Goal: Task Accomplishment & Management: Manage account settings

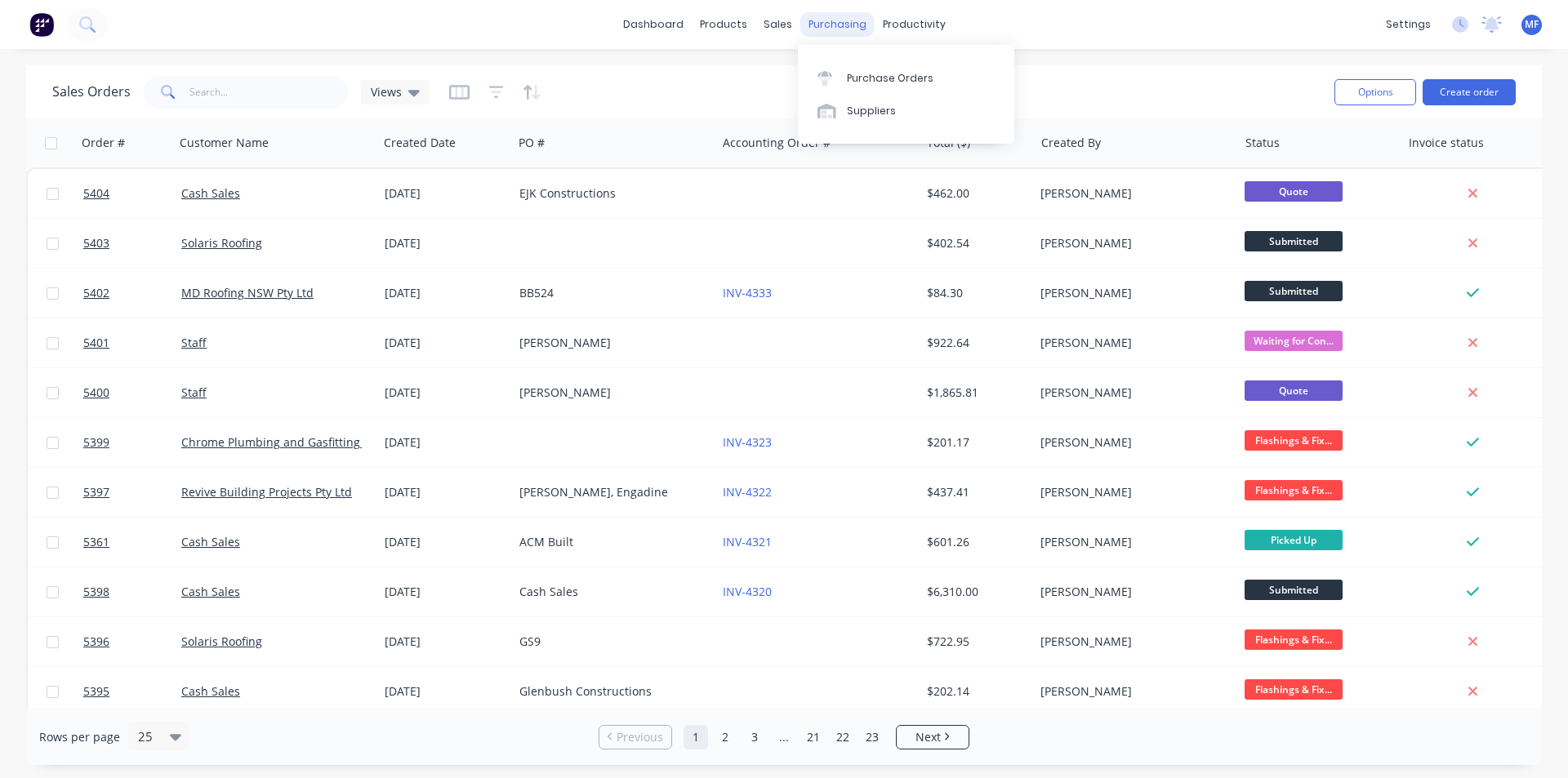
click at [825, 24] on div "purchasing" at bounding box center [838, 24] width 74 height 24
click at [866, 72] on div "Purchase Orders" at bounding box center [890, 78] width 86 height 15
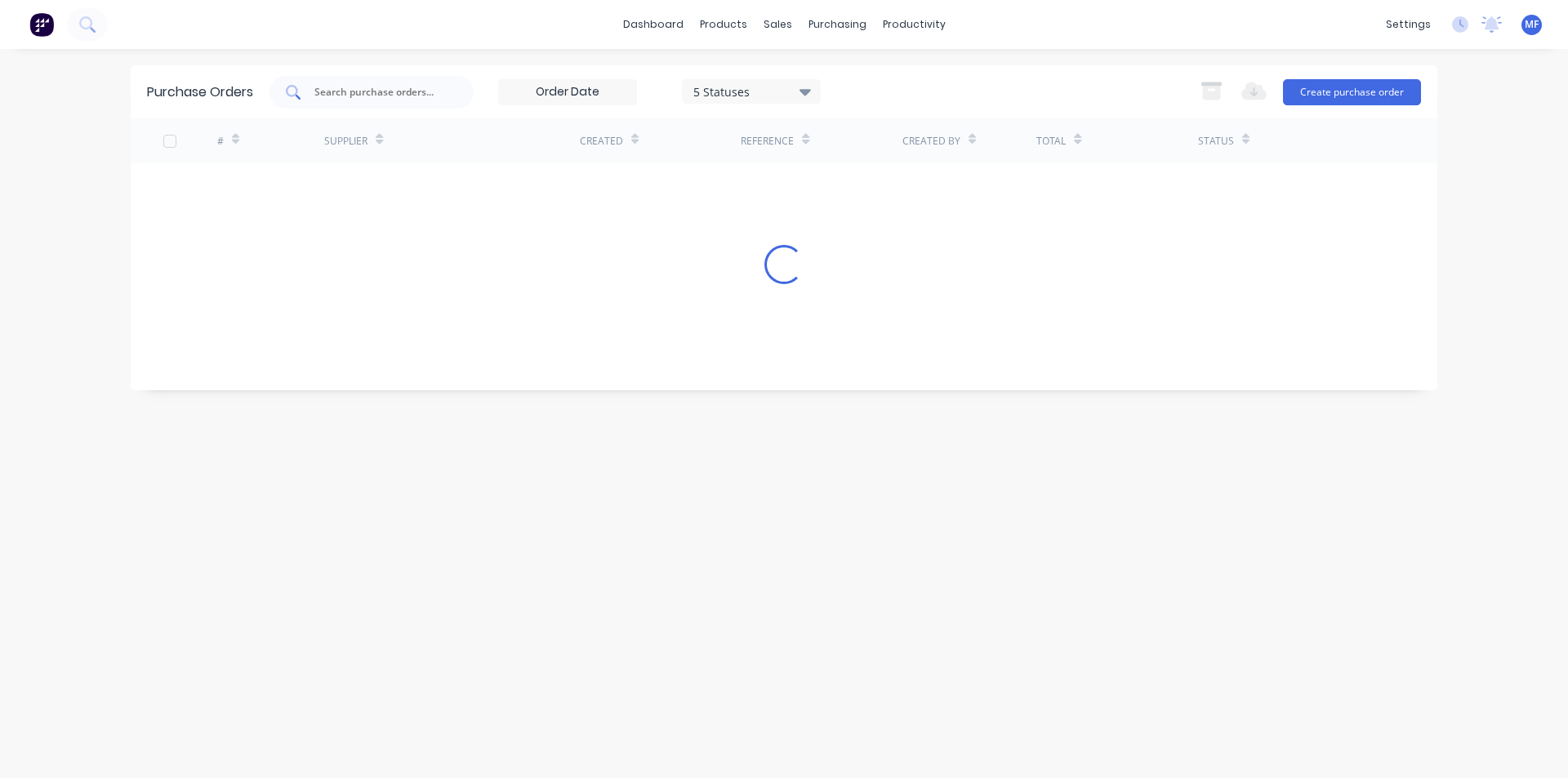
click at [327, 89] on input "text" at bounding box center [381, 92] width 136 height 16
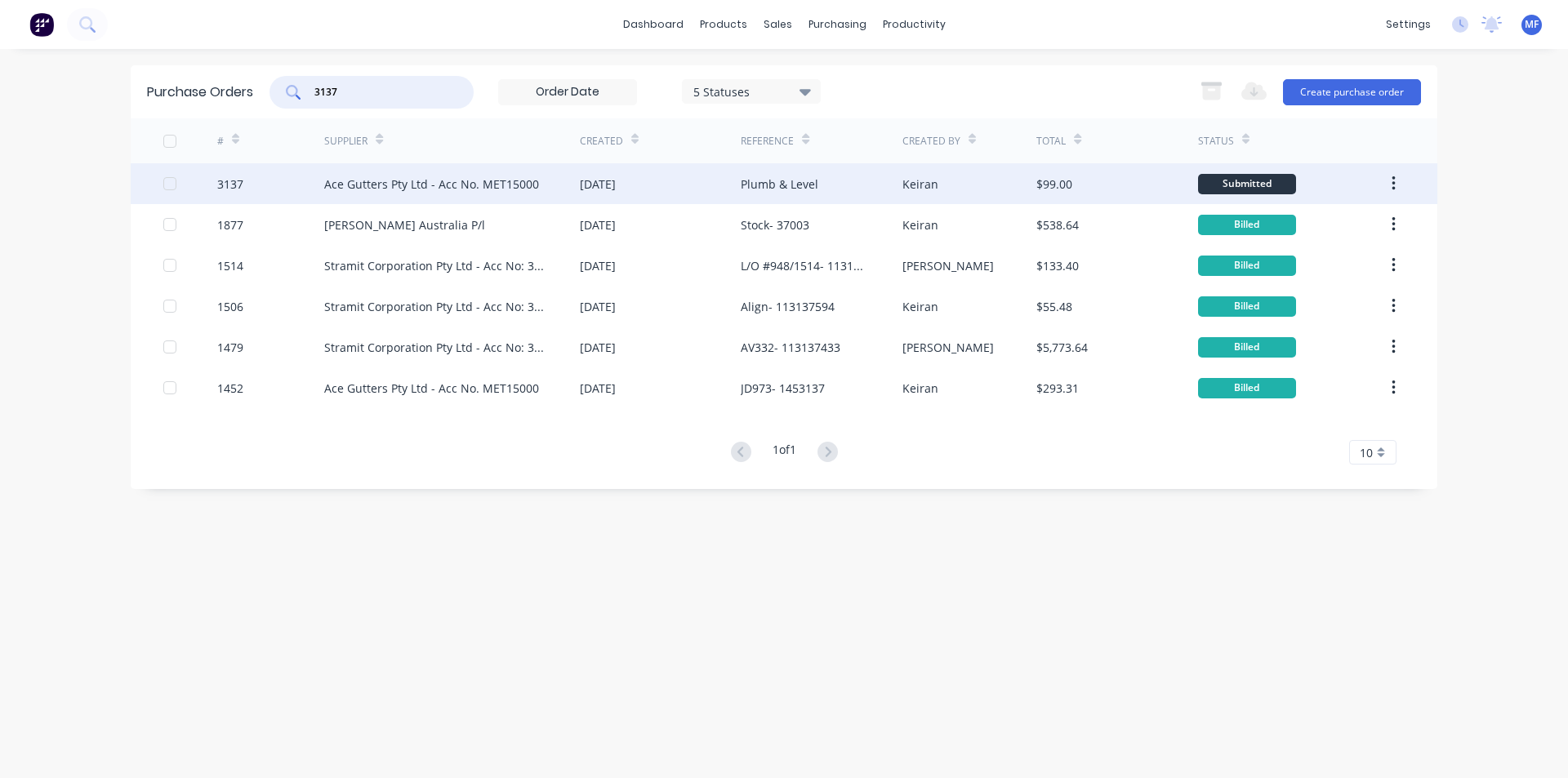
type input "3137"
click at [702, 178] on div "[DATE]" at bounding box center [660, 183] width 161 height 41
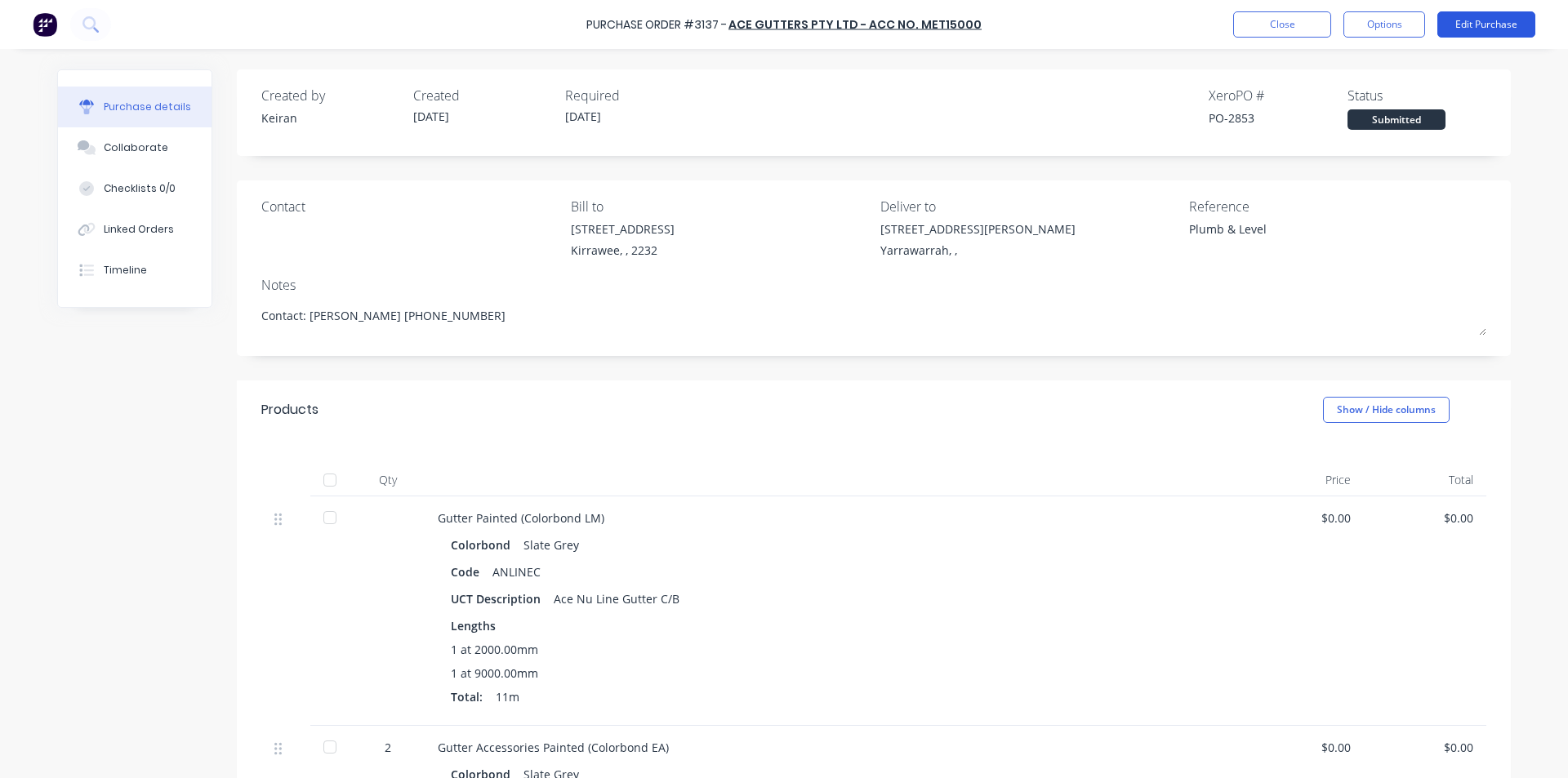
click at [1492, 21] on button "Edit Purchase" at bounding box center [1486, 24] width 98 height 26
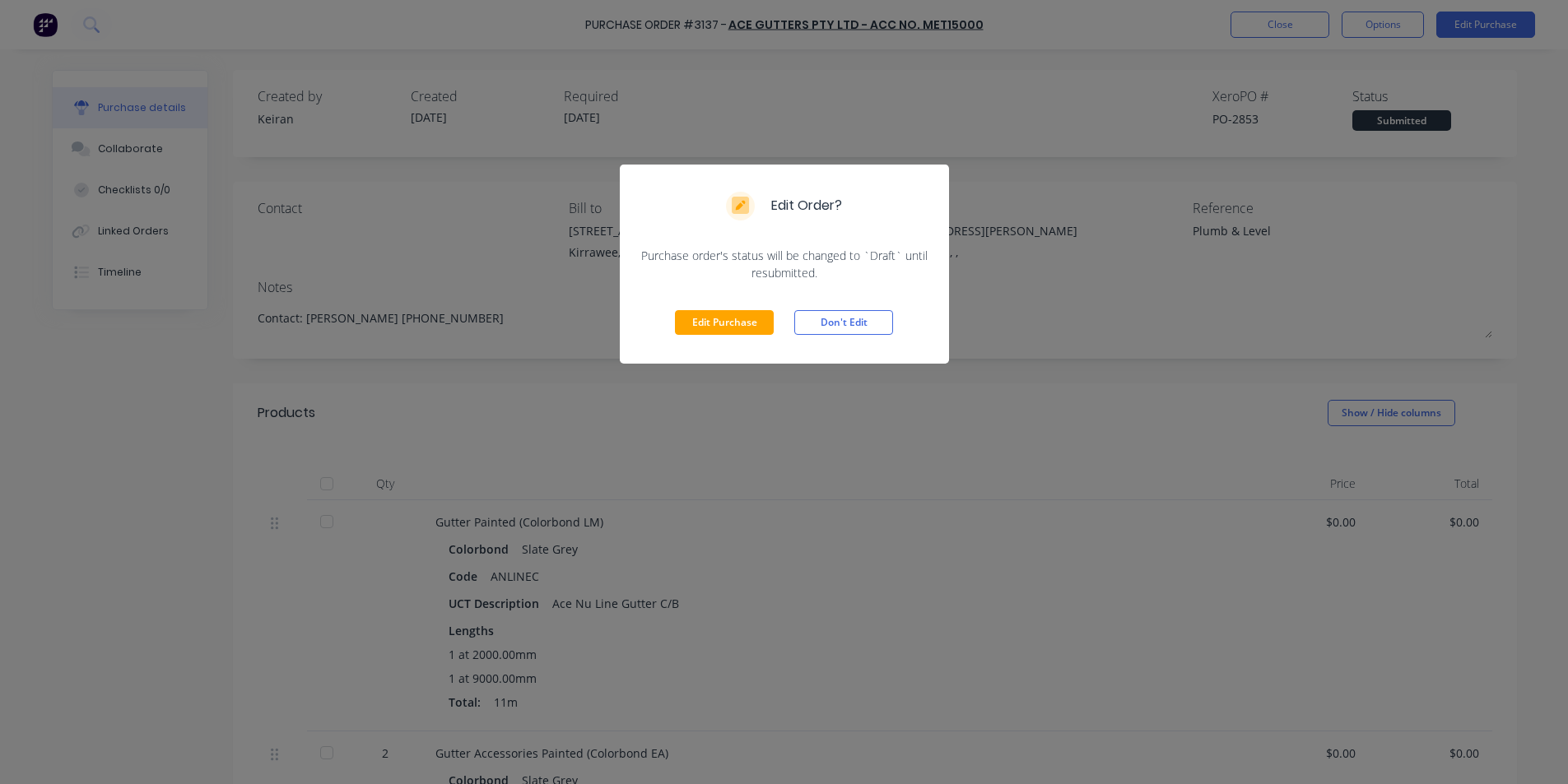
drag, startPoint x: 748, startPoint y: 319, endPoint x: 1007, endPoint y: 294, distance: 260.2
click at [749, 319] on button "Edit Purchase" at bounding box center [725, 323] width 99 height 25
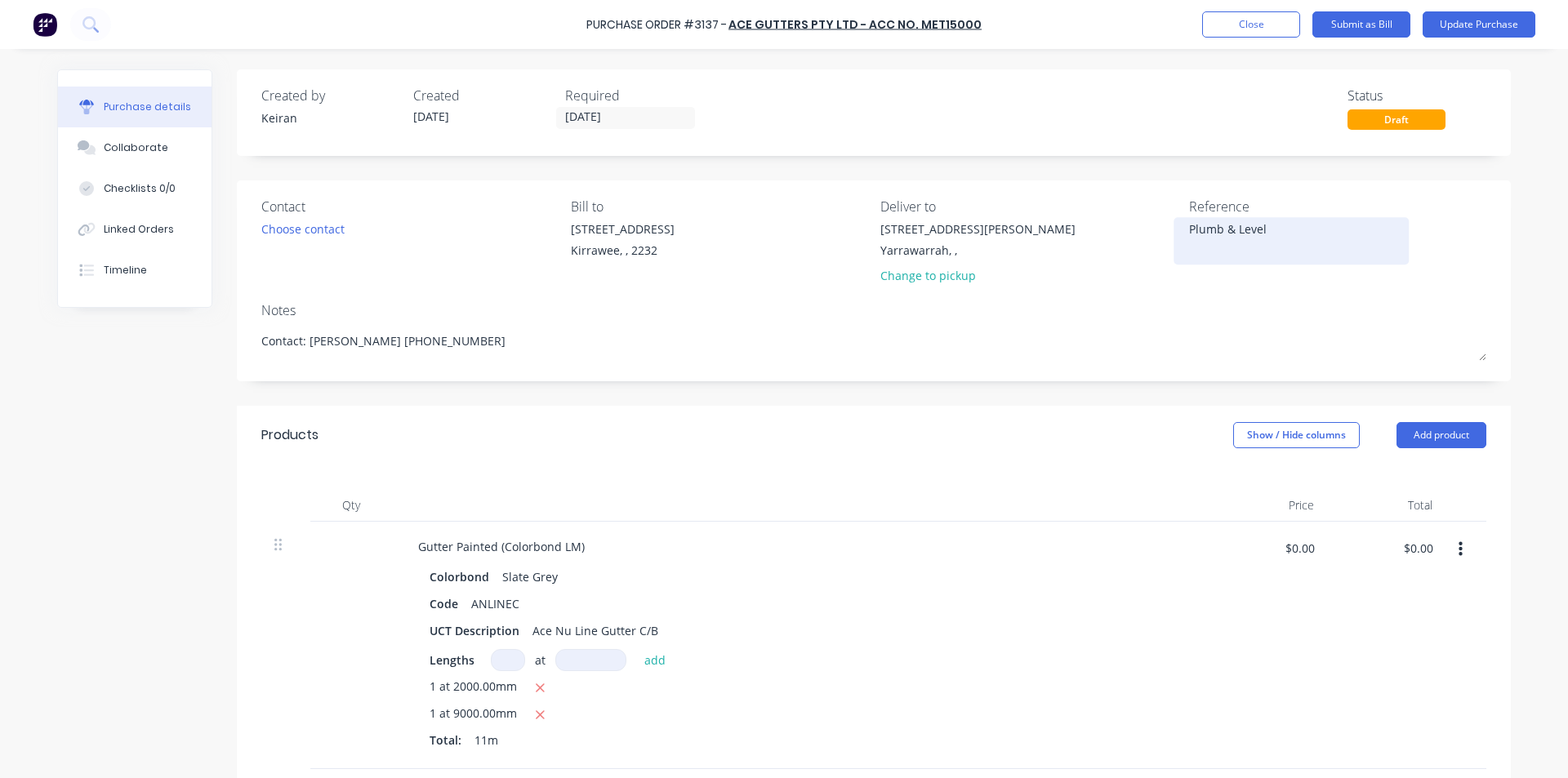
type textarea "x"
click at [1290, 220] on div "Plumb & Level" at bounding box center [1290, 240] width 204 height 41
click at [1263, 229] on textarea "Plumb & Level" at bounding box center [1290, 238] width 204 height 37
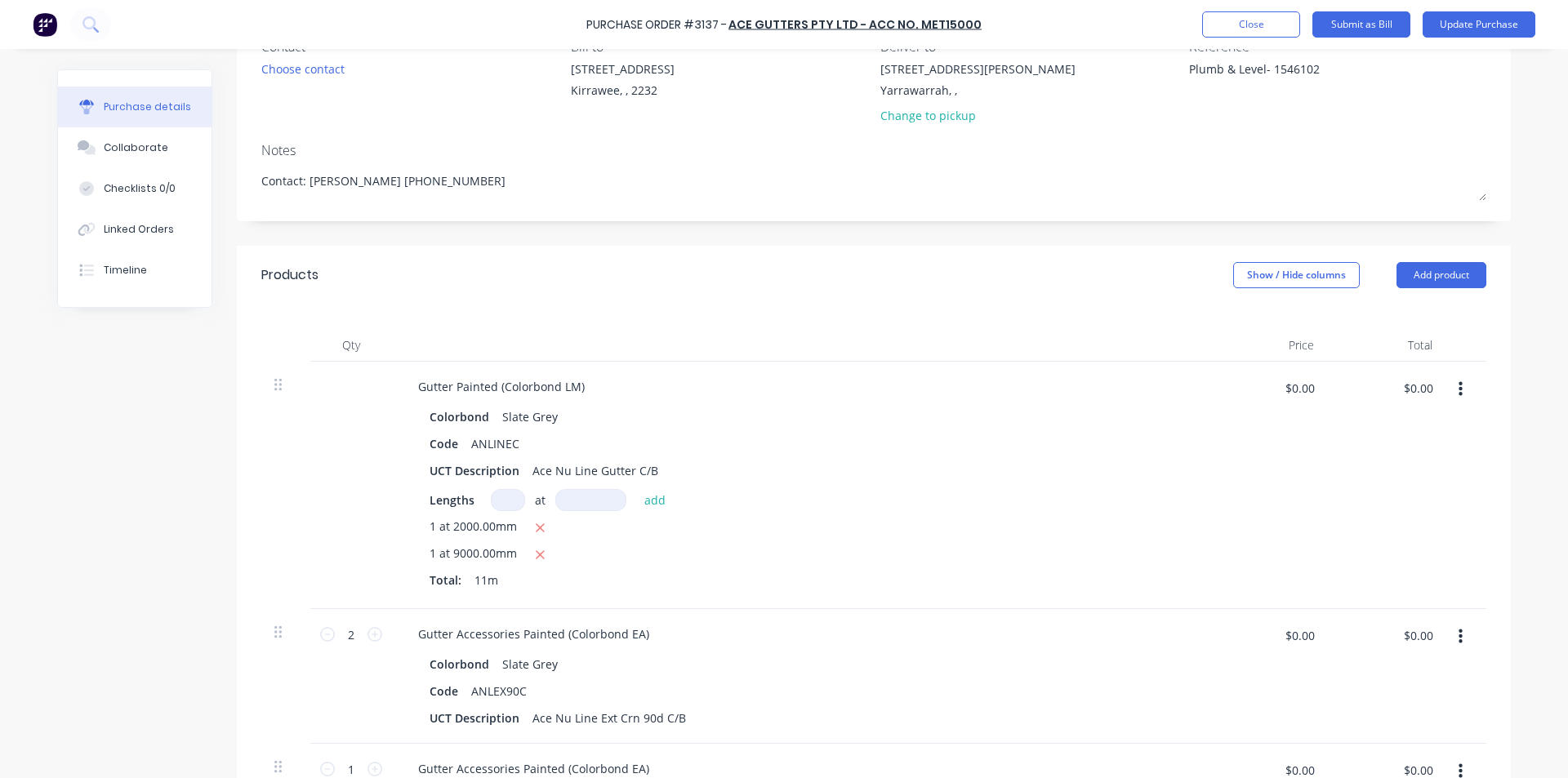
scroll to position [163, 0]
type textarea "Plumb & Level- 1546102"
type textarea "x"
type textarea "Plumb & Level- 1546102"
click at [1418, 383] on input "$0.00" at bounding box center [1418, 384] width 49 height 26
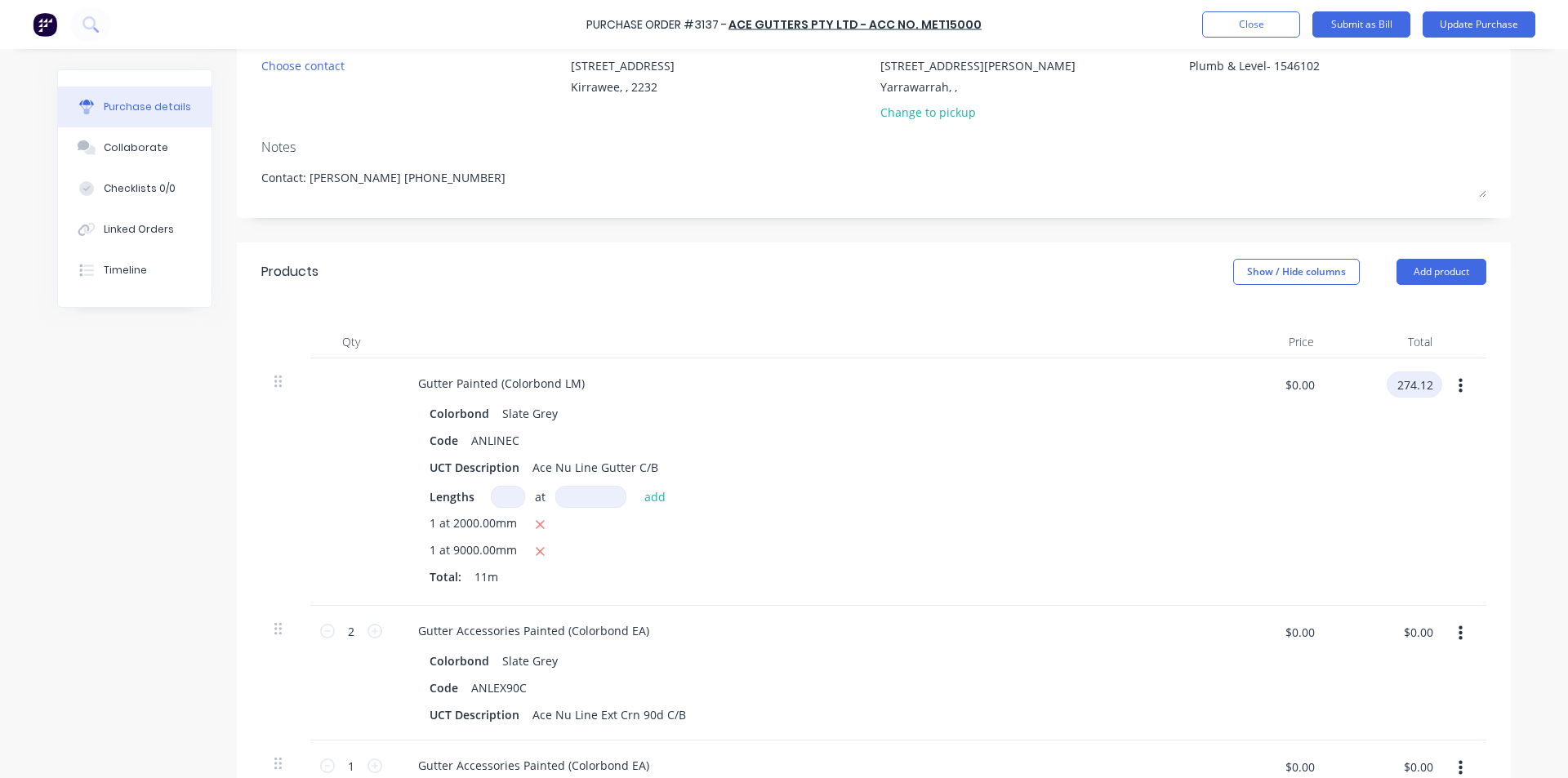
type input "274.12"
type textarea "x"
type input "$24.92"
type input "$274.12"
click at [884, 421] on div "Colorbond Slate Grey" at bounding box center [801, 413] width 742 height 24
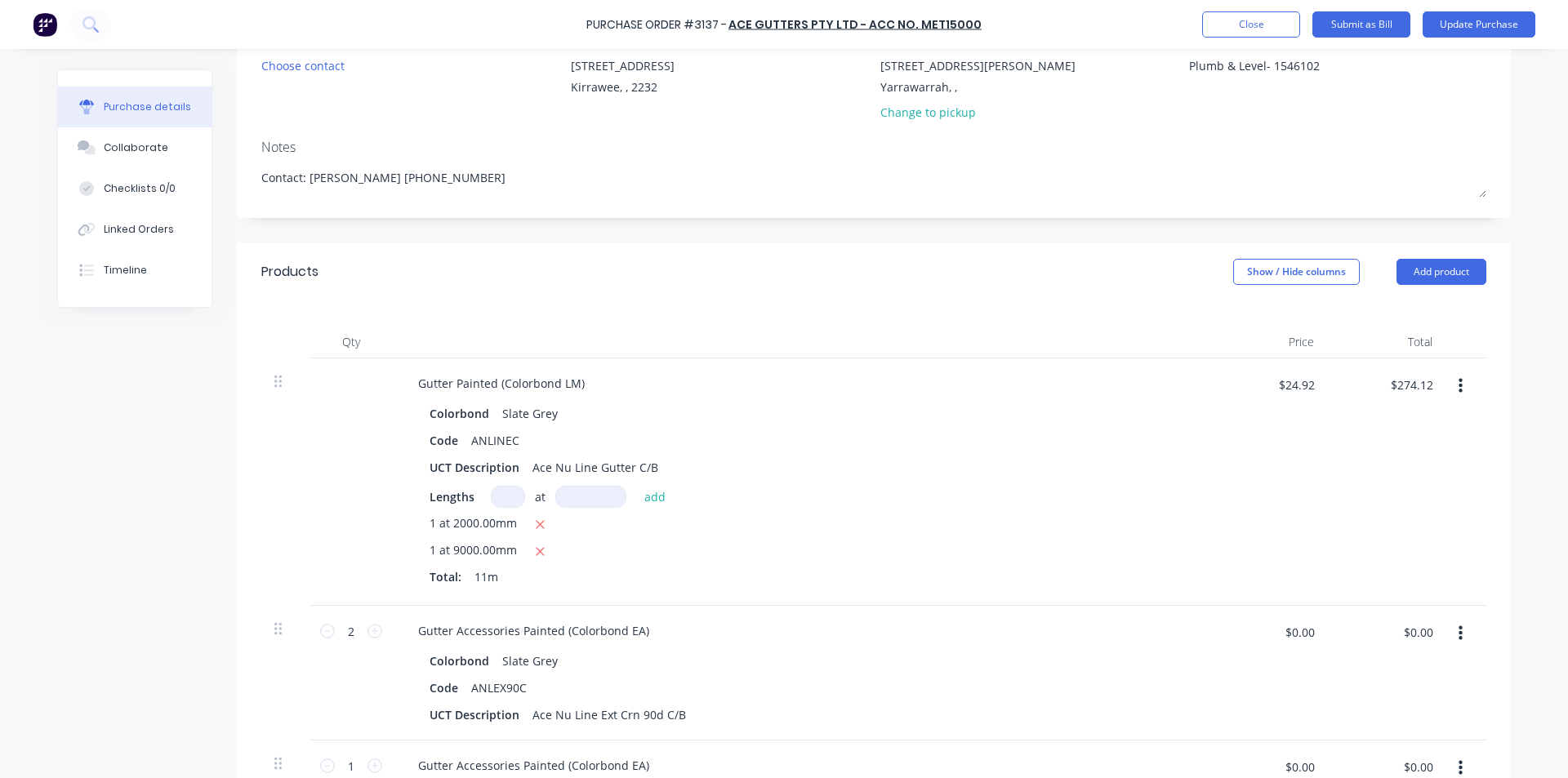
click at [1361, 598] on div "$274.12 $274.12" at bounding box center [1387, 481] width 119 height 248
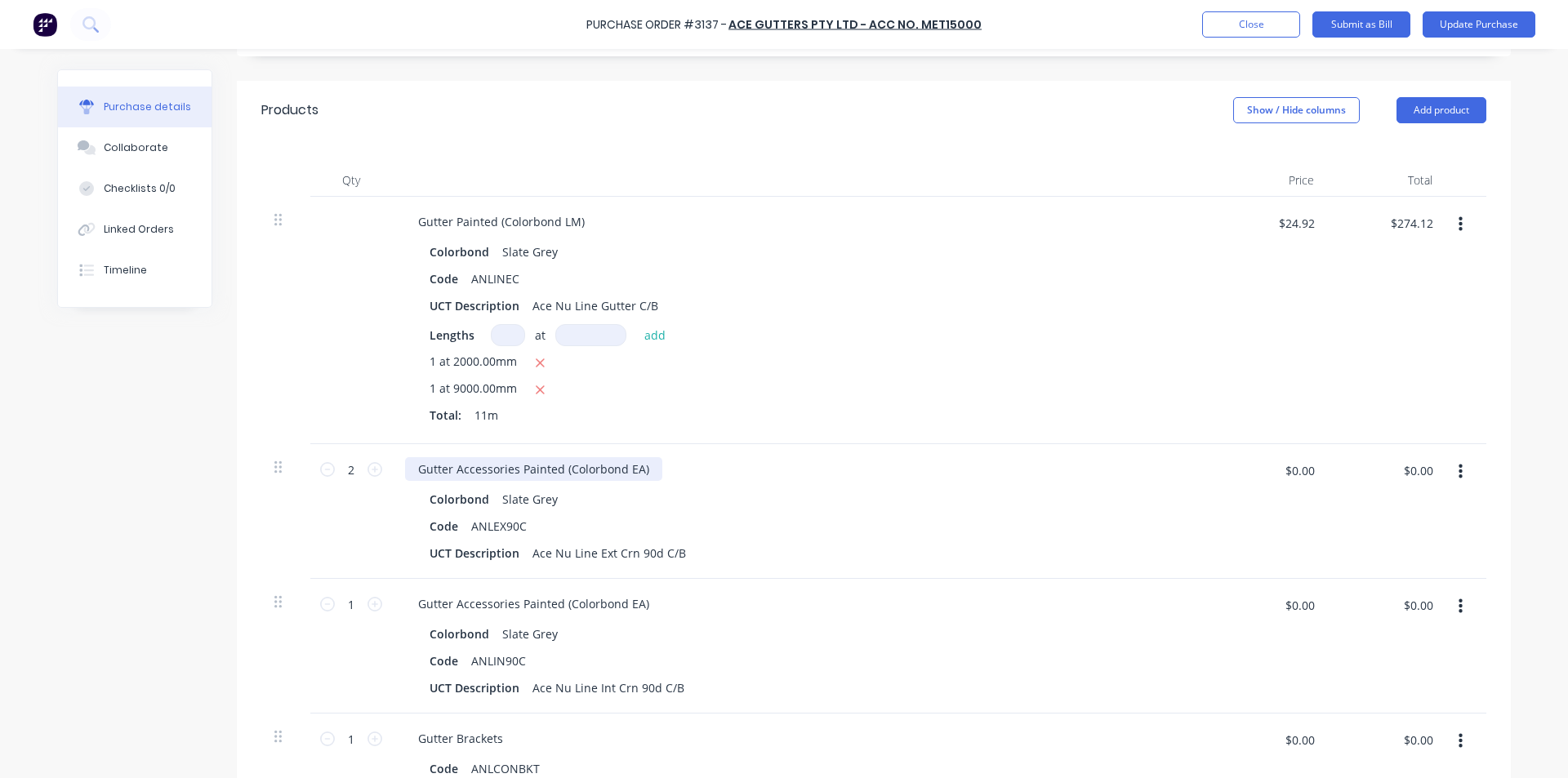
scroll to position [326, 0]
type textarea "x"
click at [1412, 465] on input "$0.00" at bounding box center [1418, 469] width 49 height 26
type input "115.25"
type textarea "x"
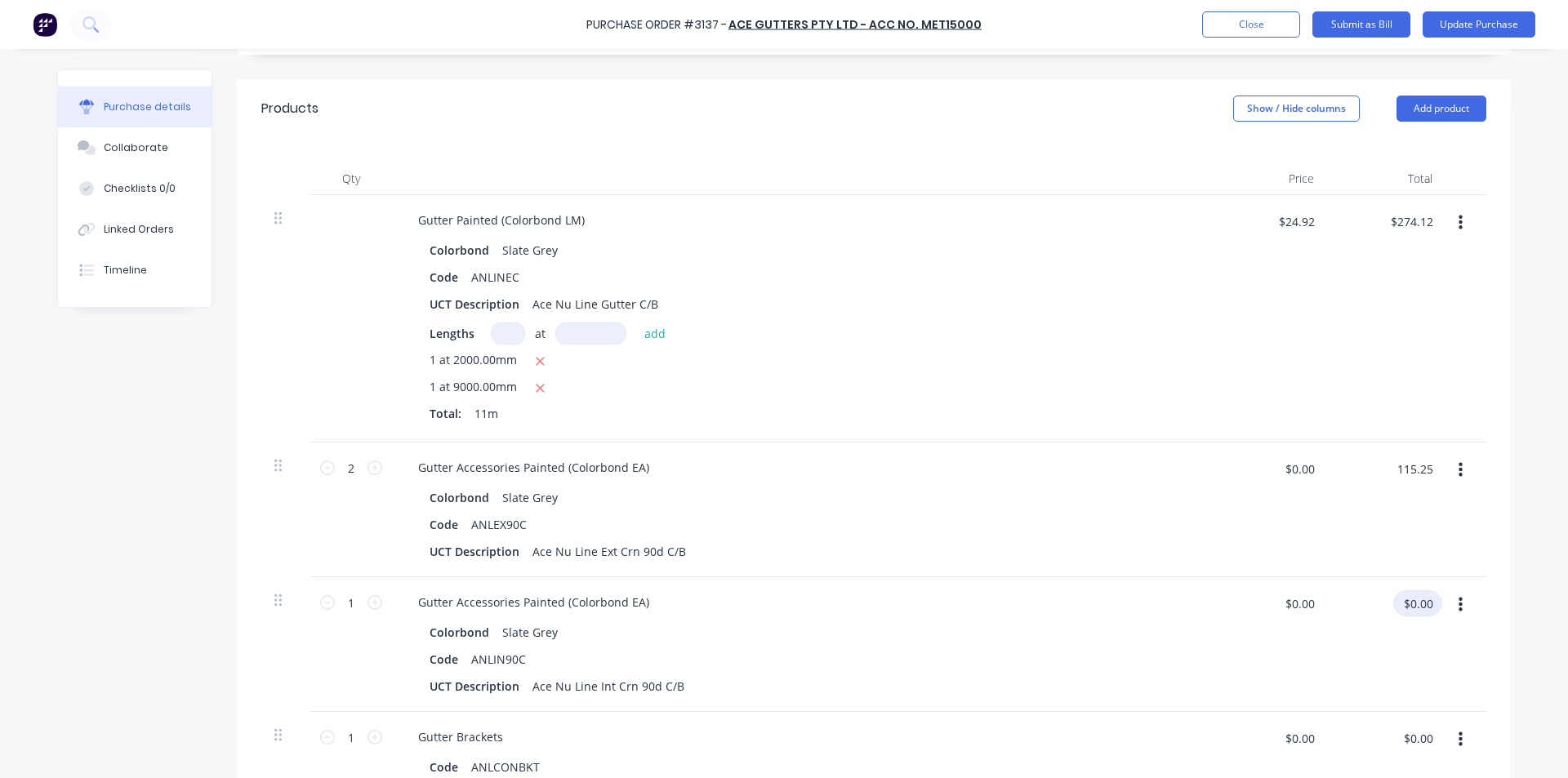
type input "$57.625"
type input "$115.25"
click at [1414, 613] on input "$0.00" at bounding box center [1418, 603] width 49 height 26
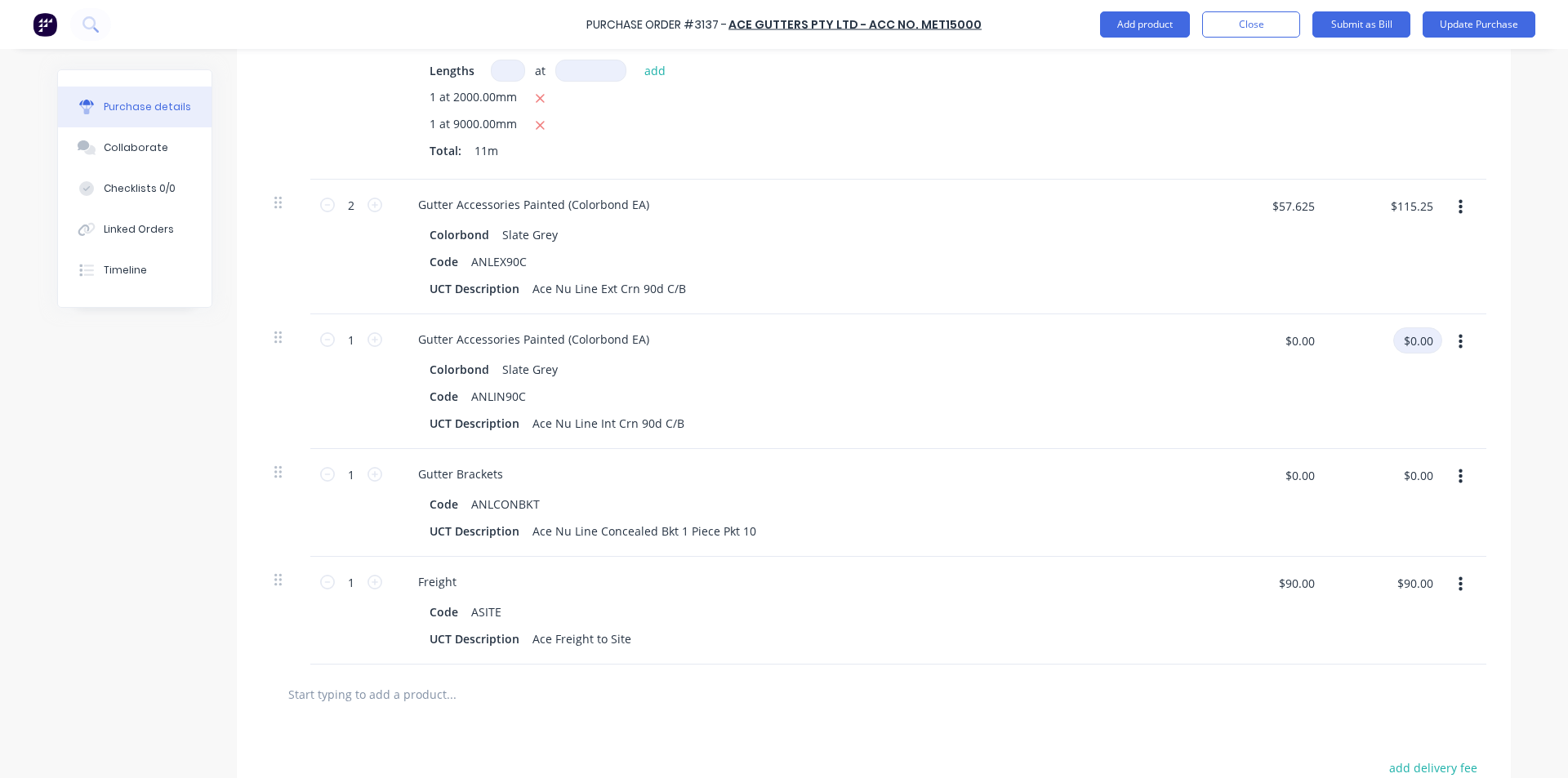
scroll to position [654, 0]
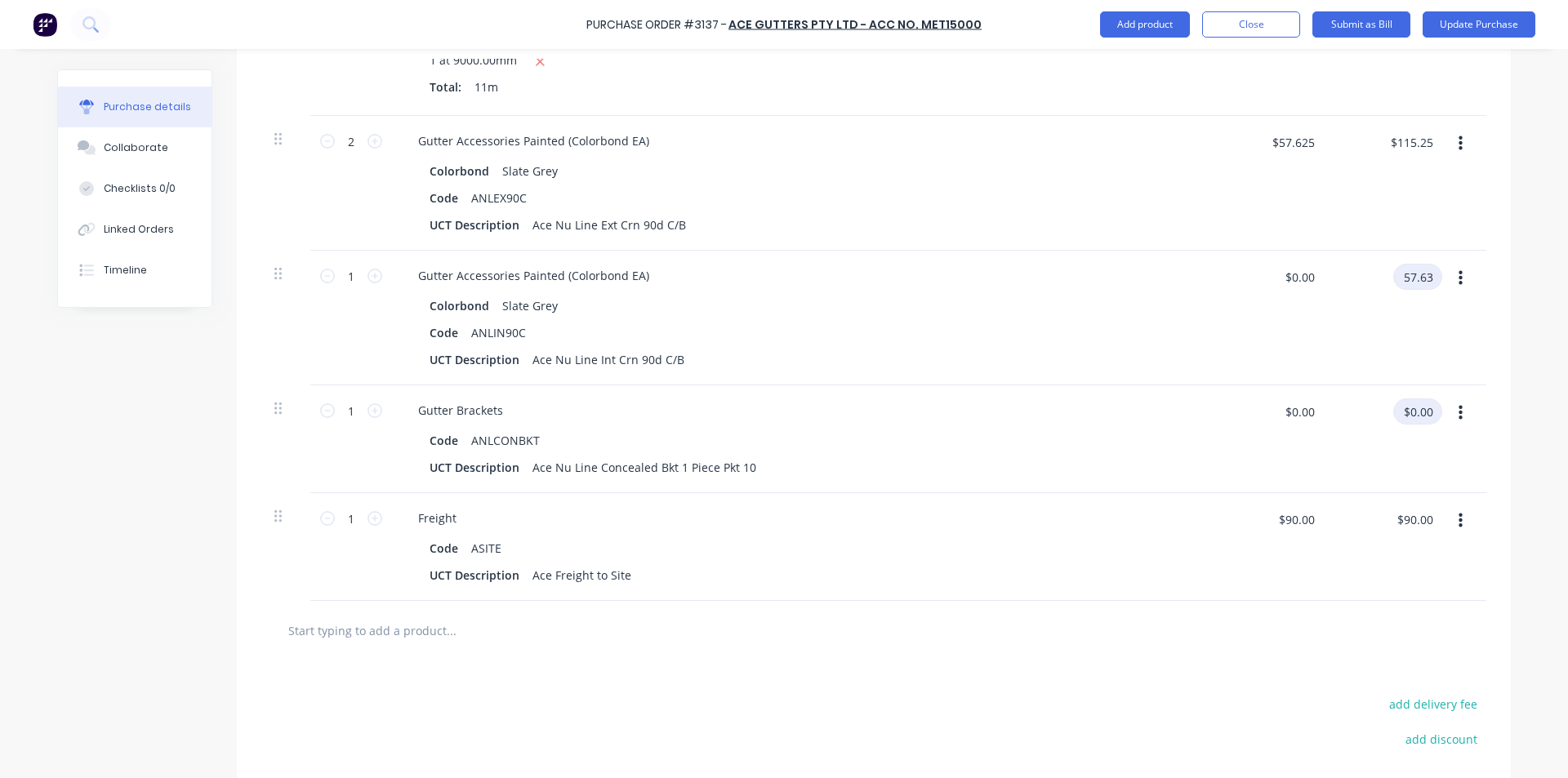
type input "57.63"
type textarea "x"
type input "$57.63"
click at [1412, 411] on input "$0.00" at bounding box center [1418, 412] width 49 height 26
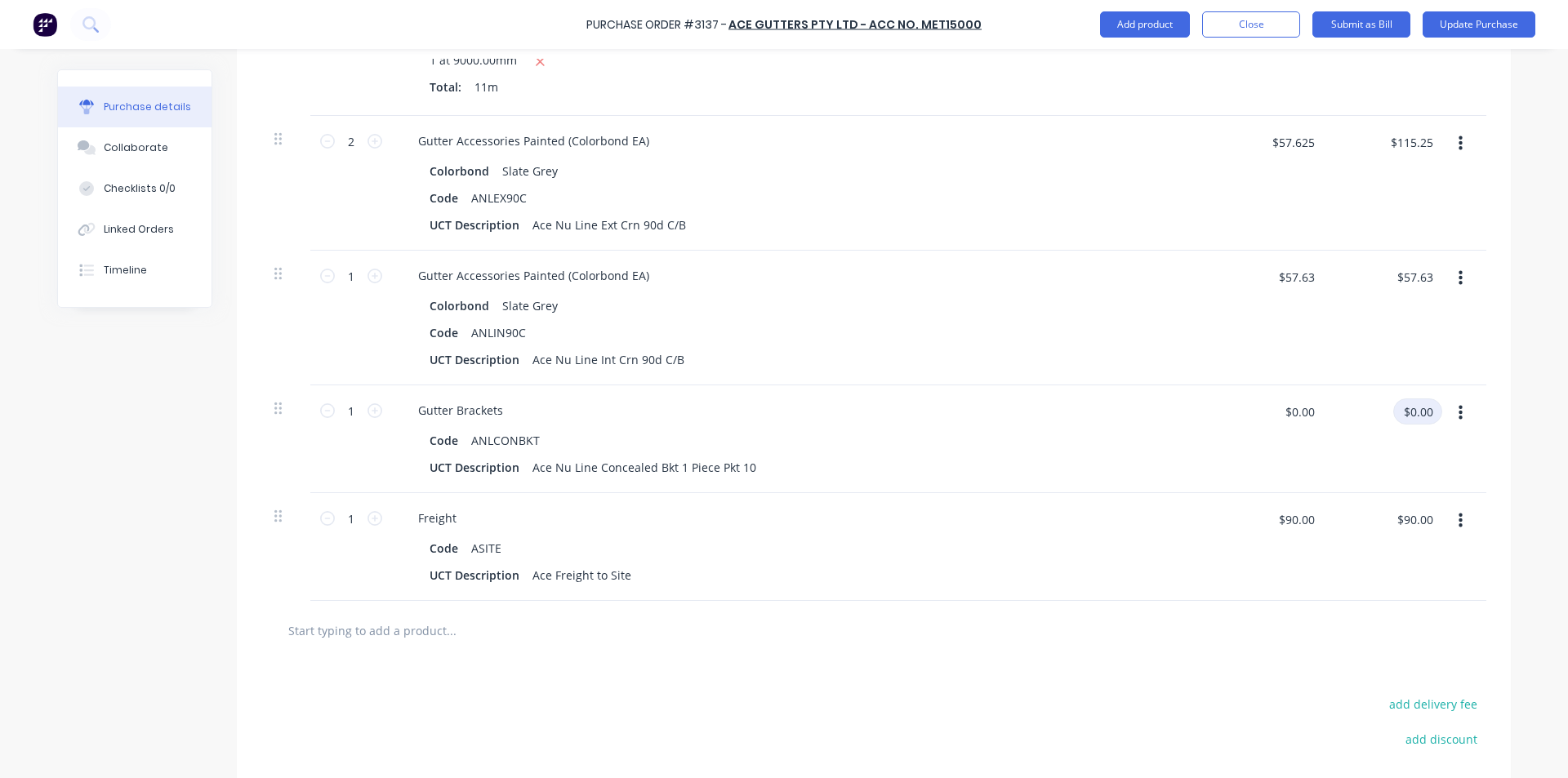
click at [1396, 411] on input "$0.00" at bounding box center [1418, 412] width 49 height 26
click at [1409, 415] on input "$0.00" at bounding box center [1418, 412] width 49 height 26
type textarea "x"
click at [1409, 415] on input "$0.00" at bounding box center [1418, 412] width 49 height 26
type input "32.15"
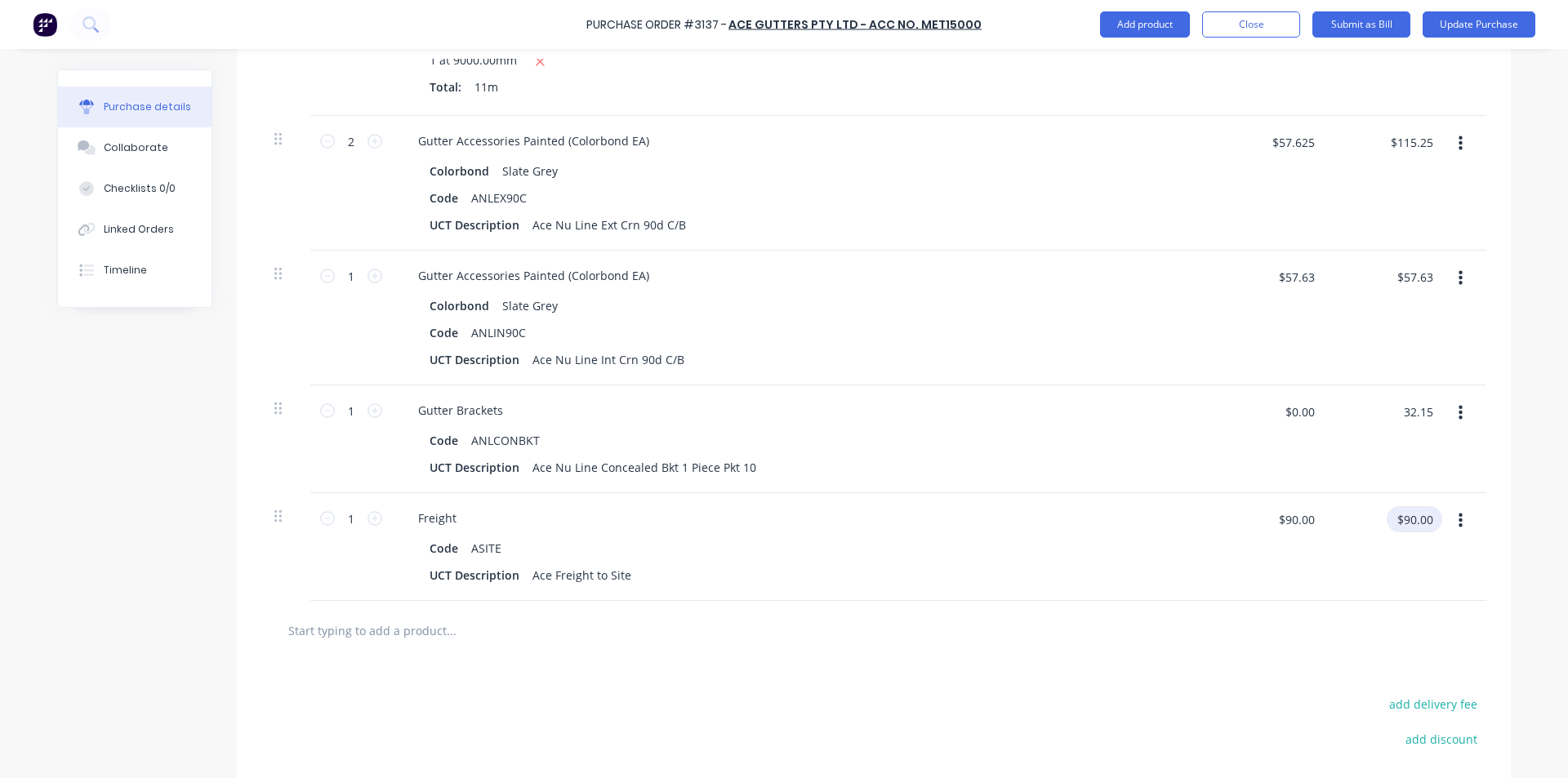
type textarea "x"
type input "$32.15"
click at [1417, 524] on input "$90.00" at bounding box center [1414, 519] width 55 height 26
type input "105"
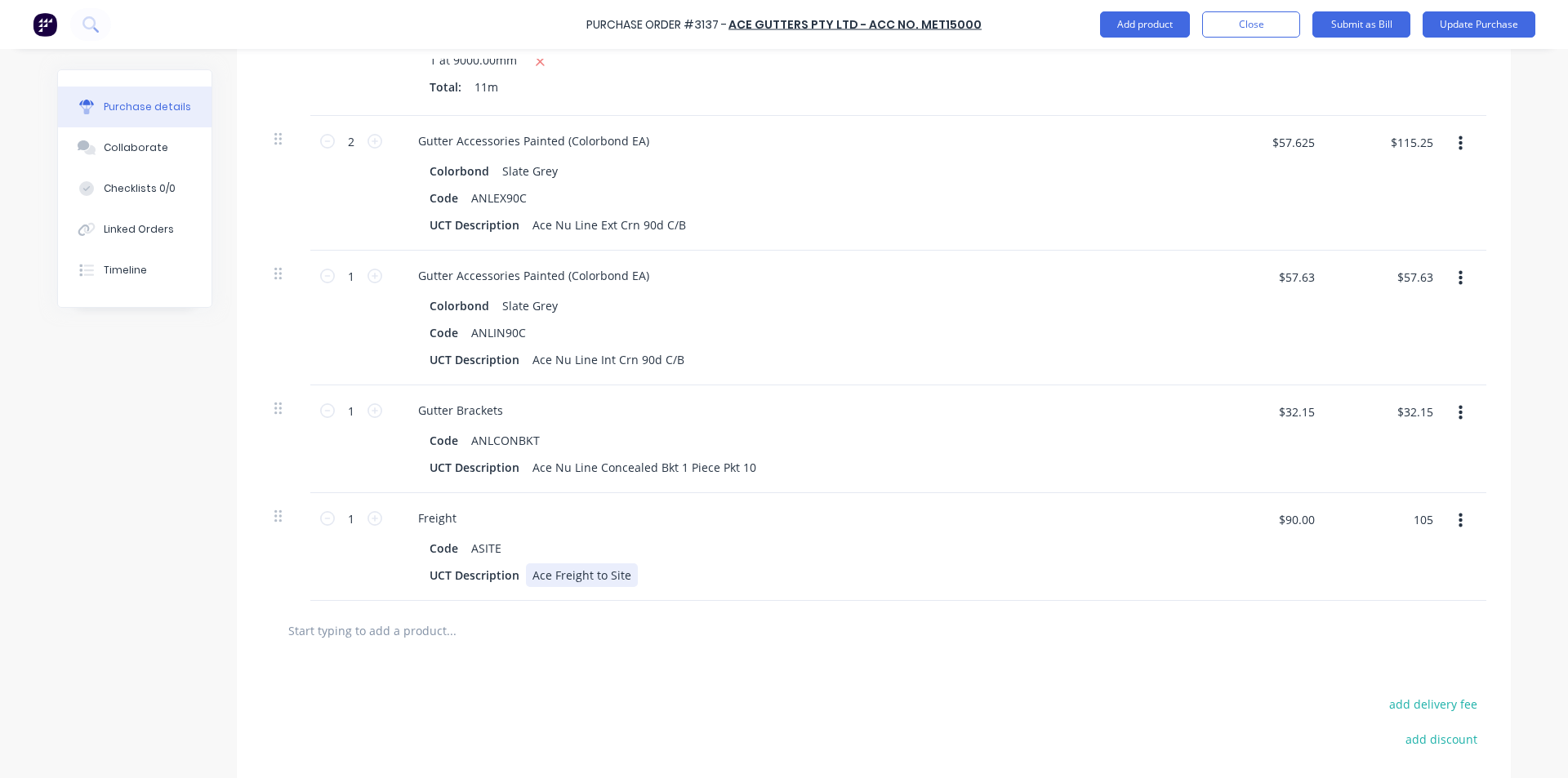
type textarea "x"
type input "$105.00"
click at [992, 580] on div "UCT Description Ace Freight to Site" at bounding box center [797, 576] width 748 height 24
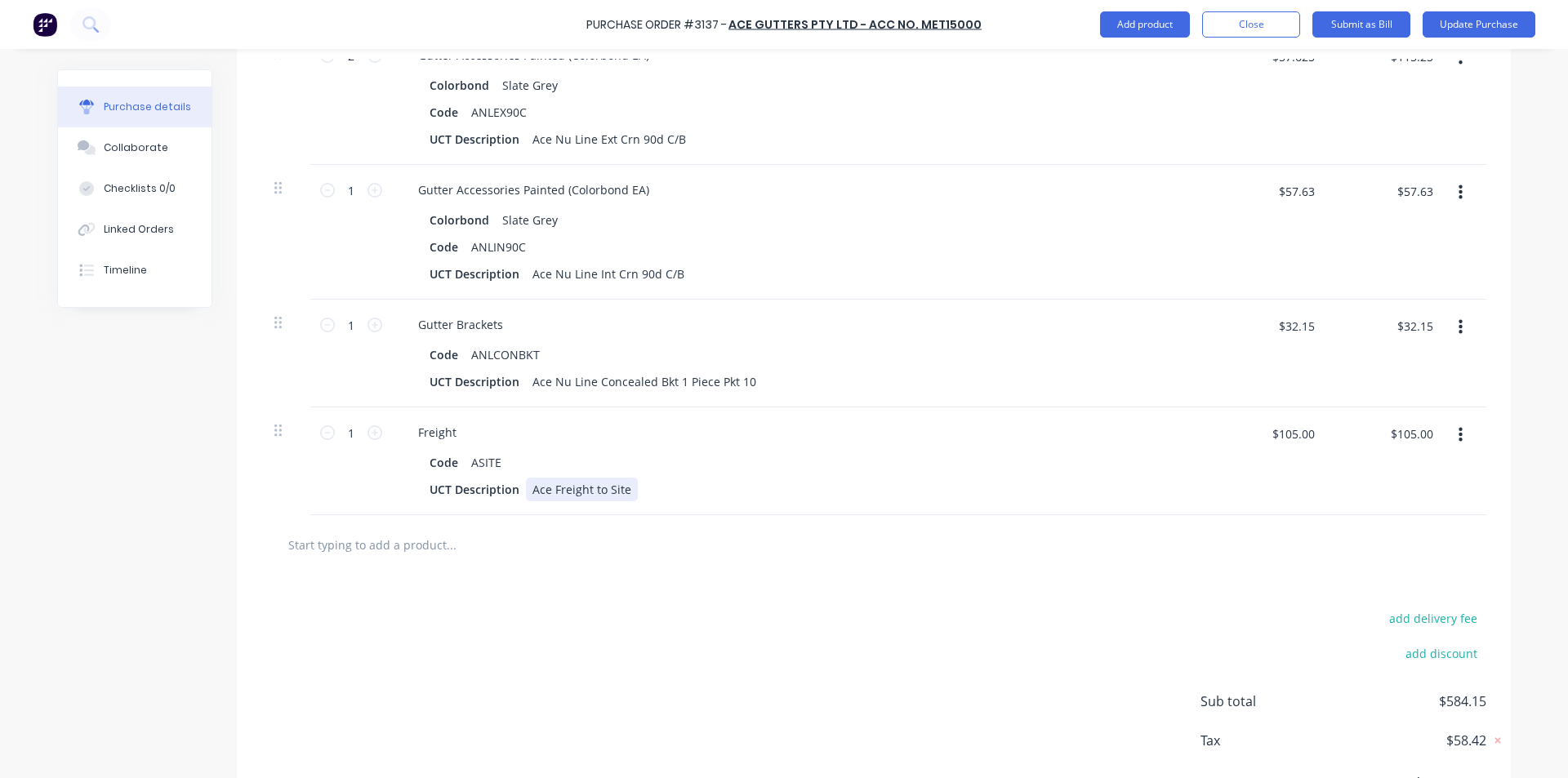
scroll to position [821, 0]
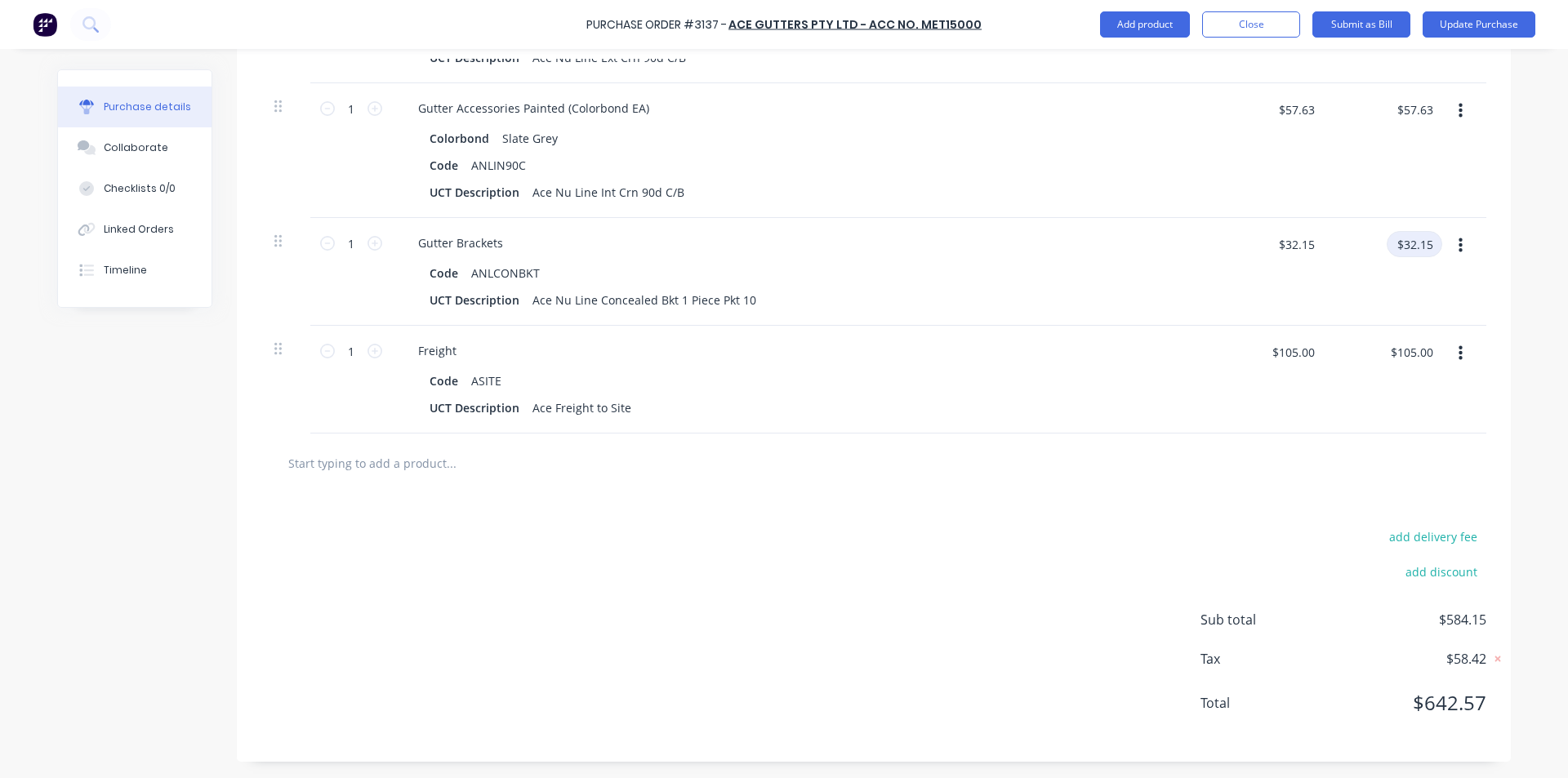
click at [1430, 242] on input "$32.15" at bounding box center [1414, 244] width 55 height 26
type textarea "x"
click at [1427, 244] on input "$32.15" at bounding box center [1414, 244] width 55 height 26
type input "$32.14"
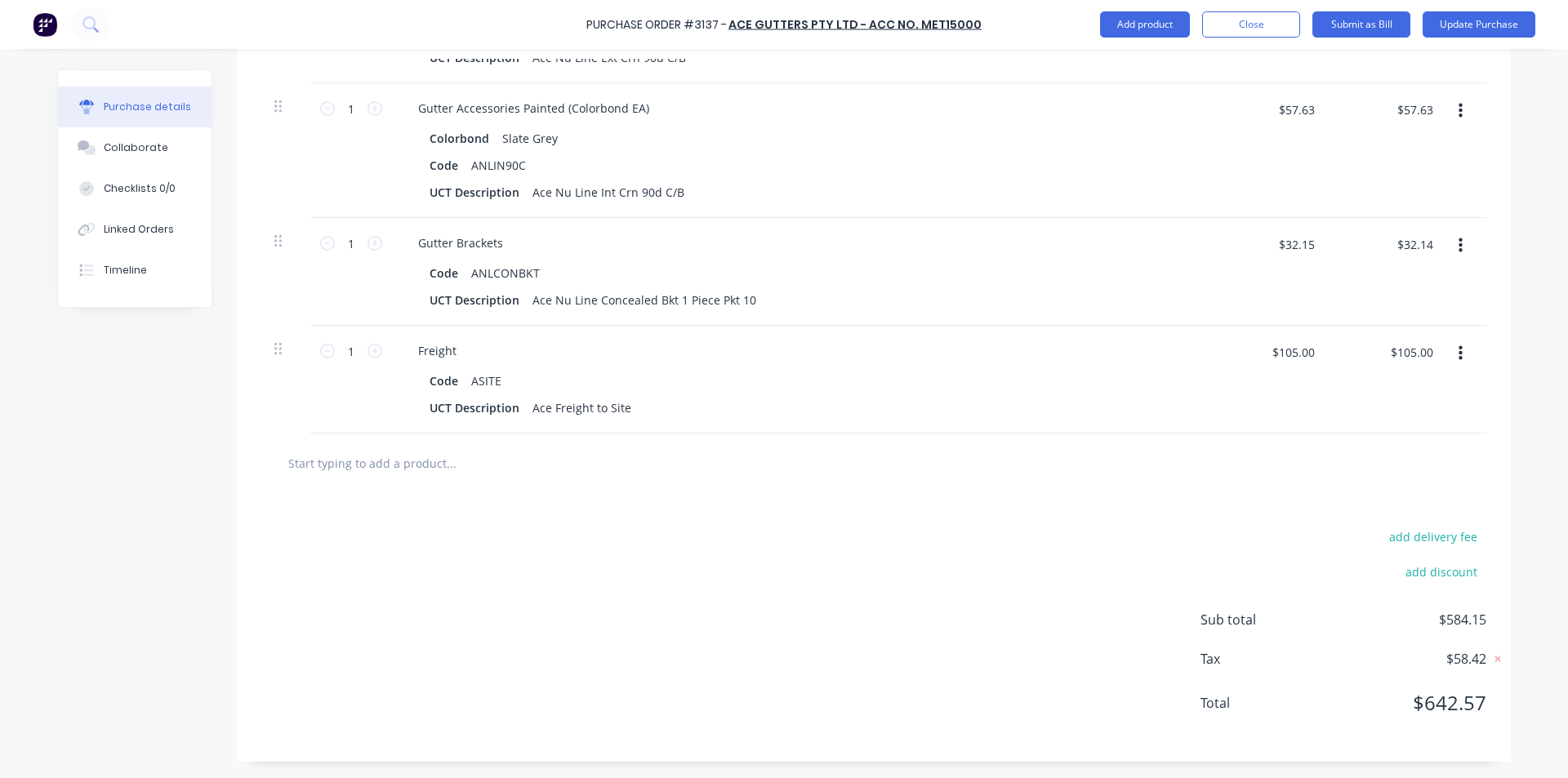
type textarea "x"
type input "$32.14"
click at [1404, 267] on div "$32.14 $32.14" at bounding box center [1414, 250] width 55 height 38
type input "32.15"
type textarea "x"
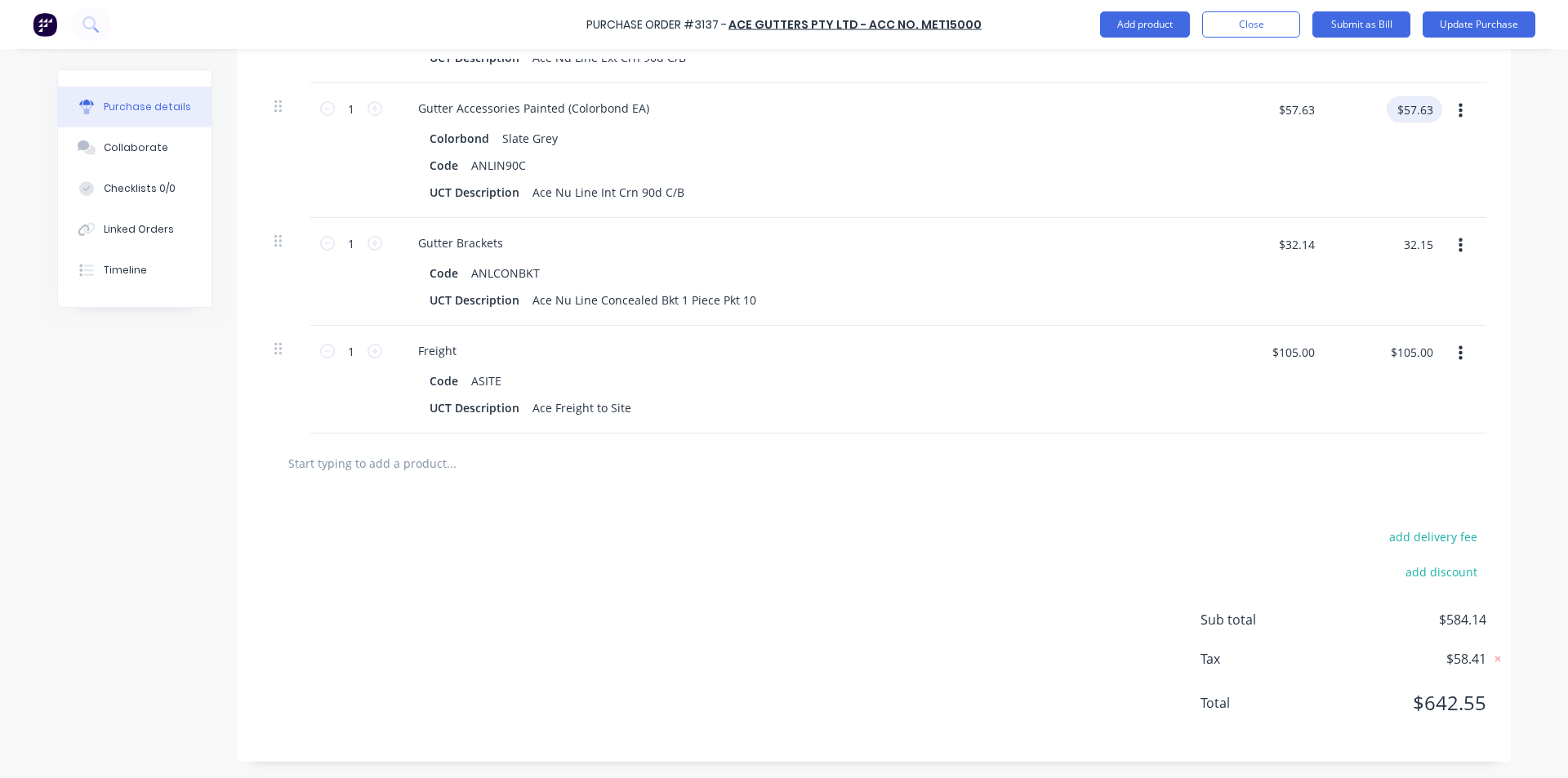
type input "$32.15"
click at [1414, 101] on input "$57.63" at bounding box center [1414, 109] width 55 height 26
type textarea "x"
click at [1429, 105] on input "$57.63" at bounding box center [1414, 109] width 55 height 26
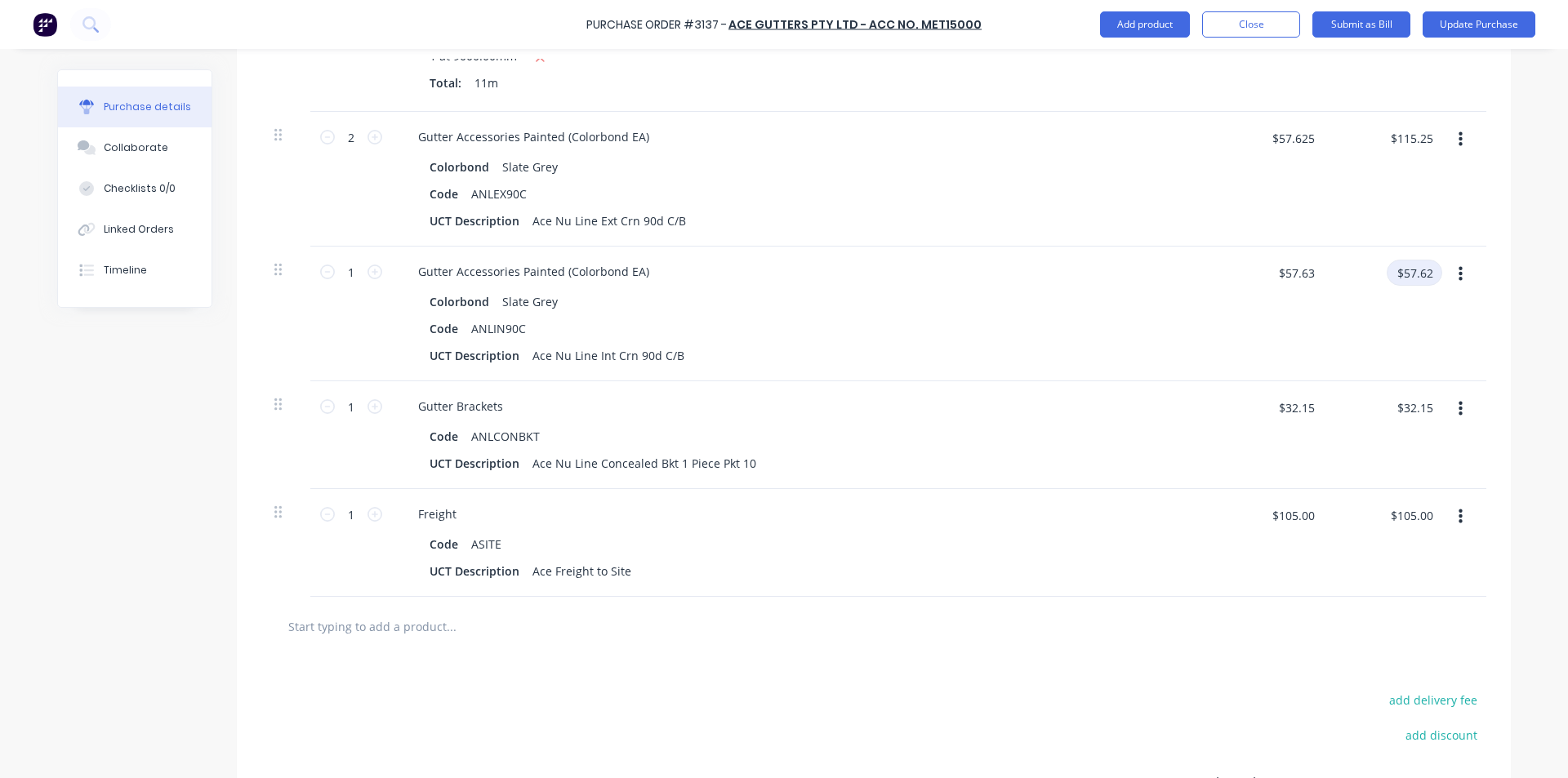
type input "$57.62"
type textarea "x"
type input "$57.62"
click at [1223, 297] on div "$57.62 $57.62" at bounding box center [1273, 278] width 102 height 38
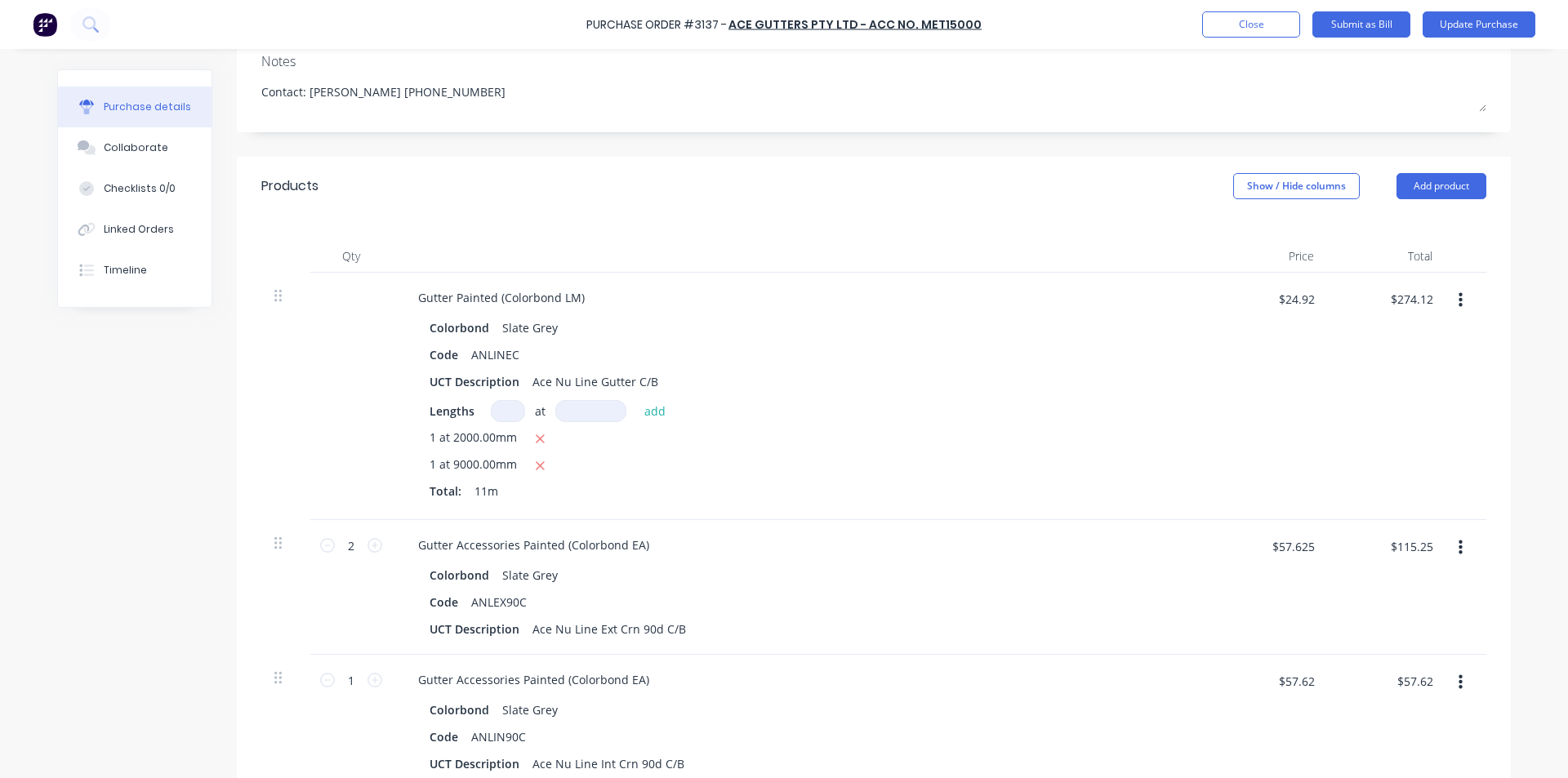
scroll to position [0, 0]
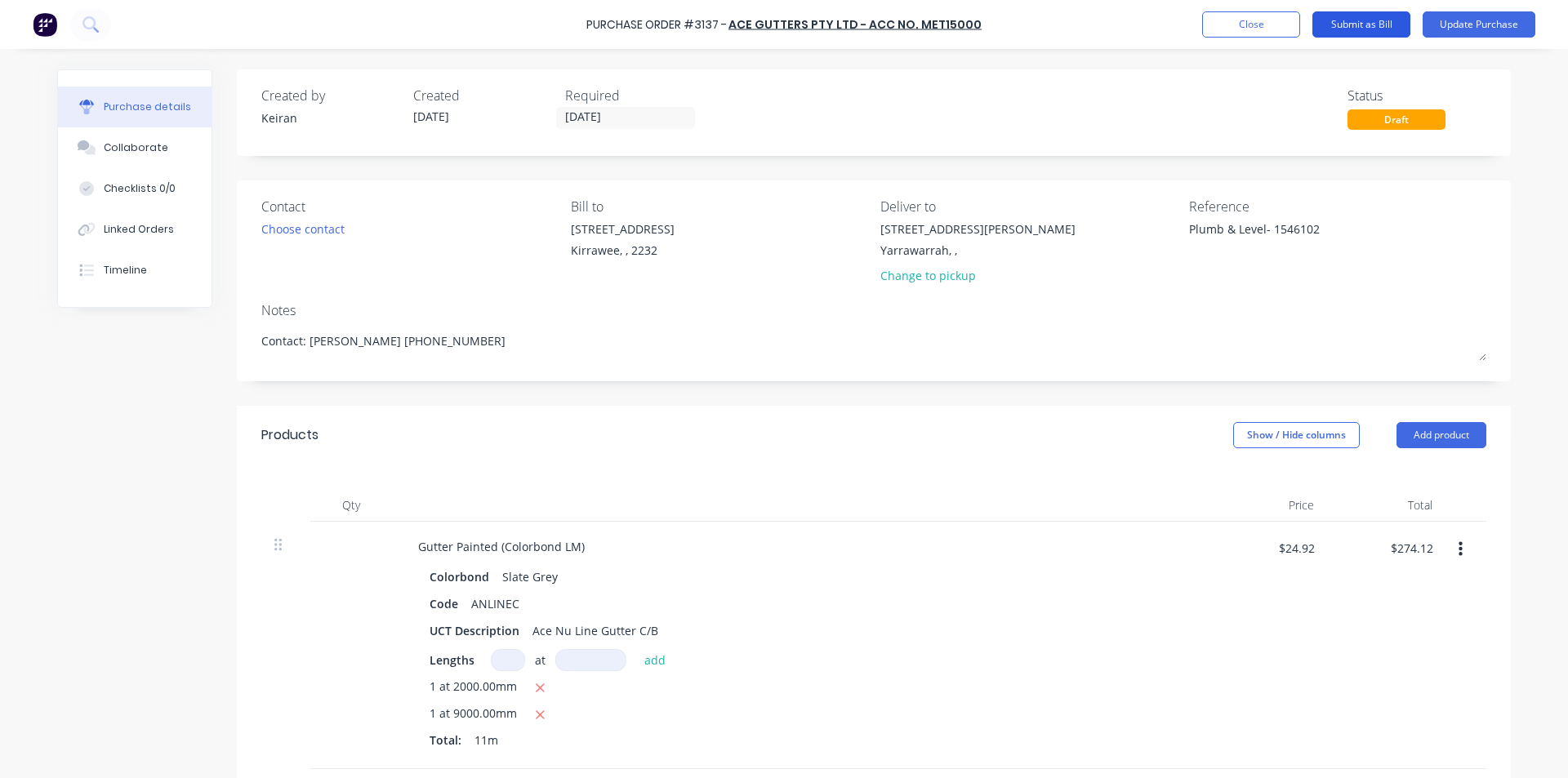
click at [1346, 22] on button "Submit as Bill" at bounding box center [1361, 24] width 98 height 26
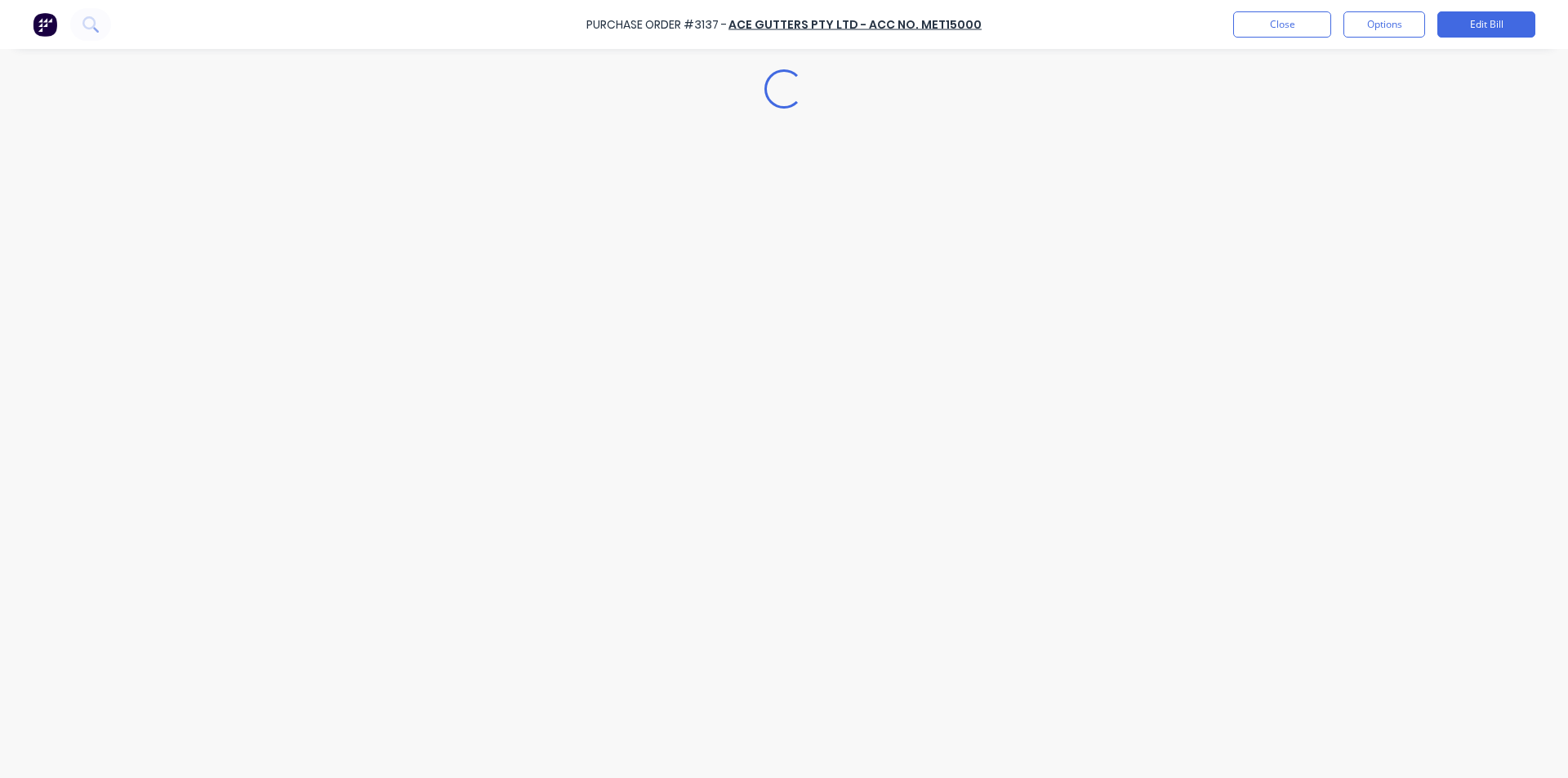
type textarea "x"
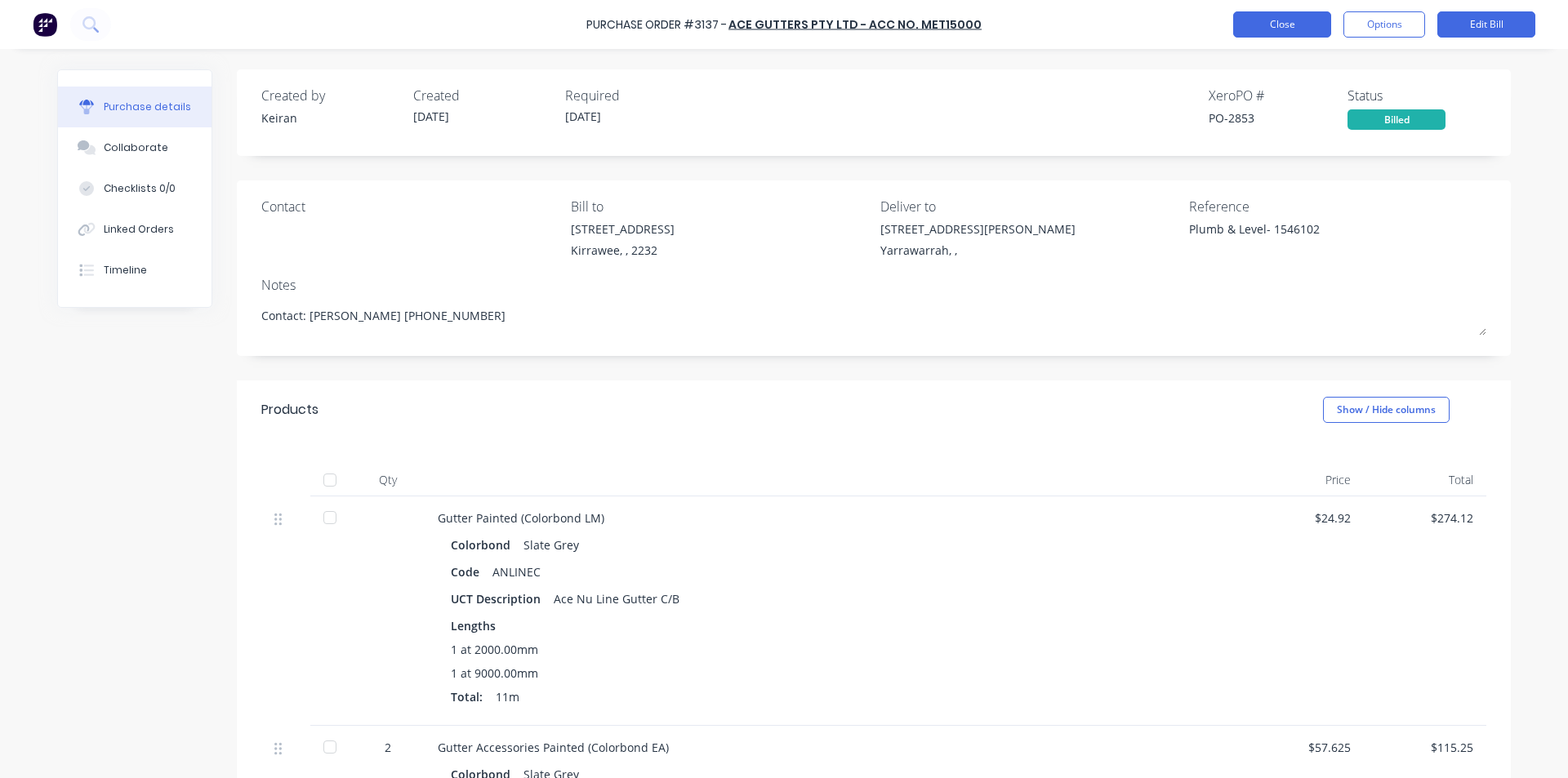
click at [1296, 23] on button "Close" at bounding box center [1282, 24] width 98 height 26
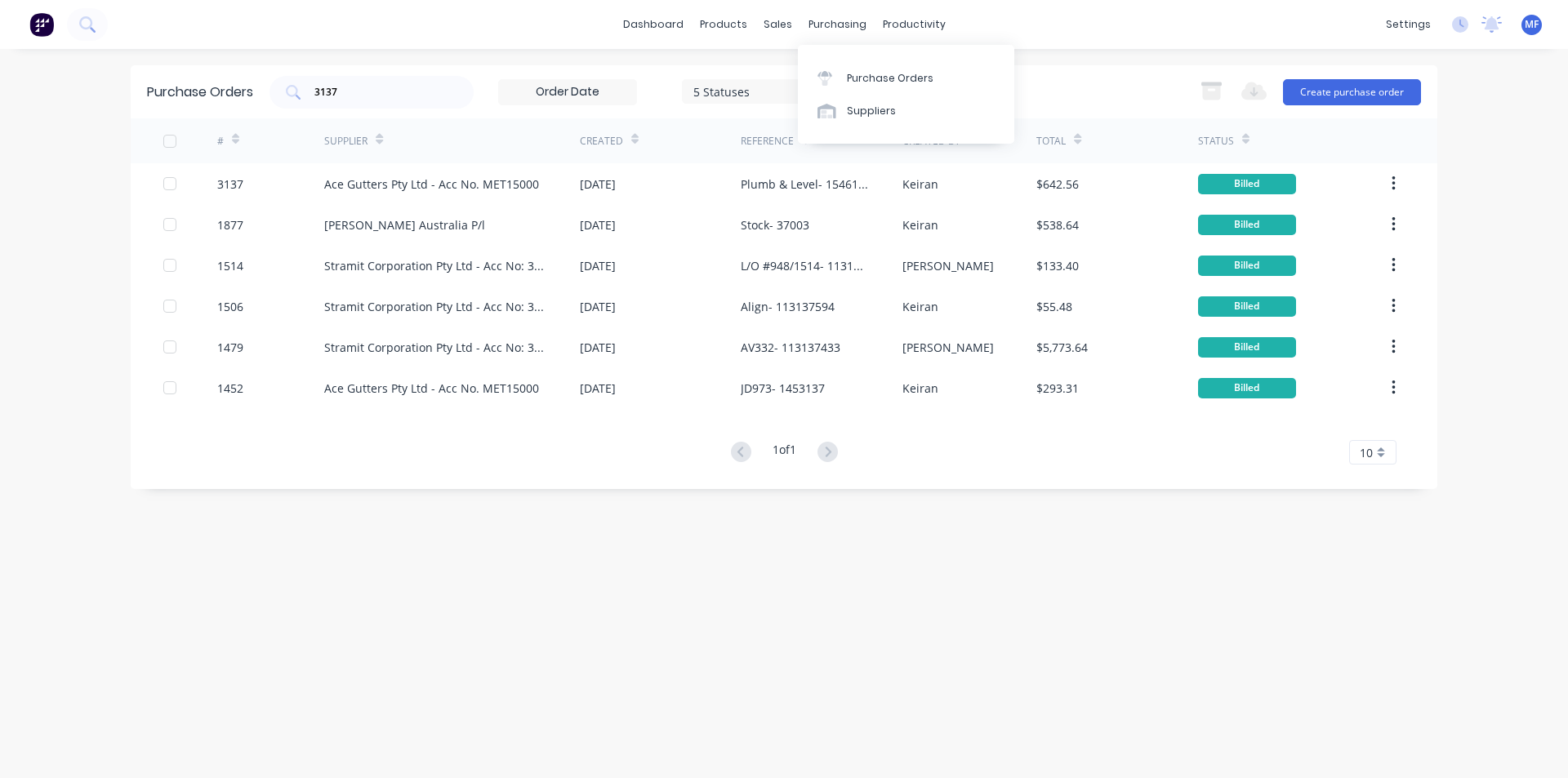
click at [842, 10] on div "dashboard products sales purchasing productivity dashboard products Product Cat…" at bounding box center [784, 24] width 1568 height 49
click at [866, 85] on div "Purchase Orders" at bounding box center [890, 78] width 86 height 15
click at [349, 94] on input "3137" at bounding box center [381, 92] width 136 height 16
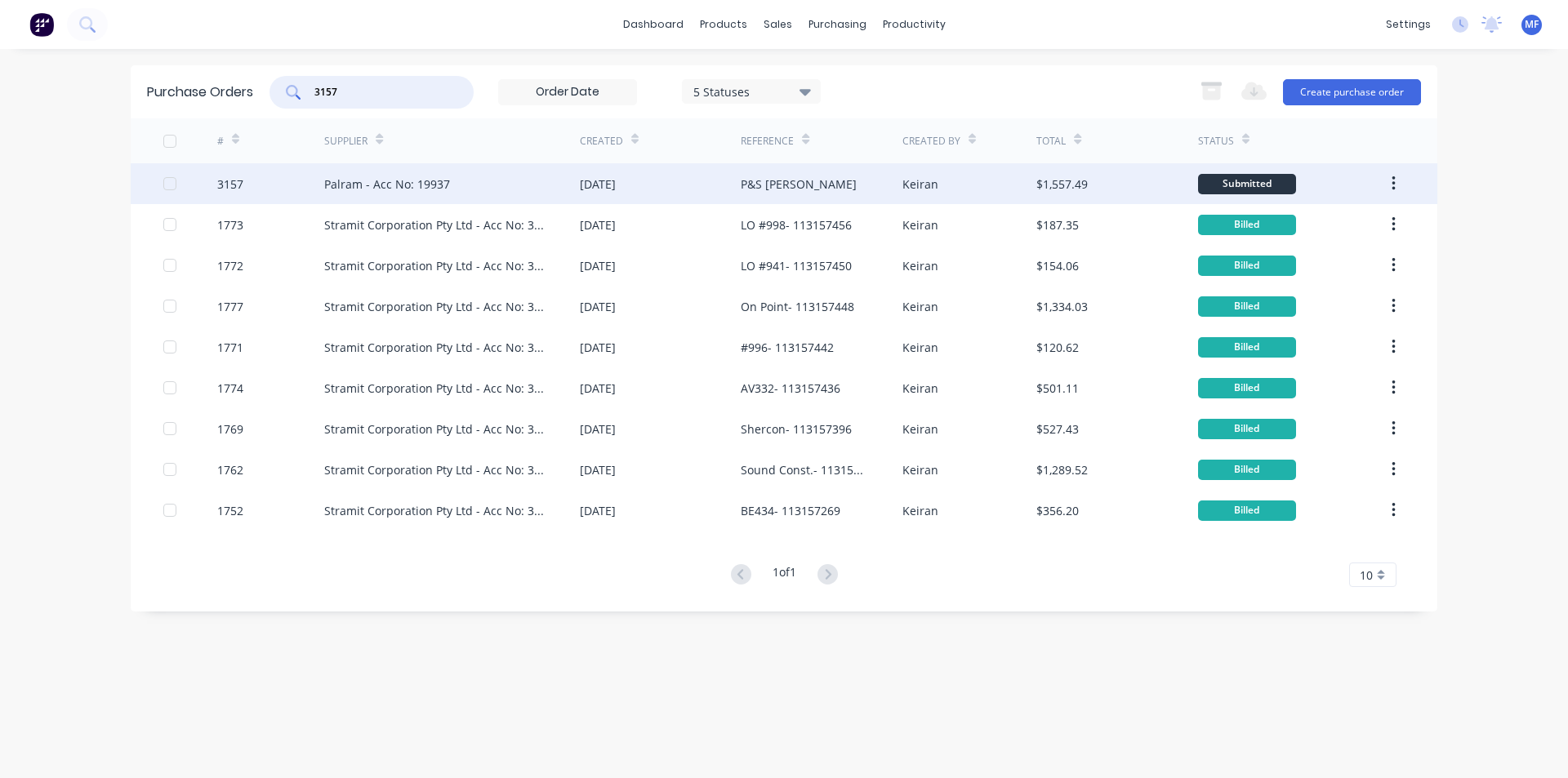
type input "3157"
click at [392, 180] on div "Palram - Acc No: 19937" at bounding box center [387, 184] width 126 height 17
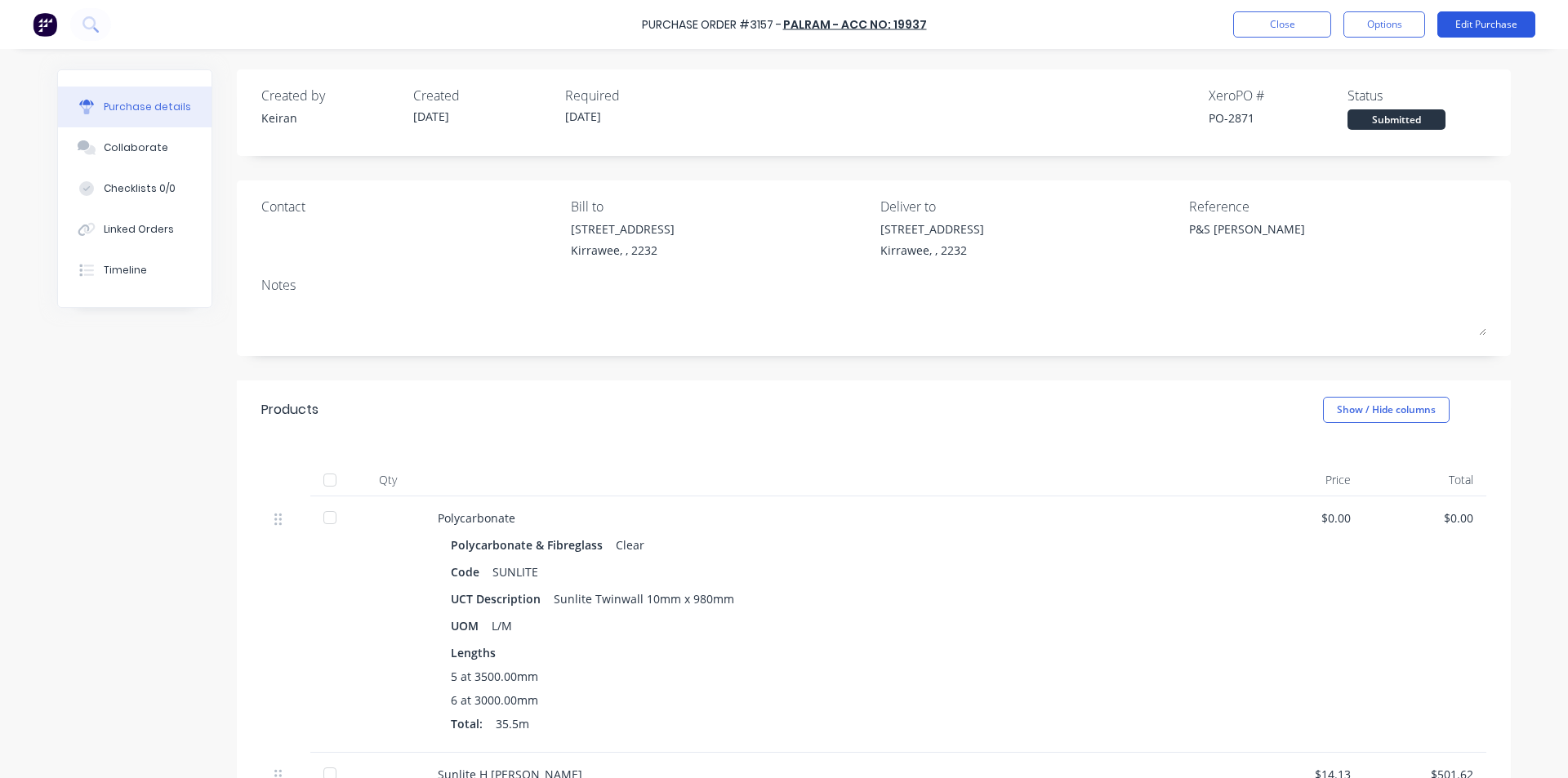
click at [1465, 21] on button "Edit Purchase" at bounding box center [1486, 24] width 98 height 26
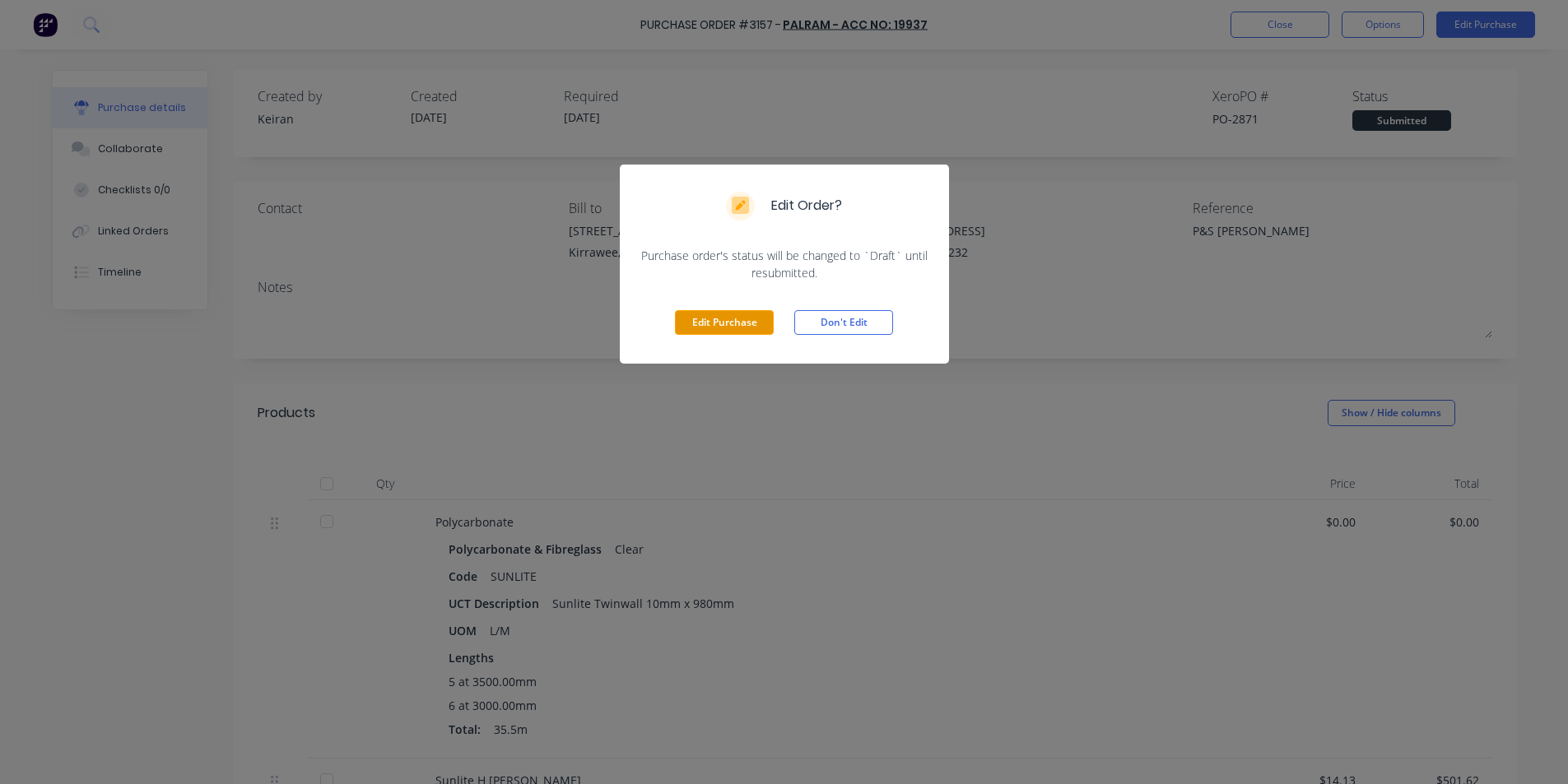
click at [735, 315] on button "Edit Purchase" at bounding box center [725, 323] width 99 height 25
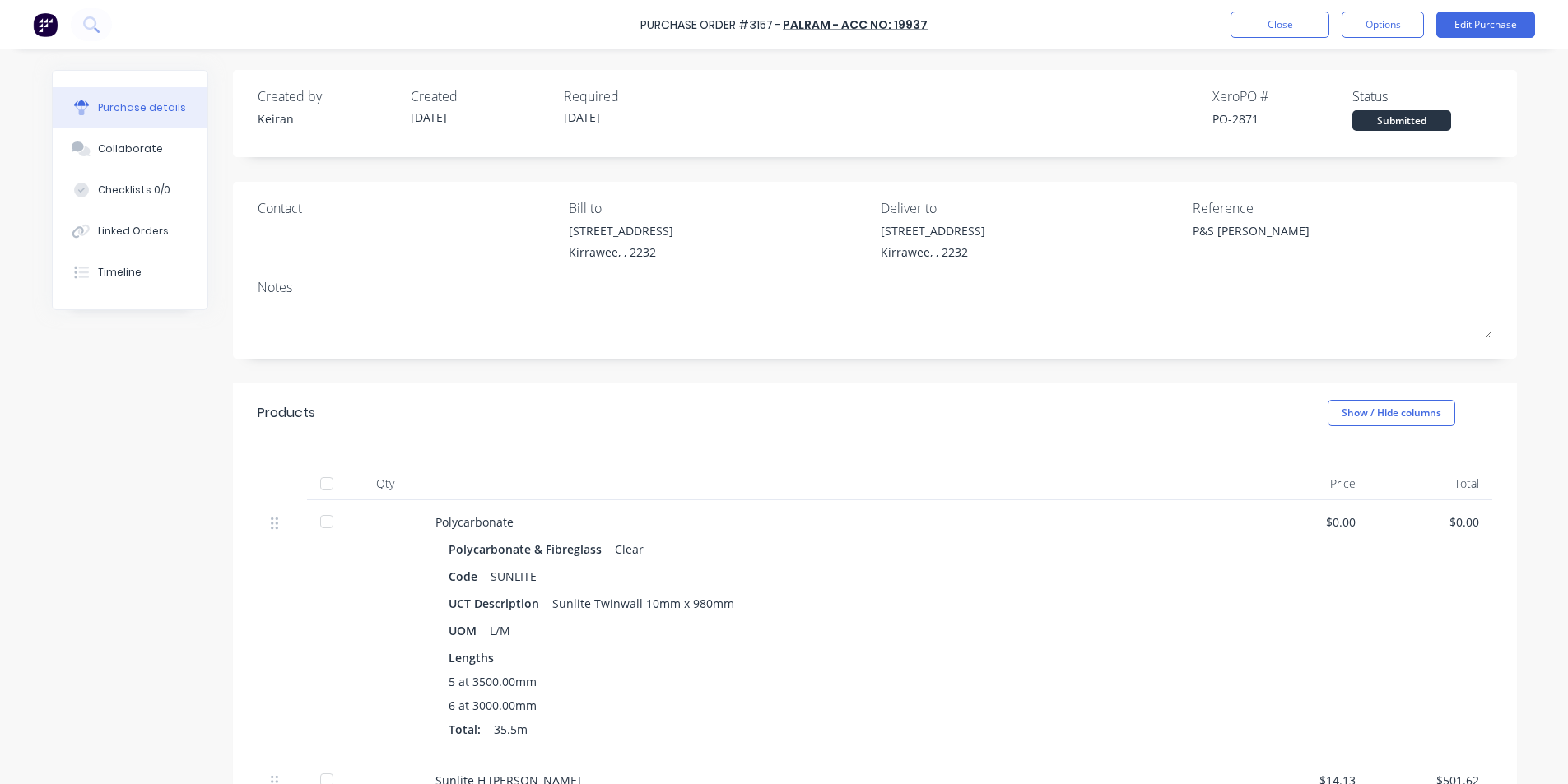
type textarea "x"
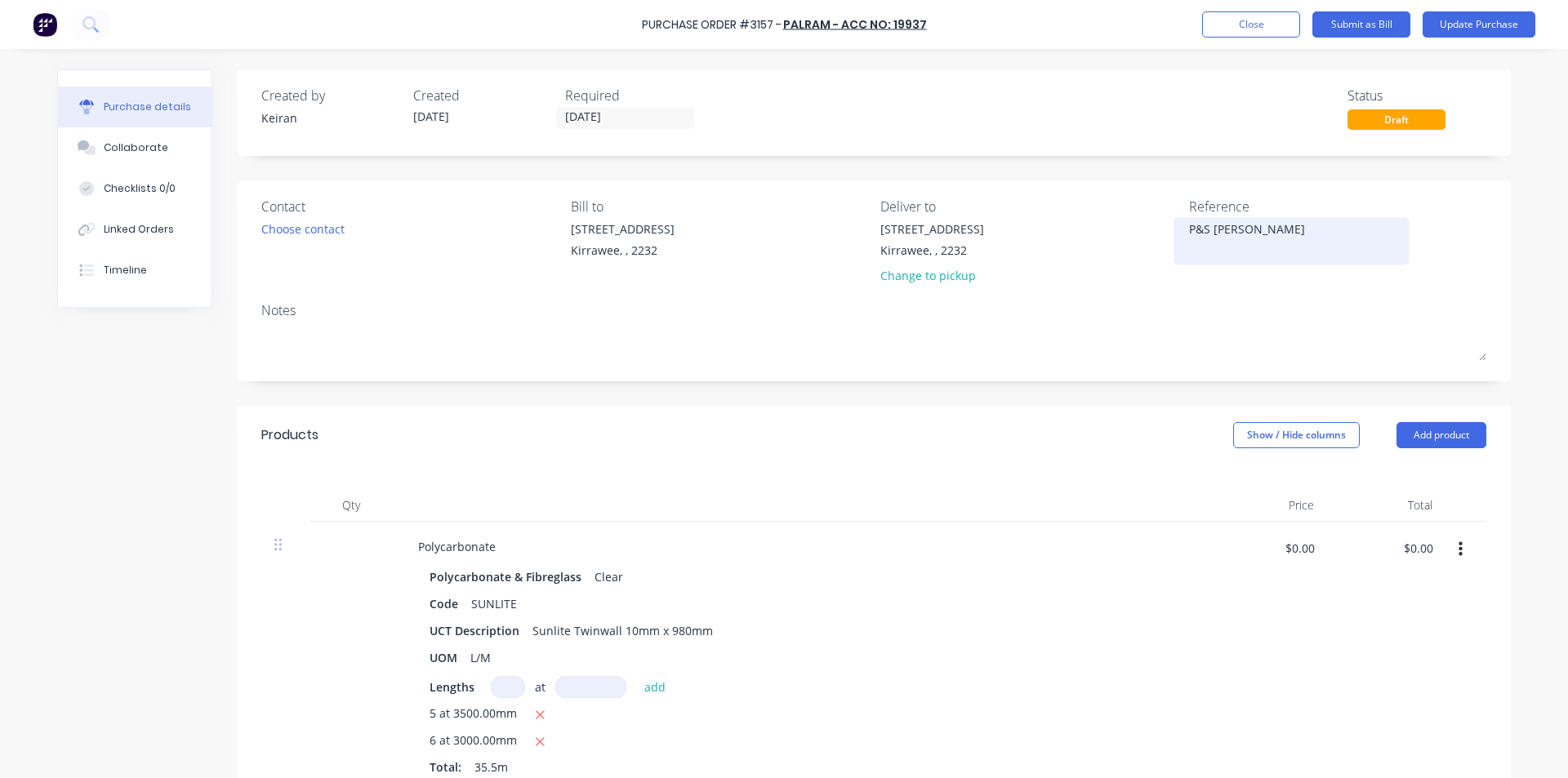
click at [1288, 246] on textarea "P&S [PERSON_NAME]" at bounding box center [1290, 238] width 204 height 37
type textarea "P&S [PERSON_NAME] -"
type textarea "x"
type textarea "P&S [PERSON_NAME] - 9"
type textarea "x"
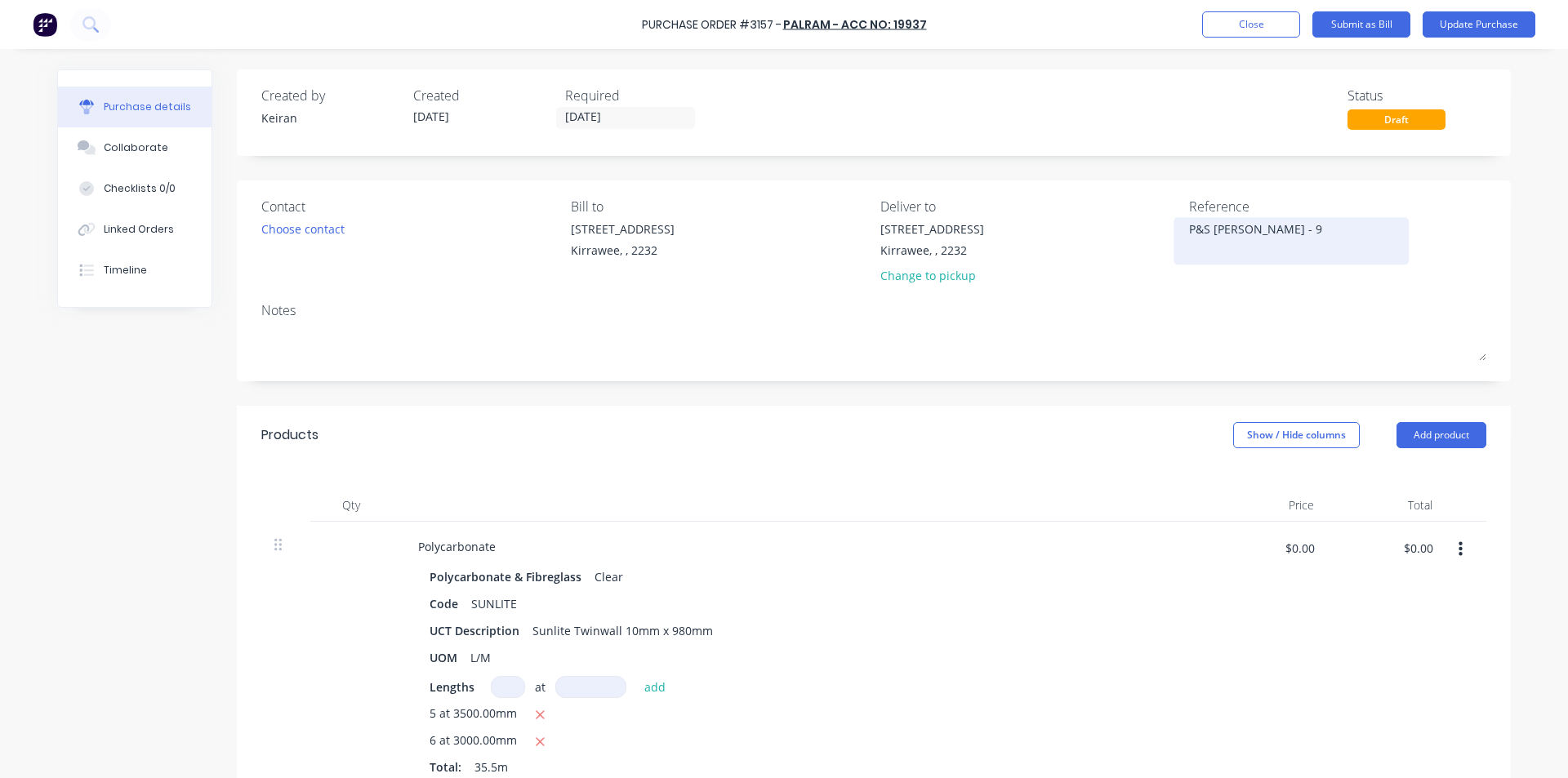
type textarea "P&S [PERSON_NAME] - 95"
type textarea "x"
type textarea "P&S [PERSON_NAME] - 954"
type textarea "x"
type textarea "P&S [PERSON_NAME] - 9545"
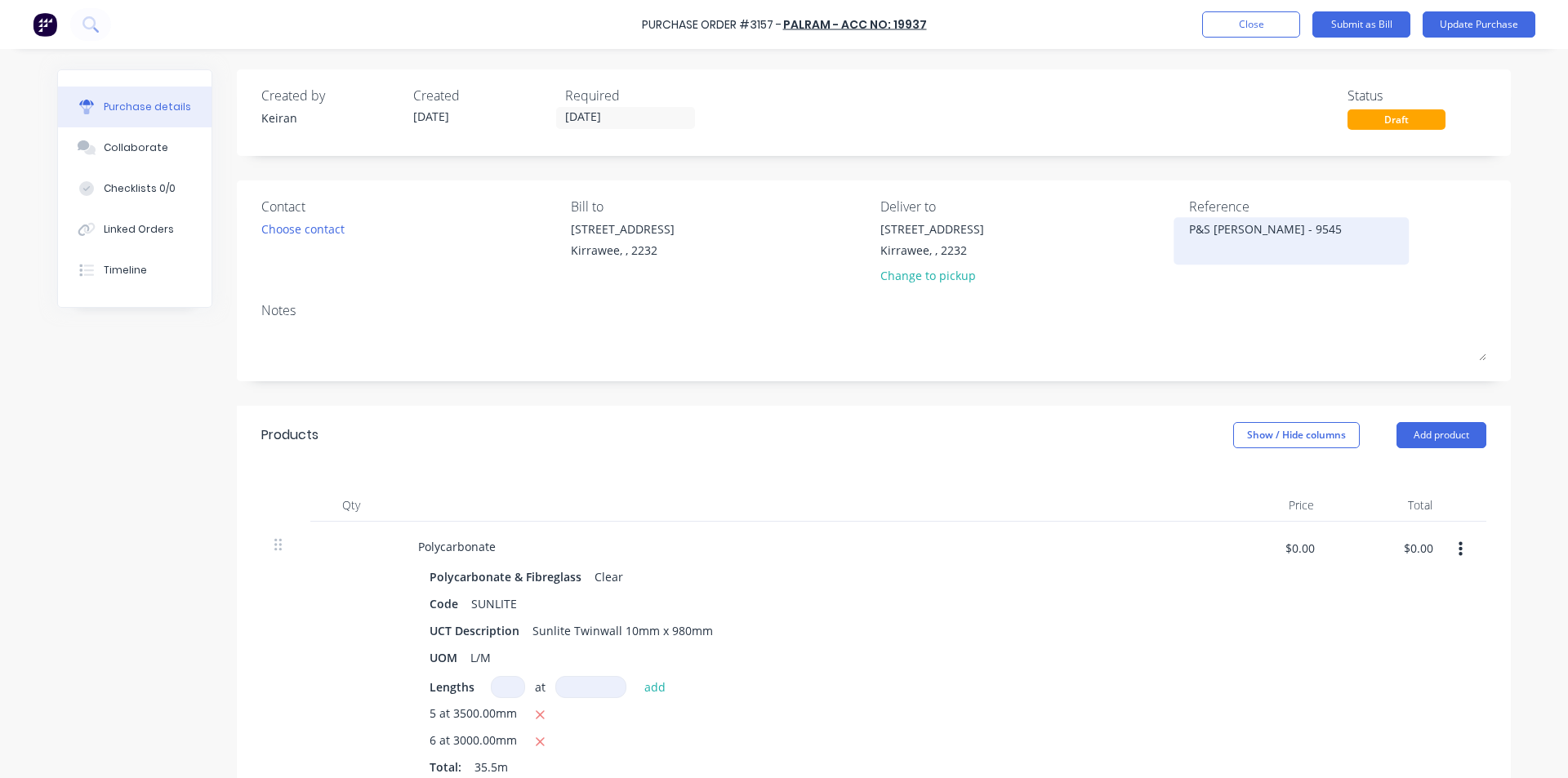
type textarea "x"
type textarea "P&S [PERSON_NAME] - 95456"
type textarea "x"
type textarea "P&S [PERSON_NAME] - 954561"
type textarea "x"
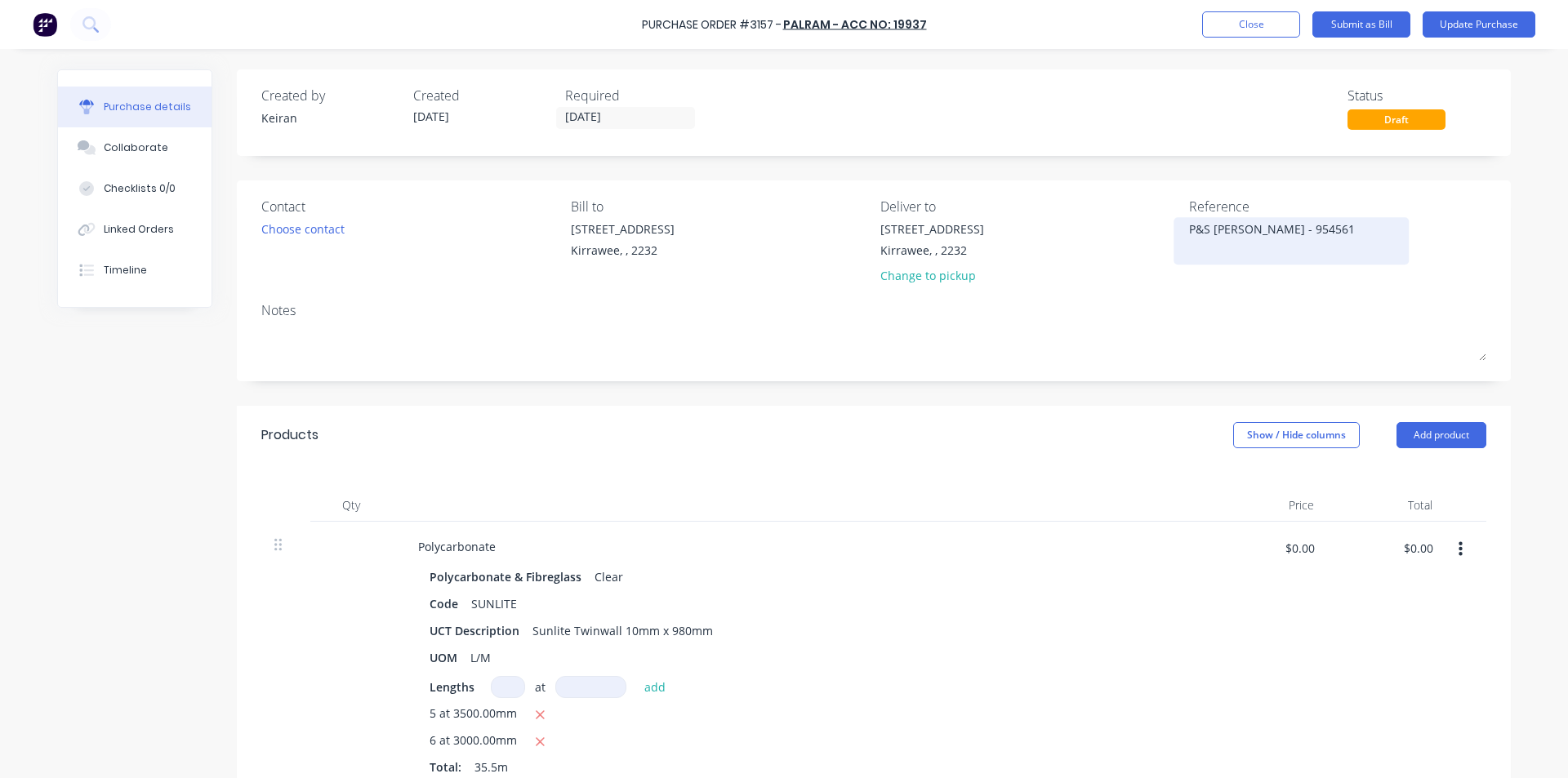
type textarea "P&S [PERSON_NAME] - 9545616"
type textarea "x"
type textarea "P&S [PERSON_NAME] - 95456161"
type textarea "x"
click at [1275, 225] on textarea "P&S [PERSON_NAME] - 95456161" at bounding box center [1290, 238] width 204 height 37
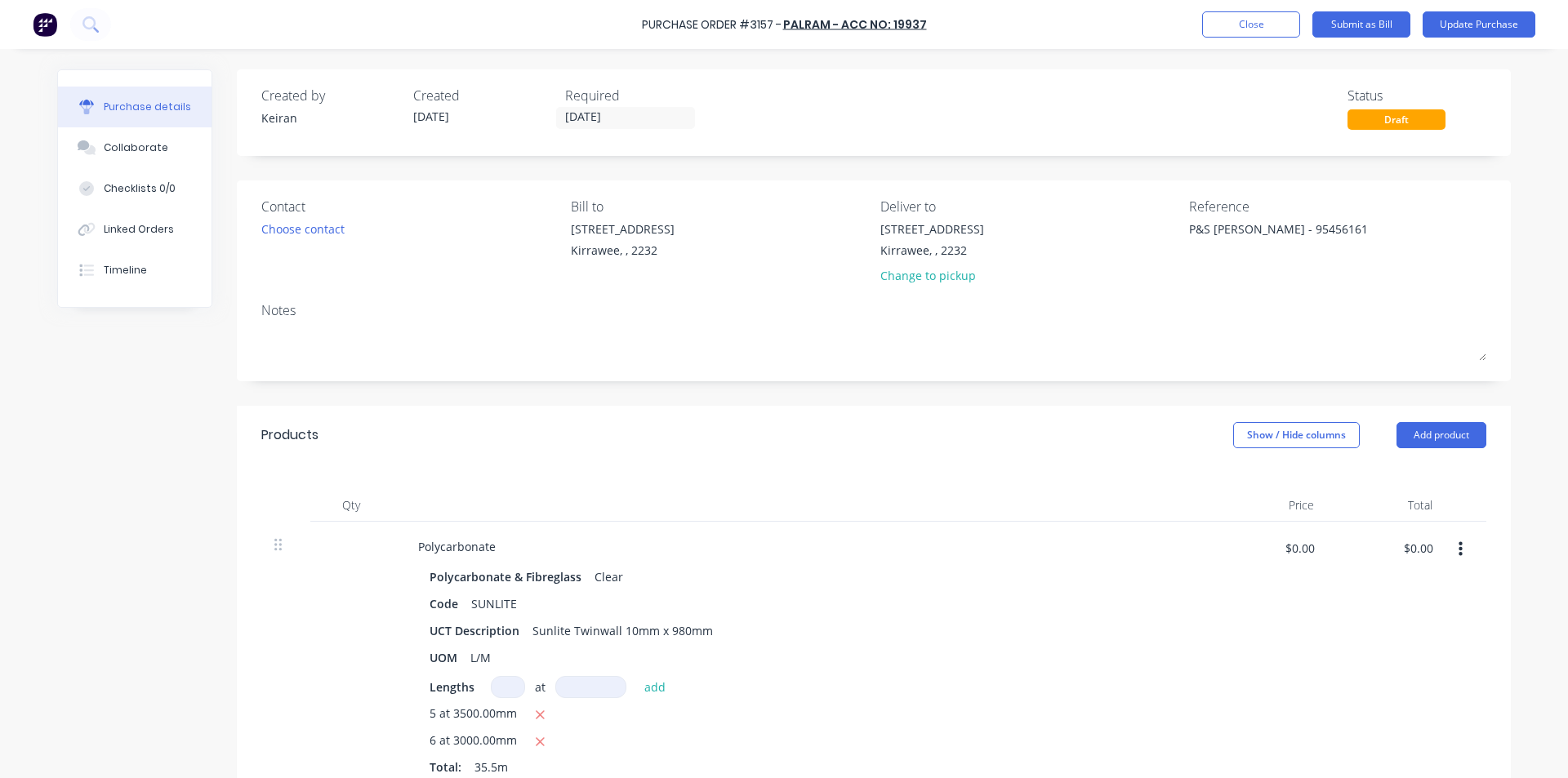
type textarea "P&S [PERSON_NAME] - 95456161"
type textarea "x"
type textarea "P&S [PERSON_NAME] - 95456161"
click at [1010, 553] on div "Polycarbonate" at bounding box center [801, 547] width 791 height 24
click at [1416, 556] on input "$0.00" at bounding box center [1418, 548] width 49 height 26
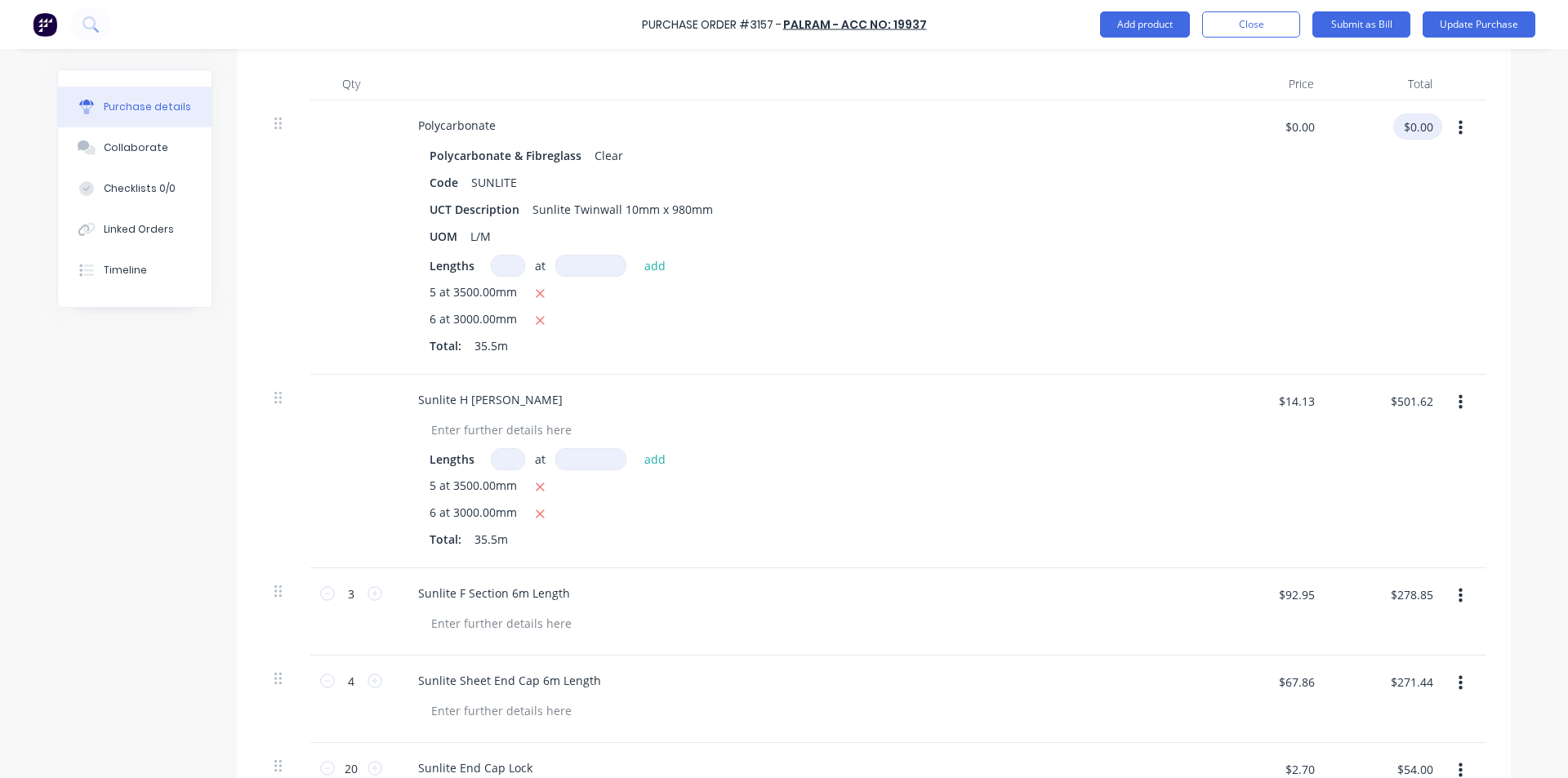
scroll to position [408, 0]
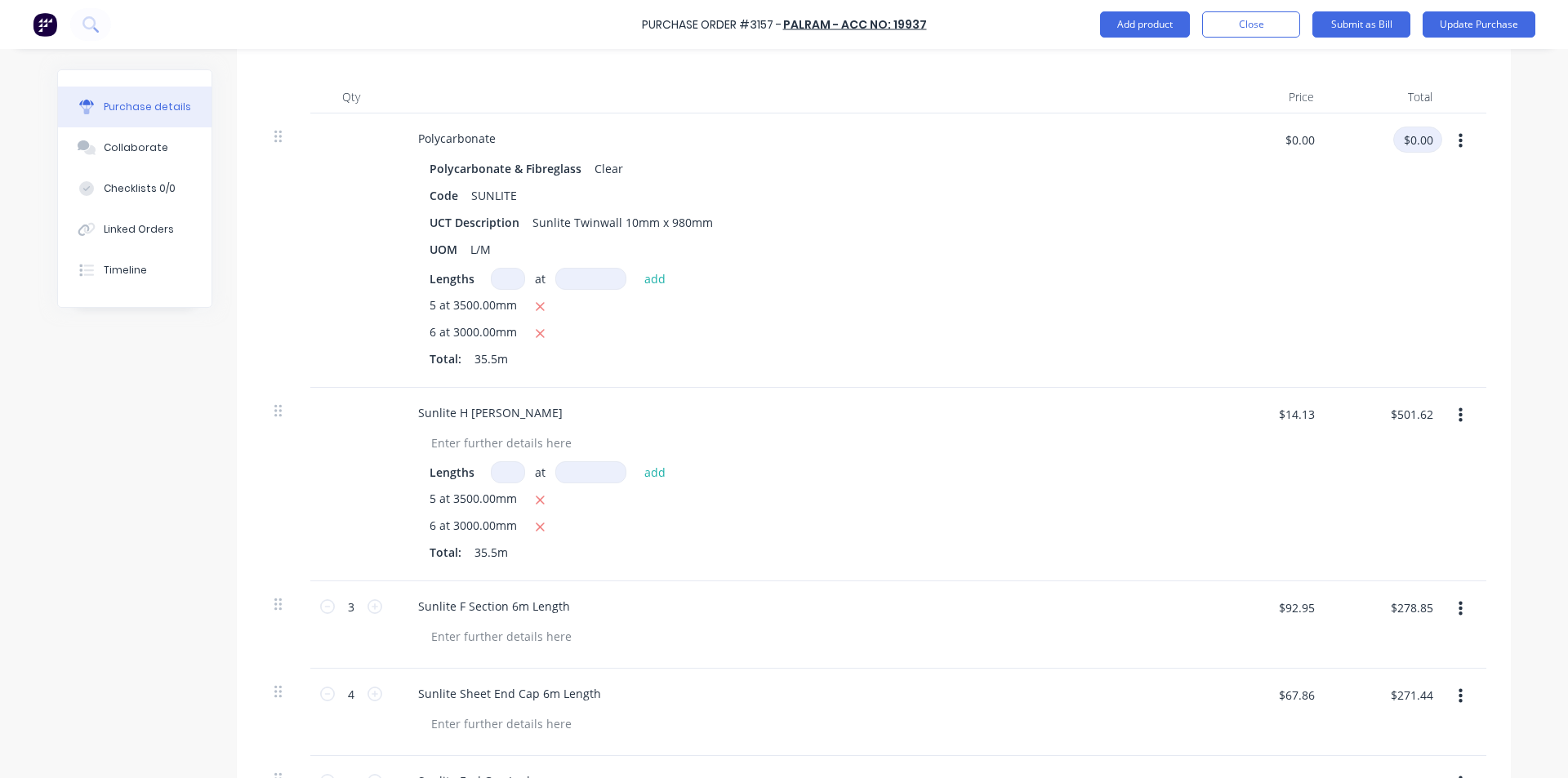
click at [1417, 144] on input "$0.00" at bounding box center [1418, 140] width 49 height 26
type textarea "x"
click at [1407, 133] on input "$0.00" at bounding box center [1418, 140] width 49 height 26
type input "974.12"
type textarea "x"
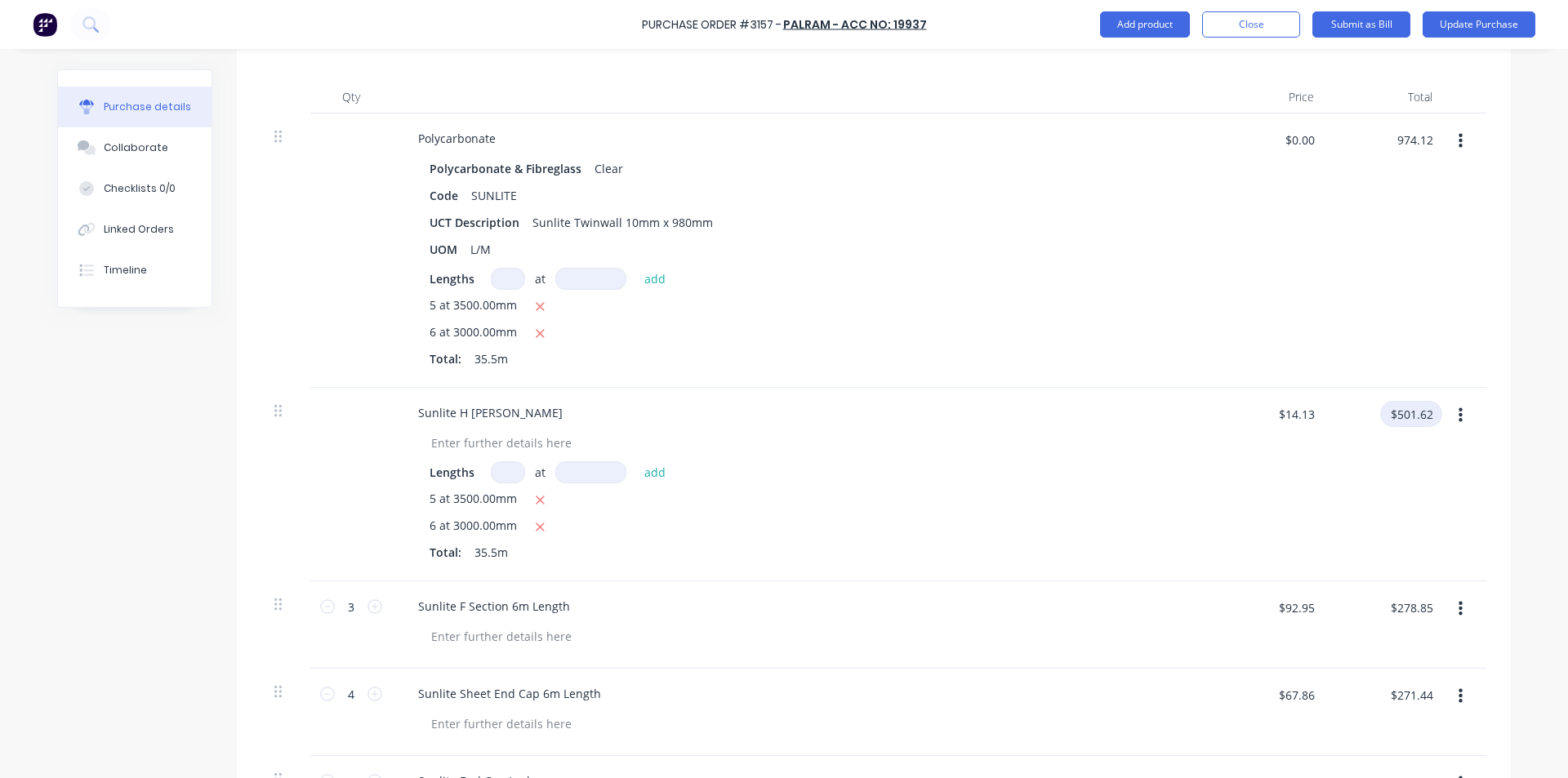
type input "$27.44"
type input "$974.12"
click at [1411, 422] on input "$501.62" at bounding box center [1411, 413] width 62 height 26
click at [1406, 411] on input "$501.62" at bounding box center [1411, 413] width 62 height 26
click at [1406, 410] on input "$501.62" at bounding box center [1411, 413] width 62 height 26
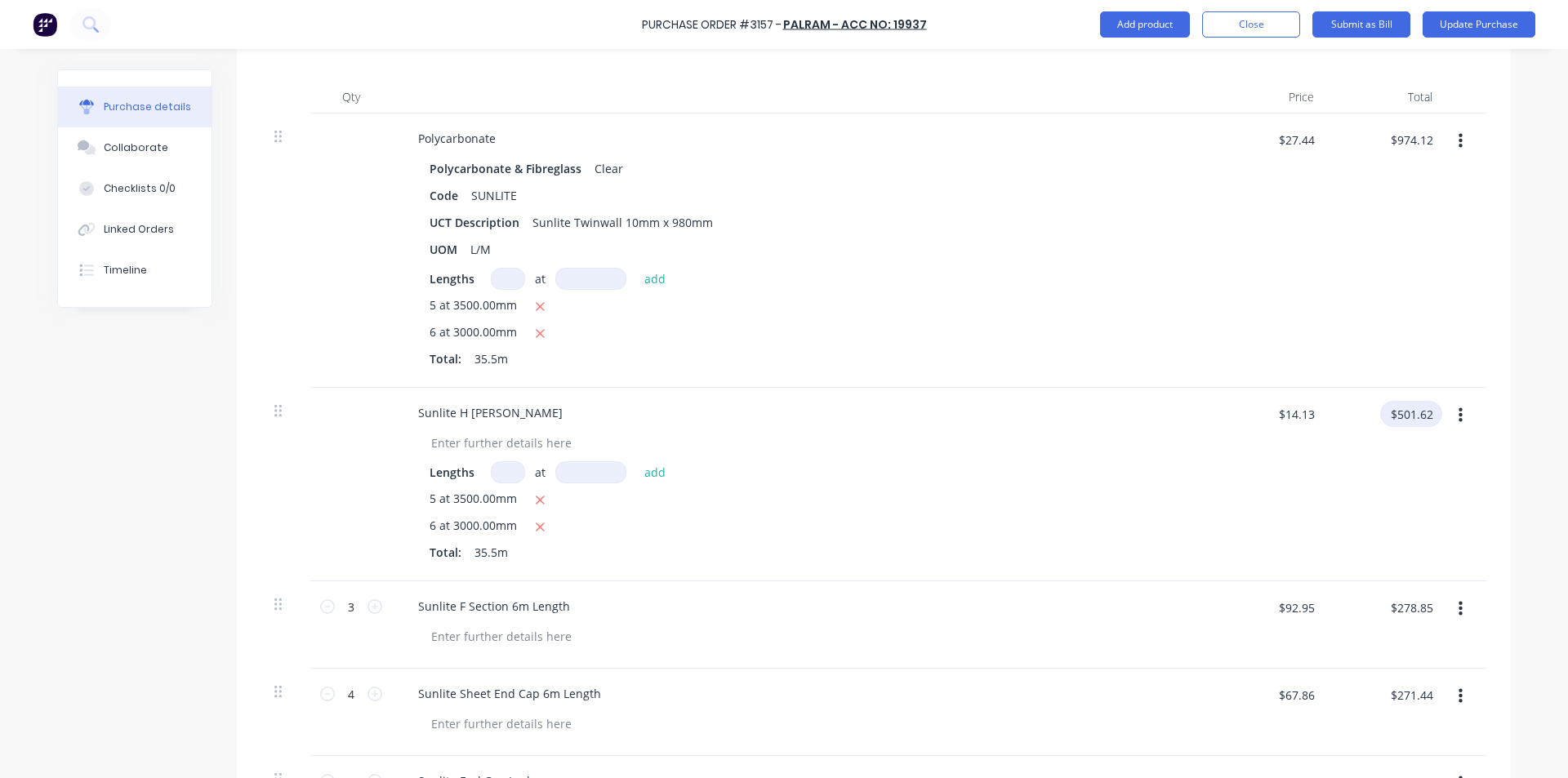
type textarea "x"
click at [1406, 411] on input "$501.62" at bounding box center [1411, 413] width 62 height 26
type input "432.39"
type textarea "x"
type input "$12.18"
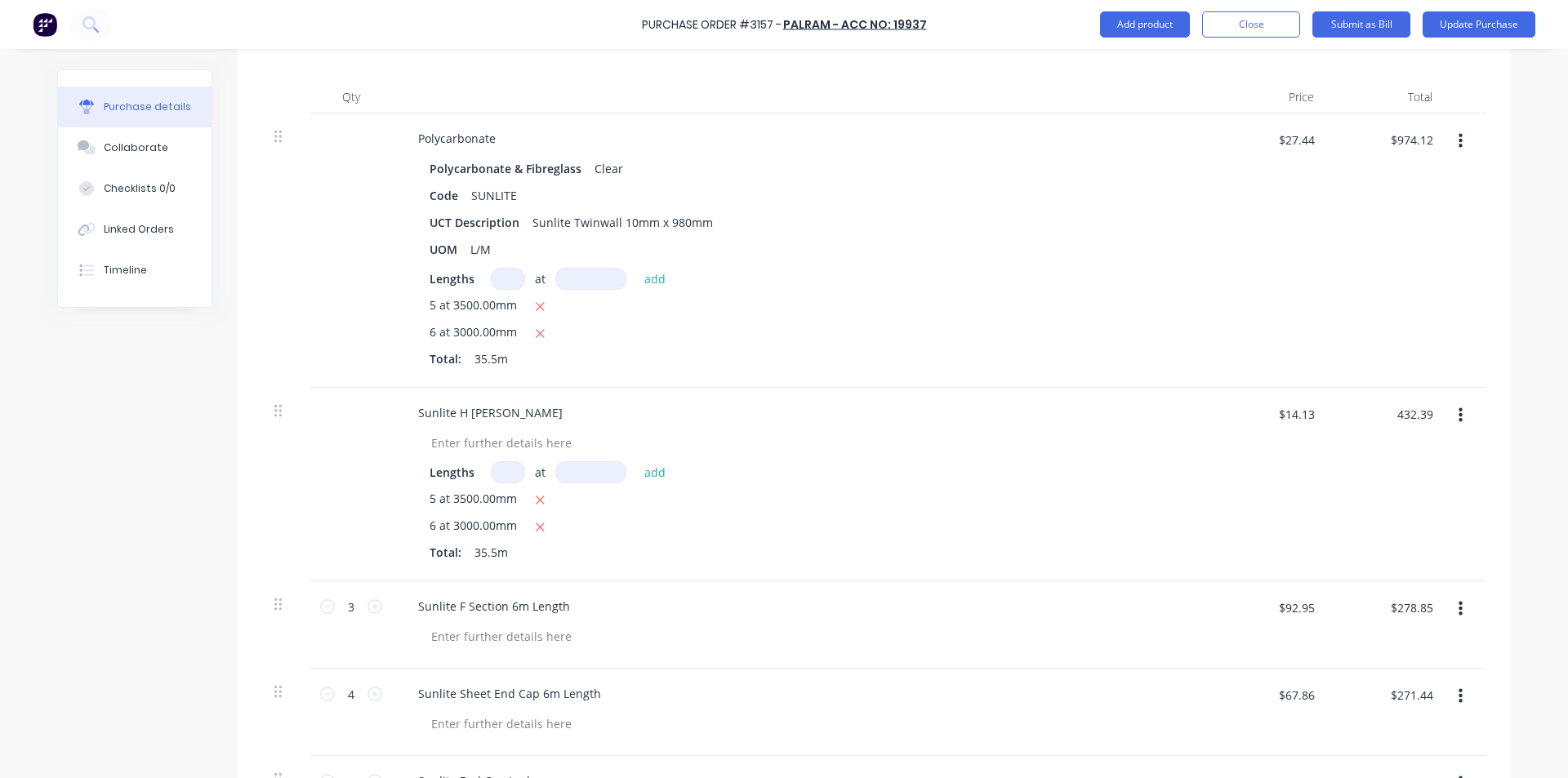
type input "$432.39"
click at [1263, 458] on div "$12.18 $12.18" at bounding box center [1268, 484] width 119 height 193
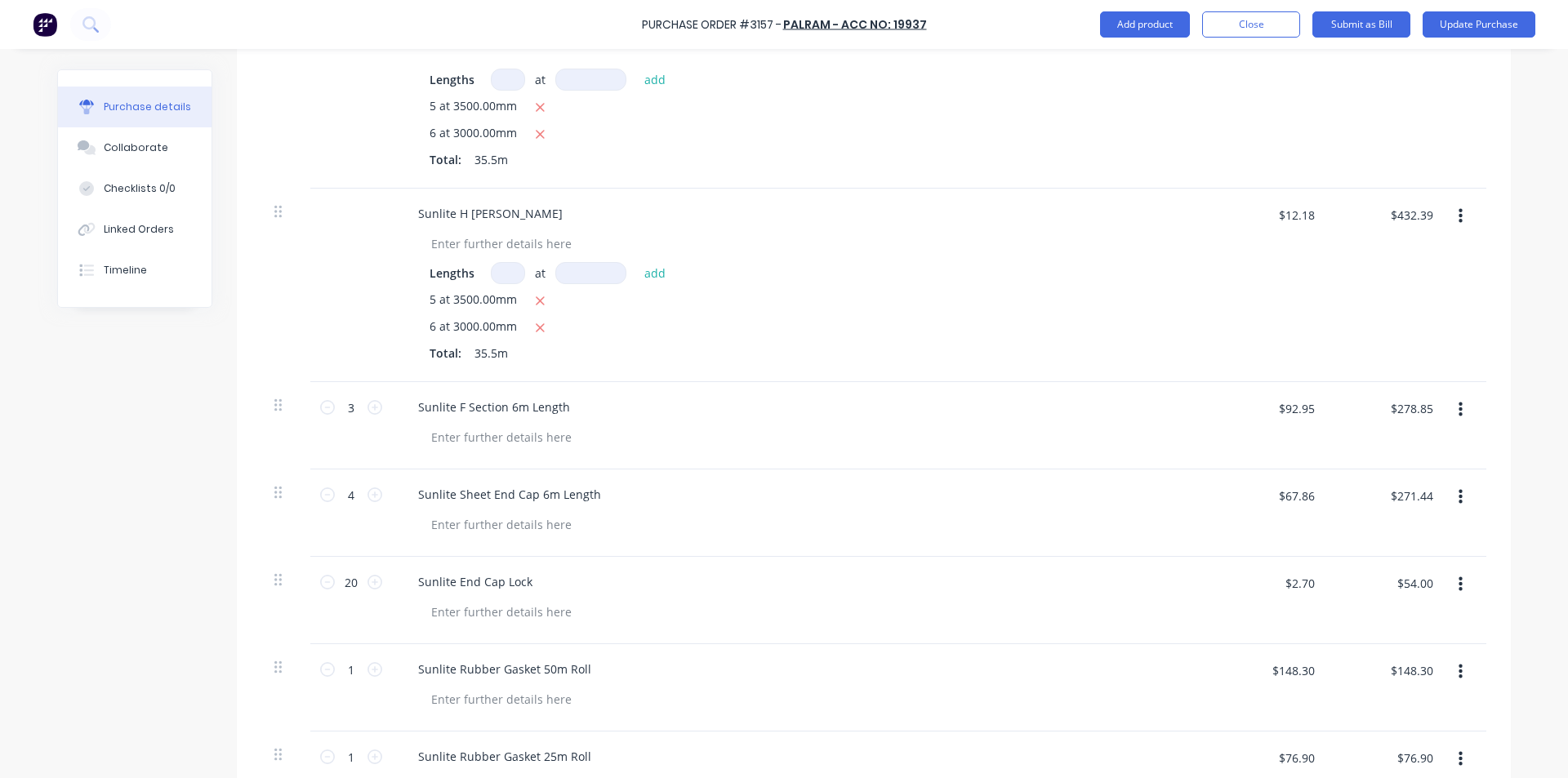
scroll to position [654, 0]
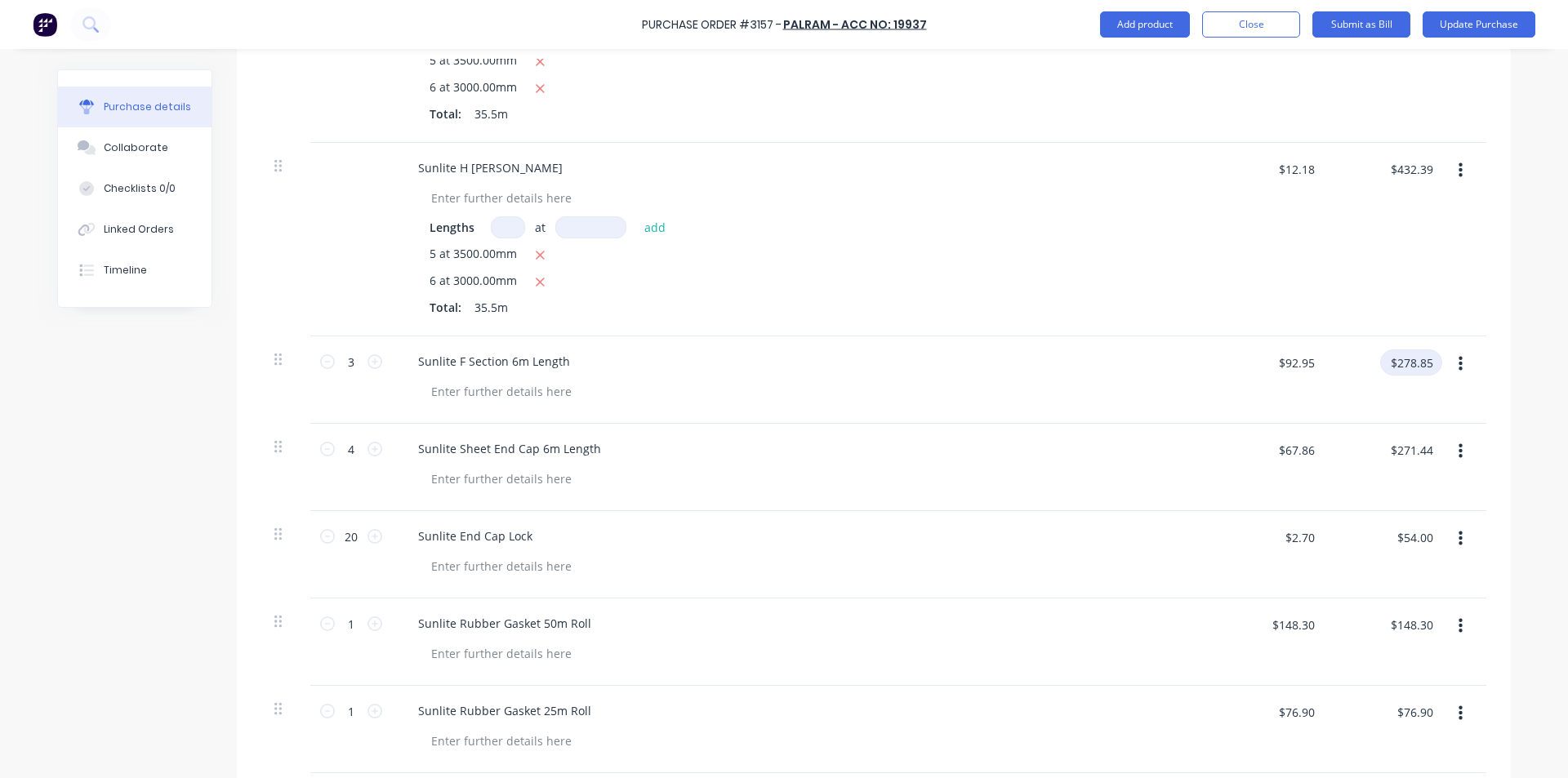
type textarea "x"
click at [1413, 361] on input "$278.85" at bounding box center [1411, 363] width 62 height 26
type input "240.39"
type textarea "x"
type input "$80.13"
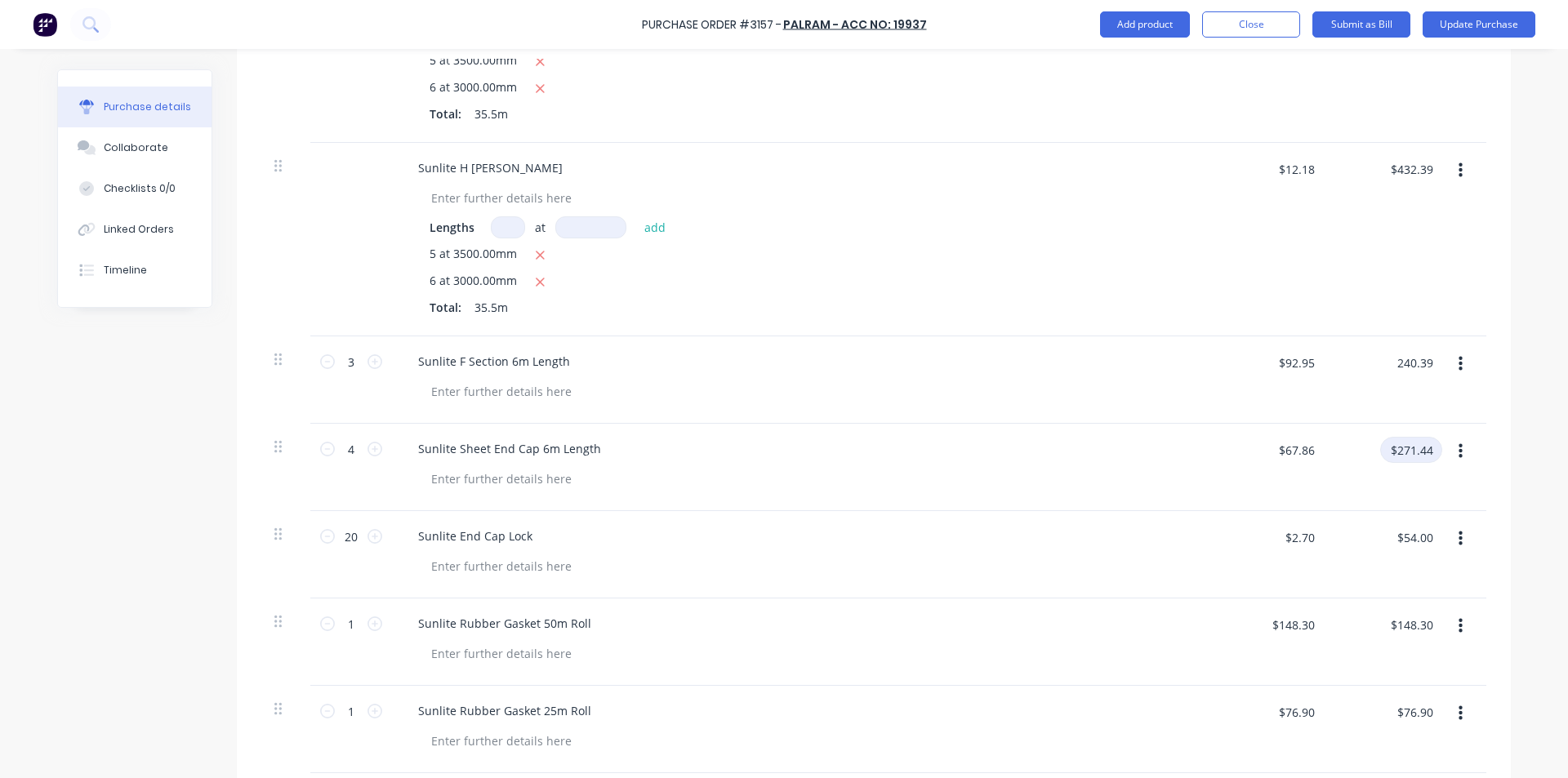
type input "$240.39"
click at [1414, 443] on input "$271.44" at bounding box center [1411, 450] width 62 height 26
type input "234."
type textarea "x"
type input "$58.50"
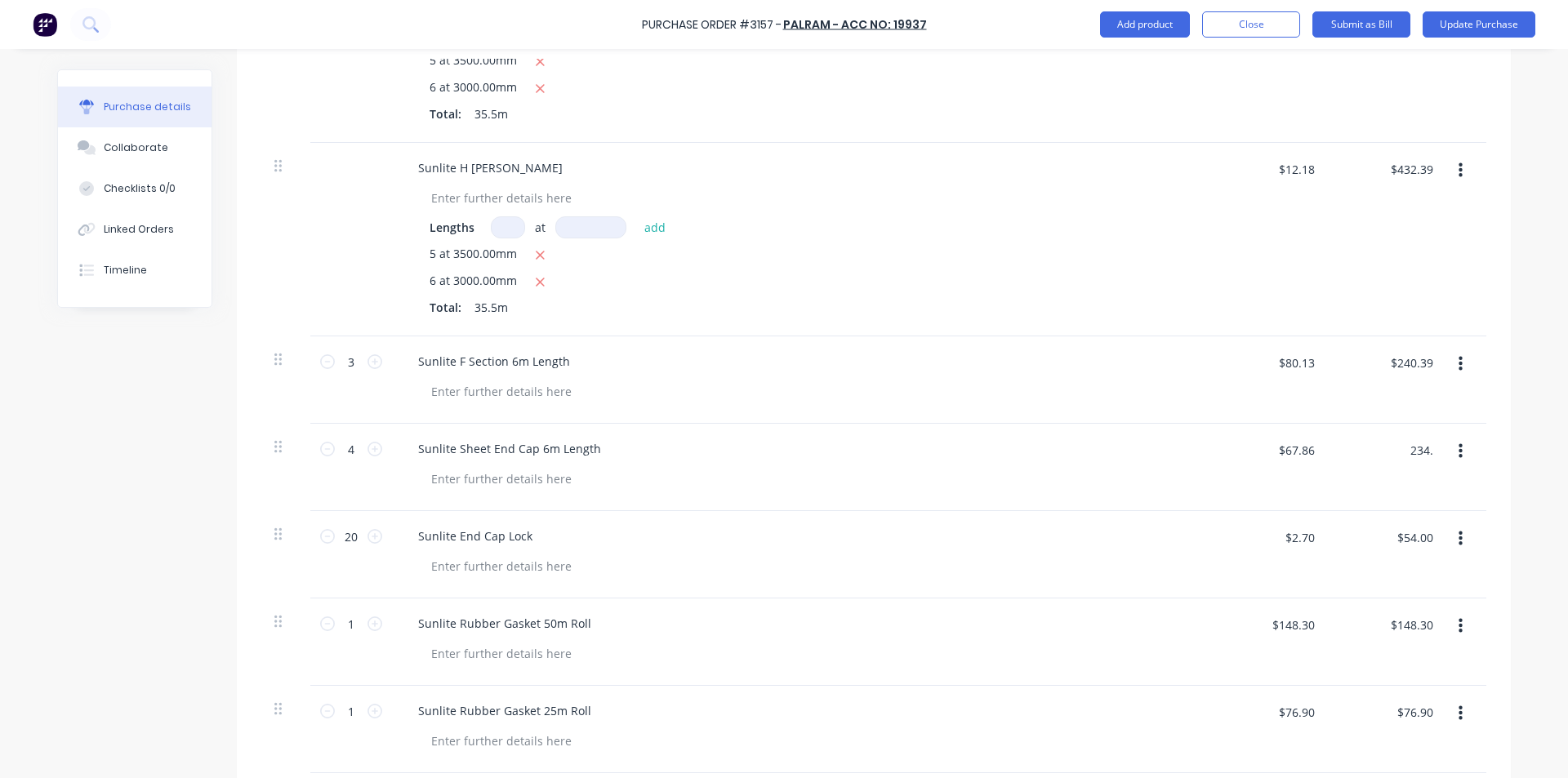
type input "$234.00"
click at [1008, 494] on div "Sunlite Sheet End Cap 6m Length" at bounding box center [800, 467] width 817 height 87
type textarea "x"
click at [1404, 535] on input "$54.00" at bounding box center [1414, 537] width 55 height 26
type input "46"
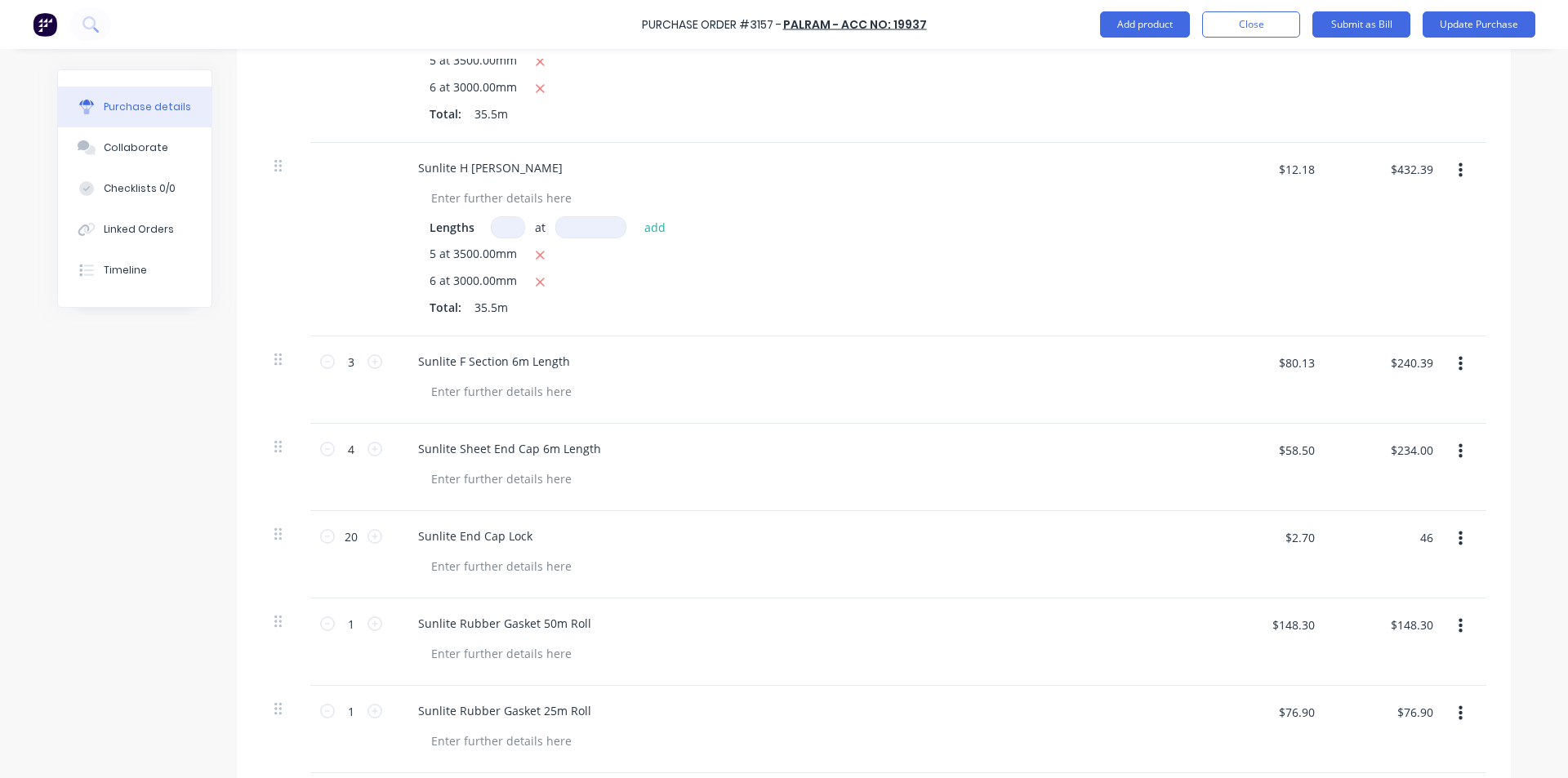
type textarea "x"
type input "$2.30"
type input "$46.00"
drag, startPoint x: 915, startPoint y: 354, endPoint x: 948, endPoint y: 370, distance: 36.7
click at [915, 353] on div "Sunlite F Section 6m Length" at bounding box center [801, 362] width 791 height 24
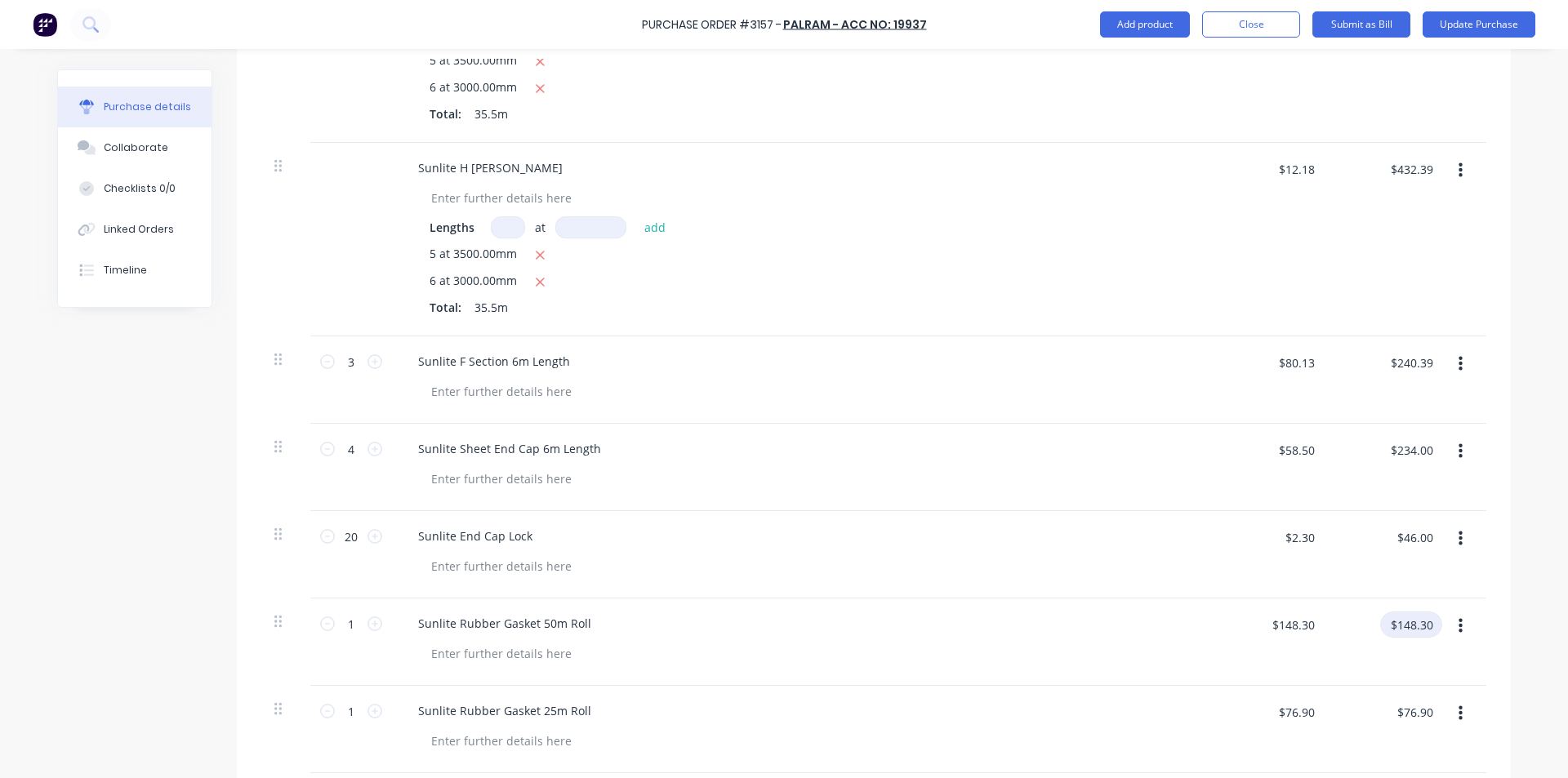
type textarea "x"
click at [1417, 622] on input "$148.30" at bounding box center [1411, 625] width 62 height 26
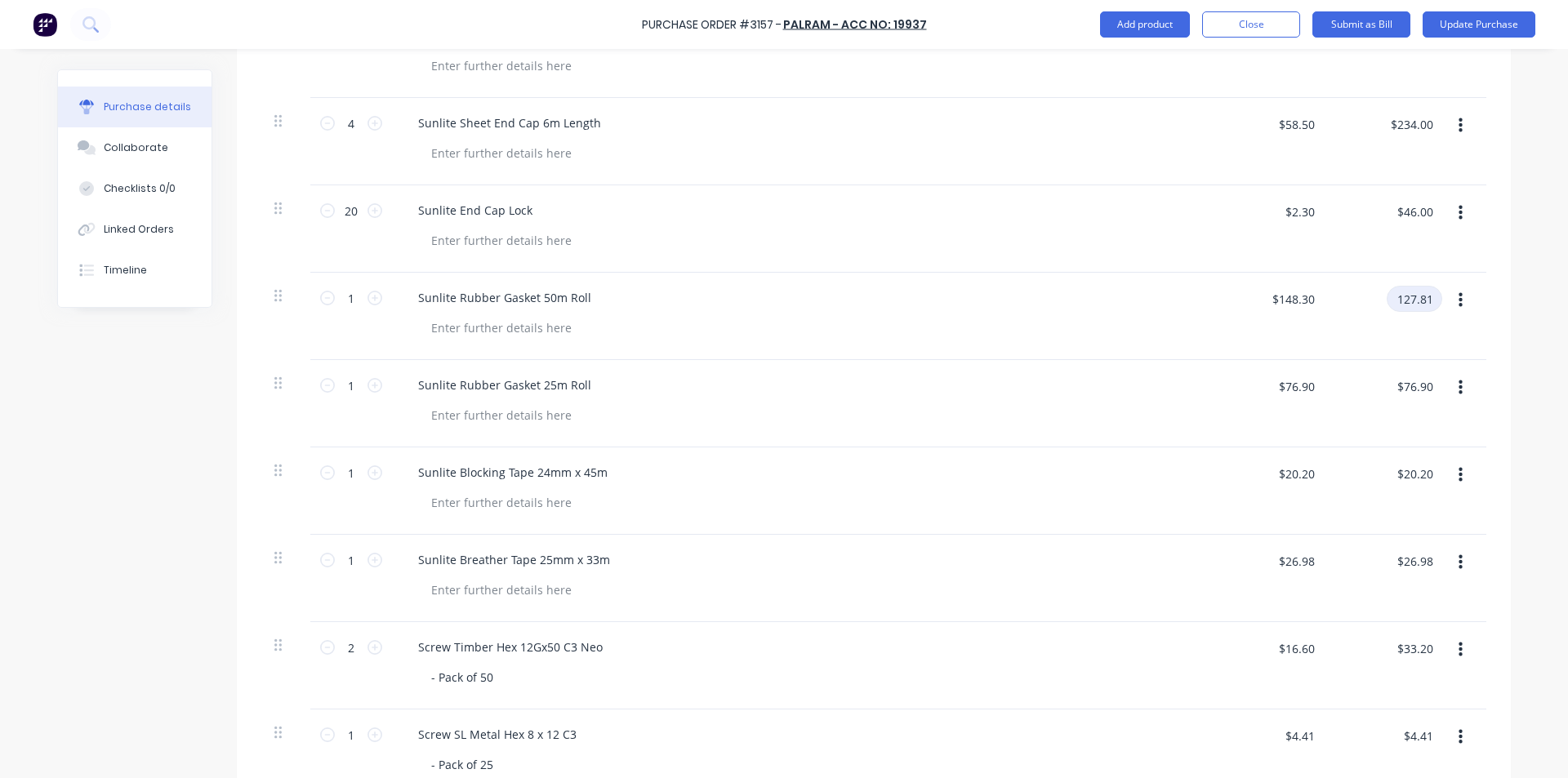
scroll to position [980, 0]
type input "127.81"
type textarea "x"
type input "$127.81"
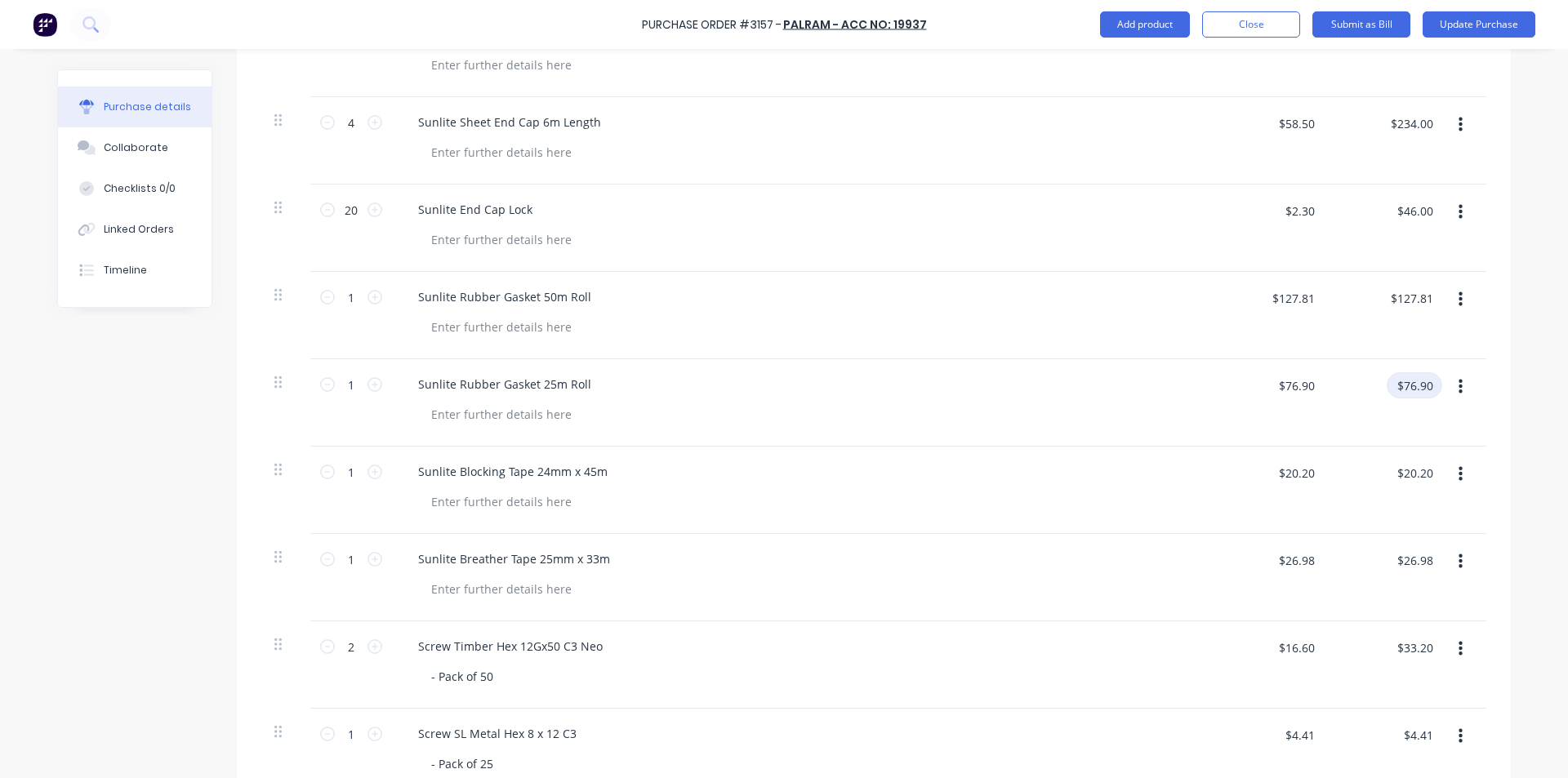
click at [1409, 380] on input "$76.90" at bounding box center [1414, 385] width 55 height 26
type input "66.29"
type textarea "x"
type input "$66.29"
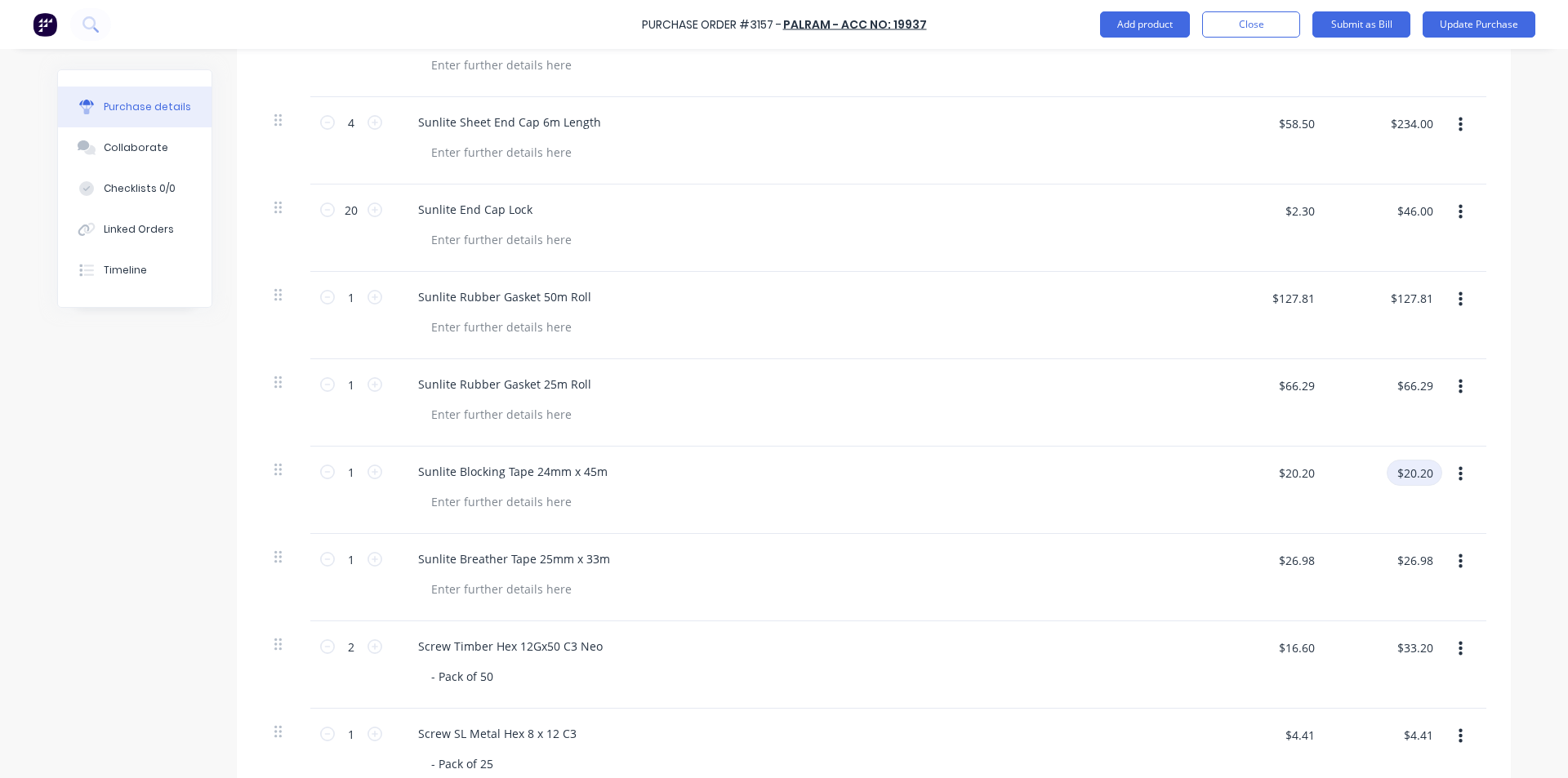
click at [1417, 466] on input "$20.20" at bounding box center [1414, 472] width 55 height 26
type input "17.34"
type textarea "x"
type input "$17.34"
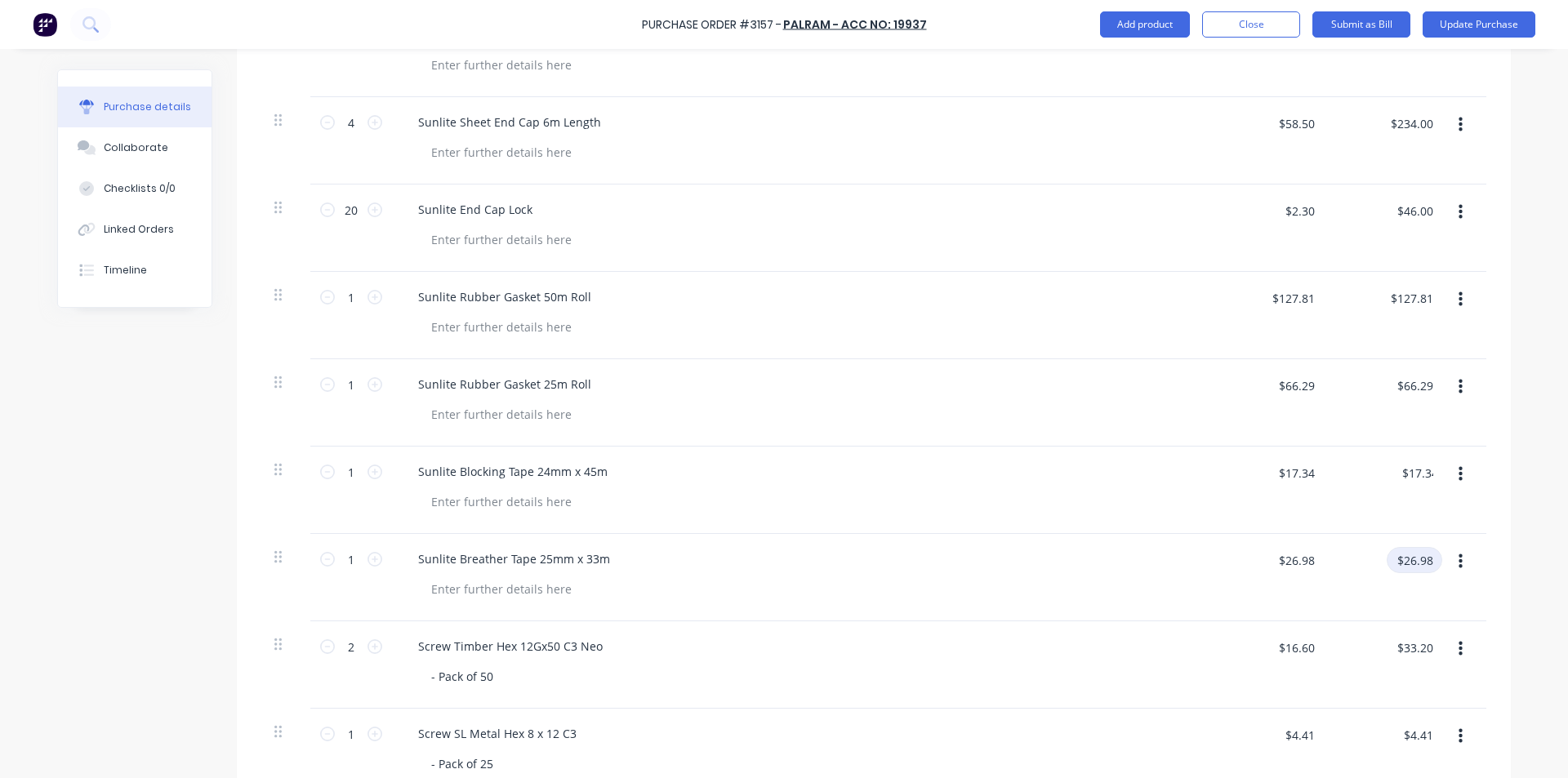
click at [1419, 559] on input "$26.98" at bounding box center [1414, 559] width 55 height 26
type input "23.25"
type textarea "x"
type input "$23.25"
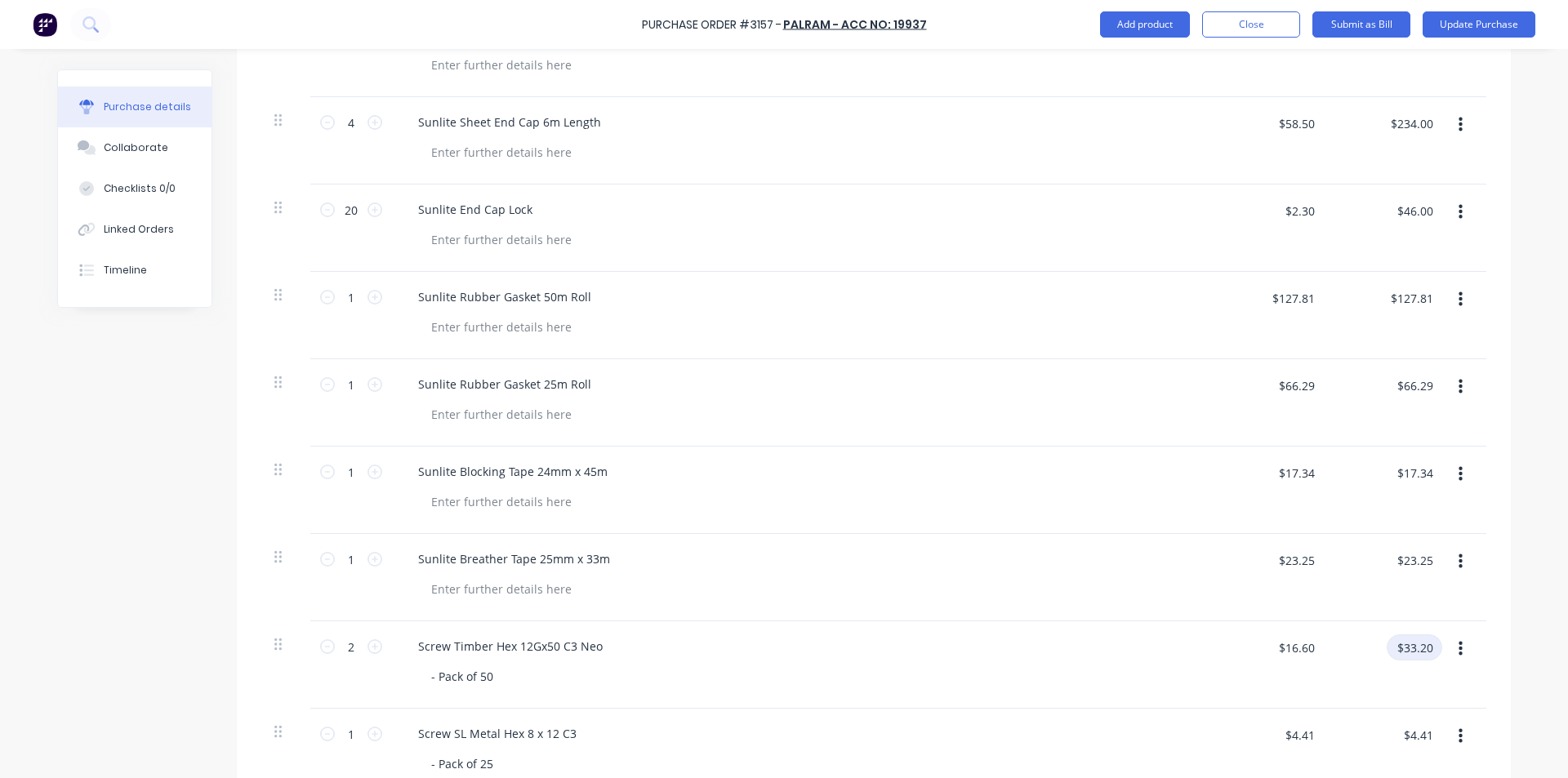
click at [1410, 648] on input "$33.20" at bounding box center [1414, 647] width 55 height 26
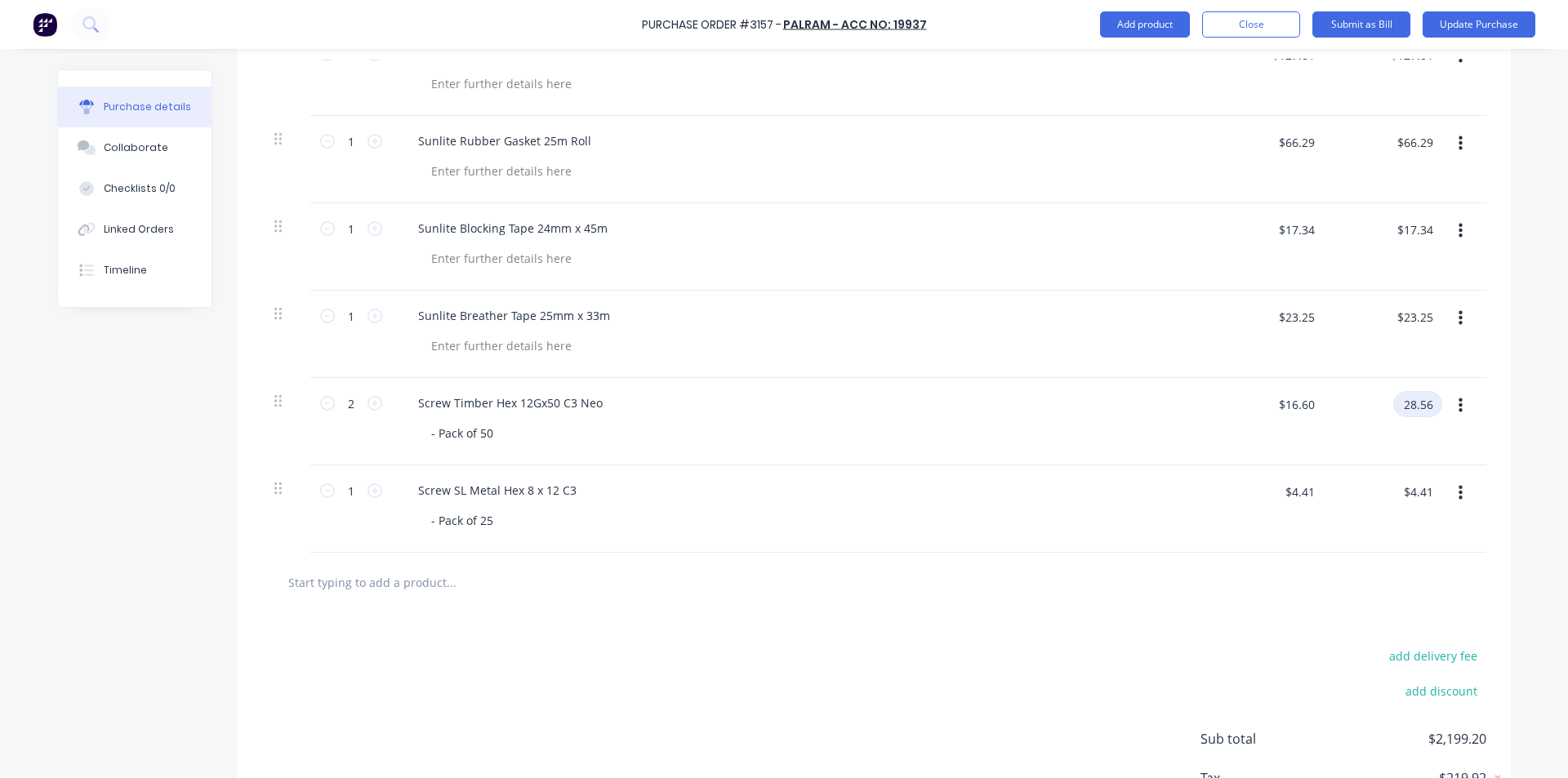
scroll to position [1225, 0]
type input "28.56"
type textarea "x"
type input "$14.28"
type input "$28.56"
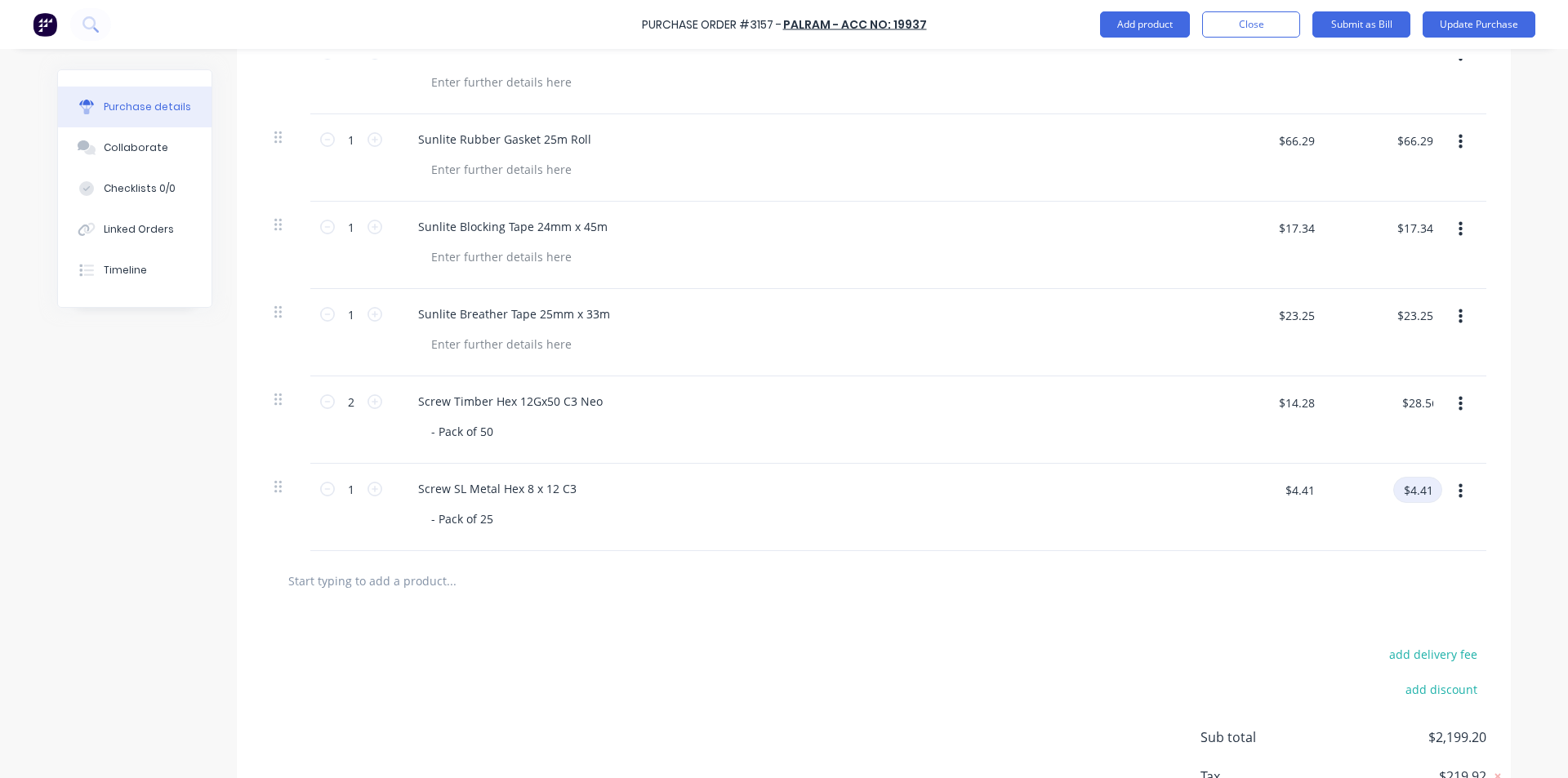
click at [1413, 498] on input "$4.41" at bounding box center [1418, 490] width 49 height 26
type textarea "x"
click at [1418, 492] on input "$4.41" at bounding box center [1418, 490] width 49 height 26
type input "3.80"
type textarea "x"
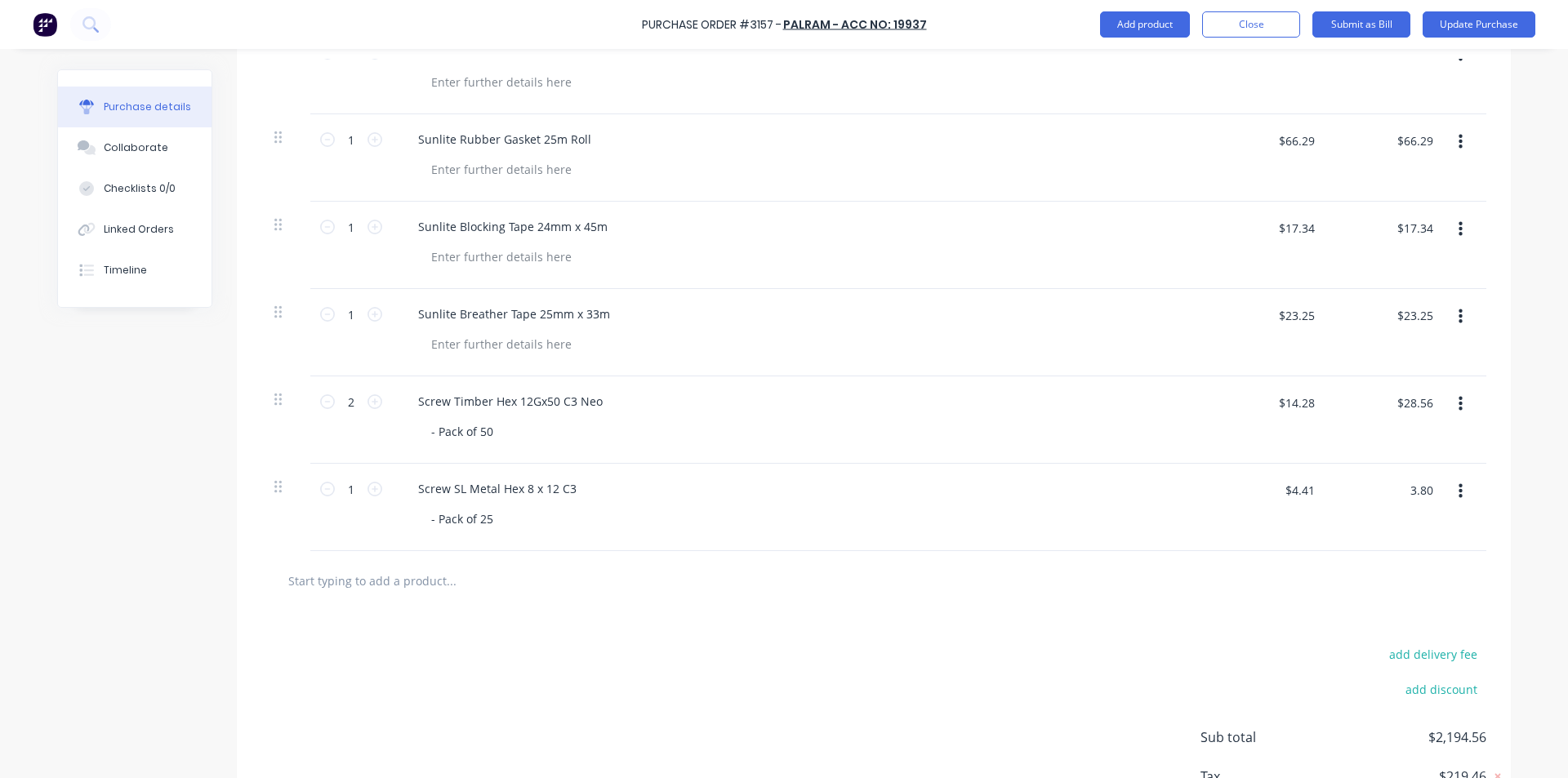
type input "$3.80"
click at [1300, 530] on div "$3.80 $4.41" at bounding box center [1268, 508] width 119 height 87
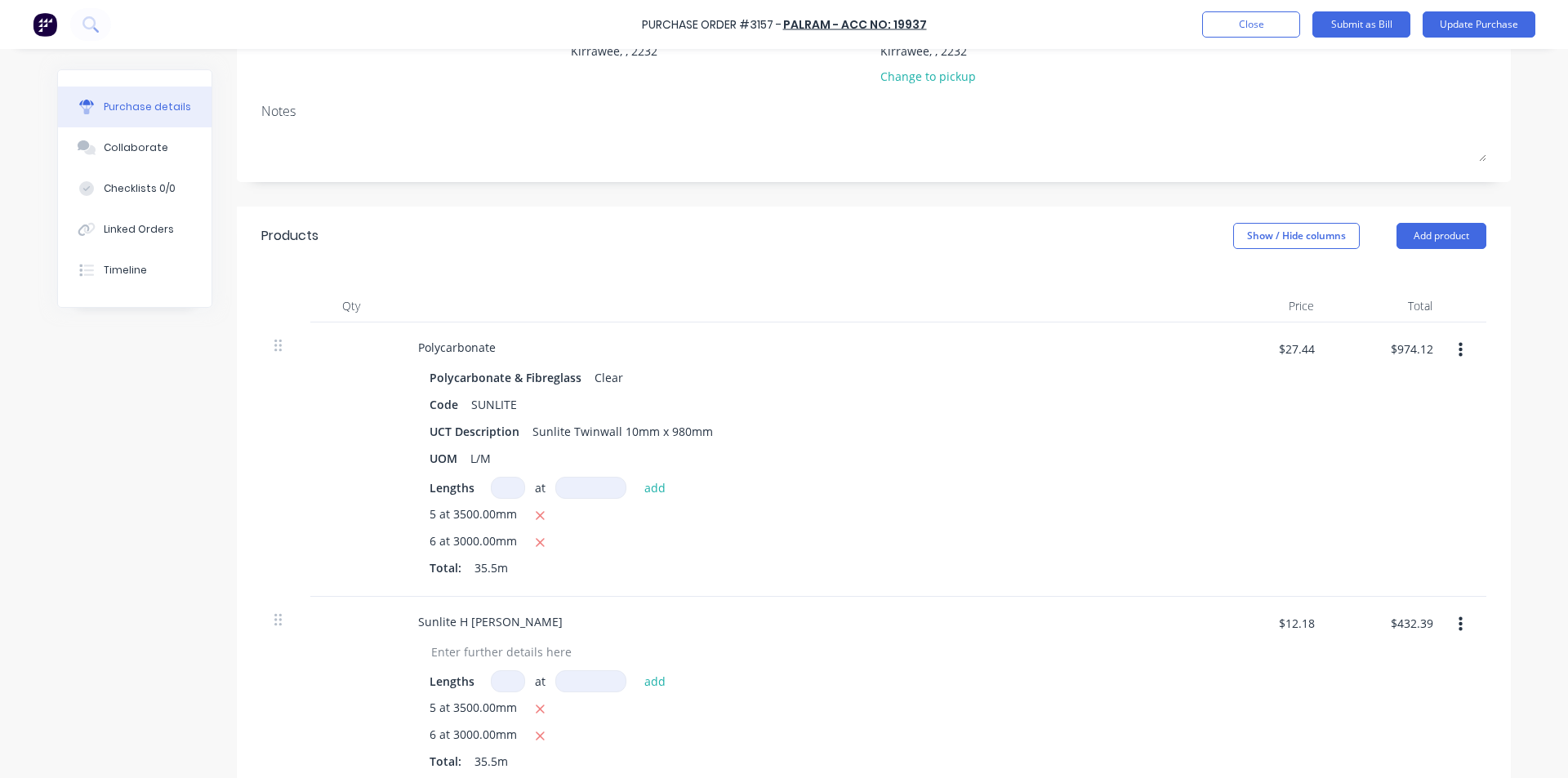
scroll to position [0, 0]
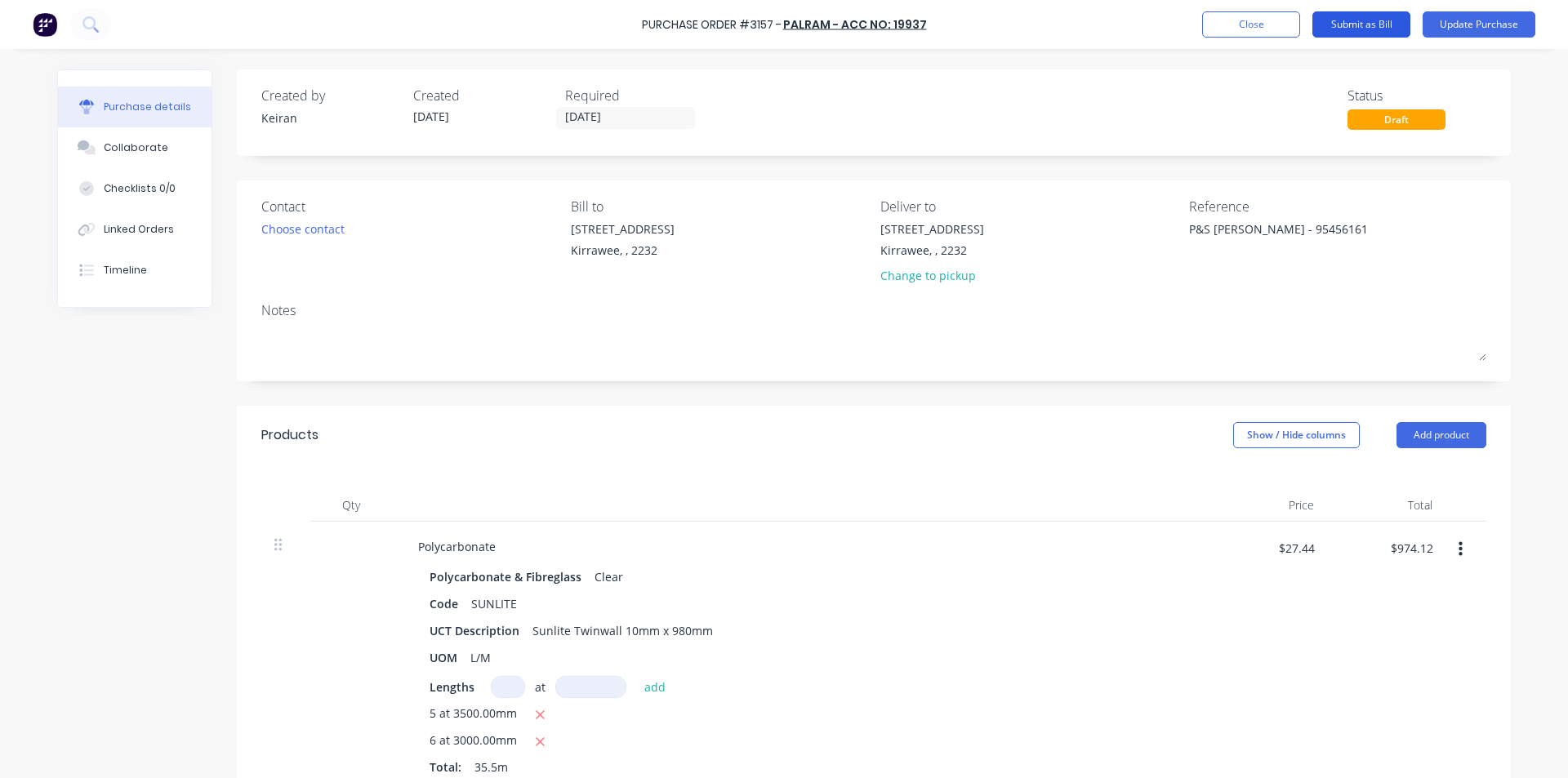
click at [1360, 26] on button "Submit as Bill" at bounding box center [1361, 24] width 98 height 26
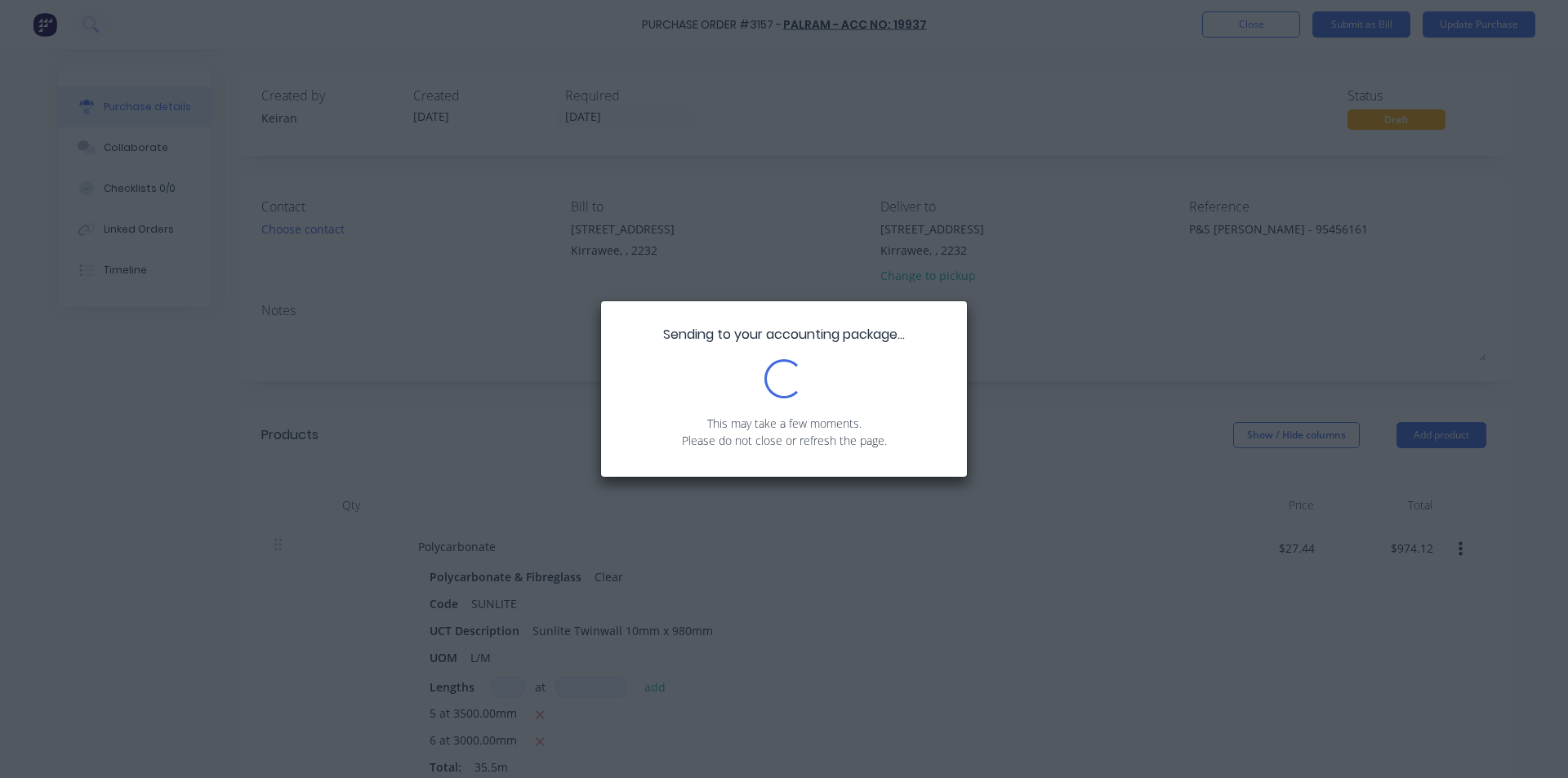
type textarea "x"
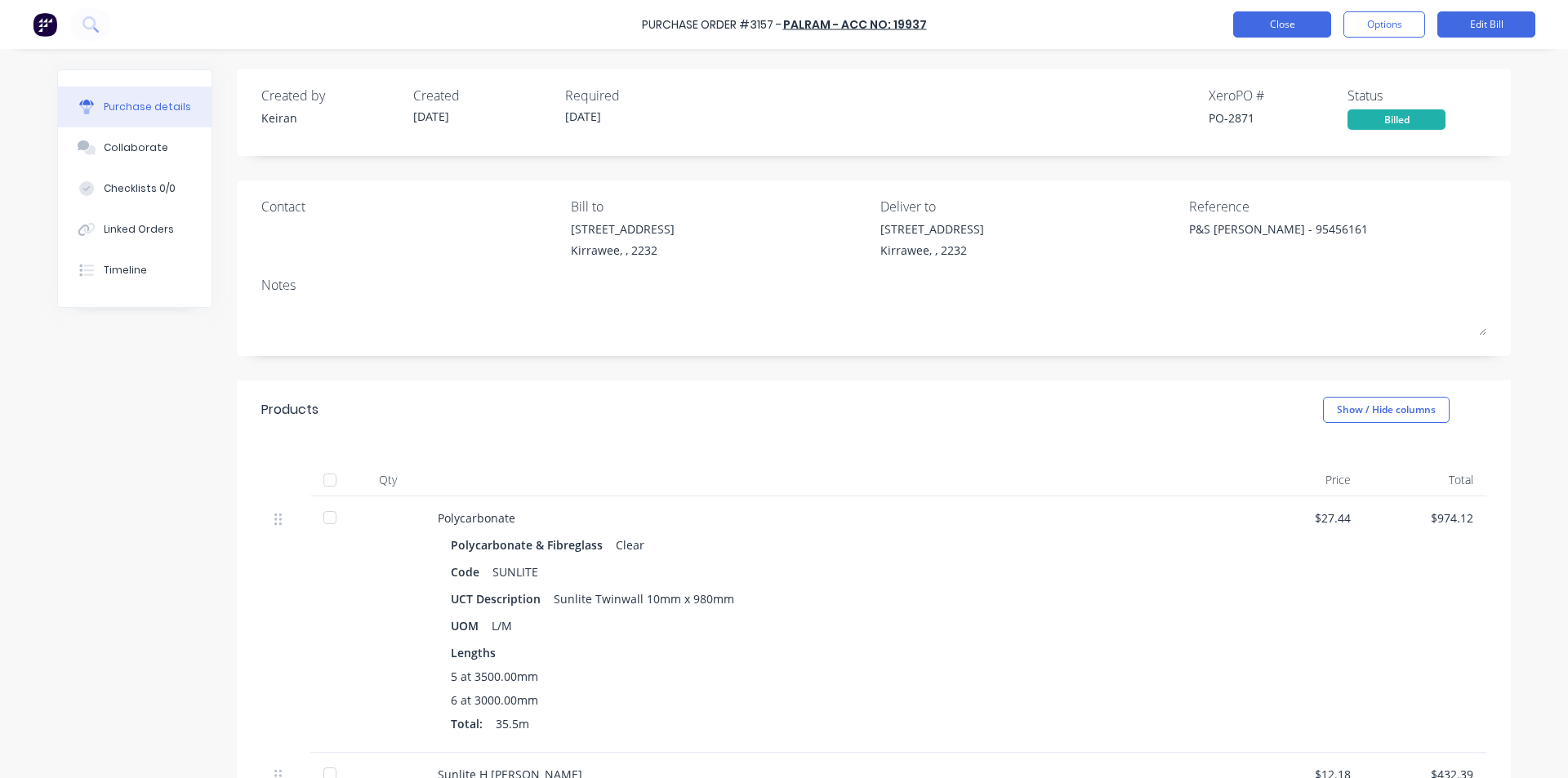
click at [1255, 19] on button "Close" at bounding box center [1282, 24] width 98 height 26
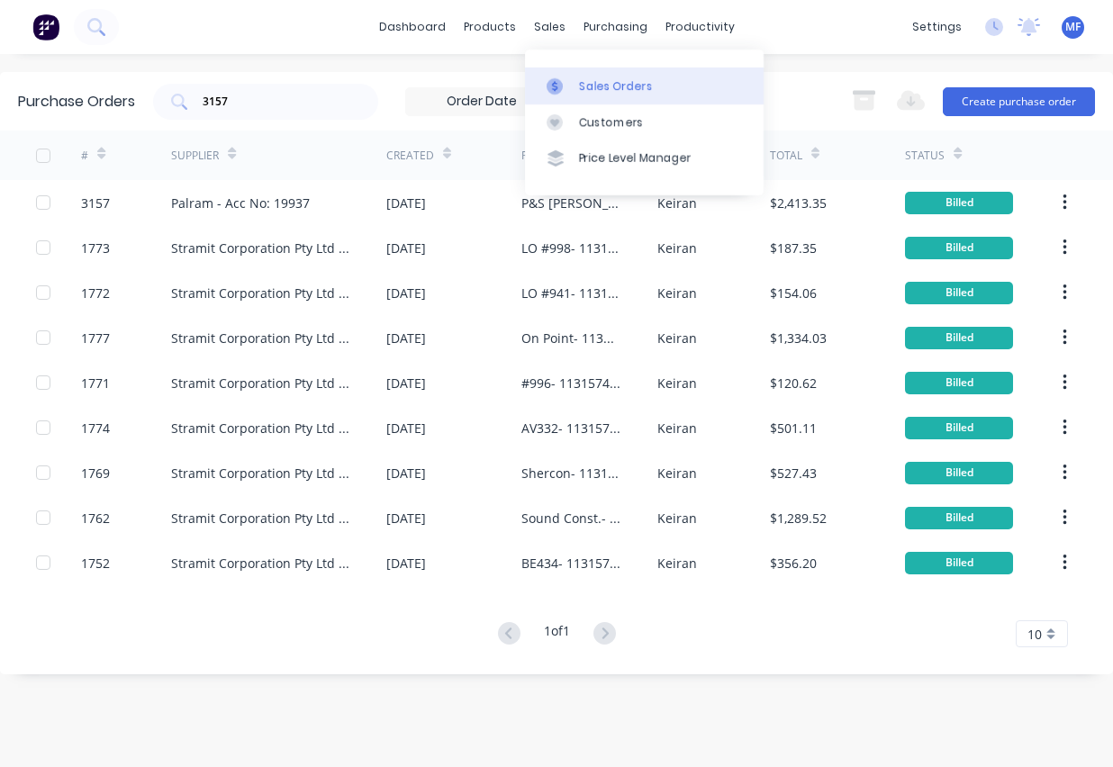
click at [570, 77] on link "Sales Orders" at bounding box center [644, 86] width 239 height 36
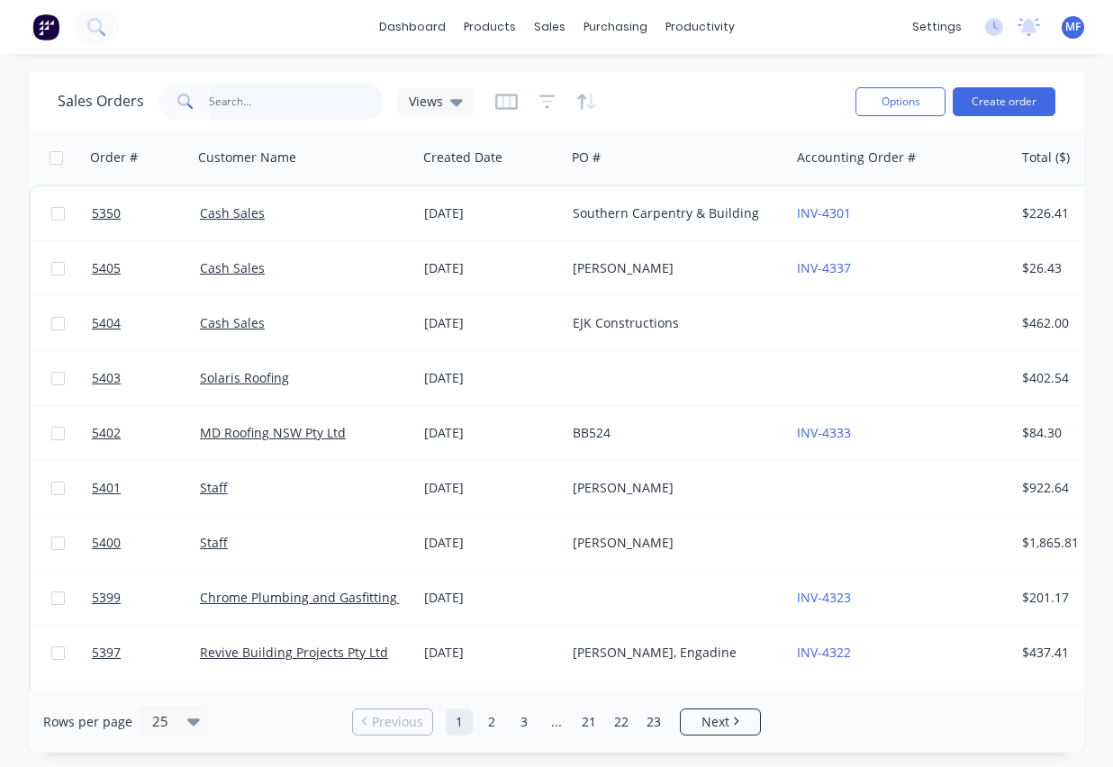
click at [253, 97] on input "text" at bounding box center [297, 102] width 176 height 36
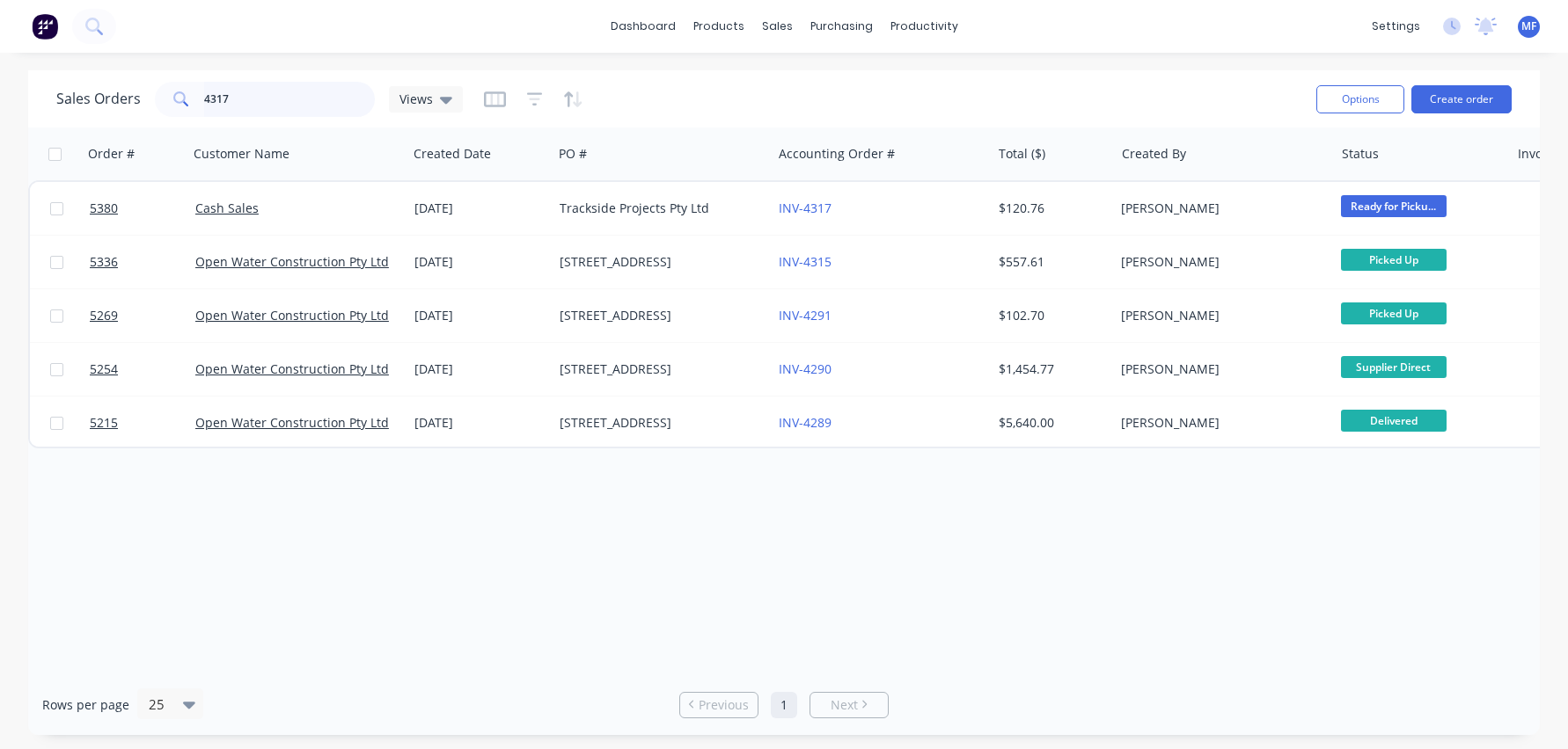
click at [287, 101] on input "4317" at bounding box center [290, 100] width 172 height 35
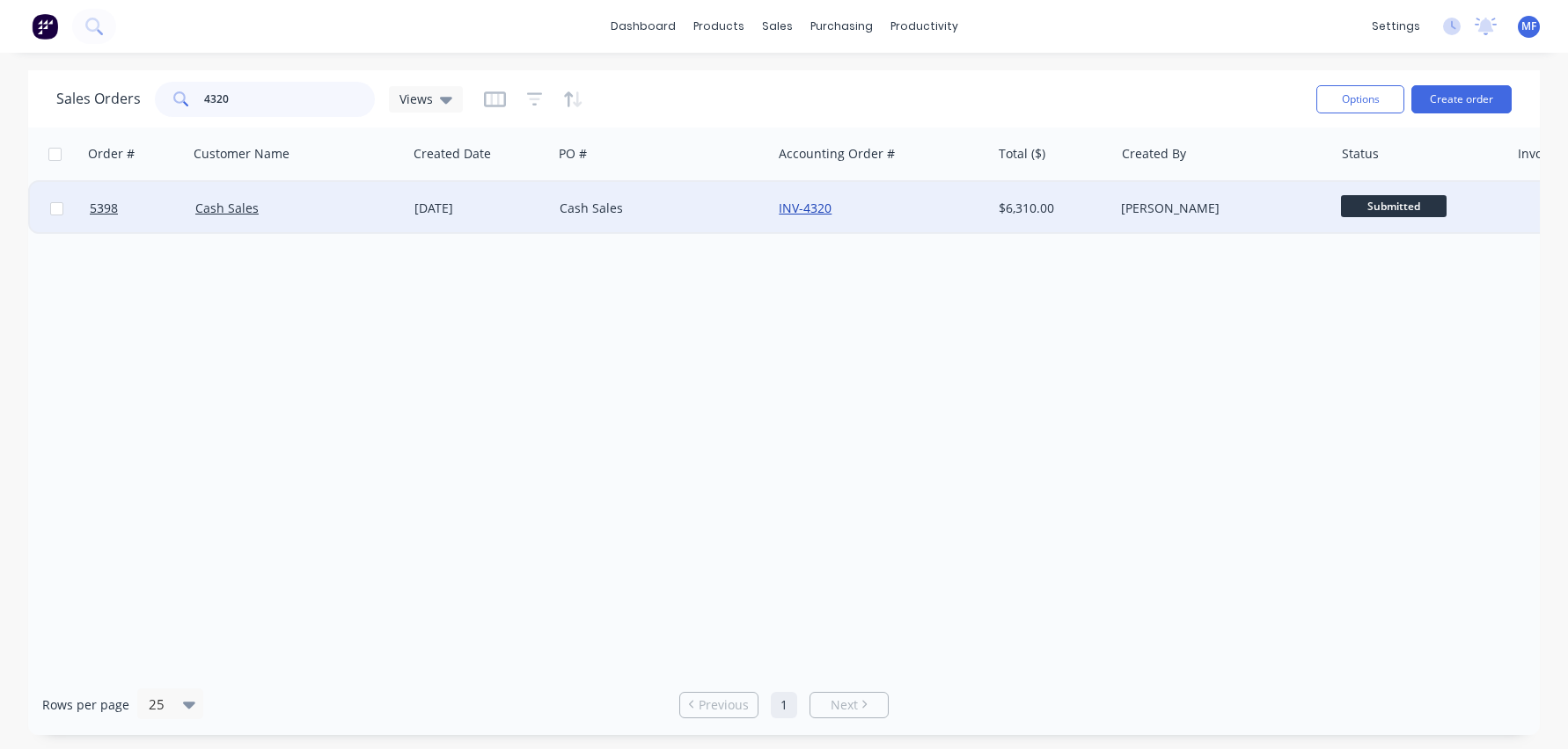
type input "4320"
click at [825, 208] on link "INV-4320" at bounding box center [805, 207] width 53 height 17
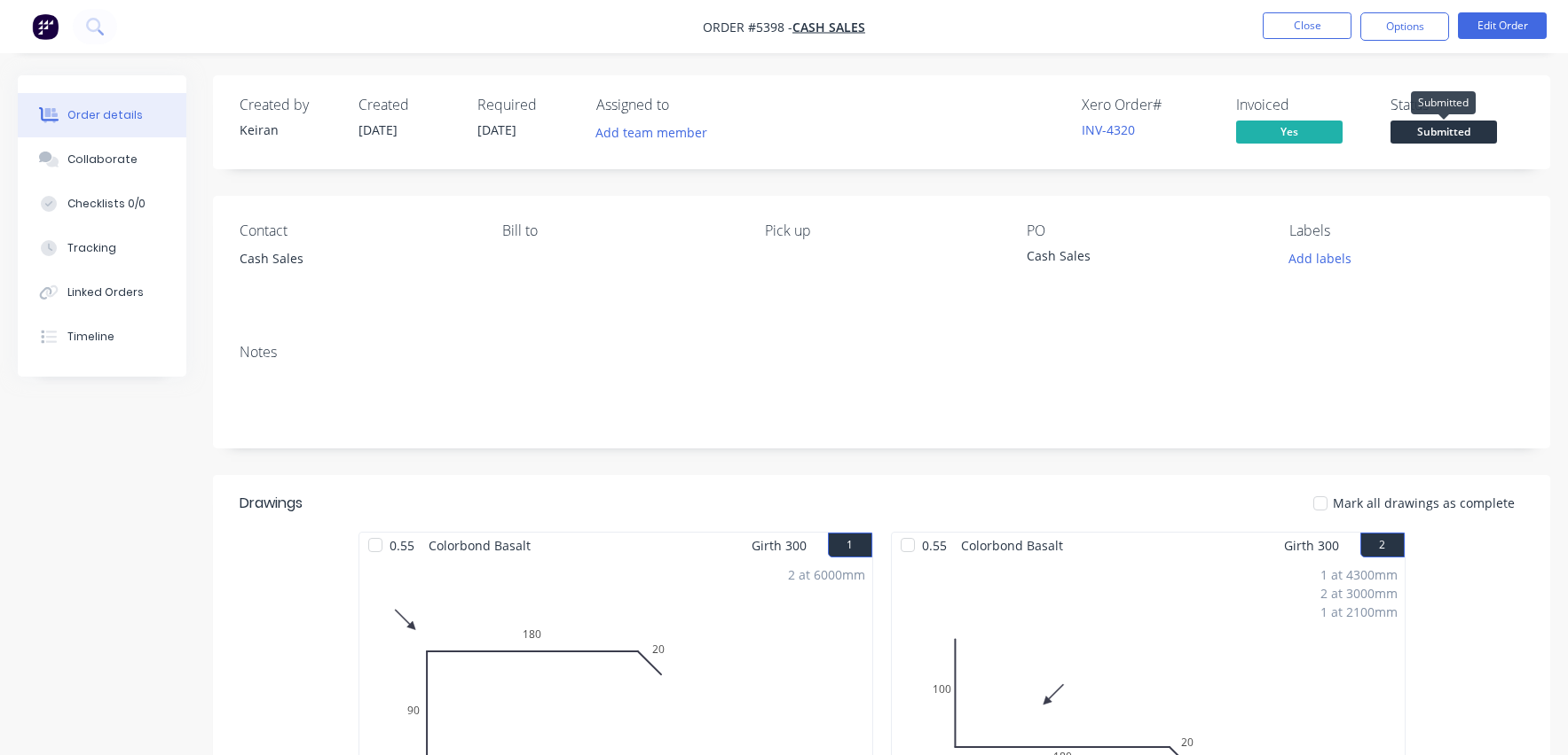
click at [1467, 126] on span "Submitted" at bounding box center [1443, 132] width 106 height 23
click at [1010, 424] on div "Notes" at bounding box center [881, 389] width 1337 height 119
click at [1284, 23] on button "Close" at bounding box center [1307, 26] width 89 height 27
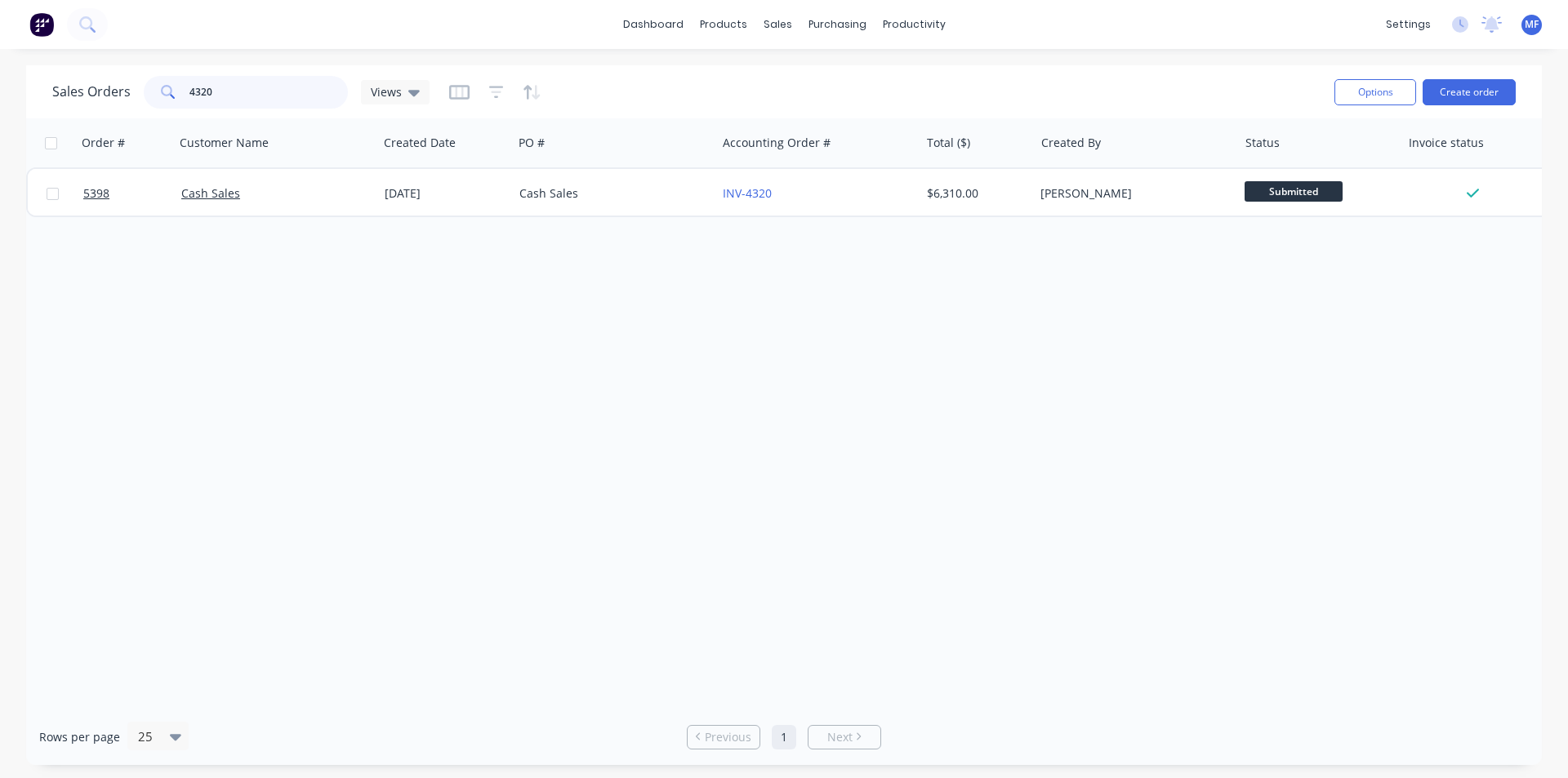
click at [225, 85] on input "4320" at bounding box center [269, 92] width 160 height 33
click at [278, 86] on input "3168" at bounding box center [269, 92] width 160 height 33
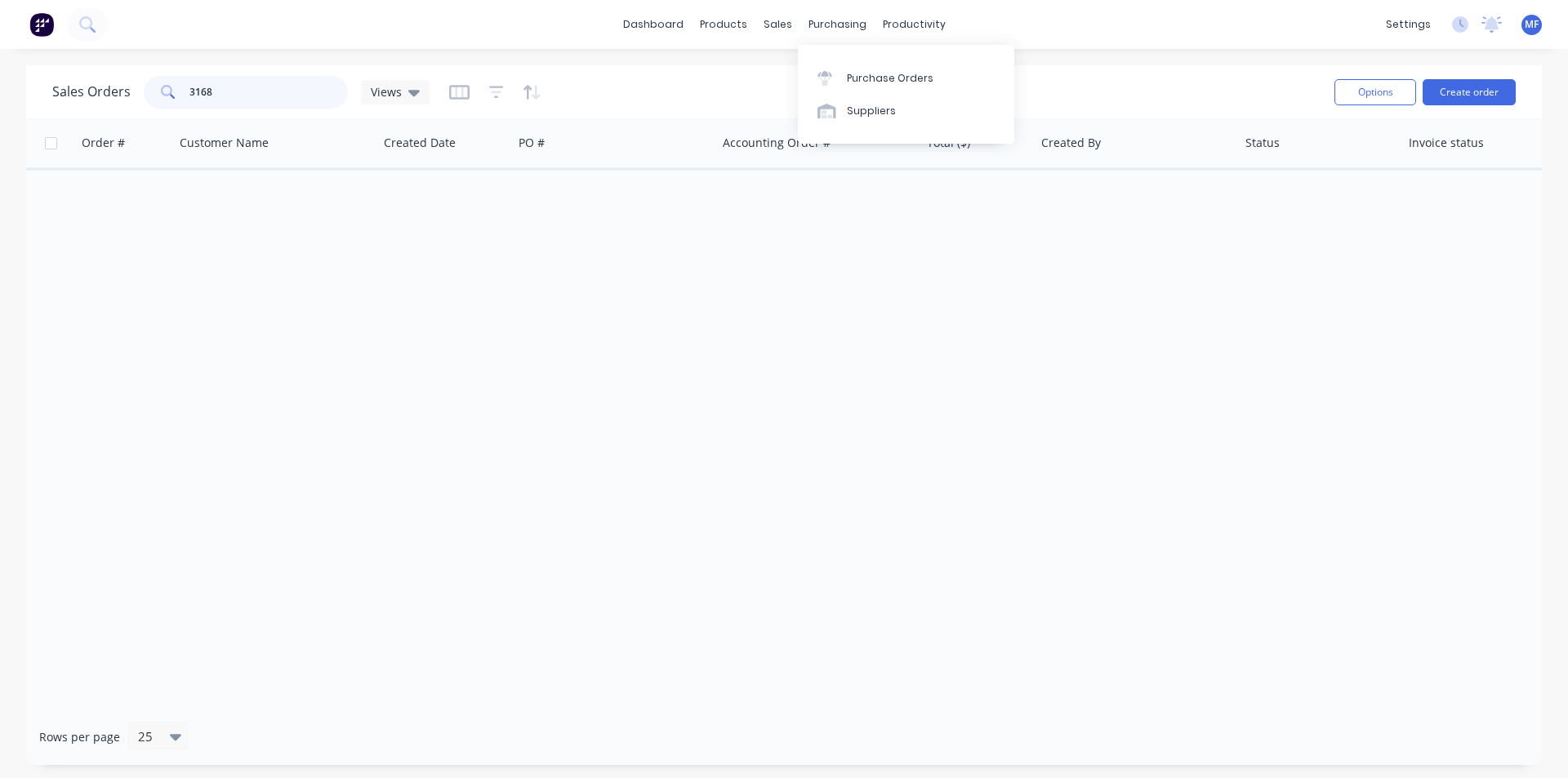
type input "3168"
click at [833, 10] on div "dashboard products sales purchasing productivity dashboard products Product Cat…" at bounding box center [784, 24] width 1568 height 49
click at [876, 71] on div "Purchase Orders" at bounding box center [890, 78] width 86 height 15
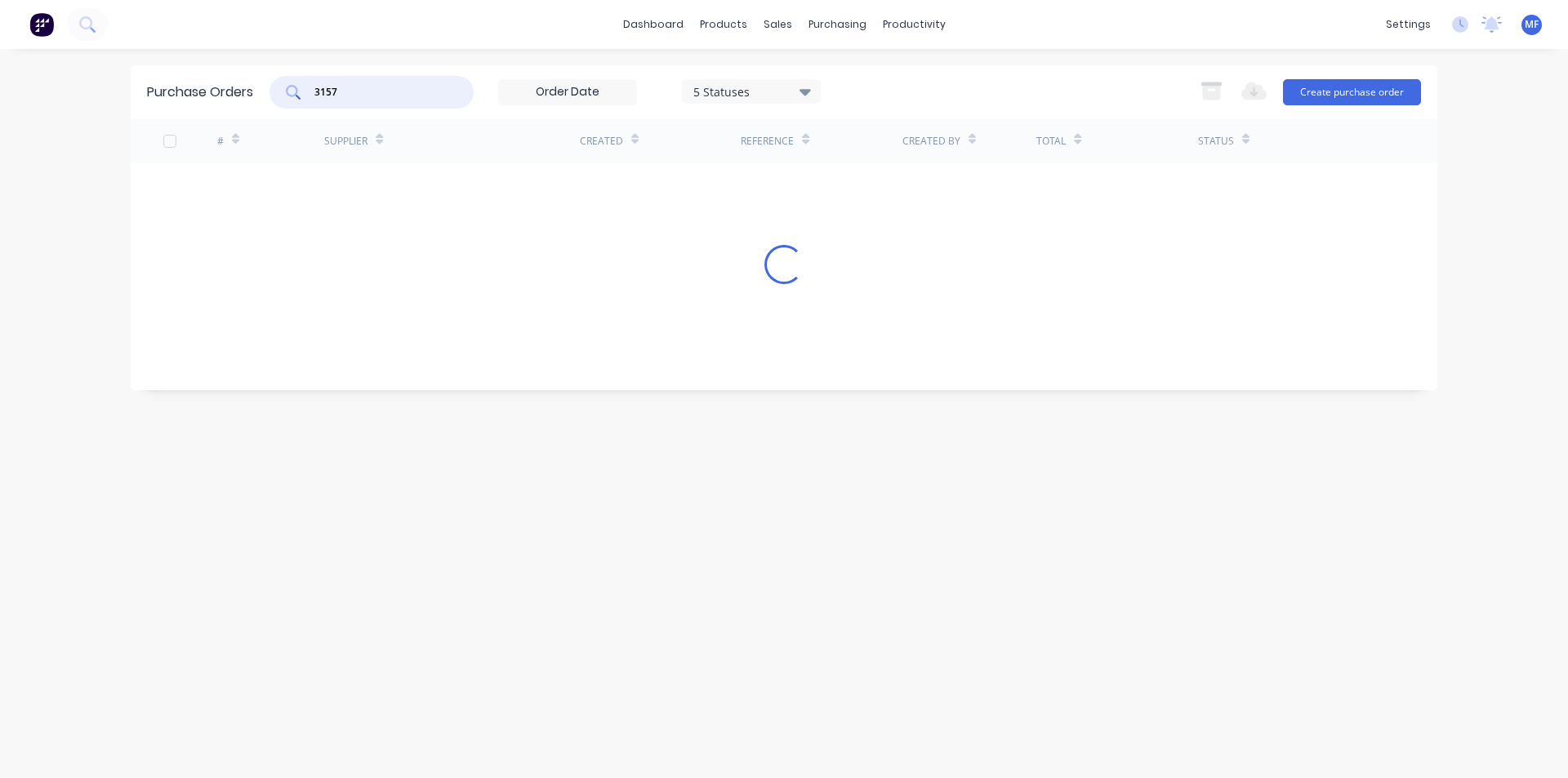
click at [353, 85] on input "3157" at bounding box center [381, 92] width 136 height 16
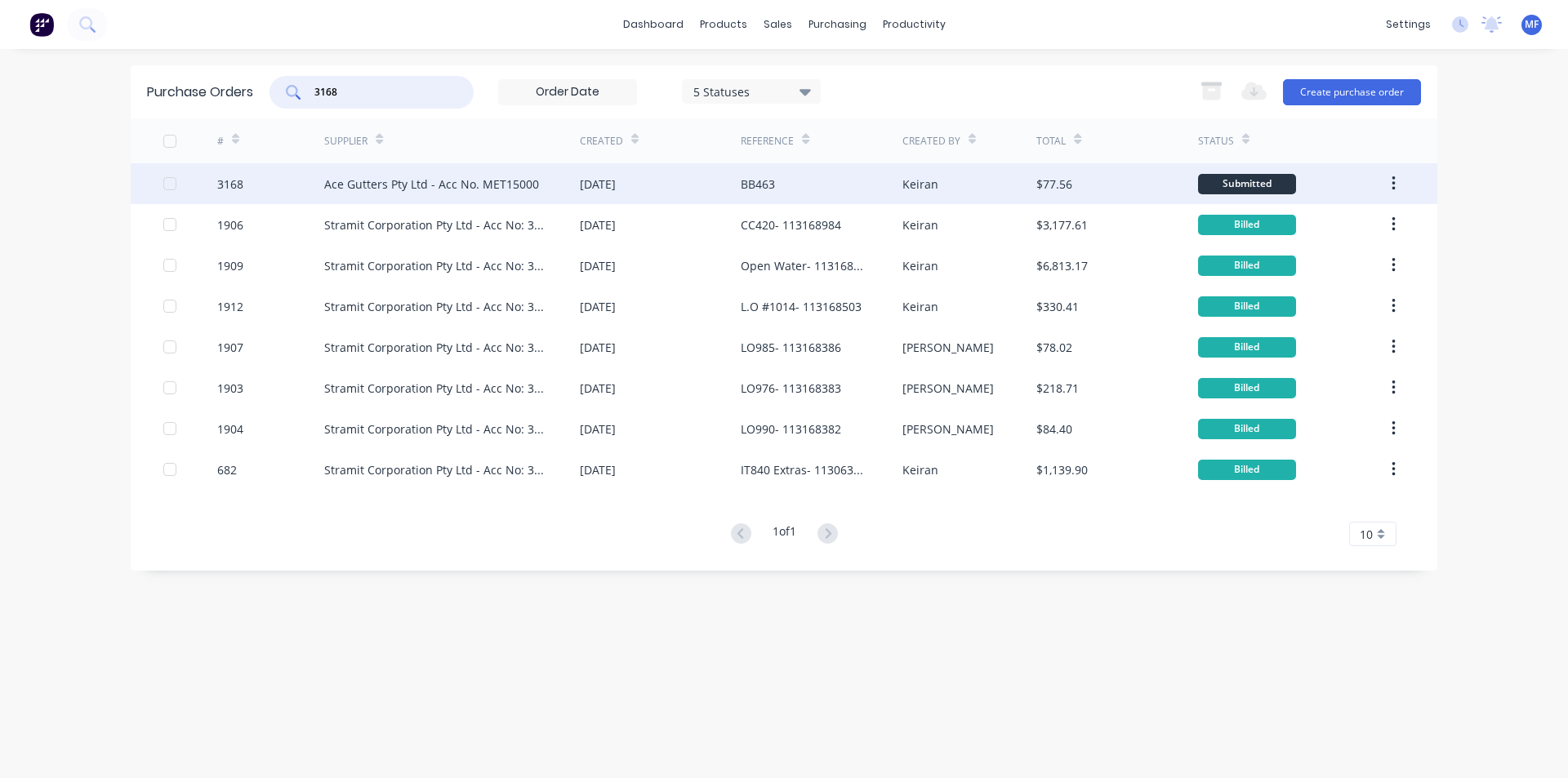
type input "3168"
click at [373, 189] on div "Ace Gutters Pty Ltd - Acc No. MET15000" at bounding box center [432, 184] width 215 height 17
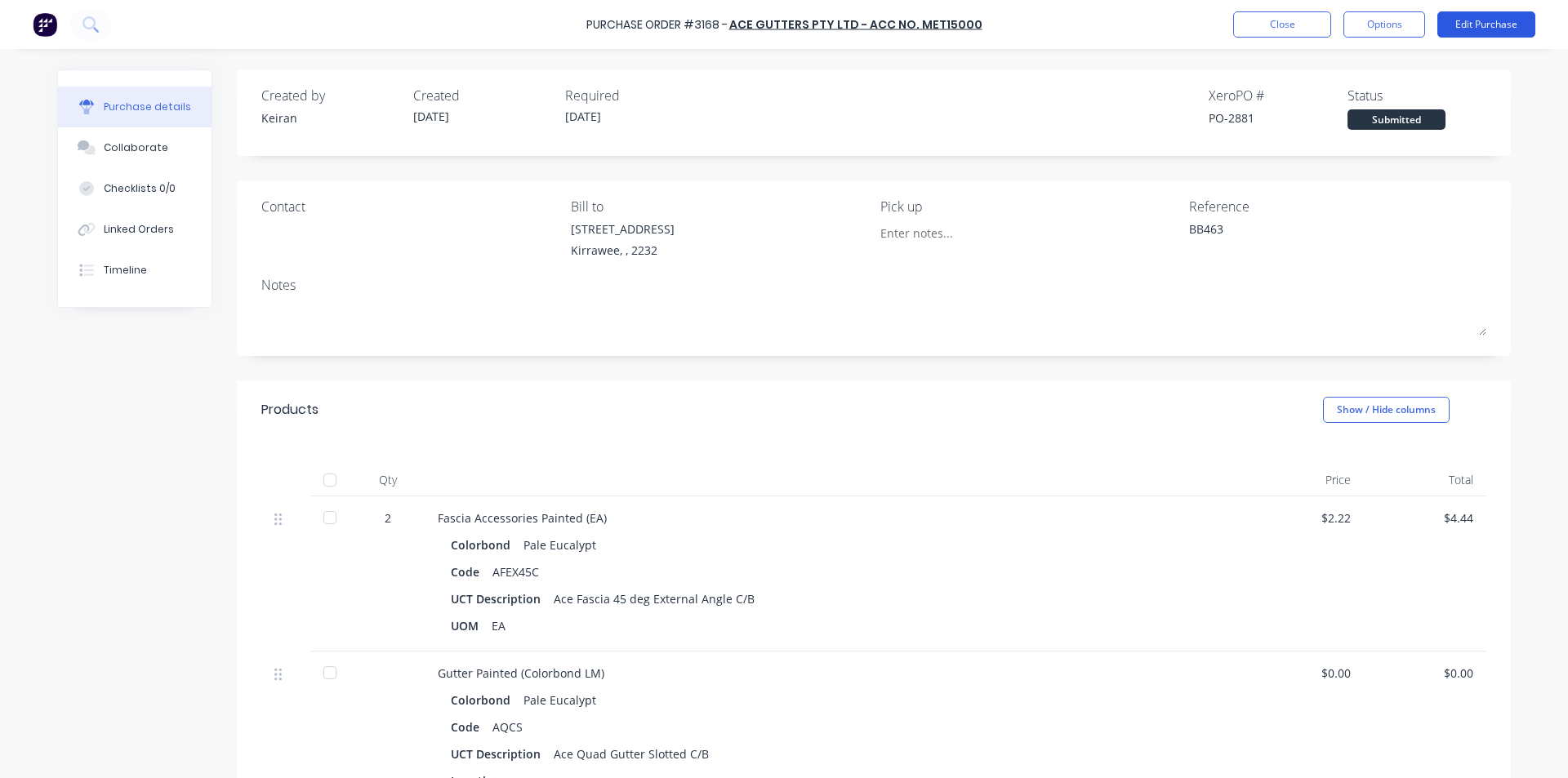
click at [1470, 26] on button "Edit Purchase" at bounding box center [1486, 24] width 98 height 26
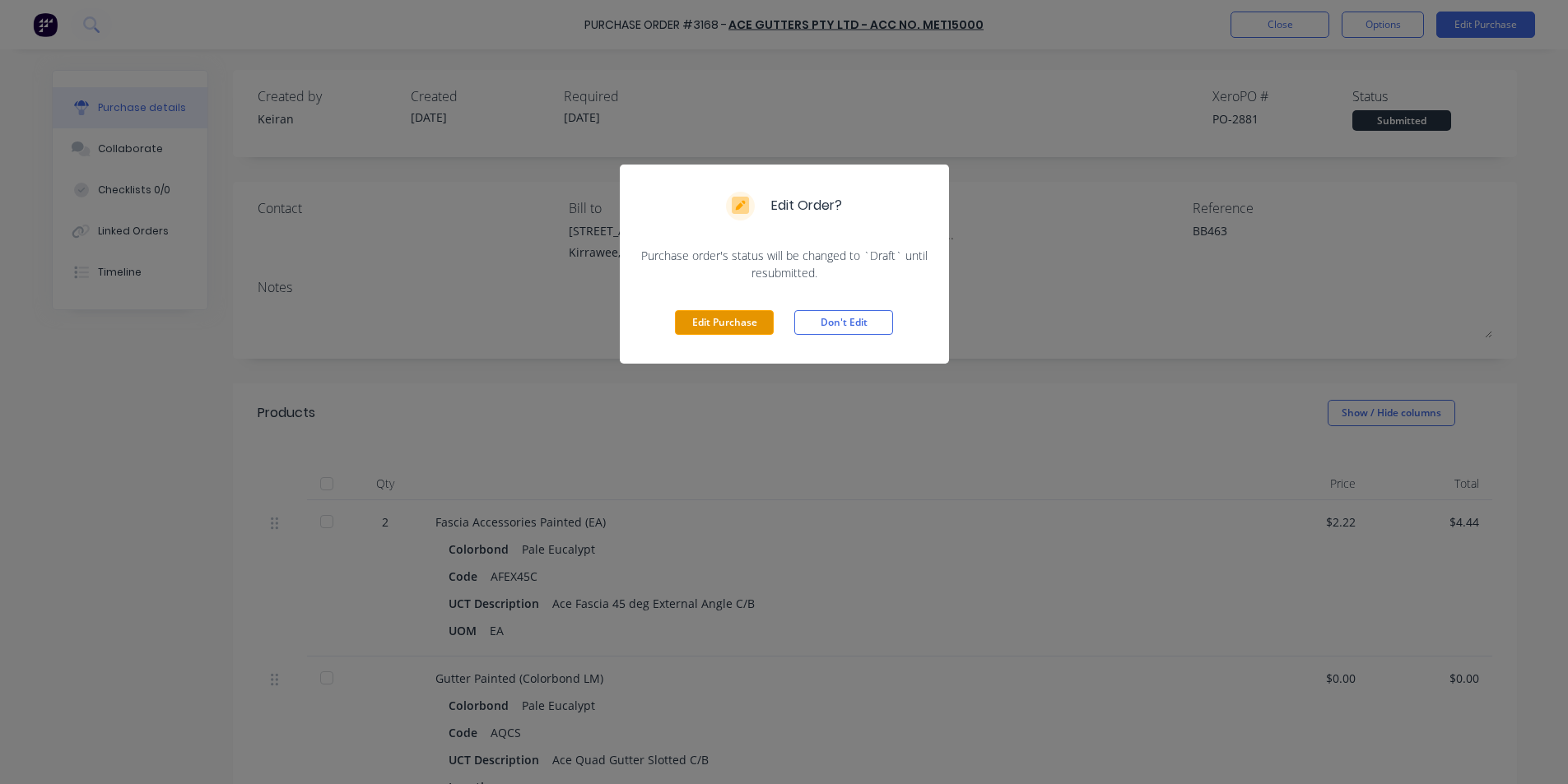
click at [714, 322] on button "Edit Purchase" at bounding box center [725, 323] width 99 height 25
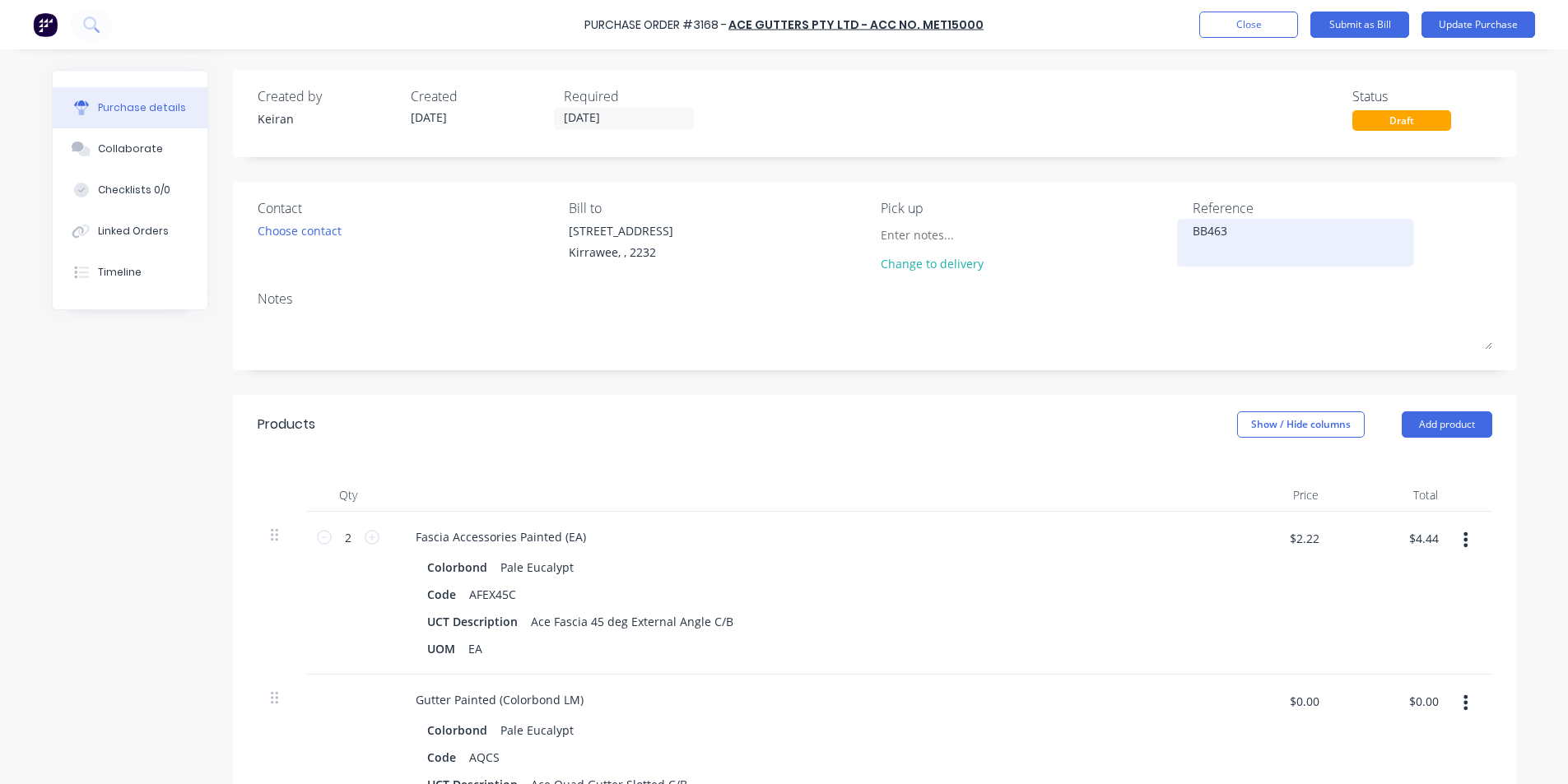
type textarea "x"
click at [1238, 234] on textarea "BB463" at bounding box center [1300, 240] width 206 height 37
type textarea "BB463- 1547801"
type textarea "x"
type textarea "BB463- 1547801"
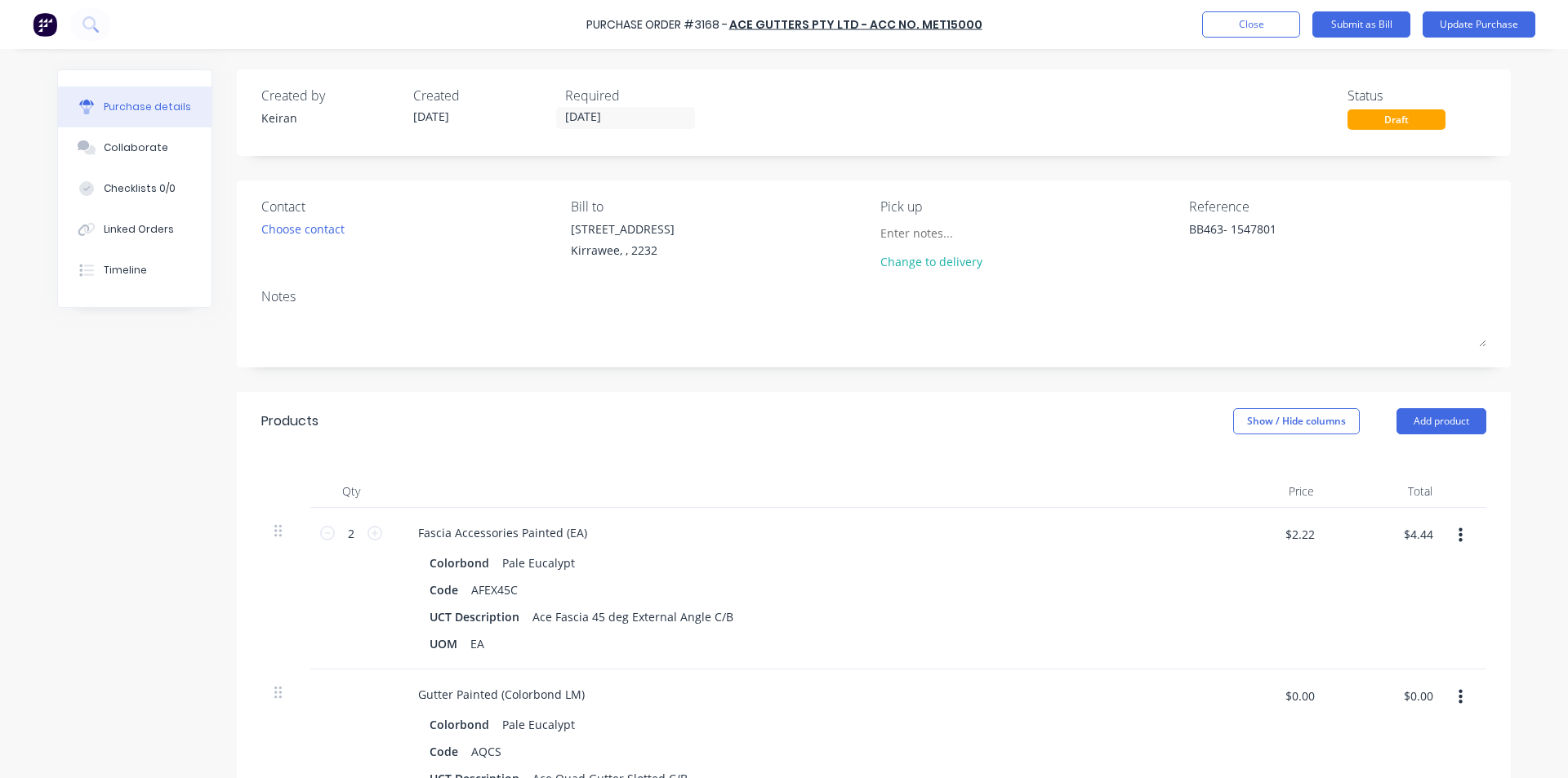
click at [1360, 281] on div "Contact Choose contact [PERSON_NAME] to [STREET_ADDRESS] Pick up Change to deli…" at bounding box center [873, 274] width 1274 height 187
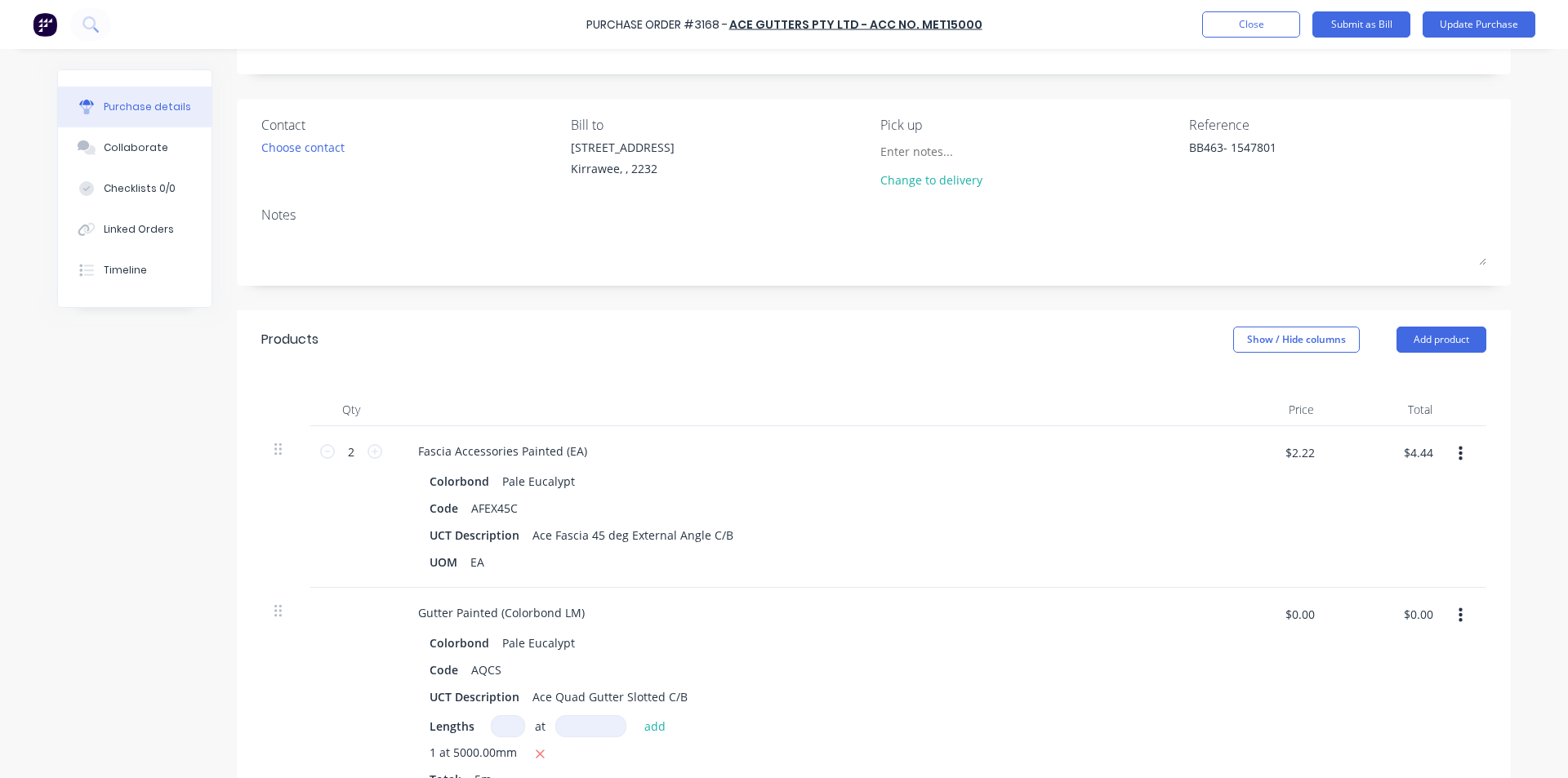
scroll to position [163, 0]
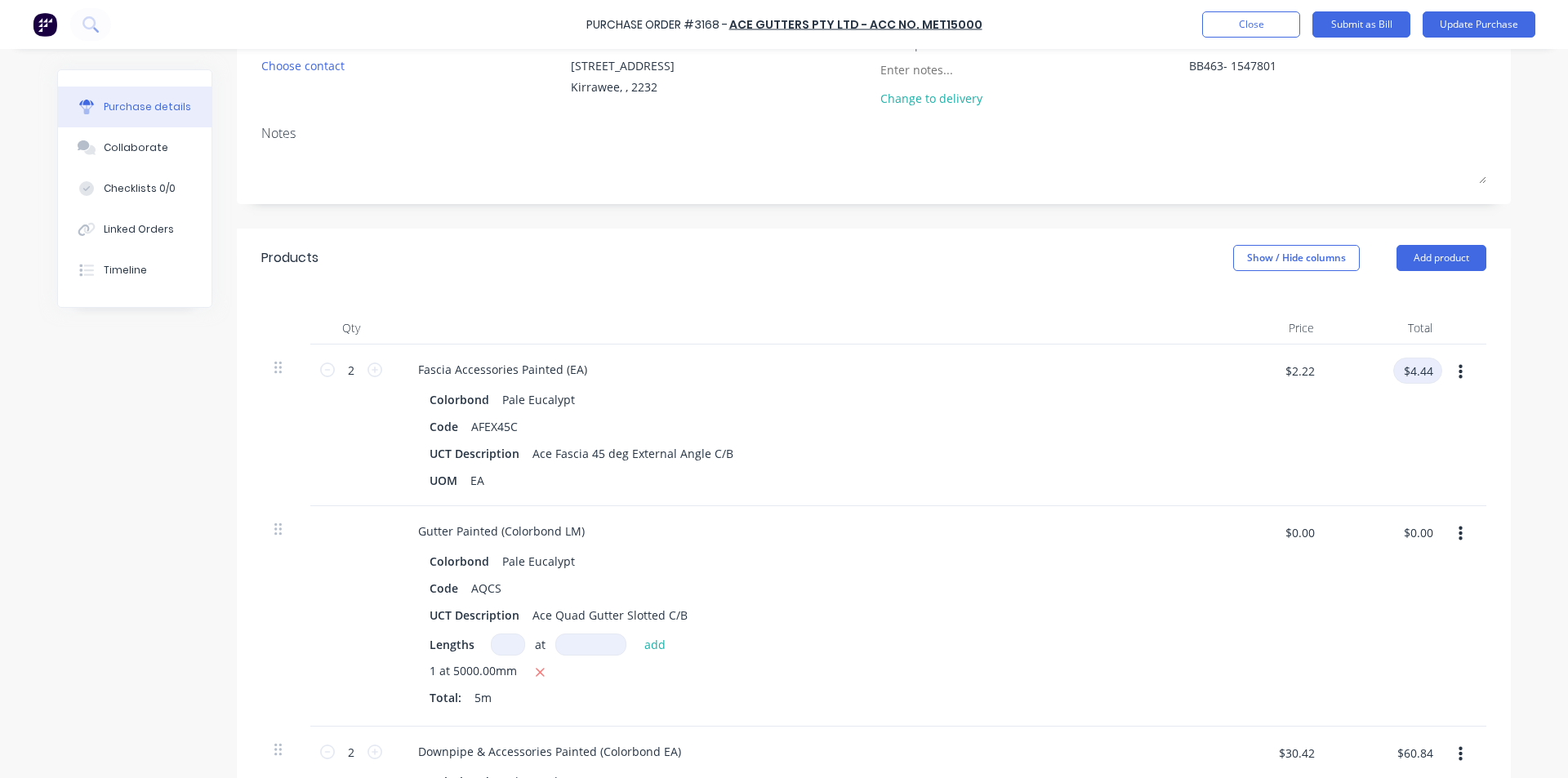
type textarea "x"
click at [1400, 374] on input "$4.44" at bounding box center [1418, 371] width 49 height 26
type input "5.48"
type textarea "x"
type input "$2.74"
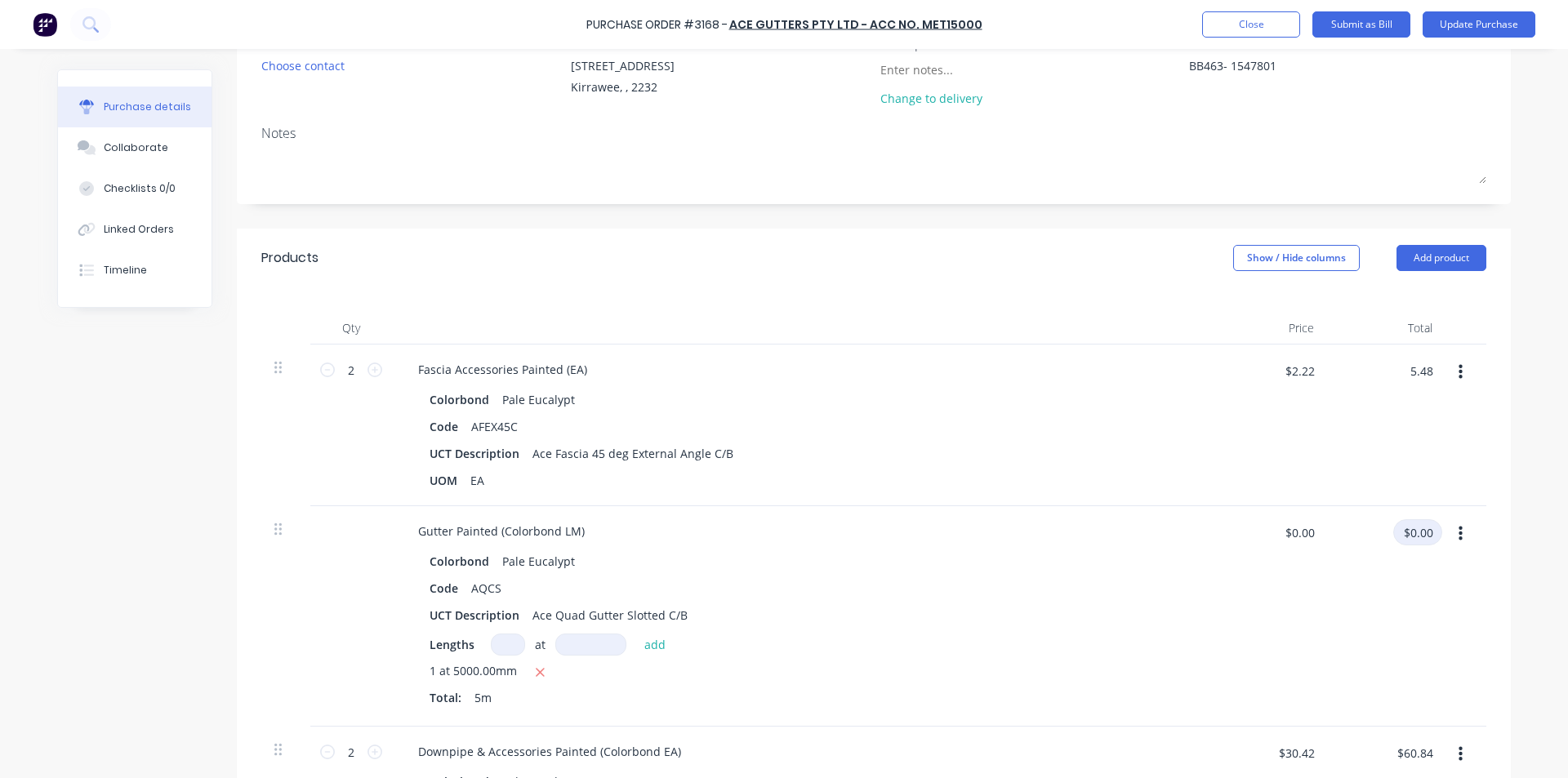
type input "$5.48"
click at [1419, 530] on input "$0.00" at bounding box center [1418, 532] width 49 height 26
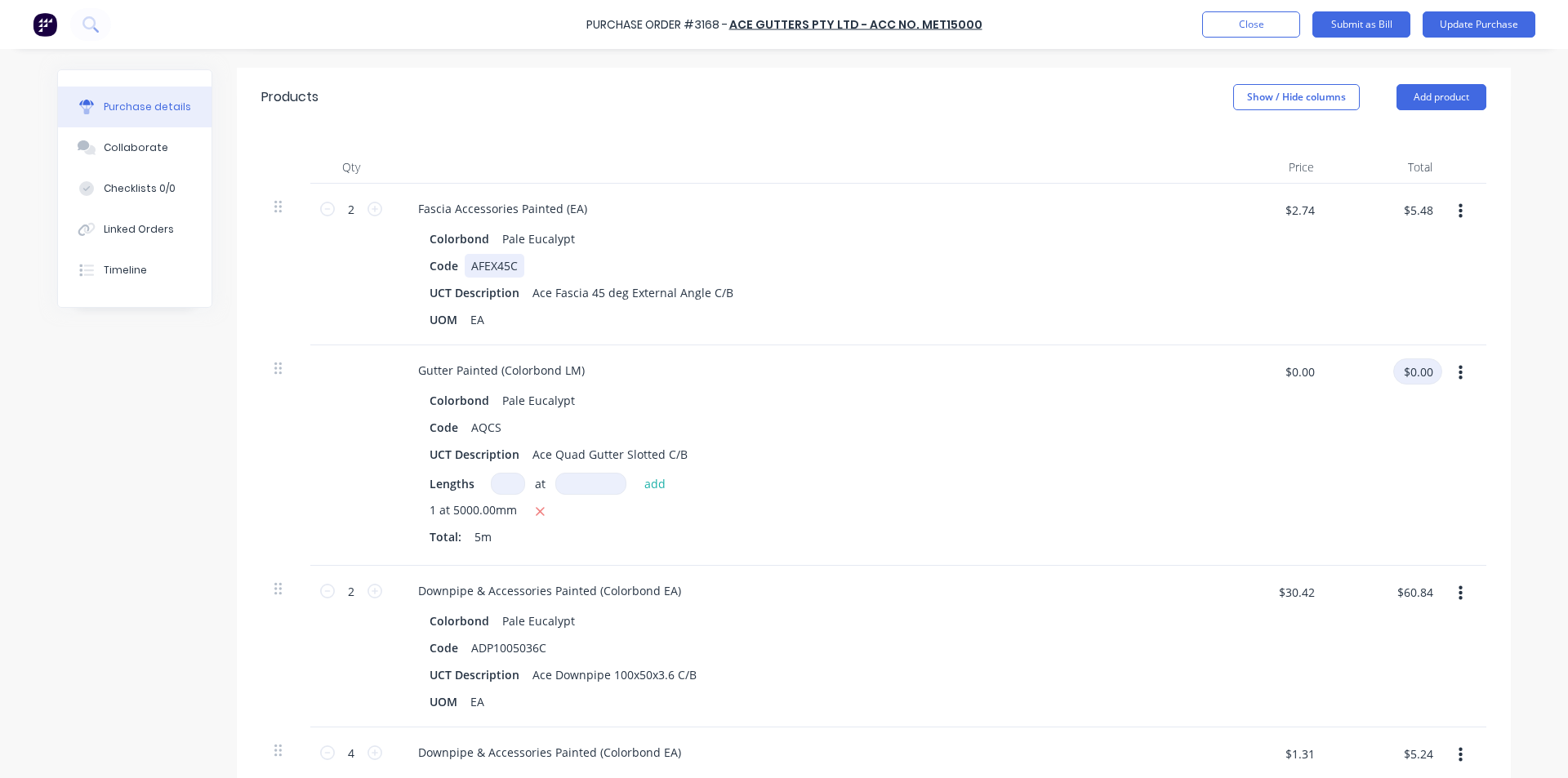
scroll to position [326, 0]
type input "33.59"
type textarea "x"
type input "$6.718"
type input "$33.59"
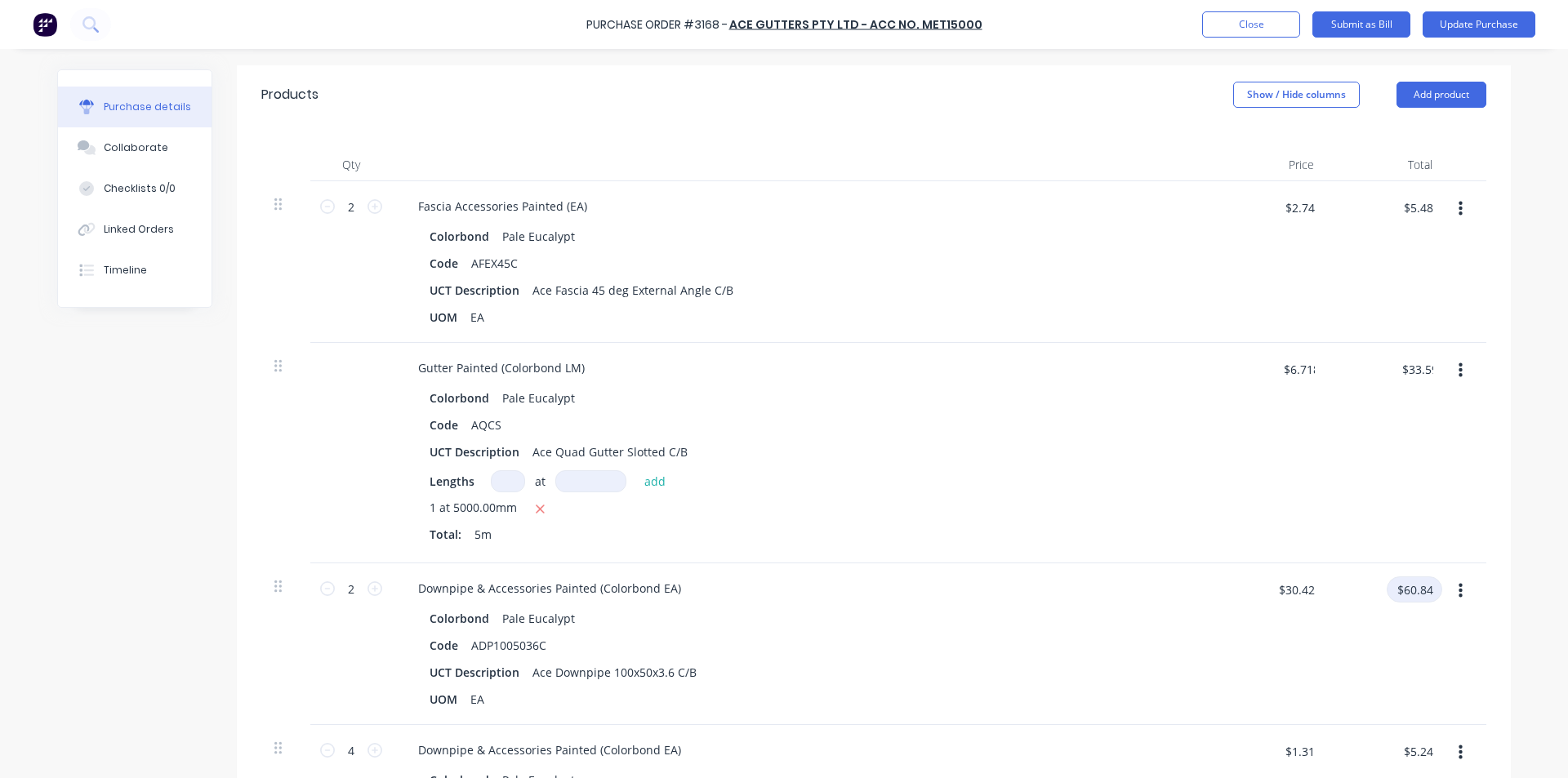
click at [1427, 593] on input "$60.84" at bounding box center [1414, 589] width 55 height 26
type input "63.75"
type textarea "x"
type input "$31.875"
type input "$63.75"
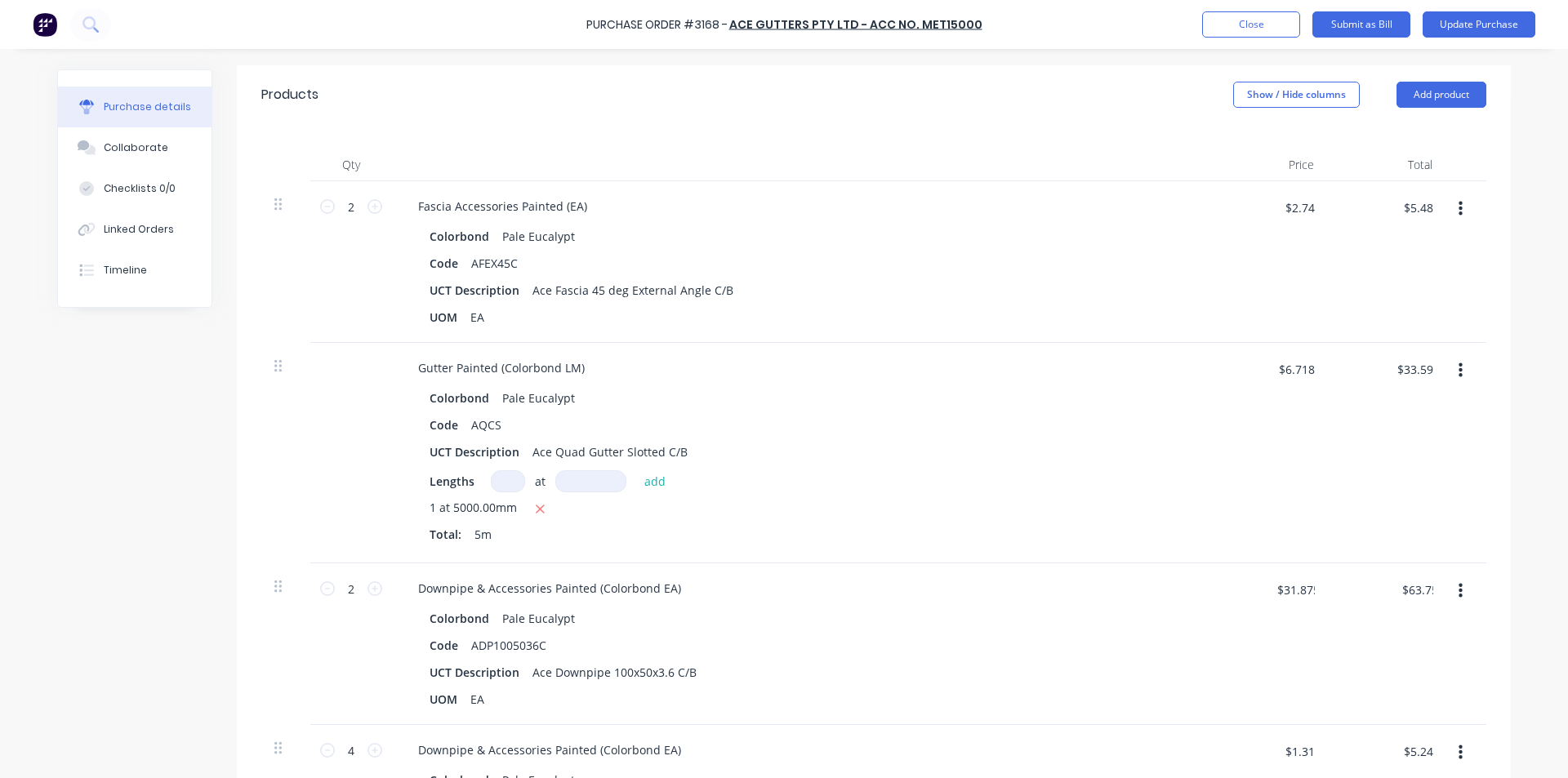
click at [1231, 539] on div "$6.718 $6.718" at bounding box center [1268, 452] width 119 height 220
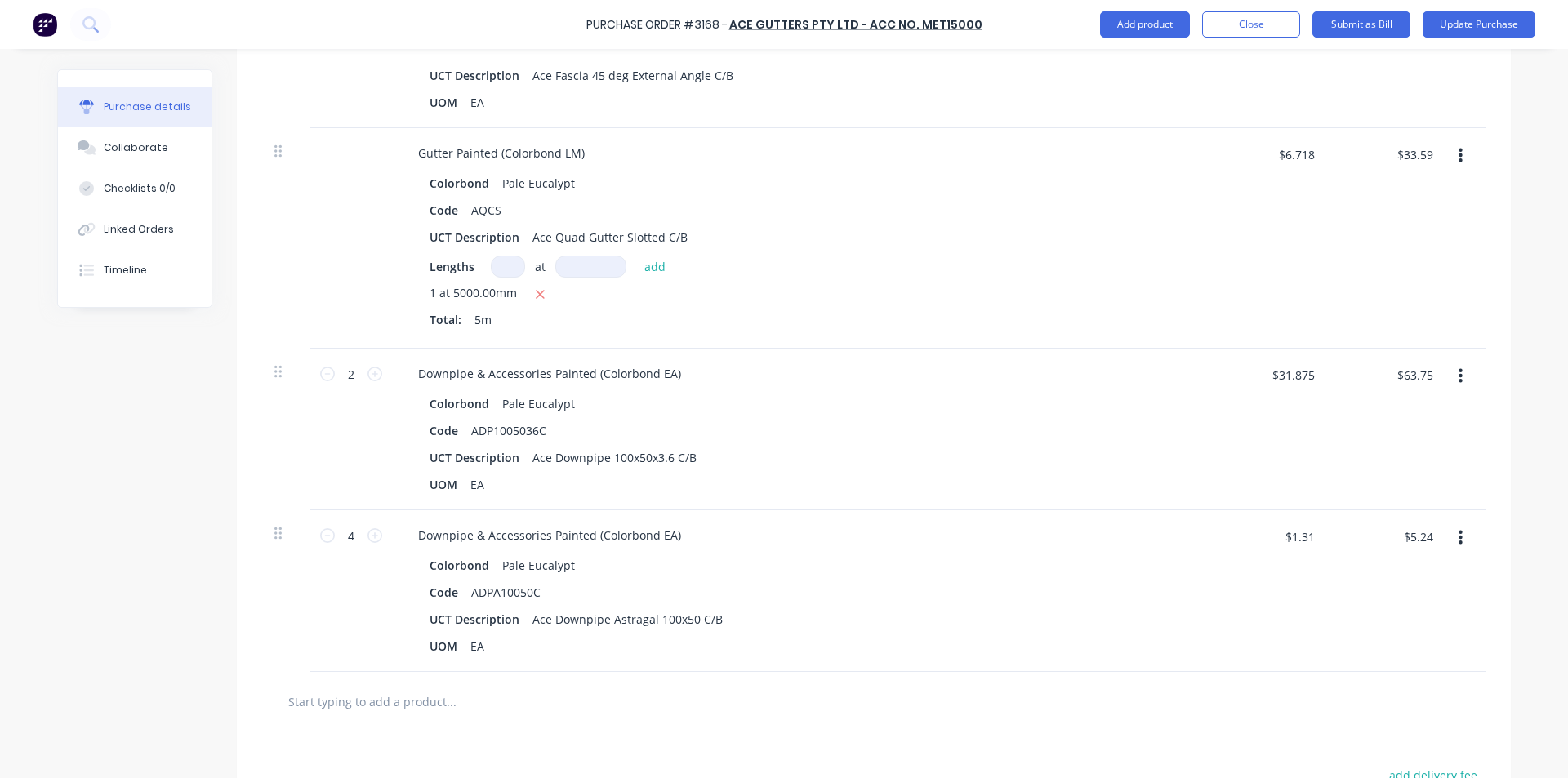
scroll to position [572, 0]
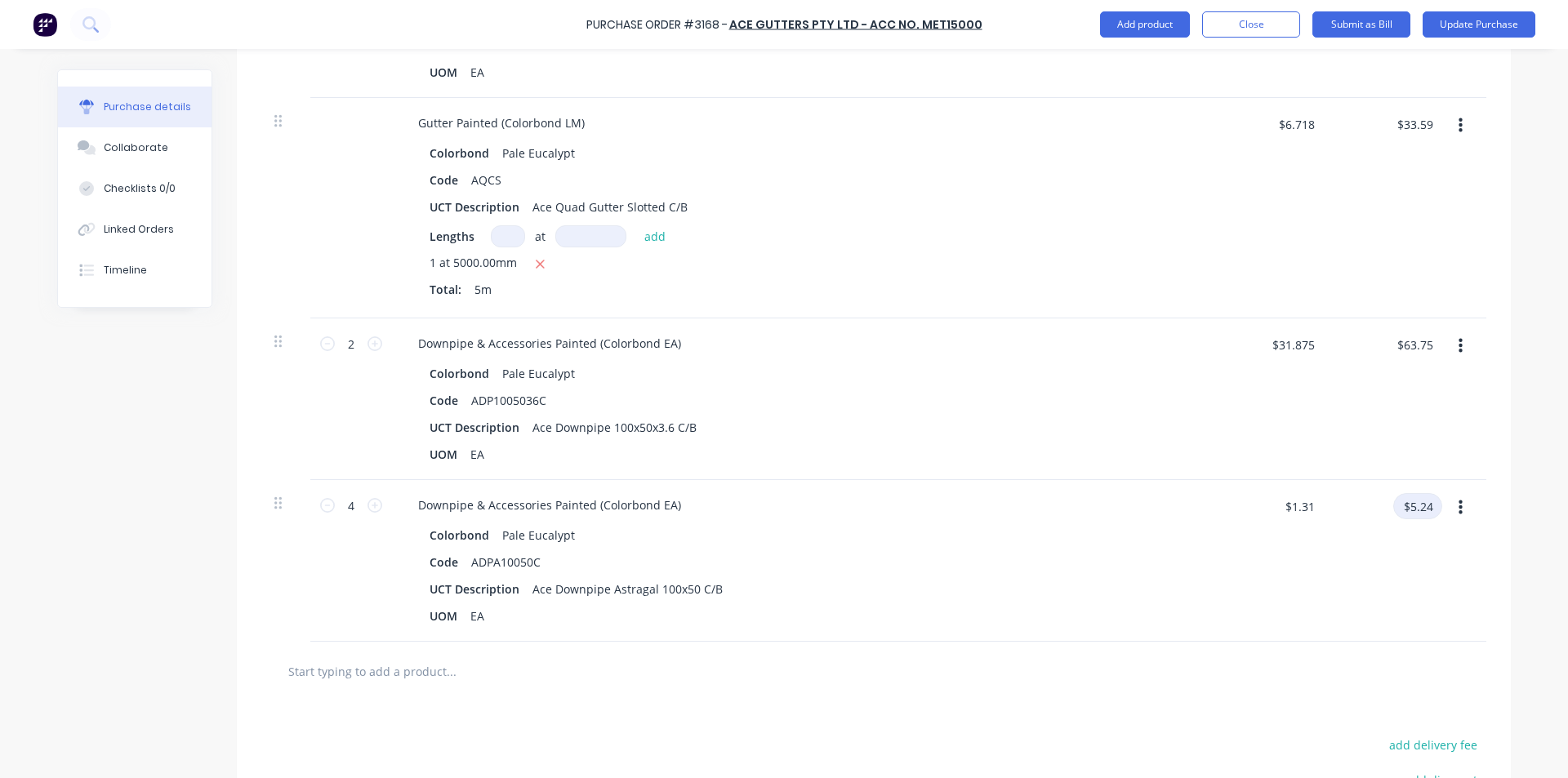
type textarea "x"
click at [1412, 508] on input "$5.24" at bounding box center [1418, 506] width 49 height 26
type input "5.48"
type textarea "x"
type input "$1.37"
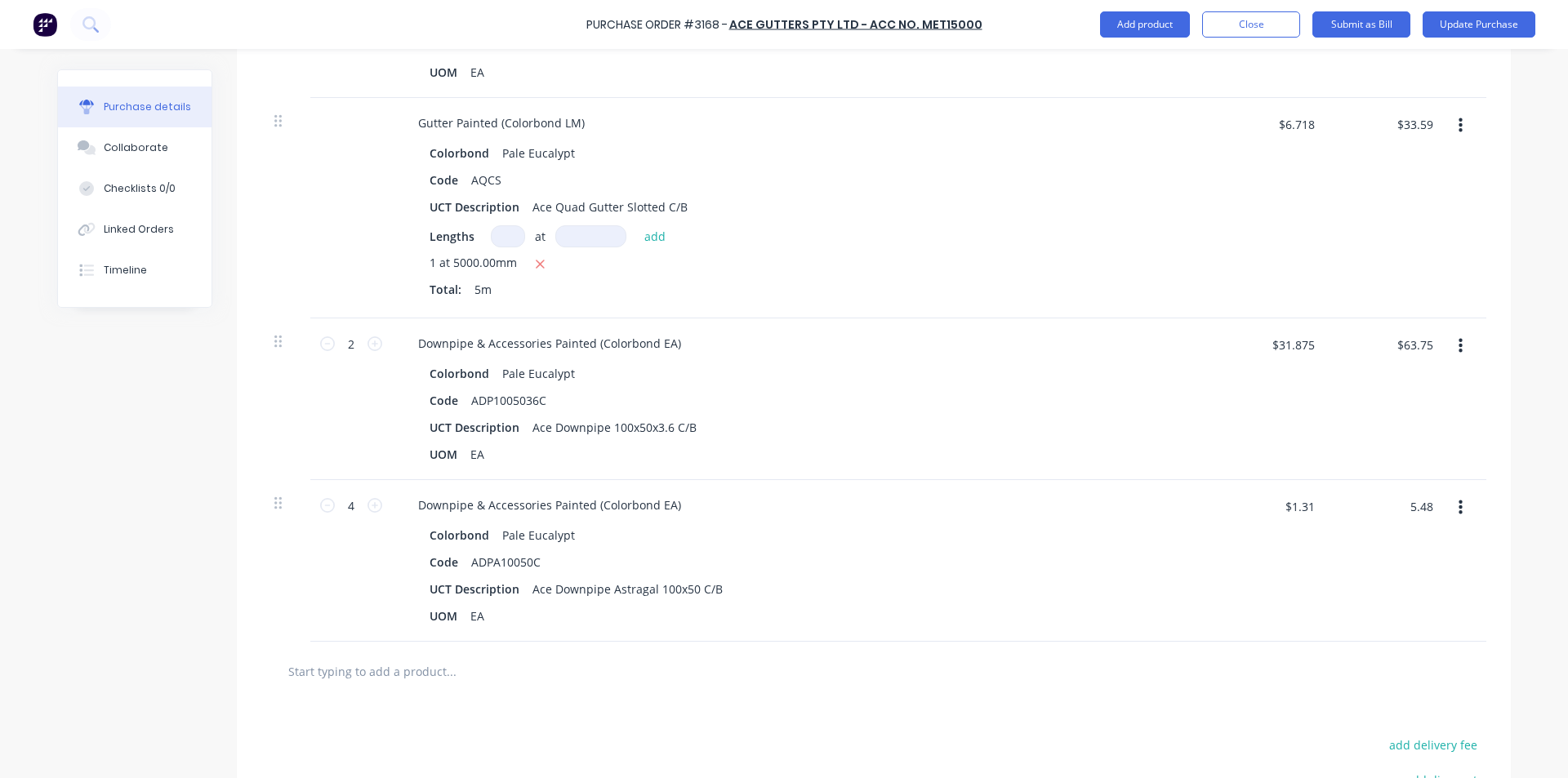
type input "$5.48"
click at [1405, 531] on div "$5.48 $5.48" at bounding box center [1387, 561] width 119 height 161
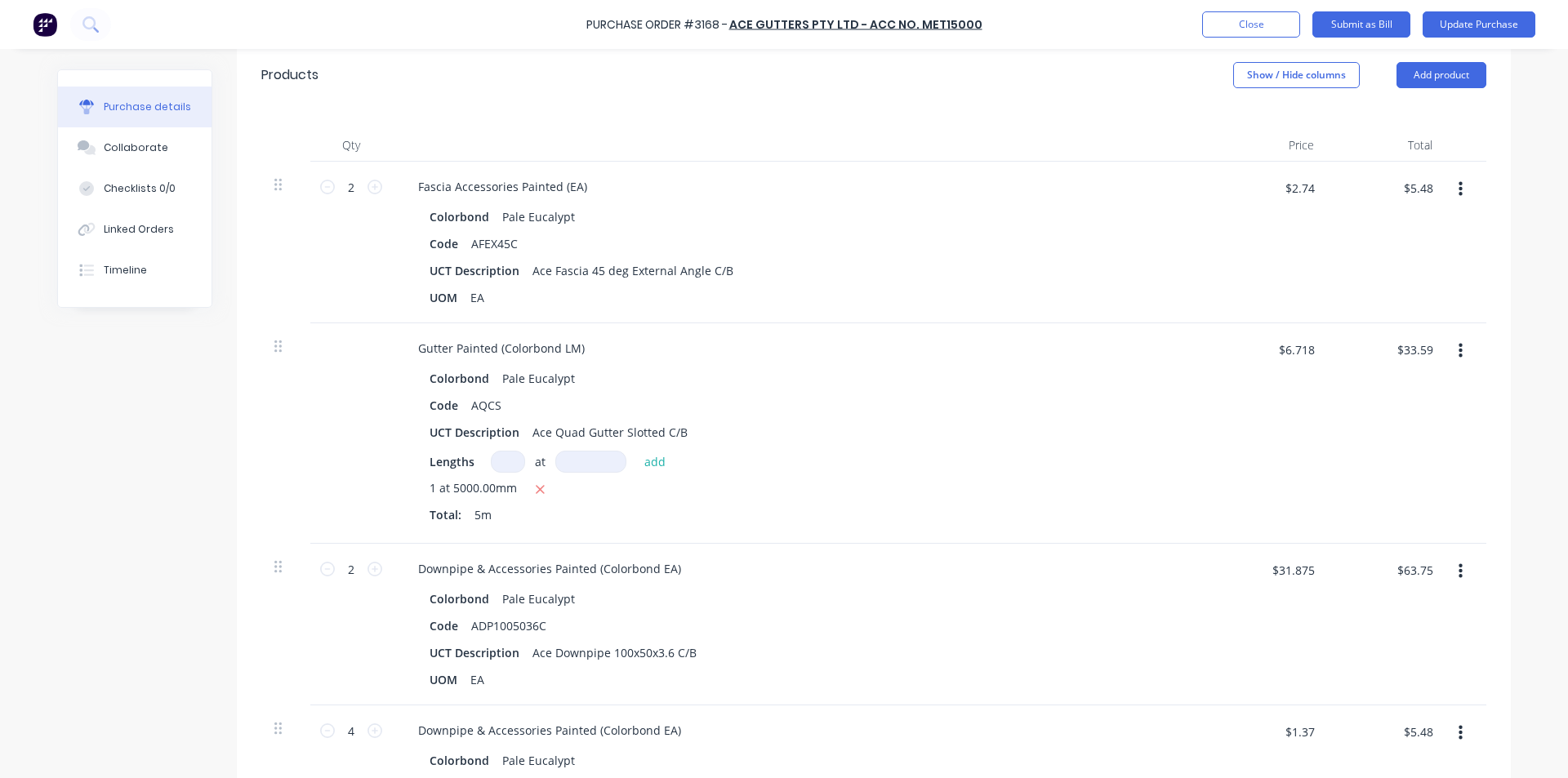
scroll to position [290, 0]
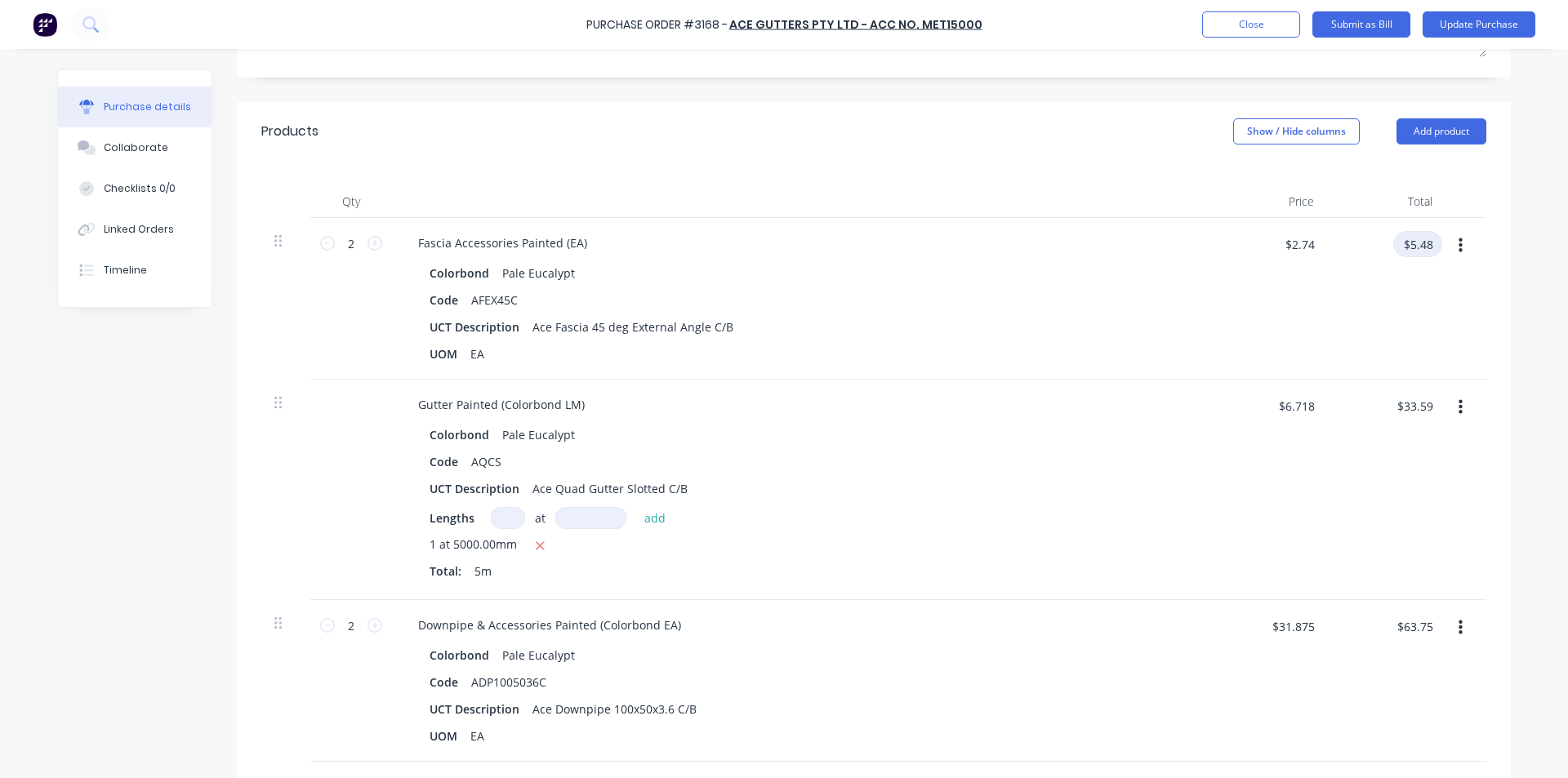
type textarea "x"
click at [1417, 250] on input "$5.48" at bounding box center [1418, 244] width 49 height 26
type input "4.65"
type textarea "x"
type input "$2.325"
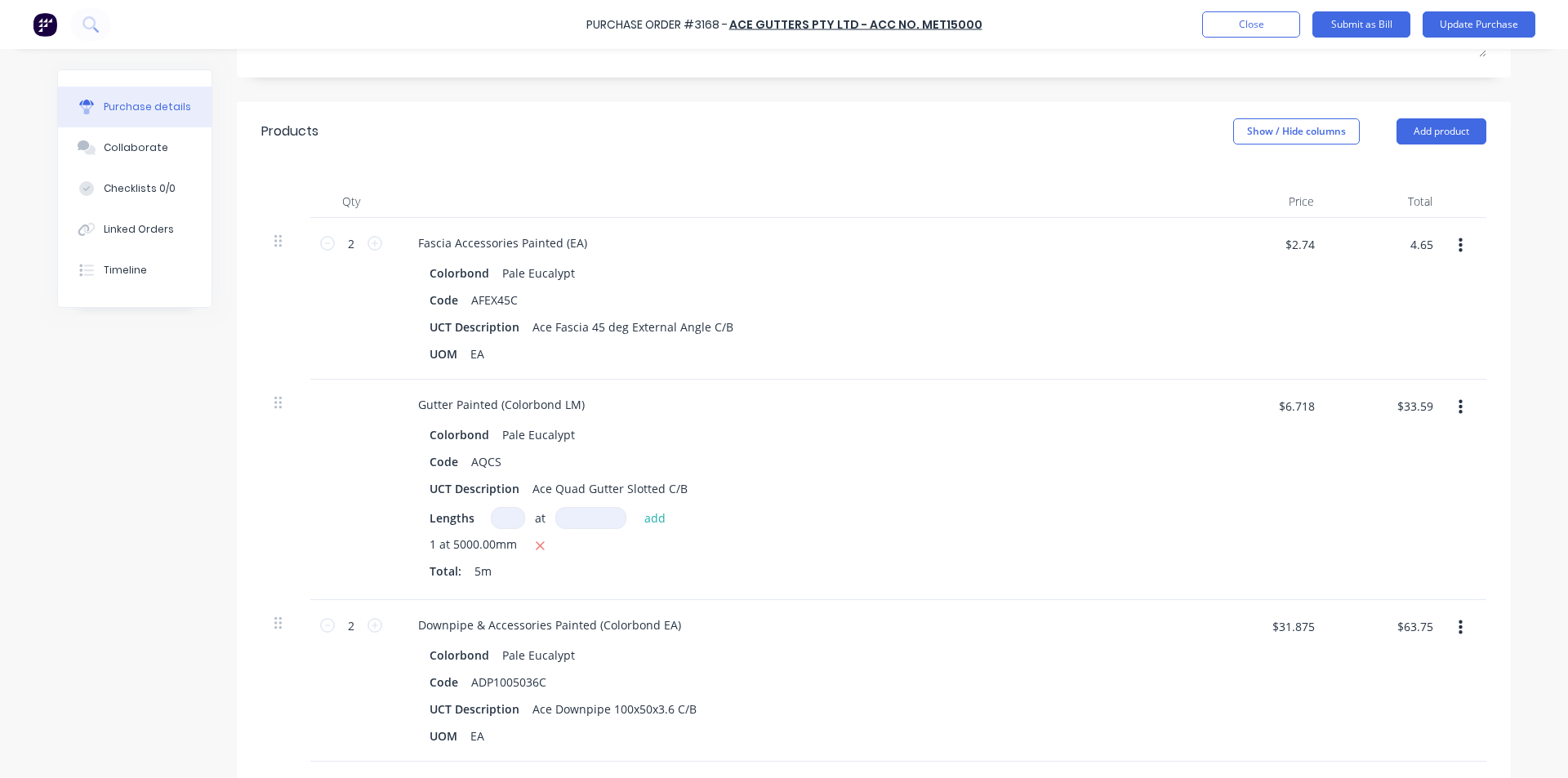
type input "$4.65"
click at [1363, 340] on div "$4.65 4.65" at bounding box center [1387, 298] width 119 height 161
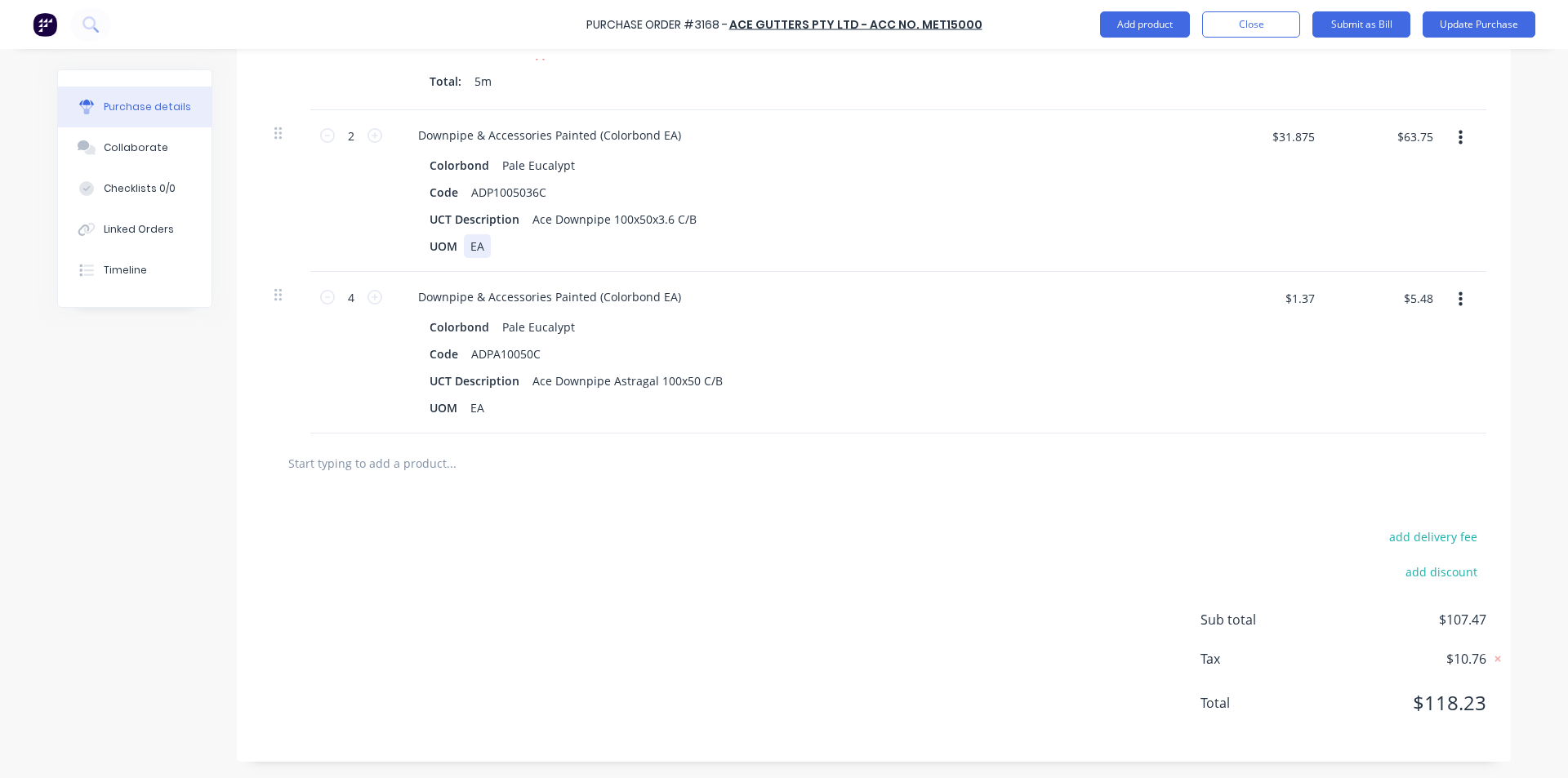
drag, startPoint x: 1093, startPoint y: 284, endPoint x: 1066, endPoint y: 267, distance: 31.9
click at [1079, 270] on div "2 2 Fascia Accessories Painted (EA) Colorbond Pale Eucalypt Code AFEX45C UCT De…" at bounding box center [873, 81] width 1225 height 705
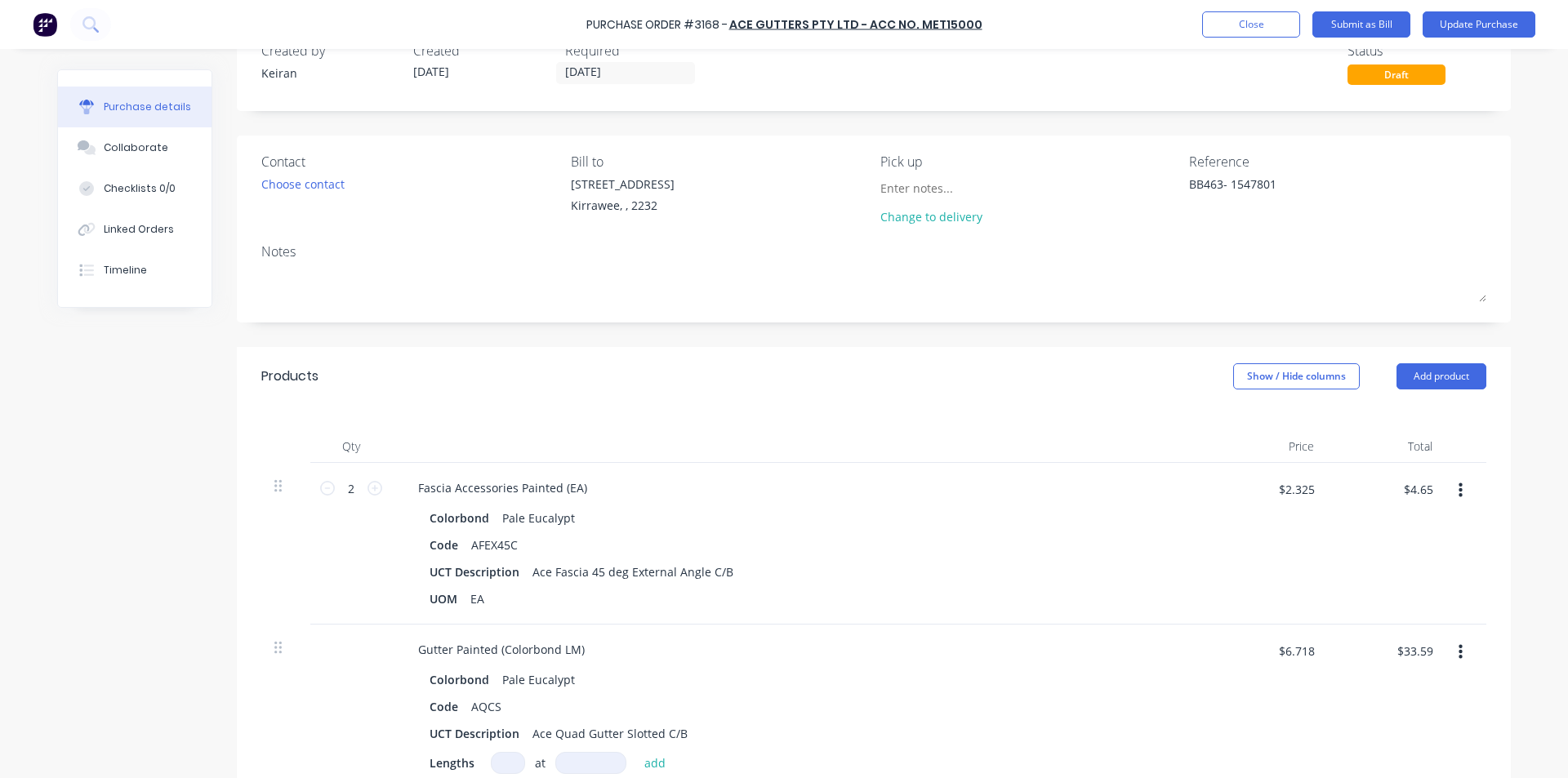
scroll to position [0, 0]
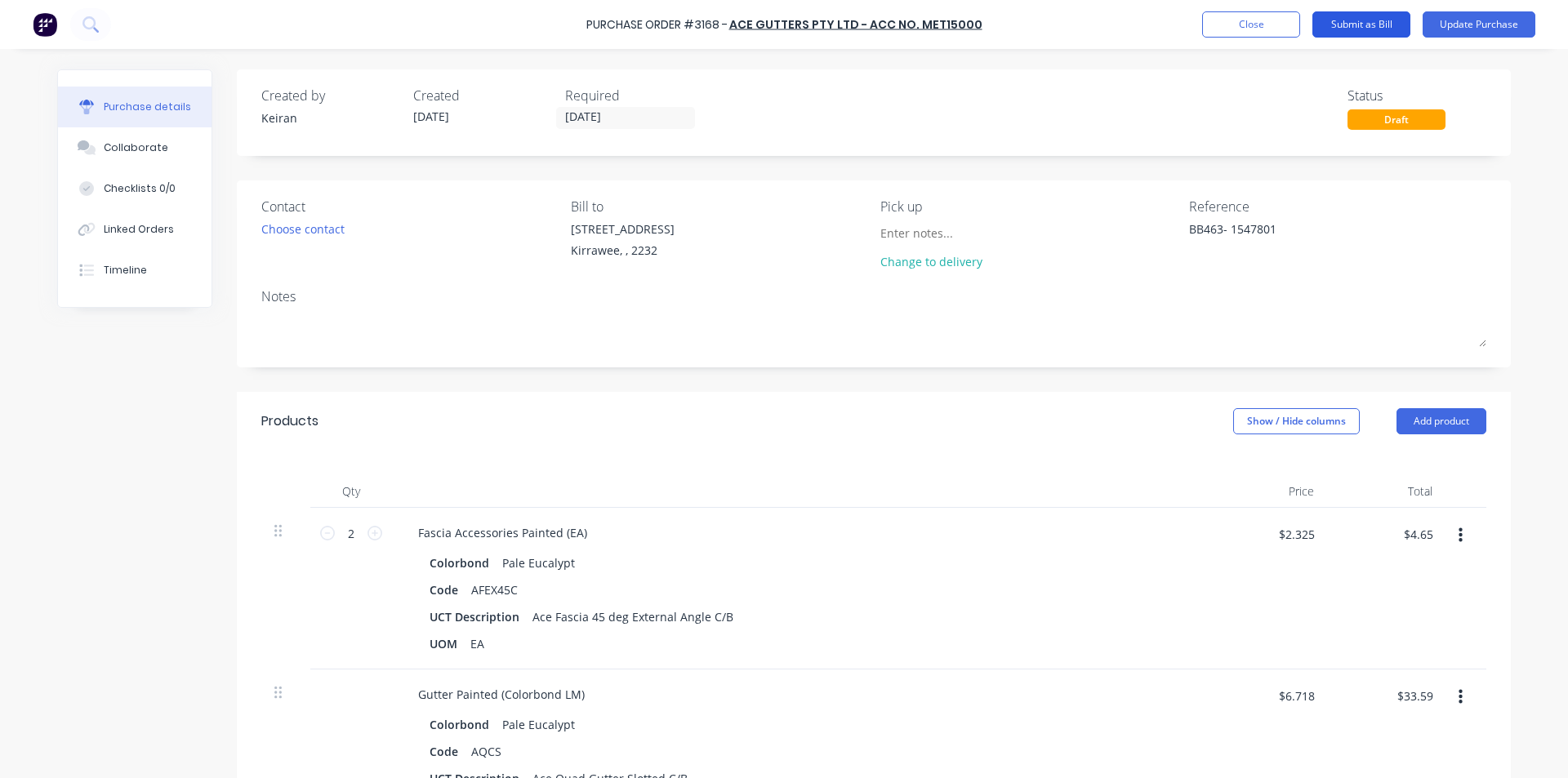
click at [1367, 19] on button "Submit as Bill" at bounding box center [1361, 24] width 98 height 26
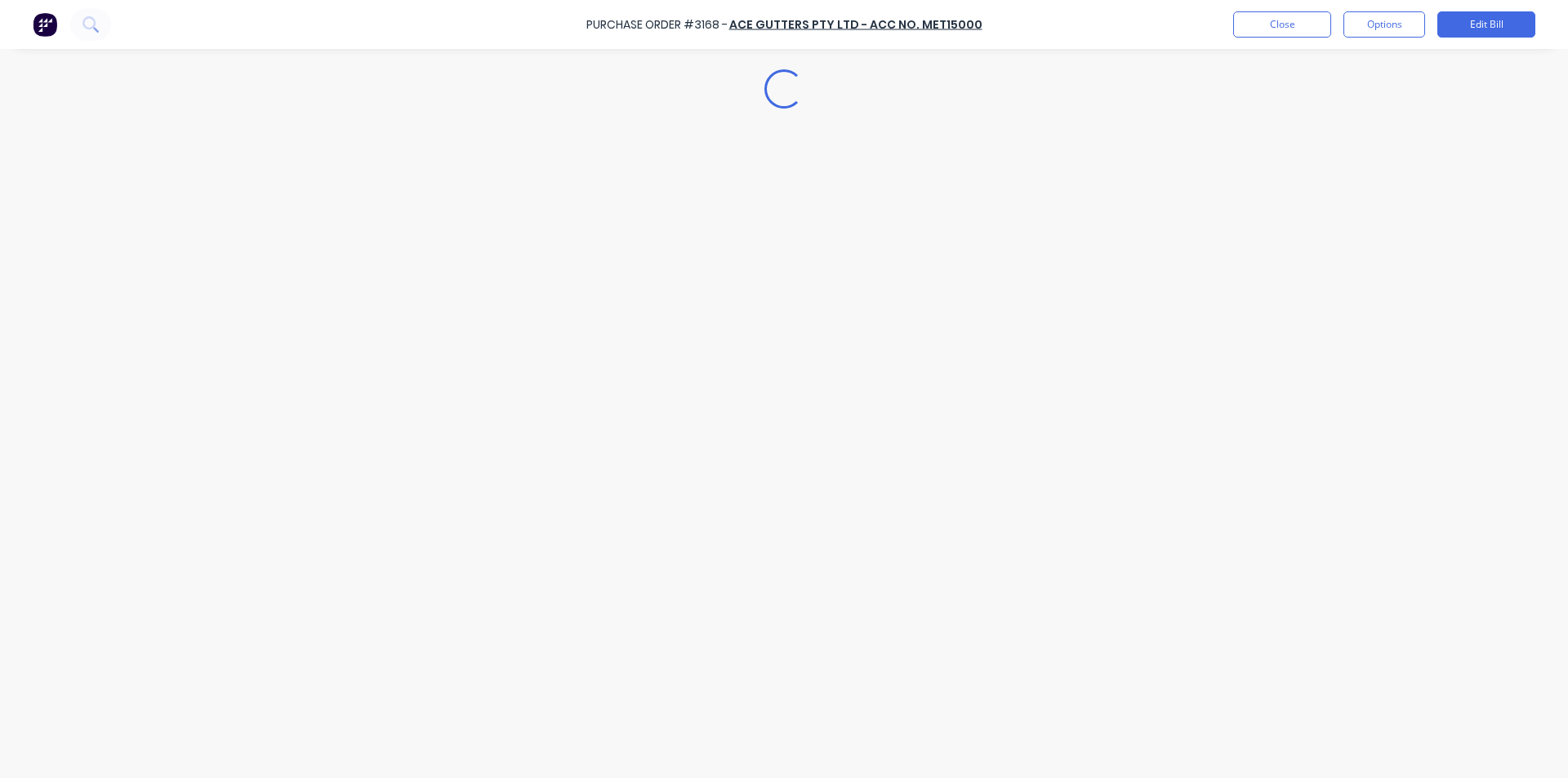
type textarea "x"
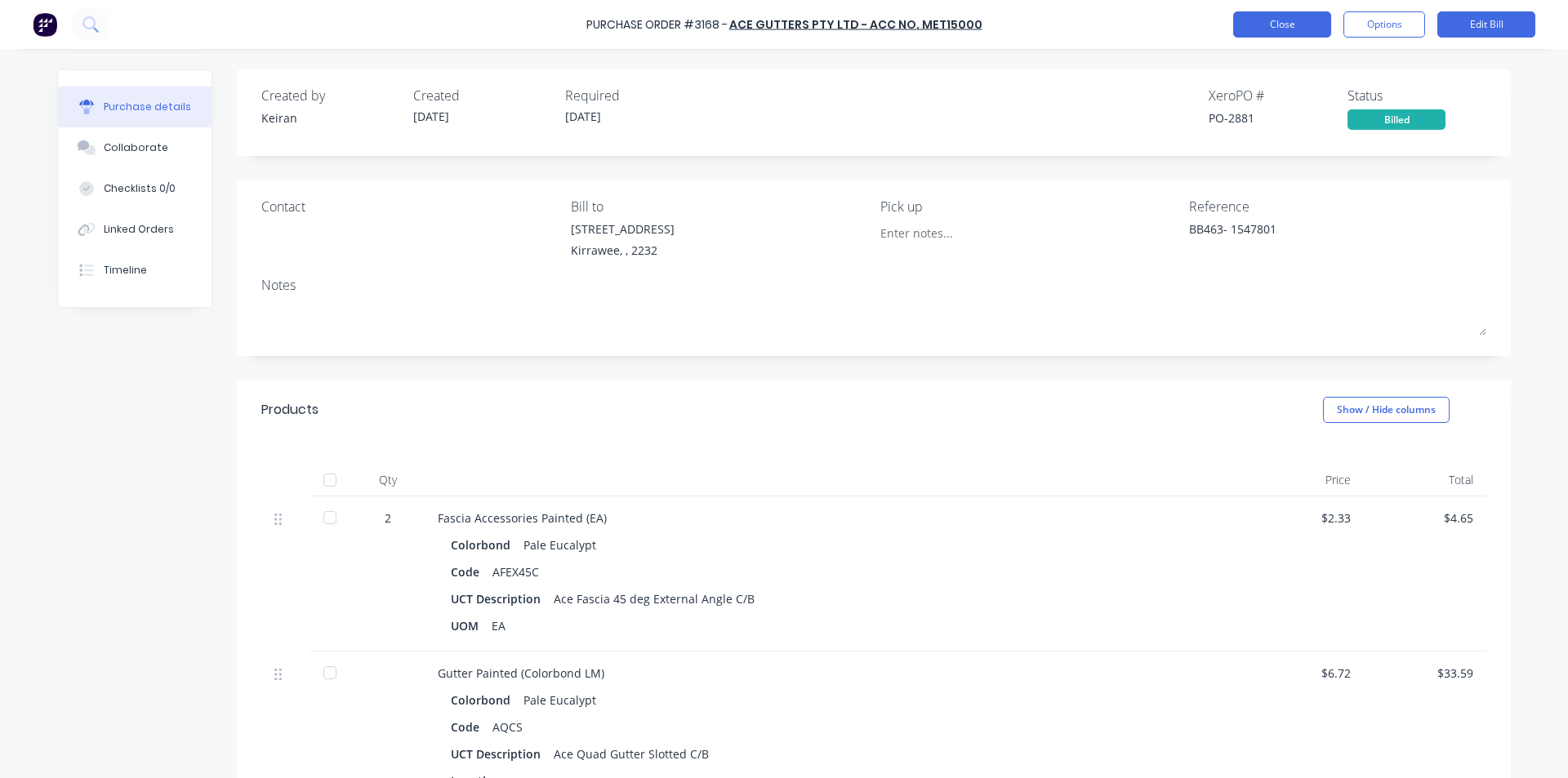
click at [1271, 28] on button "Close" at bounding box center [1282, 24] width 98 height 26
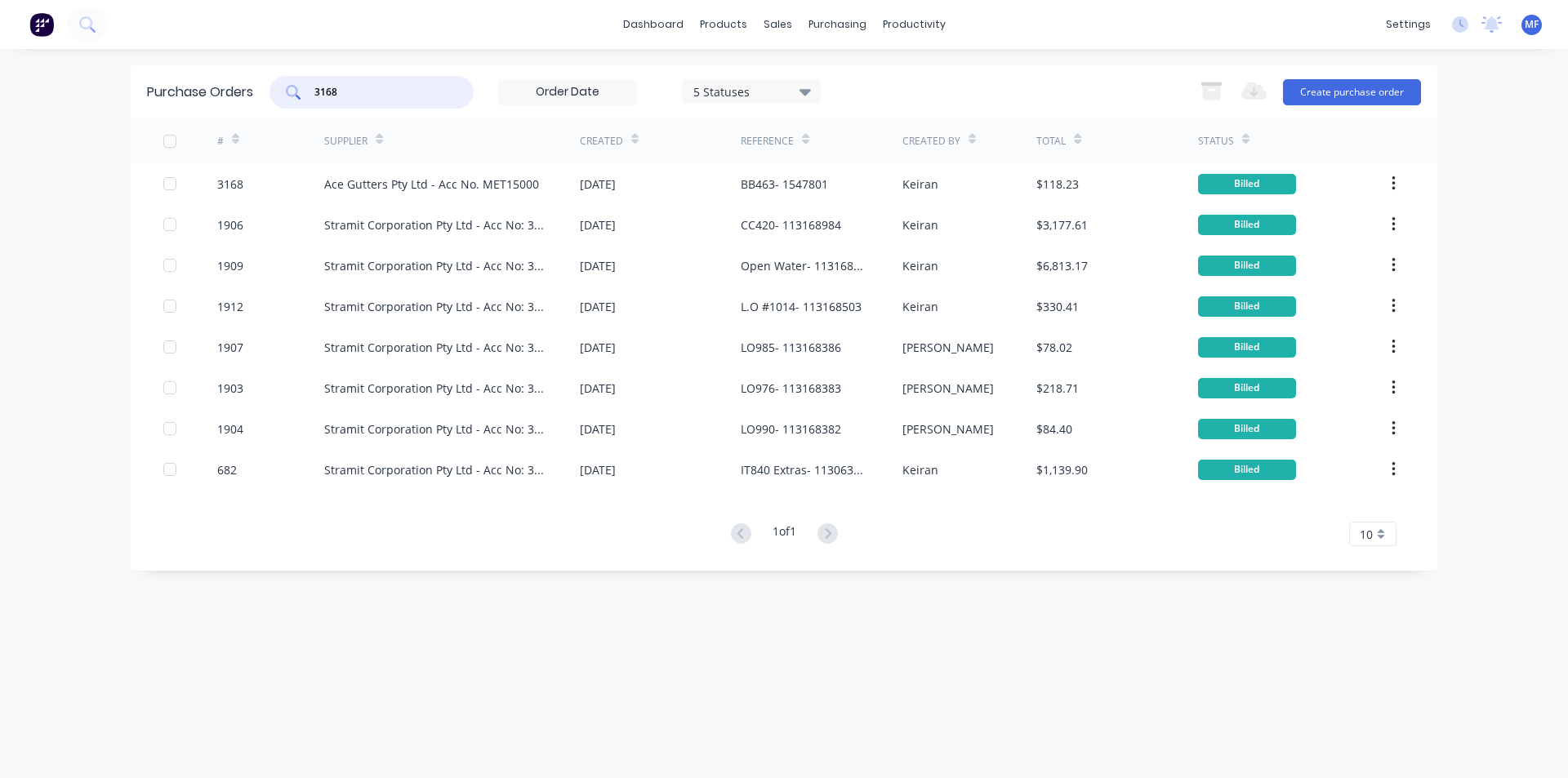
click at [421, 98] on input "3168" at bounding box center [381, 92] width 136 height 16
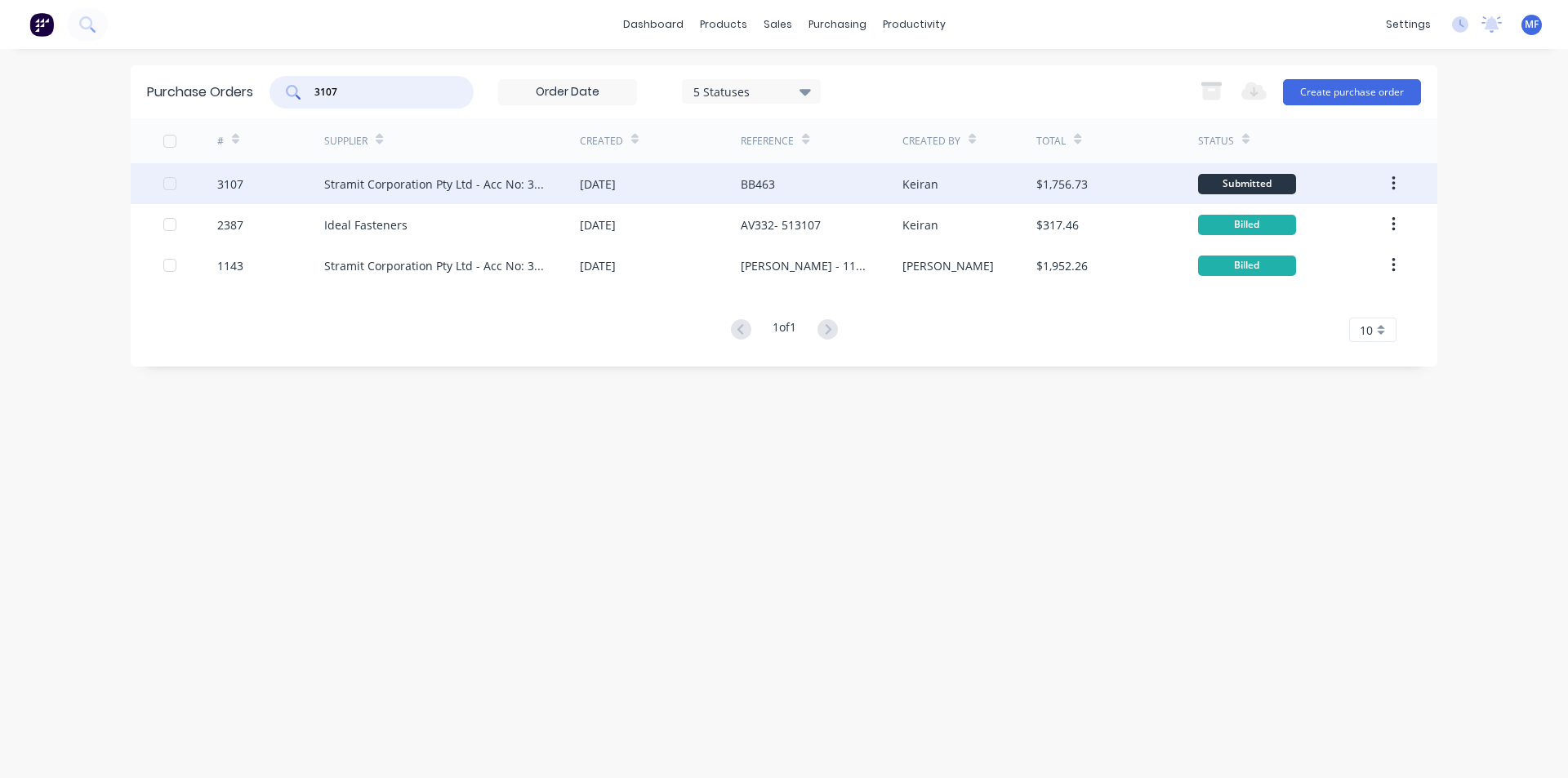
type input "3107"
click at [760, 186] on div "BB463" at bounding box center [758, 184] width 34 height 17
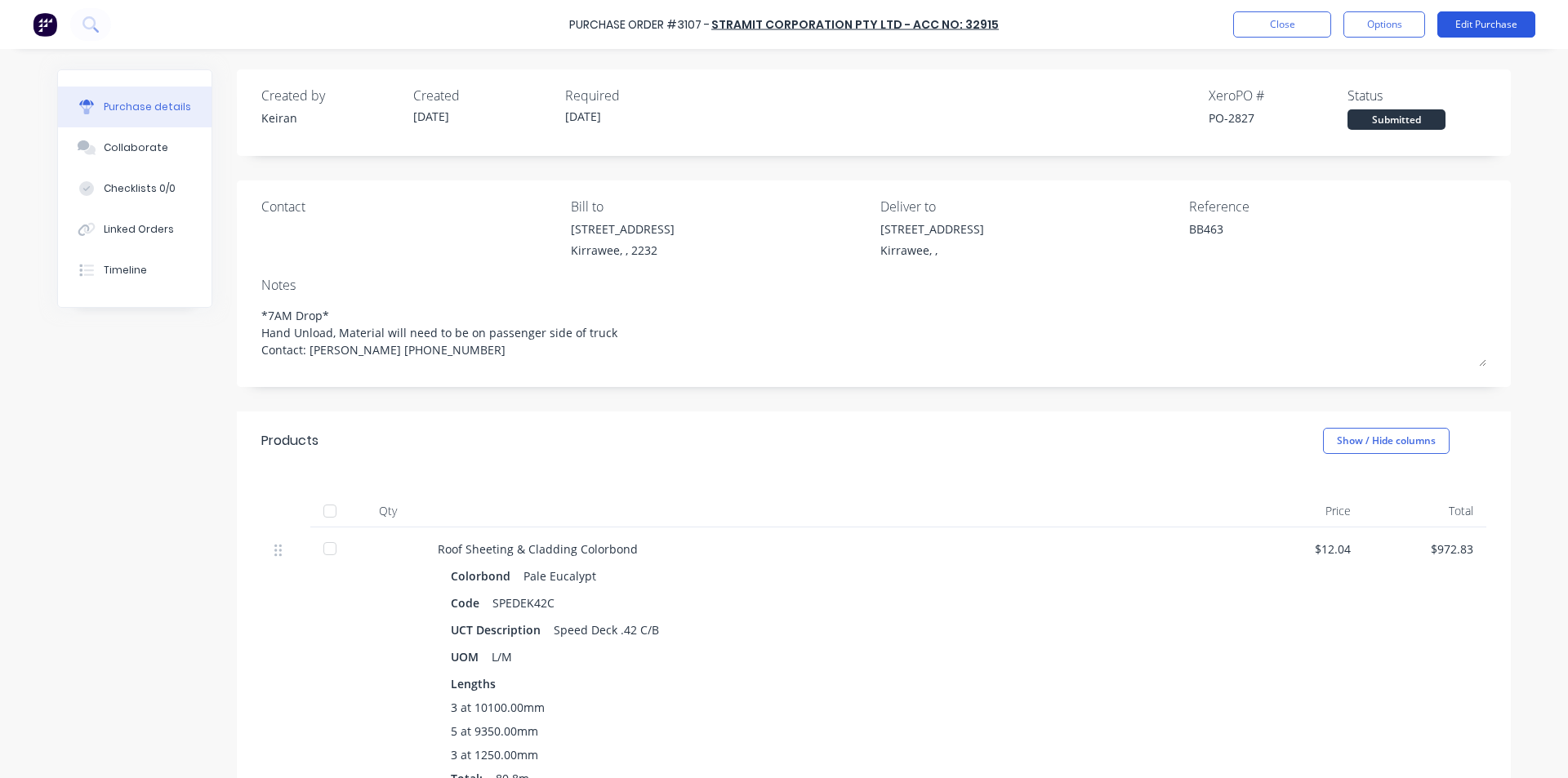
click at [1510, 24] on button "Edit Purchase" at bounding box center [1486, 24] width 98 height 26
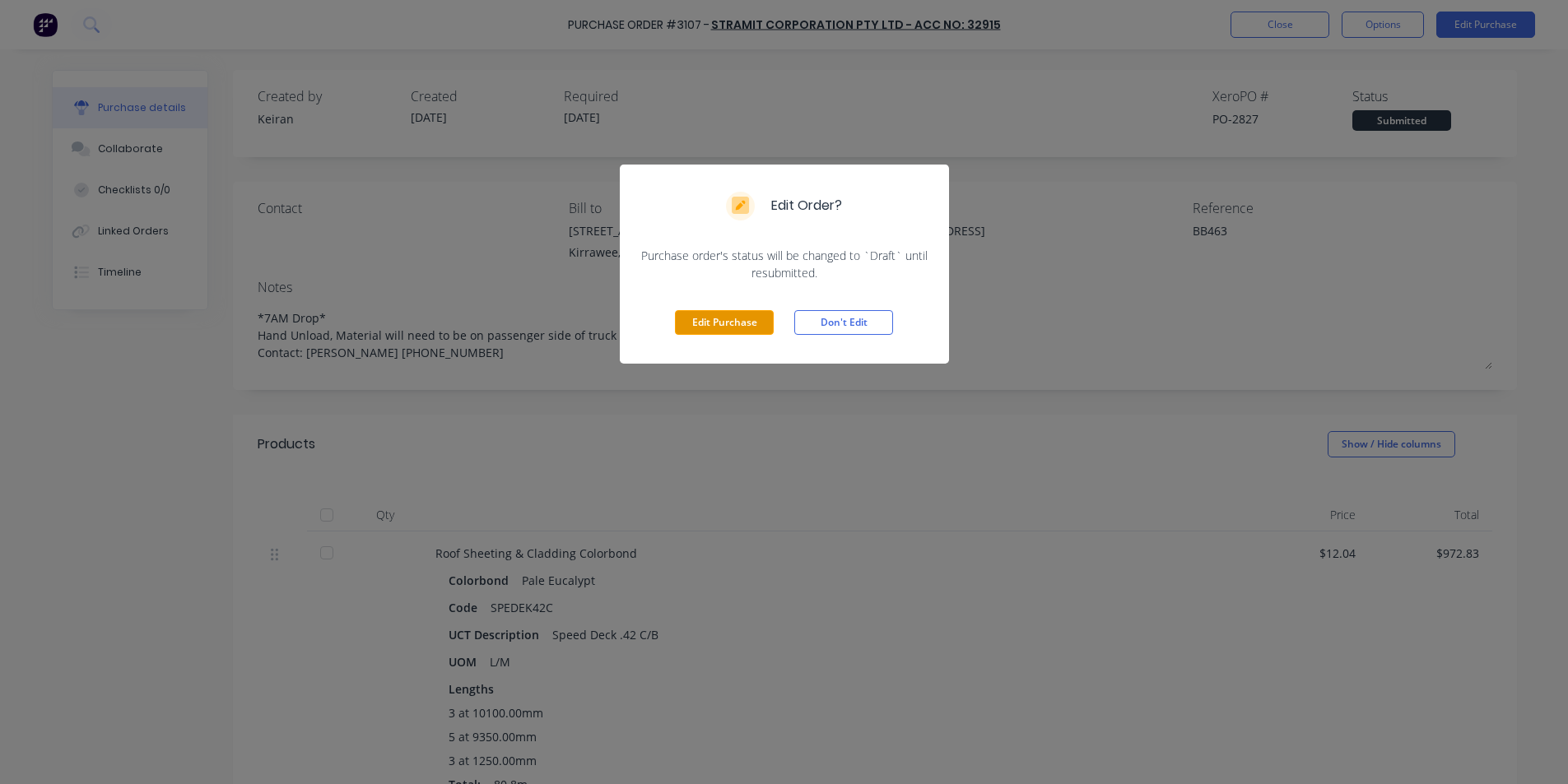
click at [738, 318] on button "Edit Purchase" at bounding box center [725, 323] width 99 height 25
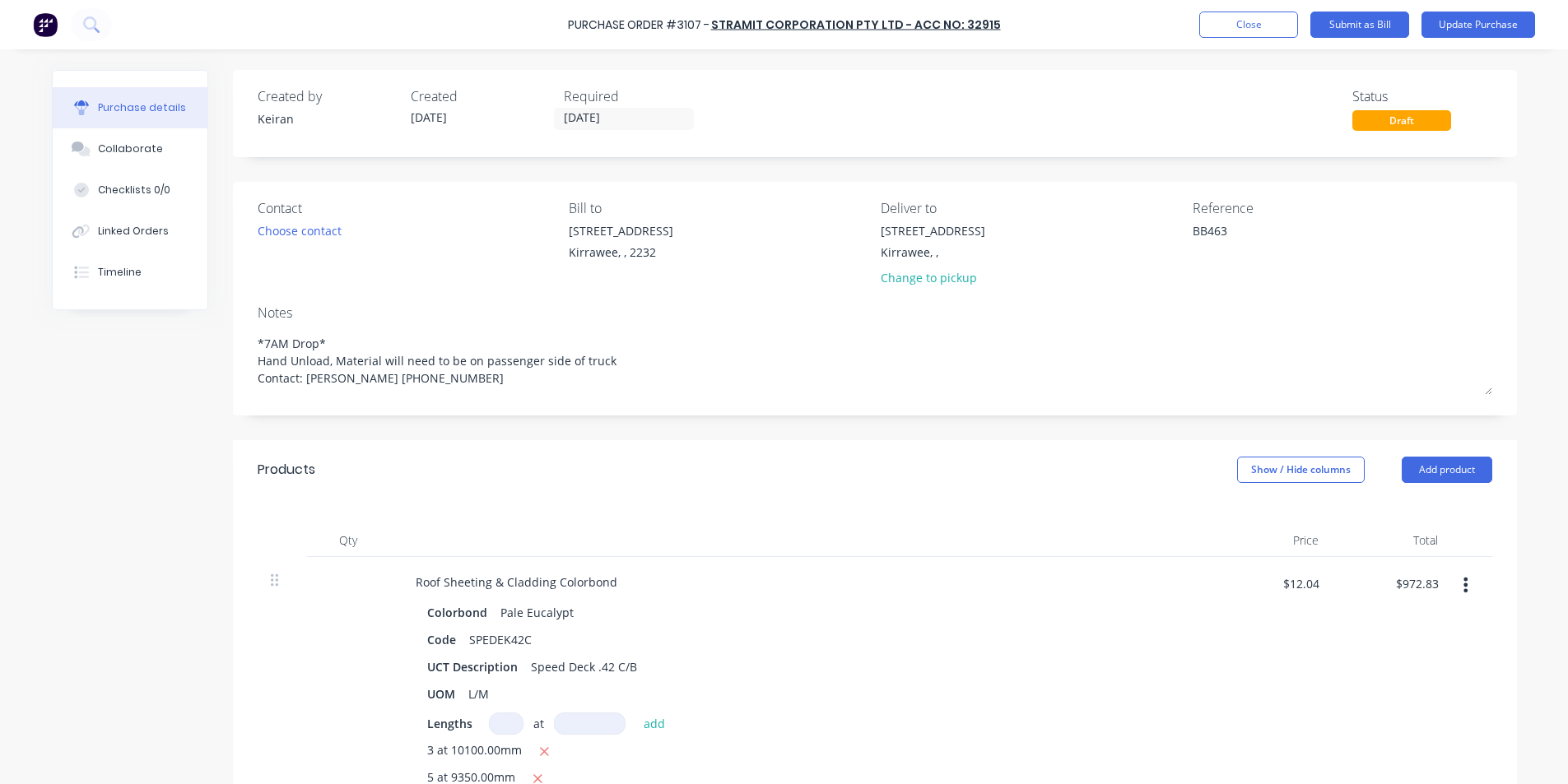
type textarea "x"
click at [1257, 232] on textarea "BB463" at bounding box center [1300, 240] width 206 height 37
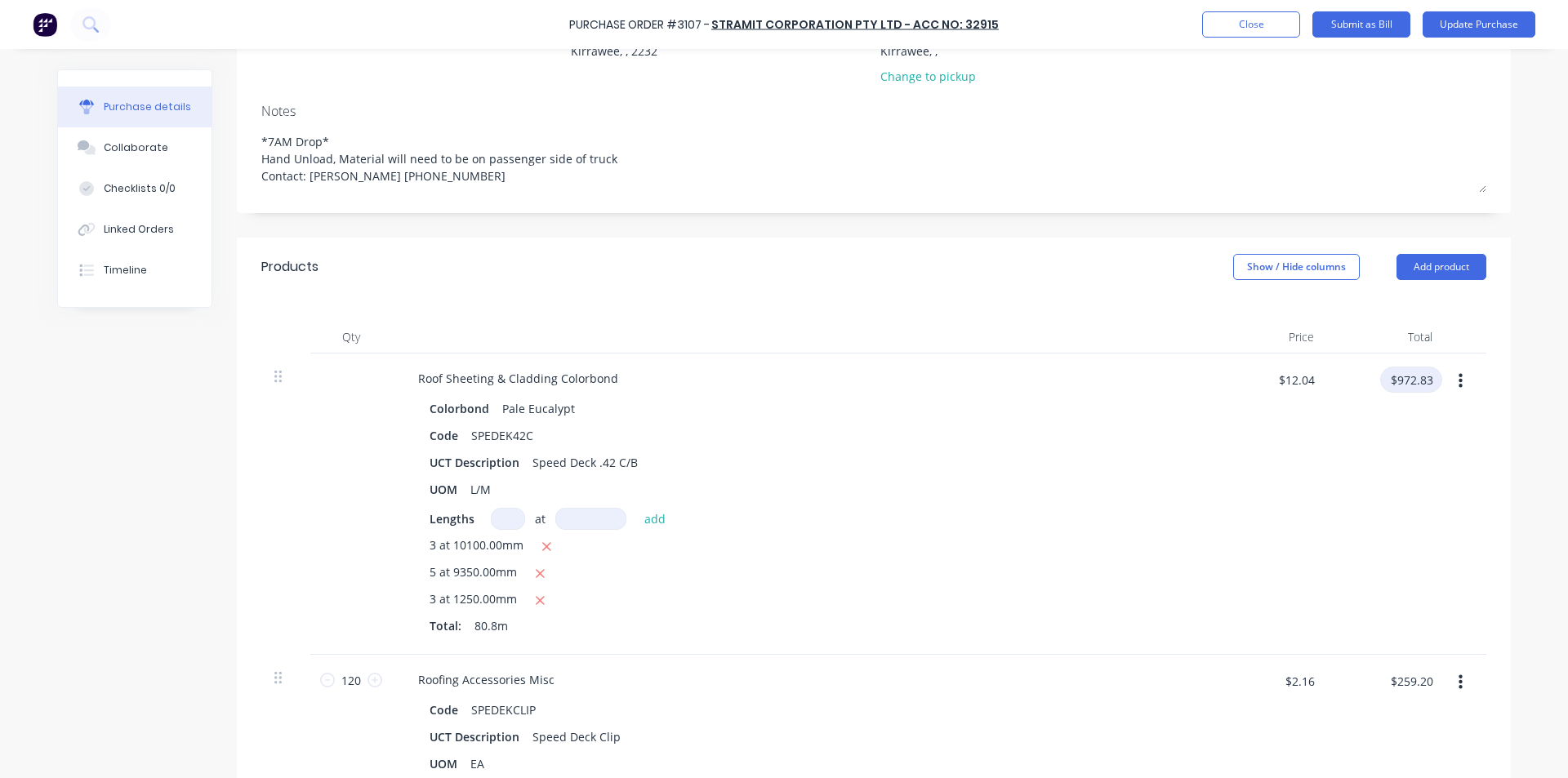
scroll to position [198, 0]
type textarea "BB463- 114026707"
type textarea "x"
type textarea "BB463- 114026707"
drag, startPoint x: 1409, startPoint y: 373, endPoint x: 1409, endPoint y: 358, distance: 15.0
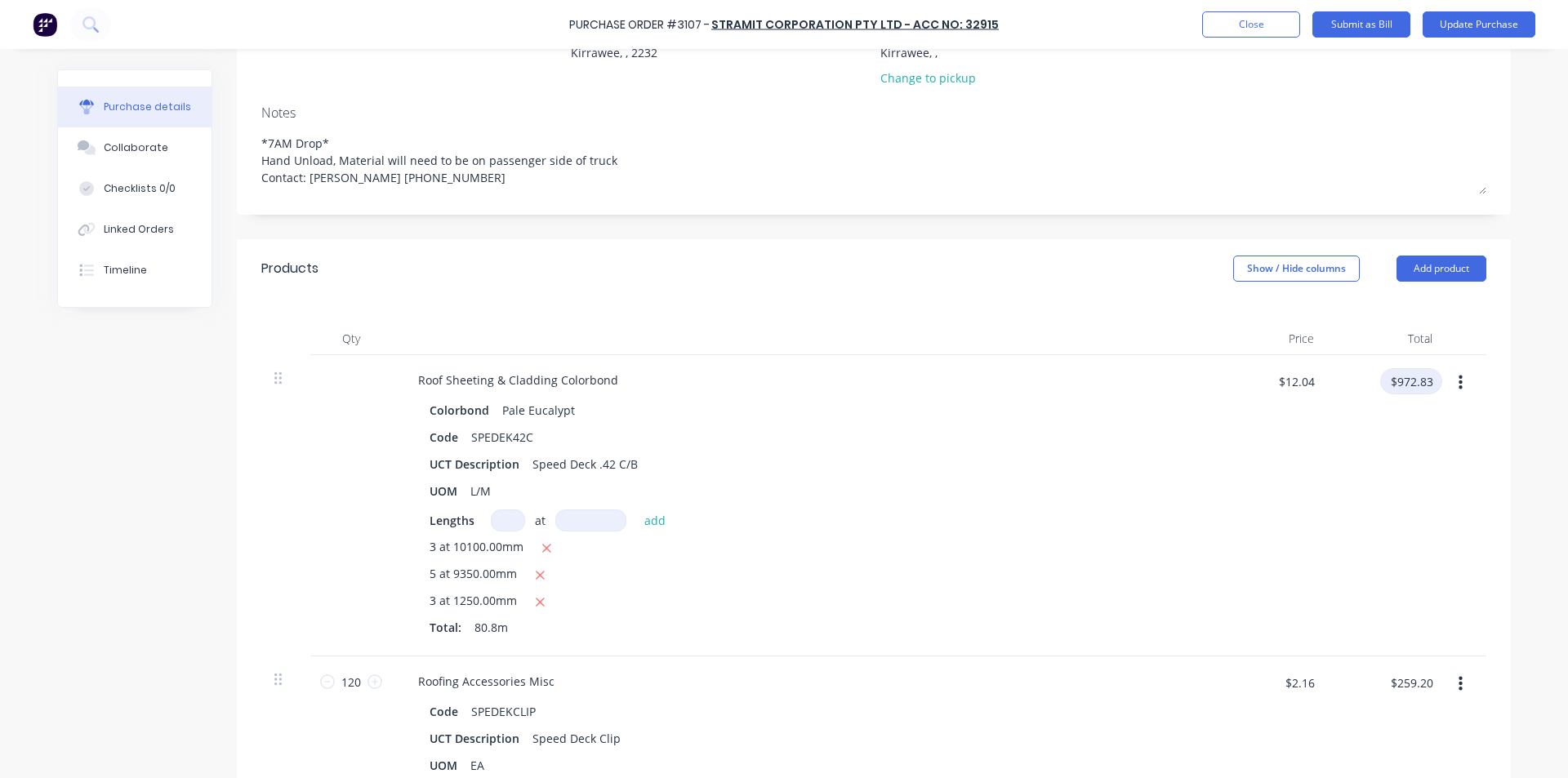
click at [1409, 374] on input "$972.83" at bounding box center [1411, 381] width 62 height 26
type input "1019.78"
type textarea "x"
type input "$12.621"
type input "$1,019.78"
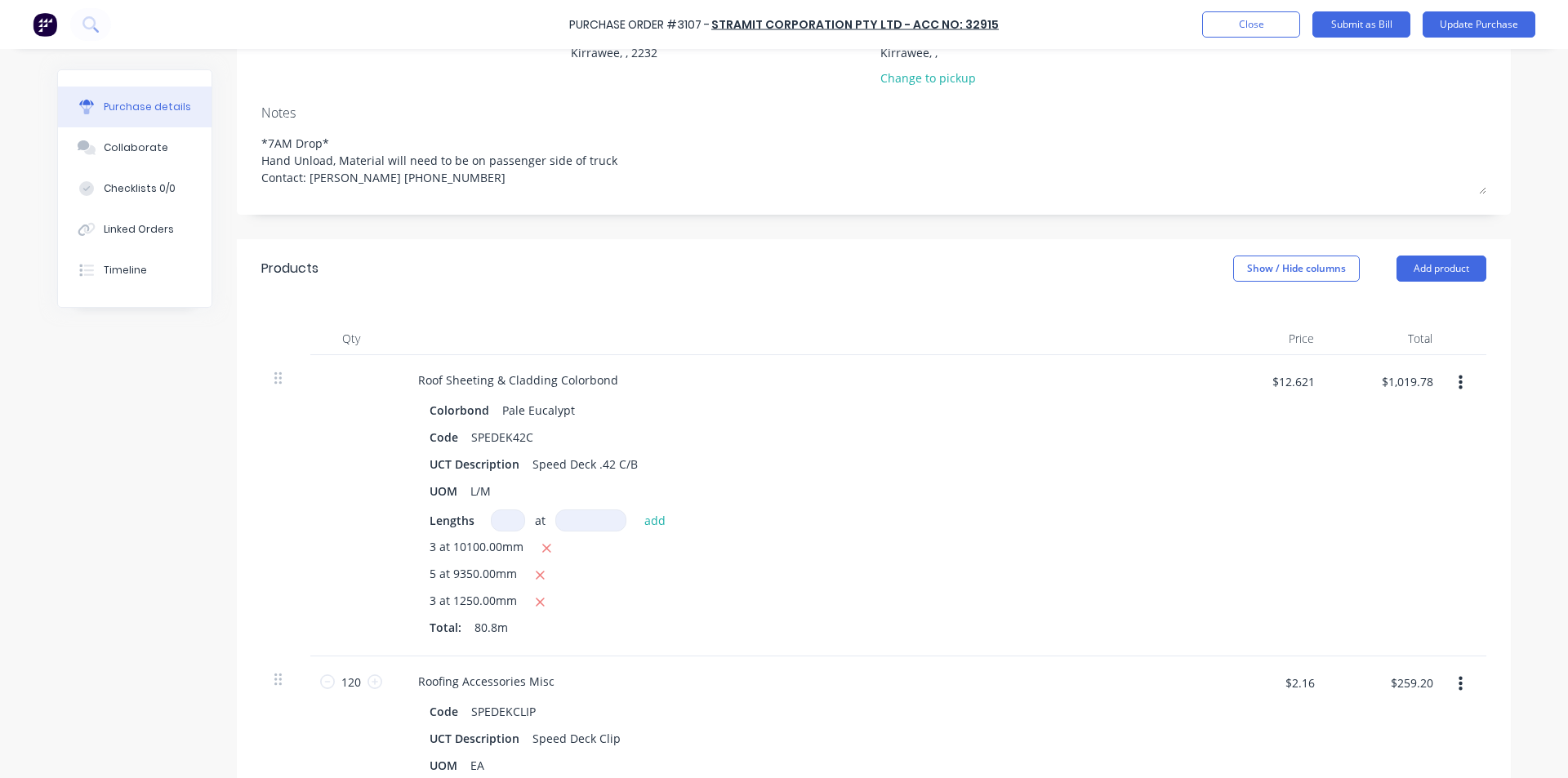
click at [1295, 482] on div "$12.621 $12.621" at bounding box center [1268, 506] width 119 height 301
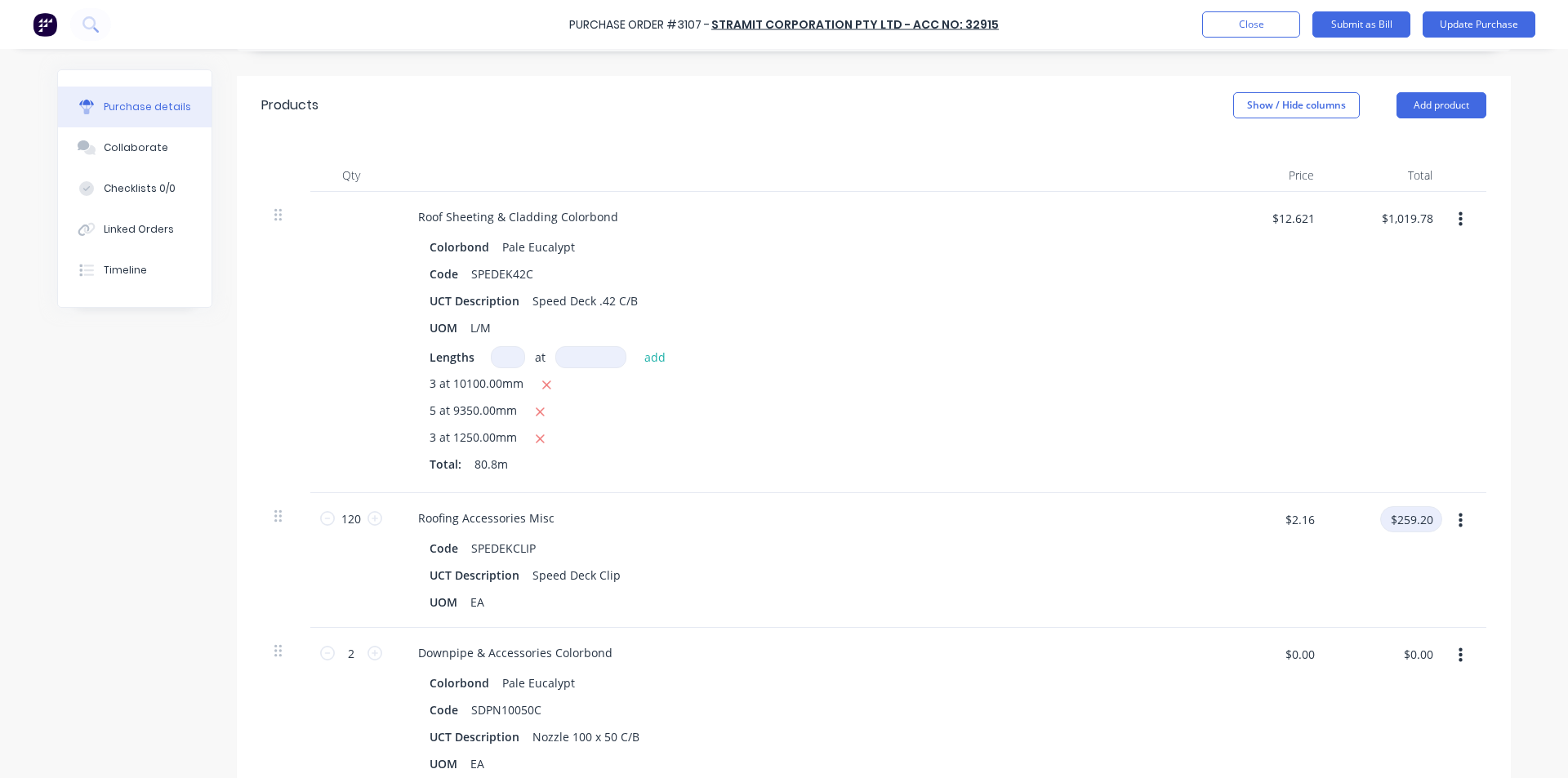
click at [1411, 516] on input "$259.20" at bounding box center [1411, 519] width 62 height 26
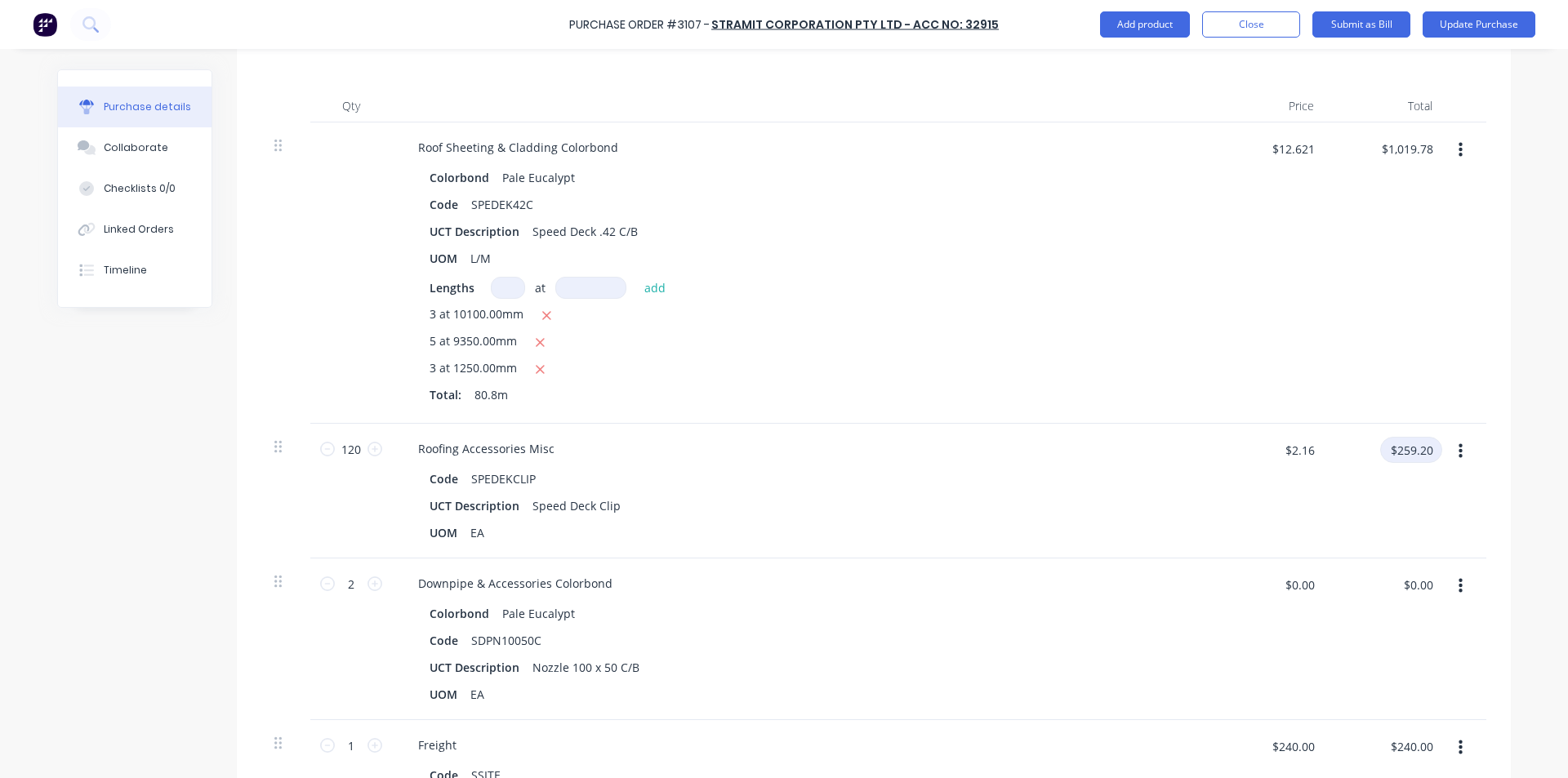
scroll to position [606, 0]
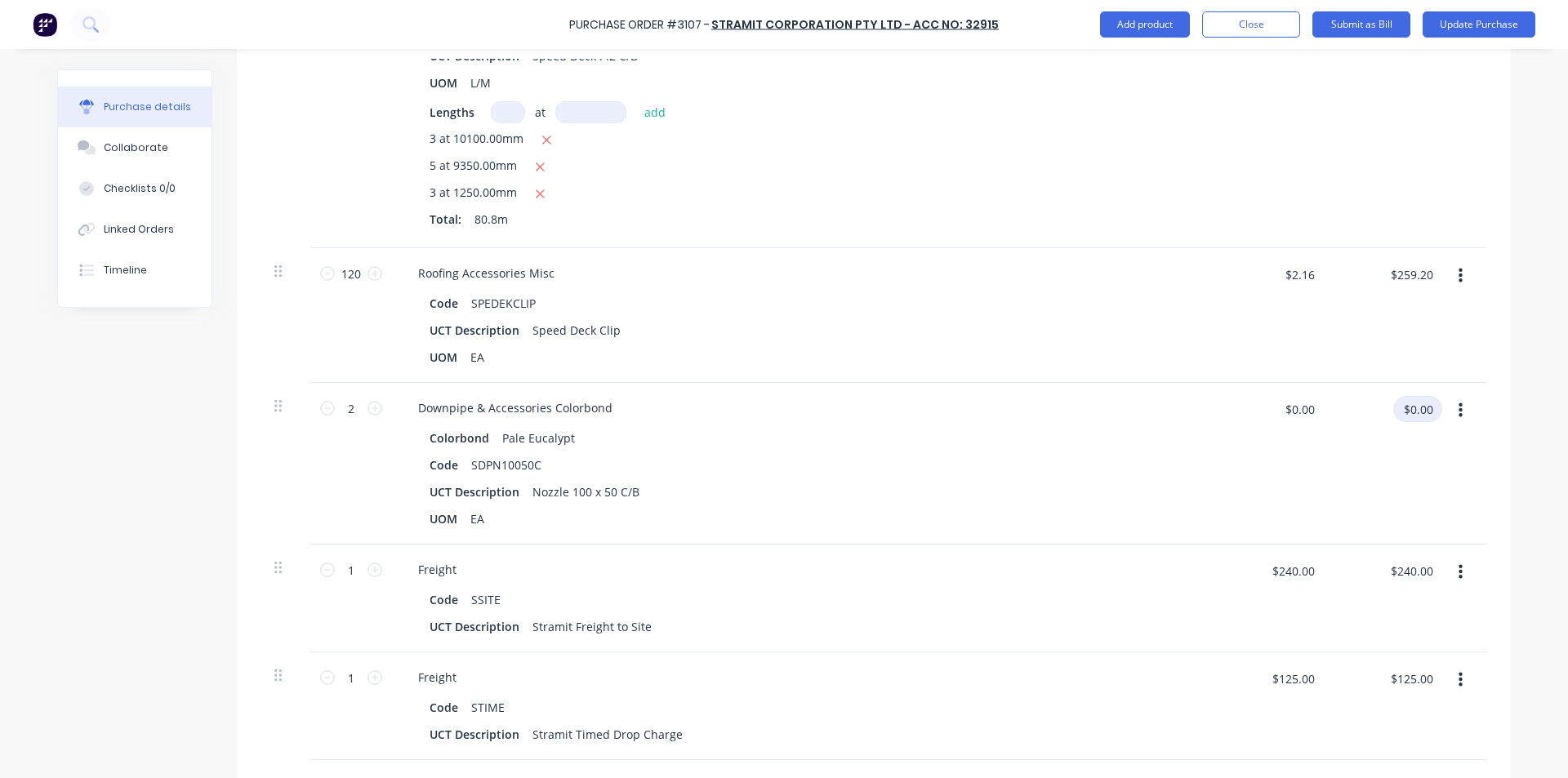
type textarea "x"
click at [1408, 415] on input "$0.00" at bounding box center [1418, 409] width 49 height 26
type input "10.74"
type textarea "x"
type input "$5.37"
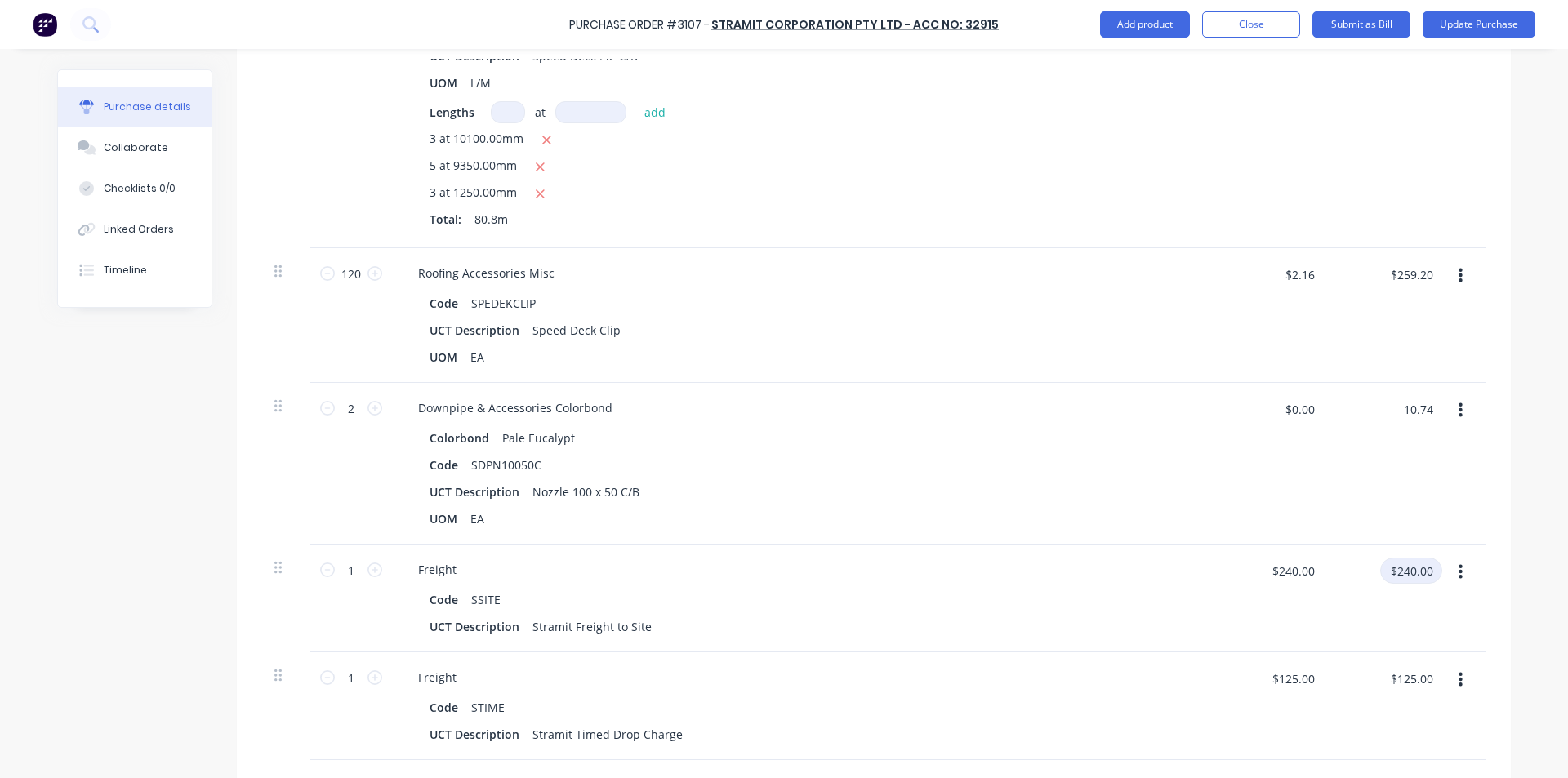
type input "$10.74"
click at [1402, 569] on input "$240.00" at bounding box center [1411, 570] width 62 height 26
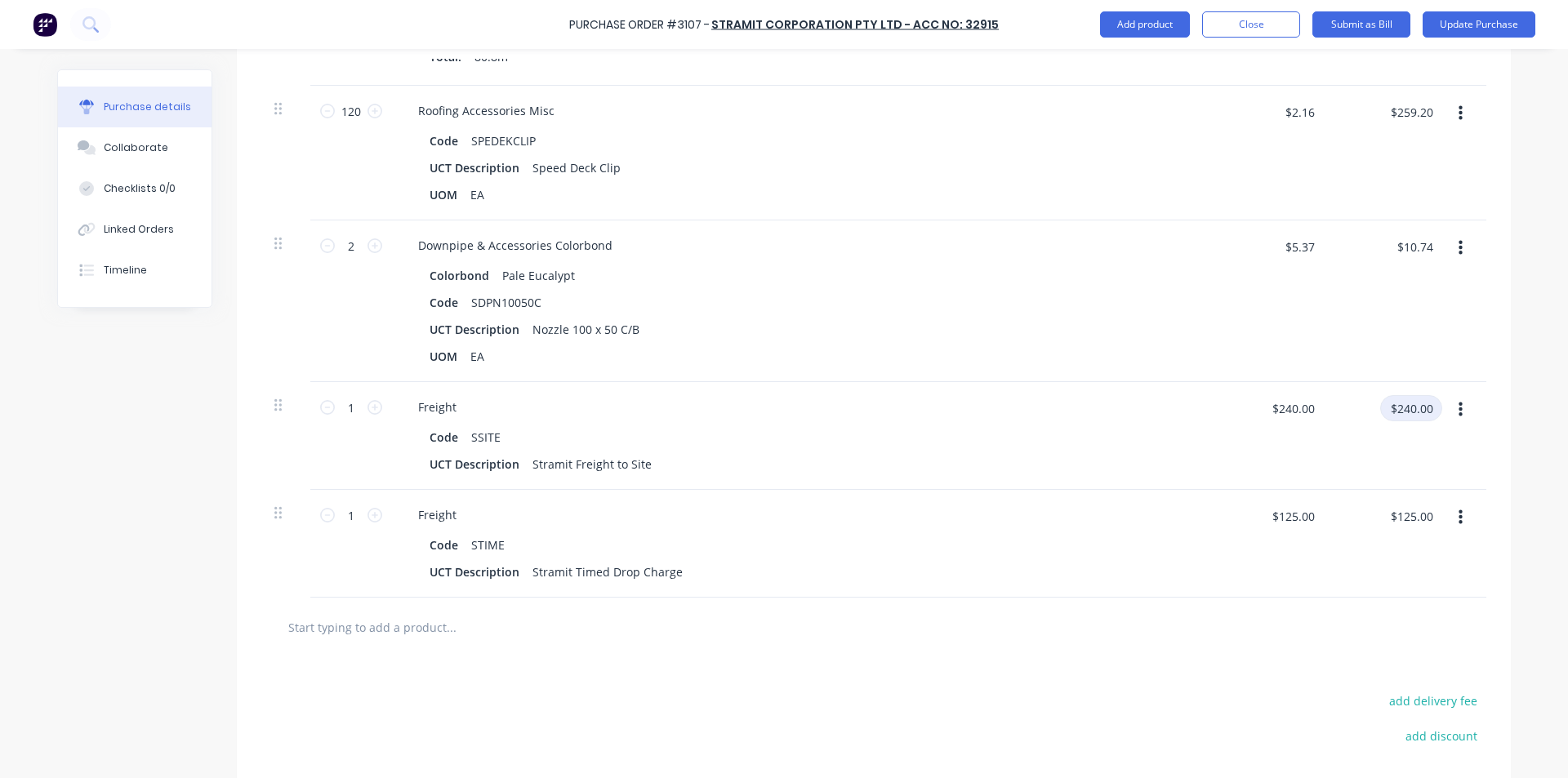
scroll to position [769, 0]
type textarea "x"
click at [1414, 515] on input "$125.00" at bounding box center [1411, 515] width 62 height 26
type input "115"
type textarea "x"
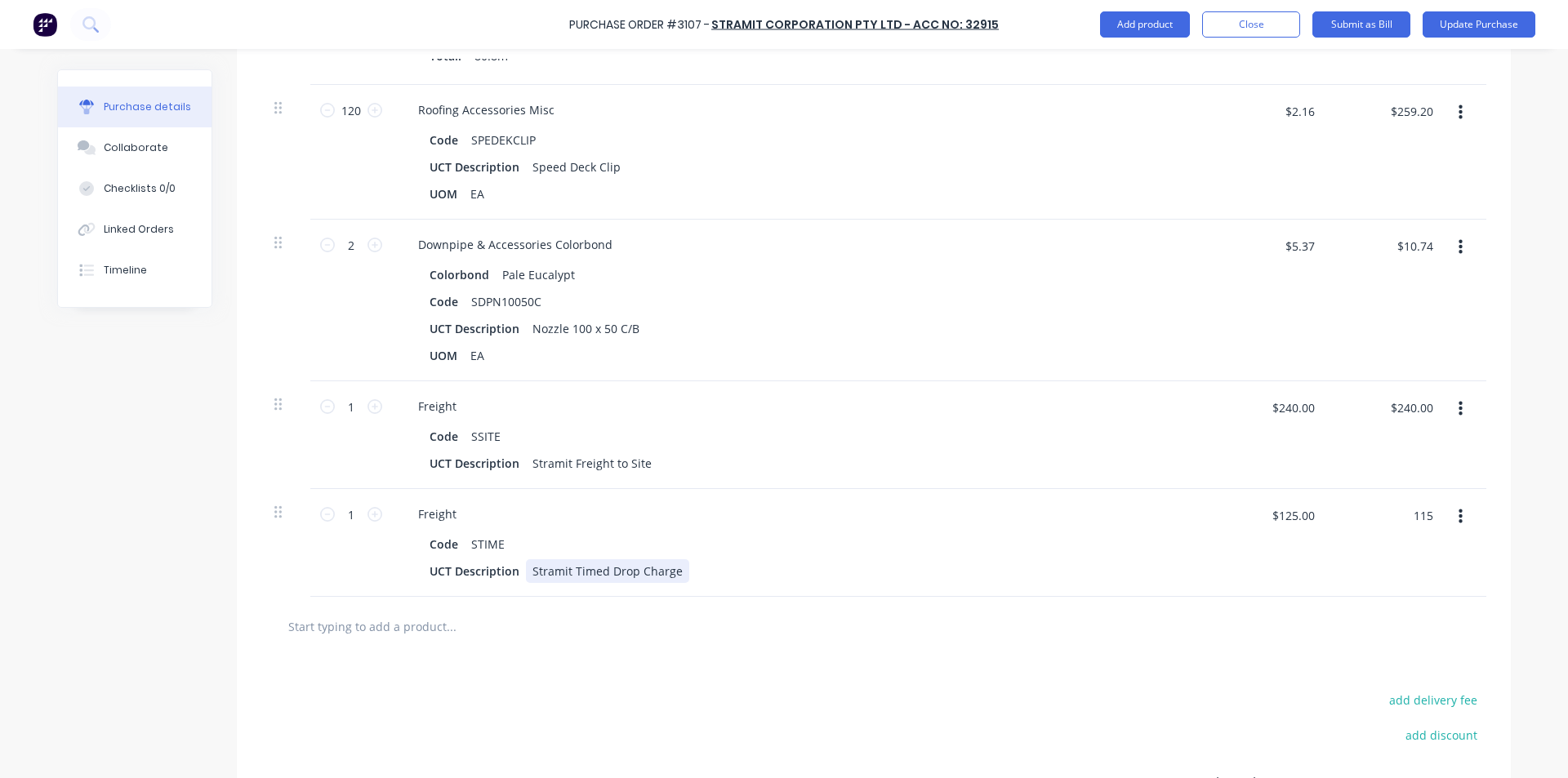
type input "$115.00"
click at [1064, 562] on div "UCT Description Stramit Timed Drop Charge" at bounding box center [797, 571] width 748 height 24
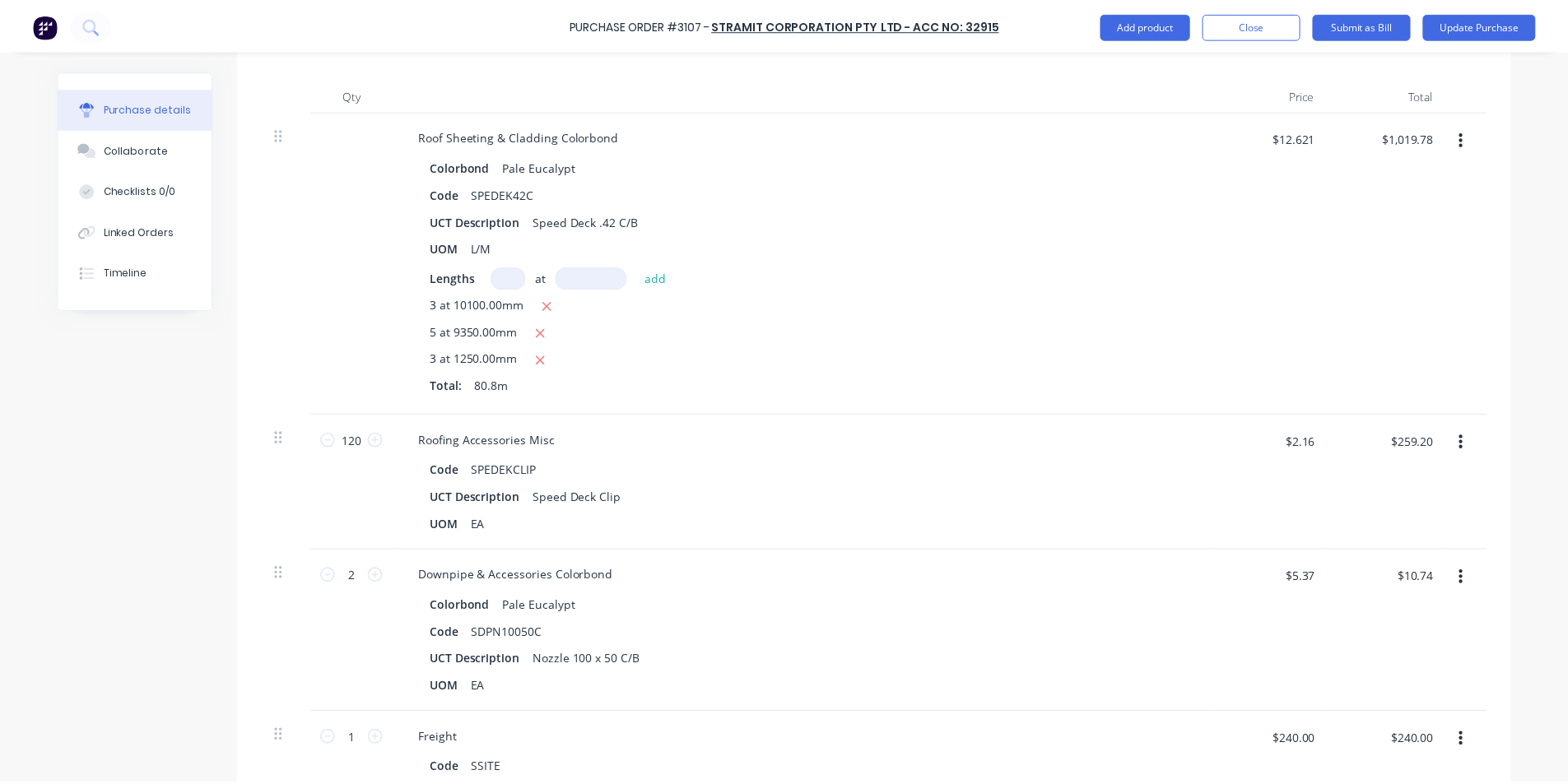
scroll to position [0, 0]
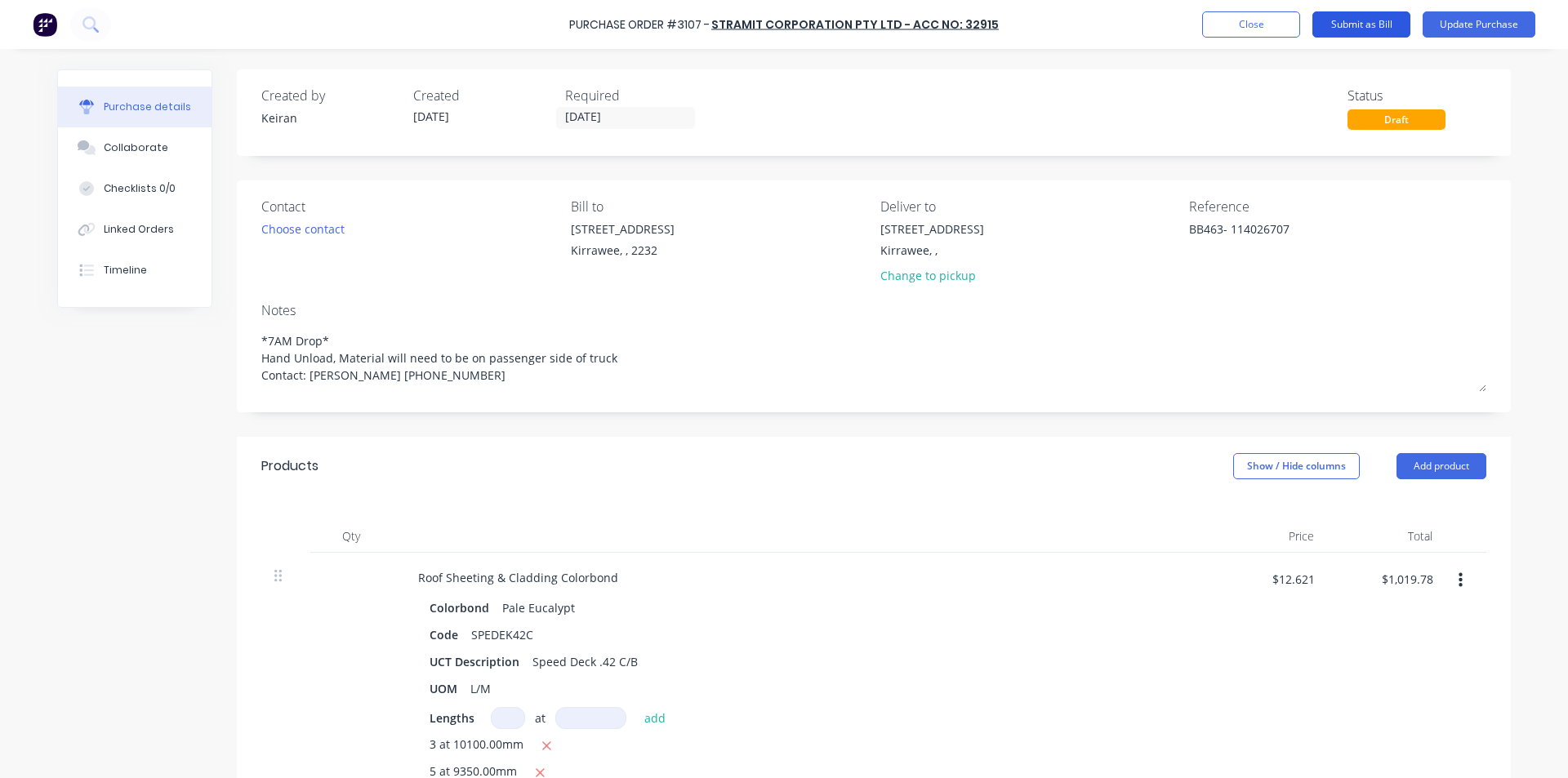
click at [1381, 26] on button "Submit as Bill" at bounding box center [1361, 24] width 98 height 26
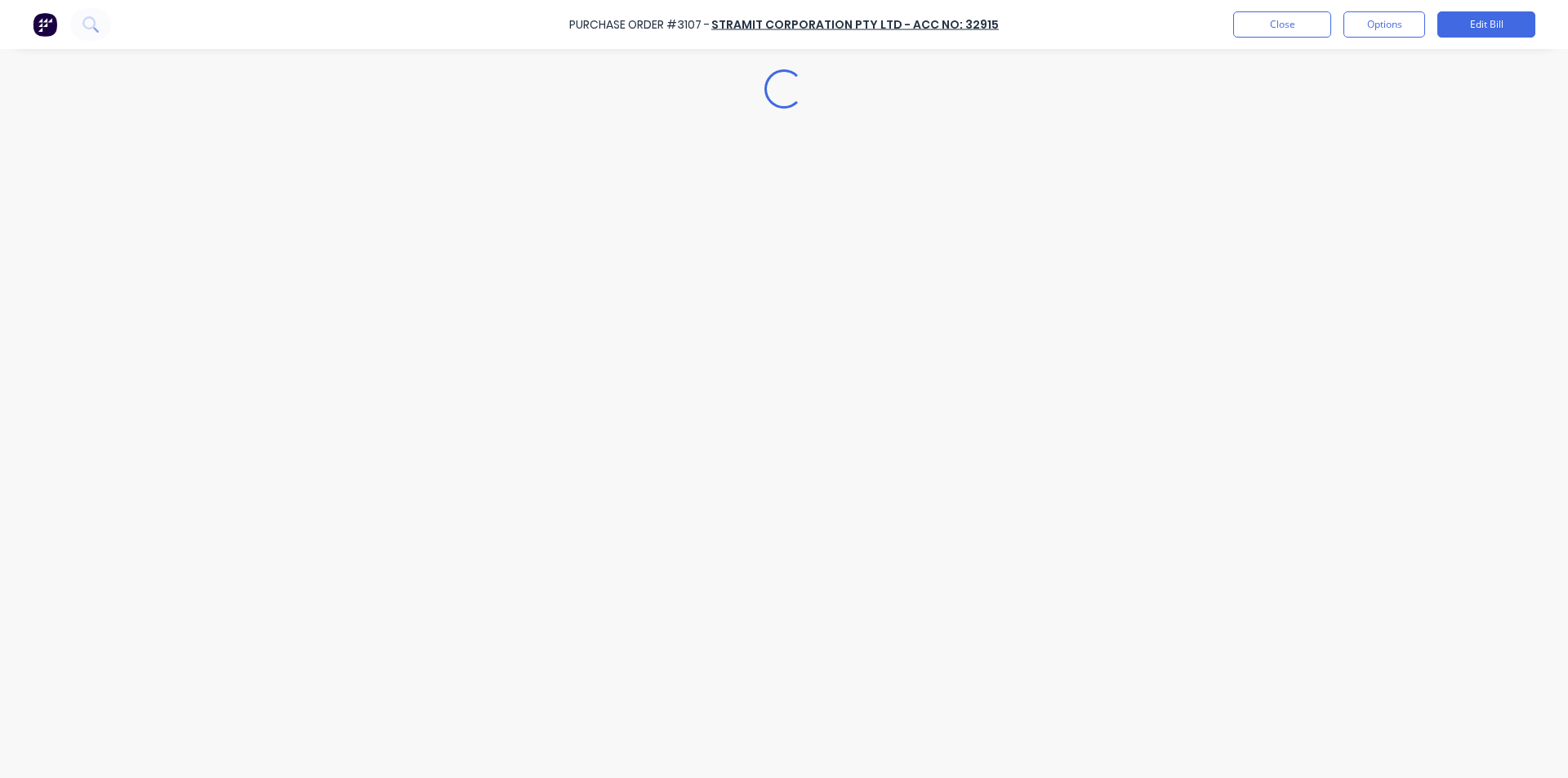
type textarea "x"
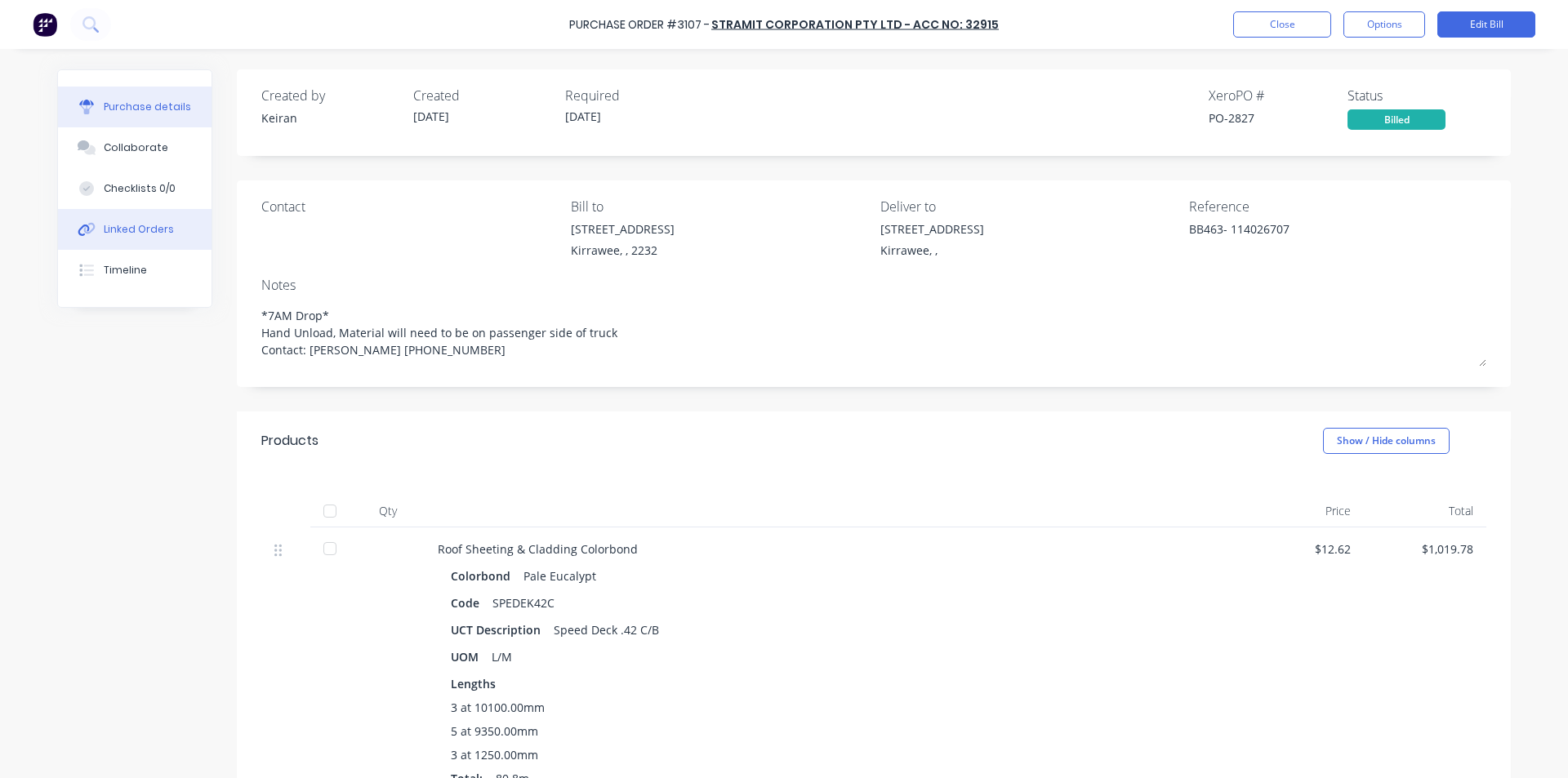
click at [132, 218] on button "Linked Orders" at bounding box center [134, 229] width 153 height 41
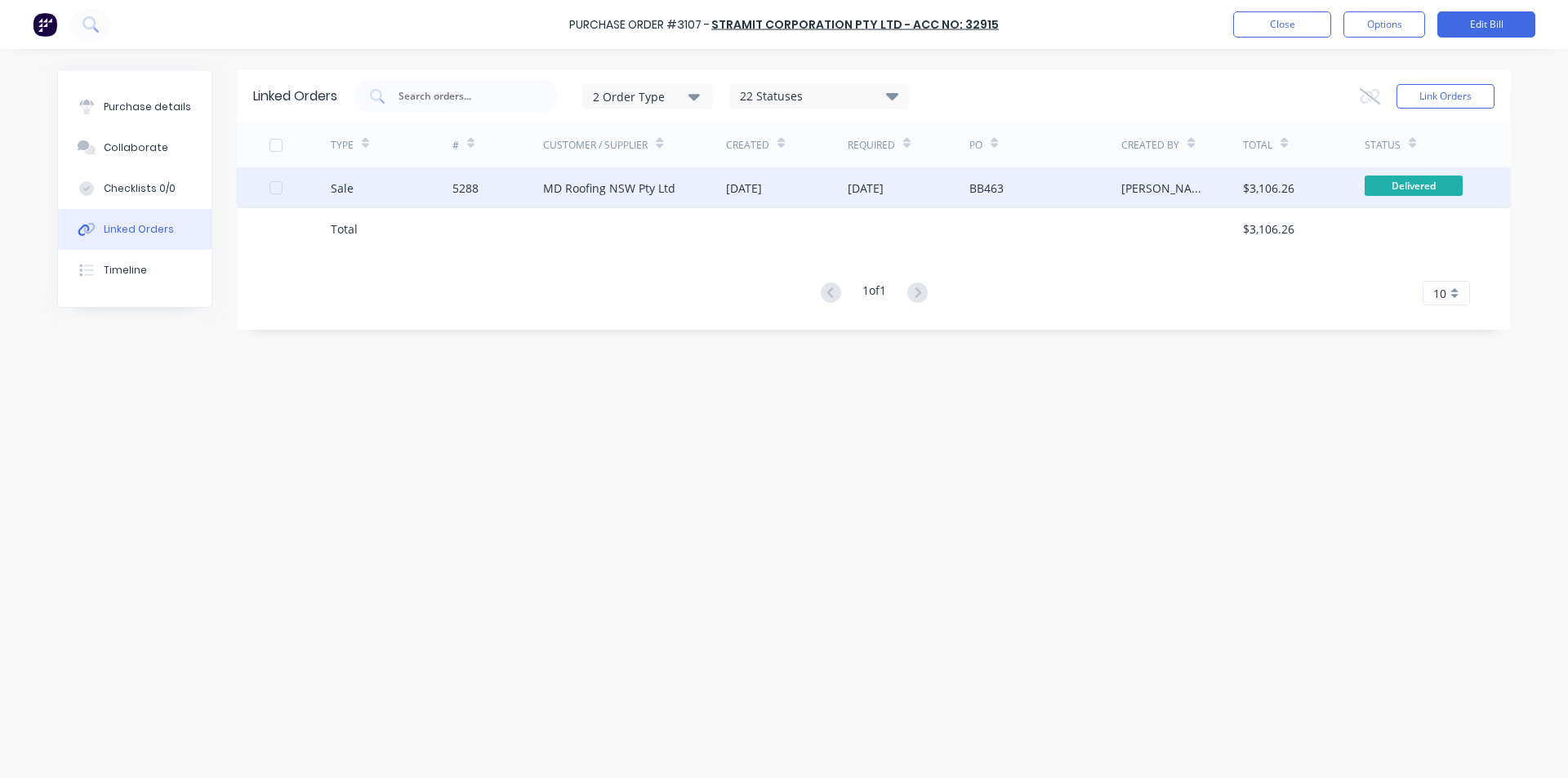
click at [611, 183] on div "MD Roofing NSW Pty Ltd" at bounding box center [609, 188] width 132 height 17
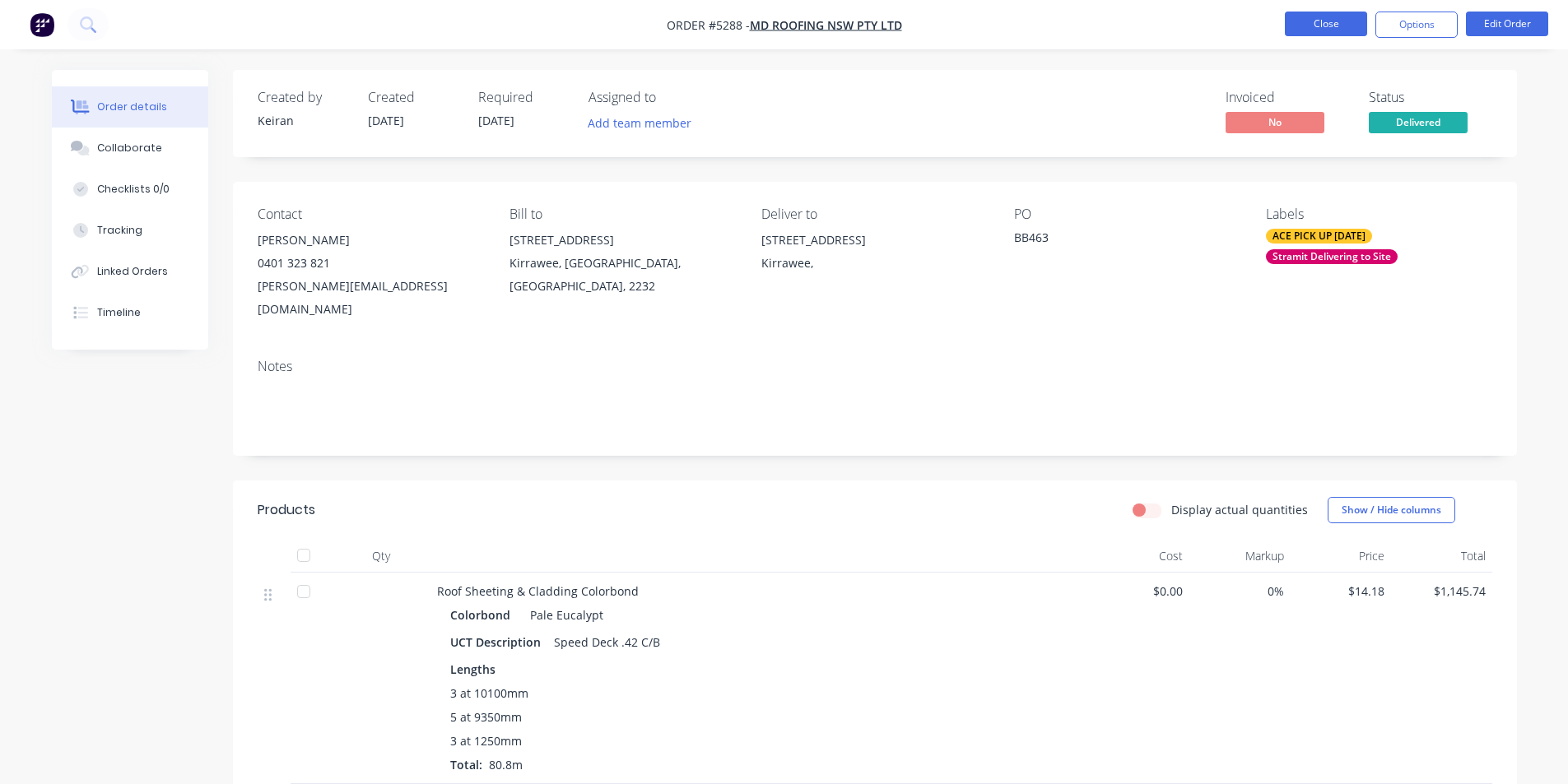
click at [1310, 23] on button "Close" at bounding box center [1326, 24] width 82 height 25
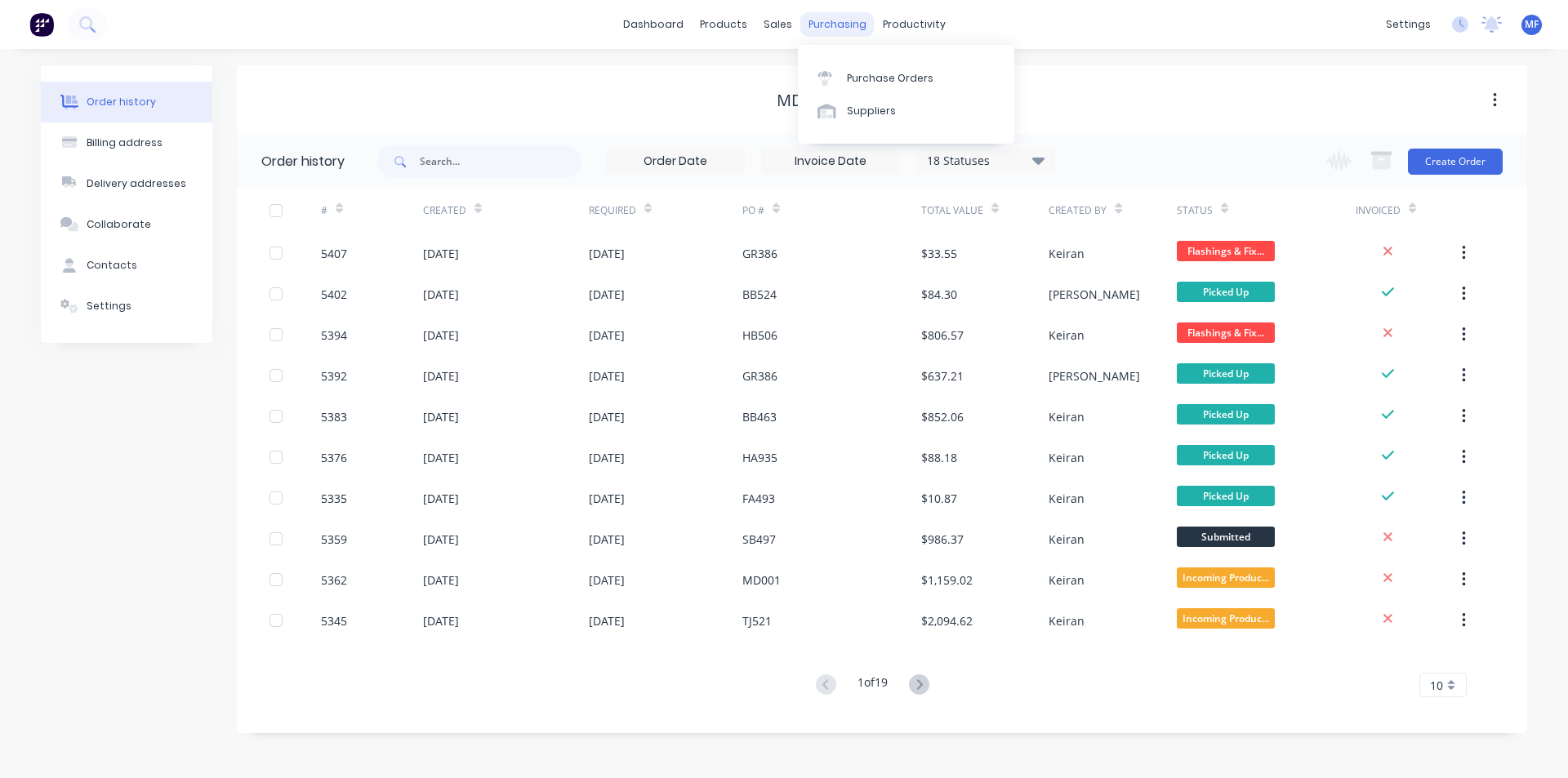
drag, startPoint x: 836, startPoint y: 15, endPoint x: 838, endPoint y: 27, distance: 12.2
click at [835, 15] on div "purchasing" at bounding box center [838, 24] width 74 height 24
click at [854, 65] on link "Purchase Orders" at bounding box center [906, 78] width 217 height 33
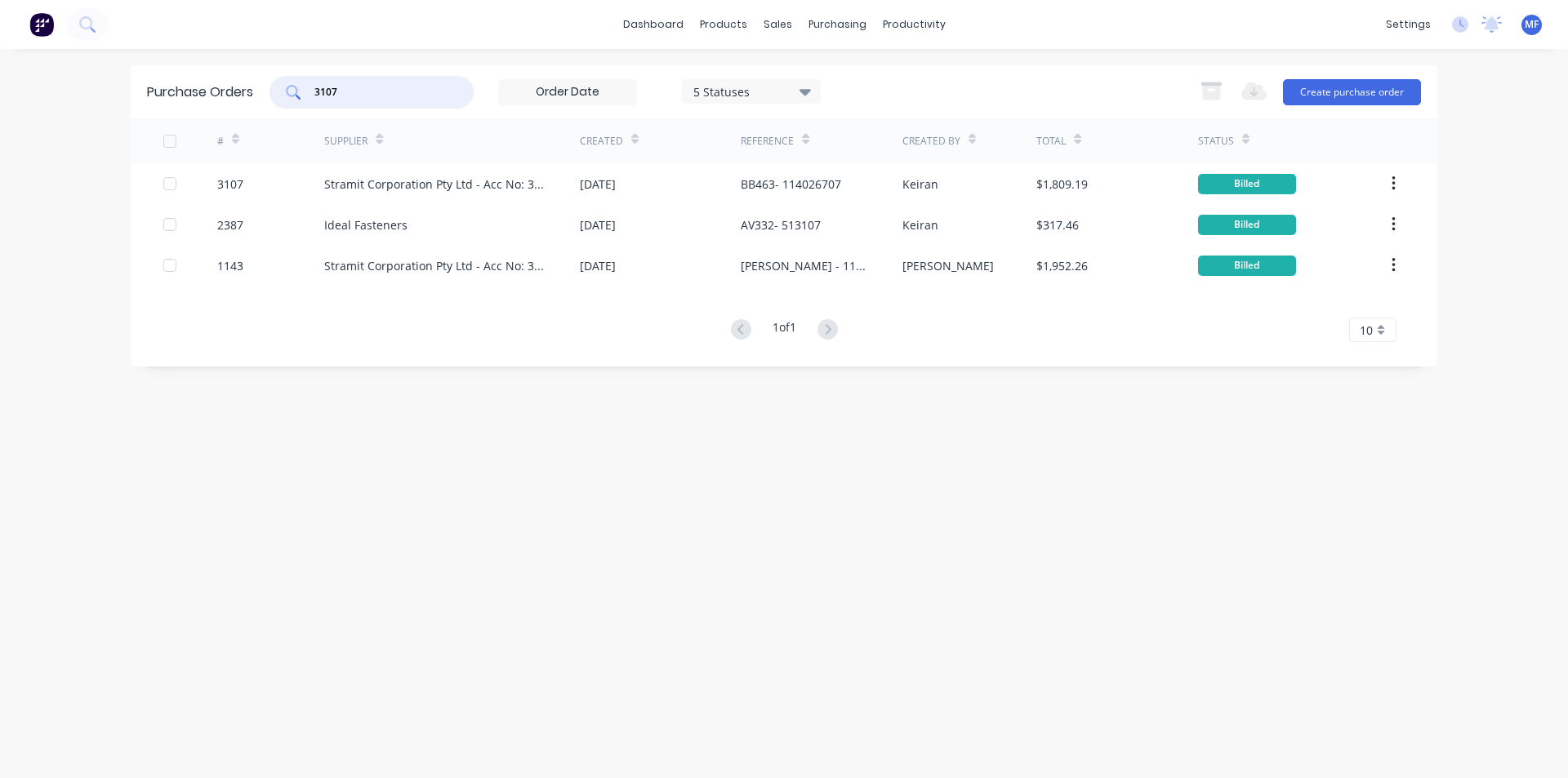
click at [344, 86] on input "3107" at bounding box center [381, 92] width 136 height 16
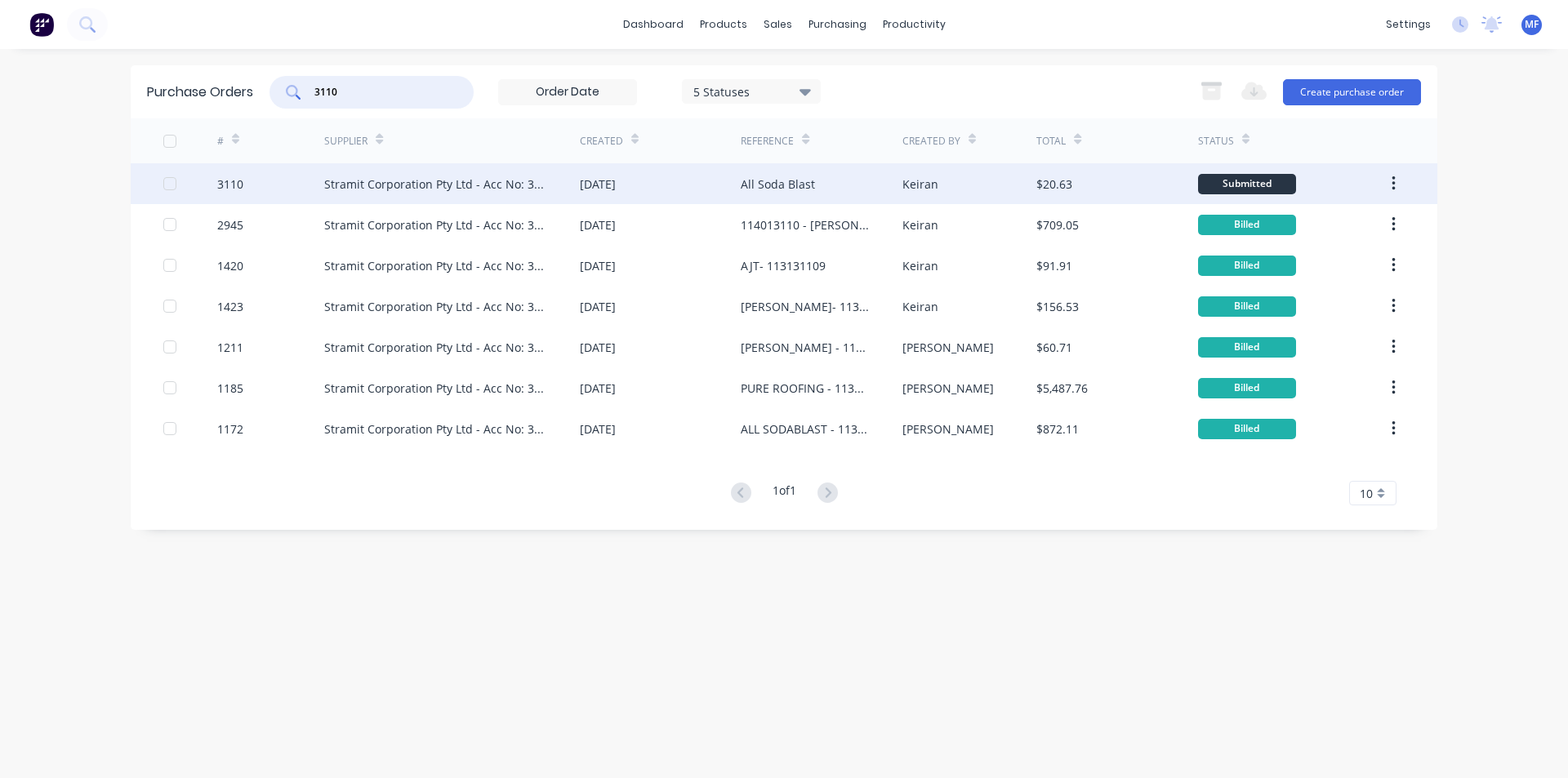
type input "3110"
click at [572, 185] on div "Stramit Corporation Pty Ltd - Acc No: 32915" at bounding box center [453, 183] width 256 height 41
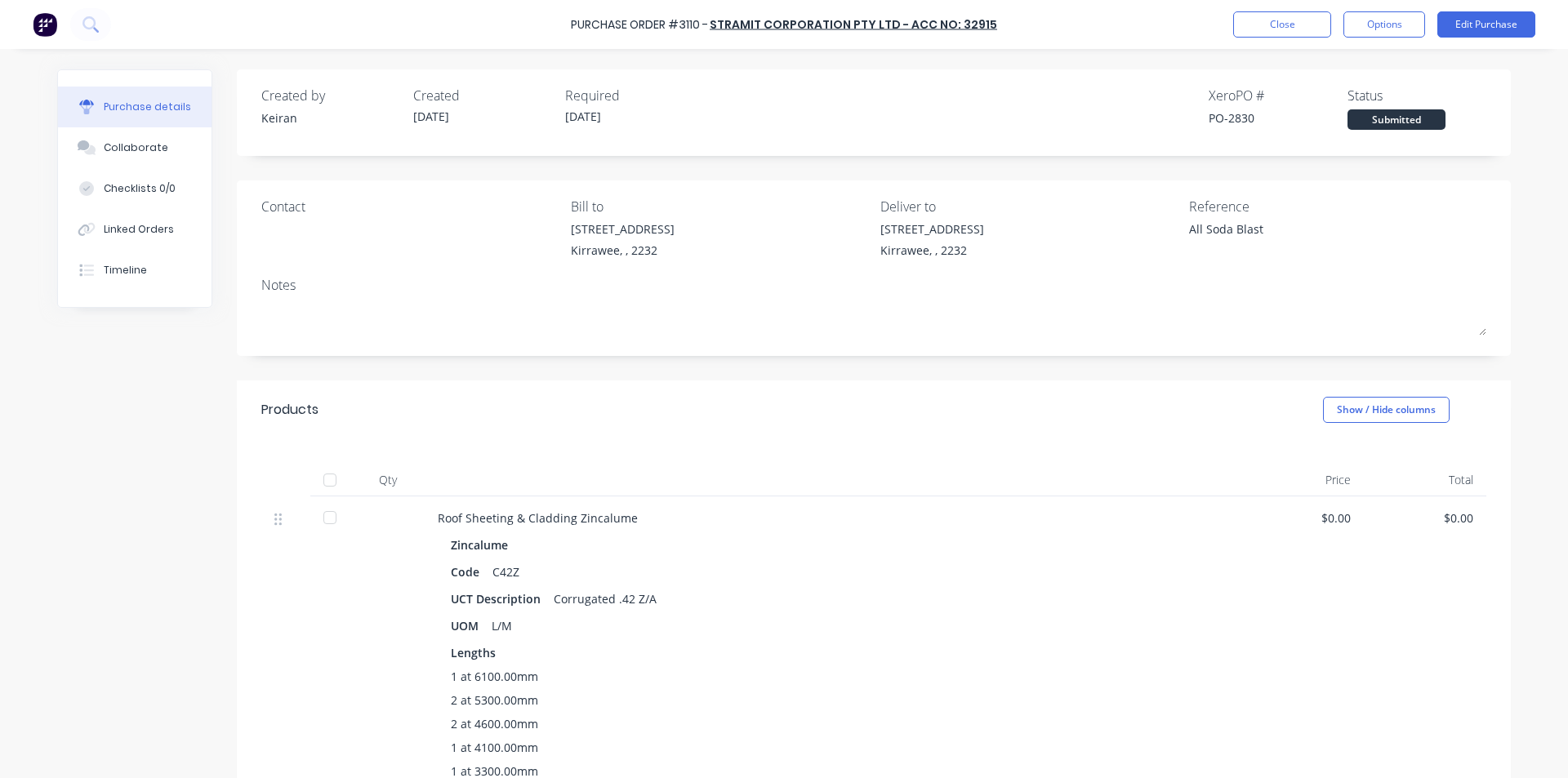
click at [1295, 220] on div "All Soda Blast" at bounding box center [1290, 240] width 204 height 41
click at [1485, 21] on button "Edit Purchase" at bounding box center [1486, 24] width 98 height 26
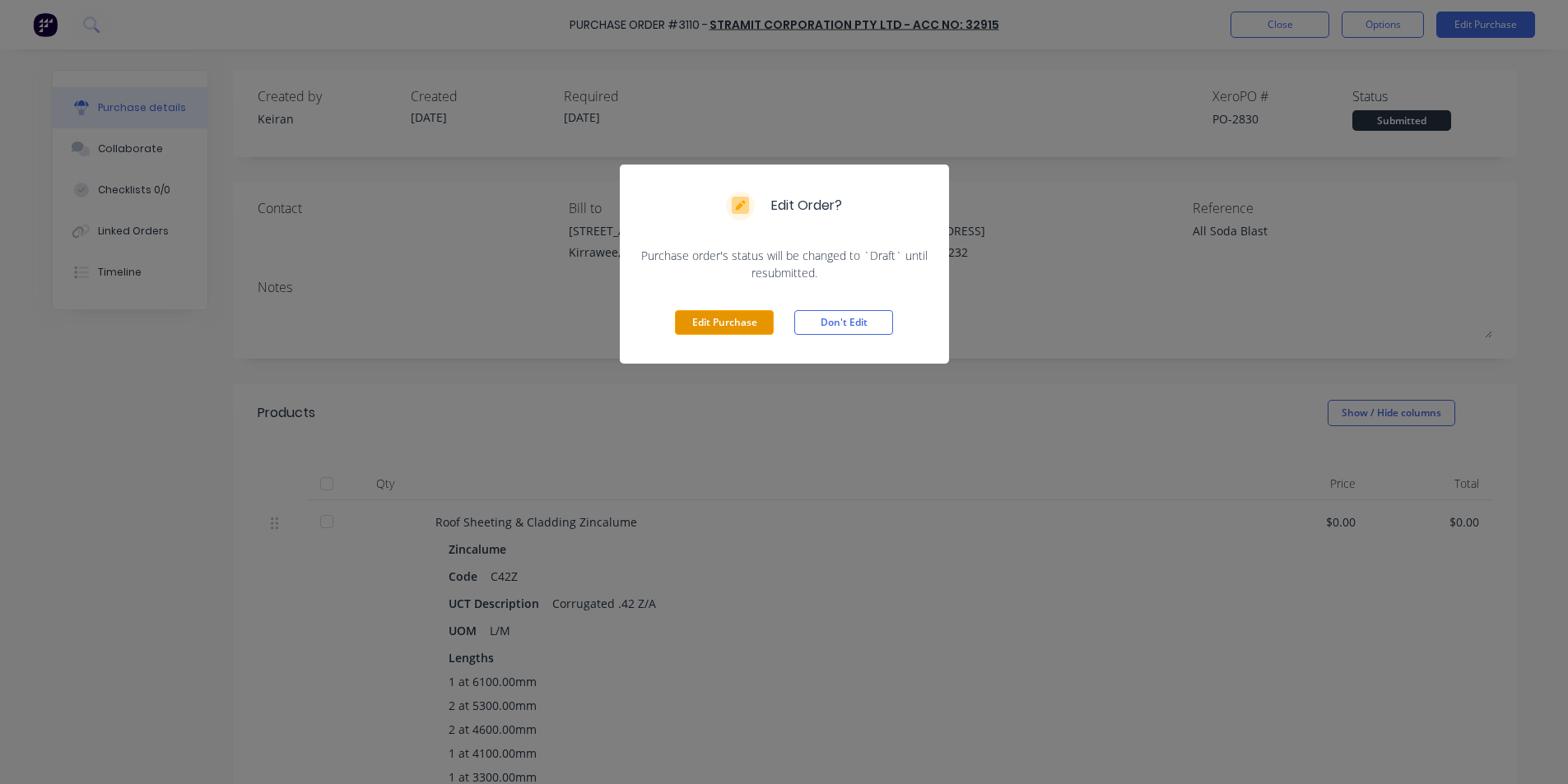
click at [735, 319] on button "Edit Purchase" at bounding box center [725, 323] width 99 height 25
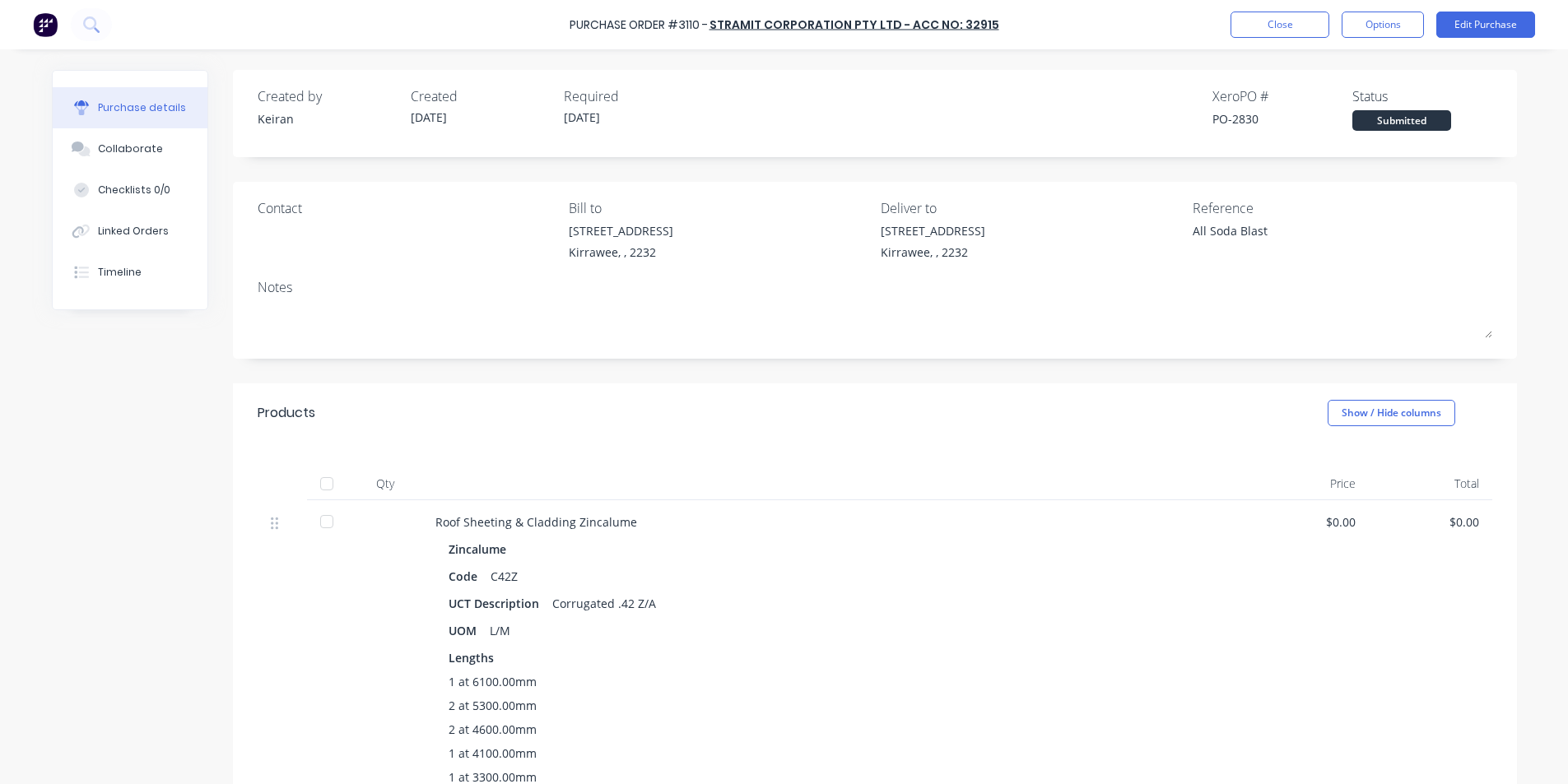
type textarea "x"
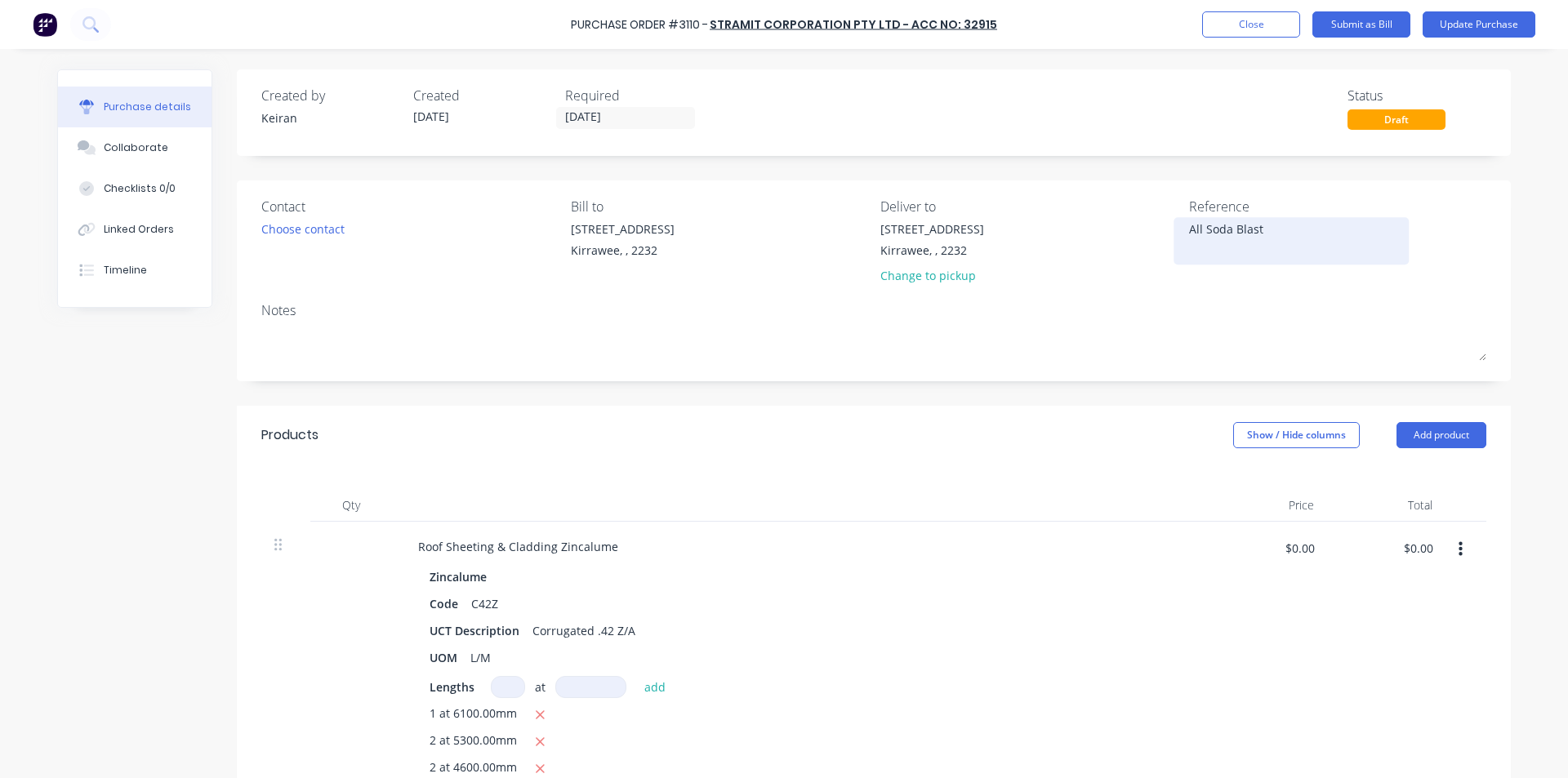
click at [1189, 229] on textarea "All Soda Blast" at bounding box center [1290, 238] width 204 height 37
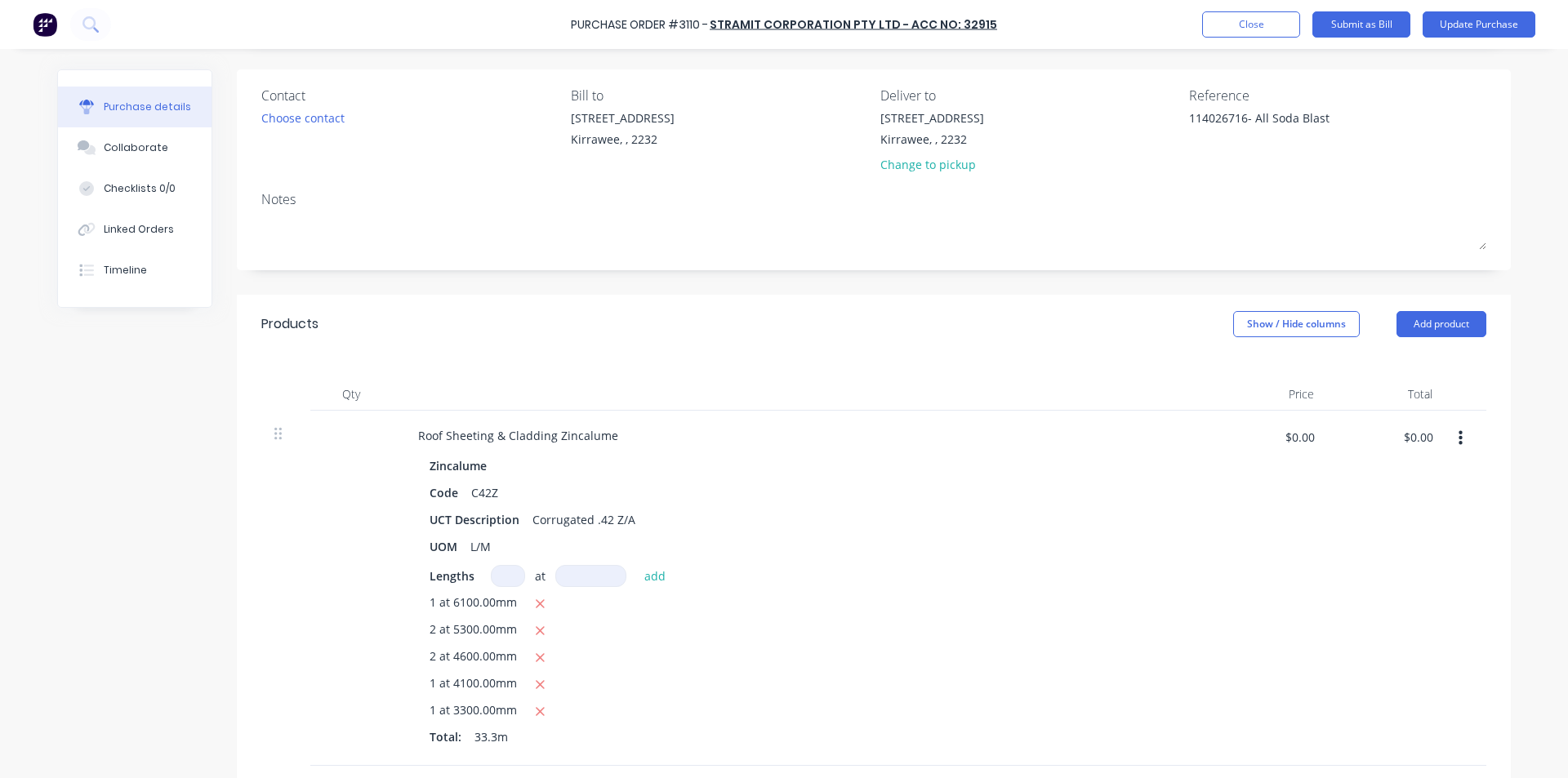
scroll to position [163, 0]
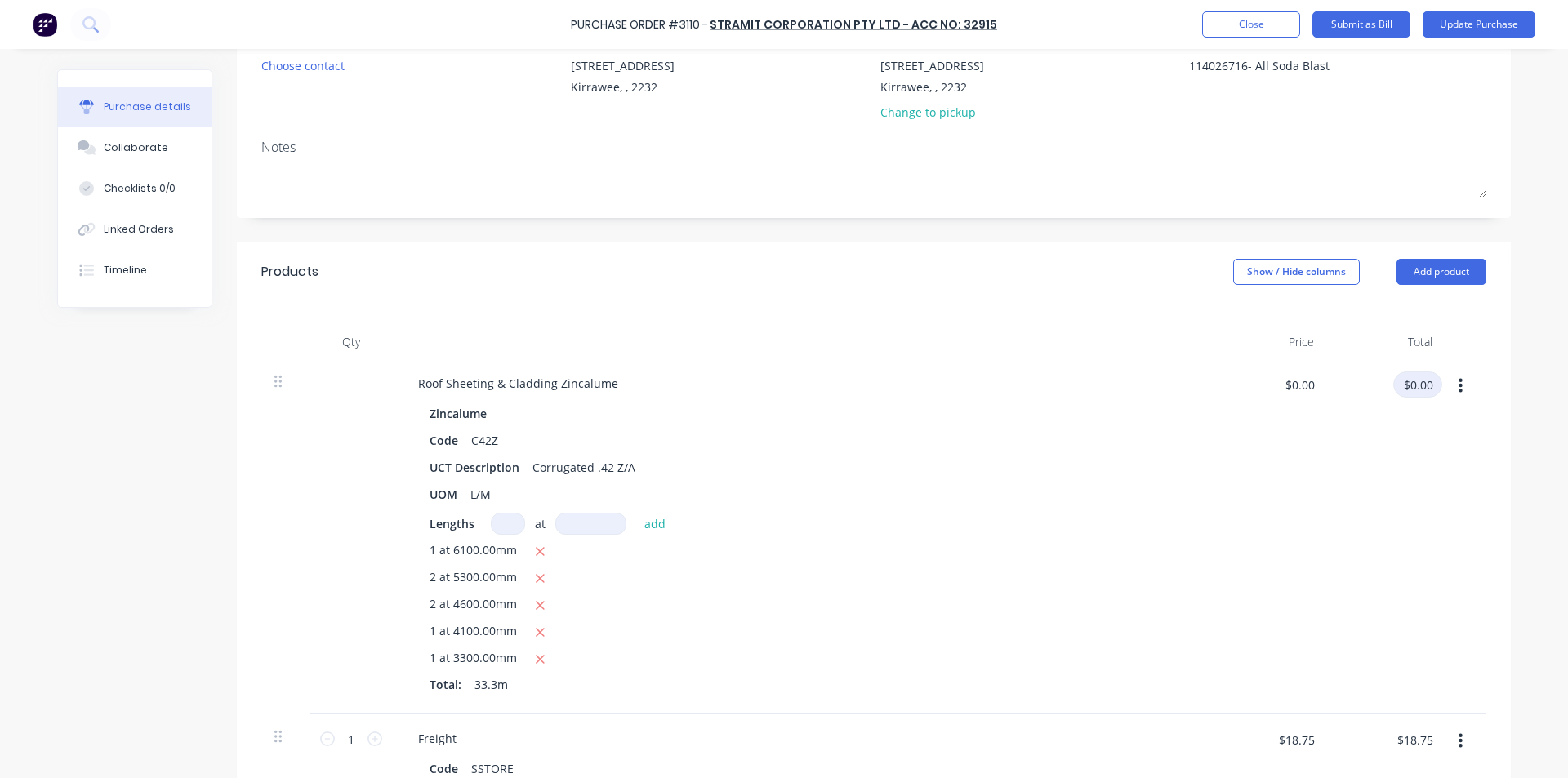
type textarea "114026716- All Soda Blast"
type textarea "x"
type textarea "114026716- All Soda Blast"
click at [1414, 383] on input "$0.00" at bounding box center [1418, 384] width 49 height 26
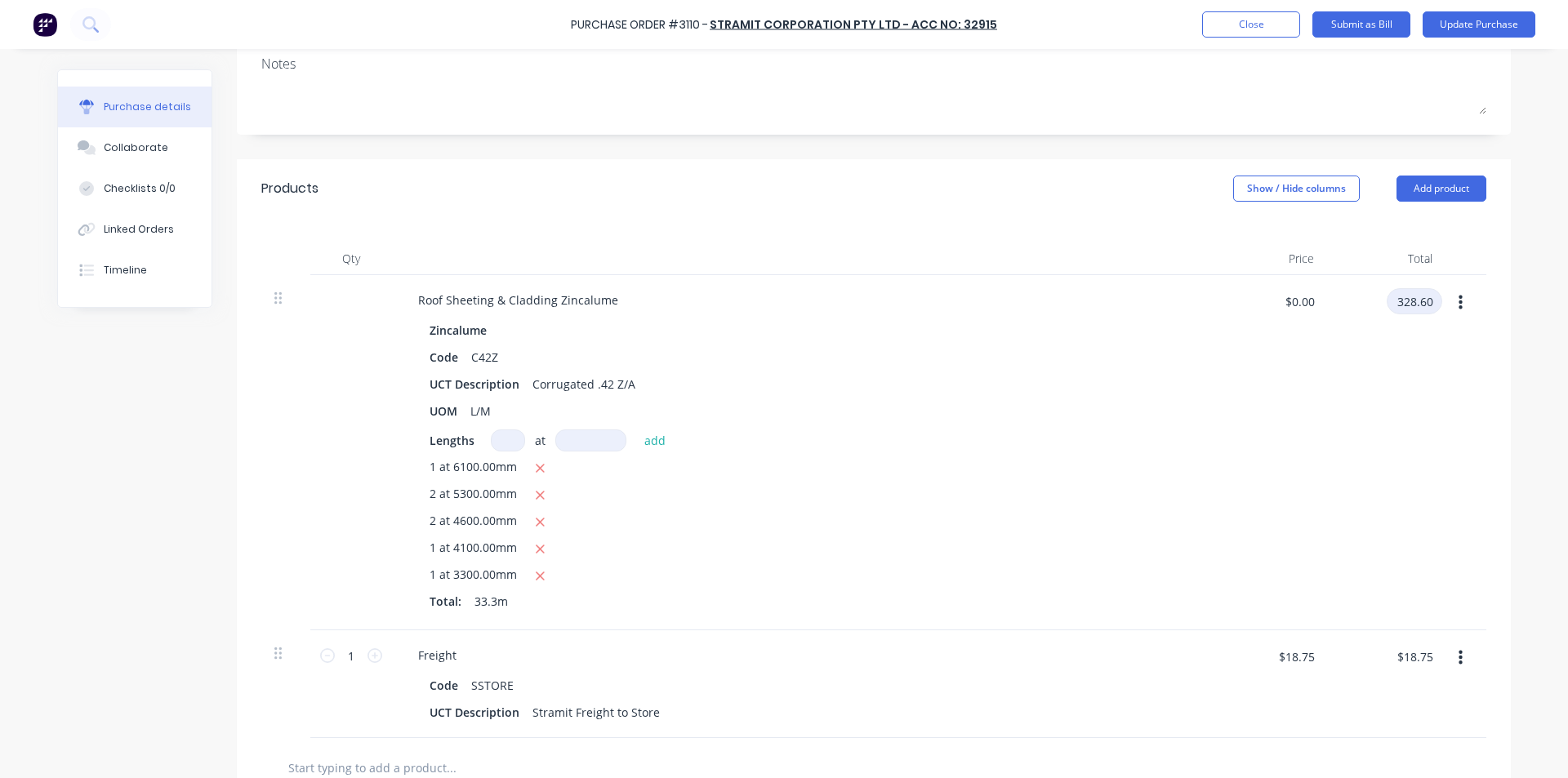
scroll to position [326, 0]
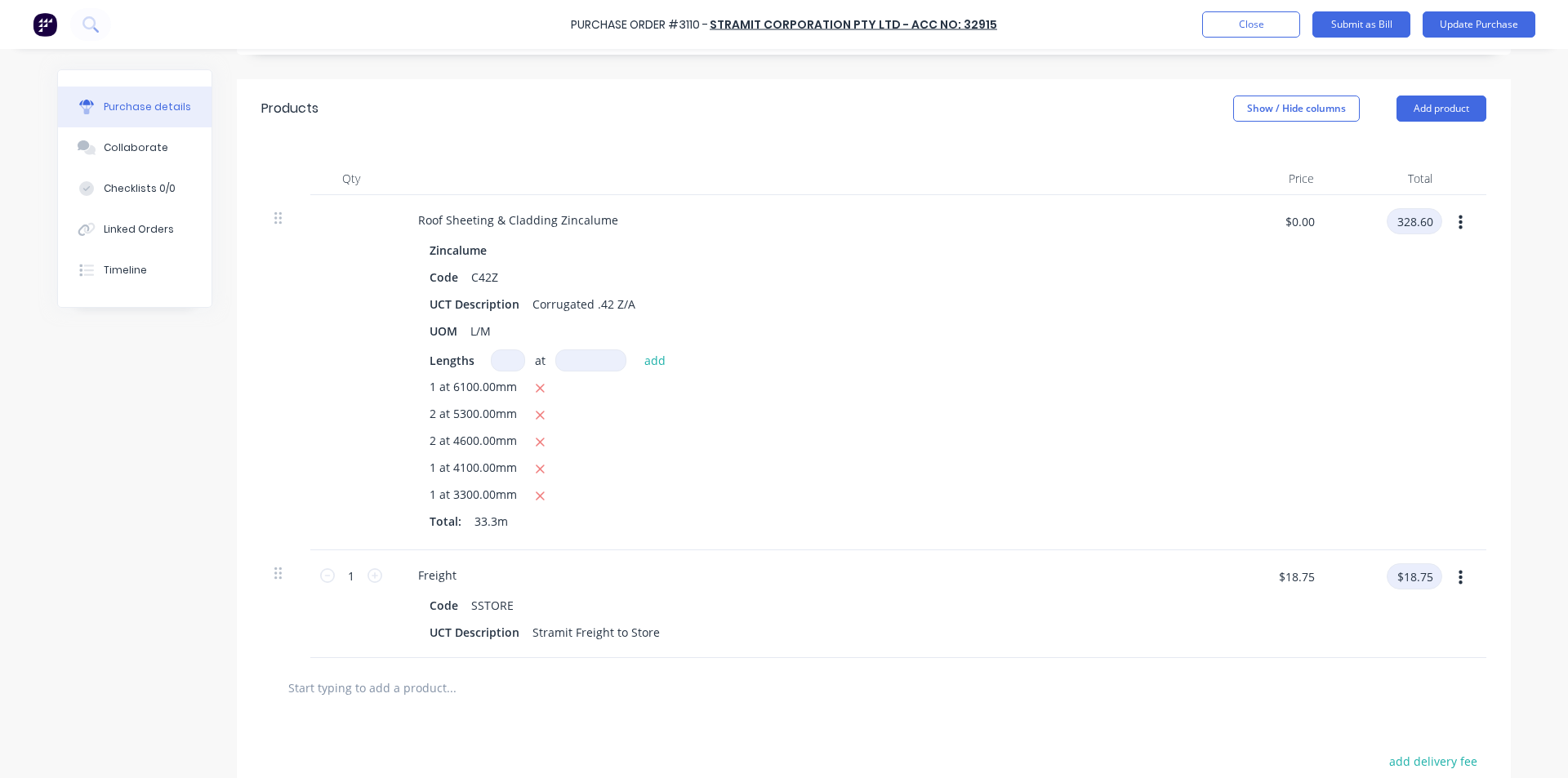
type input "328.60"
type textarea "x"
type input "$9.8679"
type input "$328.60"
click at [1426, 564] on input "$18.75" at bounding box center [1414, 577] width 55 height 26
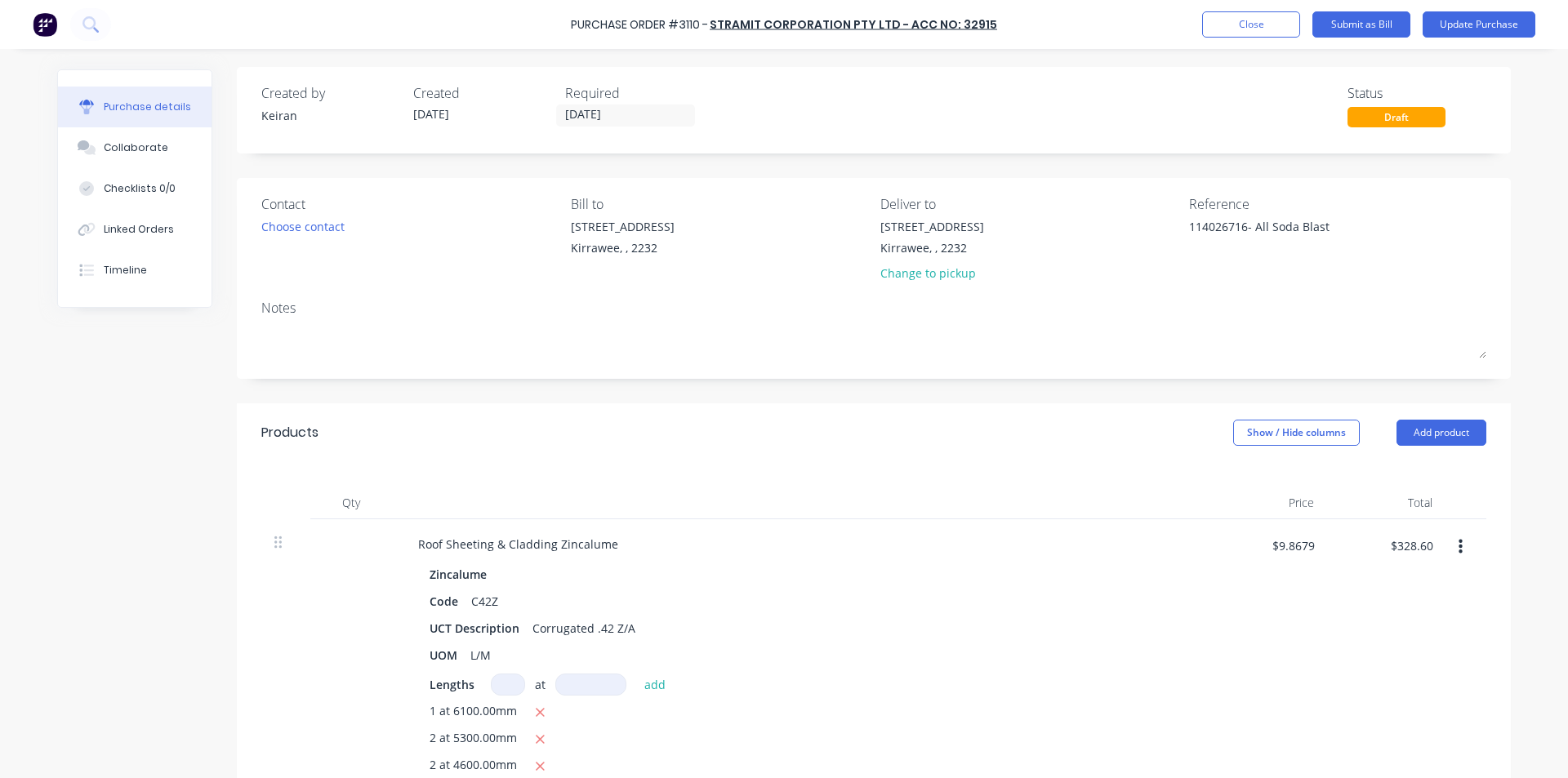
scroll to position [0, 0]
click at [1369, 28] on button "Submit as Bill" at bounding box center [1361, 24] width 98 height 26
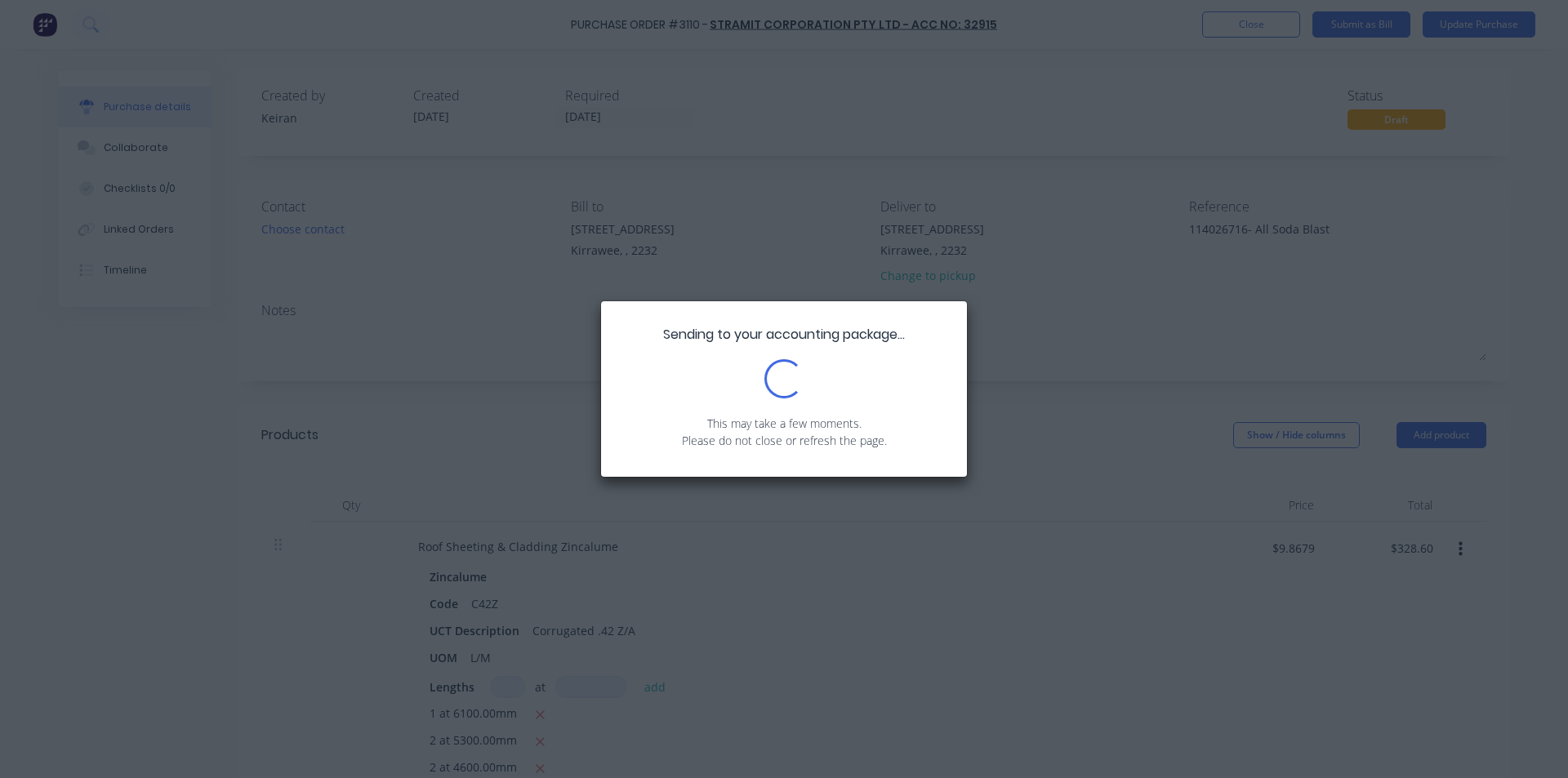
type textarea "x"
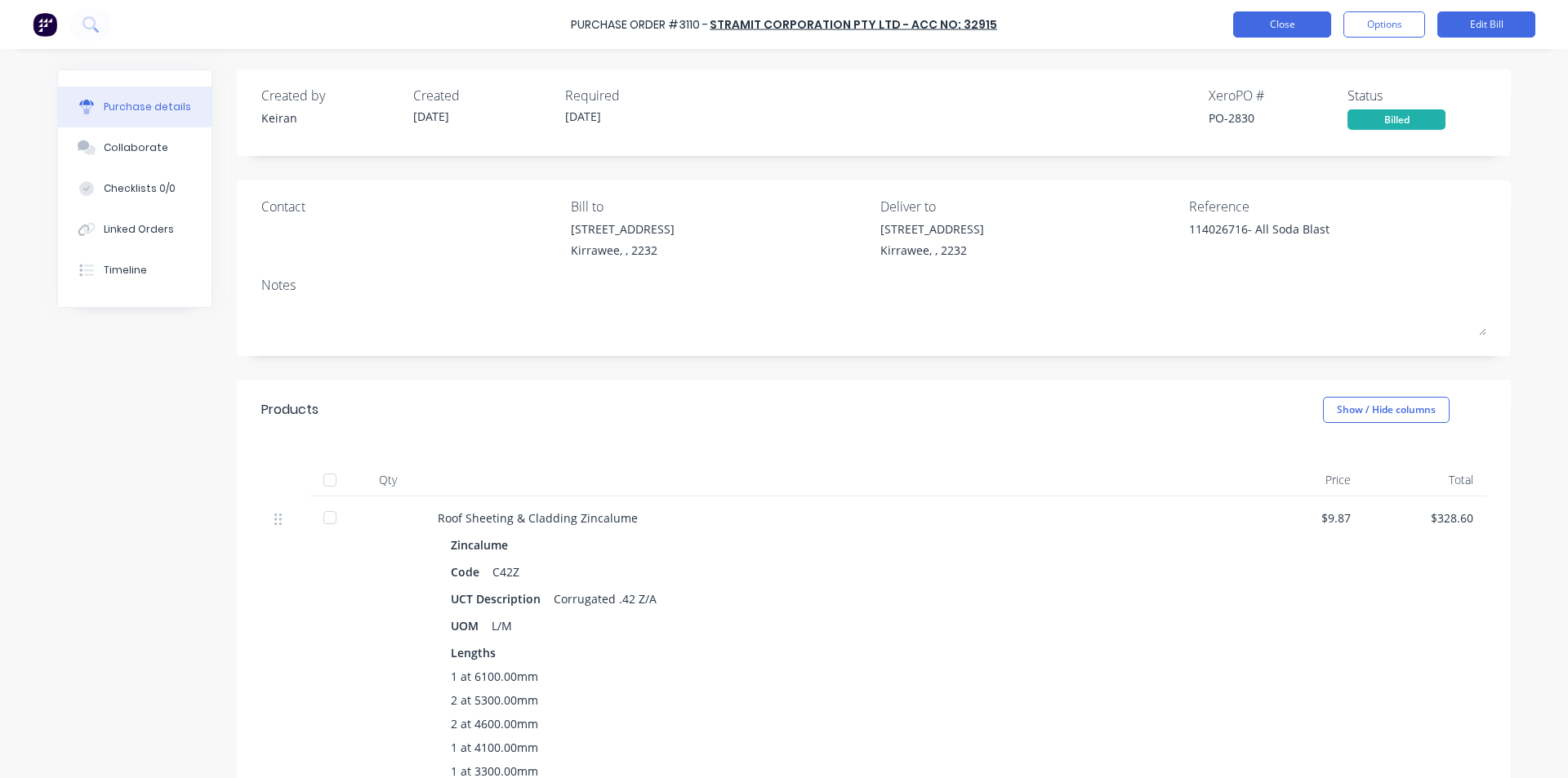
click at [1276, 30] on button "Close" at bounding box center [1282, 24] width 98 height 26
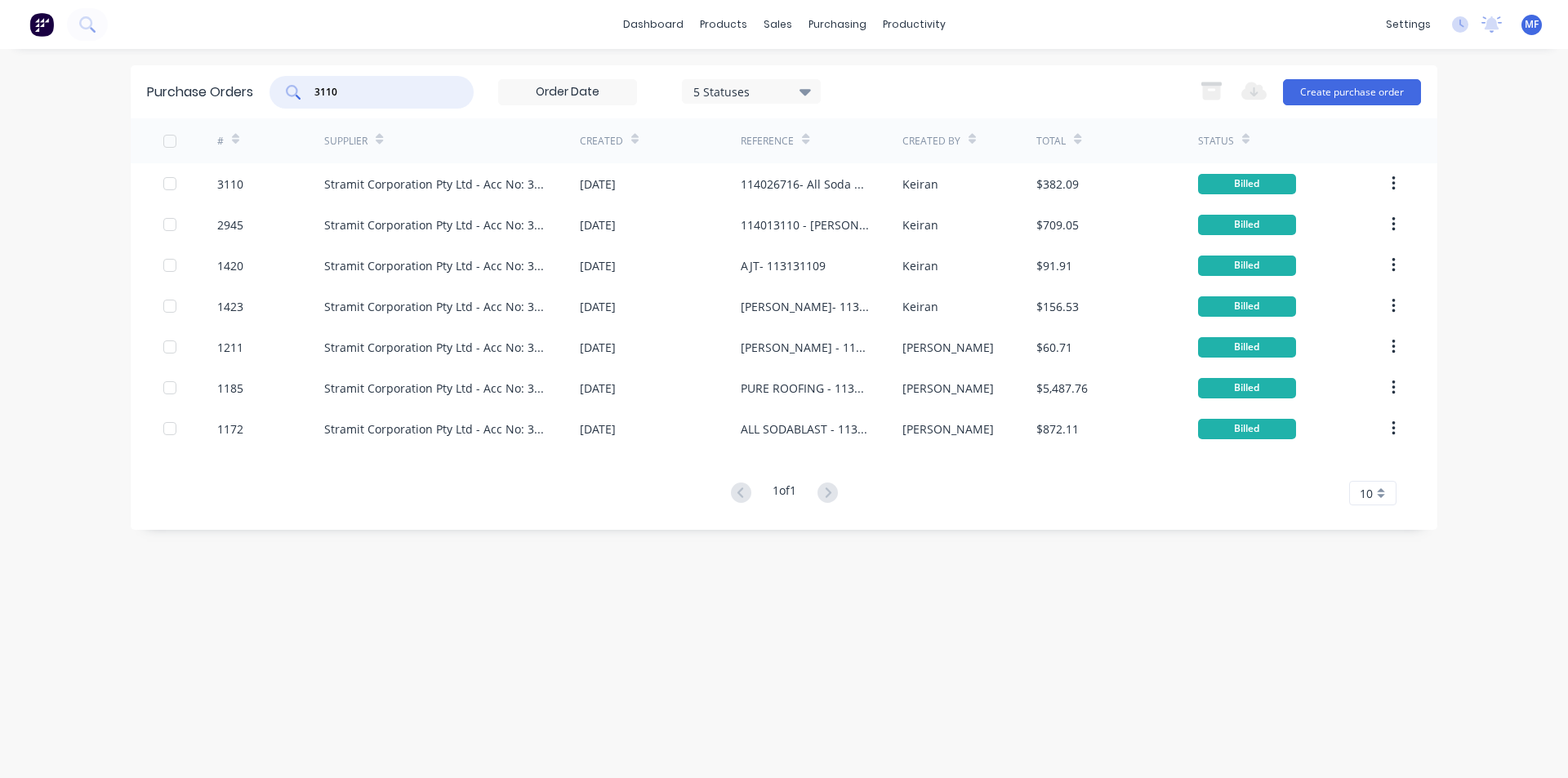
click at [373, 100] on input "3110" at bounding box center [381, 92] width 136 height 16
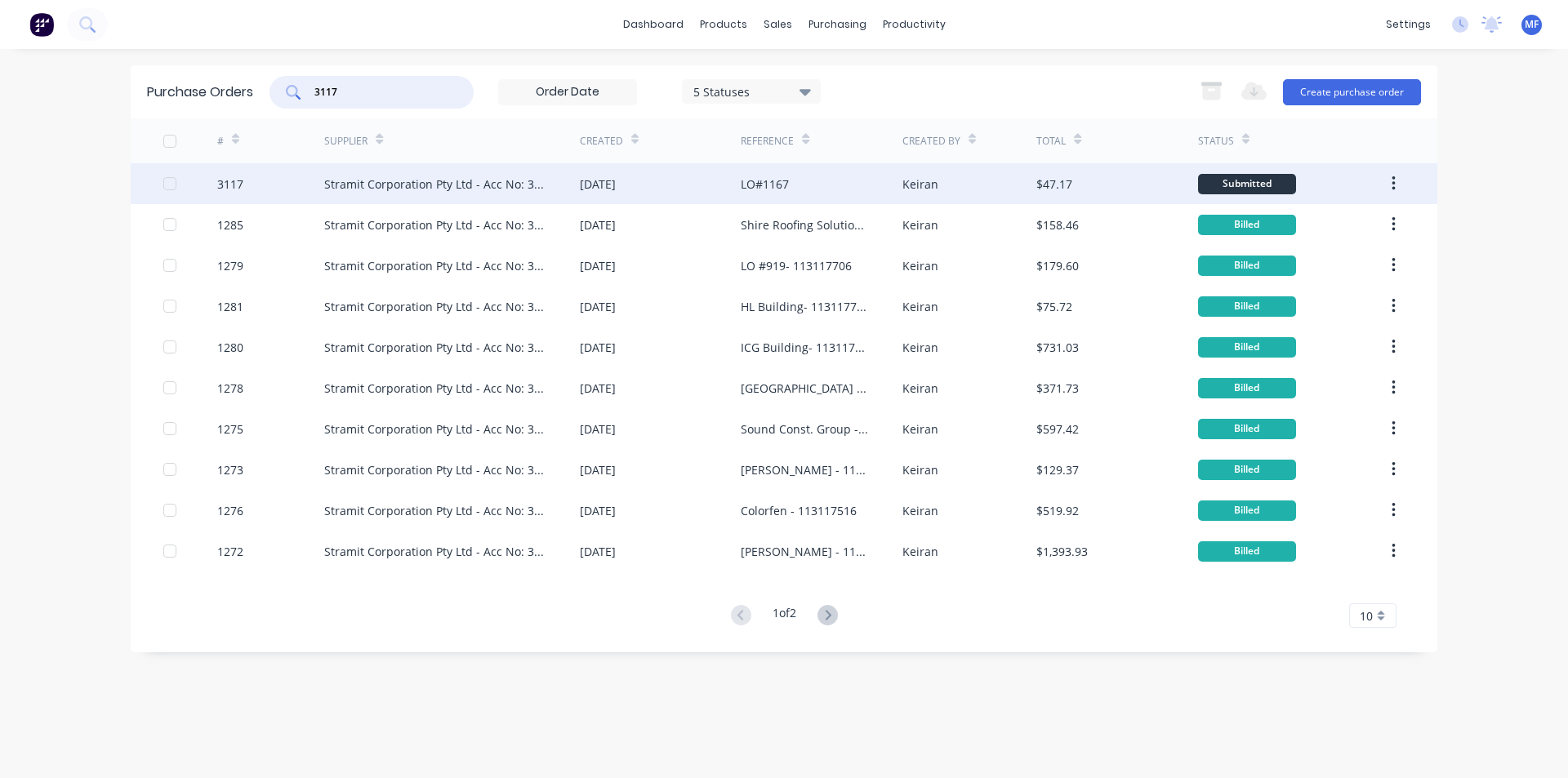
type input "3117"
click at [377, 181] on div "Stramit Corporation Pty Ltd - Acc No: 32915" at bounding box center [436, 184] width 223 height 17
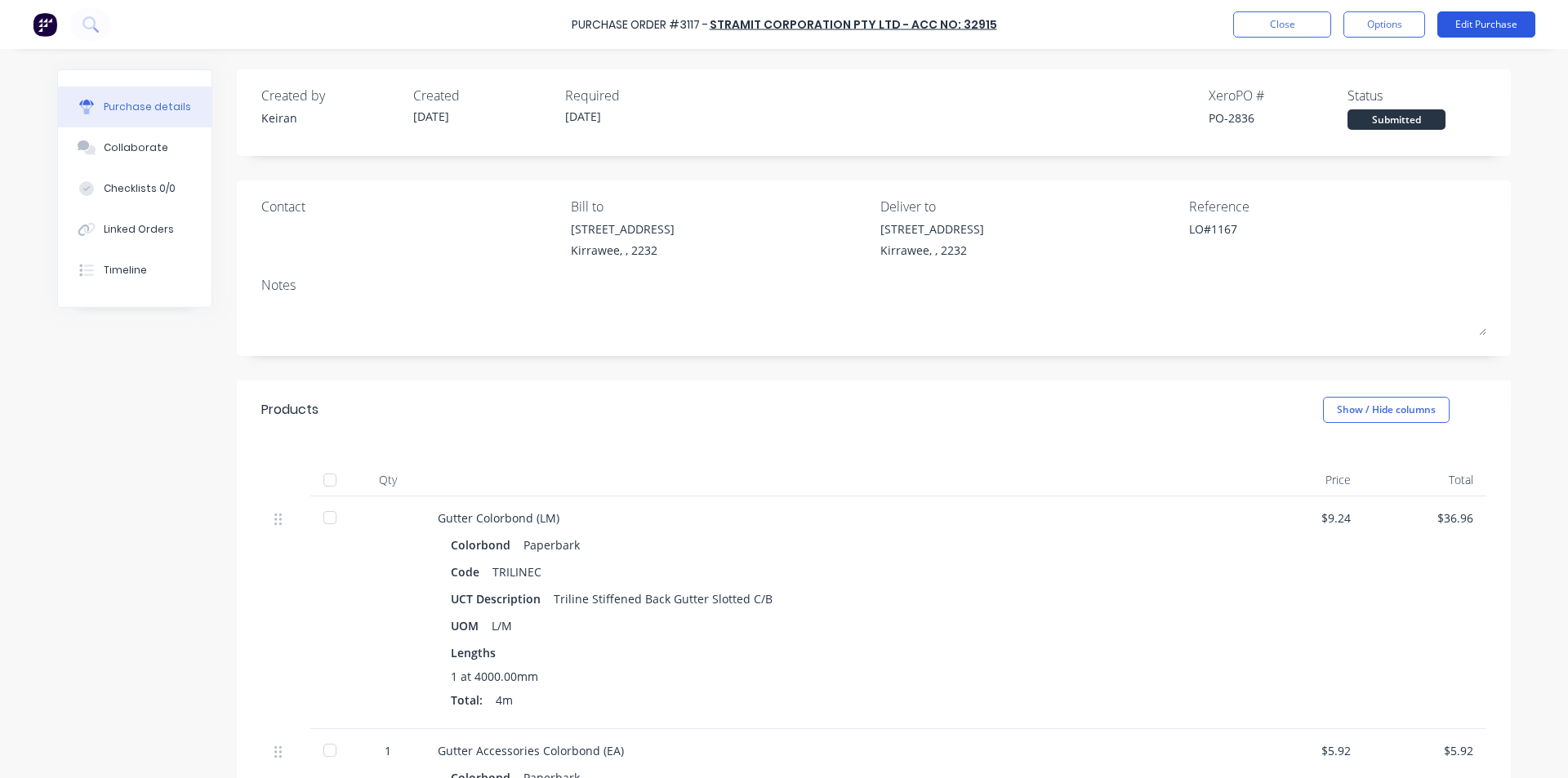
click at [1488, 20] on button "Edit Purchase" at bounding box center [1486, 24] width 98 height 26
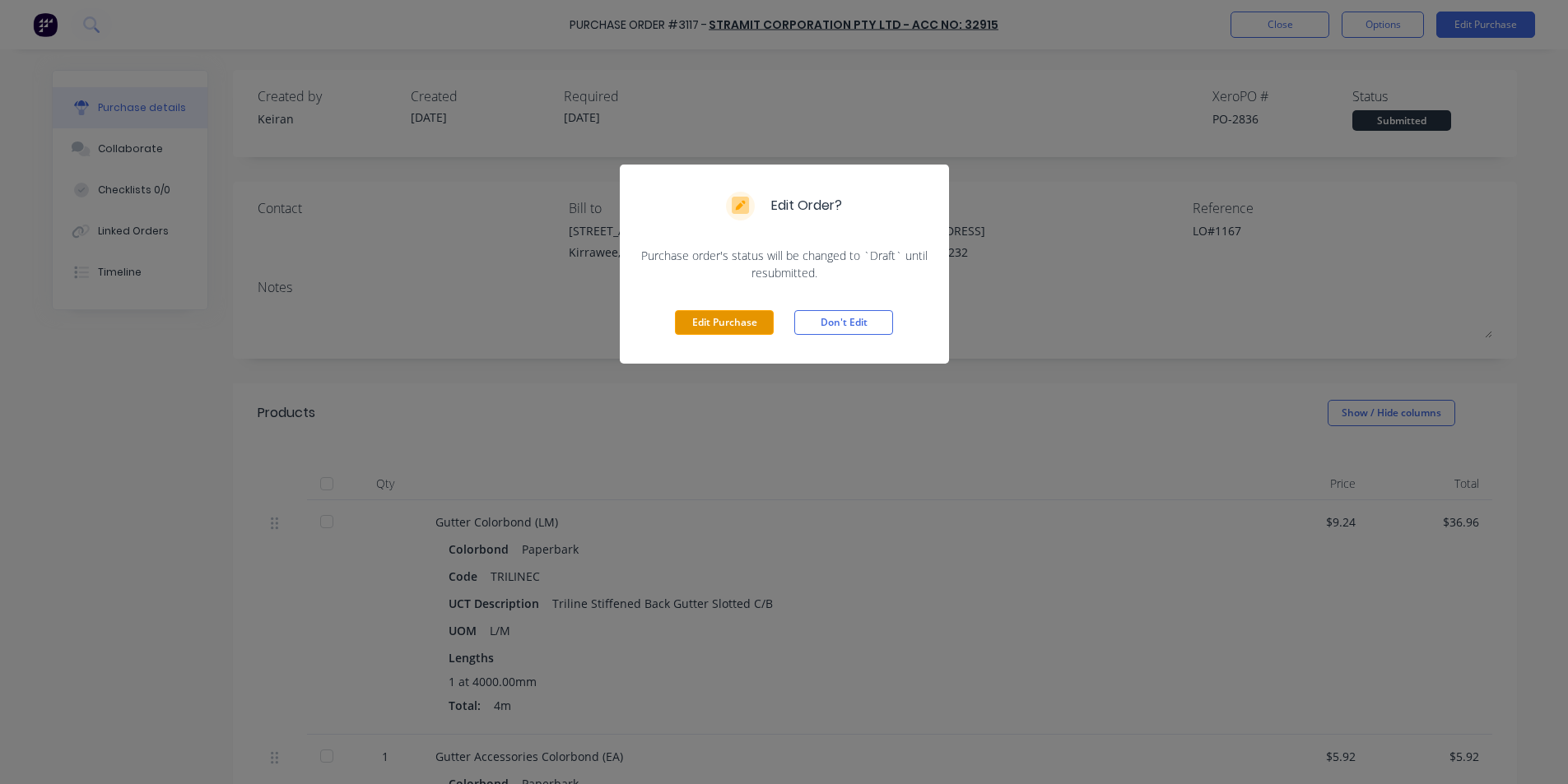
click at [714, 321] on button "Edit Purchase" at bounding box center [725, 323] width 99 height 25
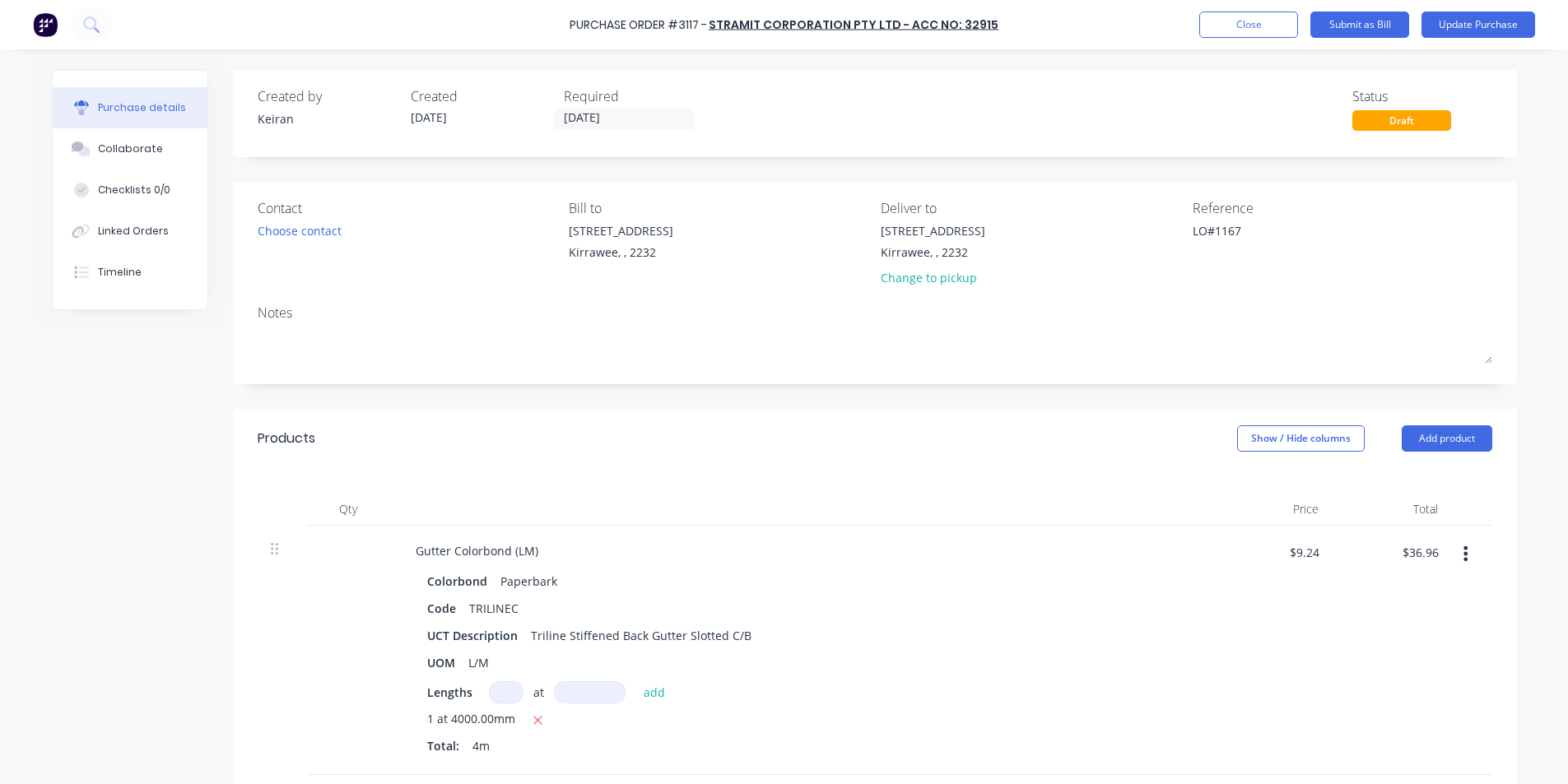
type textarea "x"
click at [1198, 227] on textarea "LO#1167" at bounding box center [1300, 240] width 206 height 37
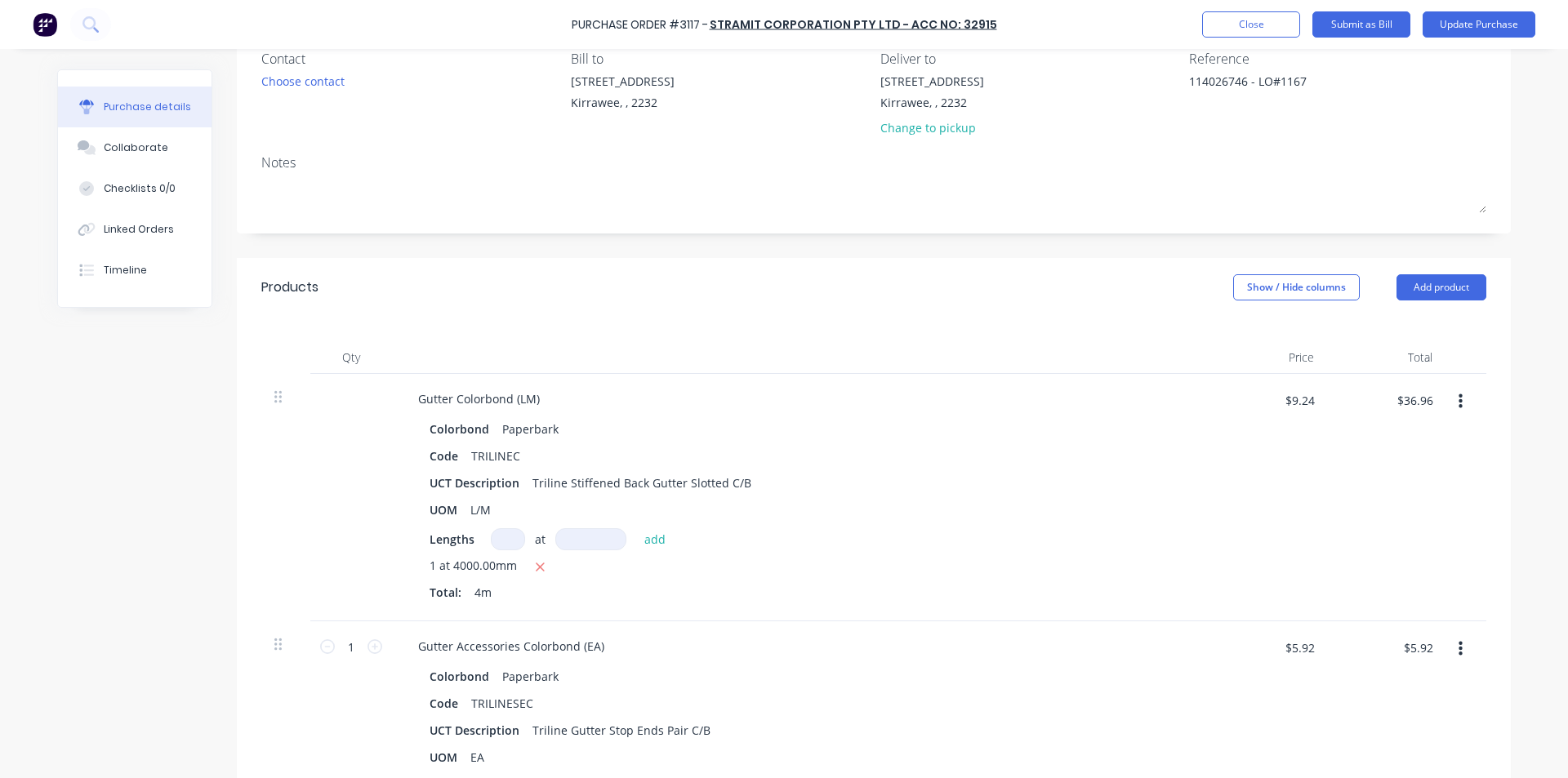
scroll to position [490, 0]
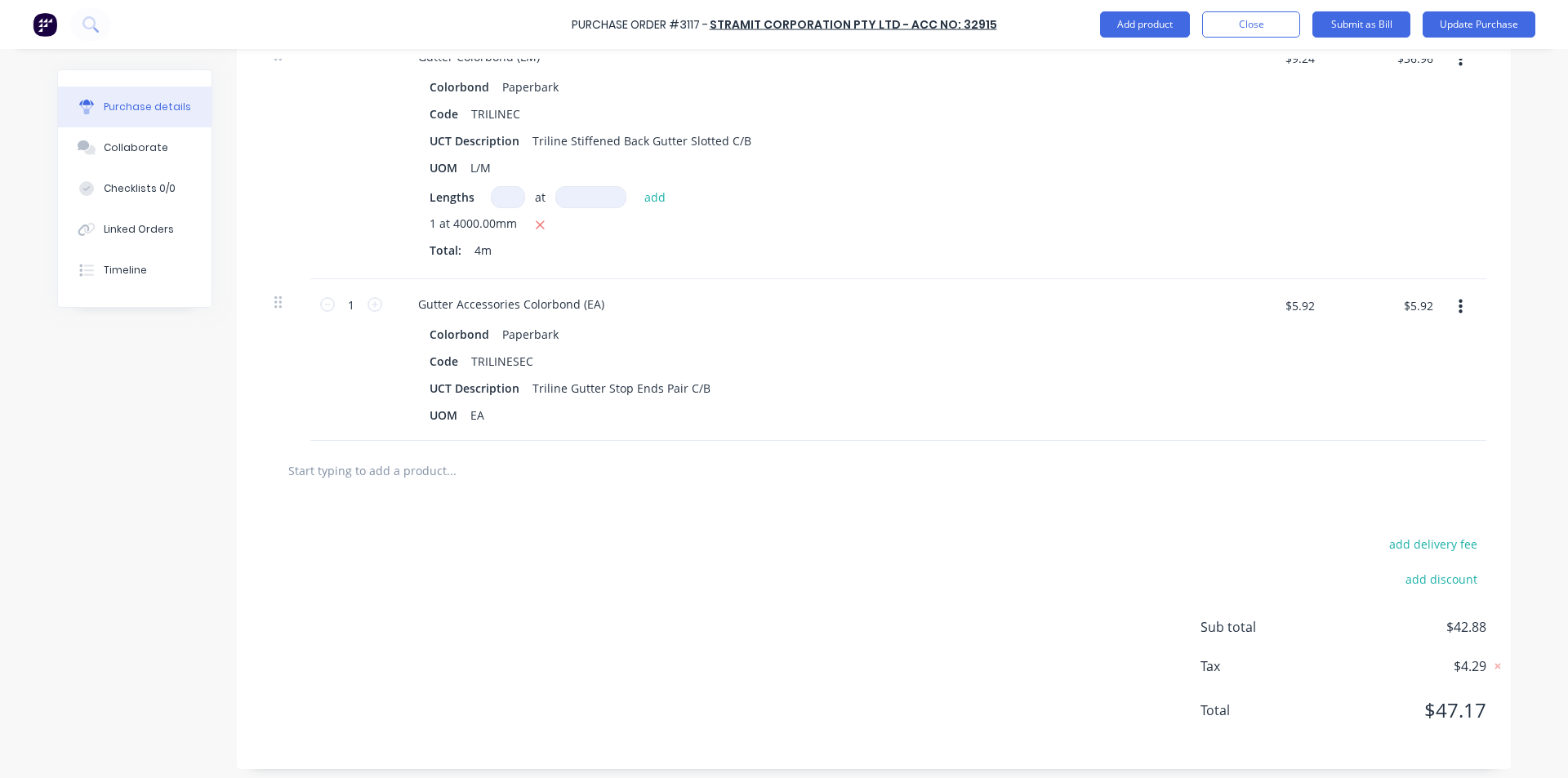
type textarea "114026746 - LO#1167"
type textarea "x"
type textarea "114026746 - LO#1167"
click at [1112, 394] on div "UCT Description Triline Gutter Stop Ends Pair C/B" at bounding box center [797, 388] width 748 height 24
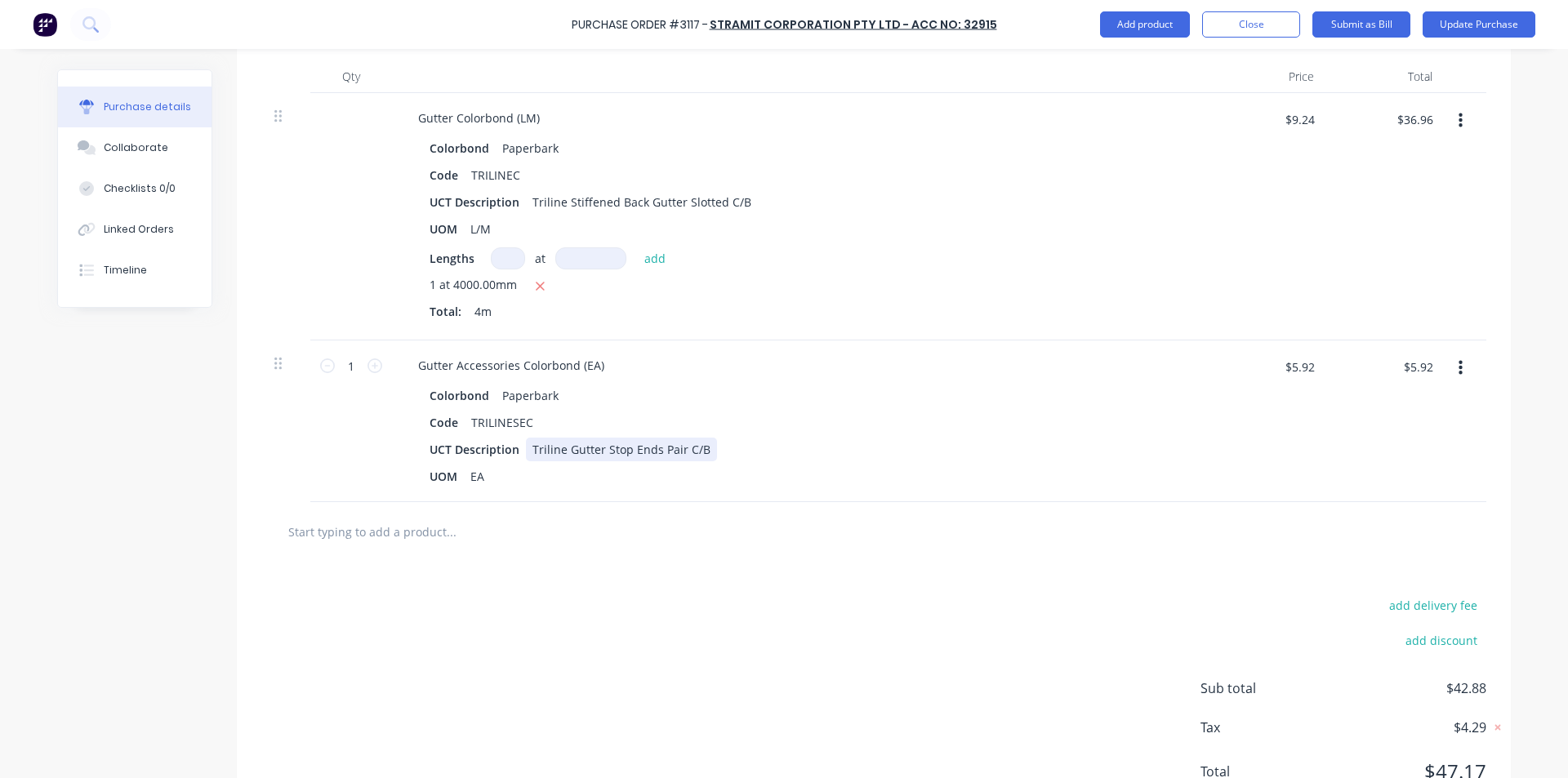
scroll to position [326, 0]
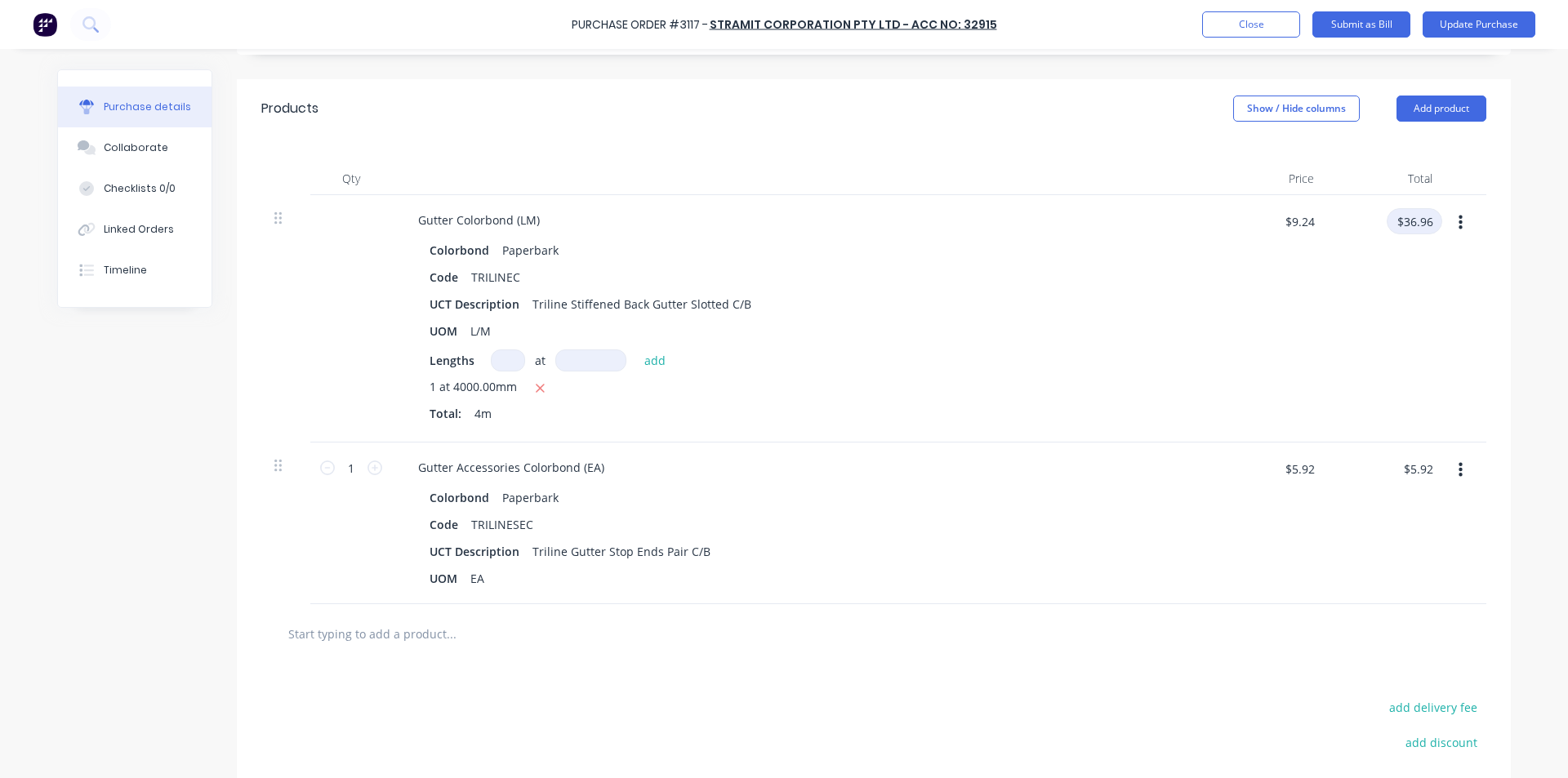
type textarea "x"
click at [1404, 215] on input "$36.96" at bounding box center [1414, 221] width 55 height 26
type input "38.72"
type textarea "x"
type input "$9.68"
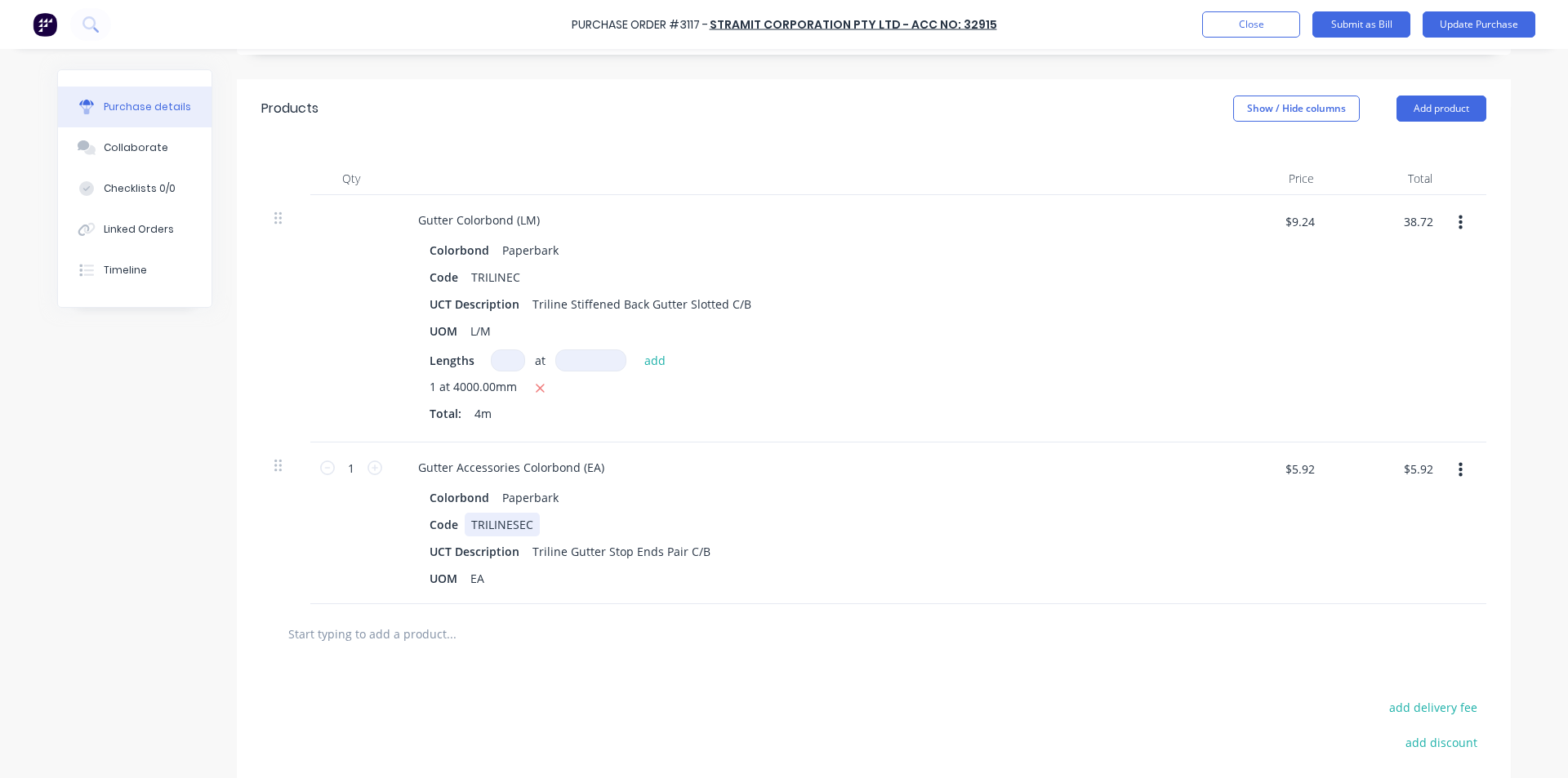
type input "$38.72"
click at [1149, 512] on div "Colorbond Paperbark Code TRILINESEC UCT Description Triline Gutter Stop Ends Pa…" at bounding box center [801, 538] width 791 height 104
type textarea "x"
click at [1406, 475] on input "$5.92" at bounding box center [1418, 469] width 49 height 26
type input "6.20"
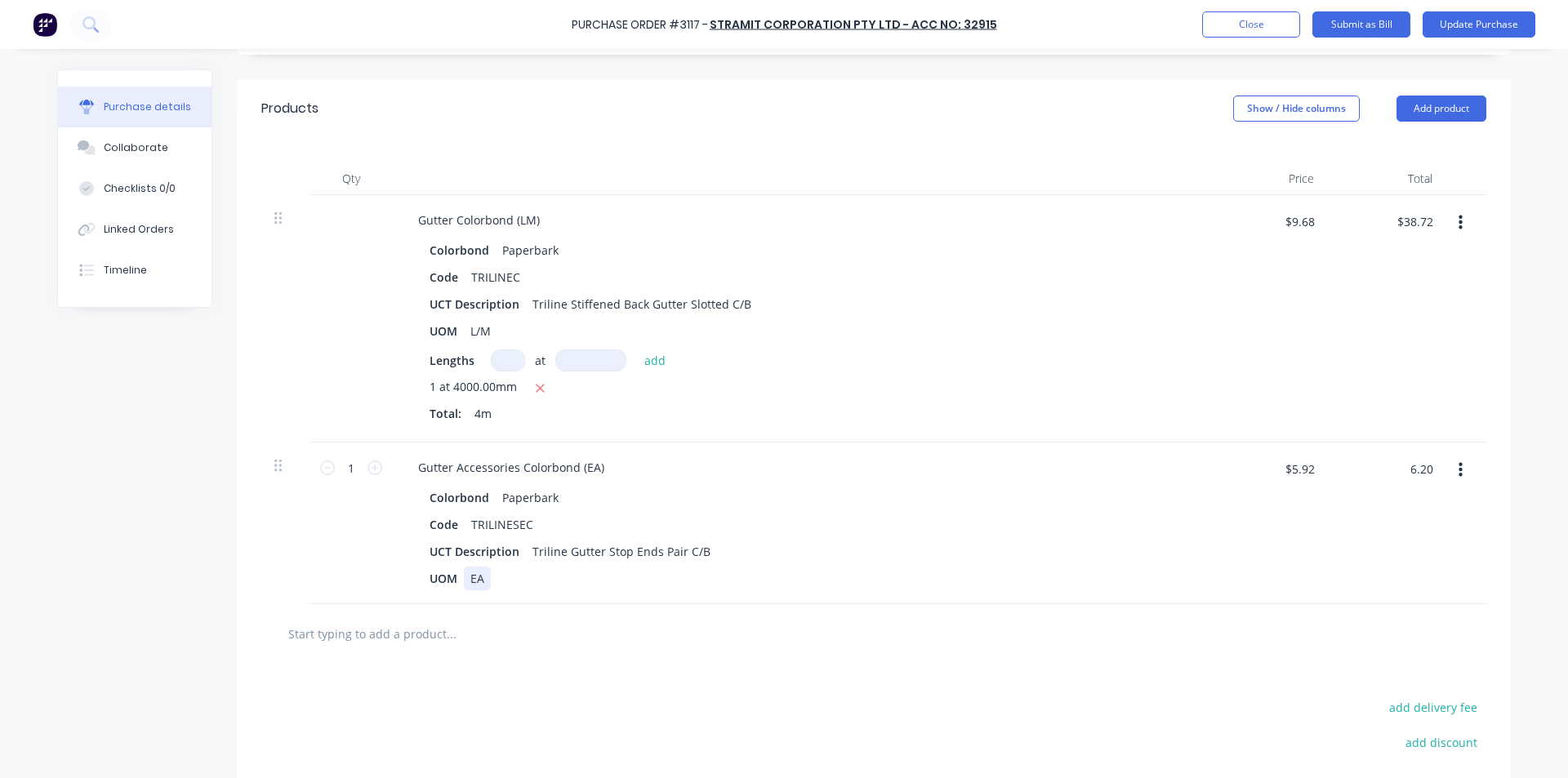
type textarea "x"
type input "$6.20"
click at [1050, 570] on div "UOM EA" at bounding box center [797, 579] width 748 height 24
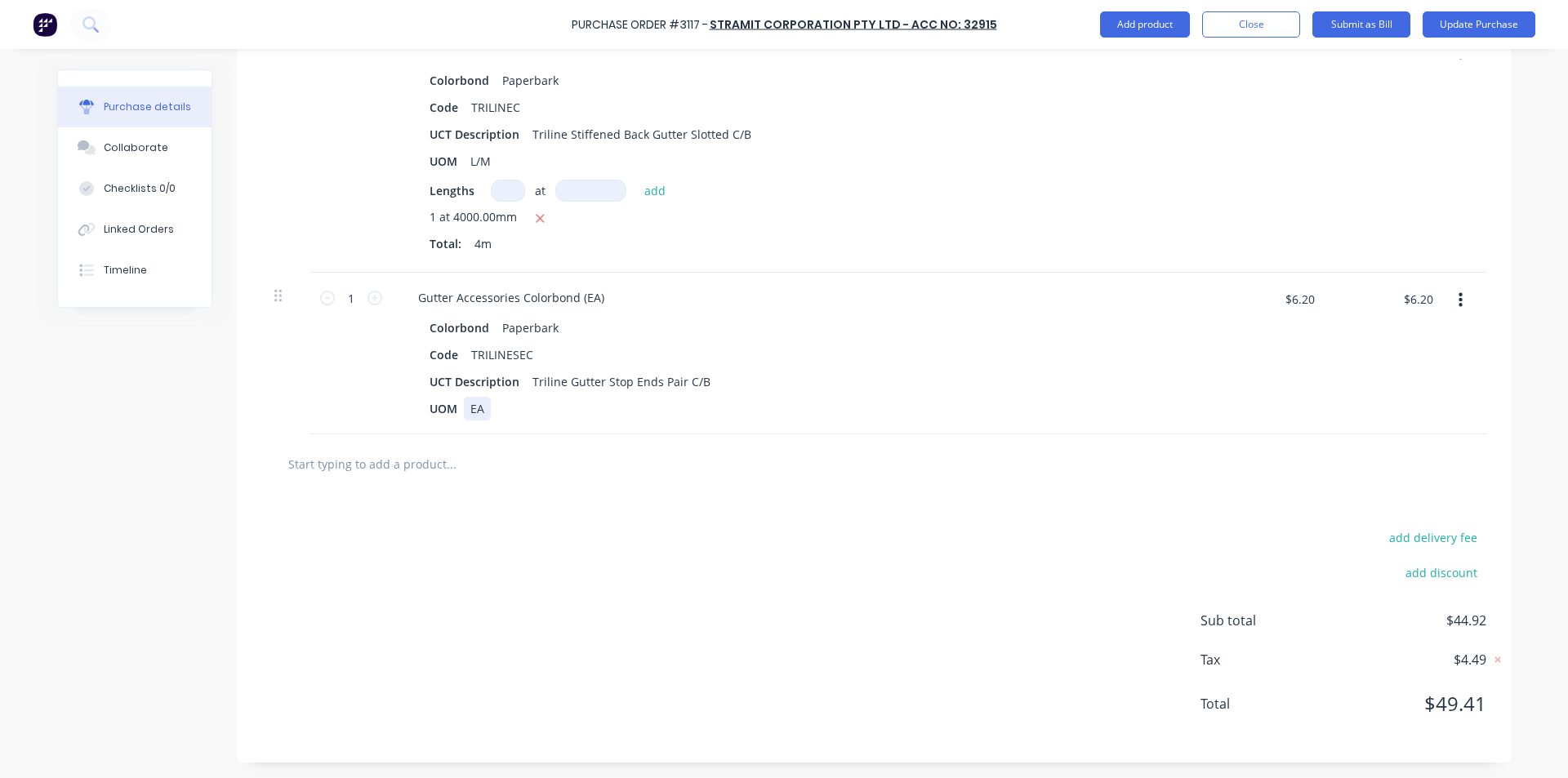
scroll to position [498, 0]
click at [353, 460] on input "text" at bounding box center [451, 463] width 326 height 33
type textarea "x"
type input "s"
type textarea "x"
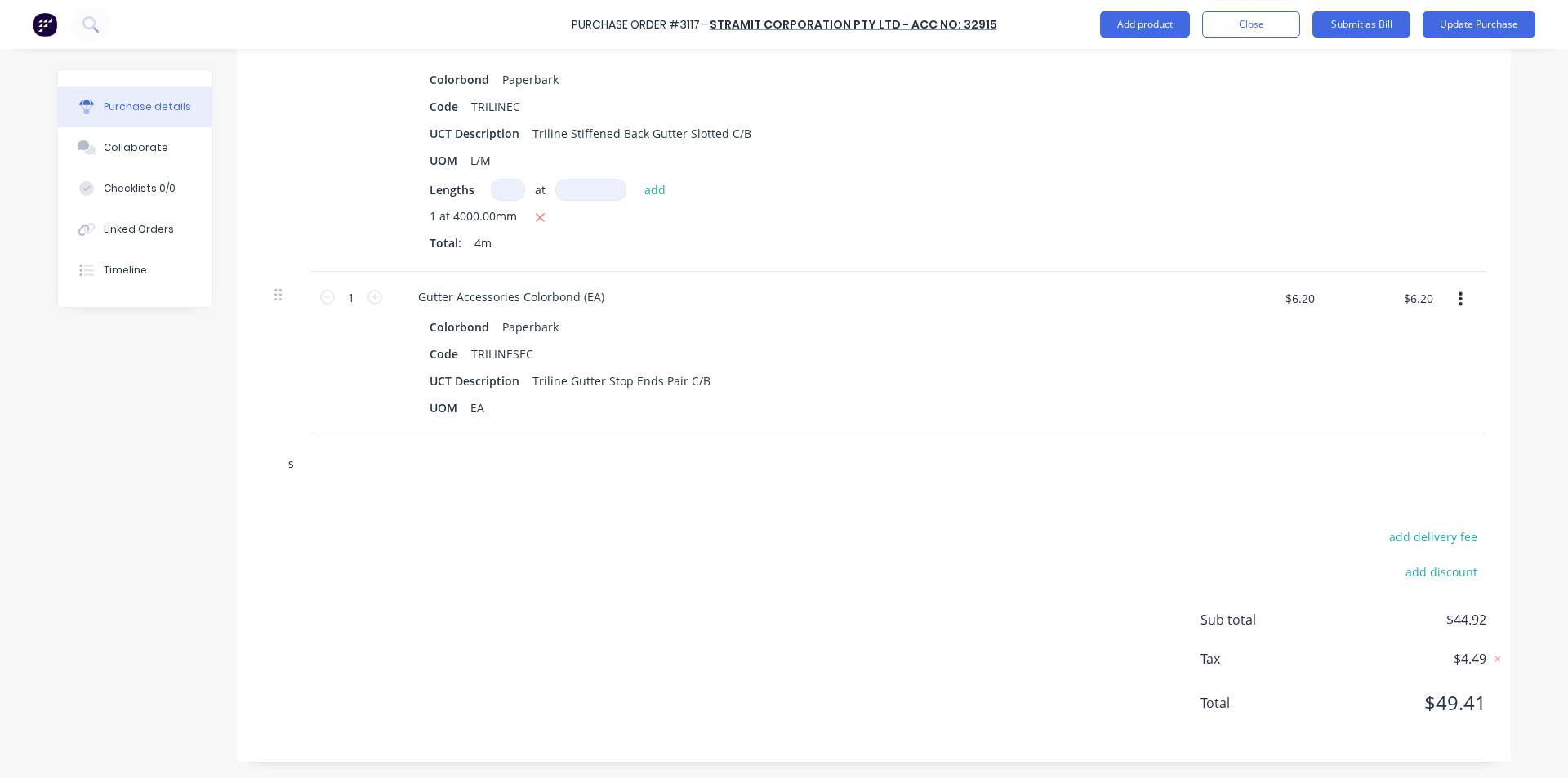
type input "sb"
type textarea "x"
type input "sbo"
type textarea "x"
type input "sbot"
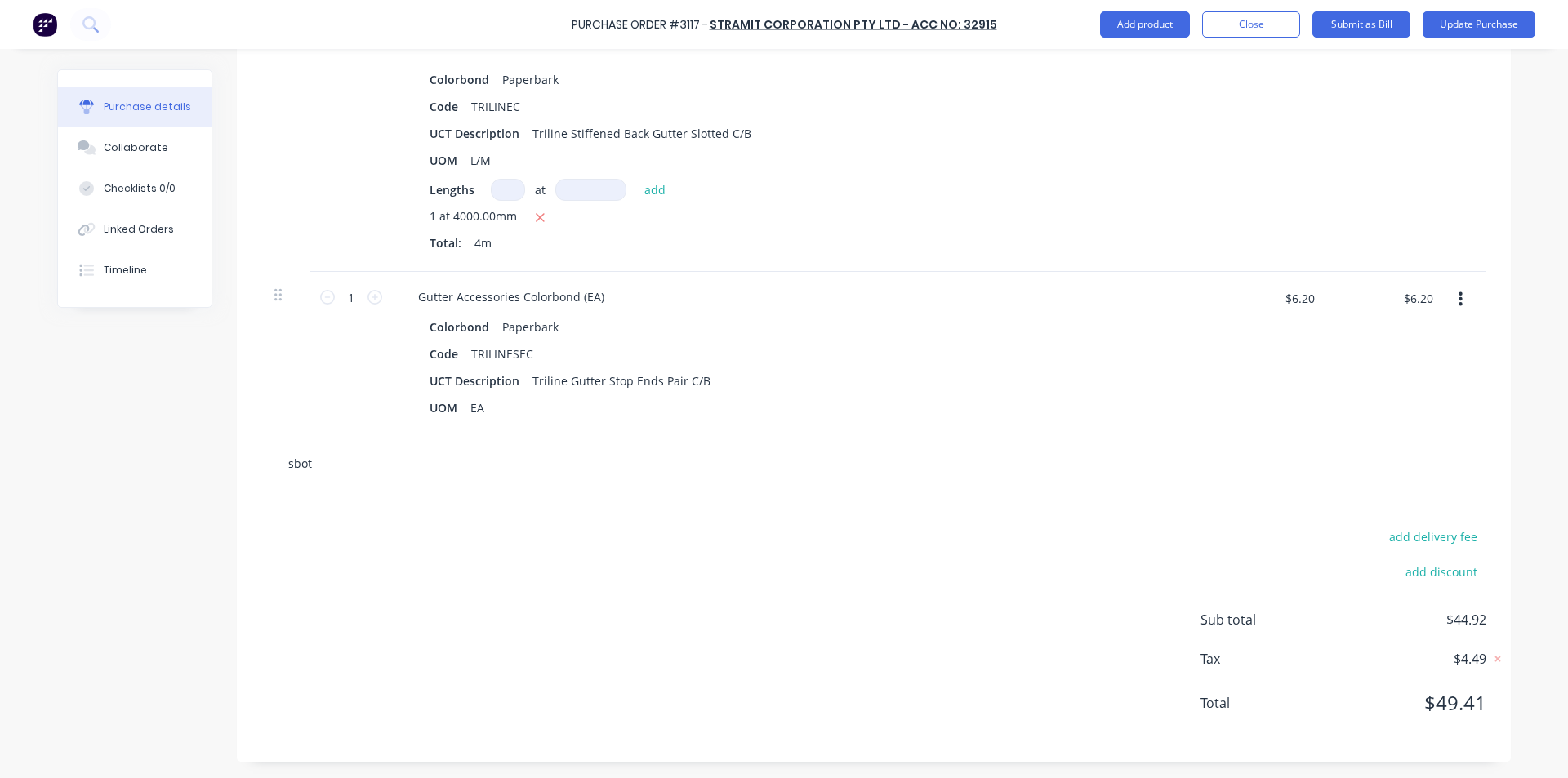
type textarea "x"
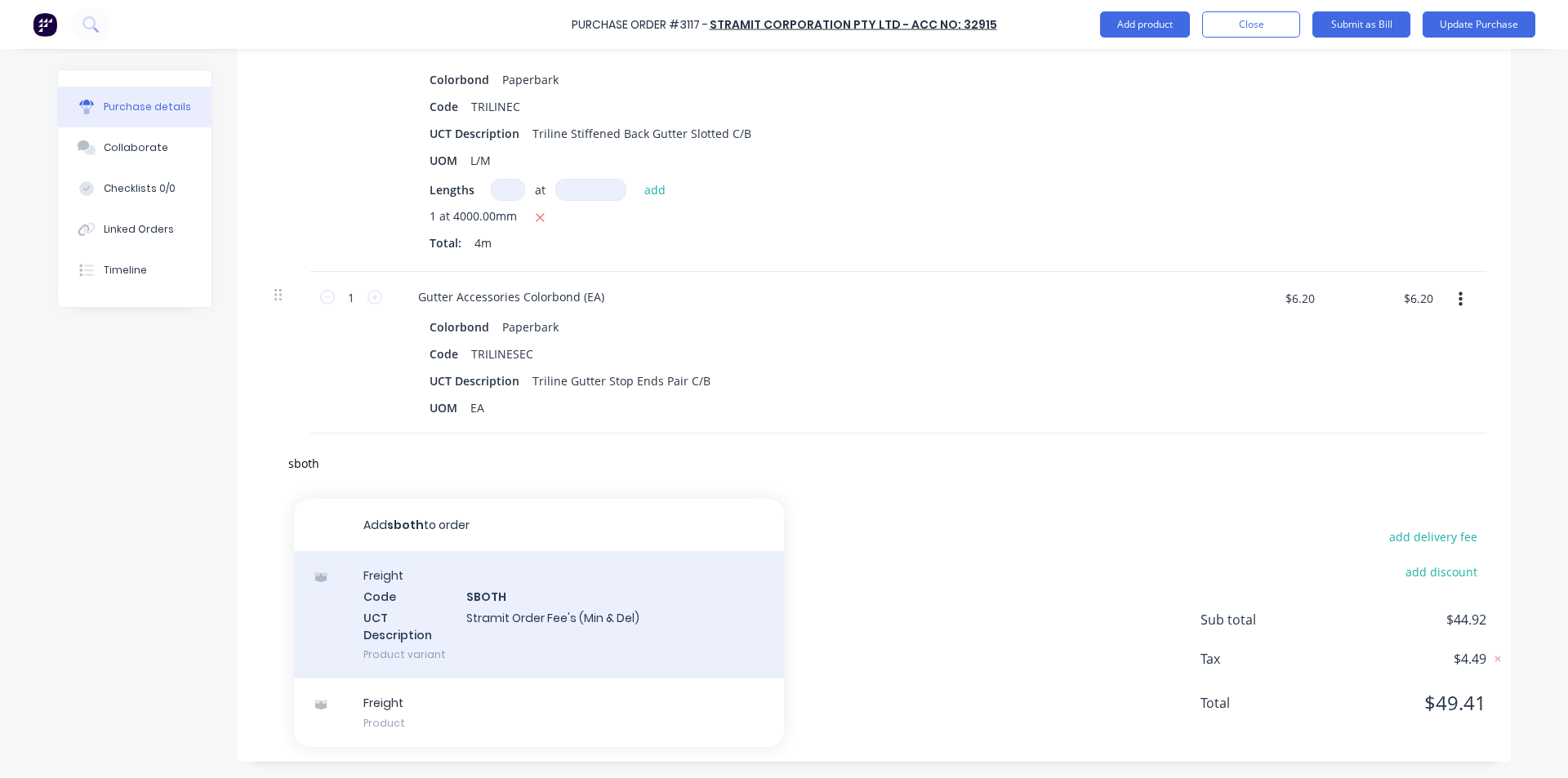
click at [522, 610] on div "Freight Code SBOTH UCT Description Stramit Order Fee's (Min & Del) Product vari…" at bounding box center [539, 615] width 490 height 128
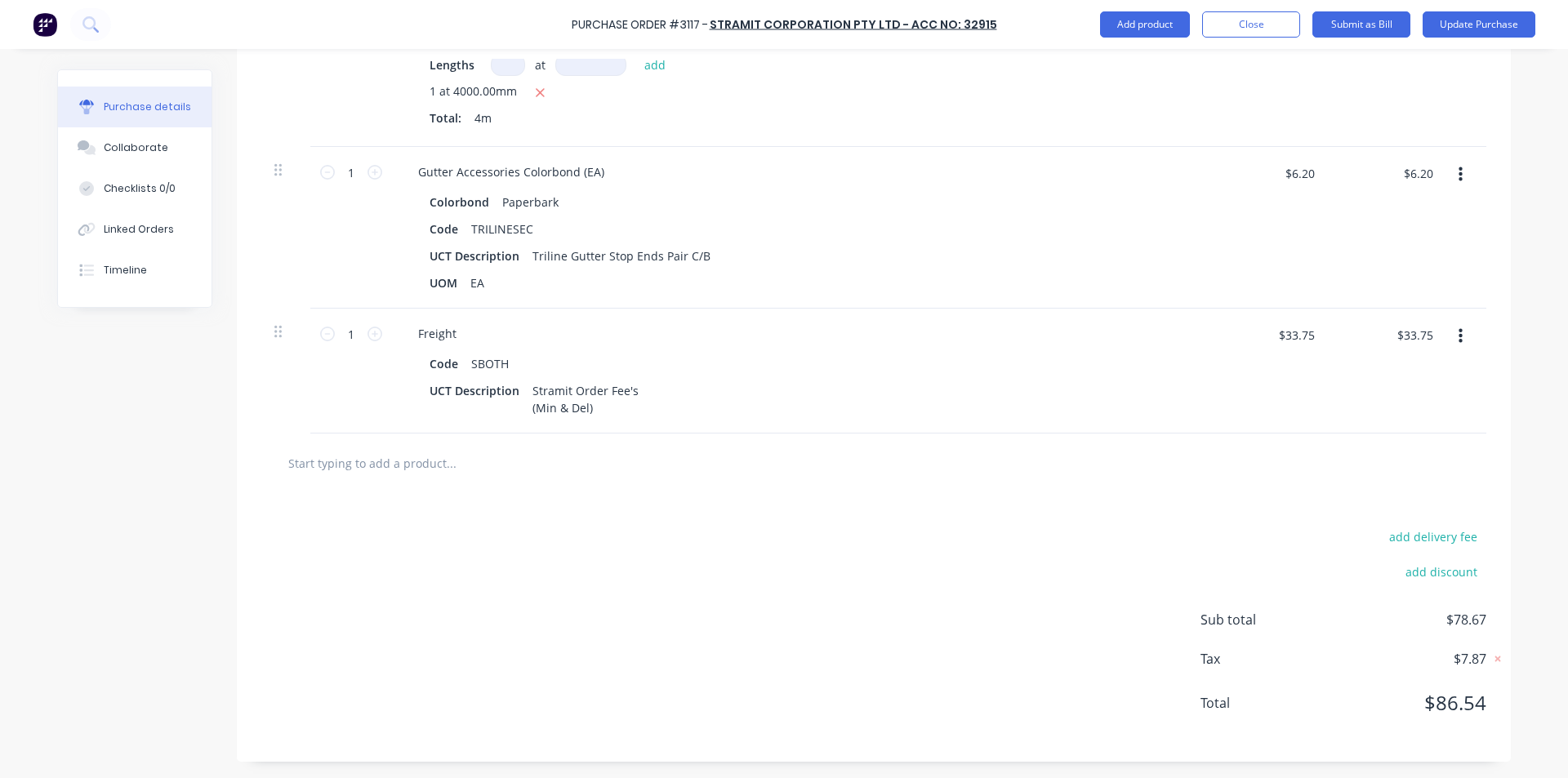
scroll to position [214, 0]
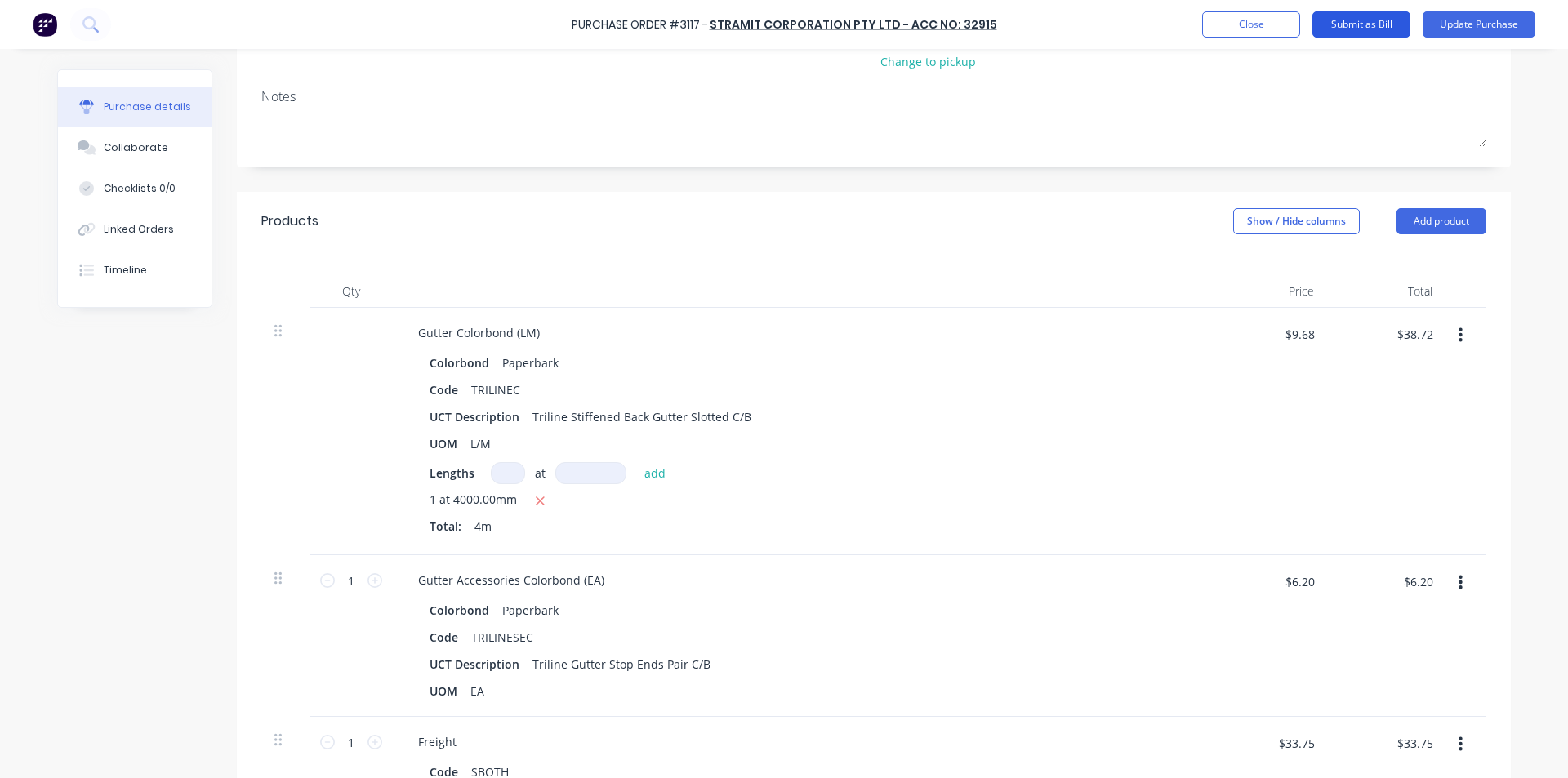
click at [1363, 20] on button "Submit as Bill" at bounding box center [1361, 24] width 98 height 26
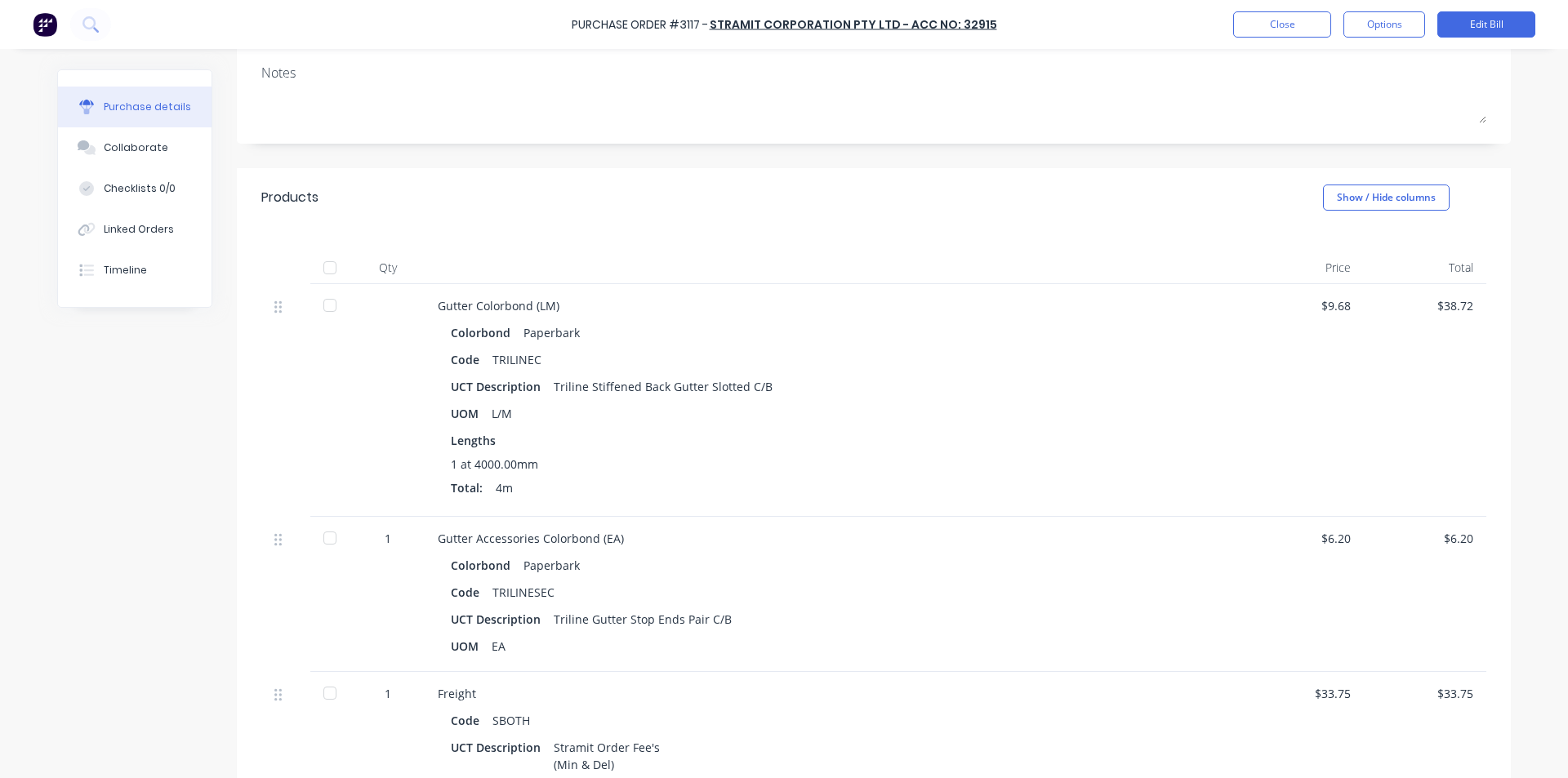
scroll to position [0, 0]
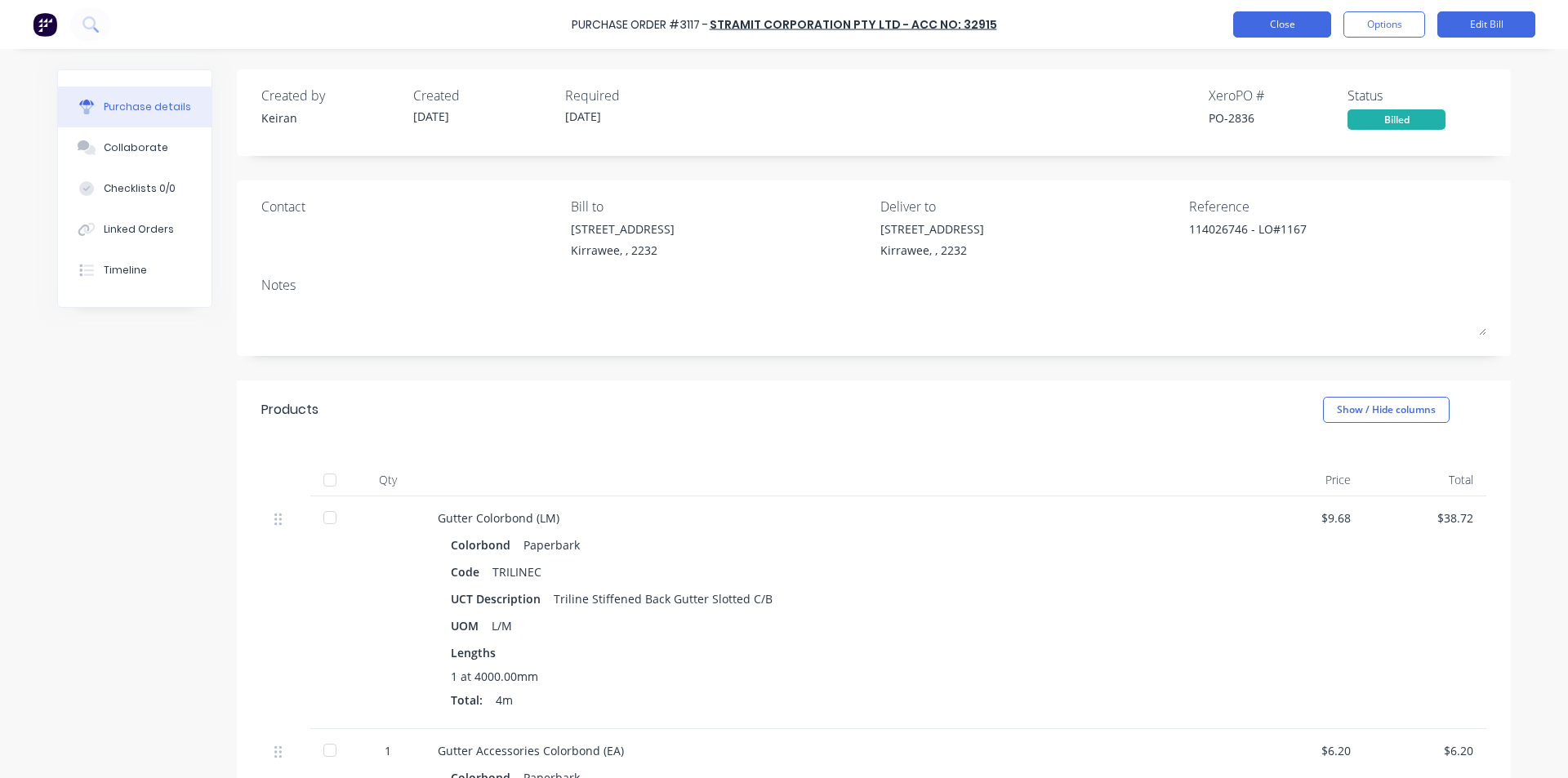
click at [1288, 18] on button "Close" at bounding box center [1282, 24] width 98 height 26
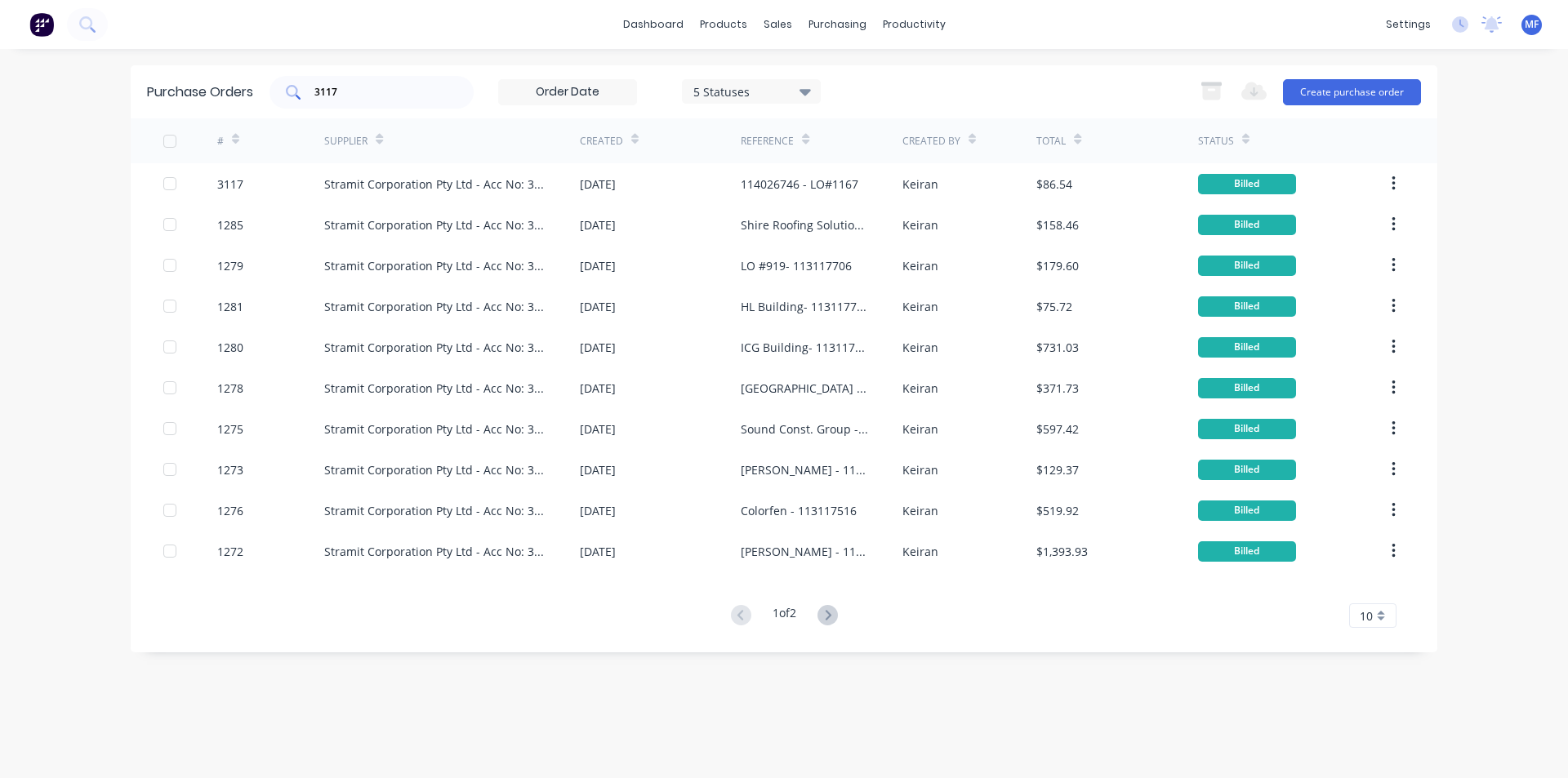
click at [373, 91] on input "3117" at bounding box center [381, 92] width 136 height 16
click at [373, 90] on input "3117" at bounding box center [381, 92] width 136 height 16
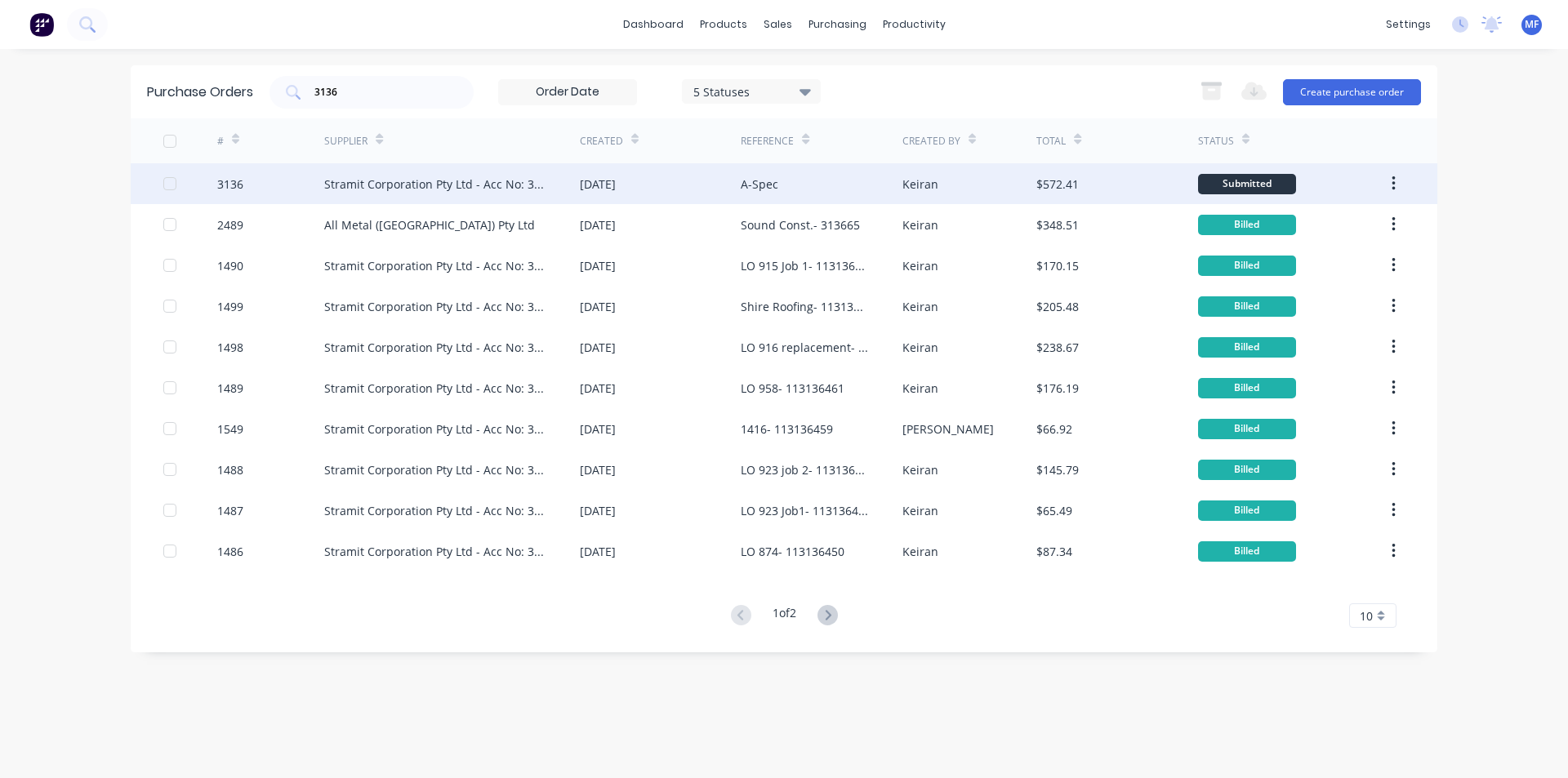
click at [405, 177] on div "Stramit Corporation Pty Ltd - Acc No: 32915" at bounding box center [436, 184] width 223 height 17
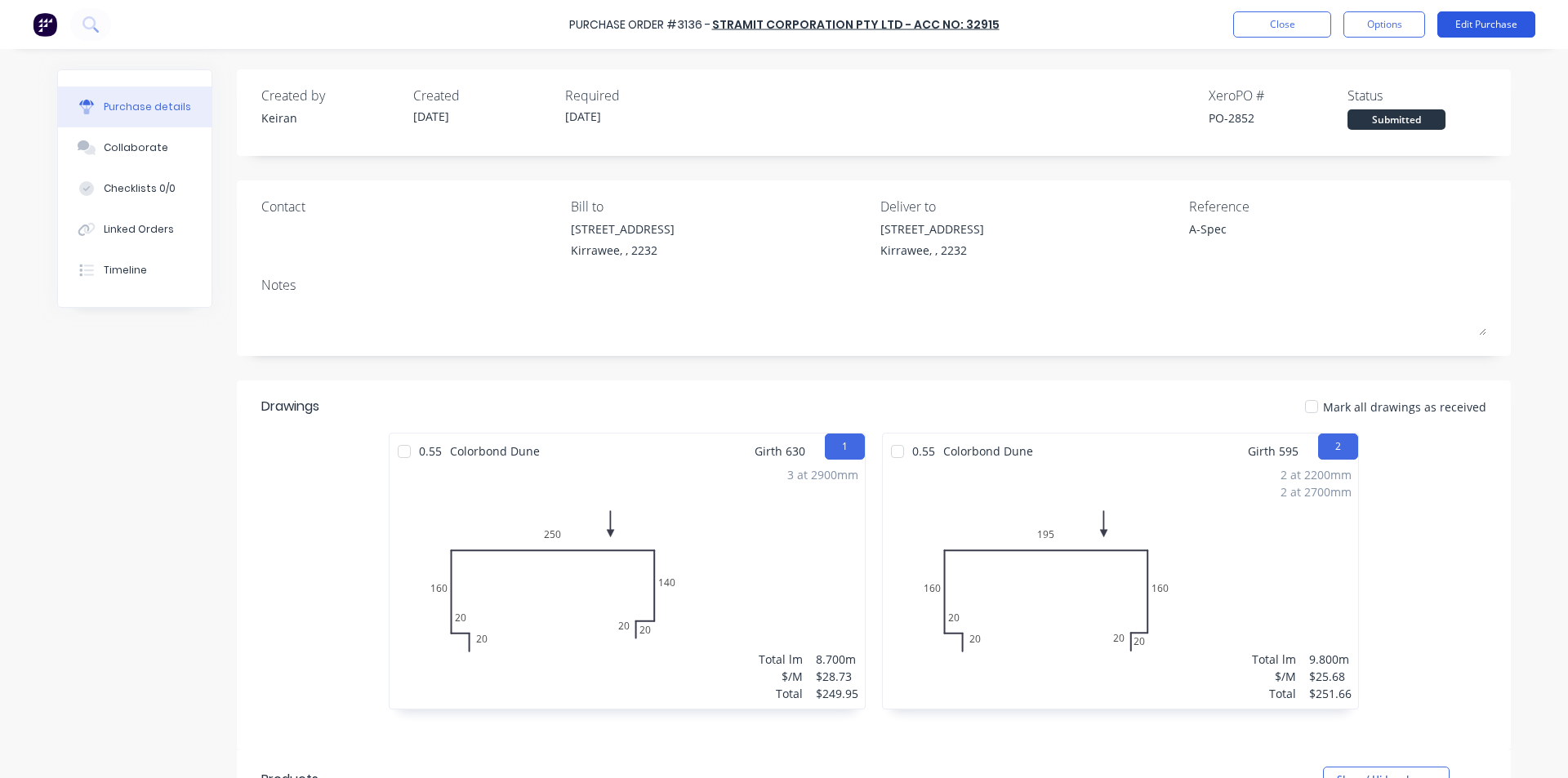
click at [1495, 30] on button "Edit Purchase" at bounding box center [1486, 24] width 98 height 26
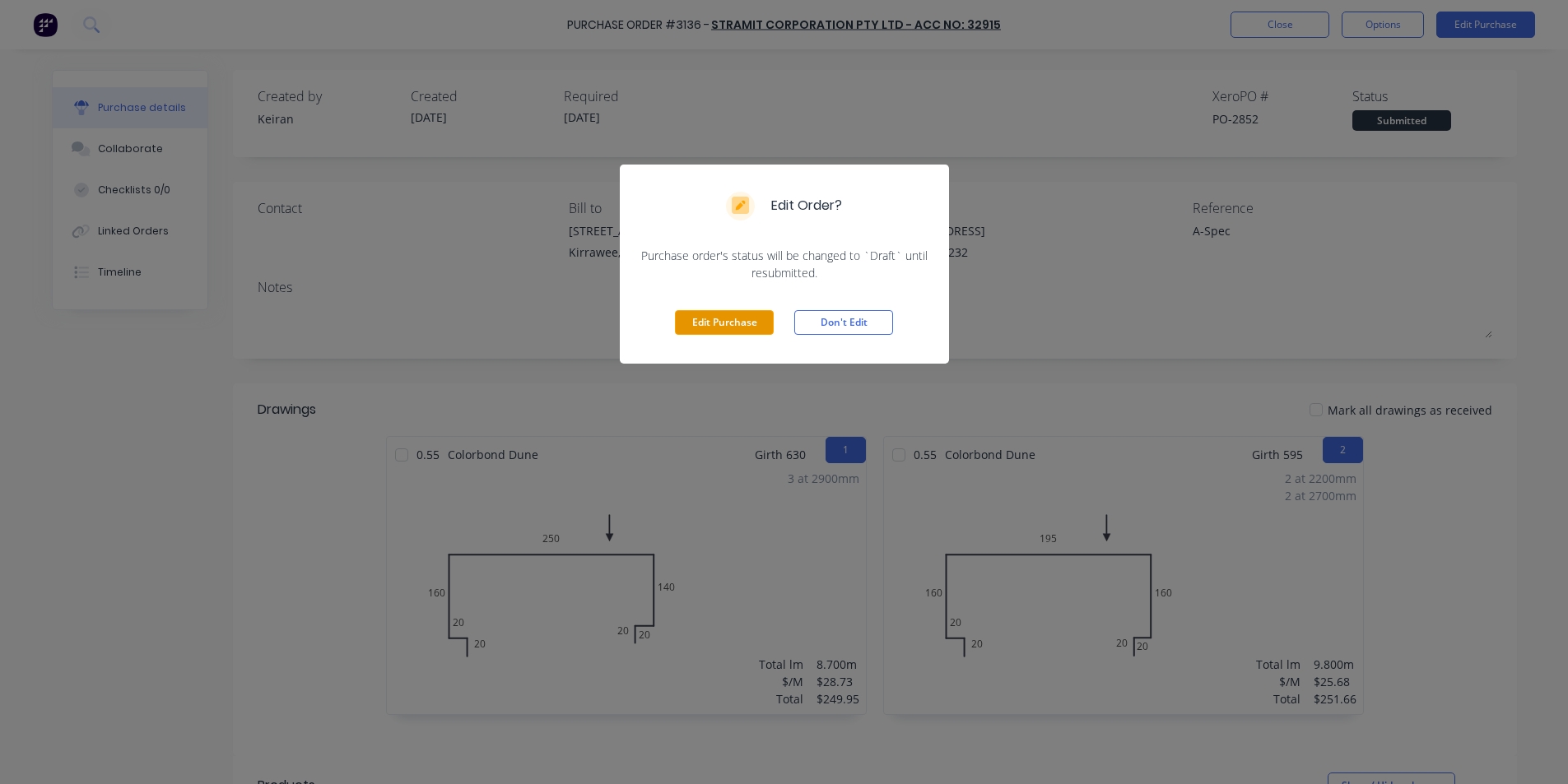
click at [712, 331] on button "Edit Purchase" at bounding box center [725, 323] width 99 height 25
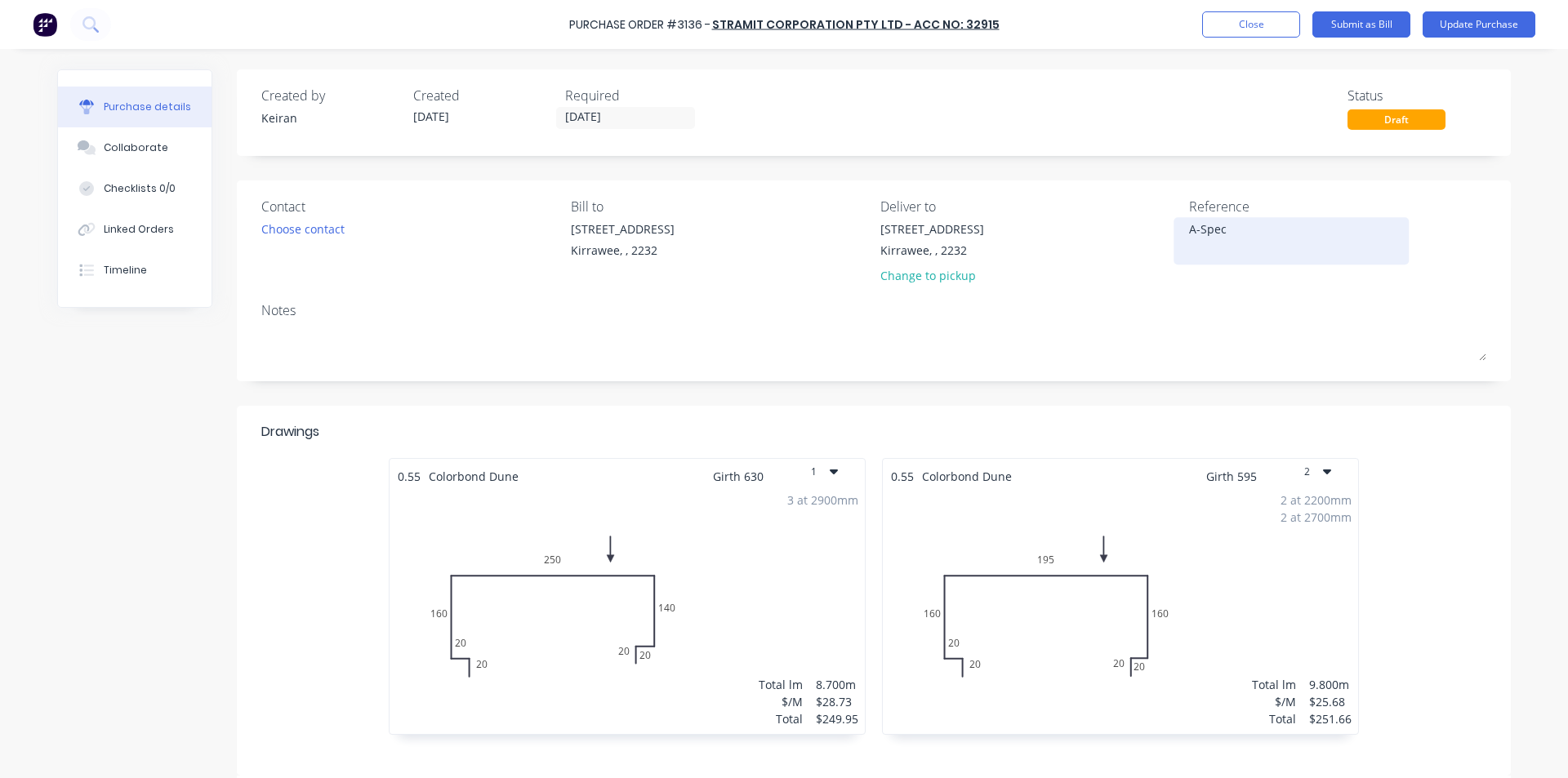
click at [1246, 239] on textarea "A-Spec" at bounding box center [1290, 238] width 204 height 37
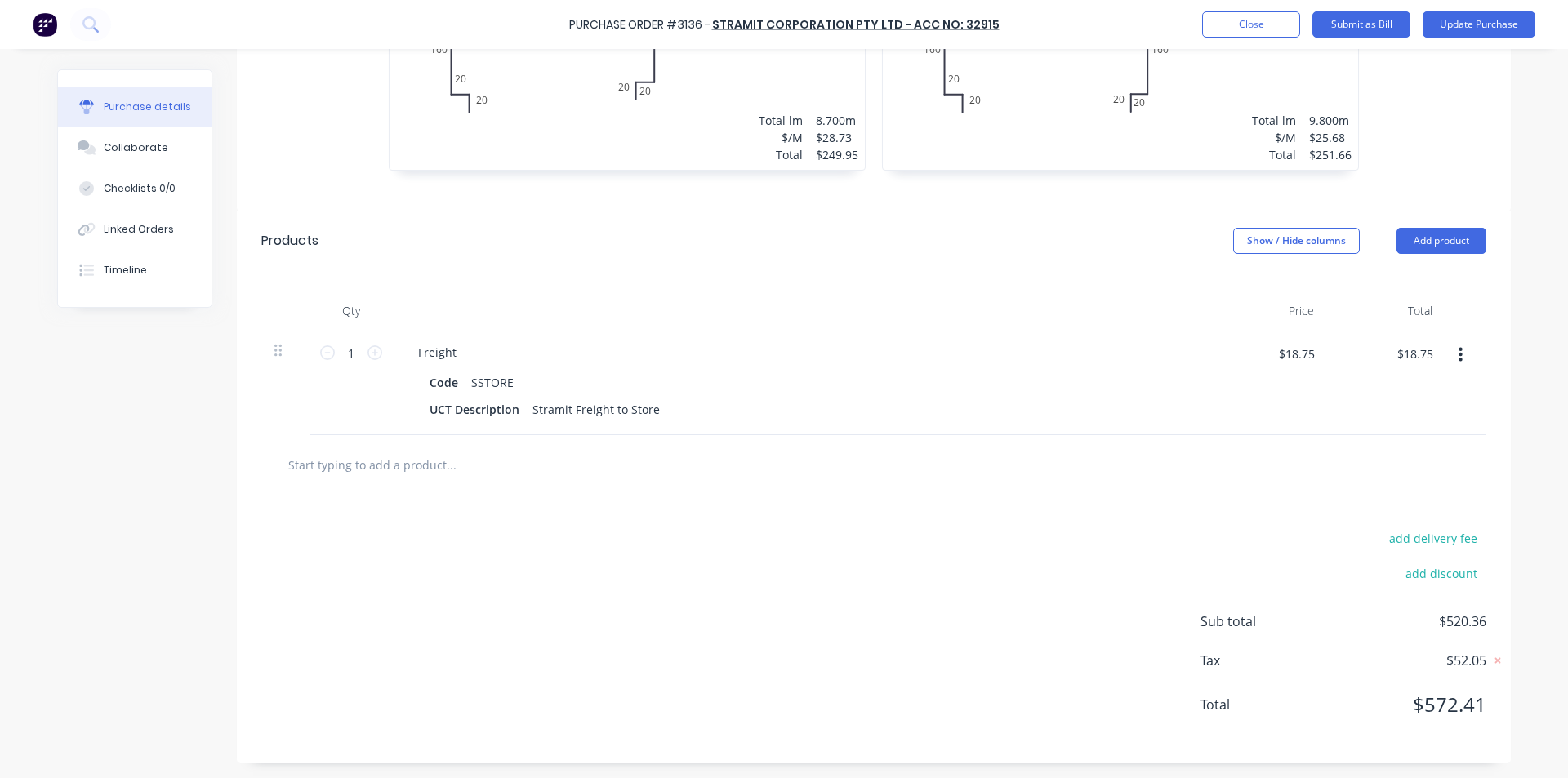
scroll to position [566, 0]
click at [1457, 237] on button "Add product" at bounding box center [1441, 239] width 90 height 26
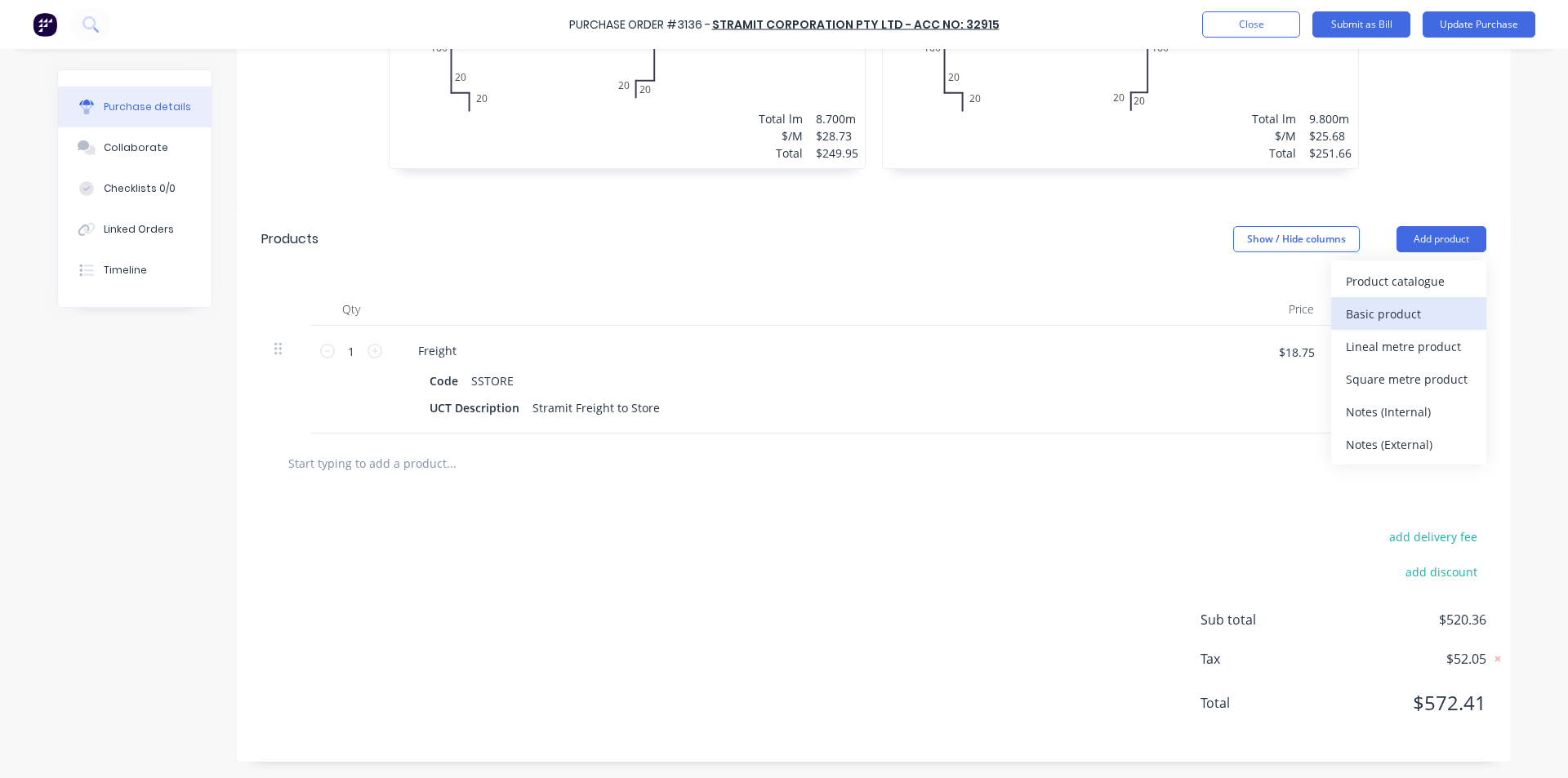
click at [1356, 311] on div "Basic product" at bounding box center [1408, 314] width 126 height 24
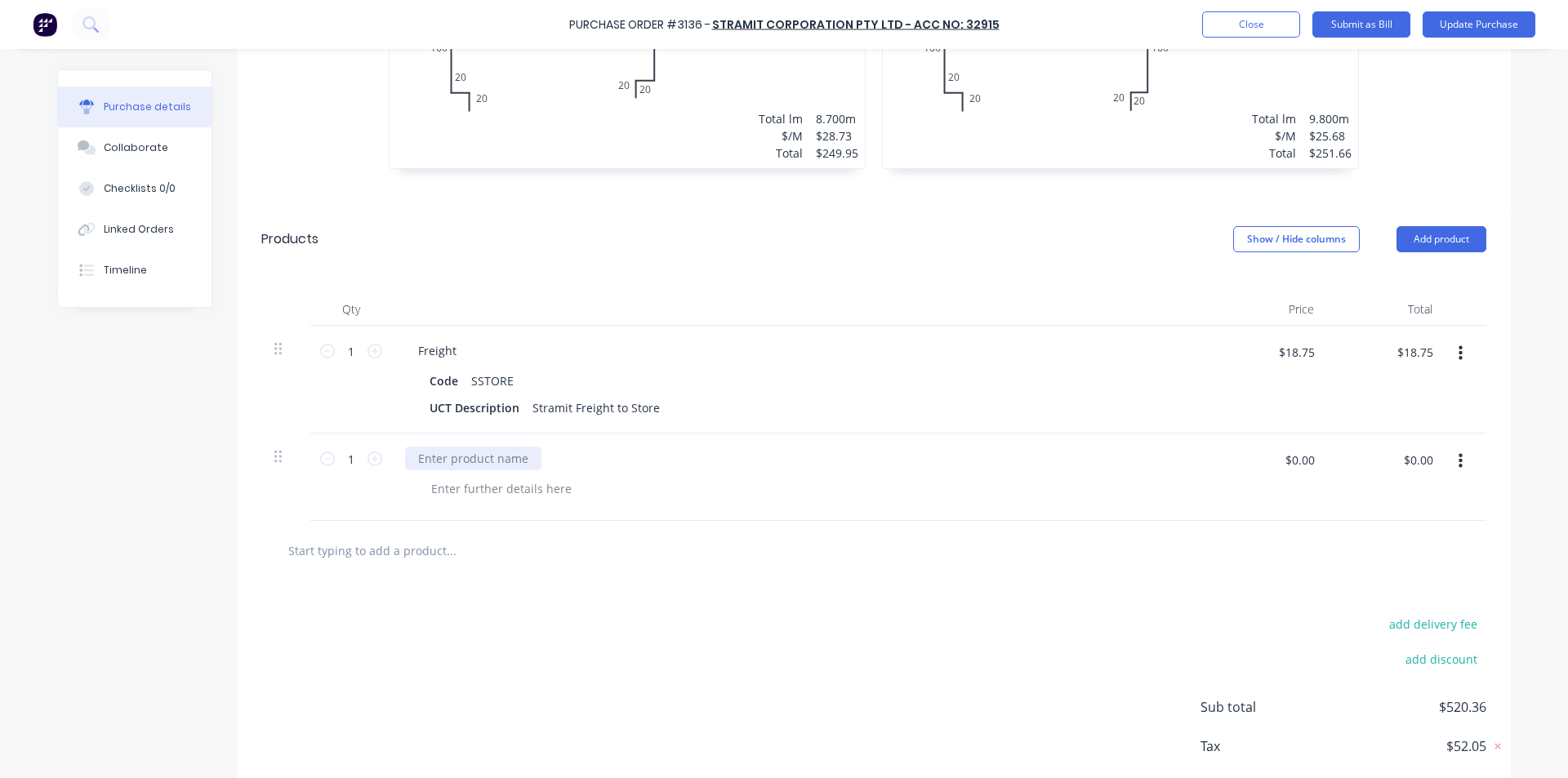
click at [445, 457] on div at bounding box center [473, 459] width 136 height 24
click at [1404, 456] on input "$0.00" at bounding box center [1418, 460] width 49 height 26
click at [1353, 521] on div at bounding box center [873, 551] width 1225 height 60
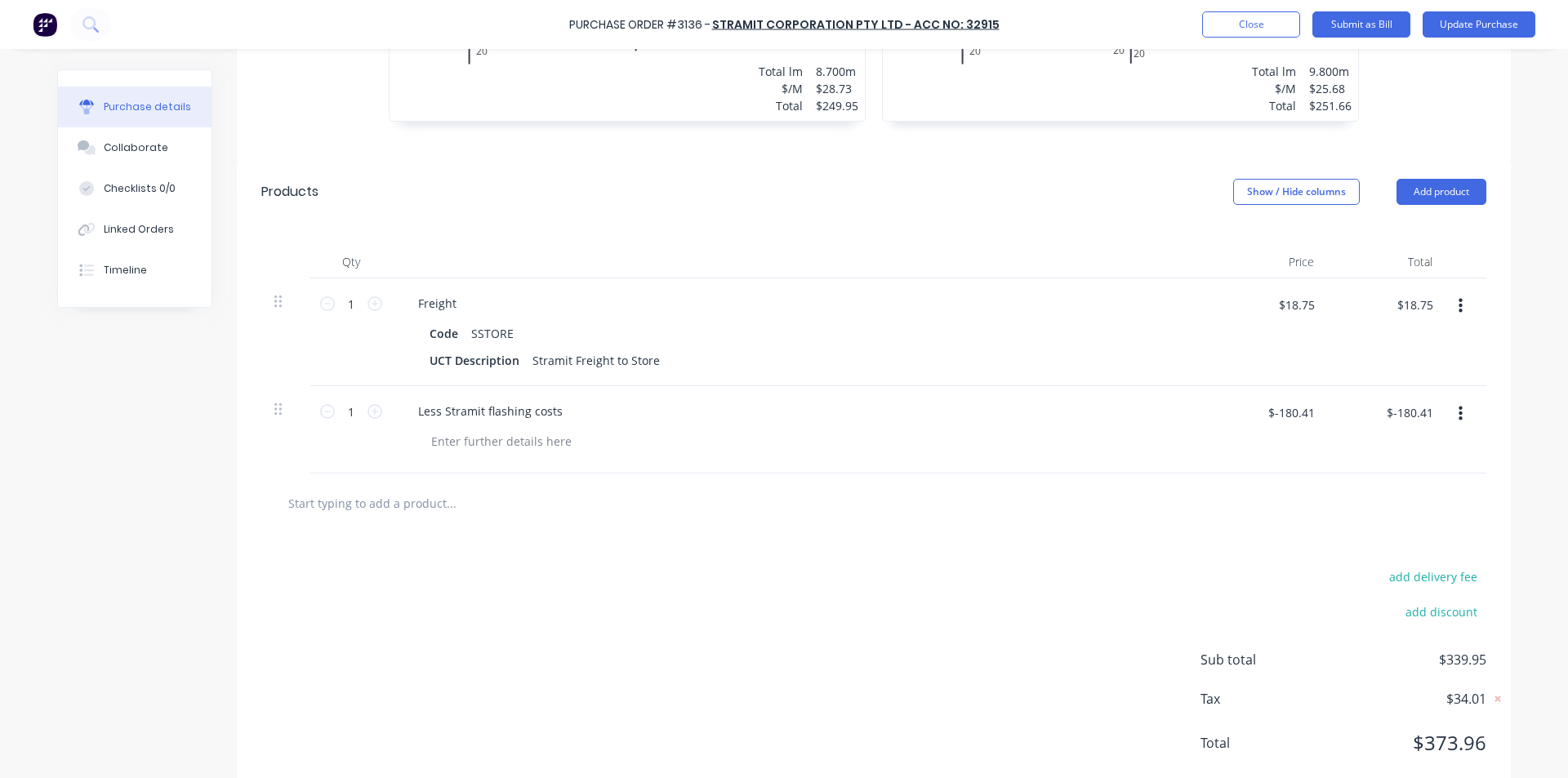
scroll to position [654, 0]
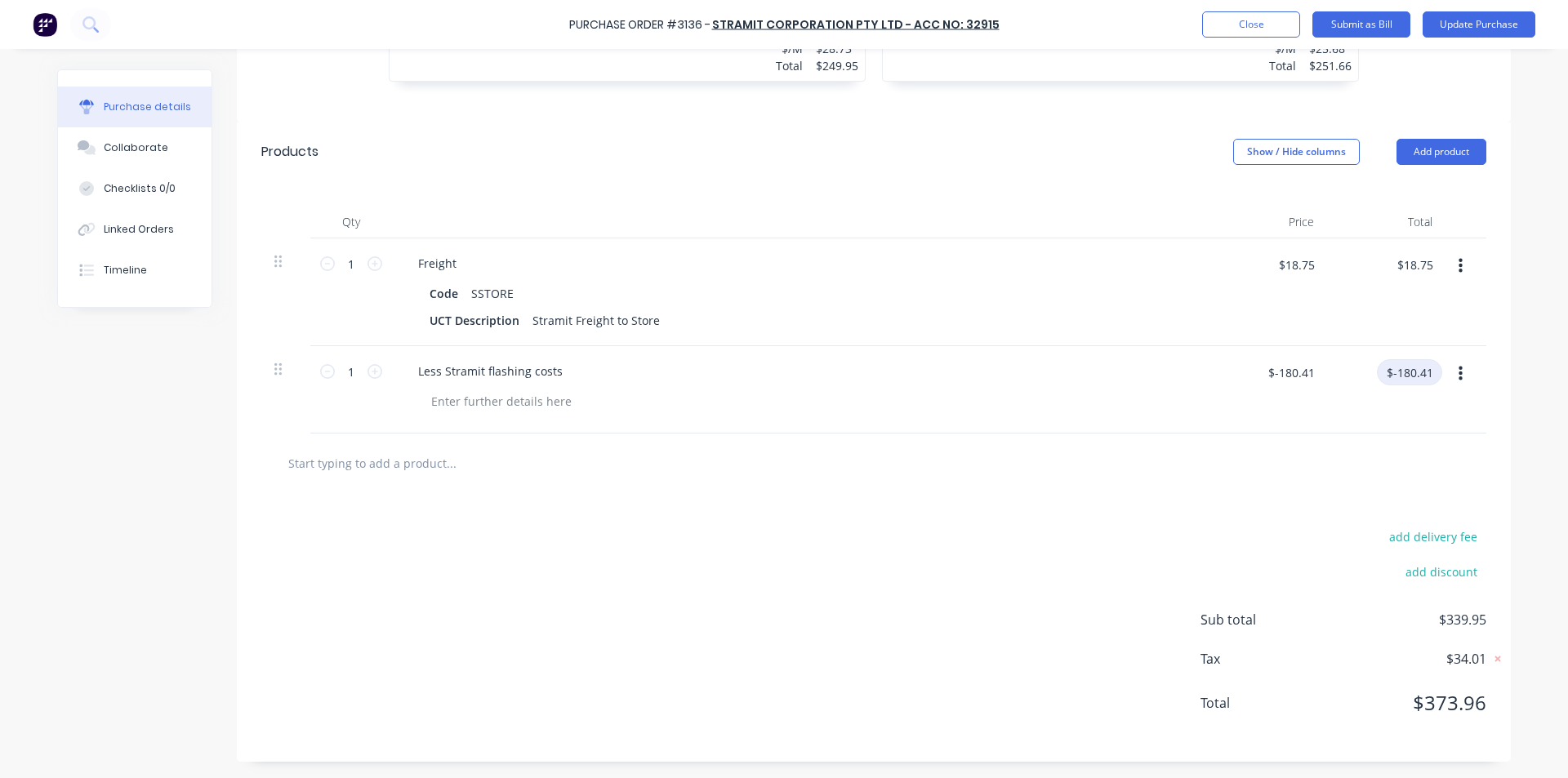
click at [1427, 369] on input "$-180.41" at bounding box center [1410, 372] width 65 height 26
click at [1426, 375] on input "$-180.41" at bounding box center [1410, 372] width 65 height 26
click at [1288, 518] on div "add delivery fee add discount Sub total $339.95 Tax $34.01 Total $373.96" at bounding box center [873, 627] width 1274 height 268
click at [1386, 27] on button "Submit as Bill" at bounding box center [1361, 24] width 98 height 26
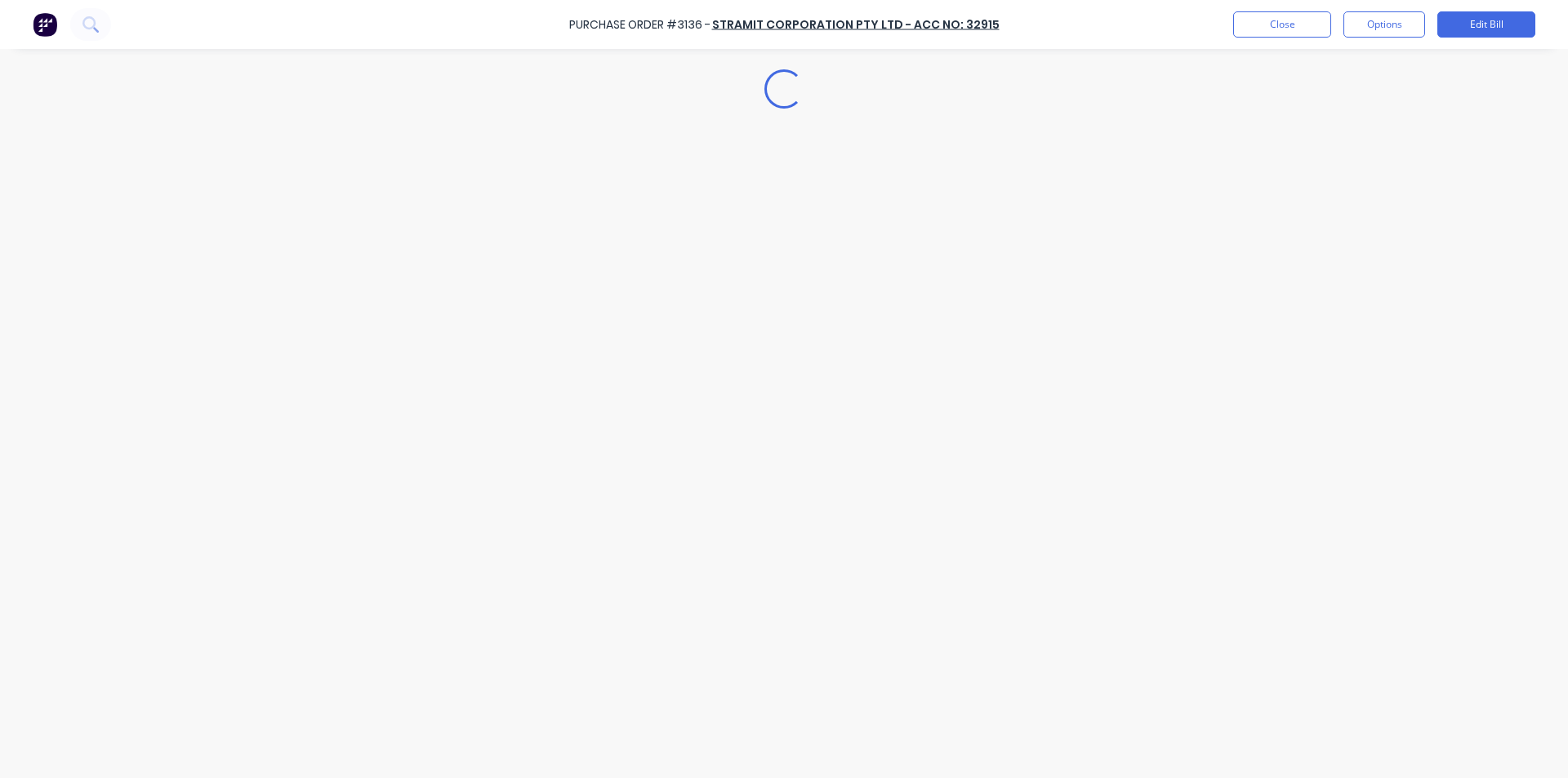
scroll to position [0, 0]
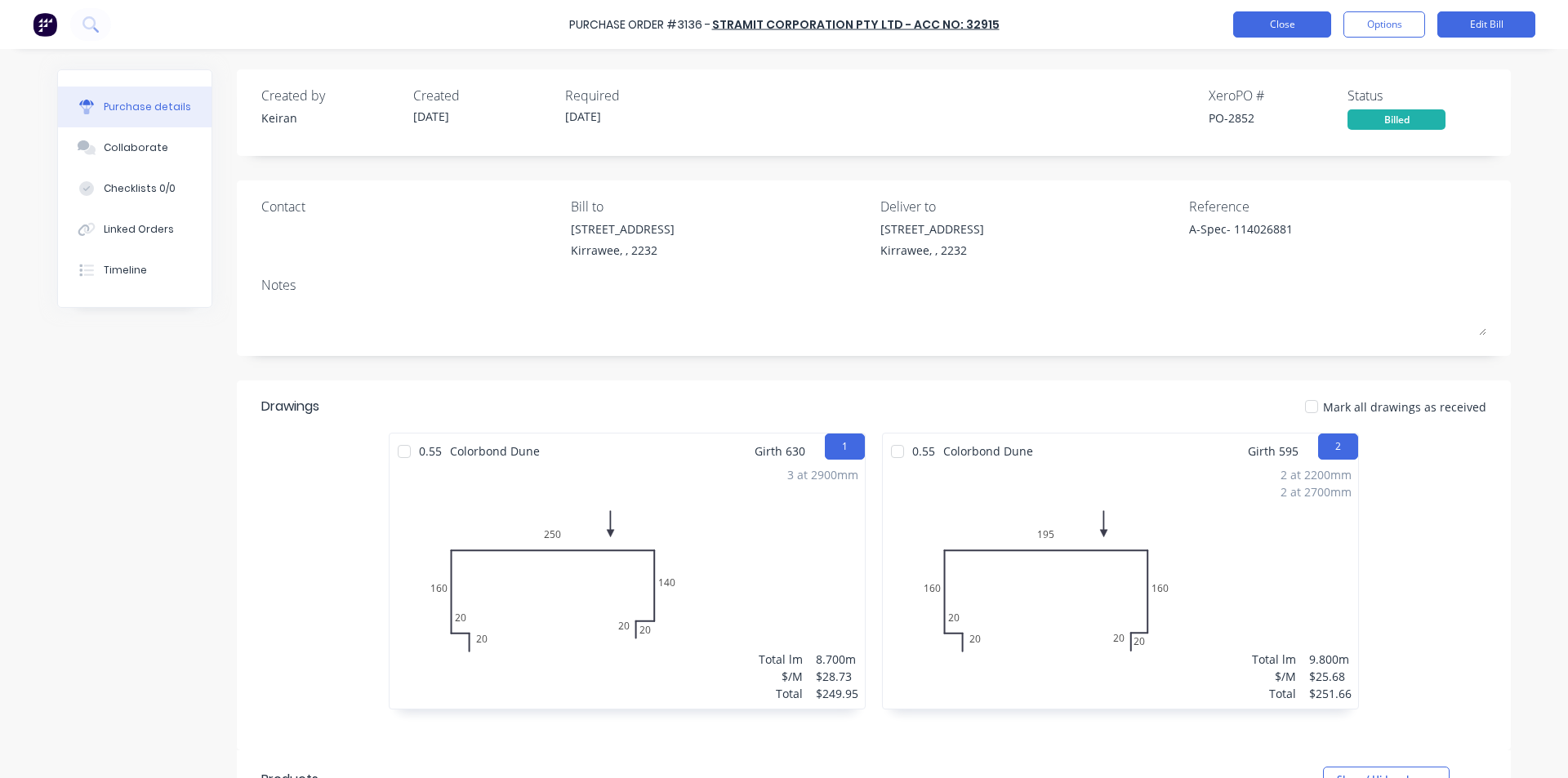
click at [1313, 14] on button "Close" at bounding box center [1282, 24] width 98 height 26
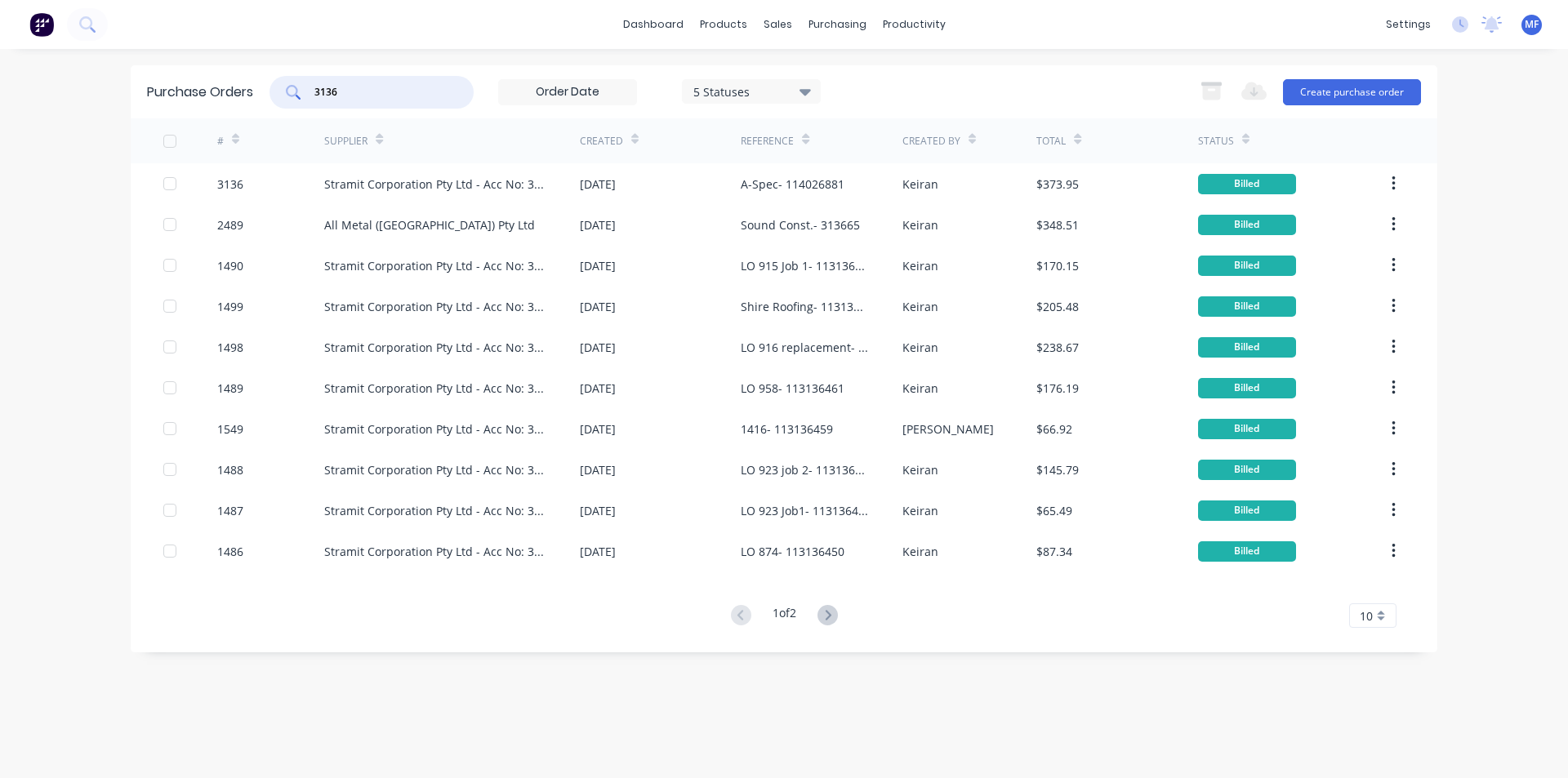
click at [357, 93] on input "3136" at bounding box center [381, 92] width 136 height 16
drag, startPoint x: 357, startPoint y: 93, endPoint x: 366, endPoint y: 88, distance: 10.3
click at [357, 92] on input "3136" at bounding box center [381, 92] width 136 height 16
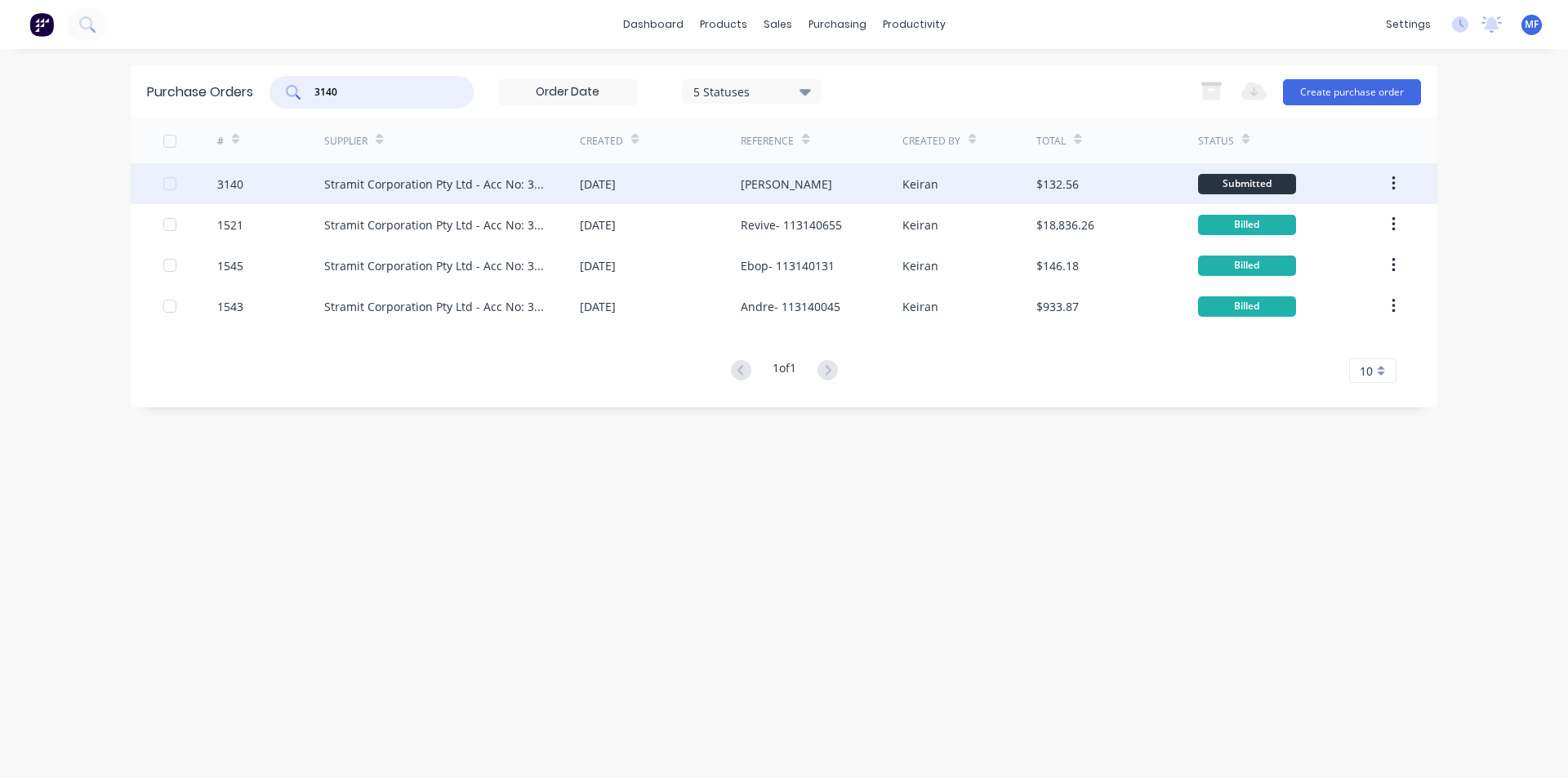
click at [389, 185] on div "Stramit Corporation Pty Ltd - Acc No: 32915" at bounding box center [436, 184] width 223 height 17
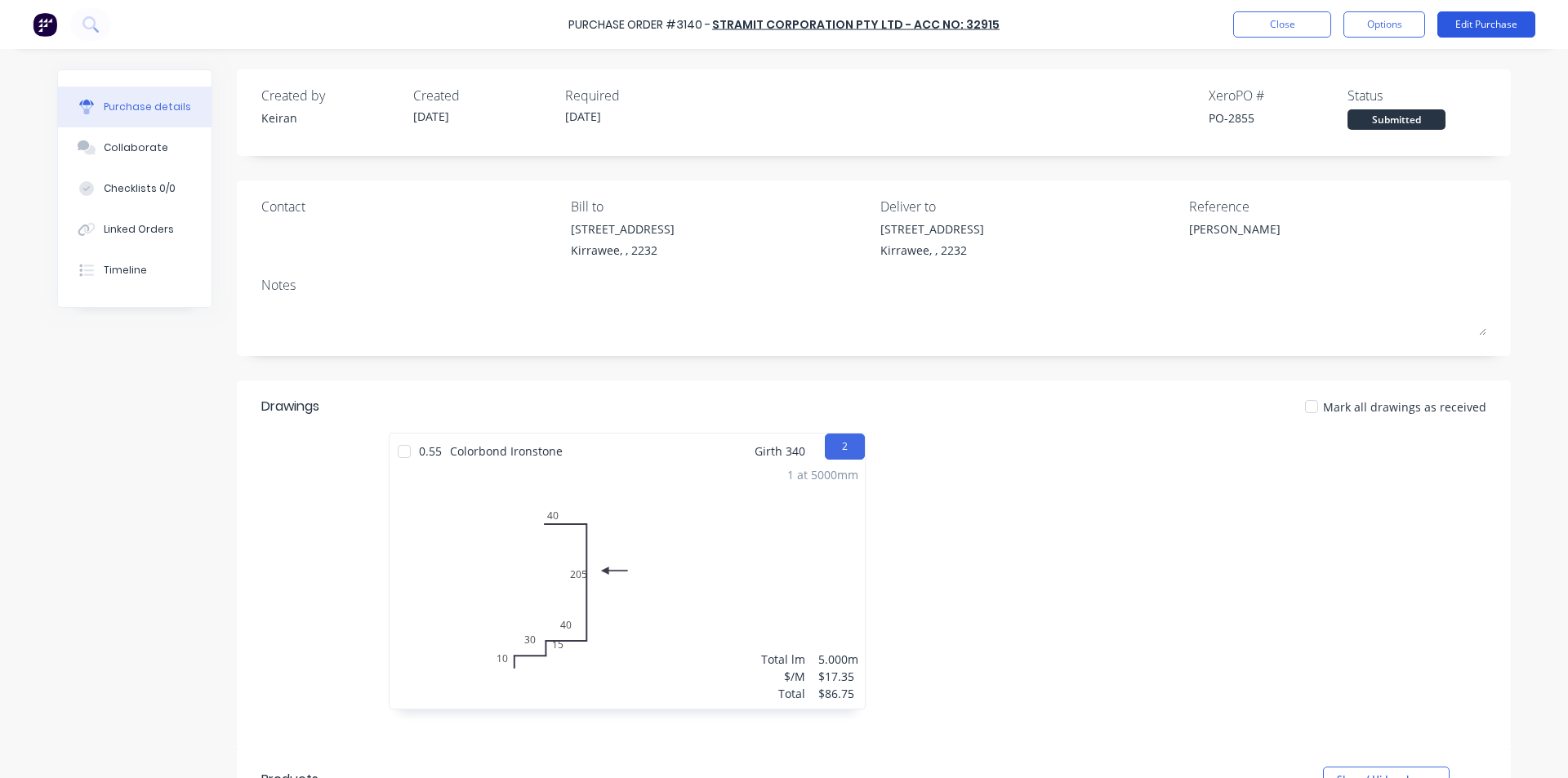
click at [1476, 20] on button "Edit Purchase" at bounding box center [1486, 24] width 98 height 26
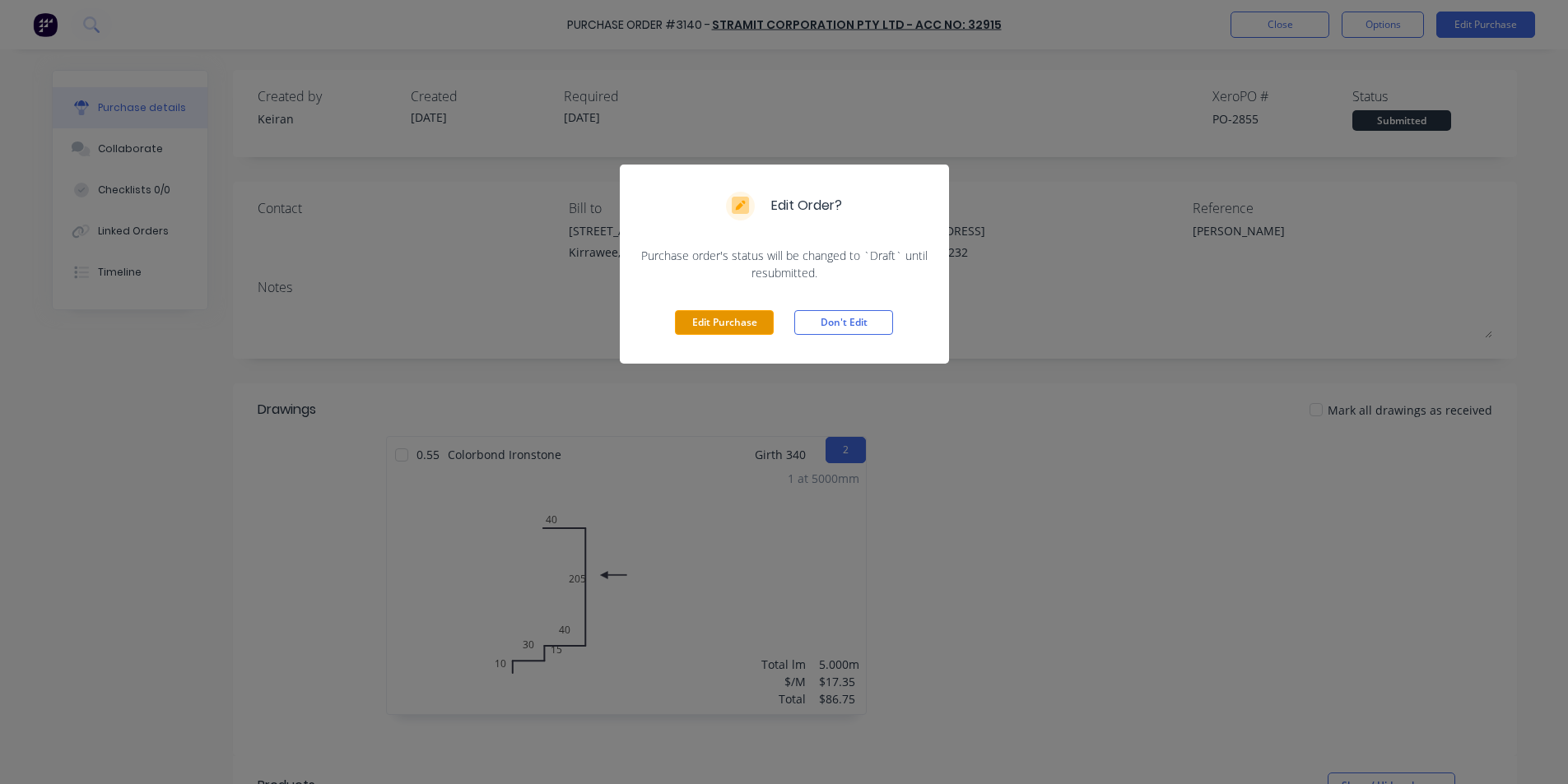
click at [729, 312] on button "Edit Purchase" at bounding box center [725, 323] width 99 height 25
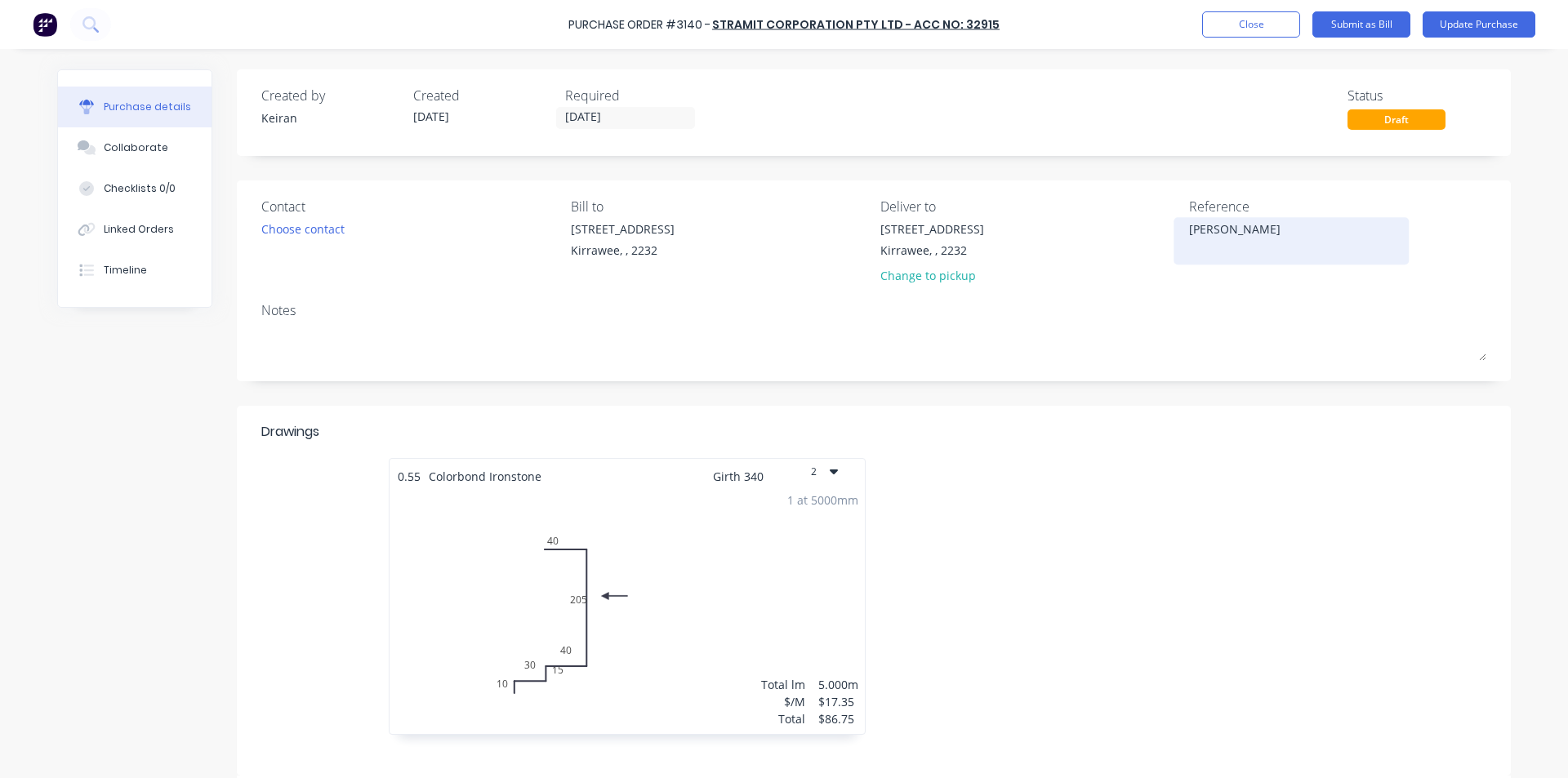
click at [1270, 224] on textarea "[PERSON_NAME]" at bounding box center [1290, 238] width 204 height 37
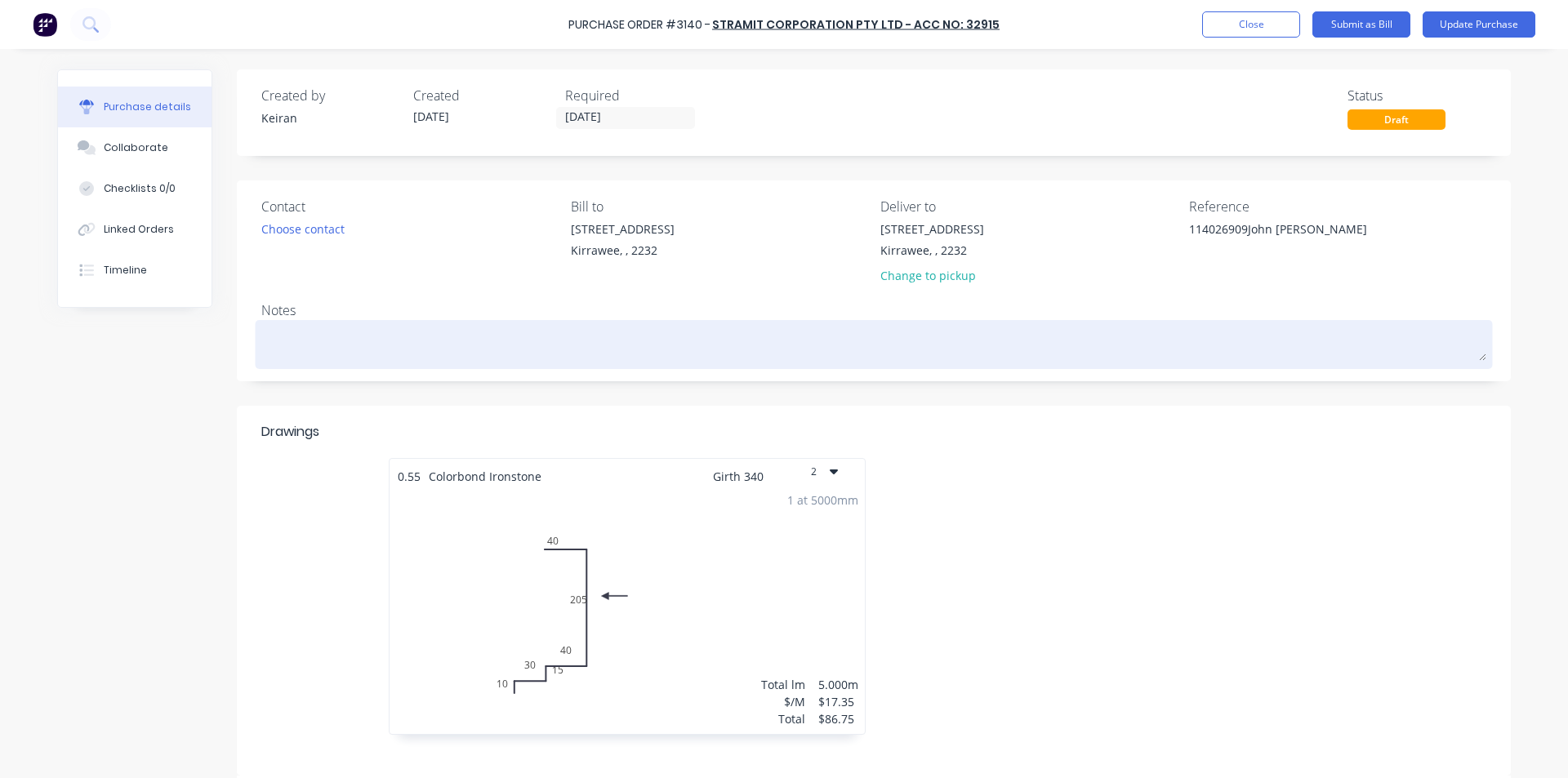
click at [1354, 350] on textarea at bounding box center [873, 343] width 1225 height 37
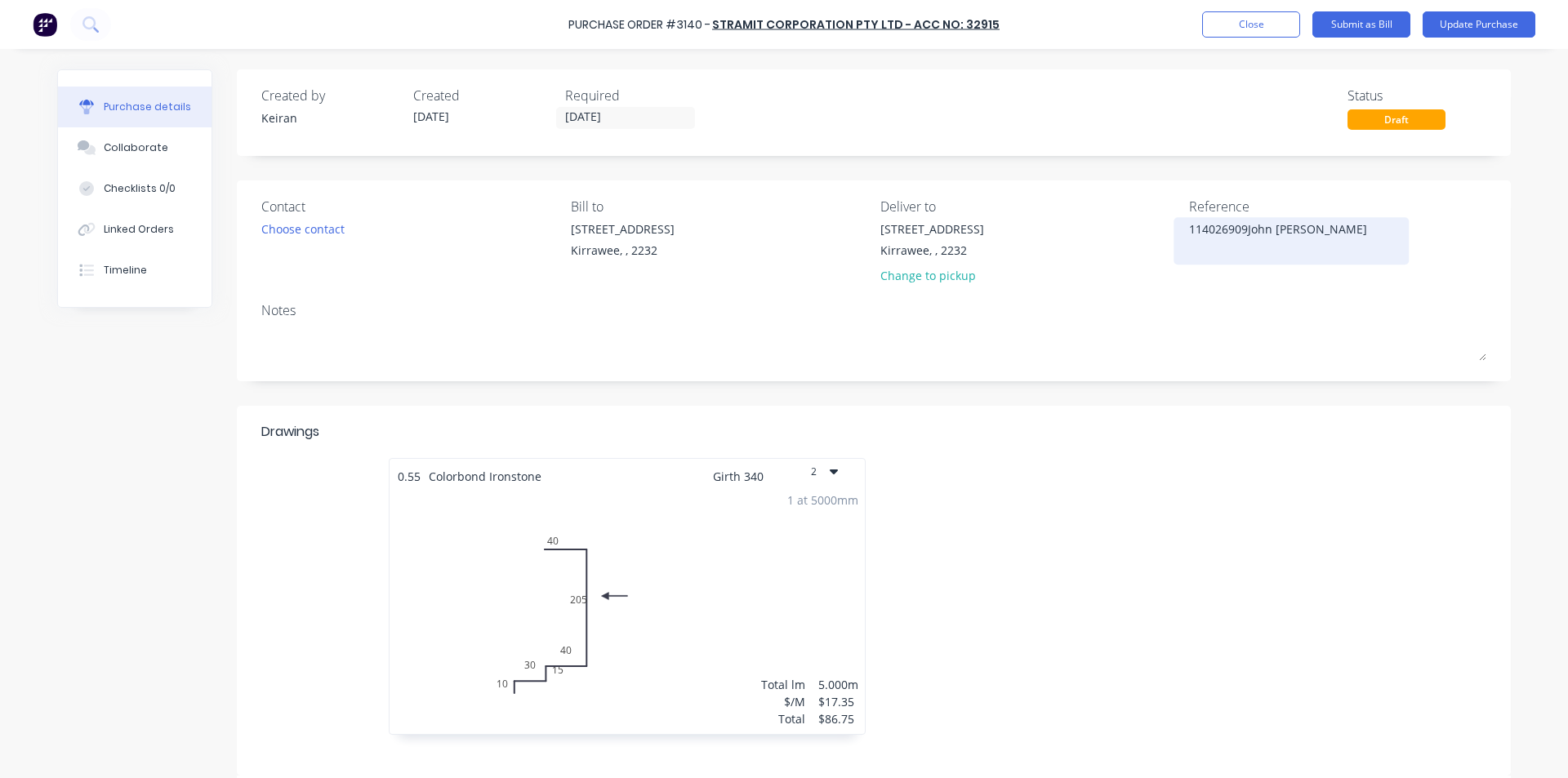
click at [1240, 232] on textarea "114026909John [PERSON_NAME]" at bounding box center [1290, 238] width 204 height 37
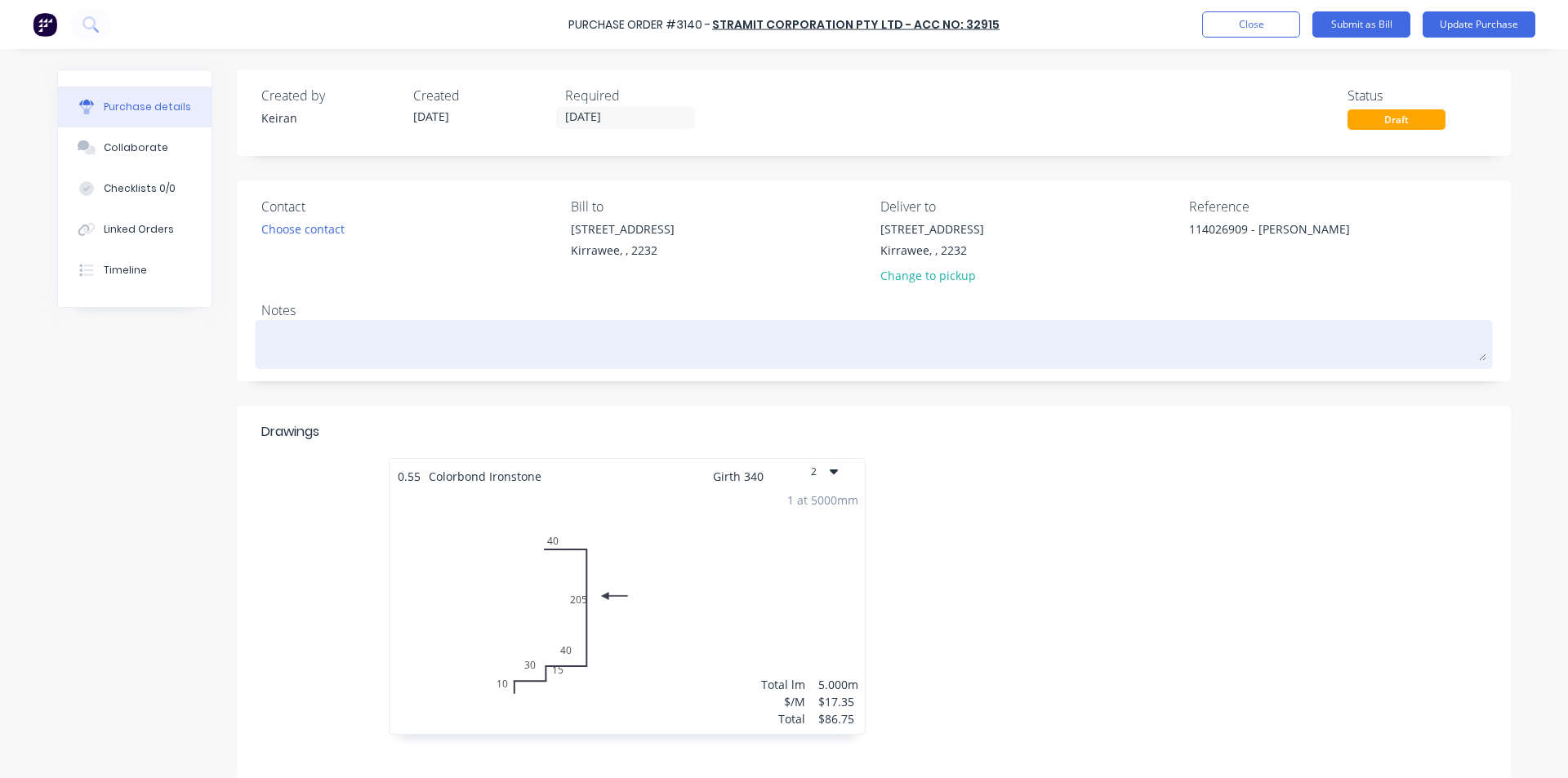
click at [1321, 348] on textarea at bounding box center [873, 343] width 1225 height 37
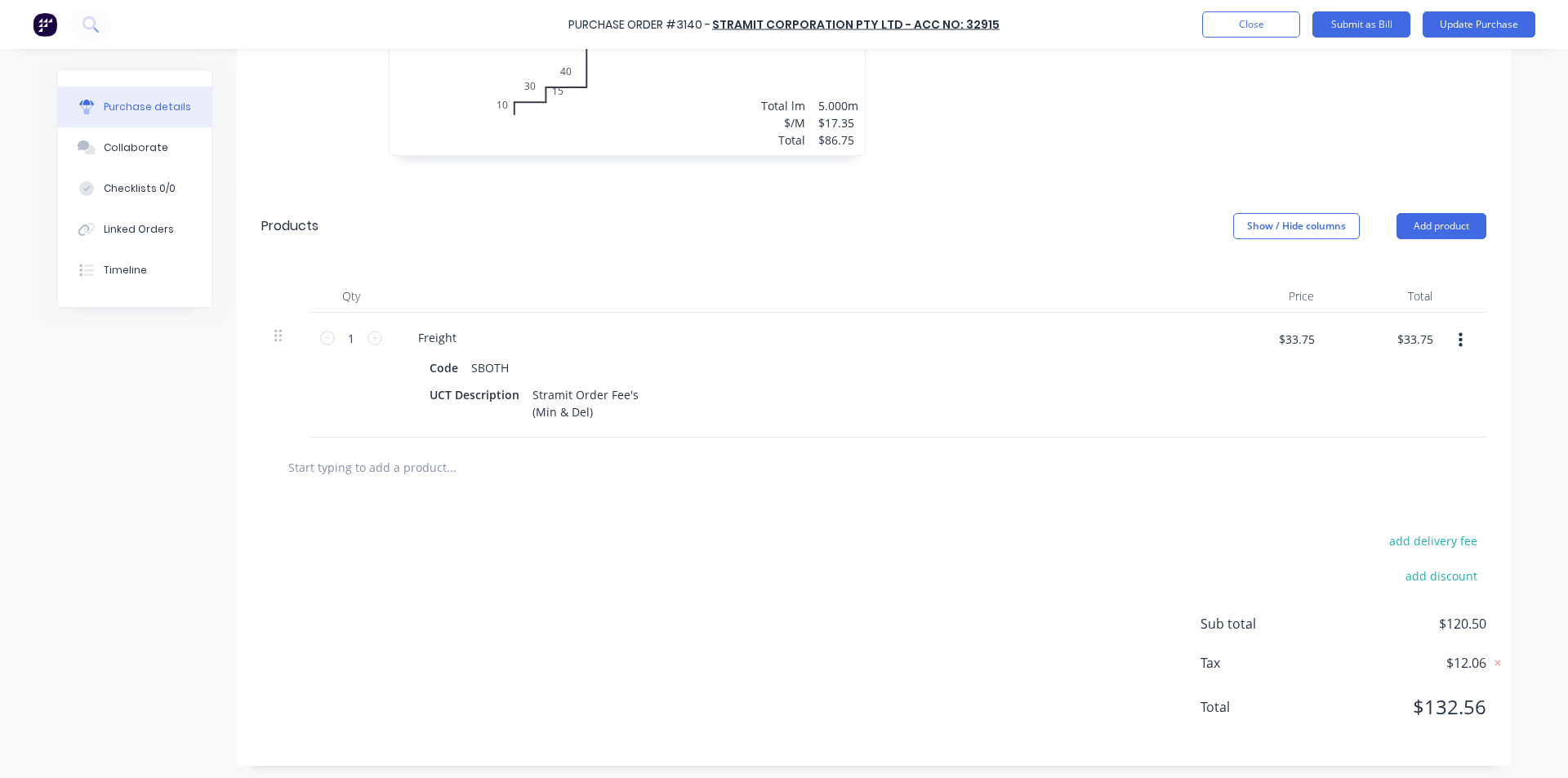
scroll to position [583, 0]
click at [1443, 227] on button "Add product" at bounding box center [1441, 222] width 90 height 26
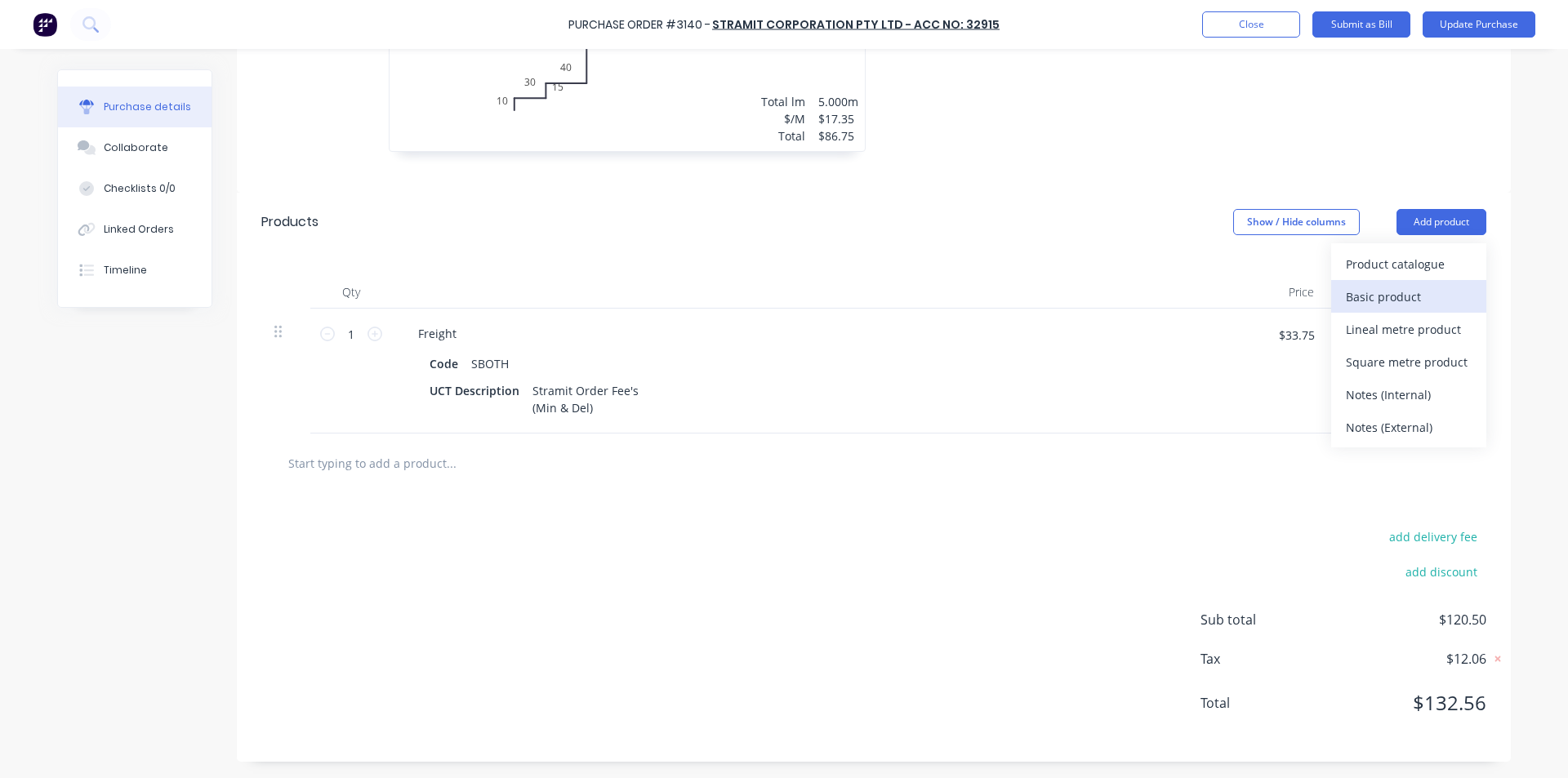
click at [1393, 294] on div "Basic product" at bounding box center [1408, 297] width 126 height 24
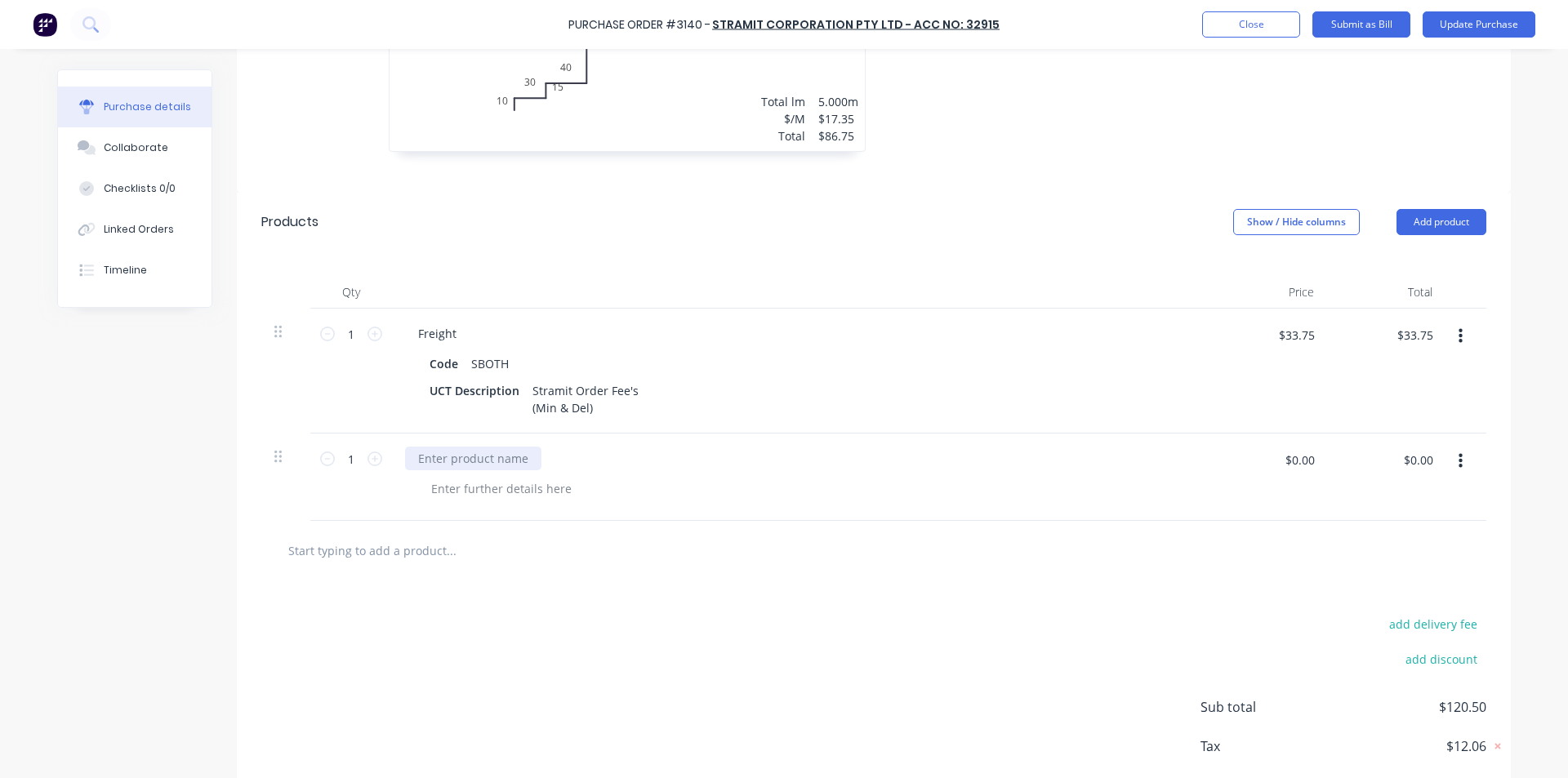
click at [480, 452] on div at bounding box center [473, 459] width 136 height 24
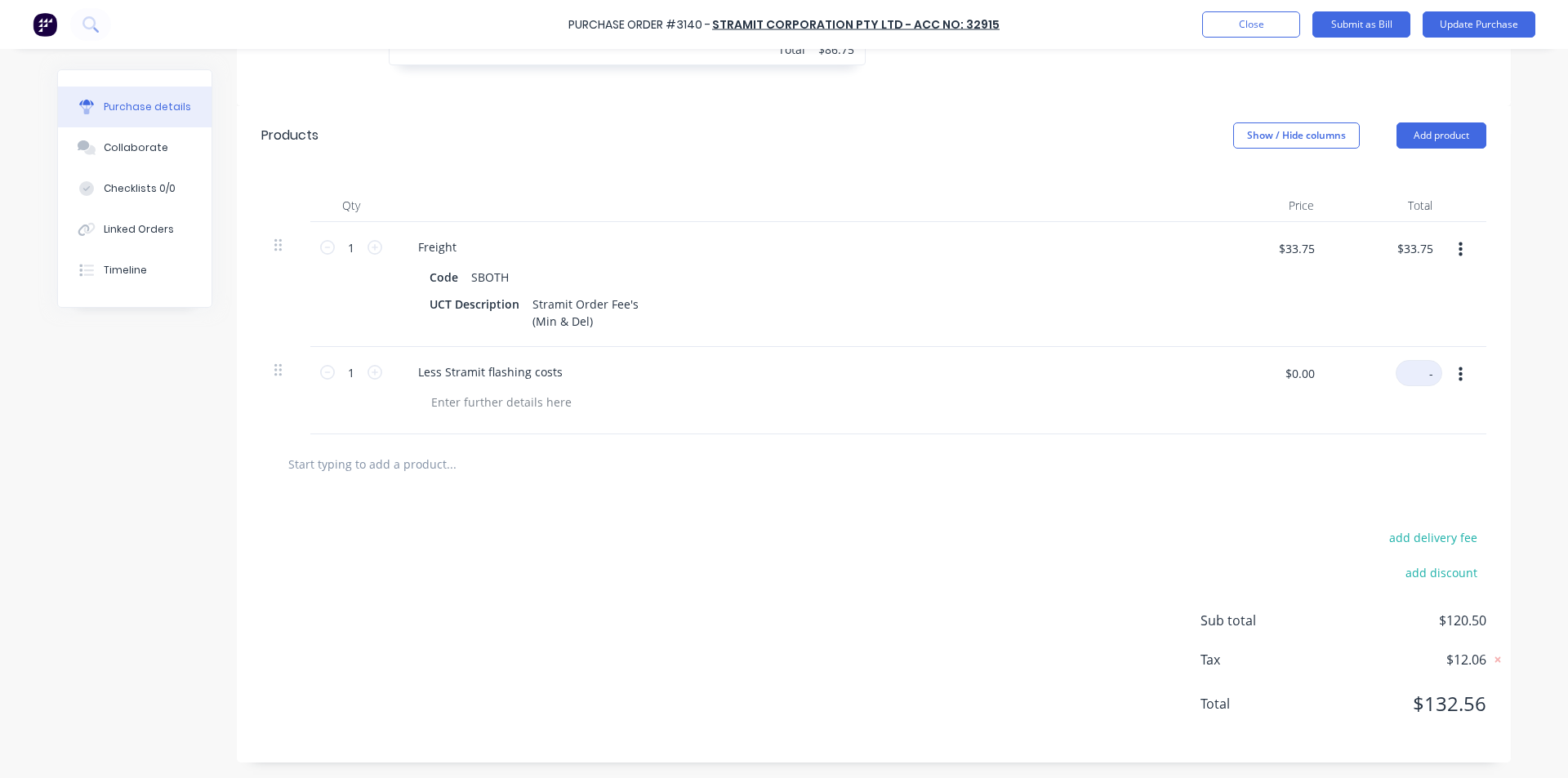
scroll to position [671, 0]
click at [1341, 486] on div at bounding box center [873, 463] width 1225 height 60
click at [1407, 376] on input "$0.00" at bounding box center [1418, 372] width 49 height 26
click at [1390, 462] on div at bounding box center [874, 463] width 1199 height 33
click at [1426, 251] on input "$33.75" at bounding box center [1414, 248] width 55 height 26
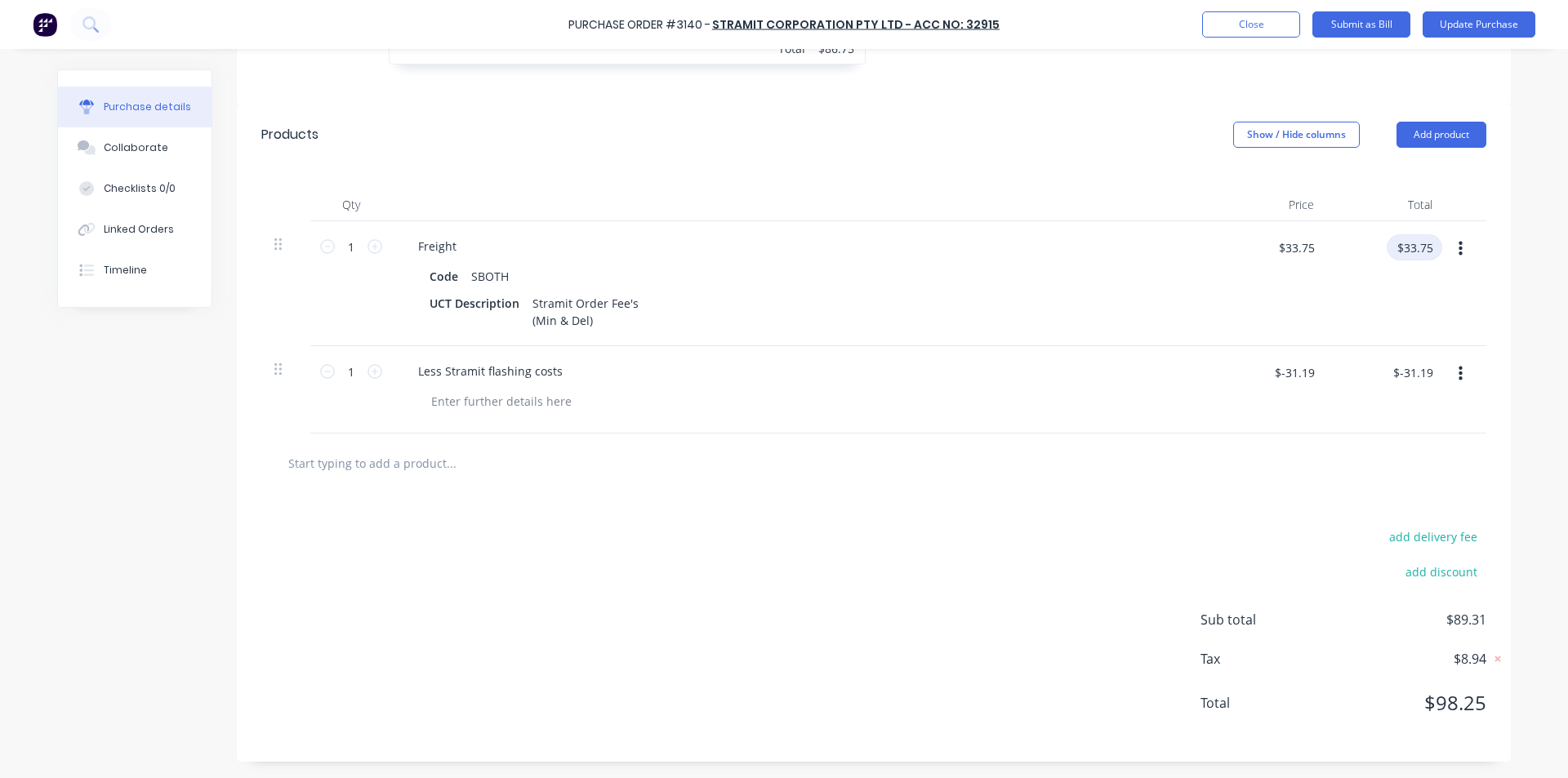
drag, startPoint x: 1423, startPoint y: 251, endPoint x: 1456, endPoint y: 243, distance: 34.0
click at [1426, 249] on input "$33.75" at bounding box center [1414, 248] width 55 height 26
click at [1429, 249] on input "$33.75" at bounding box center [1414, 248] width 55 height 26
click at [1338, 344] on div "$33.74 $33.74" at bounding box center [1387, 284] width 119 height 125
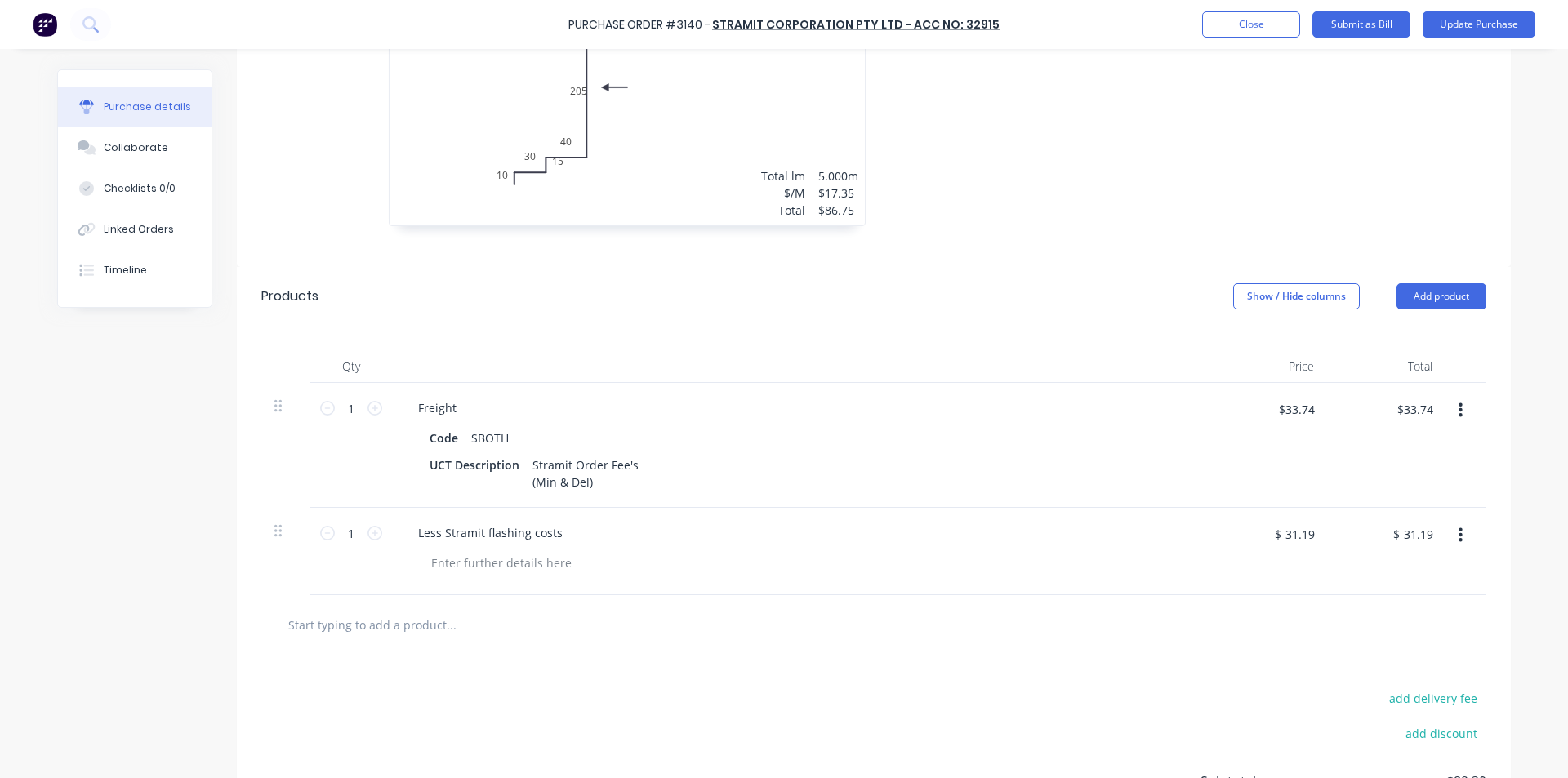
scroll to position [507, 0]
click at [1430, 530] on input "$-31.19" at bounding box center [1413, 535] width 59 height 26
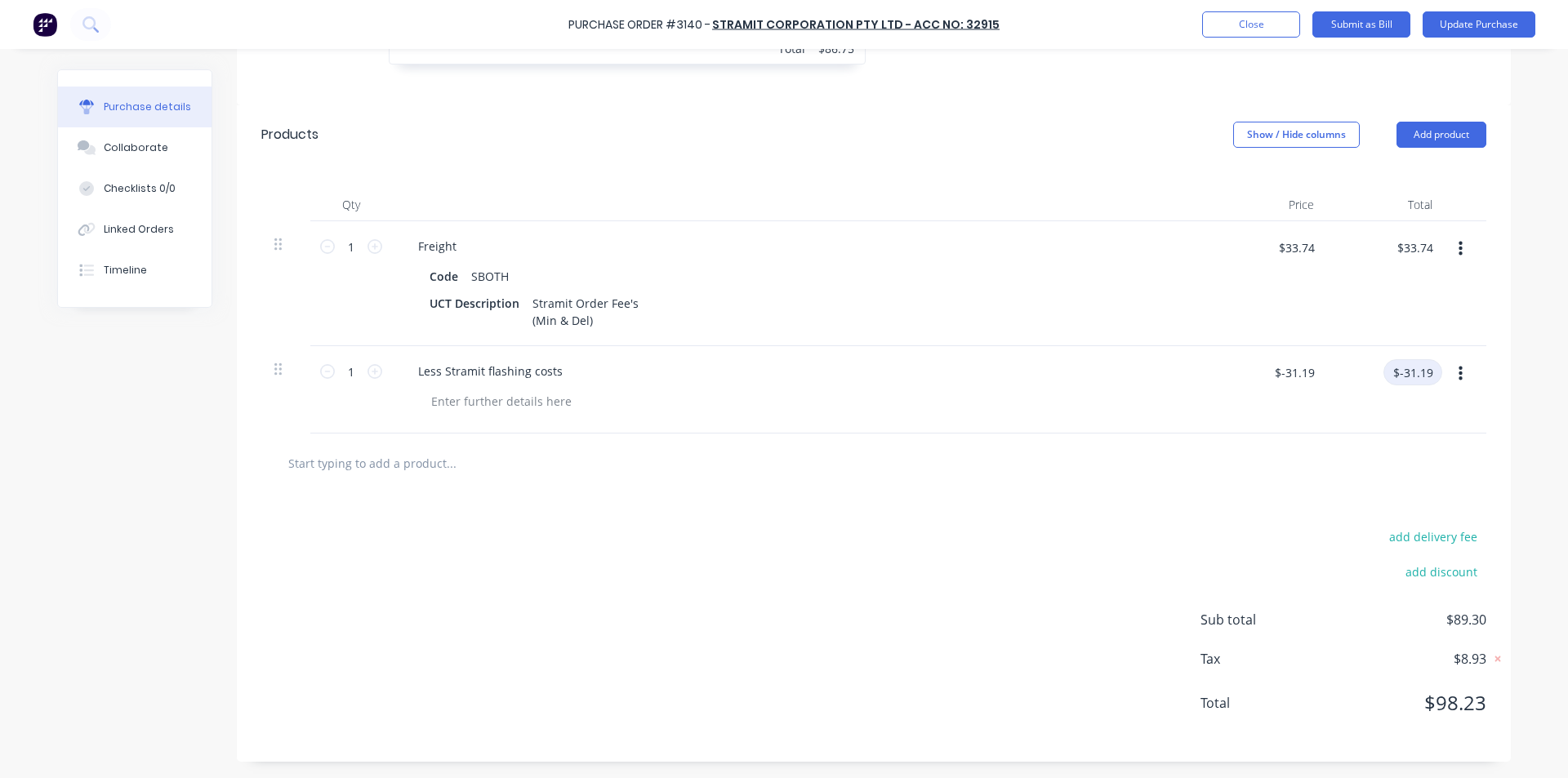
click at [1429, 372] on input "$-31.19" at bounding box center [1413, 372] width 59 height 26
click at [1427, 374] on input "$-31.19" at bounding box center [1413, 372] width 59 height 26
click at [1420, 394] on div "$-31.18 $-31.18" at bounding box center [1413, 378] width 59 height 38
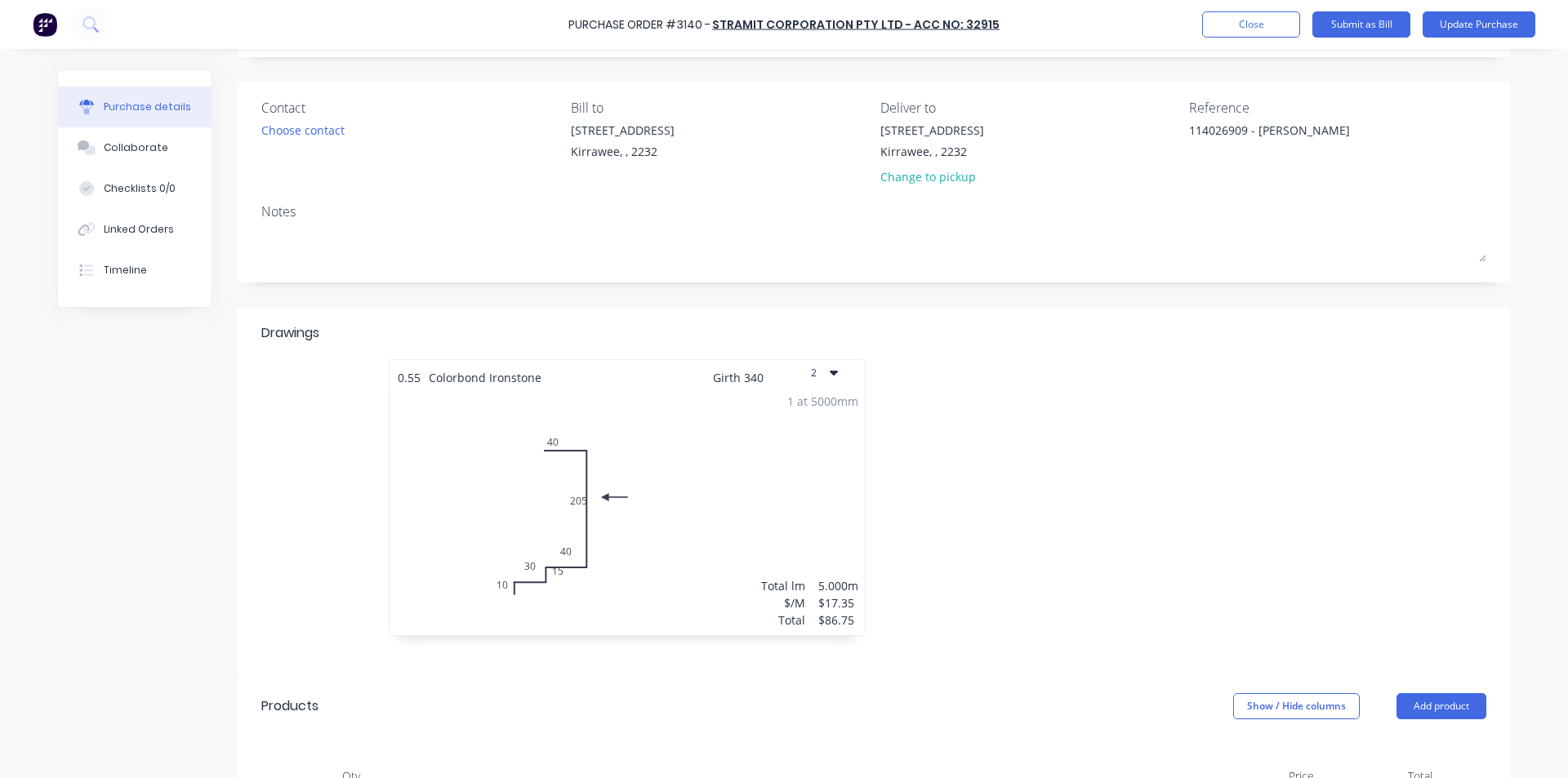
scroll to position [0, 0]
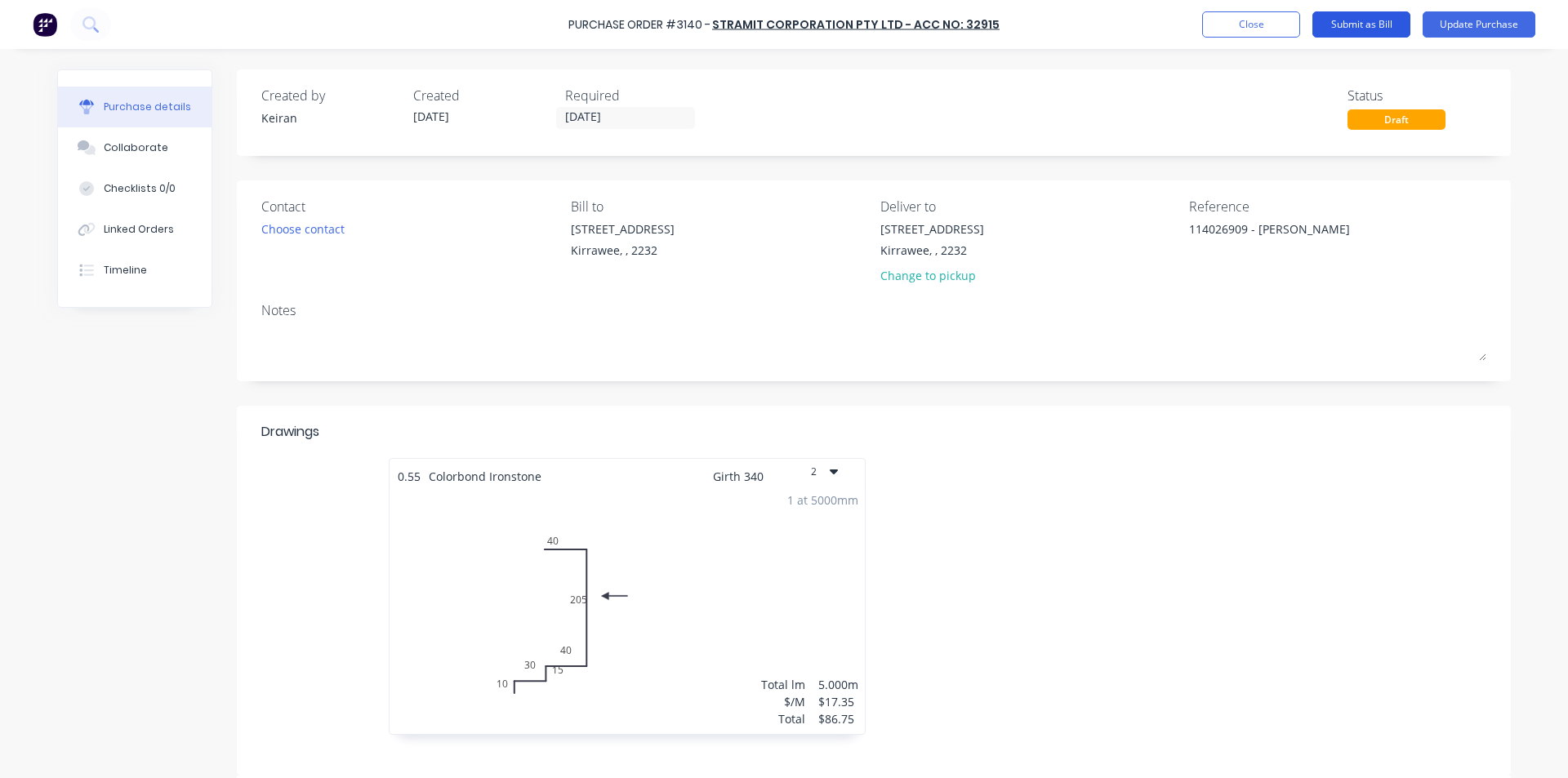
click at [1370, 24] on button "Submit as Bill" at bounding box center [1361, 24] width 98 height 26
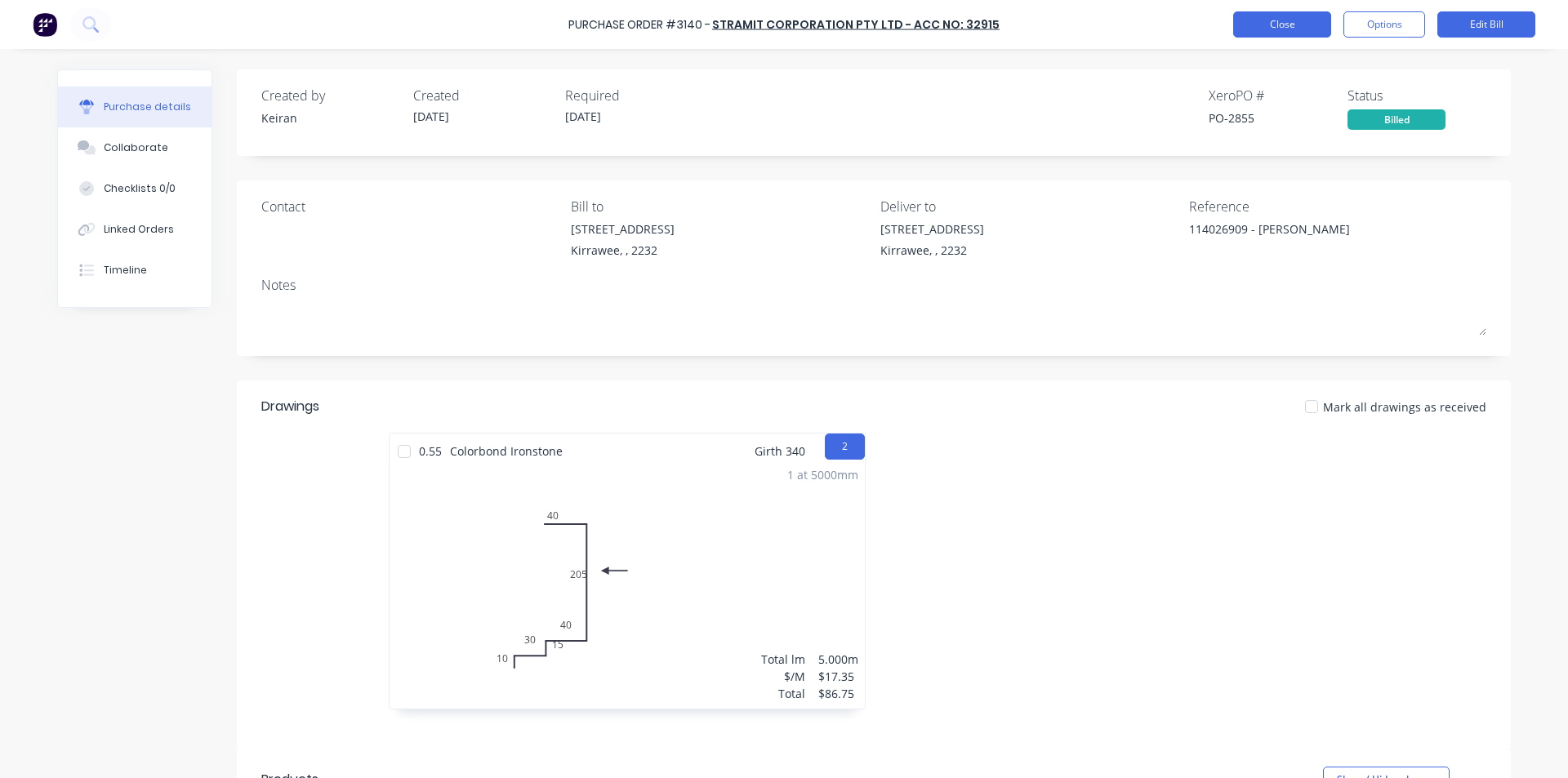
click at [1270, 16] on button "Close" at bounding box center [1282, 24] width 98 height 26
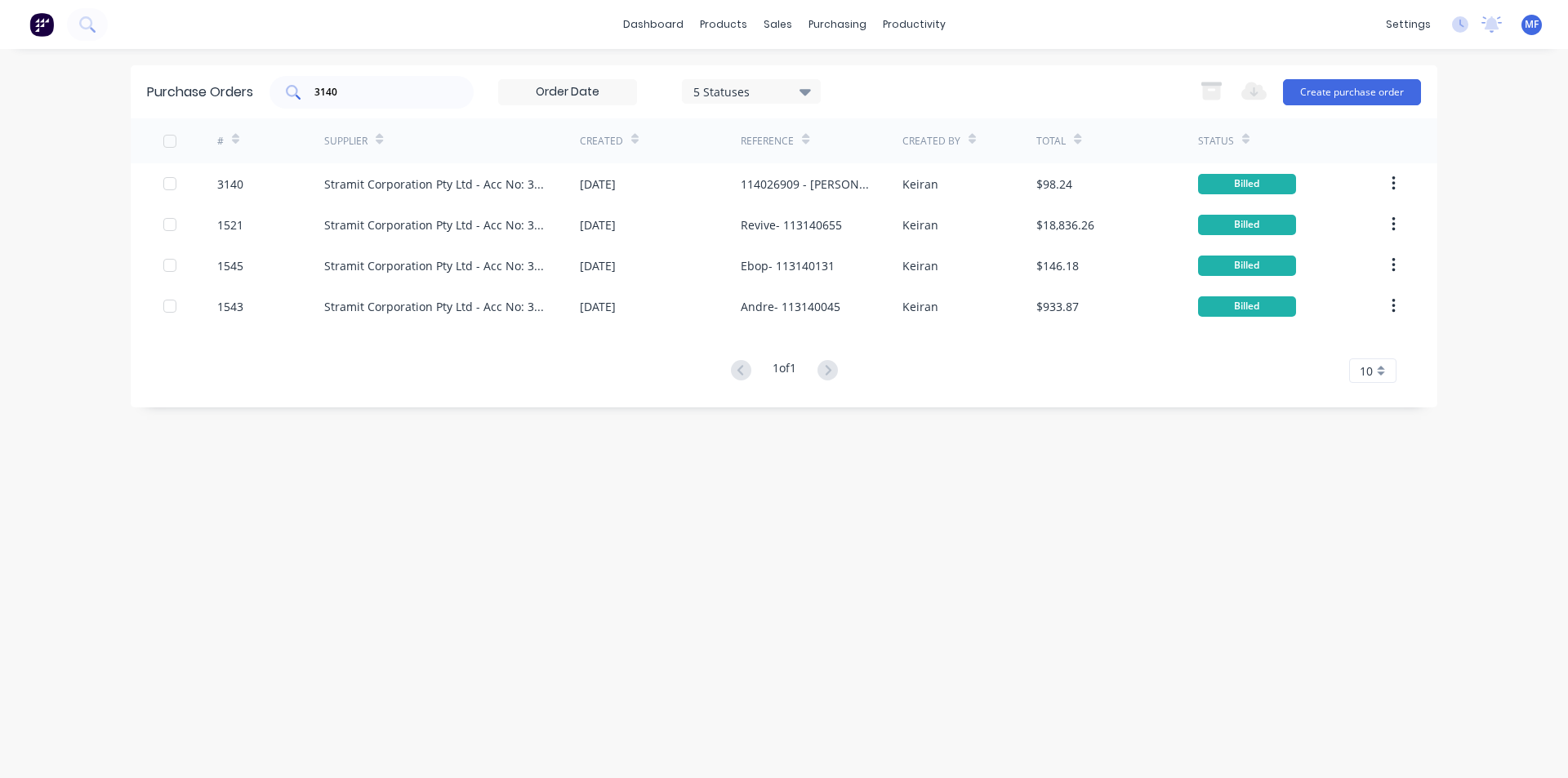
click at [365, 96] on input "3140" at bounding box center [381, 92] width 136 height 16
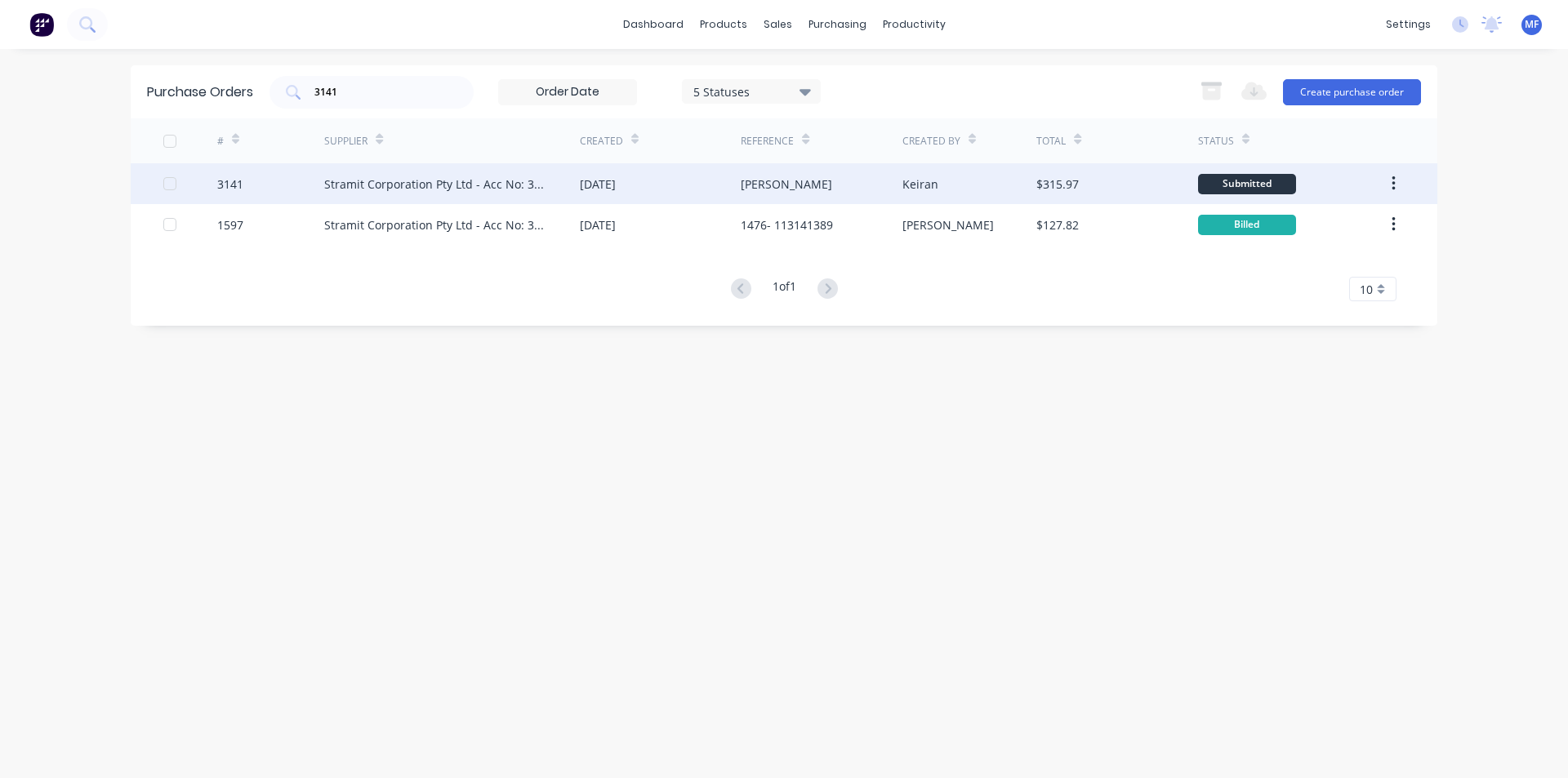
click at [389, 180] on div "Stramit Corporation Pty Ltd - Acc No: 32915" at bounding box center [436, 184] width 223 height 17
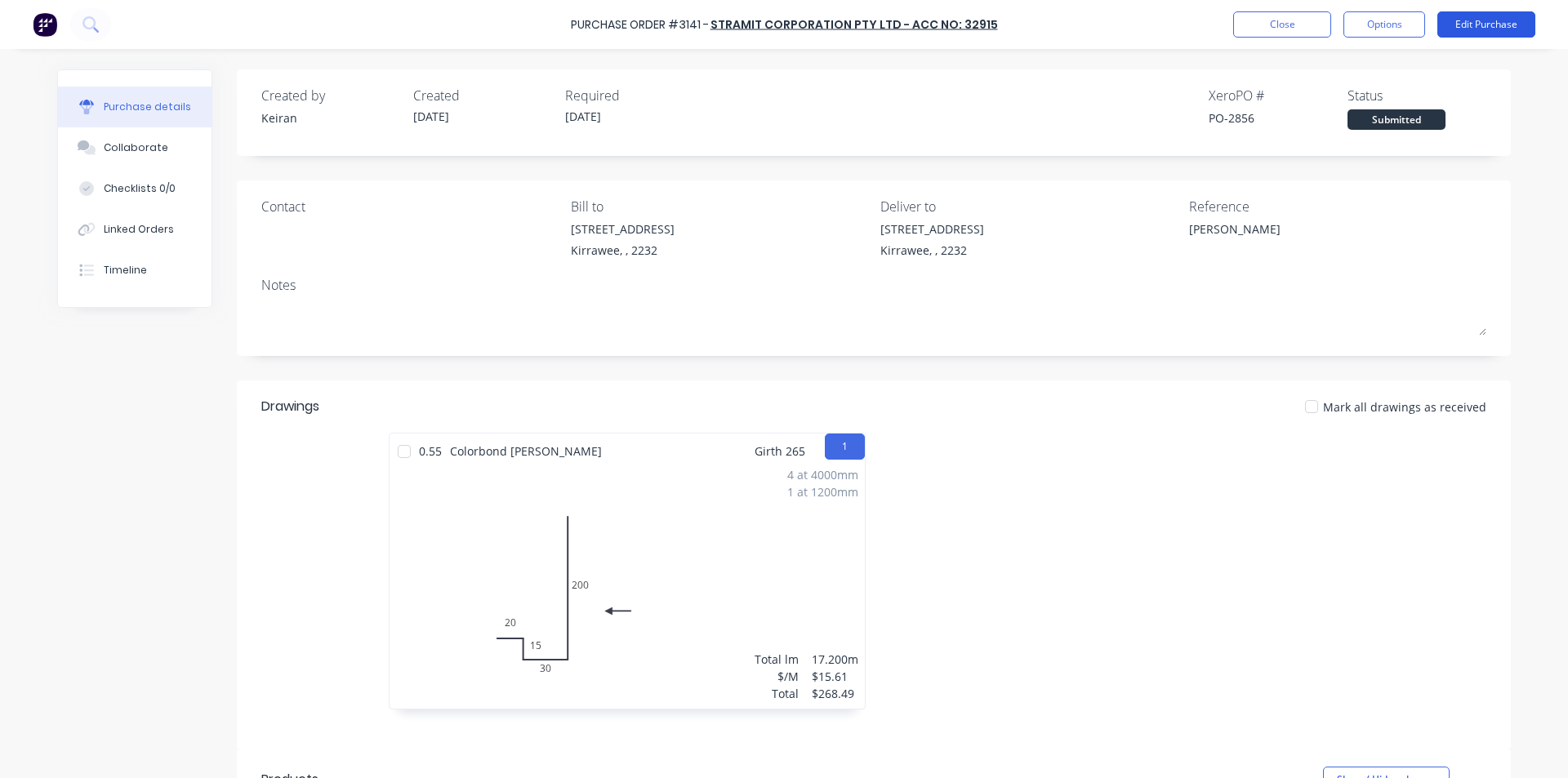
click at [1477, 20] on button "Edit Purchase" at bounding box center [1486, 24] width 98 height 26
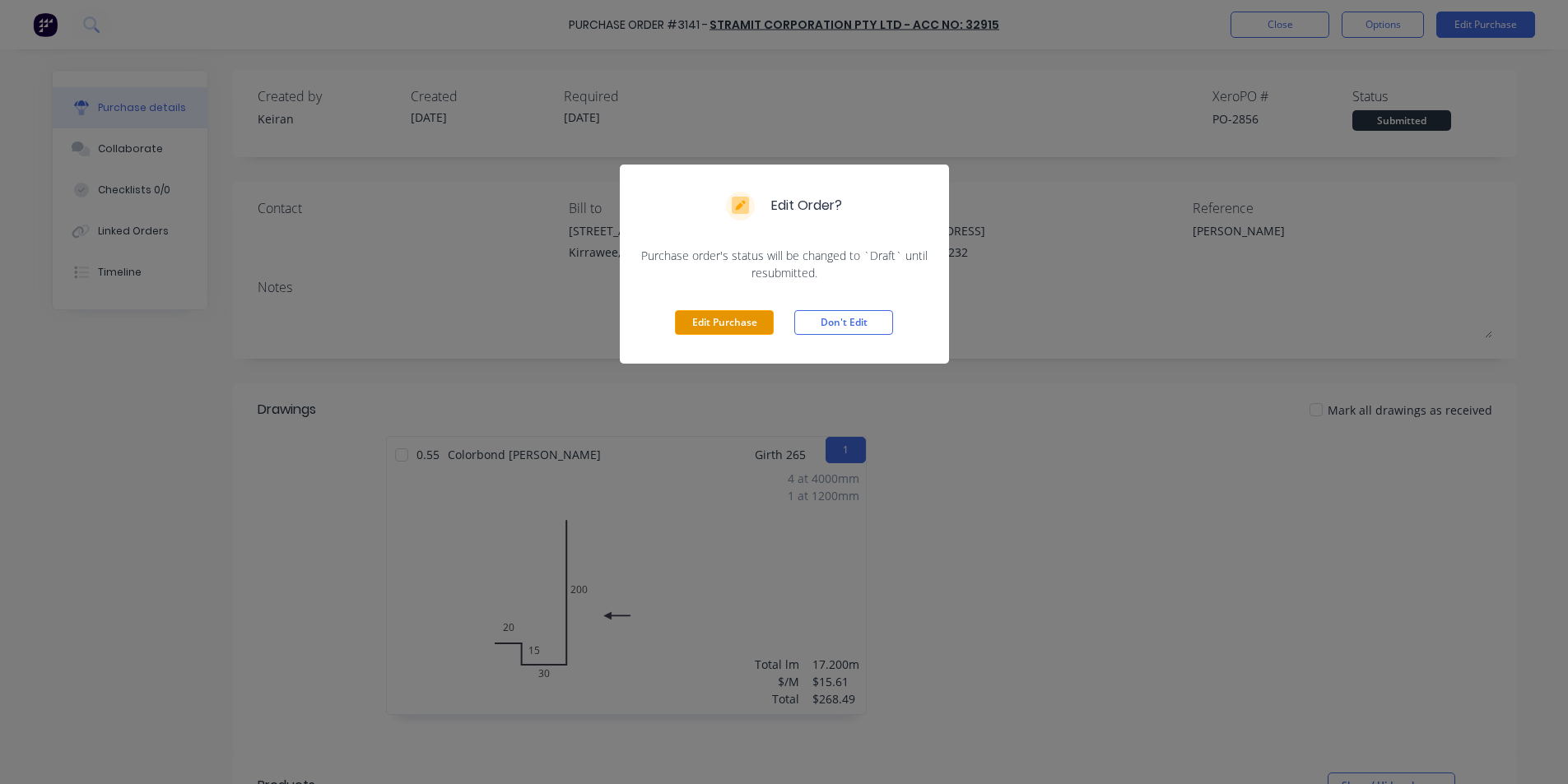
click at [711, 322] on button "Edit Purchase" at bounding box center [725, 323] width 99 height 25
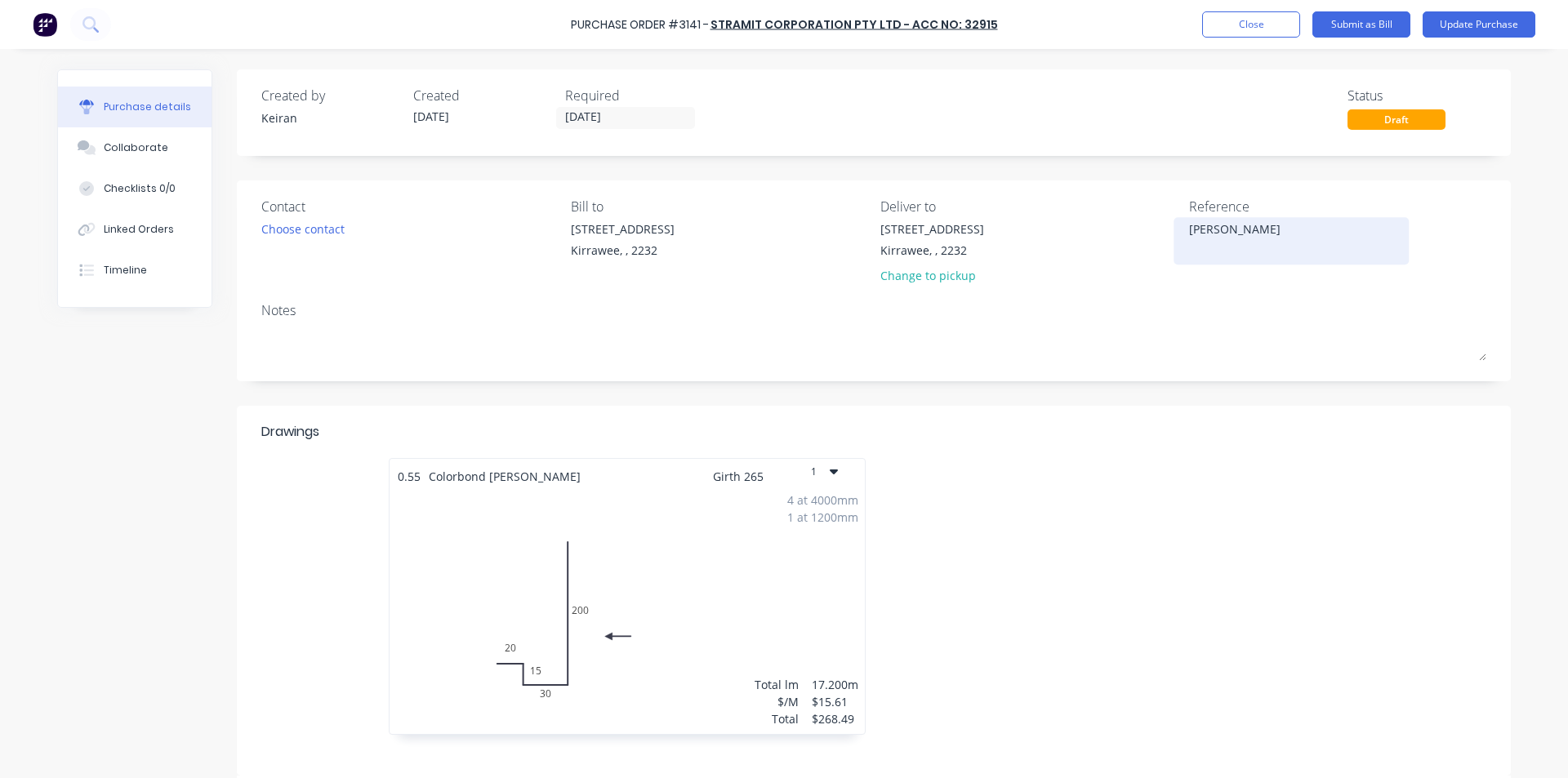
click at [1261, 229] on textarea "[PERSON_NAME]" at bounding box center [1290, 238] width 204 height 37
click at [1066, 542] on div at bounding box center [1121, 604] width 493 height 293
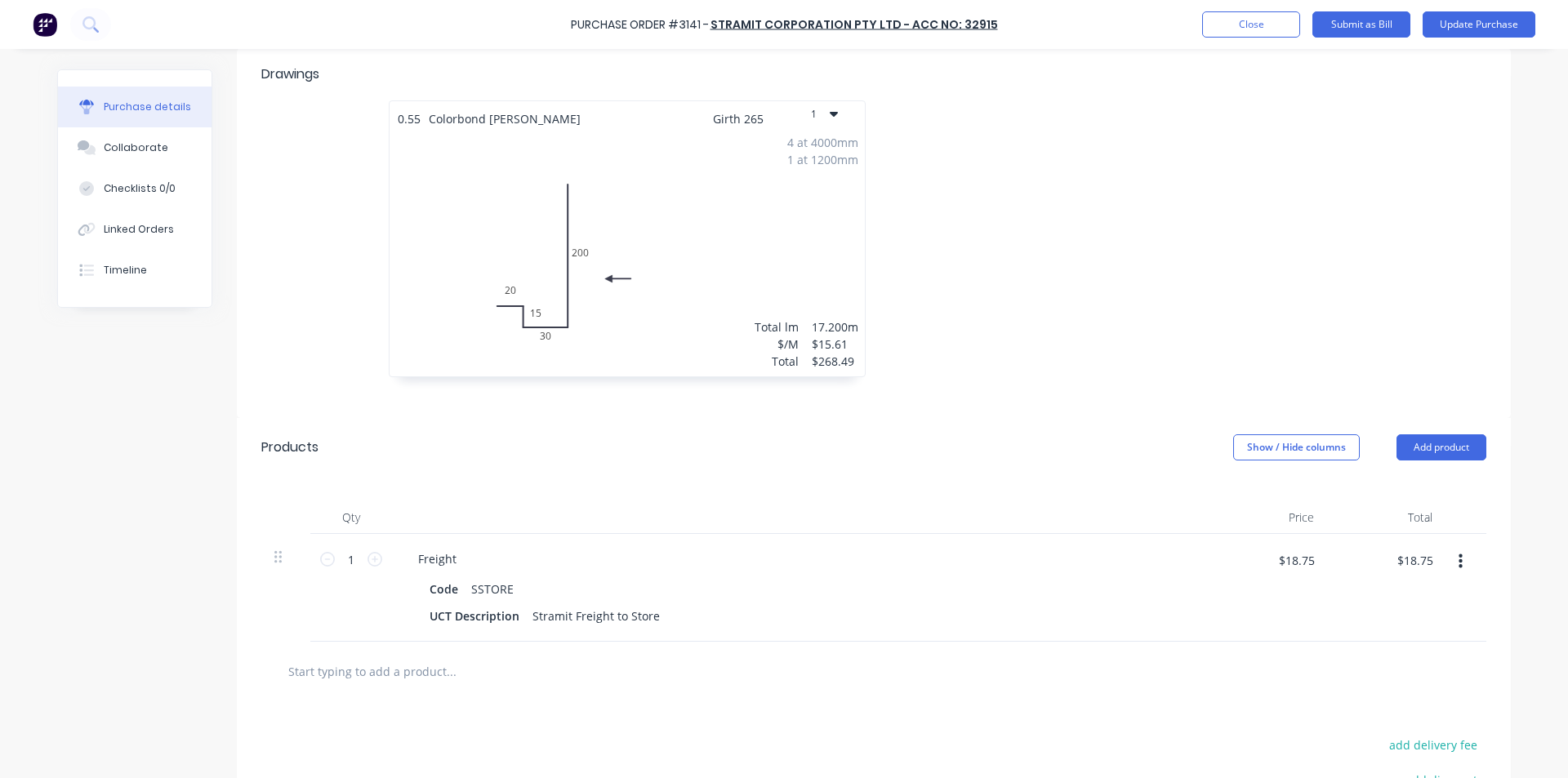
scroll to position [490, 0]
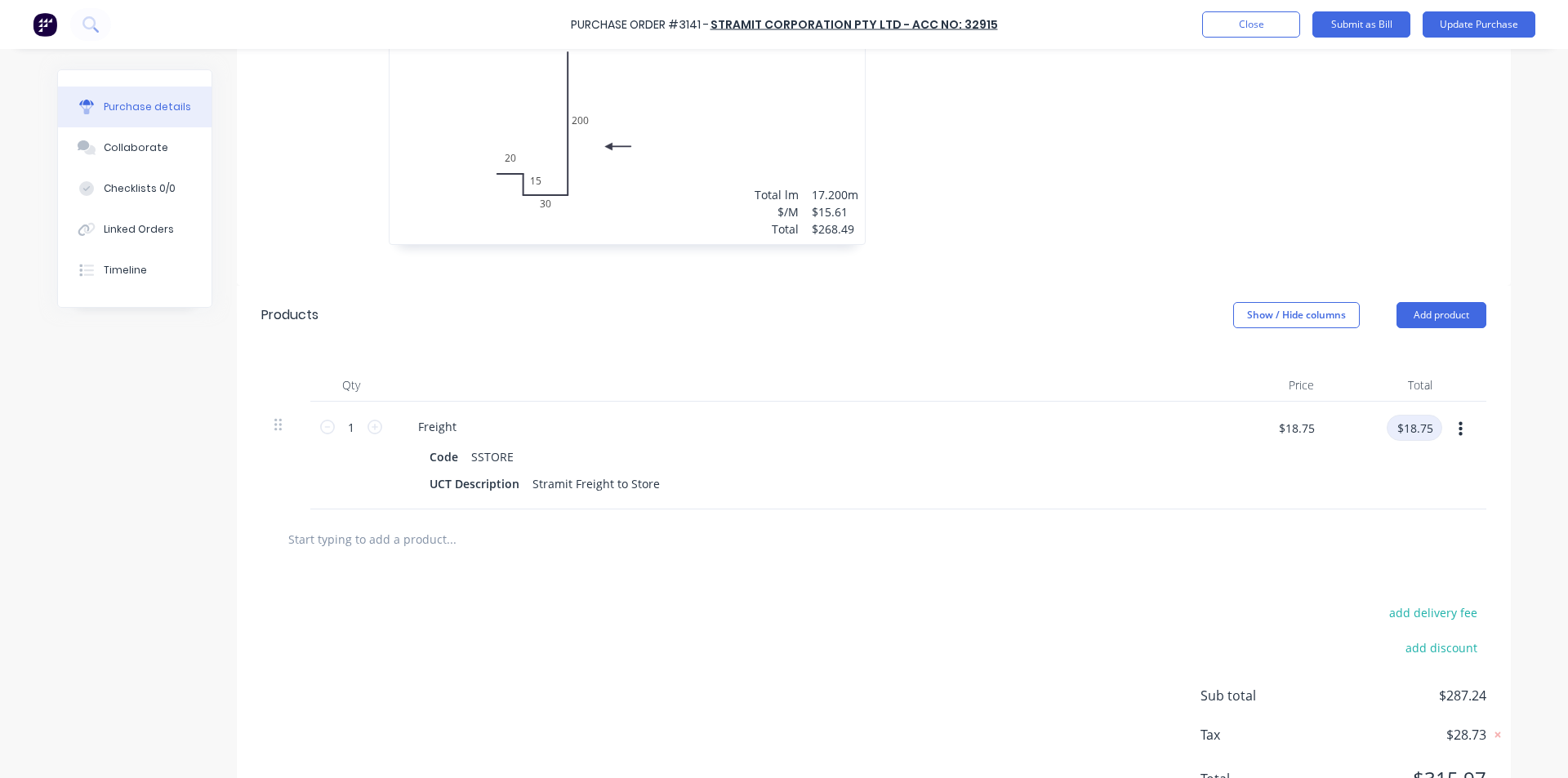
click at [1413, 427] on input "$18.75" at bounding box center [1414, 428] width 55 height 26
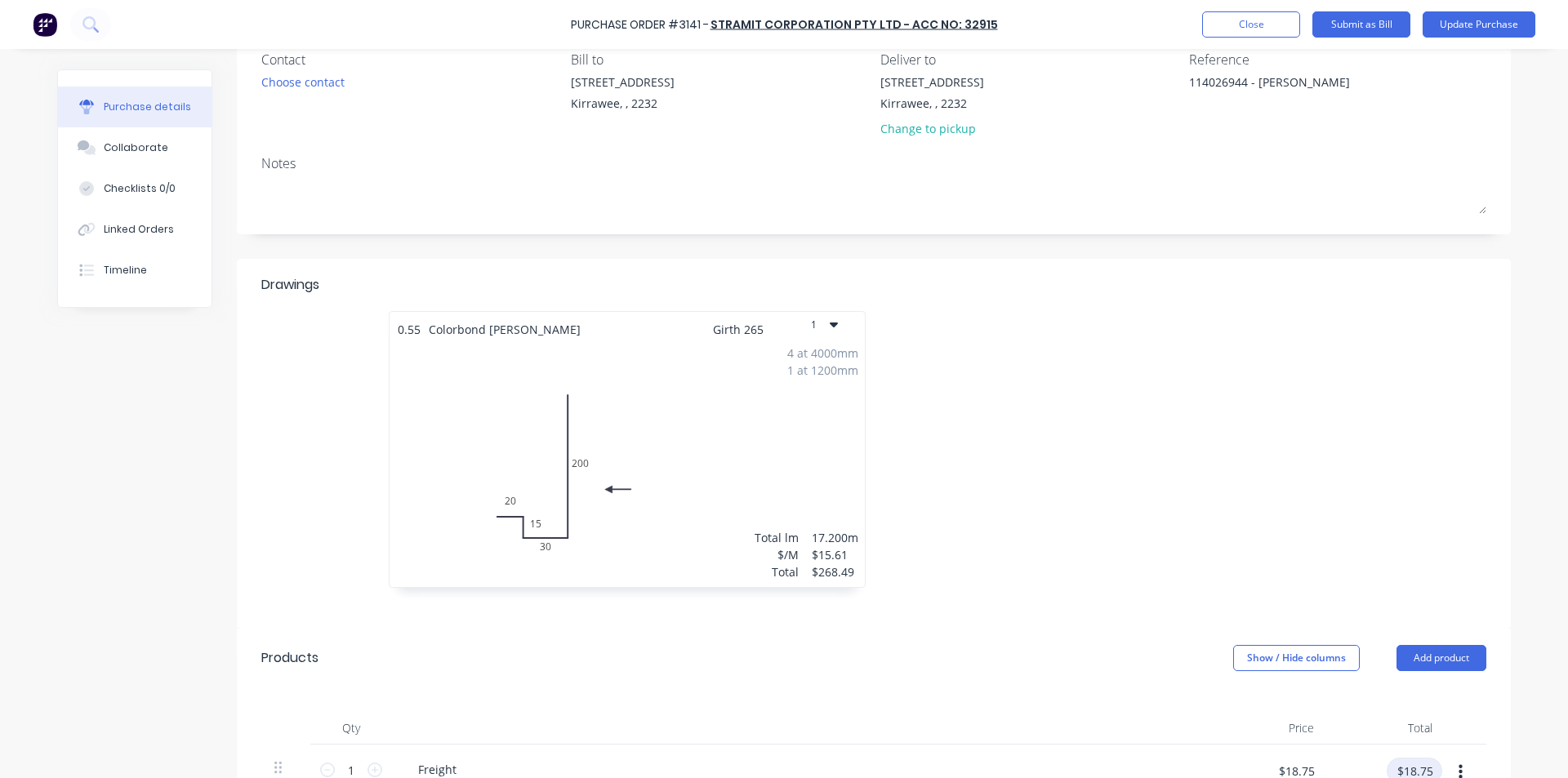
scroll to position [484, 0]
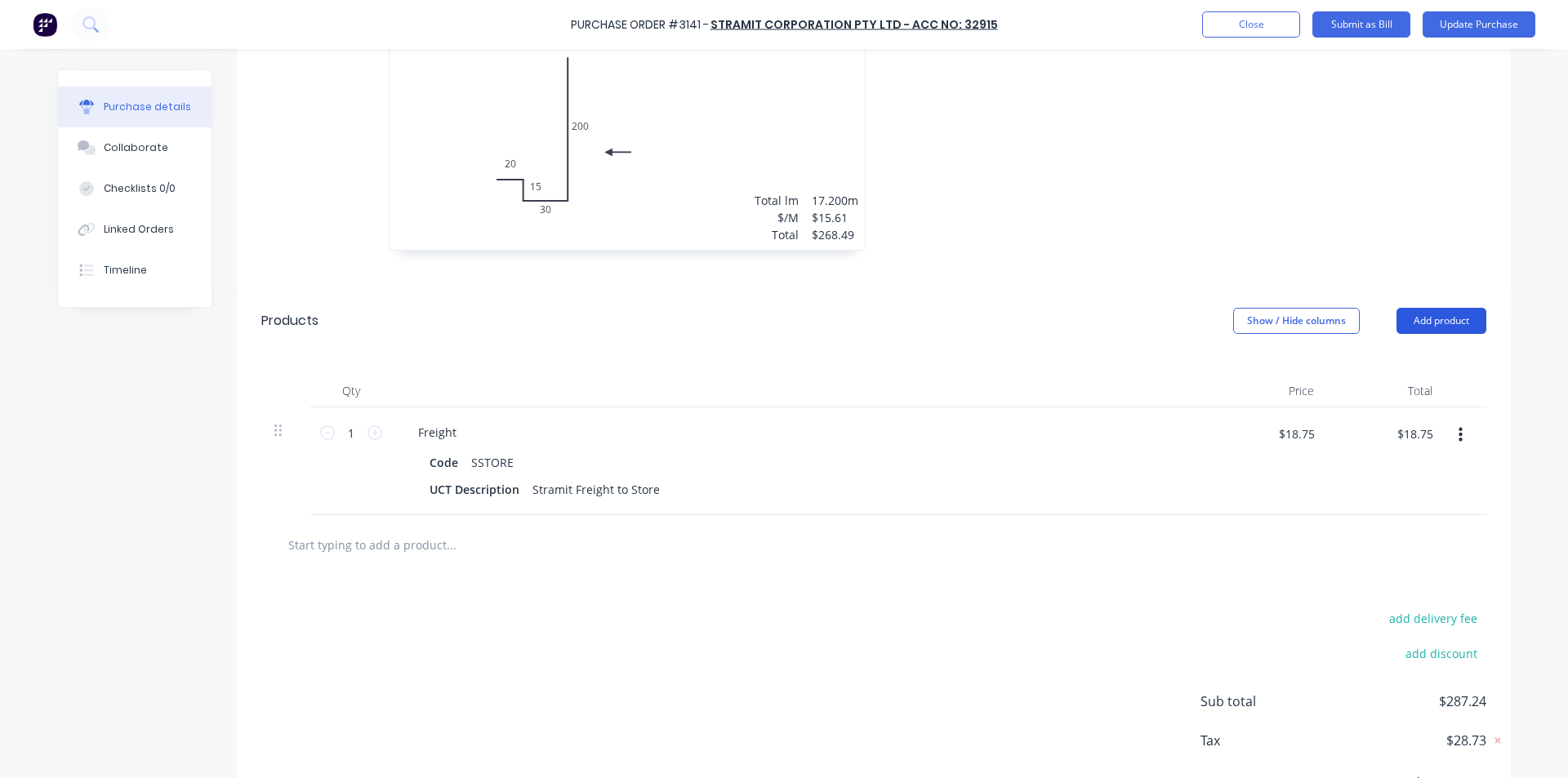
click at [1434, 313] on button "Add product" at bounding box center [1441, 321] width 90 height 26
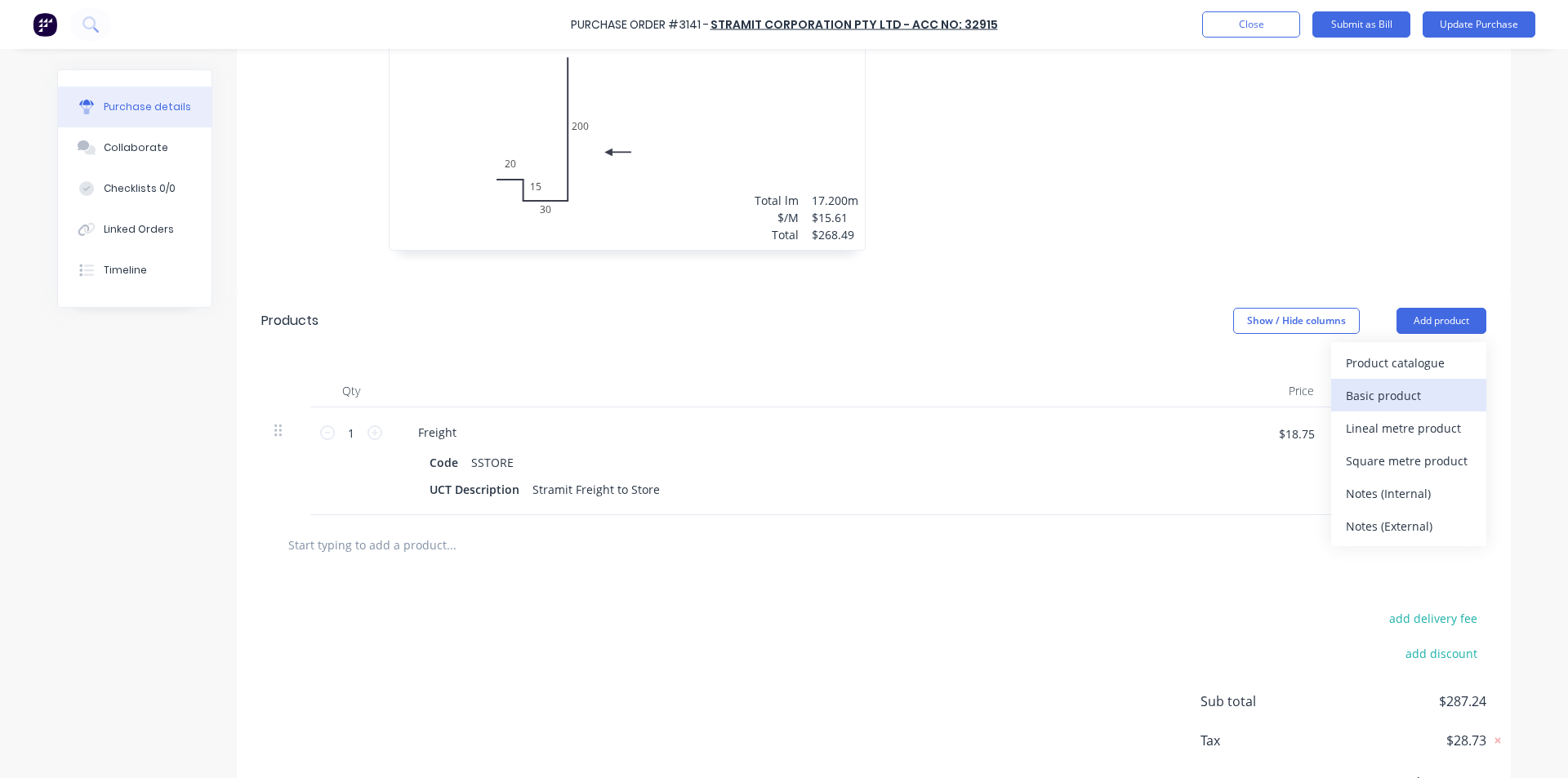
click at [1378, 393] on div "Basic product" at bounding box center [1408, 395] width 126 height 24
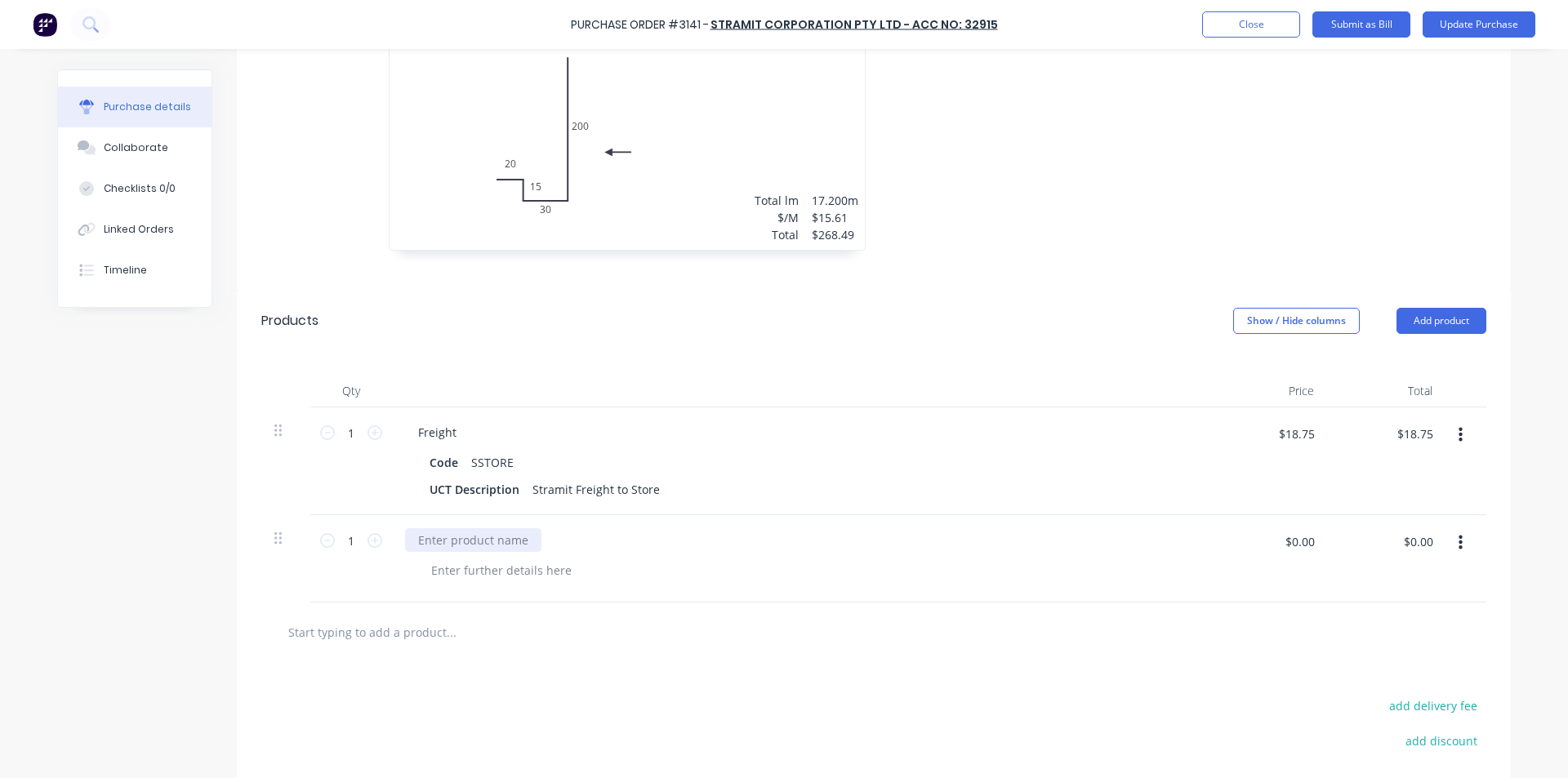
click at [482, 546] on div at bounding box center [473, 540] width 136 height 24
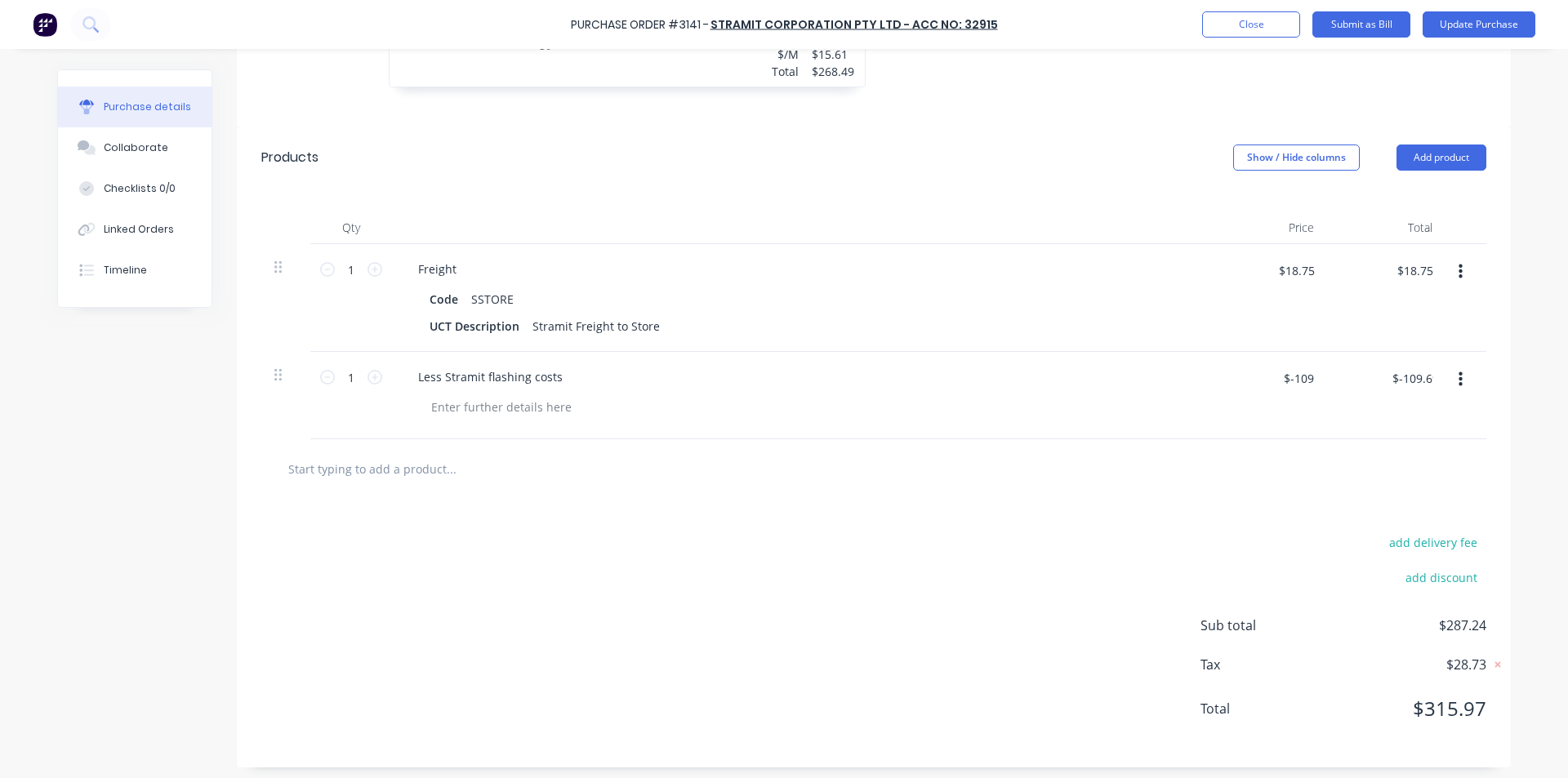
click at [1140, 601] on div "add delivery fee add discount Sub total $287.24 Tax $28.73 Total $315.97" at bounding box center [873, 633] width 1274 height 268
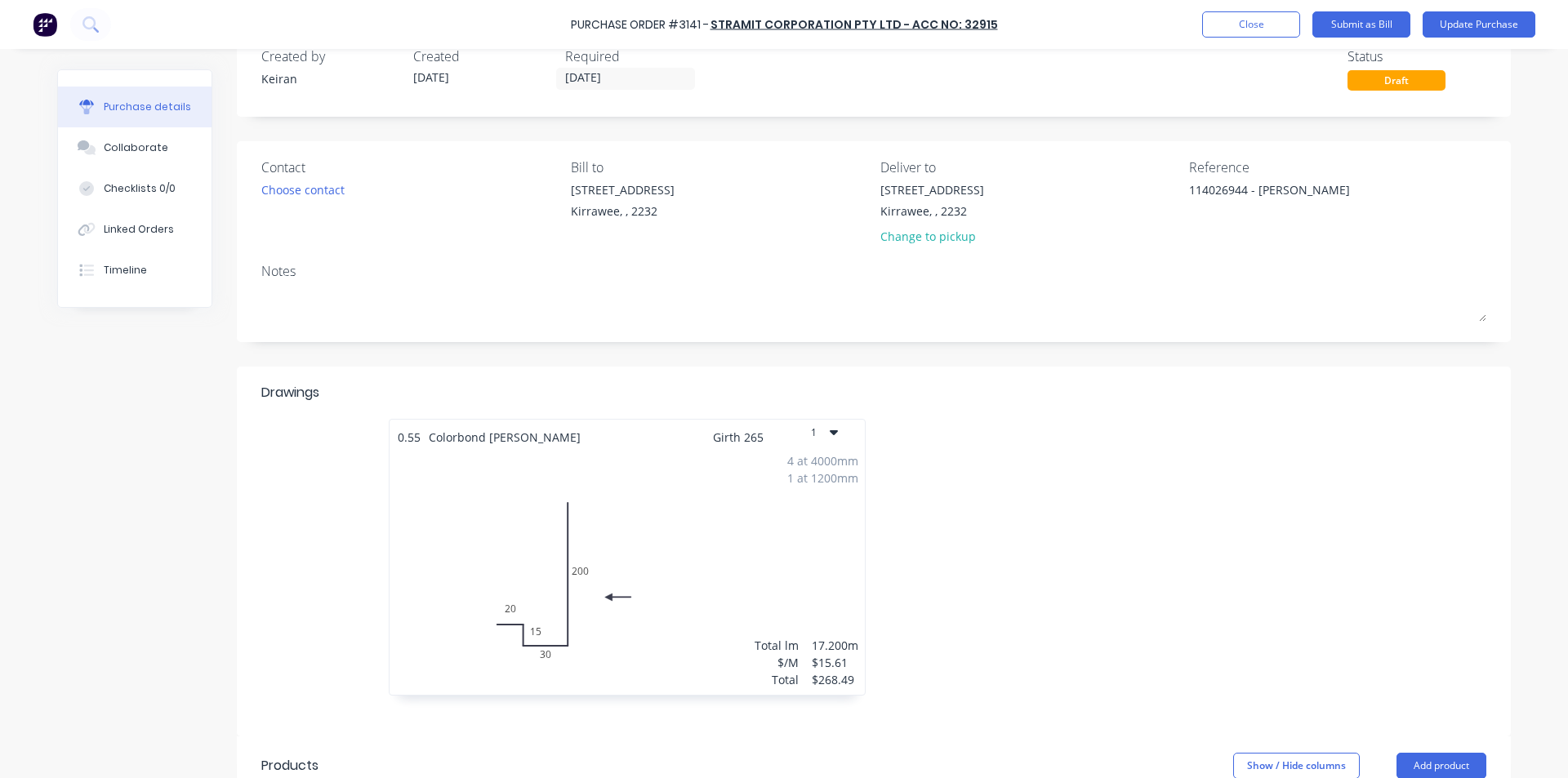
scroll to position [0, 0]
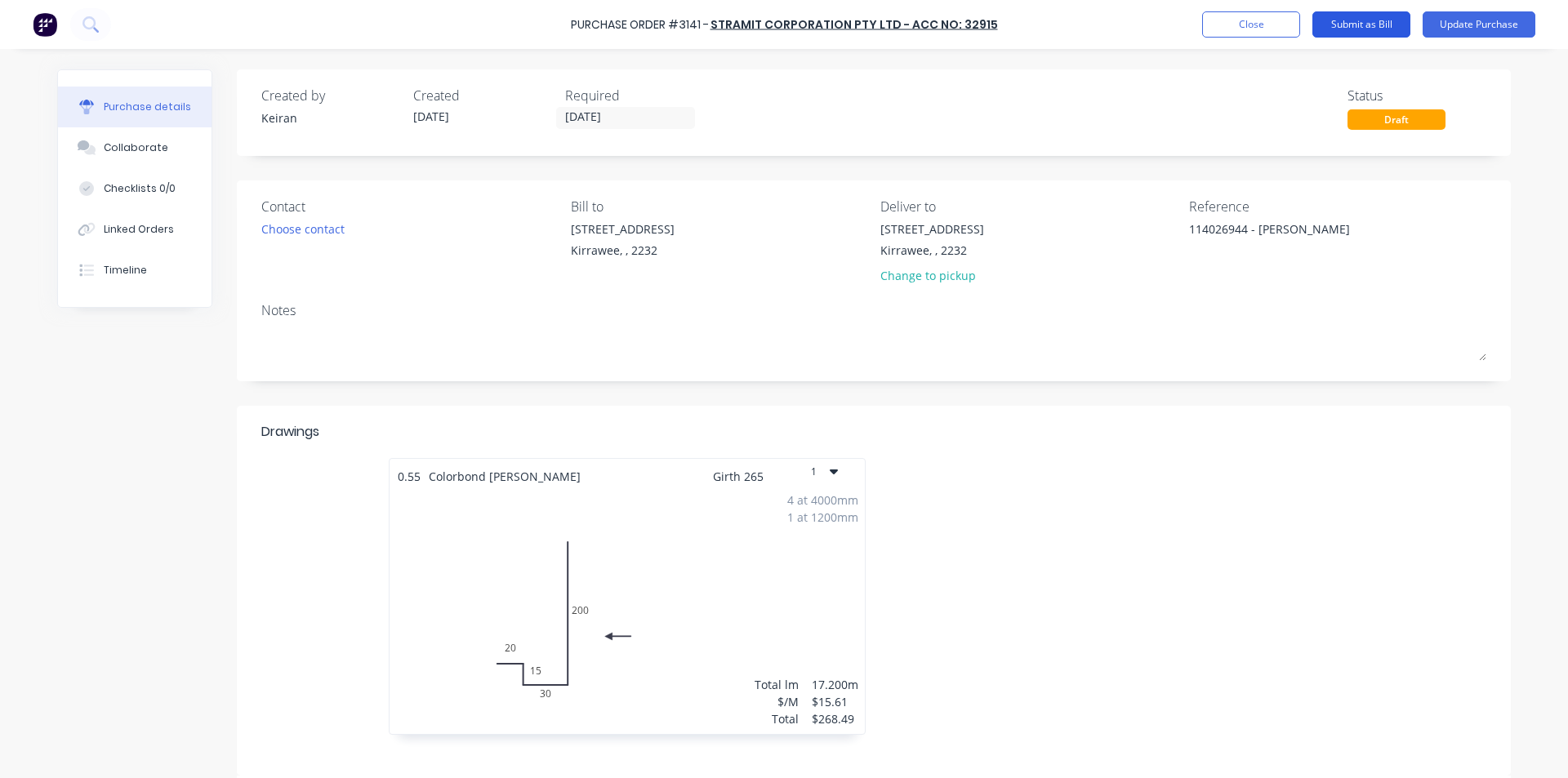
click at [1379, 32] on button "Submit as Bill" at bounding box center [1361, 24] width 98 height 26
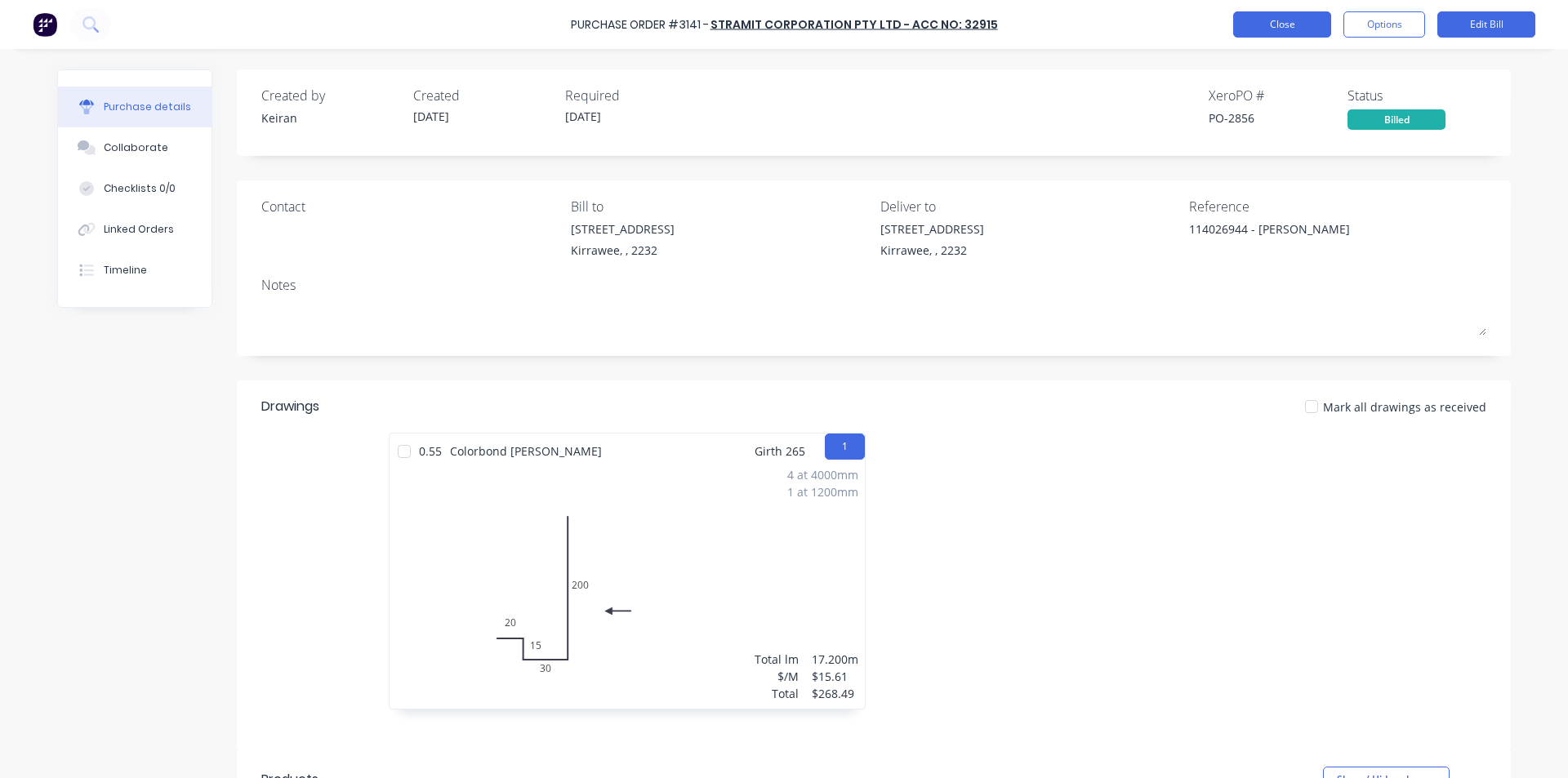
click at [1275, 16] on button "Close" at bounding box center [1282, 24] width 98 height 26
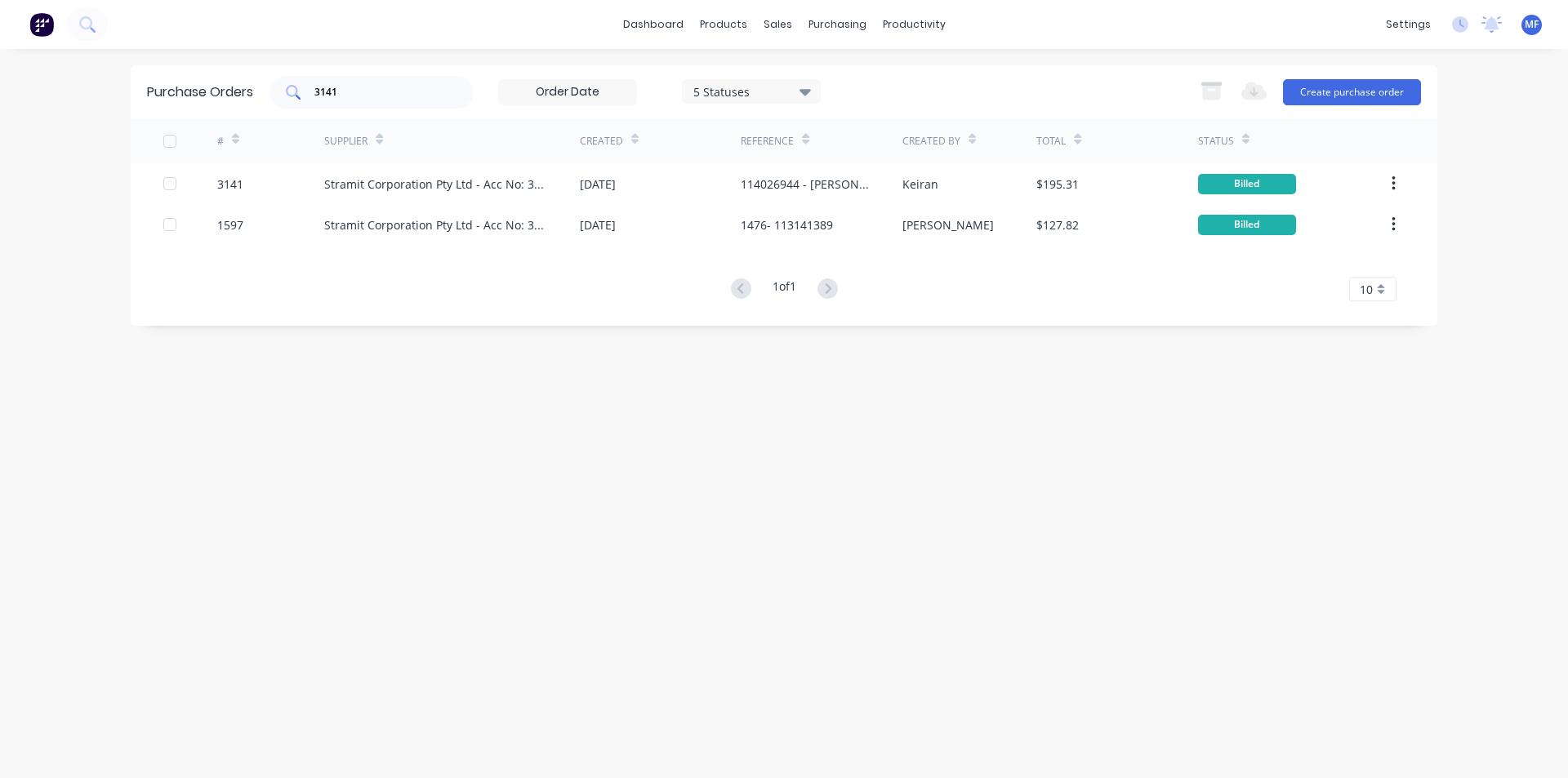
click at [344, 91] on input "3141" at bounding box center [381, 92] width 136 height 16
click at [344, 90] on input "3141" at bounding box center [381, 92] width 136 height 16
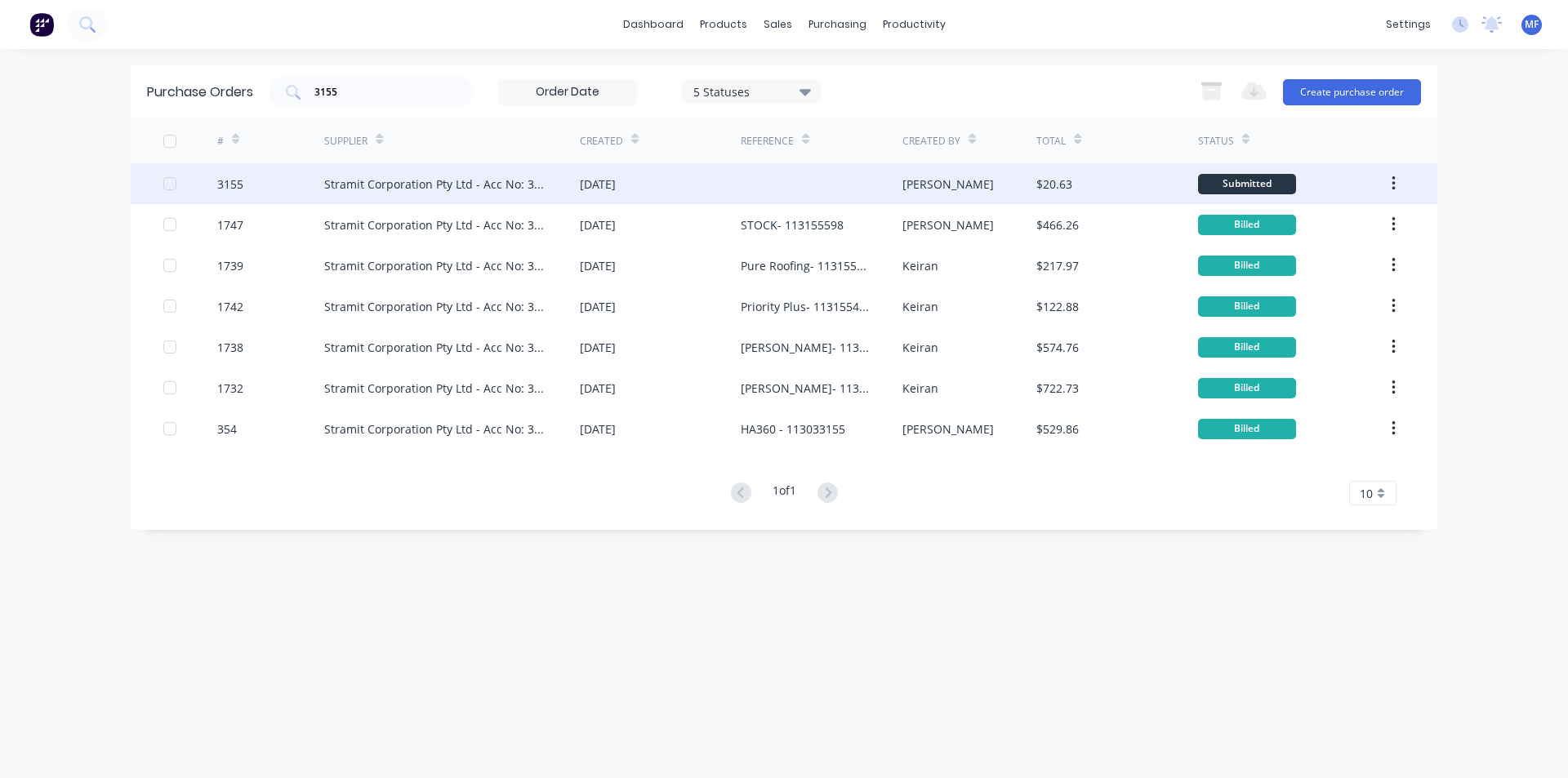
click at [484, 181] on div "Stramit Corporation Pty Ltd - Acc No: 32915" at bounding box center [436, 184] width 223 height 17
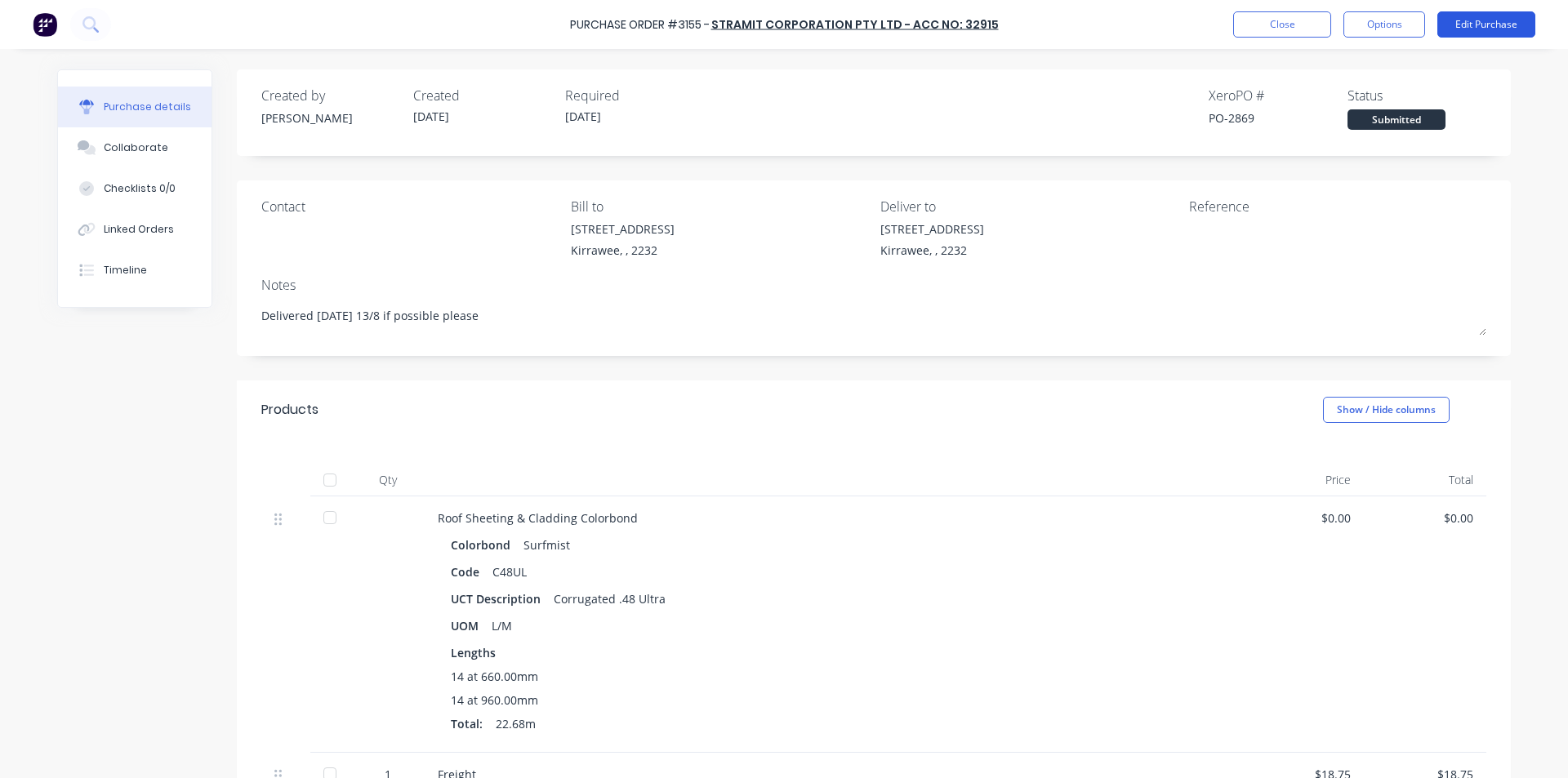
click at [1467, 21] on button "Edit Purchase" at bounding box center [1486, 24] width 98 height 26
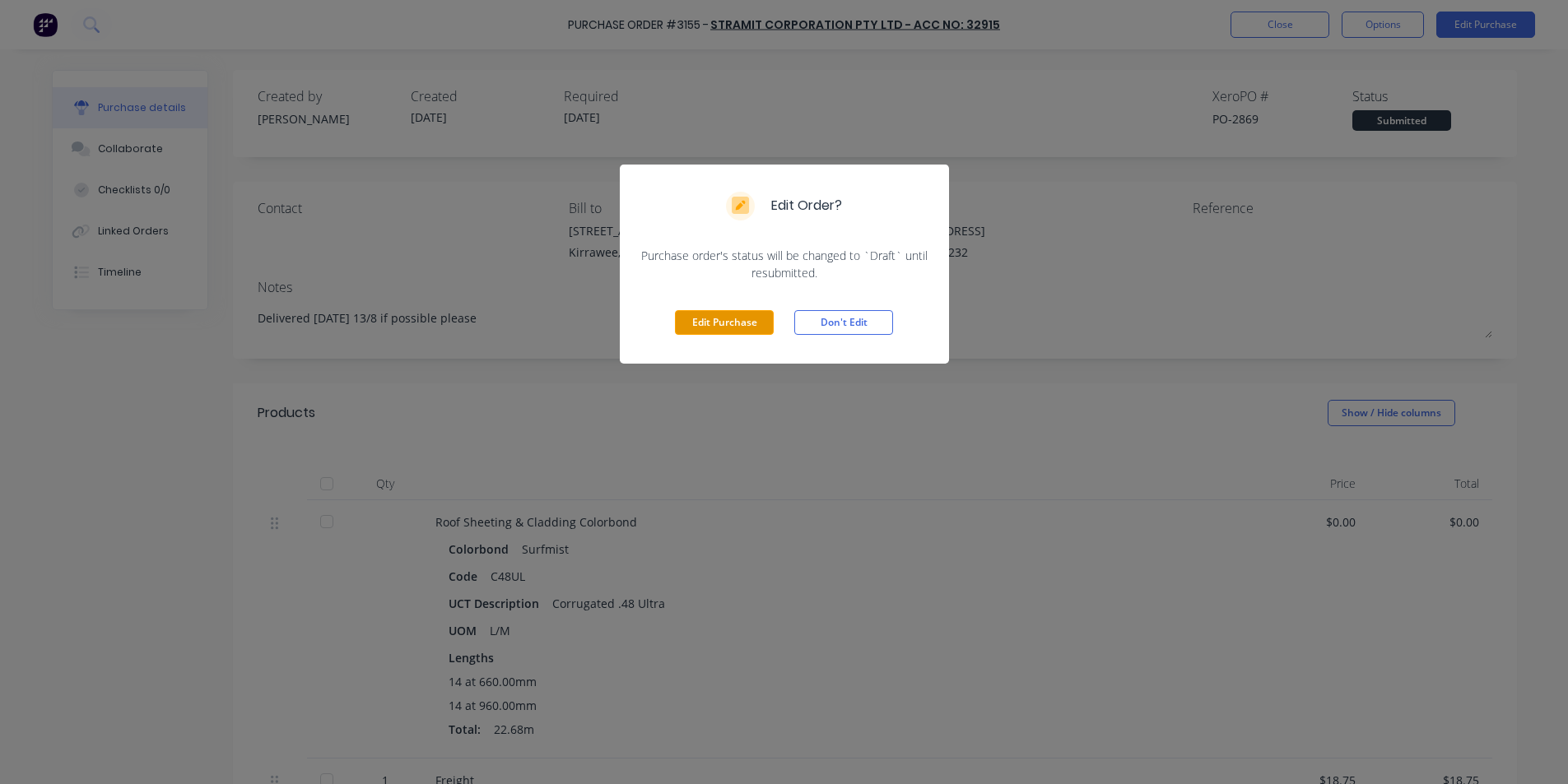
click at [742, 320] on button "Edit Purchase" at bounding box center [725, 323] width 99 height 25
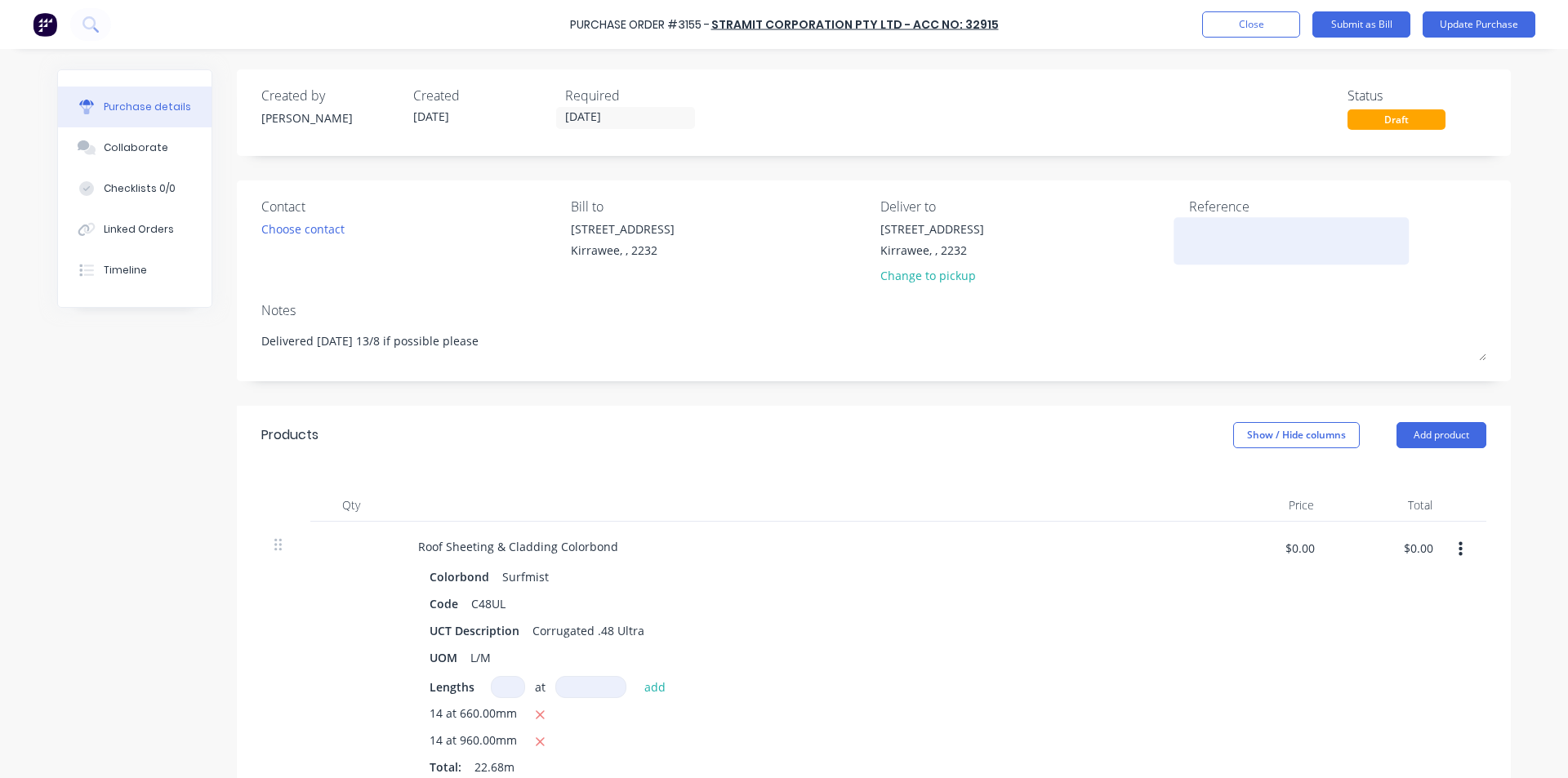
click at [1239, 251] on textarea at bounding box center [1290, 238] width 204 height 37
click at [1183, 302] on div "Notes" at bounding box center [873, 310] width 1225 height 20
click at [154, 233] on div "Linked Orders" at bounding box center [138, 229] width 70 height 15
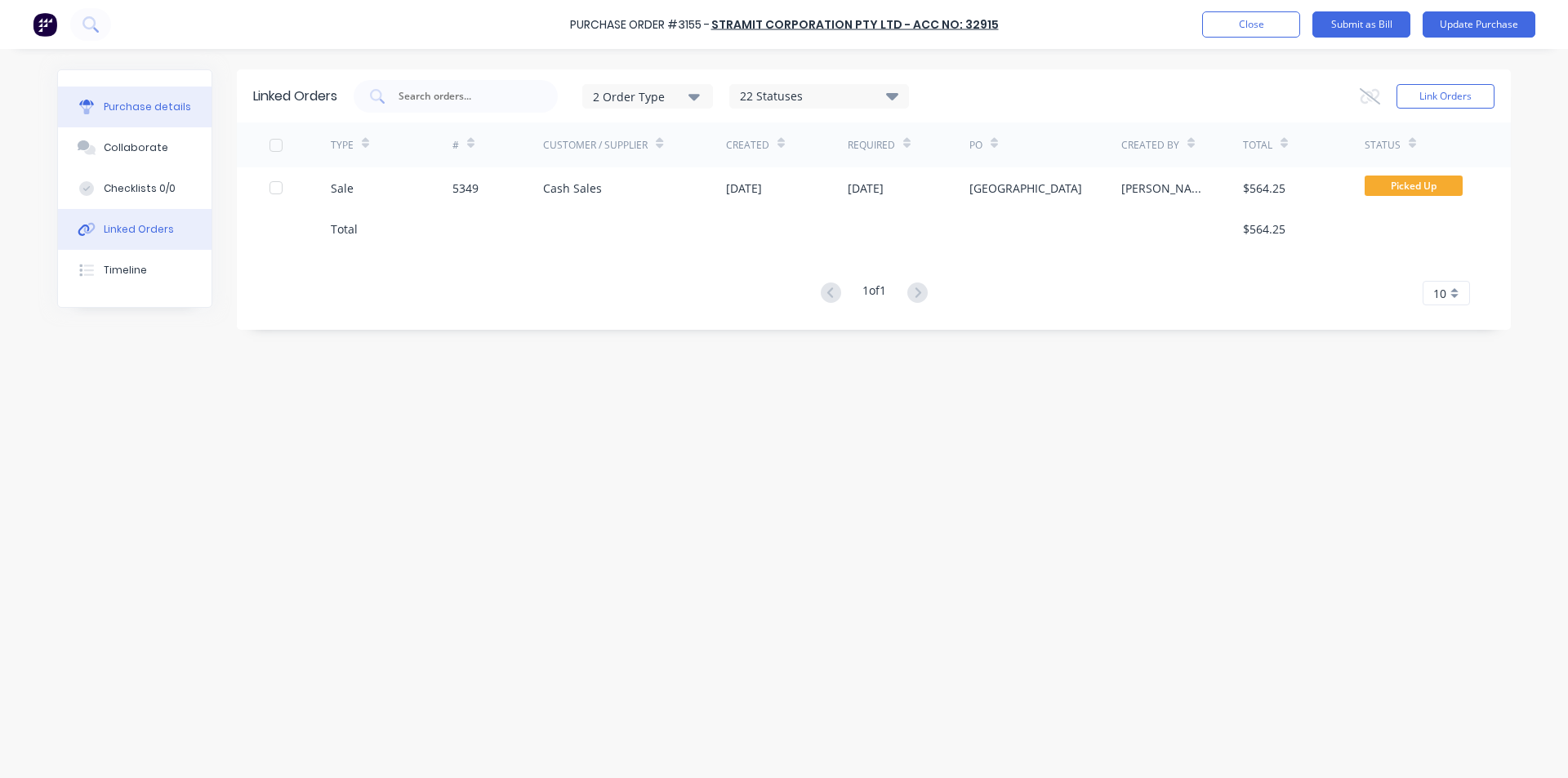
click at [141, 104] on div "Purchase details" at bounding box center [147, 107] width 87 height 15
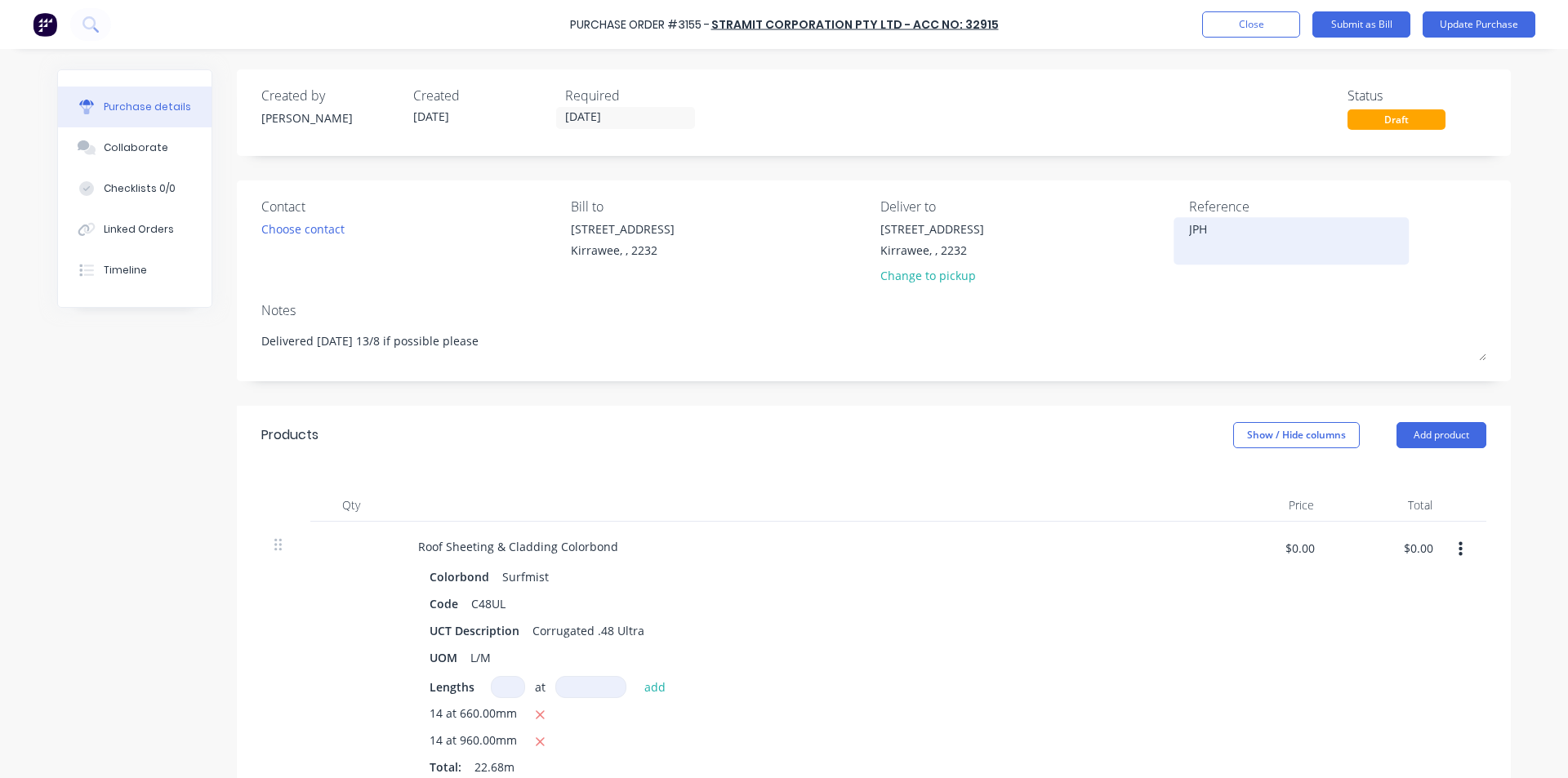
click at [1217, 240] on textarea "JPH" at bounding box center [1290, 238] width 204 height 37
click at [1003, 604] on div "Code C48UL" at bounding box center [797, 604] width 748 height 24
click at [1411, 549] on input "$0.00" at bounding box center [1418, 548] width 49 height 26
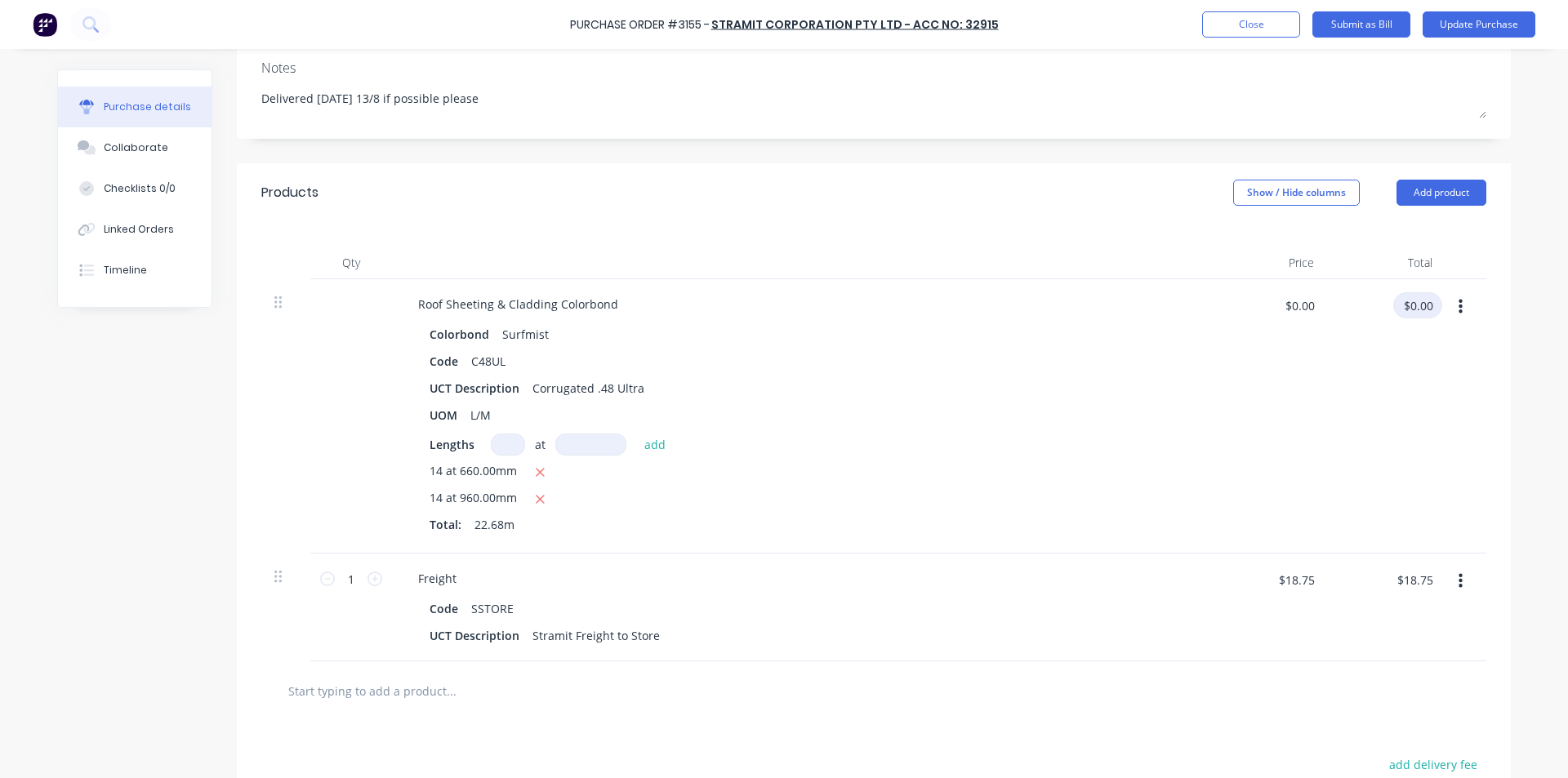
scroll to position [245, 0]
click at [1254, 511] on div "$17.8611 $17.8611" at bounding box center [1268, 413] width 119 height 275
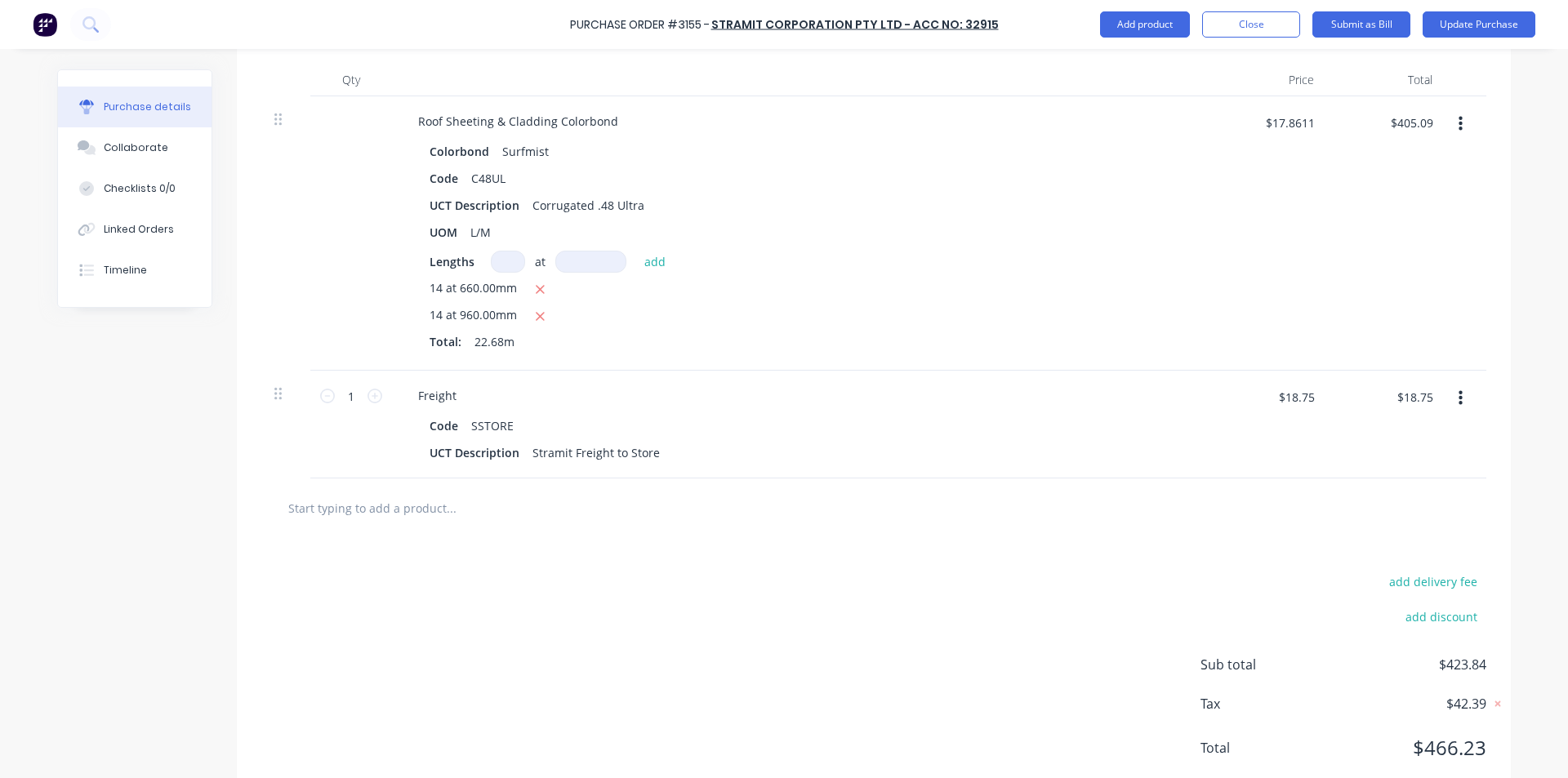
scroll to position [389, 0]
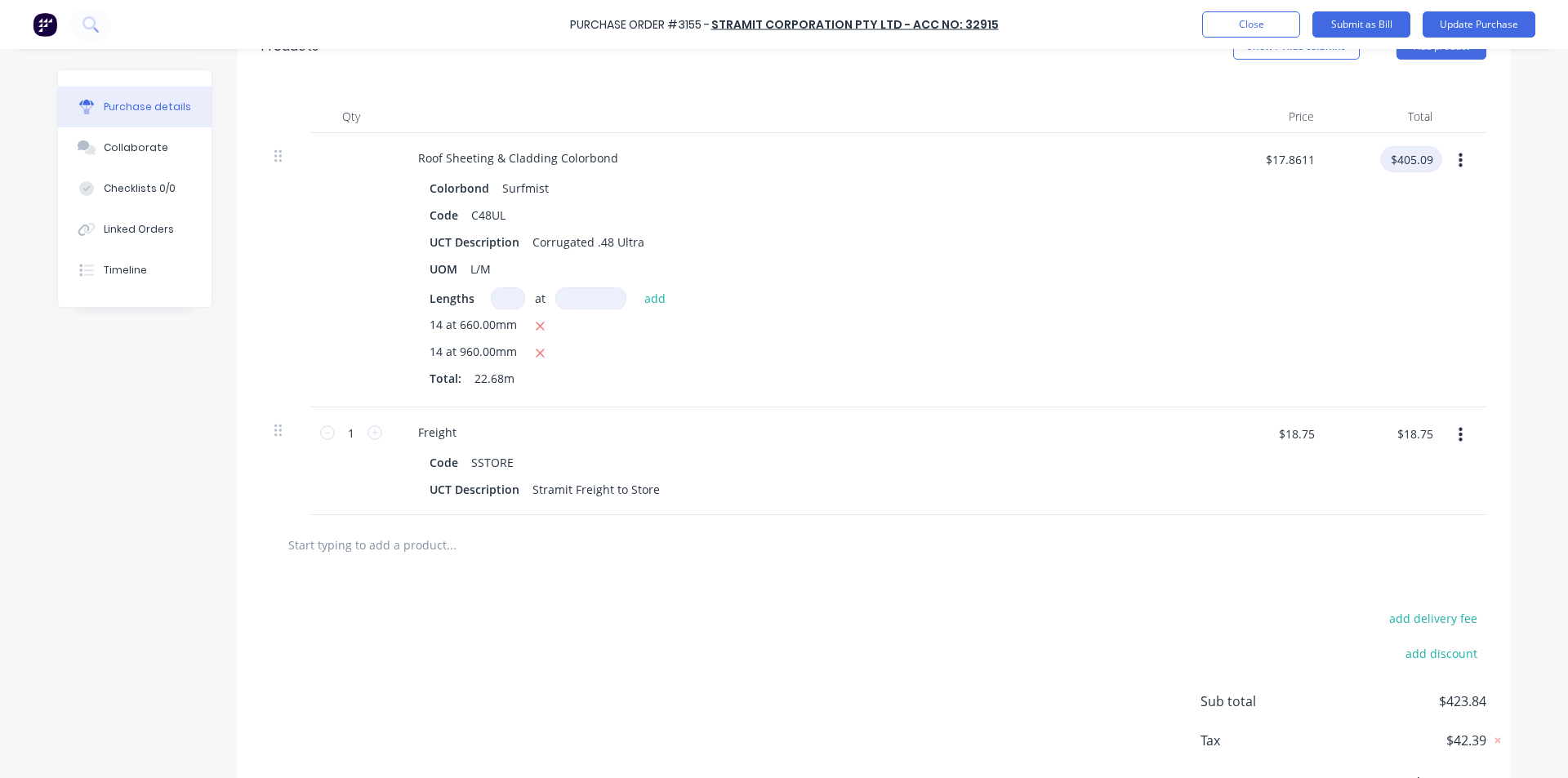
click at [1424, 153] on input "$405.09" at bounding box center [1411, 159] width 62 height 26
click at [1394, 246] on div "$405.08 $405.08" at bounding box center [1387, 270] width 119 height 275
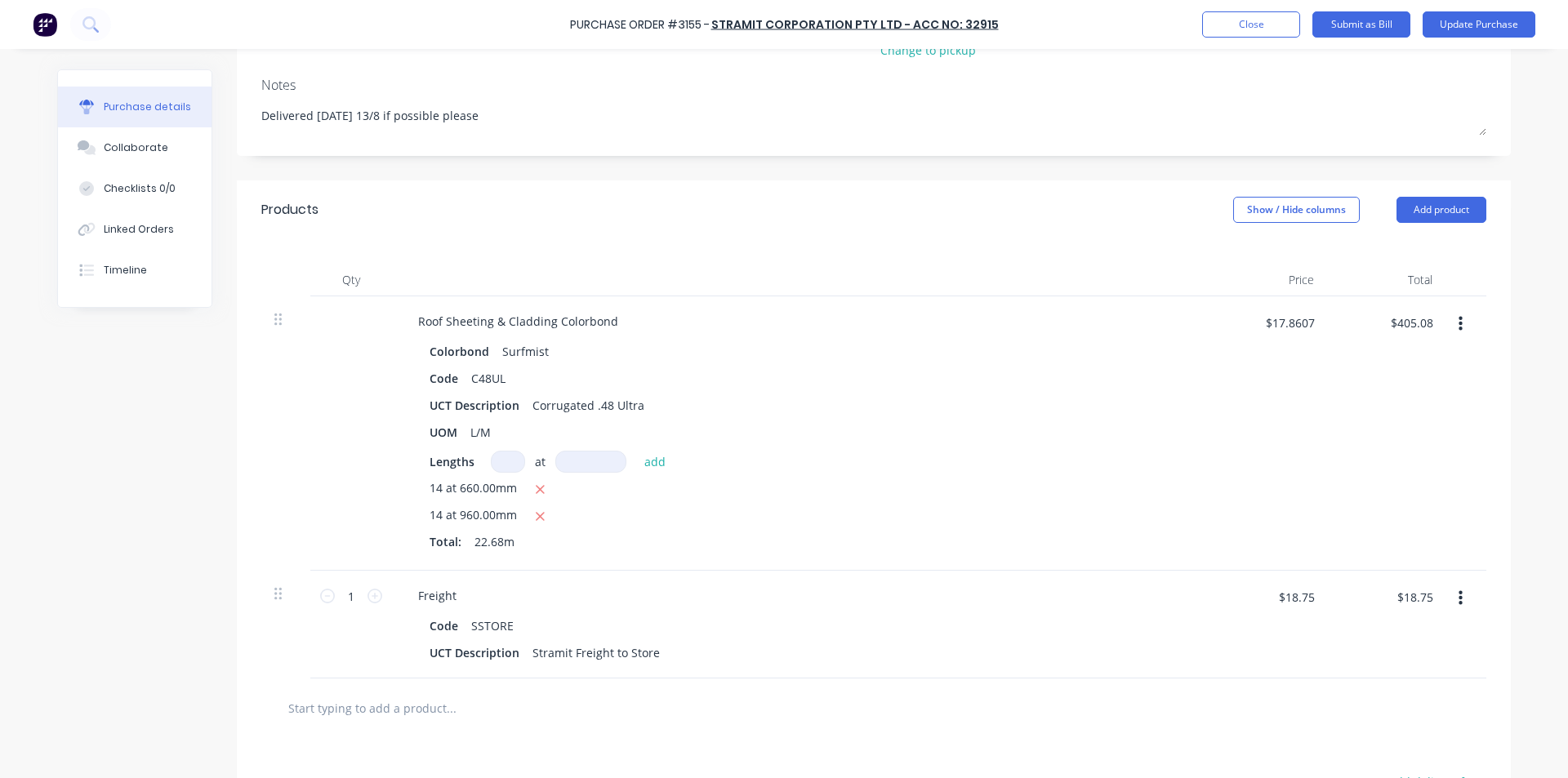
scroll to position [0, 0]
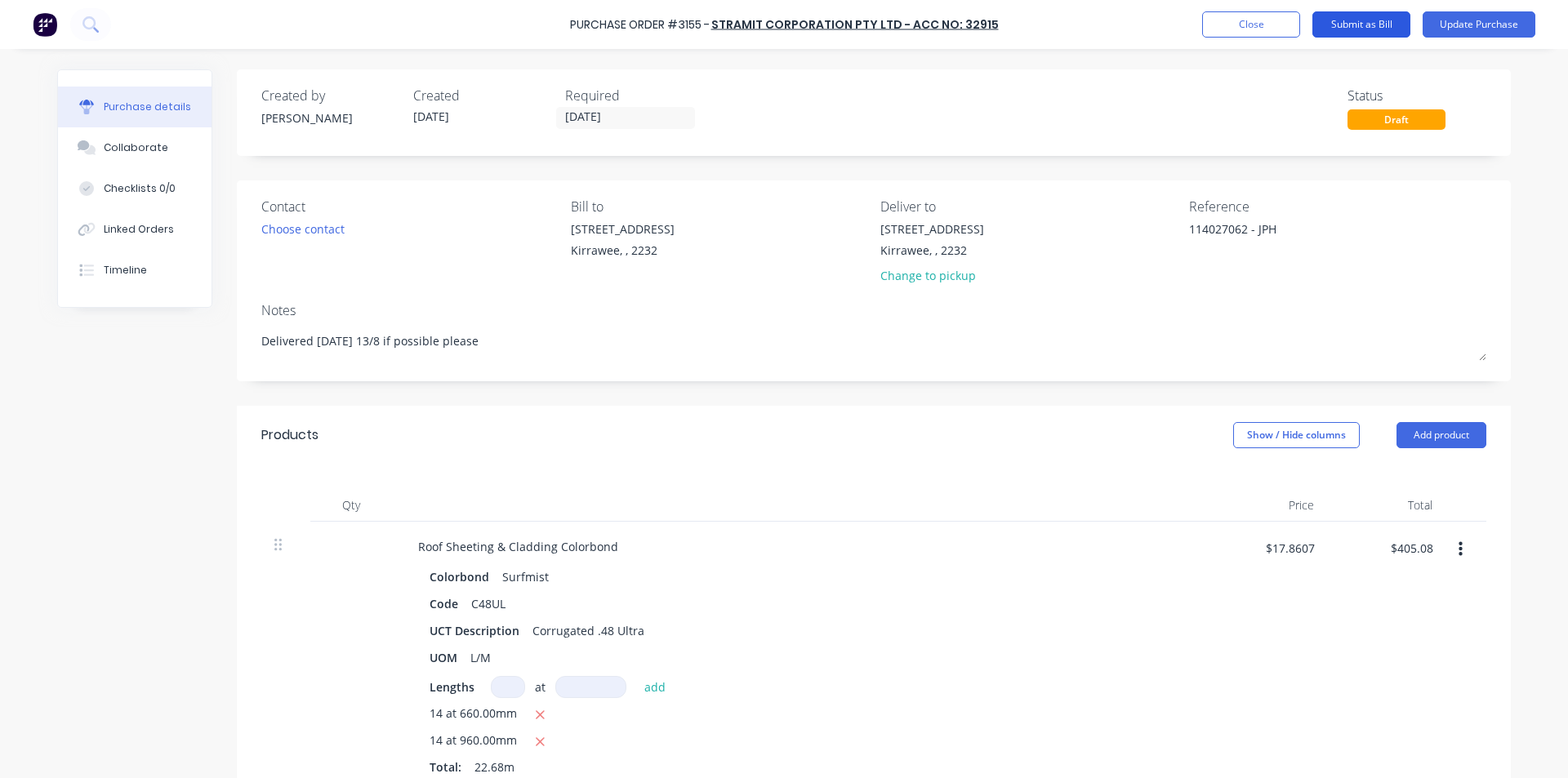
click at [1355, 23] on button "Submit as Bill" at bounding box center [1361, 24] width 98 height 26
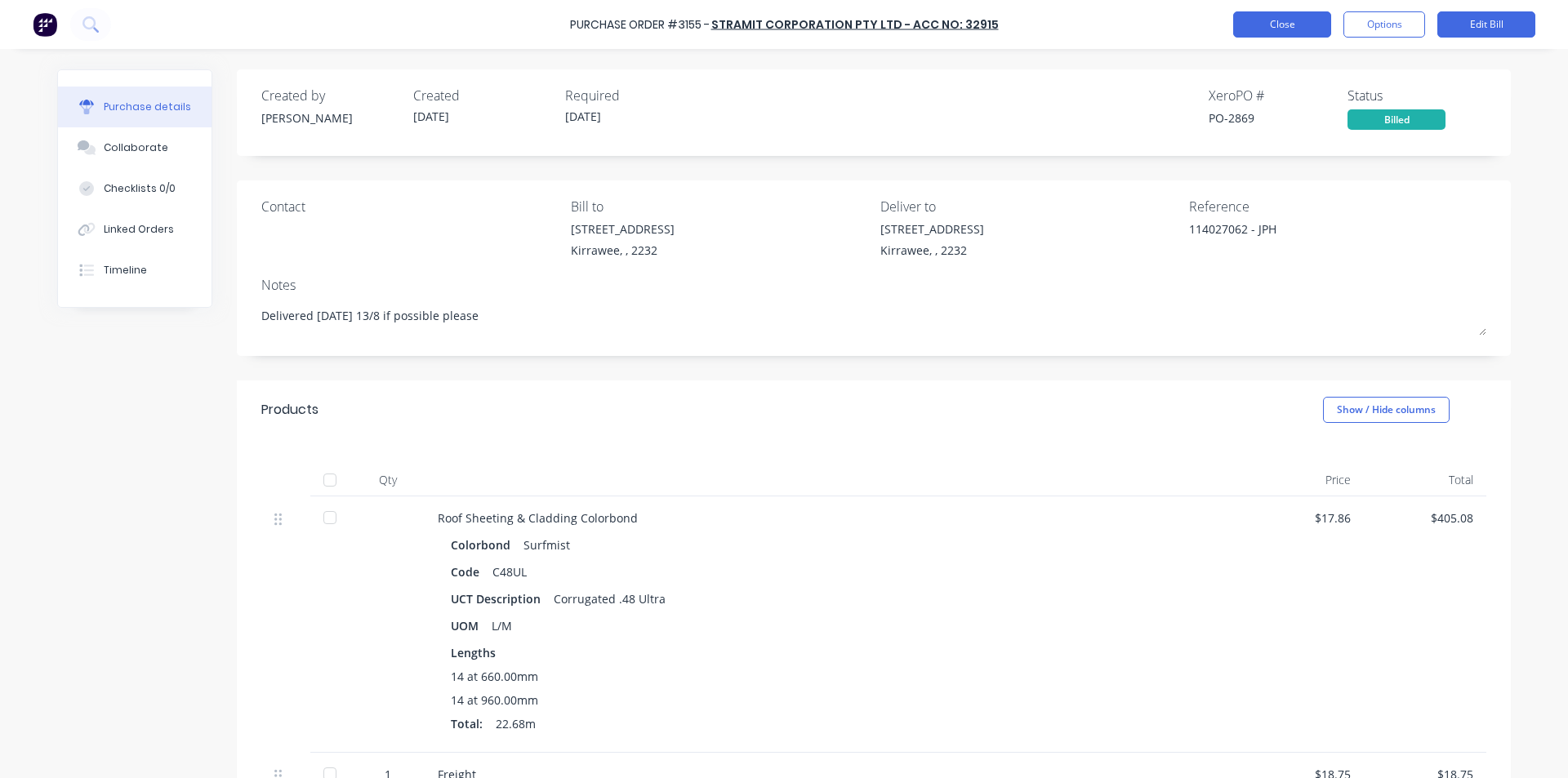
click at [1300, 23] on button "Close" at bounding box center [1282, 24] width 98 height 26
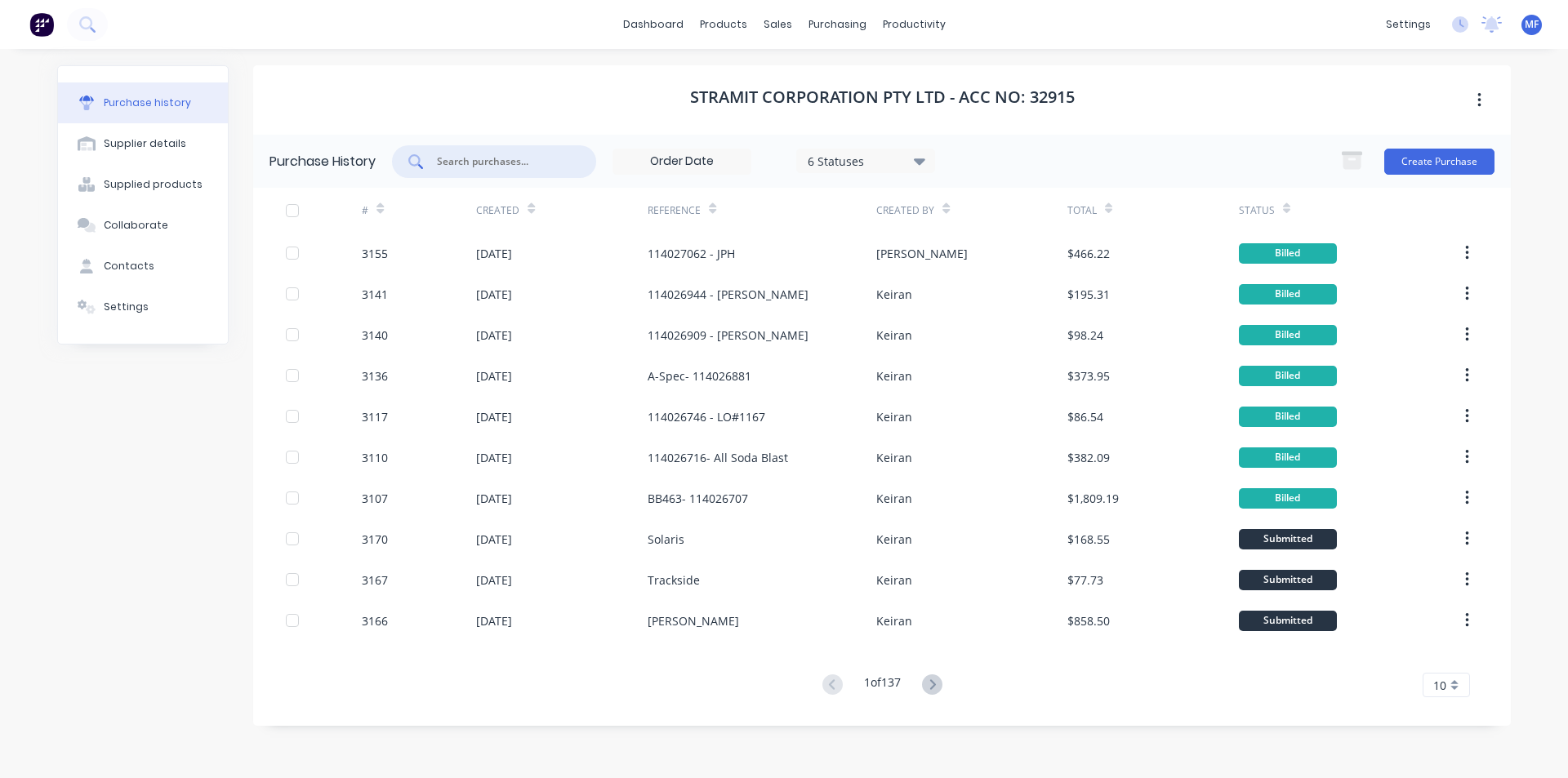
click at [529, 160] on input "text" at bounding box center [503, 161] width 136 height 16
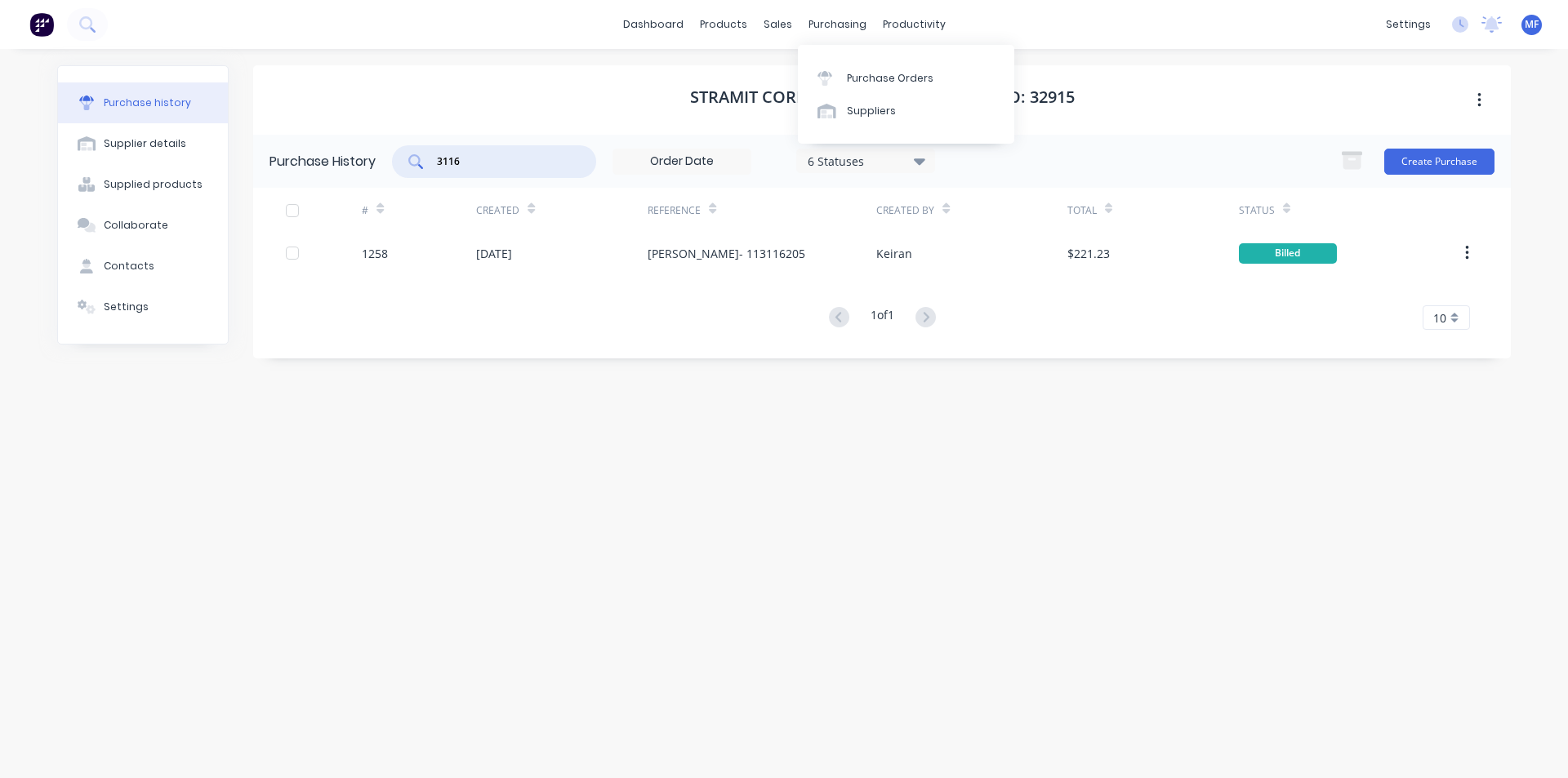
click at [835, 7] on div "dashboard products sales purchasing productivity dashboard products Product Cat…" at bounding box center [784, 24] width 1568 height 49
click at [841, 29] on div "purchasing" at bounding box center [838, 24] width 74 height 24
click at [868, 71] on div "Purchase Orders" at bounding box center [890, 78] width 86 height 15
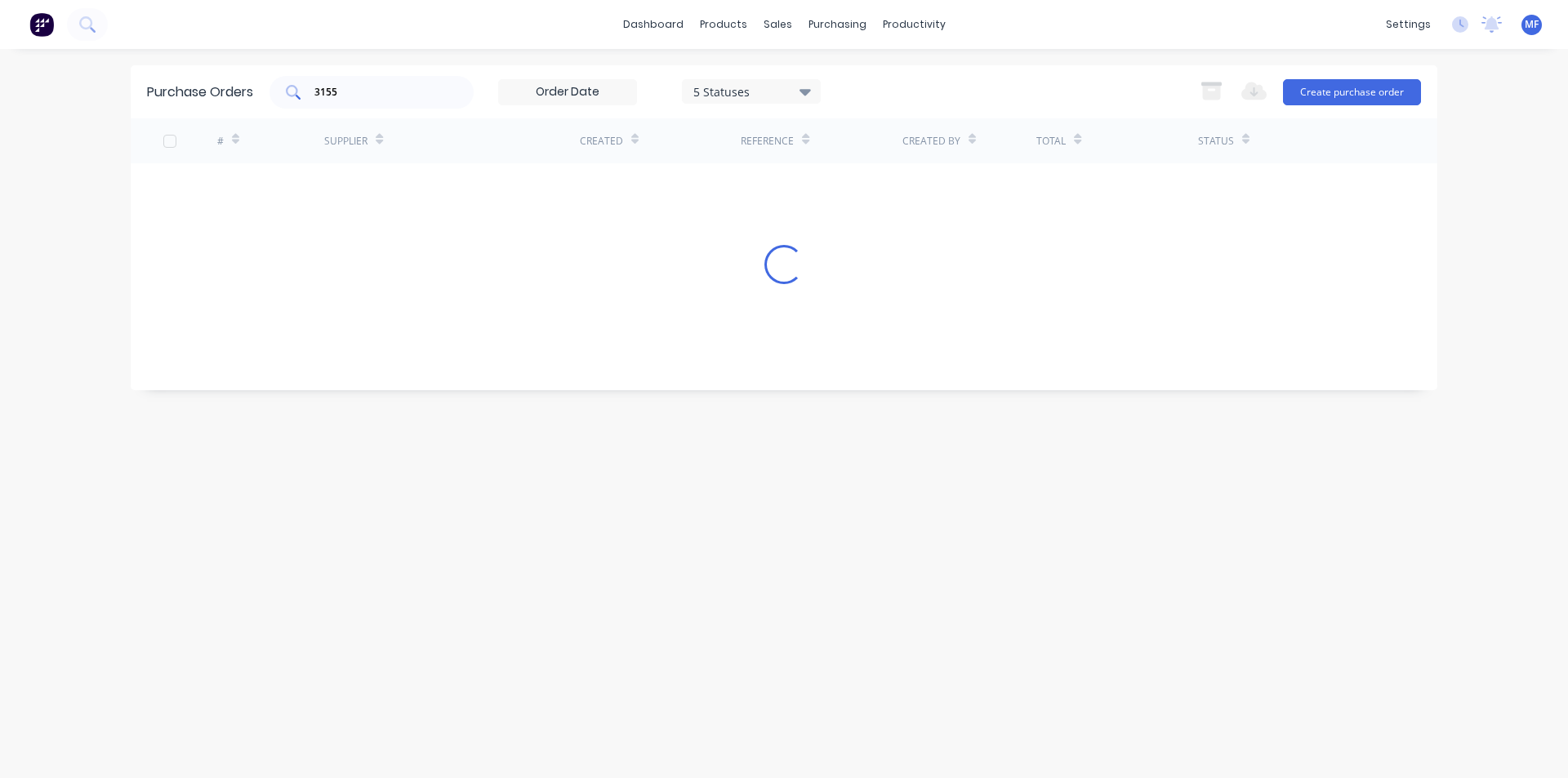
click at [360, 93] on input "3155" at bounding box center [381, 92] width 136 height 16
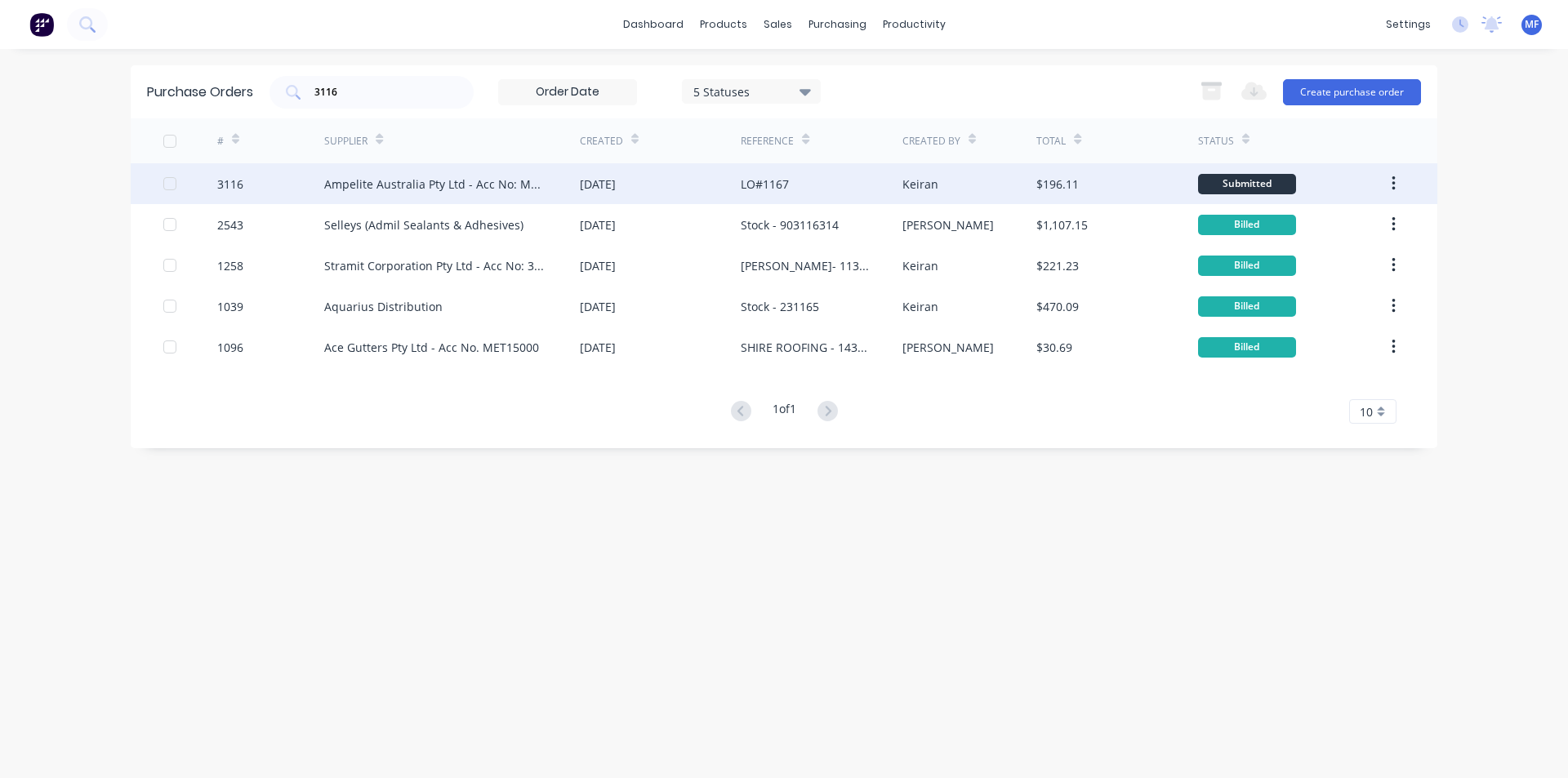
click at [452, 174] on div "Ampelite Australia Pty Ltd - Acc No: METSUP" at bounding box center [453, 183] width 256 height 41
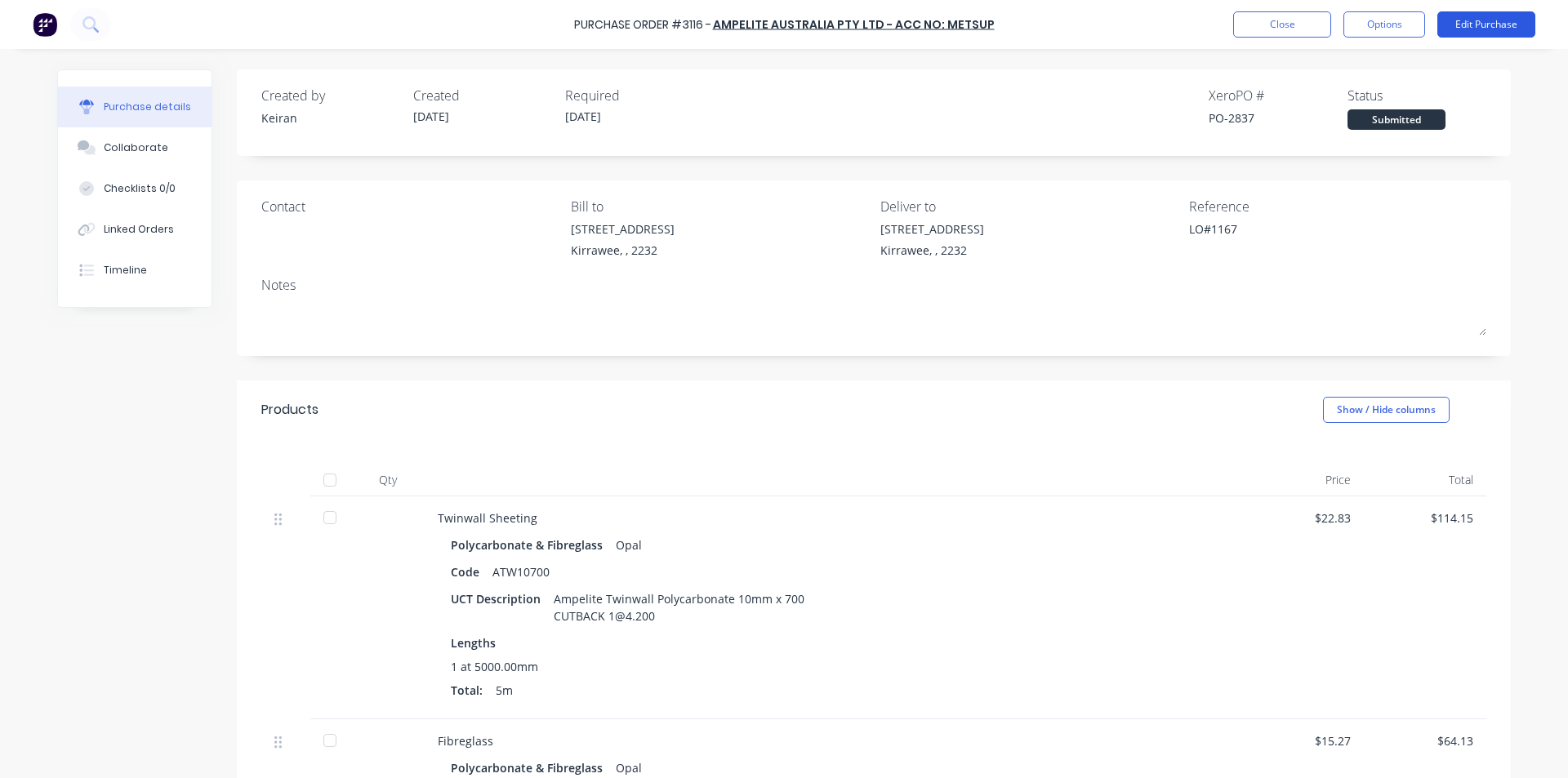
click at [1488, 26] on button "Edit Purchase" at bounding box center [1486, 24] width 98 height 26
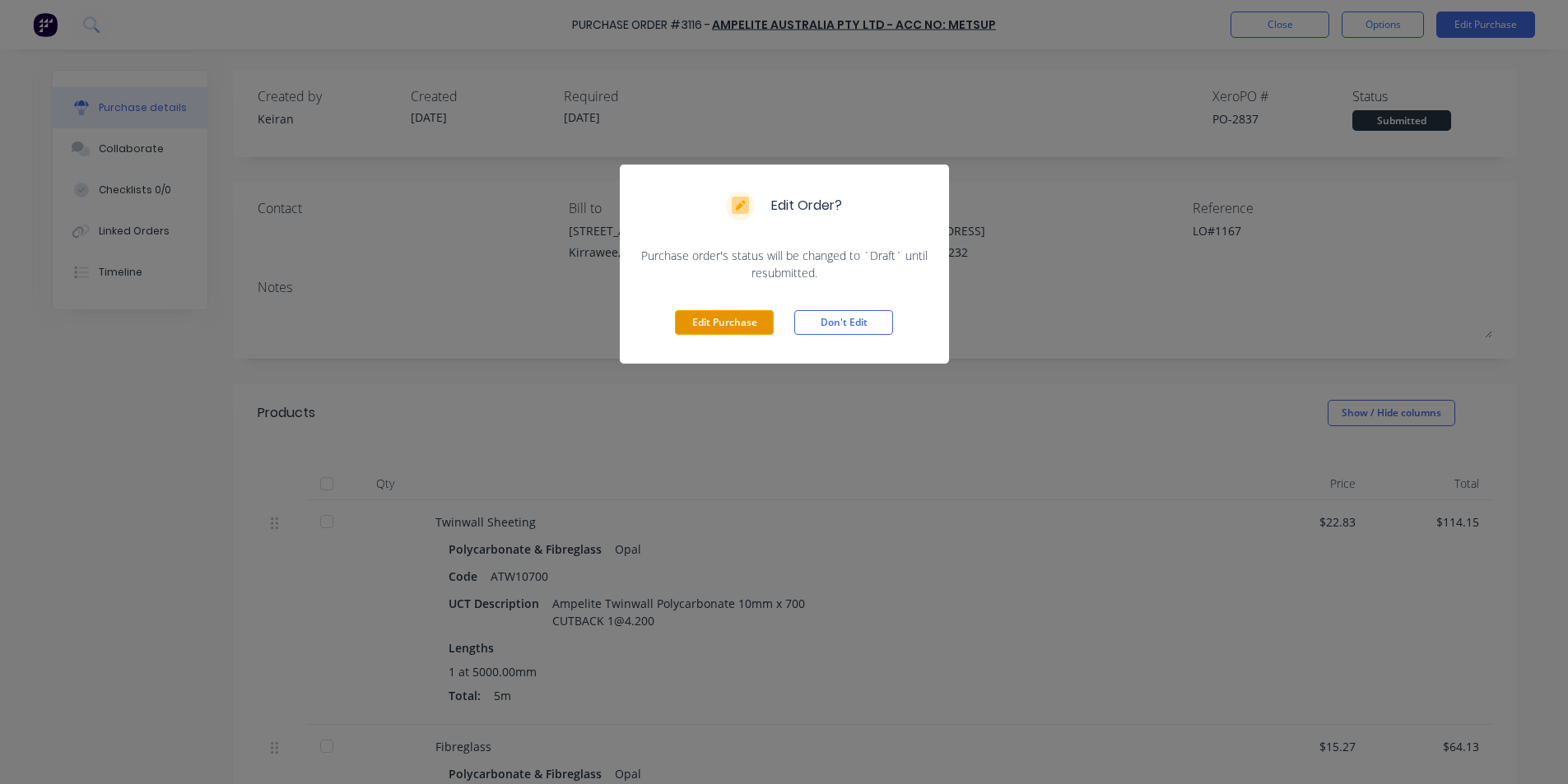
click at [747, 324] on button "Edit Purchase" at bounding box center [725, 323] width 99 height 25
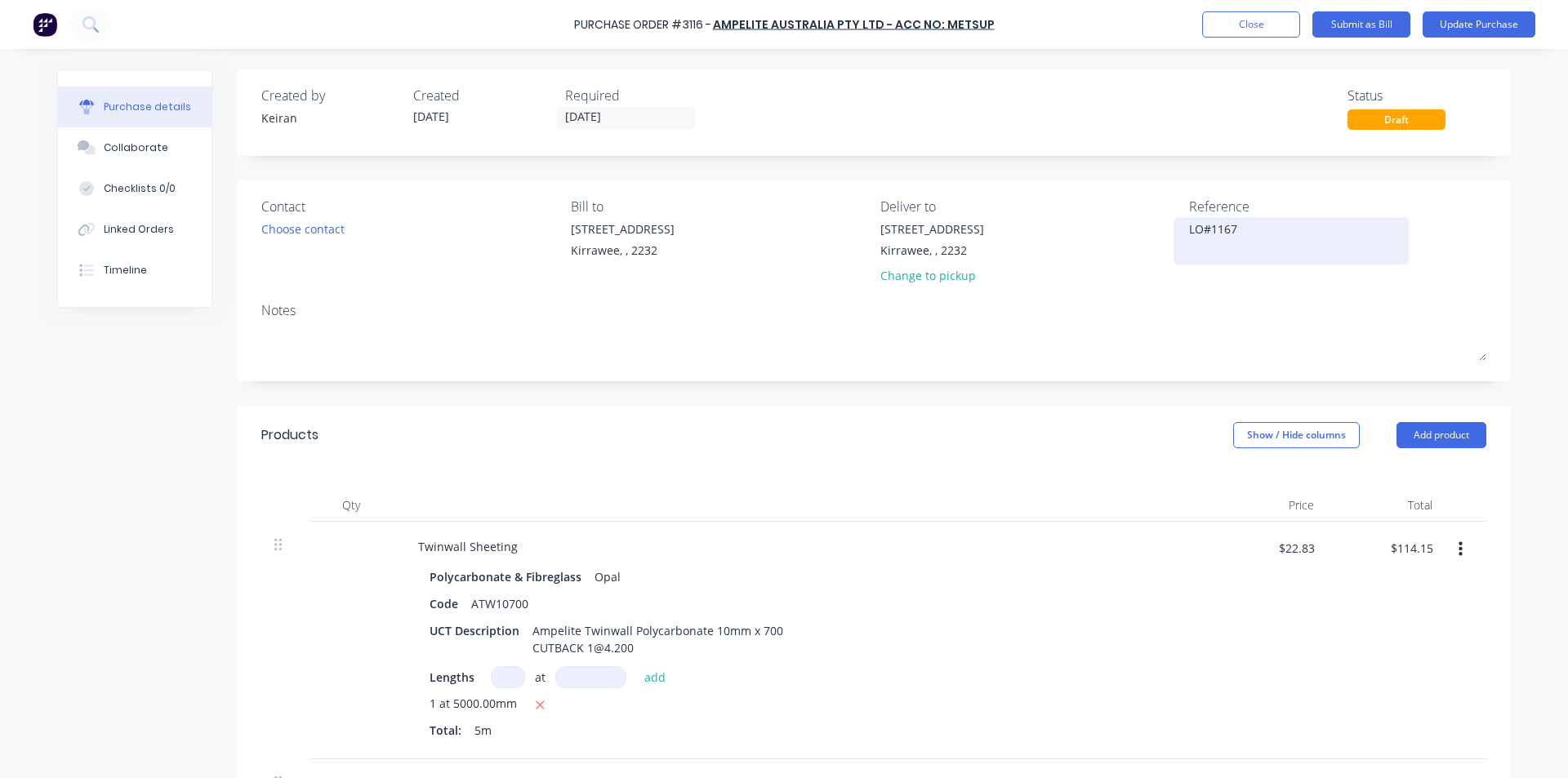
click at [1189, 227] on textarea "LO#1167" at bounding box center [1290, 238] width 204 height 37
click at [1269, 240] on textarea "LO#1167" at bounding box center [1290, 238] width 204 height 37
click at [1269, 295] on div "Contact Choose contact [PERSON_NAME] to [STREET_ADDRESS] Deliver to [STREET_ADD…" at bounding box center [873, 281] width 1274 height 201
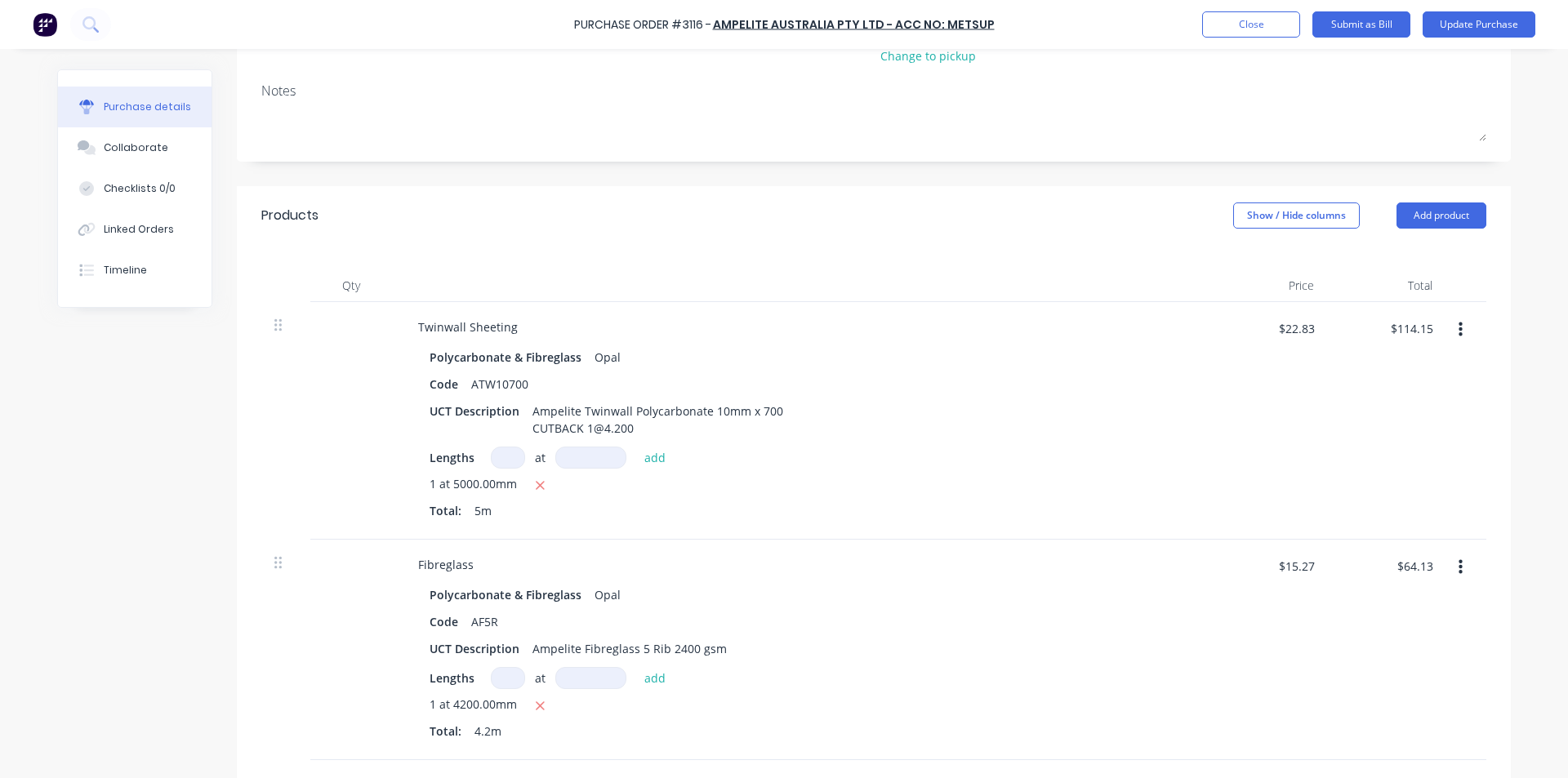
scroll to position [245, 0]
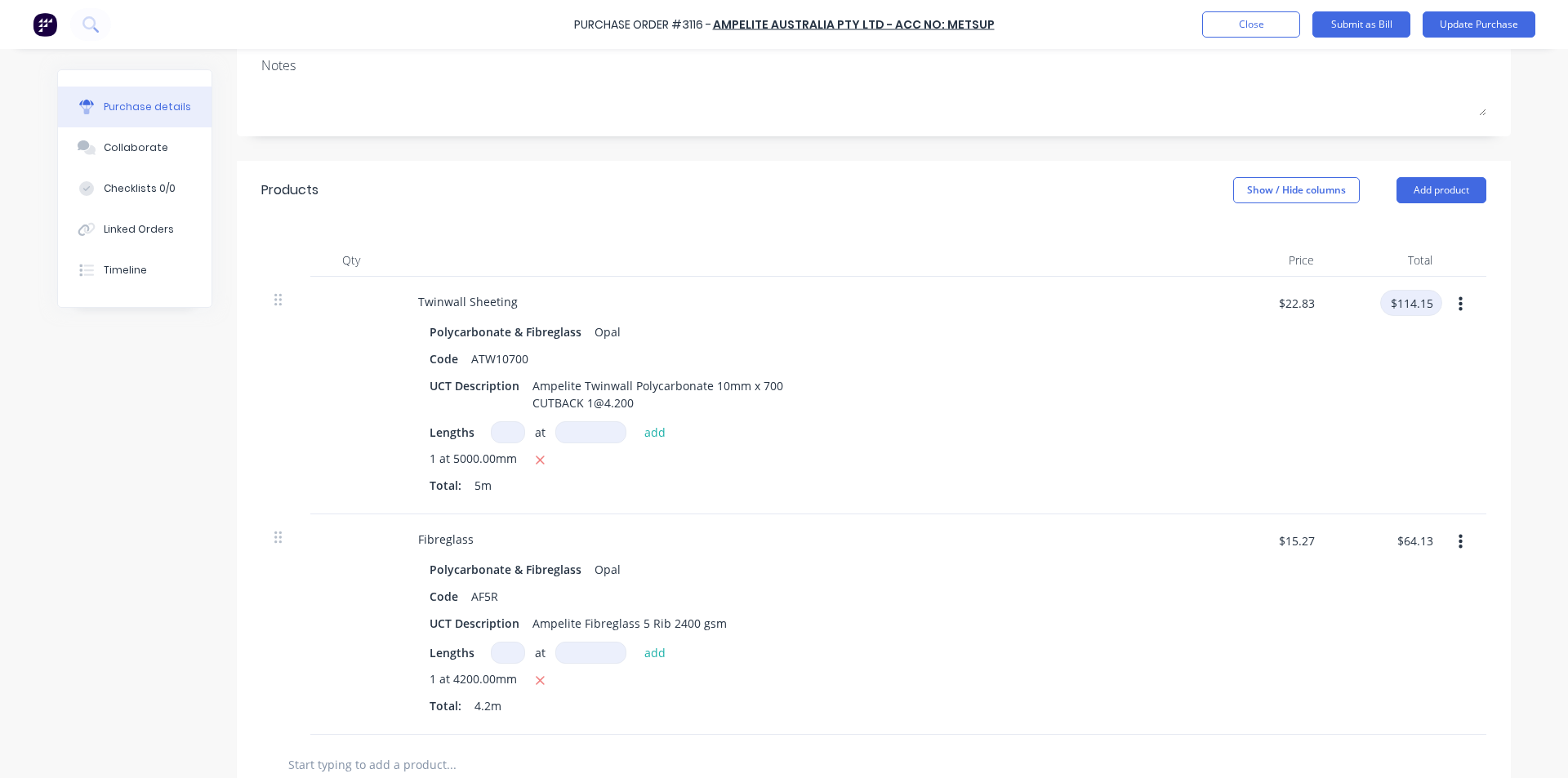
click at [1417, 300] on input "$114.15" at bounding box center [1411, 303] width 62 height 26
click at [1408, 550] on input "$64.13" at bounding box center [1414, 540] width 55 height 26
click at [1406, 553] on input "0" at bounding box center [1418, 540] width 46 height 26
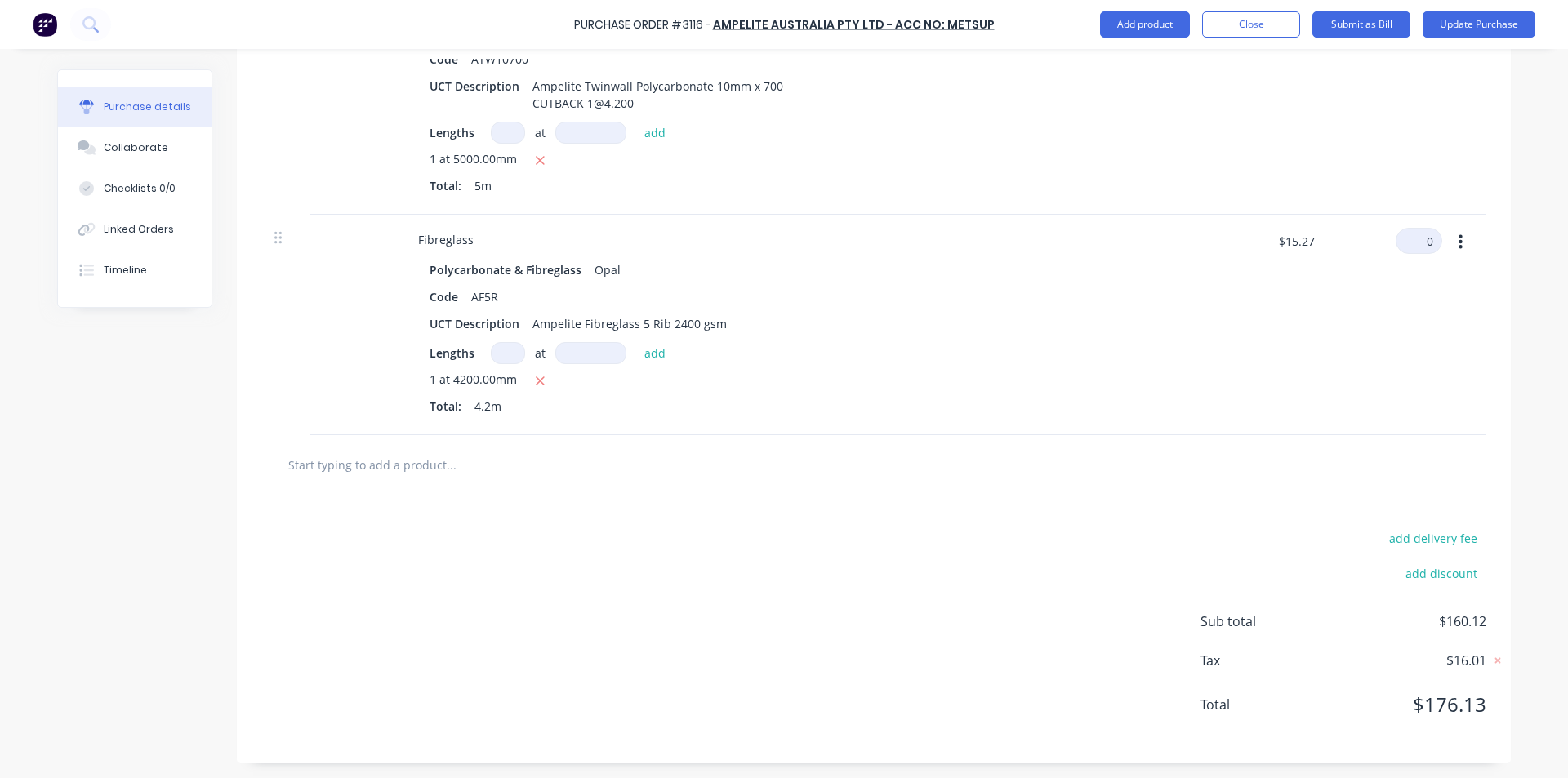
scroll to position [547, 0]
click at [1269, 524] on div "add delivery fee add discount Sub total $95.99 Tax $9.60 Total $105.59" at bounding box center [873, 627] width 1274 height 268
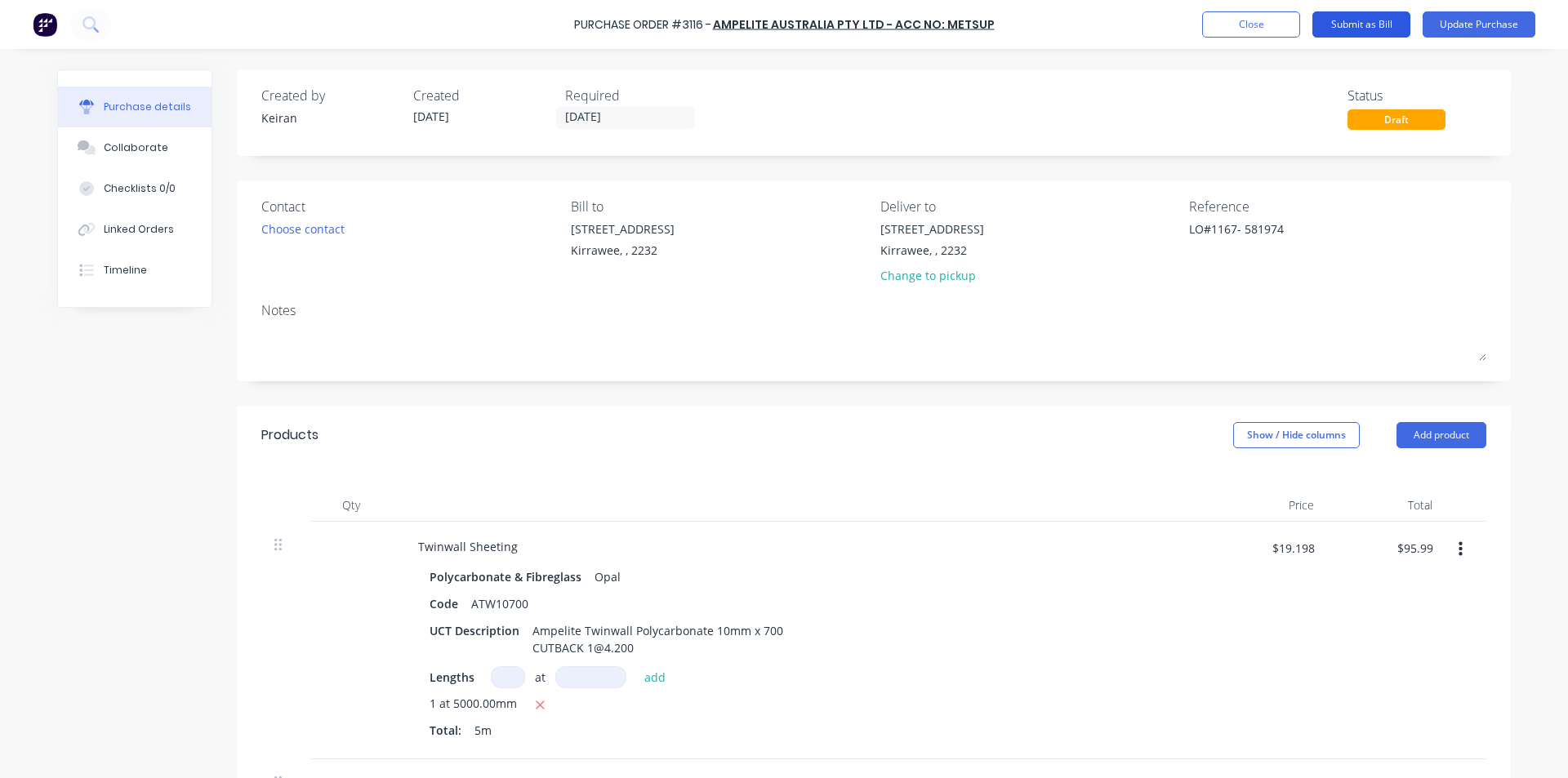
click at [1374, 23] on button "Submit as Bill" at bounding box center [1361, 24] width 98 height 26
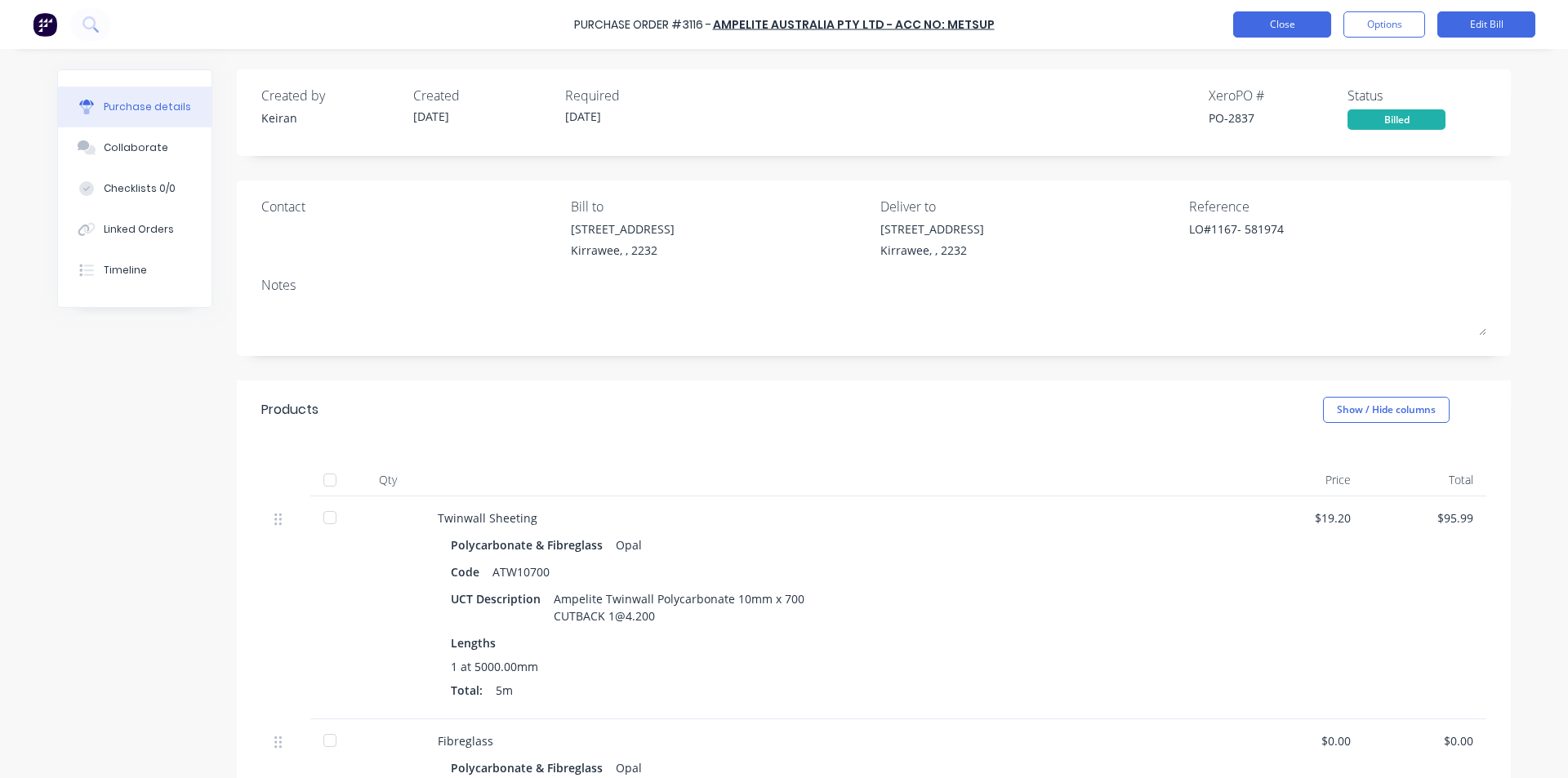
click at [1263, 21] on button "Close" at bounding box center [1282, 24] width 98 height 26
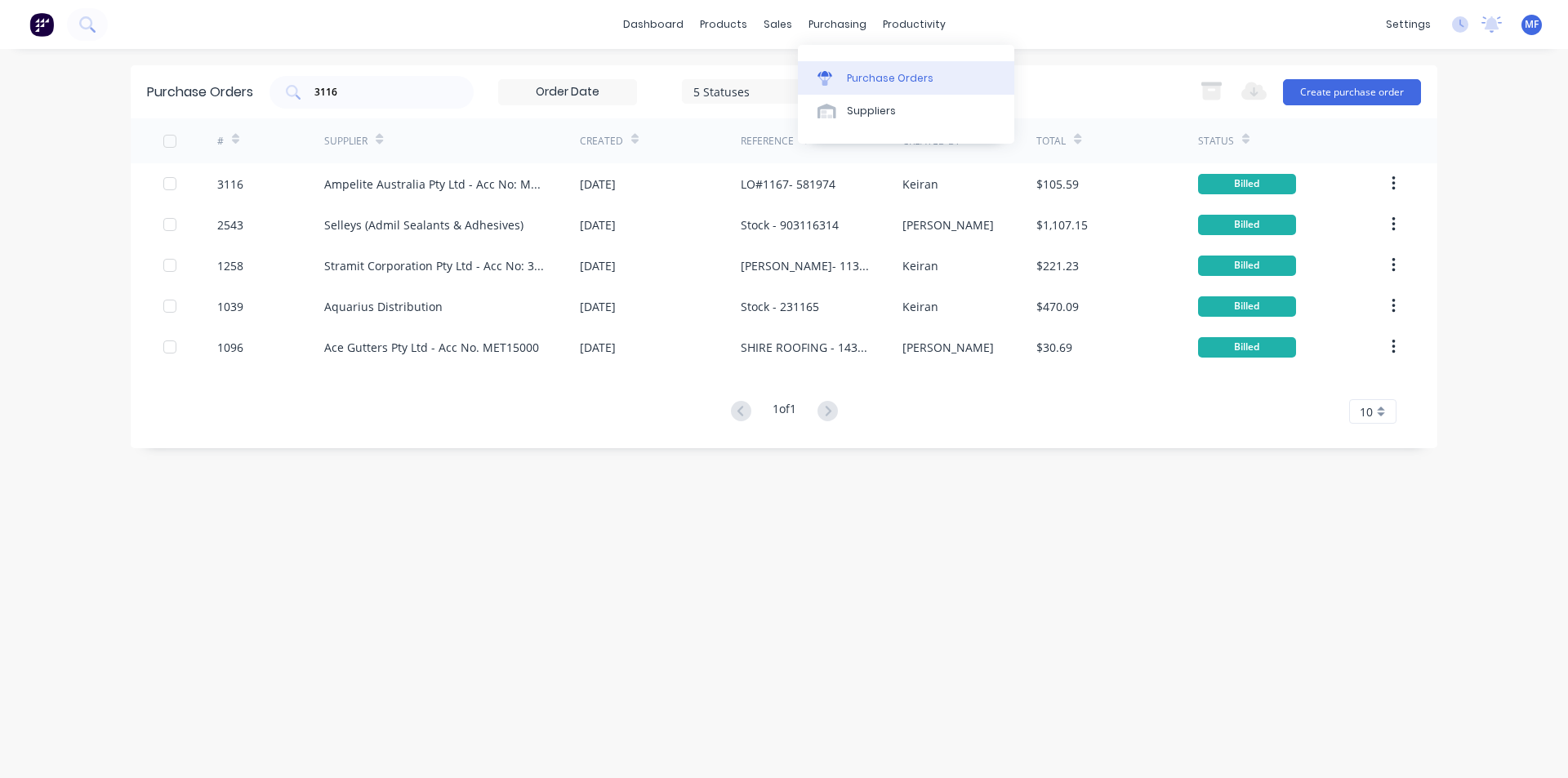
click at [867, 80] on div "Purchase Orders" at bounding box center [890, 78] width 86 height 15
click at [355, 98] on input "3116" at bounding box center [381, 92] width 136 height 16
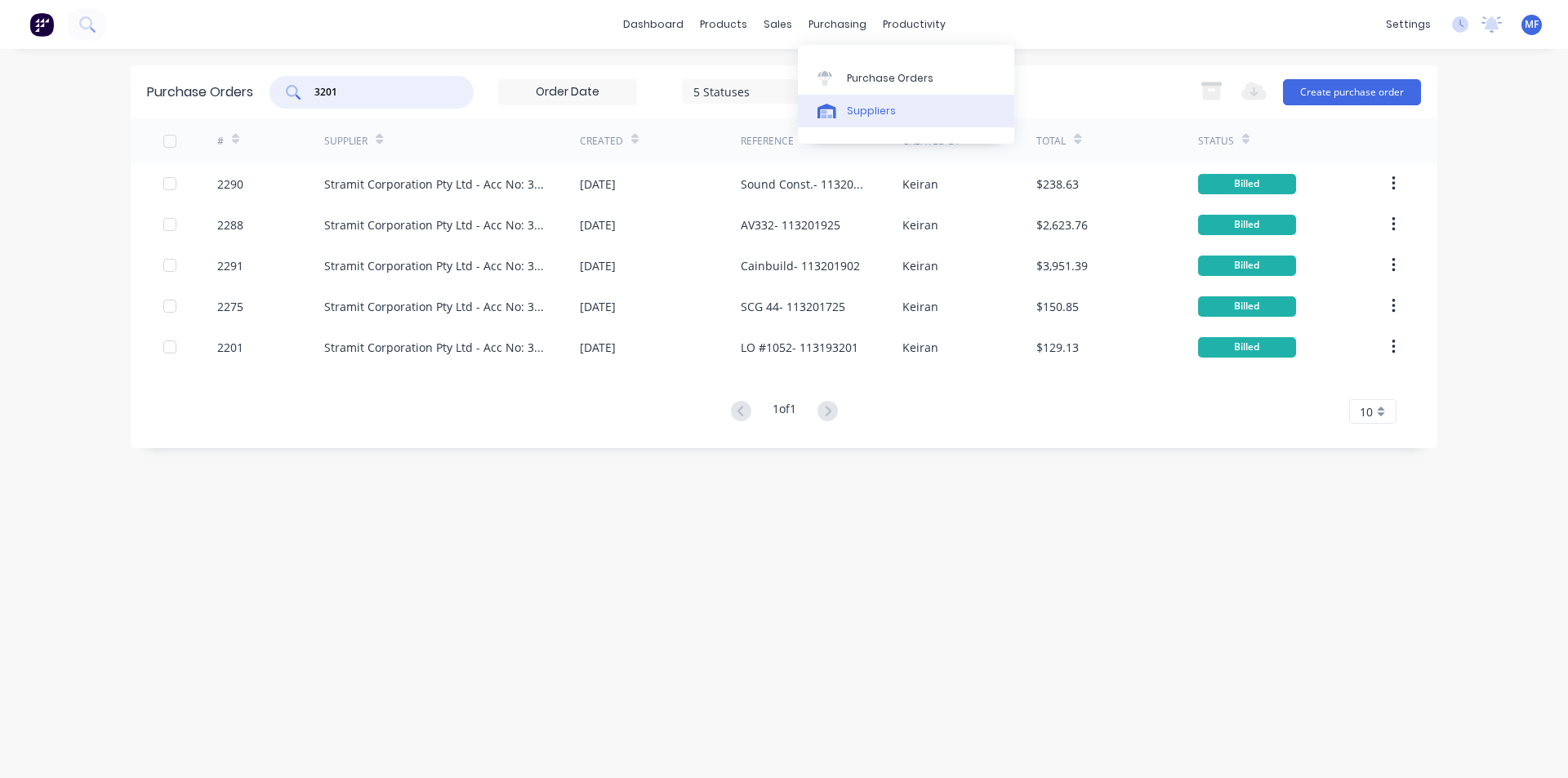
click at [867, 111] on div "Suppliers" at bounding box center [872, 111] width 49 height 15
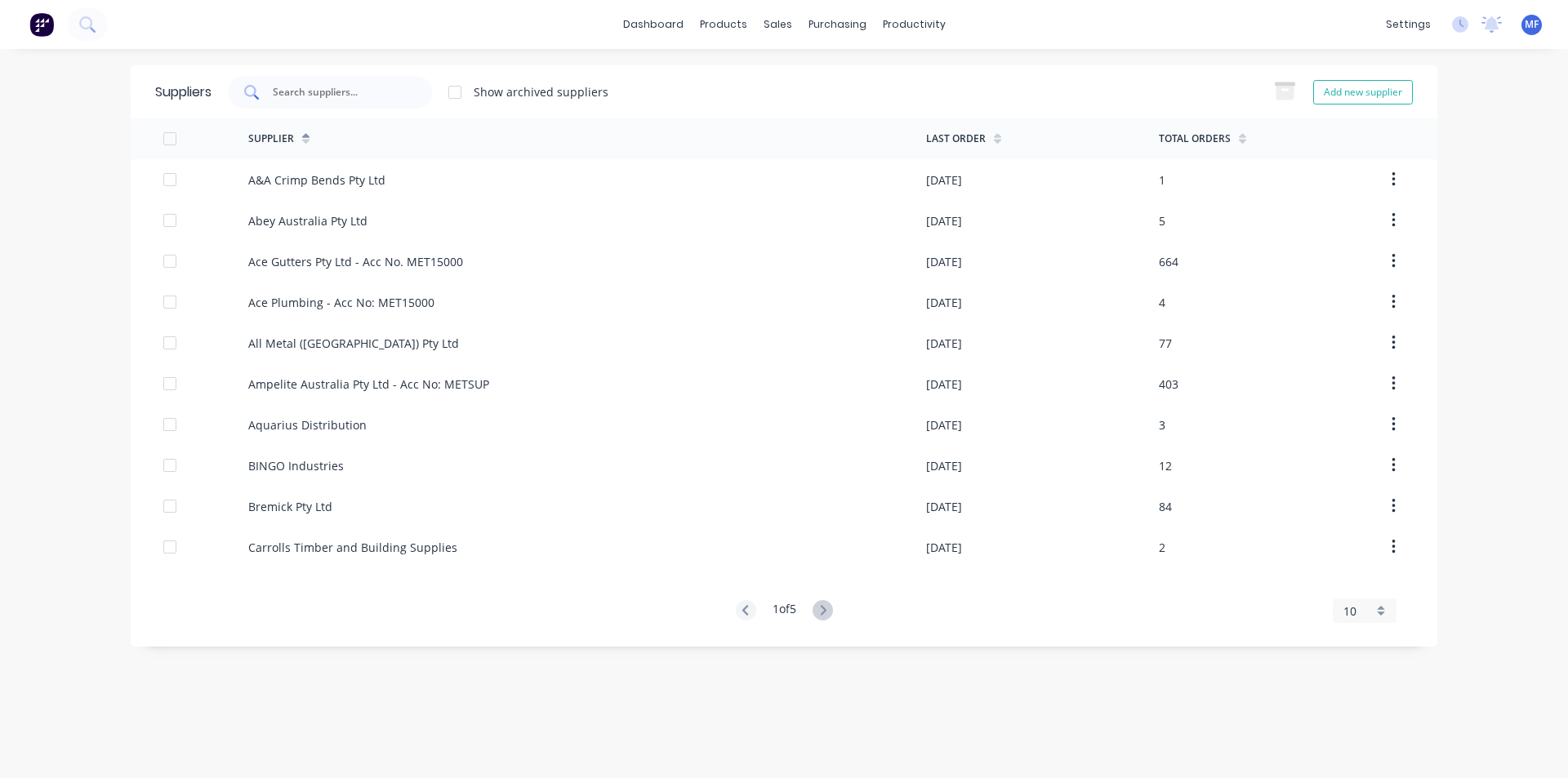
click at [308, 94] on input "text" at bounding box center [339, 92] width 136 height 16
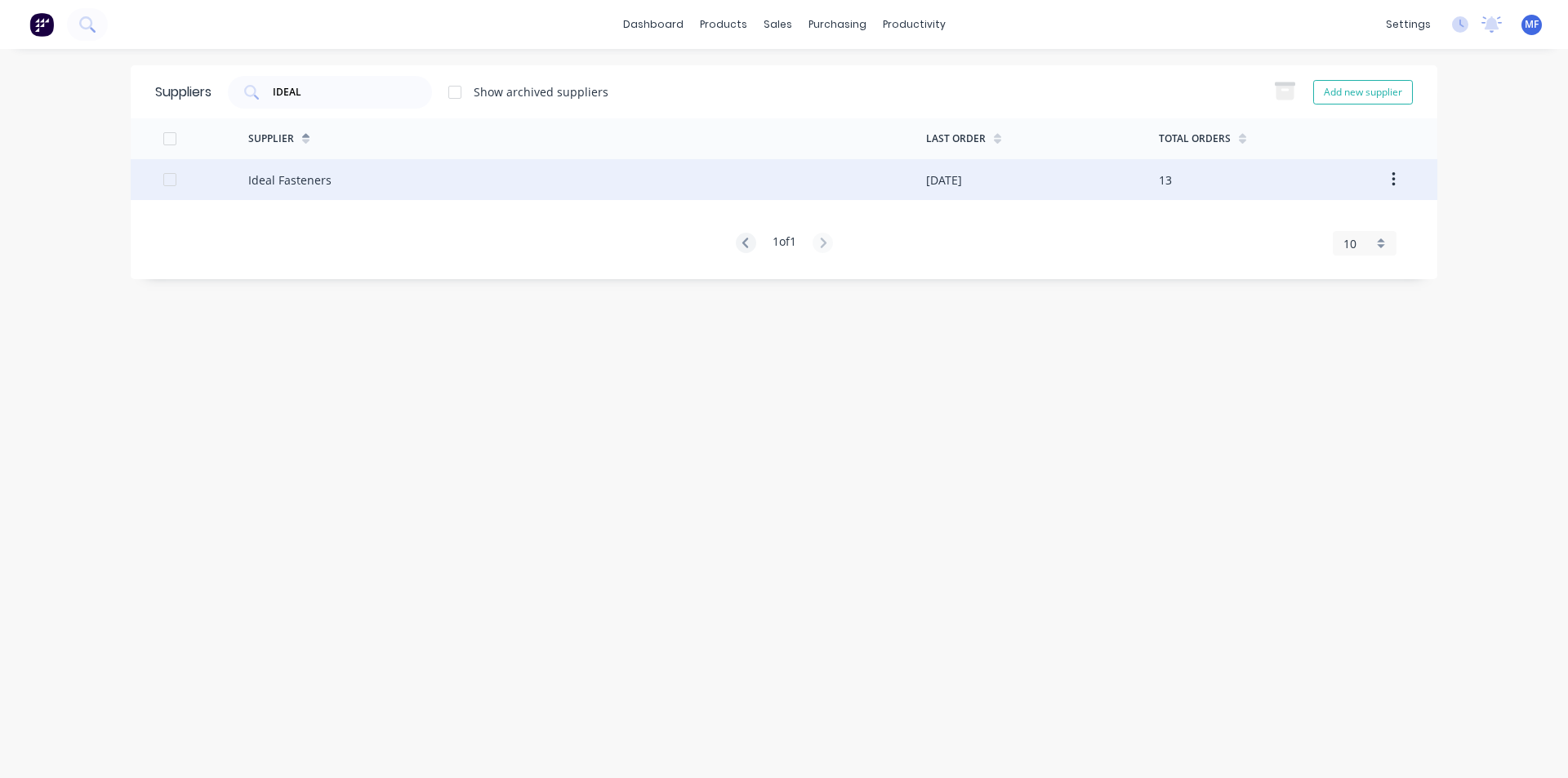
click at [330, 184] on div "Ideal Fasteners" at bounding box center [588, 180] width 678 height 41
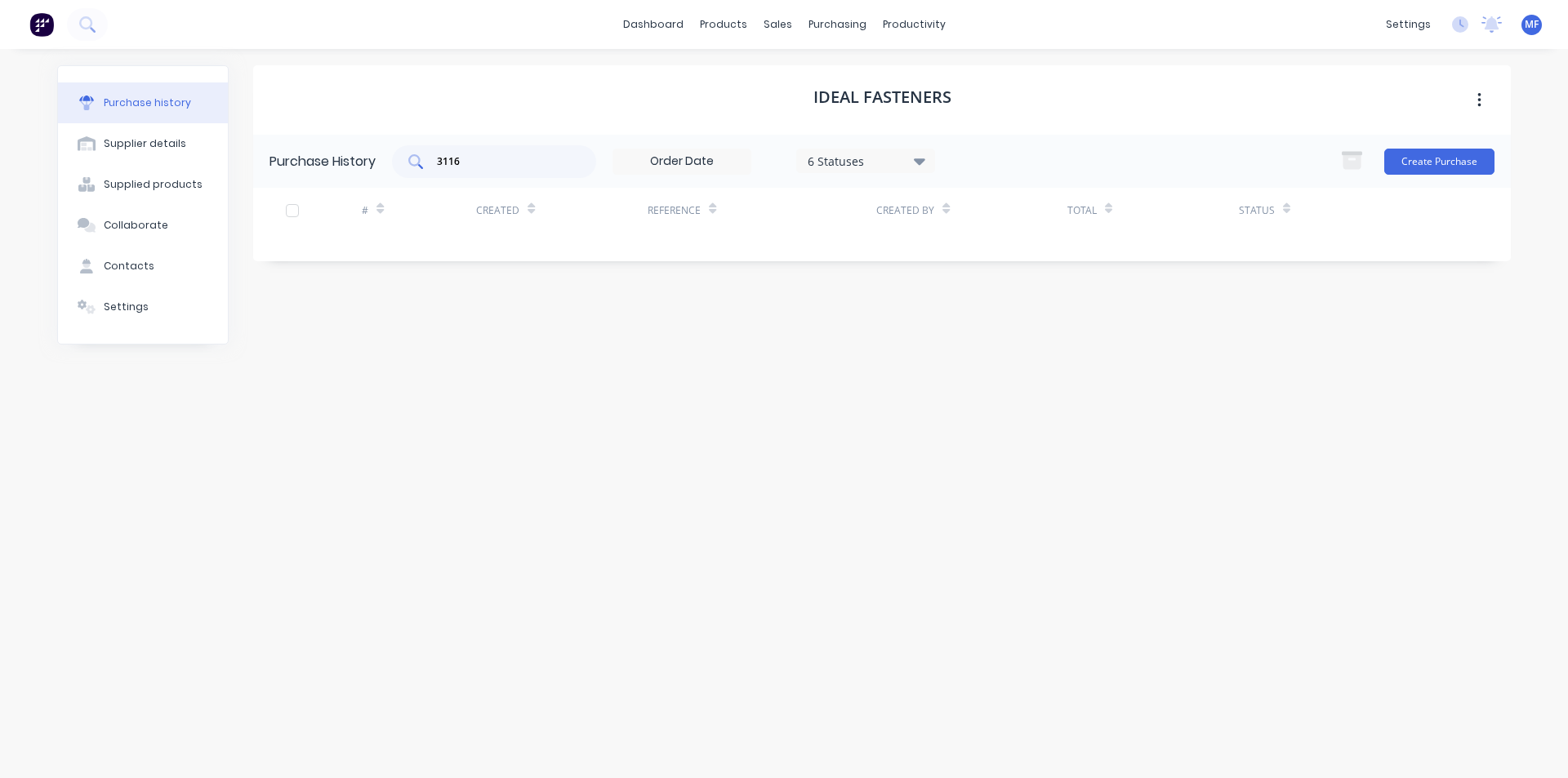
click at [498, 160] on input "3116" at bounding box center [503, 161] width 136 height 16
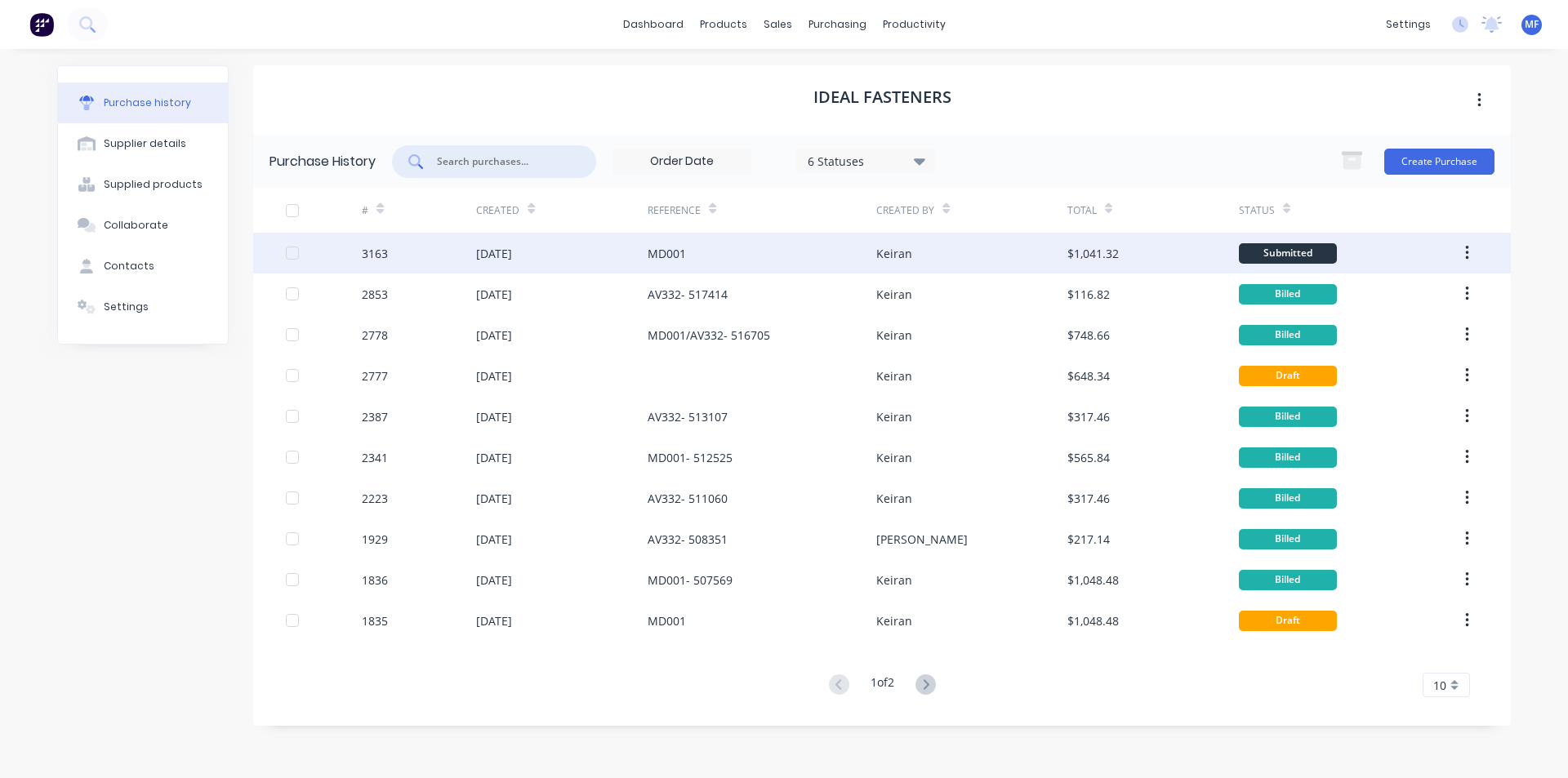
click at [679, 251] on div "MD001" at bounding box center [667, 253] width 38 height 17
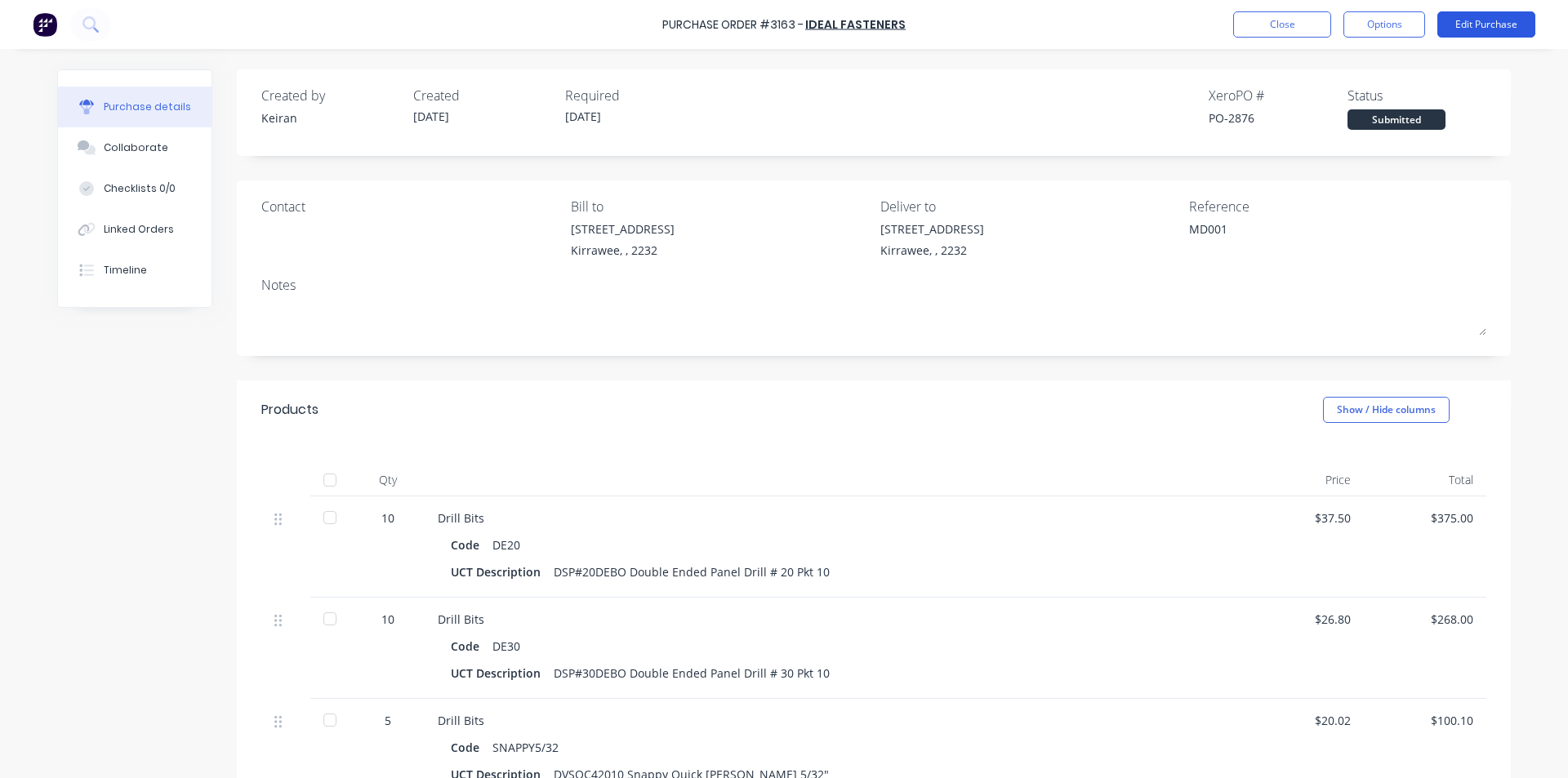
click at [1477, 26] on button "Edit Purchase" at bounding box center [1486, 24] width 98 height 26
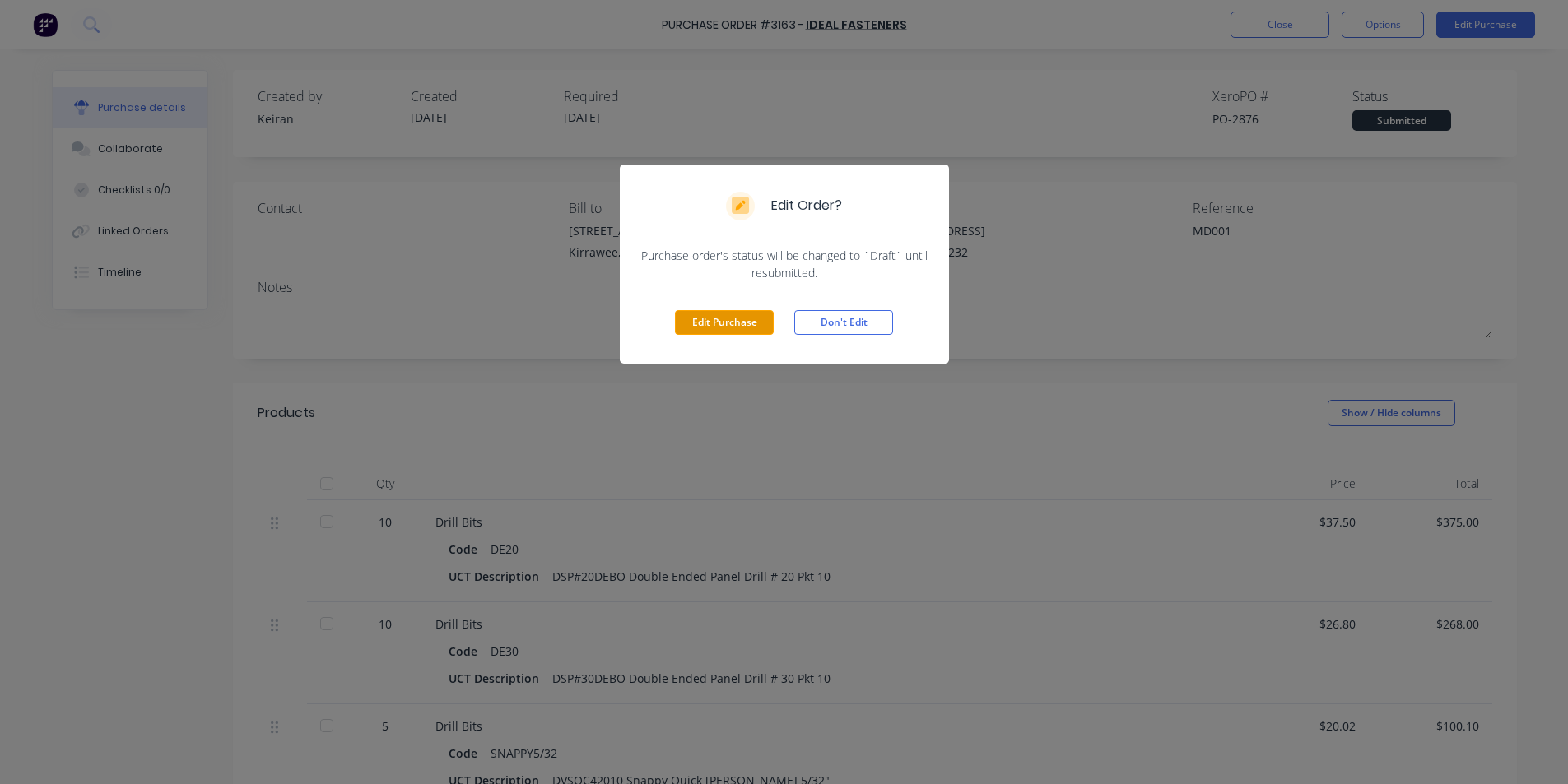
click at [734, 326] on button "Edit Purchase" at bounding box center [725, 323] width 99 height 25
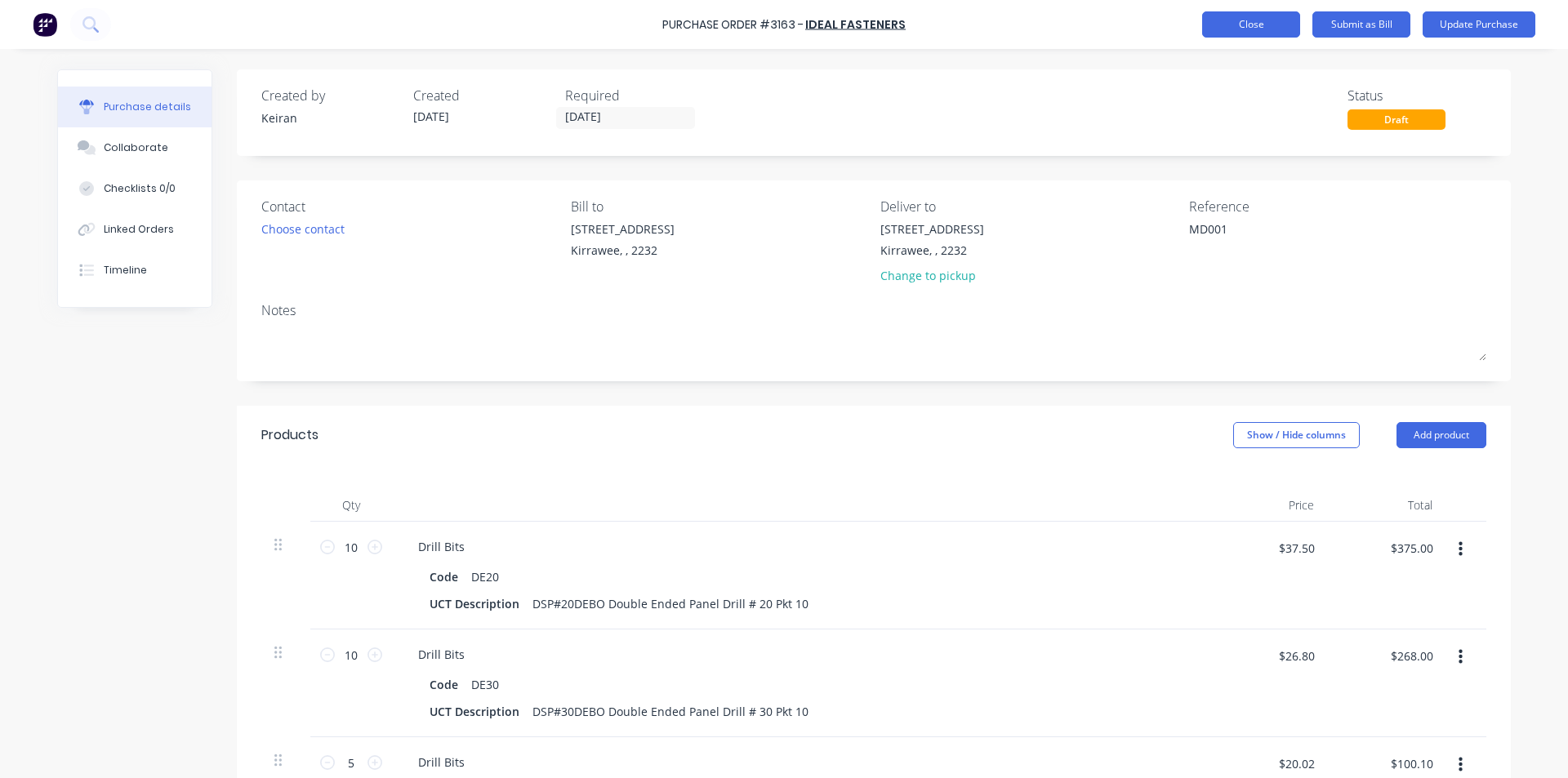
click at [1251, 15] on button "Close" at bounding box center [1251, 24] width 98 height 26
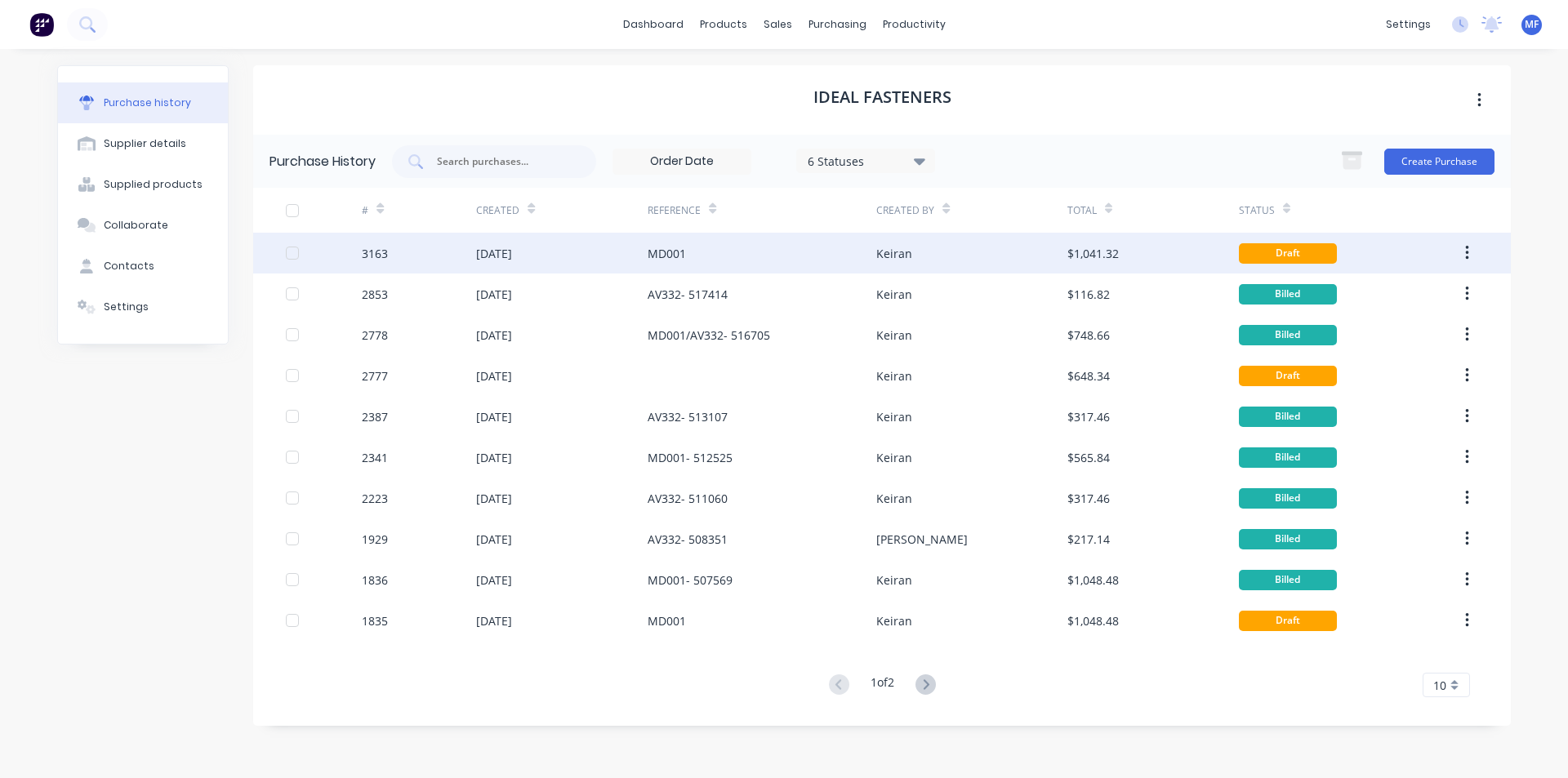
click at [671, 255] on div "MD001" at bounding box center [667, 253] width 38 height 17
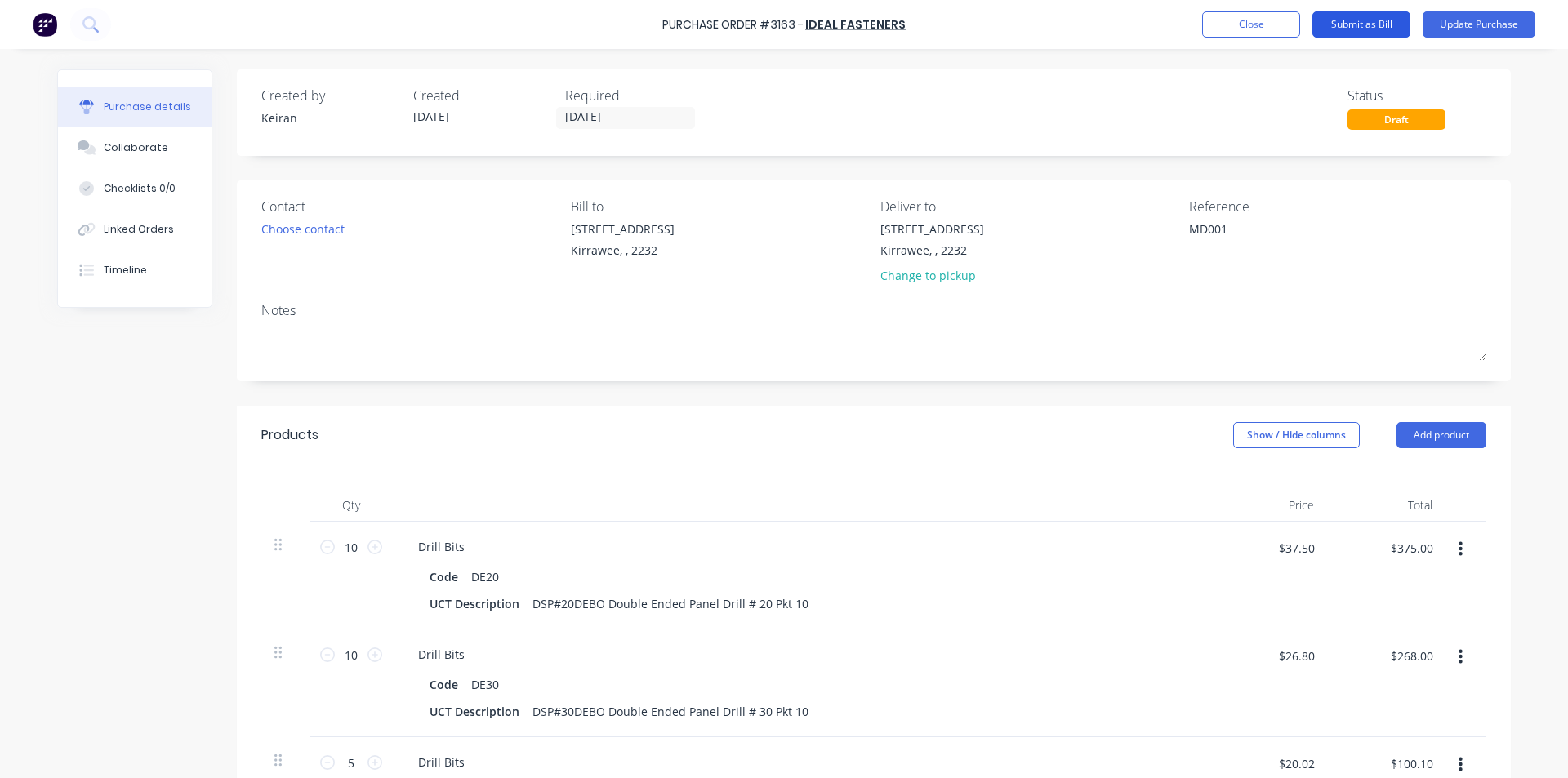
click at [1354, 22] on button "Submit as Bill" at bounding box center [1361, 24] width 98 height 26
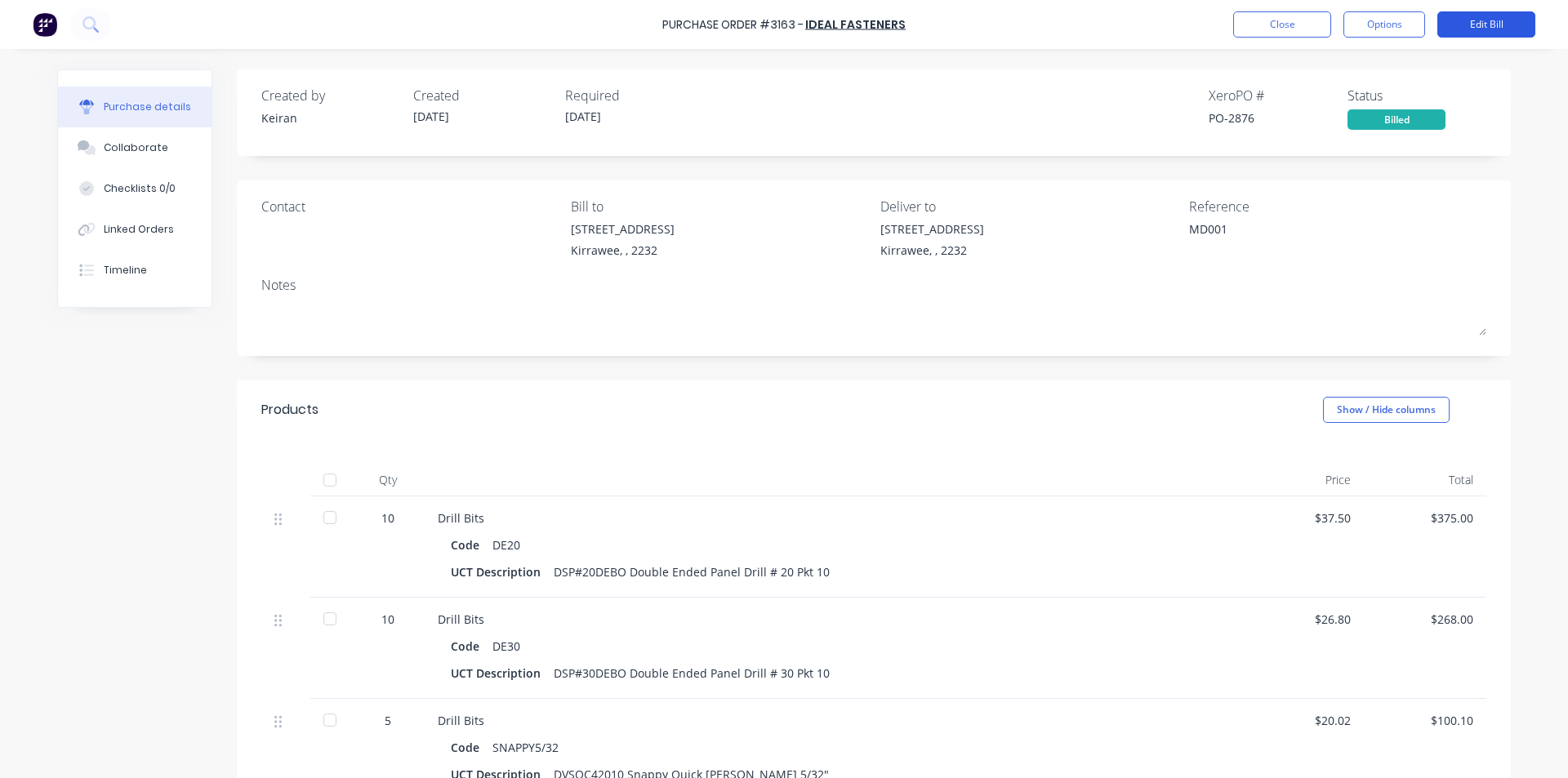
click at [1472, 28] on button "Edit Bill" at bounding box center [1486, 24] width 98 height 26
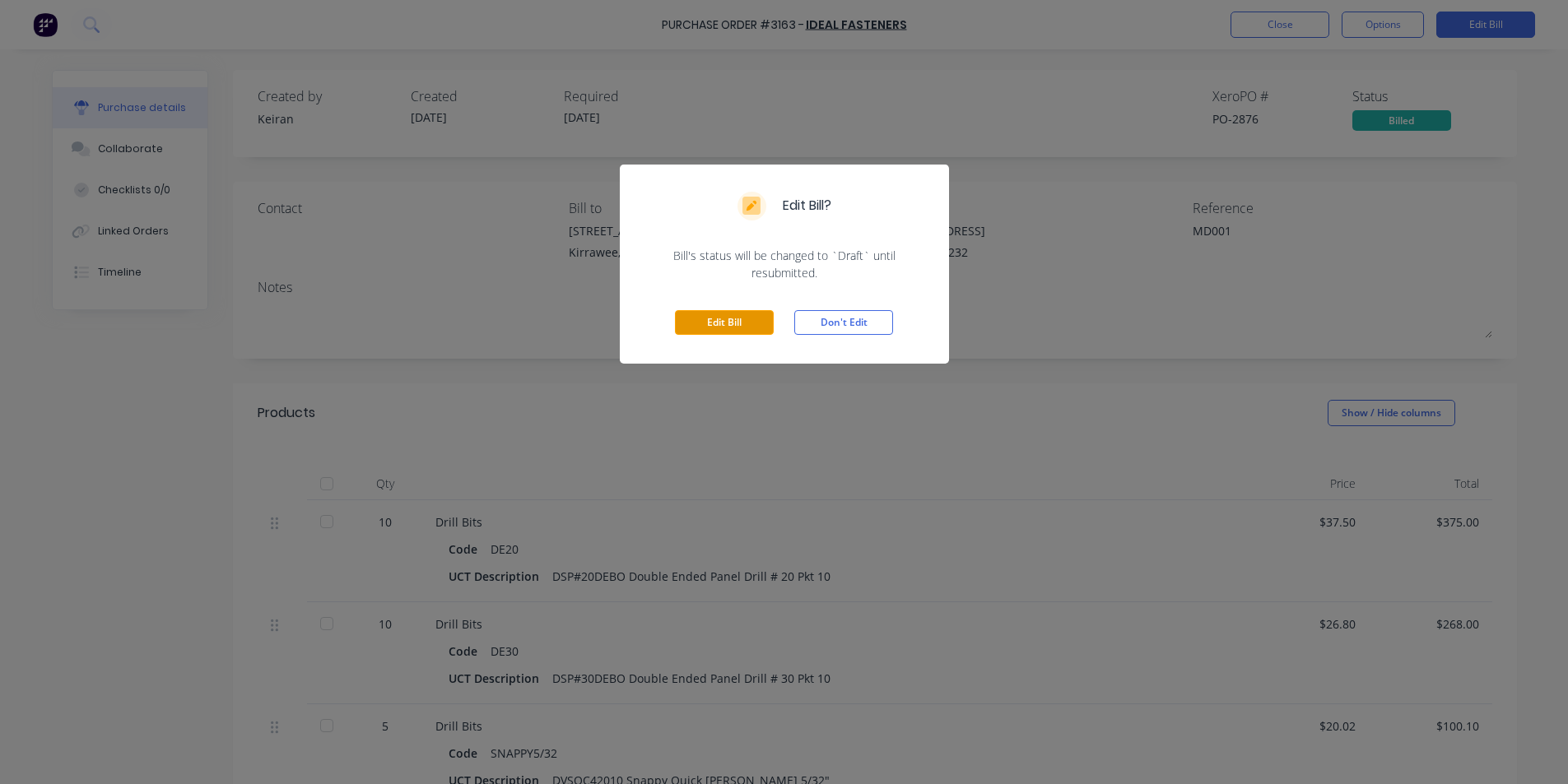
click at [735, 321] on button "Edit Bill" at bounding box center [725, 323] width 99 height 25
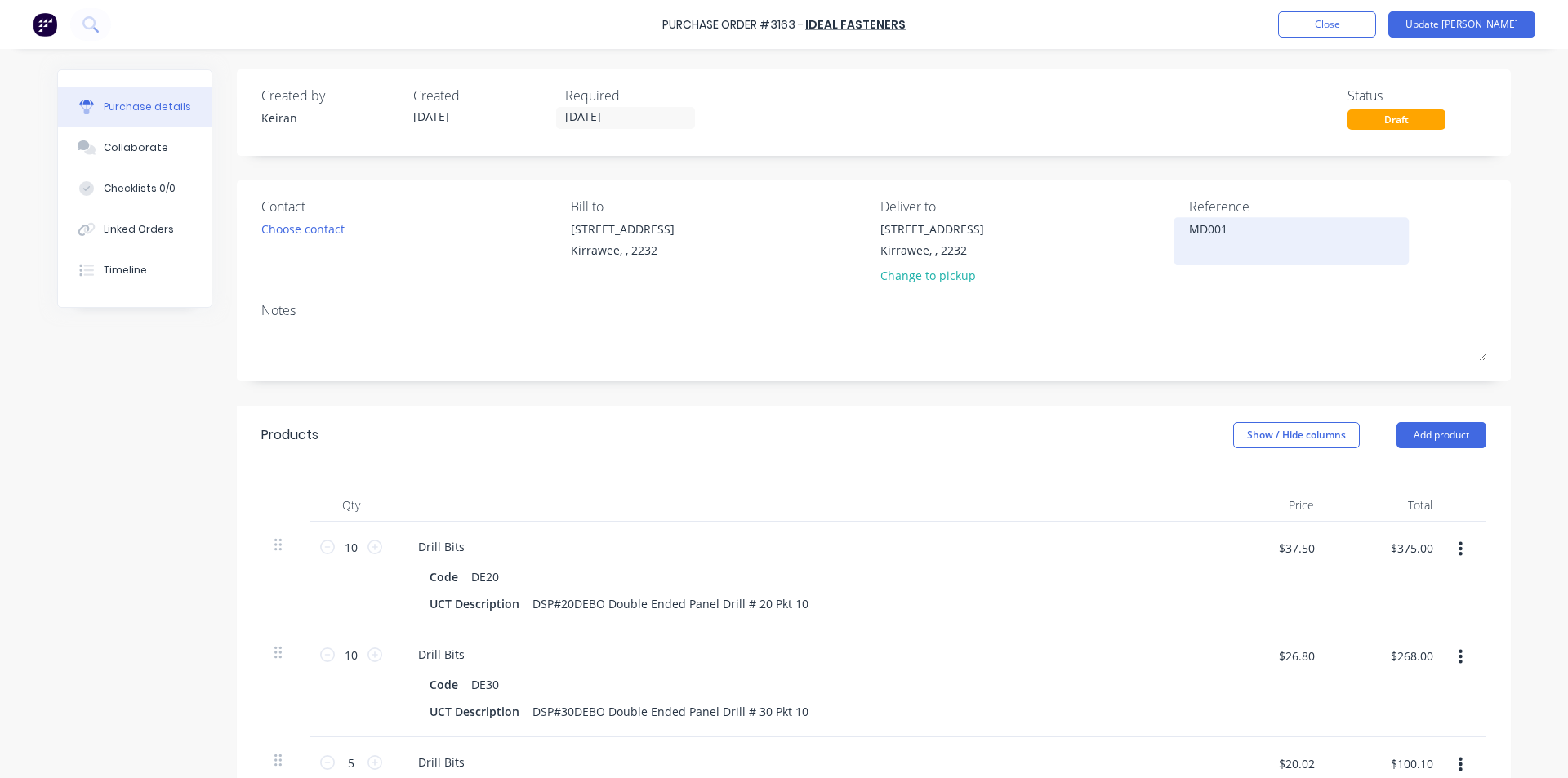
click at [1228, 239] on textarea "MD001" at bounding box center [1290, 238] width 204 height 37
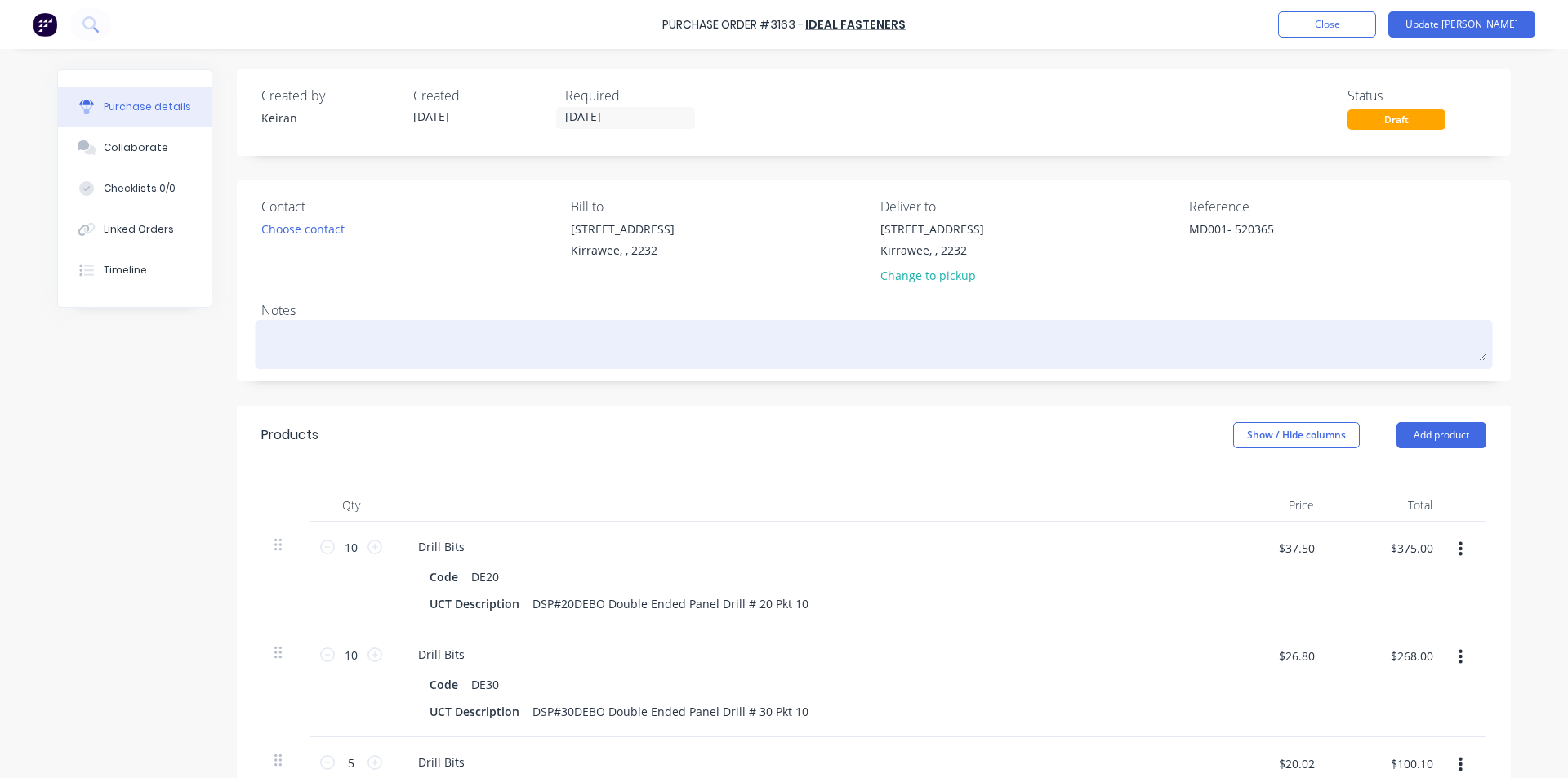
click at [1022, 361] on div at bounding box center [873, 345] width 1225 height 41
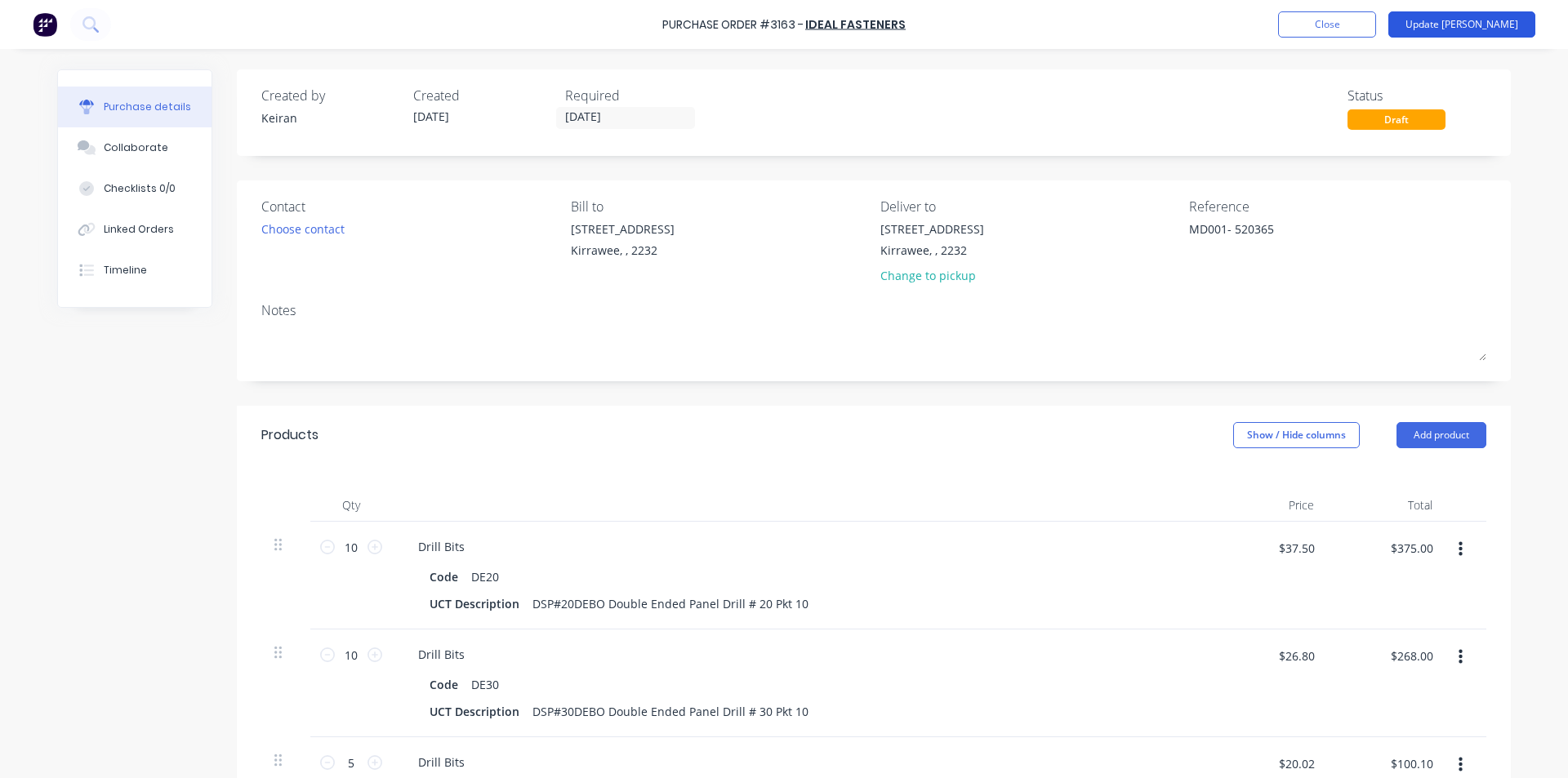
click at [1490, 20] on button "Update [PERSON_NAME]" at bounding box center [1462, 24] width 147 height 26
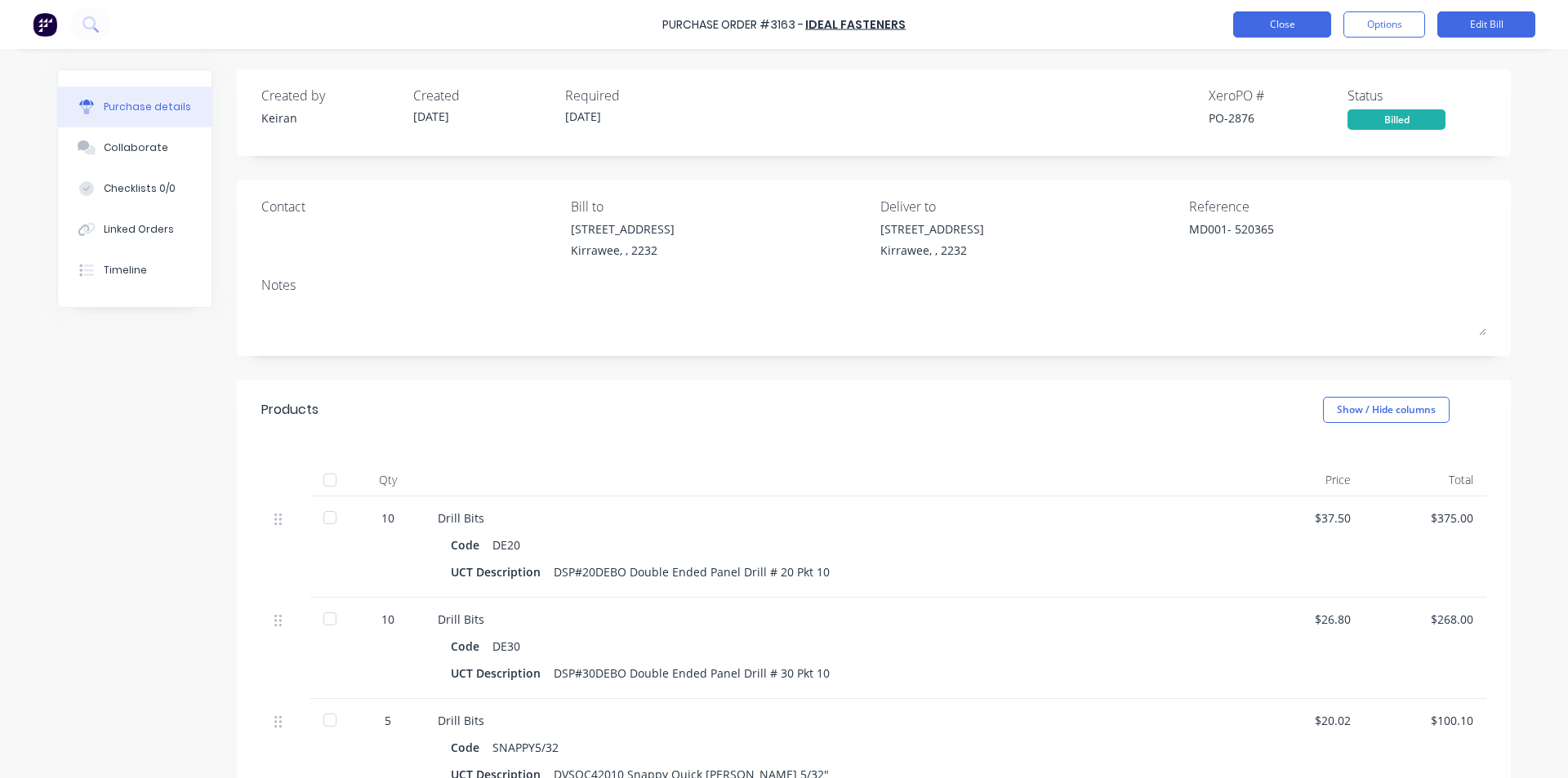
click at [1300, 21] on button "Close" at bounding box center [1282, 24] width 98 height 26
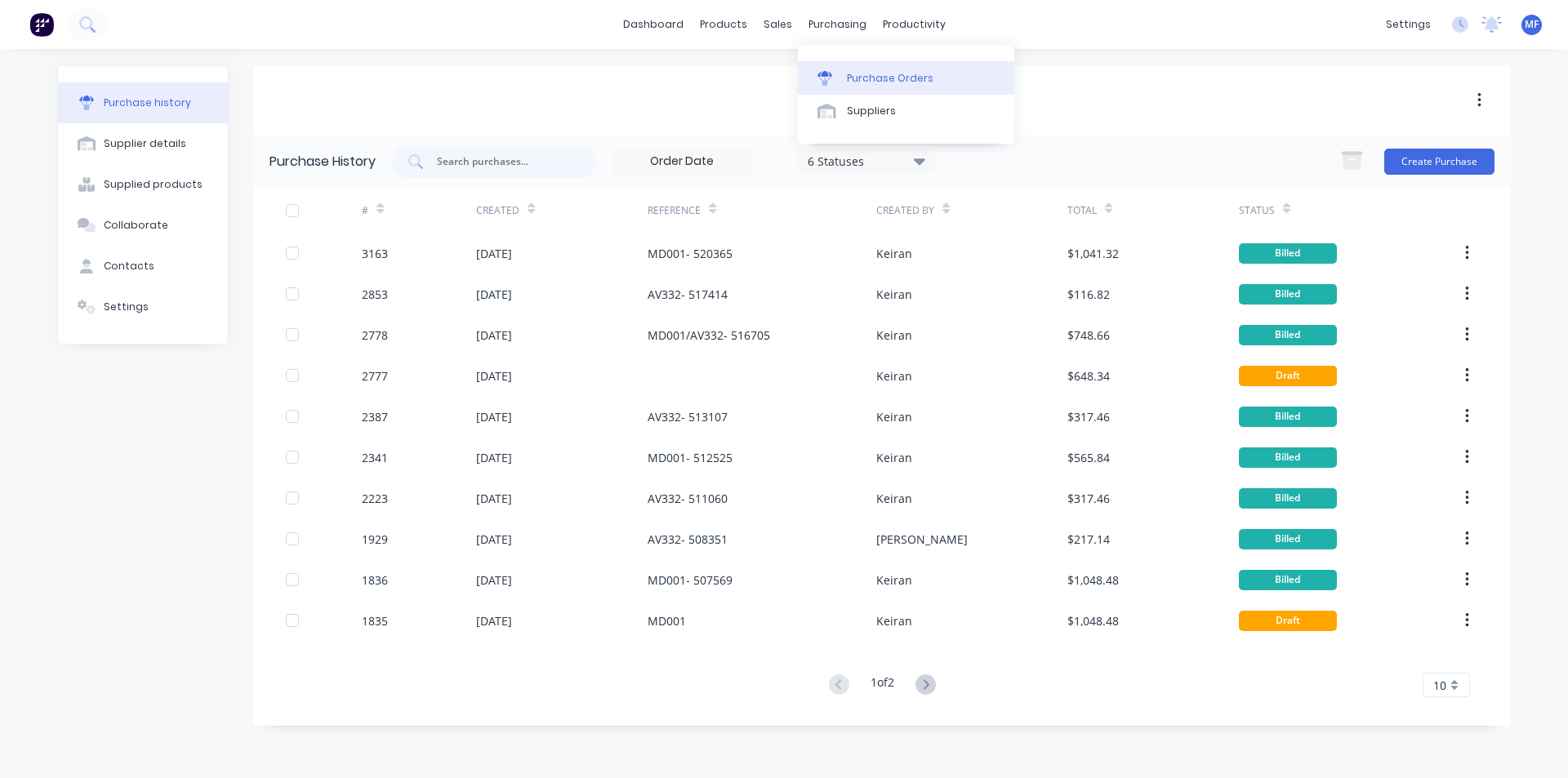
click at [867, 75] on div "Purchase Orders" at bounding box center [890, 78] width 86 height 15
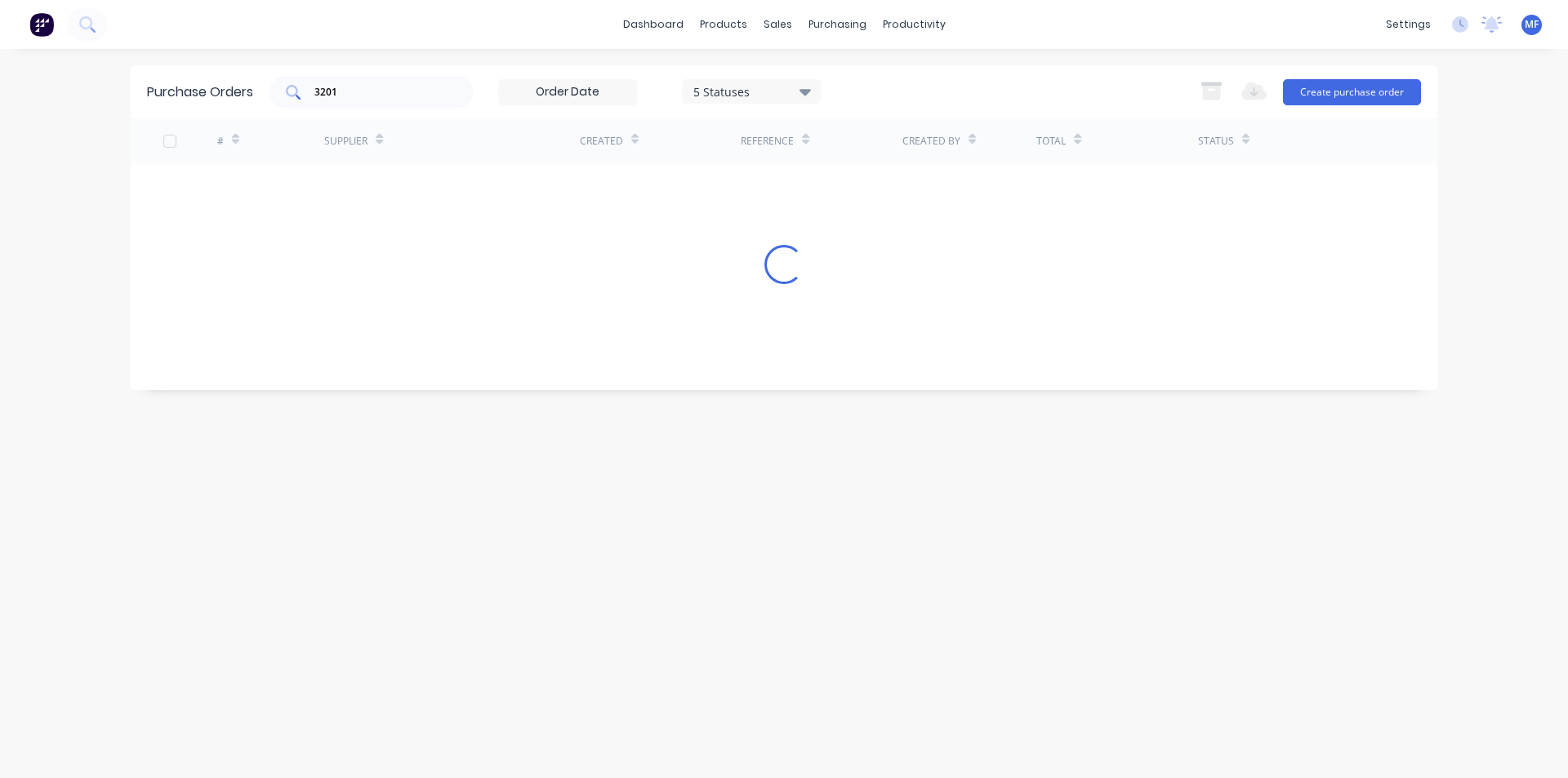
click at [359, 94] on input "3201" at bounding box center [381, 92] width 136 height 16
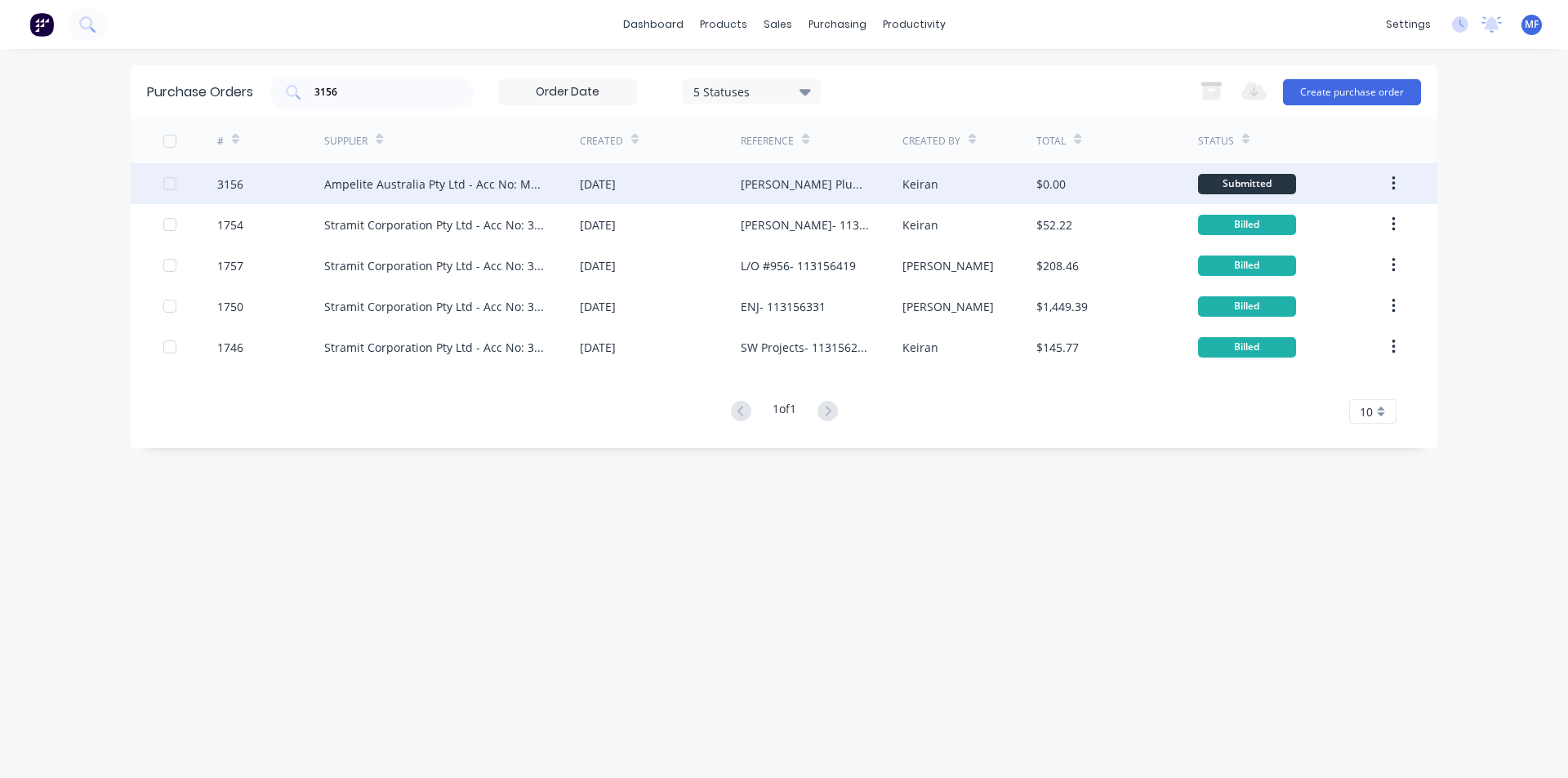
click at [514, 185] on div "Ampelite Australia Pty Ltd - Acc No: METSUP" at bounding box center [436, 184] width 223 height 17
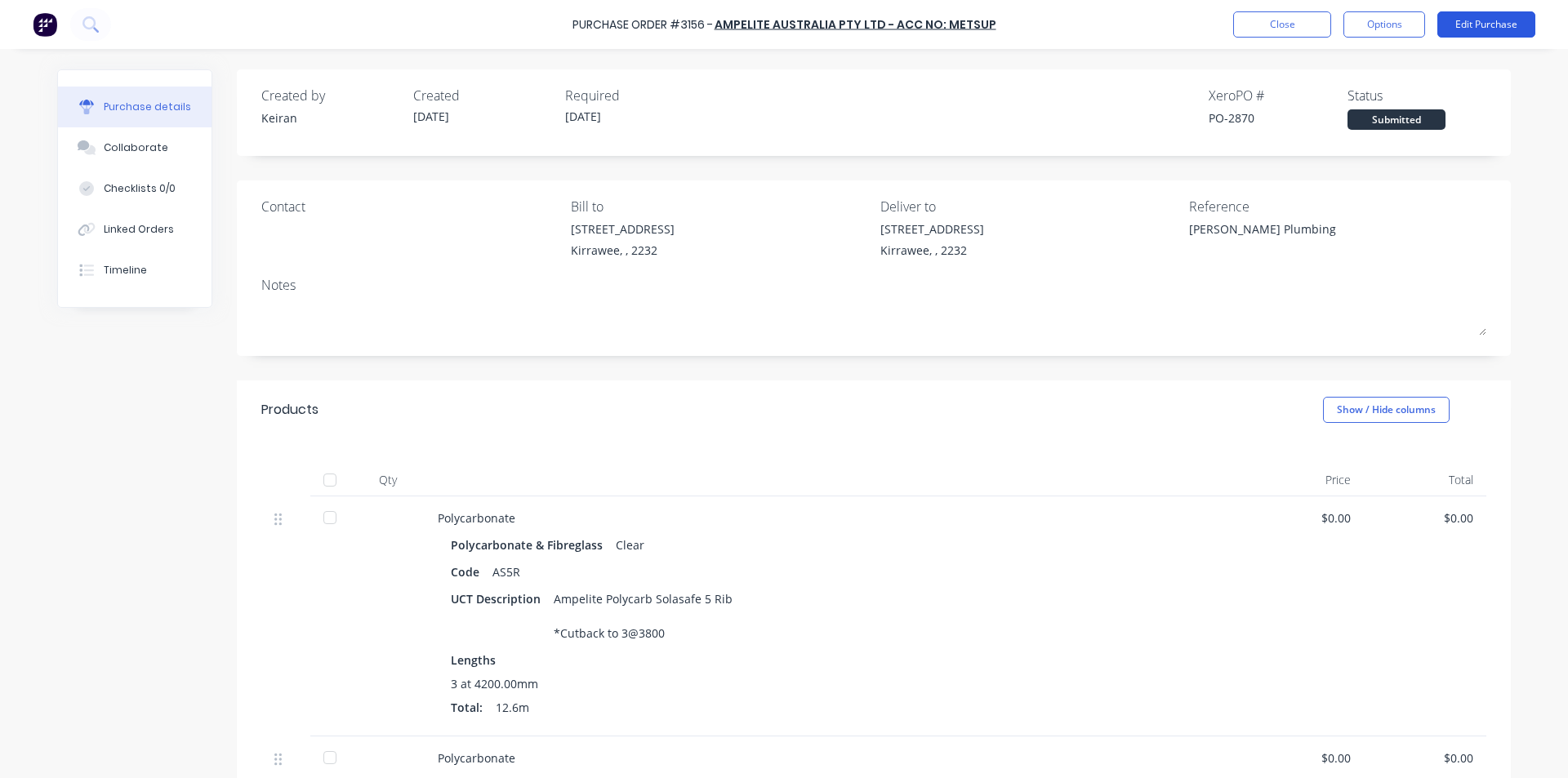
click at [1468, 24] on button "Edit Purchase" at bounding box center [1486, 24] width 98 height 26
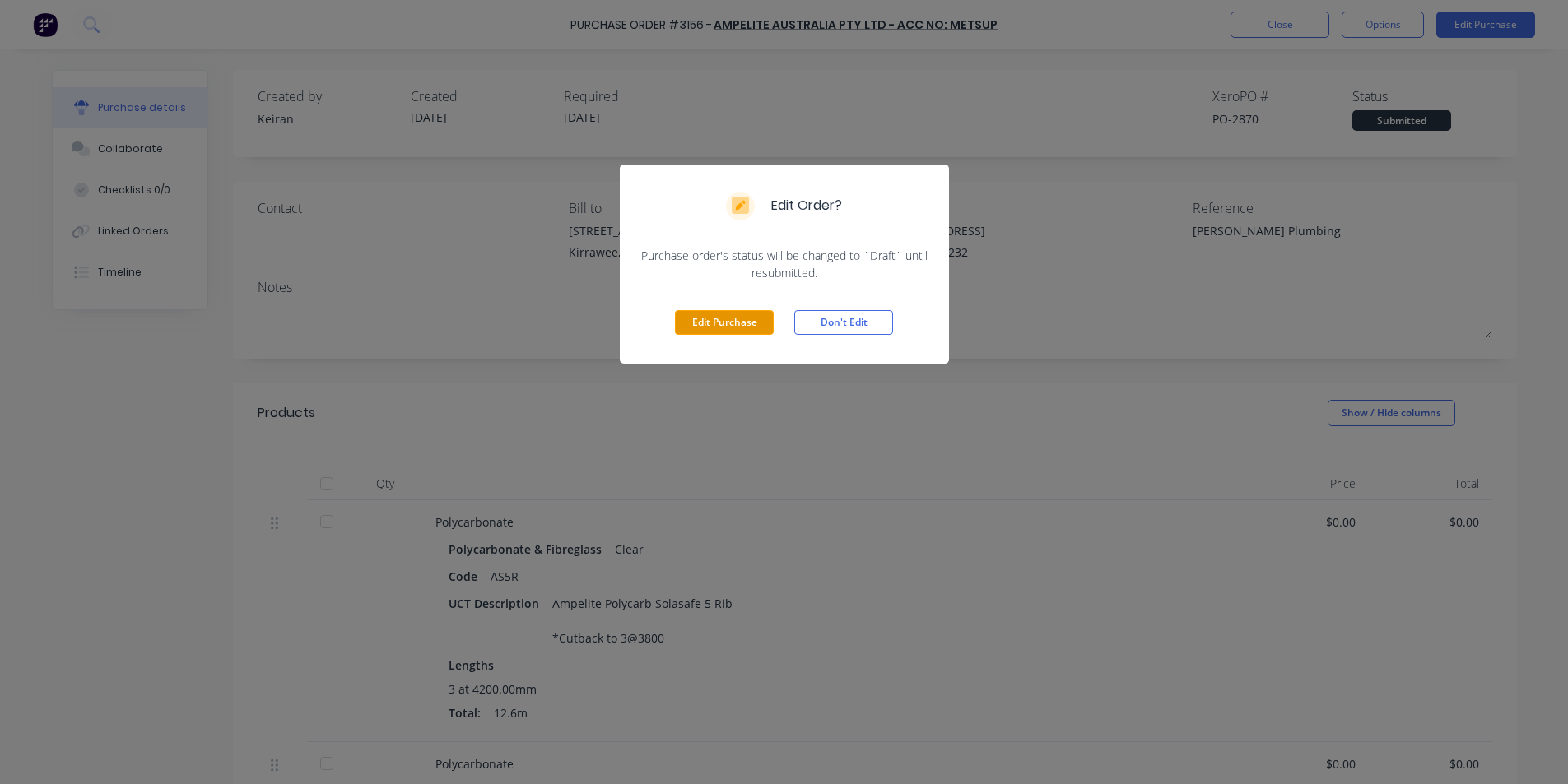
click at [737, 323] on button "Edit Purchase" at bounding box center [725, 323] width 99 height 25
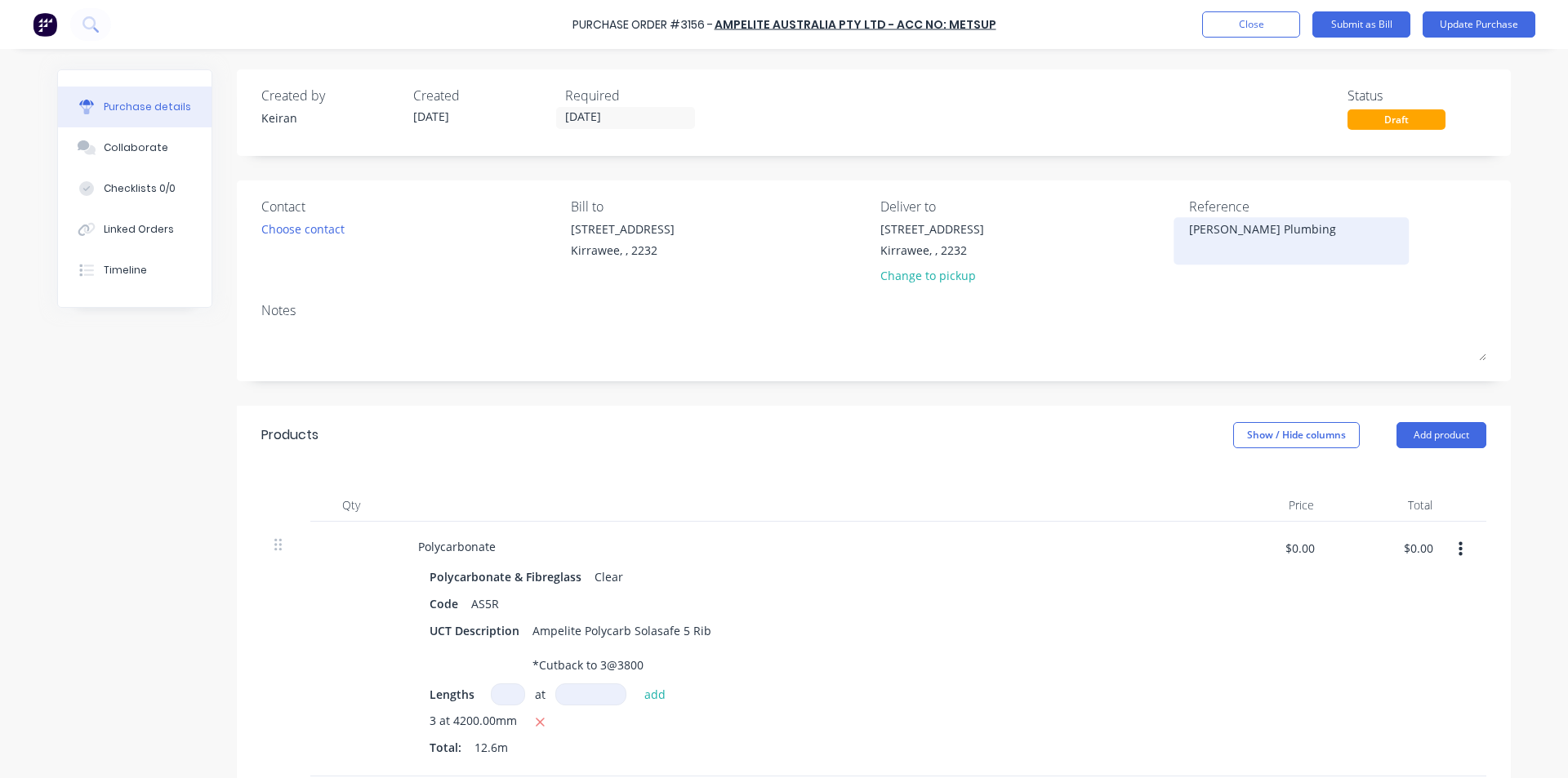
click at [1189, 229] on textarea "[PERSON_NAME] Plumbing" at bounding box center [1290, 238] width 204 height 37
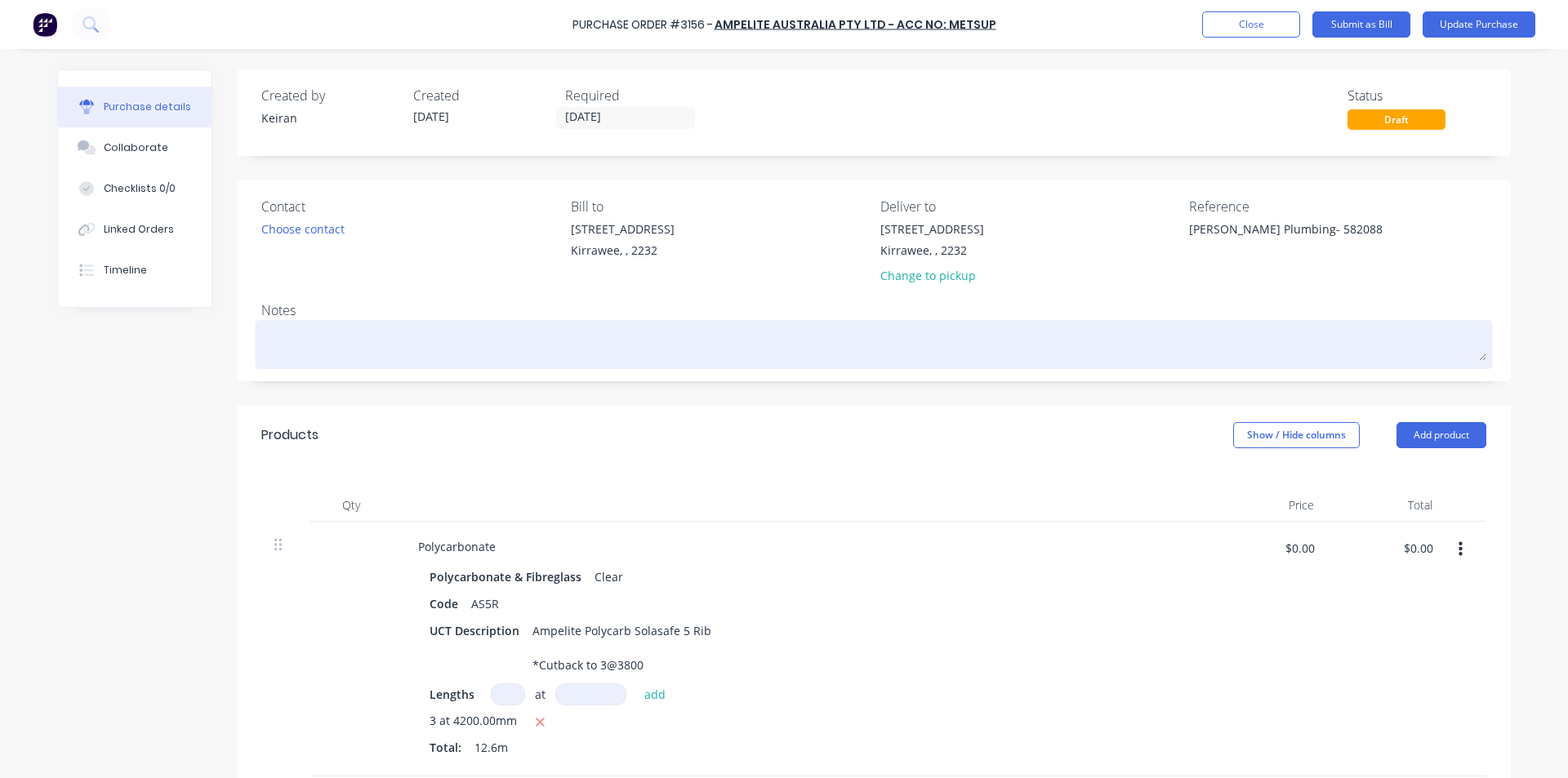
click at [1261, 350] on textarea at bounding box center [873, 343] width 1225 height 37
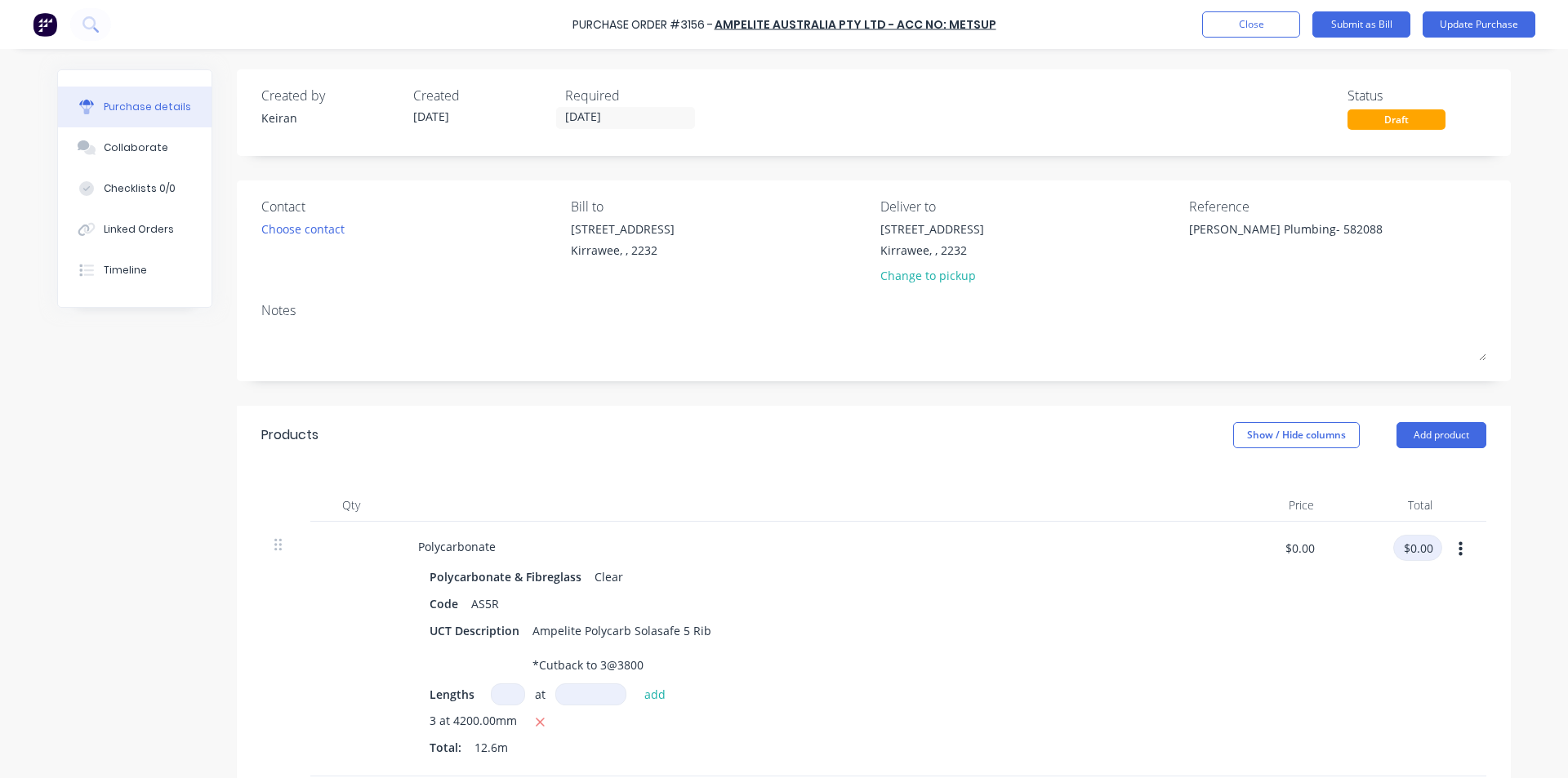
click at [1420, 547] on input "$0.00" at bounding box center [1418, 548] width 49 height 26
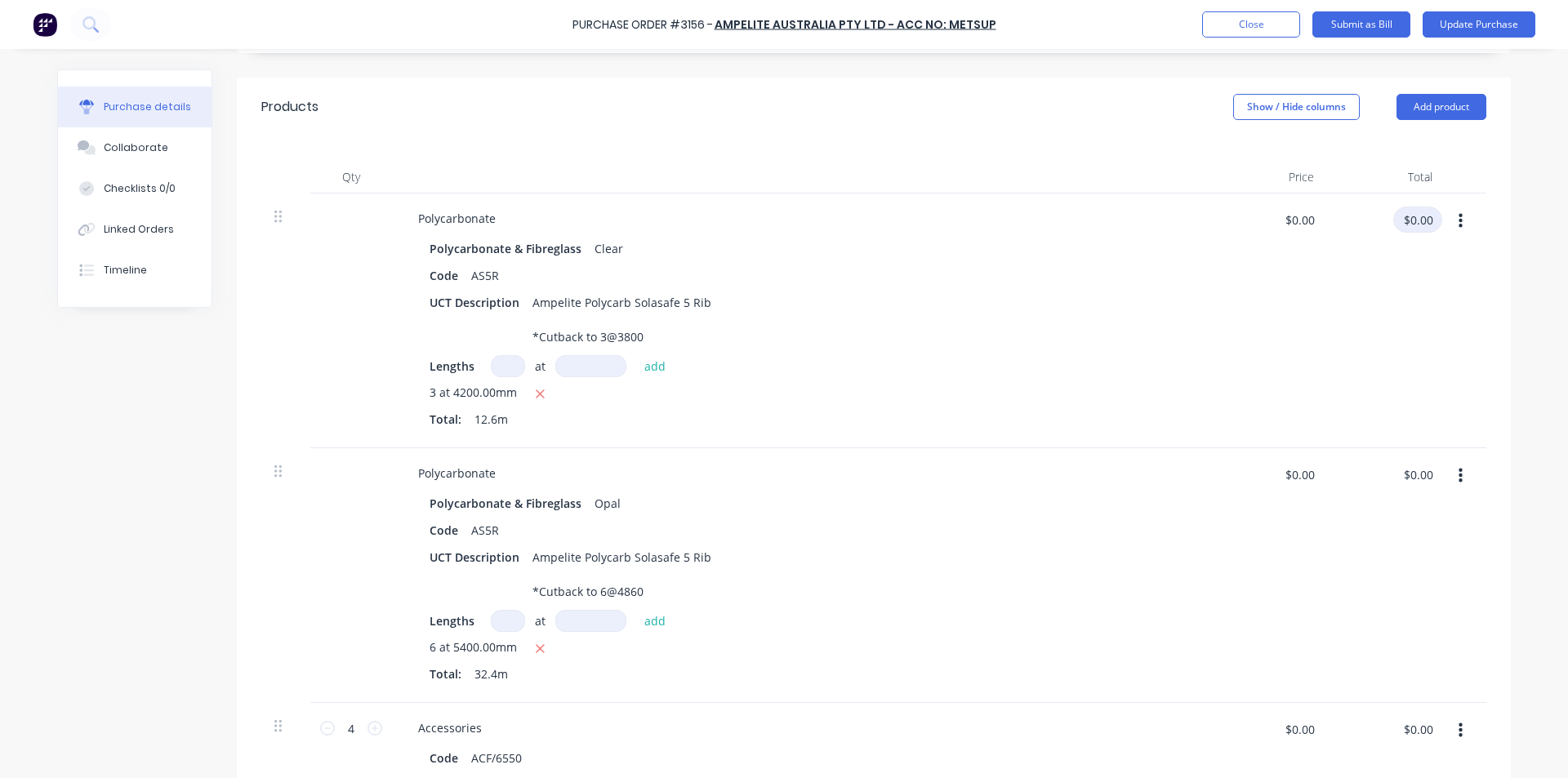
scroll to position [326, 0]
click at [919, 448] on div "Polycarbonate Polycarbonate & Fibreglass Clear Code AS5R UCT Description Ampeli…" at bounding box center [800, 322] width 817 height 255
click at [1379, 476] on div "$0.00 $0.00" at bounding box center [1391, 482] width 102 height 38
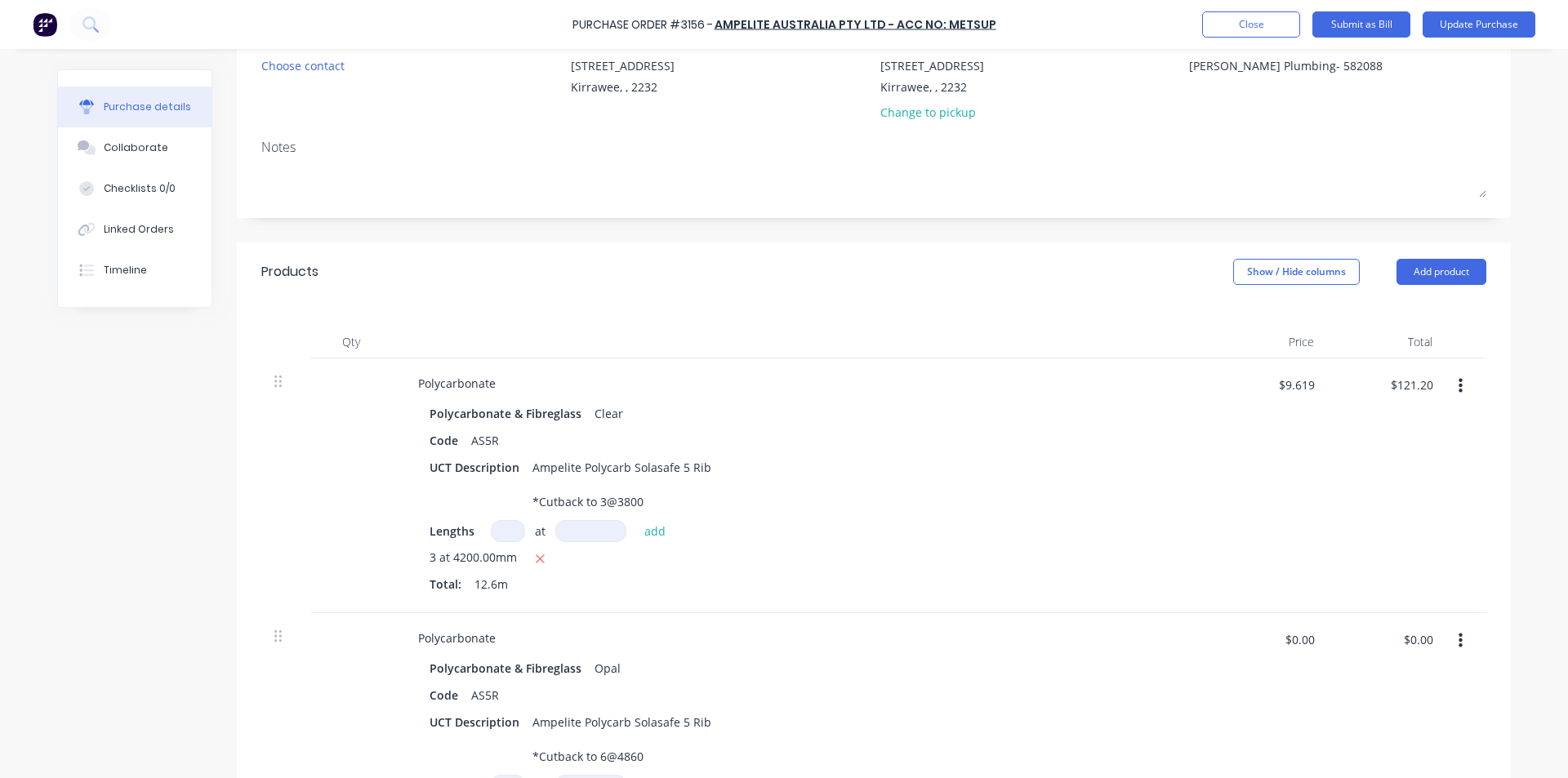
scroll to position [0, 0]
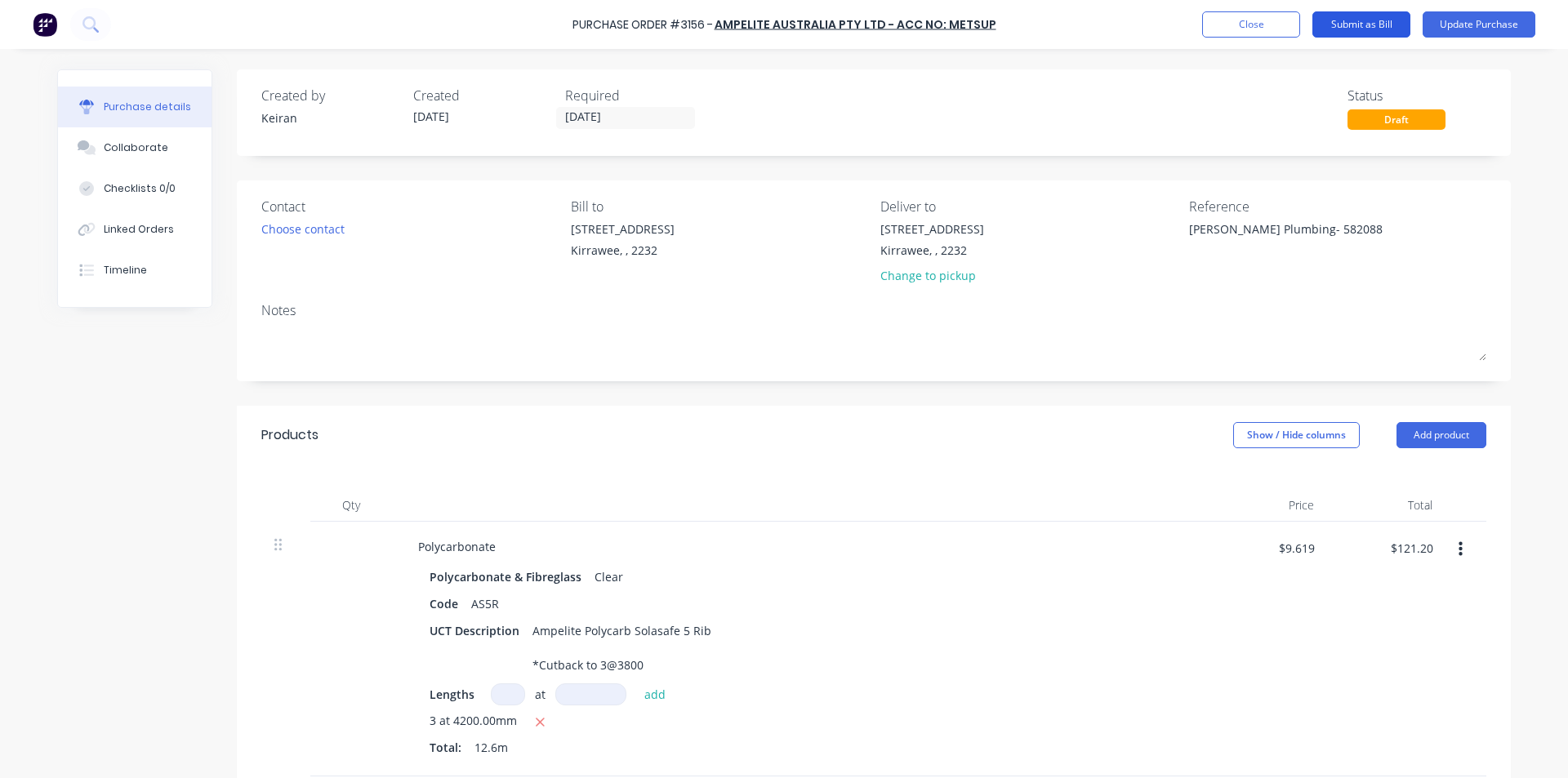
click at [1370, 19] on button "Submit as Bill" at bounding box center [1361, 24] width 98 height 26
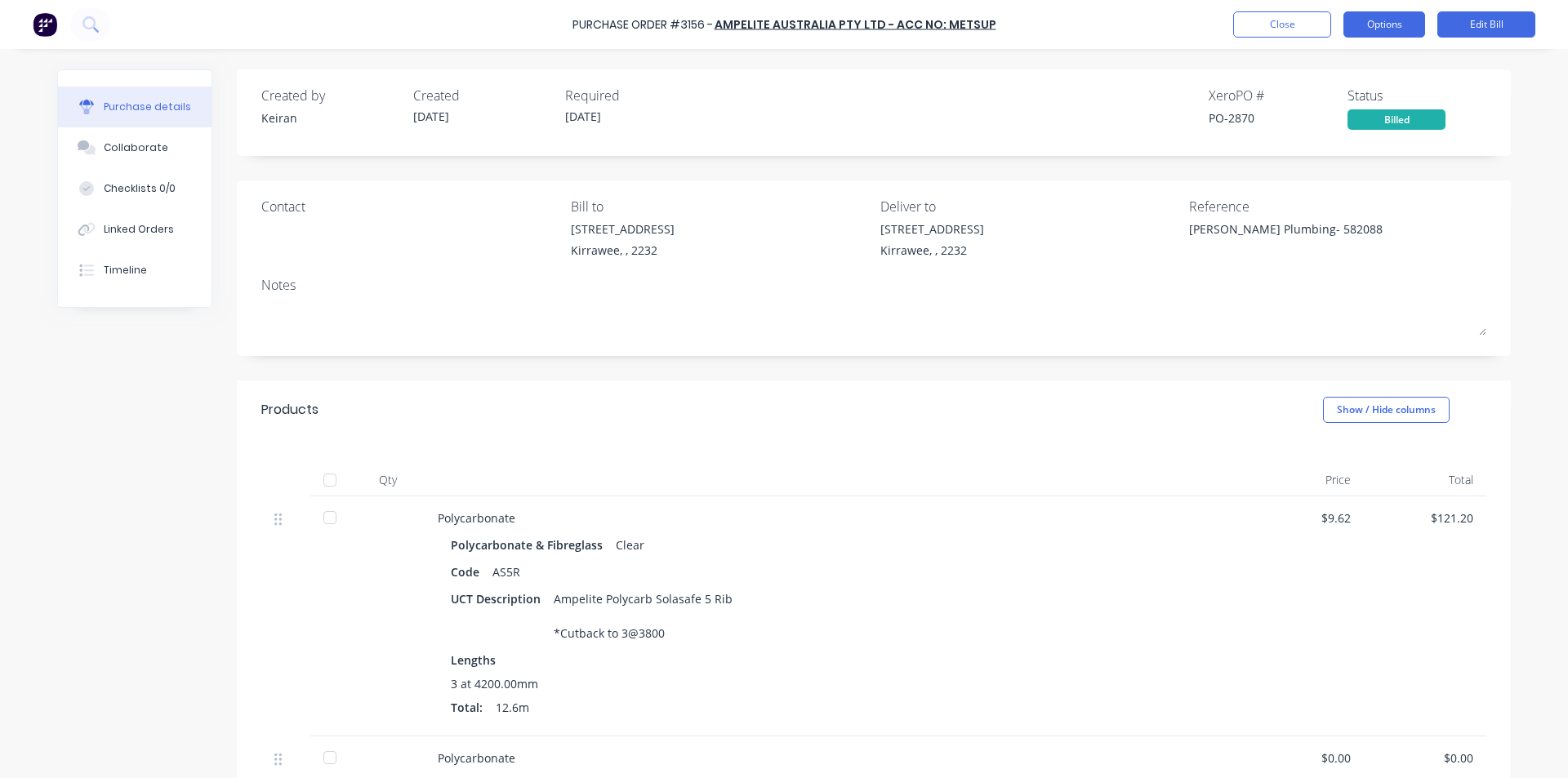
click at [1371, 18] on button "Options" at bounding box center [1385, 24] width 82 height 26
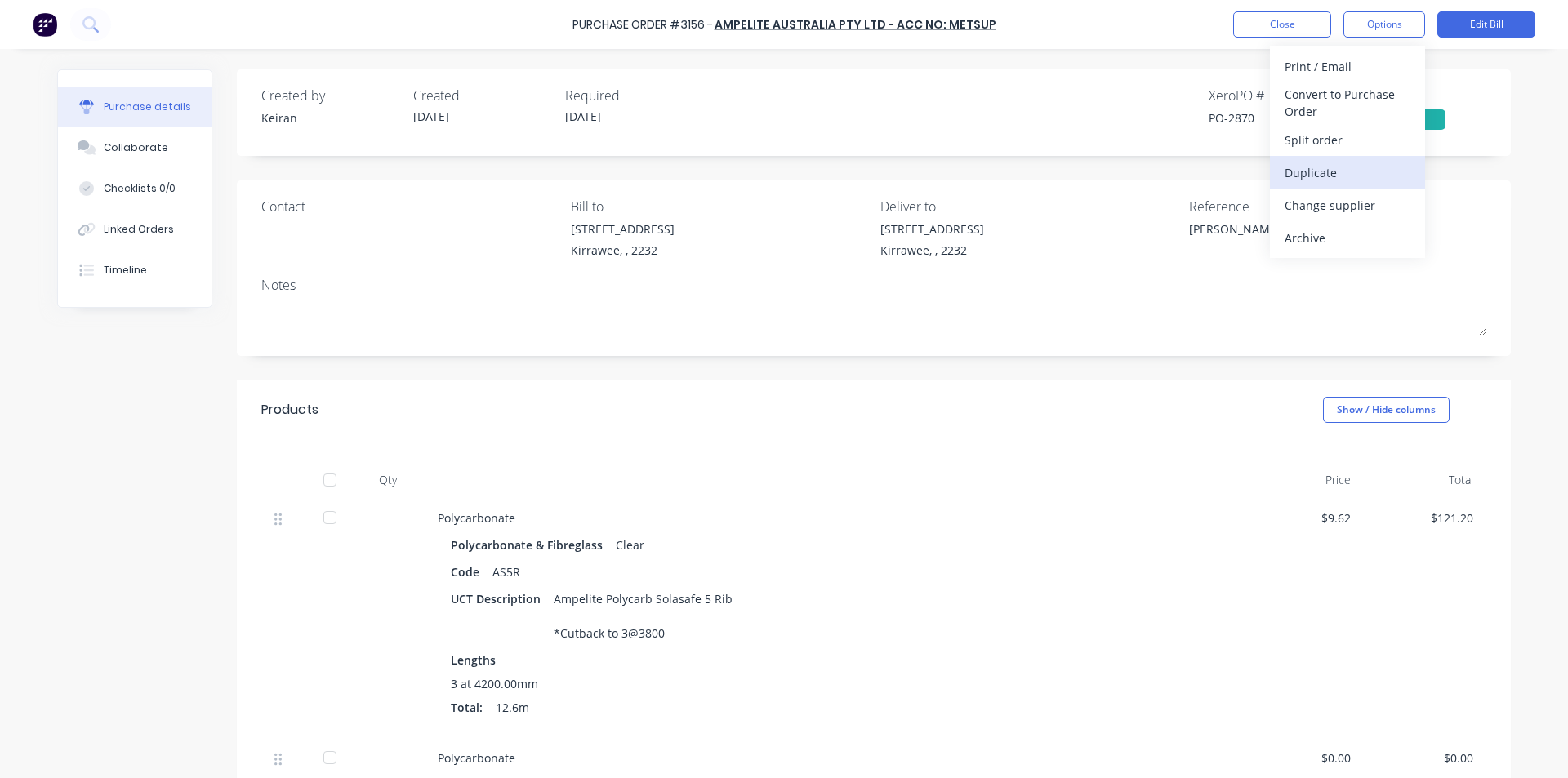
click at [1316, 170] on div "Duplicate" at bounding box center [1348, 172] width 126 height 24
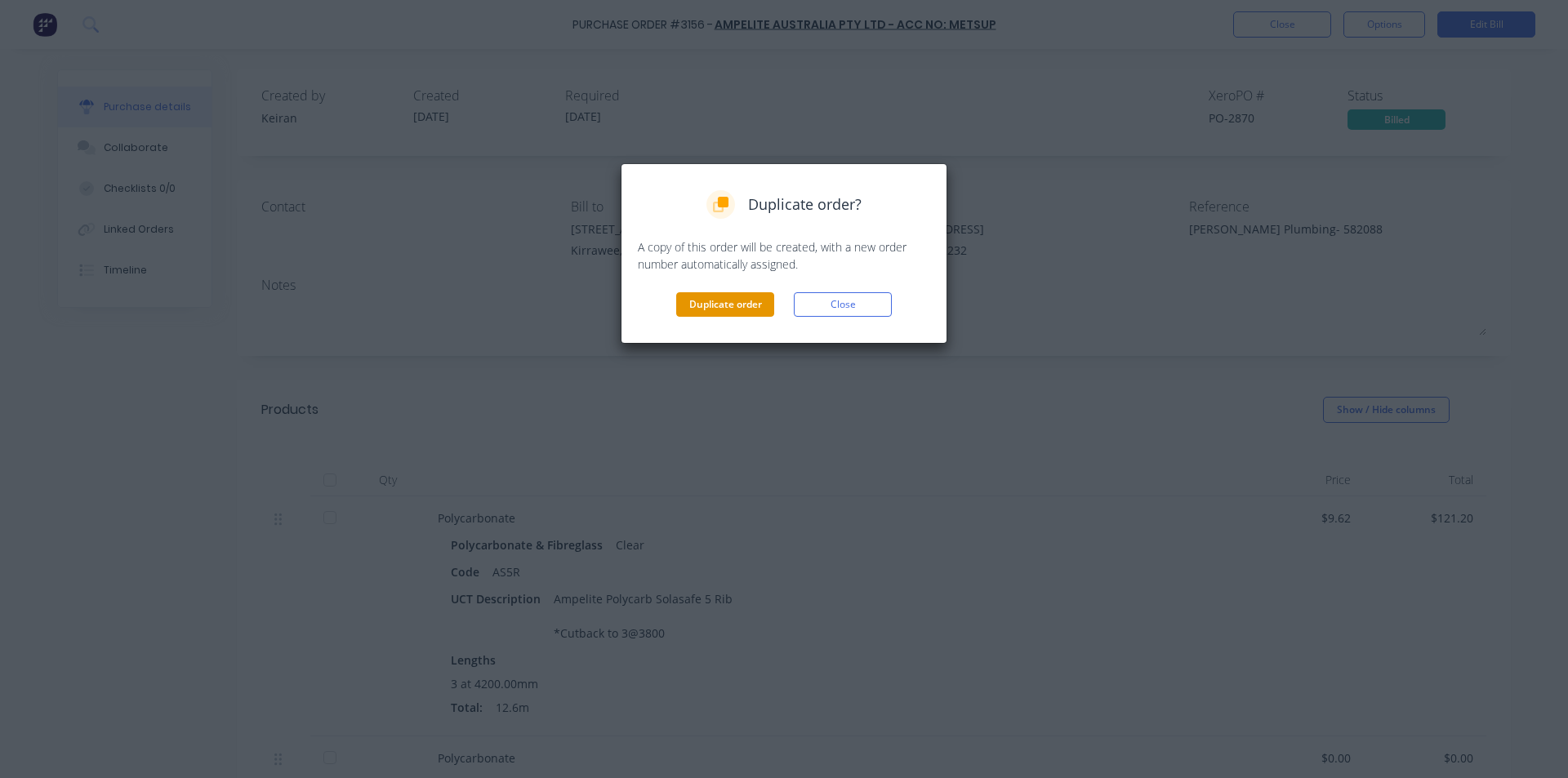
click at [717, 308] on button "Duplicate order" at bounding box center [726, 304] width 98 height 24
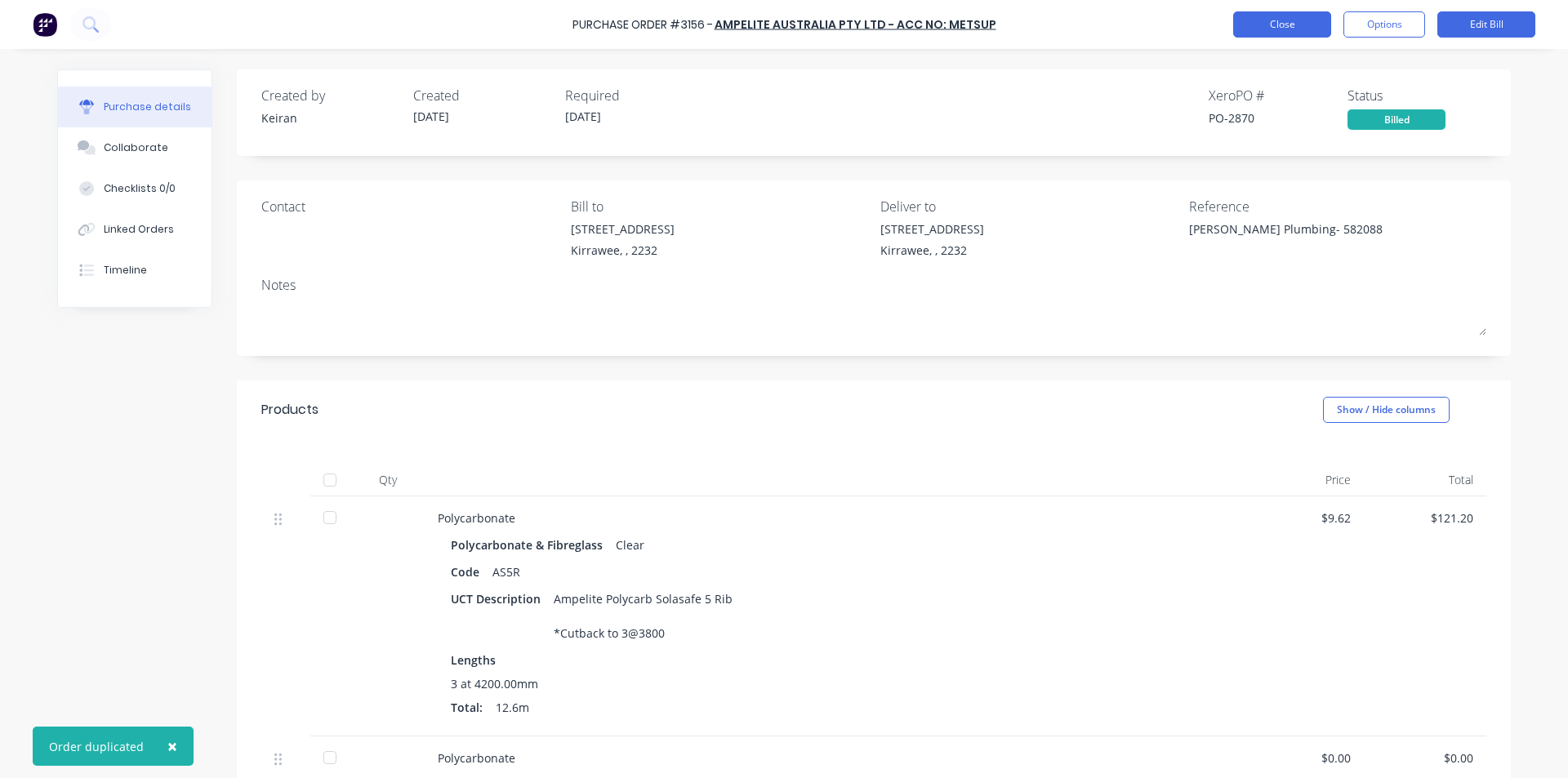
click at [1269, 24] on button "Close" at bounding box center [1282, 24] width 98 height 26
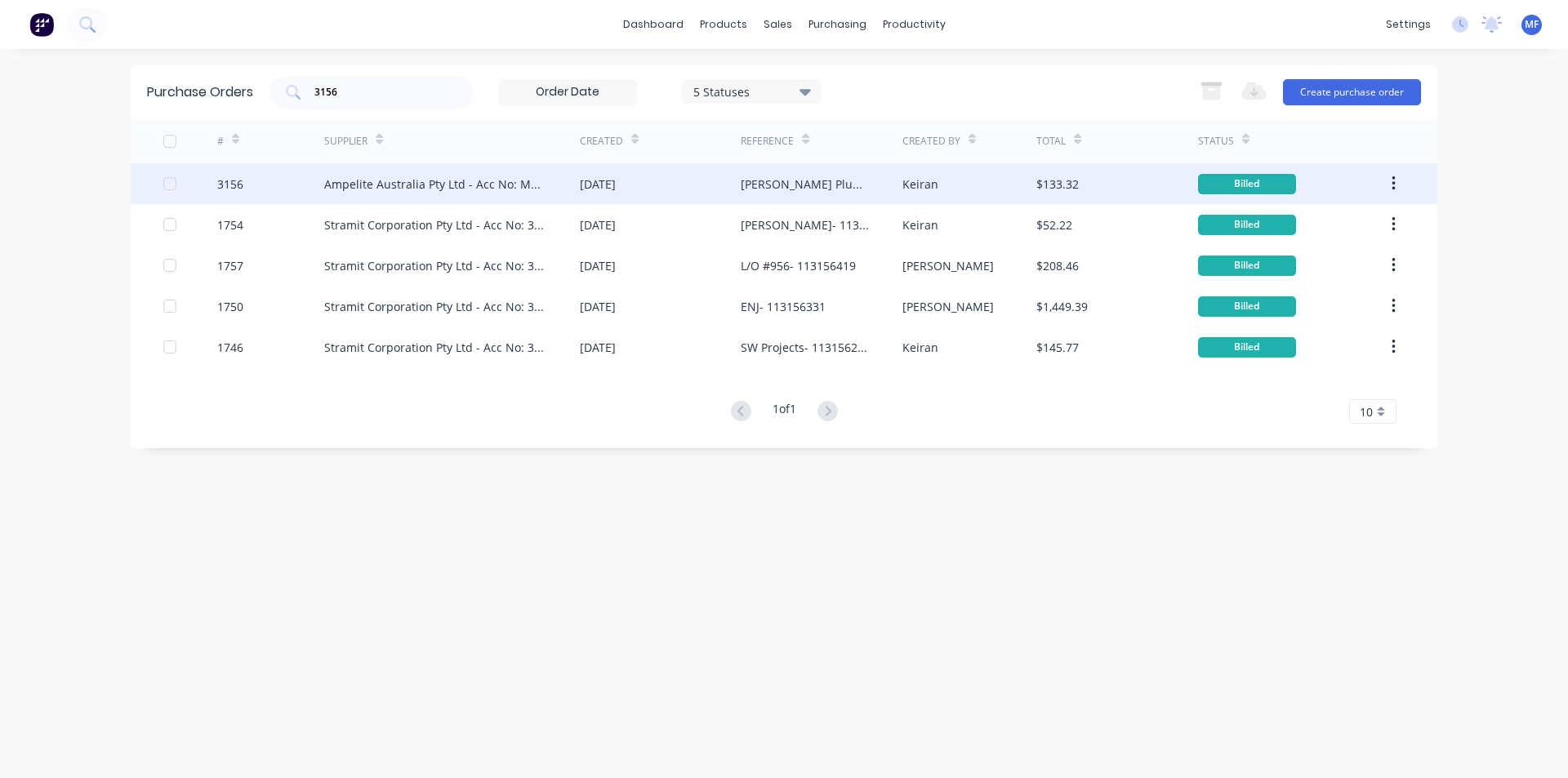
click at [458, 185] on div "Ampelite Australia Pty Ltd - Acc No: METSUP" at bounding box center [436, 184] width 223 height 17
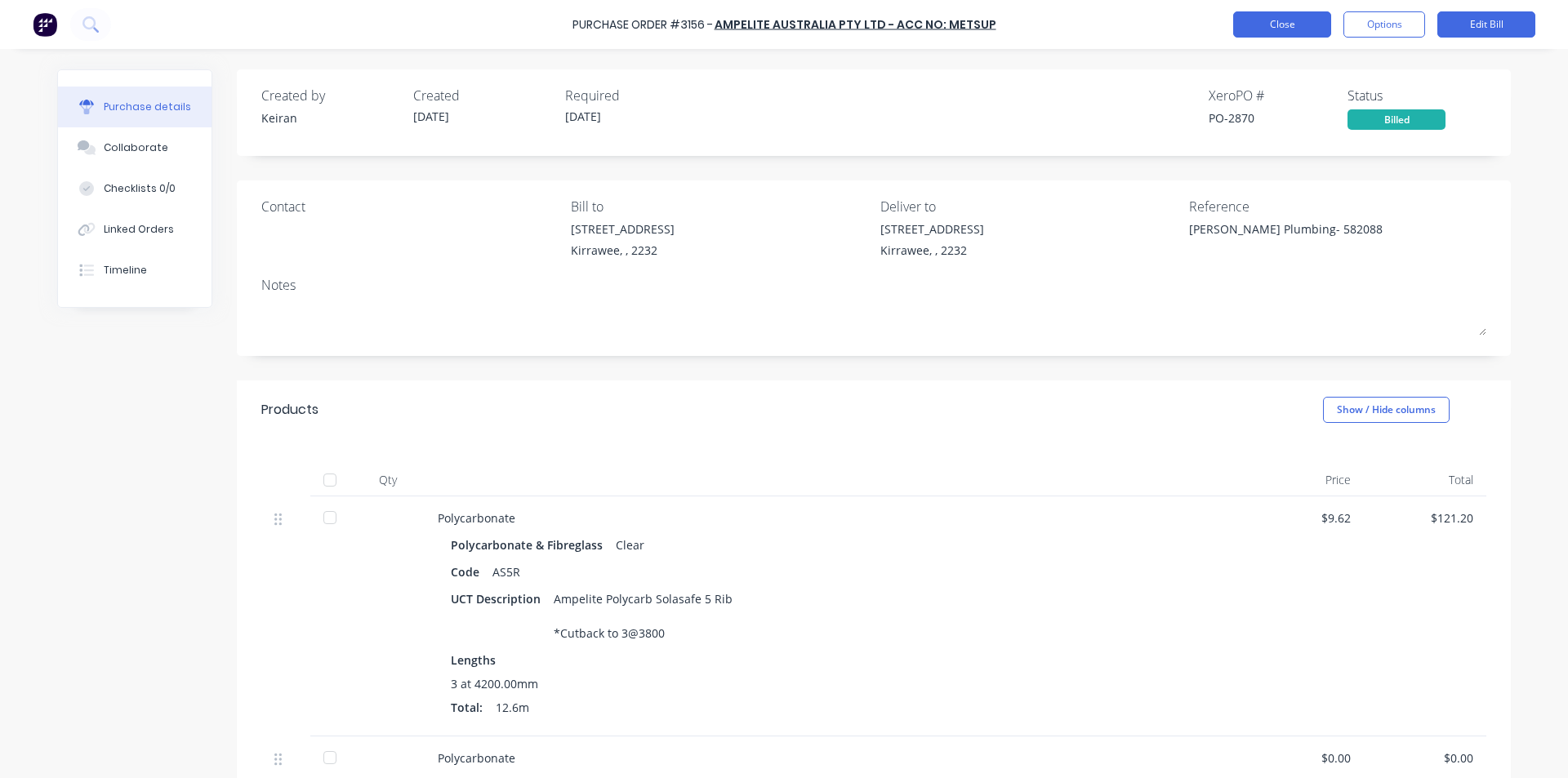
click at [1268, 23] on button "Close" at bounding box center [1282, 24] width 98 height 26
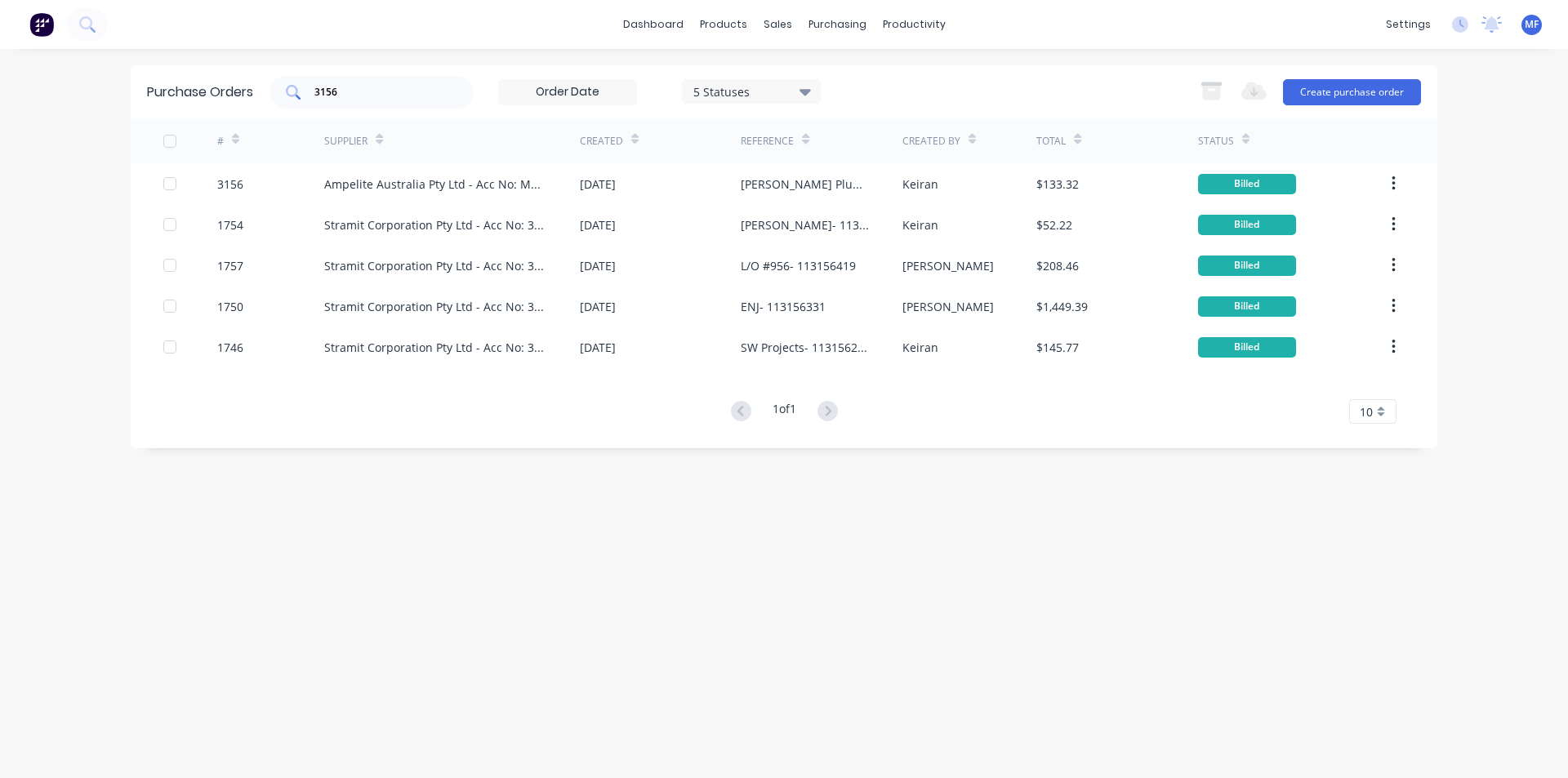
click at [365, 90] on input "3156" at bounding box center [381, 92] width 136 height 16
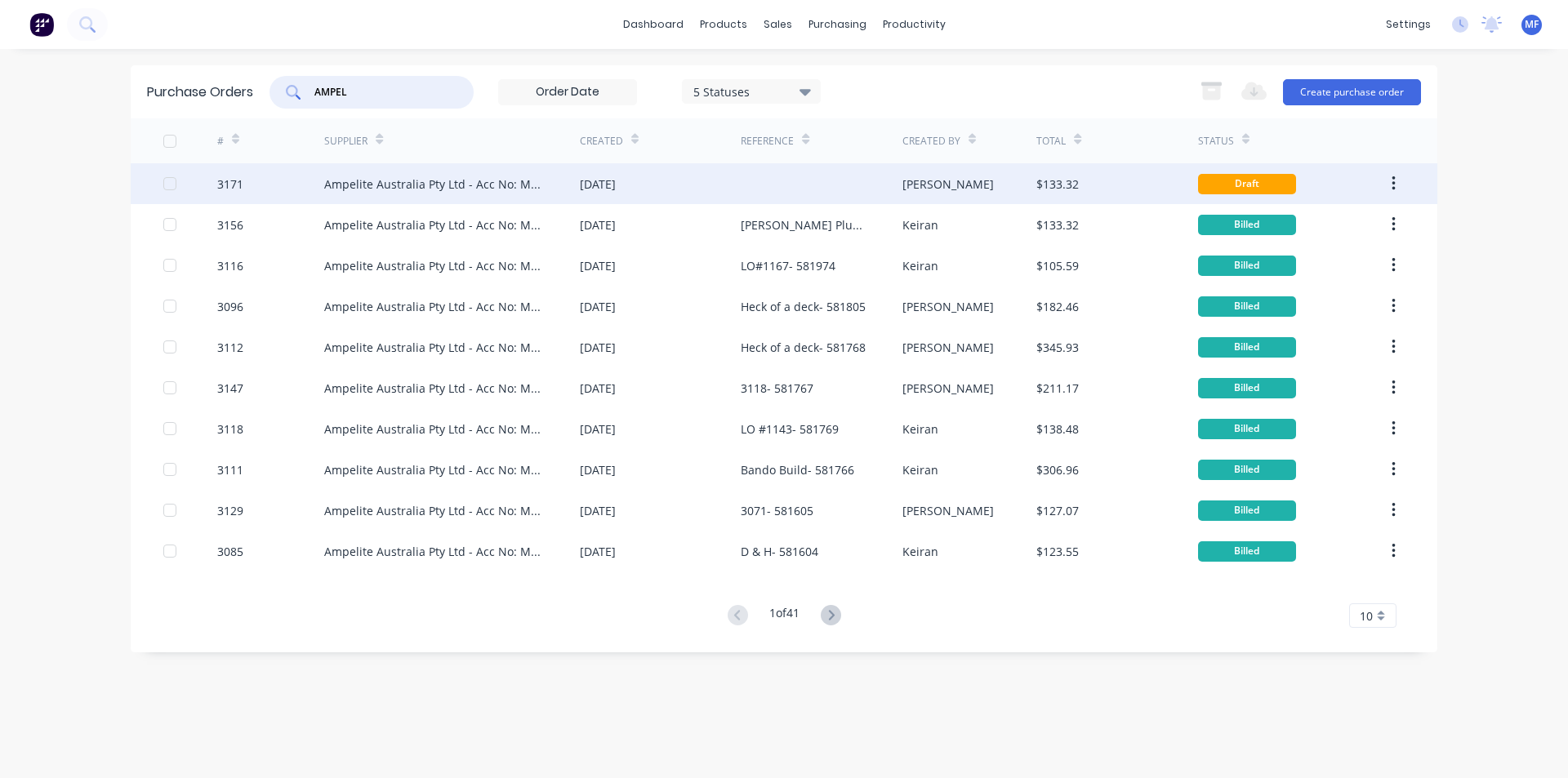
click at [381, 180] on div "Ampelite Australia Pty Ltd - Acc No: METSUP" at bounding box center [436, 184] width 223 height 17
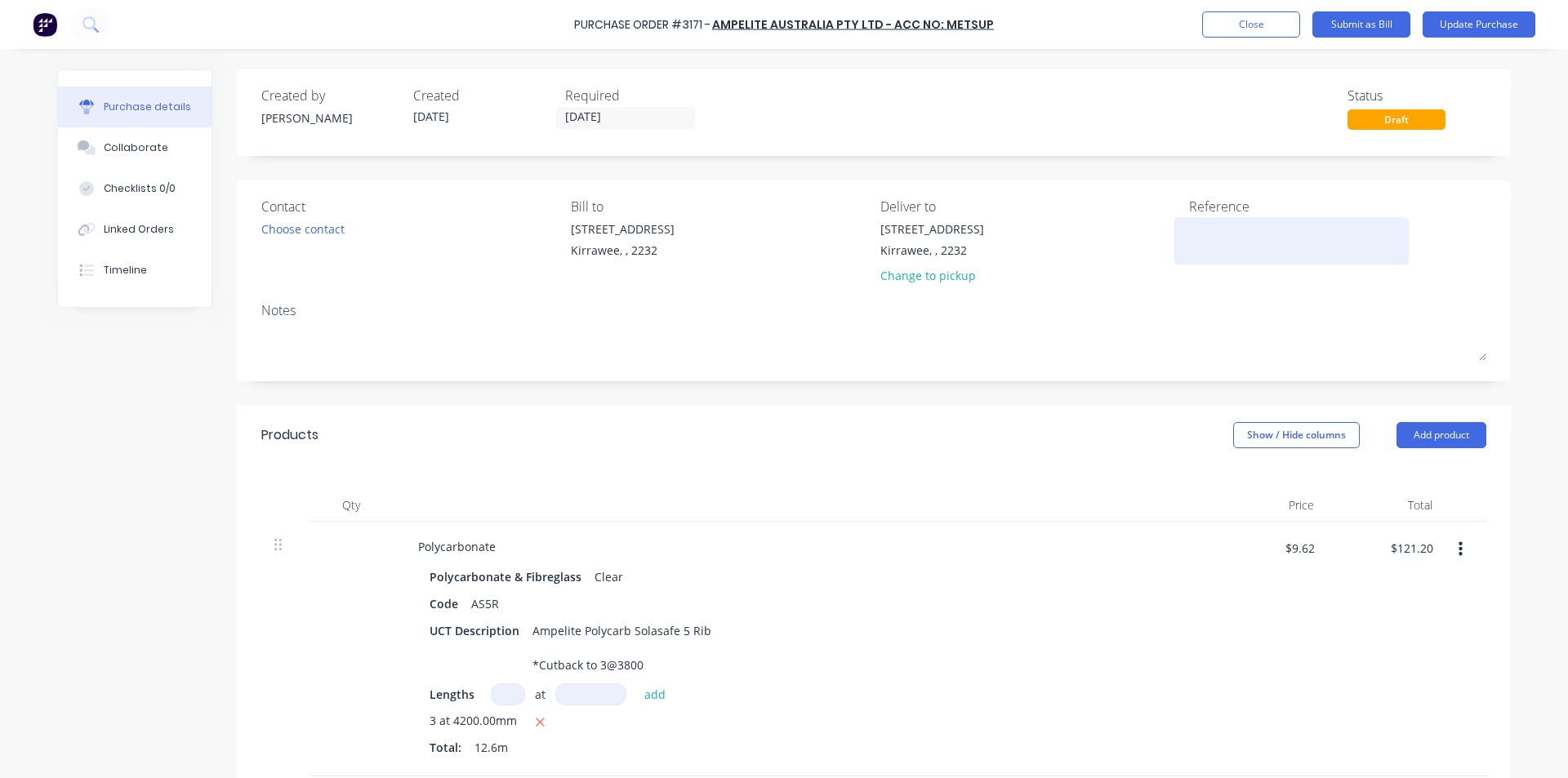
click at [1210, 248] on textarea at bounding box center [1290, 238] width 204 height 37
click at [1206, 286] on div "Reference 3156- 582087" at bounding box center [1338, 244] width 297 height 95
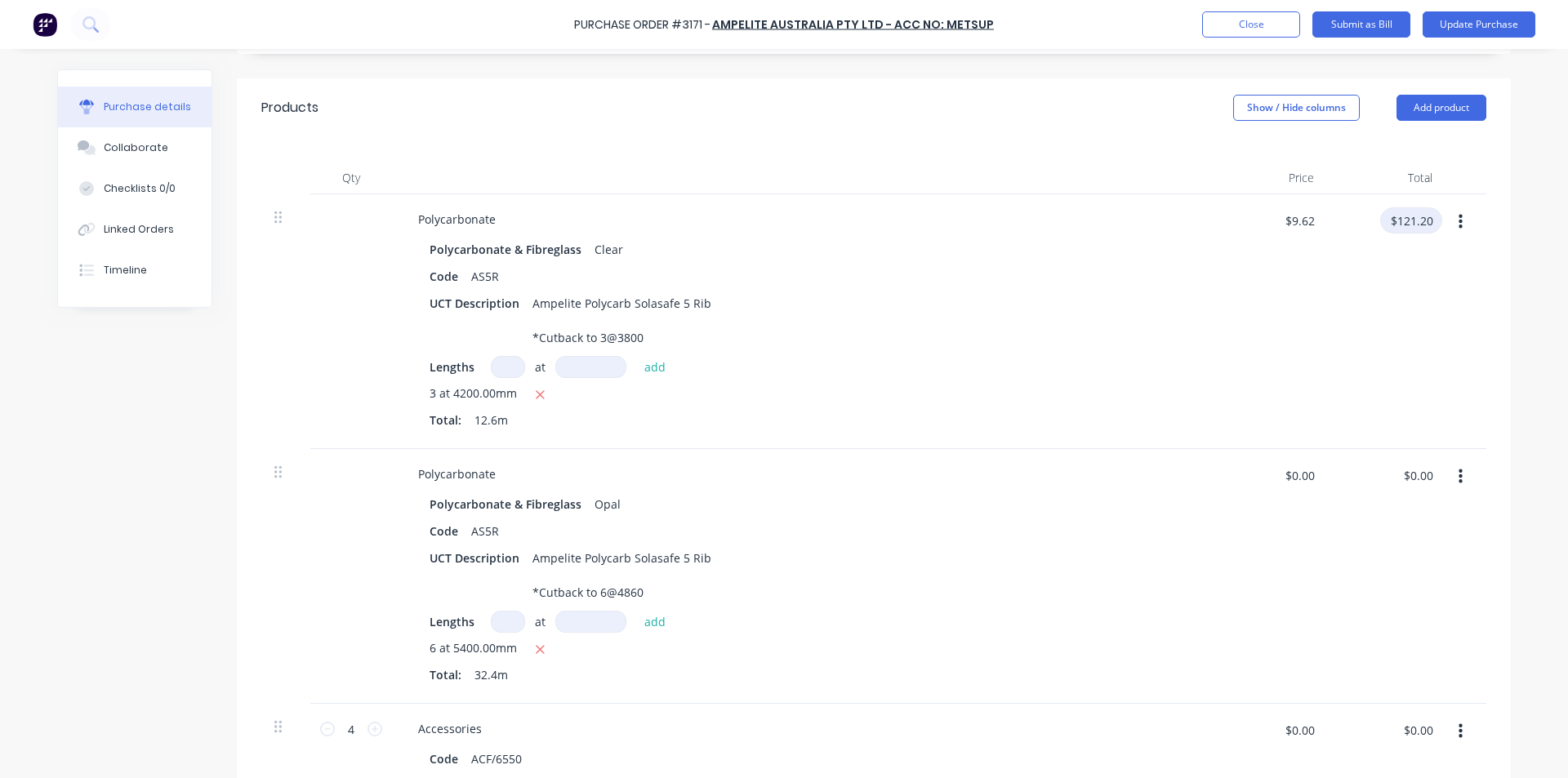
scroll to position [326, 0]
click at [1418, 215] on input "$121.20" at bounding box center [1411, 221] width 62 height 26
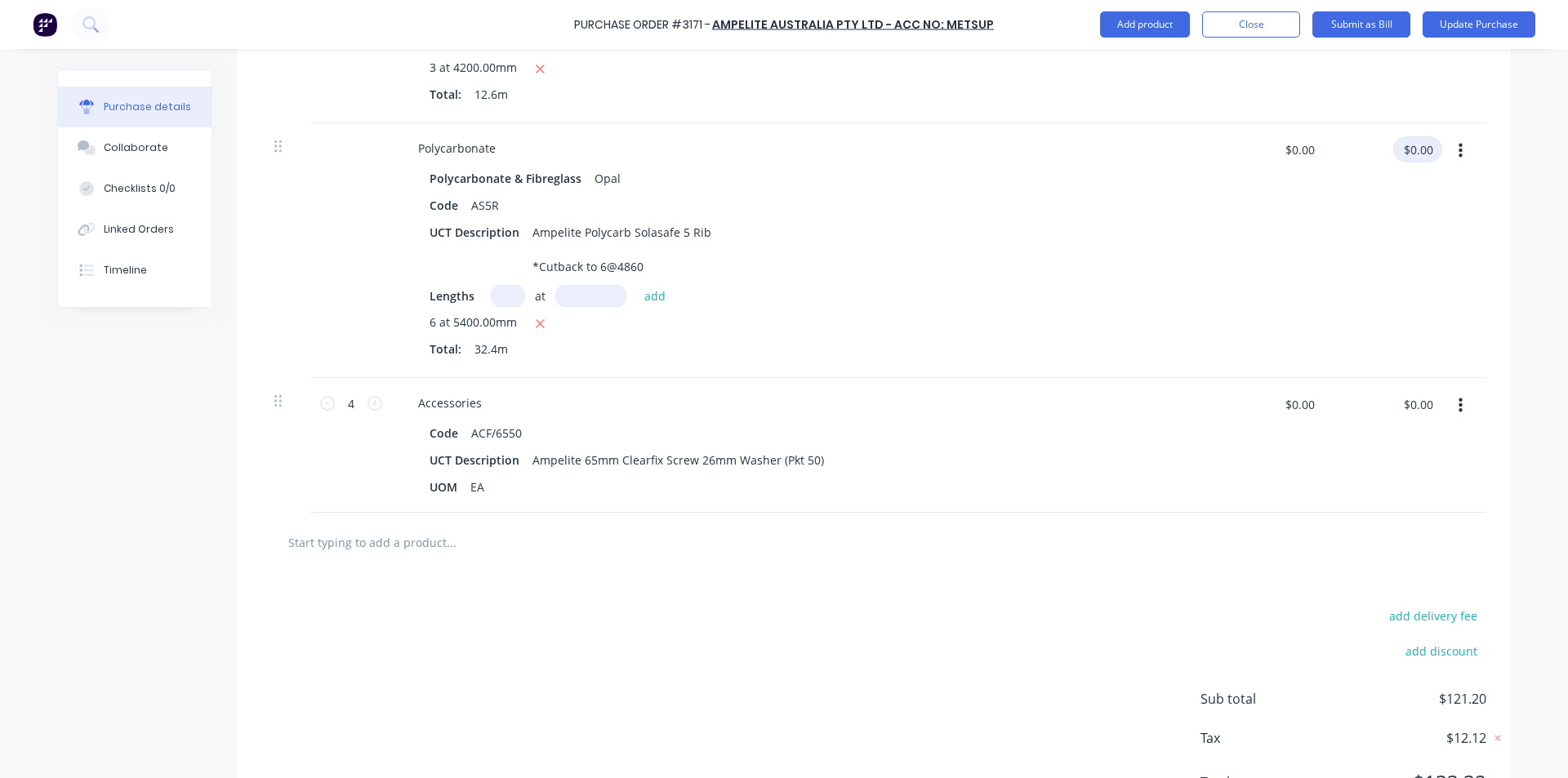
click at [1424, 152] on input "$0.00" at bounding box center [1418, 149] width 49 height 26
click at [1395, 404] on input "$0.00" at bounding box center [1418, 404] width 49 height 26
click at [1029, 466] on div "UCT Description Ampelite 65mm Clearfix Screw 26mm Washer (Pkt 50)" at bounding box center [797, 461] width 748 height 24
click at [1084, 501] on div "Accessories Code ACF/6550 UCT Description Ampelite 65mm Clearfix Screw 26mm Was…" at bounding box center [800, 445] width 817 height 135
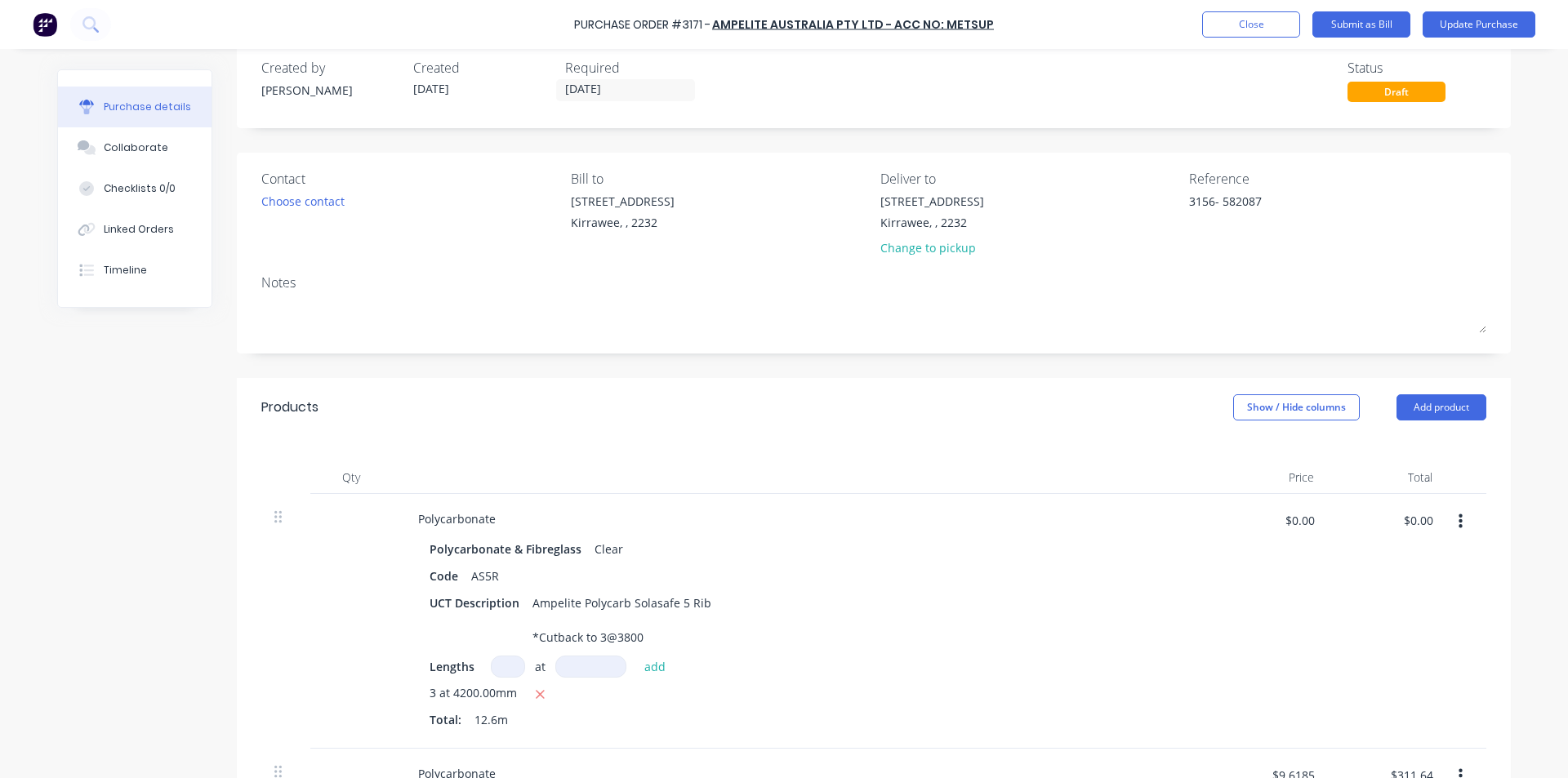
scroll to position [0, 0]
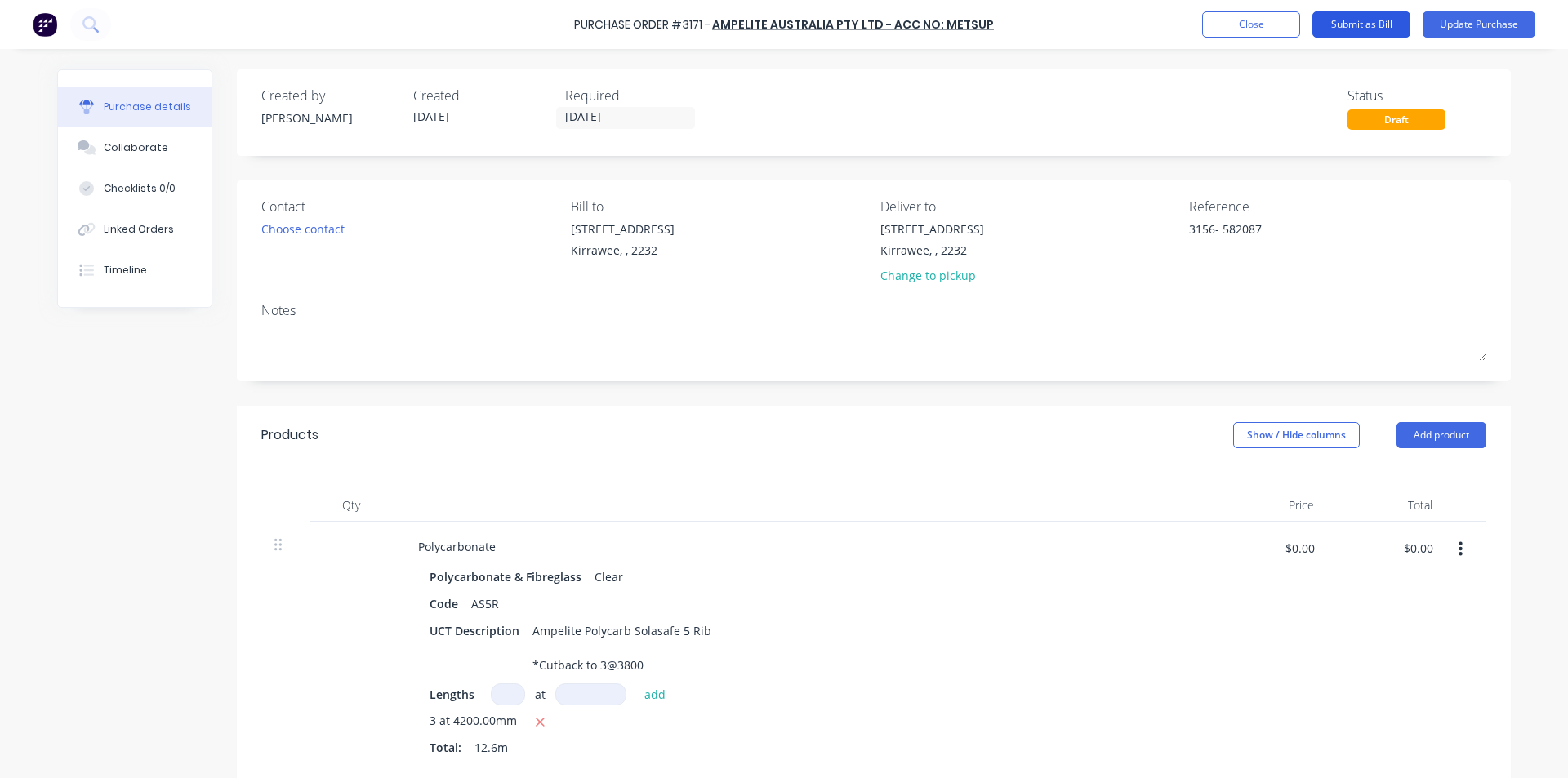
click at [1366, 19] on button "Submit as Bill" at bounding box center [1361, 24] width 98 height 26
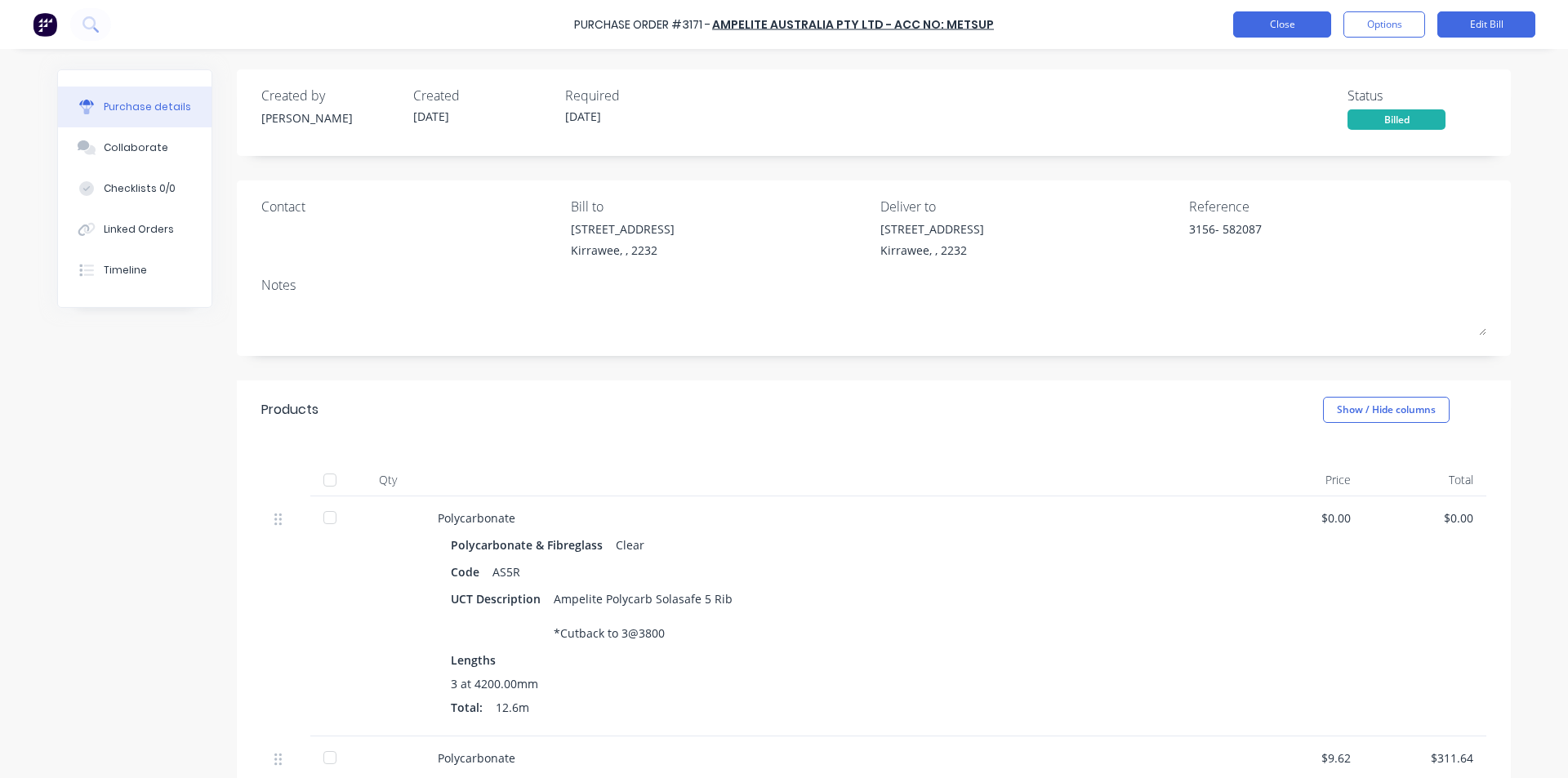
click at [1288, 24] on button "Close" at bounding box center [1282, 24] width 98 height 26
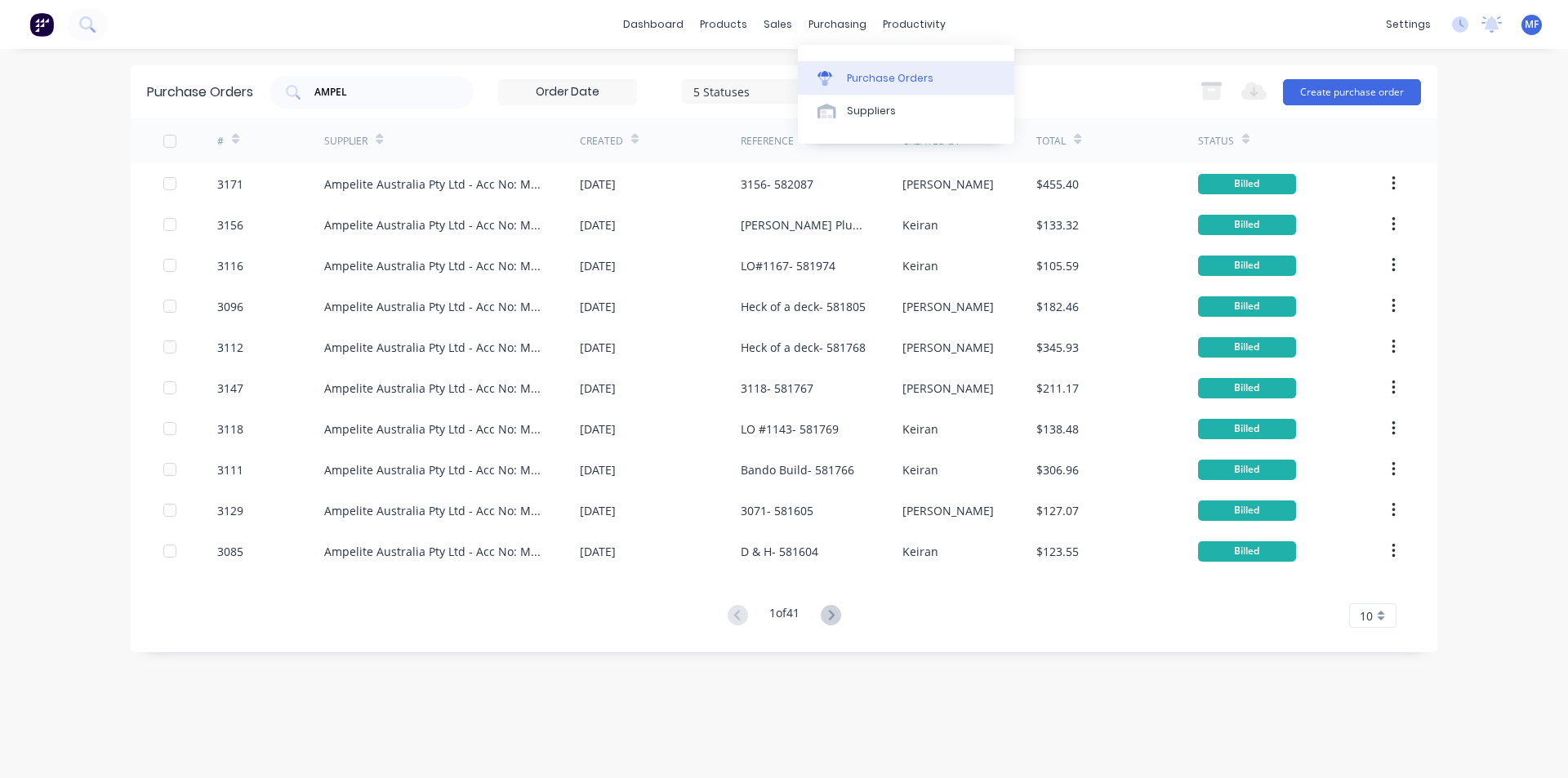
click at [843, 67] on link "Purchase Orders" at bounding box center [906, 78] width 217 height 33
click at [375, 102] on div "AMPEL" at bounding box center [371, 92] width 204 height 33
click at [375, 99] on input "AMPEL" at bounding box center [381, 92] width 136 height 16
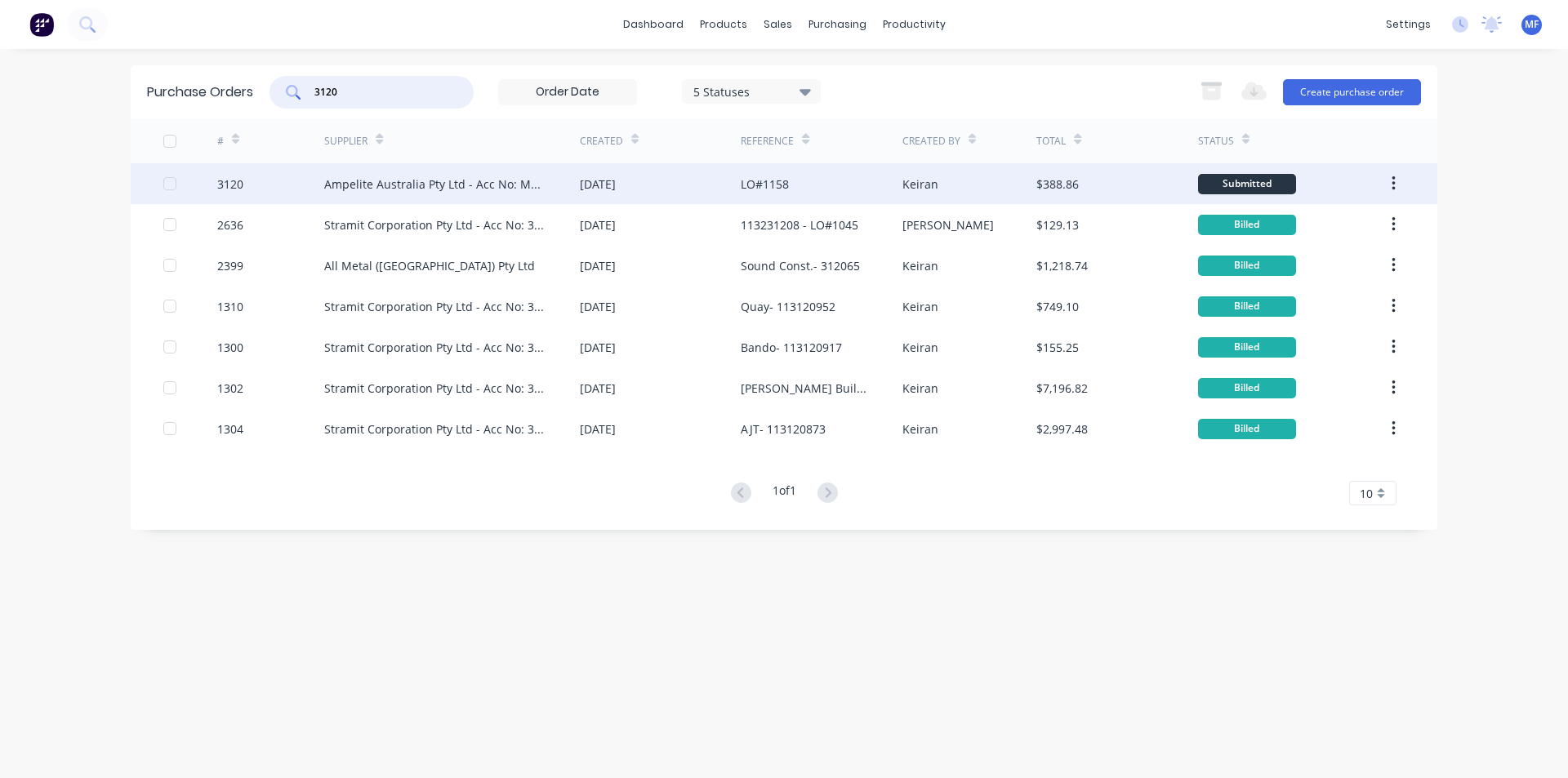
click at [426, 185] on div "Ampelite Australia Pty Ltd - Acc No: METSUP" at bounding box center [436, 184] width 223 height 17
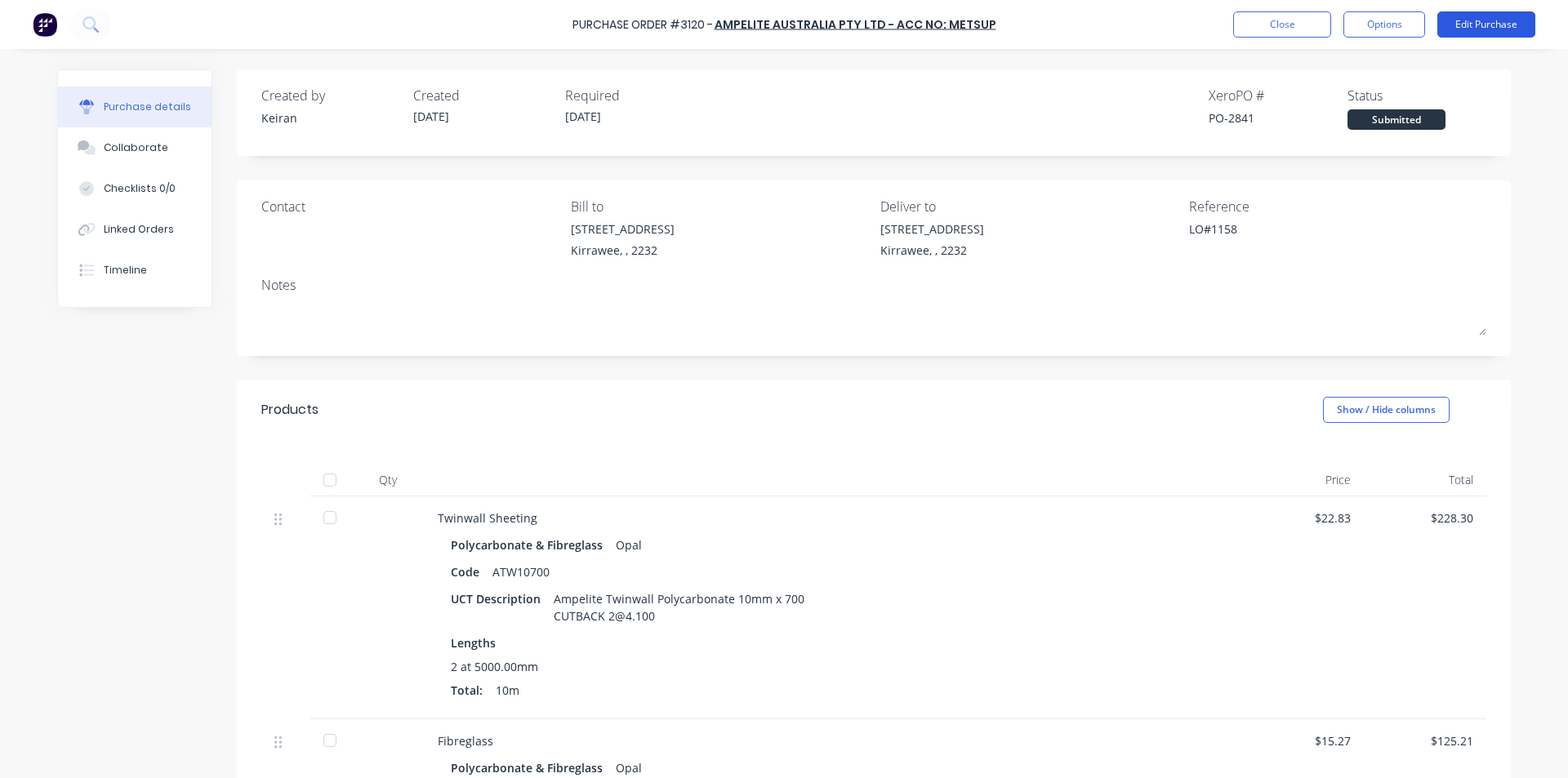
click at [1482, 18] on button "Edit Purchase" at bounding box center [1486, 24] width 98 height 26
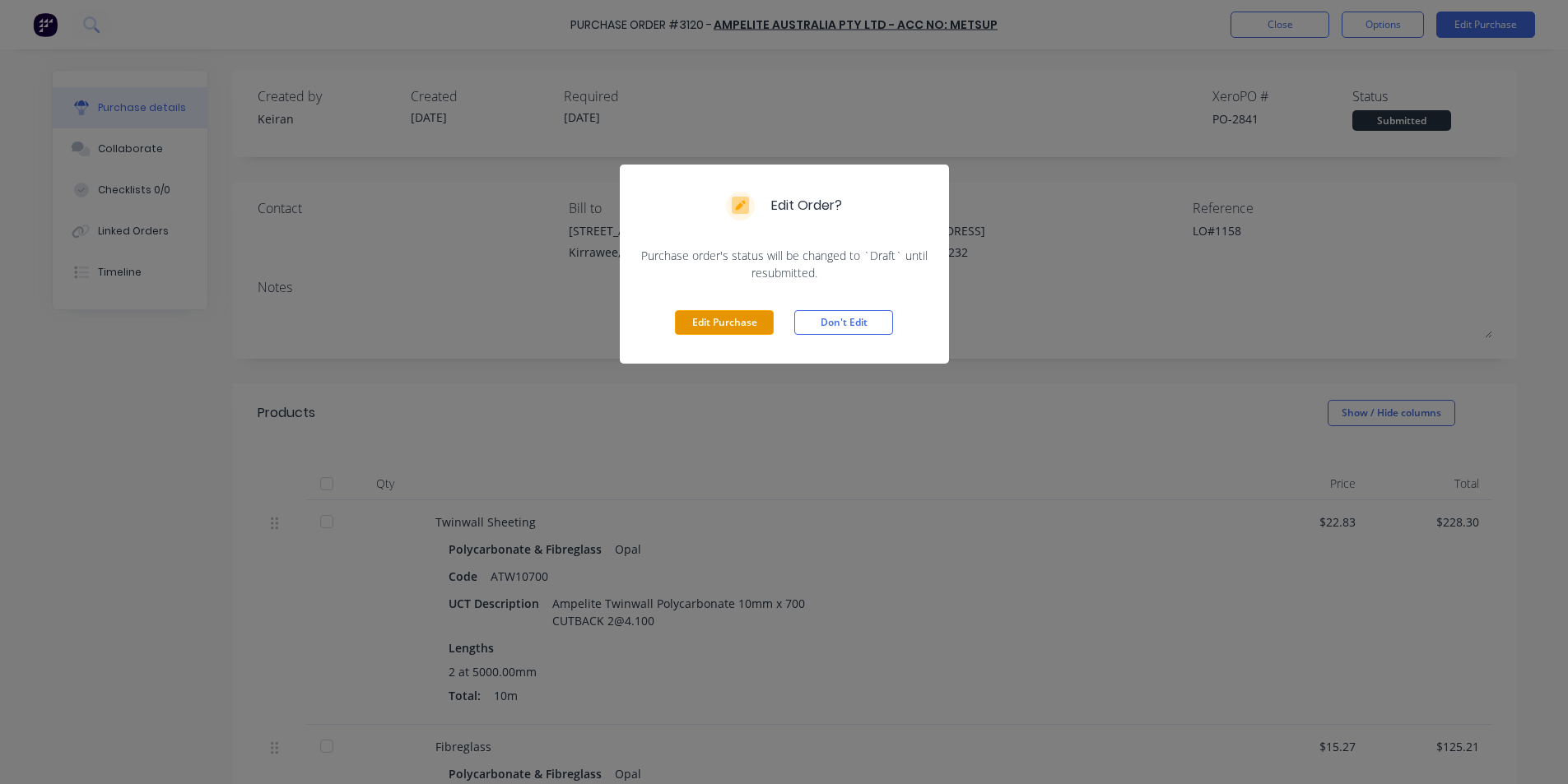
click at [745, 312] on button "Edit Purchase" at bounding box center [725, 323] width 99 height 25
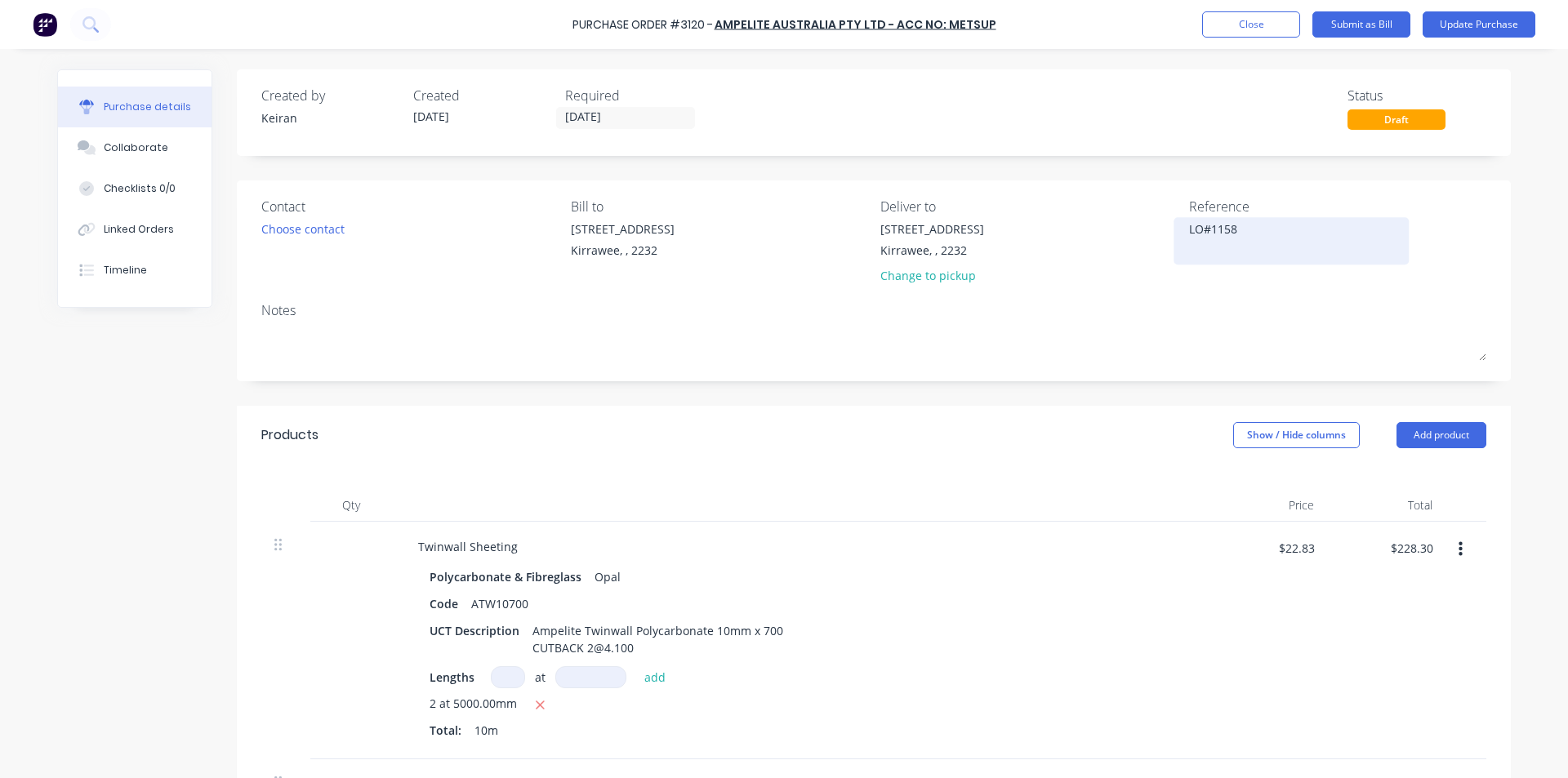
click at [1251, 232] on textarea "LO#1158" at bounding box center [1290, 238] width 204 height 37
click at [1189, 231] on textarea "LO#1158" at bounding box center [1290, 238] width 204 height 37
click at [1232, 240] on textarea "LO#1158" at bounding box center [1290, 238] width 204 height 37
click at [1227, 267] on div "Reference LO#1158 - 582089" at bounding box center [1338, 244] width 297 height 95
click at [1155, 415] on div "Products Show / Hide columns Add product" at bounding box center [873, 435] width 1274 height 59
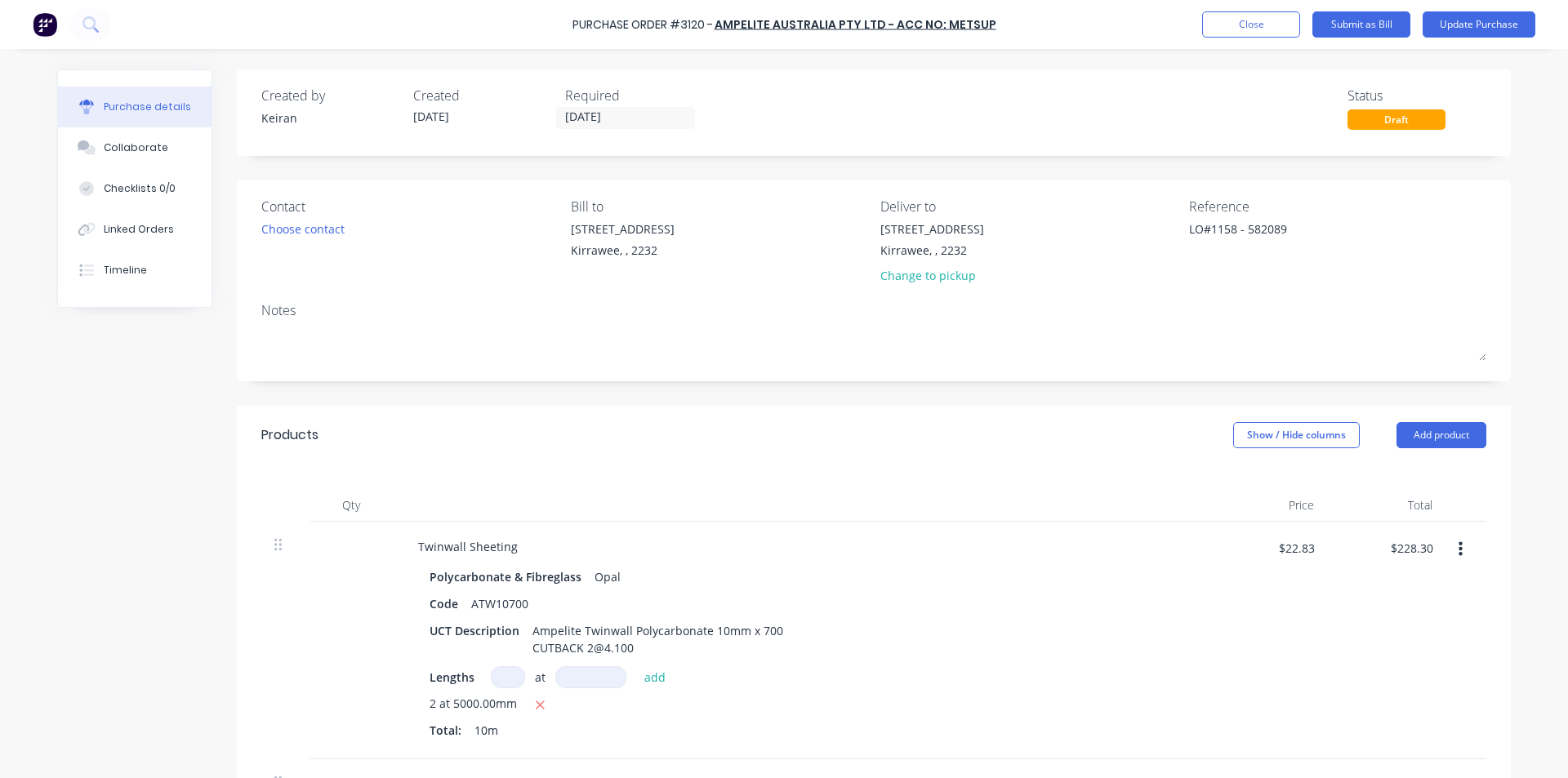
scroll to position [82, 0]
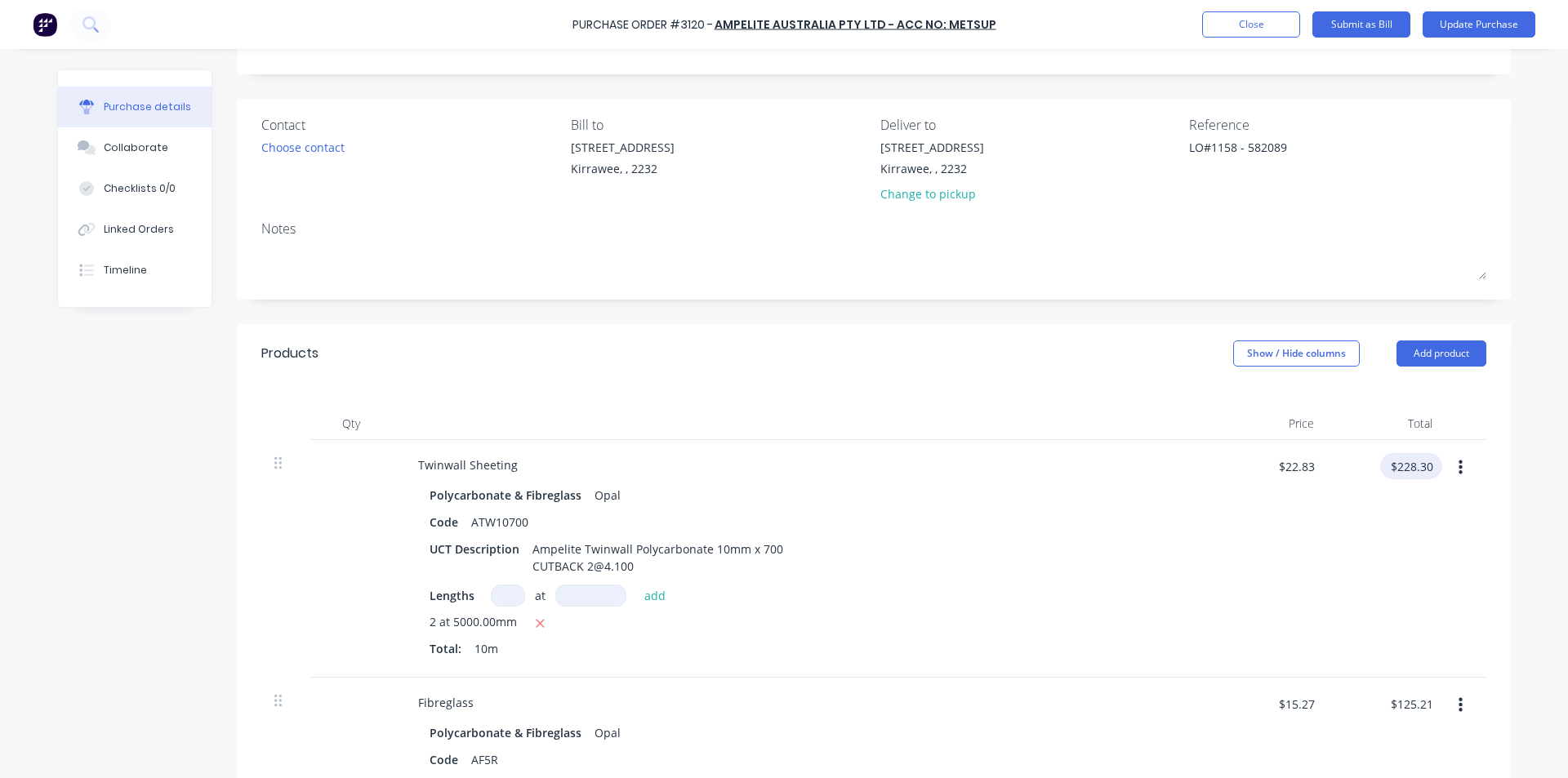
click at [1412, 473] on input "$228.30" at bounding box center [1411, 466] width 62 height 26
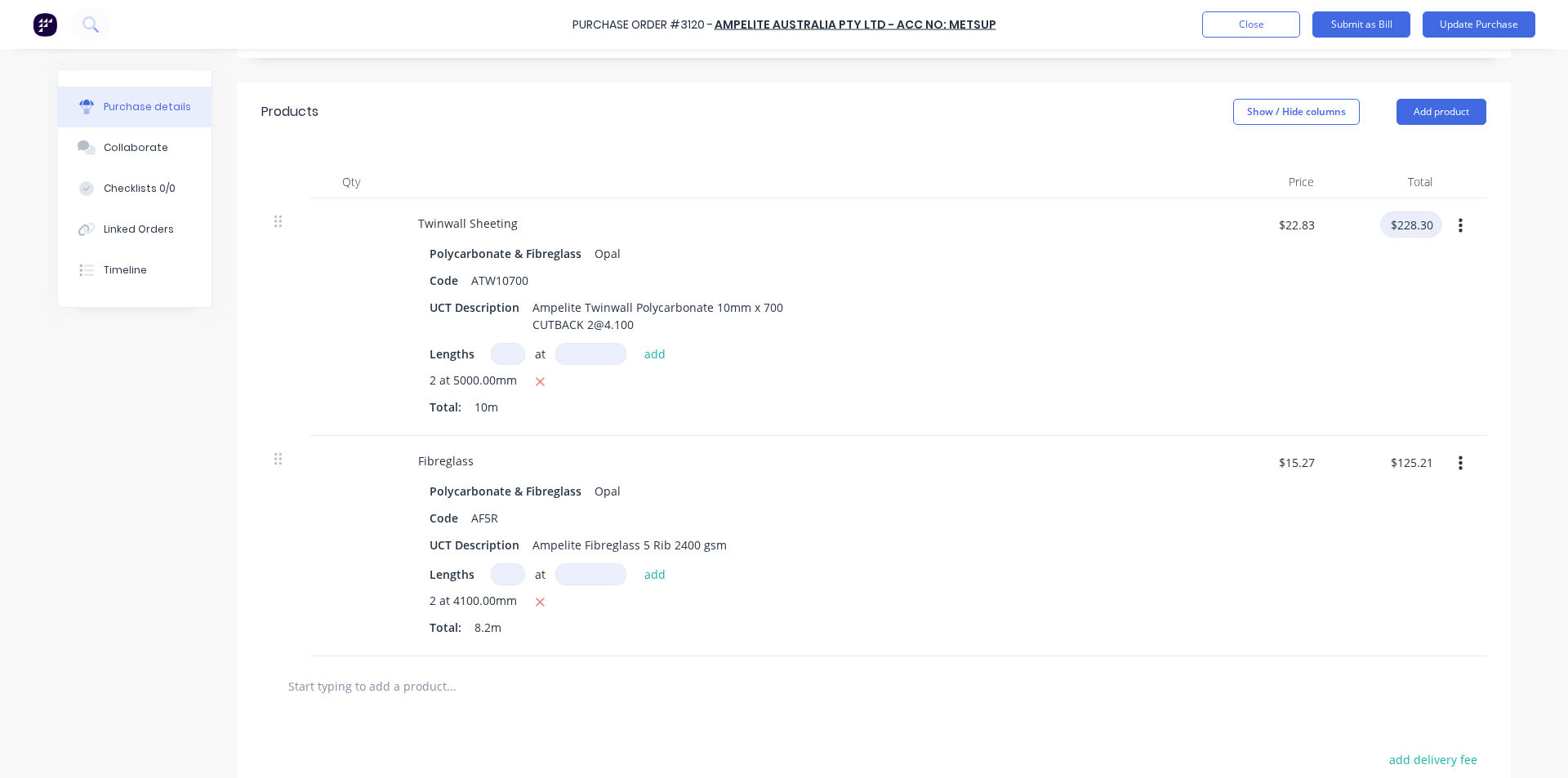
scroll to position [326, 0]
click at [1412, 455] on input "$125.21" at bounding box center [1411, 459] width 62 height 26
click at [1427, 235] on div "$228.30 $228.30" at bounding box center [1411, 228] width 62 height 38
click at [1370, 310] on div "$0.00 $0.00" at bounding box center [1387, 314] width 119 height 238
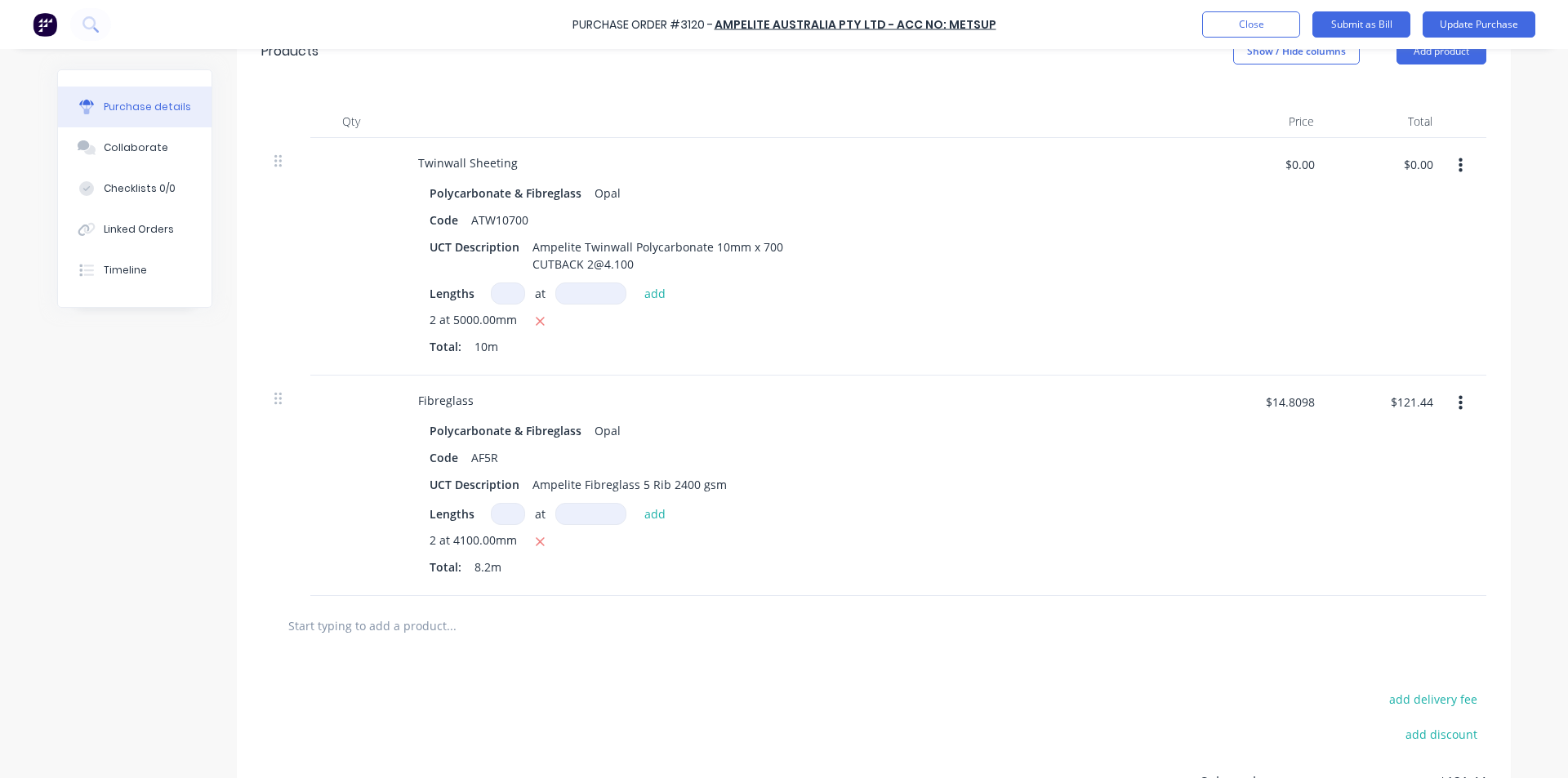
scroll to position [0, 0]
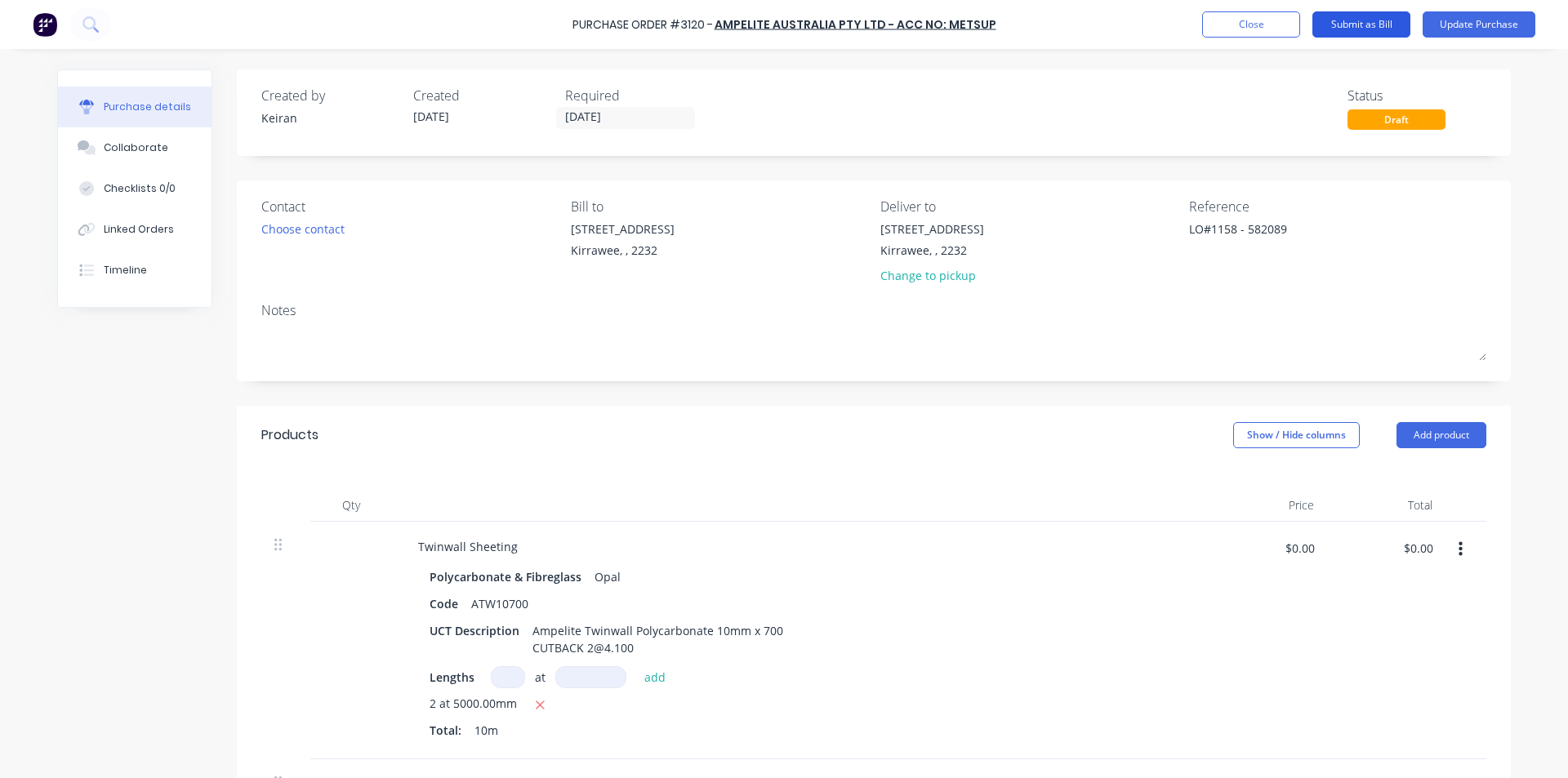
click at [1384, 31] on button "Submit as Bill" at bounding box center [1361, 24] width 98 height 26
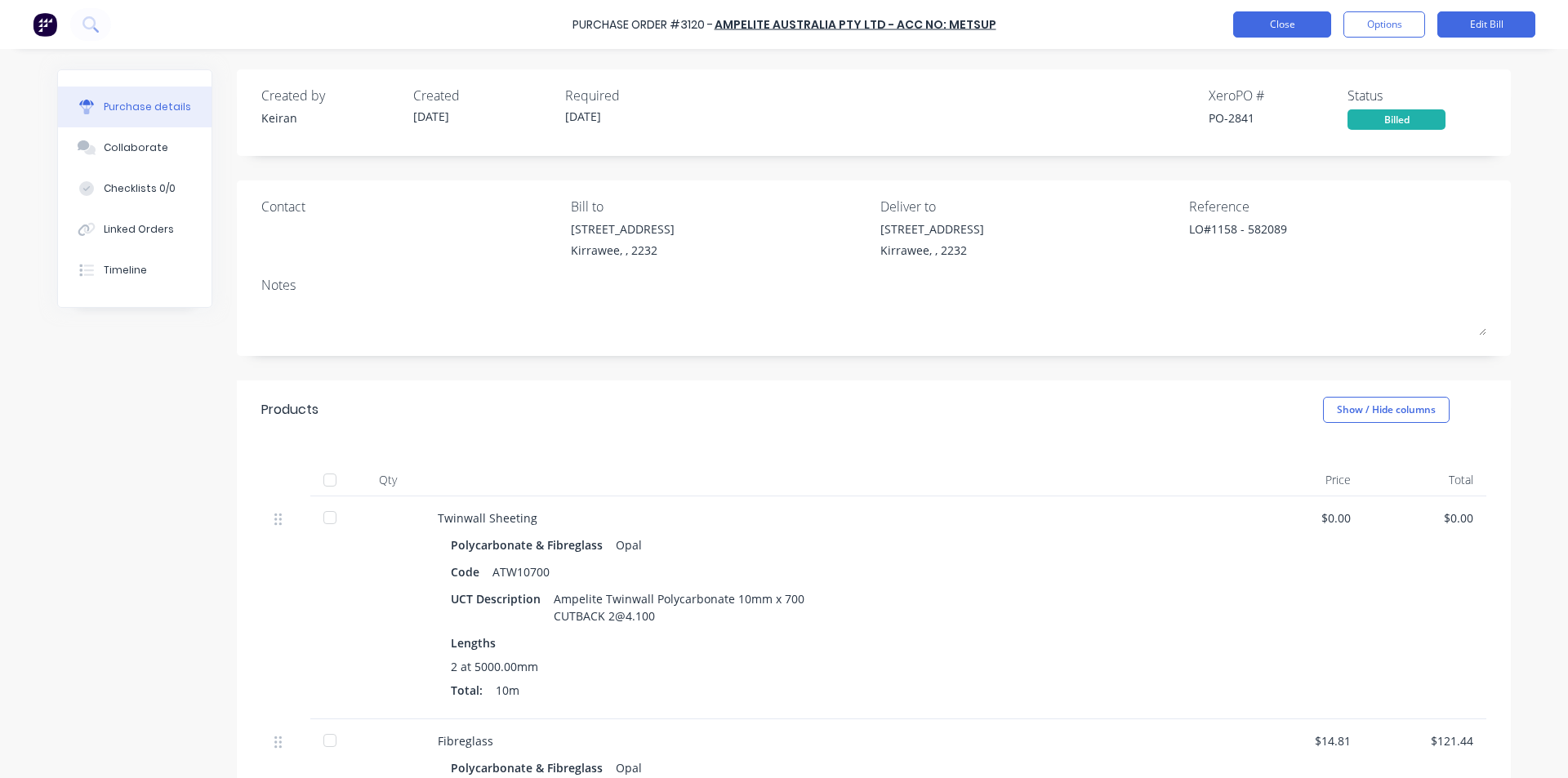
click at [1277, 16] on button "Close" at bounding box center [1282, 24] width 98 height 26
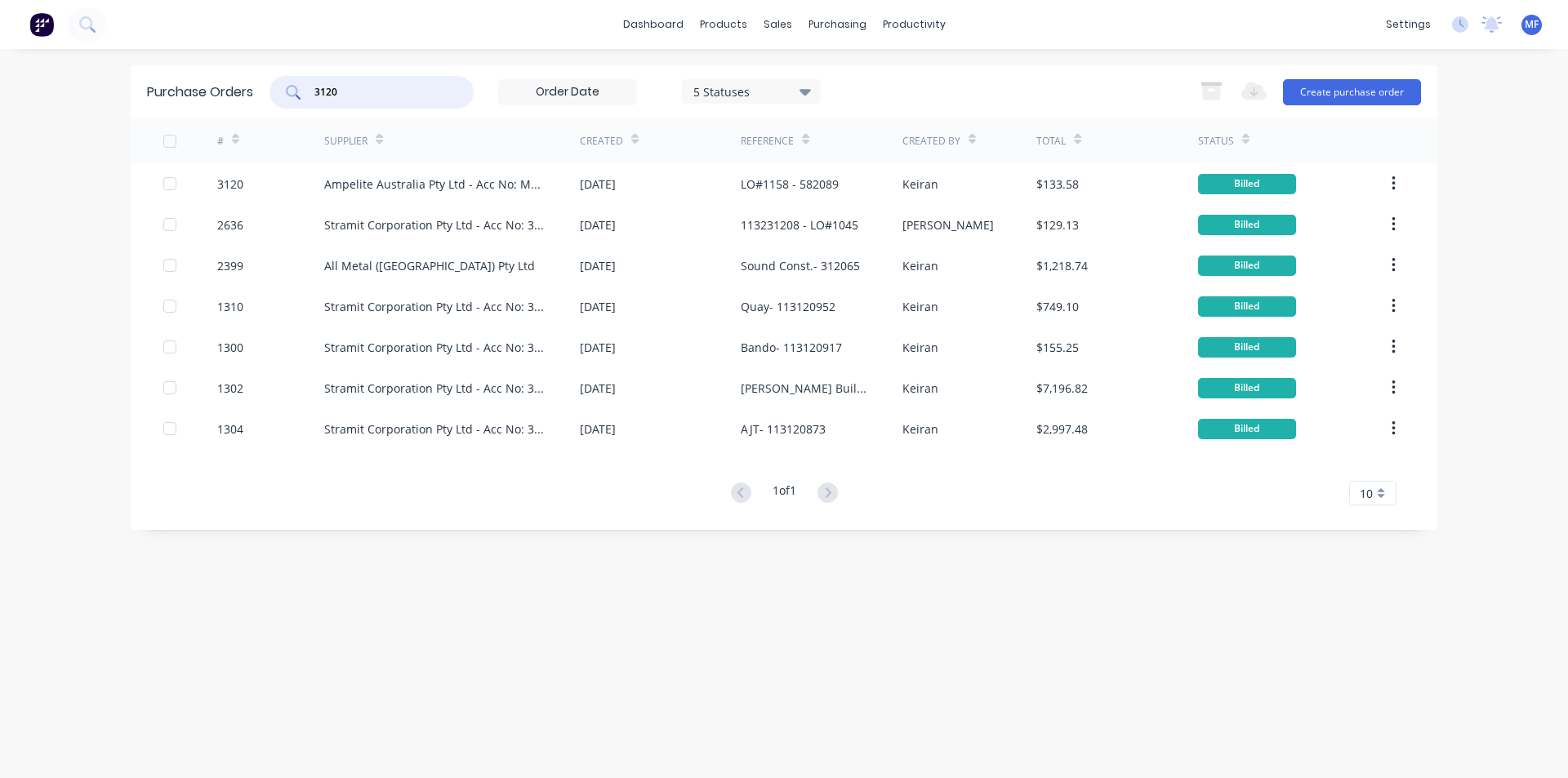
click at [366, 93] on input "3120" at bounding box center [381, 92] width 136 height 16
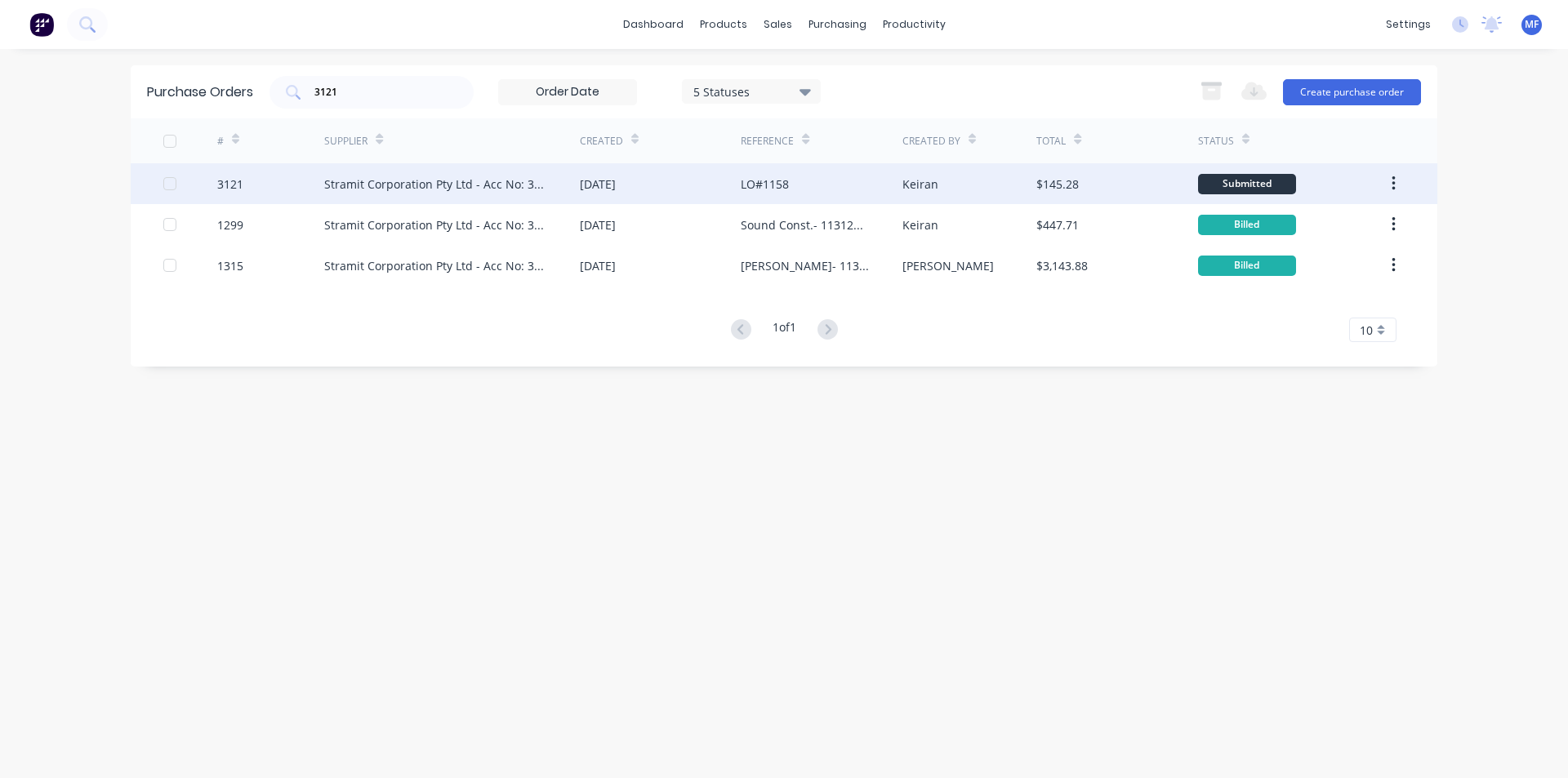
click at [478, 188] on div "Stramit Corporation Pty Ltd - Acc No: 32915" at bounding box center [436, 184] width 223 height 17
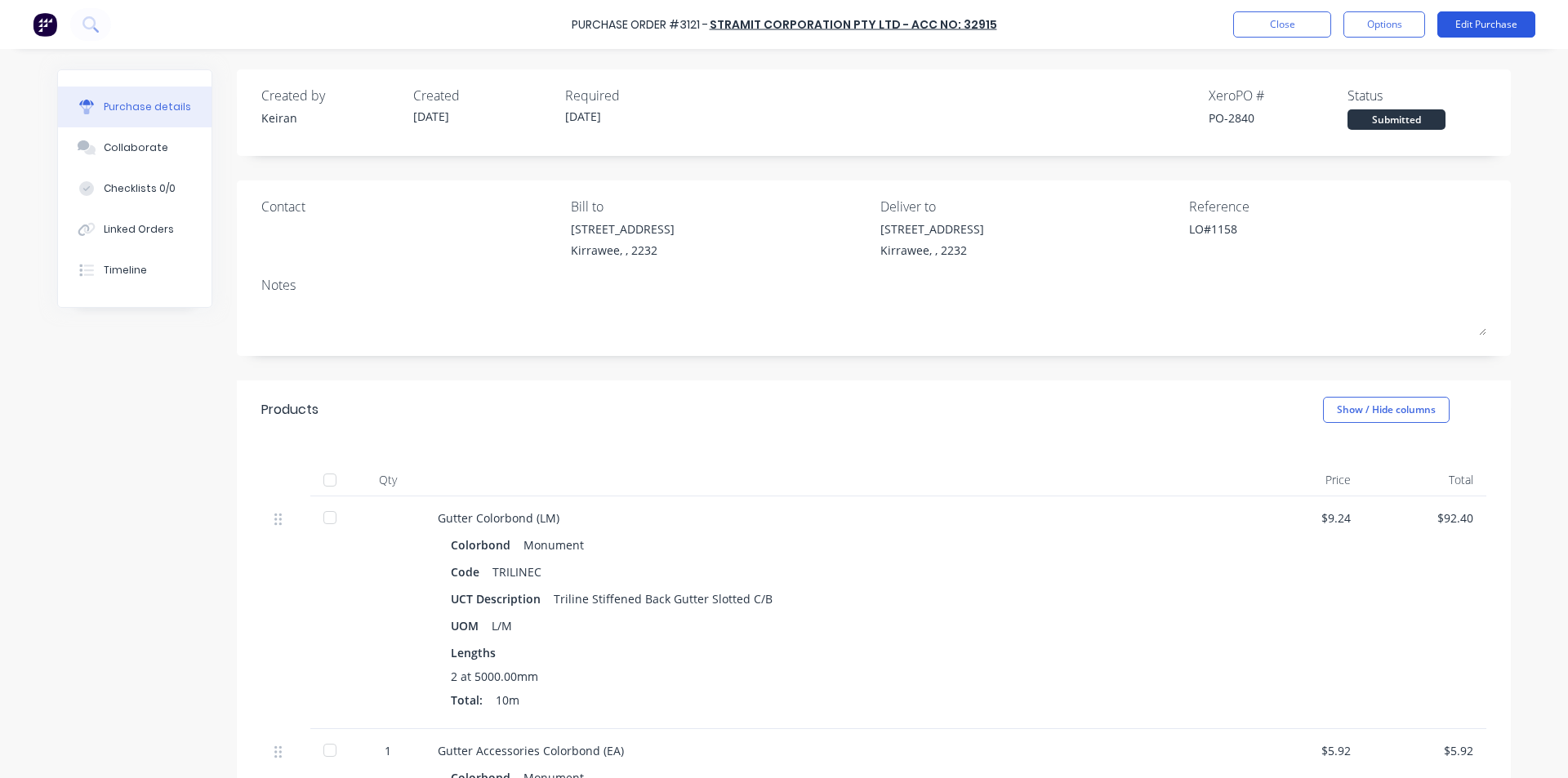
click at [1477, 22] on button "Edit Purchase" at bounding box center [1486, 24] width 98 height 26
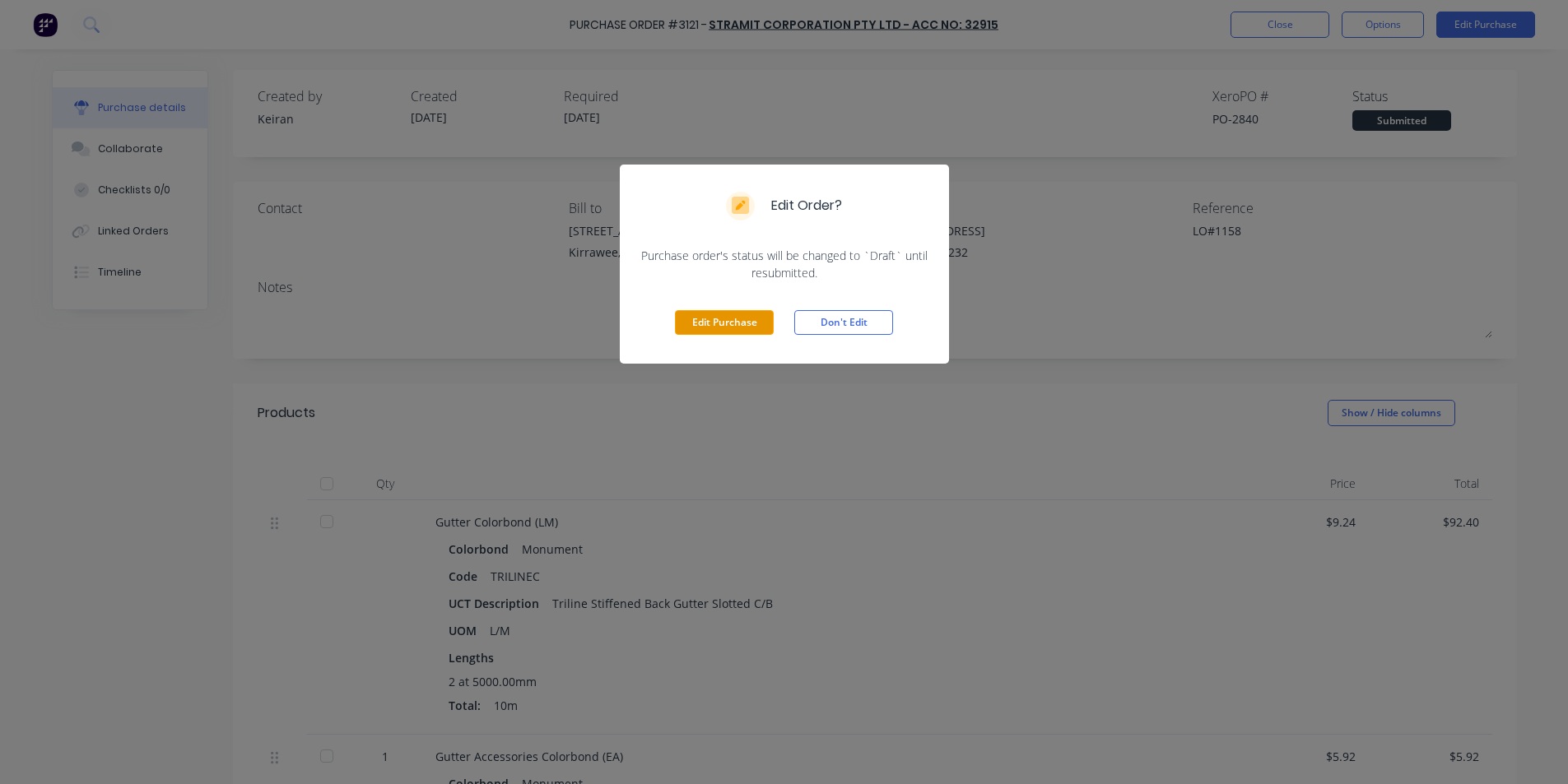
click at [742, 316] on button "Edit Purchase" at bounding box center [725, 323] width 99 height 25
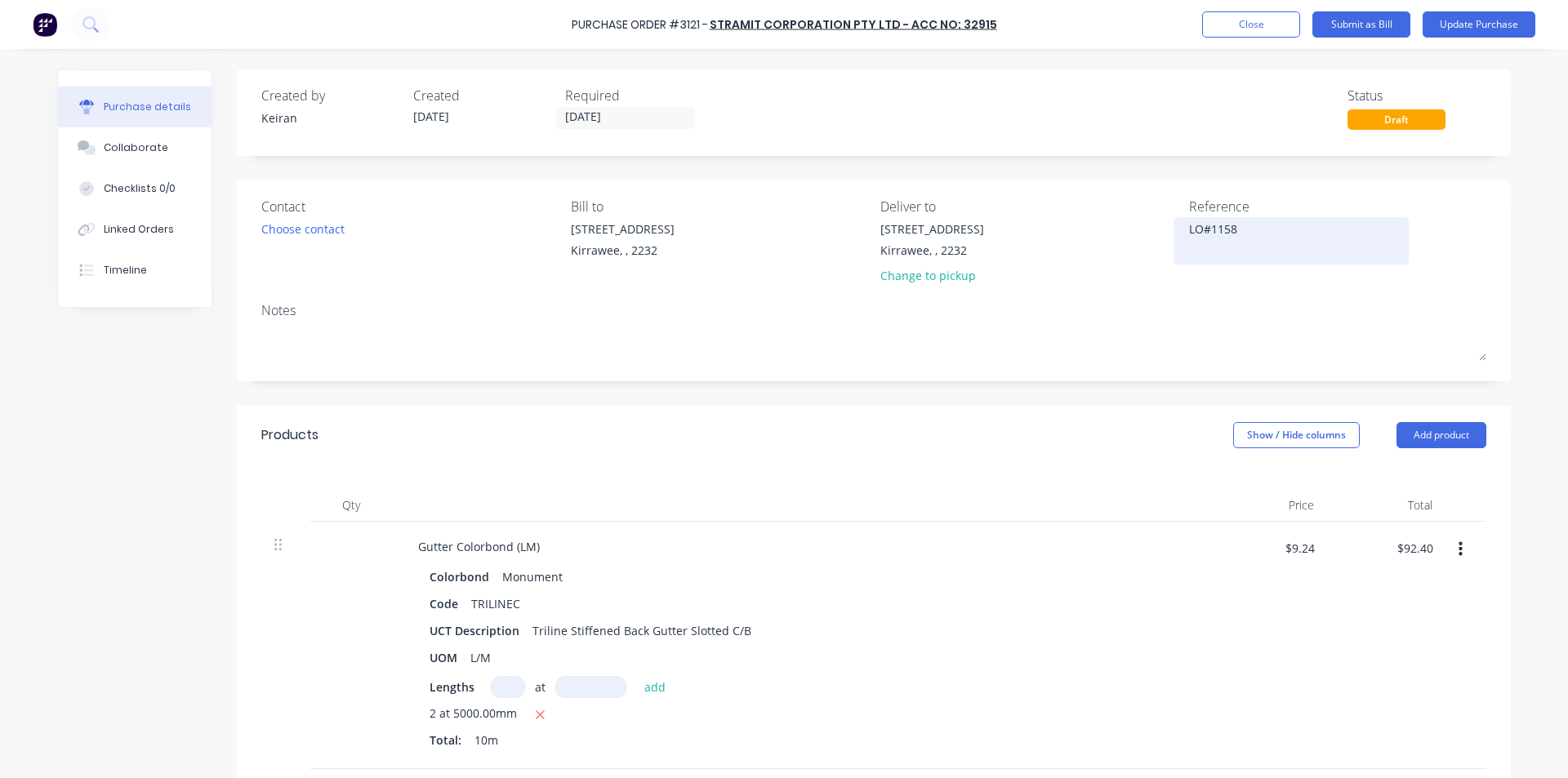
click at [1189, 227] on textarea "LO#1158" at bounding box center [1290, 238] width 204 height 37
click at [1176, 395] on div "Created by Keiran Created [DATE] Required [DATE] Status Draft Contact Choose co…" at bounding box center [873, 727] width 1274 height 1315
click at [1419, 547] on input "$92.40" at bounding box center [1414, 548] width 55 height 26
click at [1370, 644] on div "$96.80 96.80" at bounding box center [1387, 646] width 119 height 248
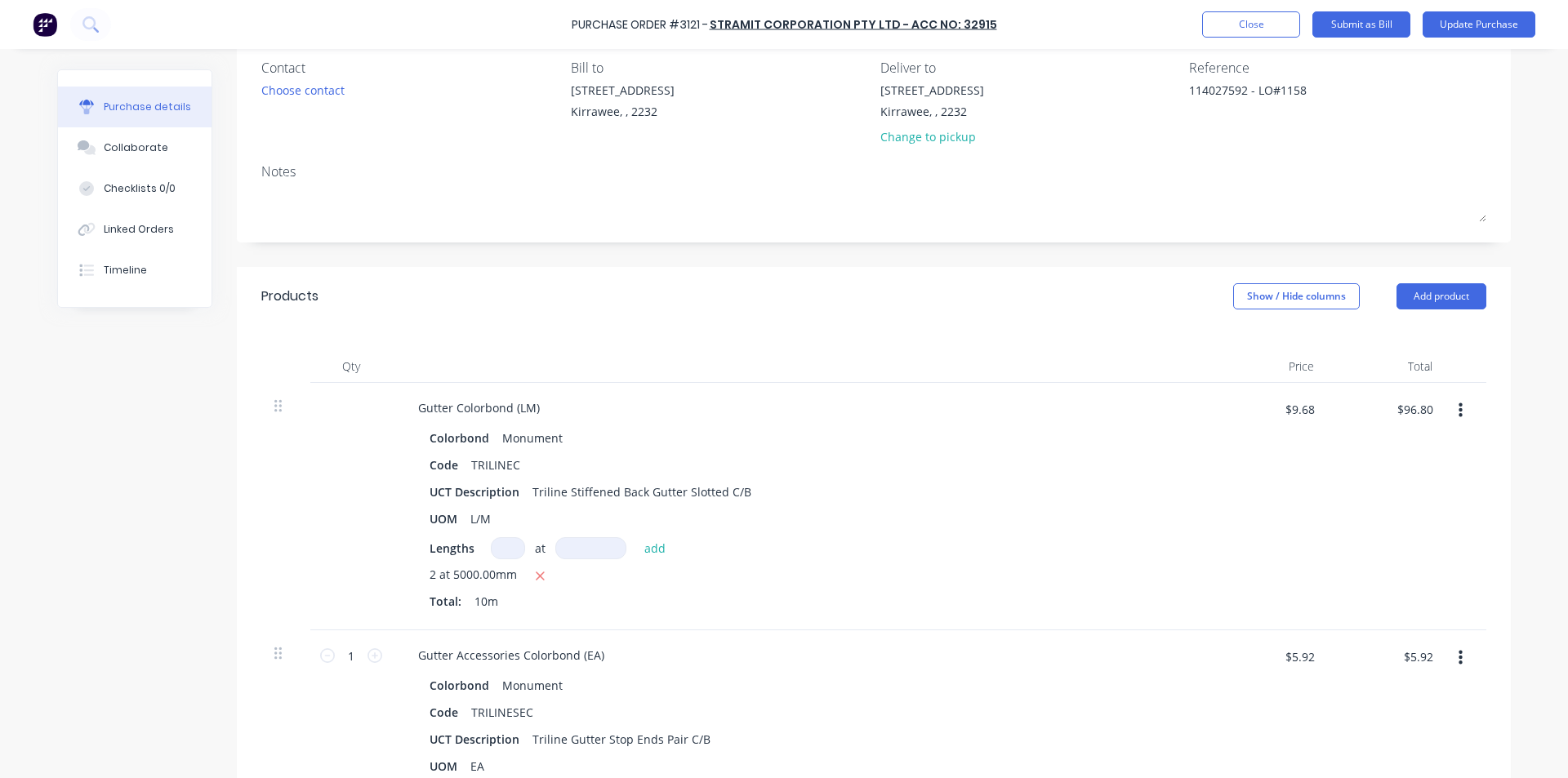
scroll to position [326, 0]
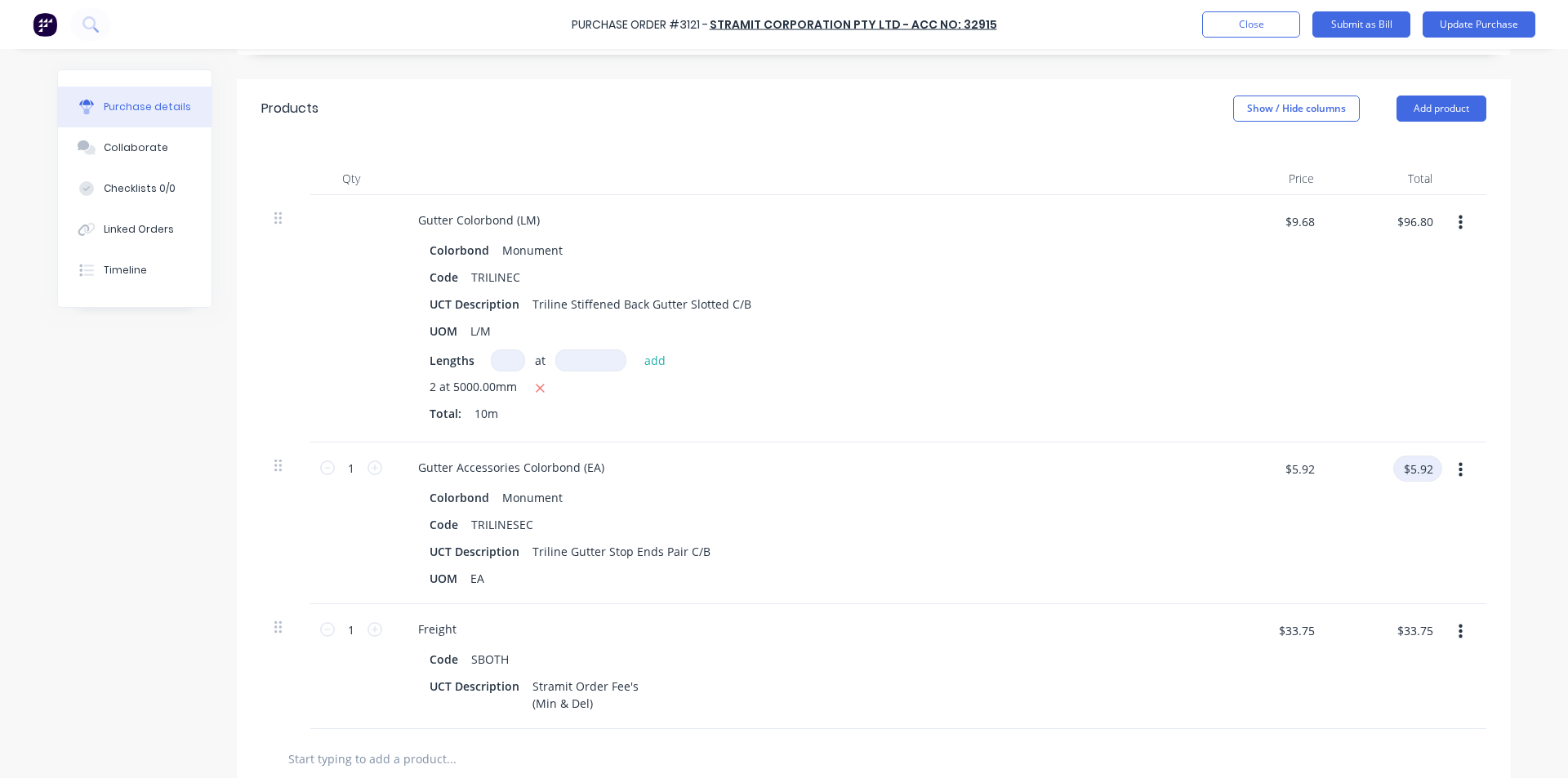
click at [1425, 479] on input "$5.92" at bounding box center [1418, 469] width 49 height 26
click at [1399, 499] on div "$6.20 6.20" at bounding box center [1387, 523] width 119 height 161
click at [1398, 632] on input "$33.75" at bounding box center [1414, 630] width 55 height 26
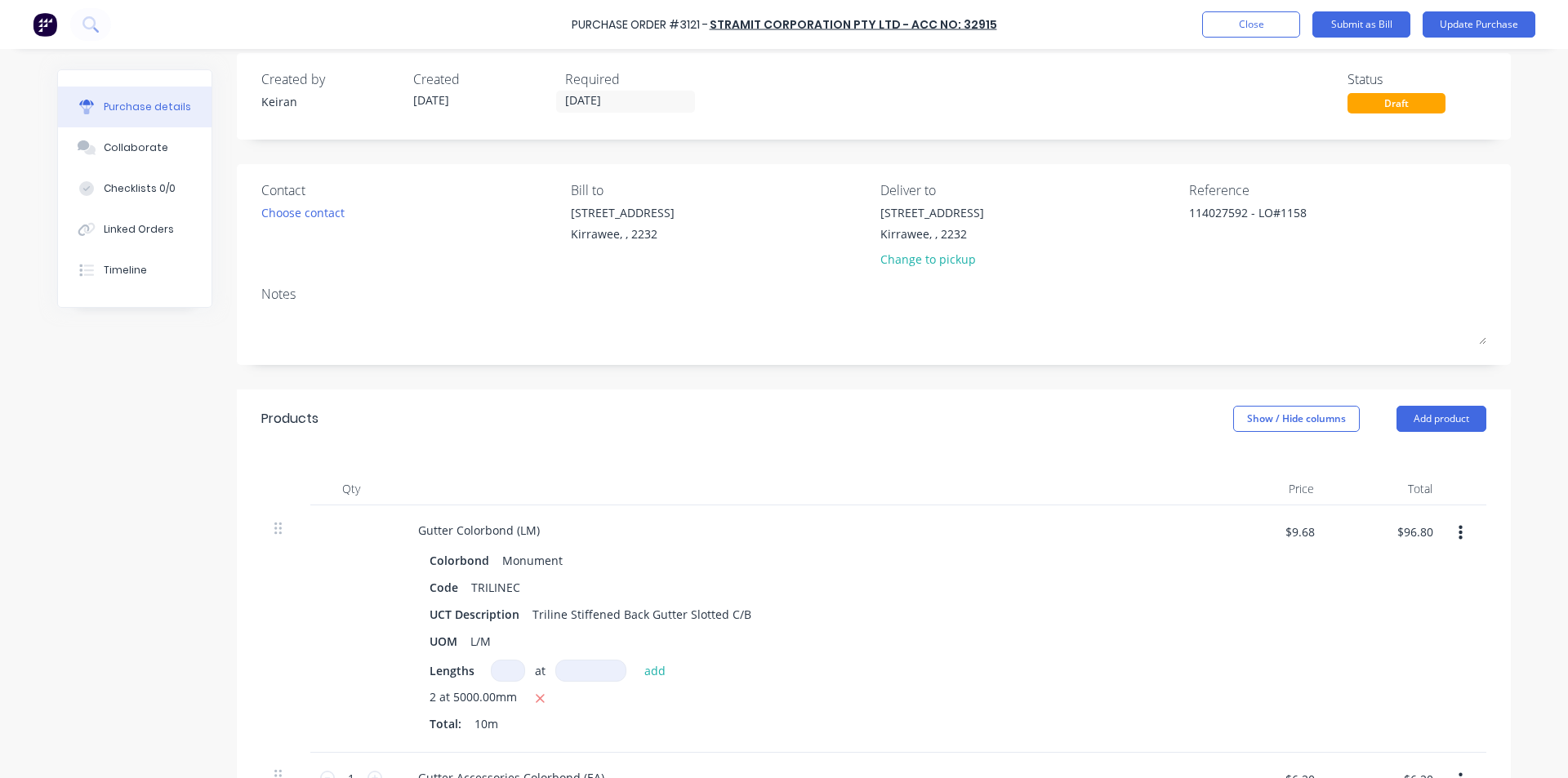
scroll to position [0, 0]
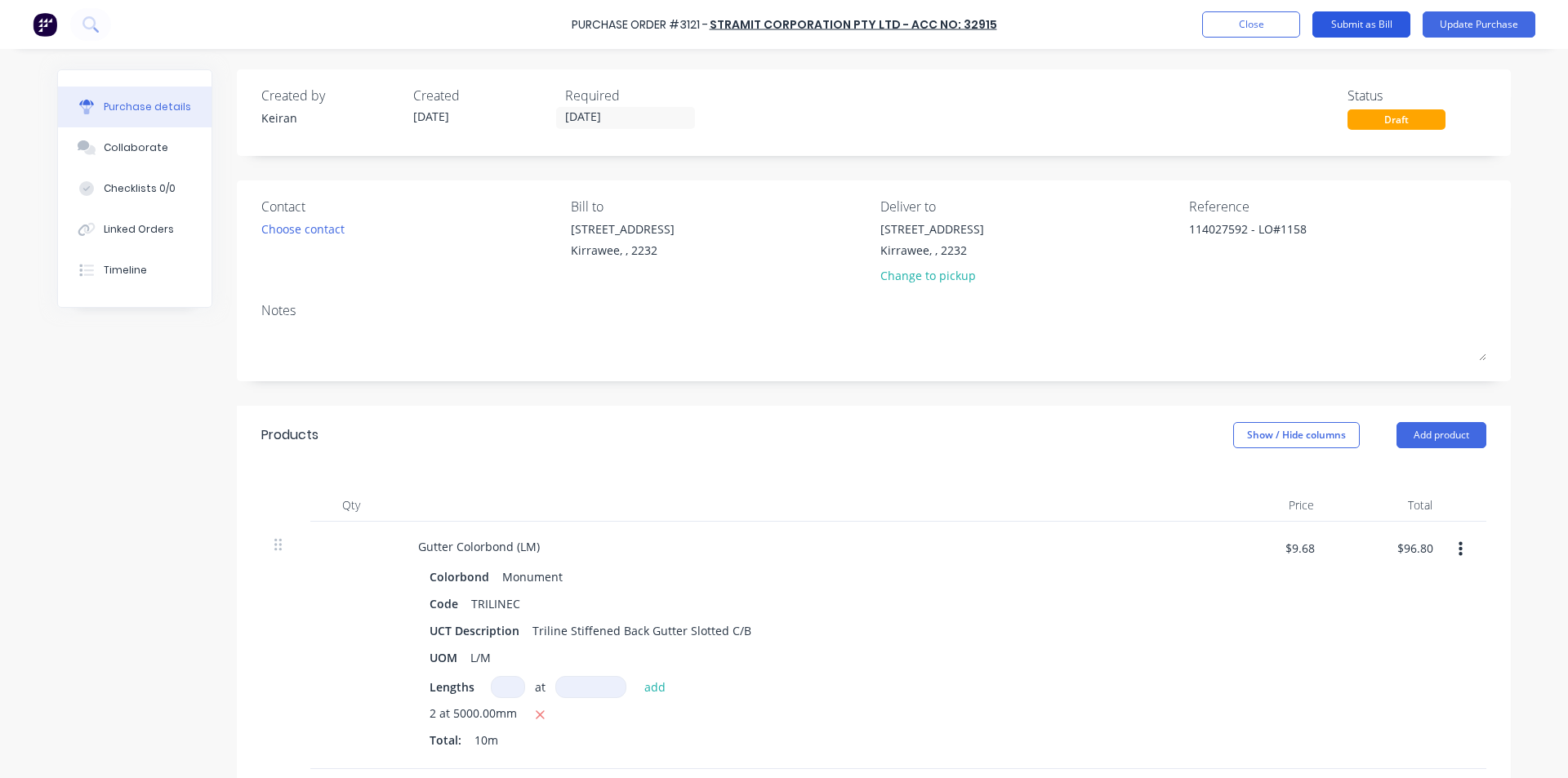
click at [1368, 28] on button "Submit as Bill" at bounding box center [1361, 24] width 98 height 26
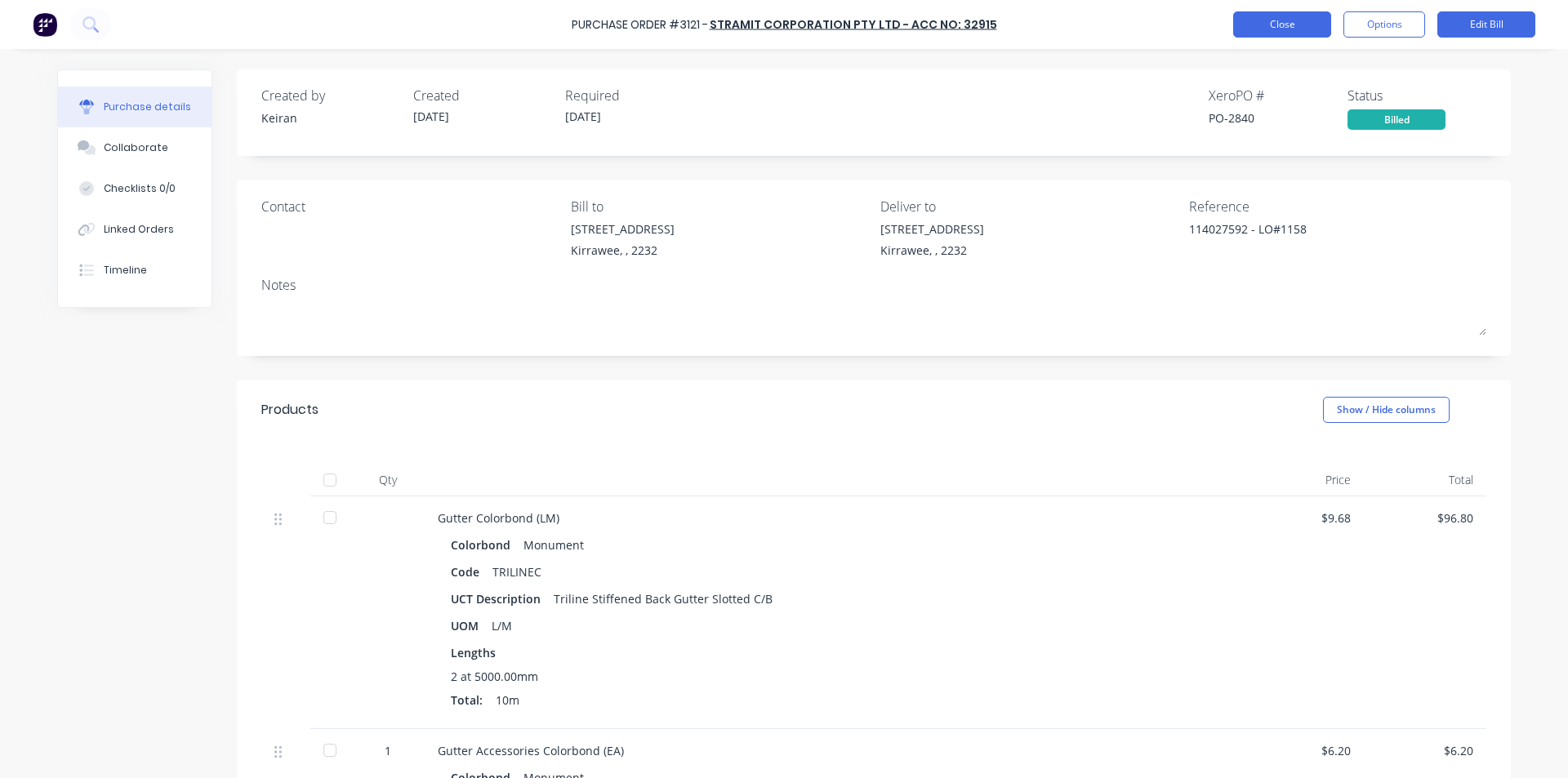
click at [1278, 15] on button "Close" at bounding box center [1282, 24] width 98 height 26
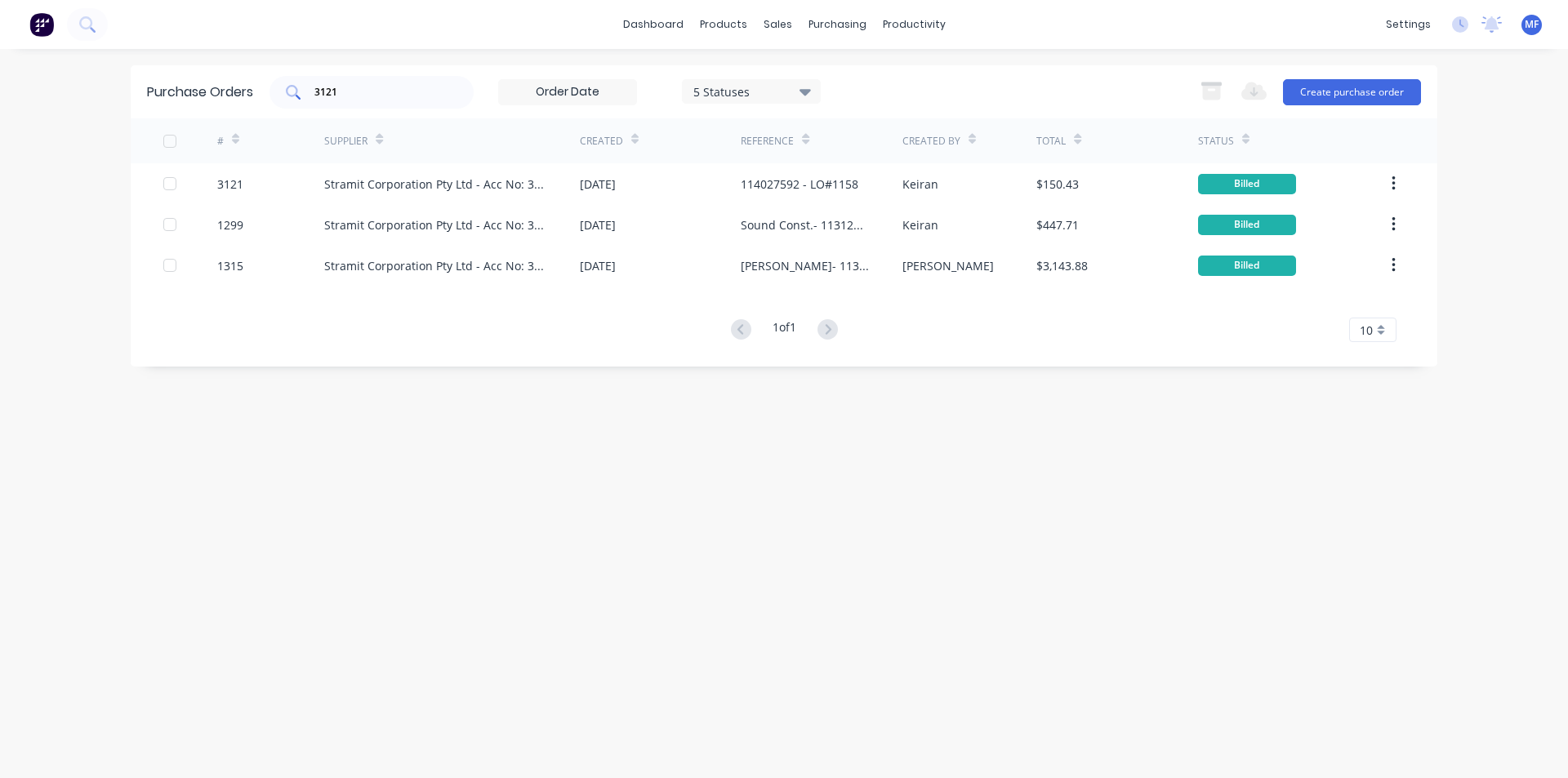
click at [363, 93] on input "3121" at bounding box center [381, 92] width 136 height 16
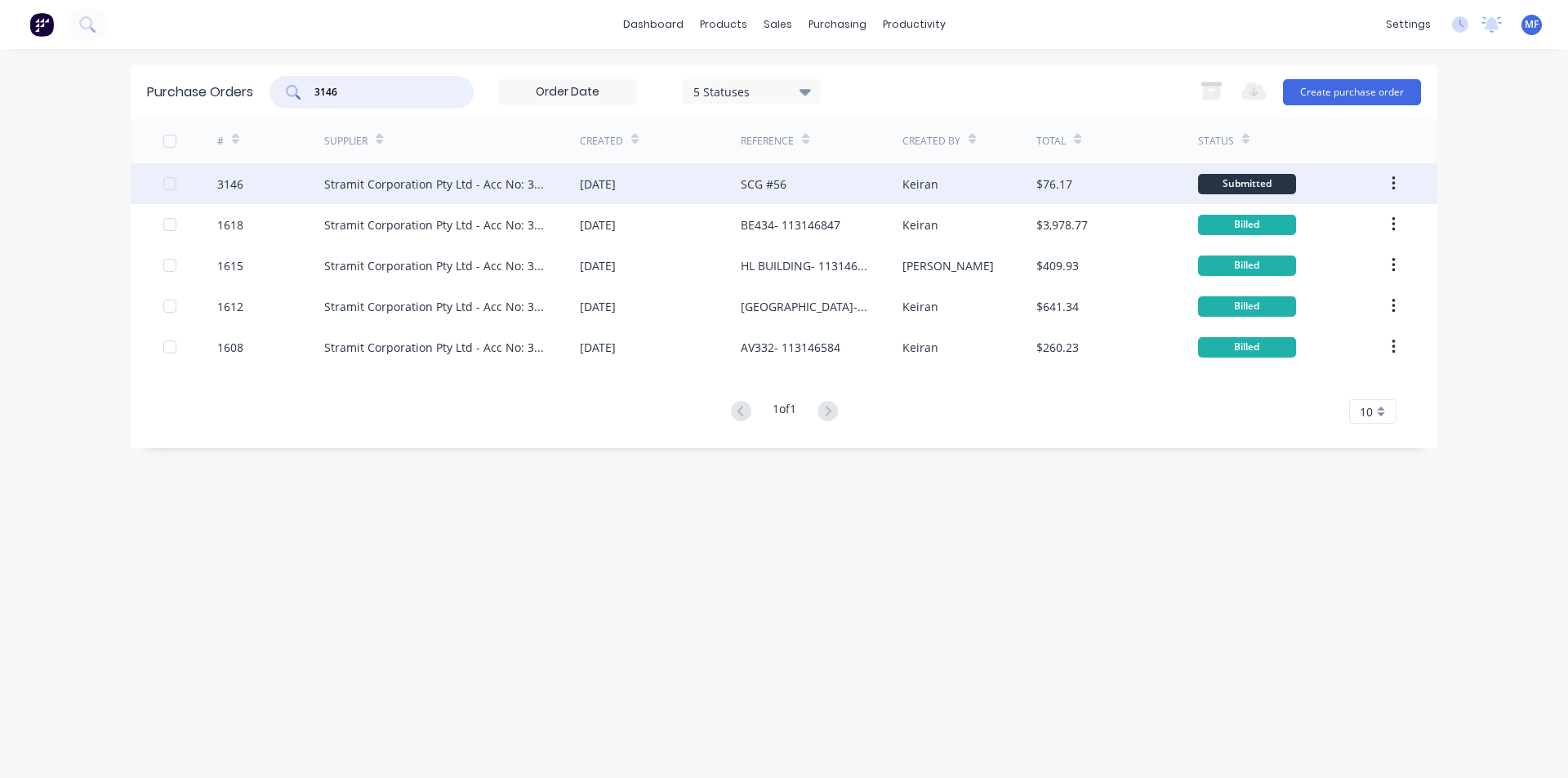
click at [334, 180] on div "Stramit Corporation Pty Ltd - Acc No: 32915" at bounding box center [436, 184] width 223 height 17
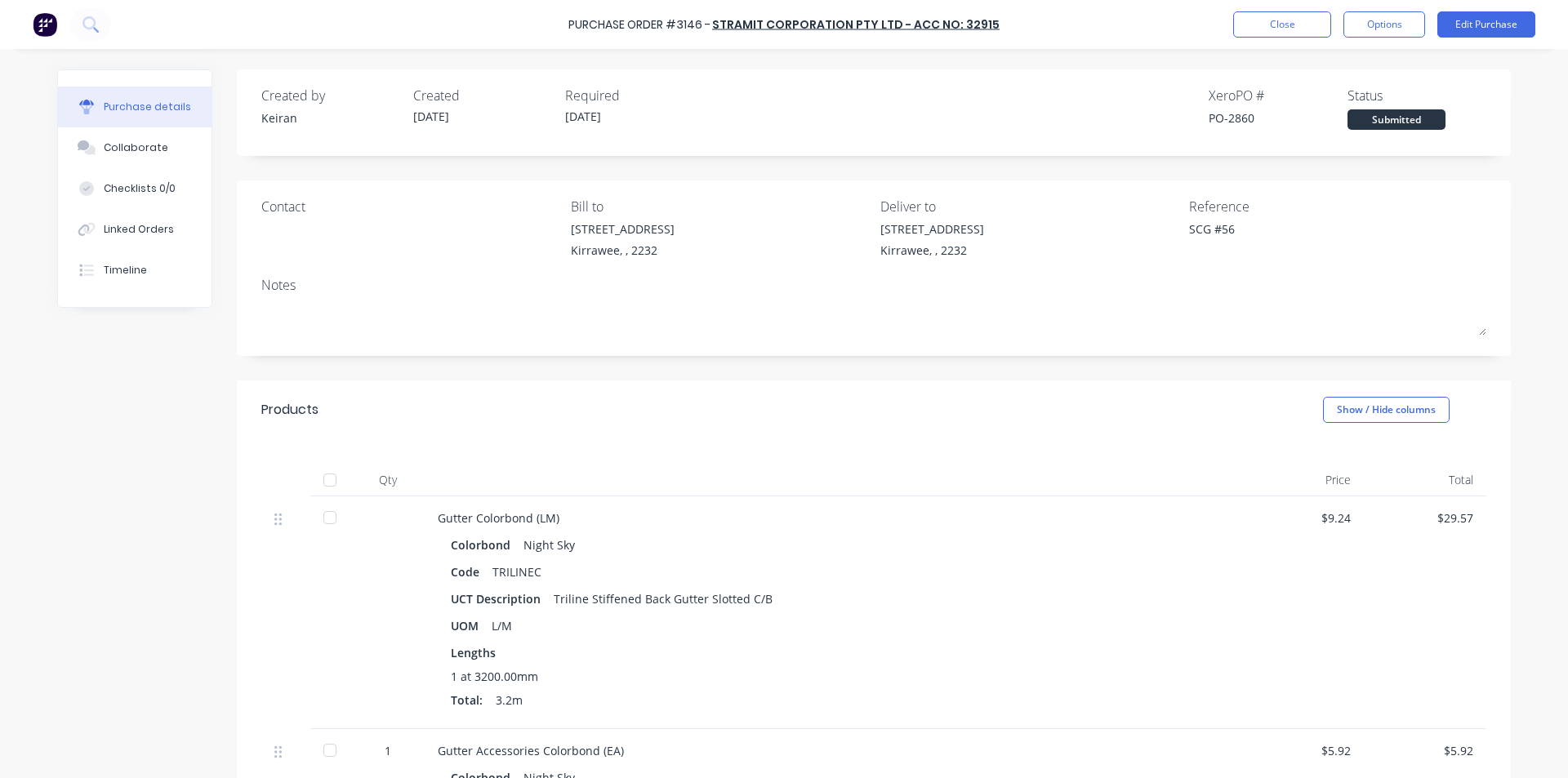
click at [1472, 7] on div "Purchase Order #3146 - Stramit Corporation Pty Ltd - Acc No: 32915 Close Option…" at bounding box center [784, 24] width 1568 height 49
click at [1475, 21] on button "Edit Purchase" at bounding box center [1486, 24] width 98 height 26
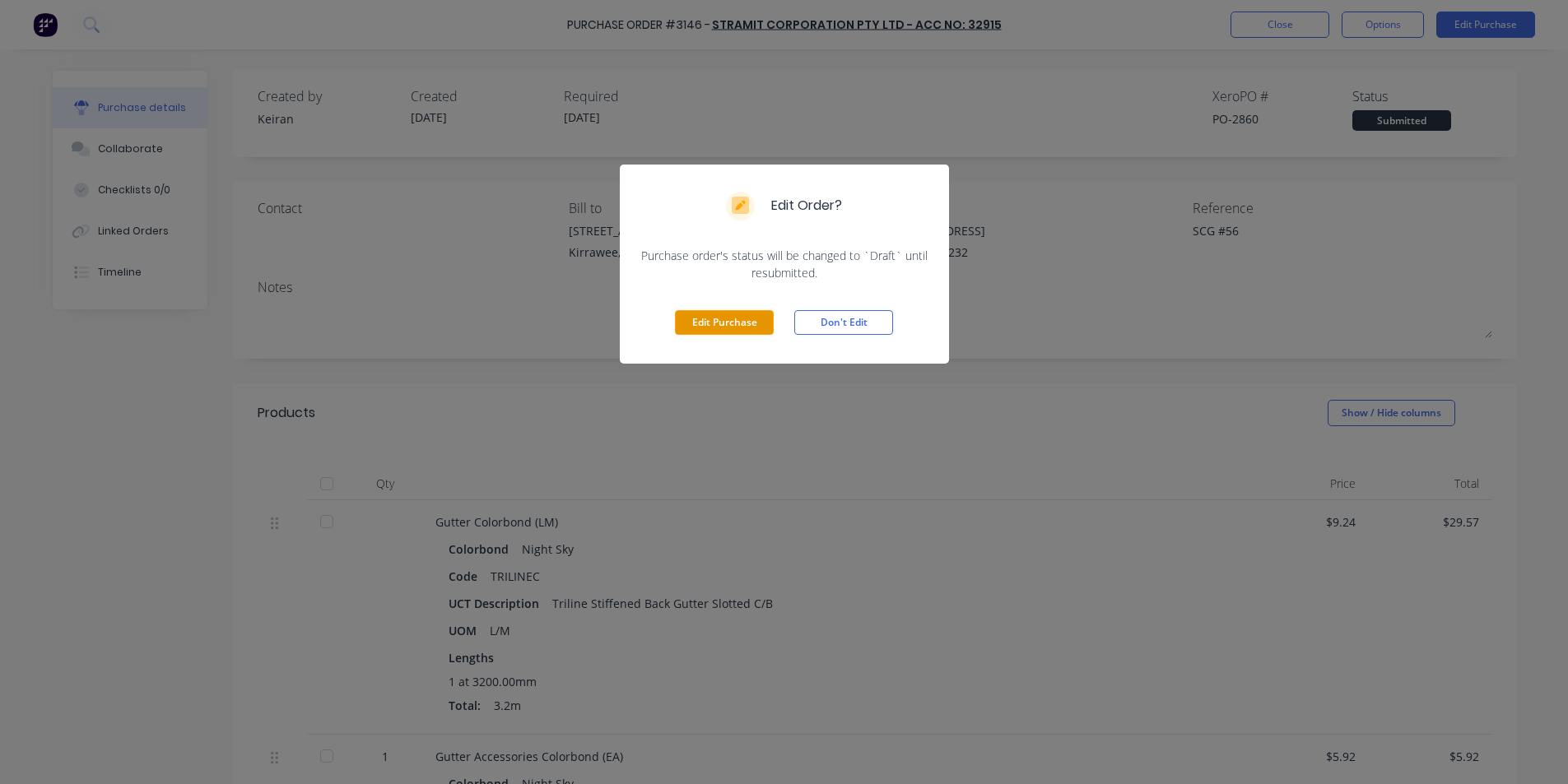
click at [719, 332] on button "Edit Purchase" at bounding box center [725, 323] width 99 height 25
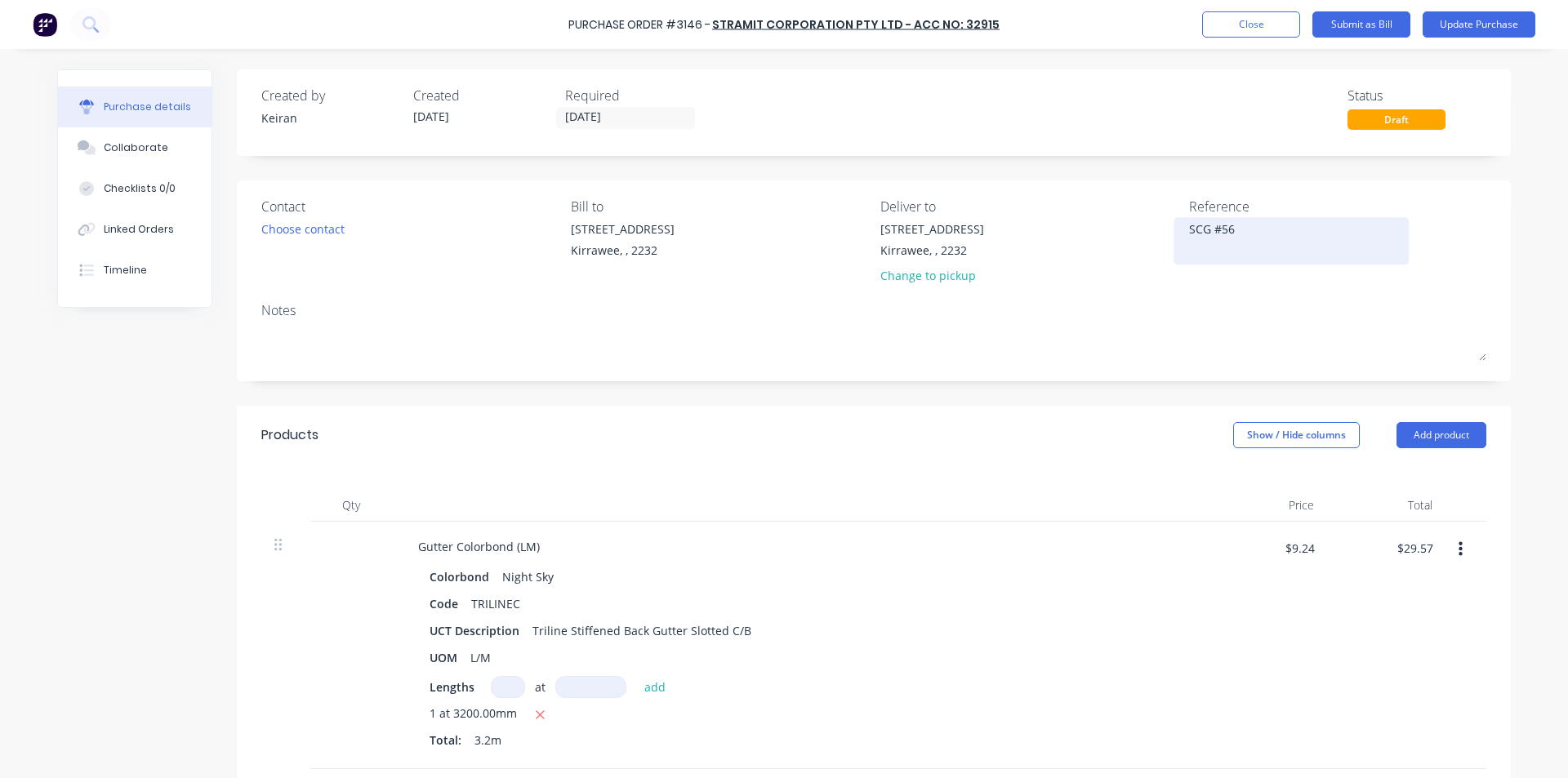
click at [1262, 227] on textarea "SCG #56" at bounding box center [1290, 238] width 204 height 37
click at [1295, 311] on div "Notes" at bounding box center [873, 310] width 1225 height 20
drag, startPoint x: 1244, startPoint y: 226, endPoint x: 1338, endPoint y: 229, distance: 94.0
click at [1247, 224] on textarea "114027758SCG #56" at bounding box center [1290, 238] width 204 height 37
click at [1336, 284] on div "Reference 114027758 - SCG #56" at bounding box center [1338, 244] width 297 height 95
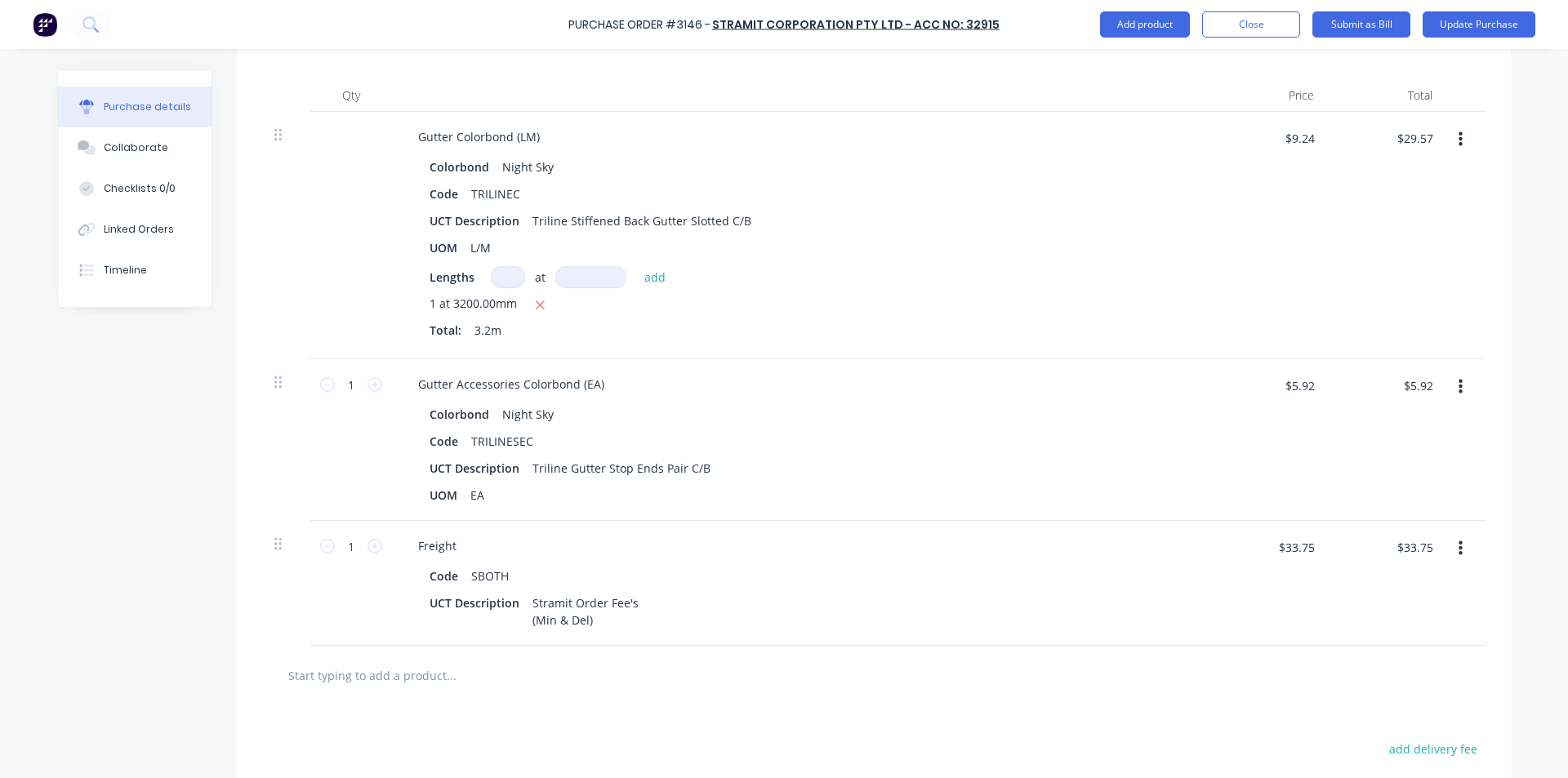
scroll to position [408, 0]
click at [1415, 143] on input "$29.57" at bounding box center [1414, 140] width 55 height 26
click at [1209, 219] on div "$9.6813 $9.24" at bounding box center [1268, 237] width 119 height 248
click at [1416, 374] on div "$5.92 $5.92" at bounding box center [1387, 442] width 119 height 161
click at [1423, 383] on input "$5.92" at bounding box center [1418, 387] width 49 height 26
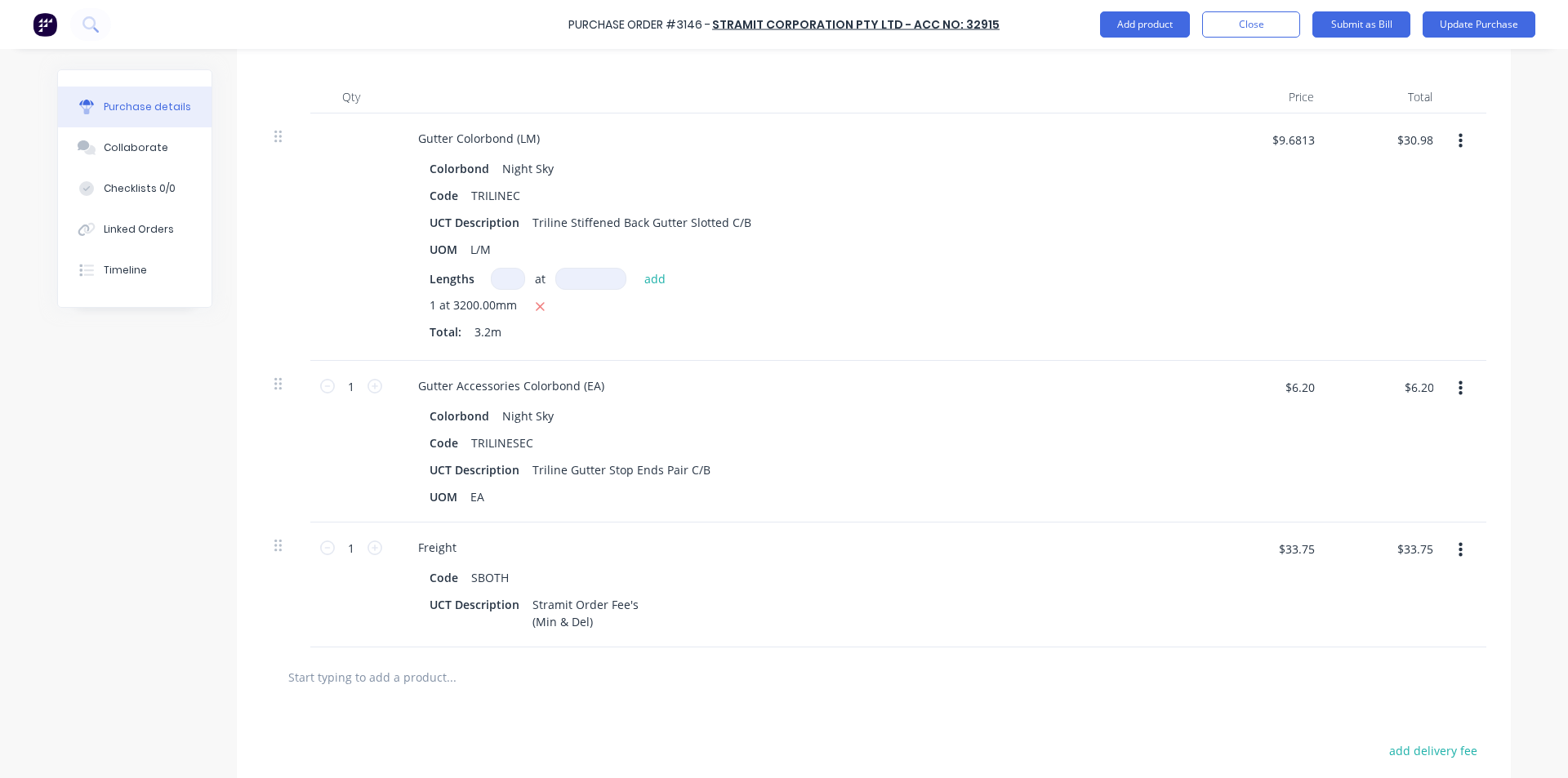
click at [1400, 456] on div "$6.20 6.20" at bounding box center [1387, 442] width 119 height 161
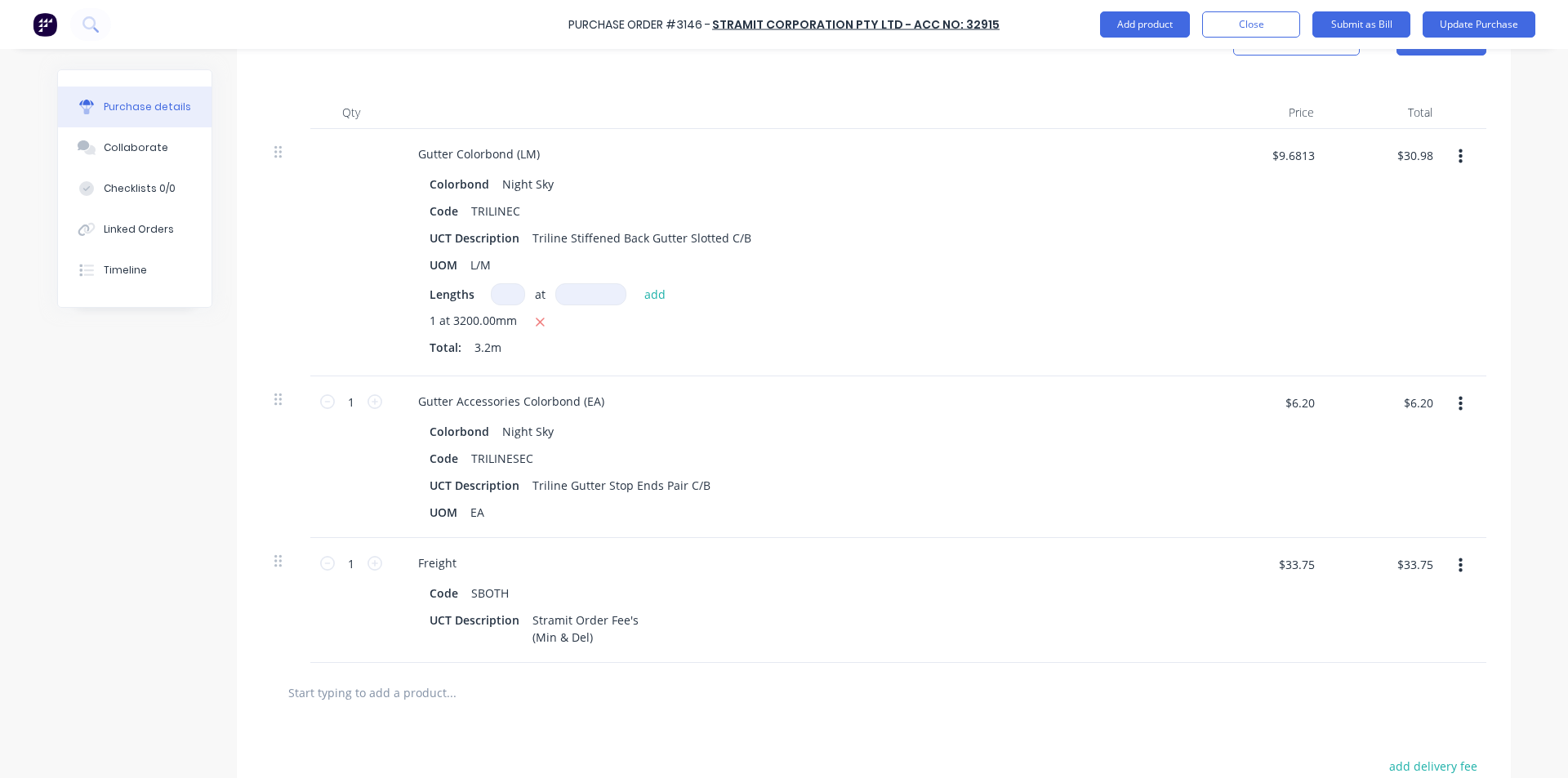
scroll to position [377, 0]
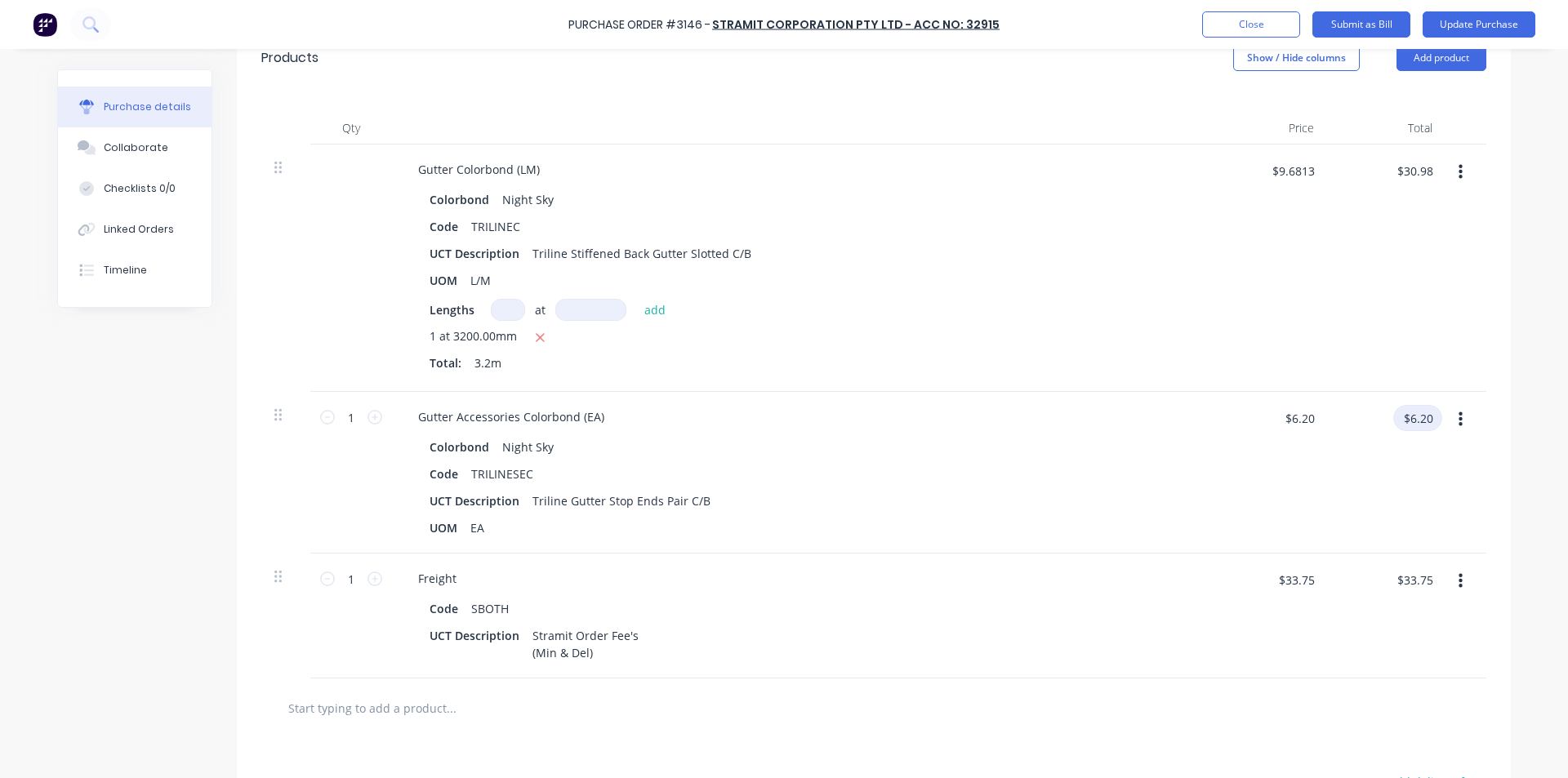
click at [1411, 423] on input "$6.20" at bounding box center [1418, 418] width 49 height 26
click at [1411, 423] on input "6.19" at bounding box center [1418, 418] width 46 height 26
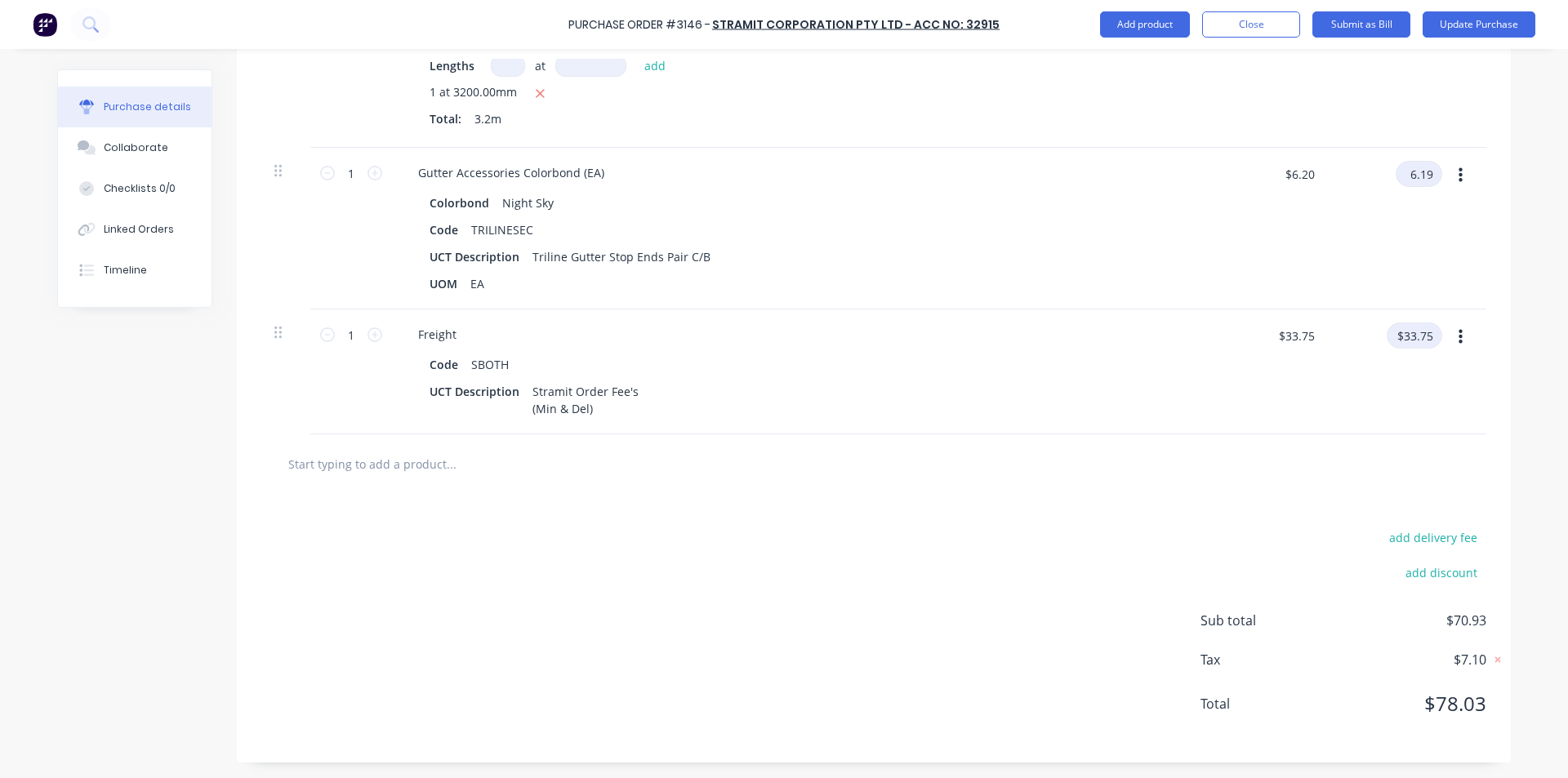
scroll to position [622, 0]
click at [1165, 259] on div "Colorbond Night Sky Code TRILINESEC UCT Description Triline Gutter Stop Ends Pa…" at bounding box center [801, 242] width 791 height 104
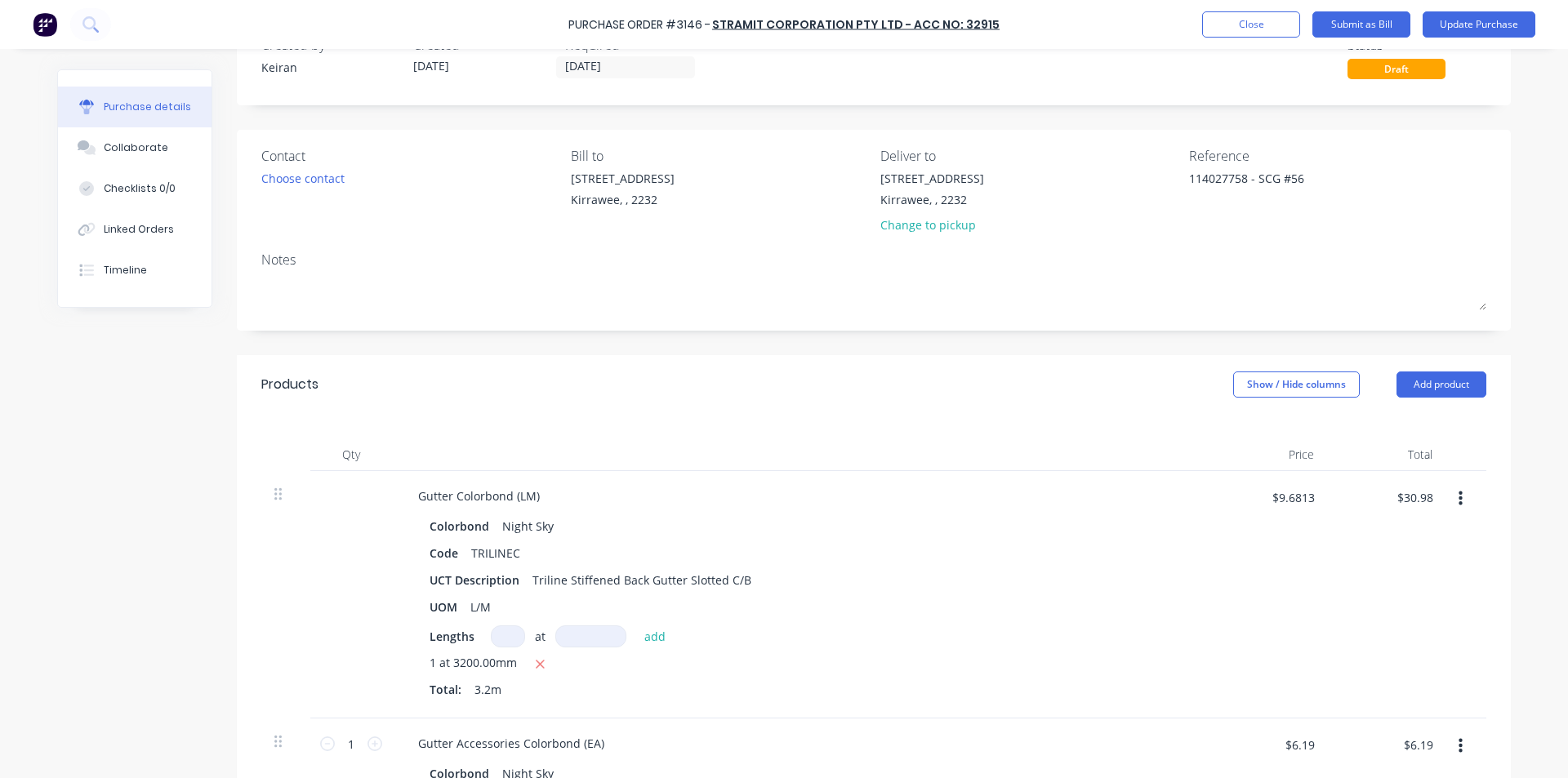
scroll to position [0, 0]
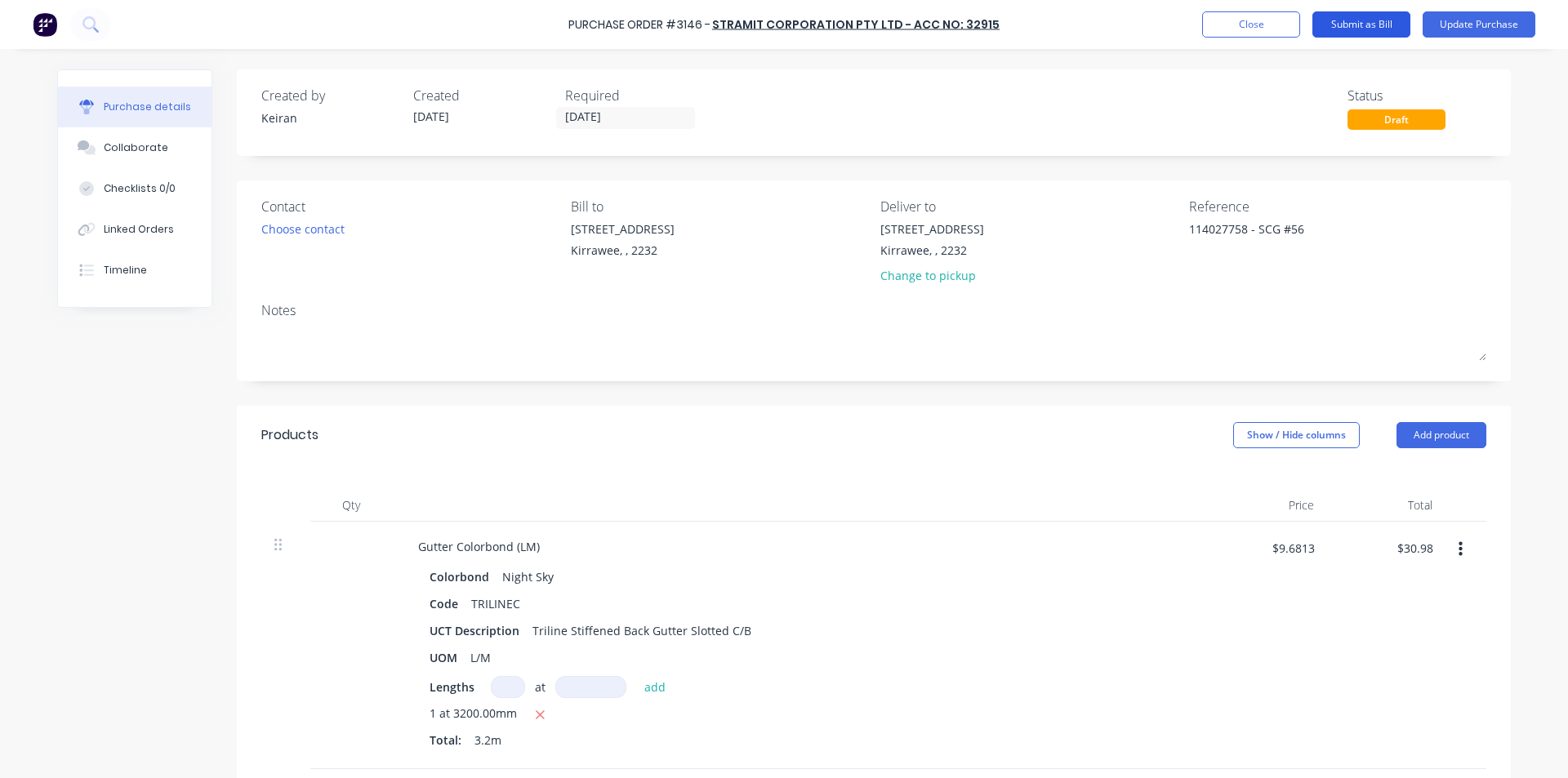
click at [1368, 29] on button "Submit as Bill" at bounding box center [1361, 24] width 98 height 26
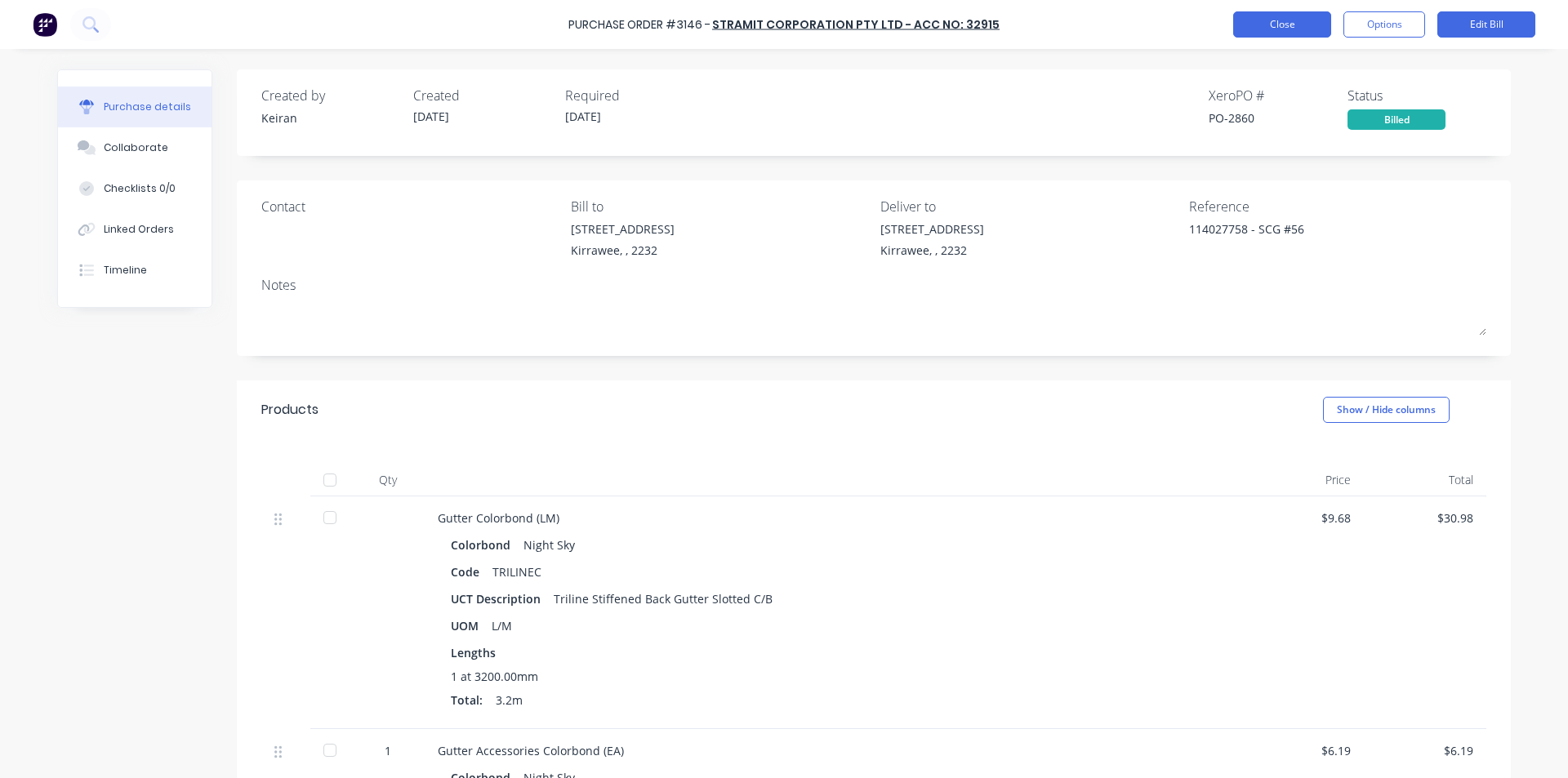
click at [1279, 23] on button "Close" at bounding box center [1282, 24] width 98 height 26
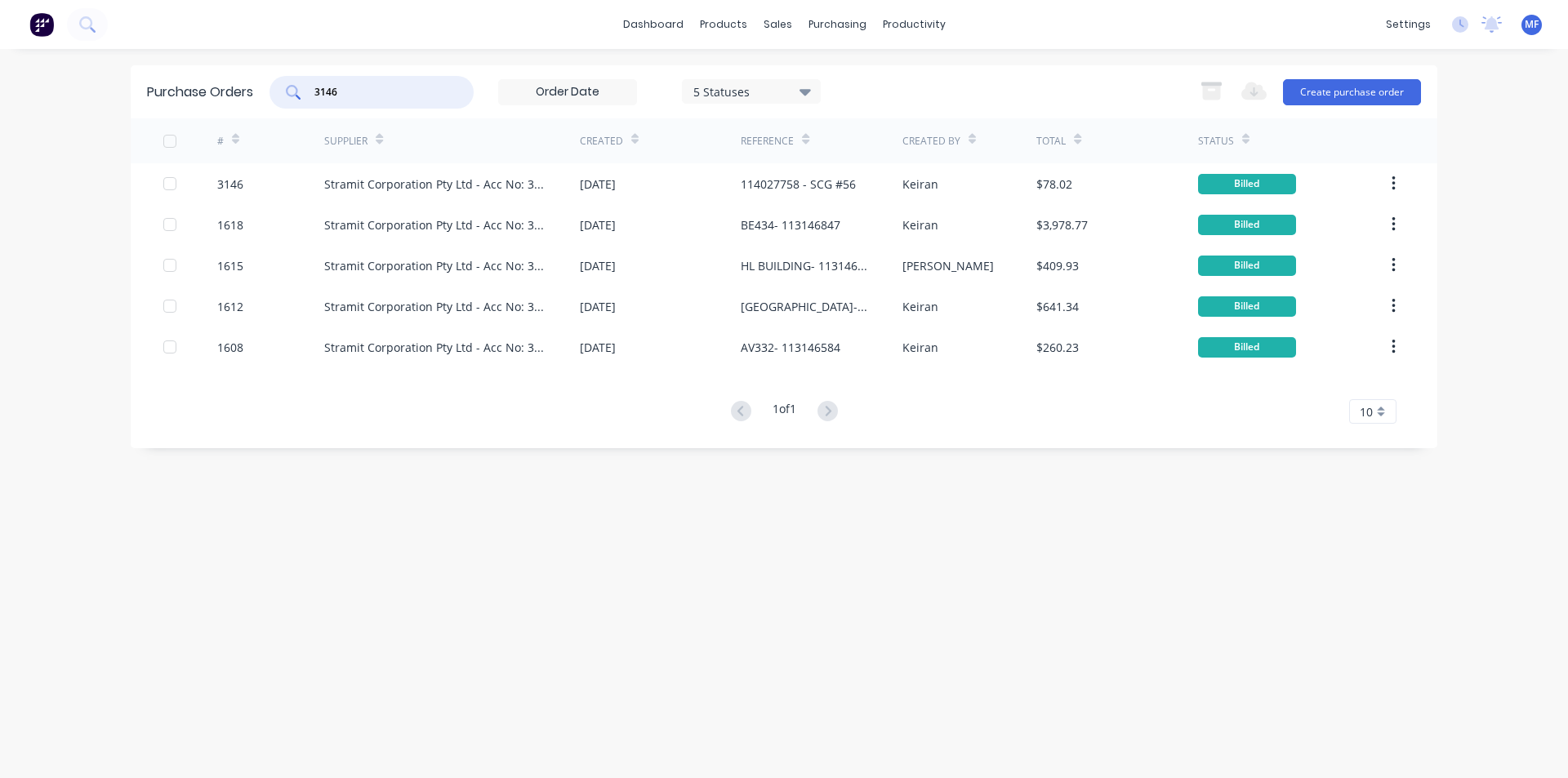
click at [385, 90] on input "3146" at bounding box center [381, 92] width 136 height 16
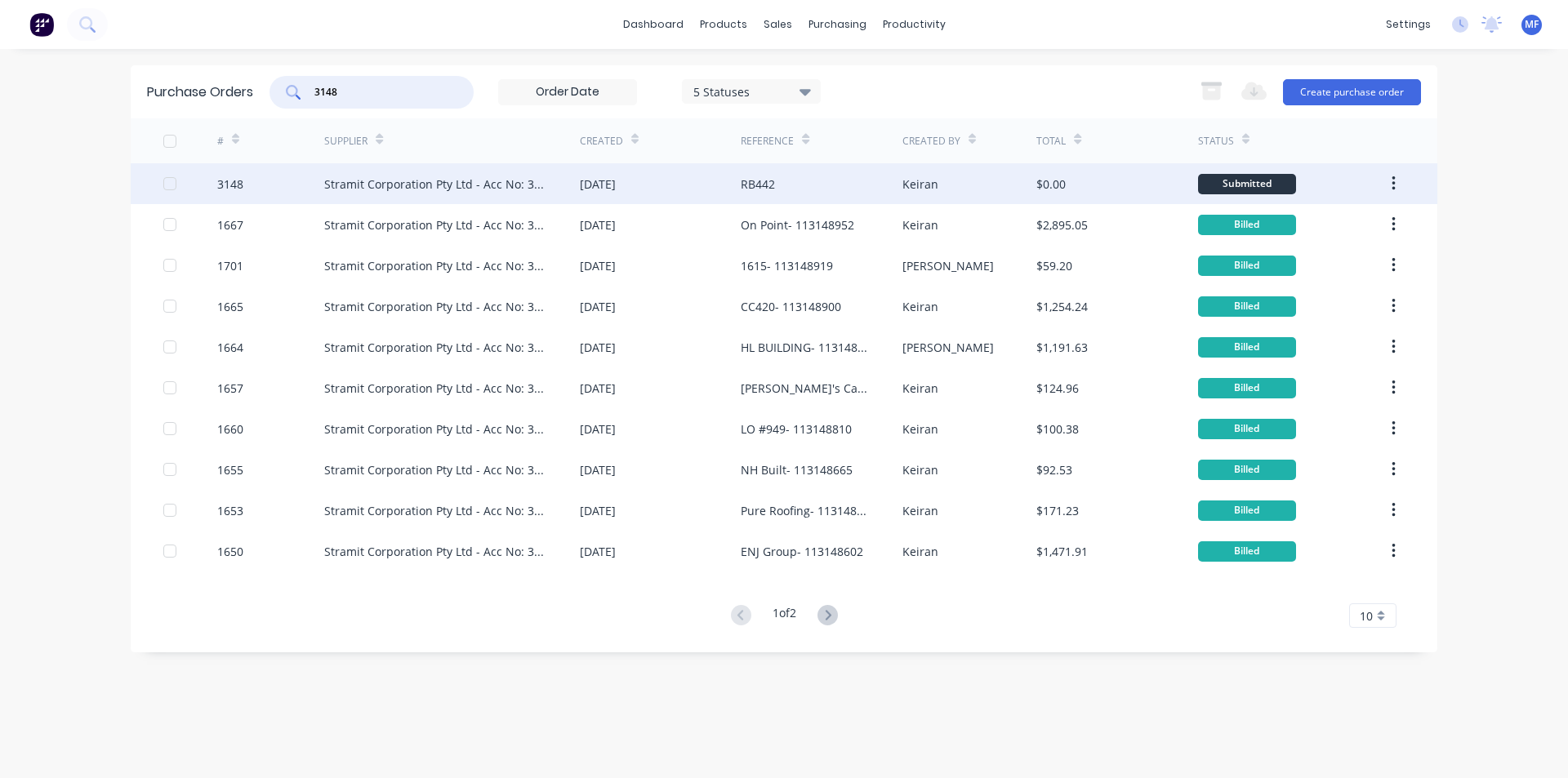
click at [609, 184] on div "[DATE]" at bounding box center [599, 184] width 36 height 17
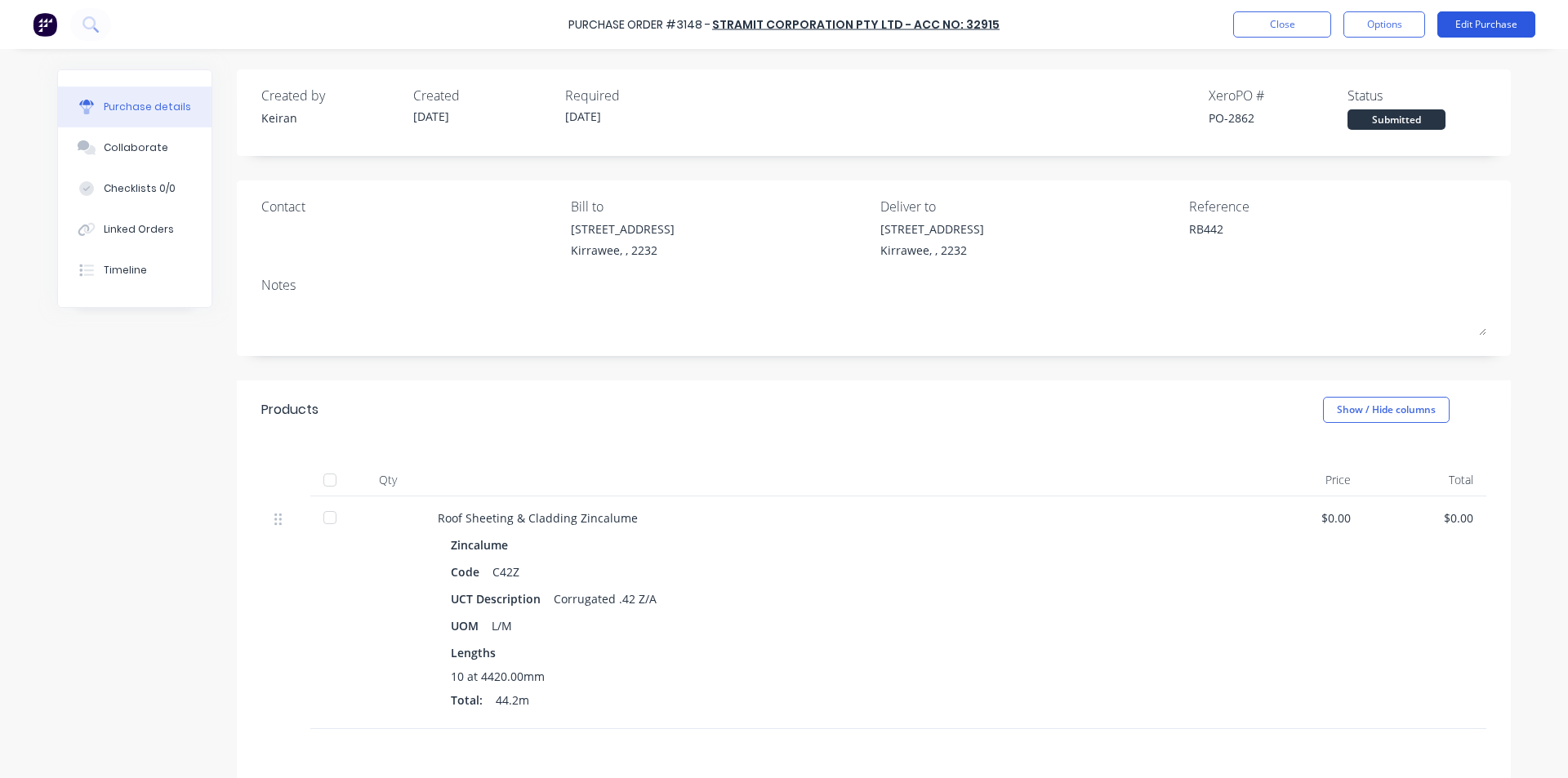
click at [1485, 29] on button "Edit Purchase" at bounding box center [1486, 24] width 98 height 26
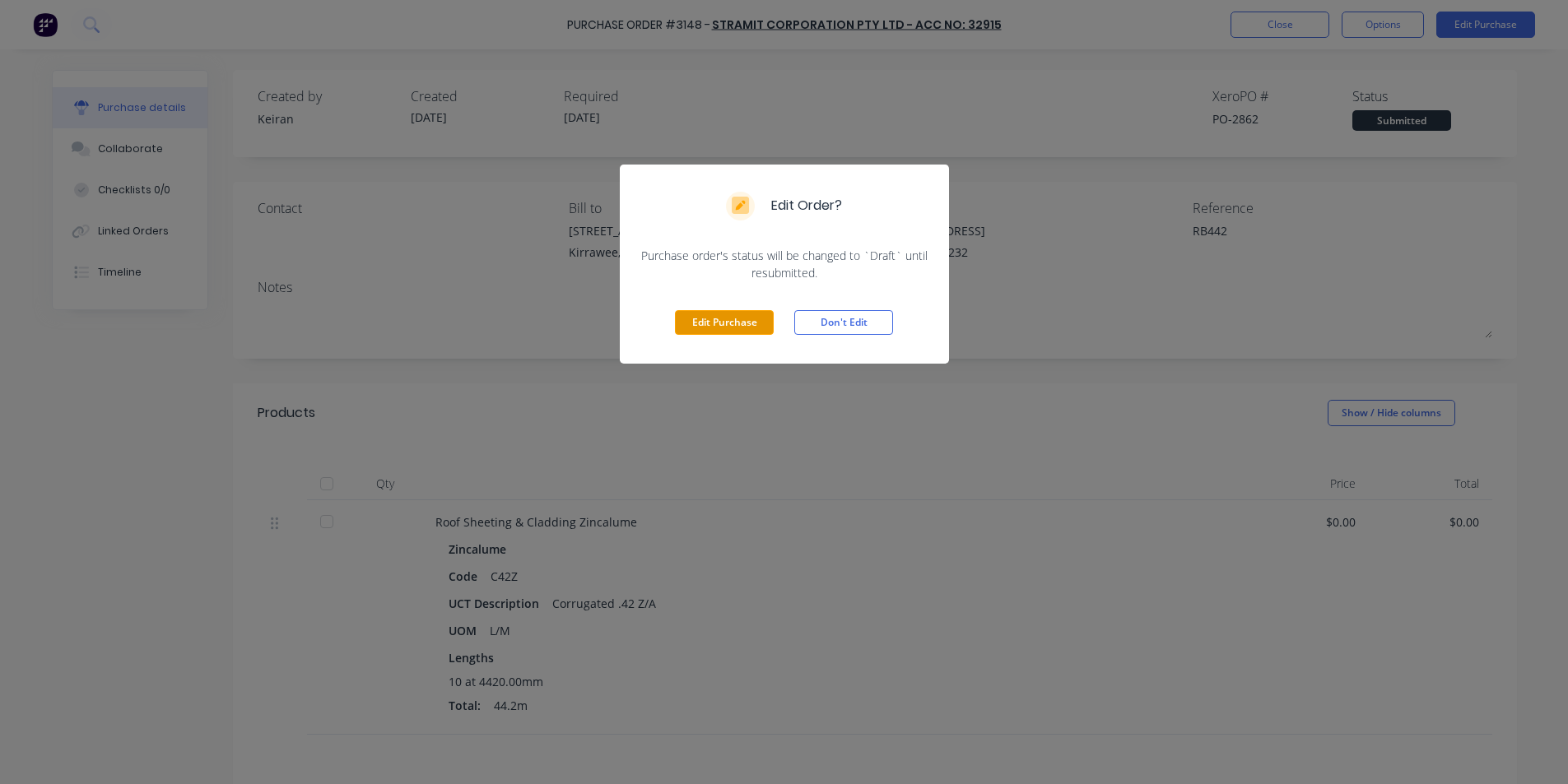
click at [731, 334] on button "Edit Purchase" at bounding box center [725, 323] width 99 height 25
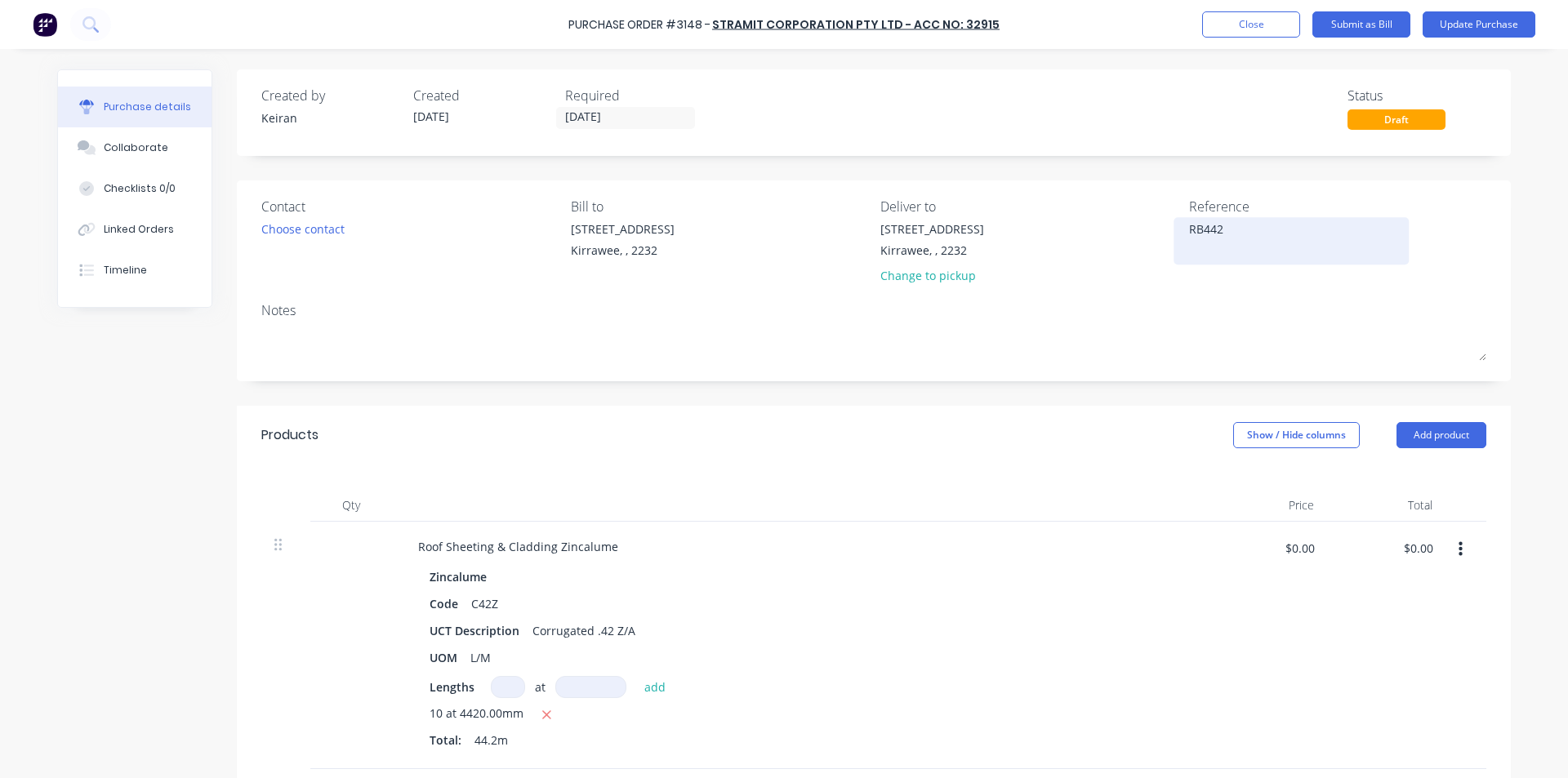
click at [1189, 229] on textarea "RB442" at bounding box center [1290, 238] width 204 height 37
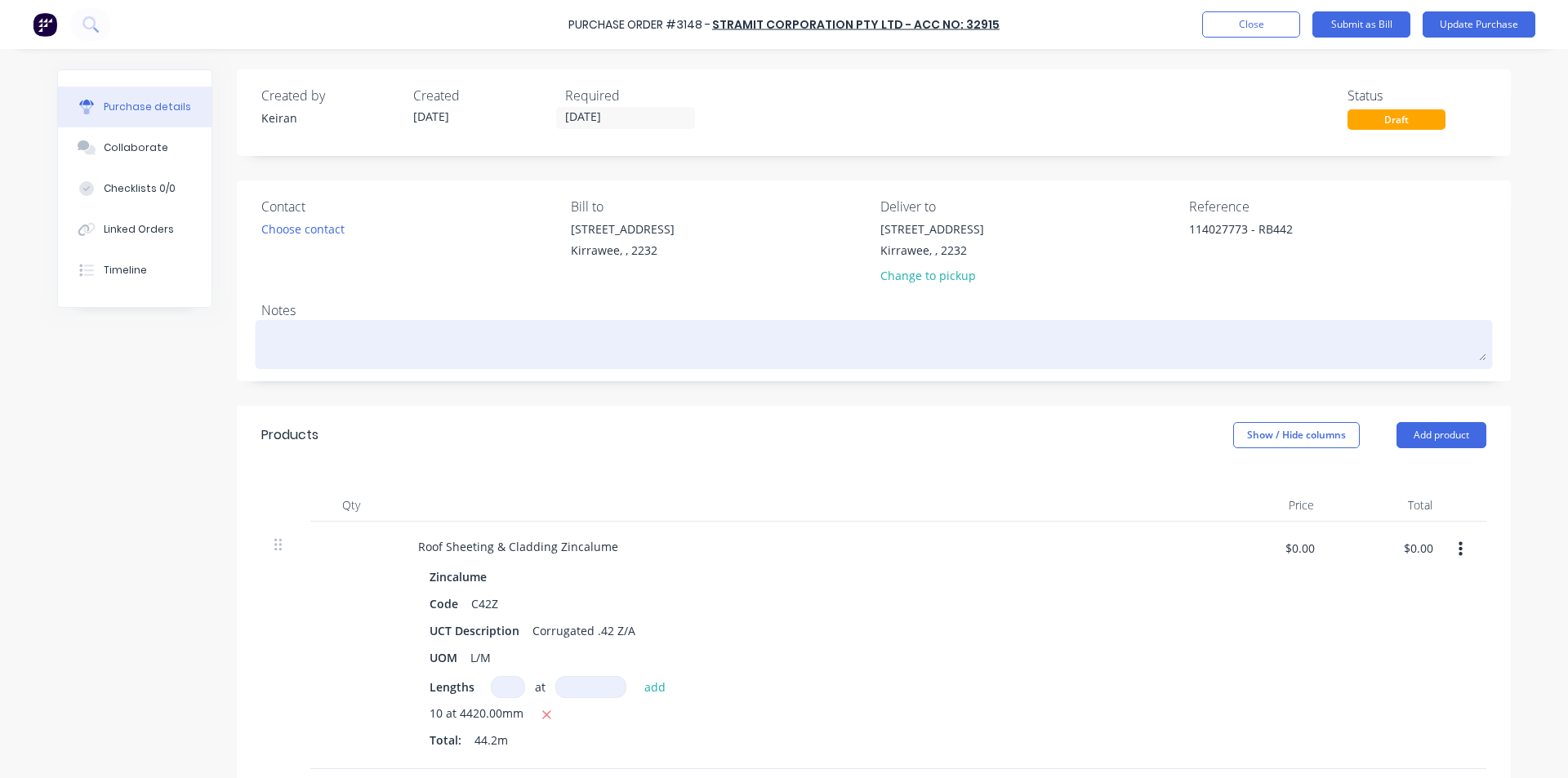
click at [1229, 364] on div at bounding box center [873, 345] width 1225 height 41
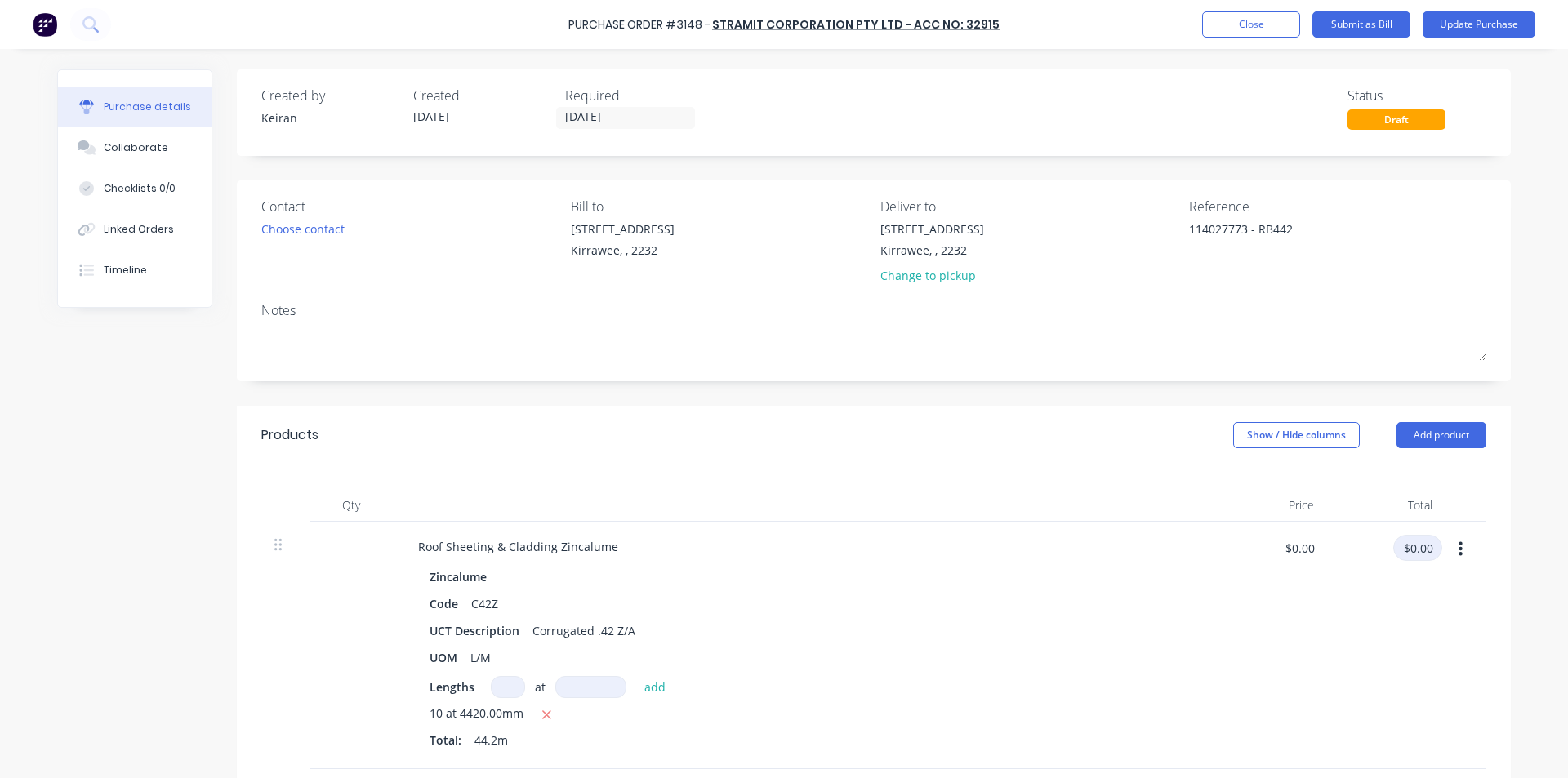
click at [1431, 557] on input "$0.00" at bounding box center [1418, 548] width 49 height 26
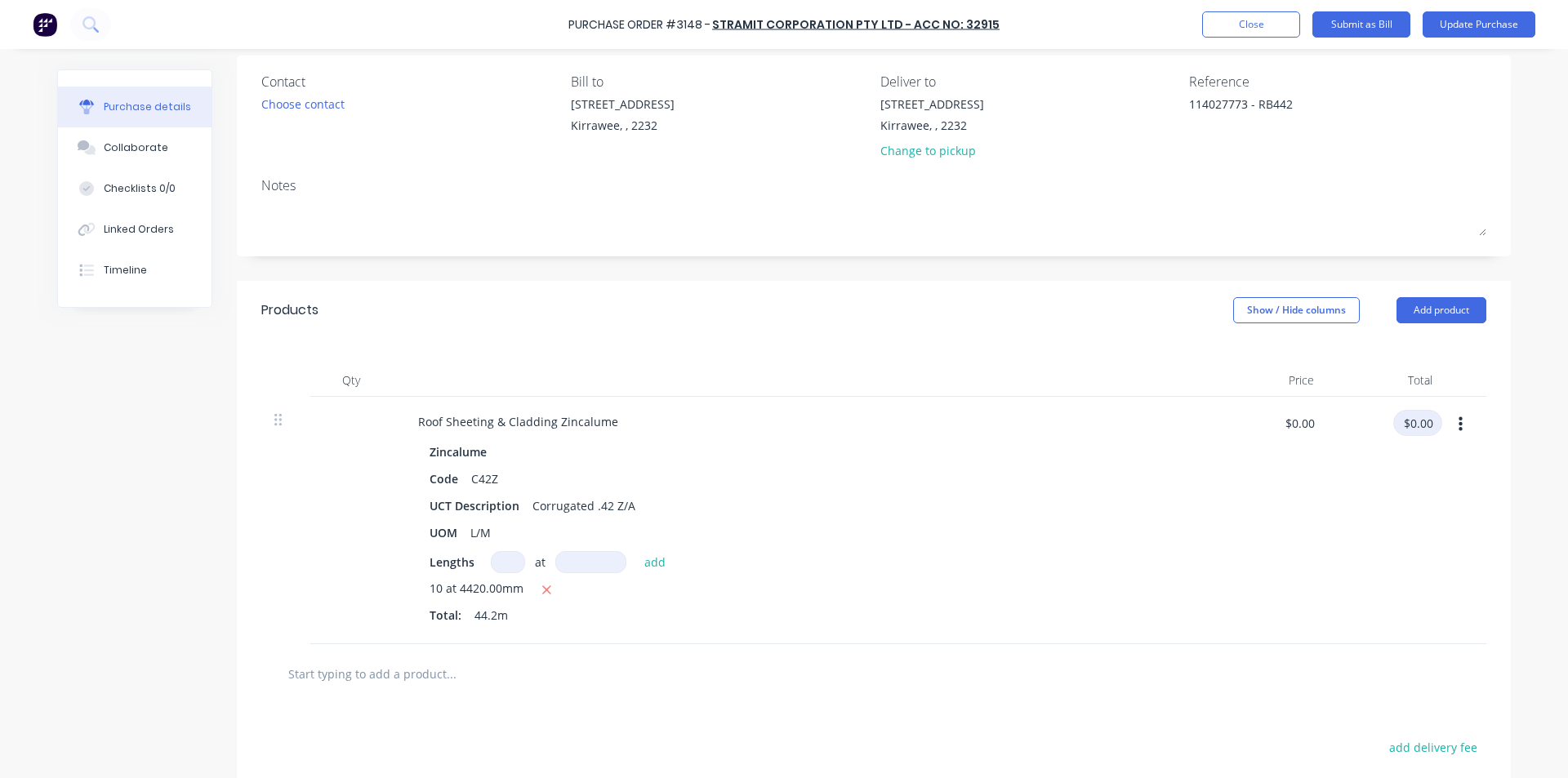
scroll to position [163, 0]
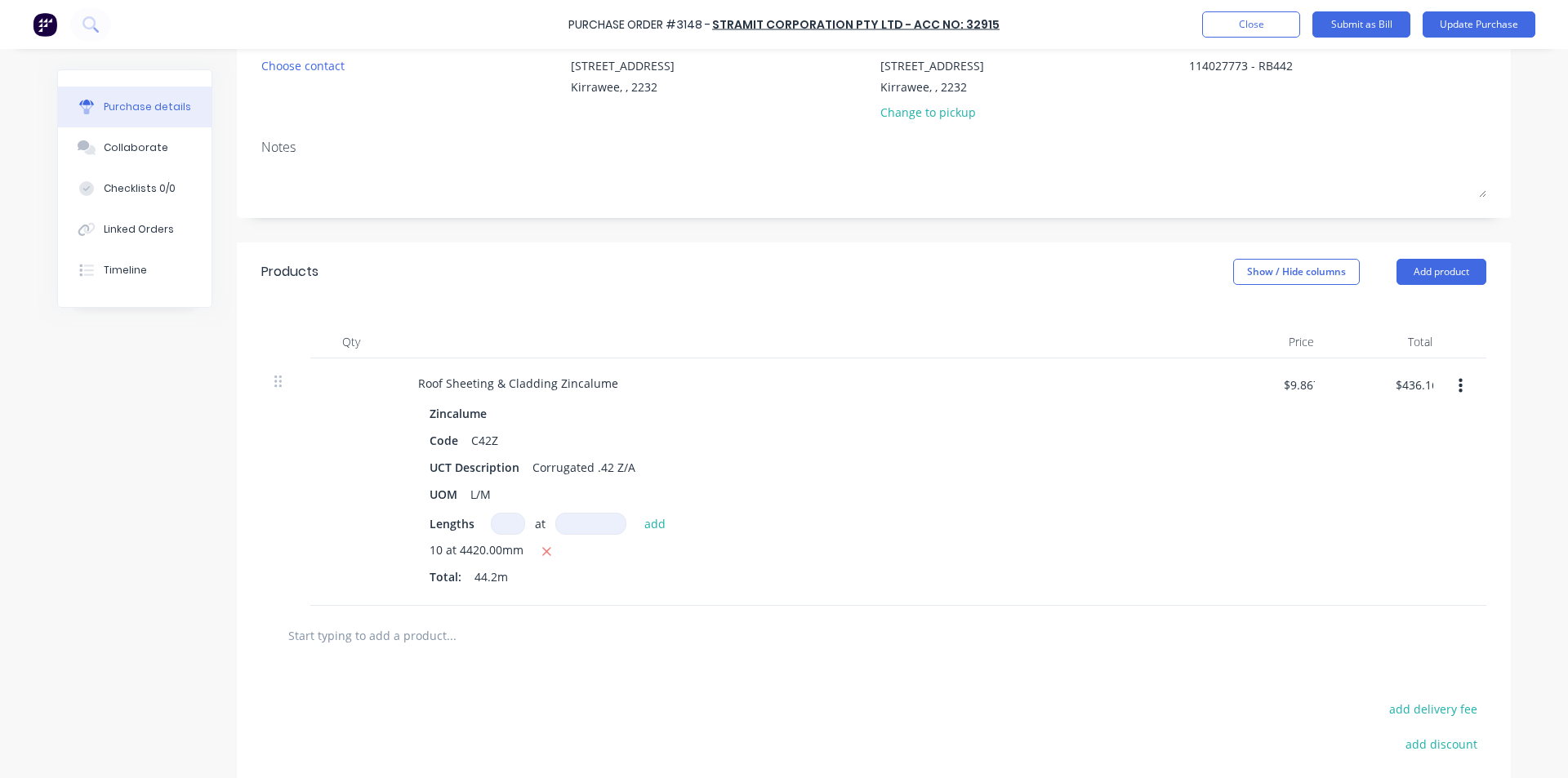
click at [965, 544] on div "10 at 4420.00mm" at bounding box center [801, 551] width 742 height 21
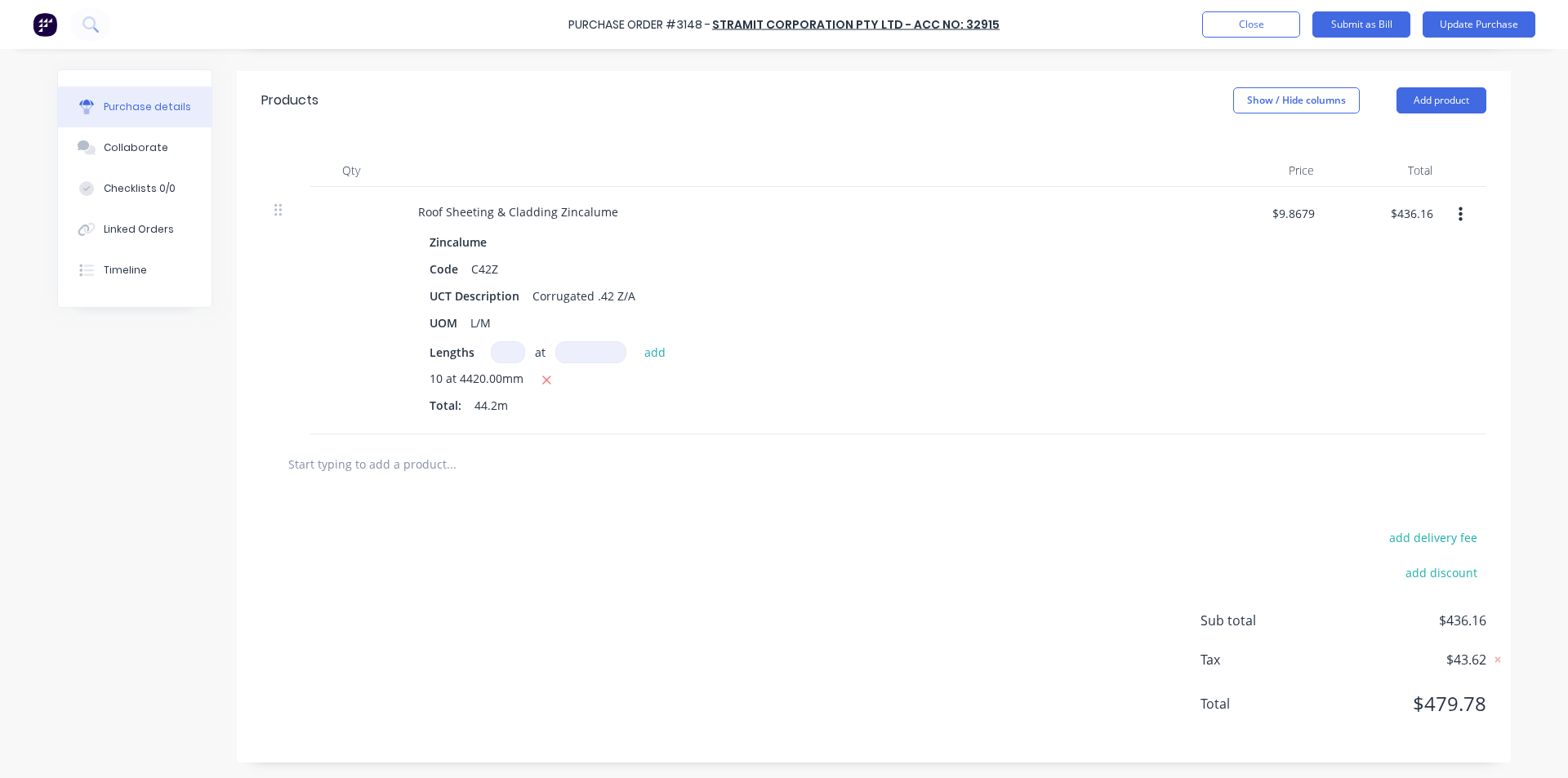
scroll to position [336, 0]
click at [375, 470] on input "text" at bounding box center [451, 463] width 326 height 33
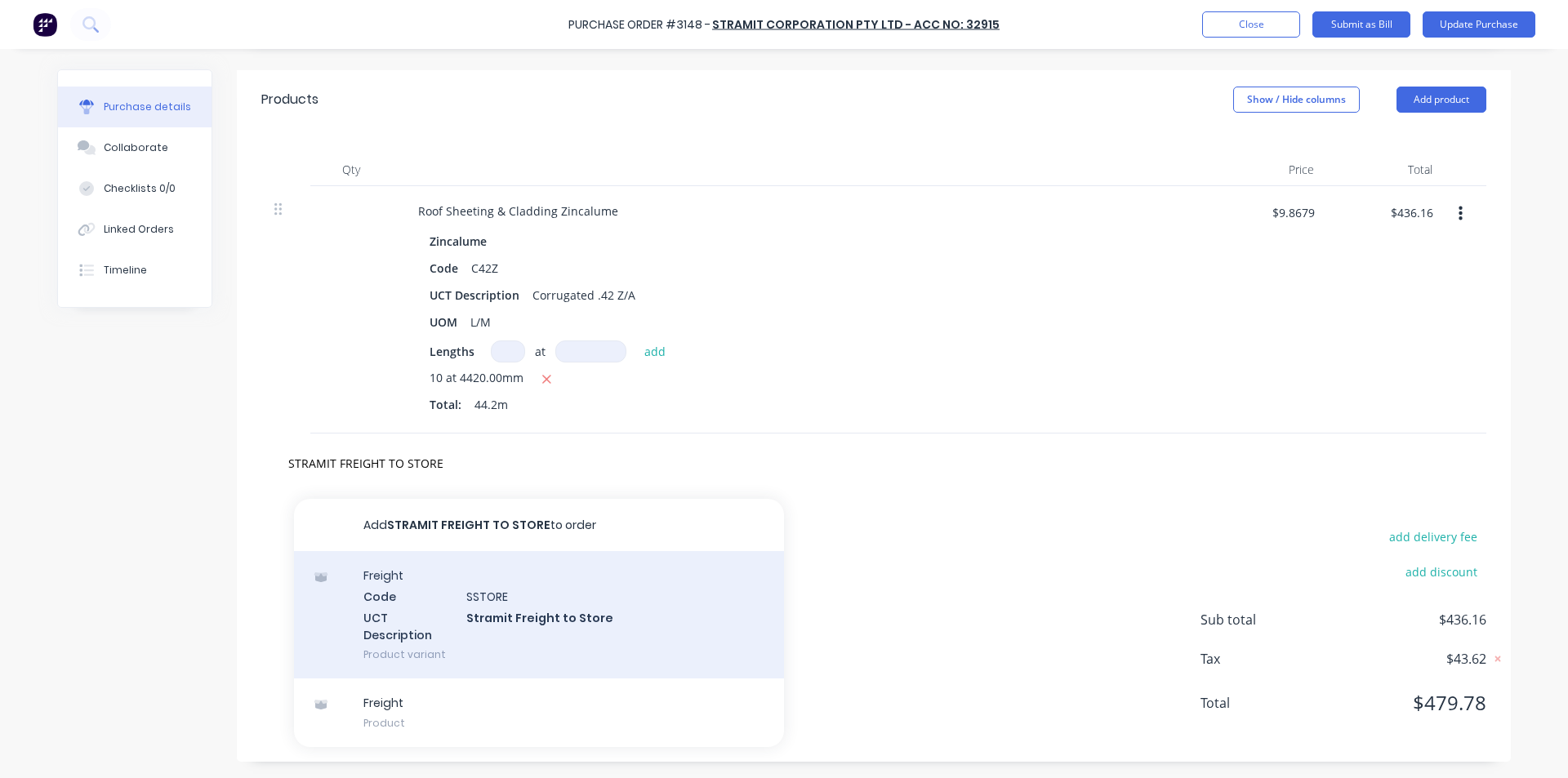
click at [541, 618] on div "Freight Code SSTORE UCT Description Stramit Freight to Store Product variant" at bounding box center [539, 615] width 490 height 128
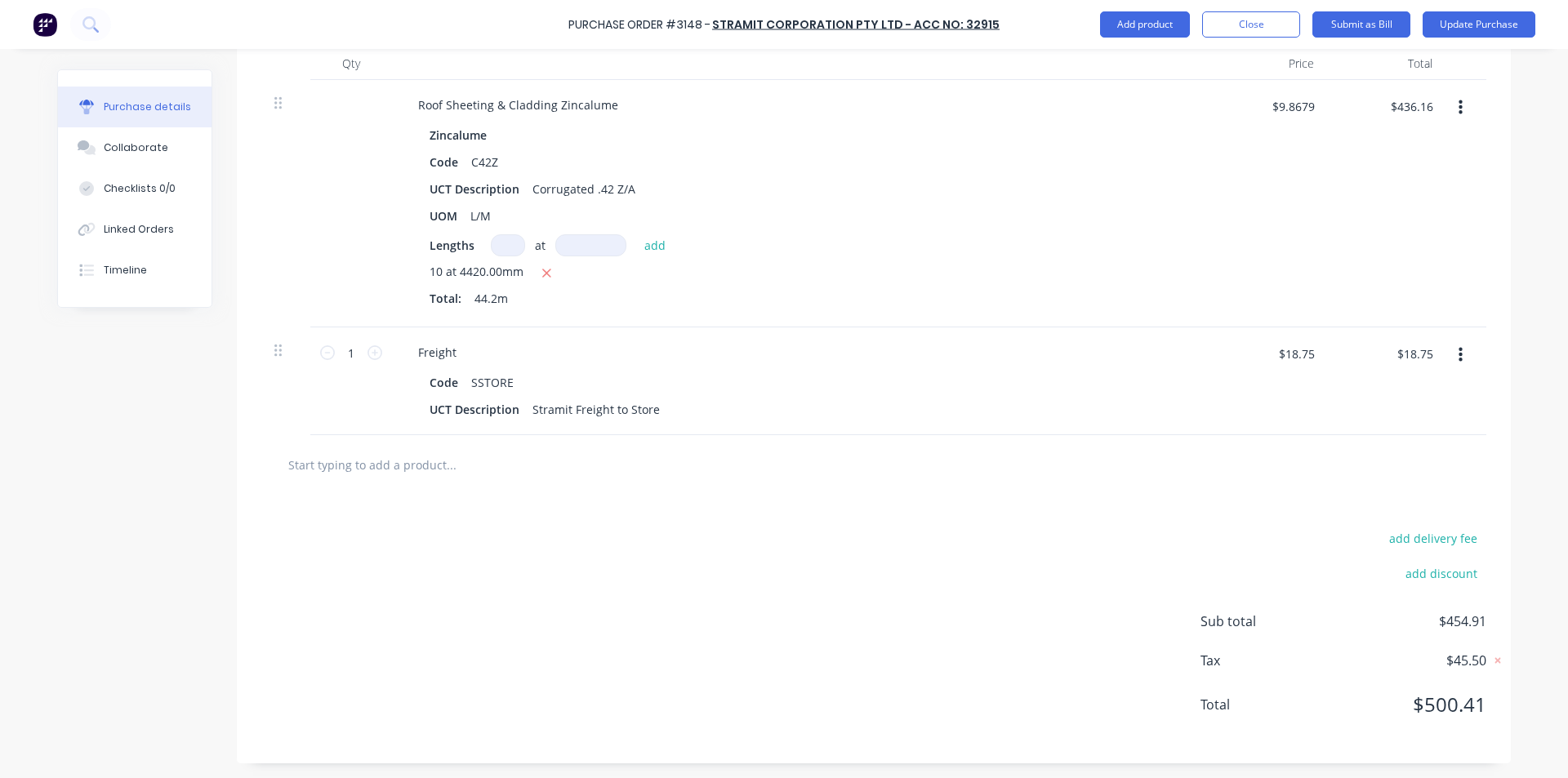
scroll to position [443, 0]
click at [1435, 102] on input "$436.16" at bounding box center [1411, 104] width 62 height 26
click at [1432, 106] on input "$436.16" at bounding box center [1411, 104] width 62 height 26
click at [1359, 287] on div "$436.15 $436.15" at bounding box center [1387, 201] width 119 height 248
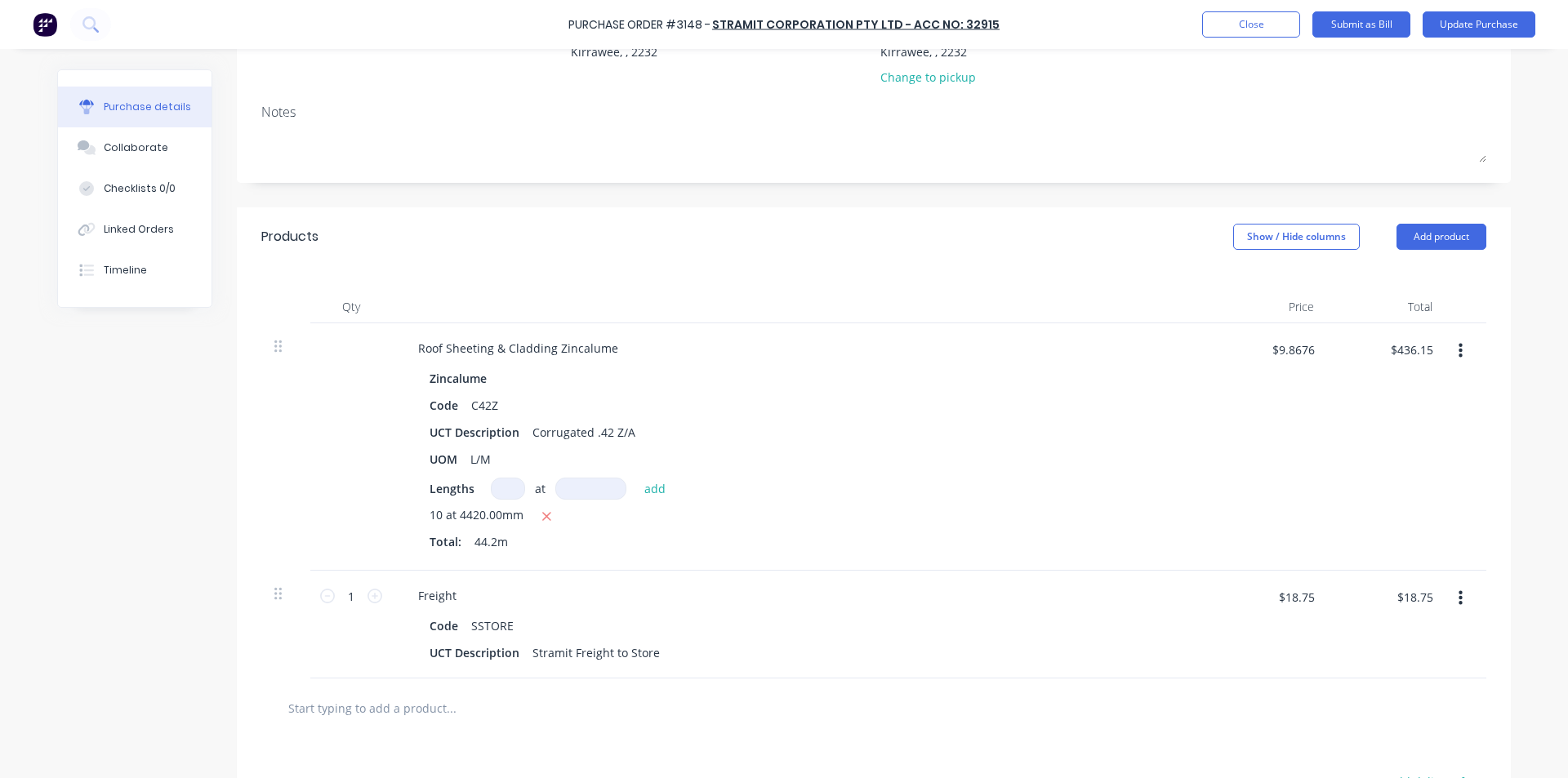
scroll to position [0, 0]
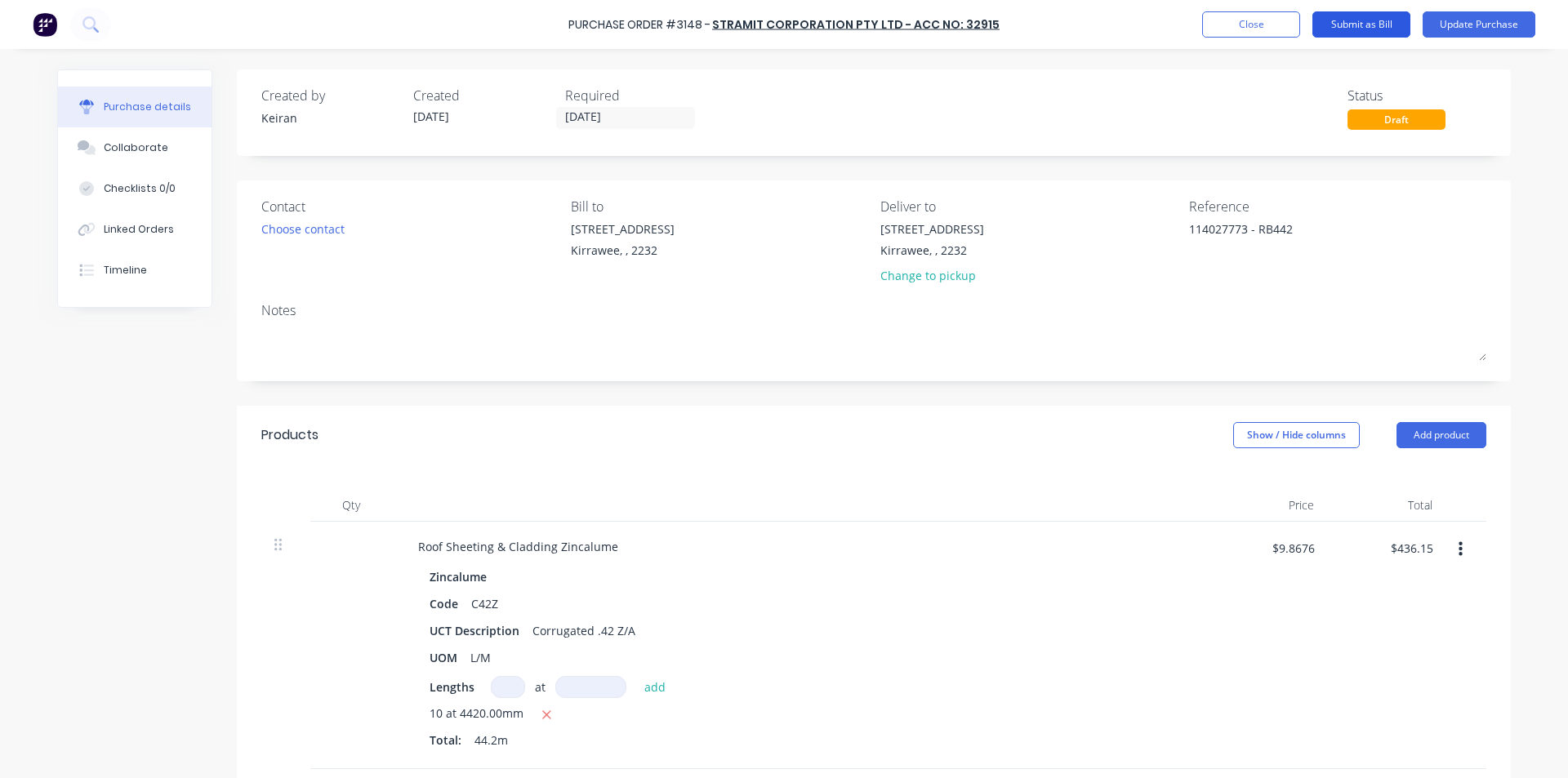
click at [1387, 26] on button "Submit as Bill" at bounding box center [1361, 24] width 98 height 26
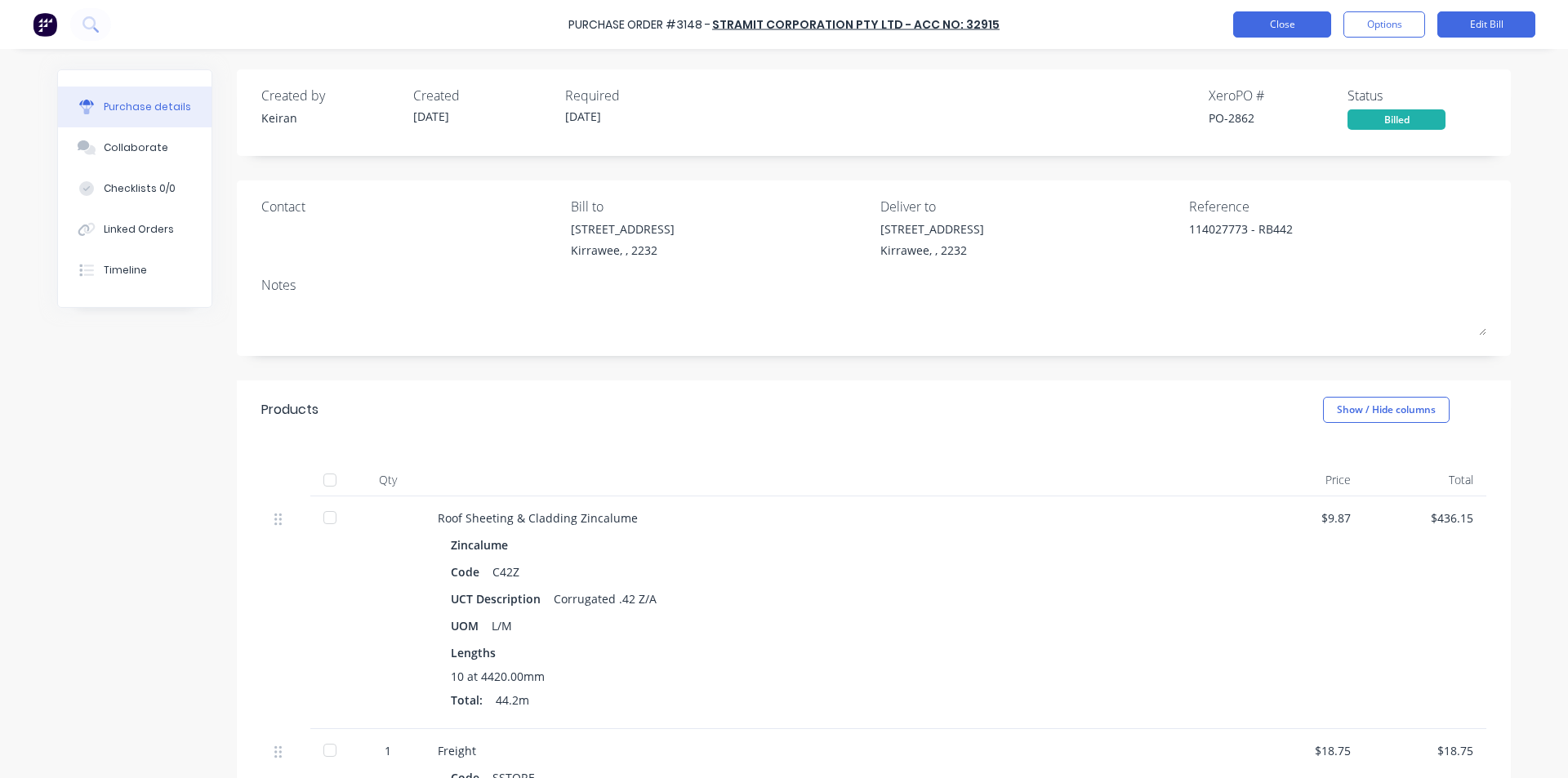
click at [1258, 26] on button "Close" at bounding box center [1282, 24] width 98 height 26
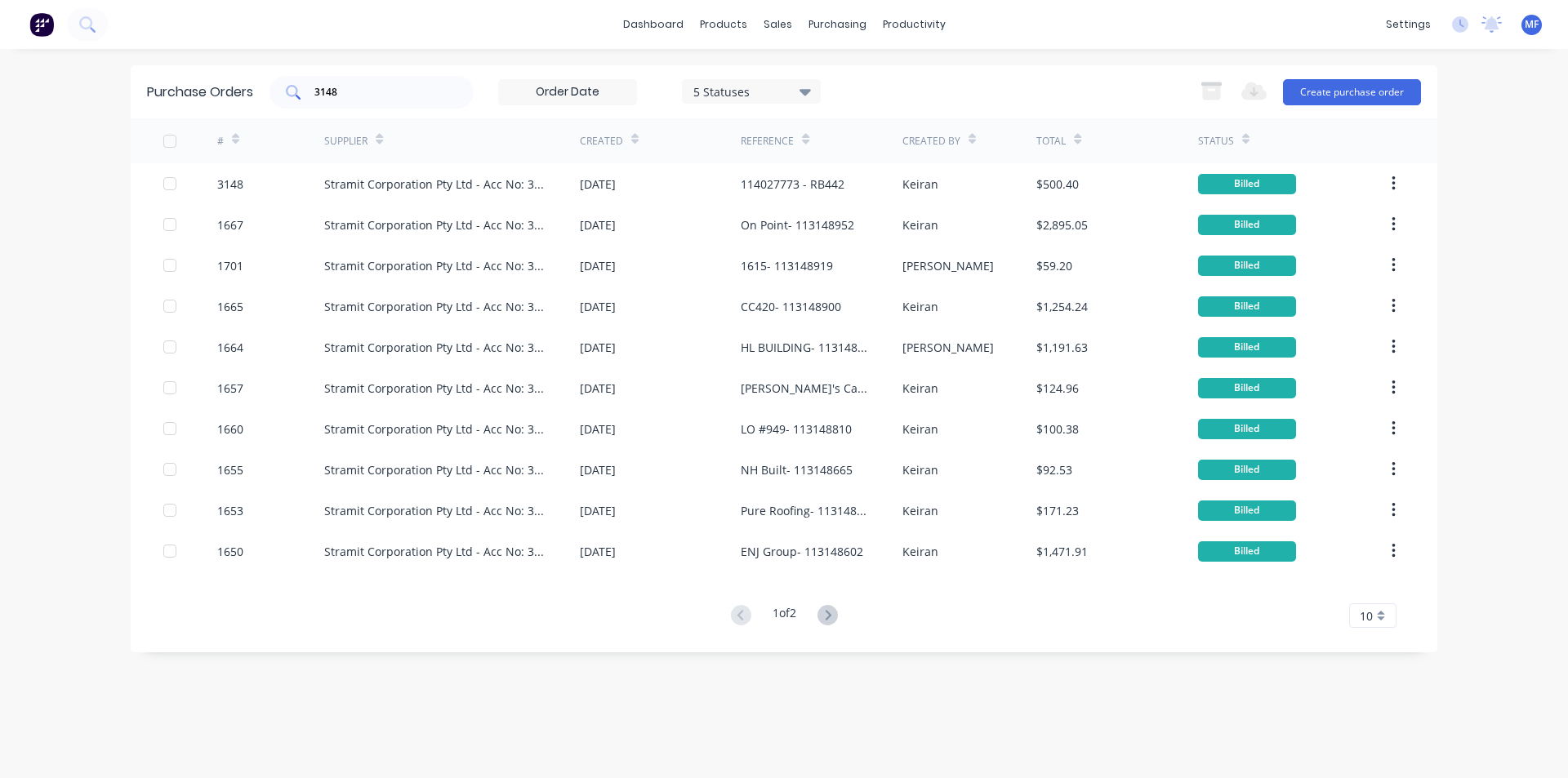
click at [343, 93] on input "3148" at bounding box center [381, 92] width 136 height 16
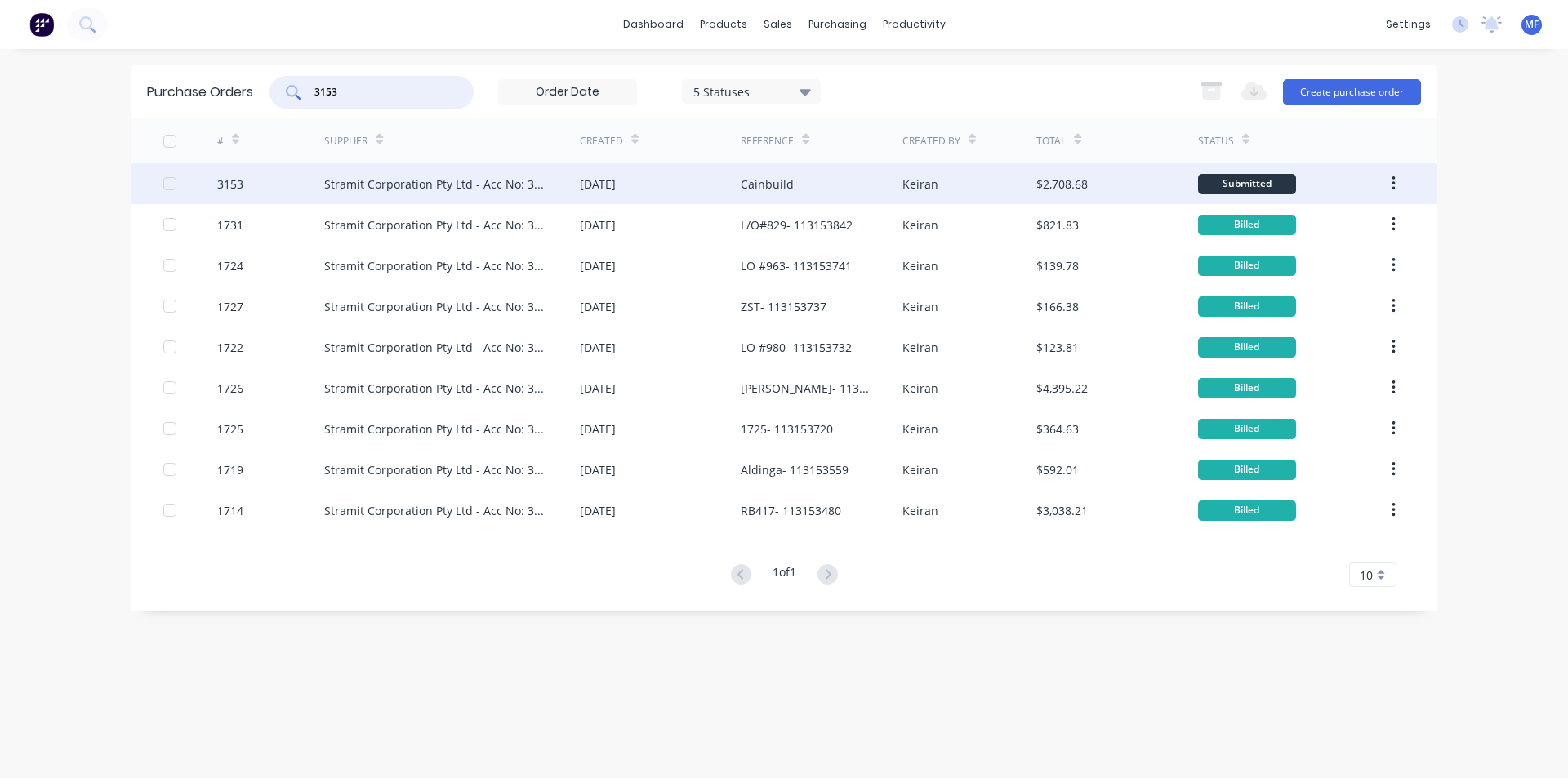
click at [463, 178] on div "Stramit Corporation Pty Ltd - Acc No: 32915" at bounding box center [436, 184] width 223 height 17
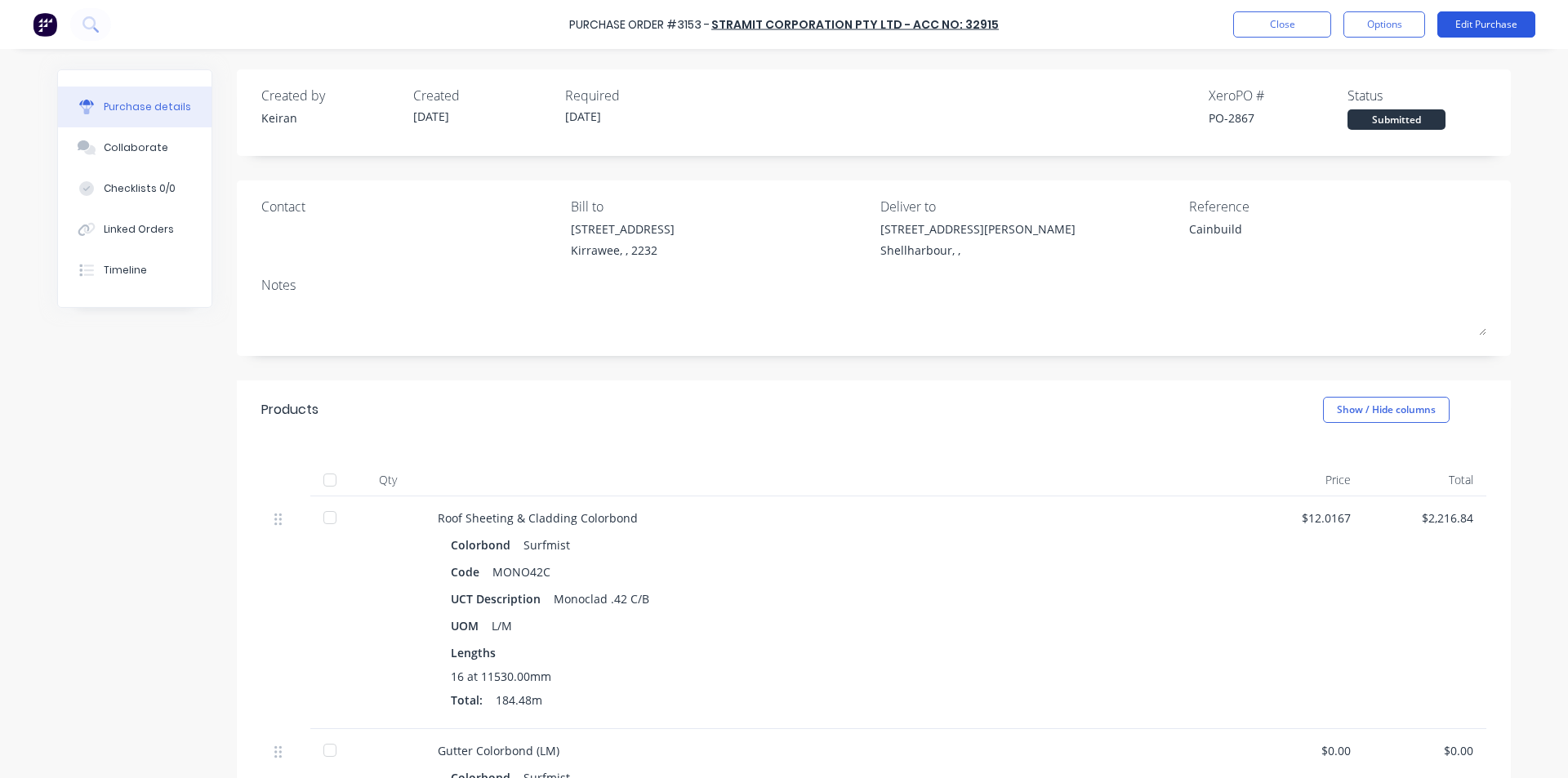
click at [1502, 20] on button "Edit Purchase" at bounding box center [1486, 24] width 98 height 26
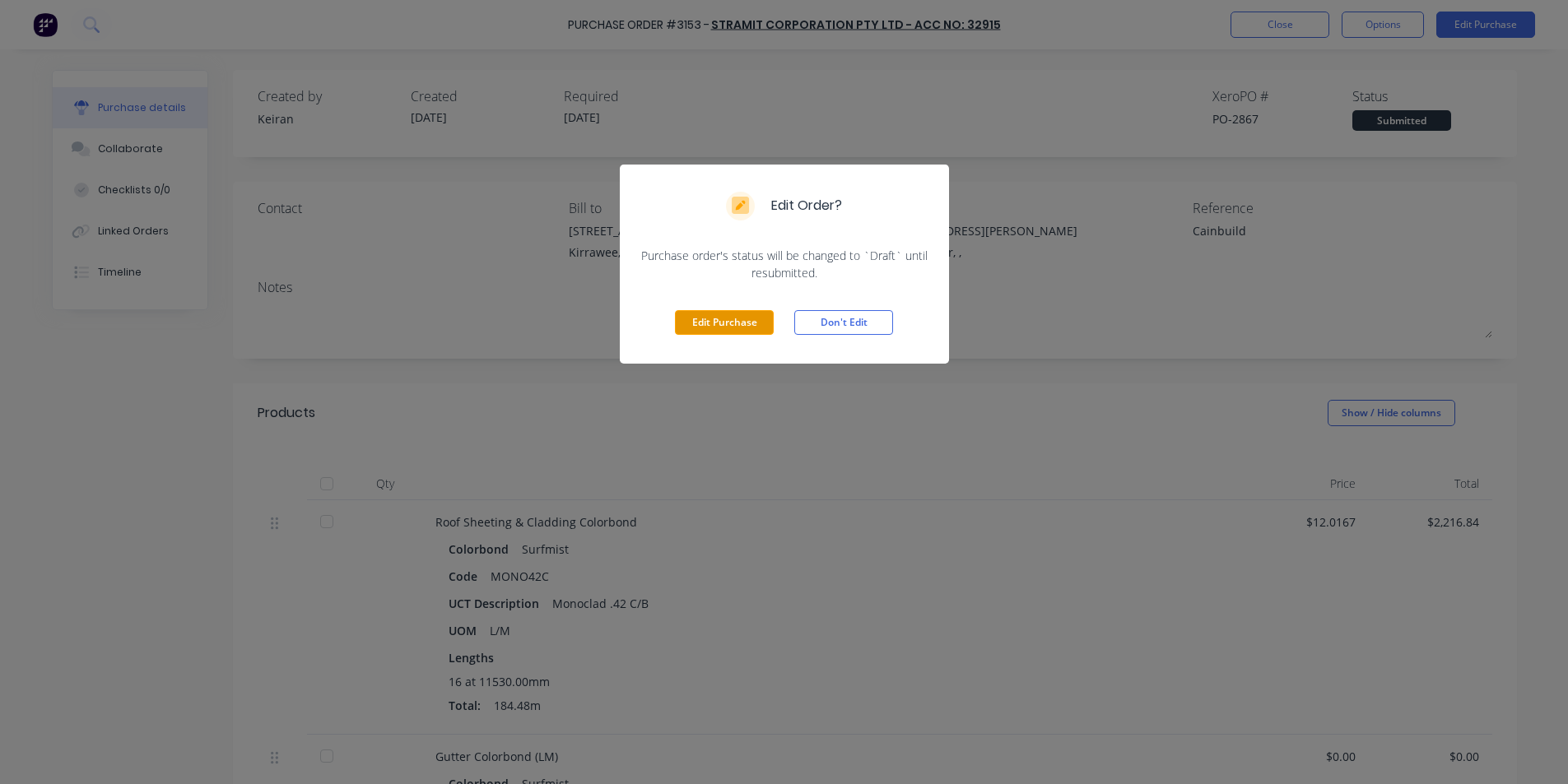
click at [716, 316] on button "Edit Purchase" at bounding box center [725, 323] width 99 height 25
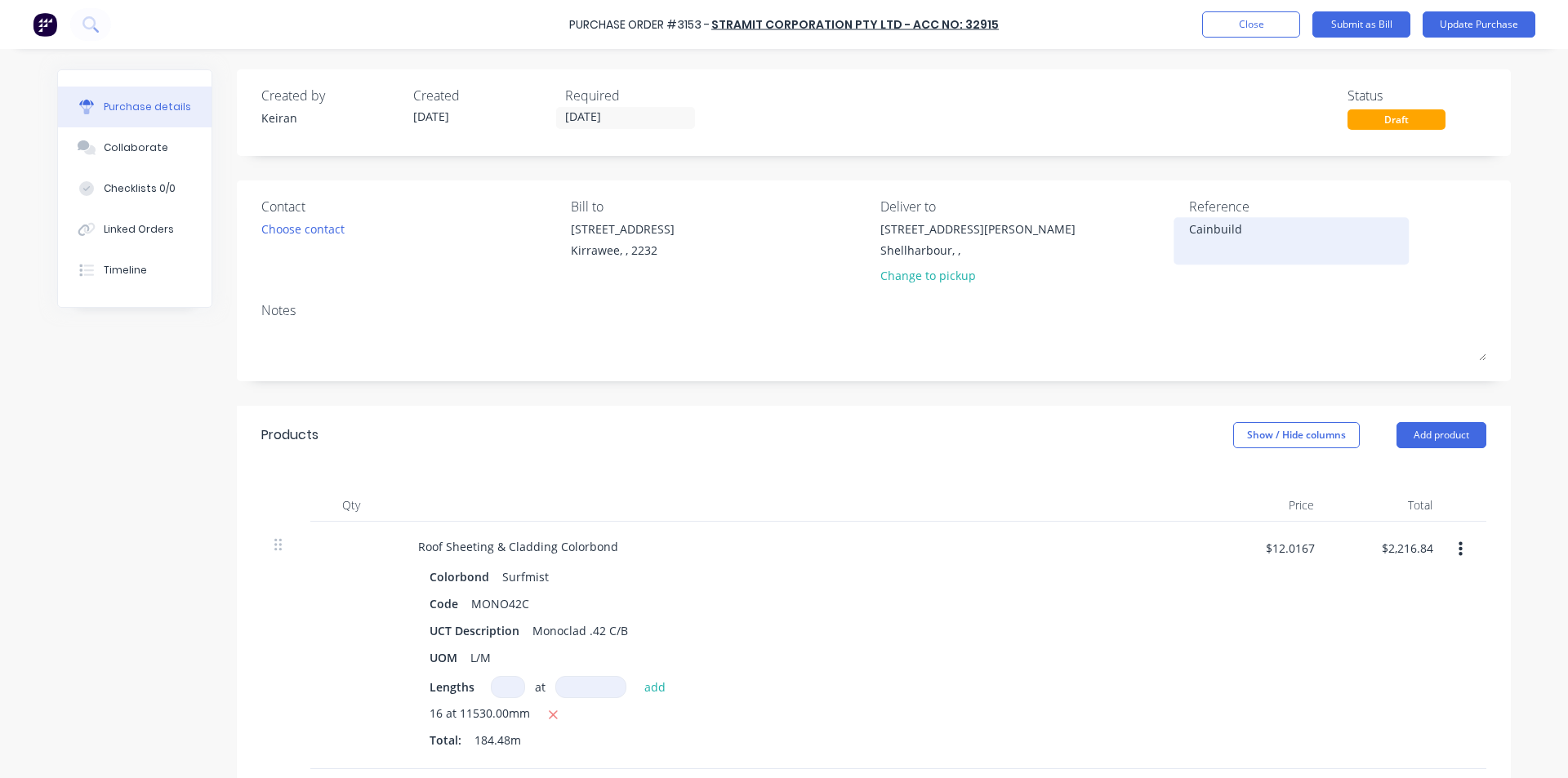
click at [1276, 220] on textarea "Cainbuild" at bounding box center [1290, 238] width 204 height 37
click at [1222, 229] on textarea "11402 7791 - Cainbuild" at bounding box center [1290, 238] width 204 height 37
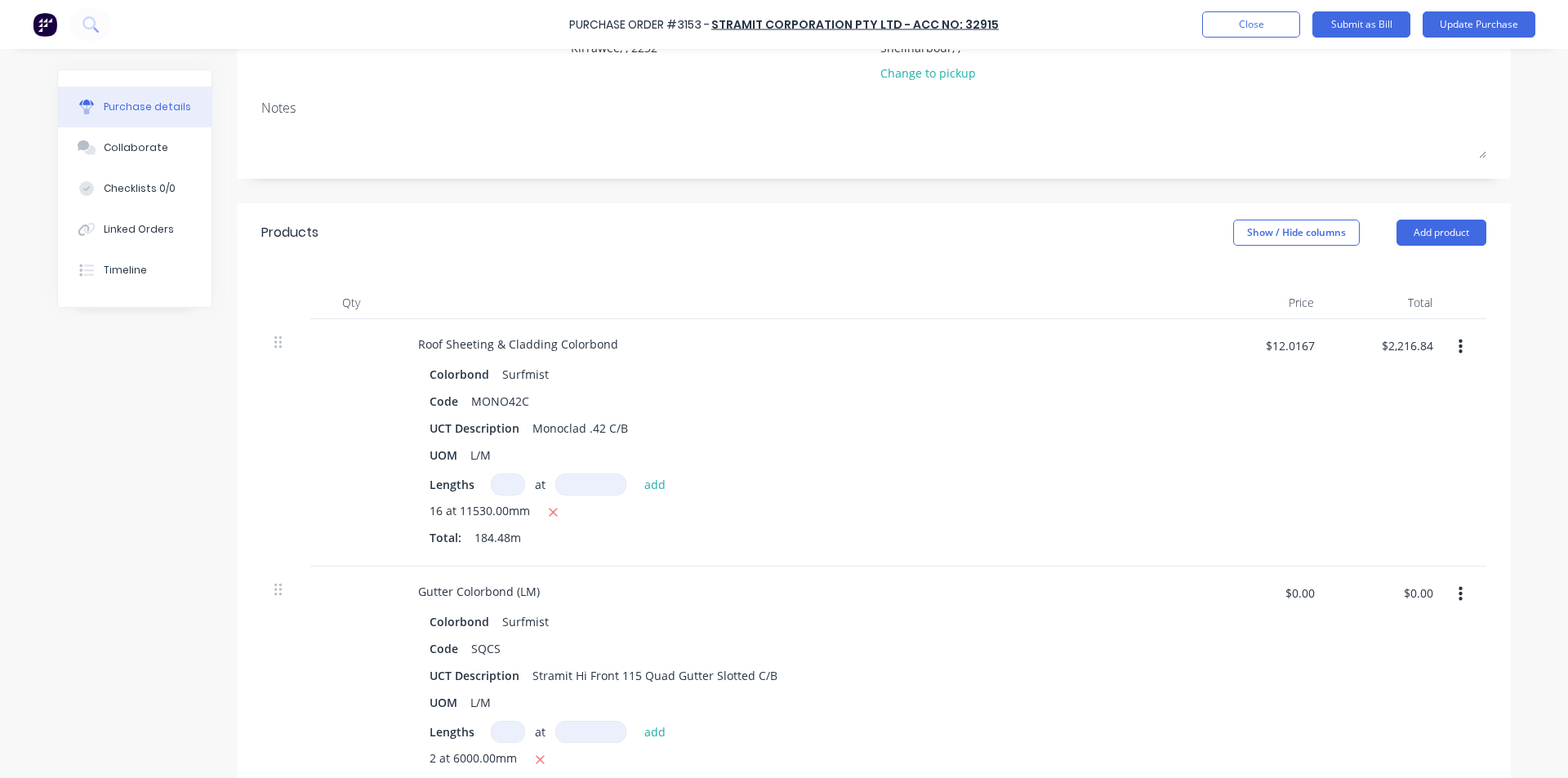
scroll to position [245, 0]
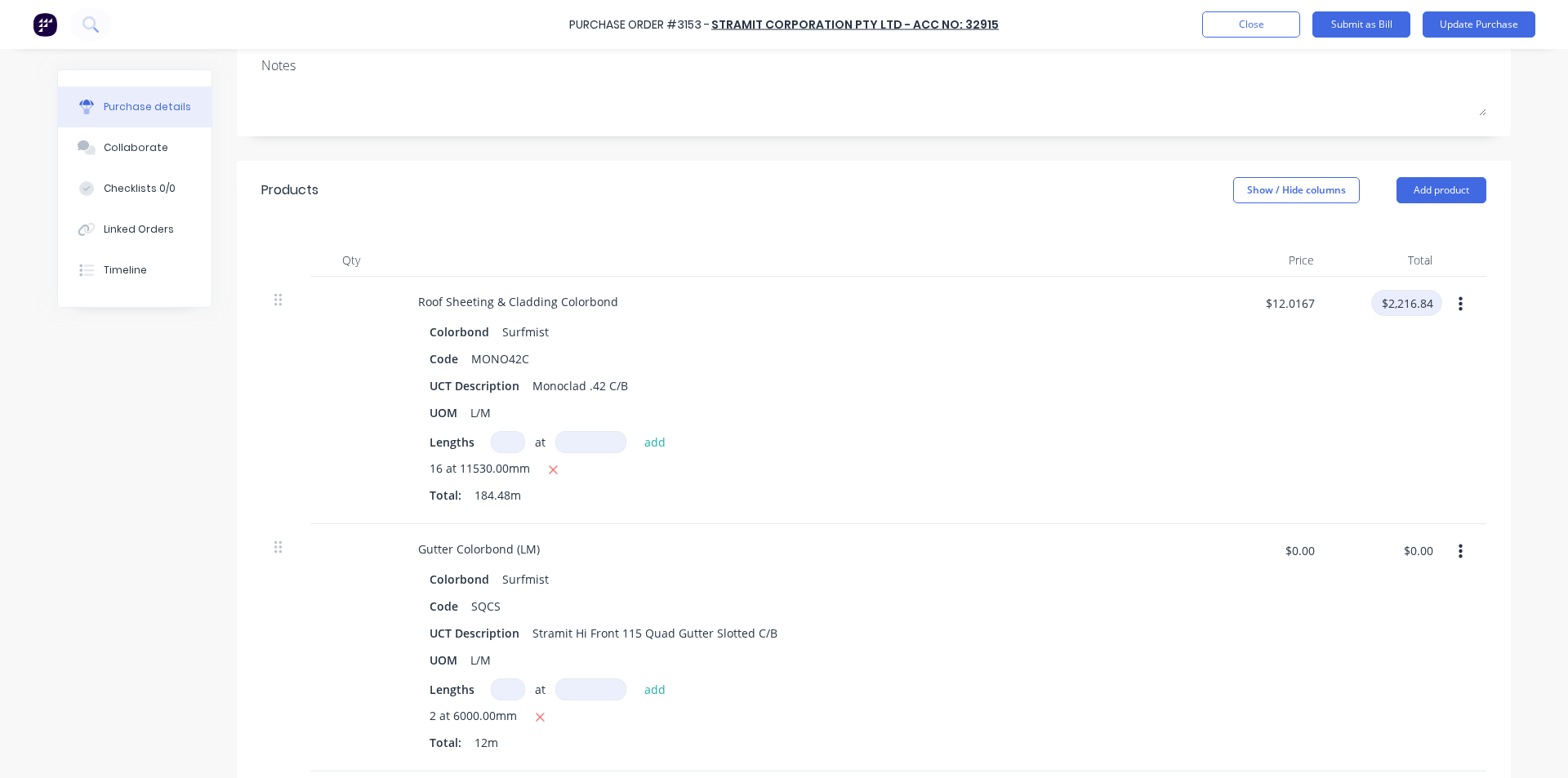
click at [1409, 300] on input "$2,216.84" at bounding box center [1407, 303] width 71 height 26
click at [1411, 364] on div "$2,323.68 2323.68" at bounding box center [1387, 400] width 119 height 248
click at [1413, 543] on input "$0.00" at bounding box center [1418, 550] width 49 height 26
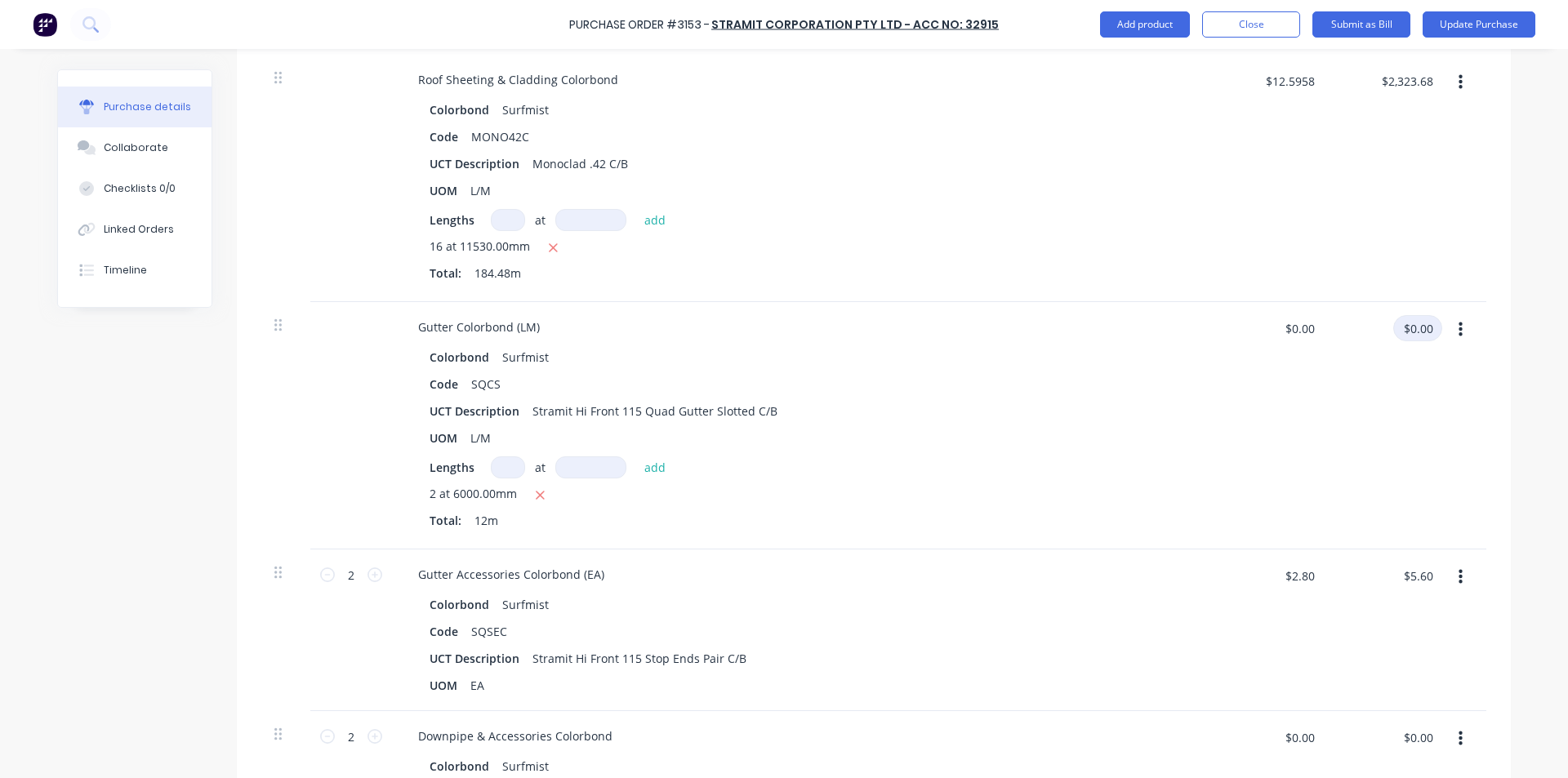
scroll to position [490, 0]
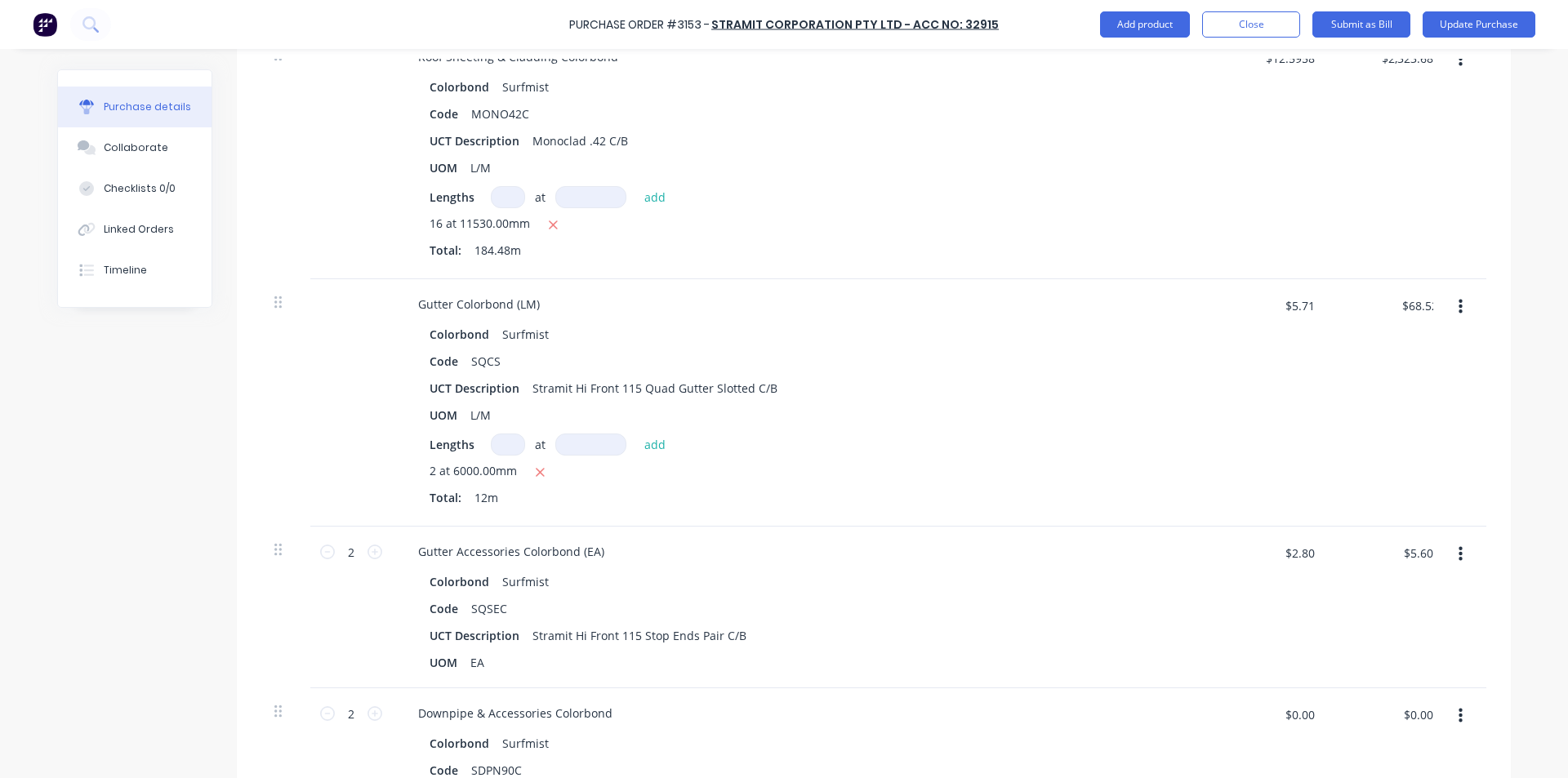
click at [1054, 435] on div "Lengths at add" at bounding box center [801, 444] width 742 height 22
click at [1435, 556] on input "$5.60" at bounding box center [1418, 552] width 49 height 26
drag, startPoint x: 1173, startPoint y: 582, endPoint x: 1204, endPoint y: 608, distance: 40.5
click at [1173, 579] on div "Colorbond Surfmist Code SQSEC UCT Description Stramit Hi Front 115 Stop Ends Pa…" at bounding box center [801, 622] width 791 height 104
click at [1417, 724] on input "$0.00" at bounding box center [1418, 715] width 49 height 26
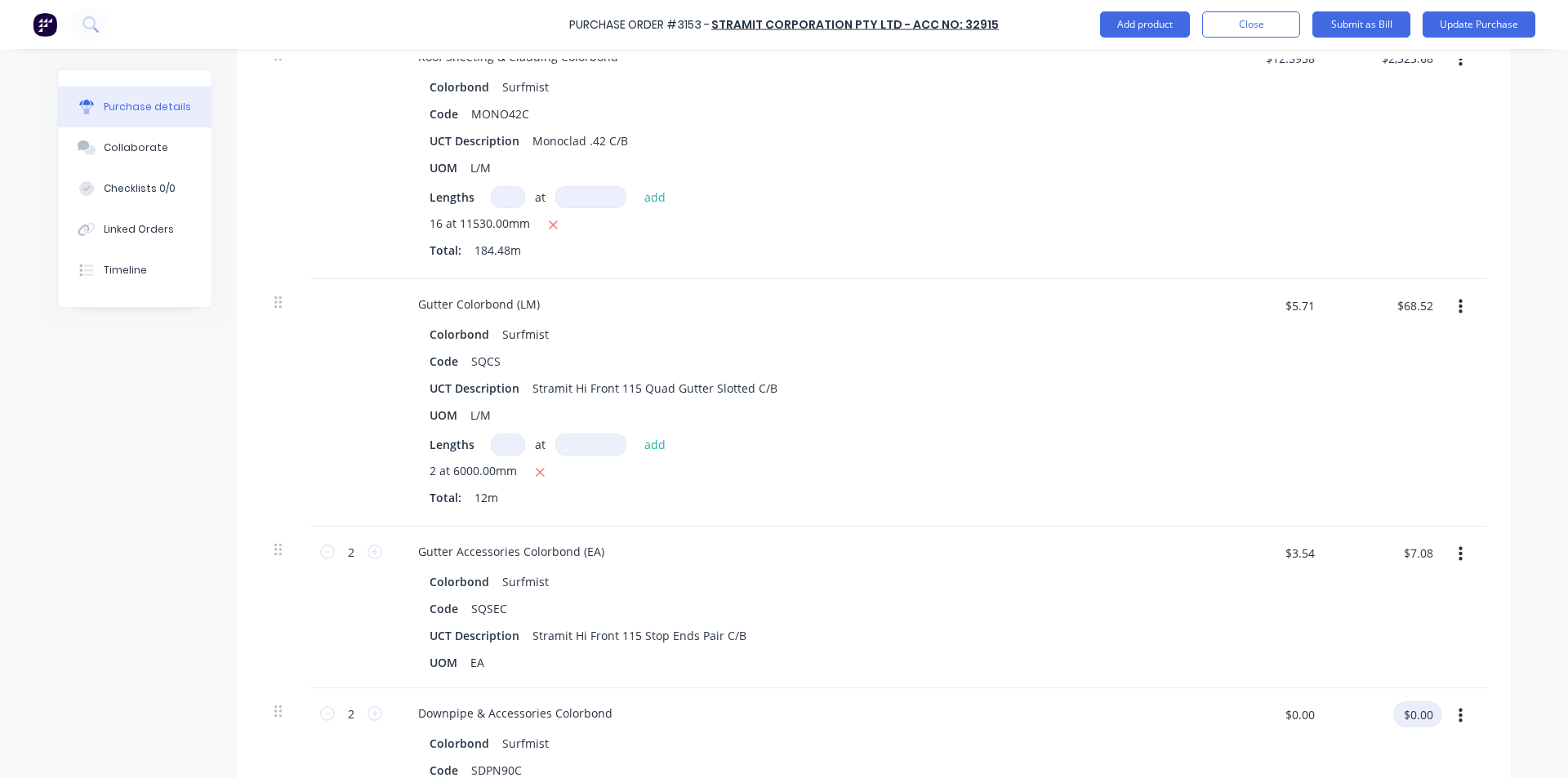
scroll to position [817, 0]
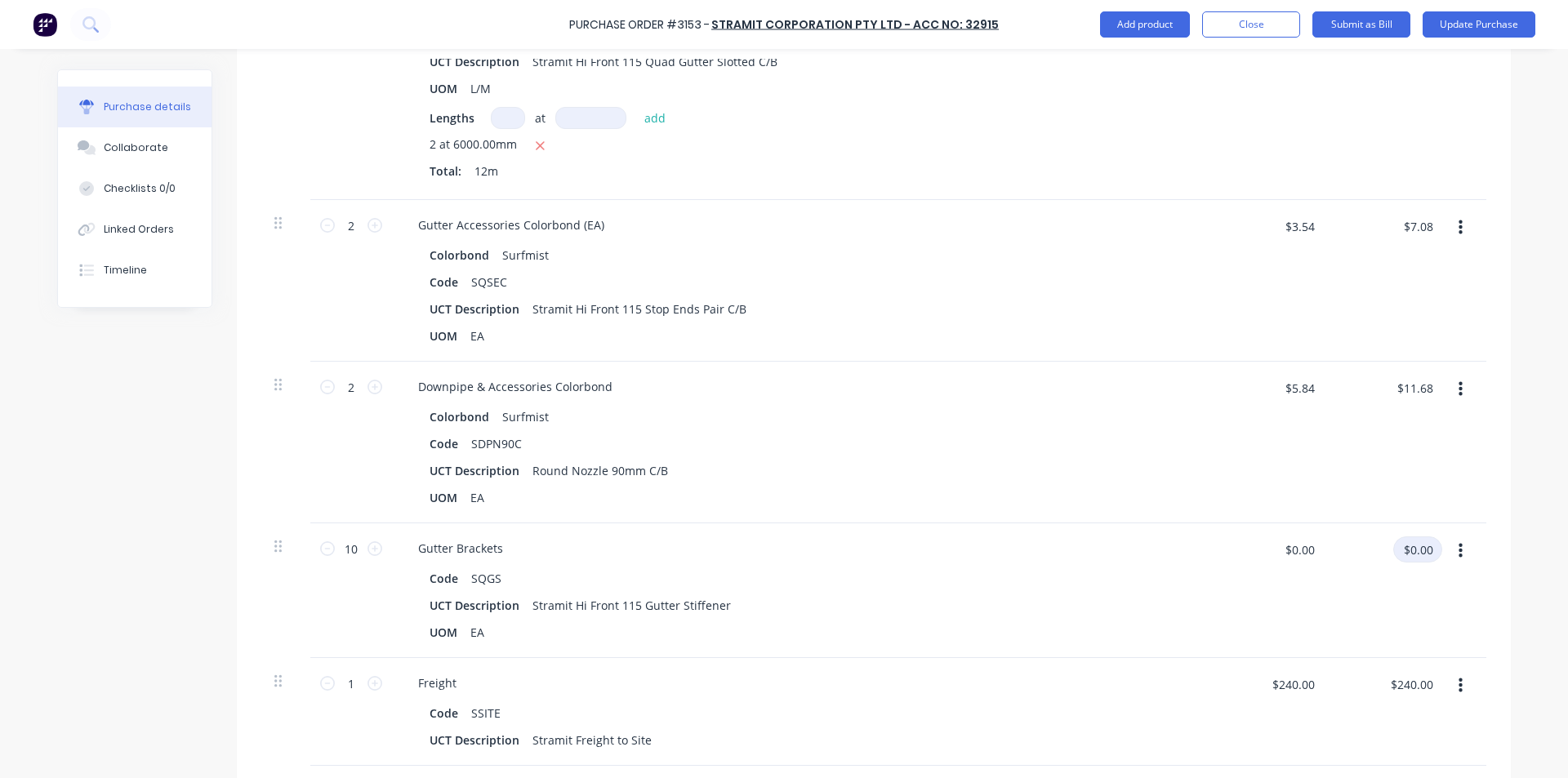
click at [1412, 549] on input "$0.00" at bounding box center [1418, 549] width 49 height 26
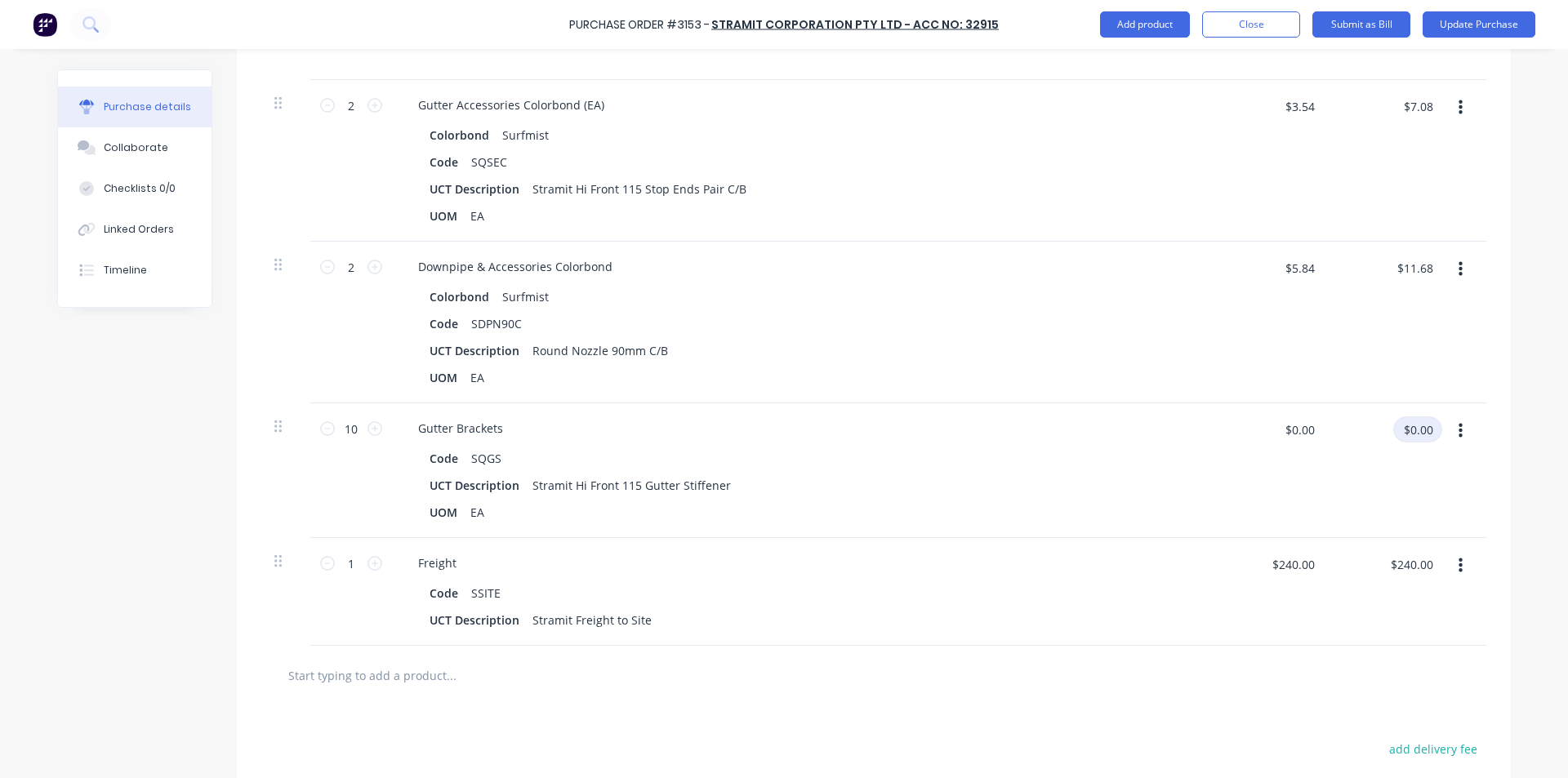
scroll to position [980, 0]
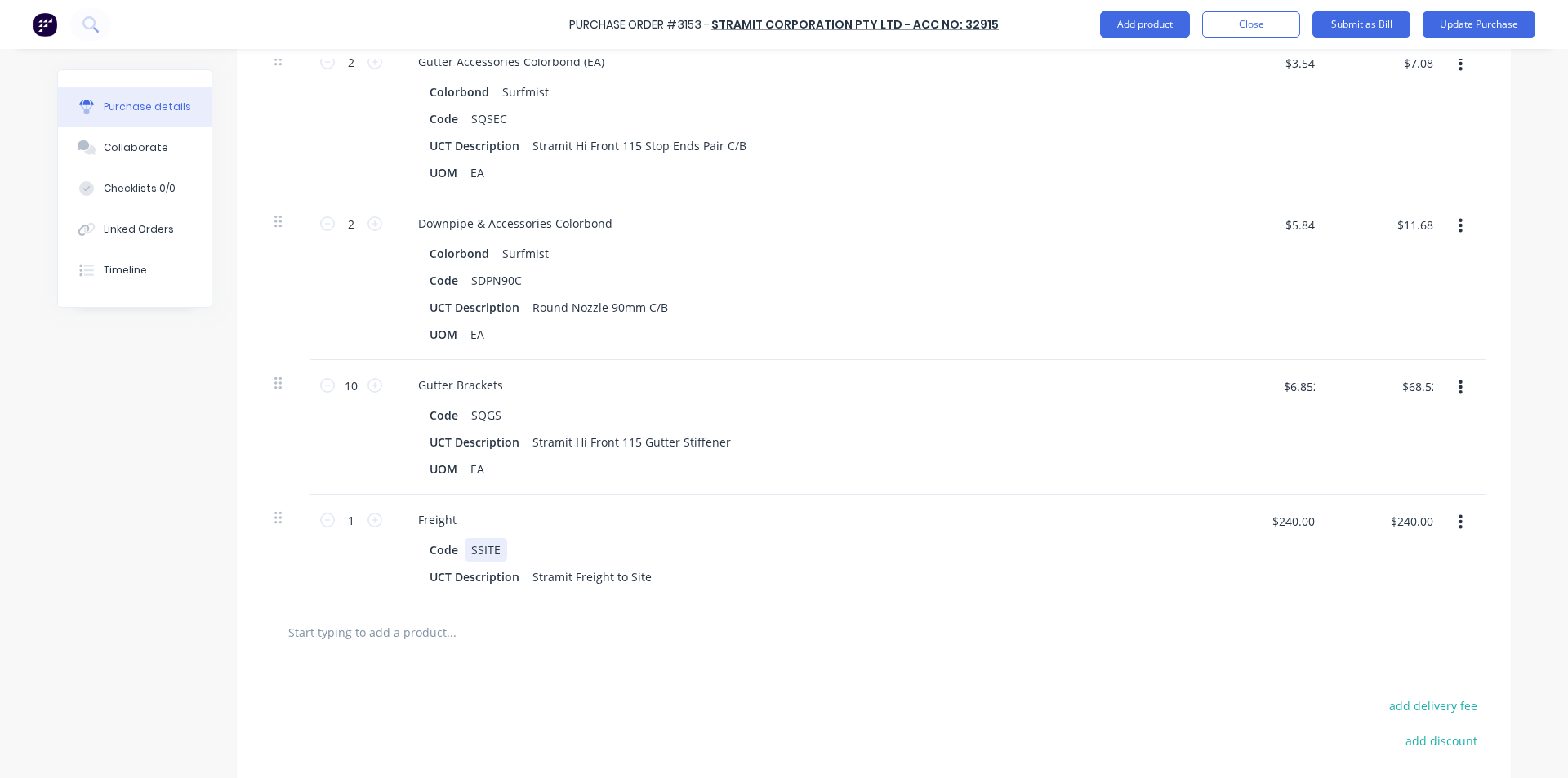
drag, startPoint x: 786, startPoint y: 559, endPoint x: 794, endPoint y: 547, distance: 14.4
click at [789, 555] on div "Code SSITE" at bounding box center [797, 550] width 748 height 24
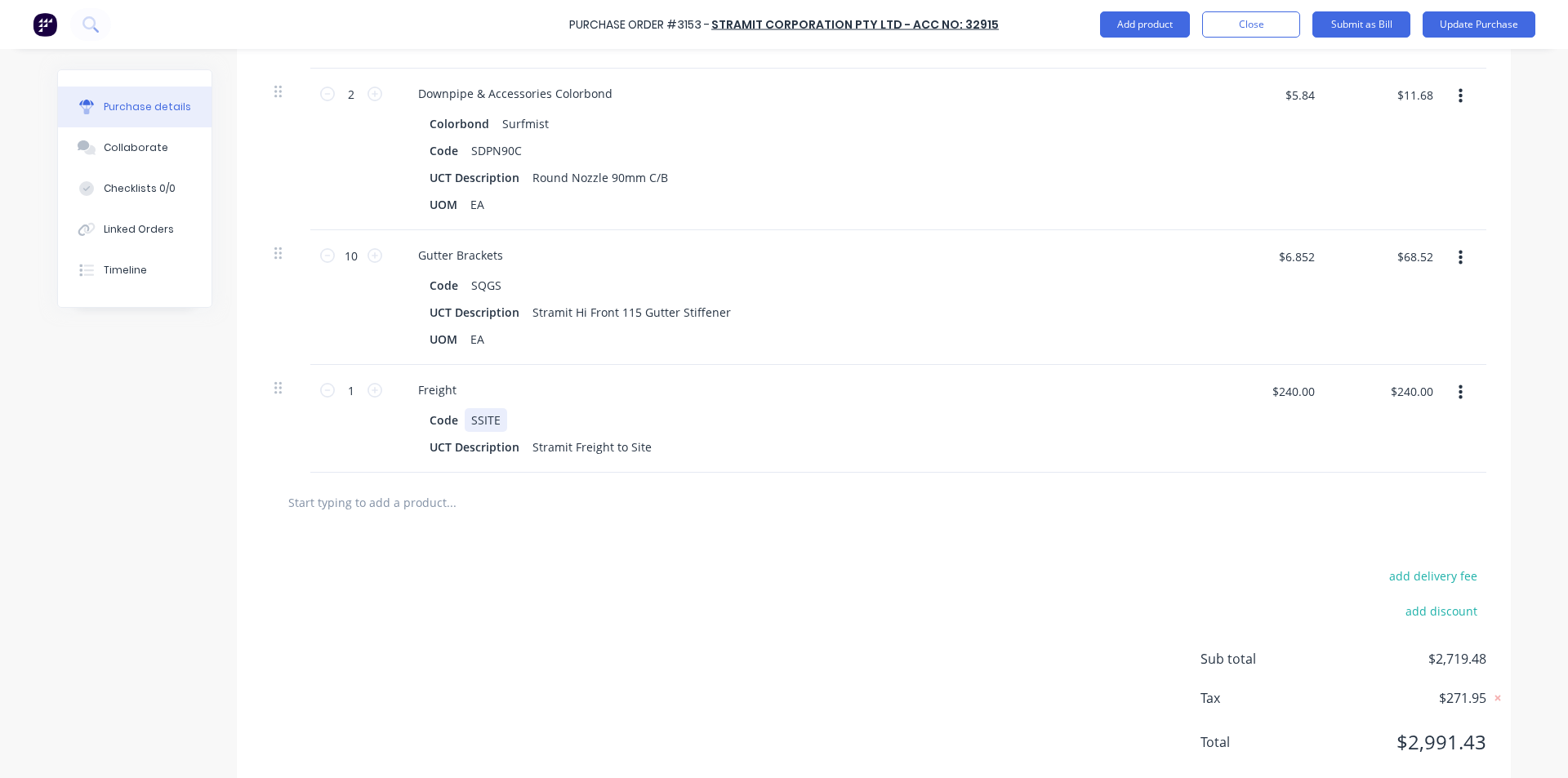
scroll to position [1149, 0]
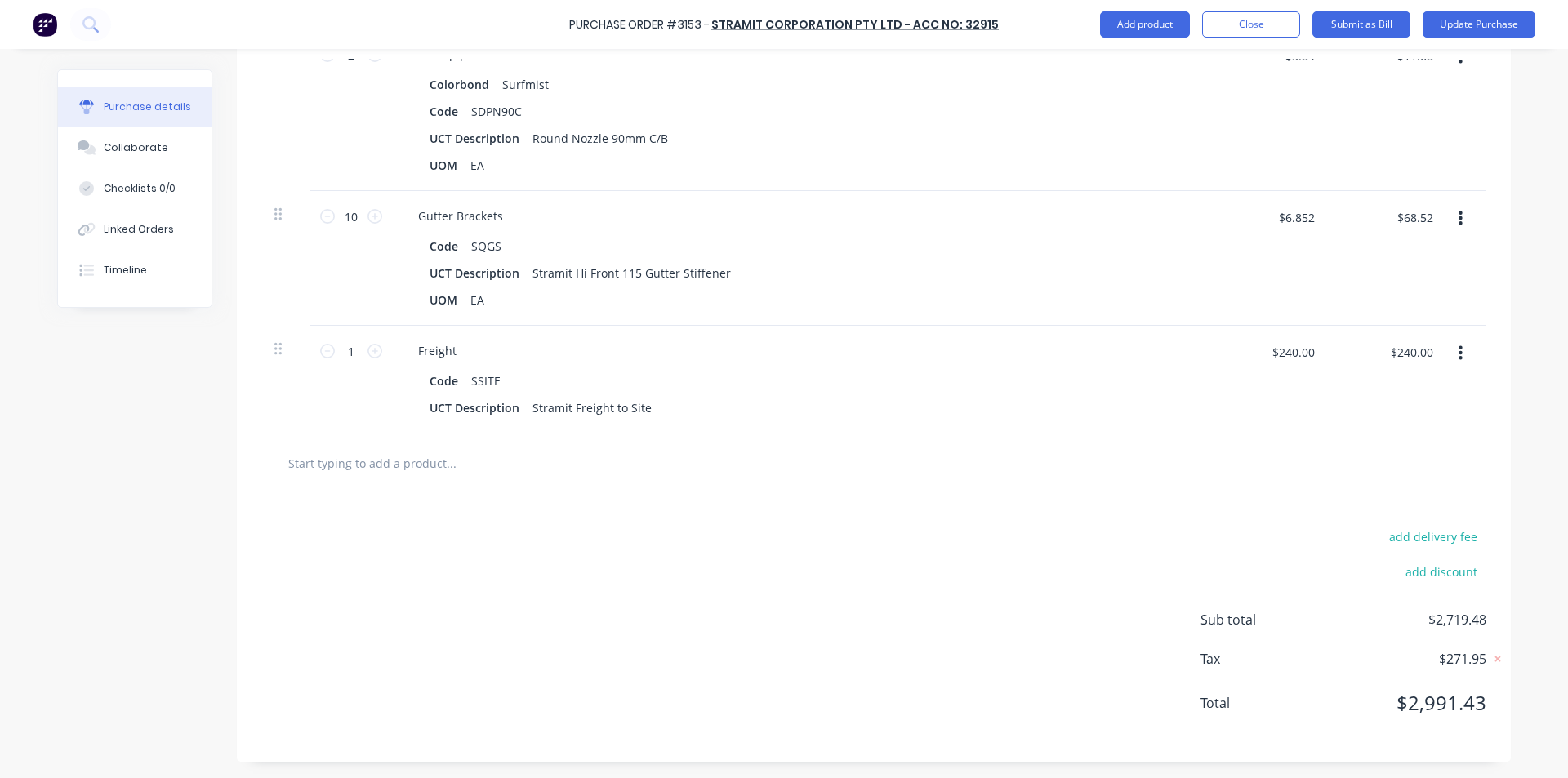
click at [1036, 451] on div at bounding box center [874, 463] width 1199 height 33
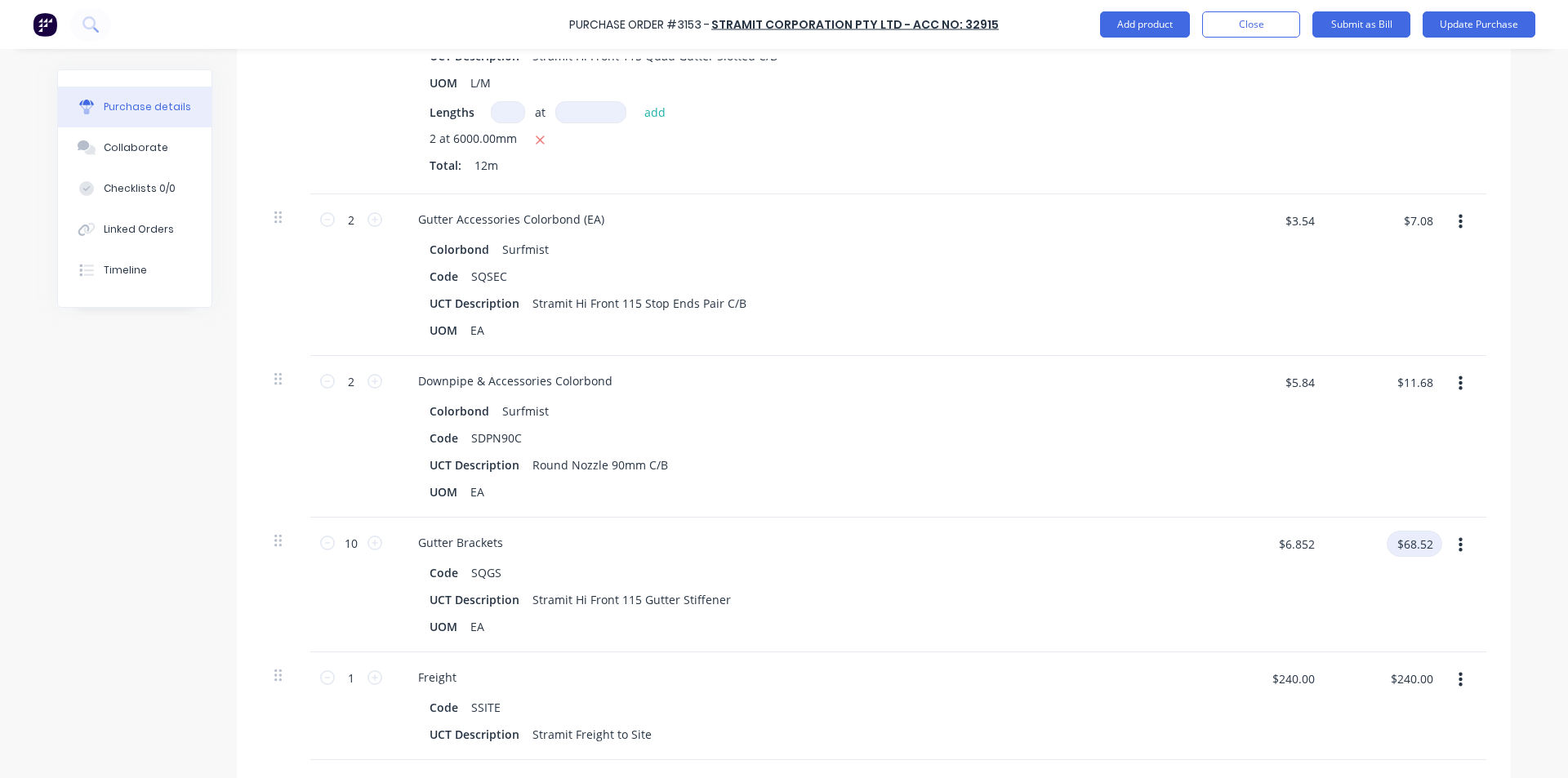
scroll to position [904, 0]
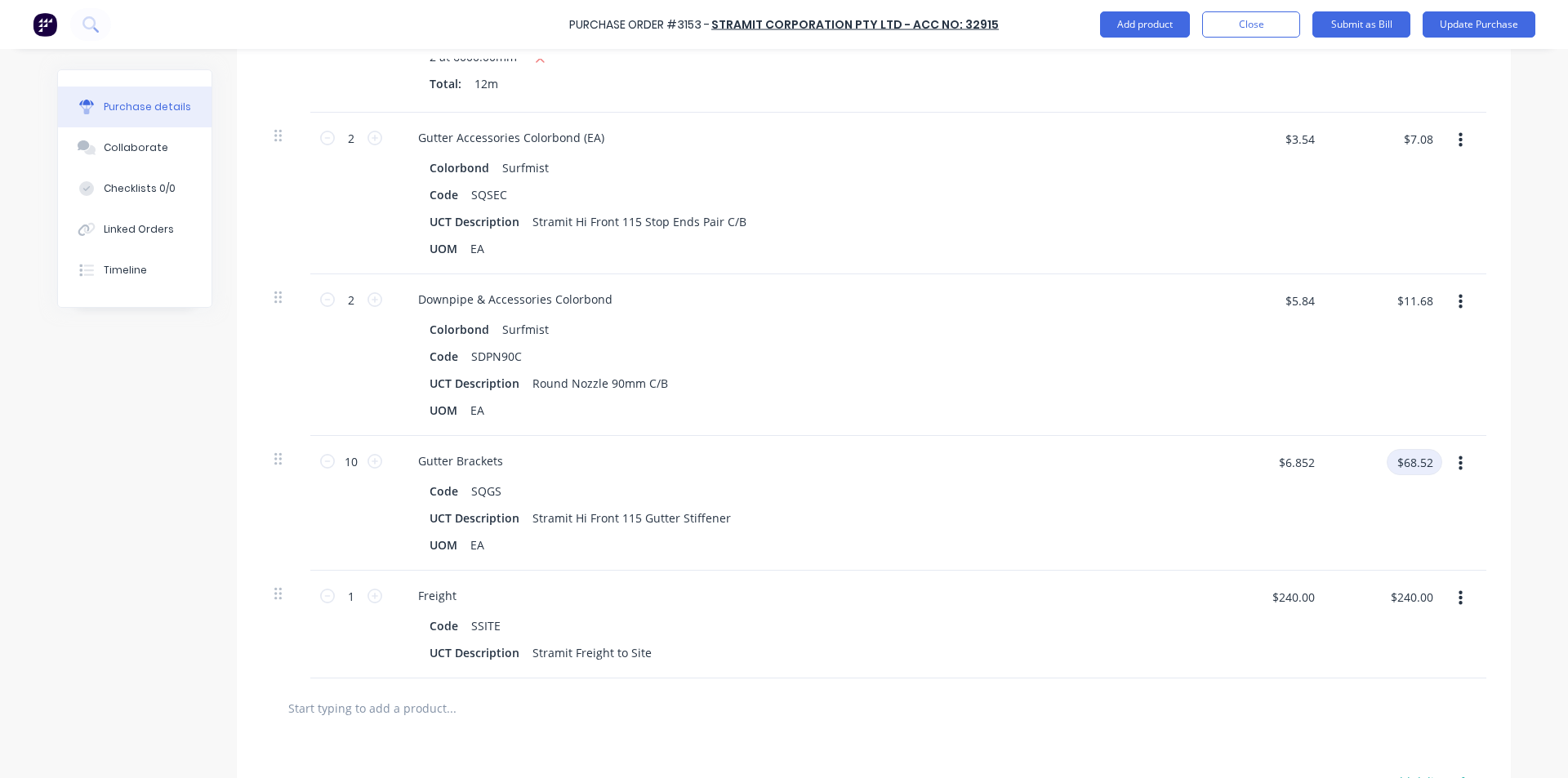
click at [1410, 472] on input "$68.52" at bounding box center [1414, 462] width 55 height 26
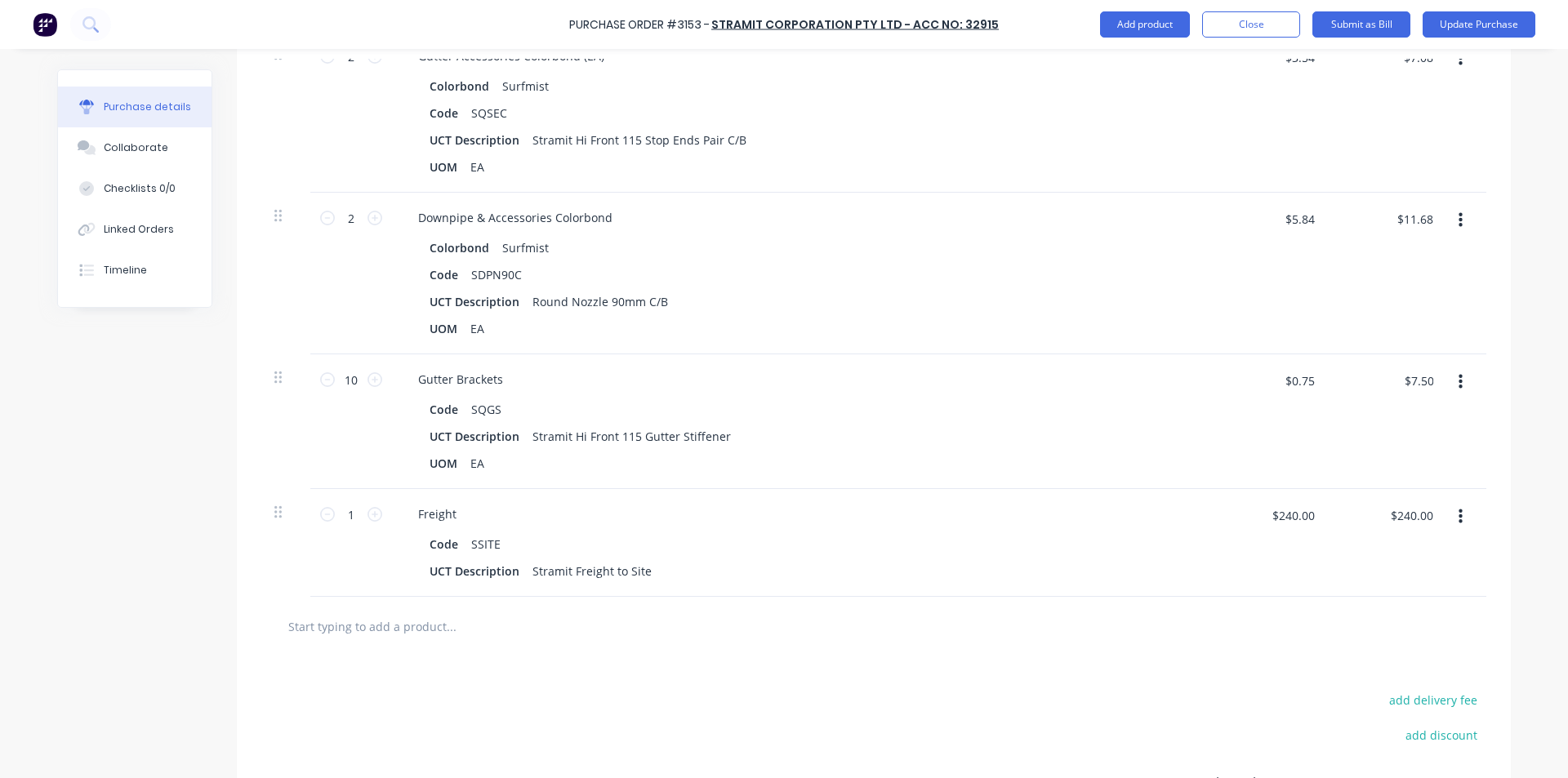
click at [1358, 478] on div "$7.50 7.50" at bounding box center [1387, 422] width 119 height 135
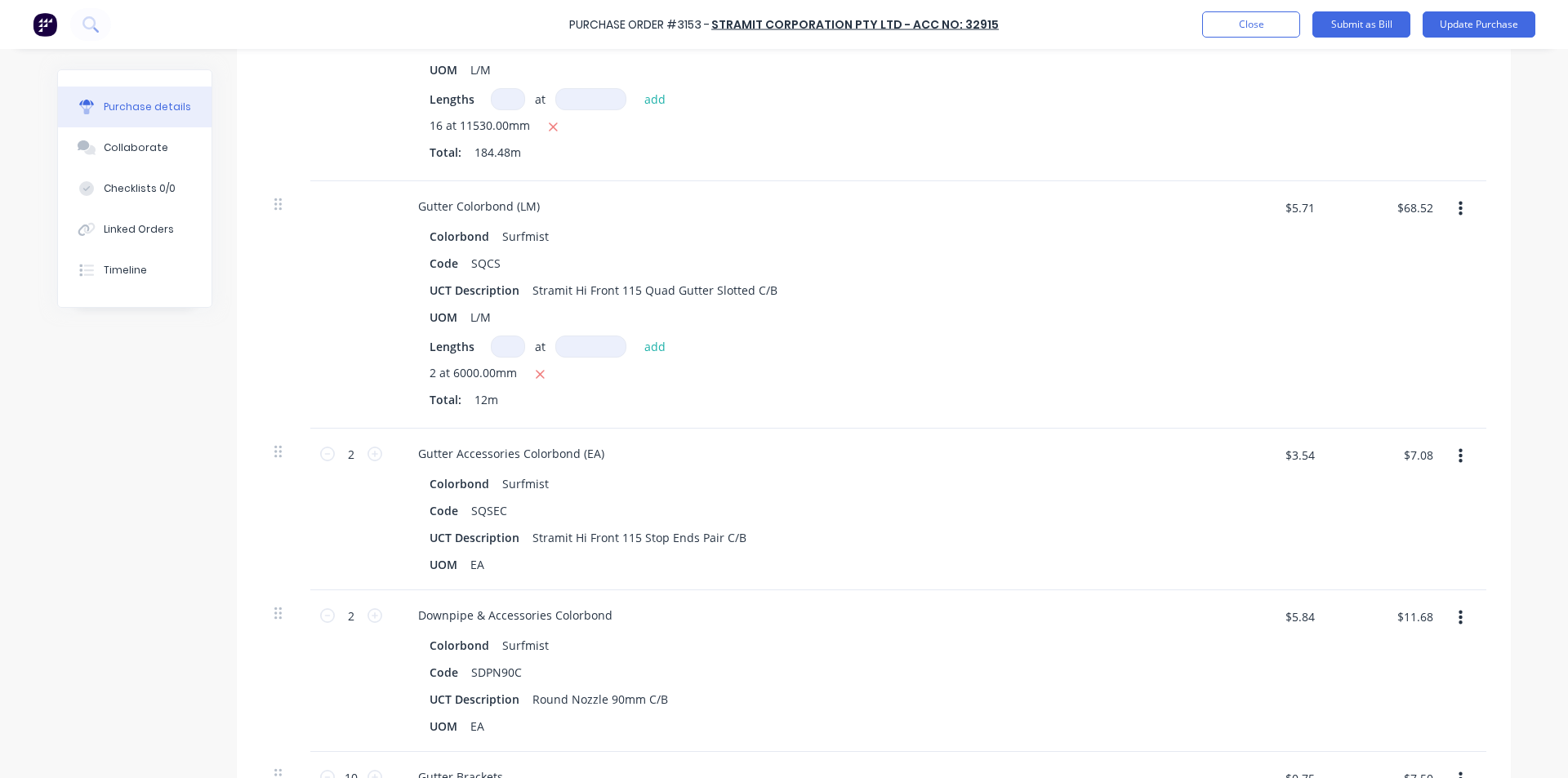
scroll to position [251, 0]
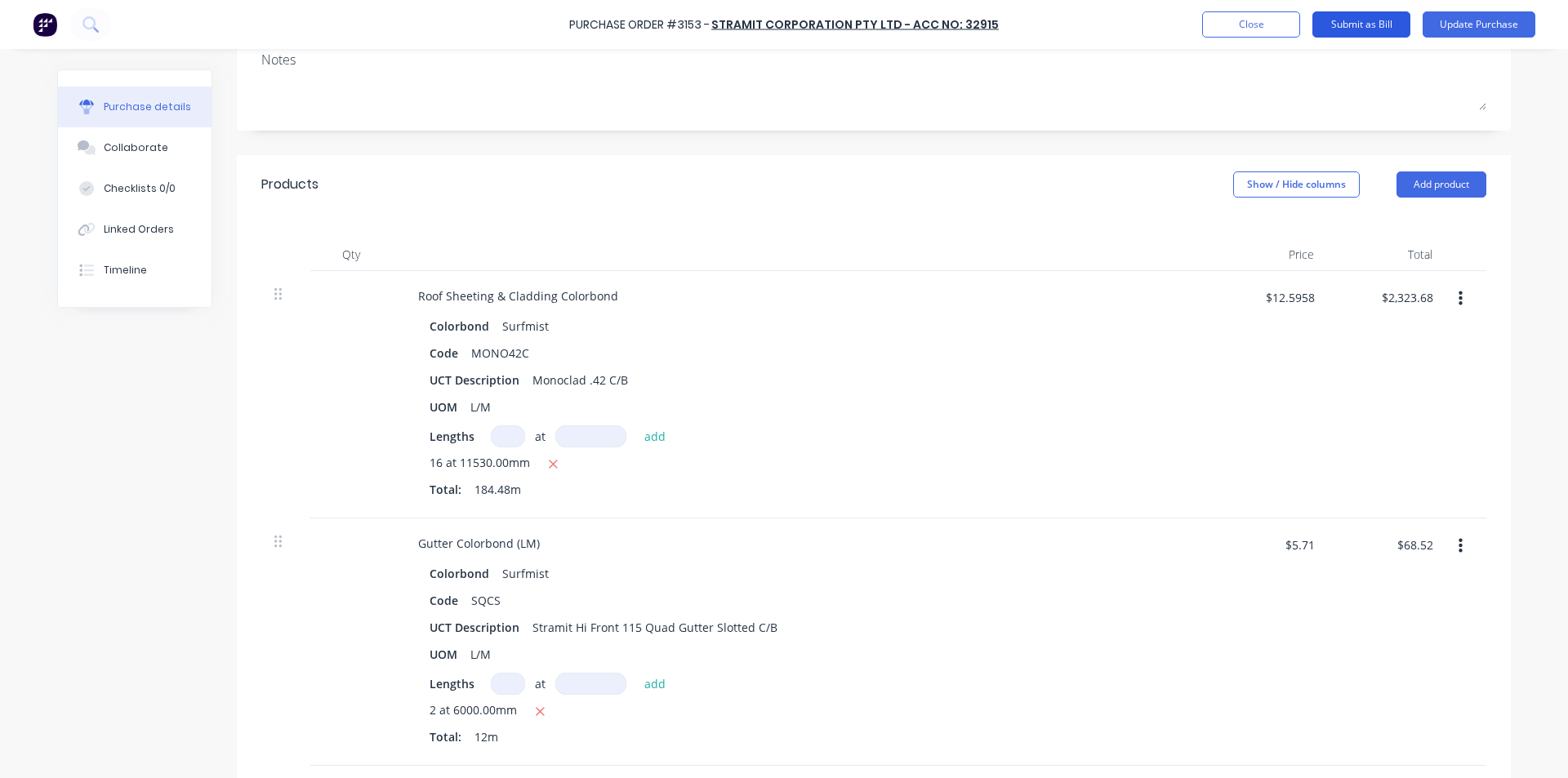
click at [1368, 28] on button "Submit as Bill" at bounding box center [1361, 24] width 98 height 26
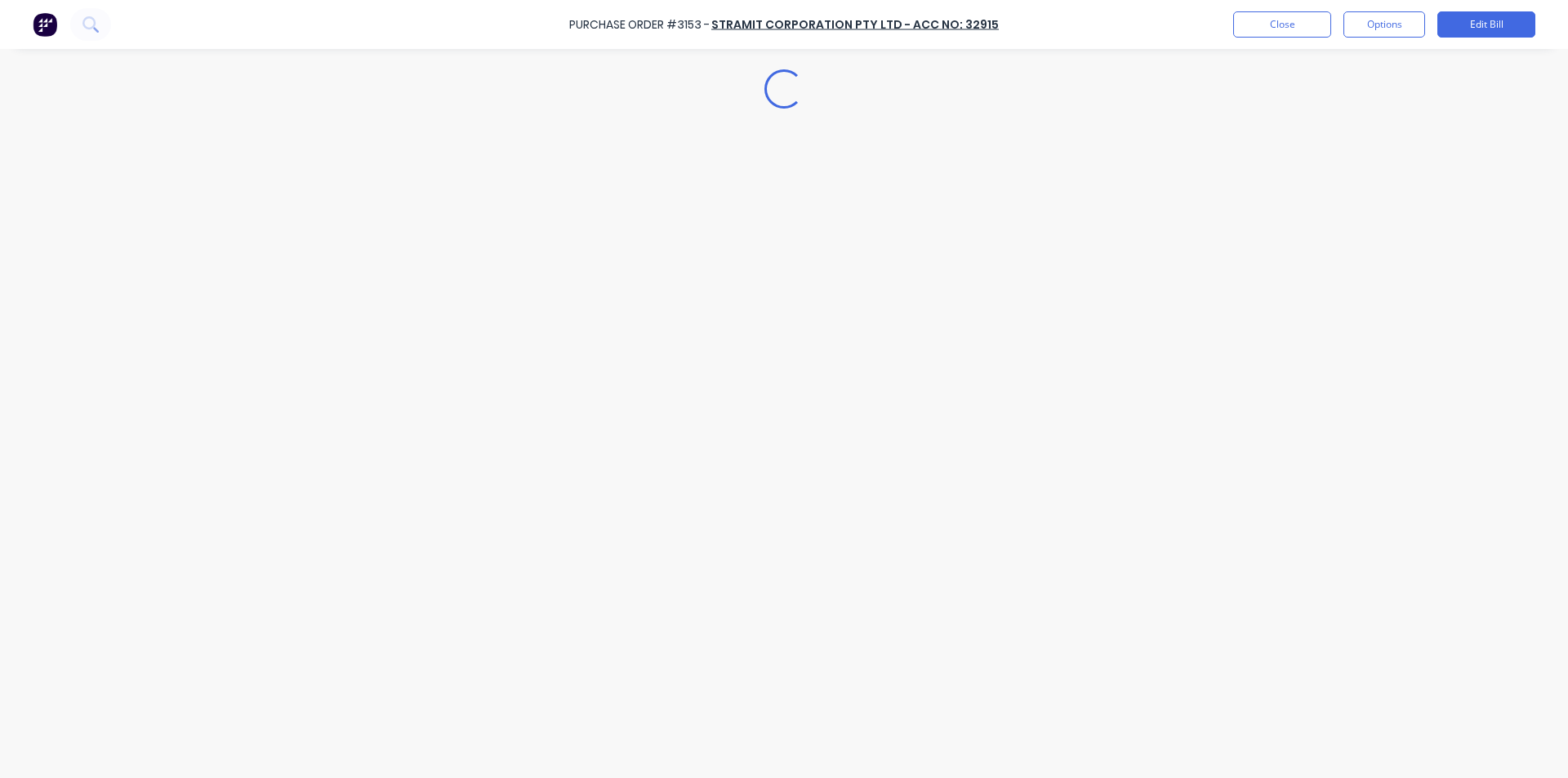
scroll to position [0, 0]
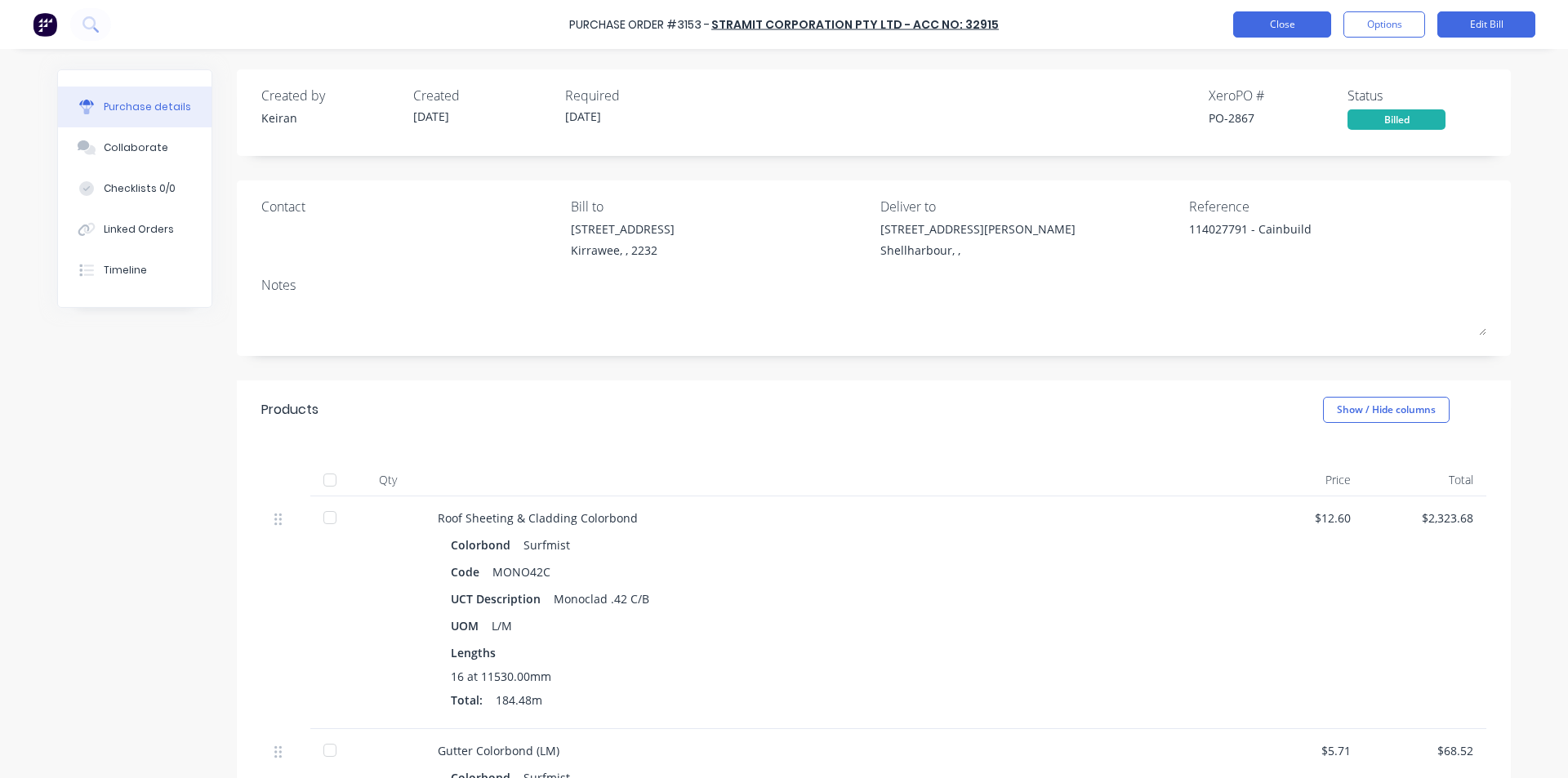
click at [1274, 23] on button "Close" at bounding box center [1282, 24] width 98 height 26
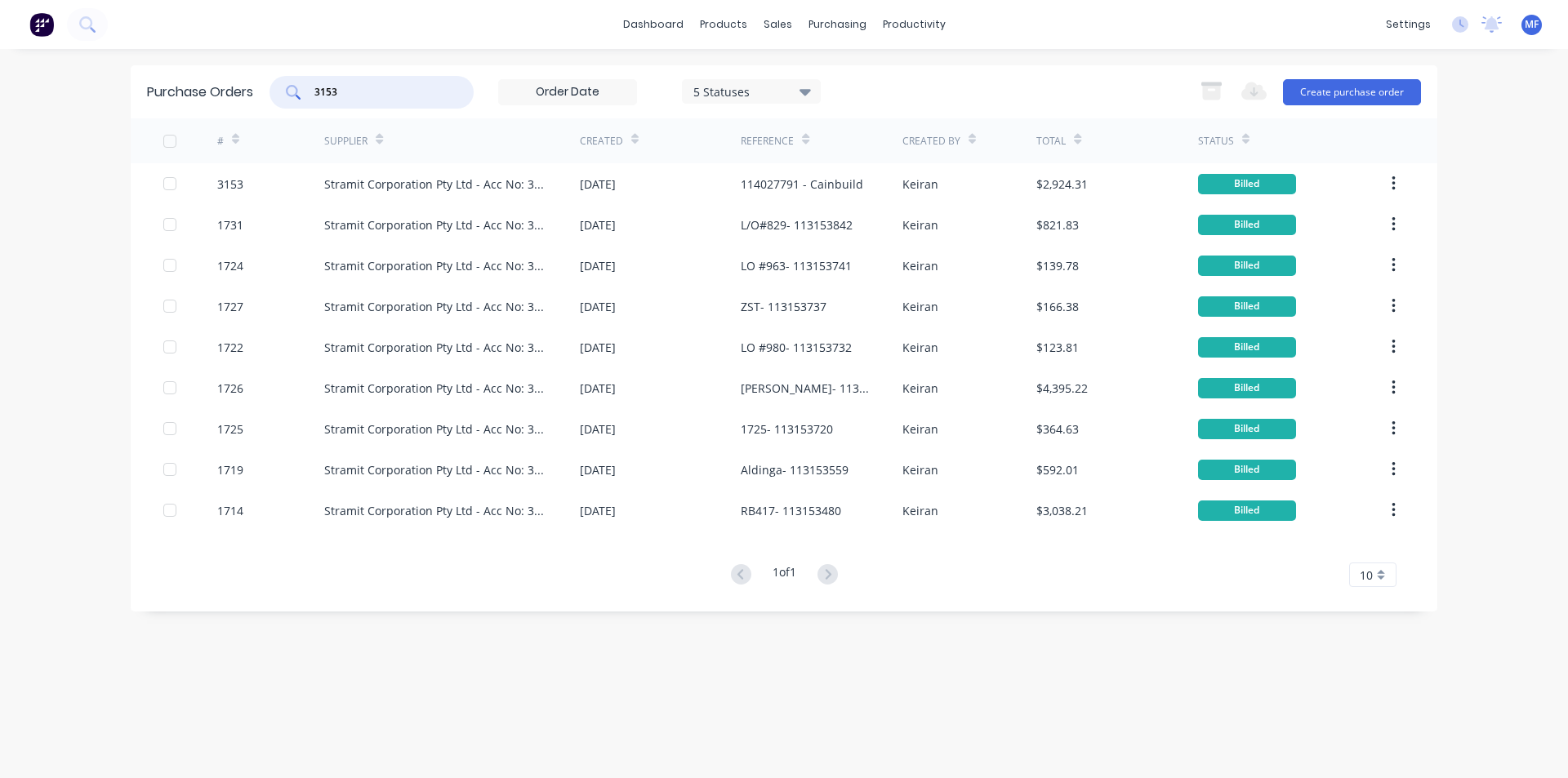
click at [386, 94] on input "3153" at bounding box center [381, 92] width 136 height 16
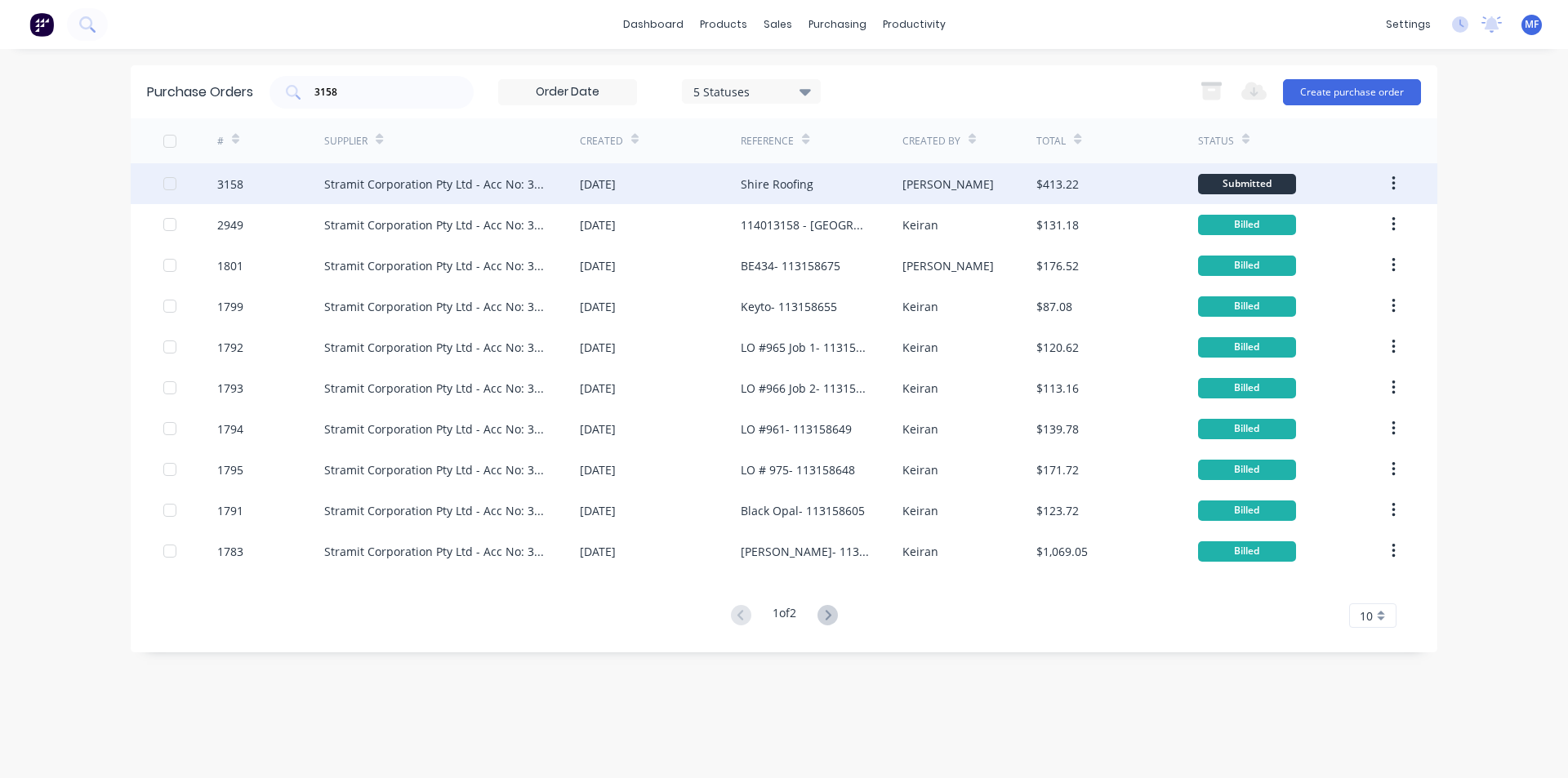
click at [433, 183] on div "Stramit Corporation Pty Ltd - Acc No: 32915" at bounding box center [436, 184] width 223 height 17
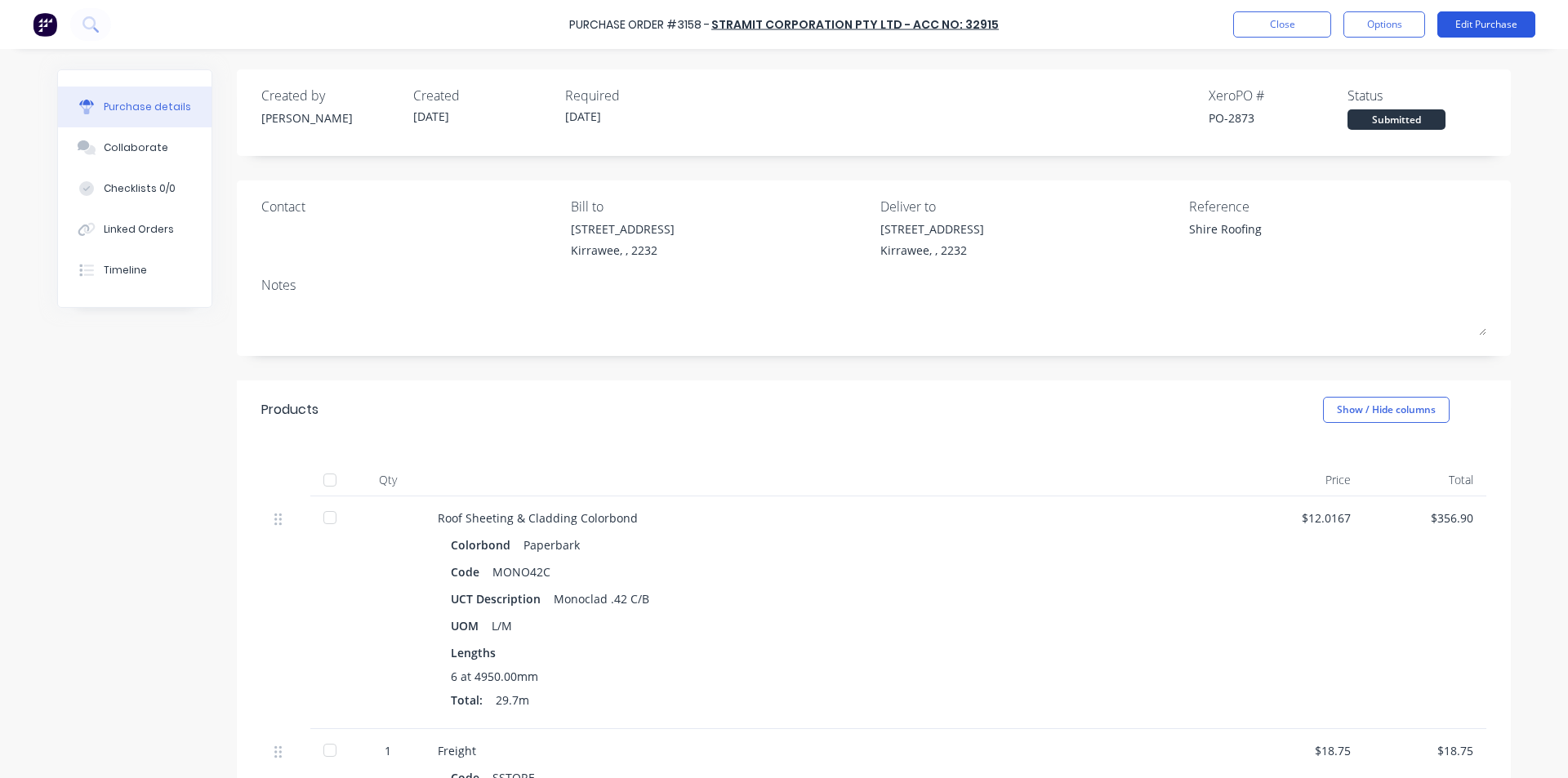
click at [1492, 27] on button "Edit Purchase" at bounding box center [1486, 24] width 98 height 26
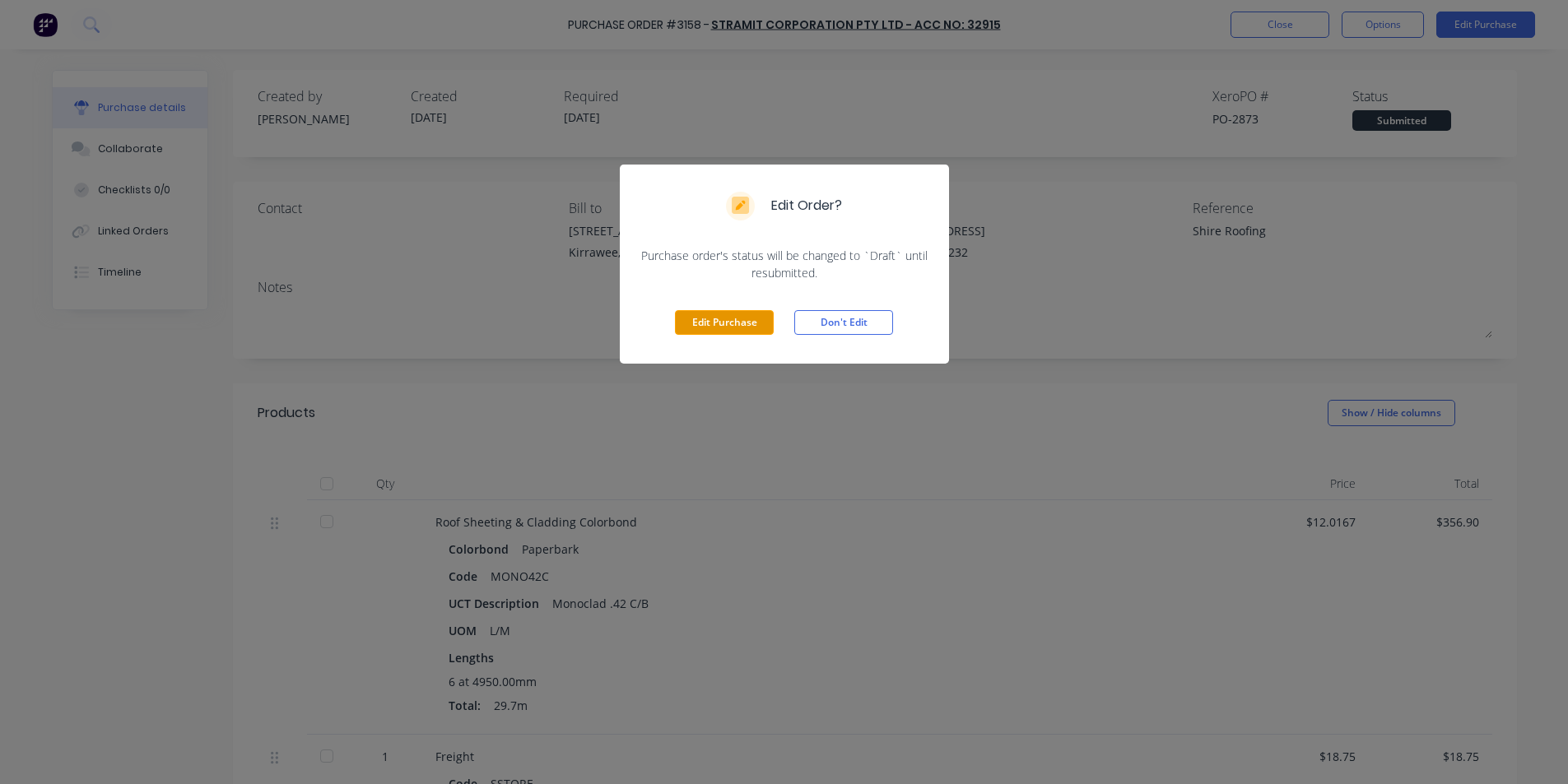
click at [744, 316] on button "Edit Purchase" at bounding box center [725, 323] width 99 height 25
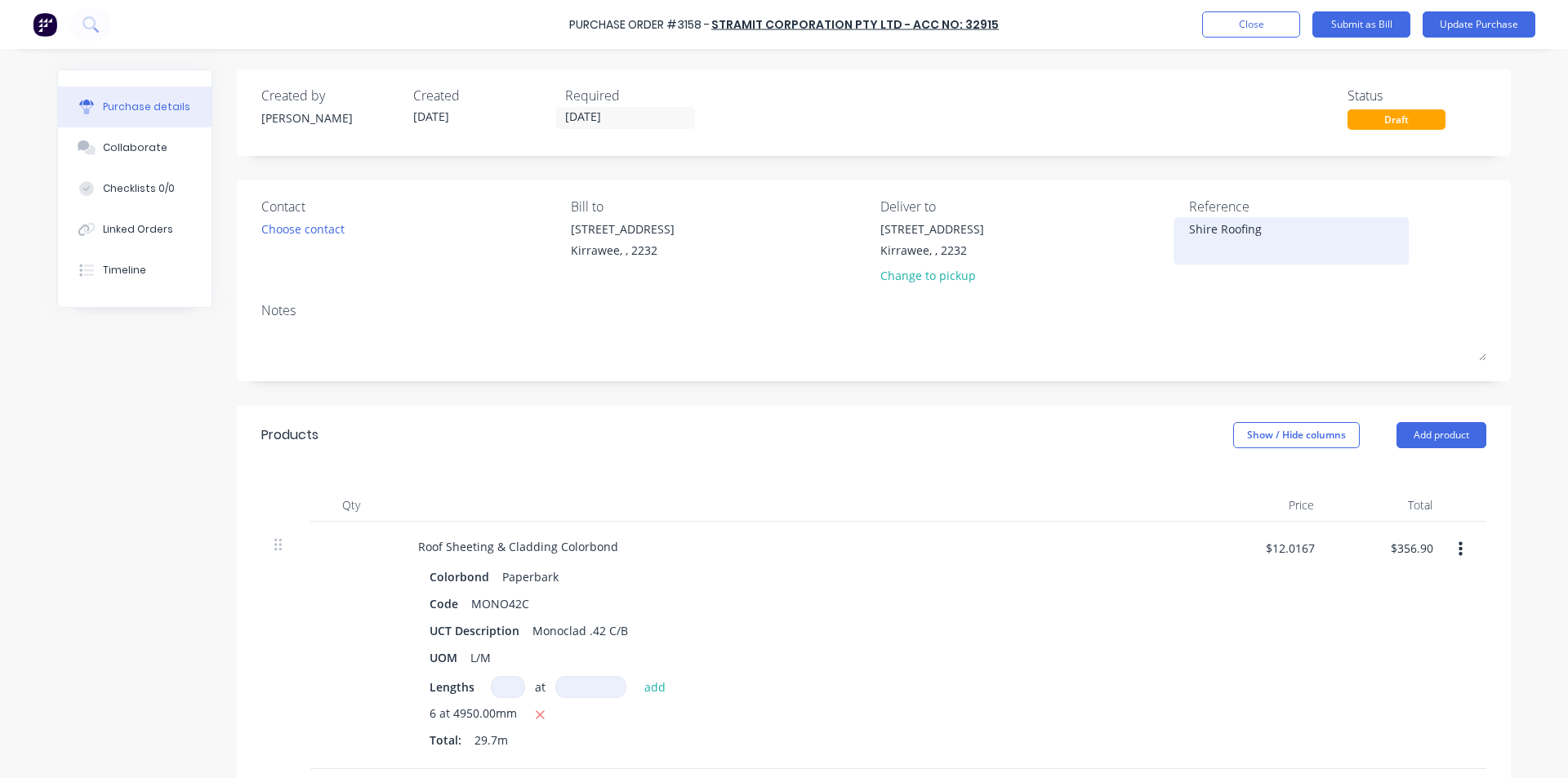
click at [1284, 232] on textarea "Shire Roofing" at bounding box center [1290, 238] width 204 height 37
click at [1277, 261] on div "114027817 - Shire Roofing" at bounding box center [1290, 240] width 204 height 41
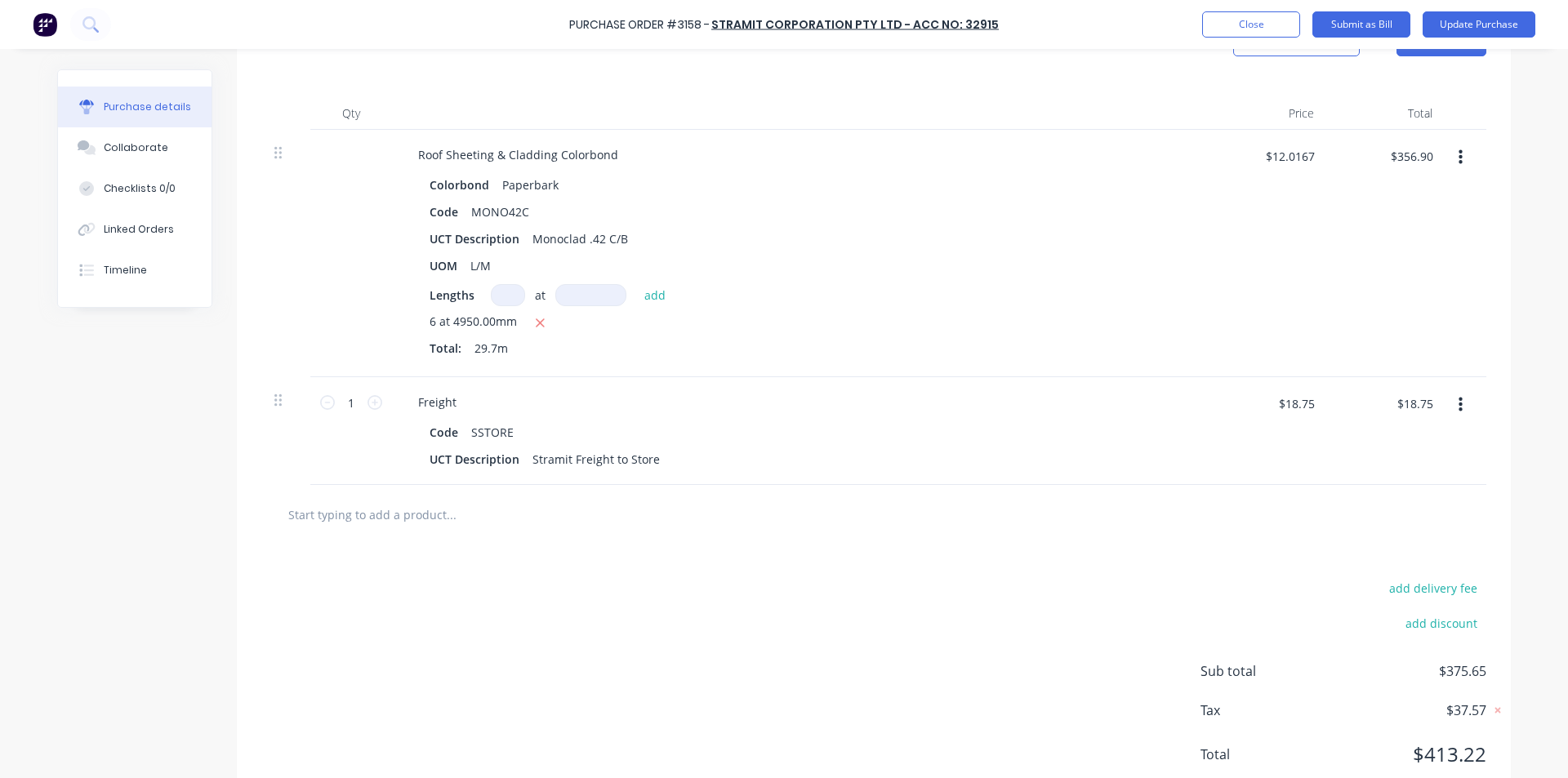
scroll to position [408, 0]
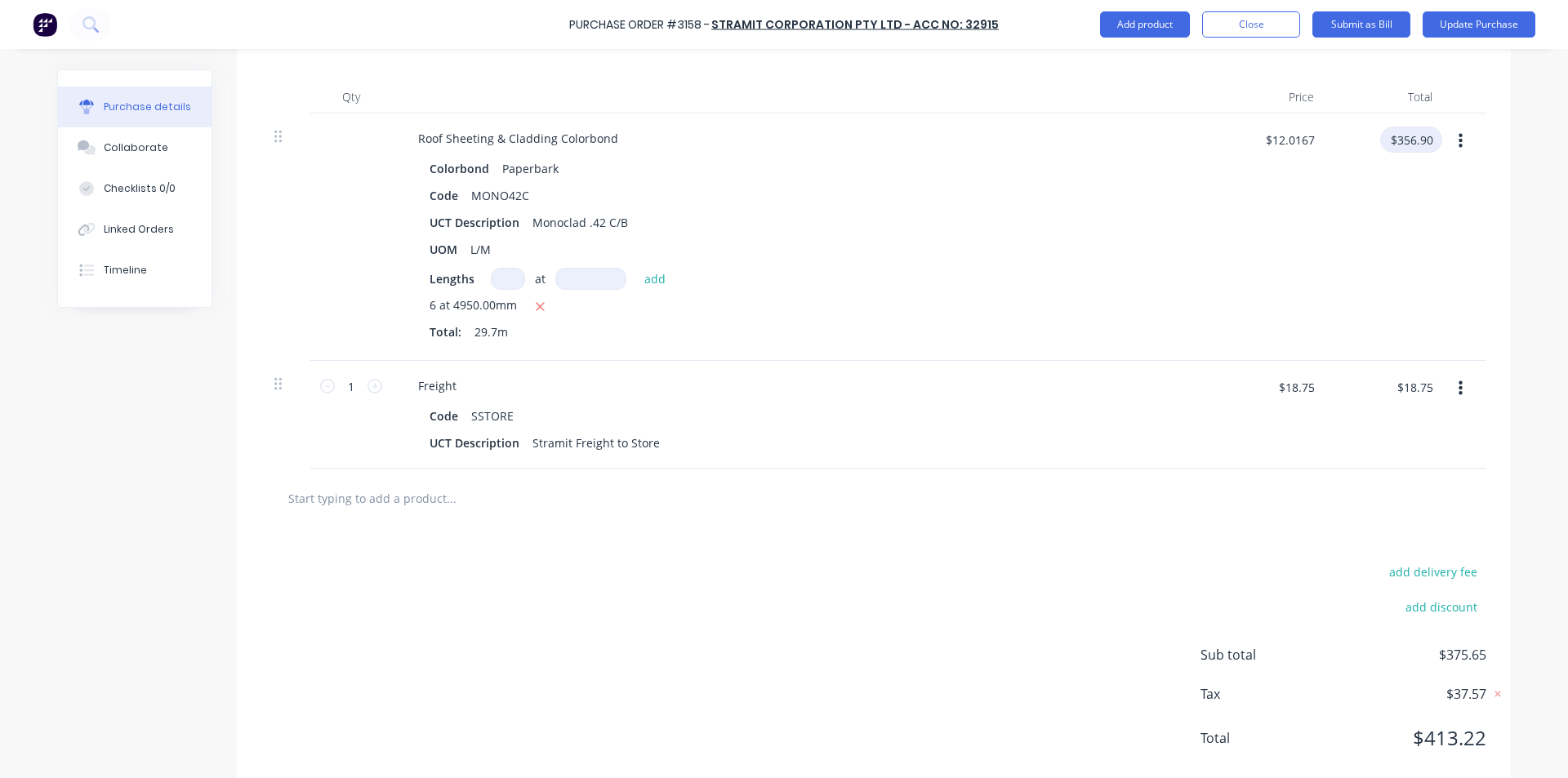
click at [1403, 147] on input "$356.90" at bounding box center [1411, 140] width 62 height 26
click at [1298, 457] on div "$18.75 $18.75" at bounding box center [1268, 414] width 119 height 108
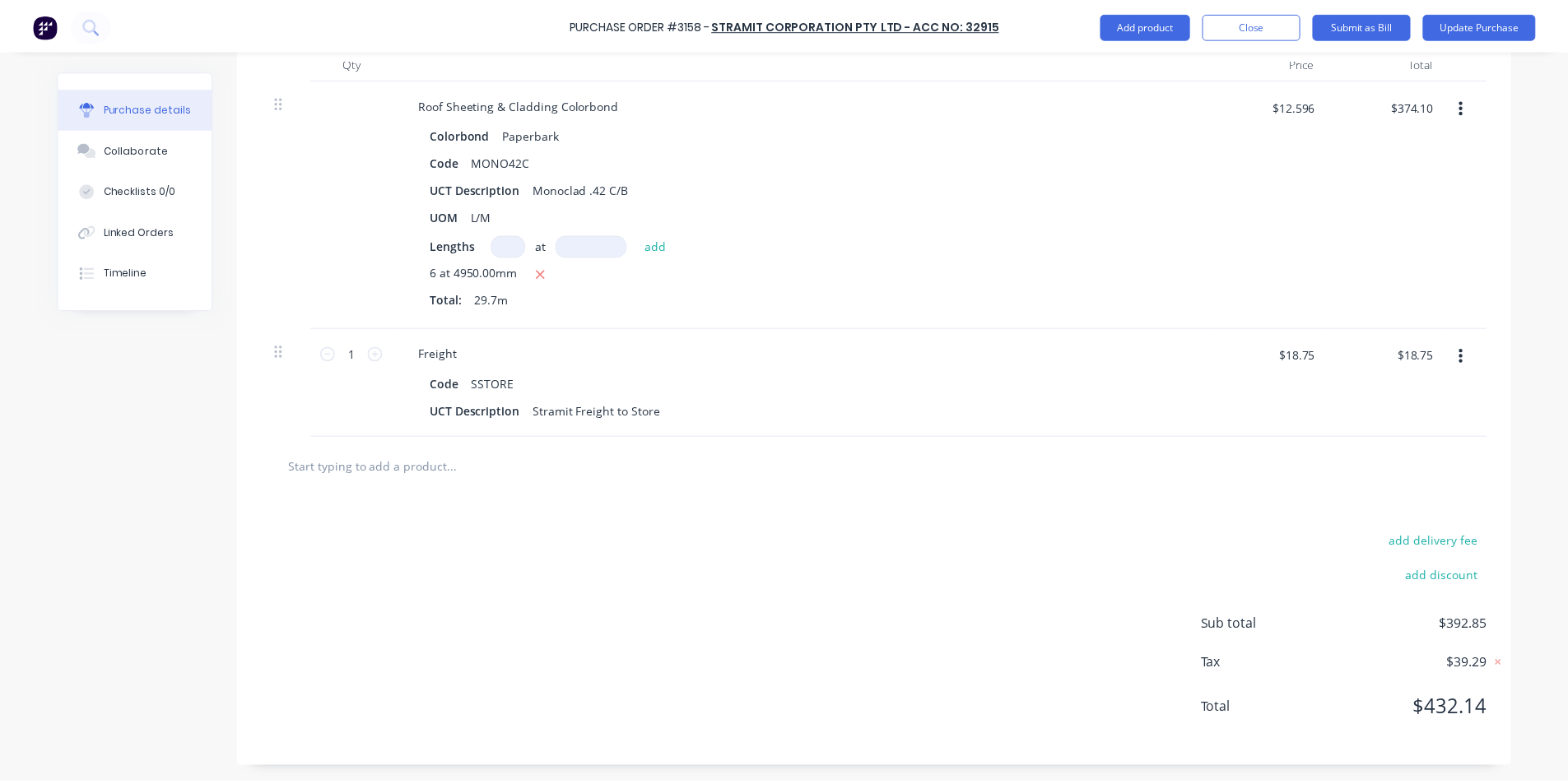
scroll to position [0, 0]
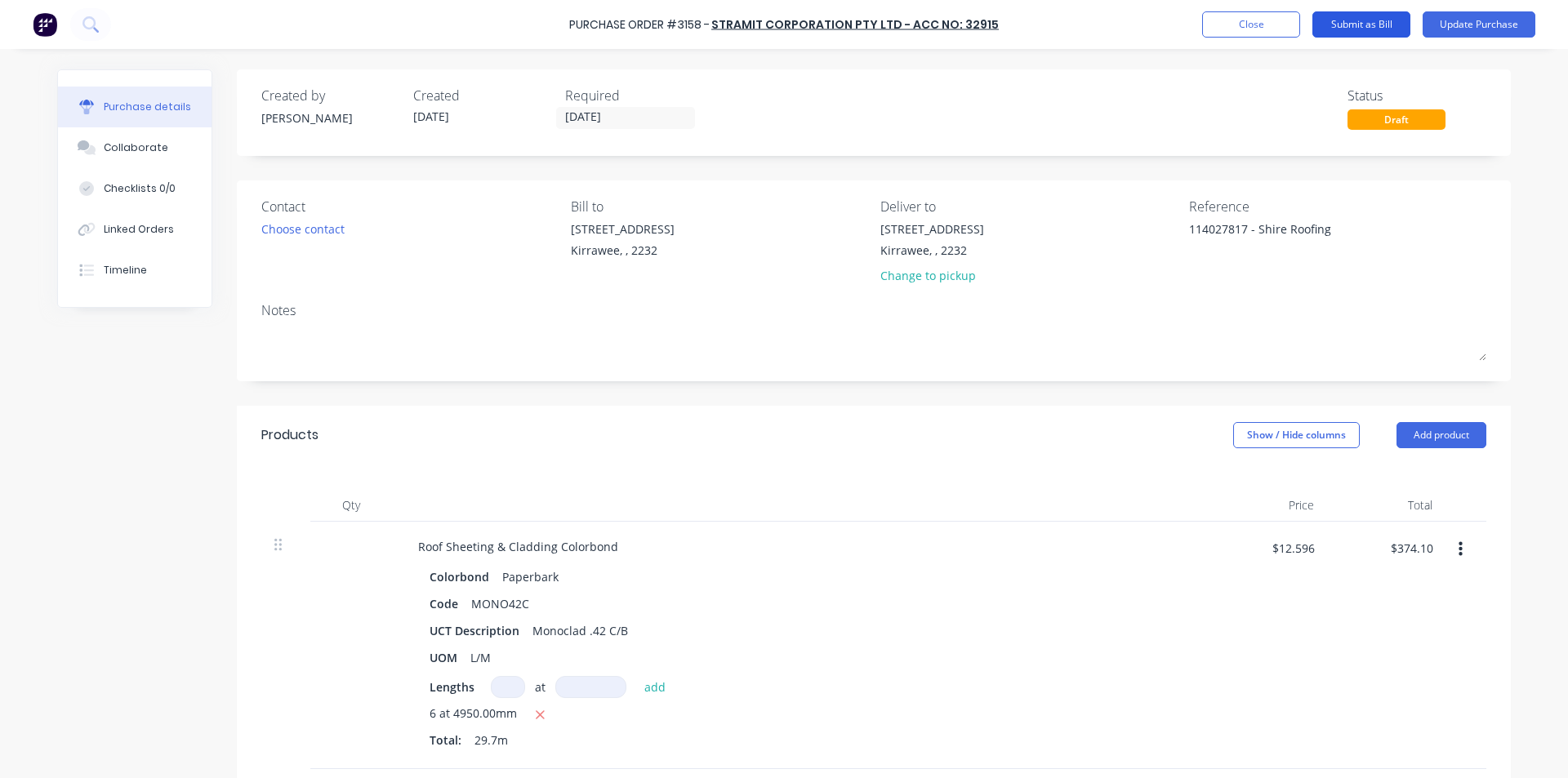
click at [1370, 15] on button "Submit as Bill" at bounding box center [1361, 24] width 98 height 26
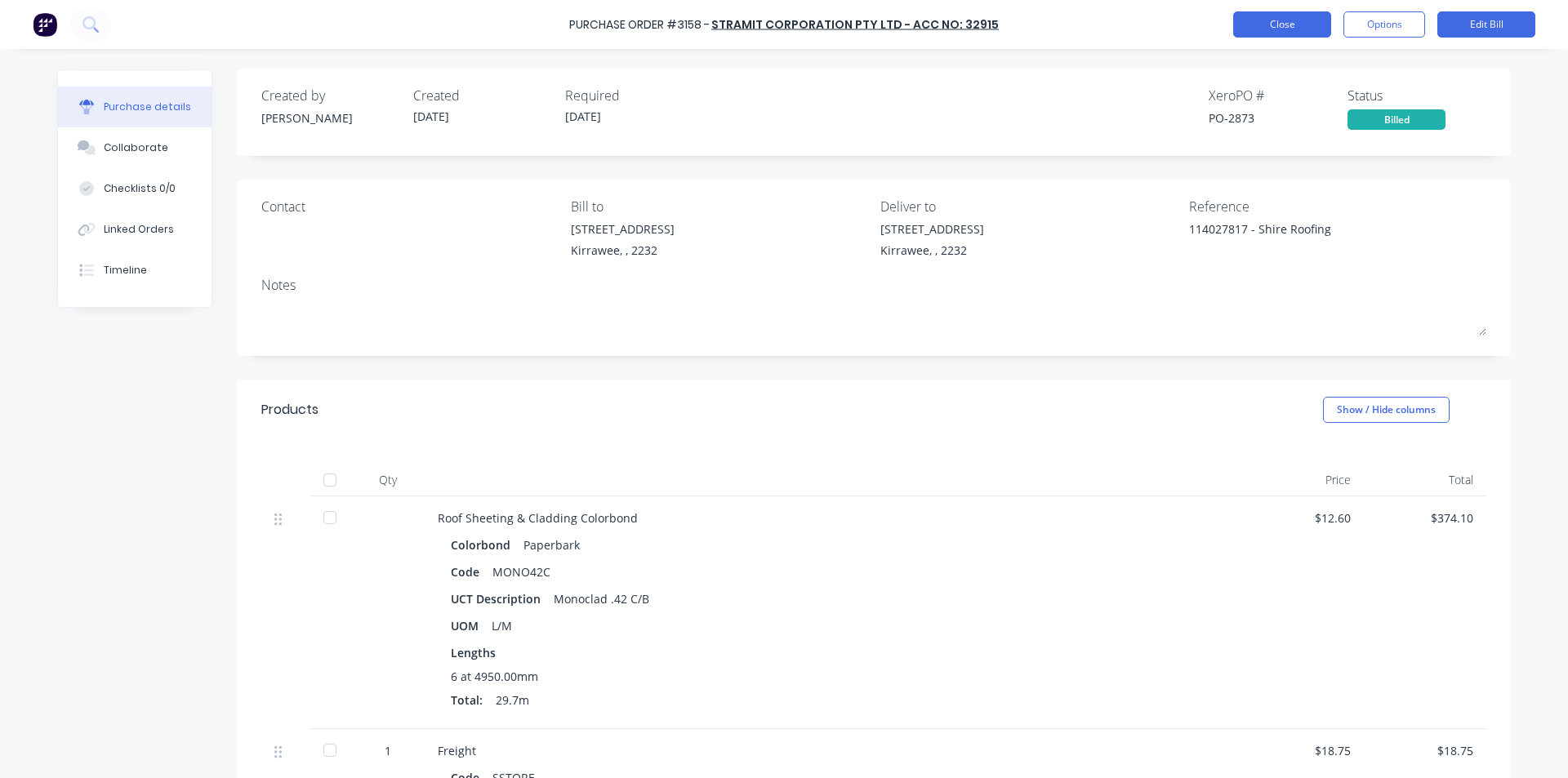
click at [1307, 37] on button "Close" at bounding box center [1282, 24] width 98 height 26
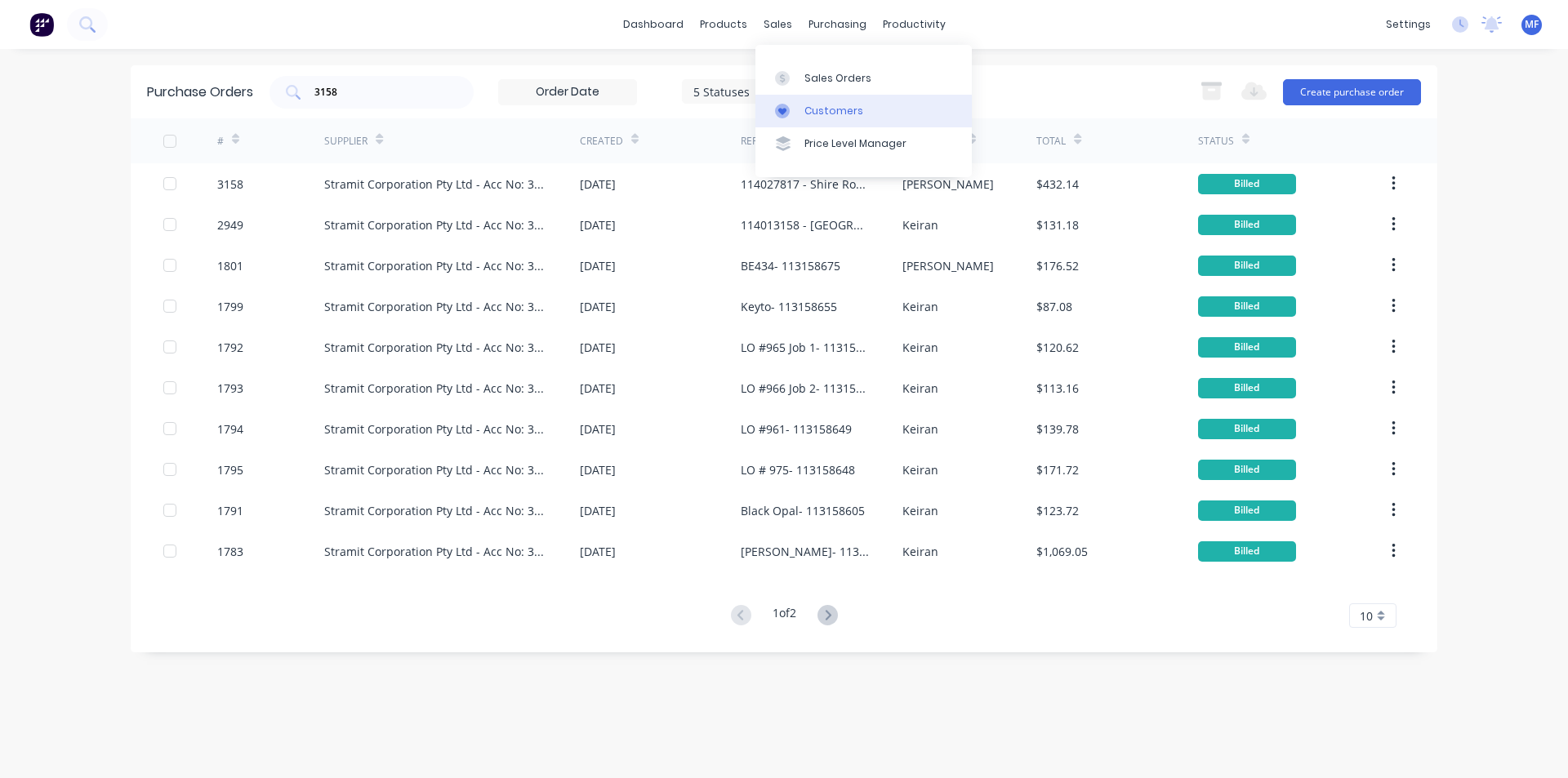
click at [813, 112] on div "Customers" at bounding box center [833, 111] width 59 height 15
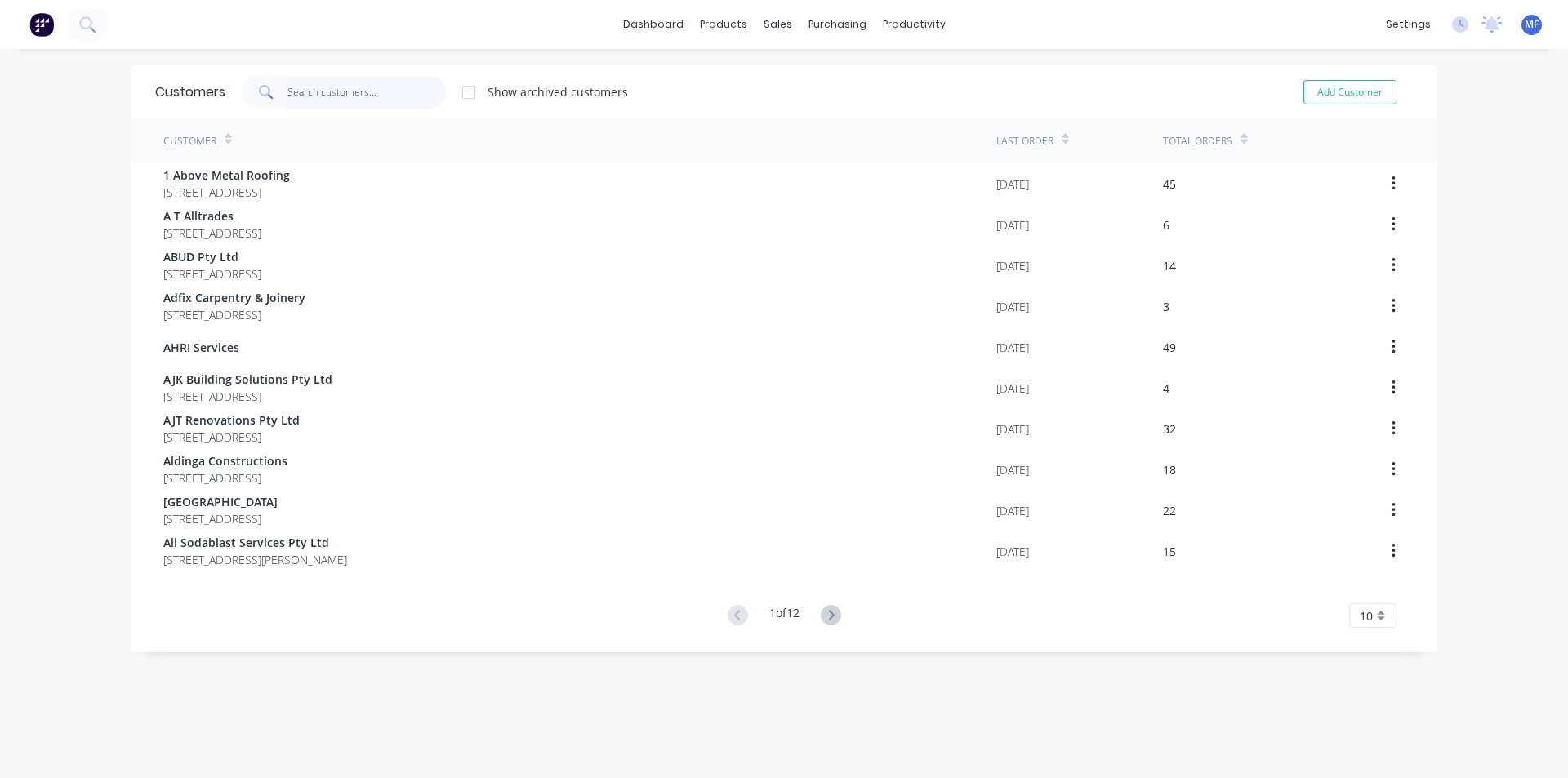
click at [298, 88] on input "text" at bounding box center [367, 92] width 160 height 33
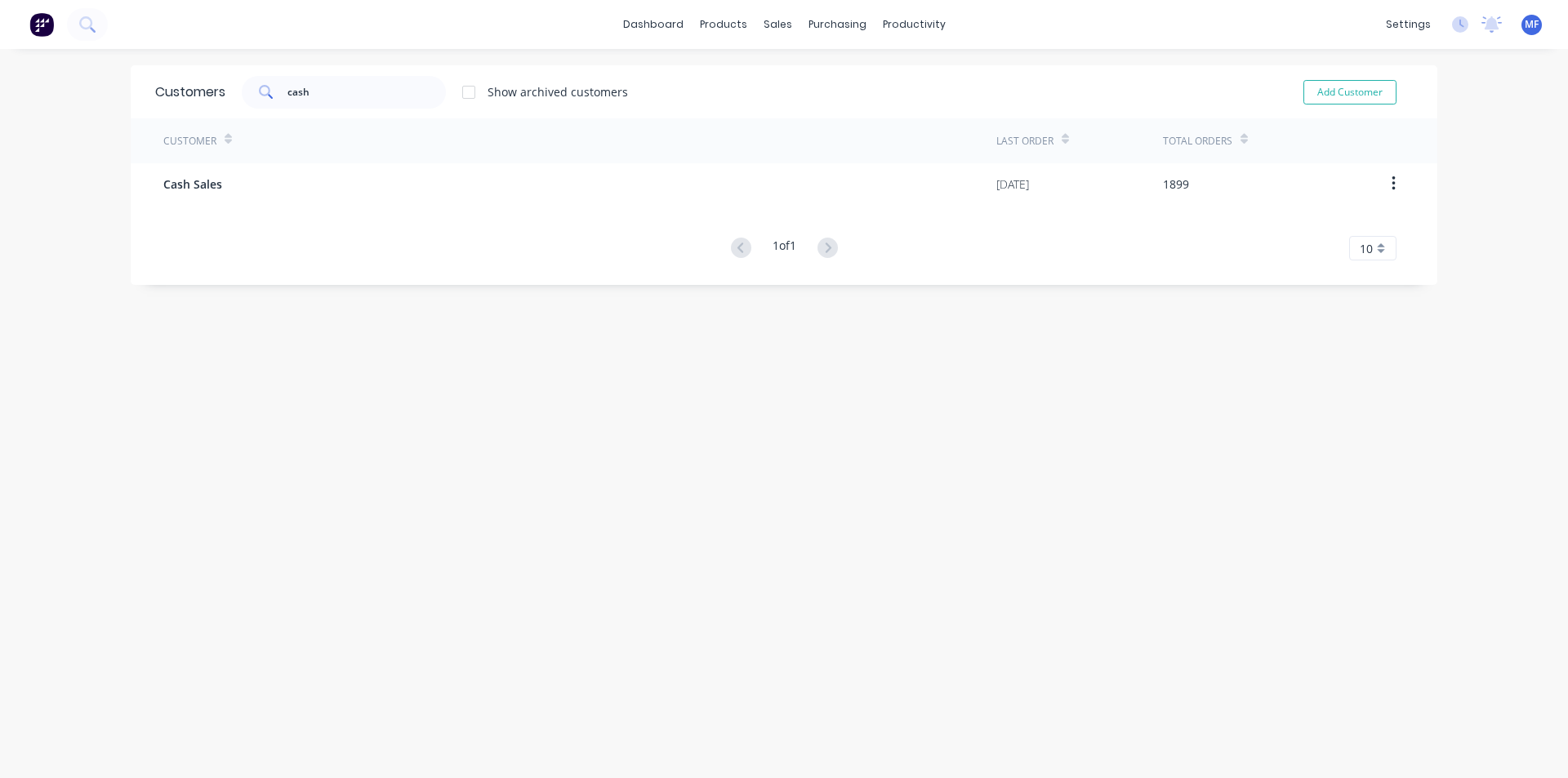
click at [470, 259] on div "1 of 1 10 5 10 15 20 25 30 35" at bounding box center [784, 248] width 1307 height 24
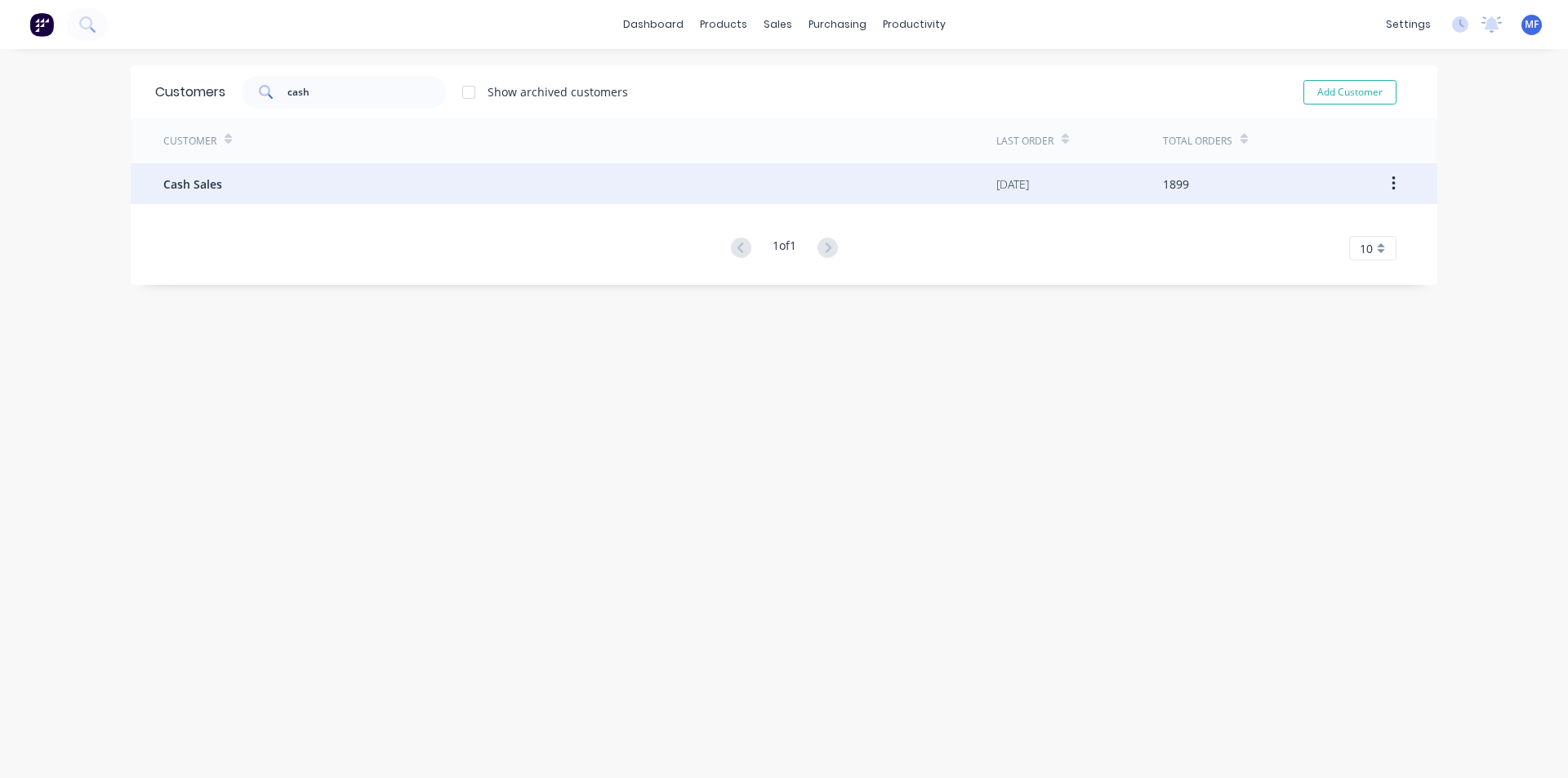
click at [203, 180] on span "Cash Sales" at bounding box center [192, 184] width 59 height 17
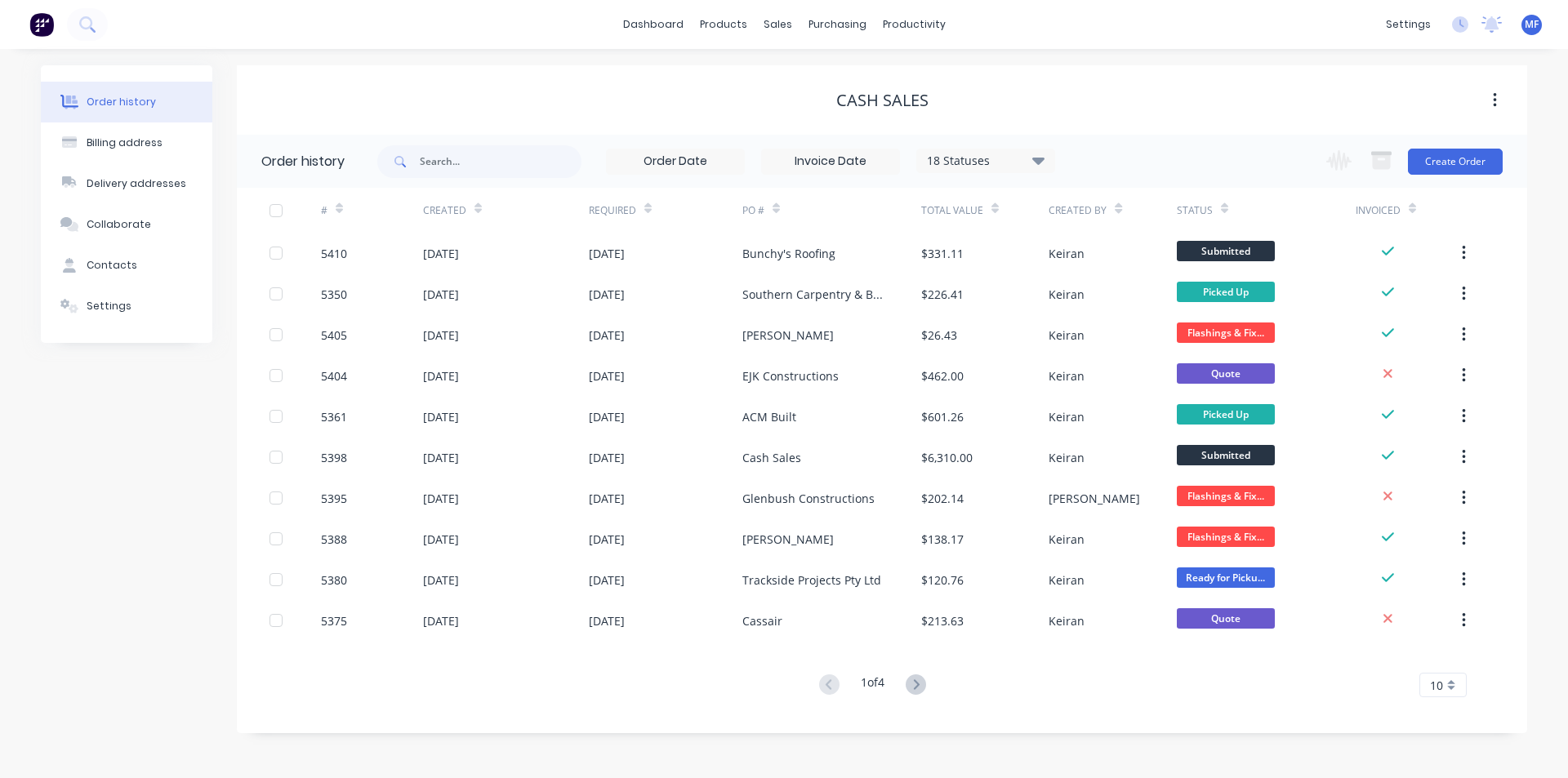
click at [484, 69] on div "Cash Sales" at bounding box center [881, 100] width 1290 height 70
click at [780, 25] on div "sales" at bounding box center [778, 24] width 45 height 24
click at [824, 111] on div "Customers" at bounding box center [833, 111] width 59 height 15
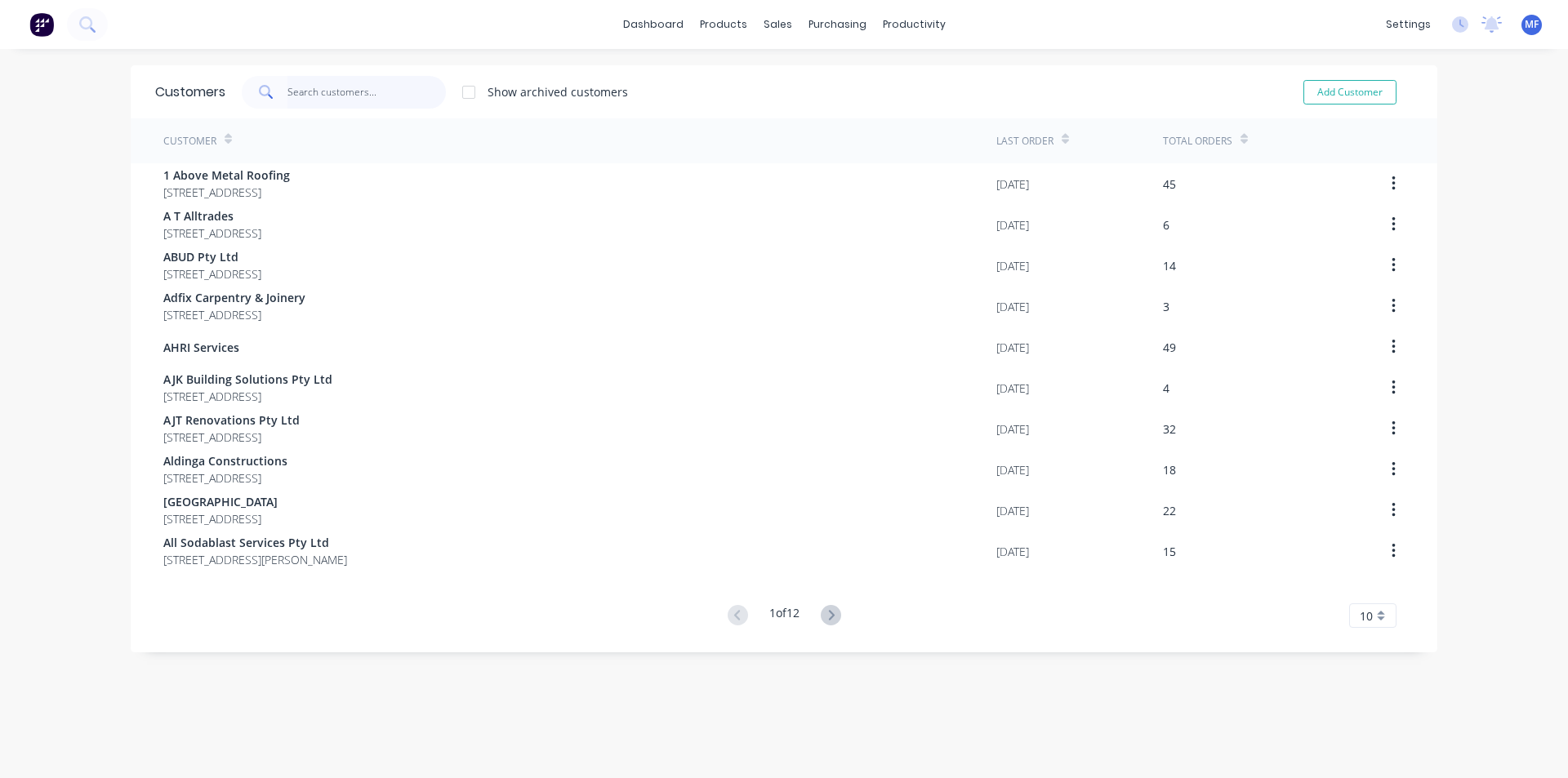
click at [299, 90] on input "text" at bounding box center [367, 92] width 160 height 33
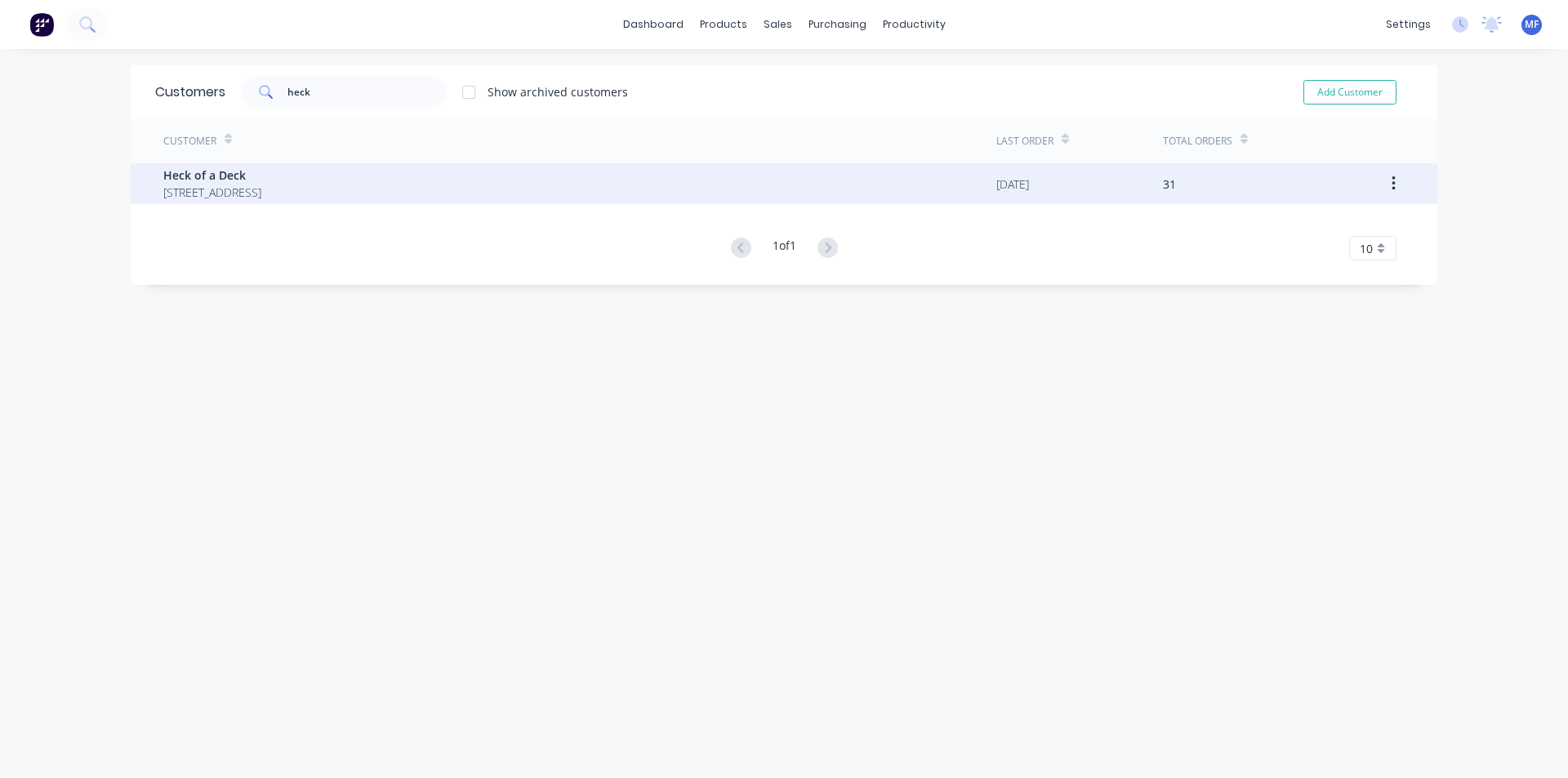
click at [261, 185] on span "[STREET_ADDRESS]" at bounding box center [212, 192] width 98 height 17
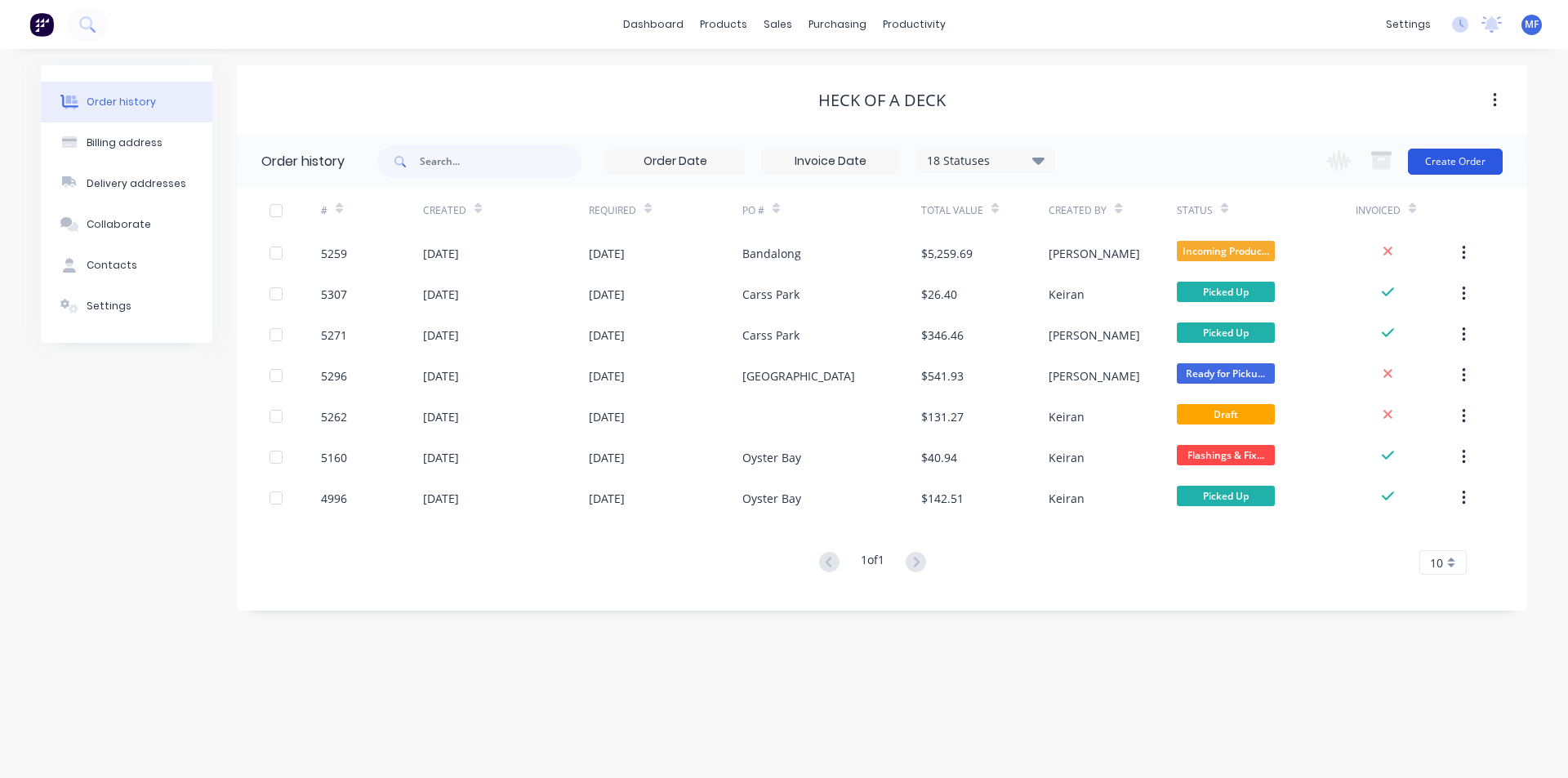
click at [1452, 158] on button "Create Order" at bounding box center [1456, 161] width 94 height 26
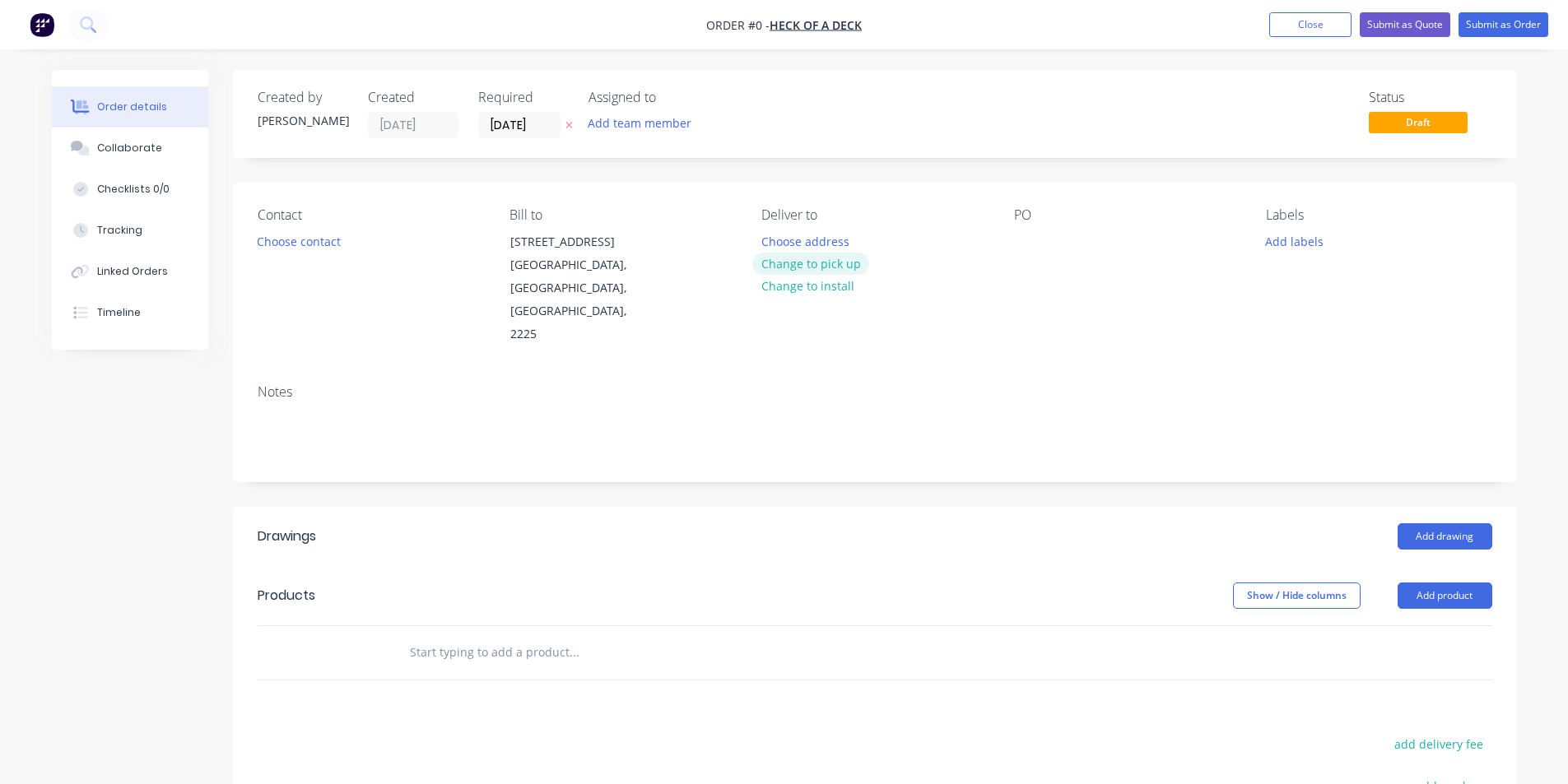
click at [840, 267] on button "Change to pick up" at bounding box center [810, 264] width 117 height 22
click at [1063, 250] on div "PO" at bounding box center [1127, 277] width 226 height 139
click at [515, 124] on input "[DATE]" at bounding box center [519, 124] width 80 height 25
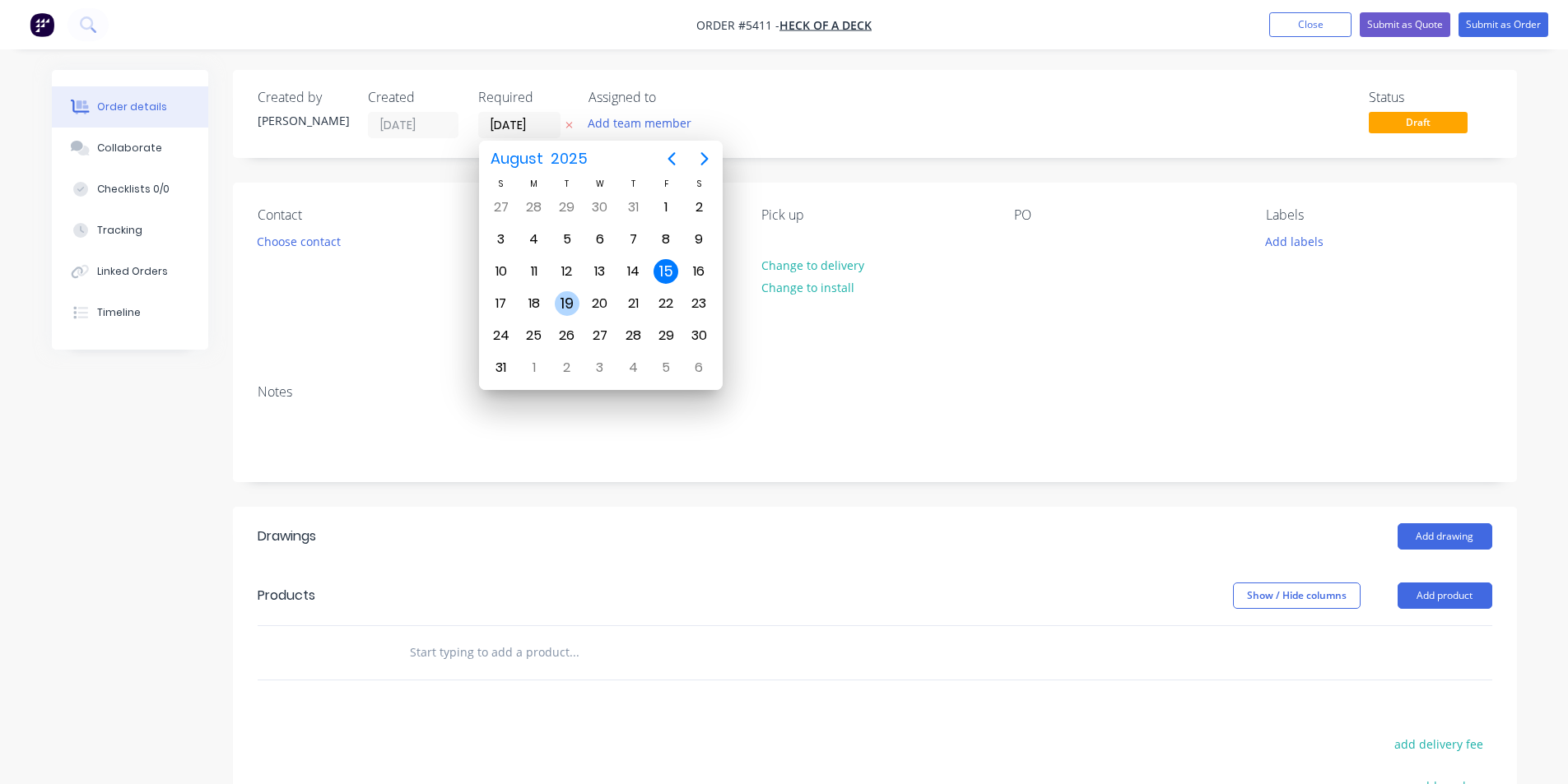
click at [568, 300] on div "19" at bounding box center [567, 303] width 25 height 25
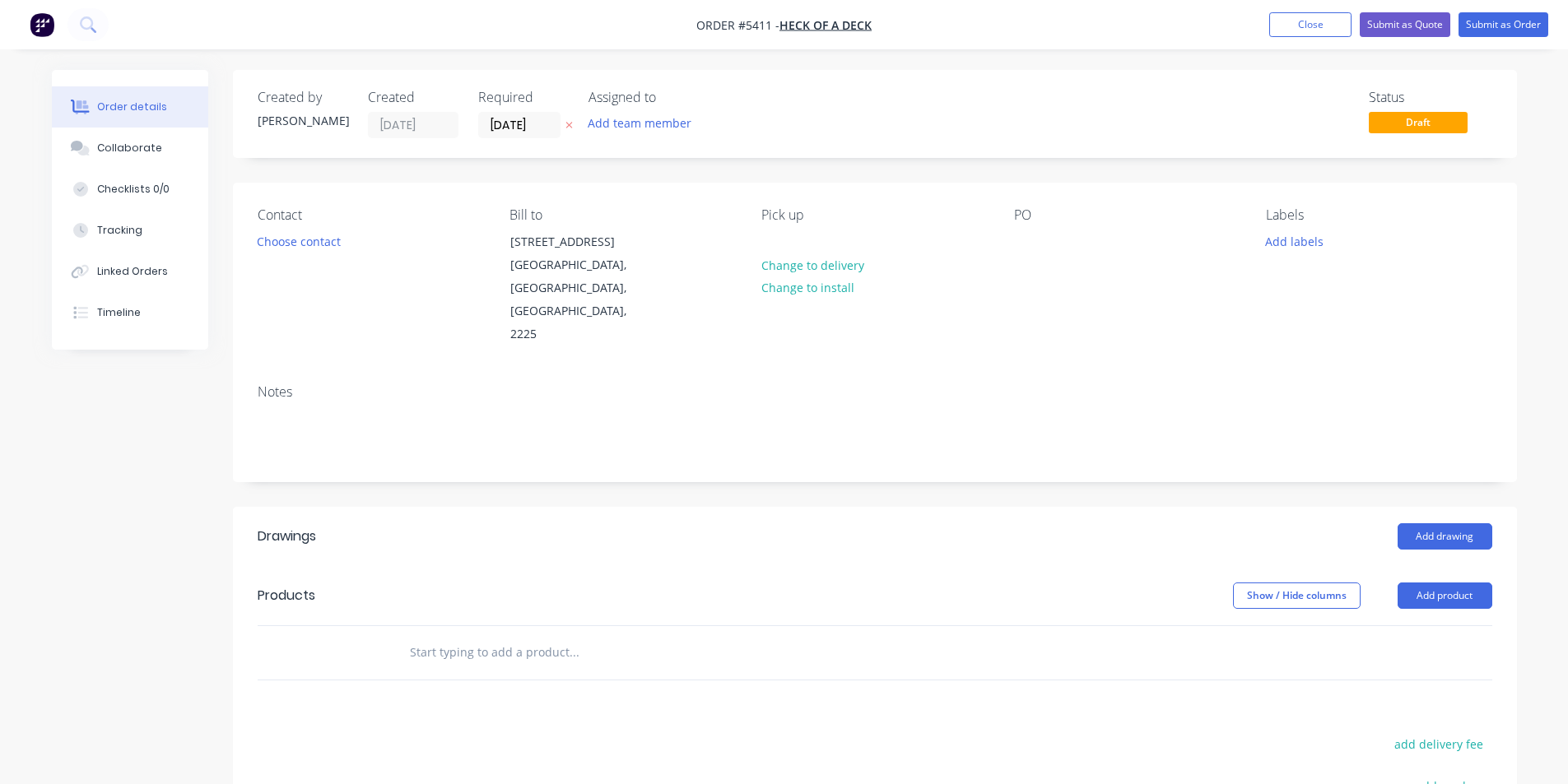
click at [428, 577] on header "Products Show / Hide columns Add product" at bounding box center [874, 596] width 1284 height 59
click at [439, 636] on input "text" at bounding box center [574, 652] width 329 height 33
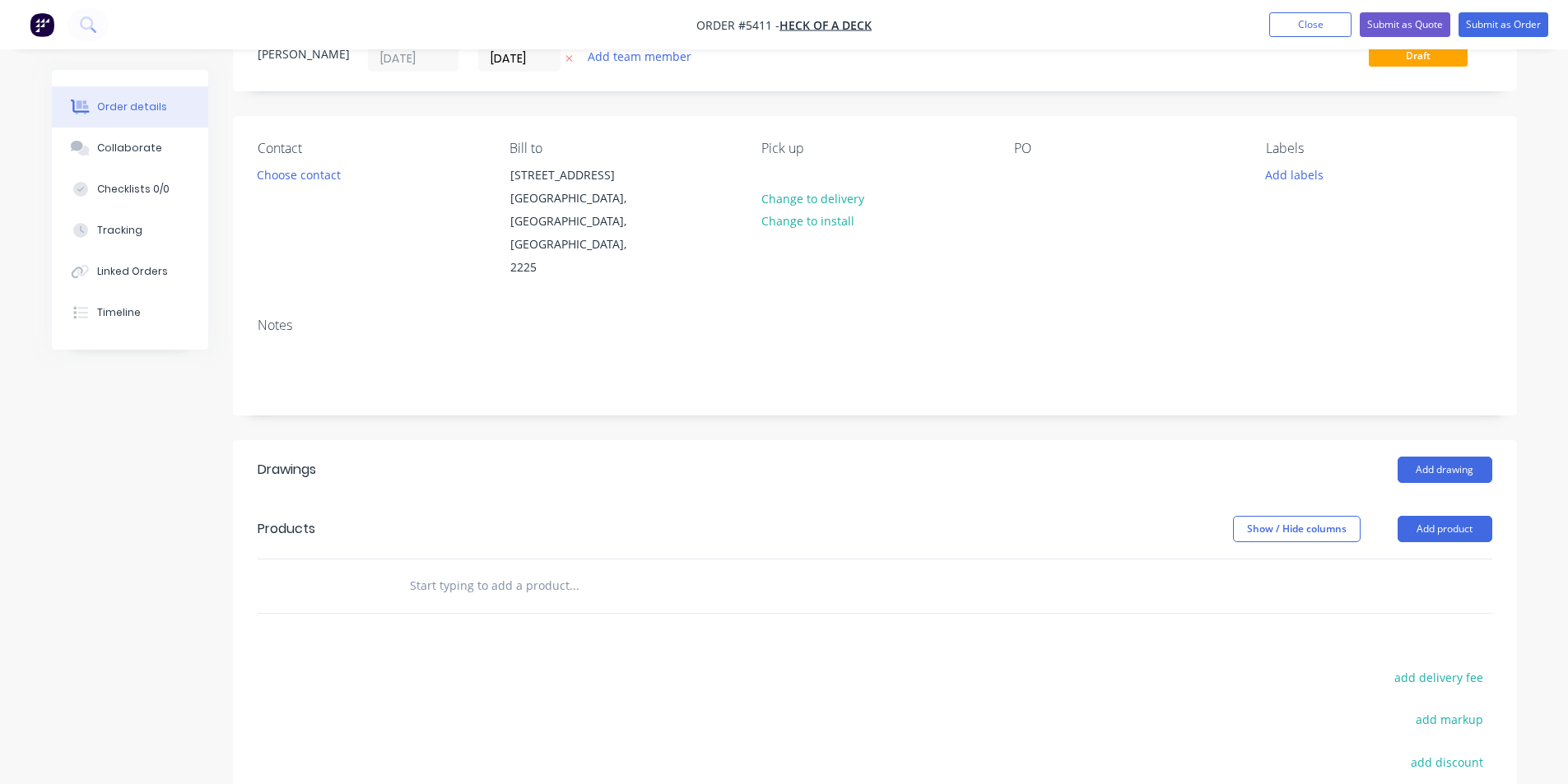
scroll to position [164, 0]
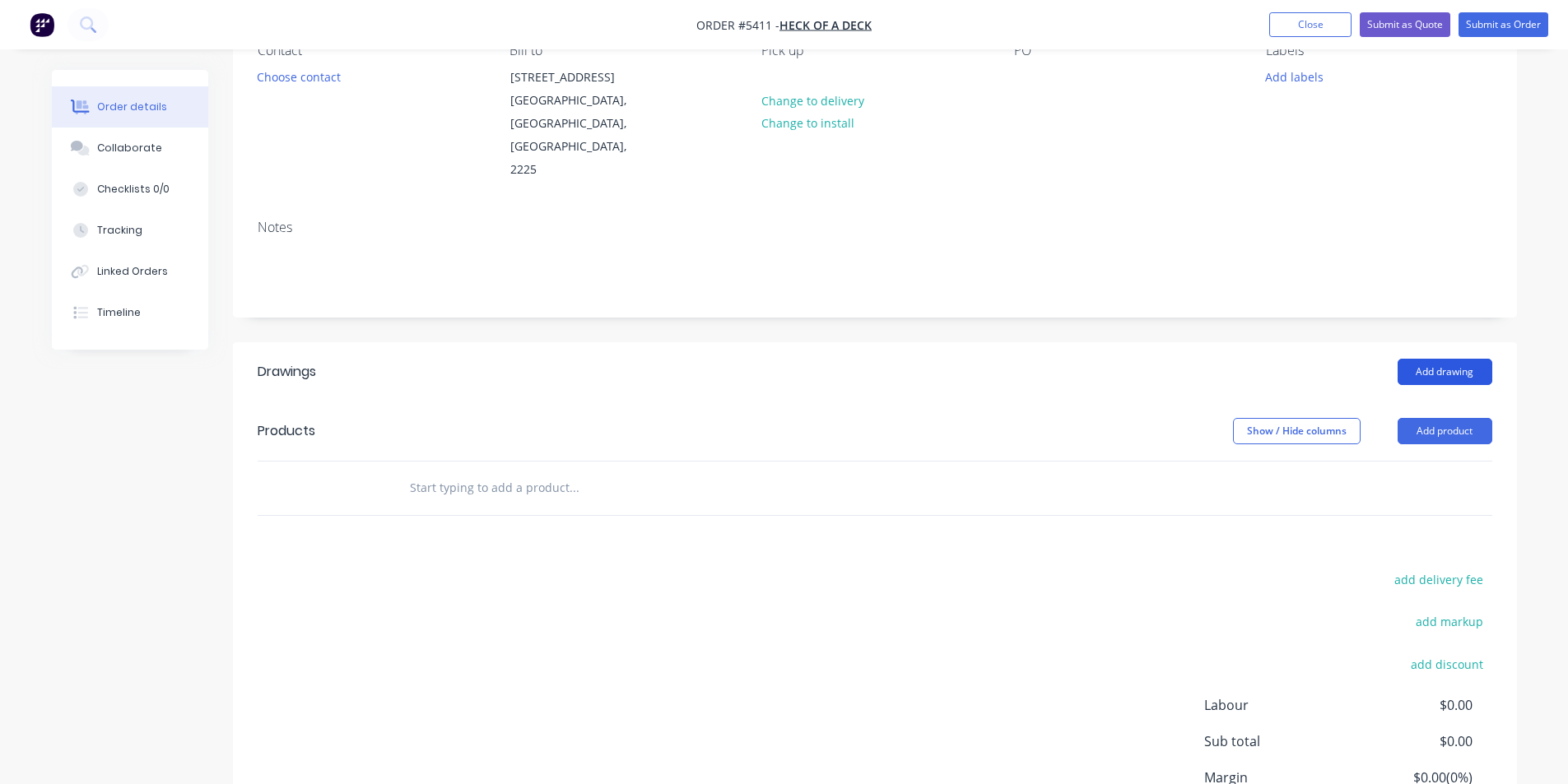
click at [1461, 359] on button "Add drawing" at bounding box center [1445, 372] width 95 height 26
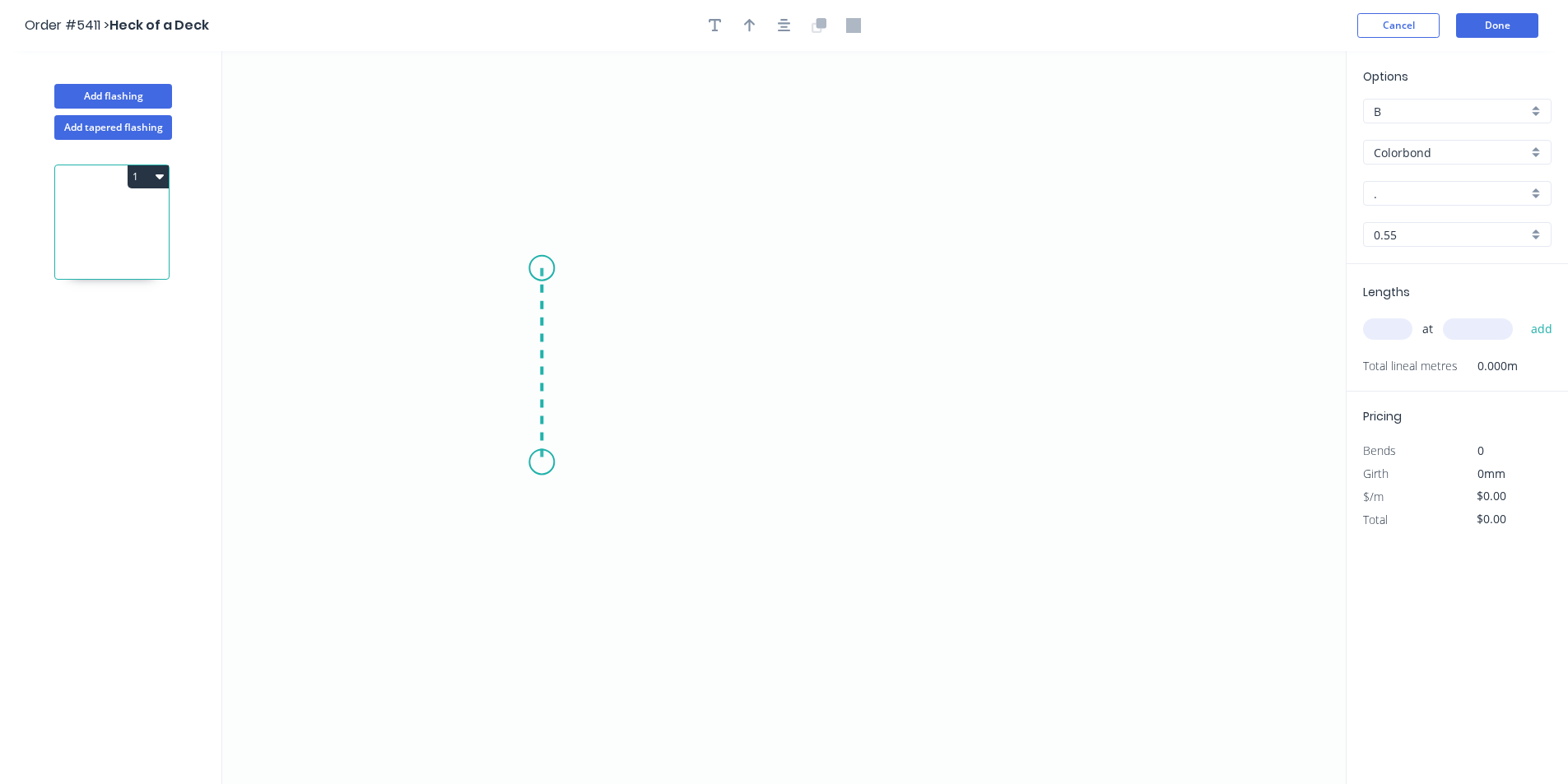
drag, startPoint x: 542, startPoint y: 269, endPoint x: 528, endPoint y: 456, distance: 187.5
click at [527, 462] on icon "0" at bounding box center [784, 418] width 1124 height 734
click at [542, 463] on circle at bounding box center [541, 461] width 25 height 25
click at [542, 462] on circle at bounding box center [541, 461] width 25 height 25
click at [601, 520] on div "Crush & Fold" at bounding box center [624, 519] width 165 height 34
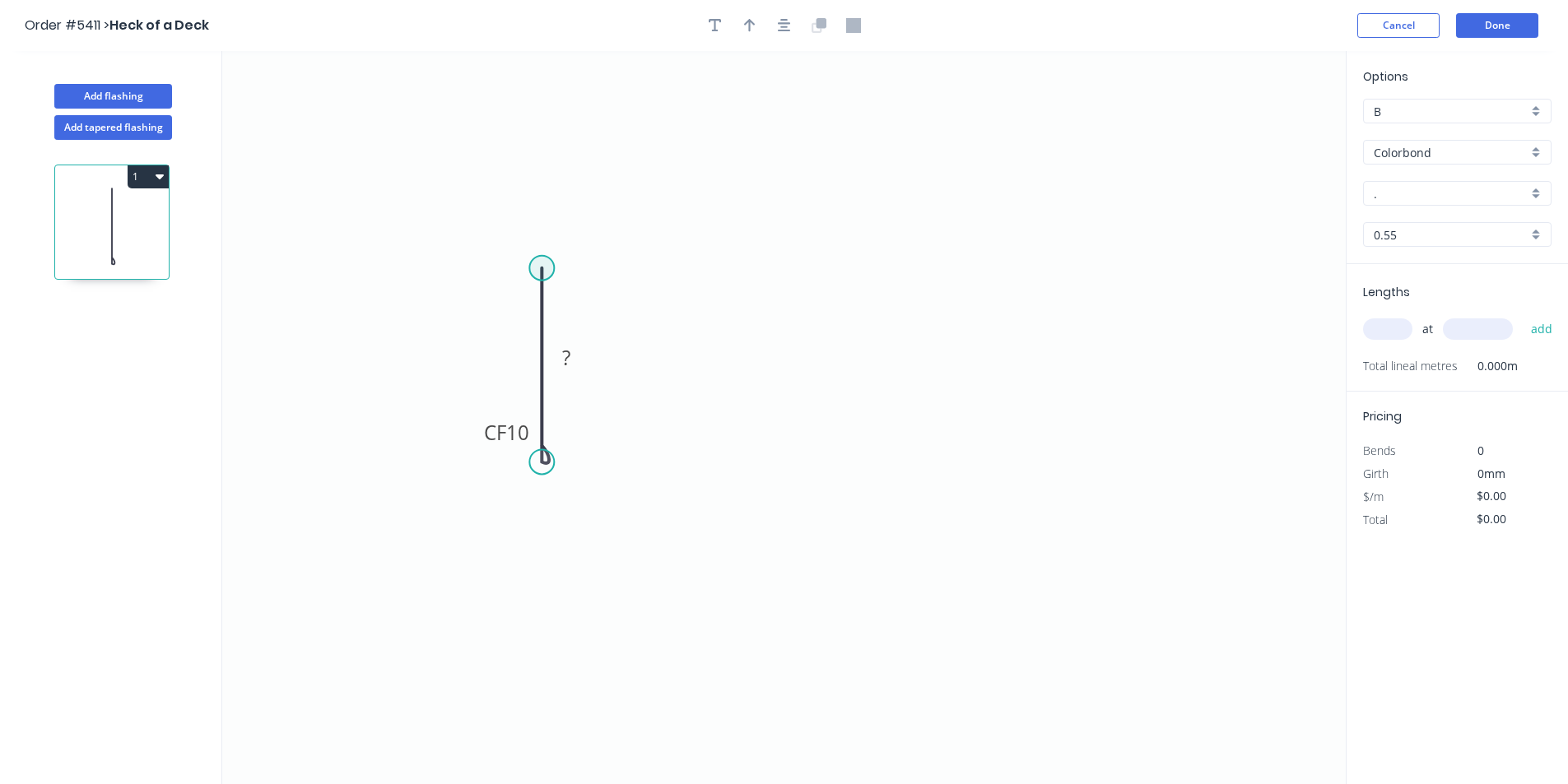
click at [539, 268] on circle at bounding box center [541, 268] width 25 height 25
drag, startPoint x: 540, startPoint y: 268, endPoint x: 633, endPoint y: 269, distance: 93.0
click at [633, 269] on icon "0 CF 10 ?" at bounding box center [784, 418] width 1124 height 734
click at [633, 270] on circle at bounding box center [632, 268] width 25 height 25
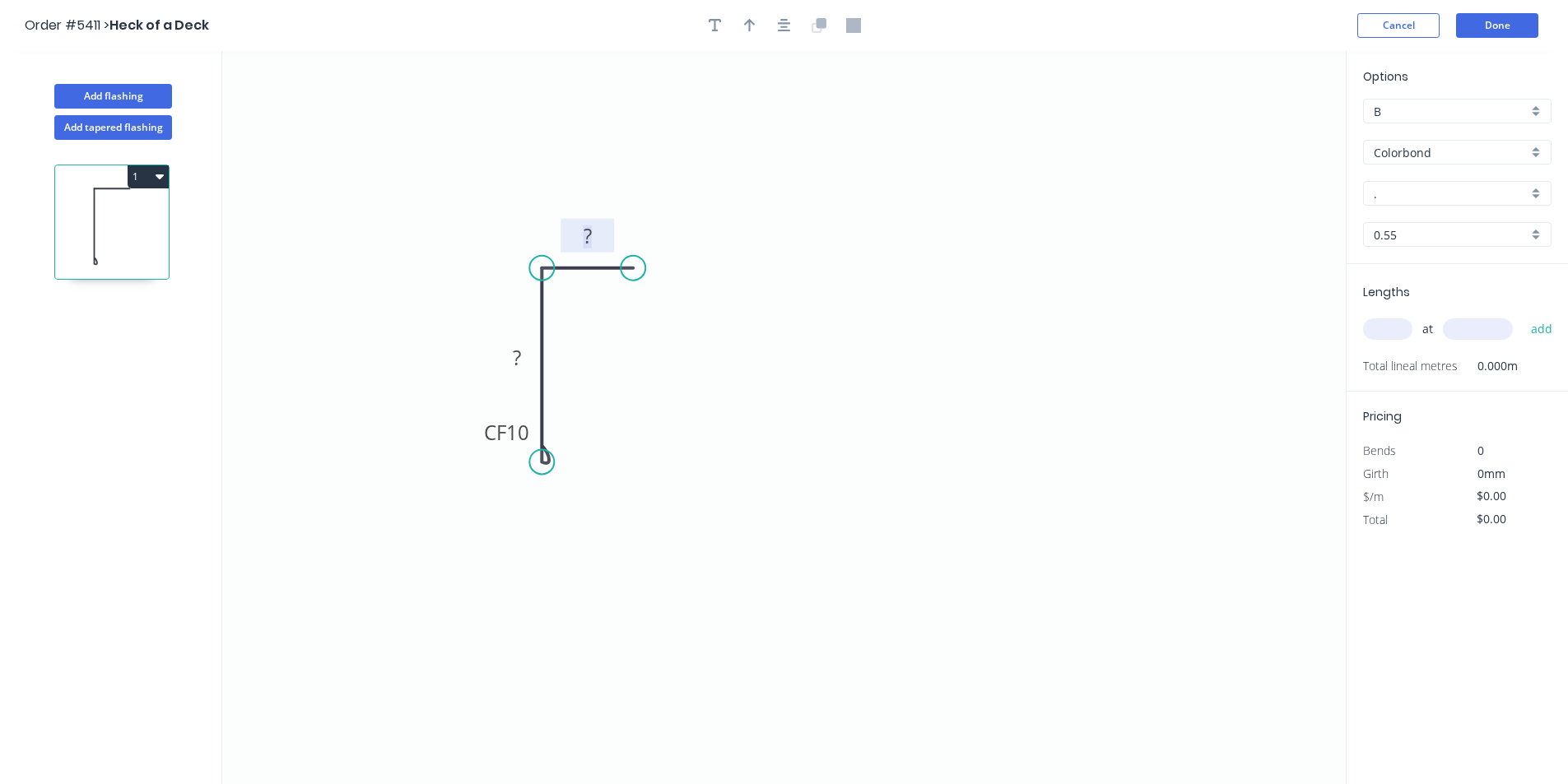
click at [588, 231] on tspan "?" at bounding box center [588, 236] width 8 height 27
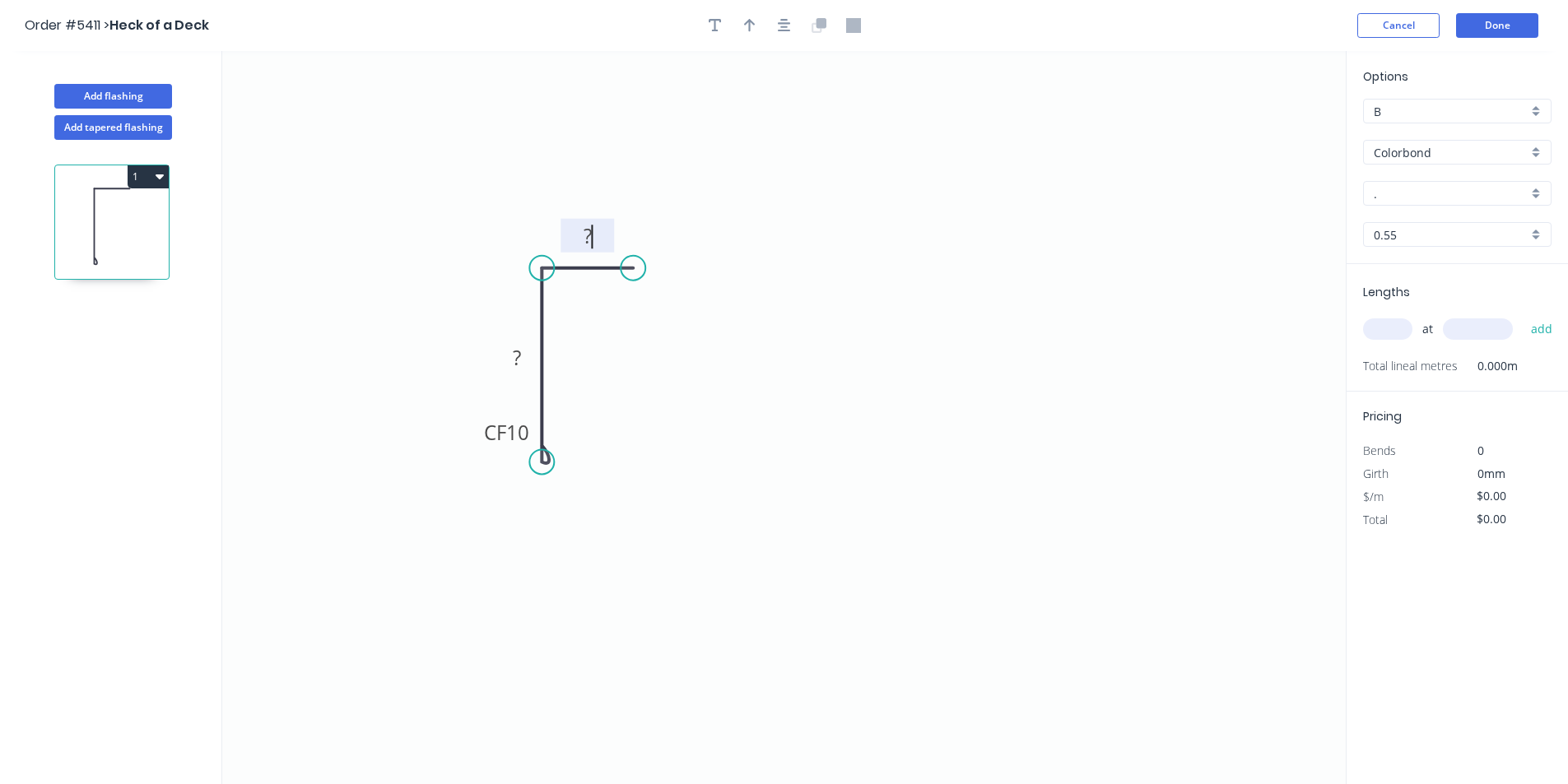
click at [588, 230] on tspan "?" at bounding box center [588, 236] width 8 height 27
click at [529, 358] on rect at bounding box center [517, 358] width 33 height 23
click at [955, 360] on icon "0 CF 10 160 60" at bounding box center [784, 418] width 1124 height 734
click at [750, 23] on icon "button" at bounding box center [749, 26] width 12 height 15
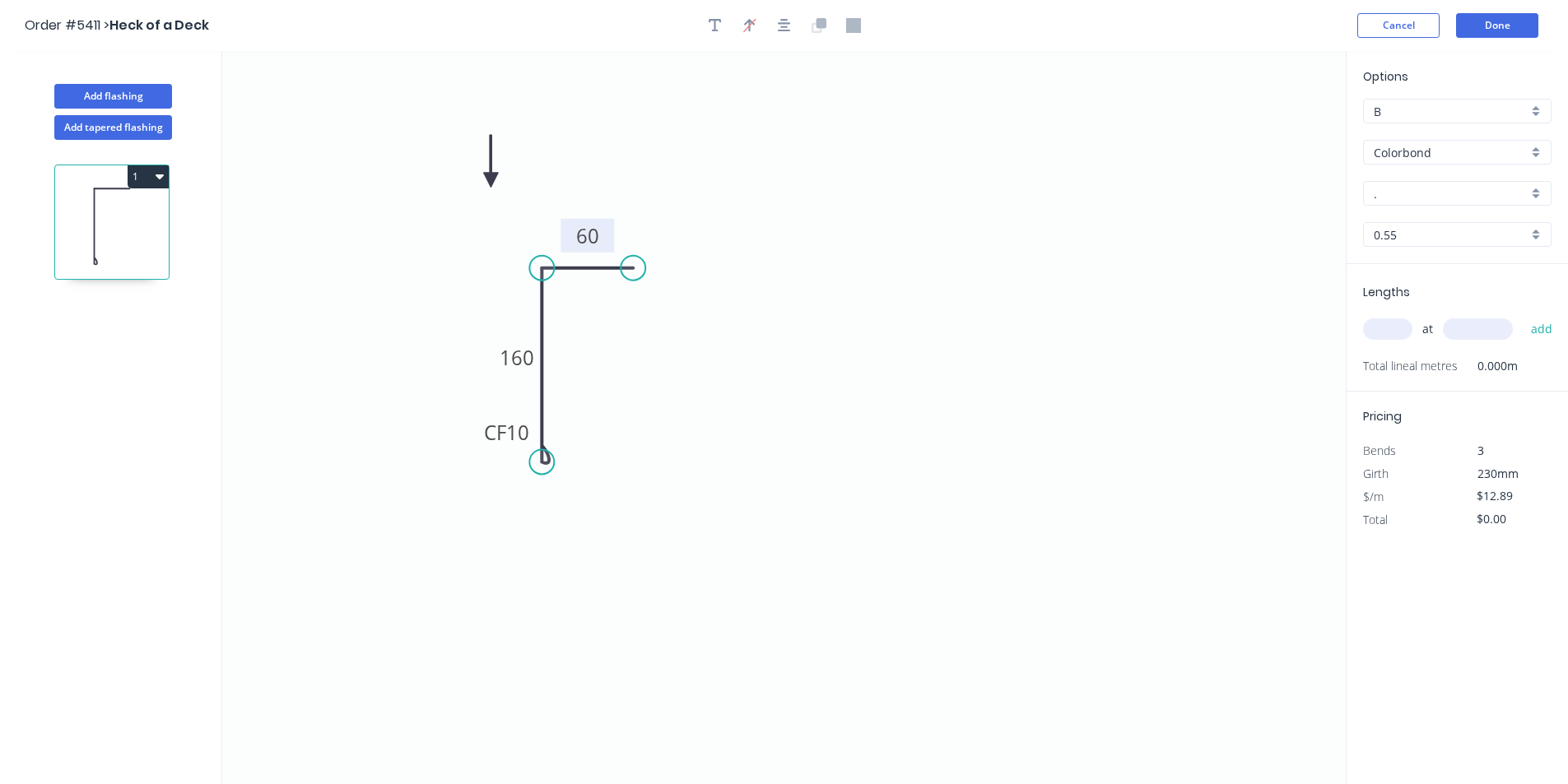
drag, startPoint x: 1264, startPoint y: 128, endPoint x: 491, endPoint y: 181, distance: 774.8
click at [491, 181] on icon at bounding box center [491, 162] width 15 height 53
click at [491, 182] on icon at bounding box center [491, 163] width 15 height 53
click at [491, 182] on icon at bounding box center [504, 168] width 48 height 48
click at [491, 182] on icon at bounding box center [510, 181] width 53 height 15
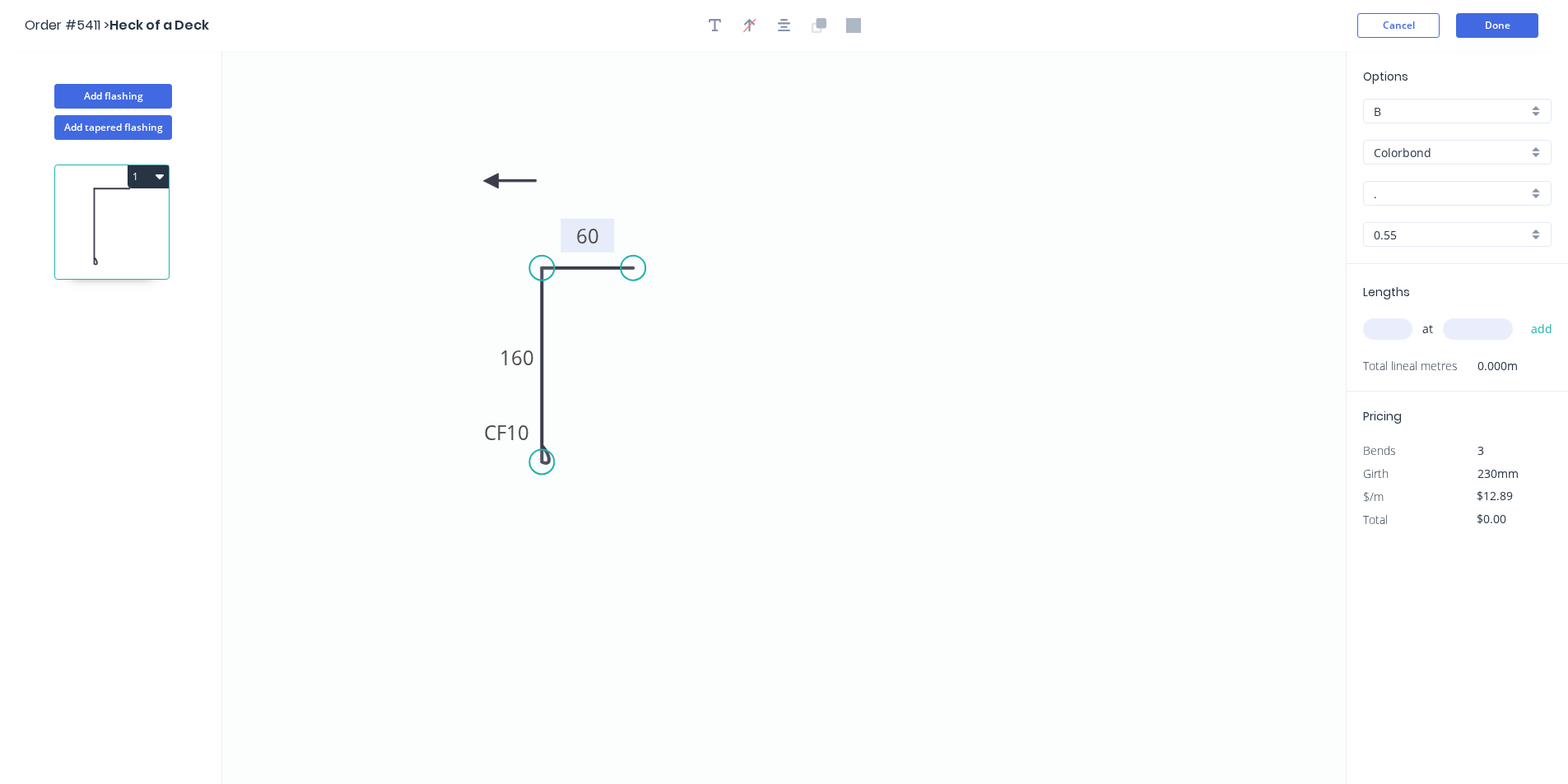
click at [491, 182] on icon at bounding box center [510, 181] width 53 height 15
click at [491, 182] on icon at bounding box center [491, 200] width 15 height 53
click at [491, 182] on icon at bounding box center [477, 194] width 48 height 48
click at [491, 182] on icon at bounding box center [471, 181] width 53 height 15
click at [1426, 155] on input "Colorbond" at bounding box center [1450, 153] width 154 height 17
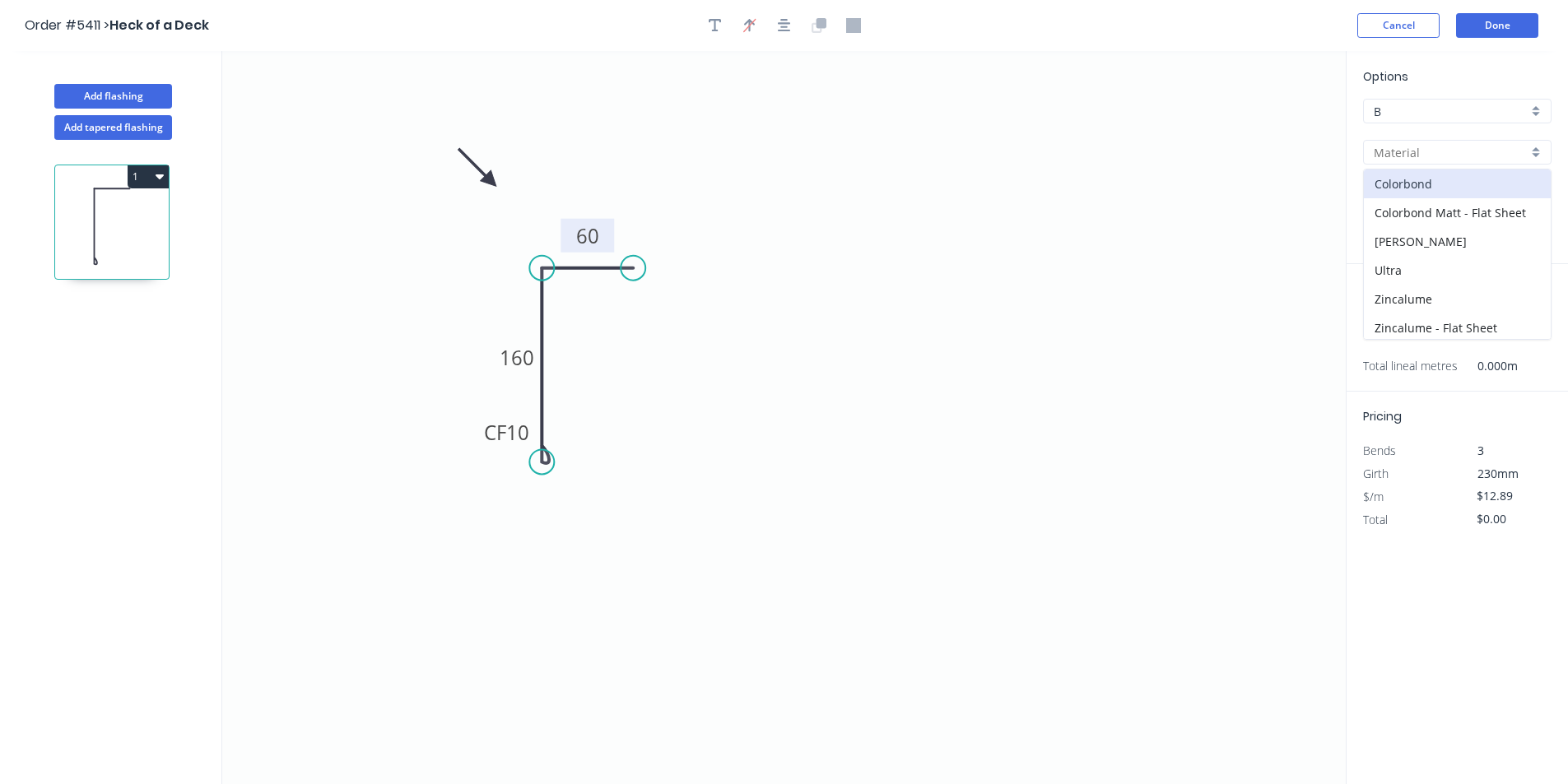
click at [1435, 154] on input "text" at bounding box center [1450, 153] width 154 height 17
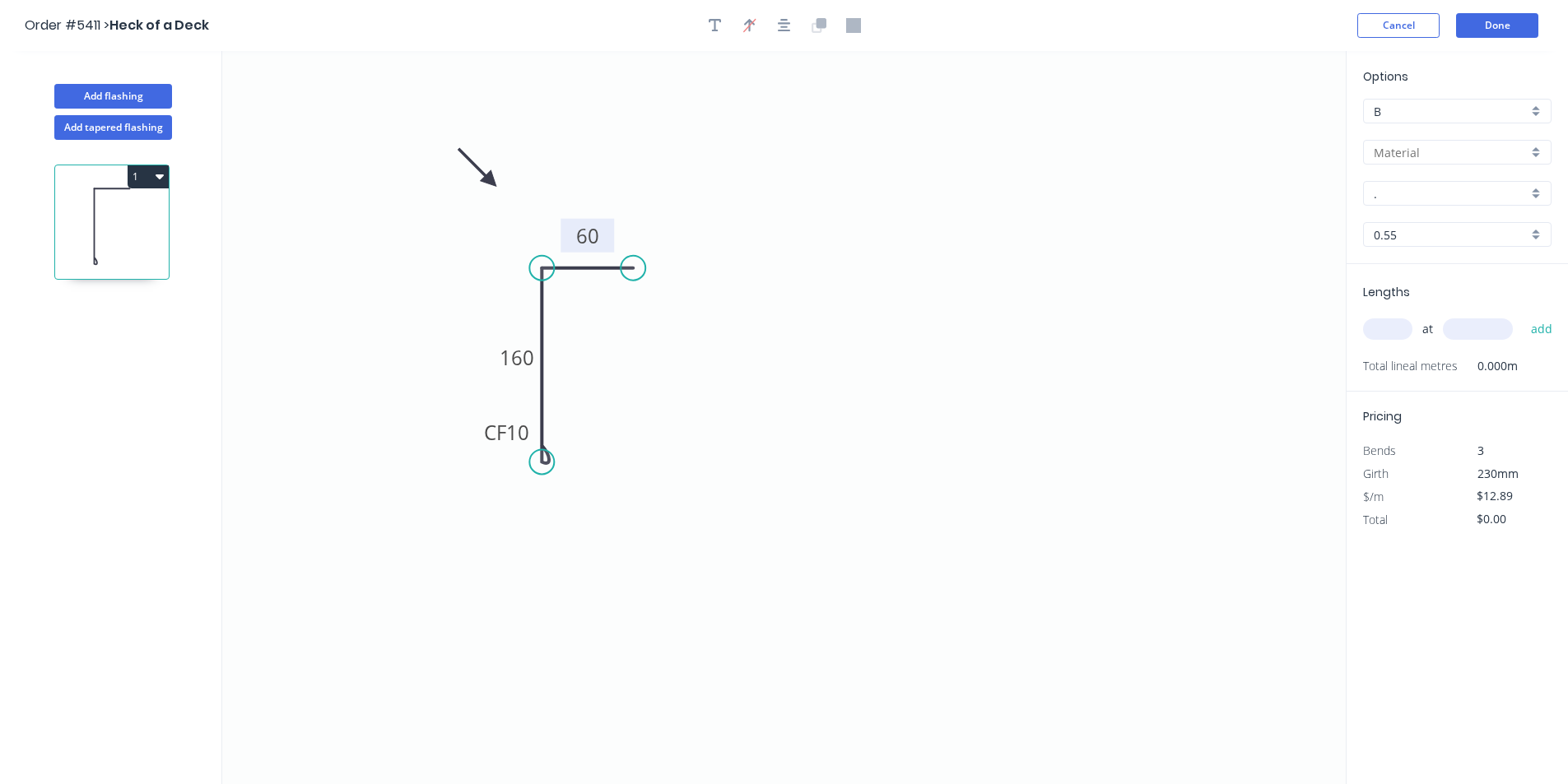
click at [1404, 189] on input "." at bounding box center [1450, 194] width 154 height 17
click at [1417, 247] on div "Night Sky" at bounding box center [1457, 246] width 186 height 29
click at [1357, 330] on div "Lengths at add Total lineal metres 0.000m" at bounding box center [1457, 328] width 221 height 128
click at [1371, 328] on input "text" at bounding box center [1388, 329] width 49 height 21
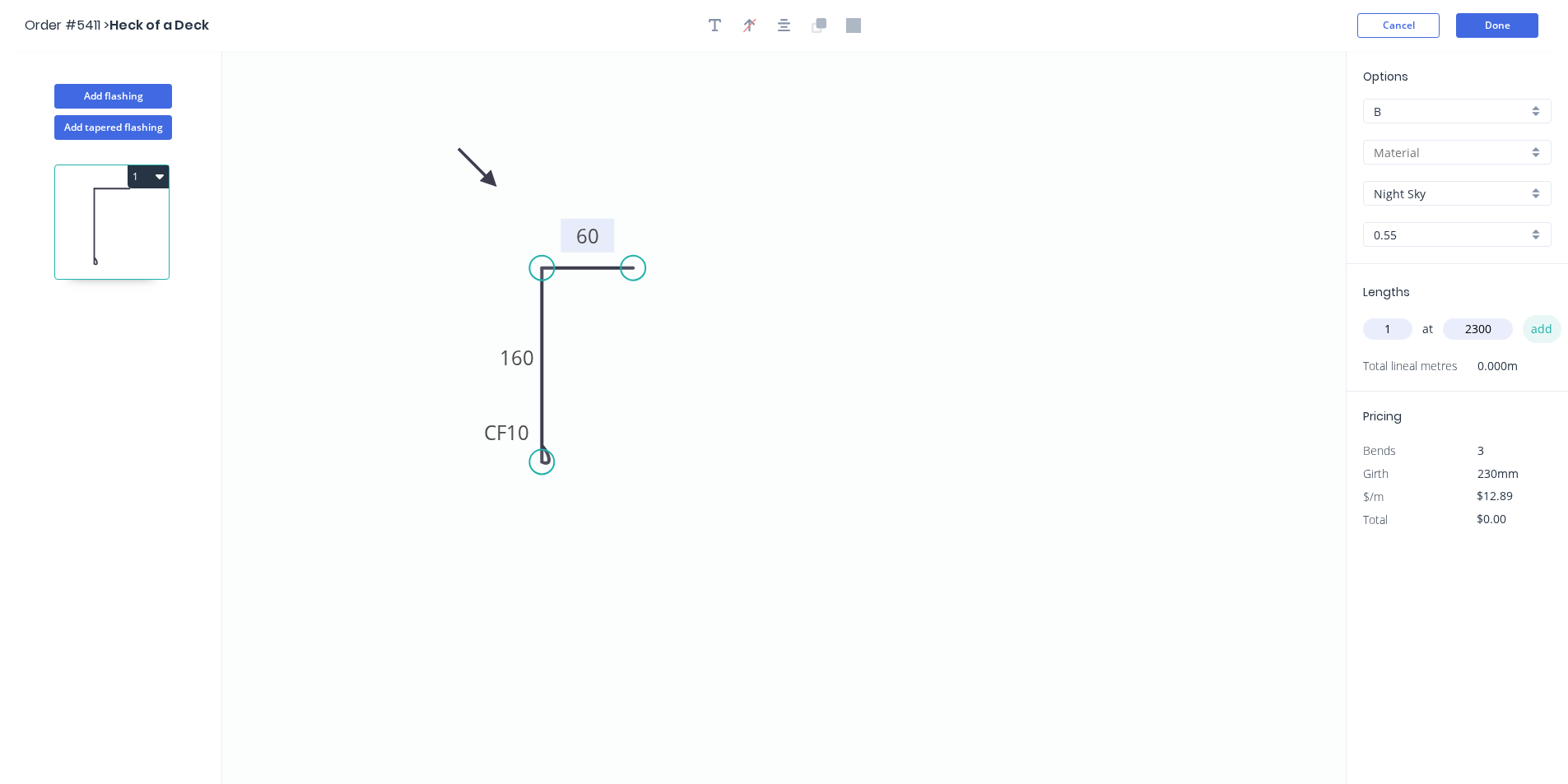
click at [1542, 327] on button "add" at bounding box center [1542, 329] width 38 height 28
click at [1392, 327] on input "text" at bounding box center [1388, 329] width 49 height 21
click at [1539, 323] on button "add" at bounding box center [1542, 329] width 38 height 28
click at [1091, 485] on icon "0 CF 10 160 60" at bounding box center [784, 418] width 1124 height 734
click at [1174, 255] on icon "0 CF 10 160 60" at bounding box center [784, 418] width 1124 height 734
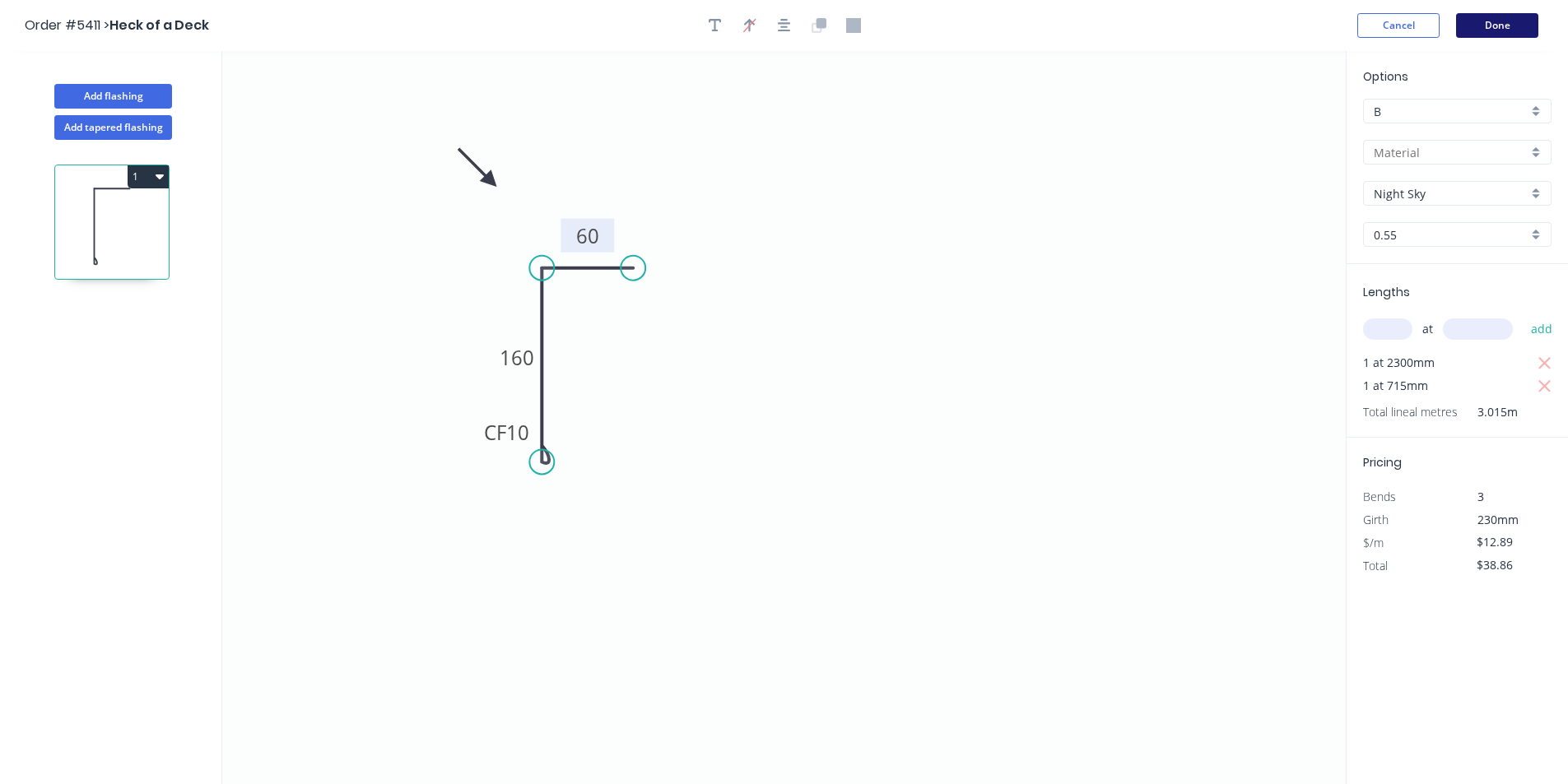
click at [1506, 21] on button "Done" at bounding box center [1497, 25] width 82 height 25
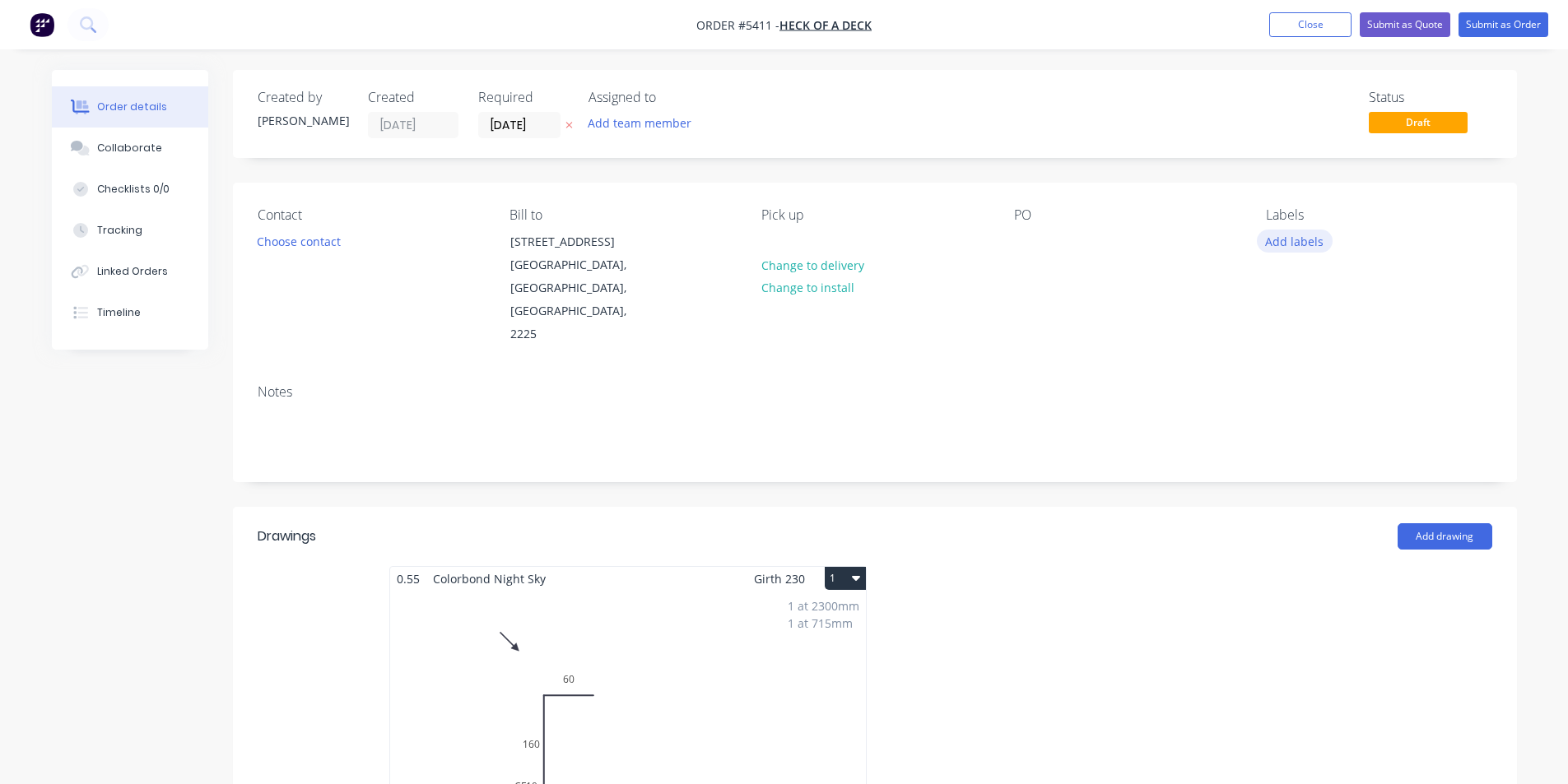
click at [1295, 244] on button "Add labels" at bounding box center [1294, 240] width 76 height 22
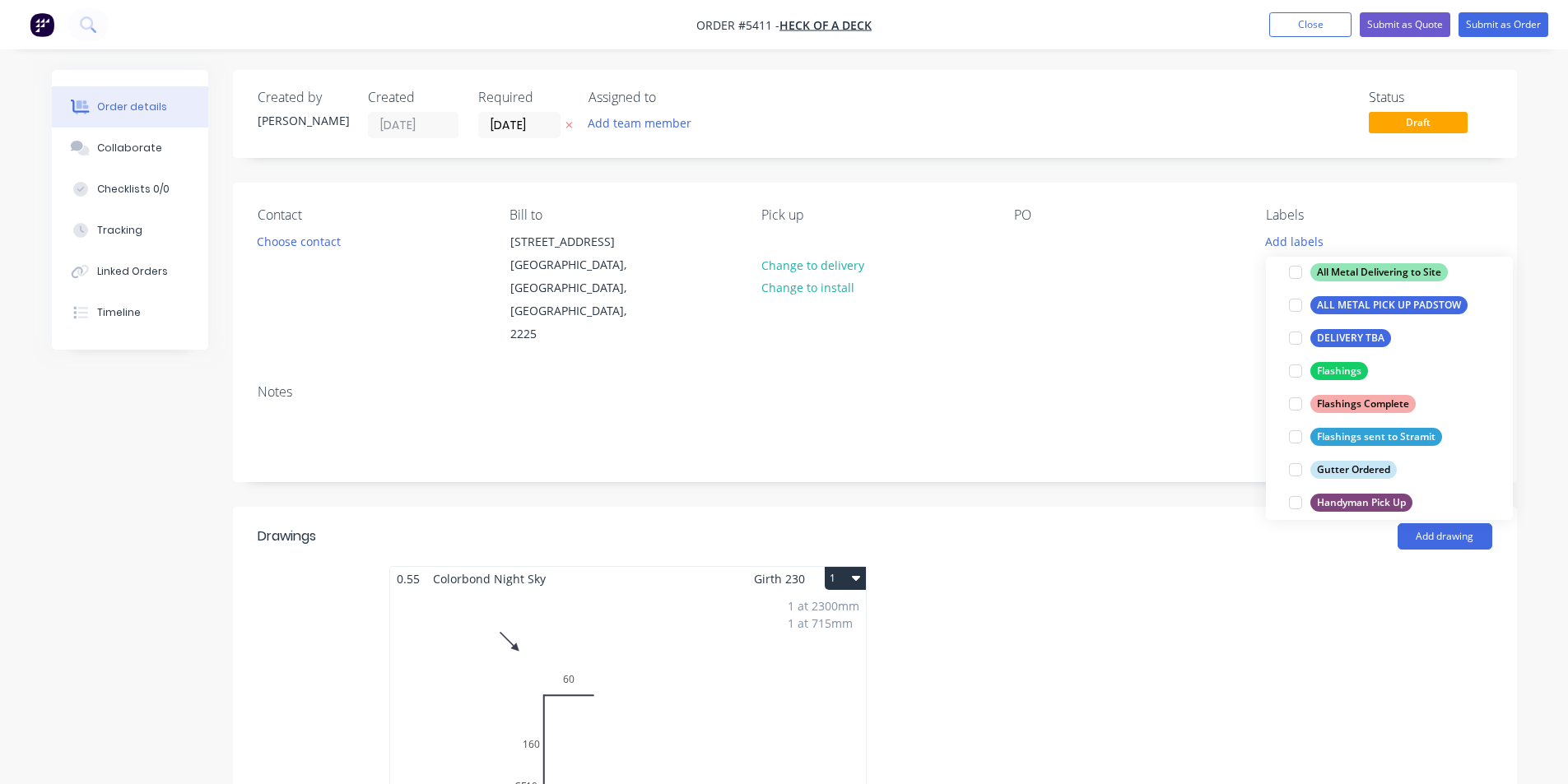
scroll to position [280, 0]
click at [1298, 374] on div at bounding box center [1296, 372] width 33 height 33
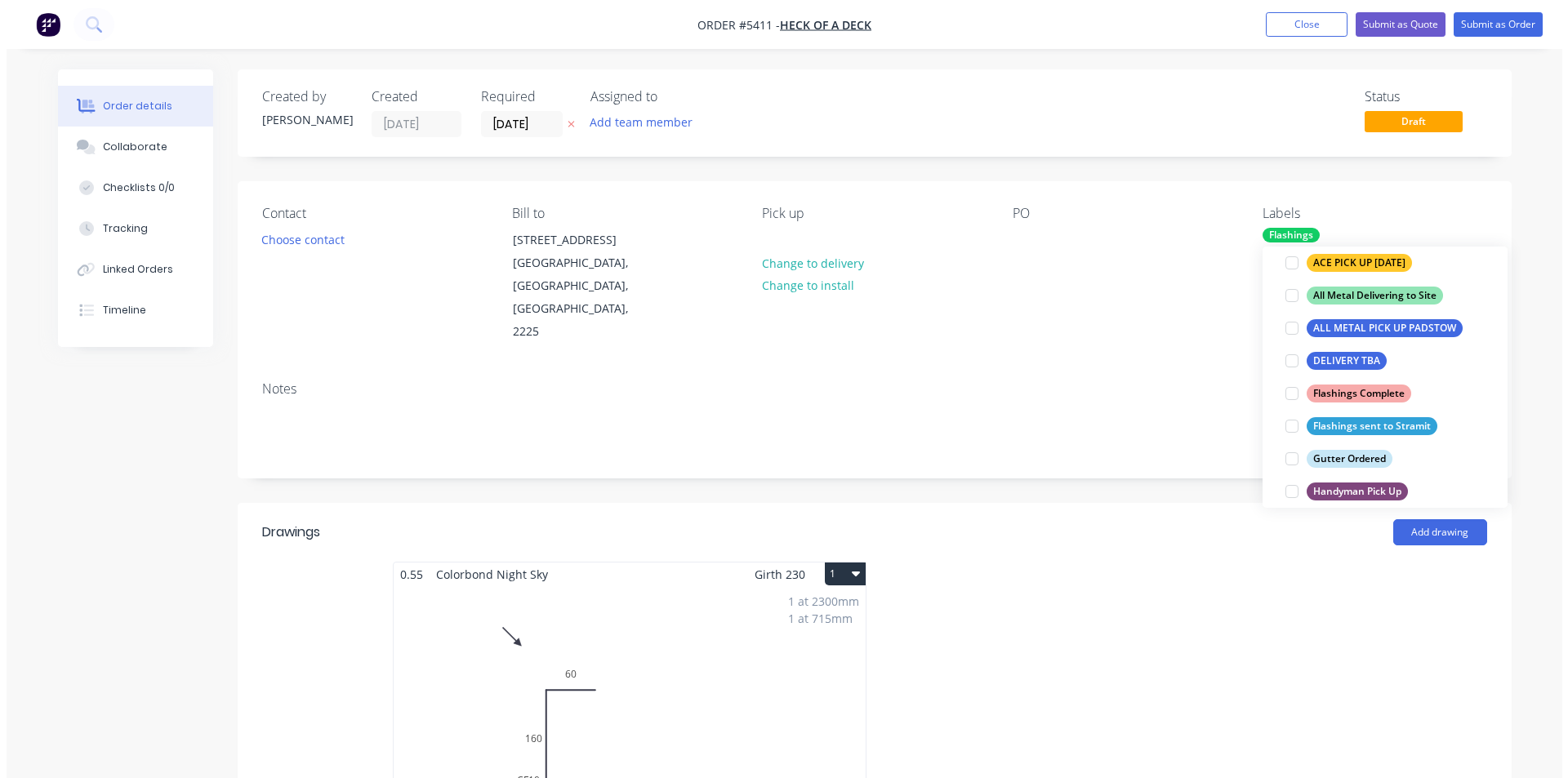
scroll to position [16, 0]
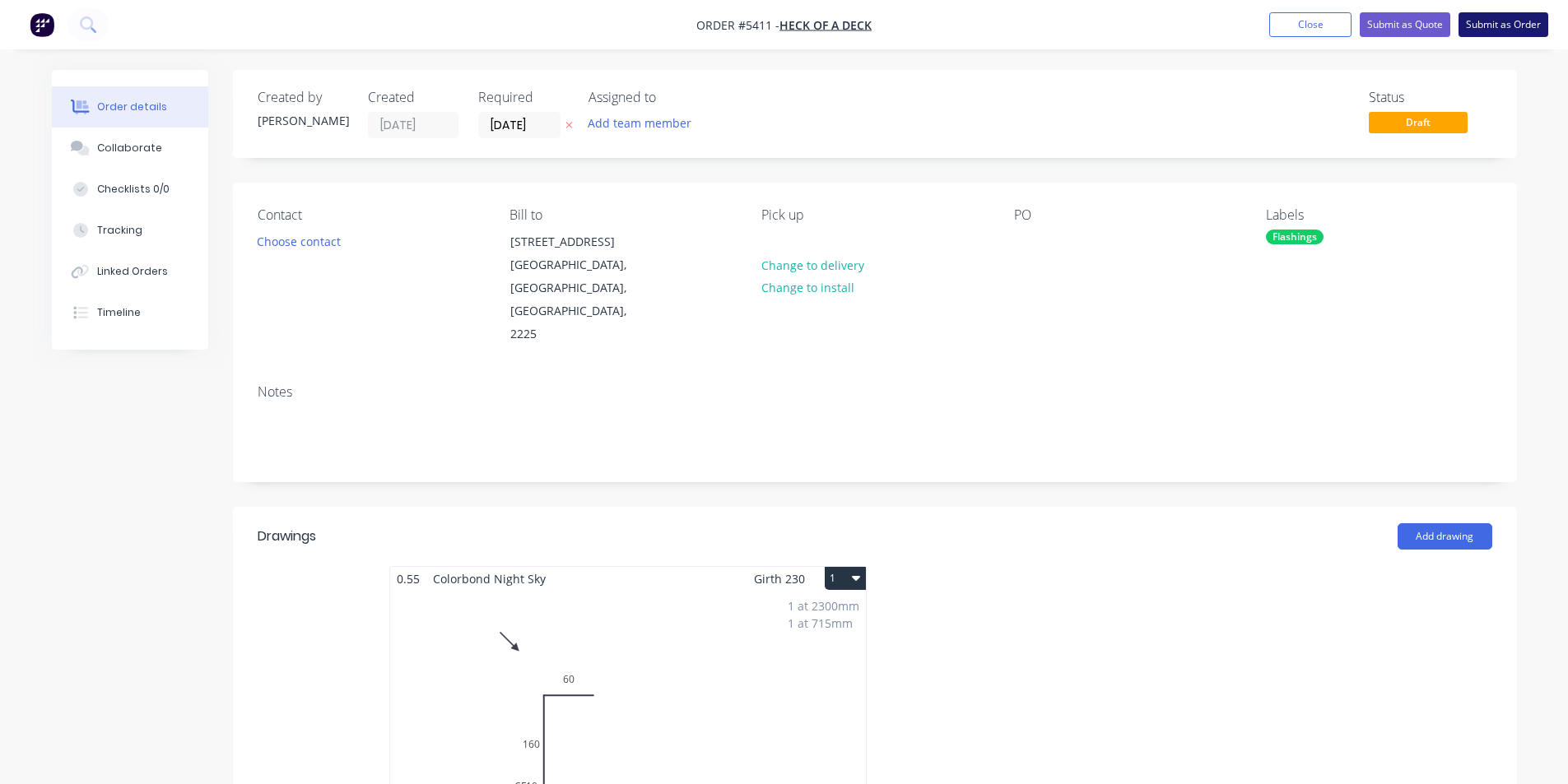
click at [1519, 28] on button "Submit as Order" at bounding box center [1503, 25] width 90 height 25
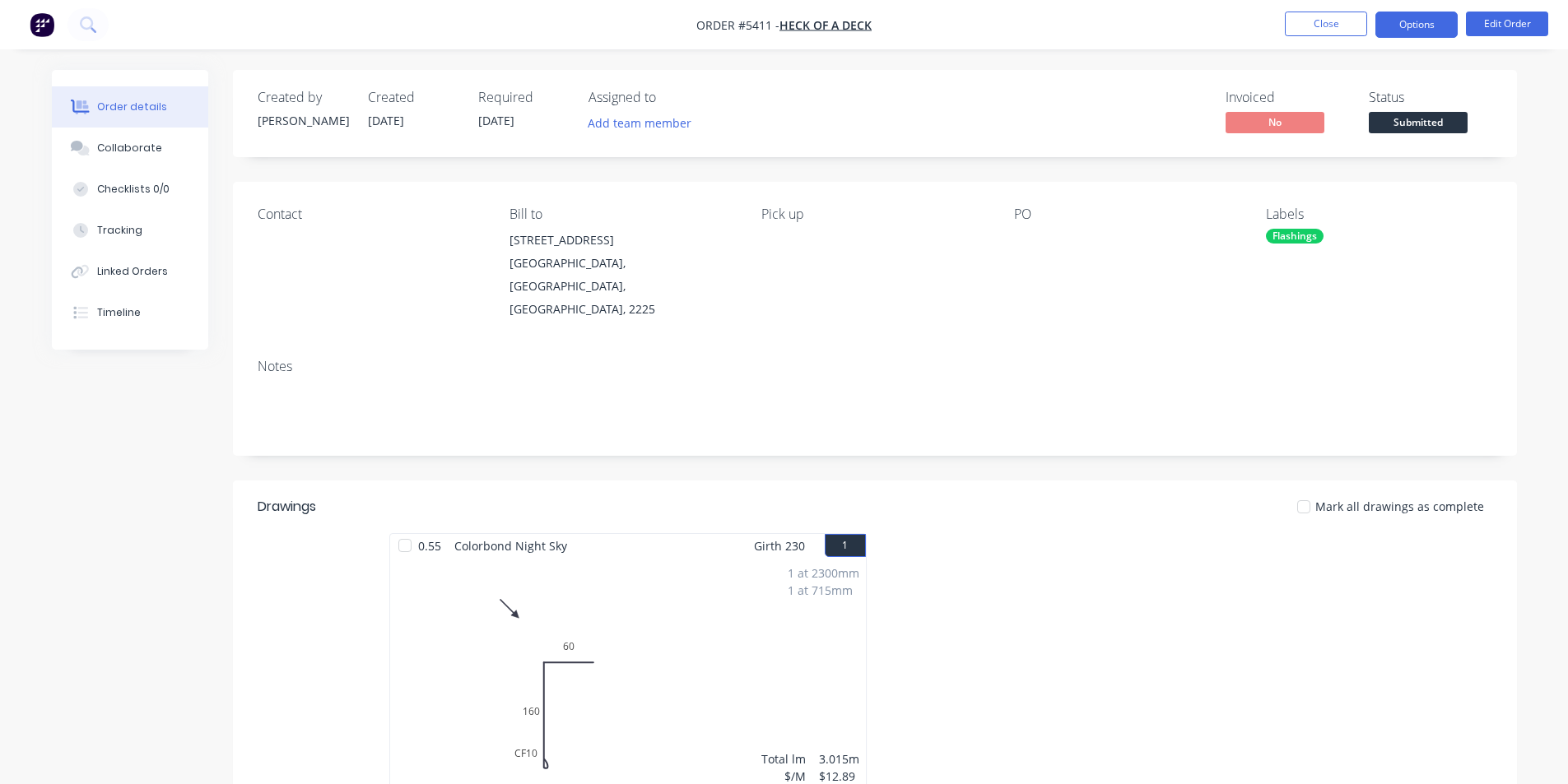
click at [1404, 20] on button "Options" at bounding box center [1416, 25] width 82 height 26
click at [510, 113] on span "[DATE]" at bounding box center [496, 120] width 37 height 16
click at [1440, 17] on button "Options" at bounding box center [1416, 25] width 82 height 26
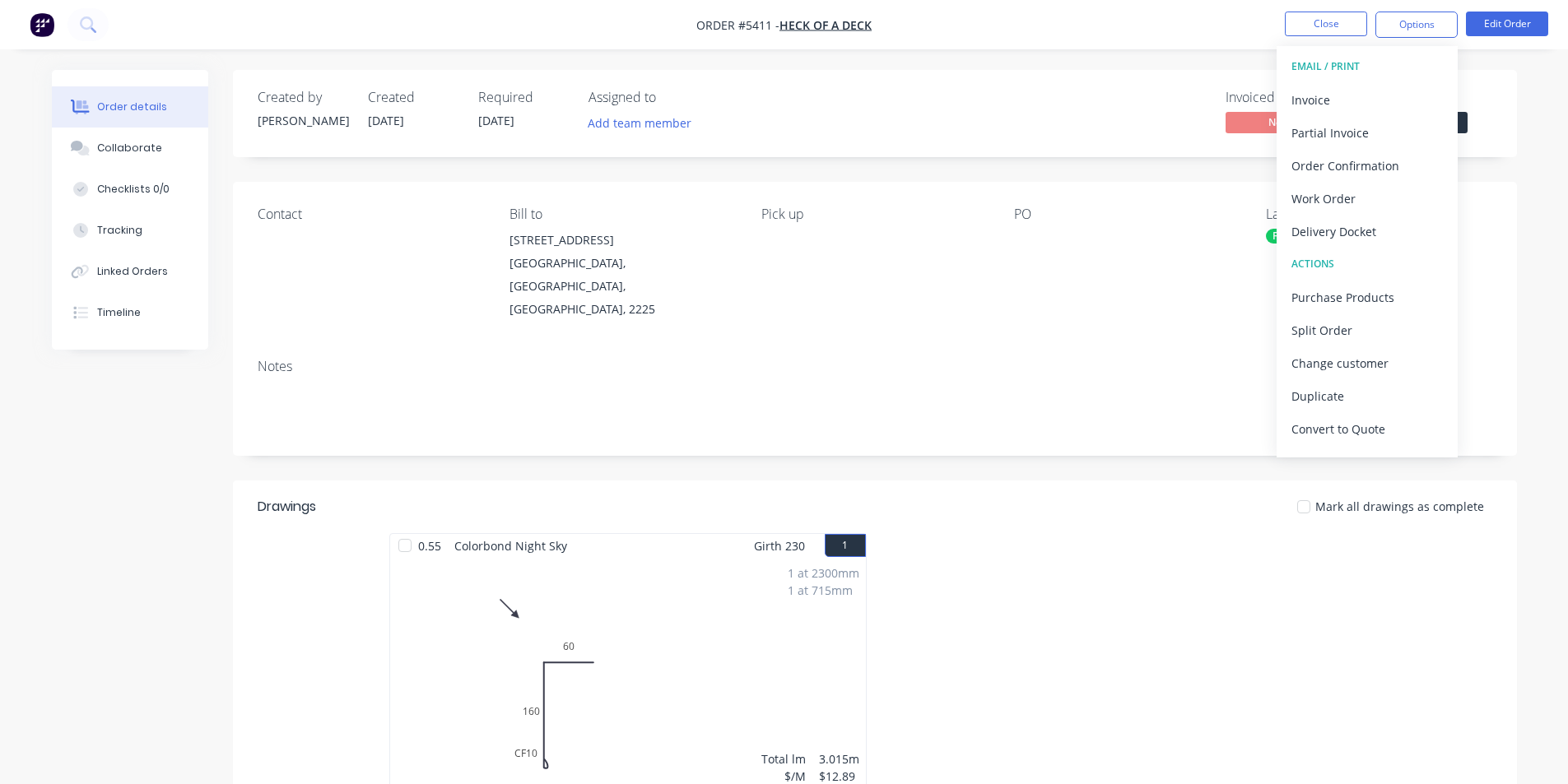
click at [1061, 481] on header "Drawings Mark all drawings as complete" at bounding box center [874, 507] width 1284 height 53
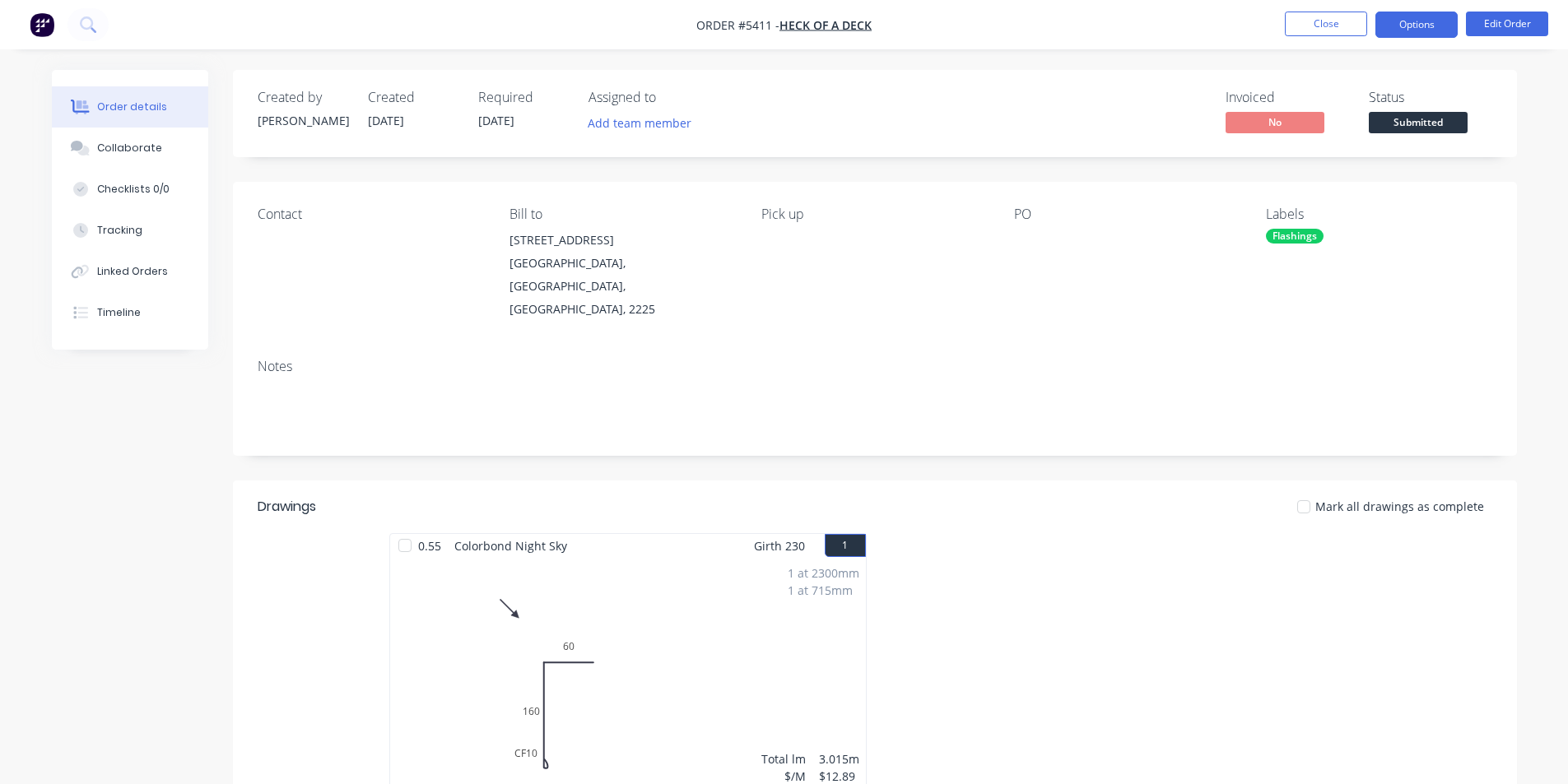
click at [1414, 27] on button "Options" at bounding box center [1416, 25] width 82 height 26
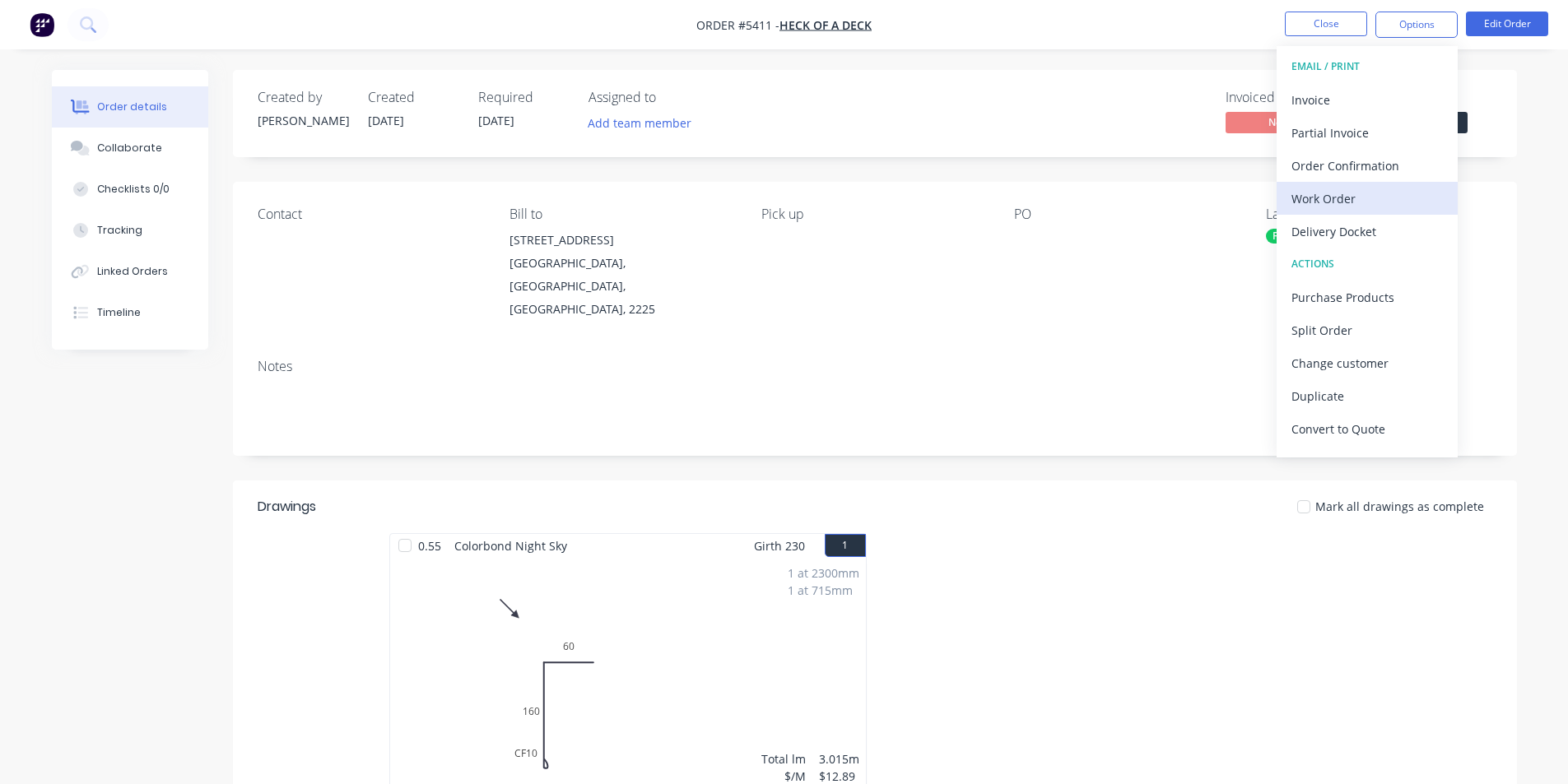
click at [1332, 196] on div "Work Order" at bounding box center [1367, 198] width 152 height 24
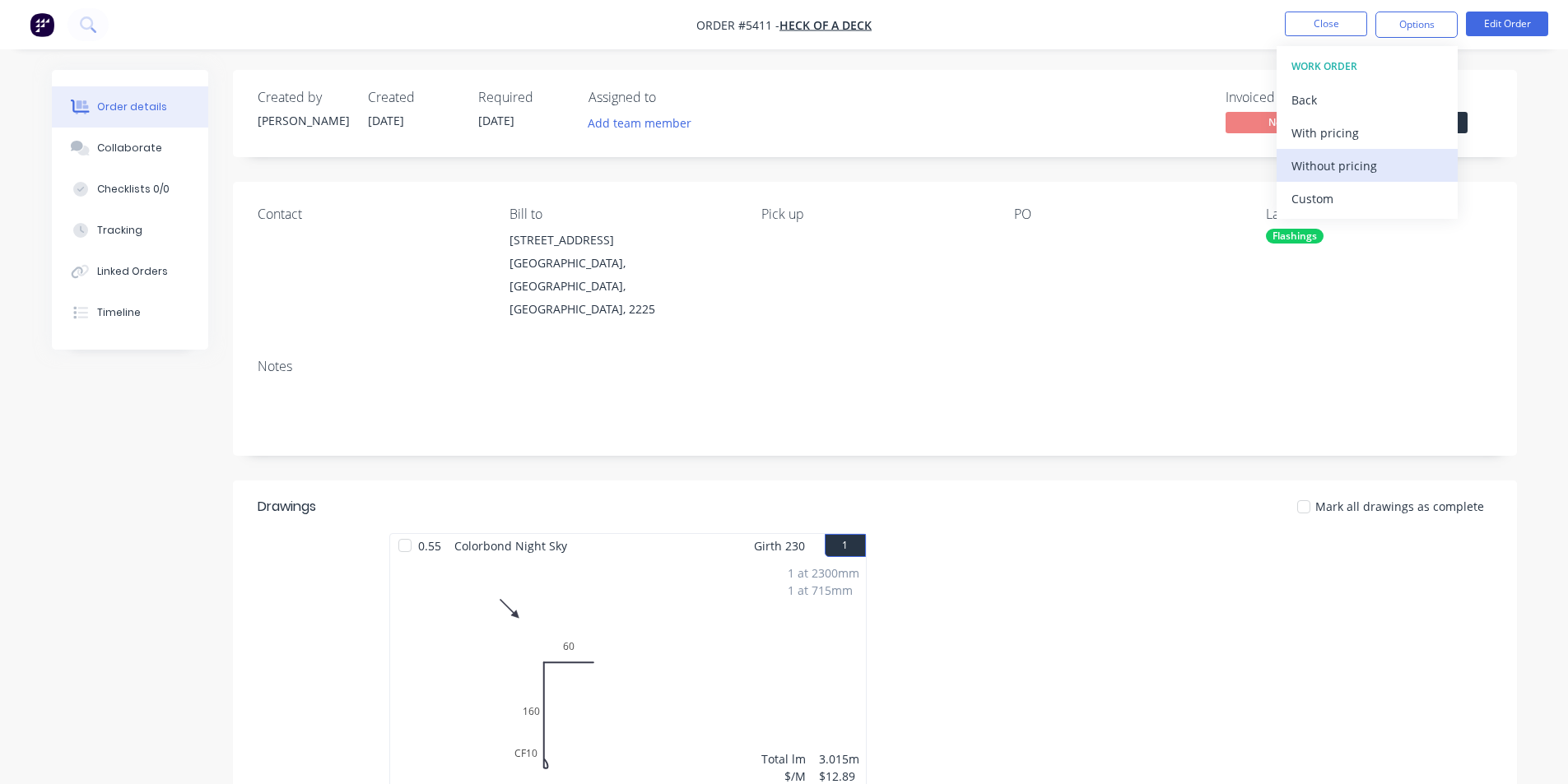
click at [1332, 162] on div "Without pricing" at bounding box center [1367, 165] width 152 height 24
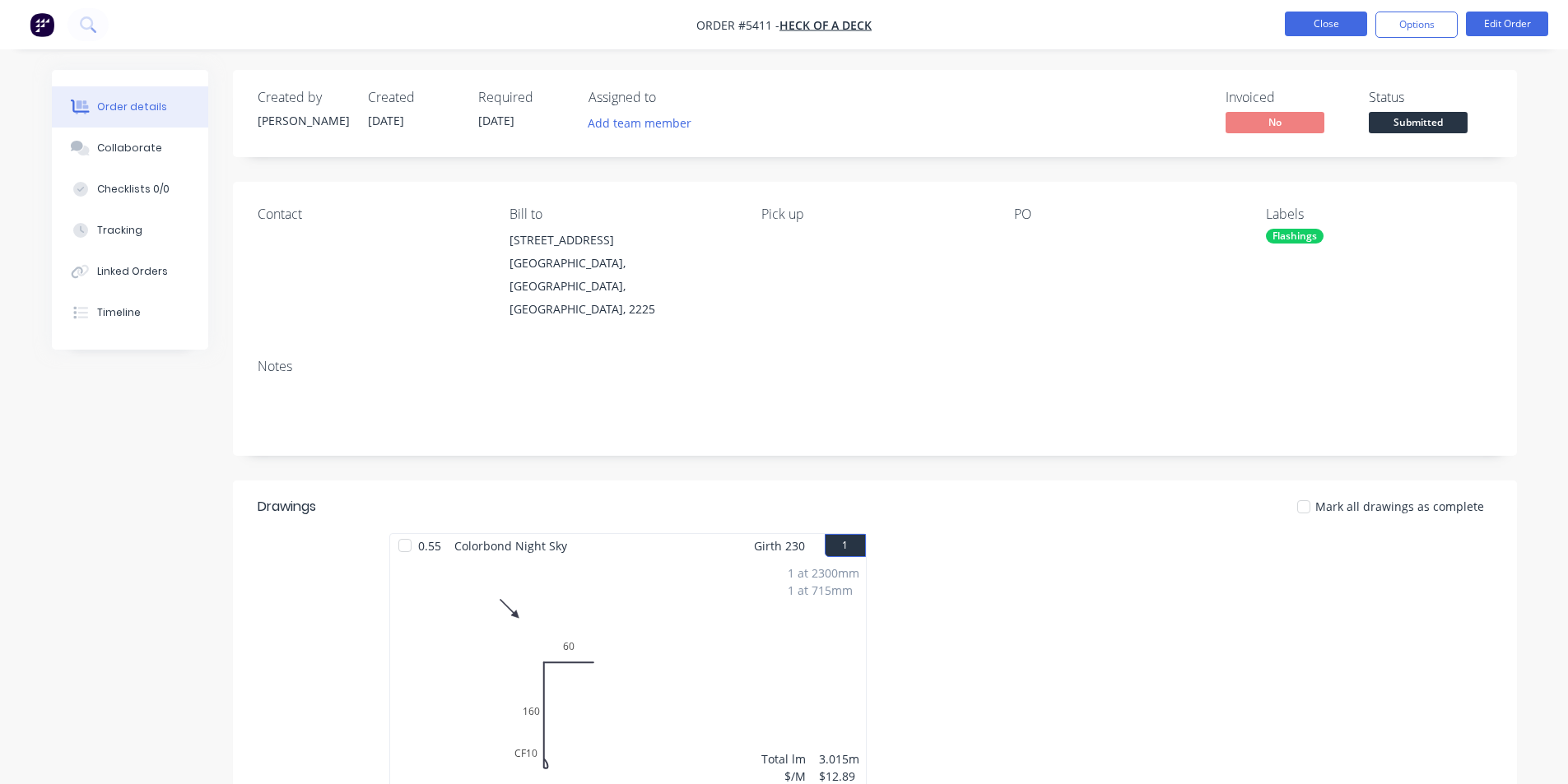
click at [1322, 29] on button "Close" at bounding box center [1326, 24] width 82 height 25
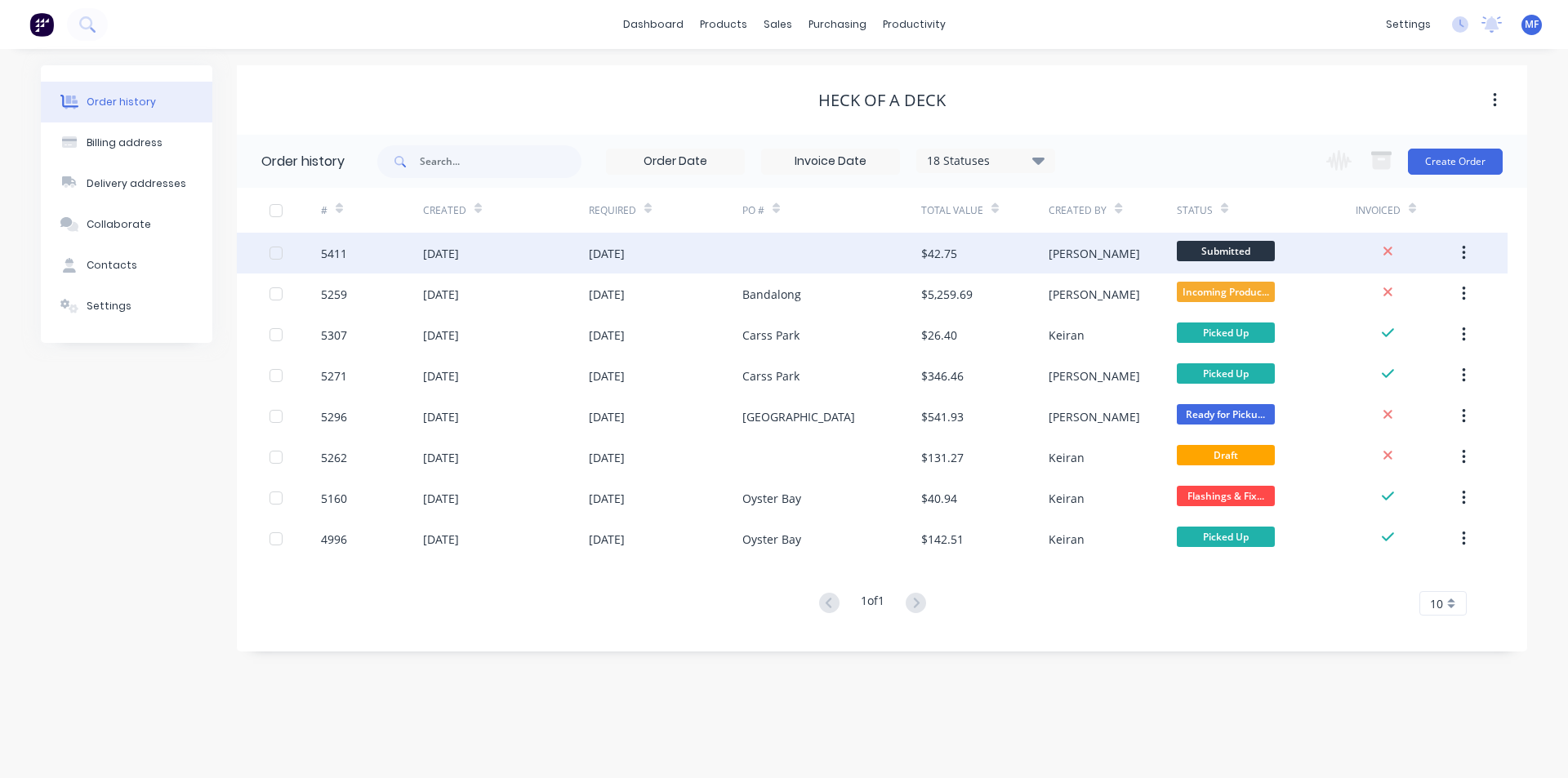
click at [949, 248] on div "$42.75" at bounding box center [940, 253] width 36 height 17
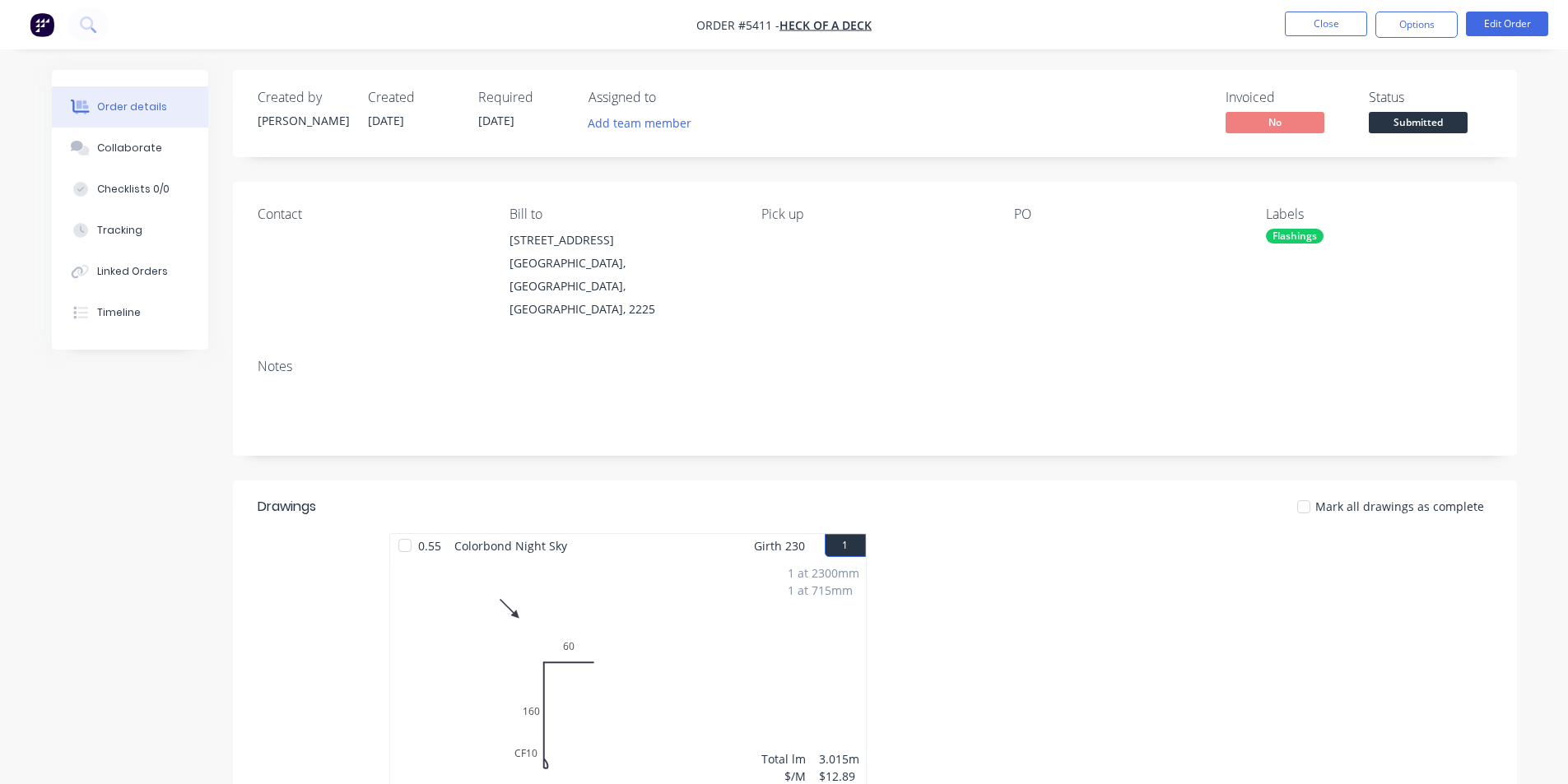
click at [1019, 245] on div at bounding box center [1117, 239] width 206 height 23
click at [1515, 26] on button "Edit Order" at bounding box center [1507, 24] width 82 height 25
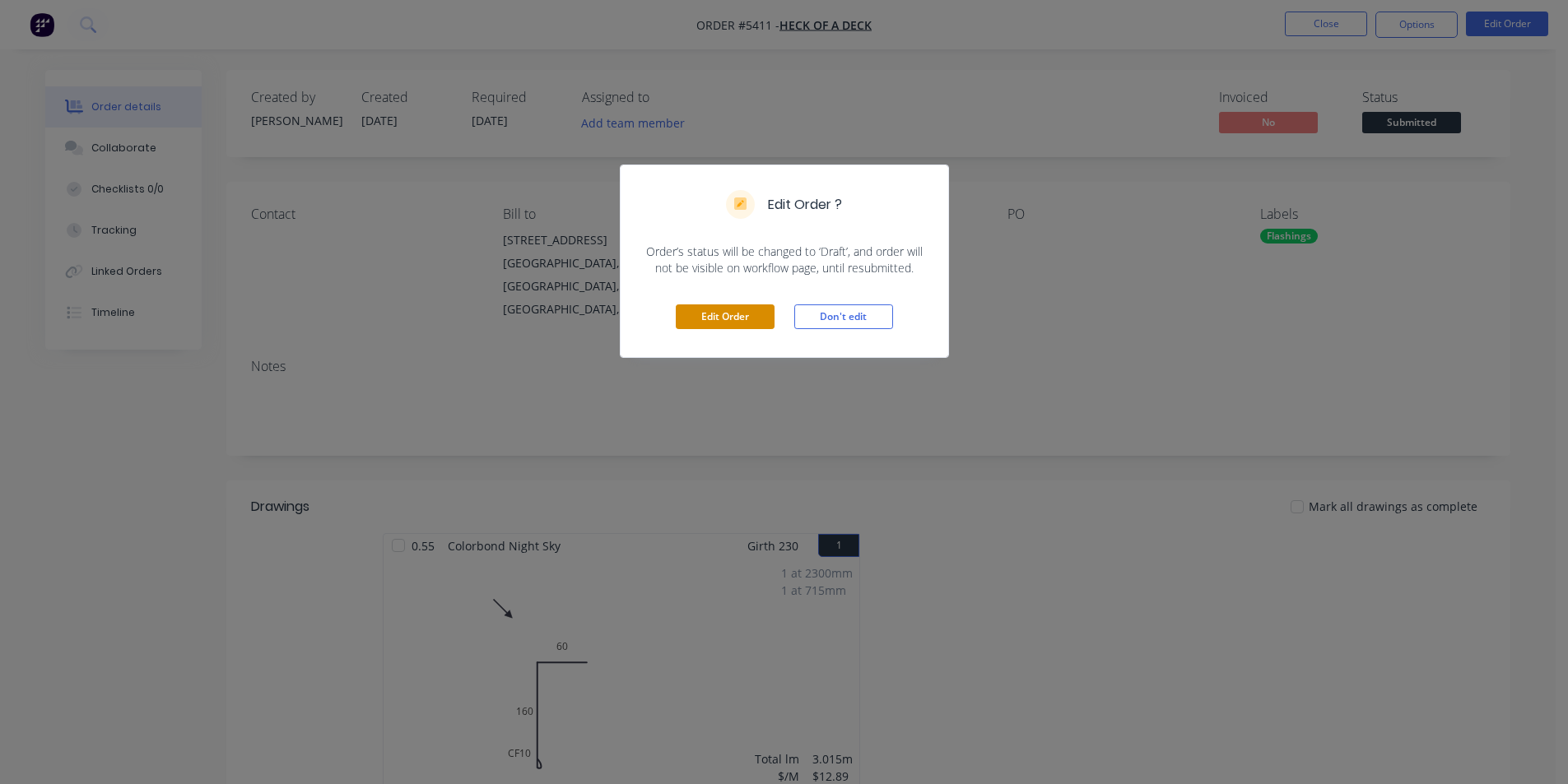
drag, startPoint x: 696, startPoint y: 312, endPoint x: 1041, endPoint y: 248, distance: 350.9
click at [696, 311] on button "Edit Order" at bounding box center [726, 316] width 99 height 25
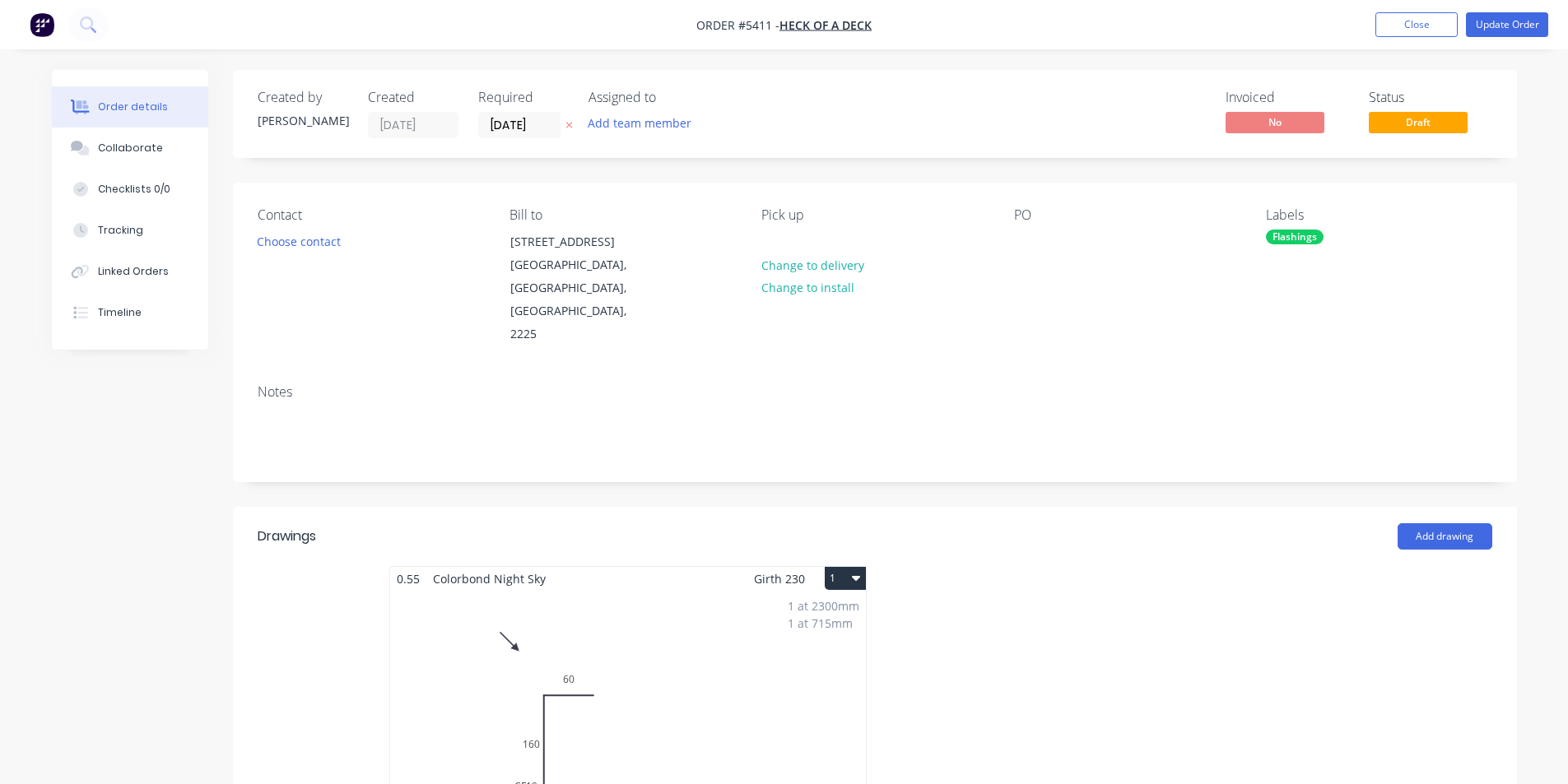
click at [1041, 253] on div "PO" at bounding box center [1127, 277] width 226 height 139
click at [1023, 245] on div at bounding box center [1027, 241] width 26 height 24
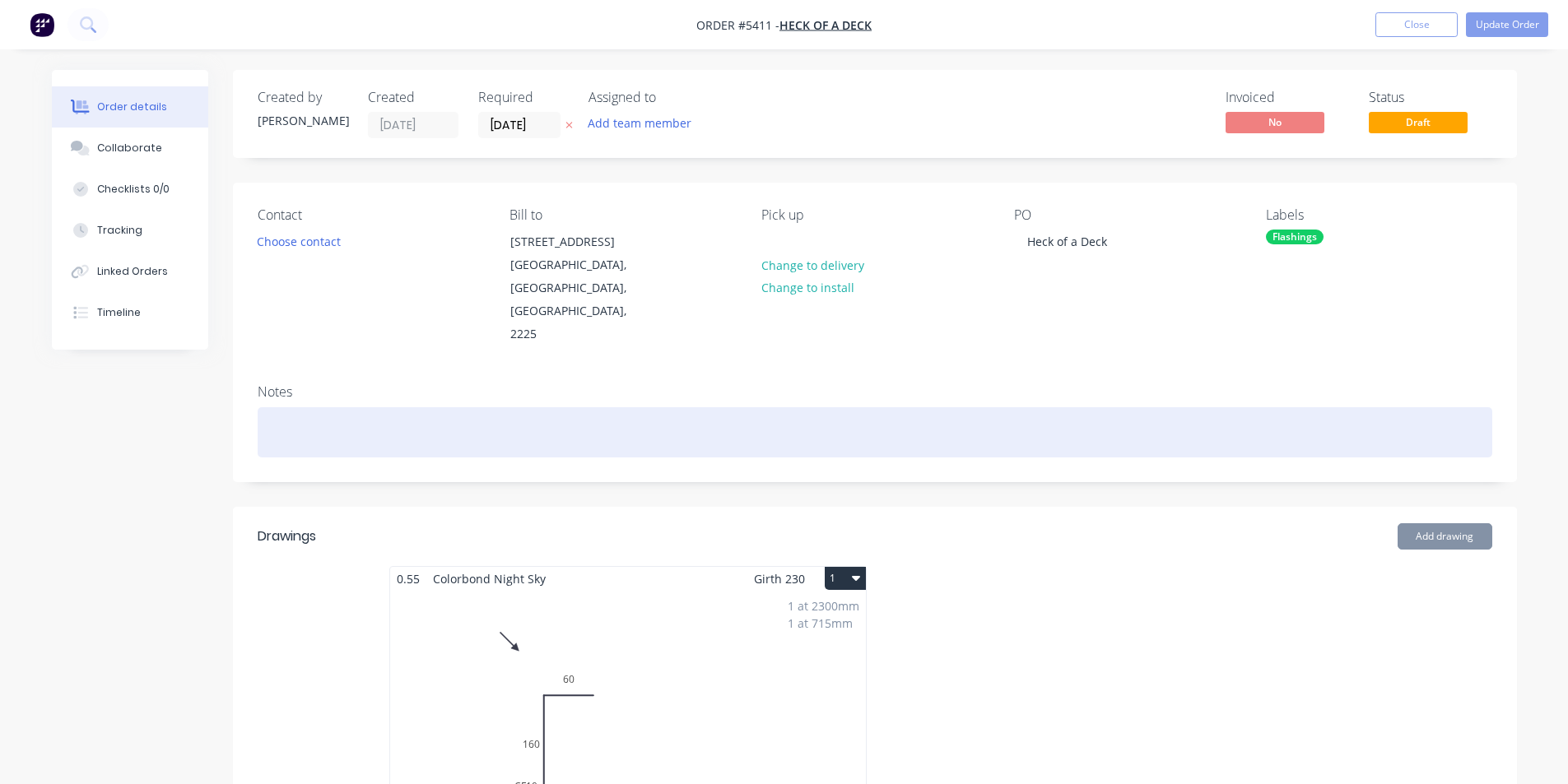
drag, startPoint x: 1069, startPoint y: 361, endPoint x: 1169, endPoint y: 402, distance: 108.1
click at [1073, 371] on div "Notes" at bounding box center [874, 426] width 1284 height 111
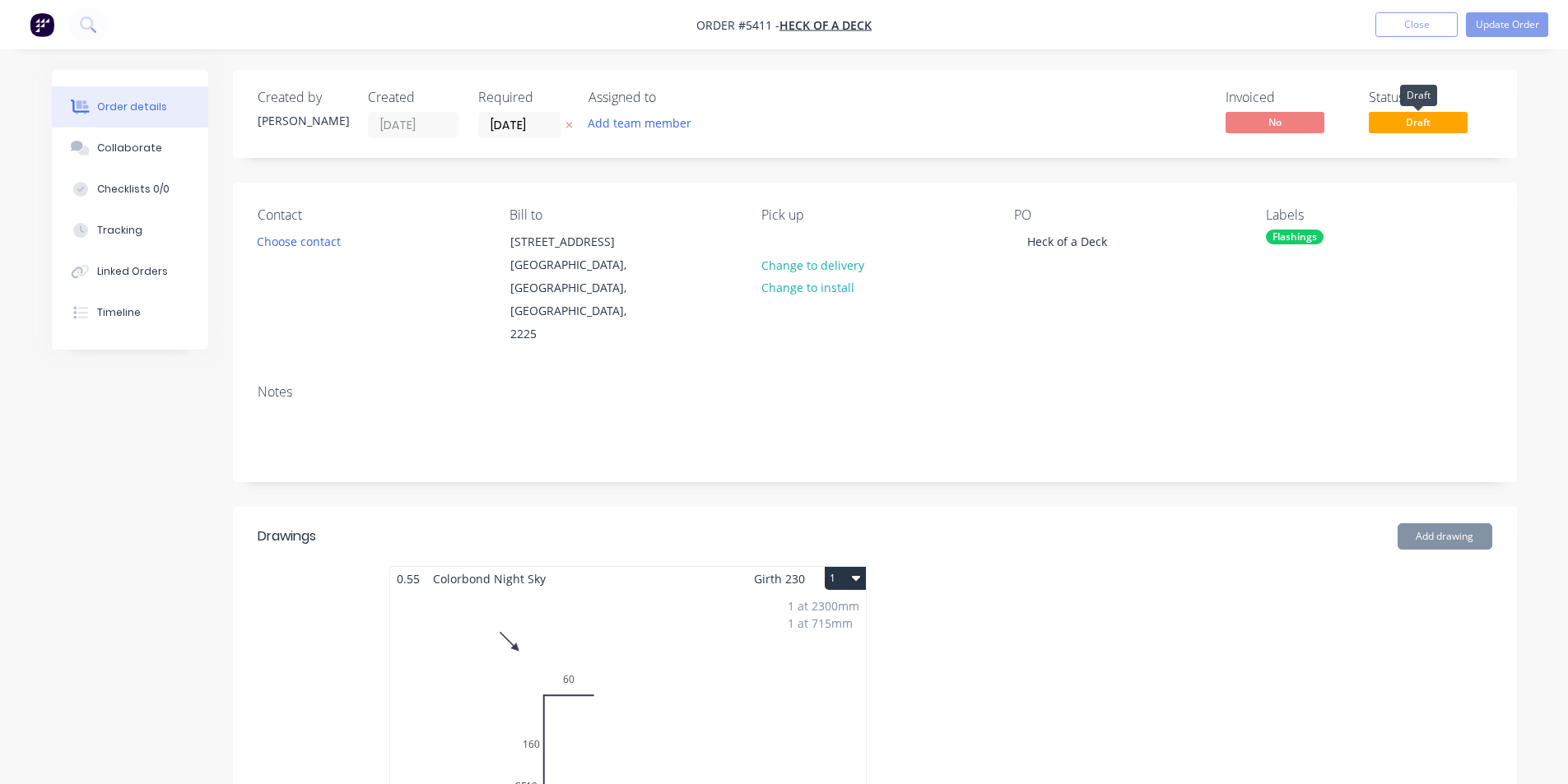
click at [1428, 115] on span "Draft" at bounding box center [1418, 122] width 99 height 21
click at [1405, 132] on span "Draft" at bounding box center [1418, 122] width 99 height 21
click at [1497, 22] on button "Update Order" at bounding box center [1507, 25] width 82 height 25
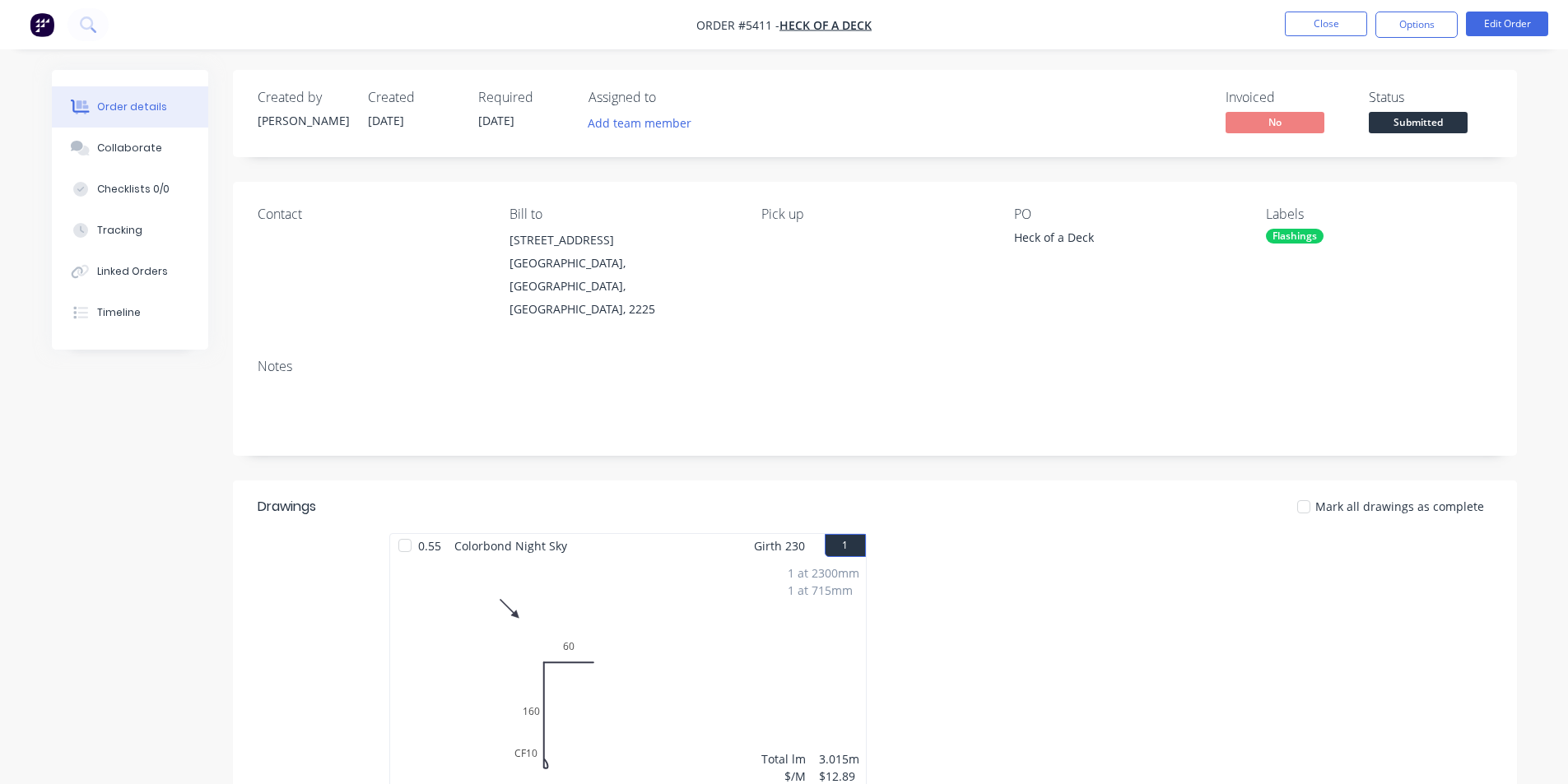
click at [1422, 113] on span "Submitted" at bounding box center [1418, 122] width 99 height 21
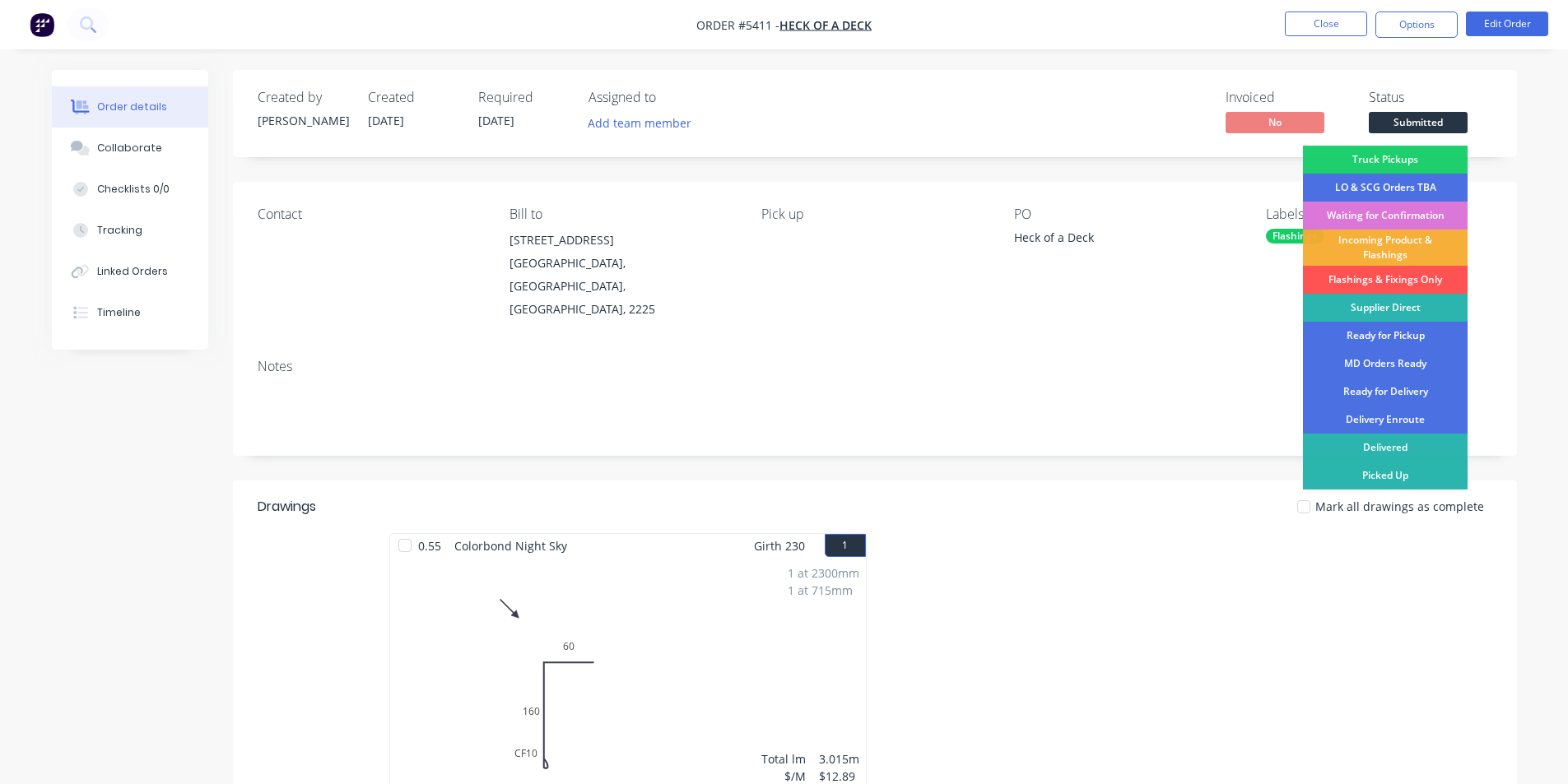
click at [1383, 277] on div "Flashings & Fixings Only" at bounding box center [1385, 280] width 164 height 28
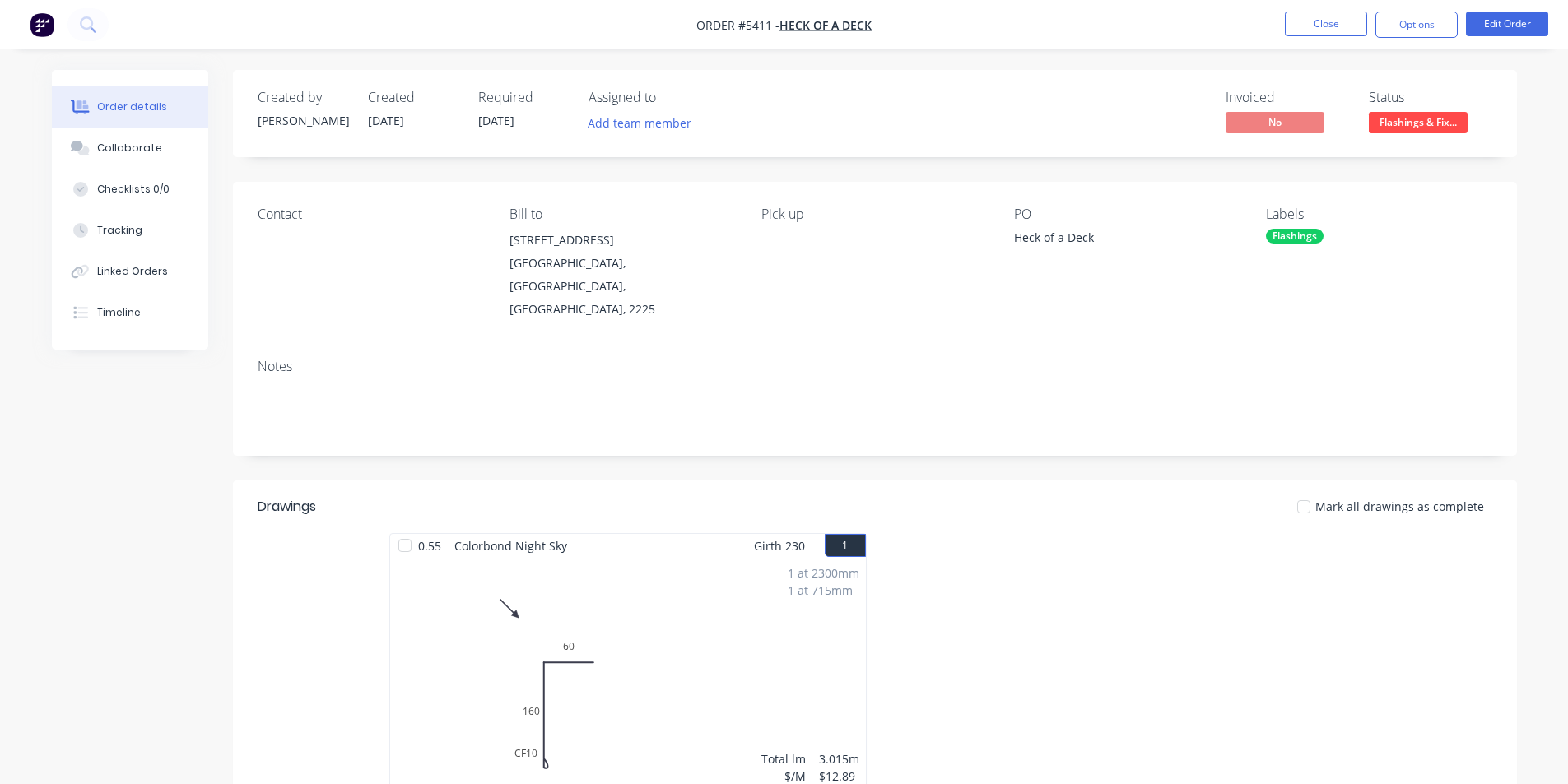
click at [1082, 576] on div at bounding box center [1121, 680] width 493 height 293
click at [1336, 23] on button "Close" at bounding box center [1326, 24] width 82 height 25
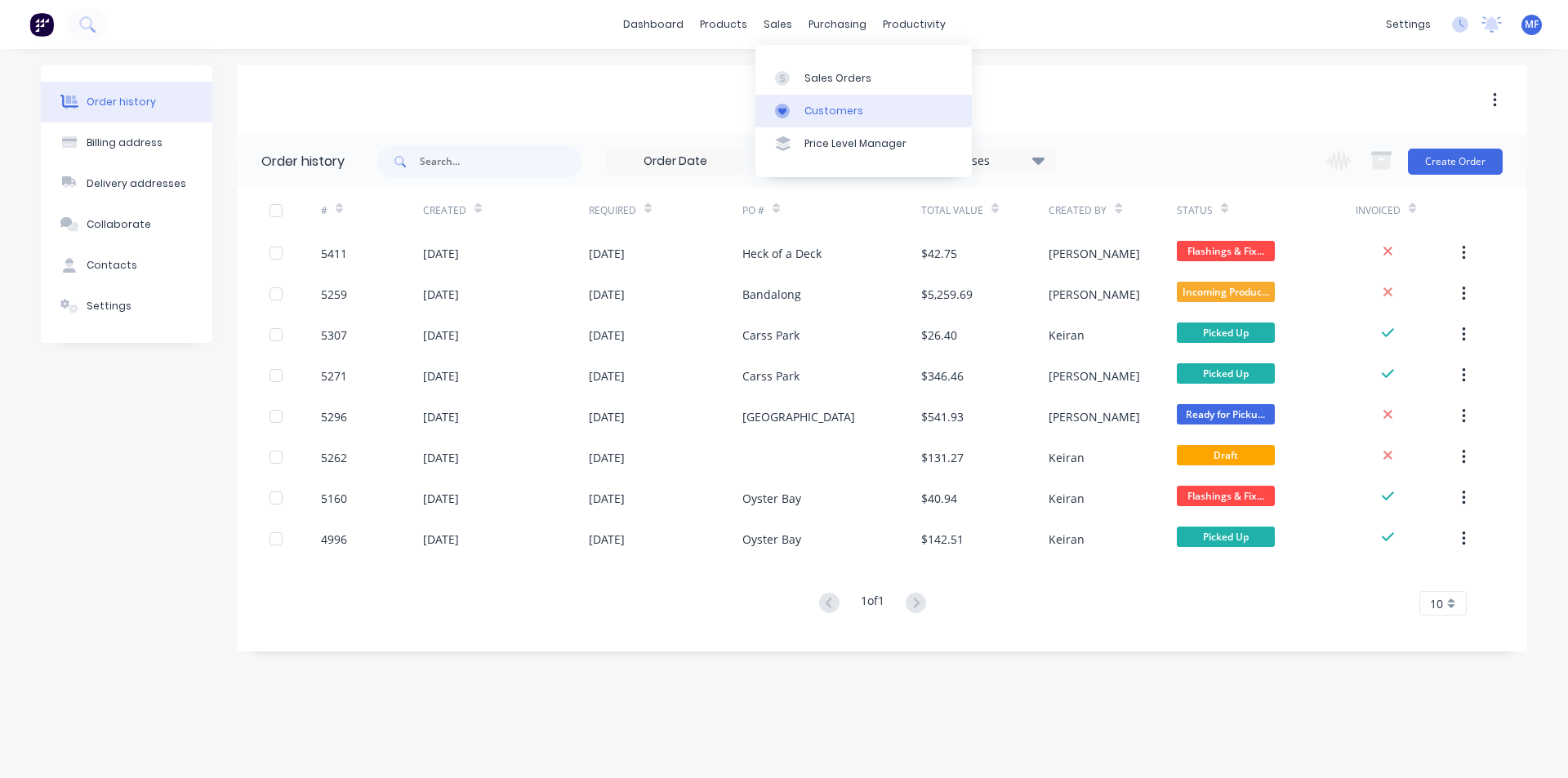
click at [827, 96] on link "Customers" at bounding box center [863, 111] width 217 height 33
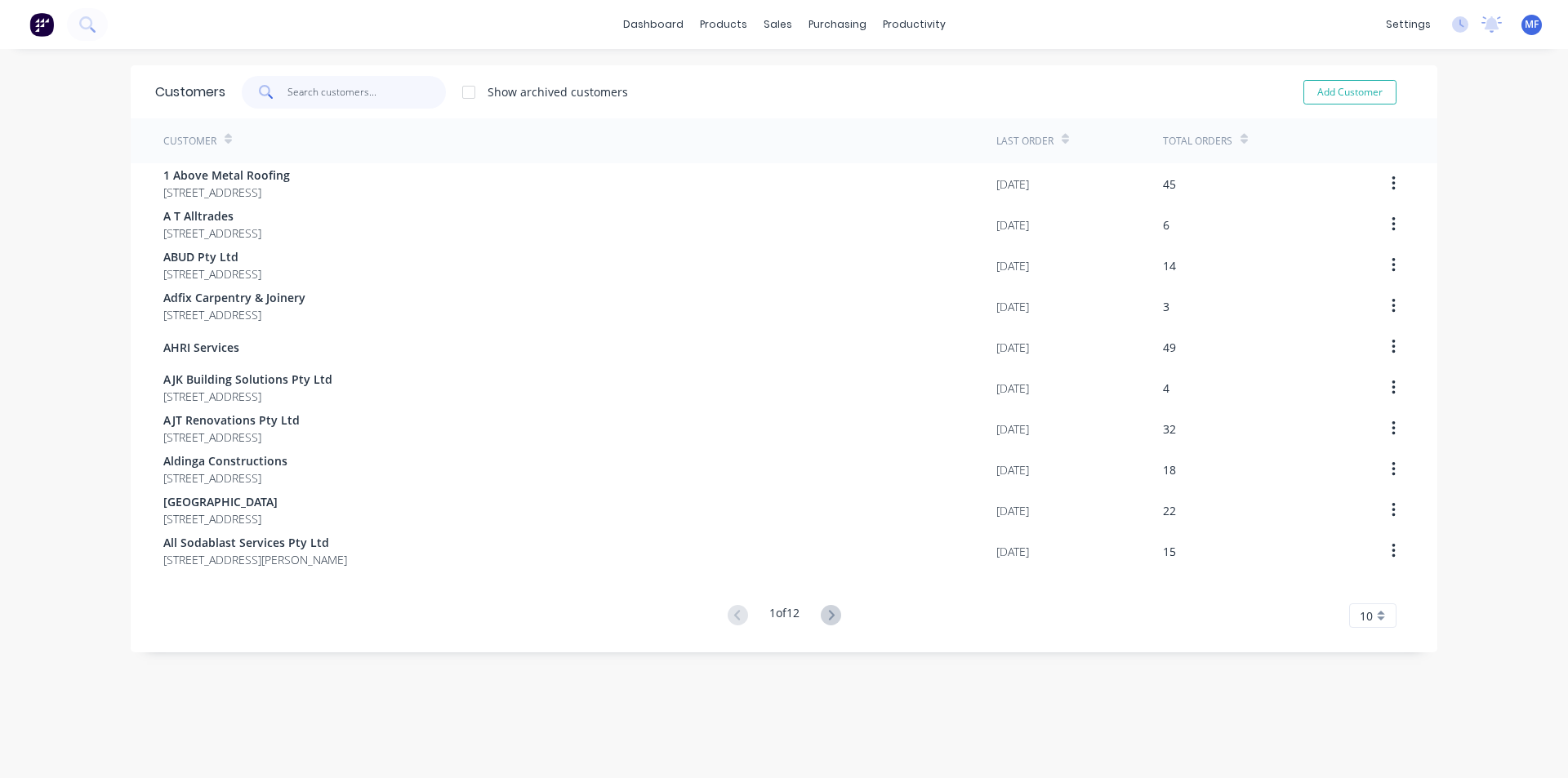
click at [295, 88] on input "text" at bounding box center [367, 92] width 160 height 33
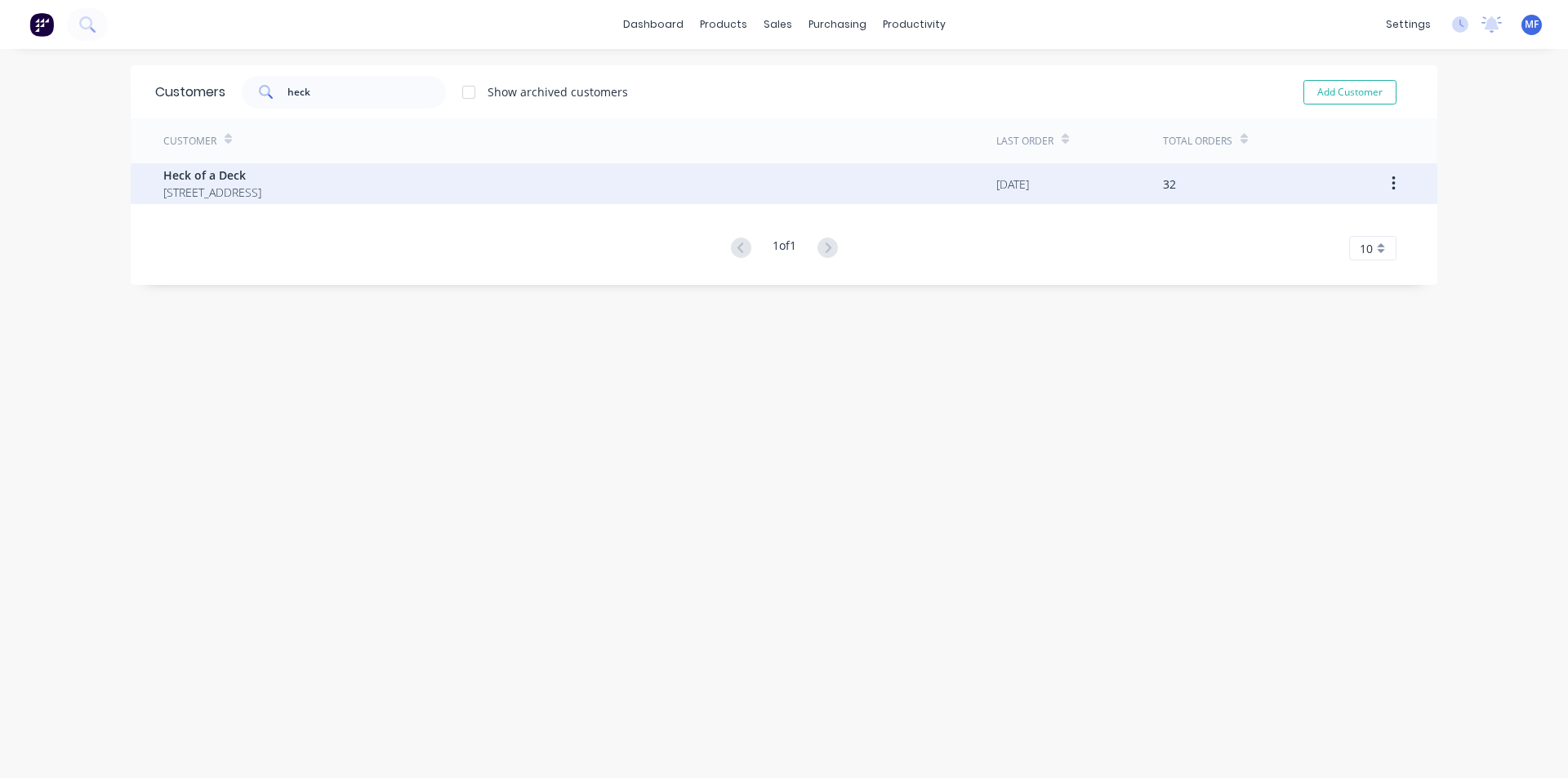
click at [261, 186] on span "[STREET_ADDRESS]" at bounding box center [212, 192] width 98 height 17
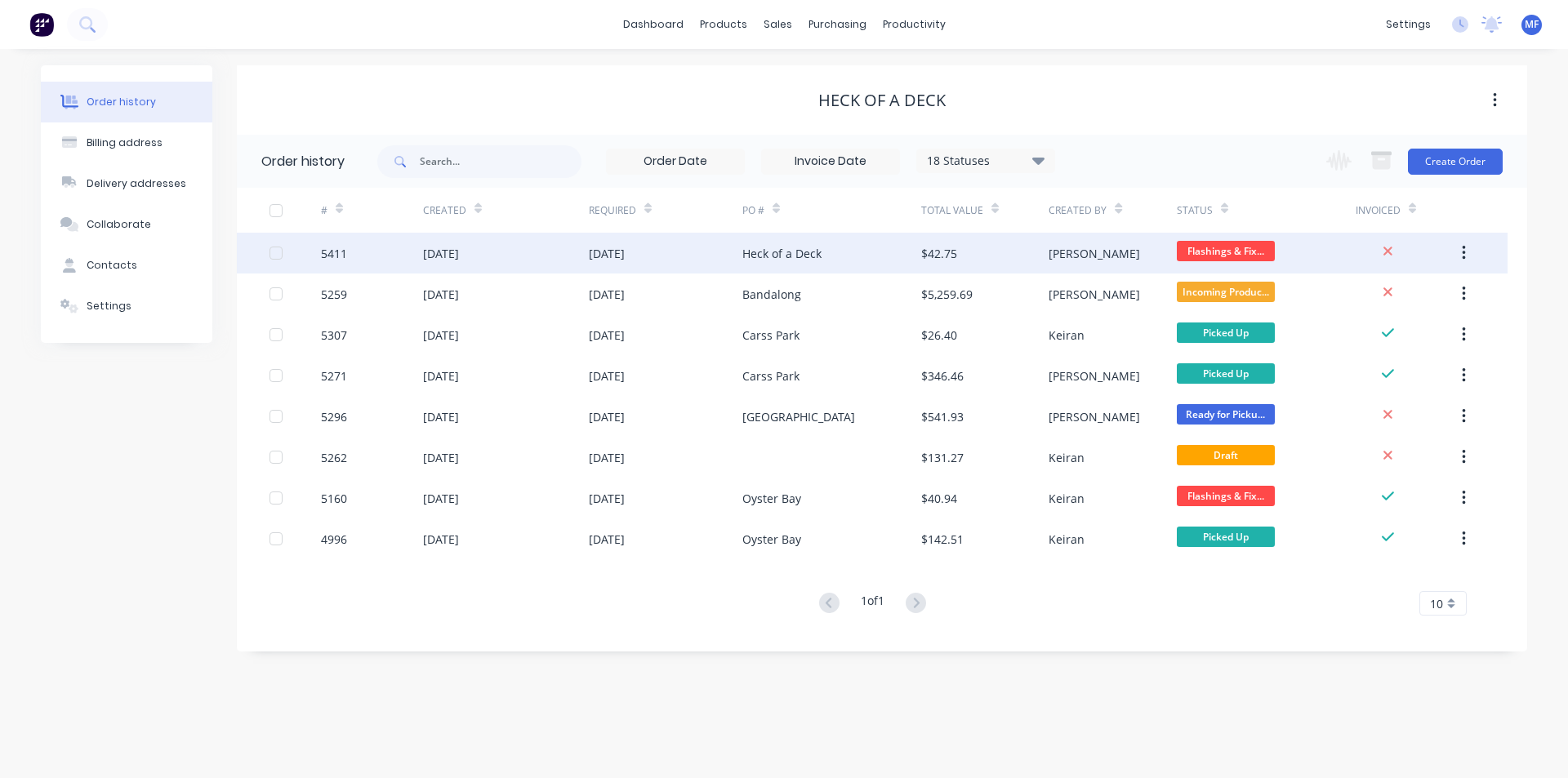
click at [959, 251] on div "$42.75" at bounding box center [985, 253] width 128 height 41
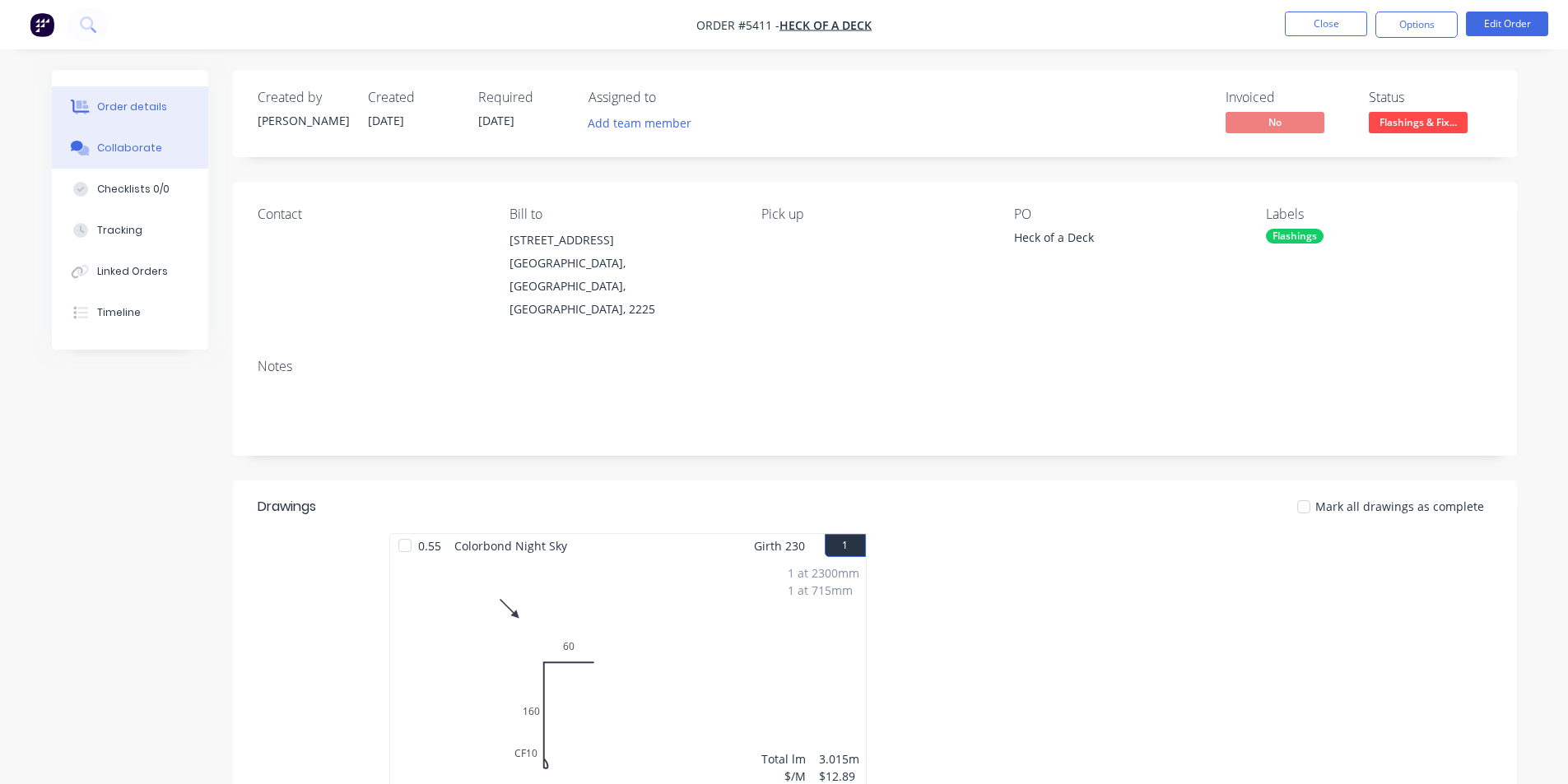
click at [124, 136] on button "Collaborate" at bounding box center [130, 148] width 156 height 41
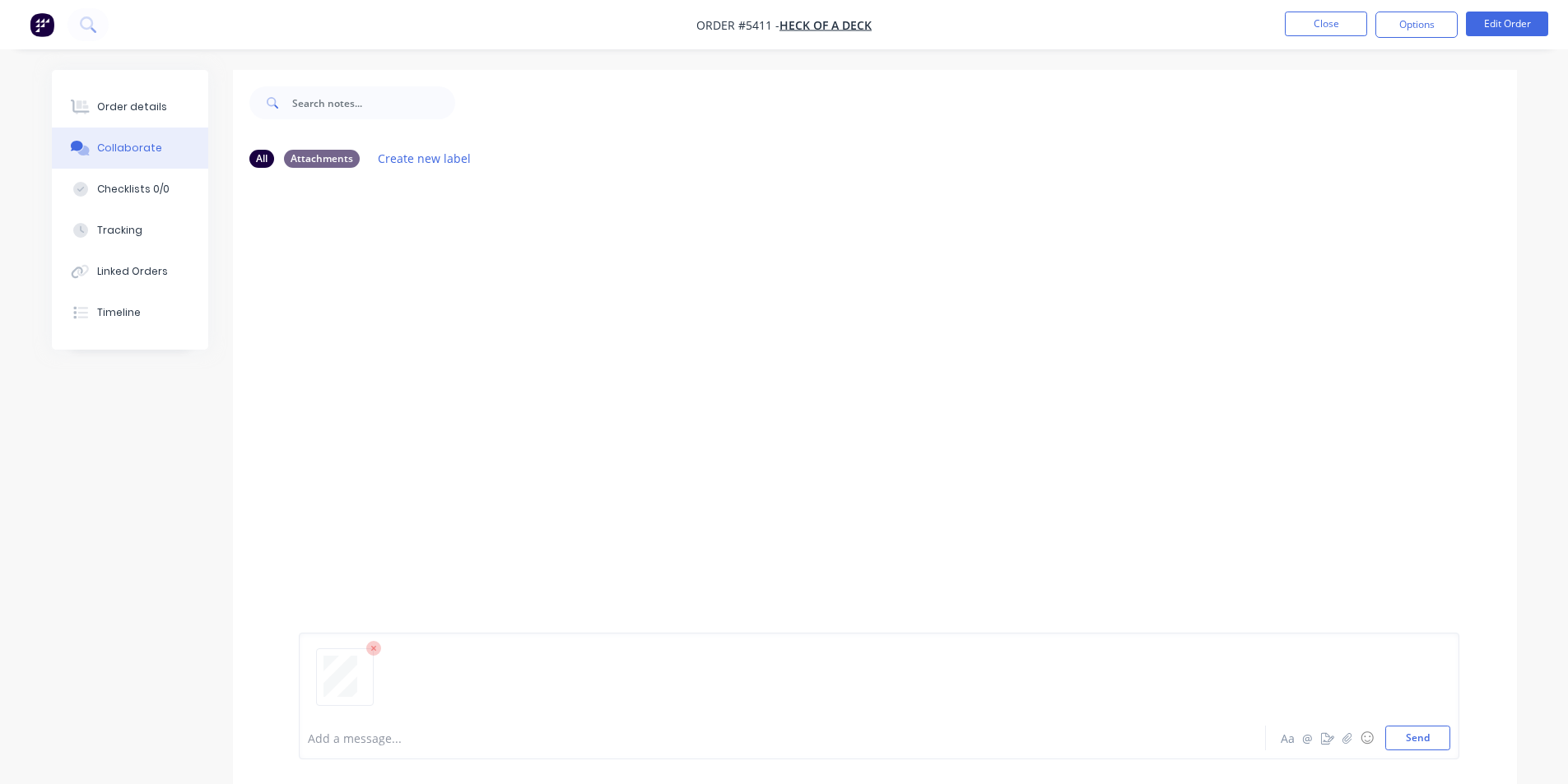
click at [1423, 717] on div at bounding box center [879, 684] width 1142 height 84
click at [1425, 742] on button "Send" at bounding box center [1417, 737] width 65 height 25
click at [1389, 567] on div "MF You 11:58am [DATE] 3744_001.pdf Labels Download Delete" at bounding box center [874, 449] width 1284 height 535
click at [1336, 24] on button "Close" at bounding box center [1326, 24] width 82 height 25
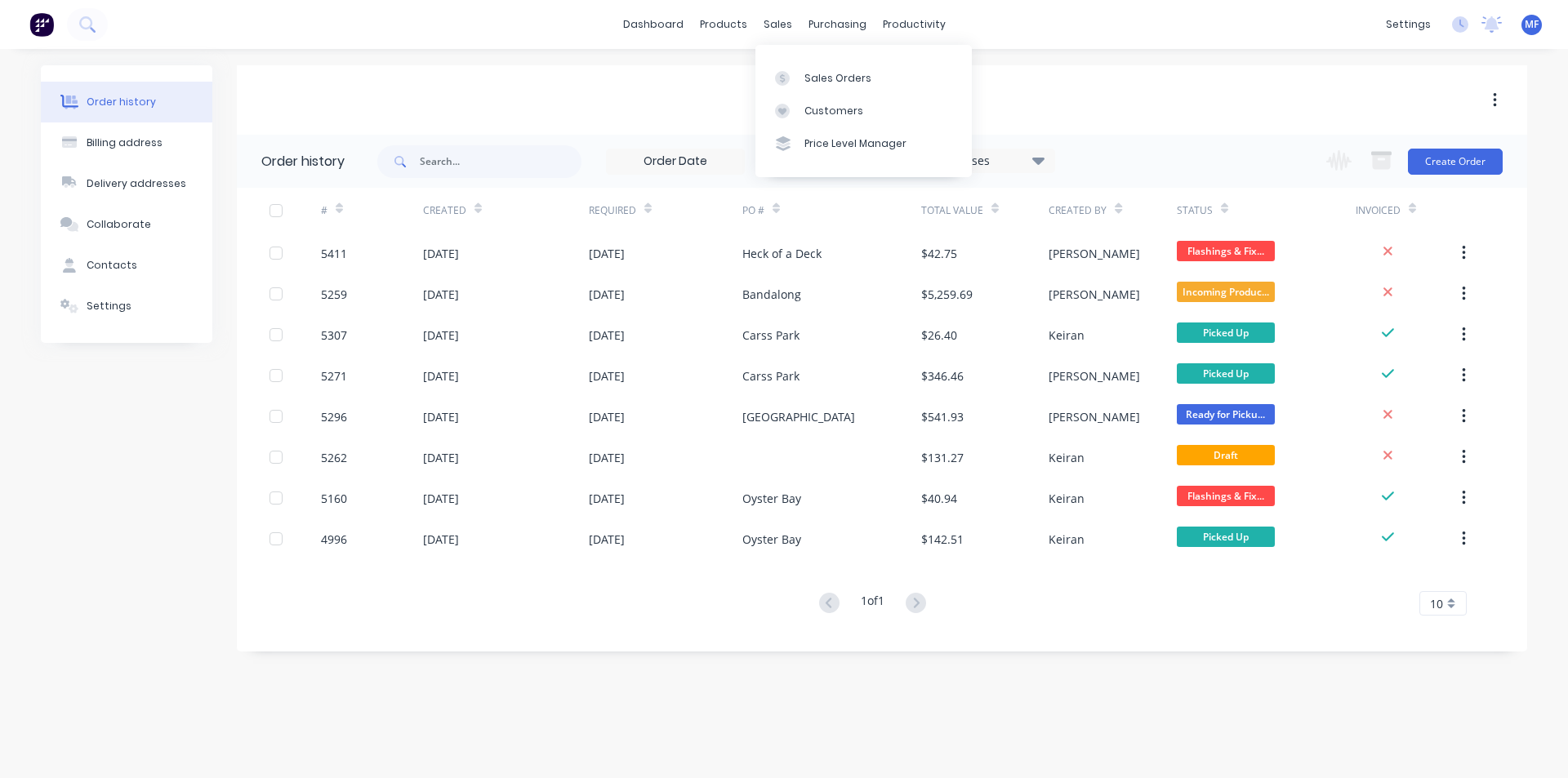
drag, startPoint x: 776, startPoint y: 21, endPoint x: 800, endPoint y: 54, distance: 40.8
click at [777, 21] on div "sales" at bounding box center [778, 24] width 45 height 24
click at [847, 99] on link "Customers" at bounding box center [863, 111] width 217 height 33
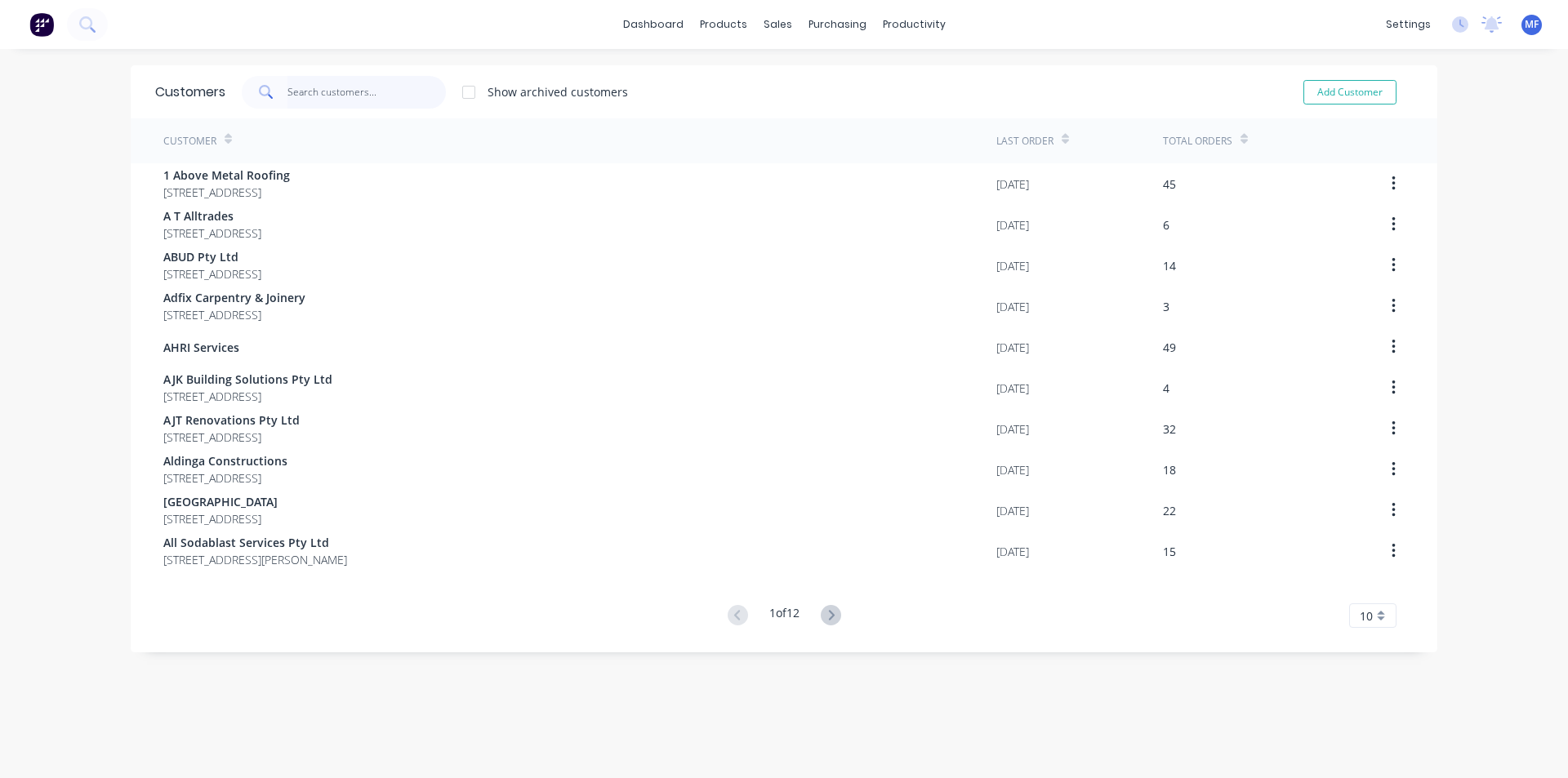
click at [346, 88] on input "text" at bounding box center [367, 92] width 160 height 33
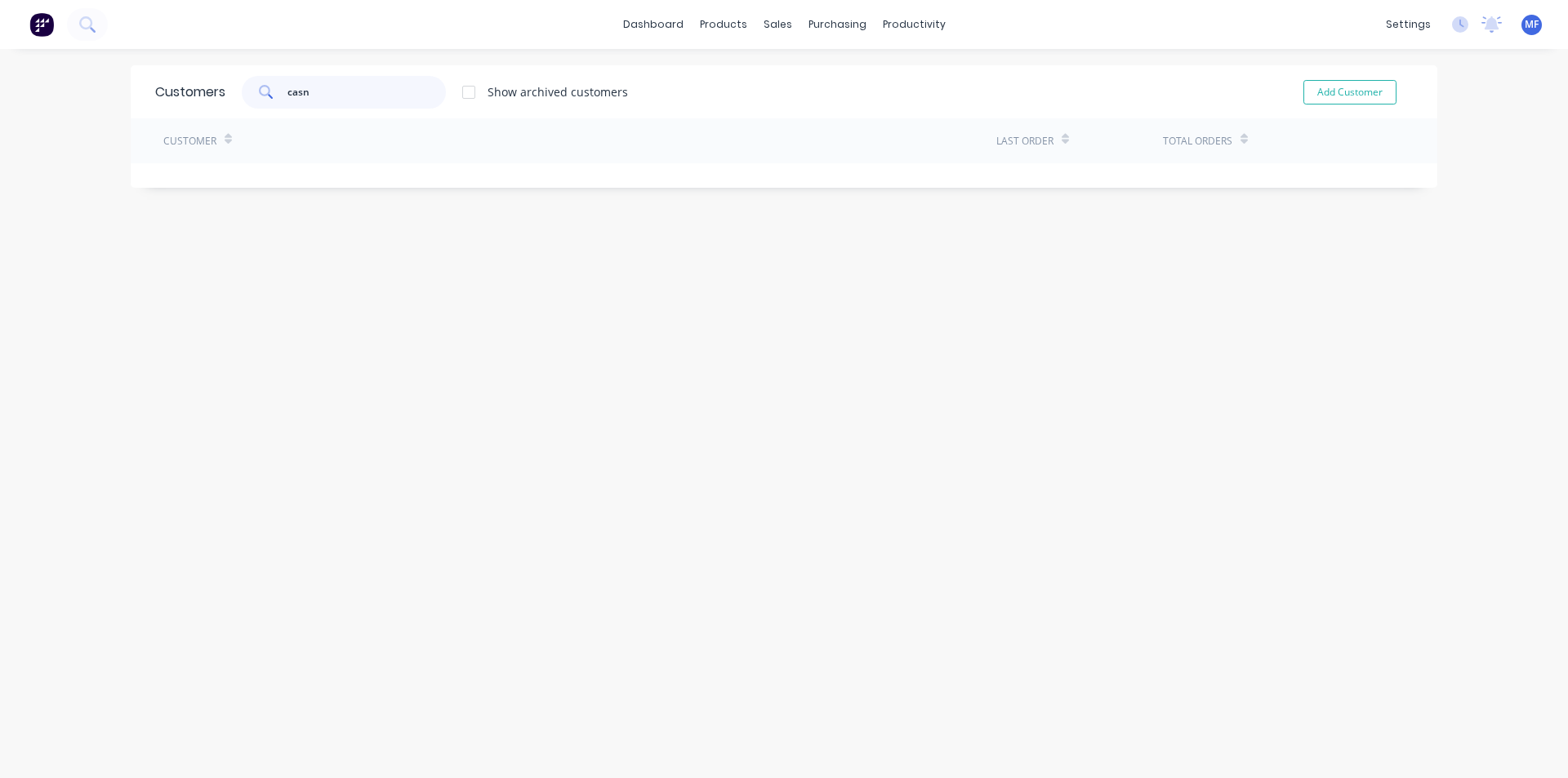
click at [308, 93] on input "casn" at bounding box center [367, 92] width 160 height 33
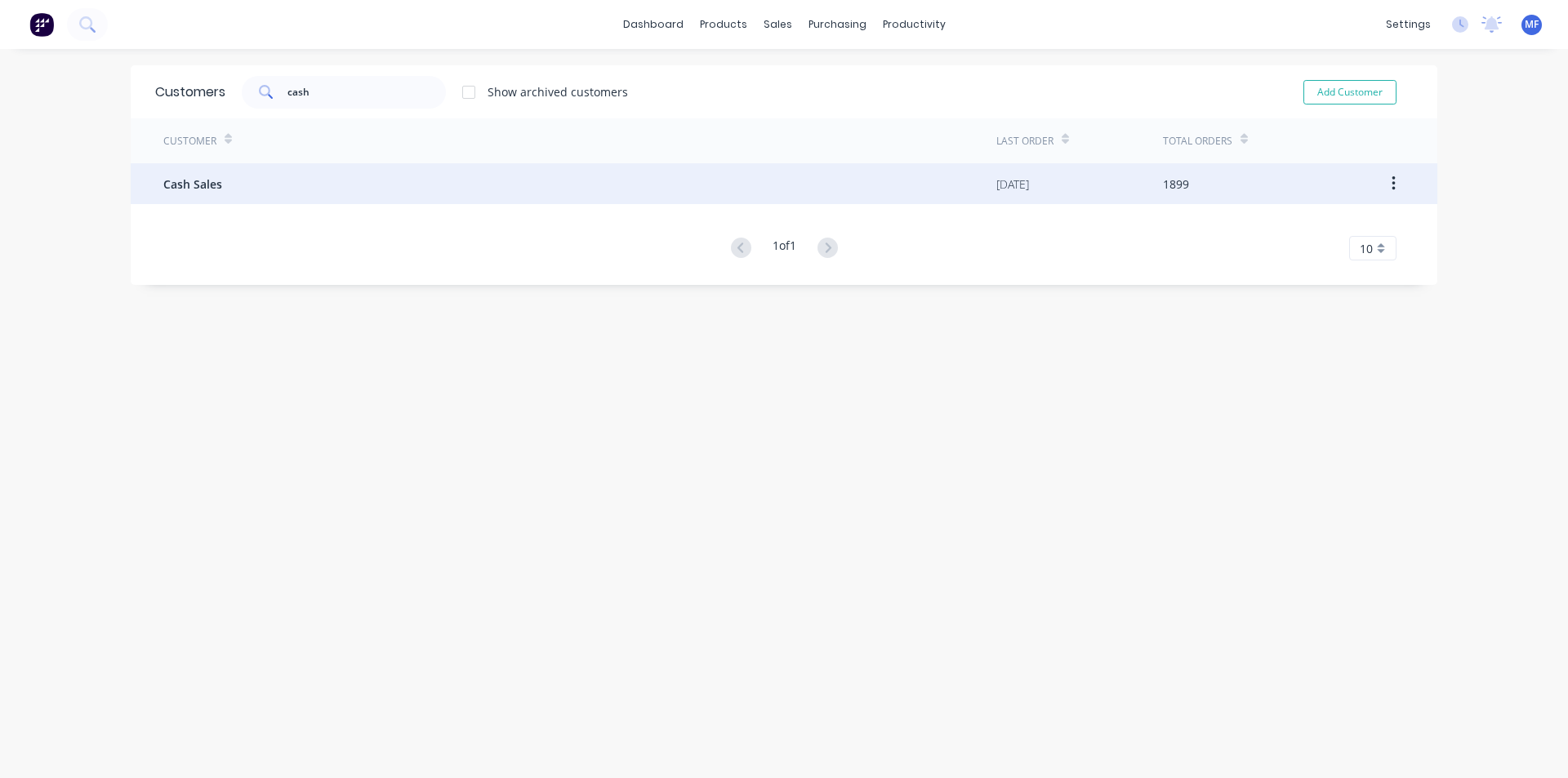
click at [219, 193] on div "Cash Sales" at bounding box center [579, 183] width 833 height 41
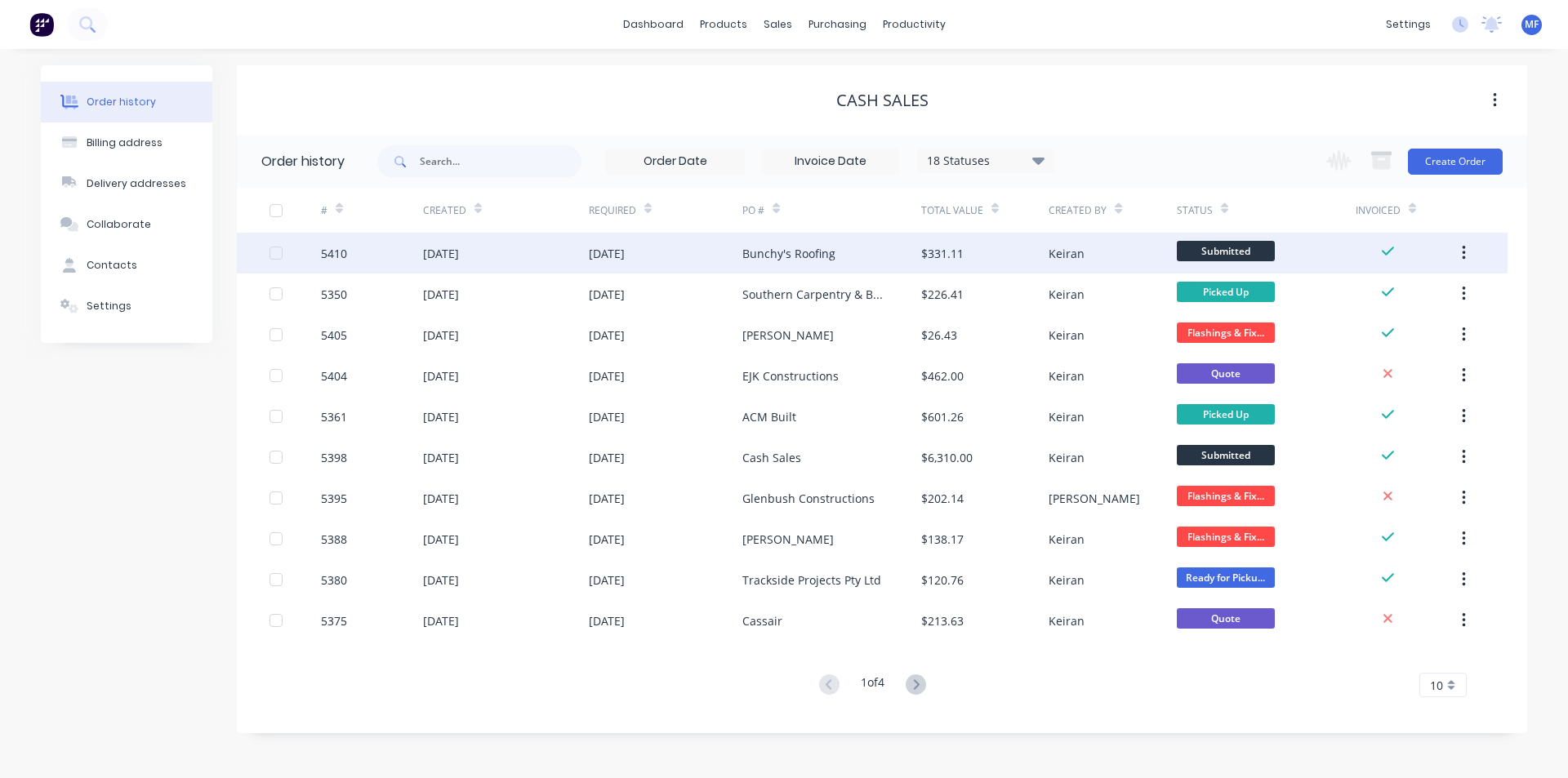
click at [816, 250] on div "Bunchy's Roofing" at bounding box center [789, 253] width 93 height 17
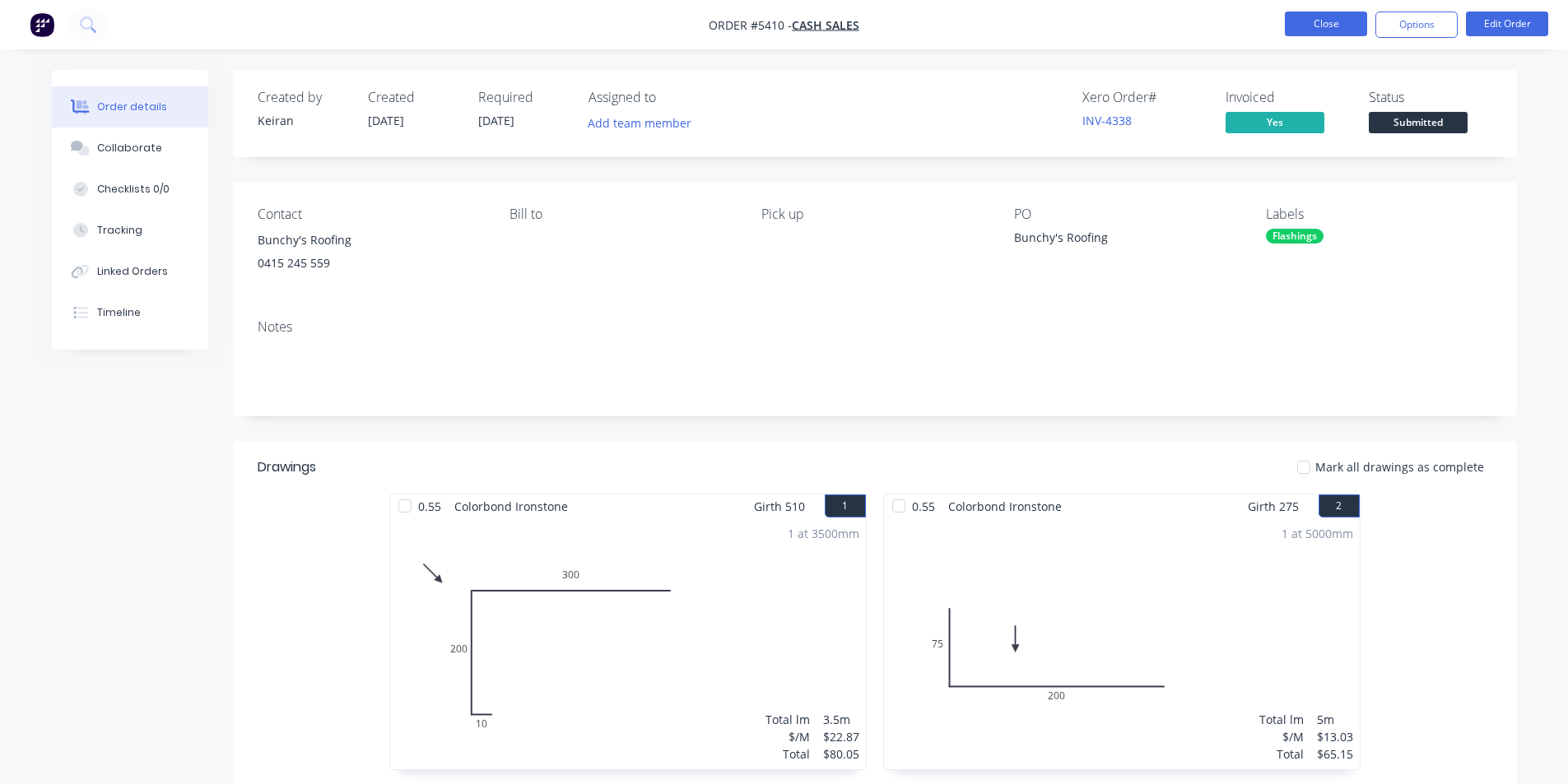
click at [1330, 23] on button "Close" at bounding box center [1326, 24] width 82 height 25
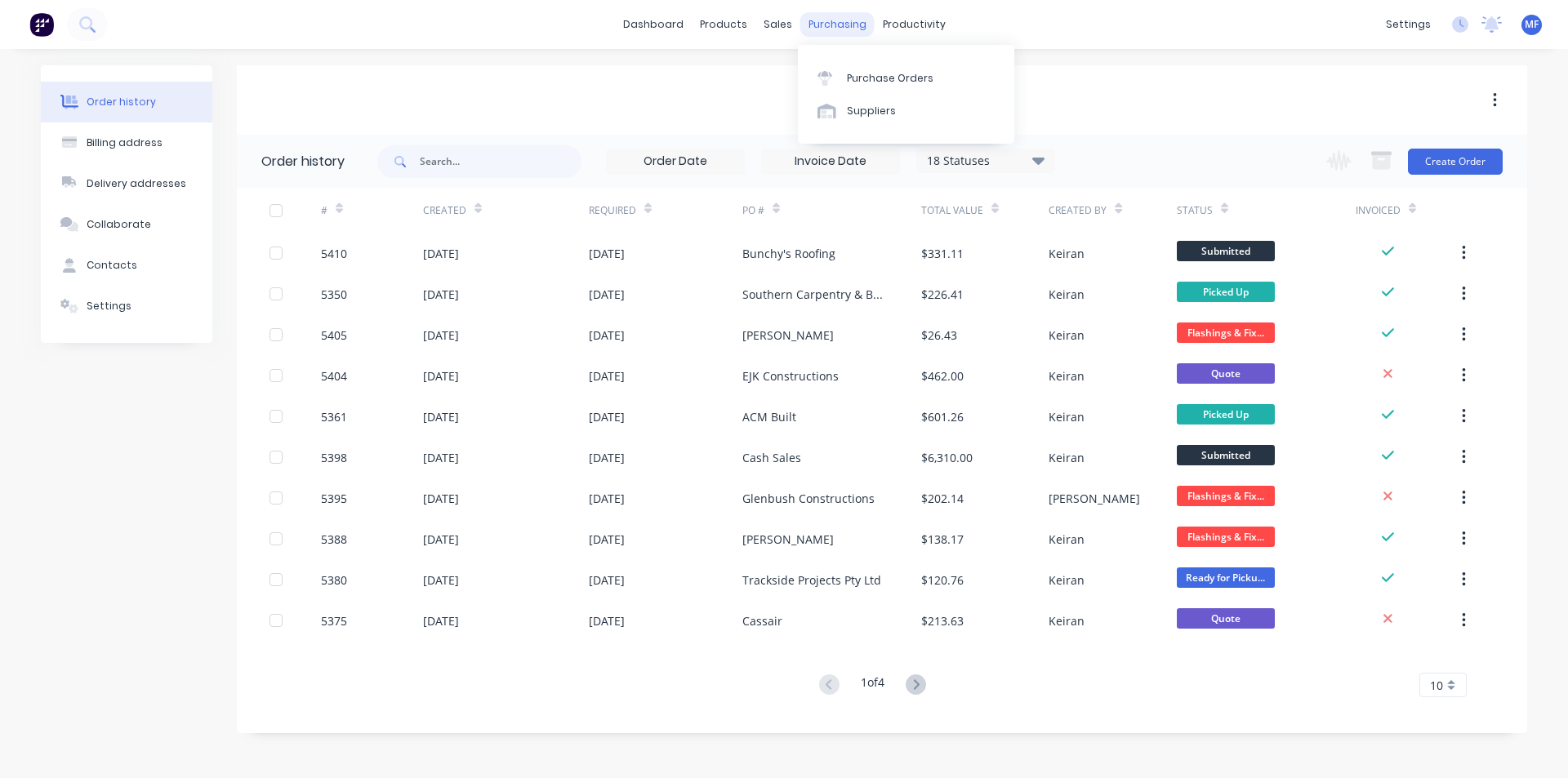
click at [823, 18] on div "purchasing" at bounding box center [838, 24] width 74 height 24
click at [901, 70] on link "Purchase Orders" at bounding box center [906, 78] width 217 height 33
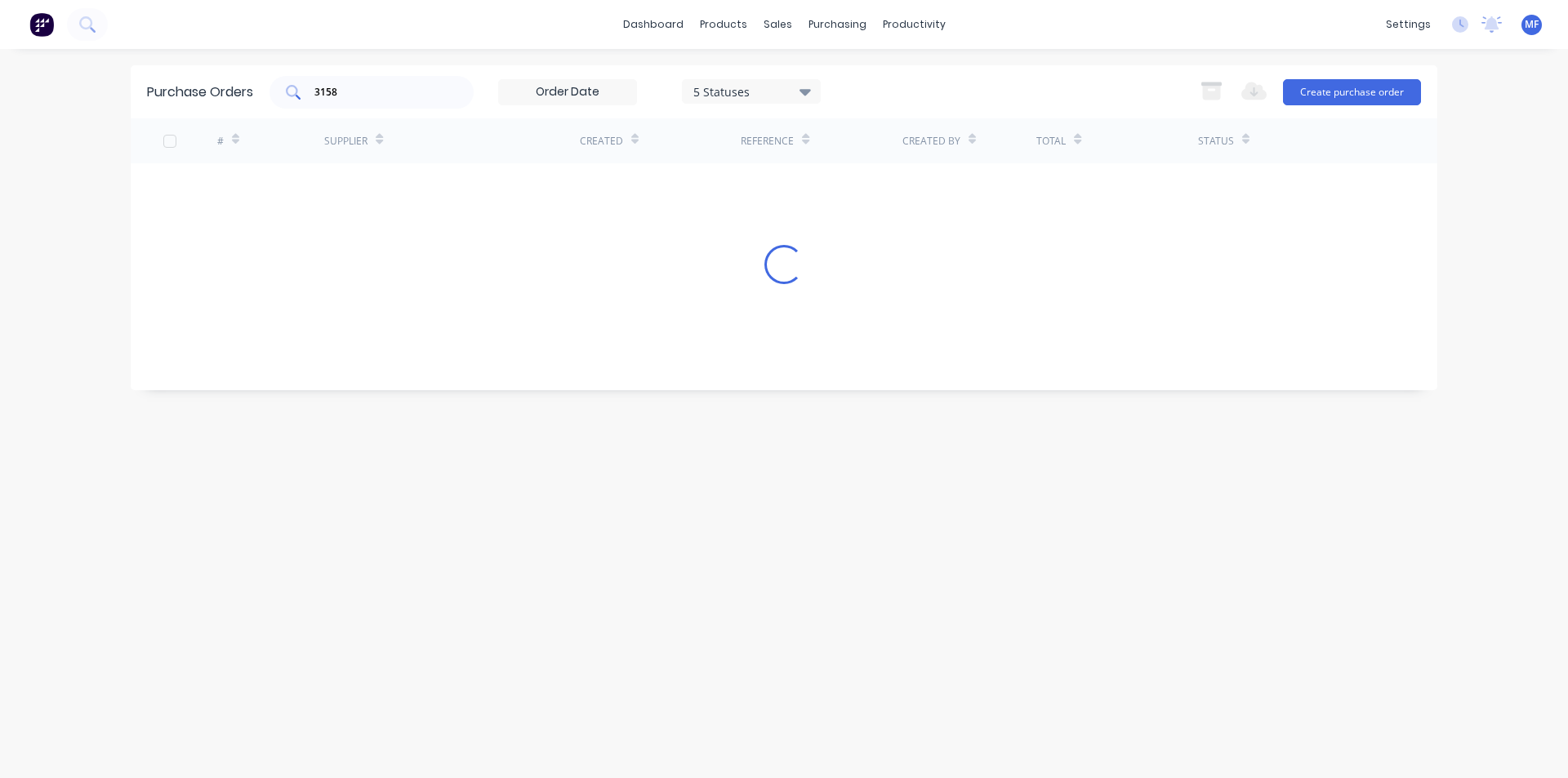
click at [338, 88] on input "3158" at bounding box center [381, 92] width 136 height 16
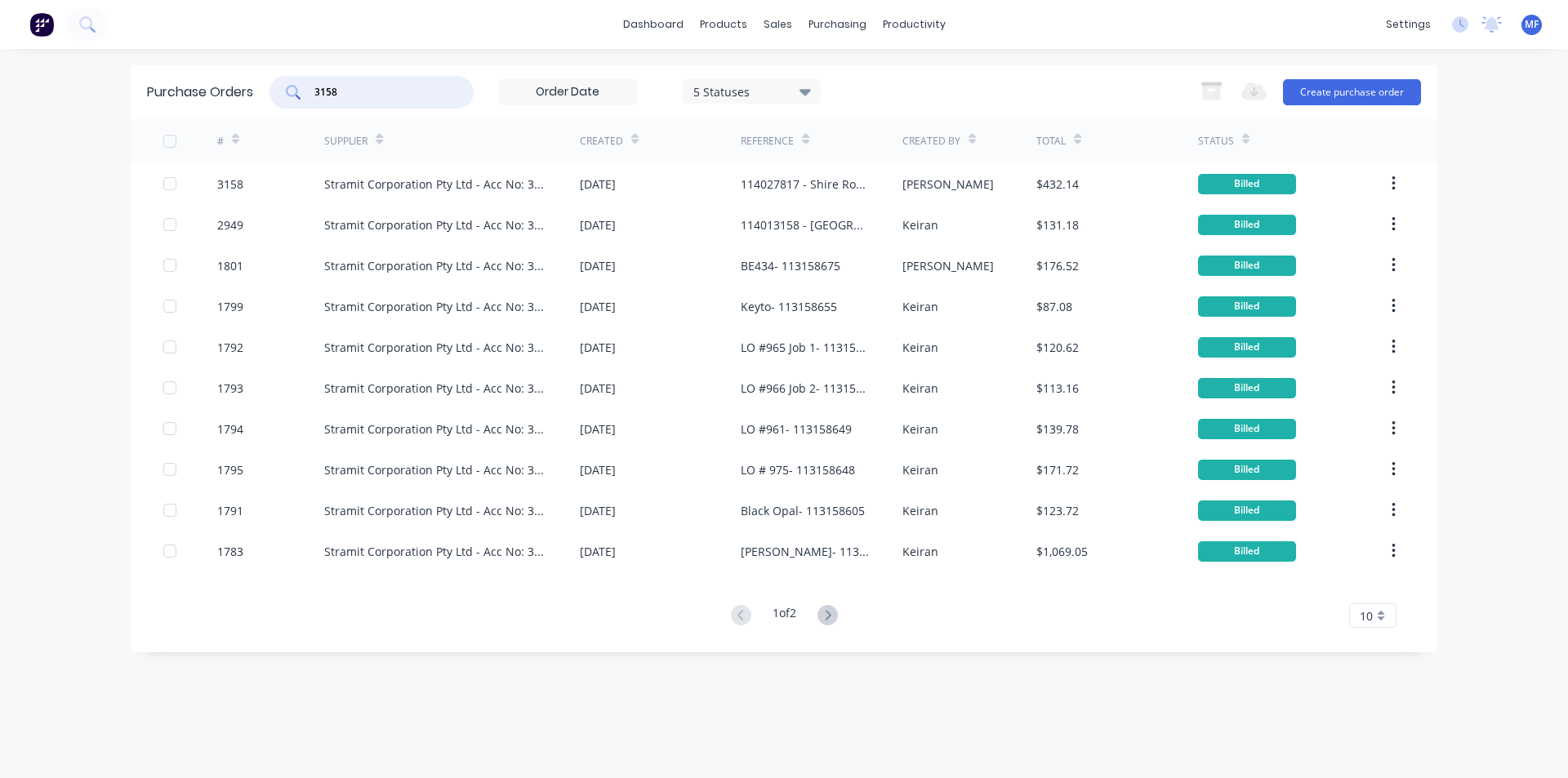
click at [338, 88] on input "3158" at bounding box center [381, 92] width 136 height 16
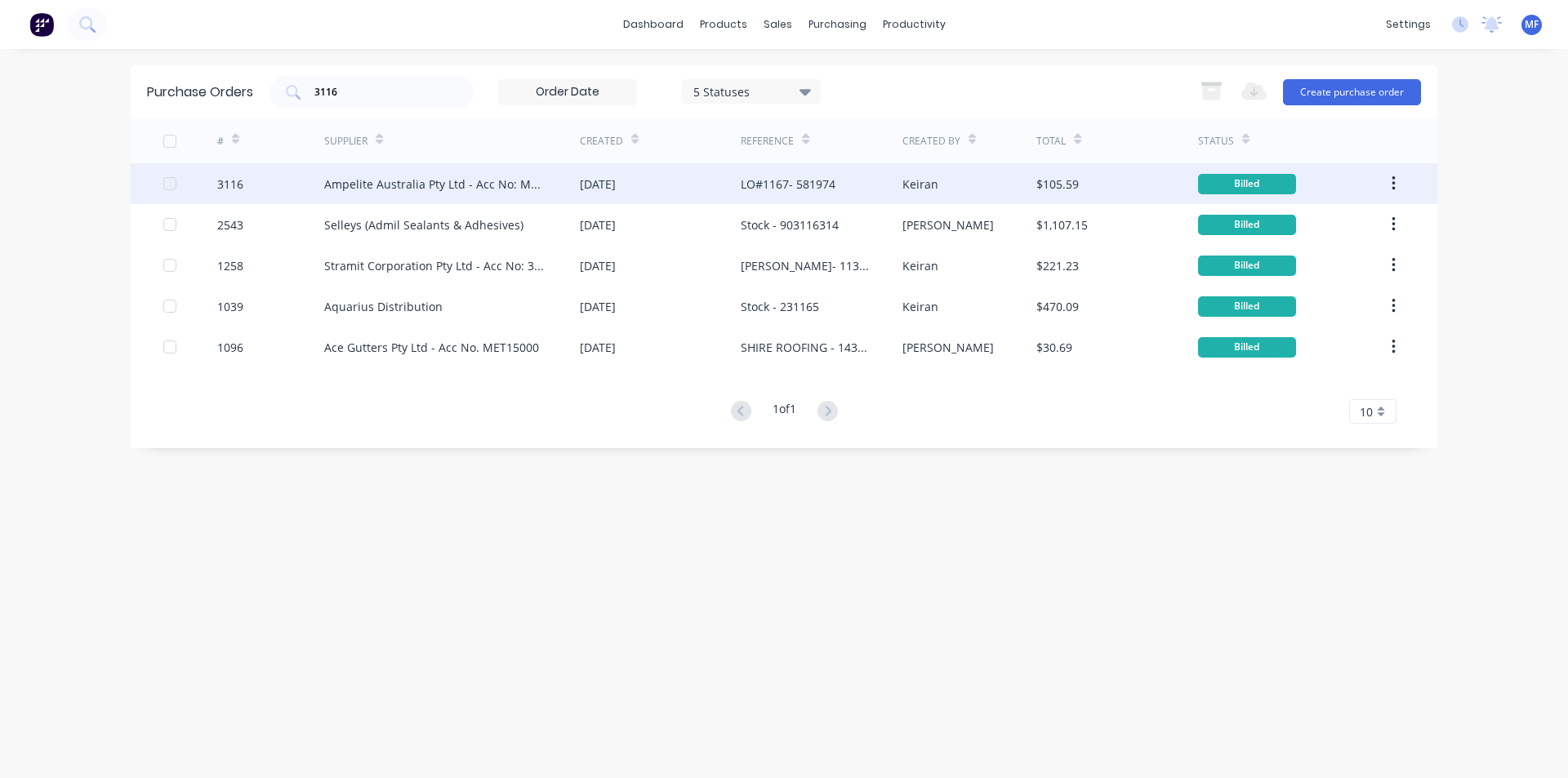
click at [803, 177] on div "LO#1167- 581974" at bounding box center [788, 184] width 94 height 17
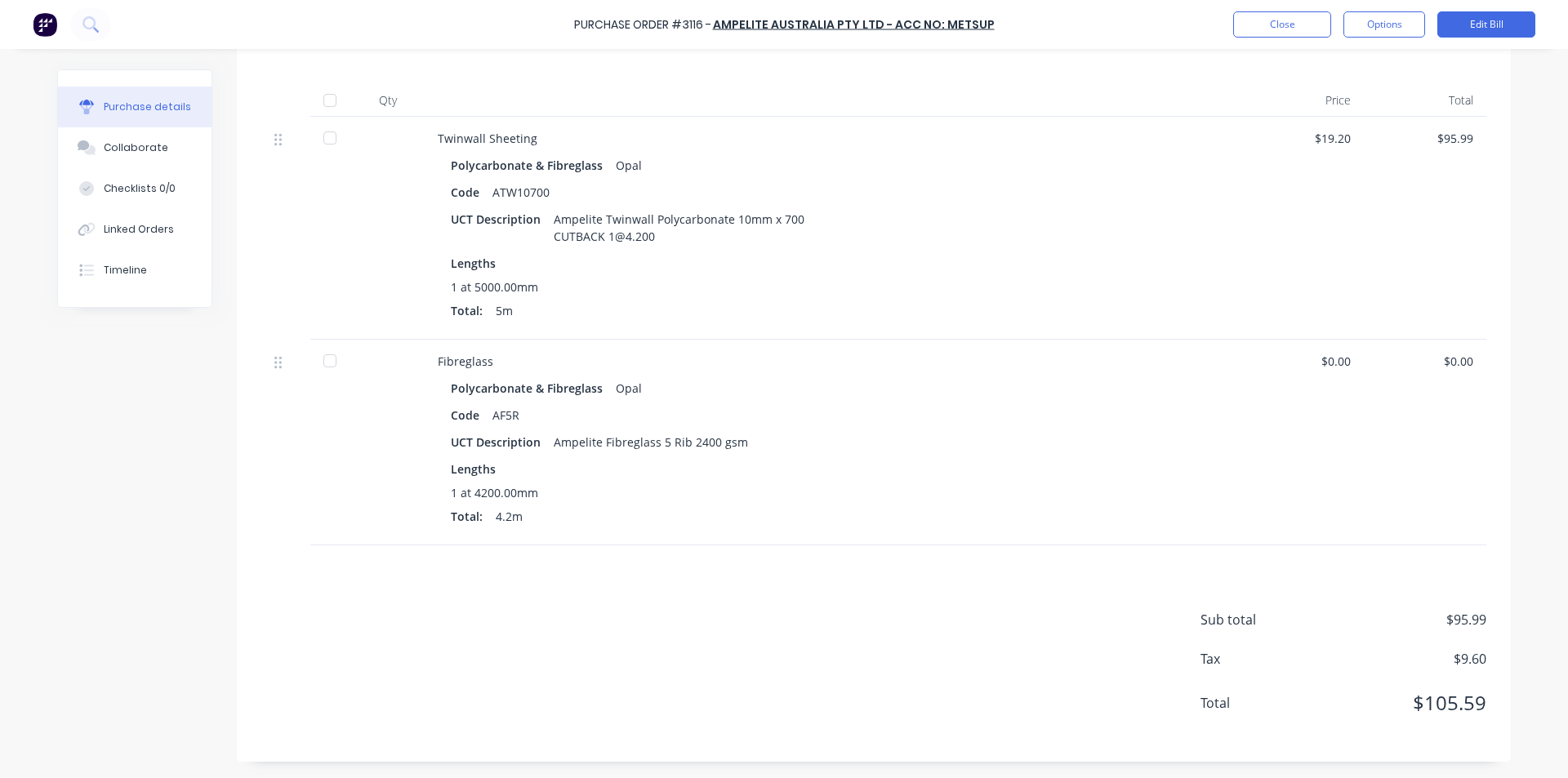
scroll to position [217, 0]
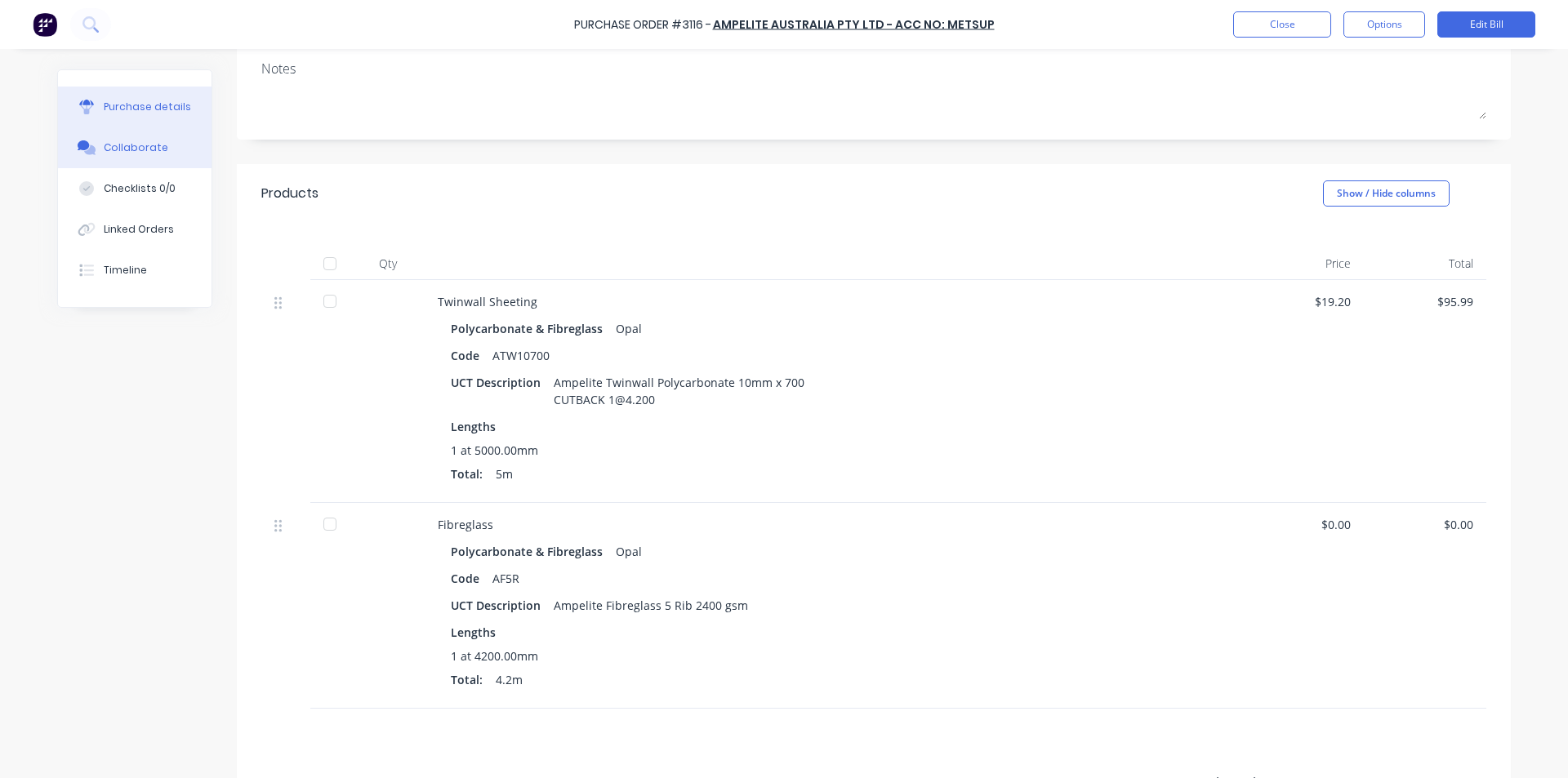
click at [146, 142] on div "Collaborate" at bounding box center [135, 148] width 64 height 15
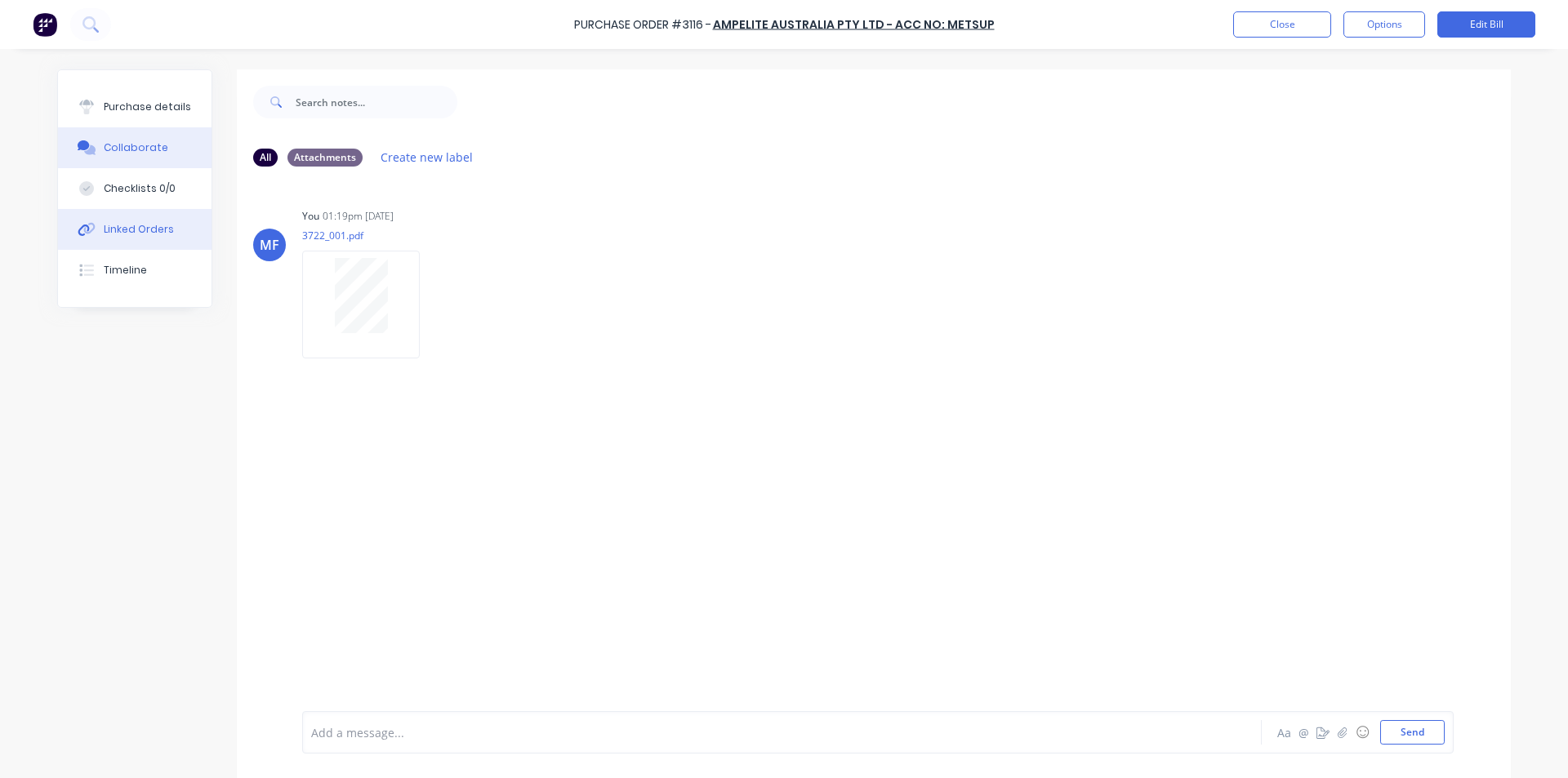
click at [122, 225] on div "Linked Orders" at bounding box center [138, 229] width 70 height 15
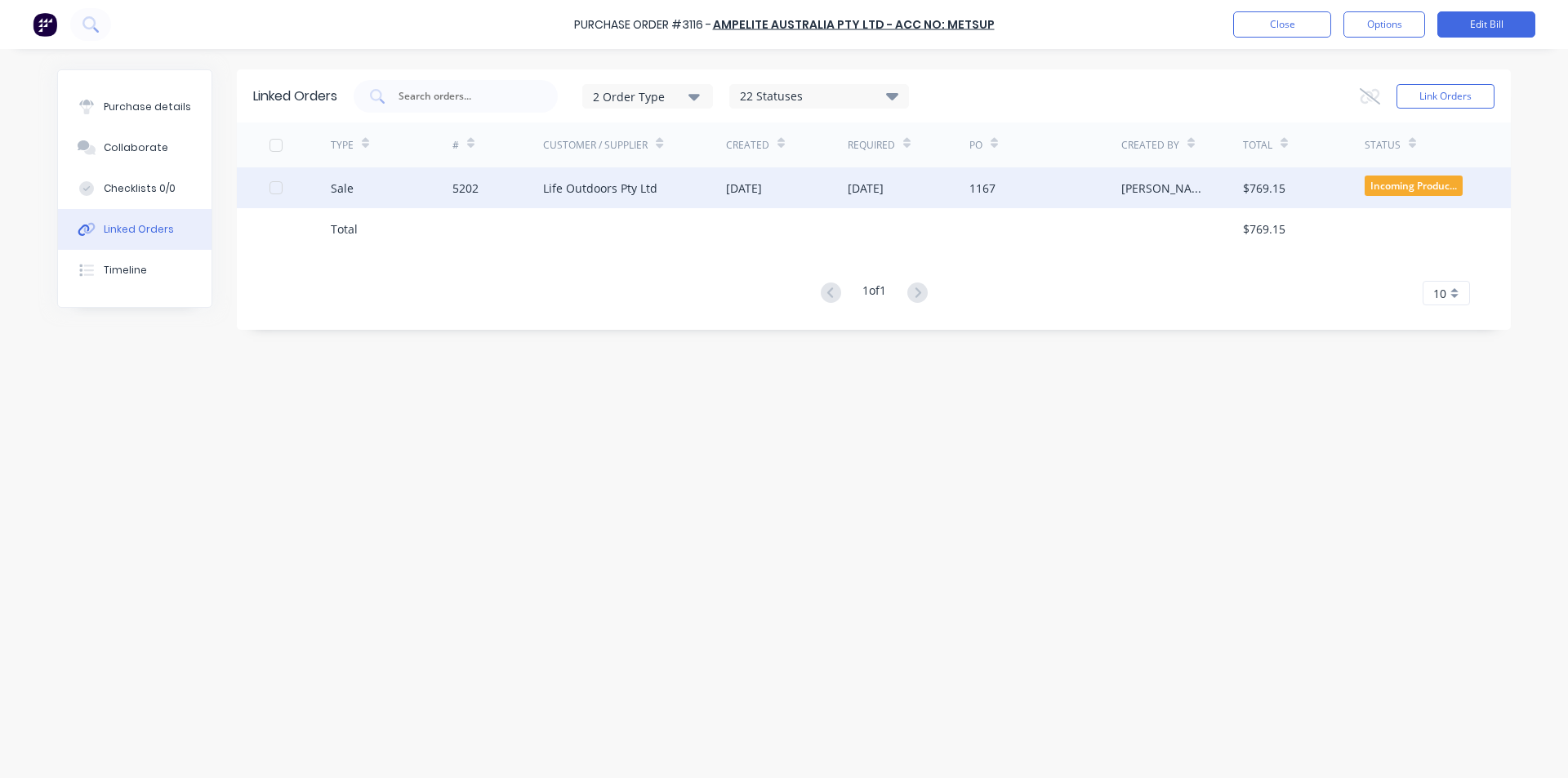
click at [646, 190] on div "Life Outdoors Pty Ltd" at bounding box center [600, 188] width 114 height 17
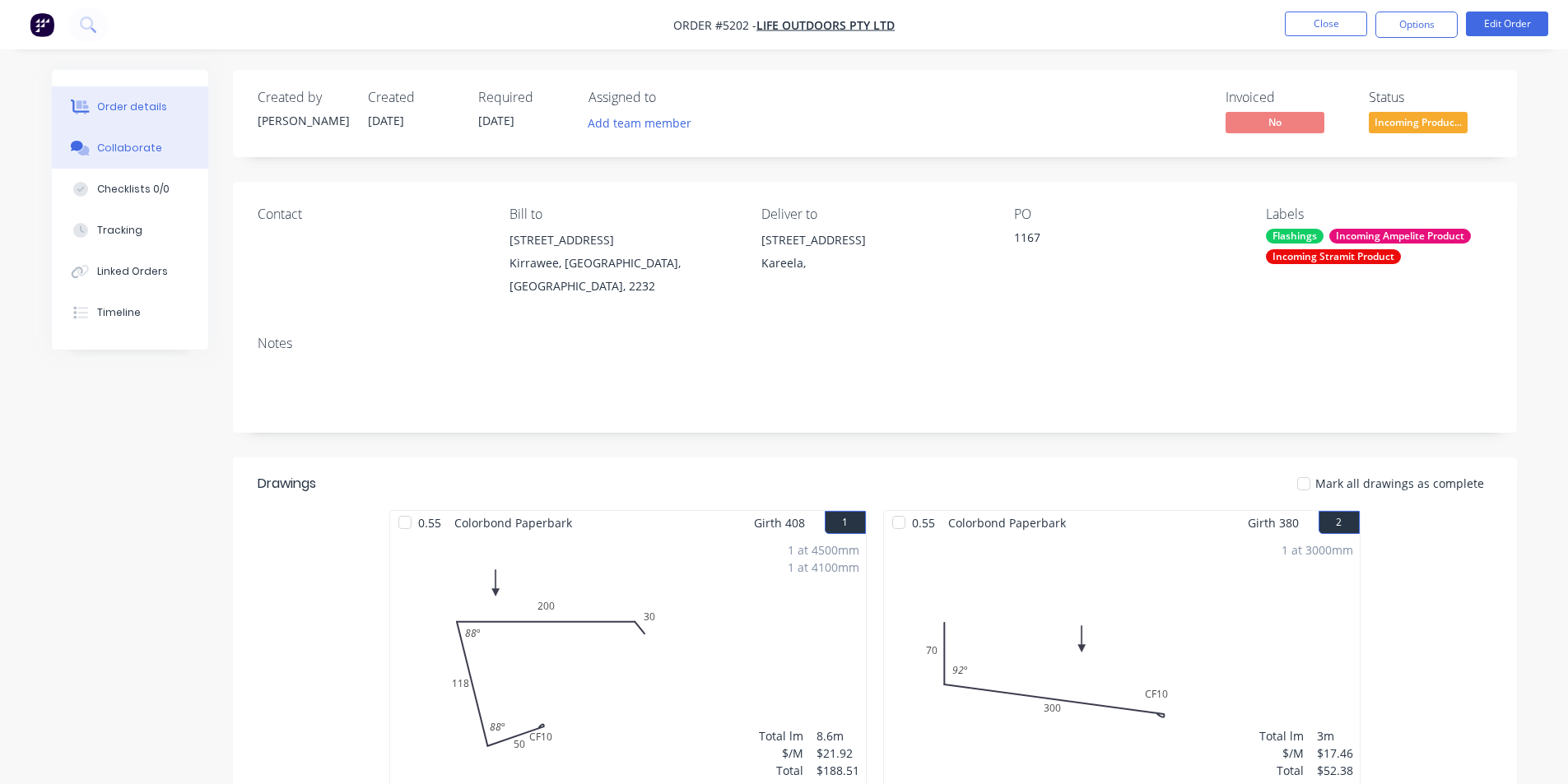
click at [133, 151] on div "Collaborate" at bounding box center [129, 148] width 65 height 15
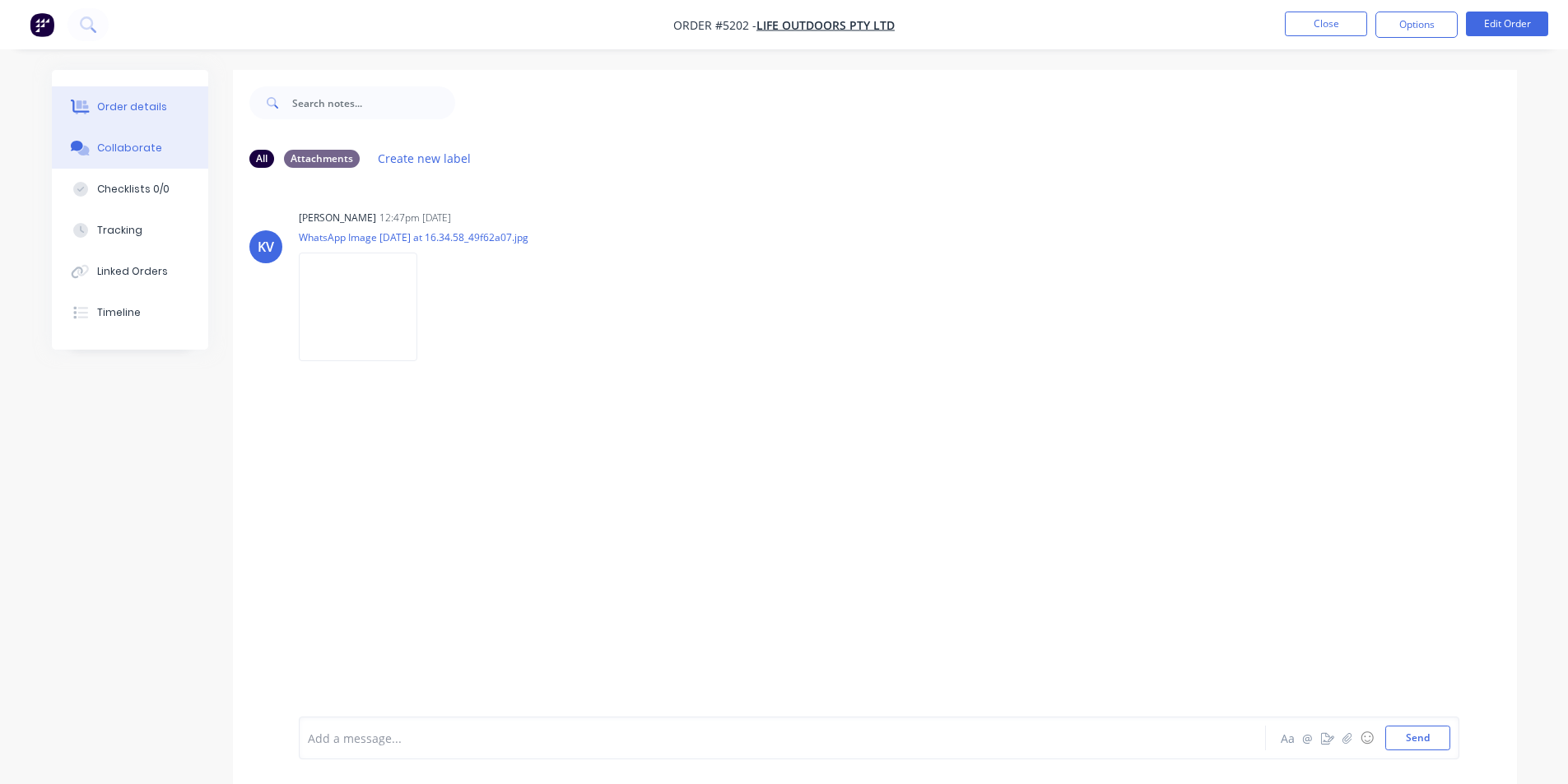
click at [133, 97] on button "Order details" at bounding box center [130, 107] width 156 height 41
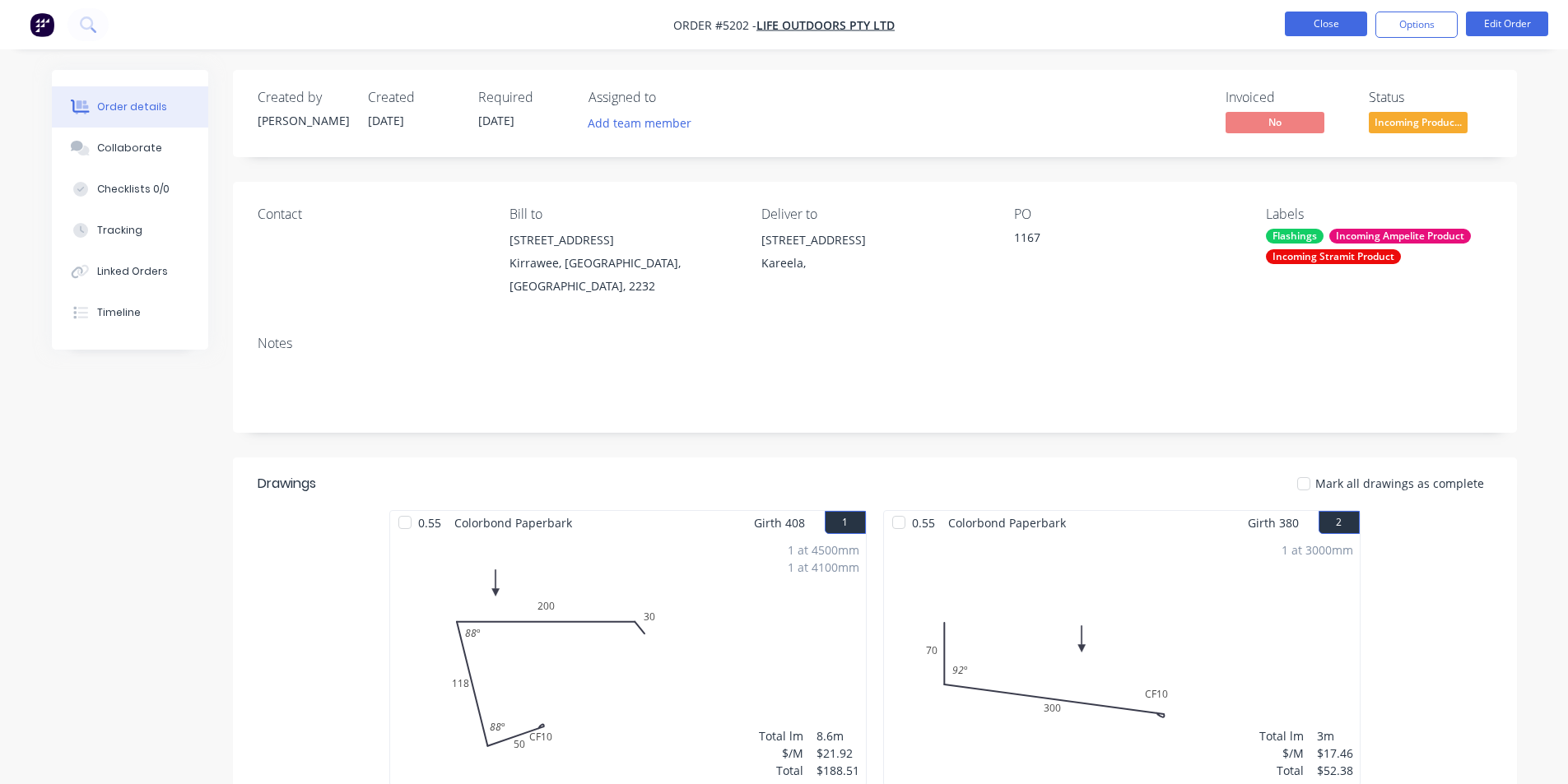
click at [1312, 22] on button "Close" at bounding box center [1326, 24] width 82 height 25
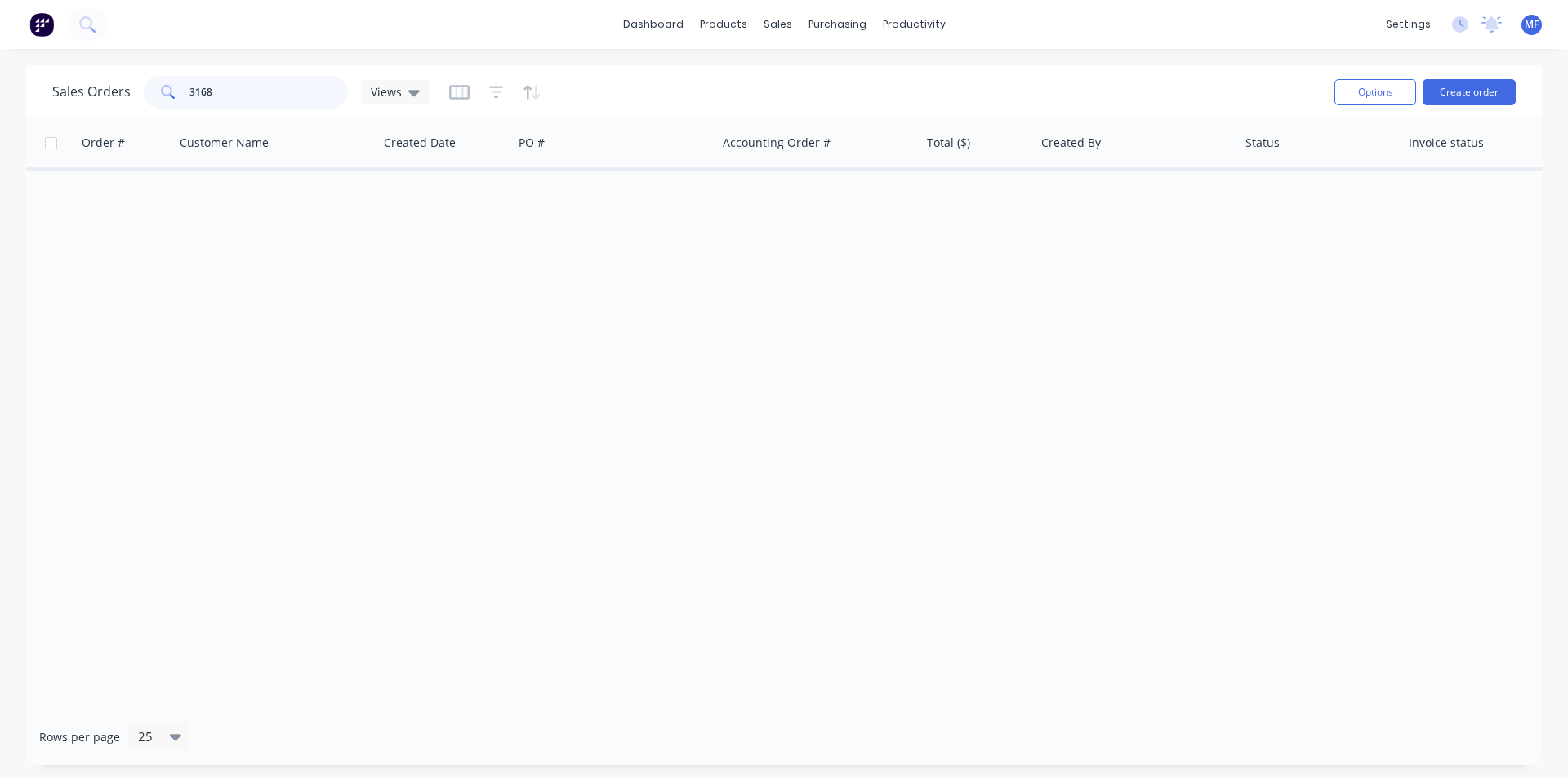
click at [209, 87] on input "3168" at bounding box center [269, 92] width 160 height 33
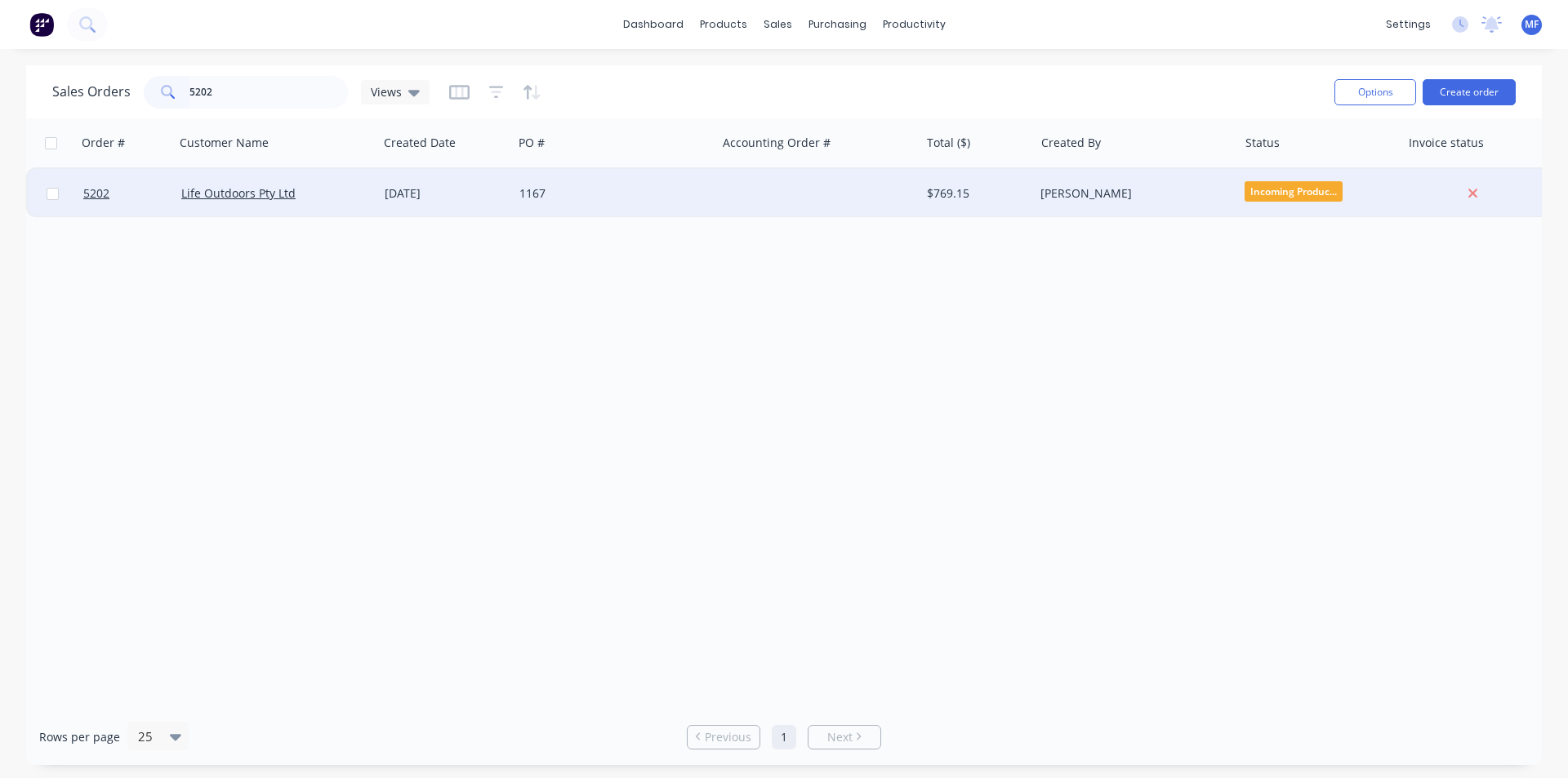
click at [237, 184] on div "Life Outdoors Pty Ltd" at bounding box center [277, 193] width 203 height 49
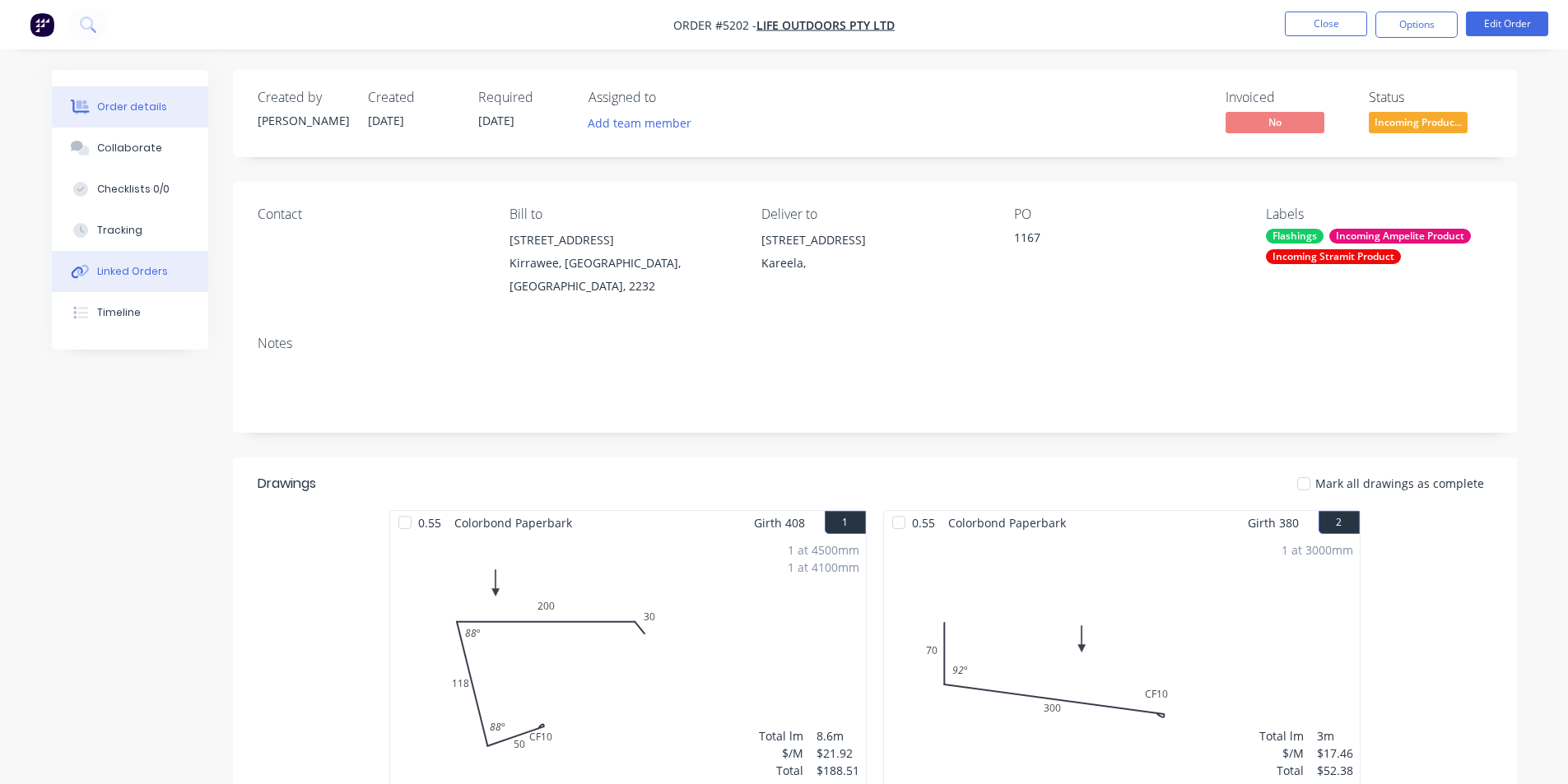
click at [120, 263] on button "Linked Orders" at bounding box center [130, 271] width 156 height 41
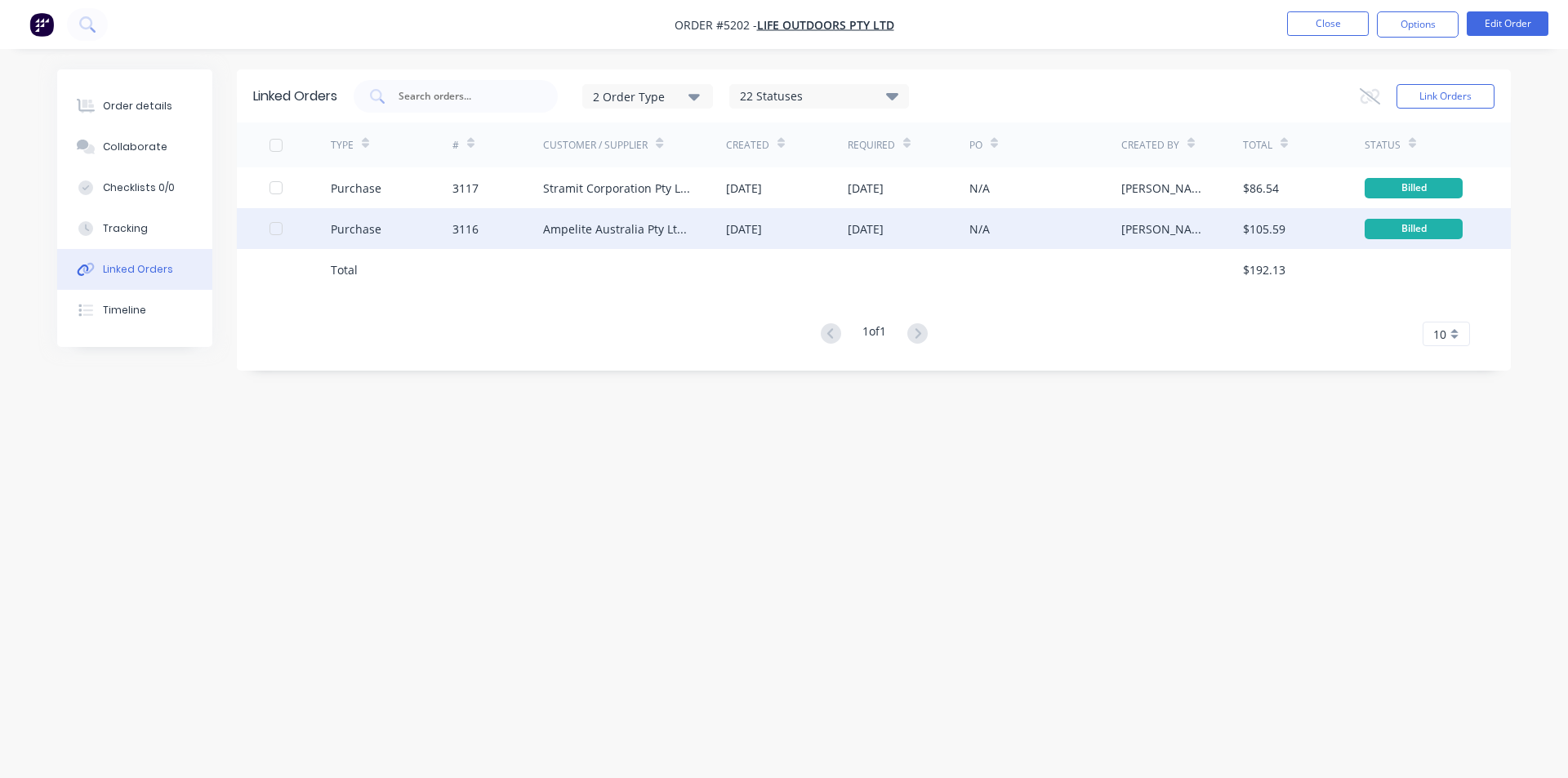
click at [1154, 229] on div "[PERSON_NAME]" at bounding box center [1166, 229] width 89 height 17
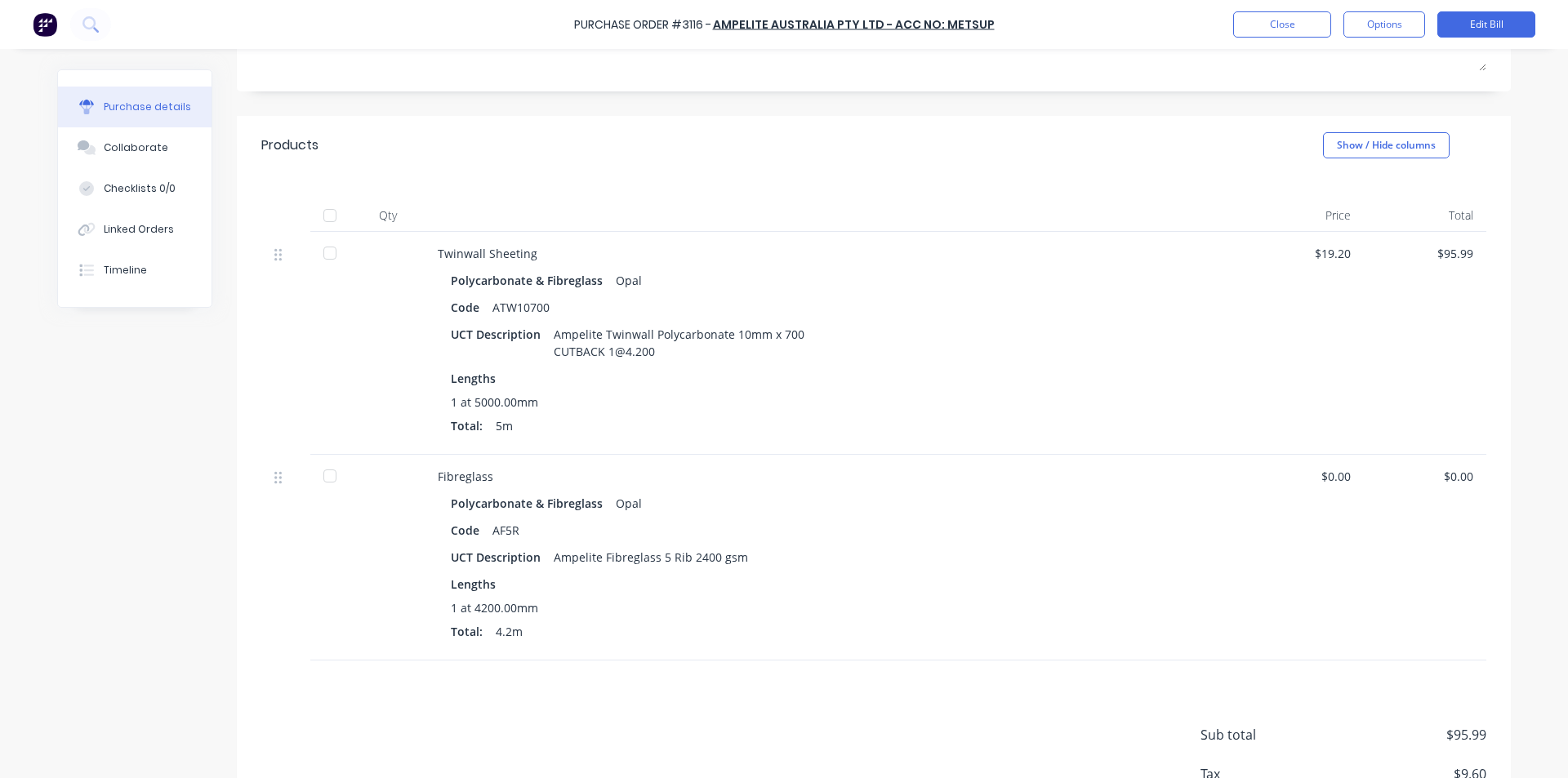
scroll to position [380, 0]
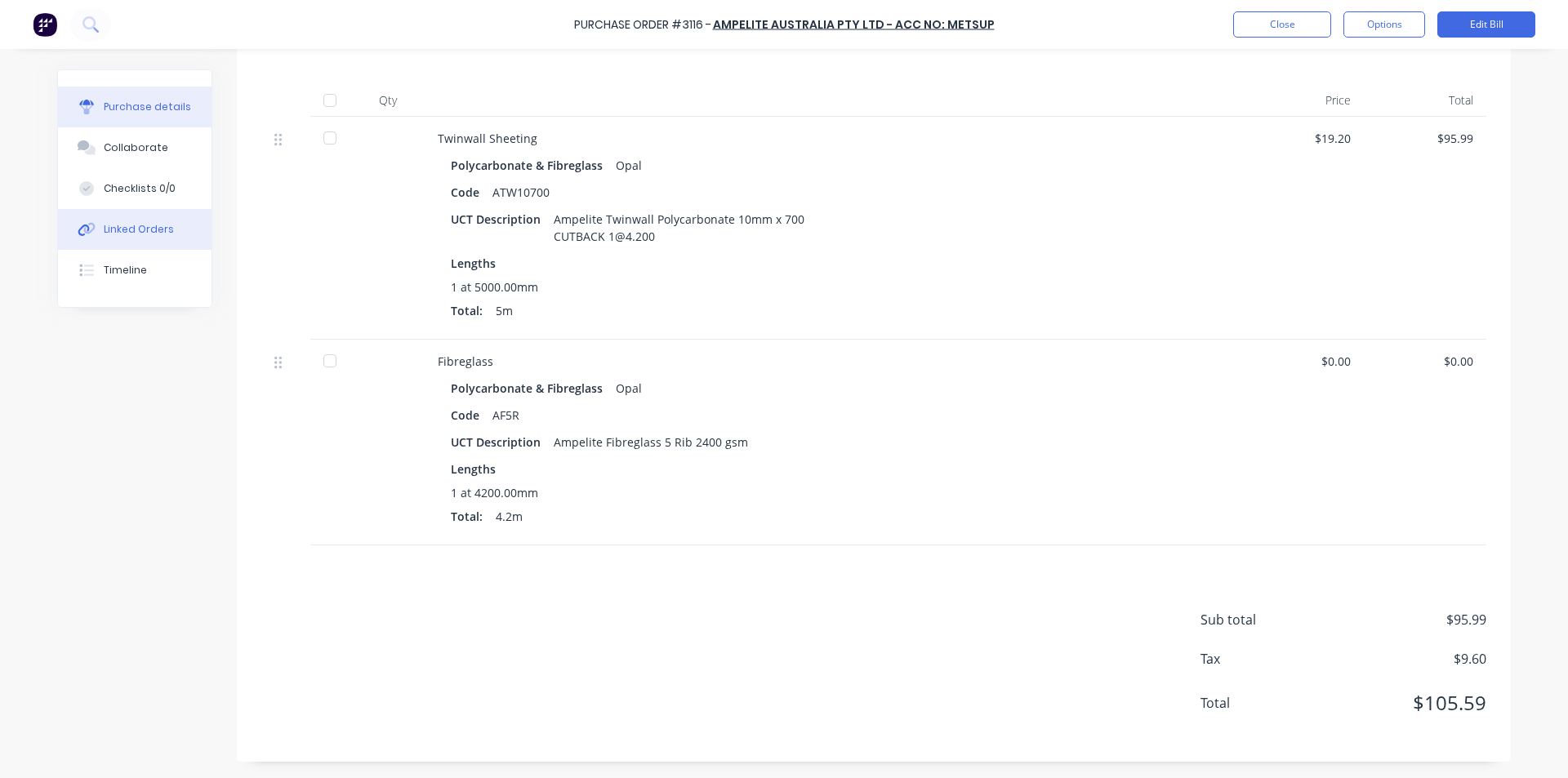
click at [133, 230] on div "Linked Orders" at bounding box center [138, 229] width 70 height 15
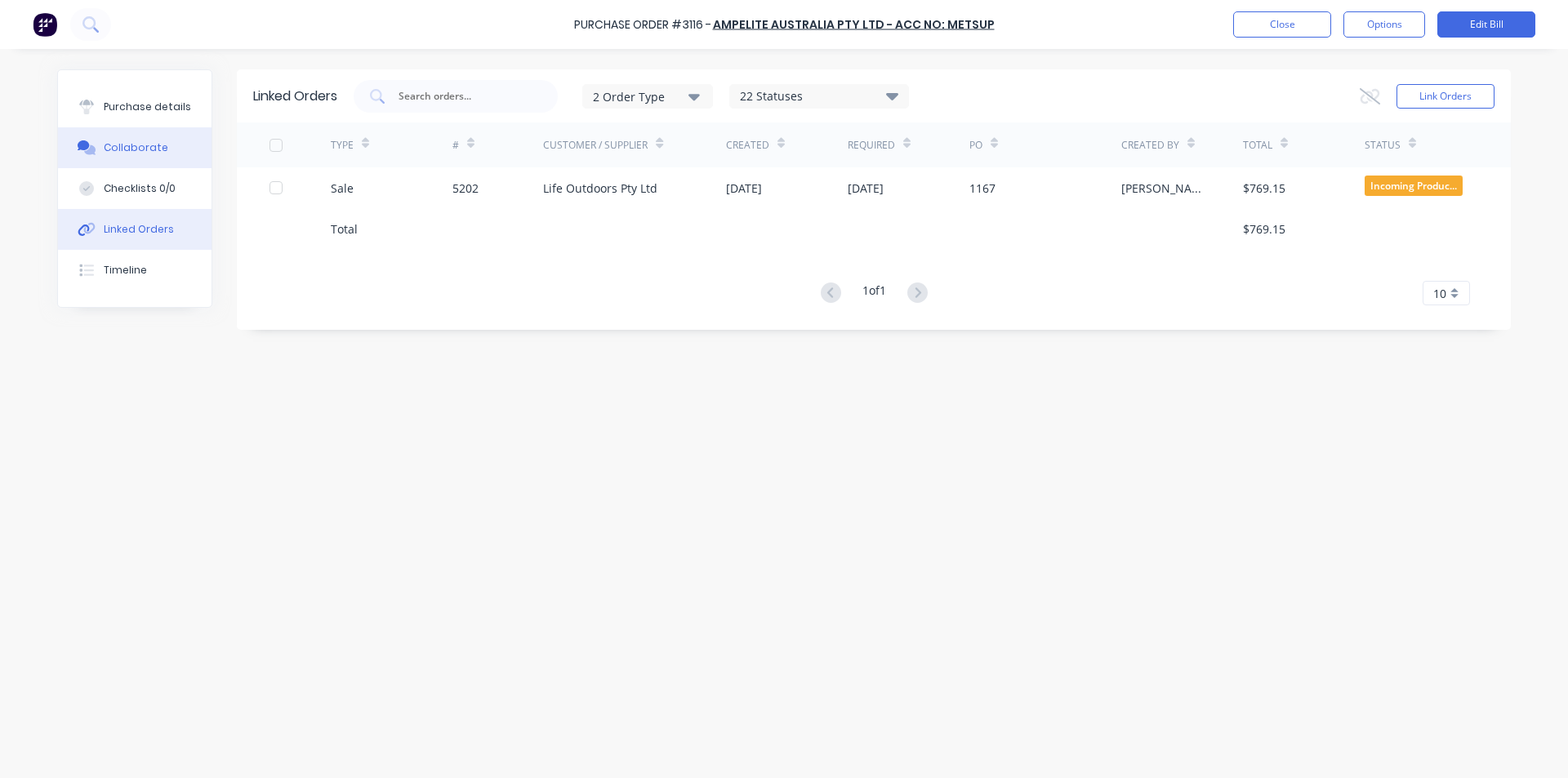
click at [134, 146] on div "Collaborate" at bounding box center [135, 148] width 64 height 15
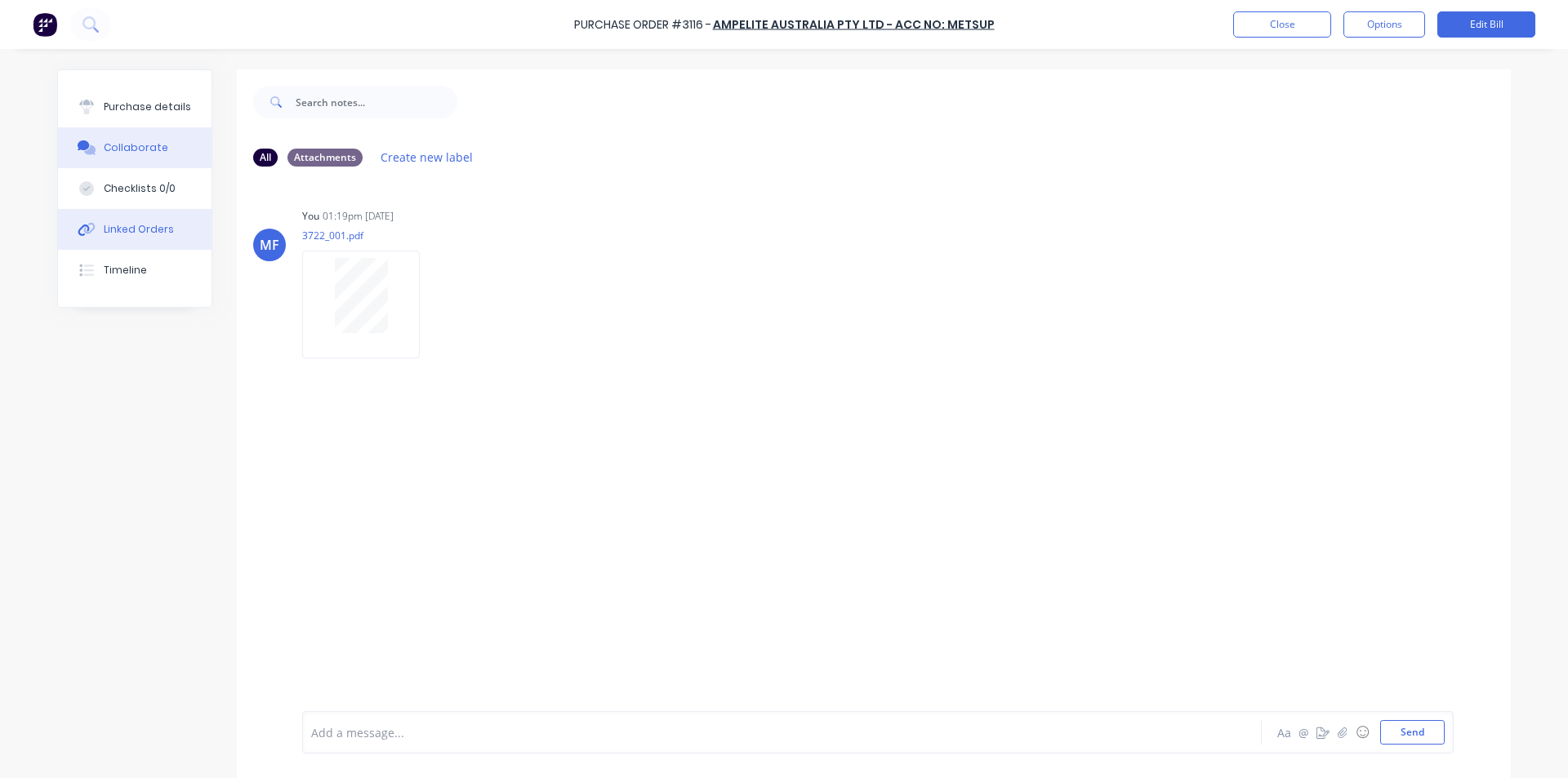
click at [138, 231] on div "Linked Orders" at bounding box center [138, 229] width 70 height 15
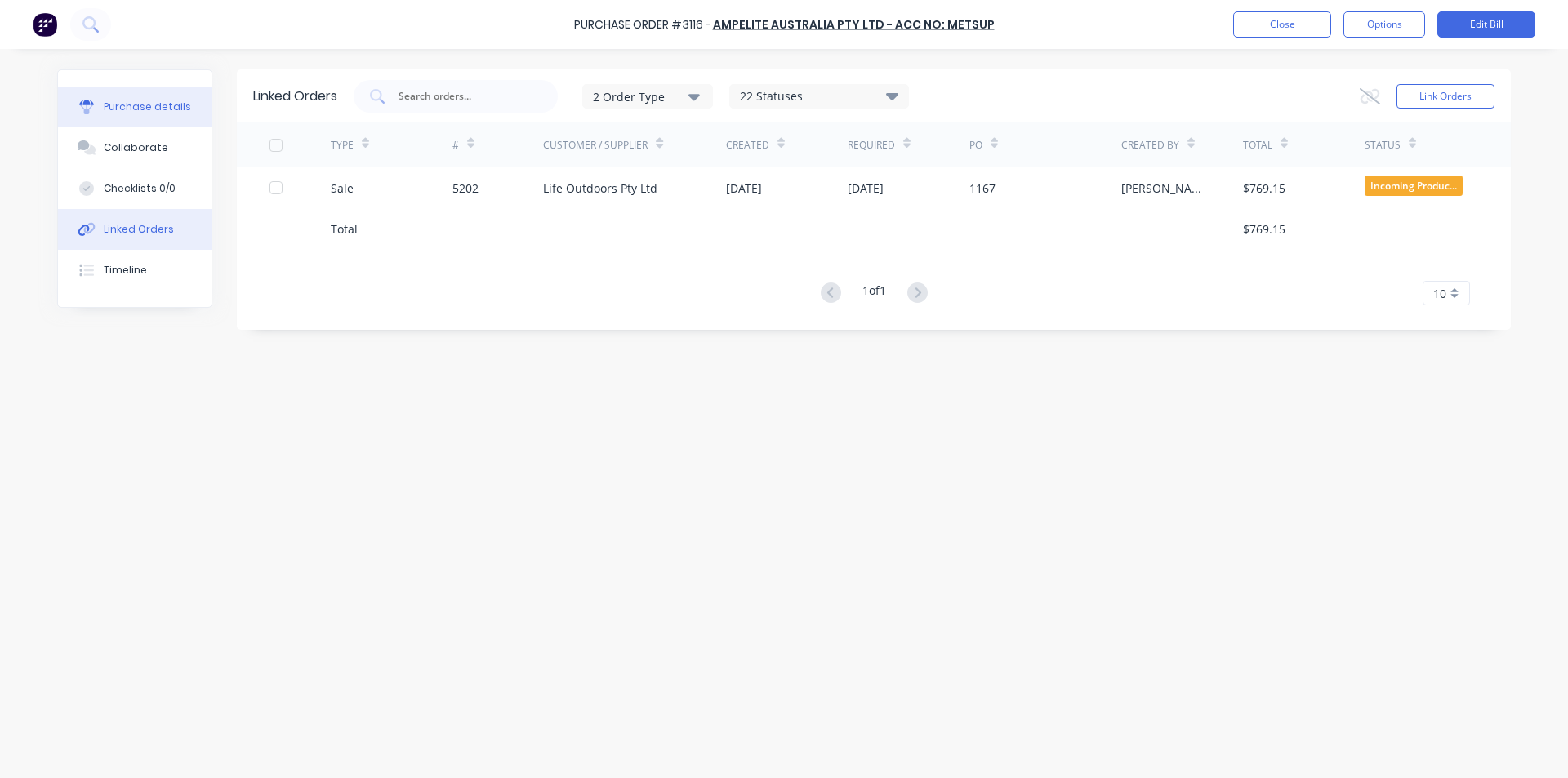
click at [132, 102] on div "Purchase details" at bounding box center [147, 107] width 87 height 15
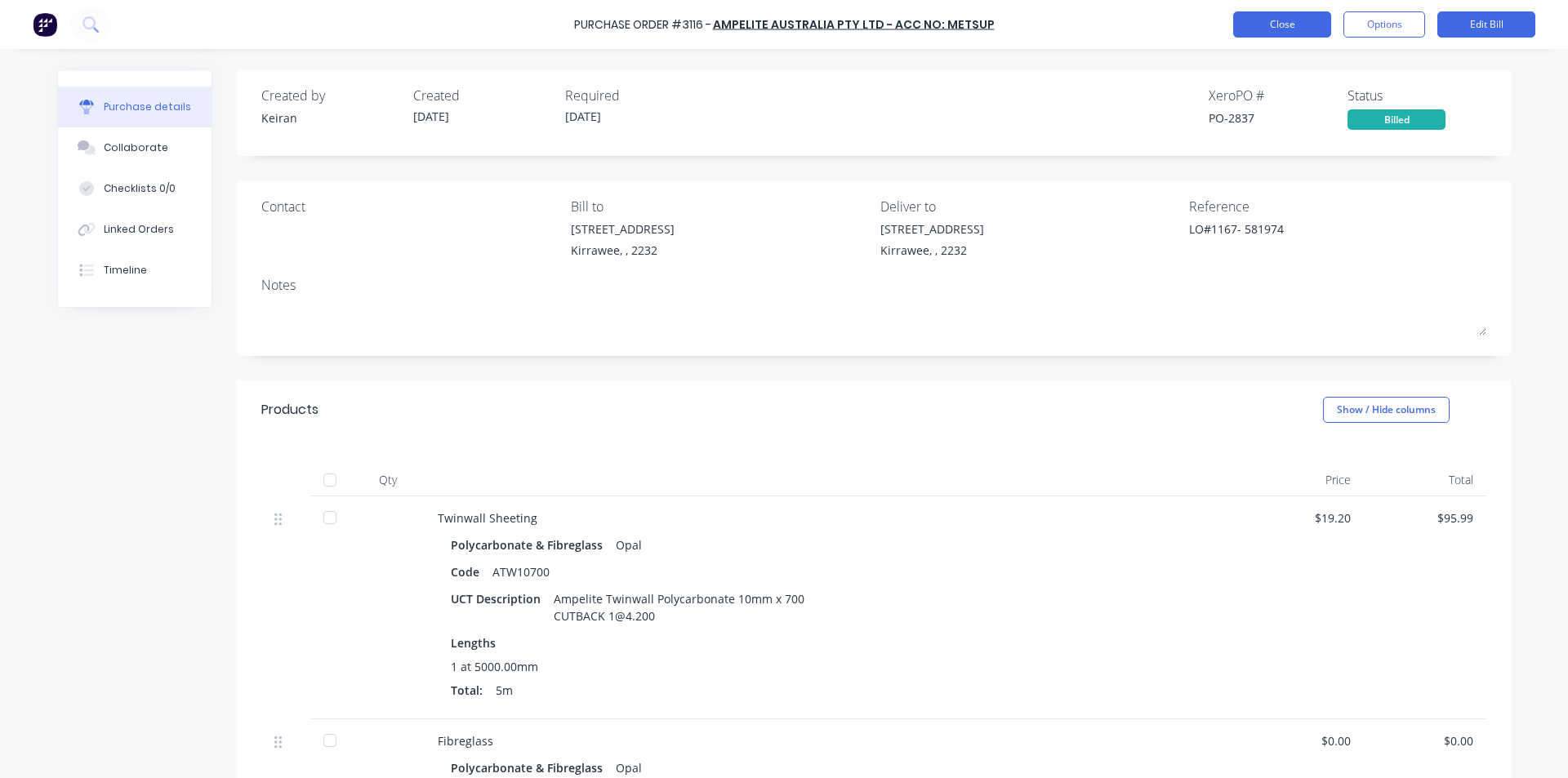
click at [1255, 18] on button "Close" at bounding box center [1282, 24] width 98 height 26
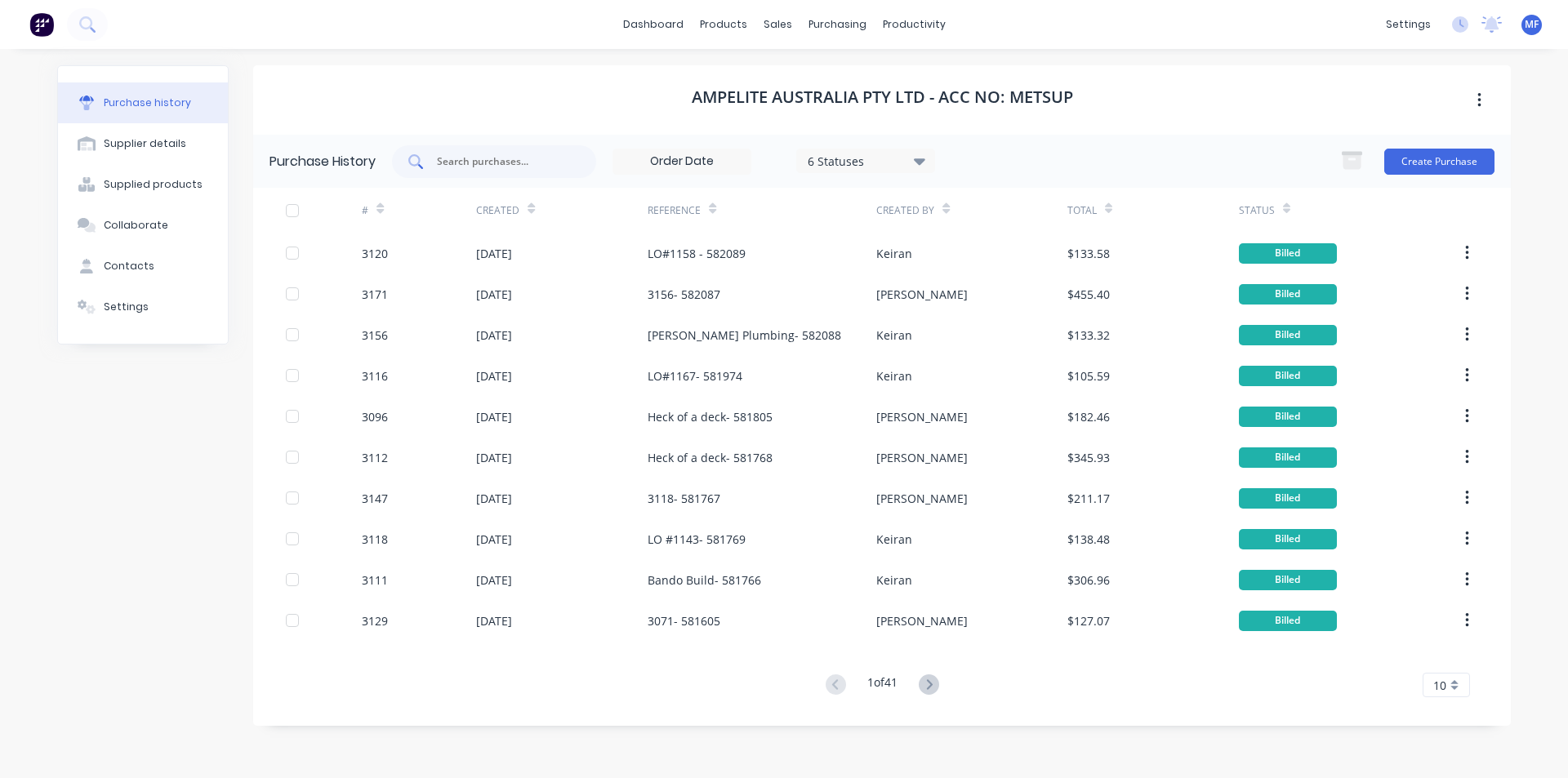
click at [486, 160] on input "text" at bounding box center [503, 161] width 136 height 16
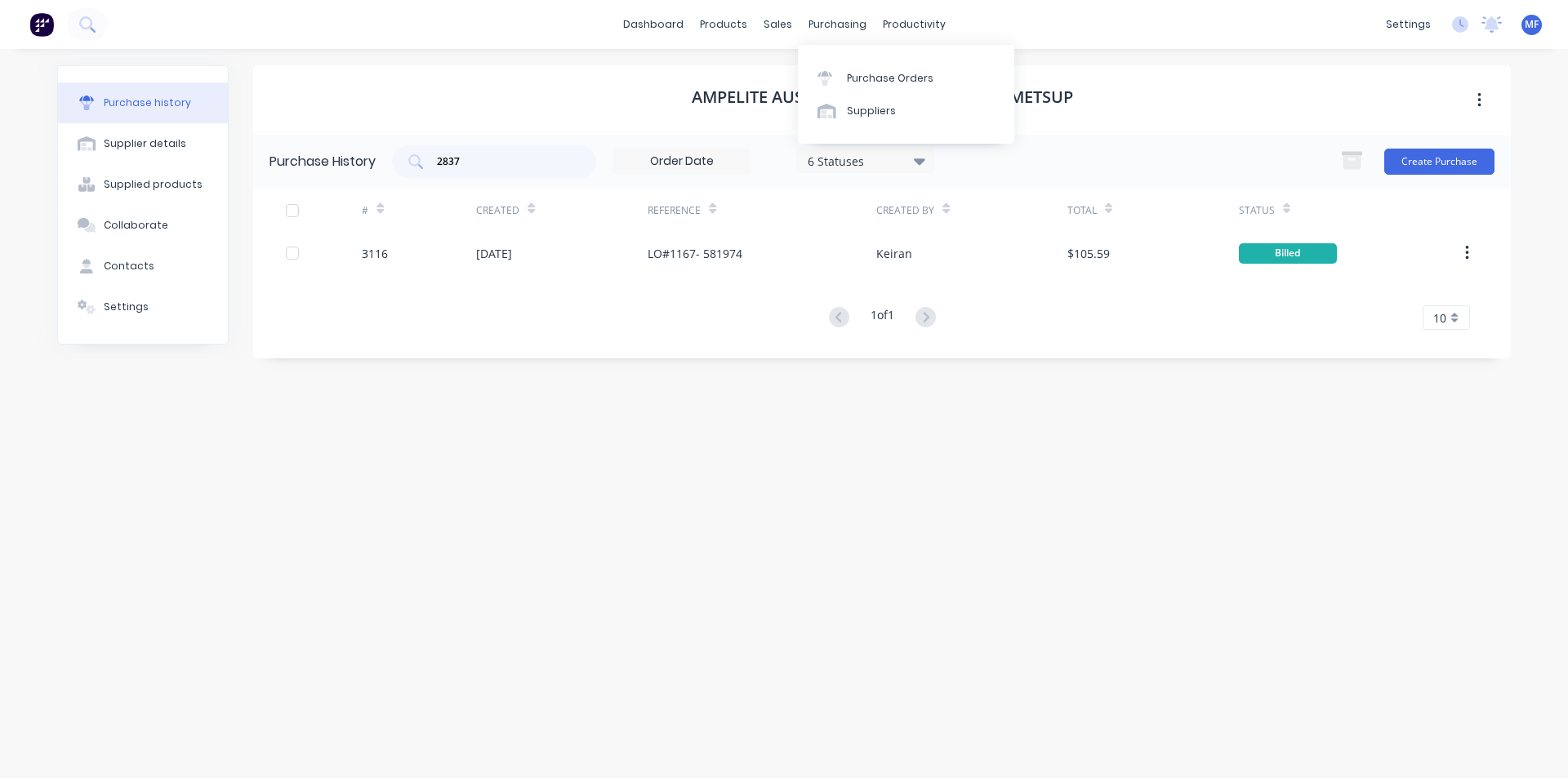
click at [841, 9] on div "dashboard products sales purchasing productivity dashboard products Product Cat…" at bounding box center [784, 24] width 1568 height 49
click at [860, 78] on div "Purchase Orders" at bounding box center [890, 78] width 86 height 15
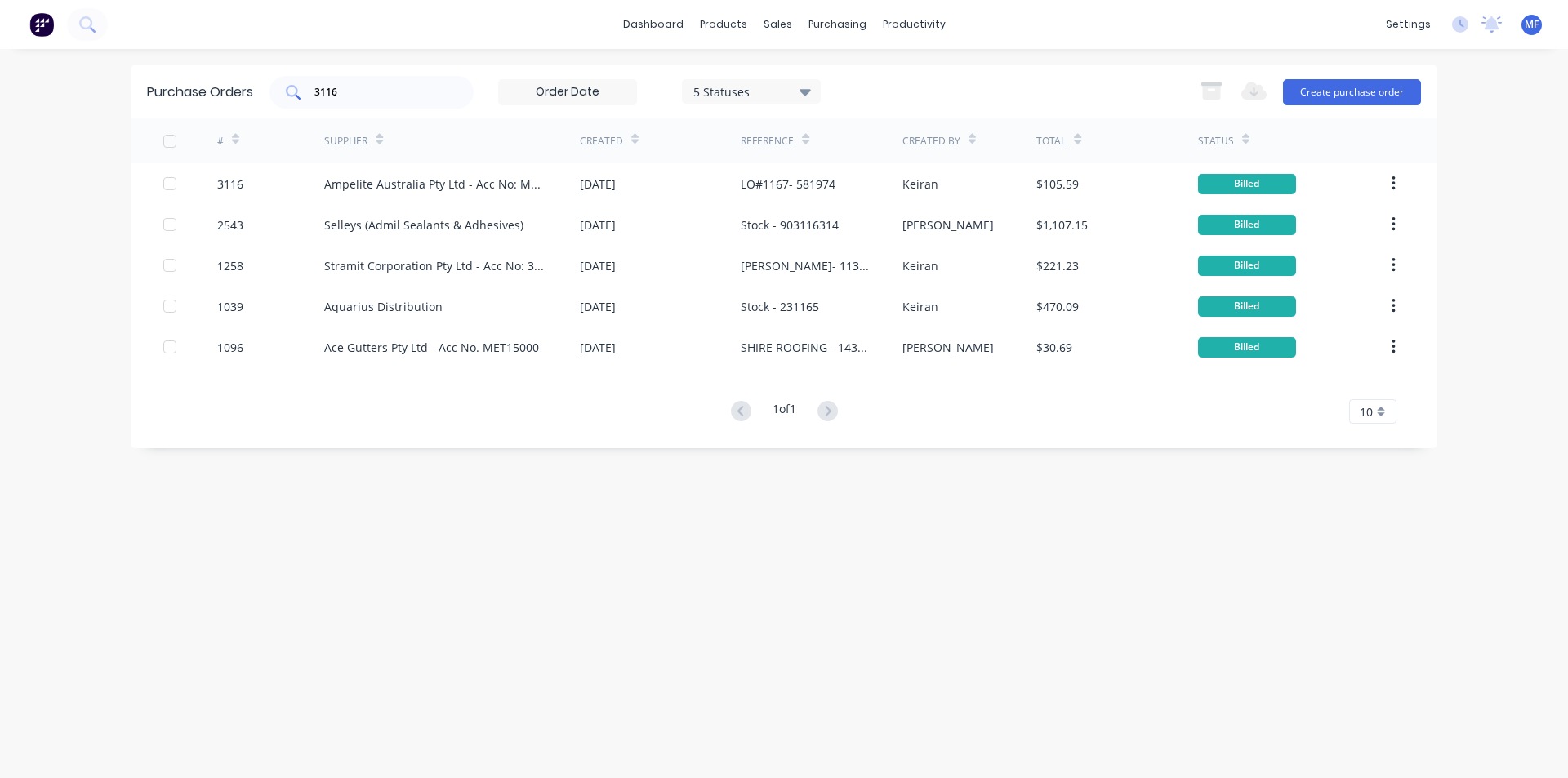
click at [392, 86] on input "3116" at bounding box center [381, 92] width 136 height 16
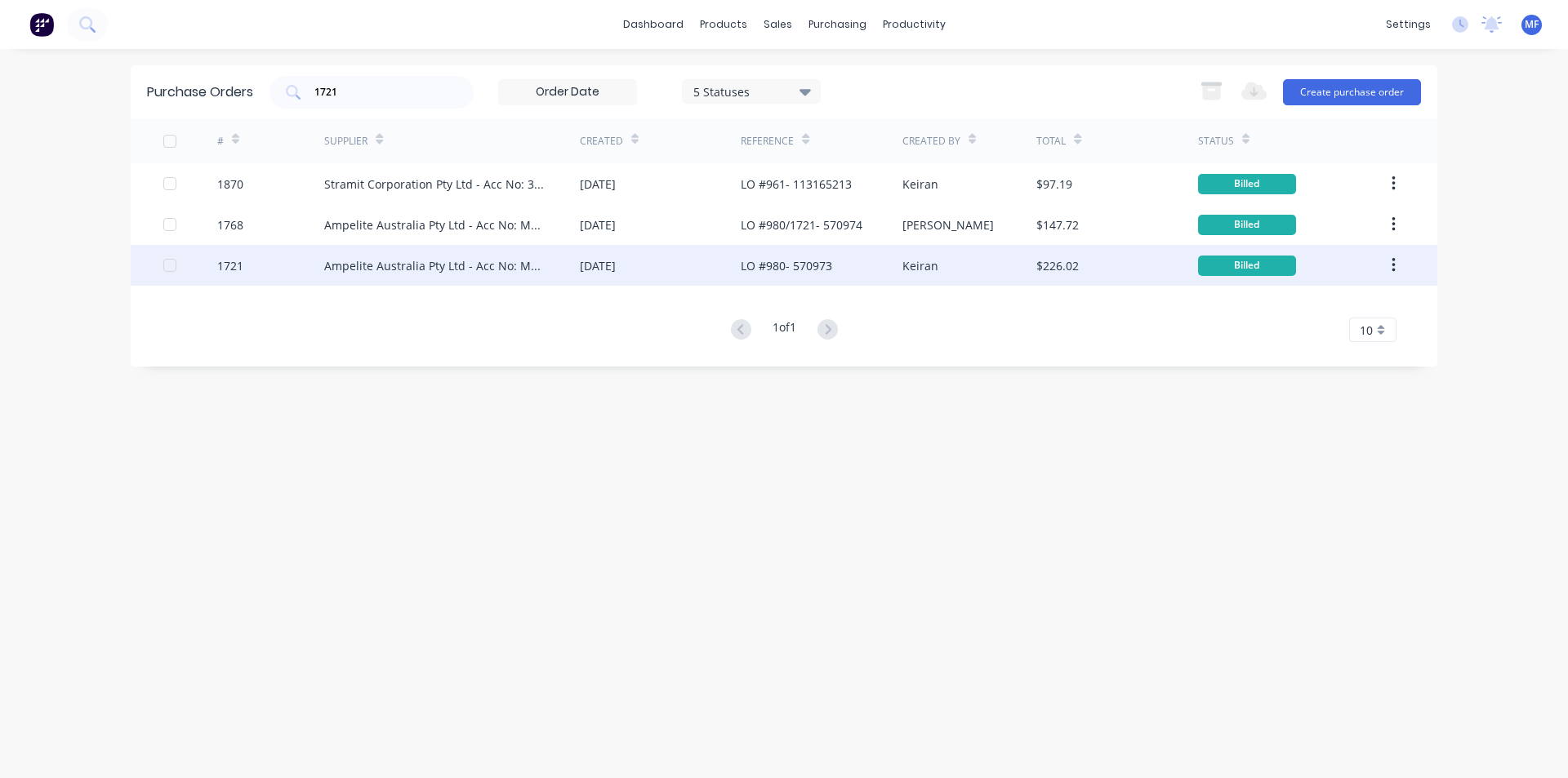
click at [800, 266] on div "LO #980- 570973" at bounding box center [786, 266] width 92 height 17
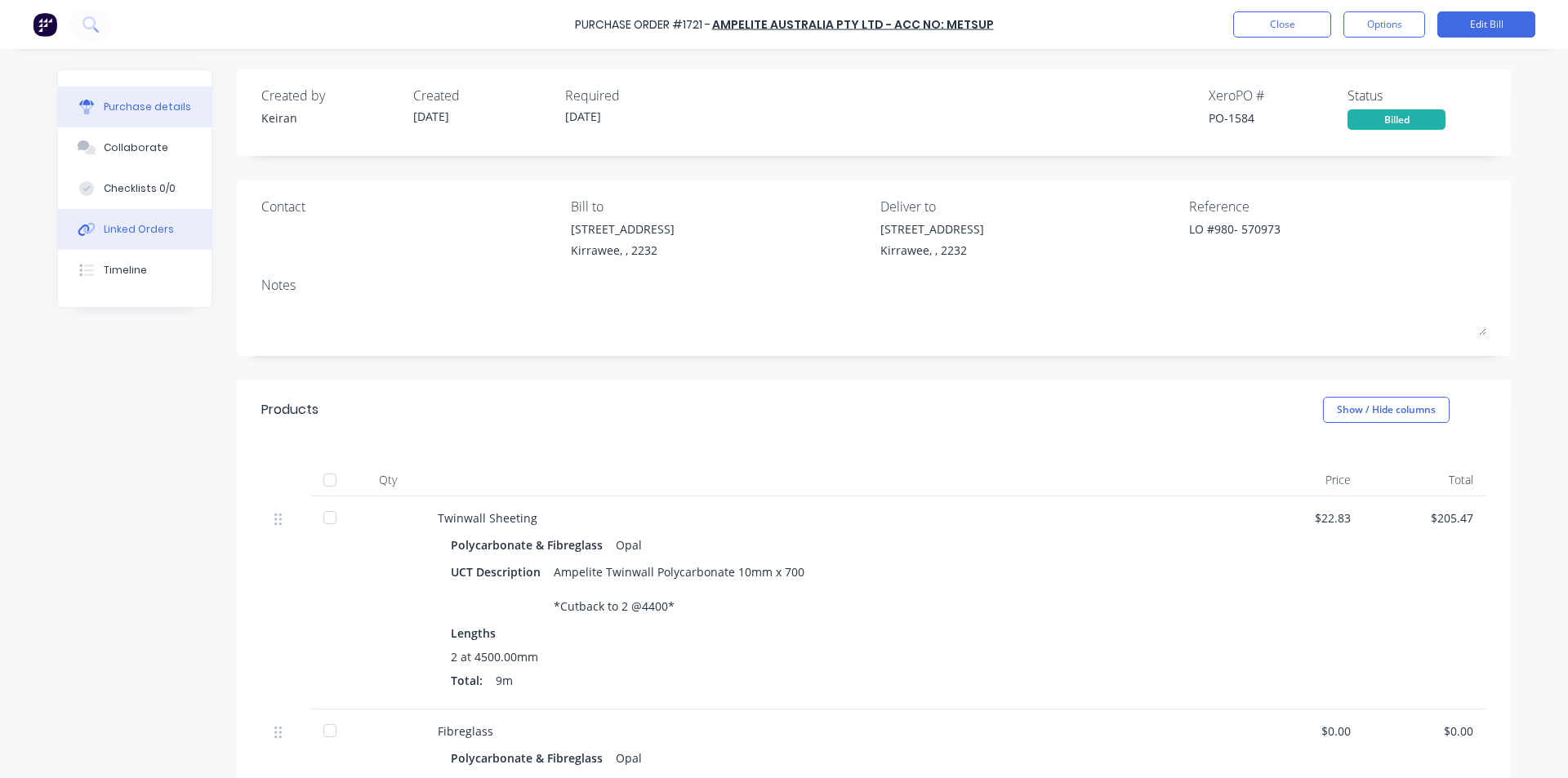
click at [147, 229] on div "Linked Orders" at bounding box center [138, 229] width 70 height 15
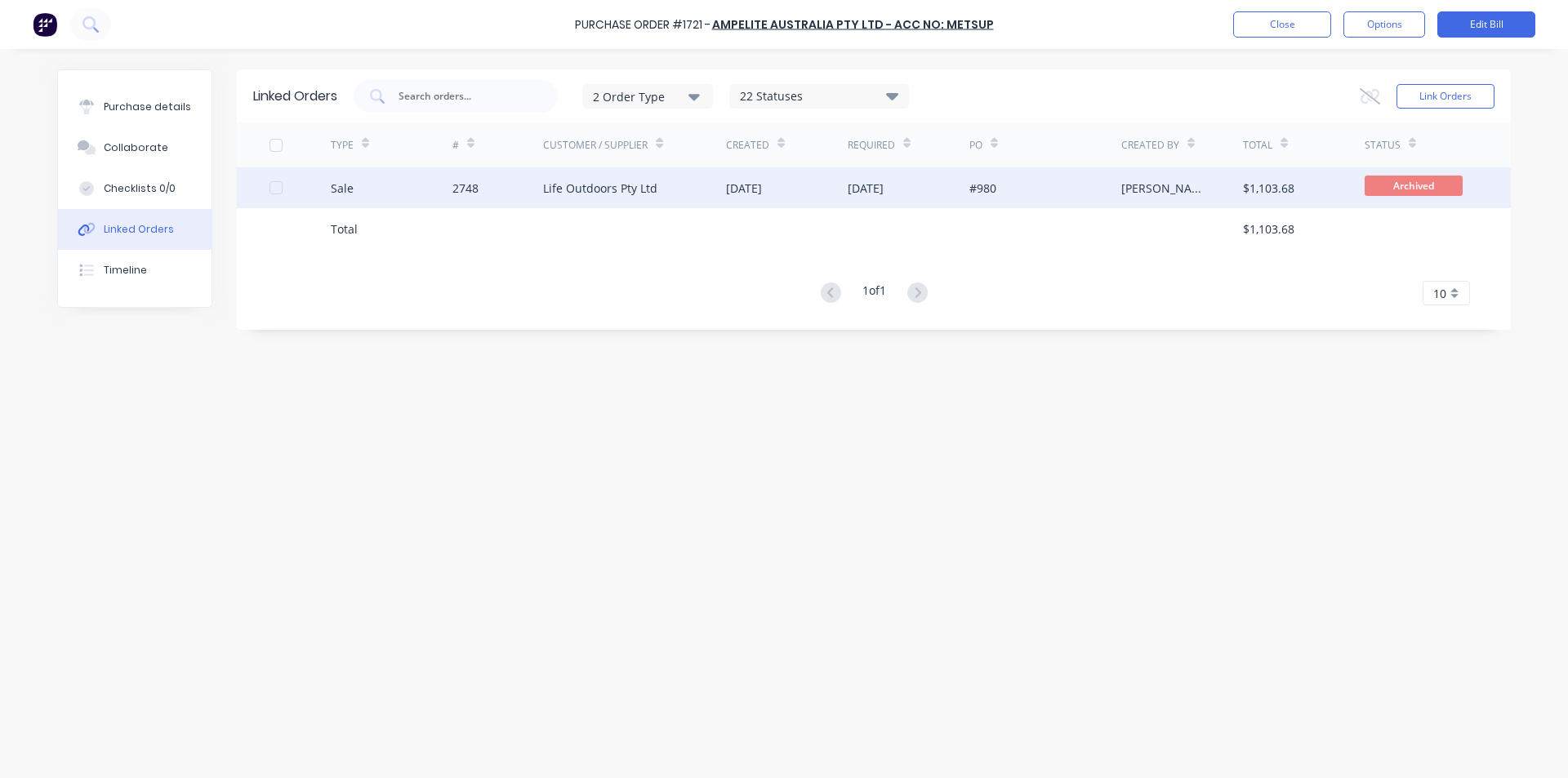
click at [736, 191] on div "[DATE]" at bounding box center [745, 188] width 36 height 17
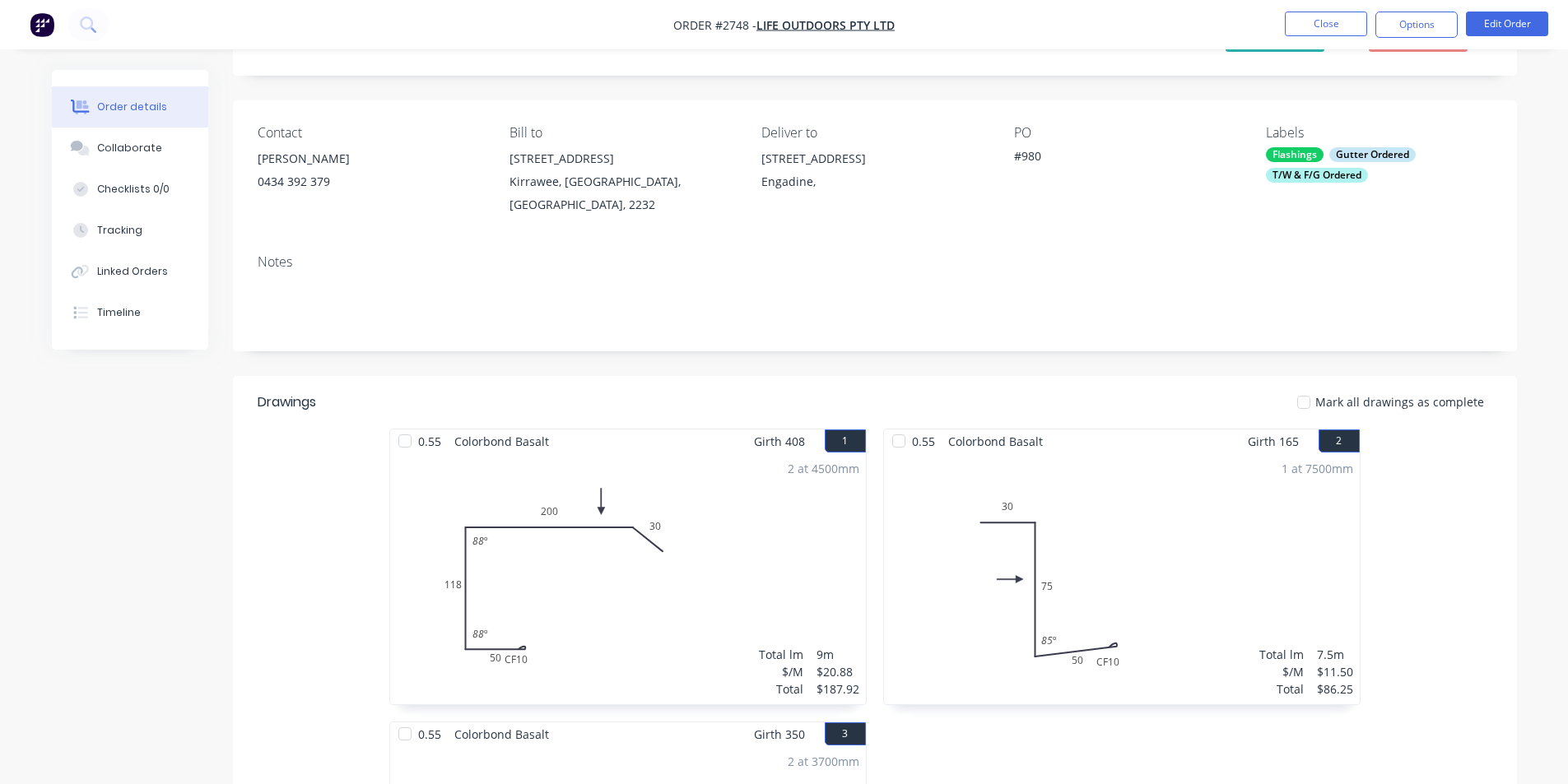
scroll to position [82, 0]
drag, startPoint x: 121, startPoint y: 308, endPoint x: 129, endPoint y: 304, distance: 8.9
click at [122, 308] on div "Timeline" at bounding box center [119, 313] width 44 height 15
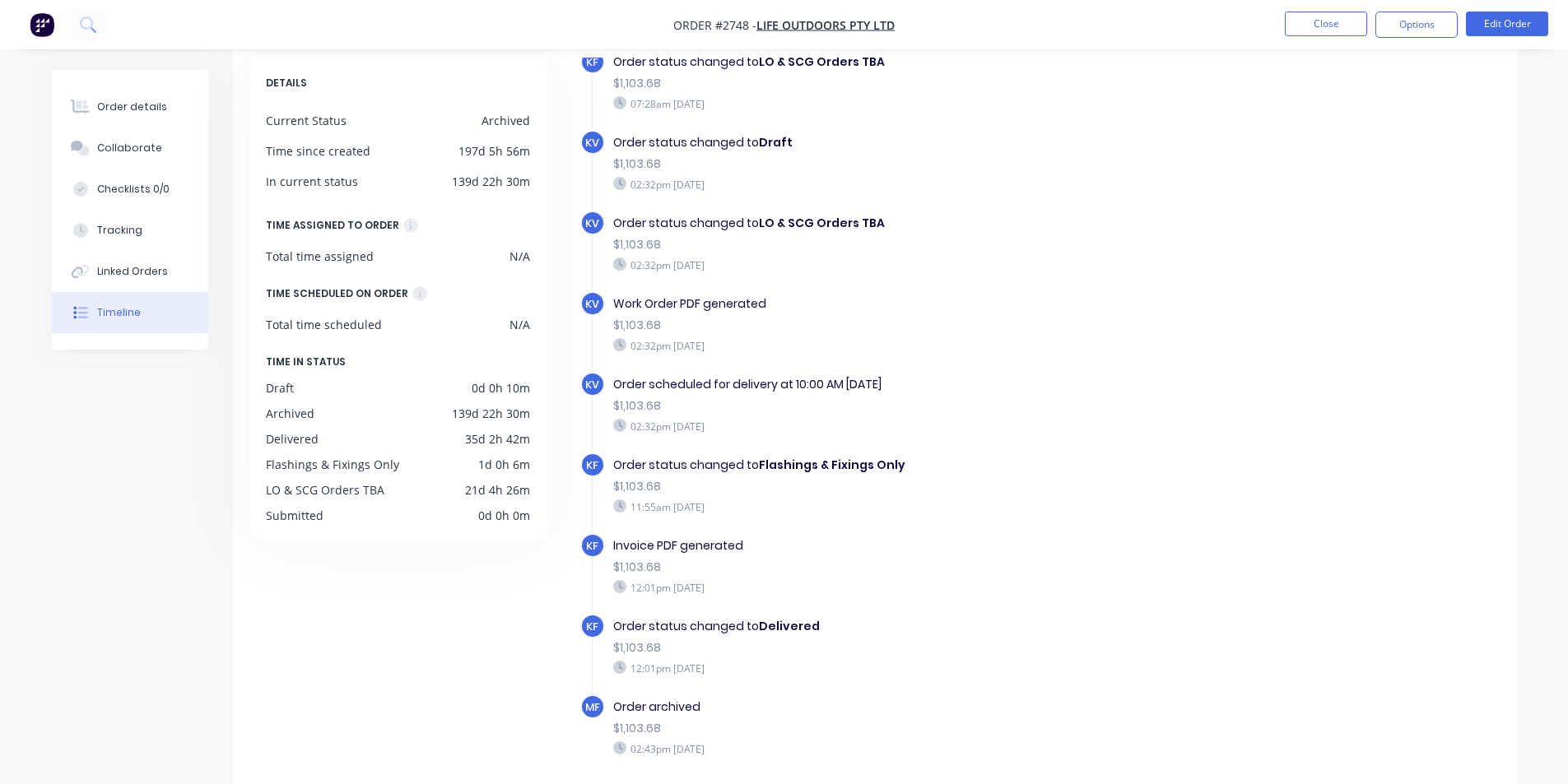
scroll to position [178, 0]
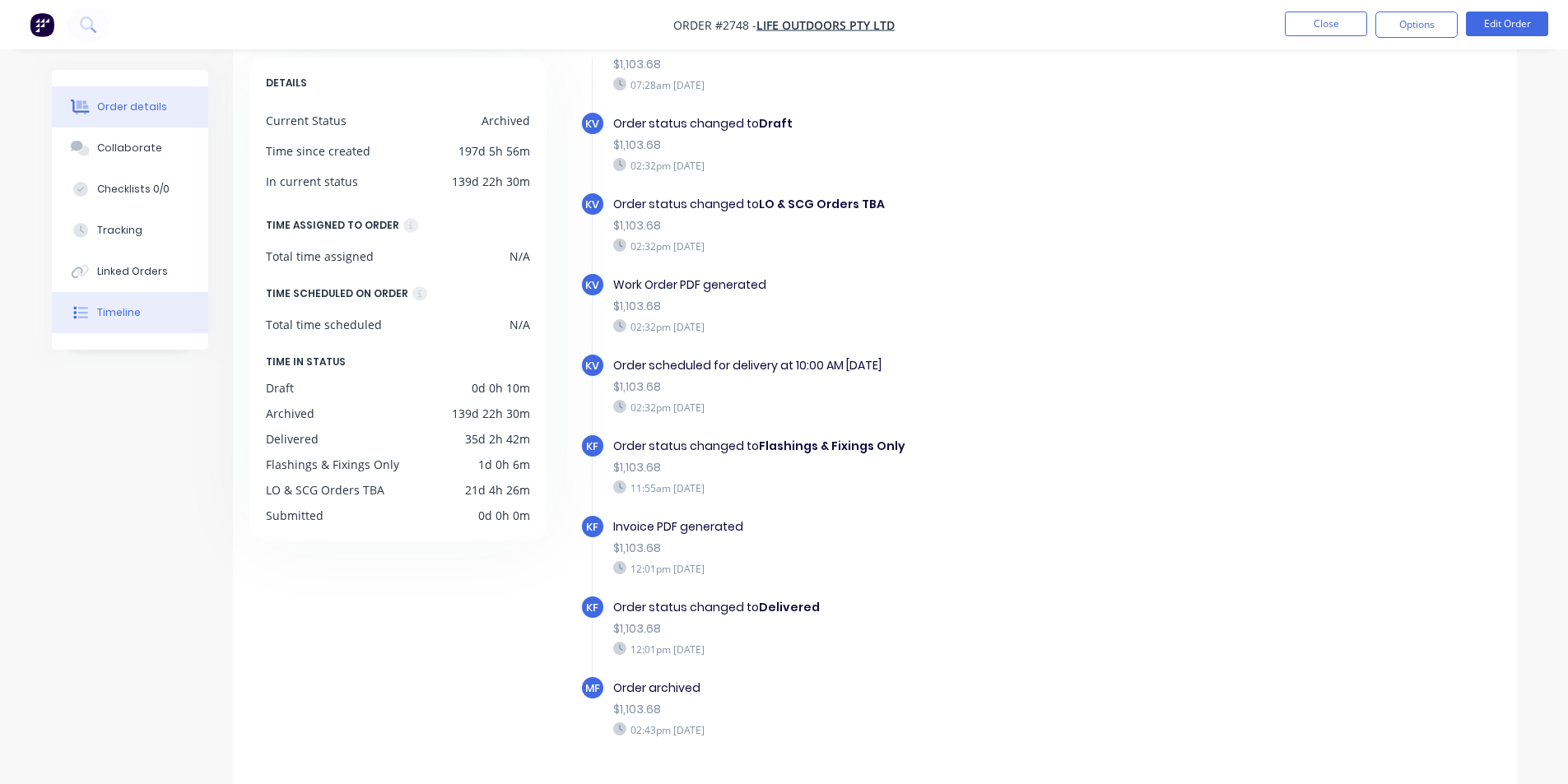
click at [122, 105] on div "Order details" at bounding box center [132, 107] width 70 height 15
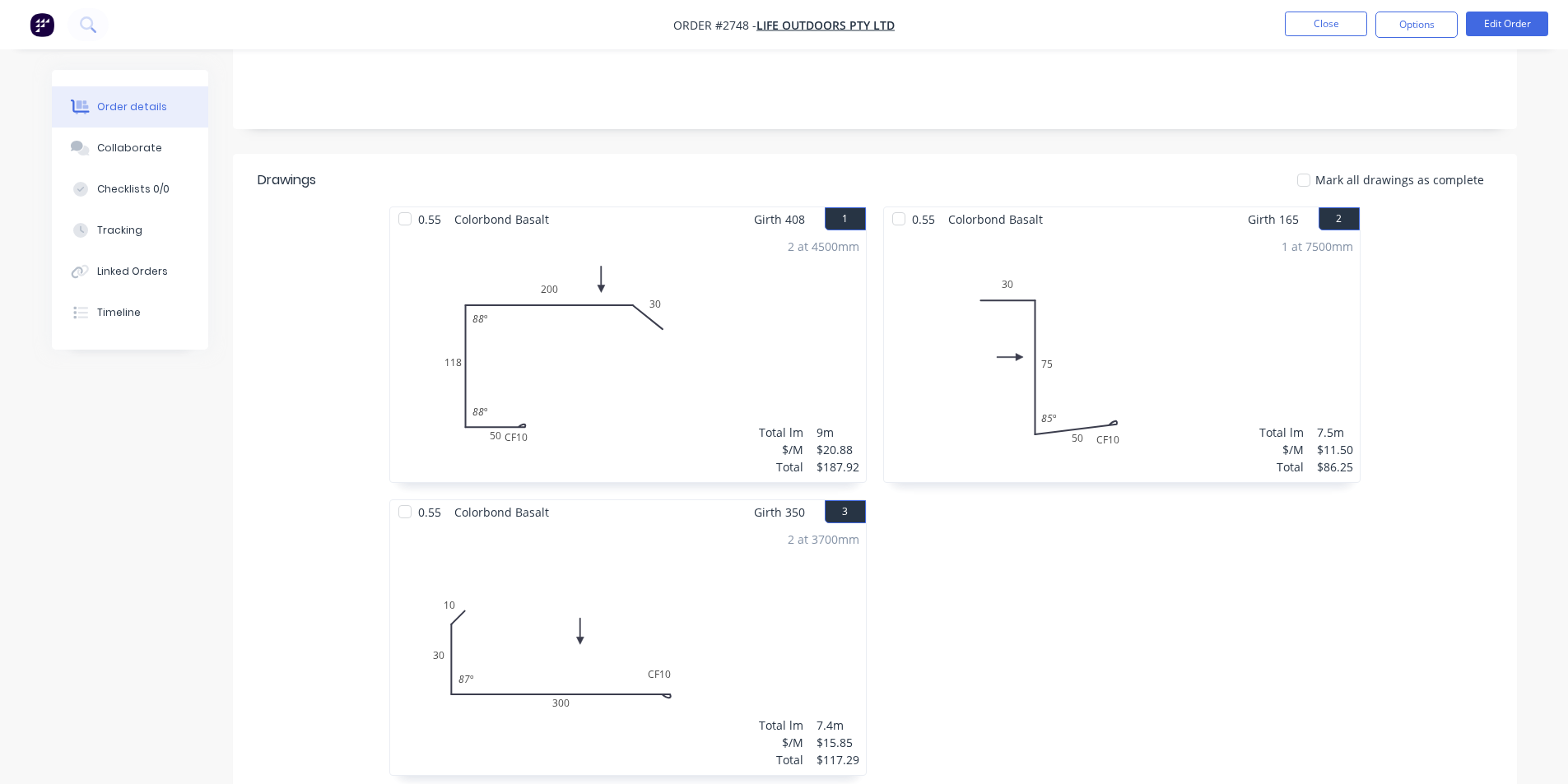
scroll to position [82, 0]
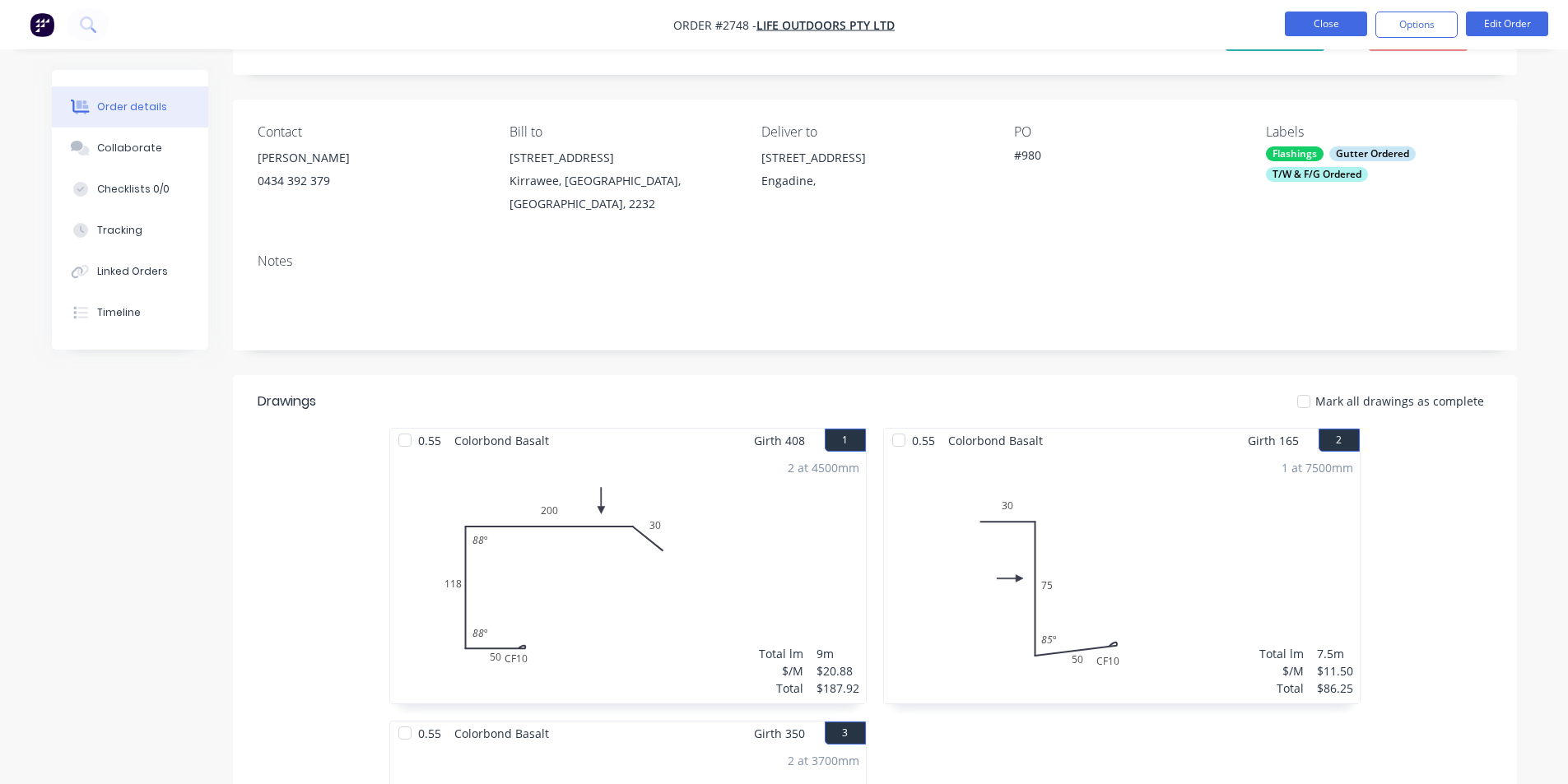
click at [1315, 25] on button "Close" at bounding box center [1326, 24] width 82 height 25
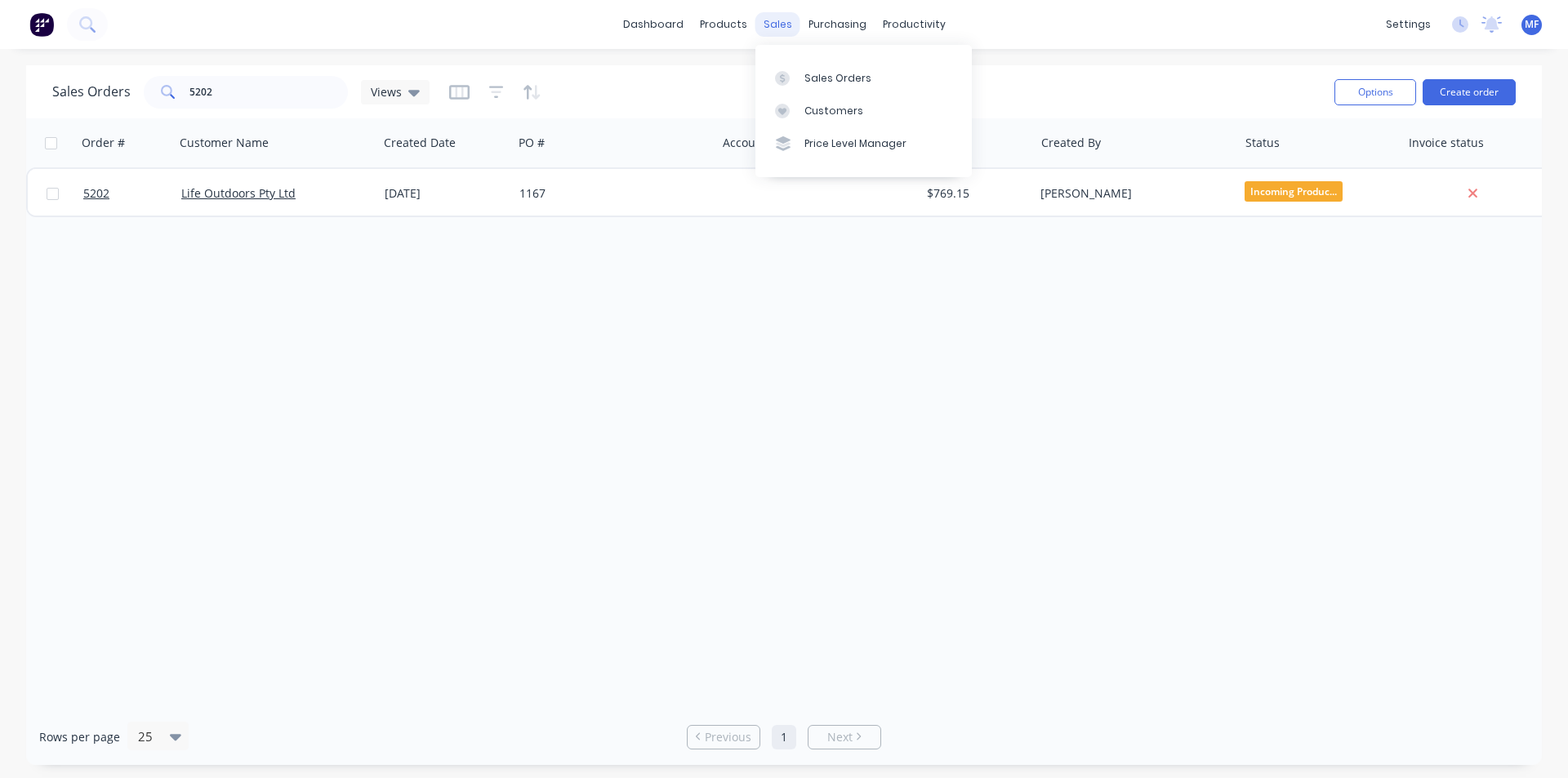
click at [771, 23] on div "sales" at bounding box center [778, 24] width 45 height 24
click at [819, 112] on div "Customers" at bounding box center [833, 111] width 59 height 15
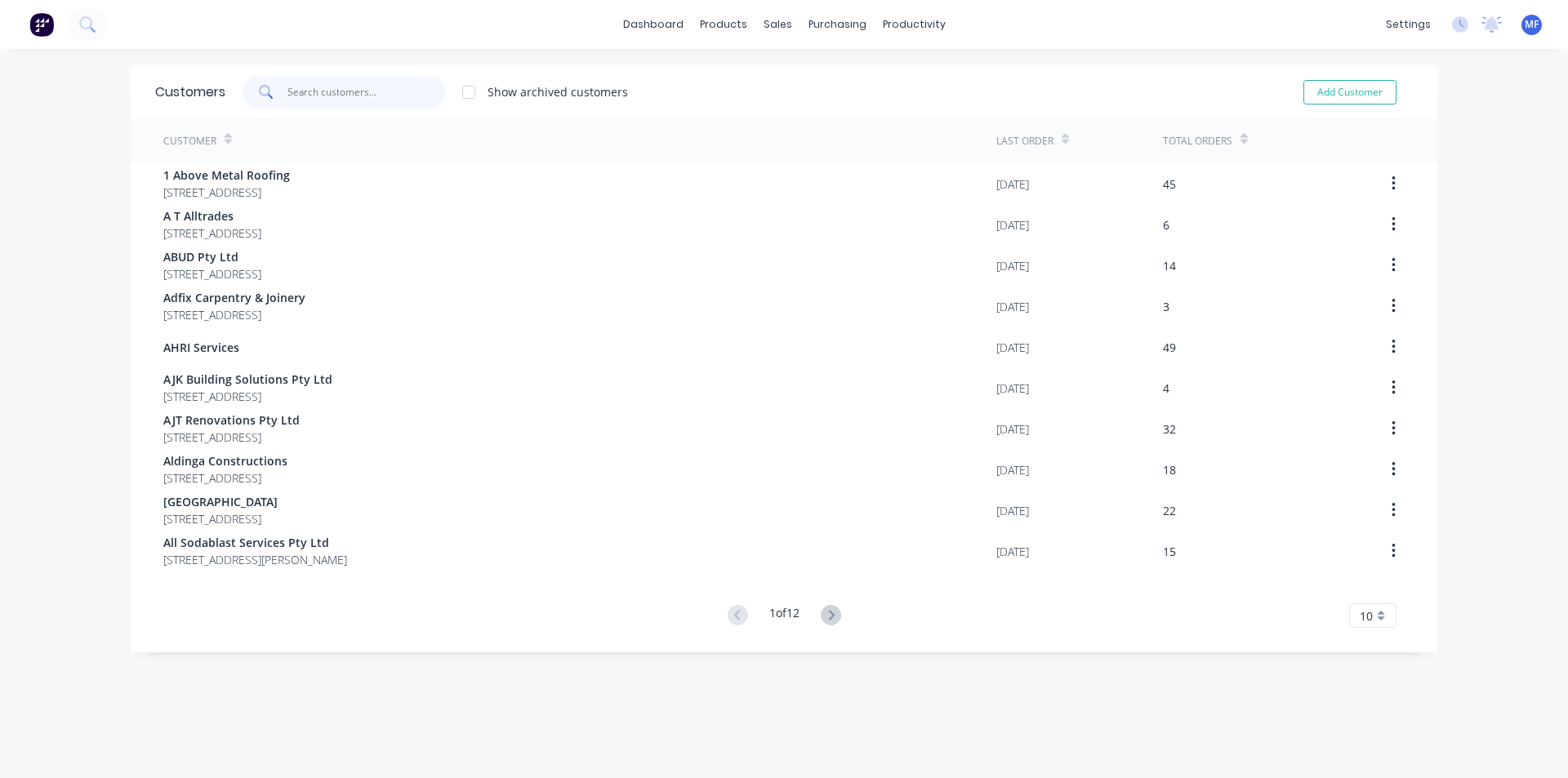
click at [334, 97] on input "text" at bounding box center [367, 92] width 160 height 33
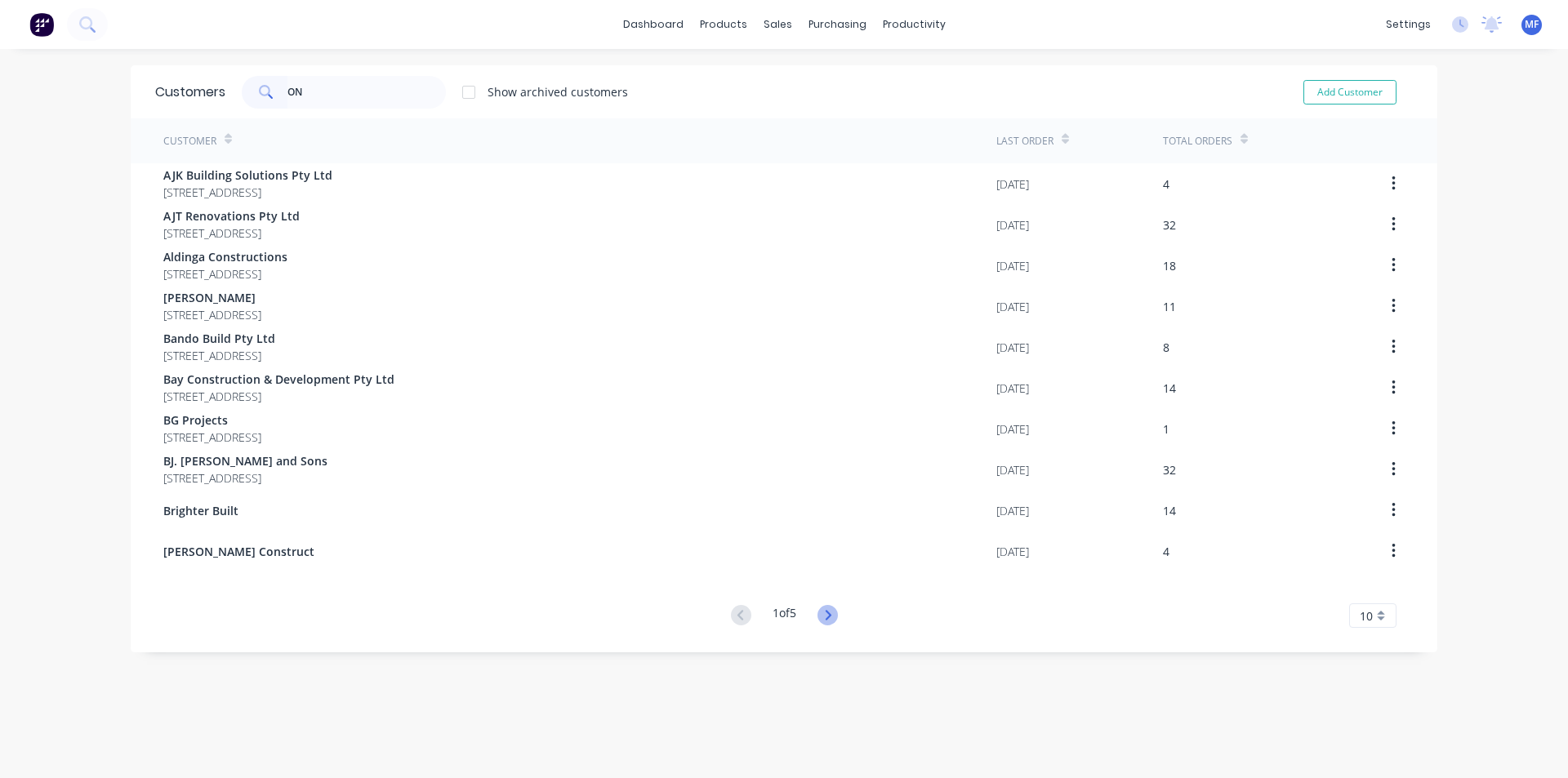
drag, startPoint x: 819, startPoint y: 613, endPoint x: 795, endPoint y: 656, distance: 49.2
click at [819, 612] on icon at bounding box center [828, 615] width 21 height 21
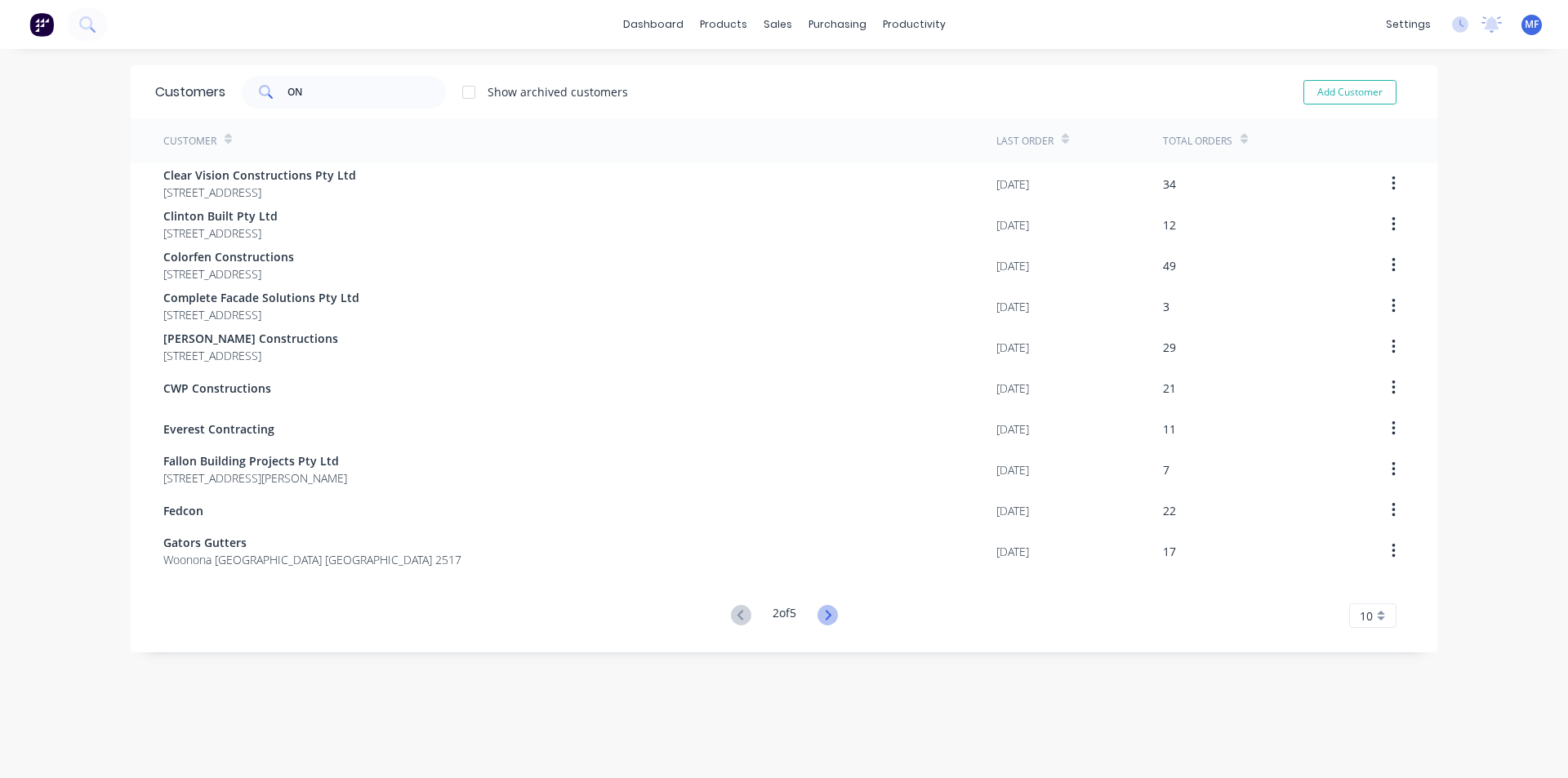
click at [827, 618] on icon at bounding box center [828, 615] width 21 height 21
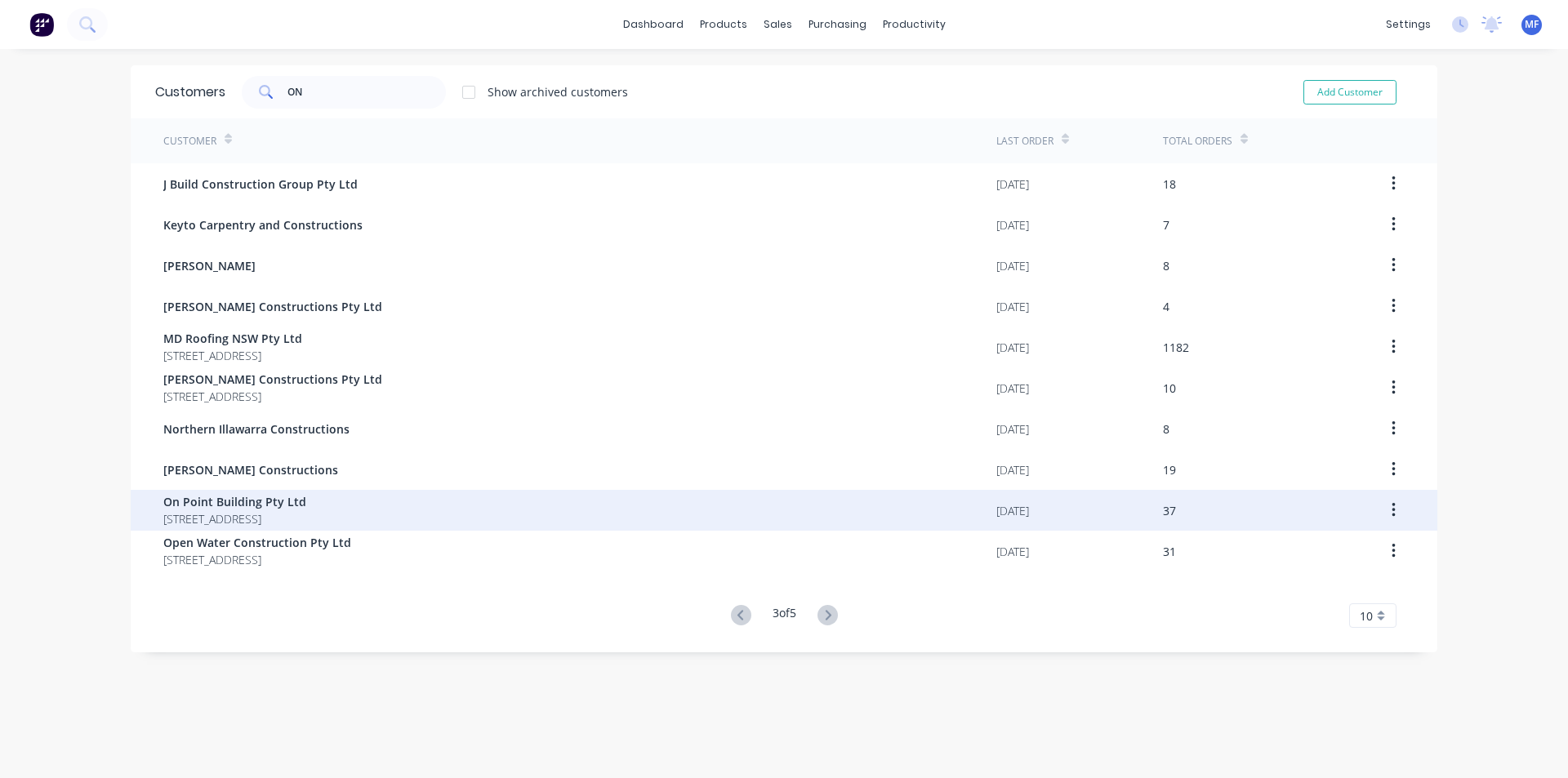
click at [307, 510] on span "On Point Building Pty Ltd" at bounding box center [235, 501] width 143 height 17
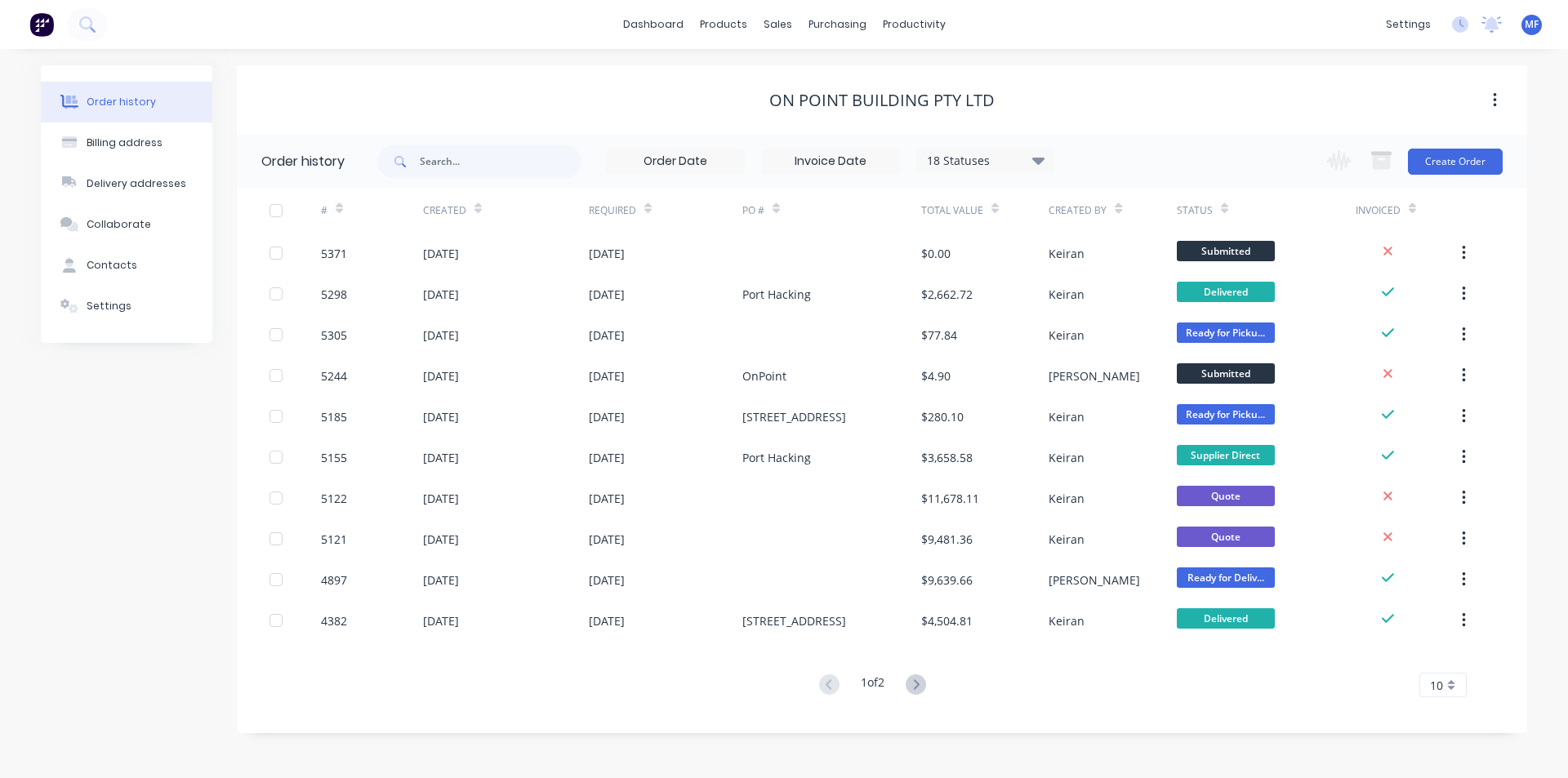
click at [1447, 680] on div "10" at bounding box center [1443, 685] width 47 height 24
click at [1454, 668] on div "35" at bounding box center [1443, 658] width 45 height 29
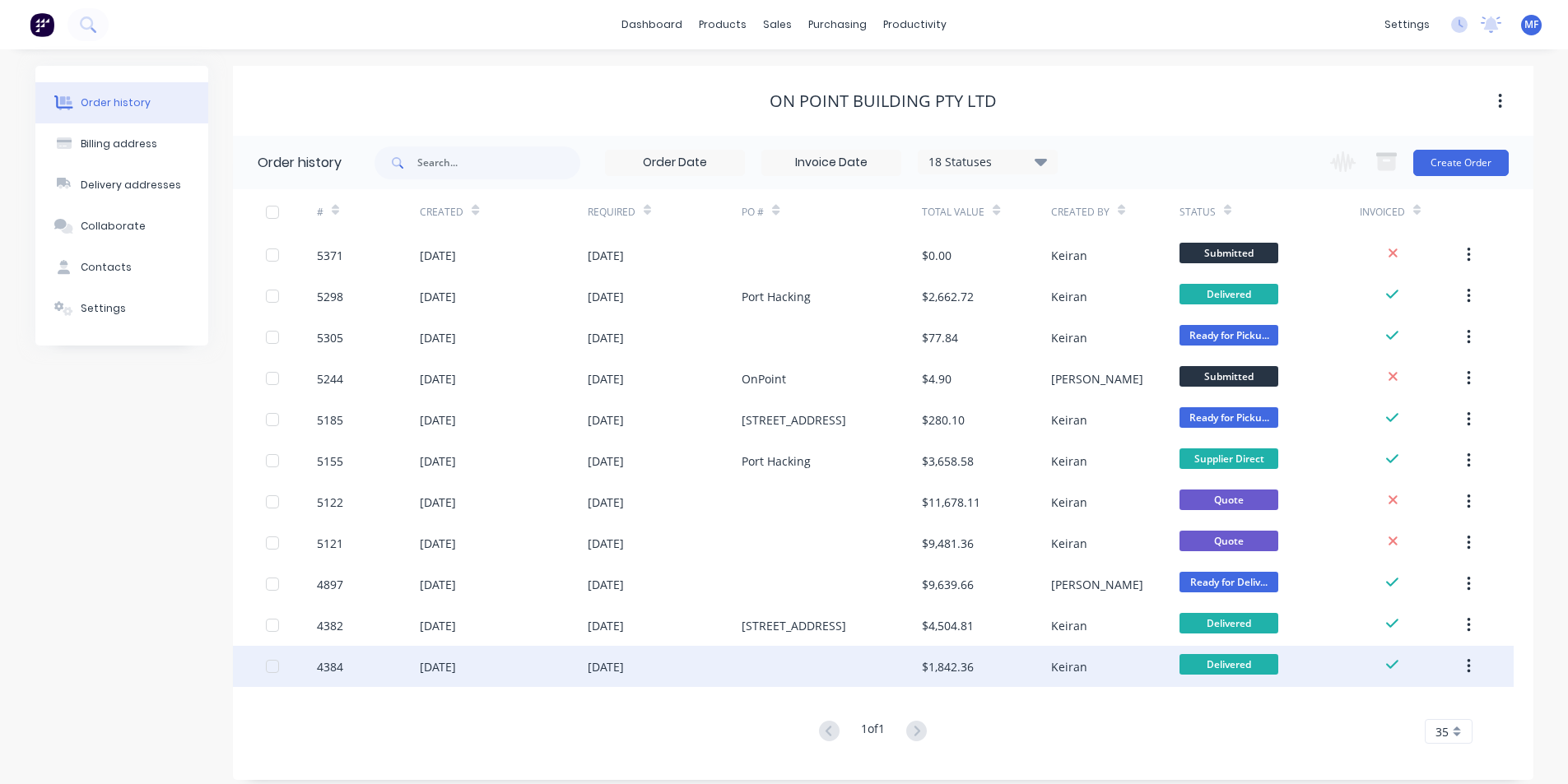
click at [1471, 664] on icon "button" at bounding box center [1468, 667] width 5 height 18
click at [1424, 706] on div "Archive" at bounding box center [1410, 710] width 127 height 24
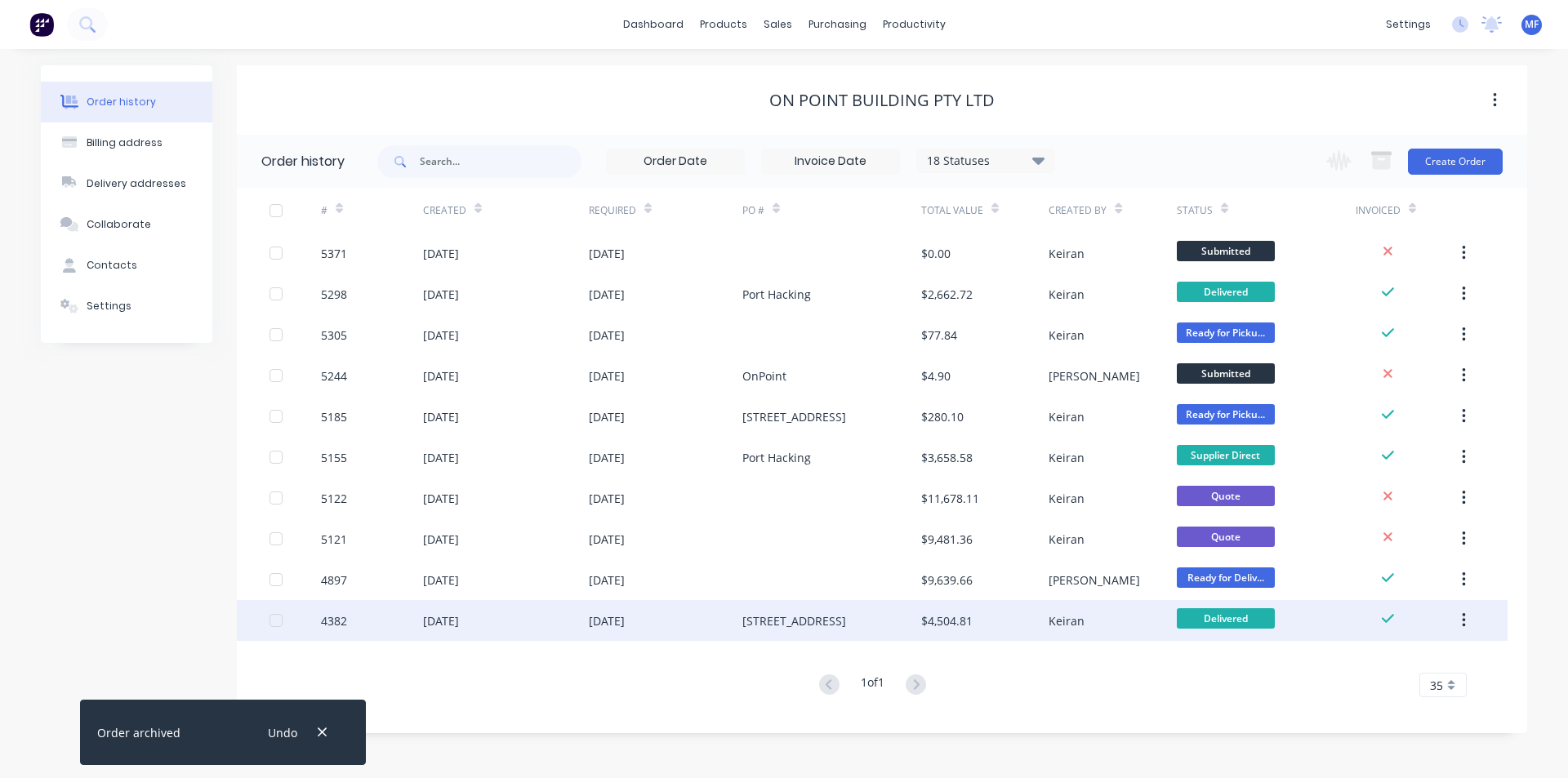
click at [1463, 622] on icon "button" at bounding box center [1464, 621] width 5 height 18
click at [1422, 663] on div "Archive" at bounding box center [1406, 664] width 126 height 24
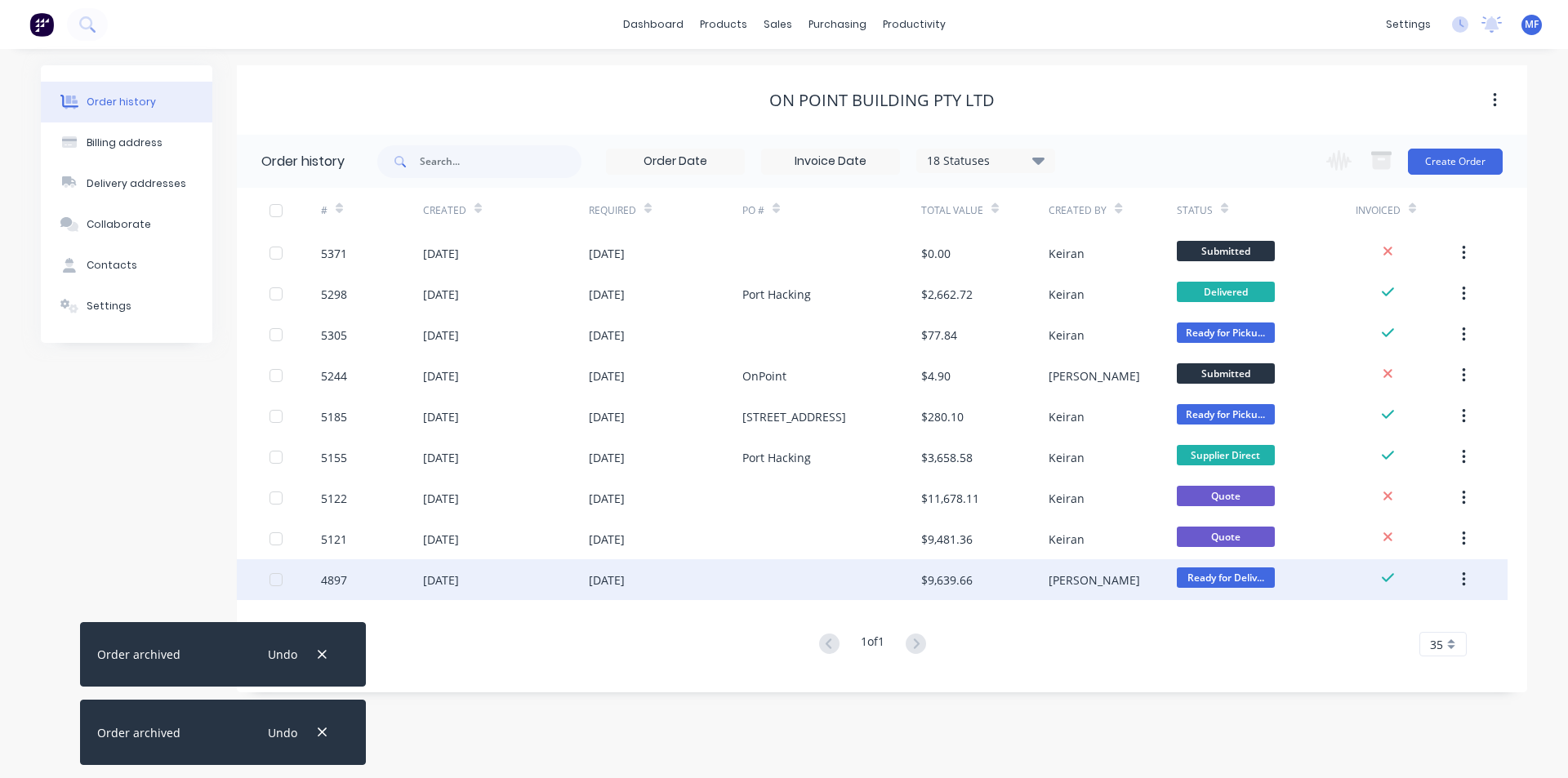
click at [1464, 579] on icon "button" at bounding box center [1464, 579] width 4 height 15
click at [1362, 618] on div "Archive" at bounding box center [1406, 623] width 126 height 24
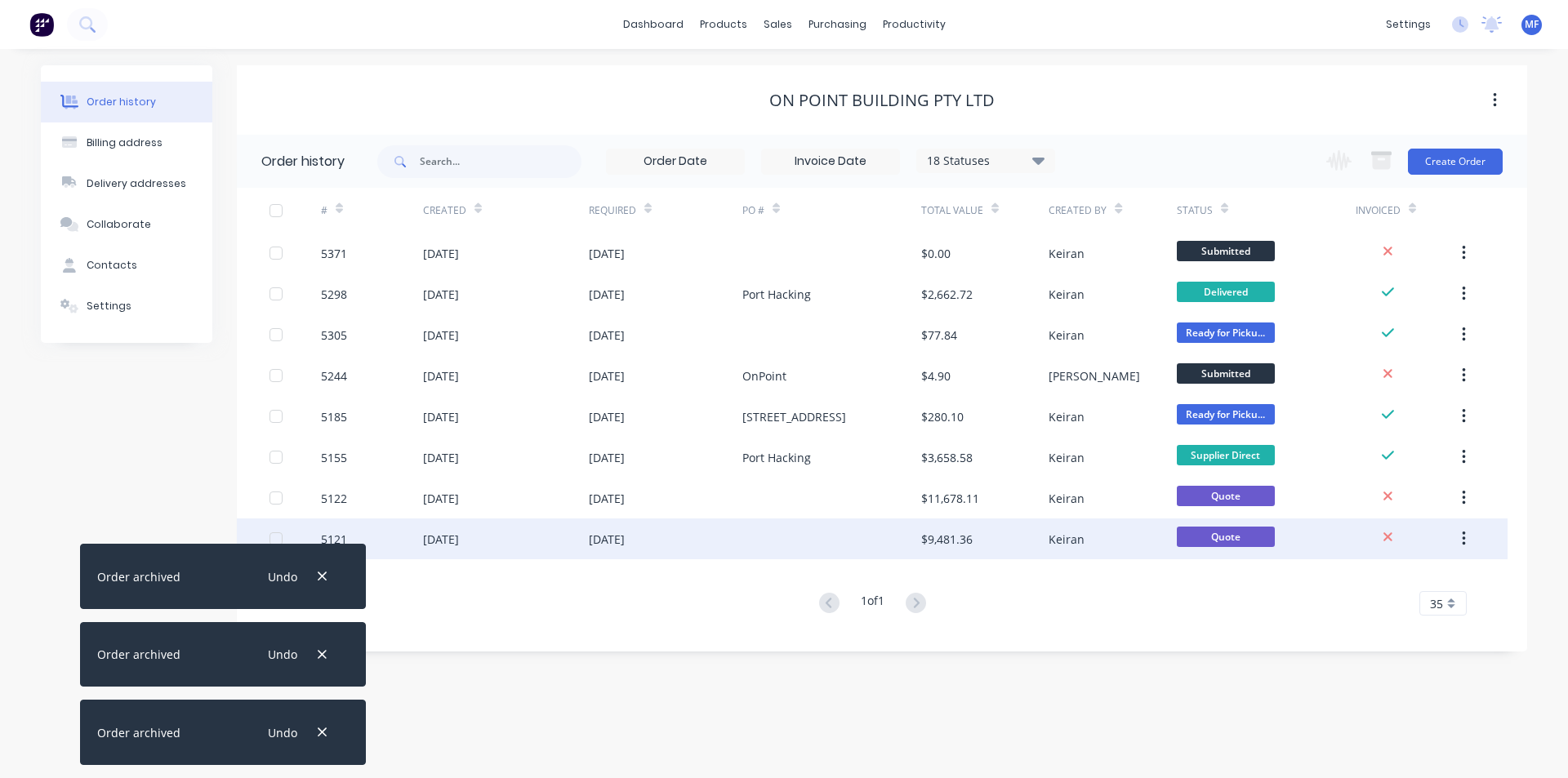
click at [1462, 542] on icon "button" at bounding box center [1464, 540] width 5 height 18
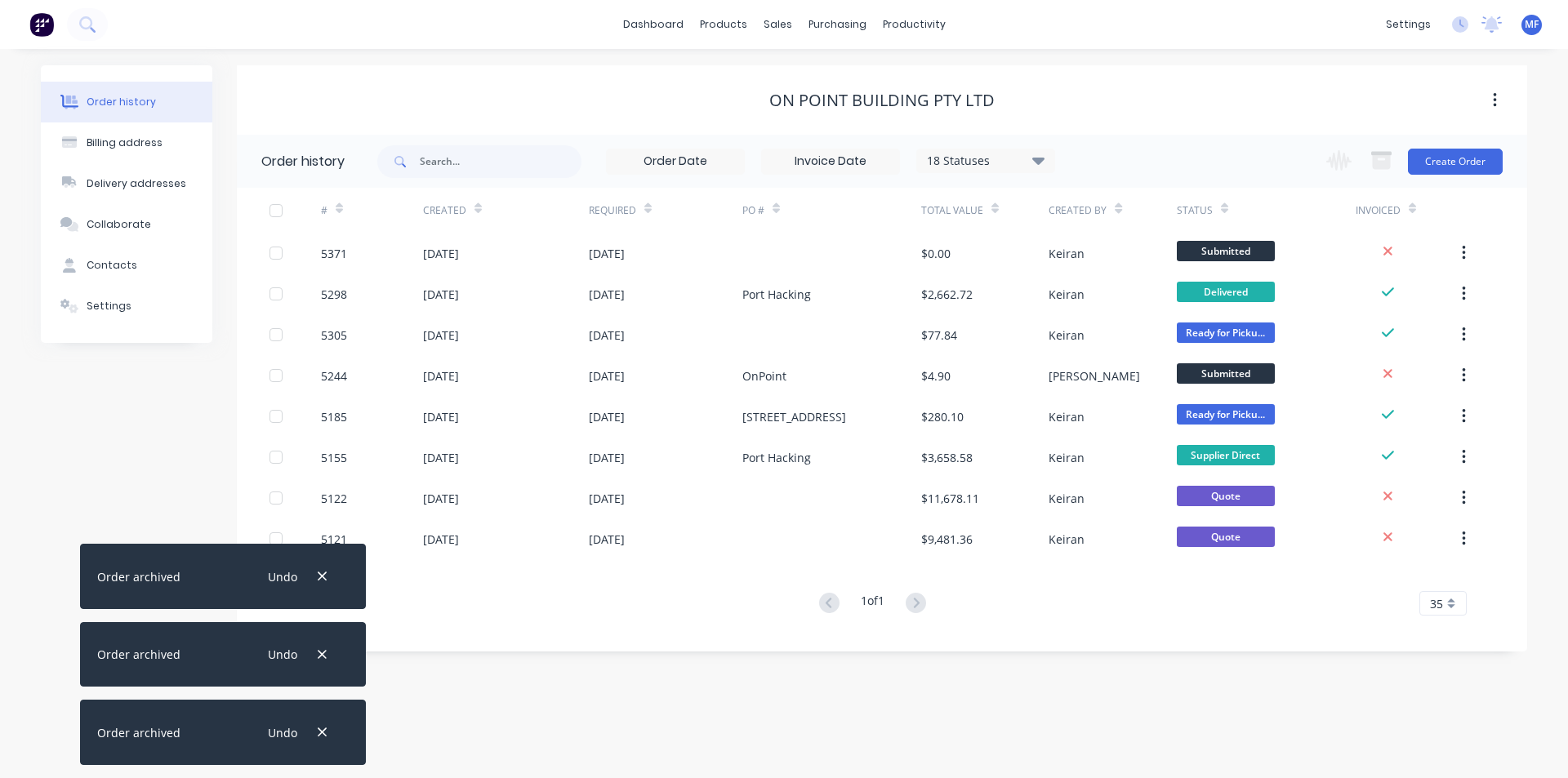
click at [1192, 633] on div "# Created Required PO # Total Value Created By Status Invoiced 5371 [DATE] [DAT…" at bounding box center [872, 412] width 1271 height 448
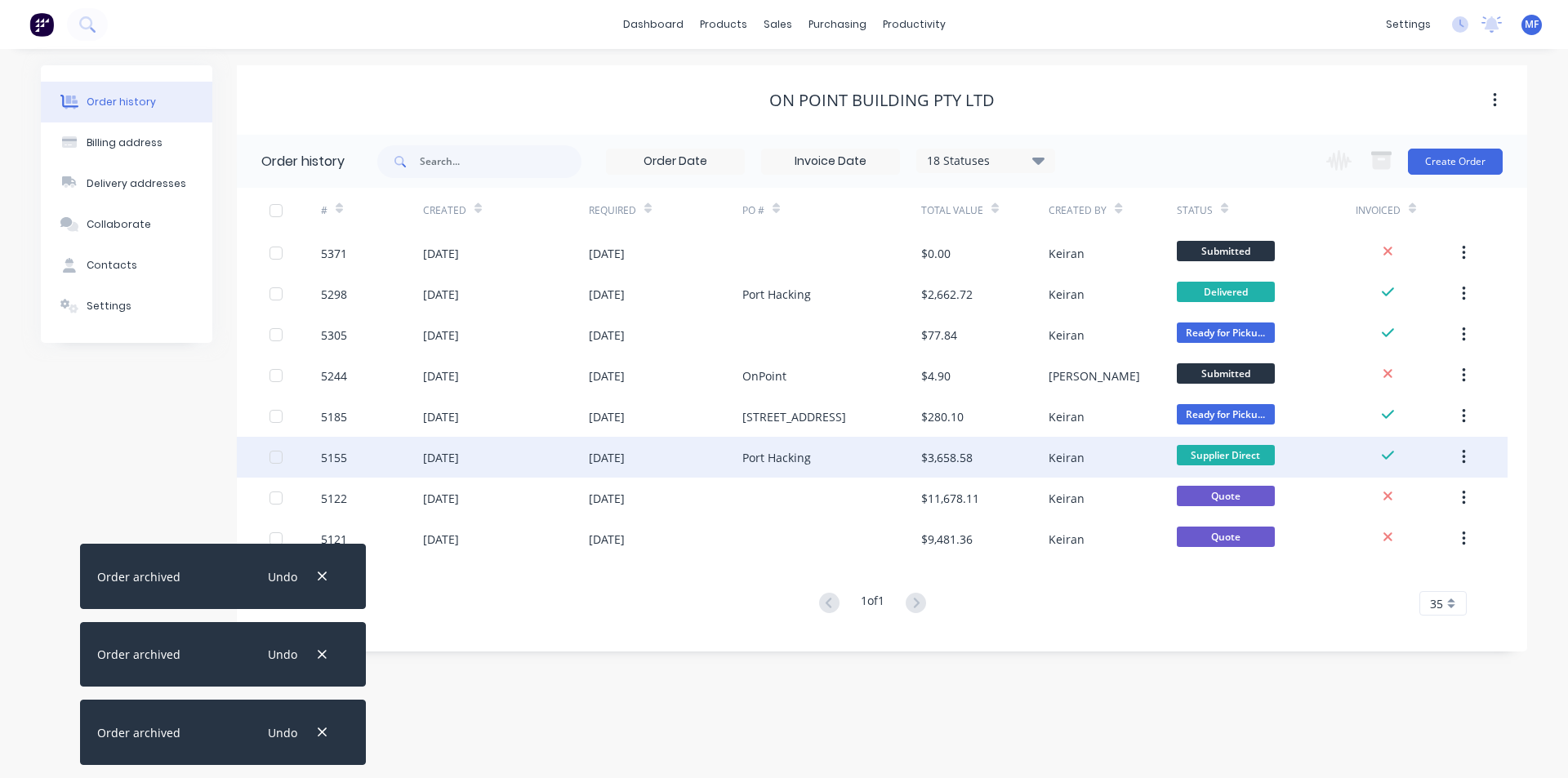
click at [1466, 456] on button "button" at bounding box center [1464, 457] width 38 height 29
click at [1431, 499] on div "Archive" at bounding box center [1406, 501] width 126 height 24
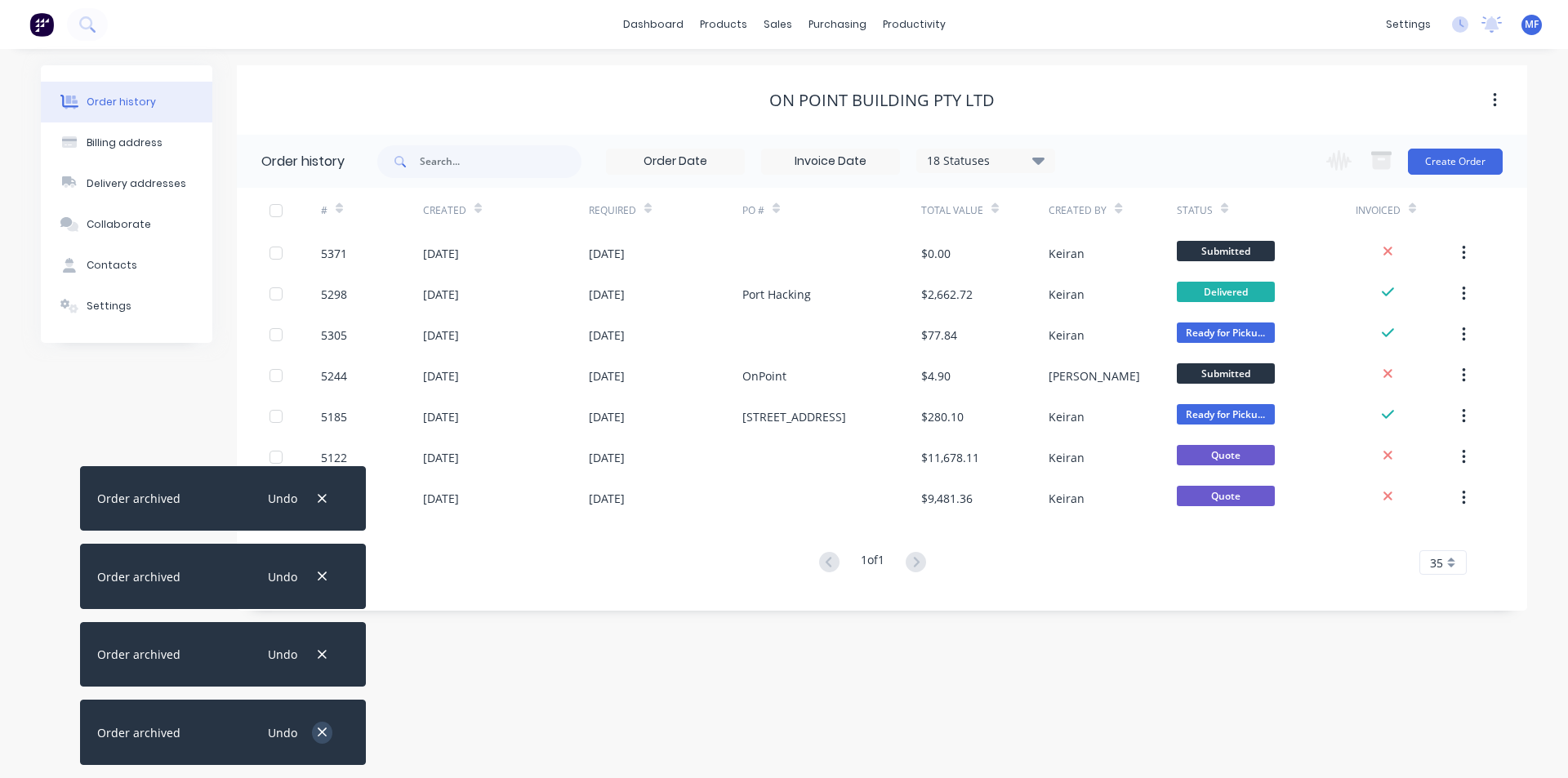
click at [325, 725] on icon "button" at bounding box center [322, 733] width 11 height 15
click at [325, 663] on icon "button" at bounding box center [322, 655] width 11 height 15
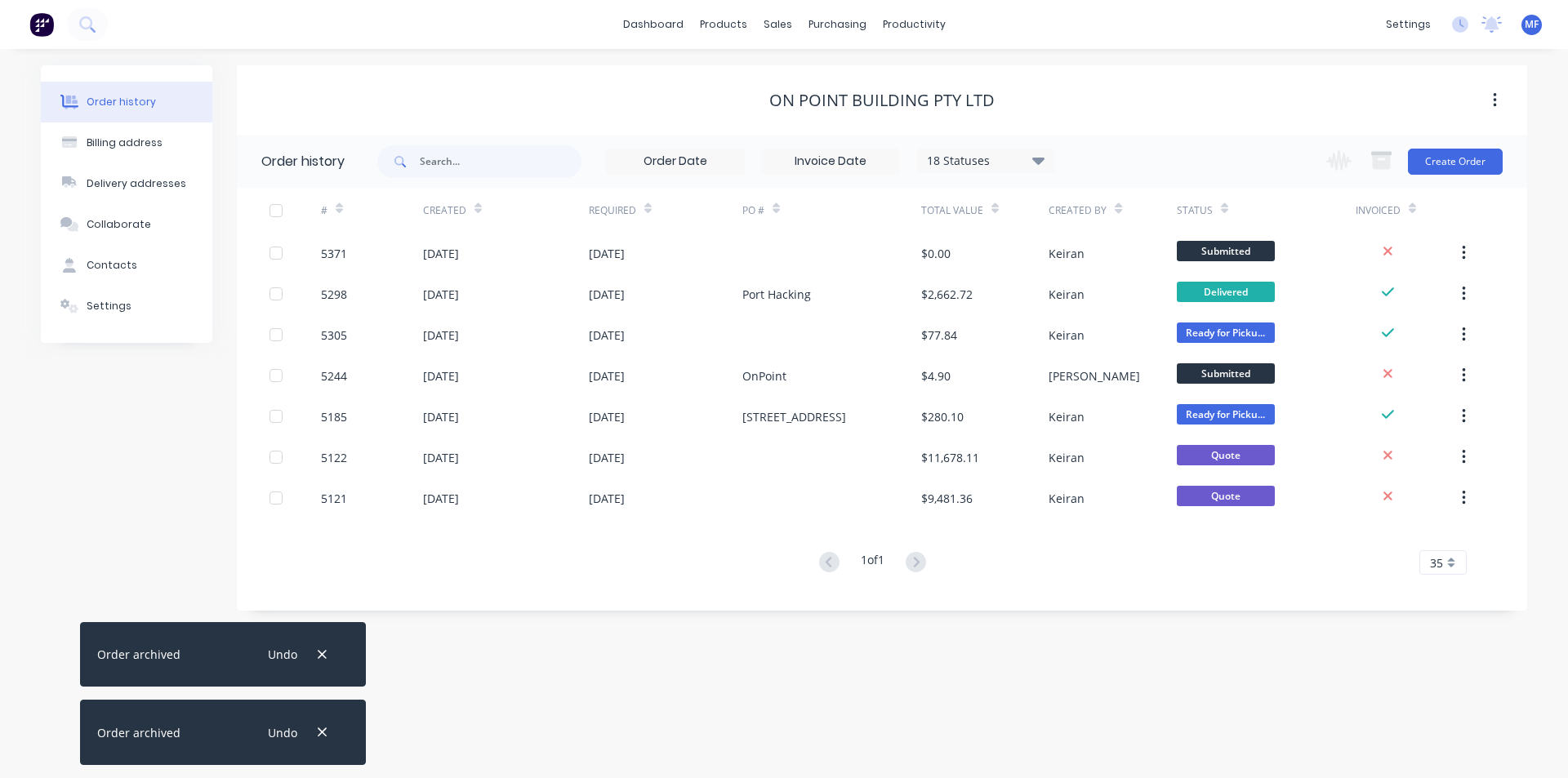
click at [325, 725] on icon "button" at bounding box center [322, 733] width 11 height 15
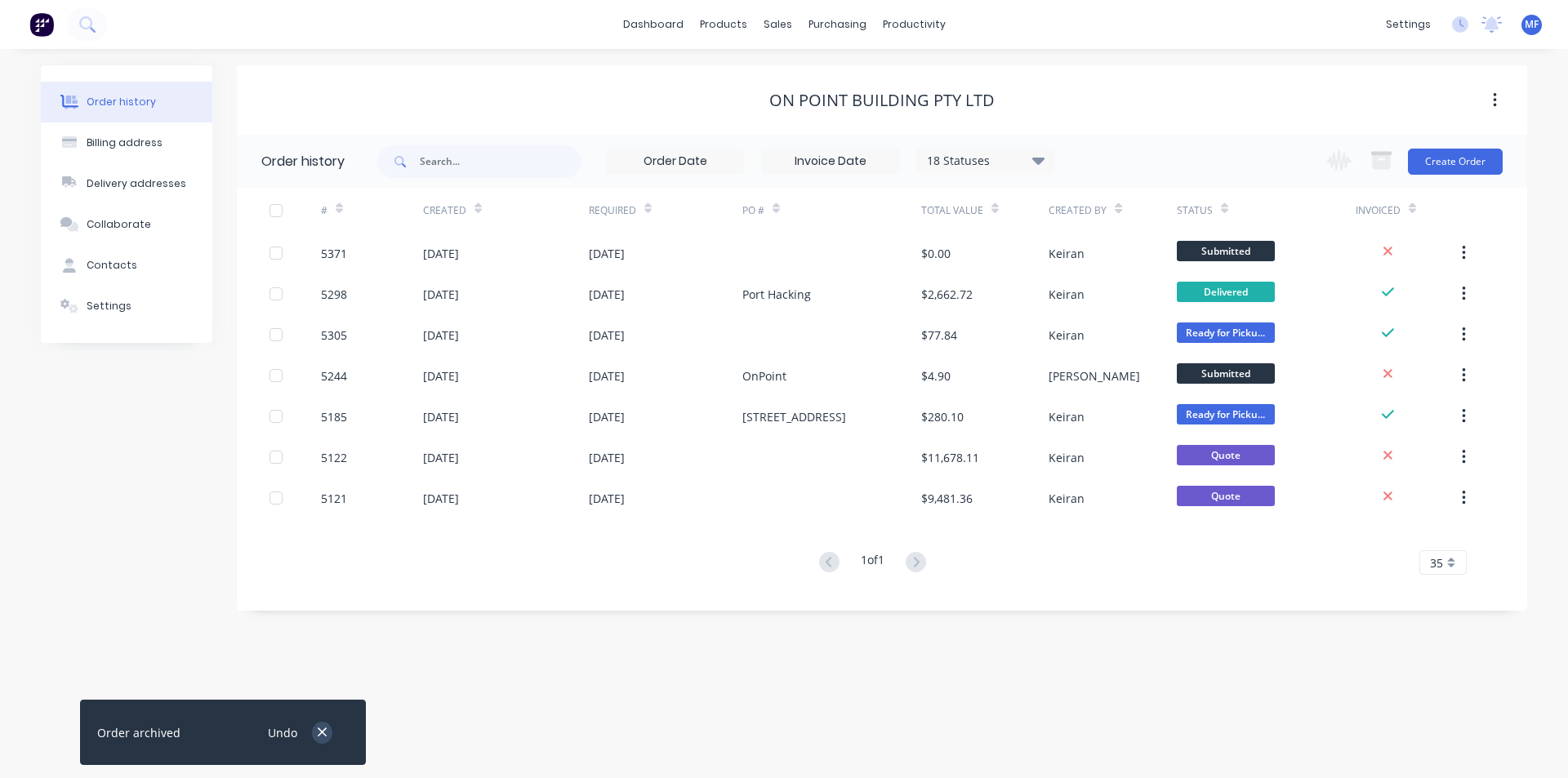
click at [329, 730] on button "button" at bounding box center [322, 733] width 21 height 22
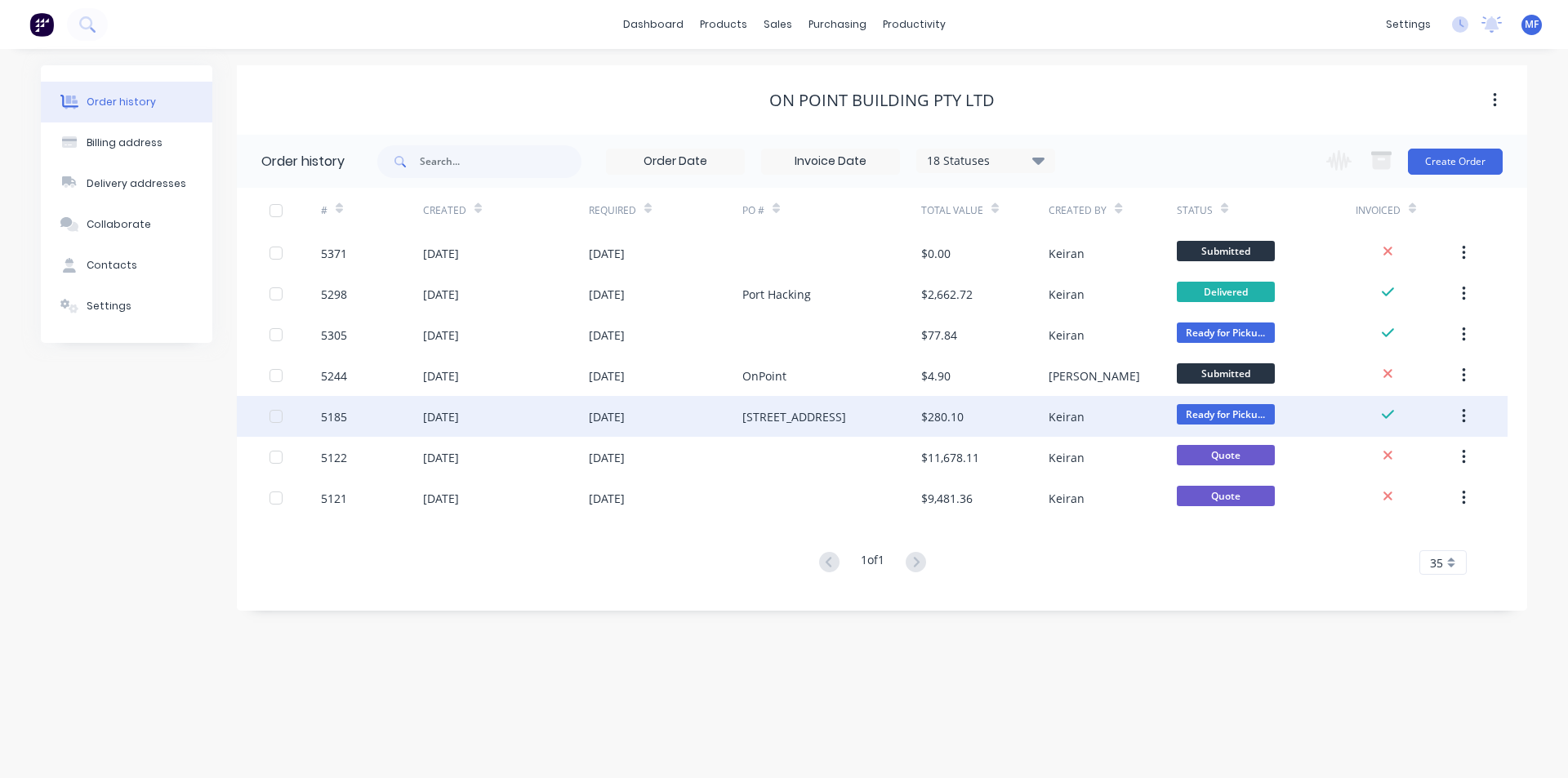
click at [884, 417] on div "[STREET_ADDRESS]" at bounding box center [832, 416] width 179 height 41
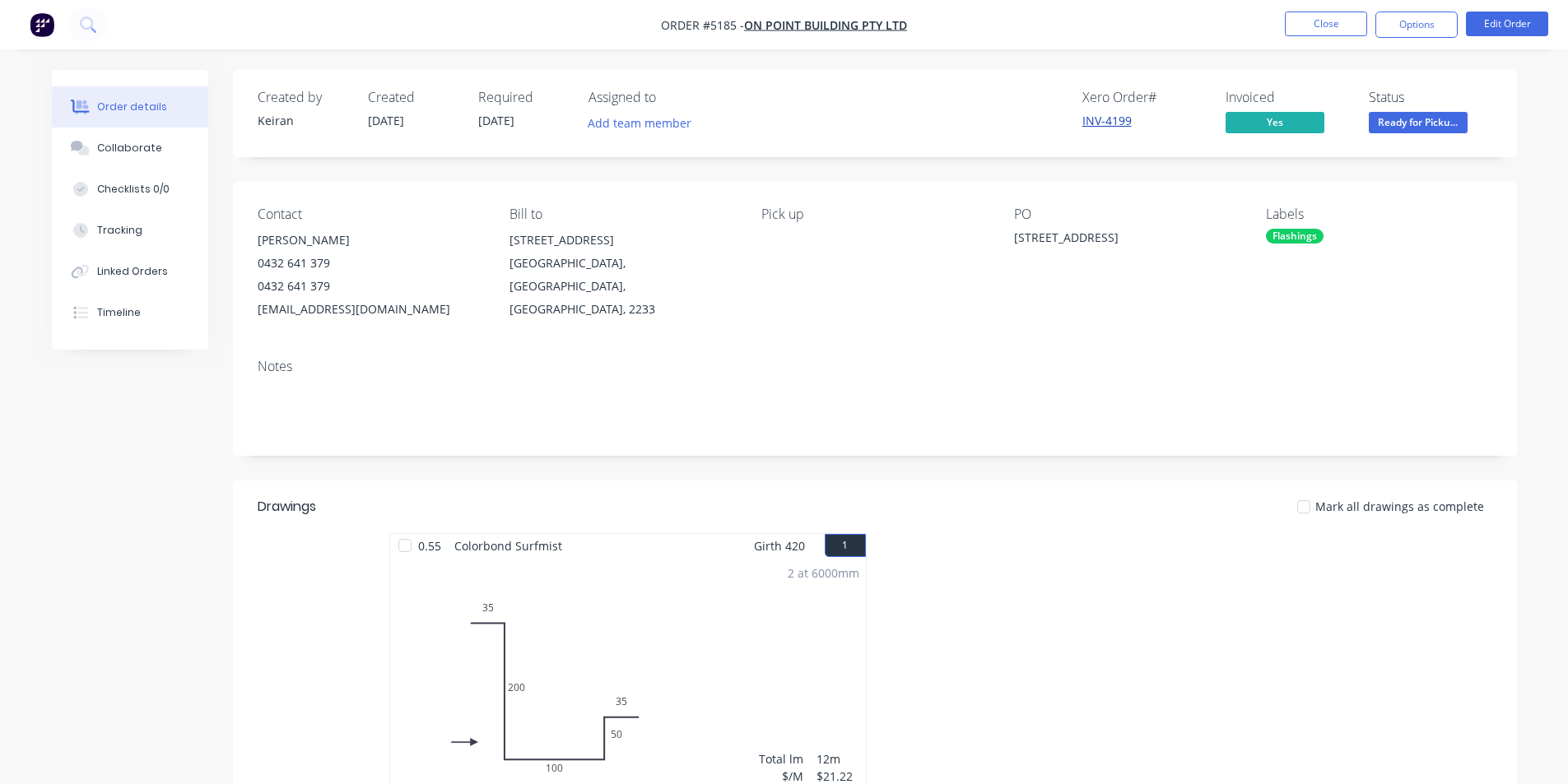
click at [1107, 126] on link "INV-4199" at bounding box center [1107, 120] width 49 height 16
click at [1342, 26] on button "Close" at bounding box center [1326, 24] width 82 height 25
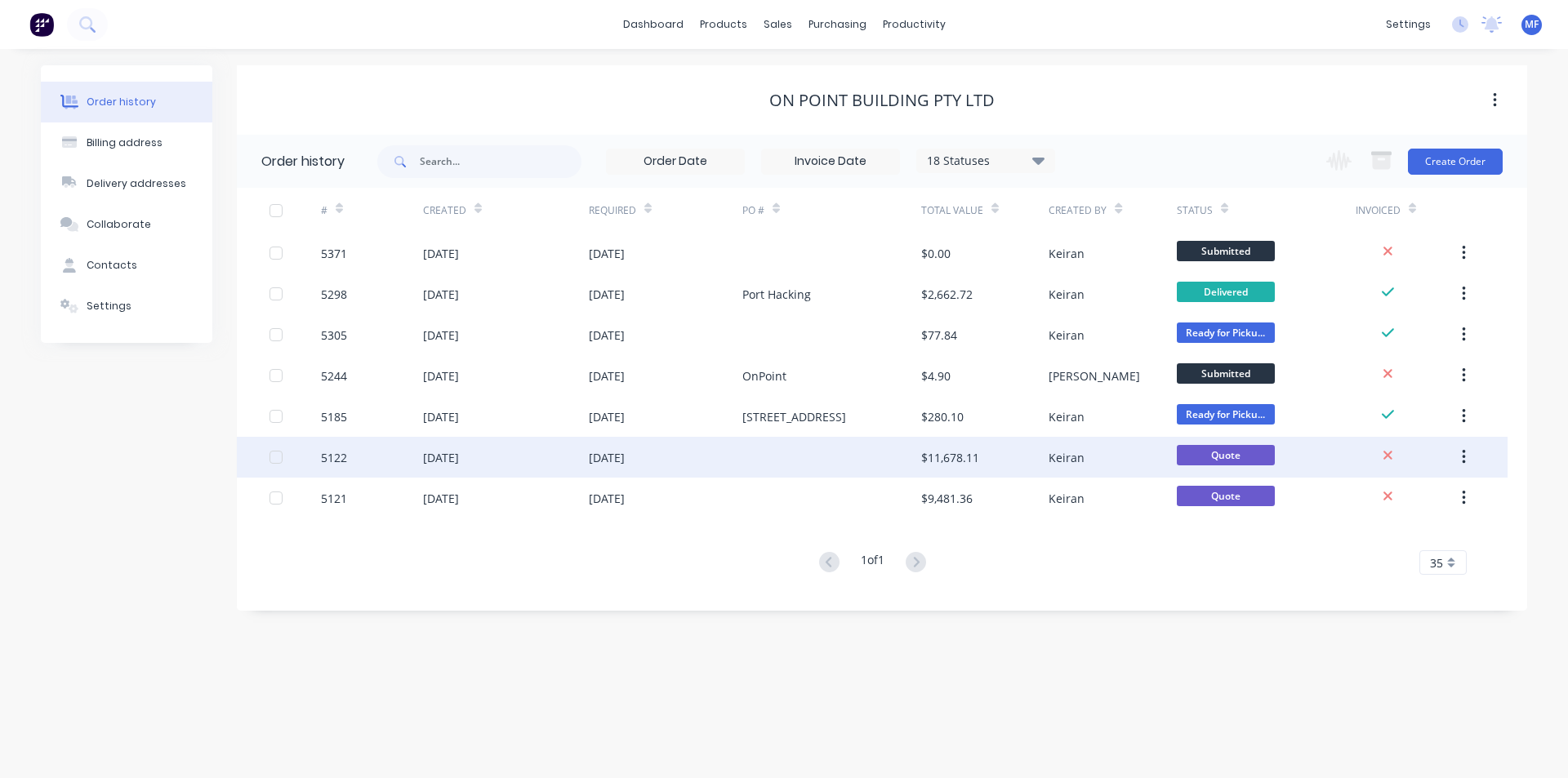
click at [1466, 457] on icon "button" at bounding box center [1464, 457] width 4 height 15
click at [1443, 507] on div "Archive" at bounding box center [1406, 501] width 126 height 24
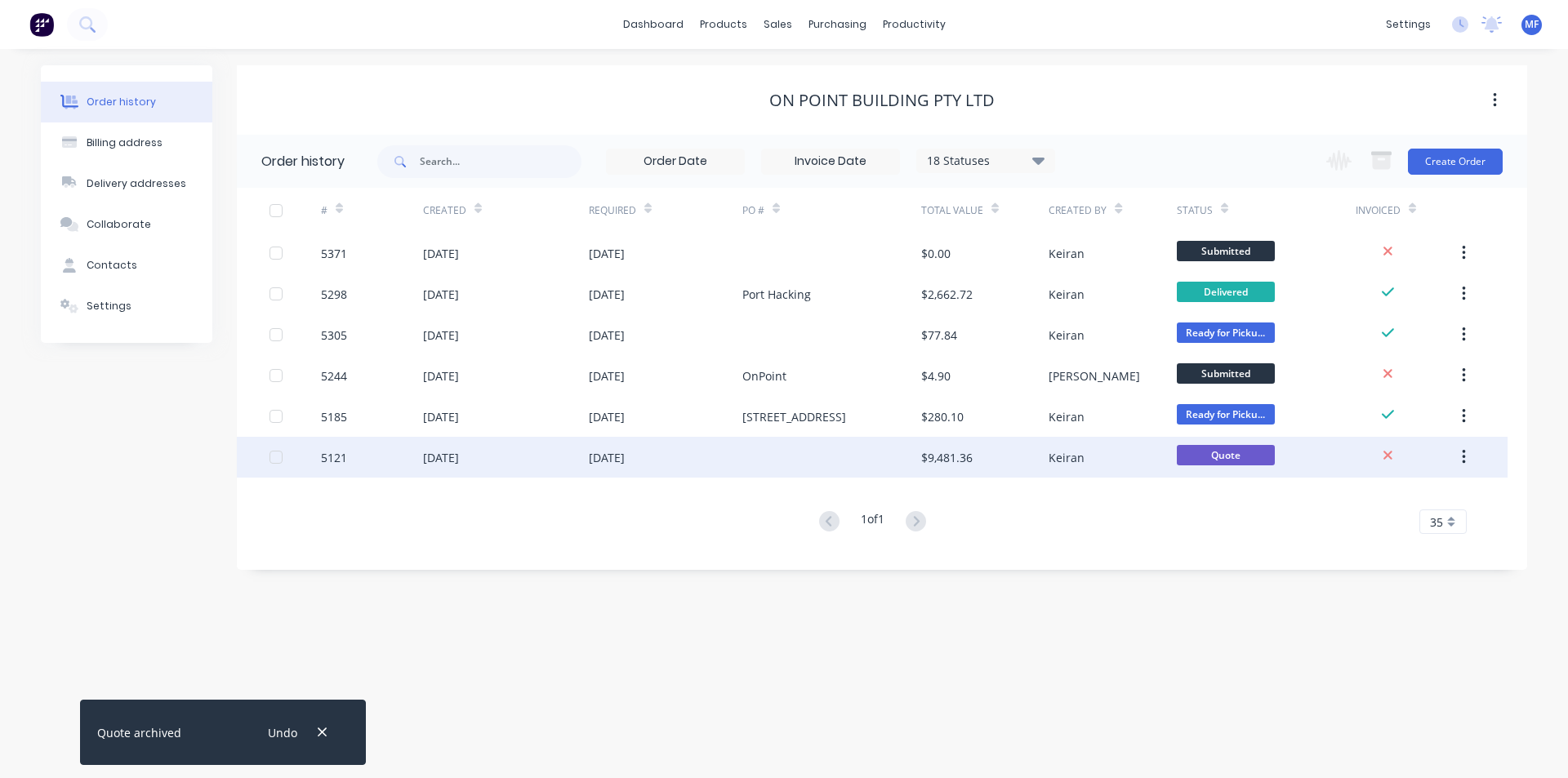
click at [1466, 454] on icon "button" at bounding box center [1464, 458] width 5 height 18
click at [1457, 502] on div "Archive" at bounding box center [1406, 501] width 126 height 24
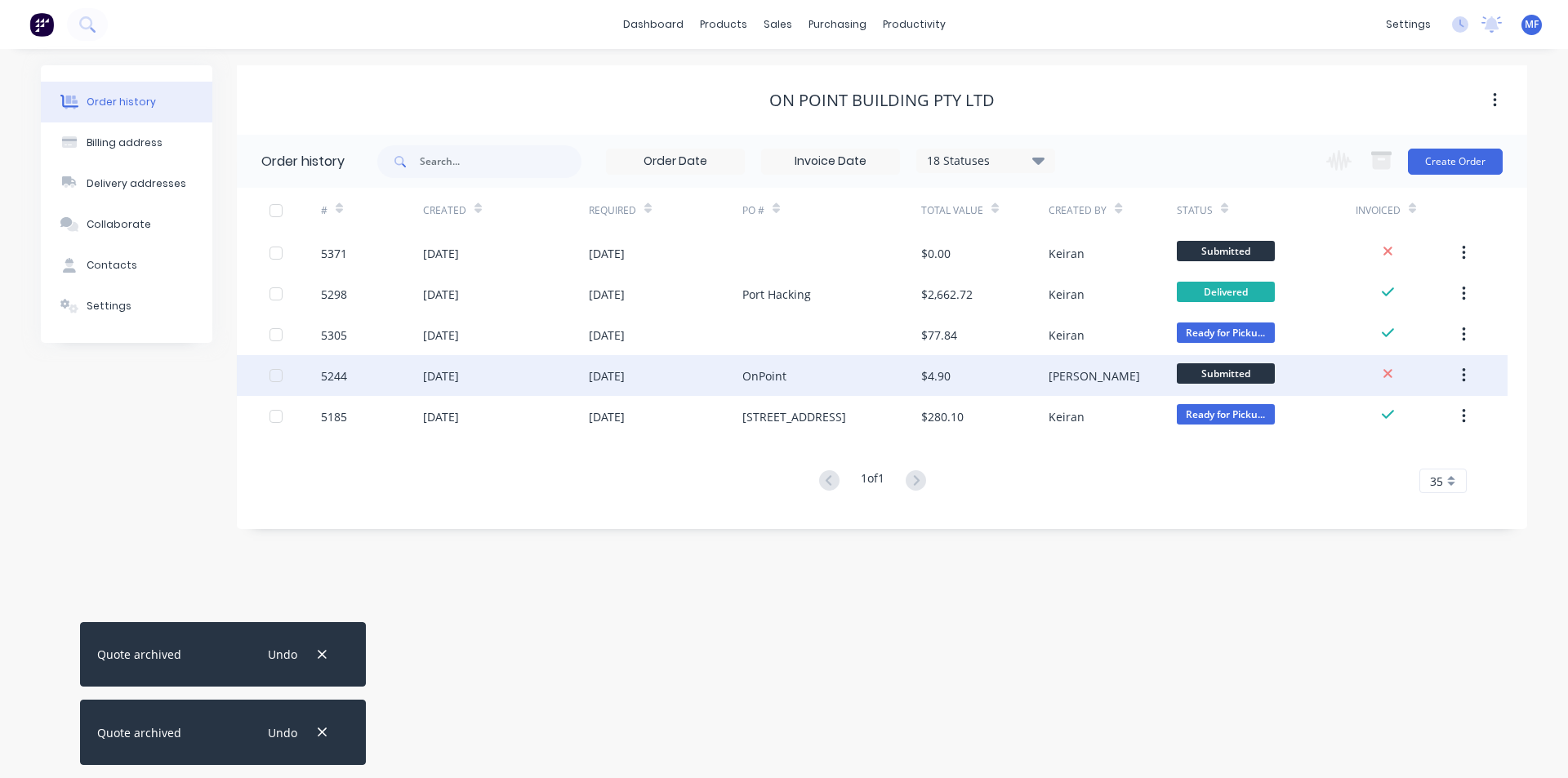
click at [1014, 373] on div "$4.90" at bounding box center [985, 375] width 128 height 41
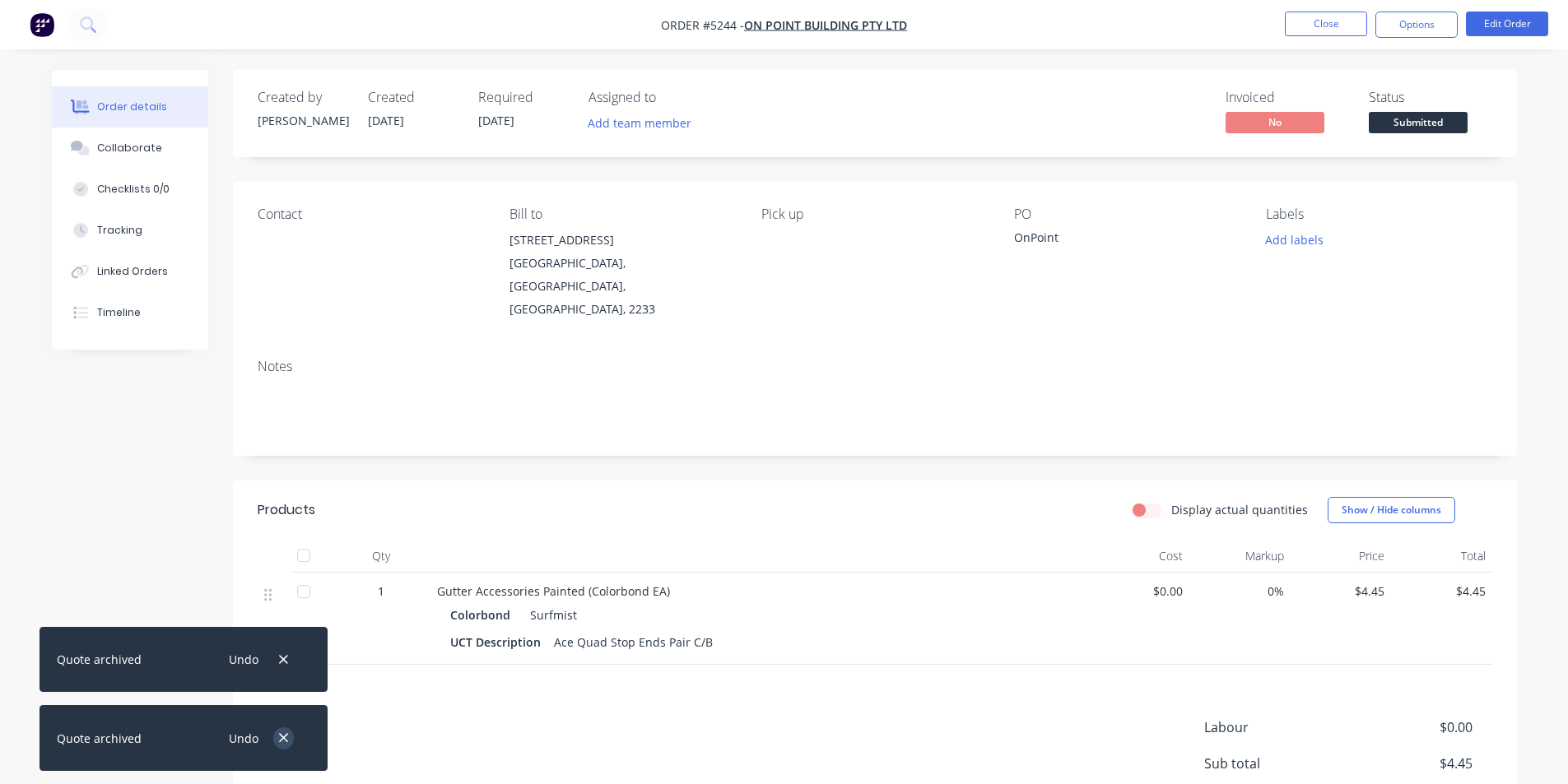
click at [285, 745] on icon "button" at bounding box center [283, 738] width 11 height 15
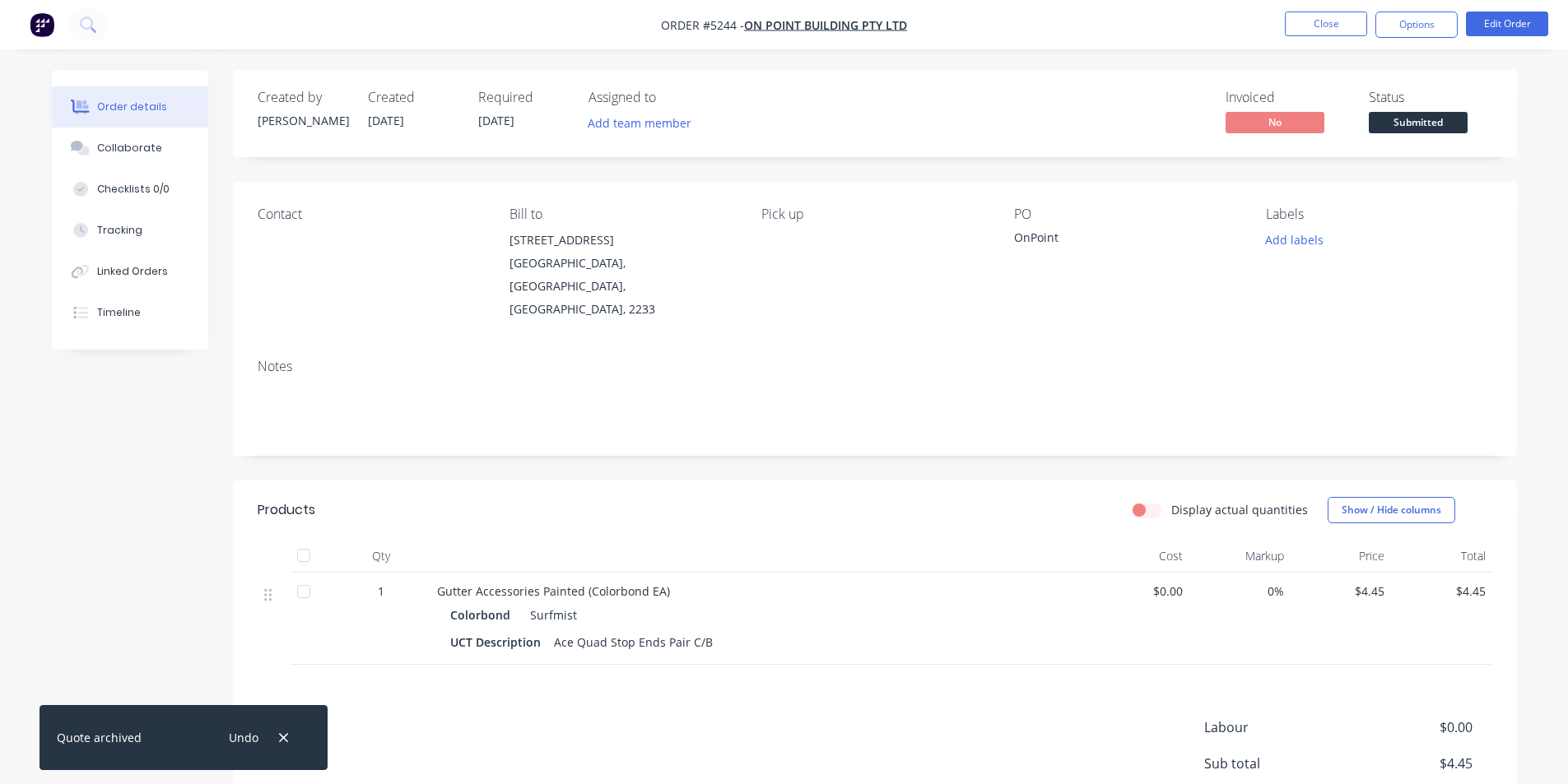
click at [285, 745] on icon "button" at bounding box center [283, 738] width 11 height 15
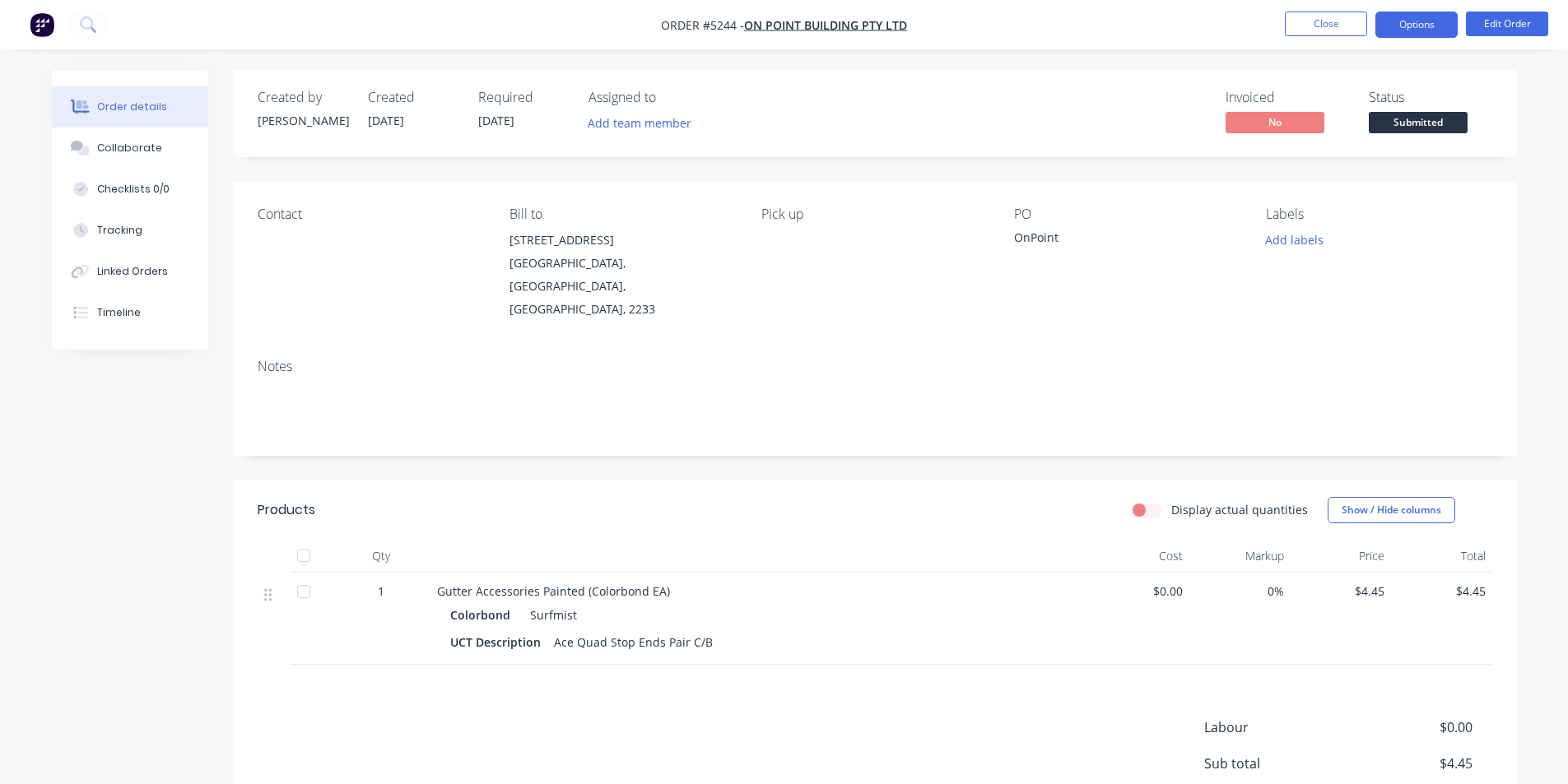
click at [1430, 22] on button "Options" at bounding box center [1416, 25] width 82 height 26
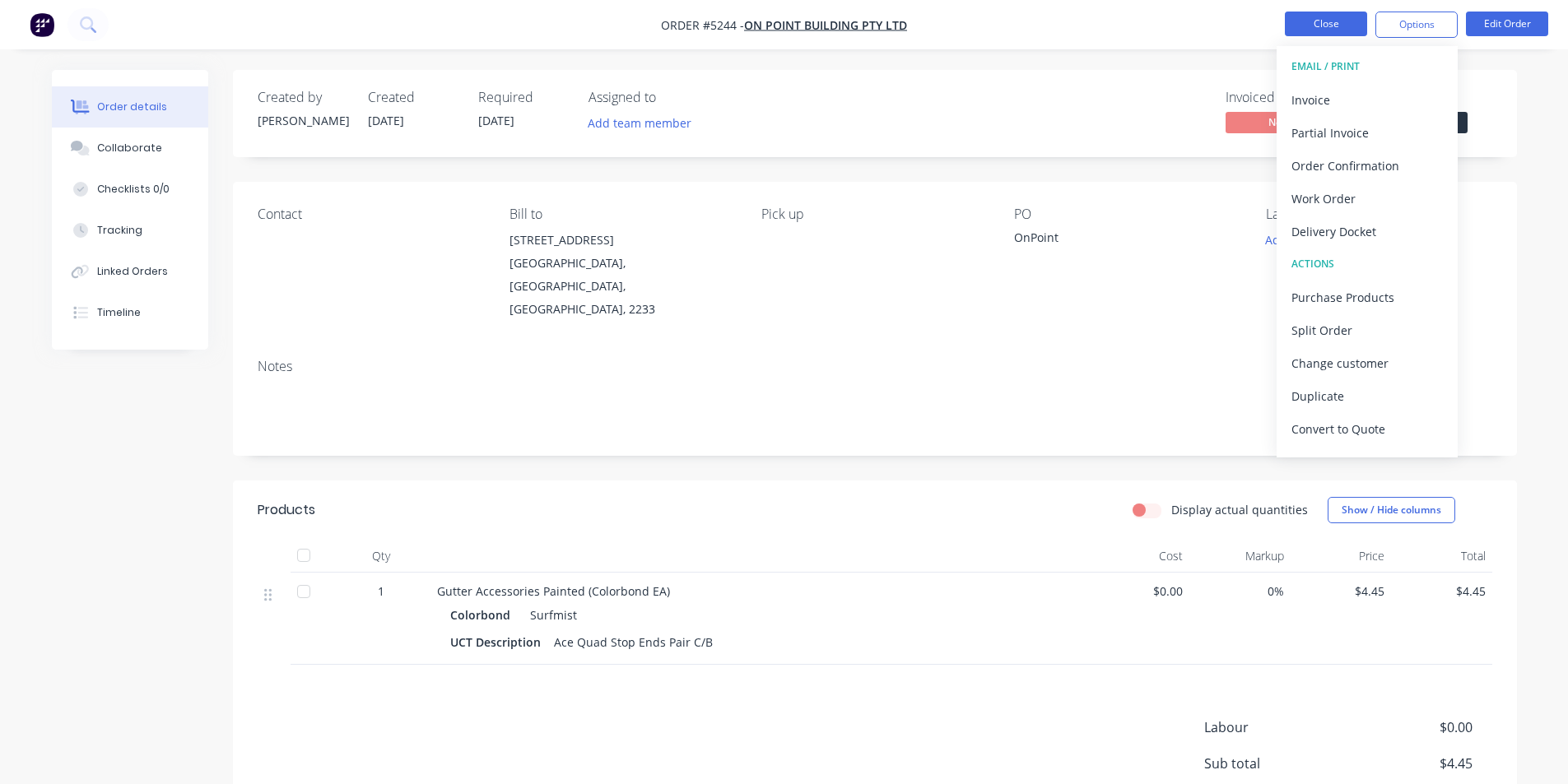
click at [1321, 18] on button "Close" at bounding box center [1326, 24] width 82 height 25
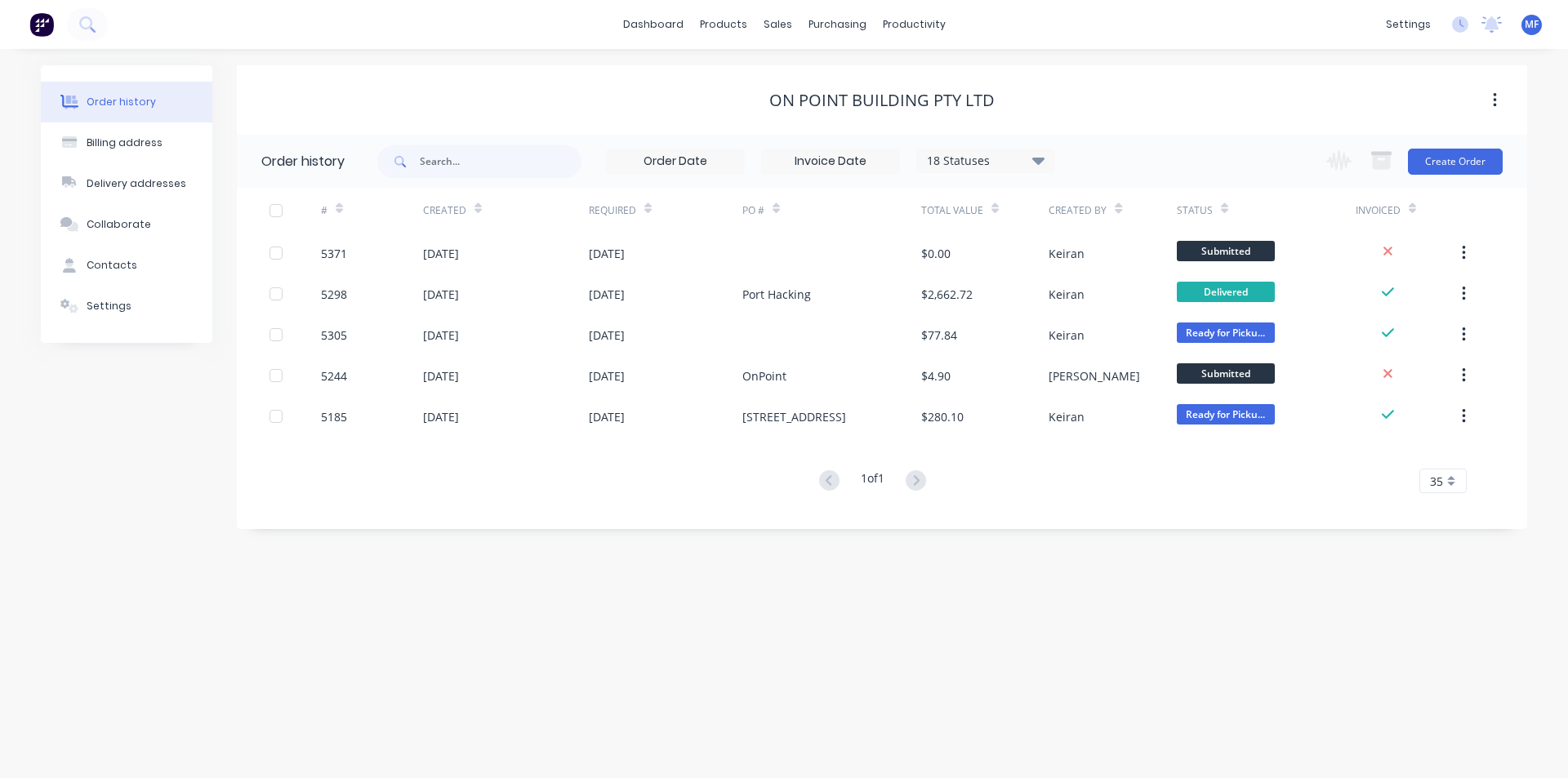
click at [1238, 670] on div "Order history Billing address Delivery addresses Collaborate Contacts Settings …" at bounding box center [784, 413] width 1568 height 729
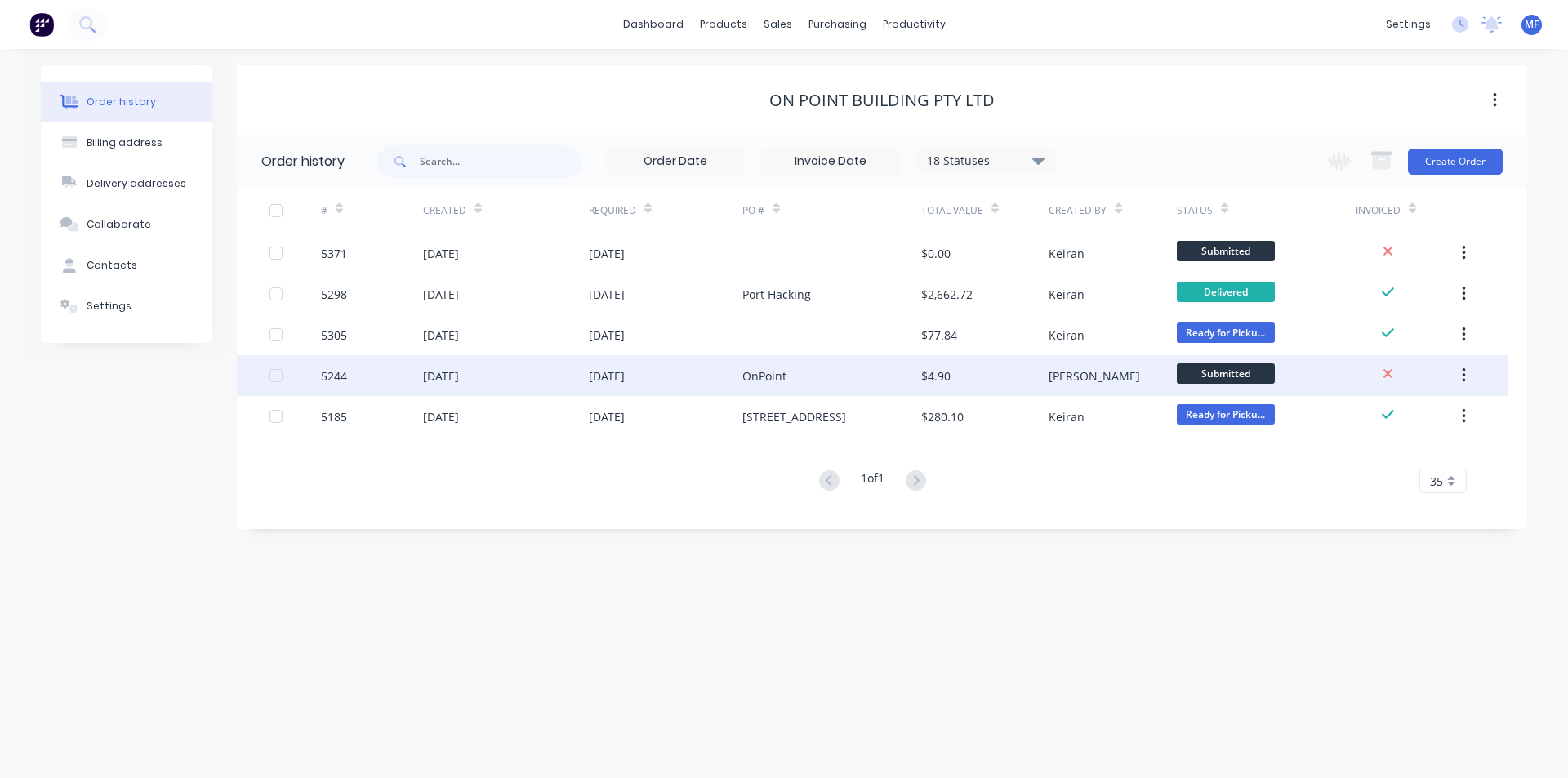
click at [1066, 379] on div "[PERSON_NAME]" at bounding box center [1095, 375] width 92 height 17
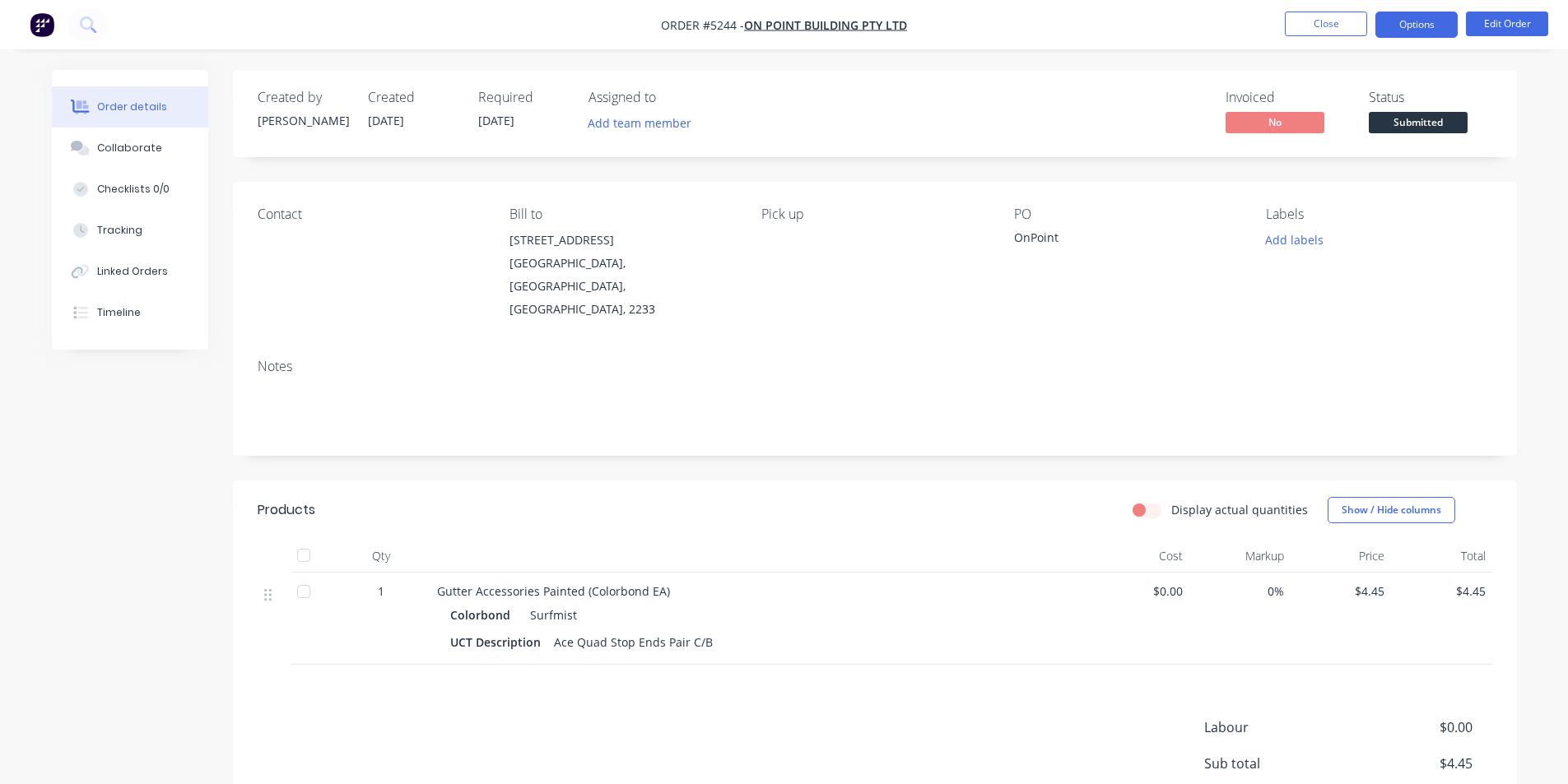
click at [1422, 22] on button "Options" at bounding box center [1416, 25] width 82 height 26
click at [1333, 27] on button "Close" at bounding box center [1326, 24] width 82 height 25
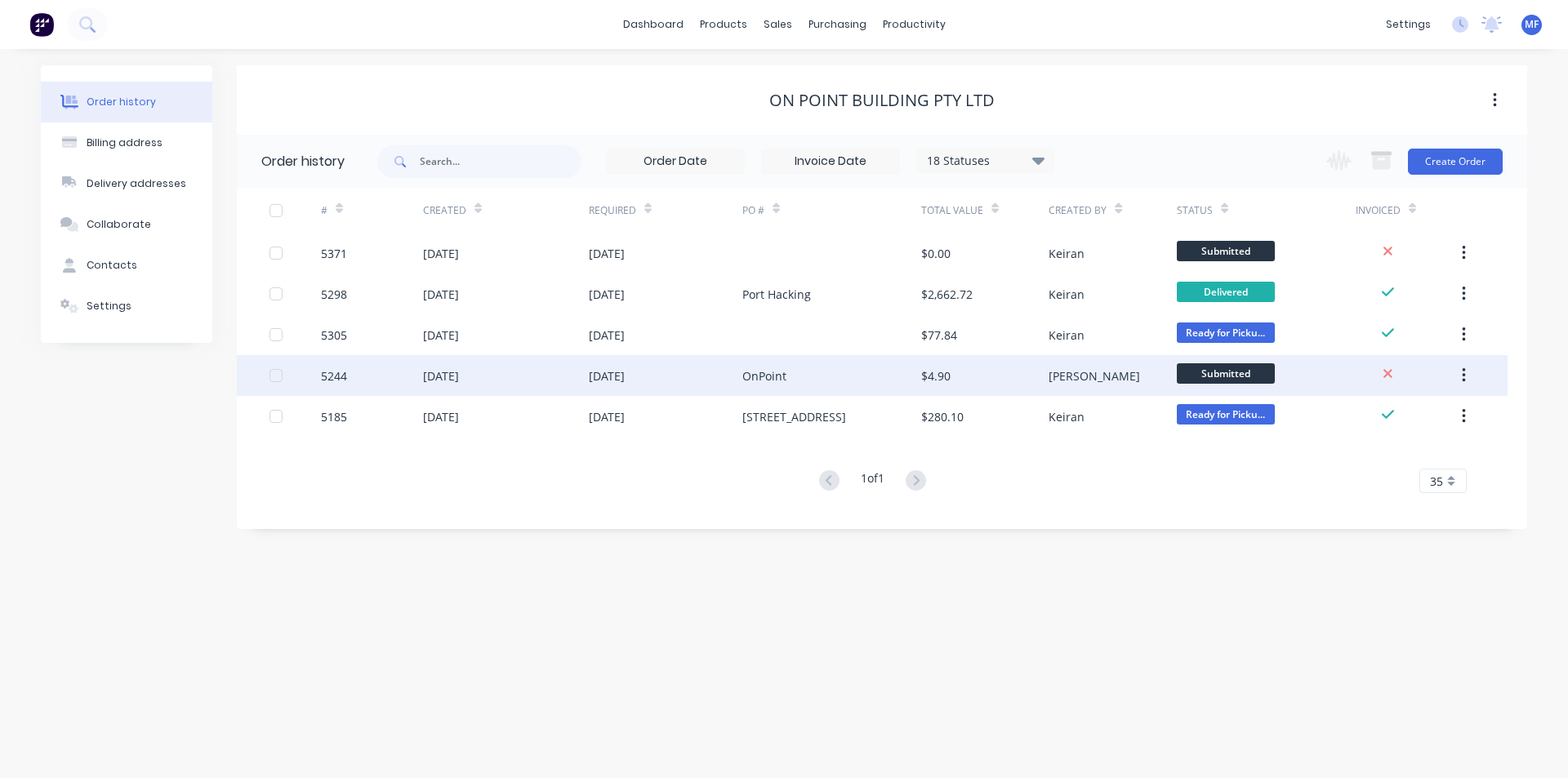
click at [1464, 374] on icon "button" at bounding box center [1464, 375] width 4 height 15
click at [887, 366] on div "OnPoint" at bounding box center [832, 375] width 179 height 41
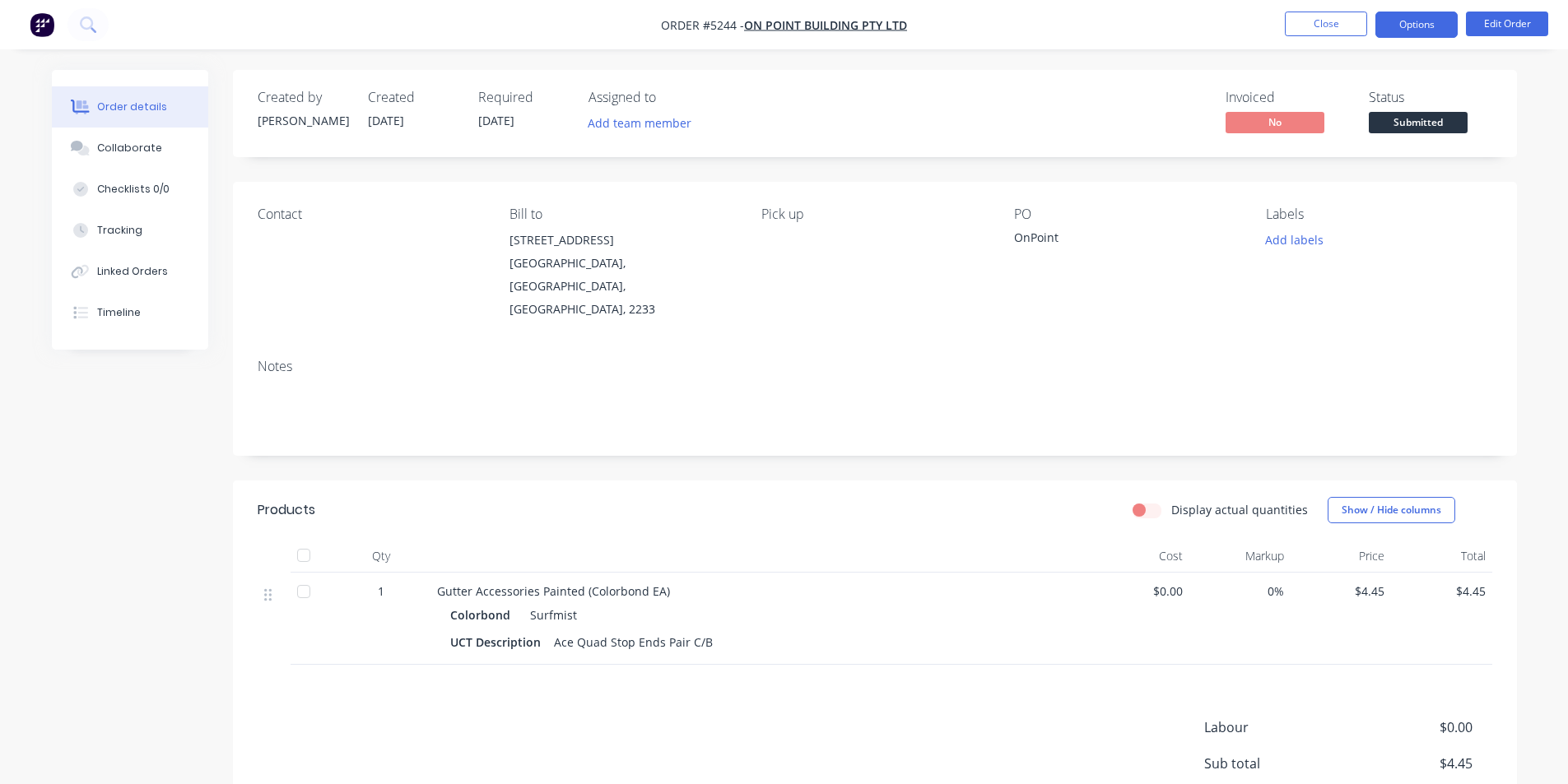
click at [1414, 29] on button "Options" at bounding box center [1416, 25] width 82 height 26
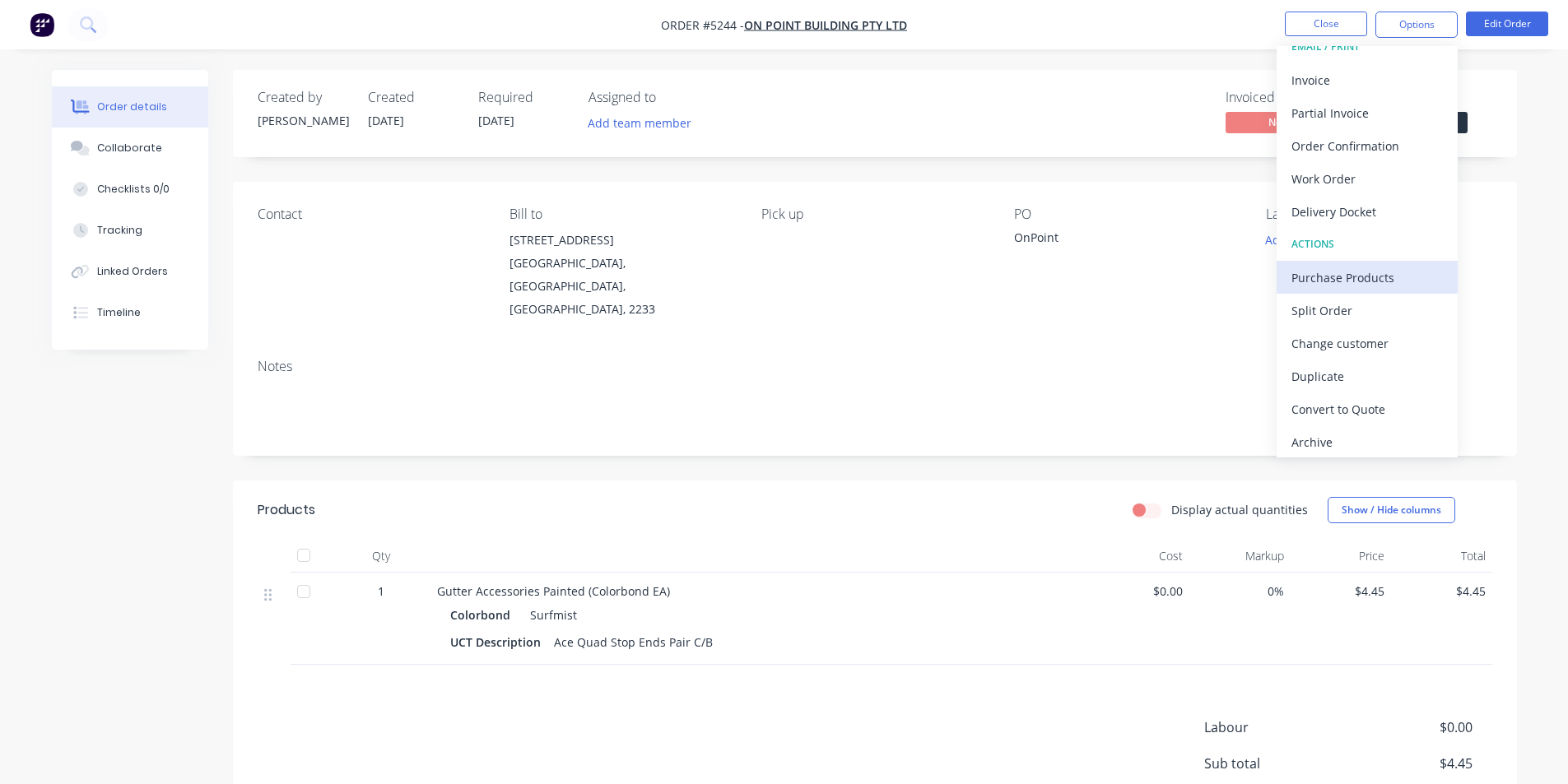
scroll to position [25, 0]
click at [1339, 443] on div "Archive" at bounding box center [1367, 438] width 152 height 24
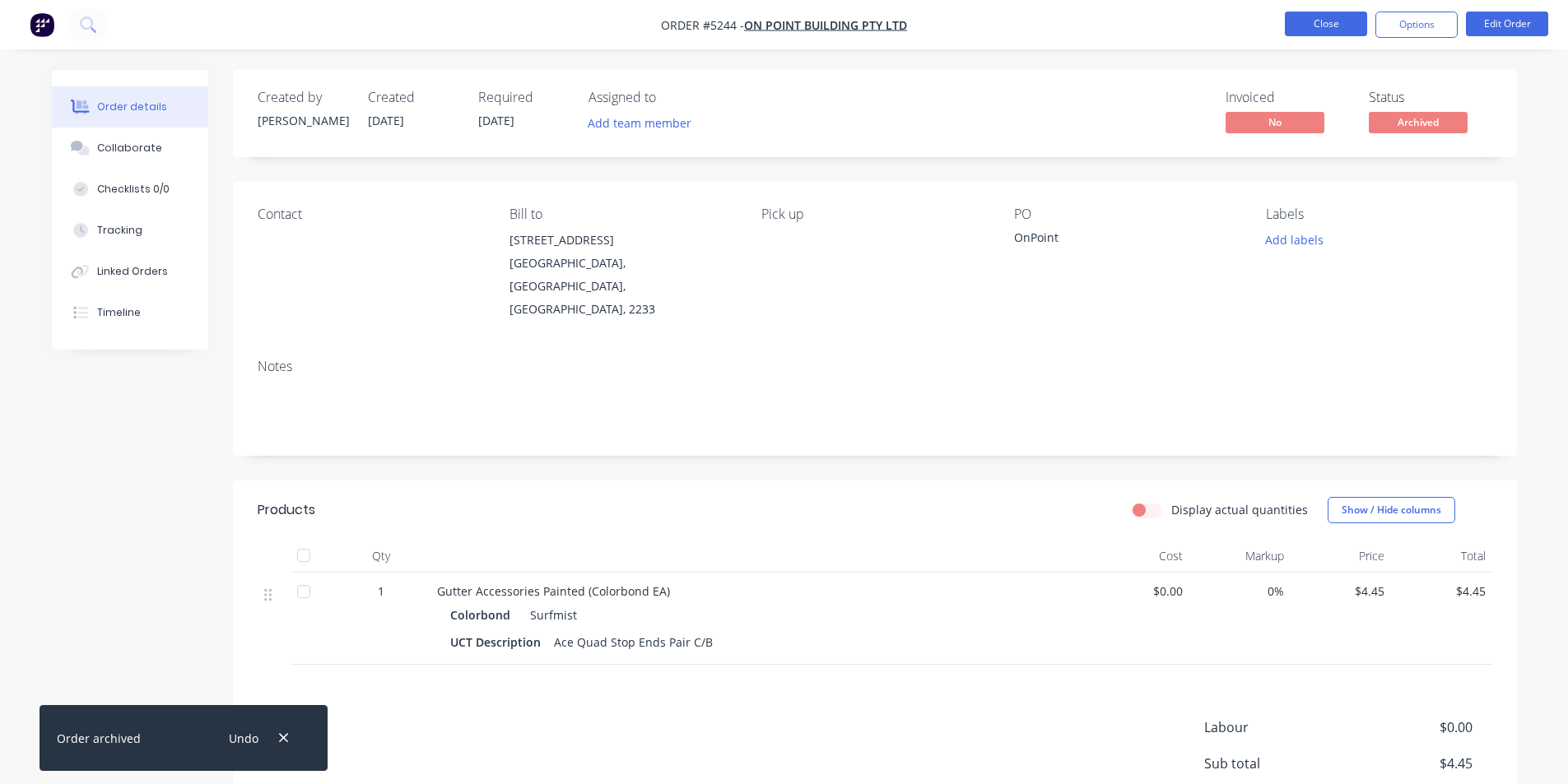
click at [1310, 23] on button "Close" at bounding box center [1326, 24] width 82 height 25
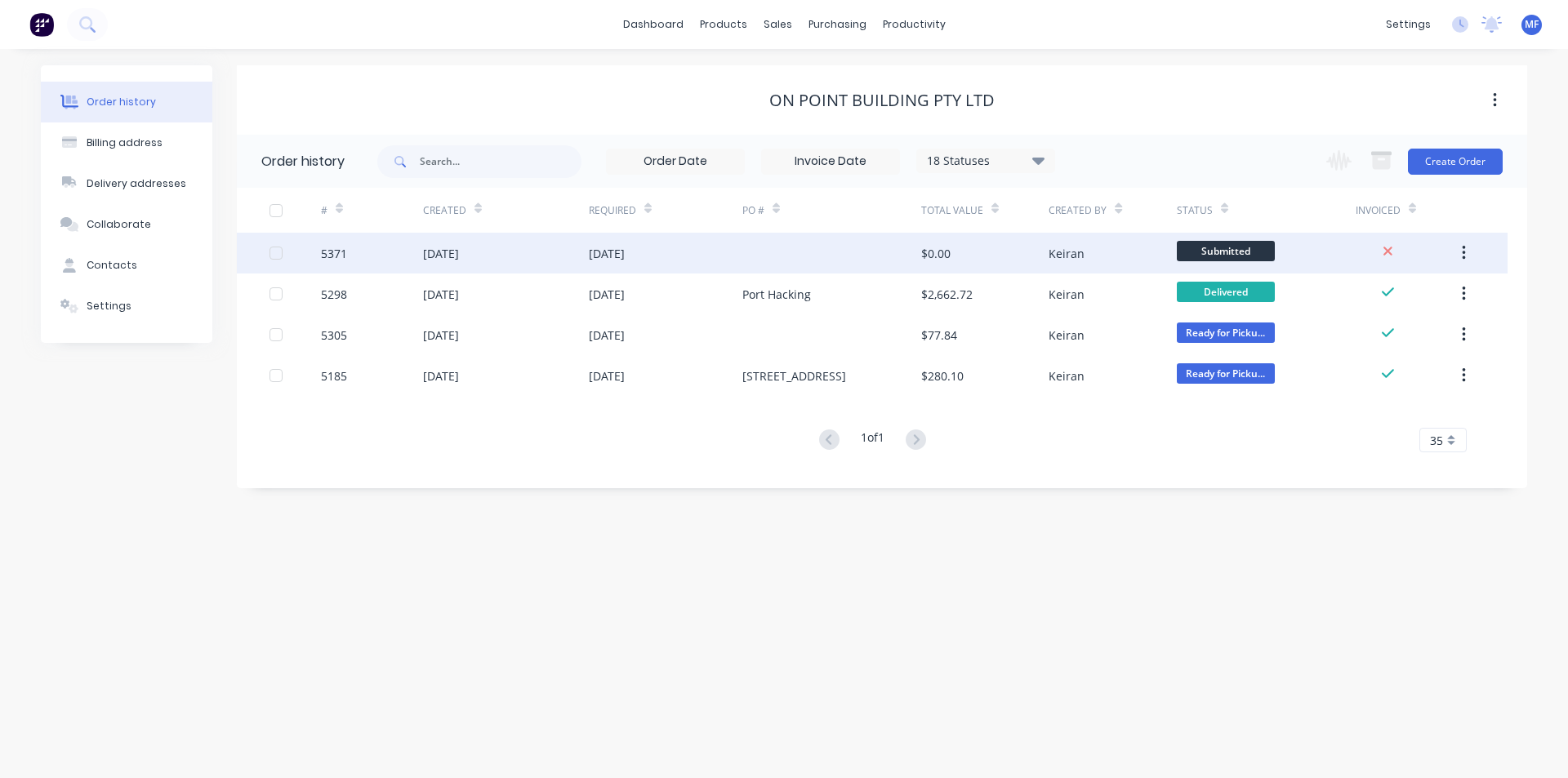
click at [1073, 260] on div "Keiran" at bounding box center [1067, 253] width 36 height 17
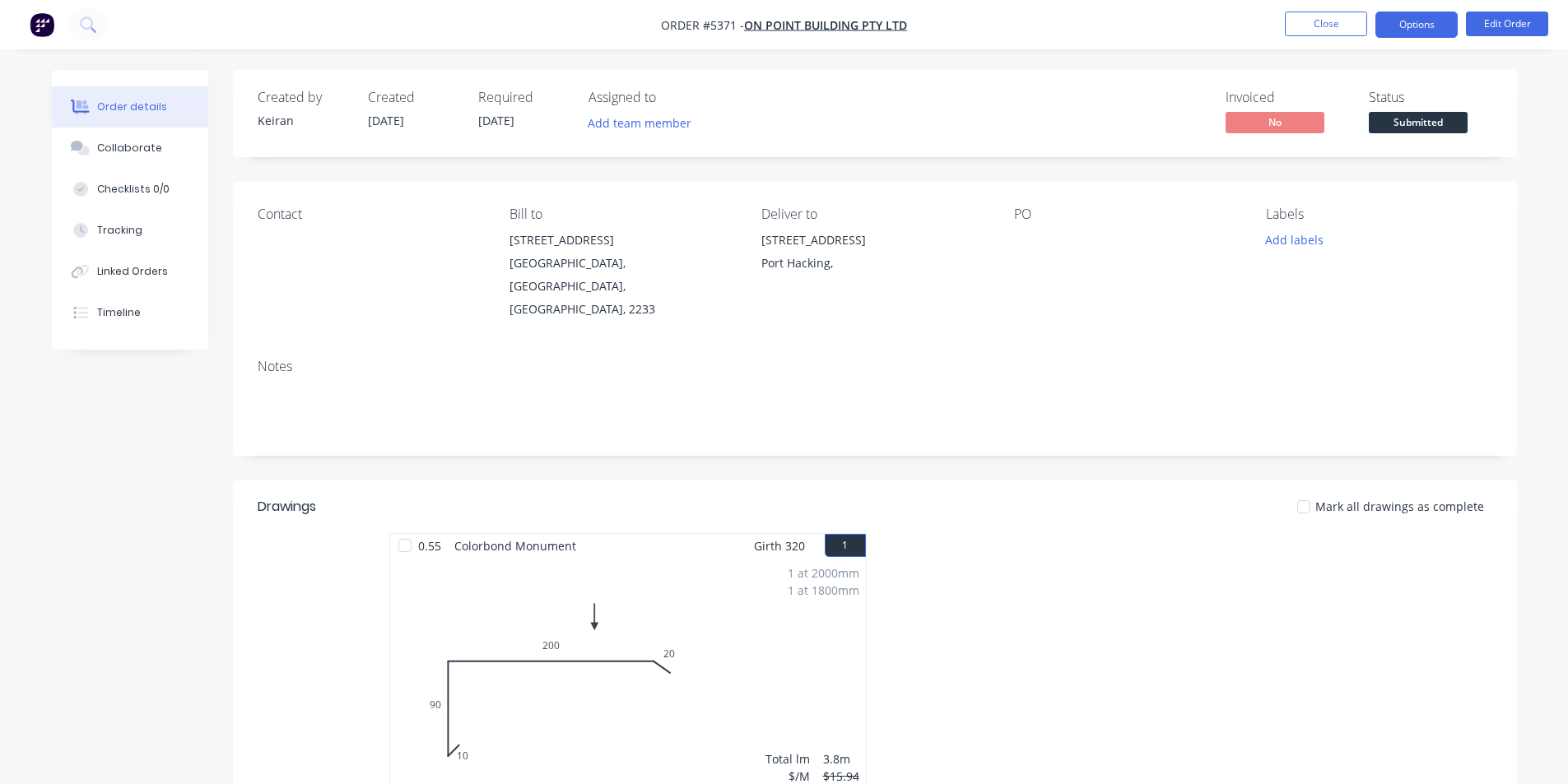
click at [1405, 28] on button "Options" at bounding box center [1416, 25] width 82 height 26
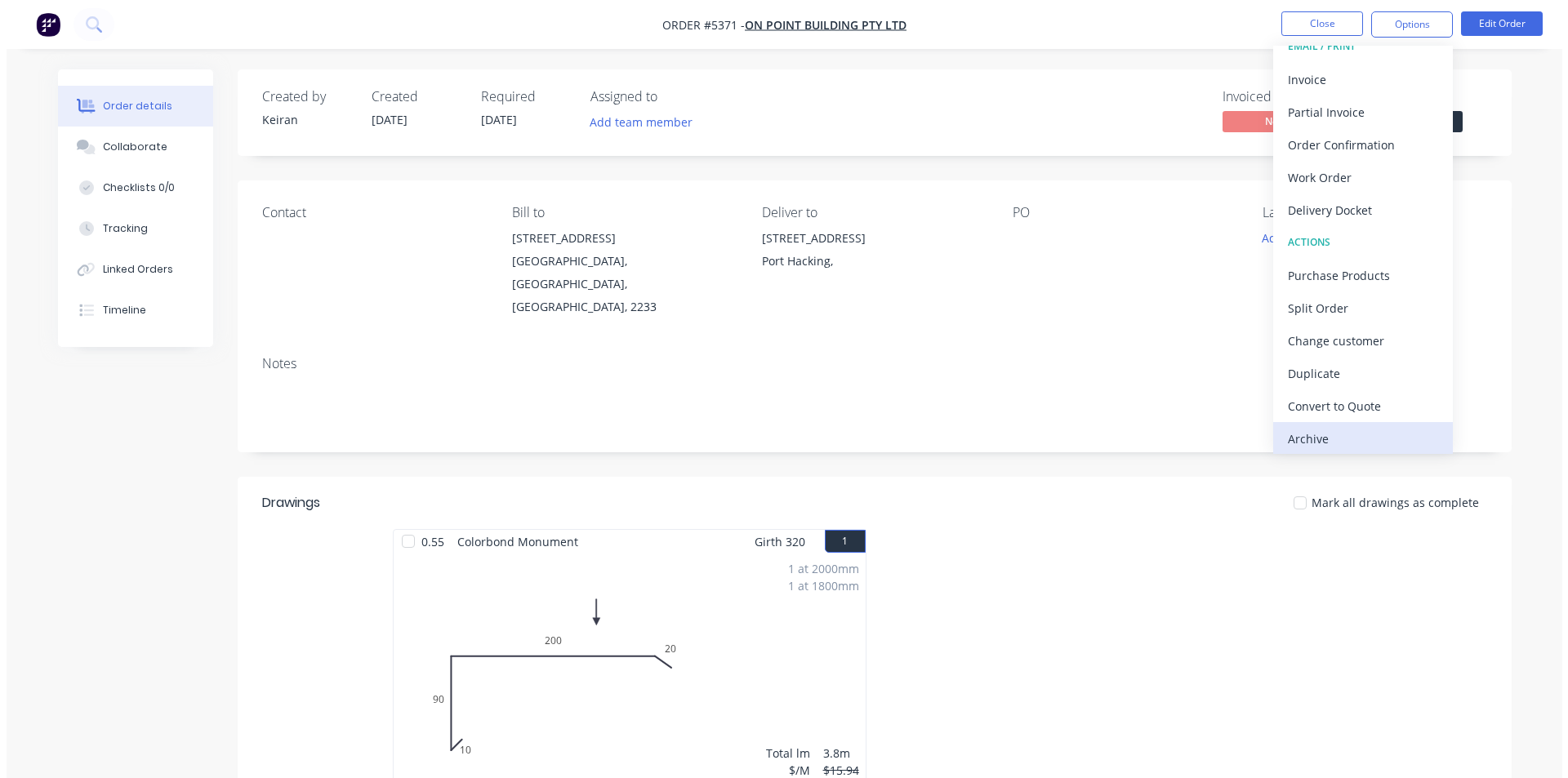
scroll to position [24, 0]
click at [1339, 425] on div "Archive" at bounding box center [1357, 434] width 151 height 24
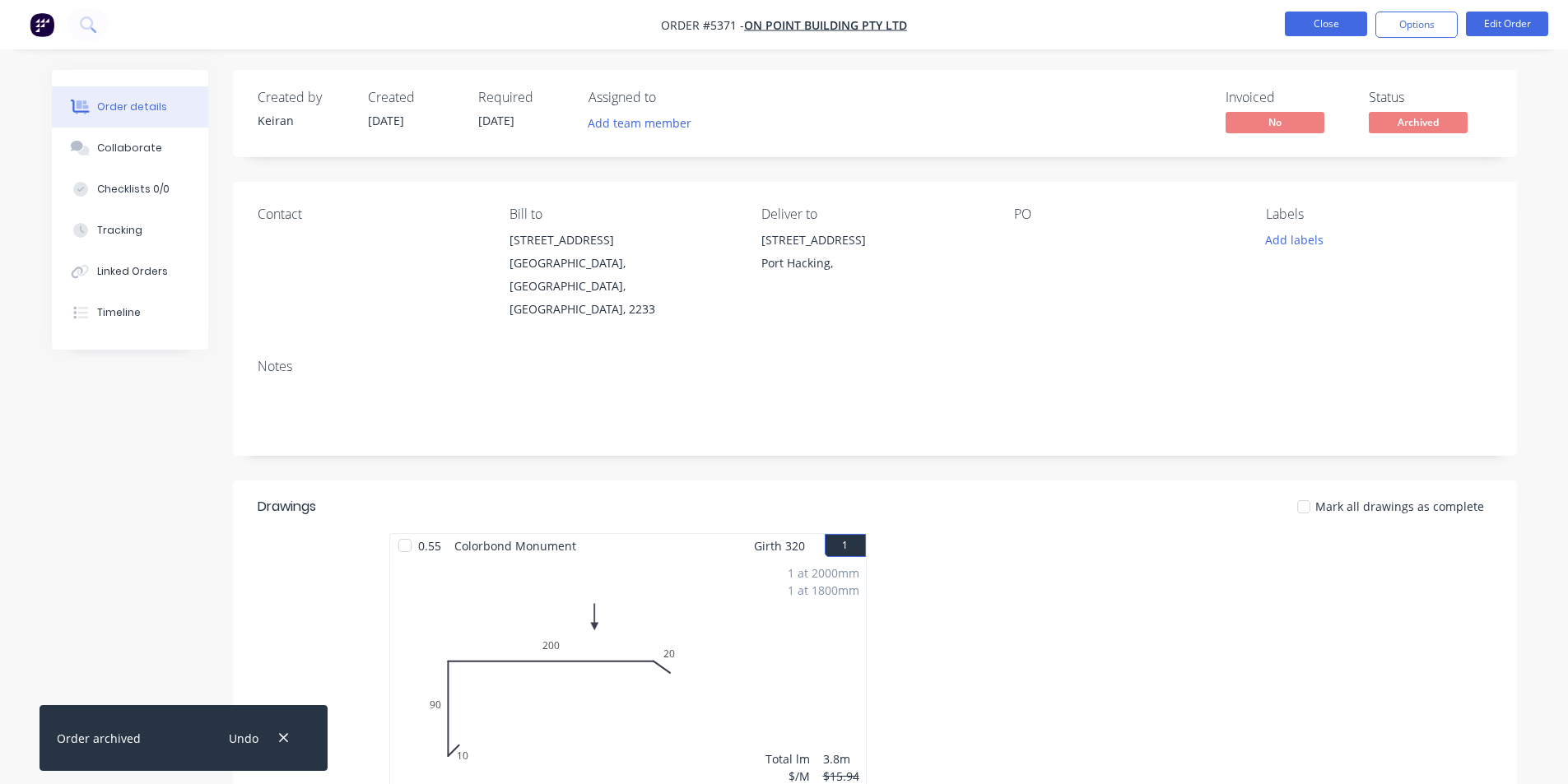
click at [1304, 15] on button "Close" at bounding box center [1326, 24] width 82 height 25
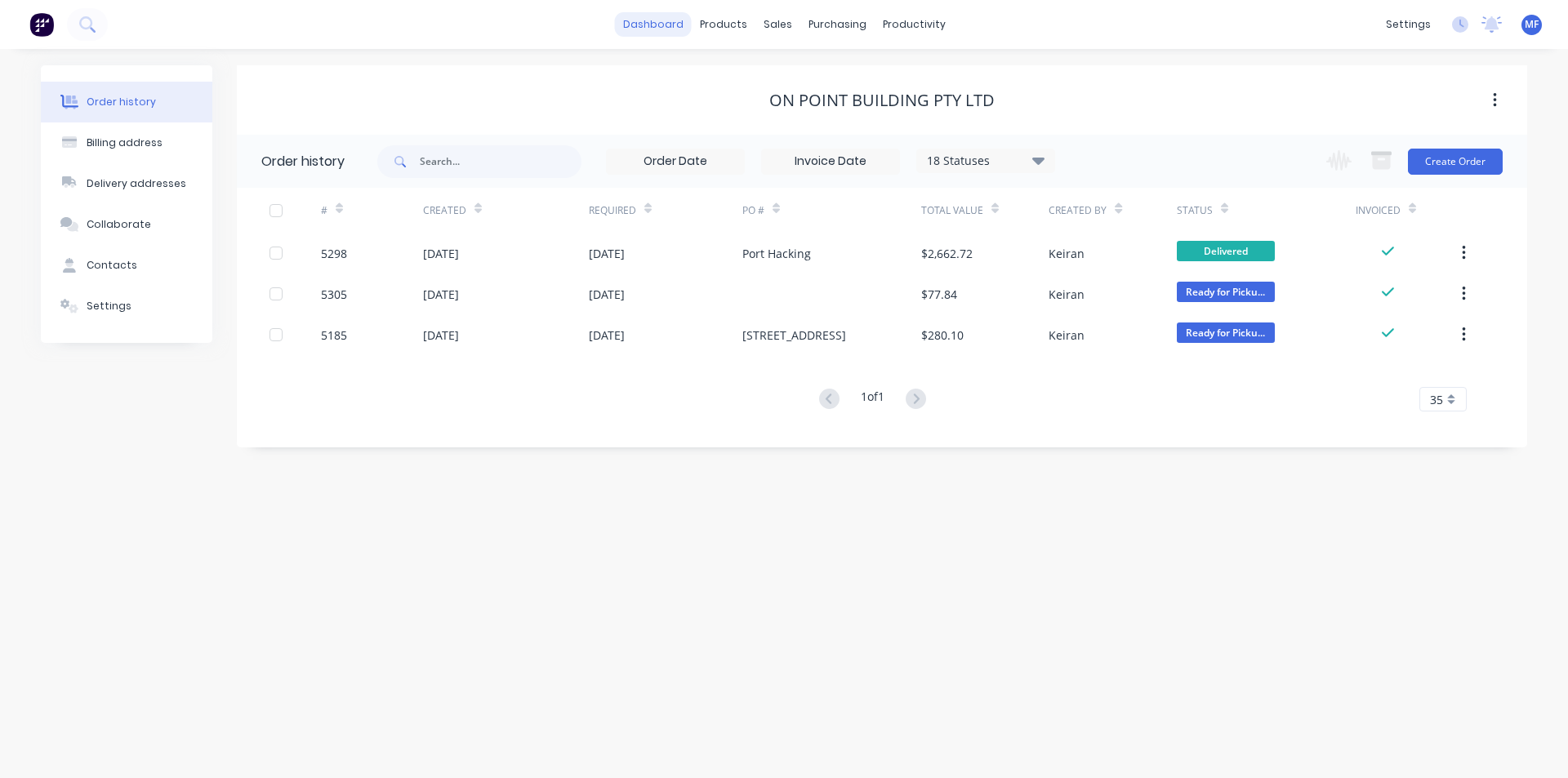
click at [638, 24] on link "dashboard" at bounding box center [653, 24] width 77 height 24
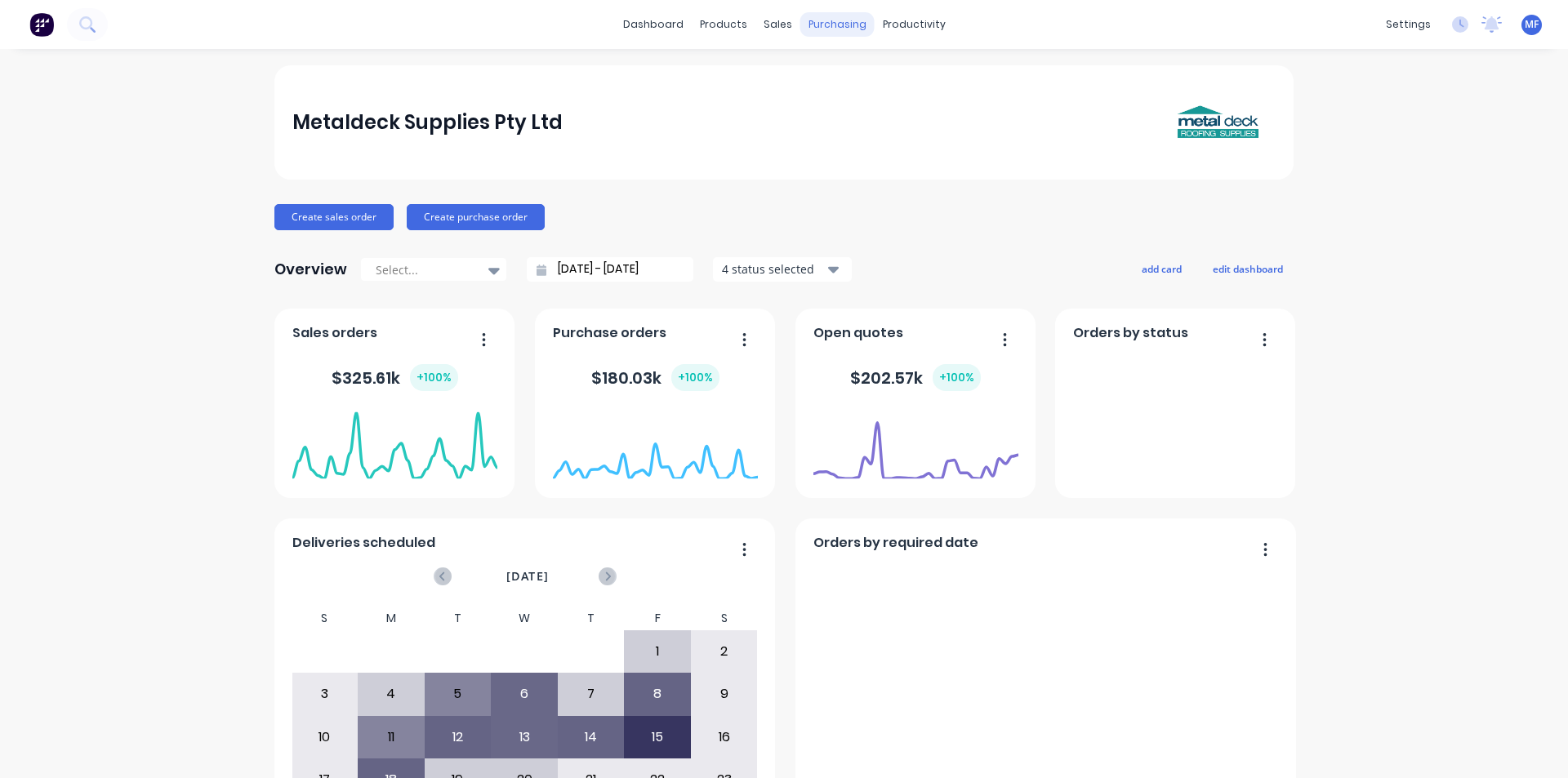
click at [841, 26] on div "purchasing" at bounding box center [838, 24] width 74 height 24
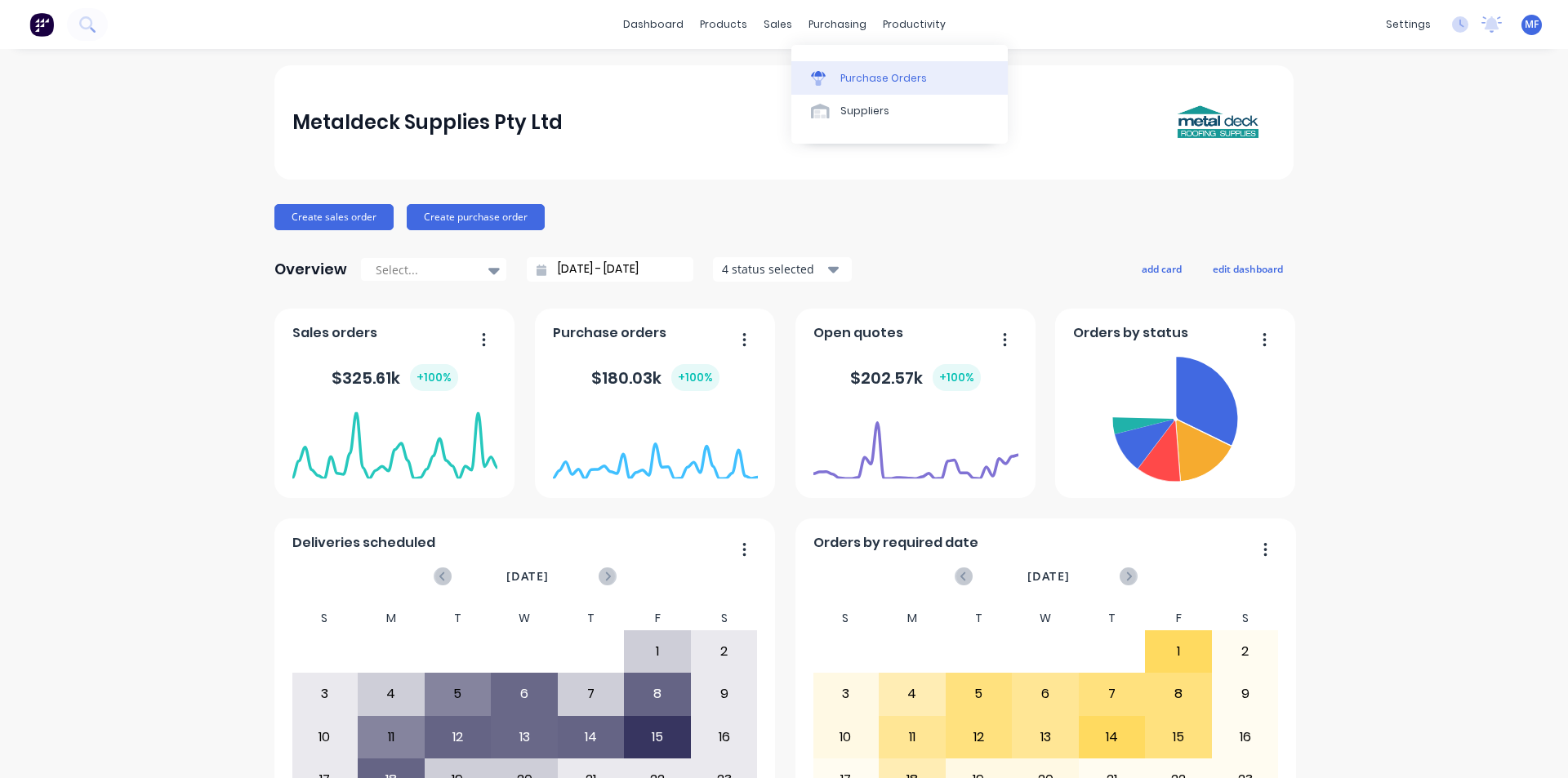
click at [865, 76] on div "Purchase Orders" at bounding box center [883, 78] width 86 height 15
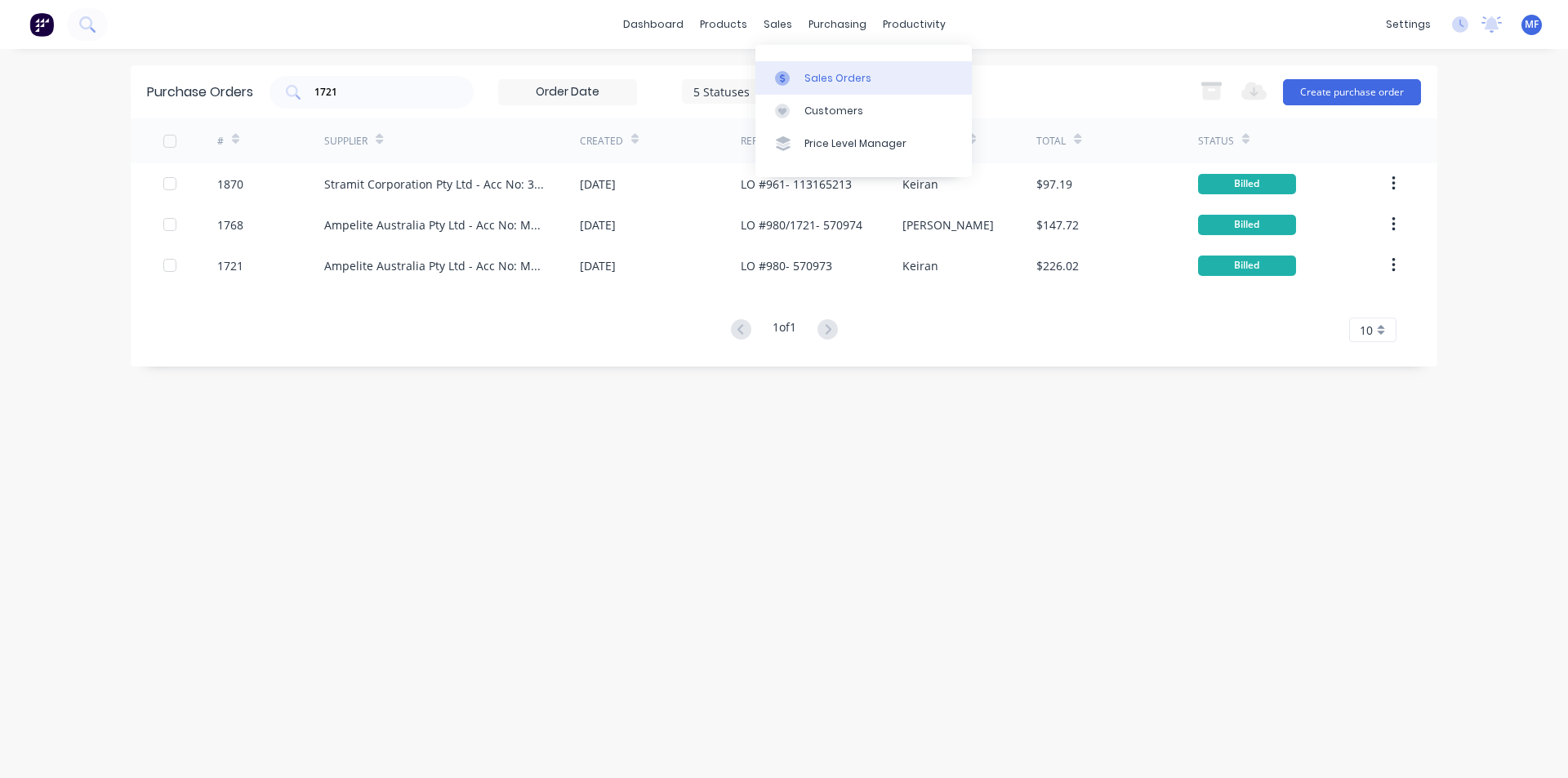
click at [822, 80] on div "Sales Orders" at bounding box center [838, 78] width 67 height 15
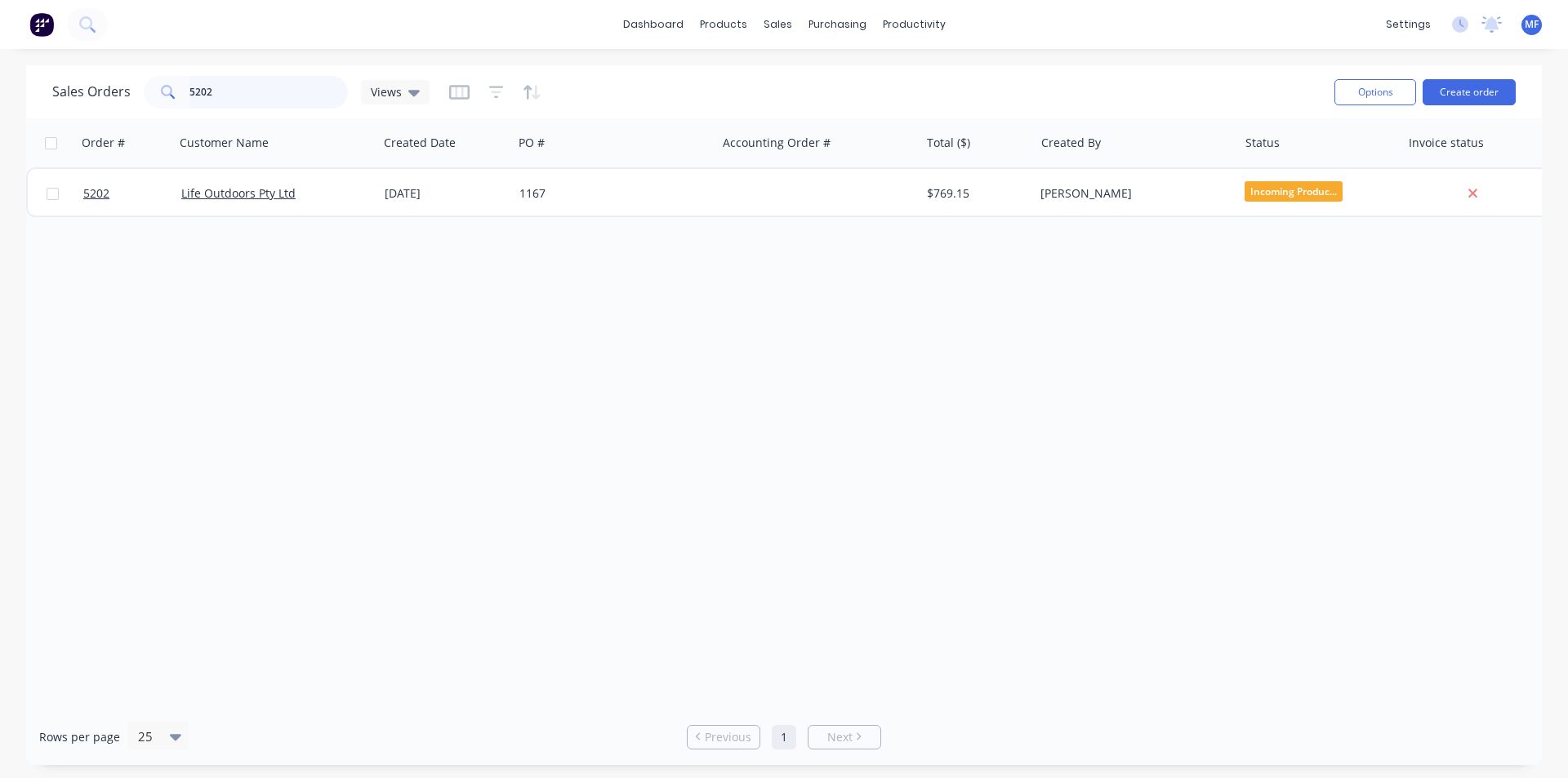
click at [255, 93] on input "5202" at bounding box center [269, 92] width 160 height 33
click at [255, 92] on input "5202" at bounding box center [269, 92] width 160 height 33
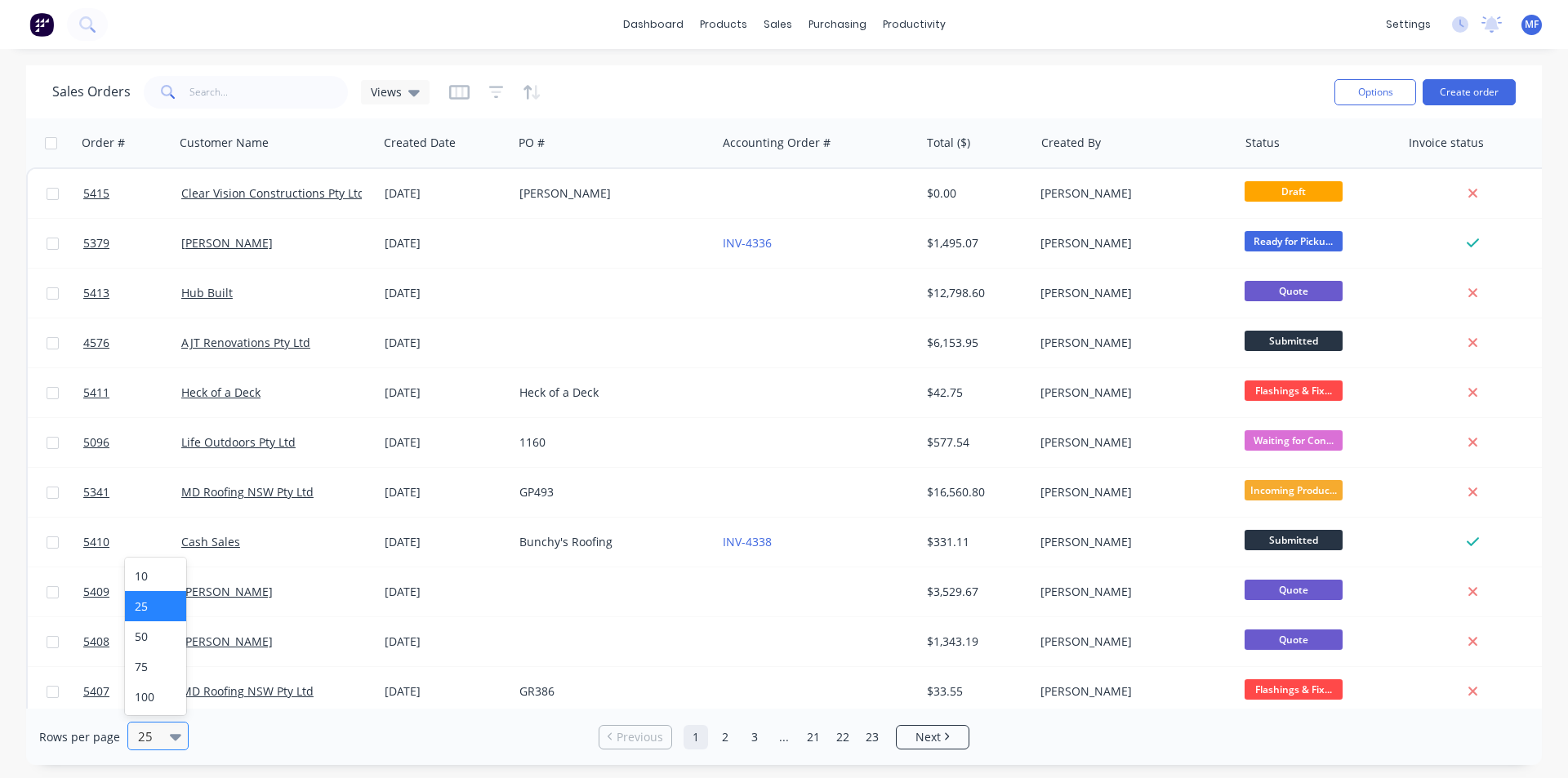
click at [170, 736] on icon at bounding box center [175, 737] width 12 height 6
click at [174, 700] on div "100" at bounding box center [156, 696] width 62 height 30
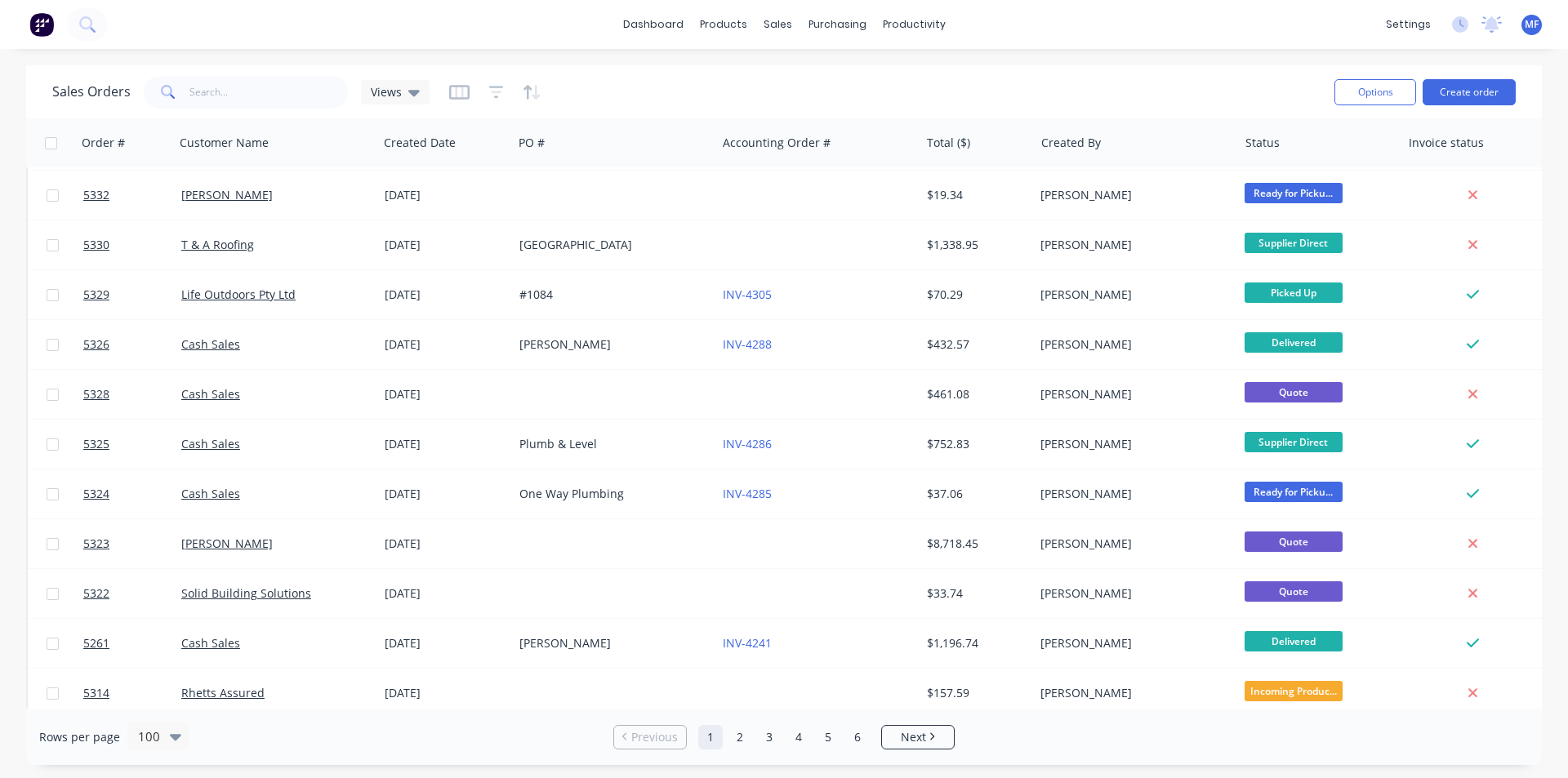
scroll to position [4449, 0]
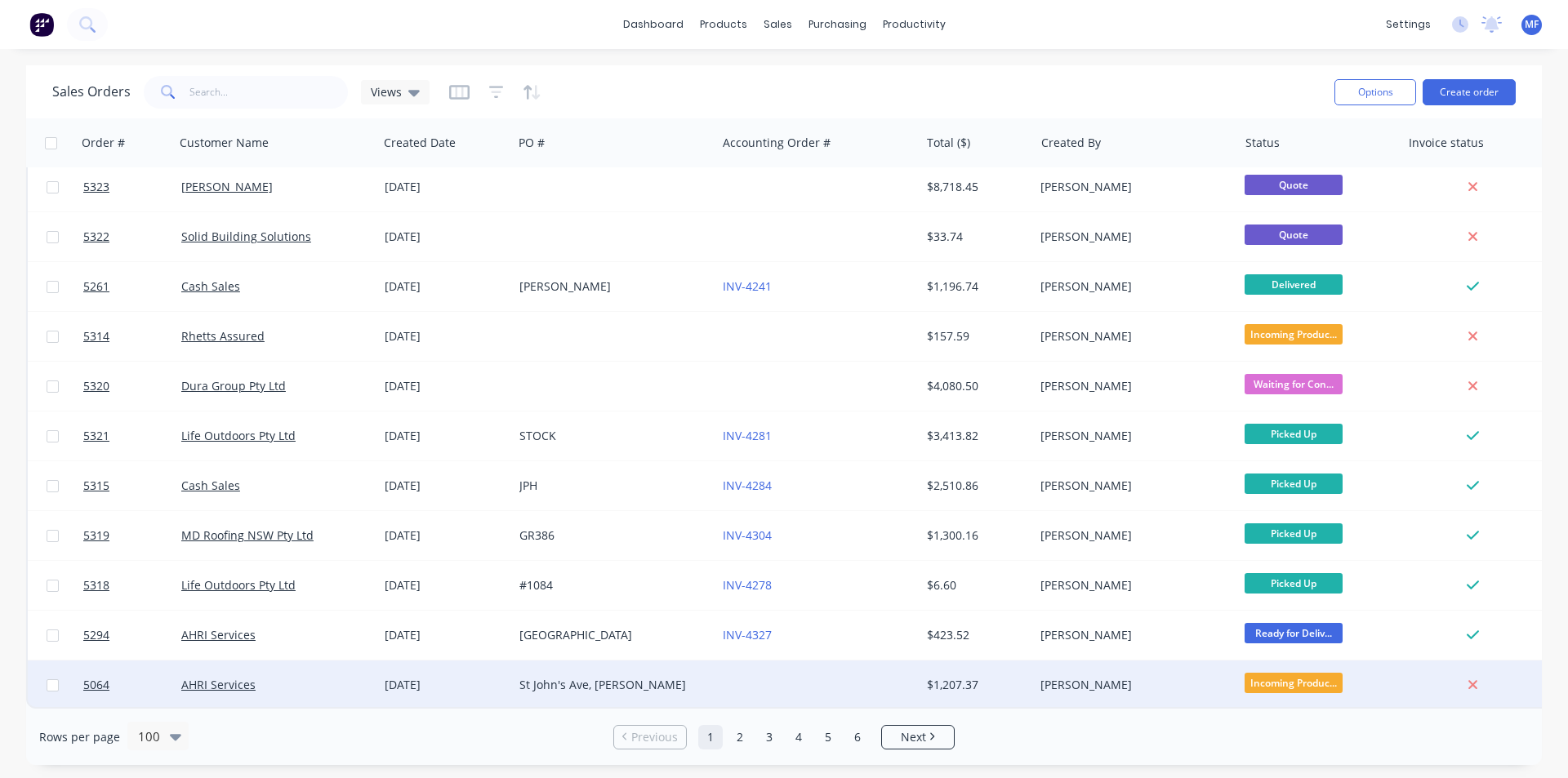
click at [717, 668] on div at bounding box center [818, 686] width 203 height 49
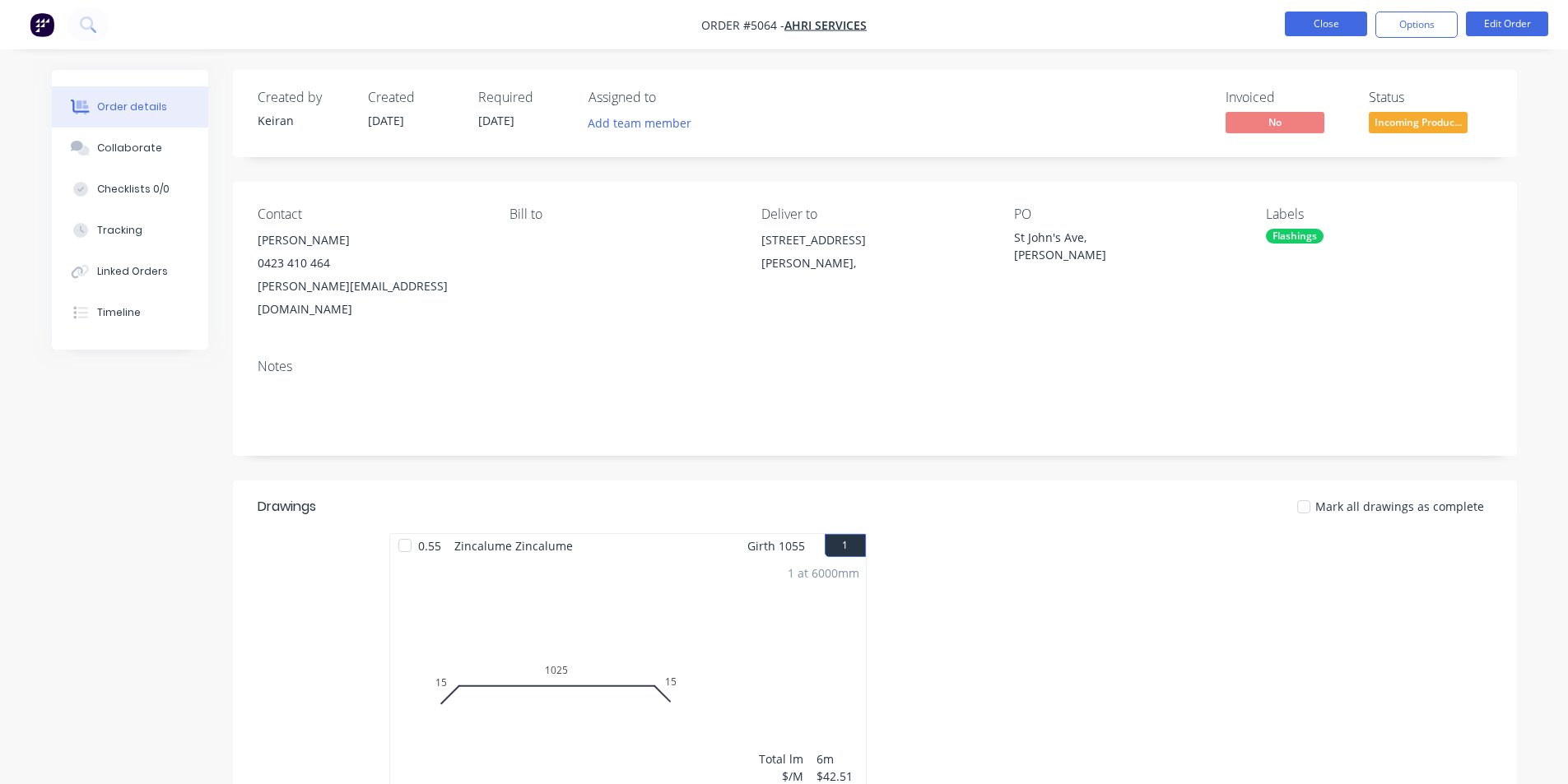
click at [1342, 27] on button "Close" at bounding box center [1326, 24] width 82 height 25
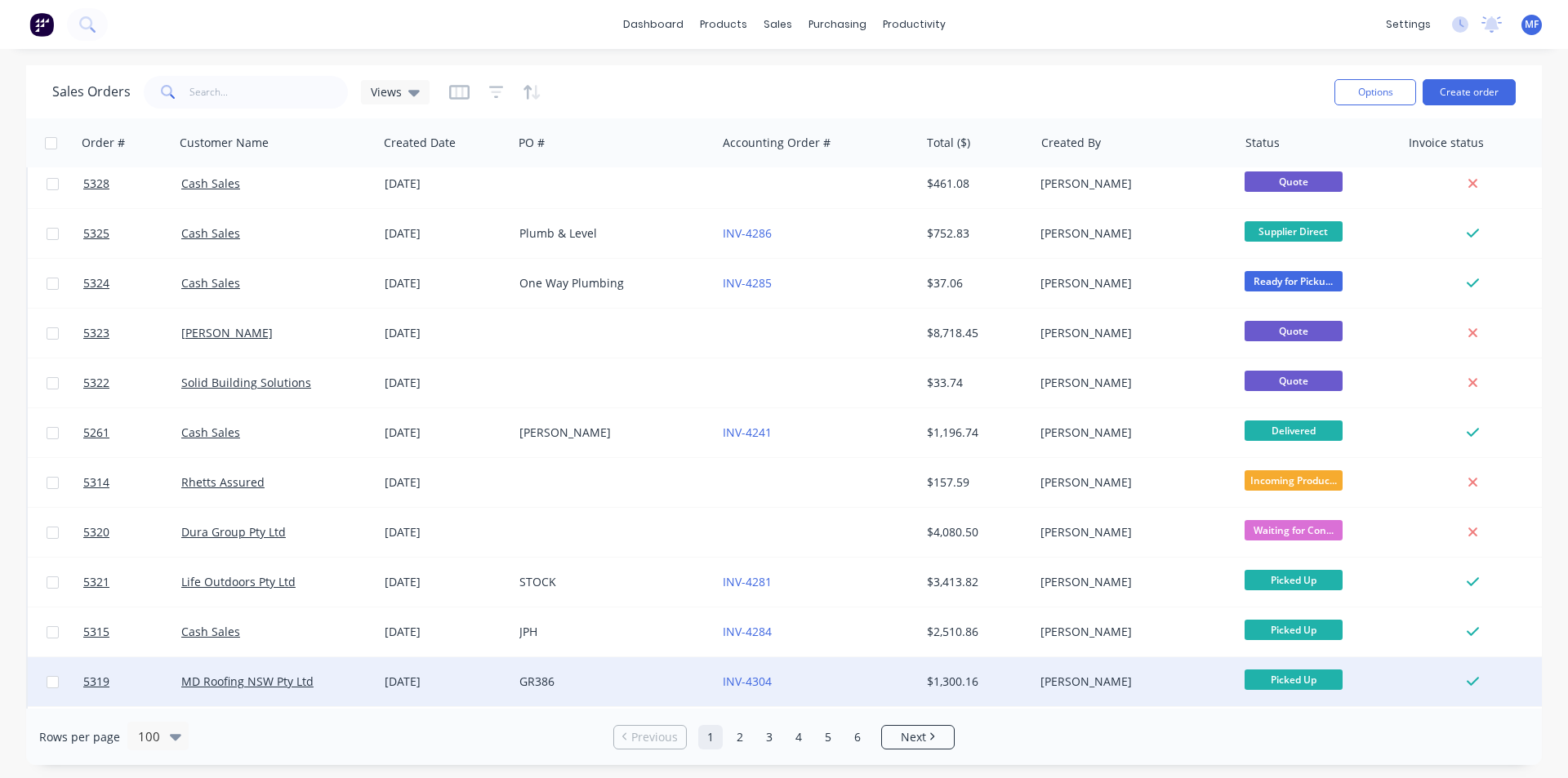
scroll to position [4449, 0]
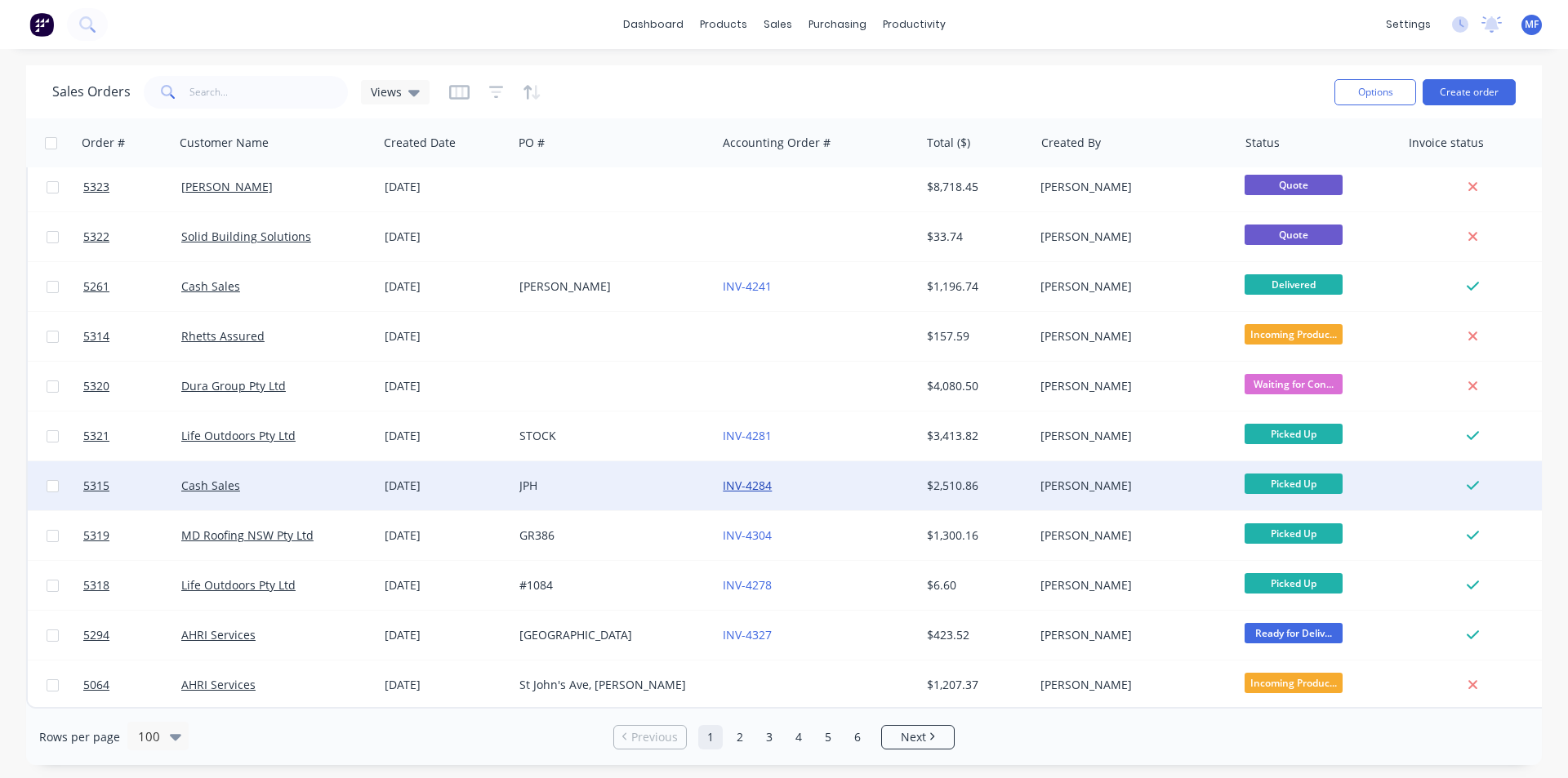
click at [768, 481] on link "INV-4284" at bounding box center [747, 485] width 49 height 15
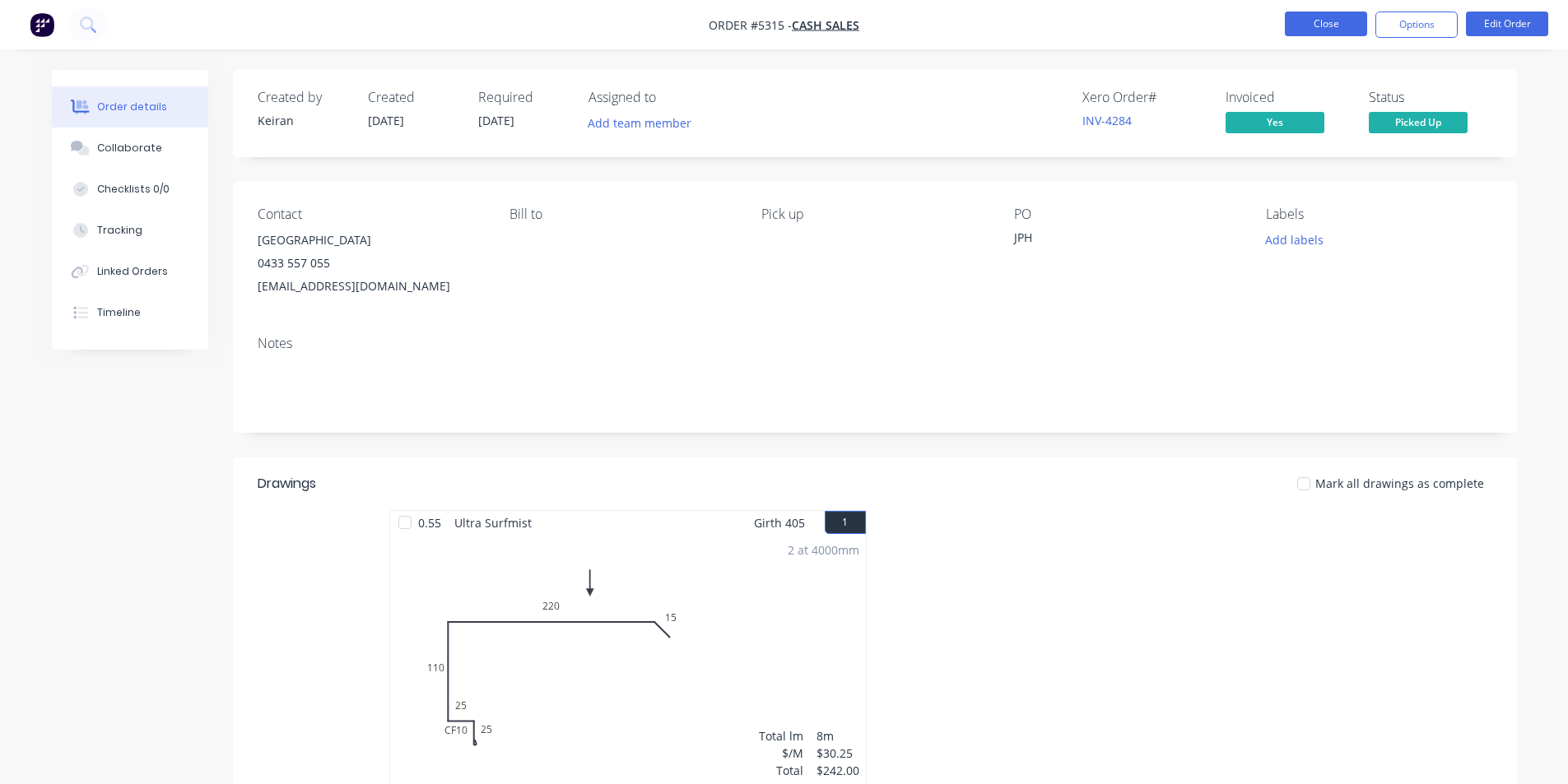
click at [1322, 24] on button "Close" at bounding box center [1326, 24] width 82 height 25
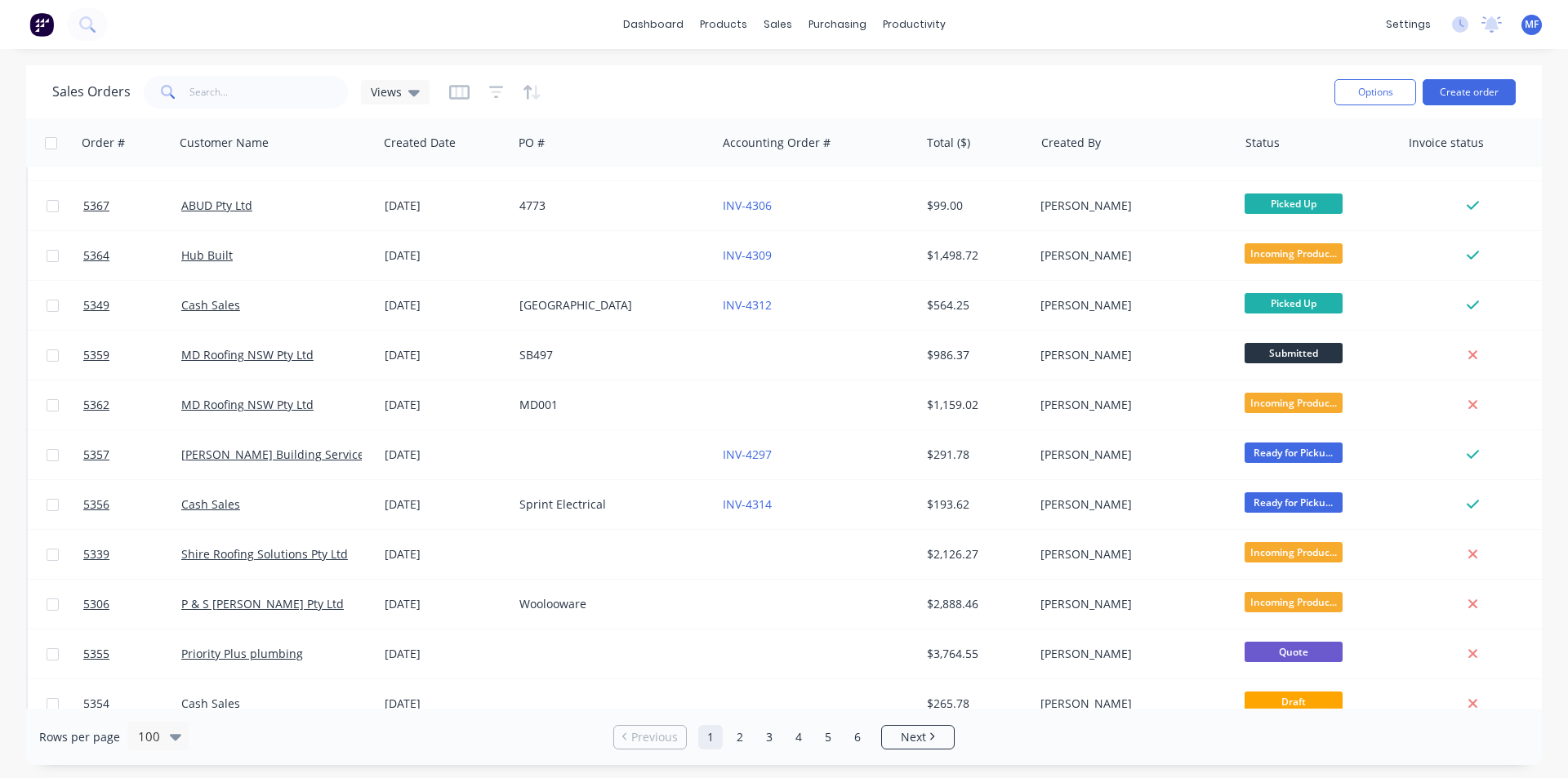
scroll to position [2941, 0]
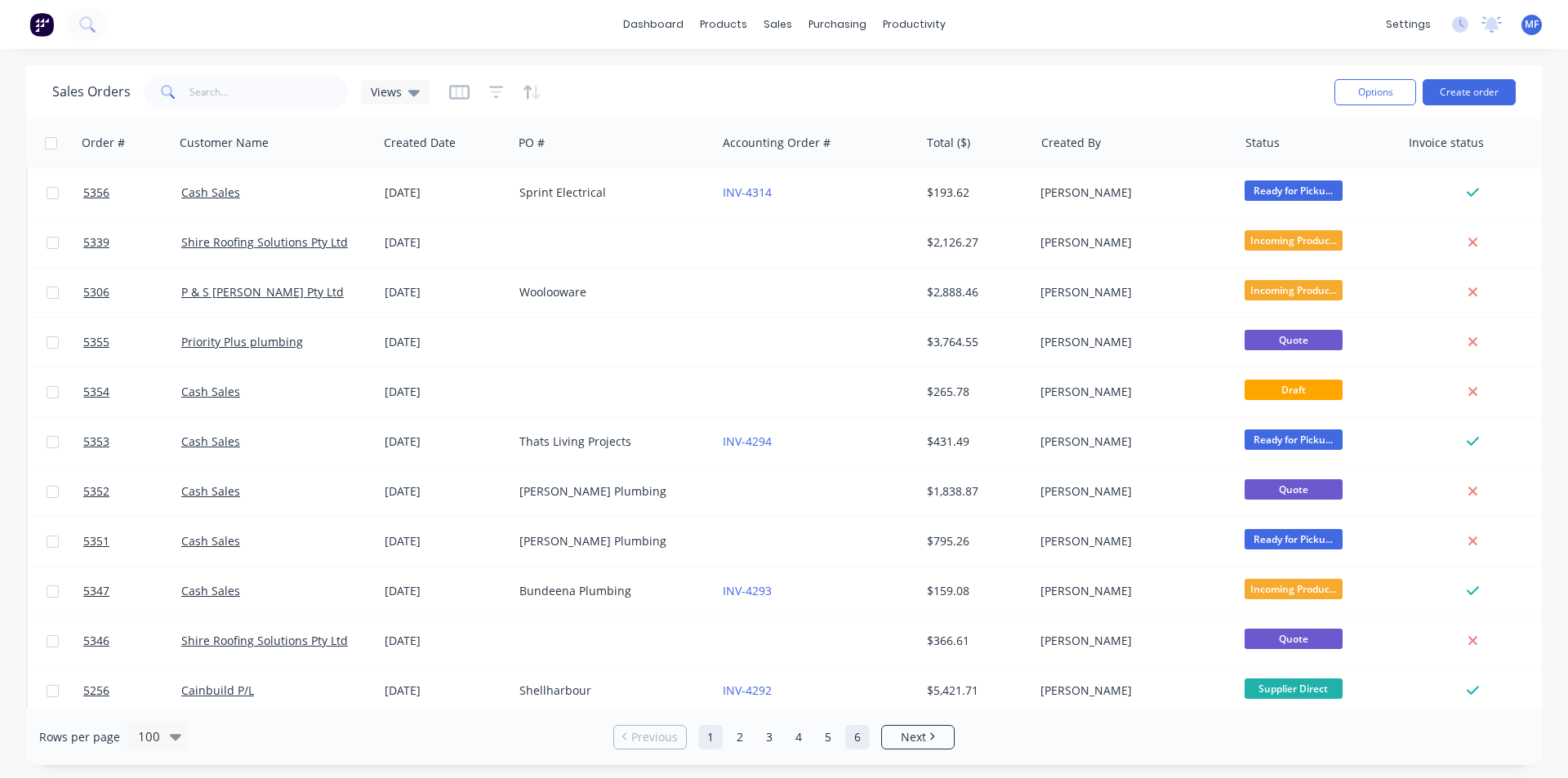
click at [863, 742] on link "6" at bounding box center [857, 737] width 24 height 24
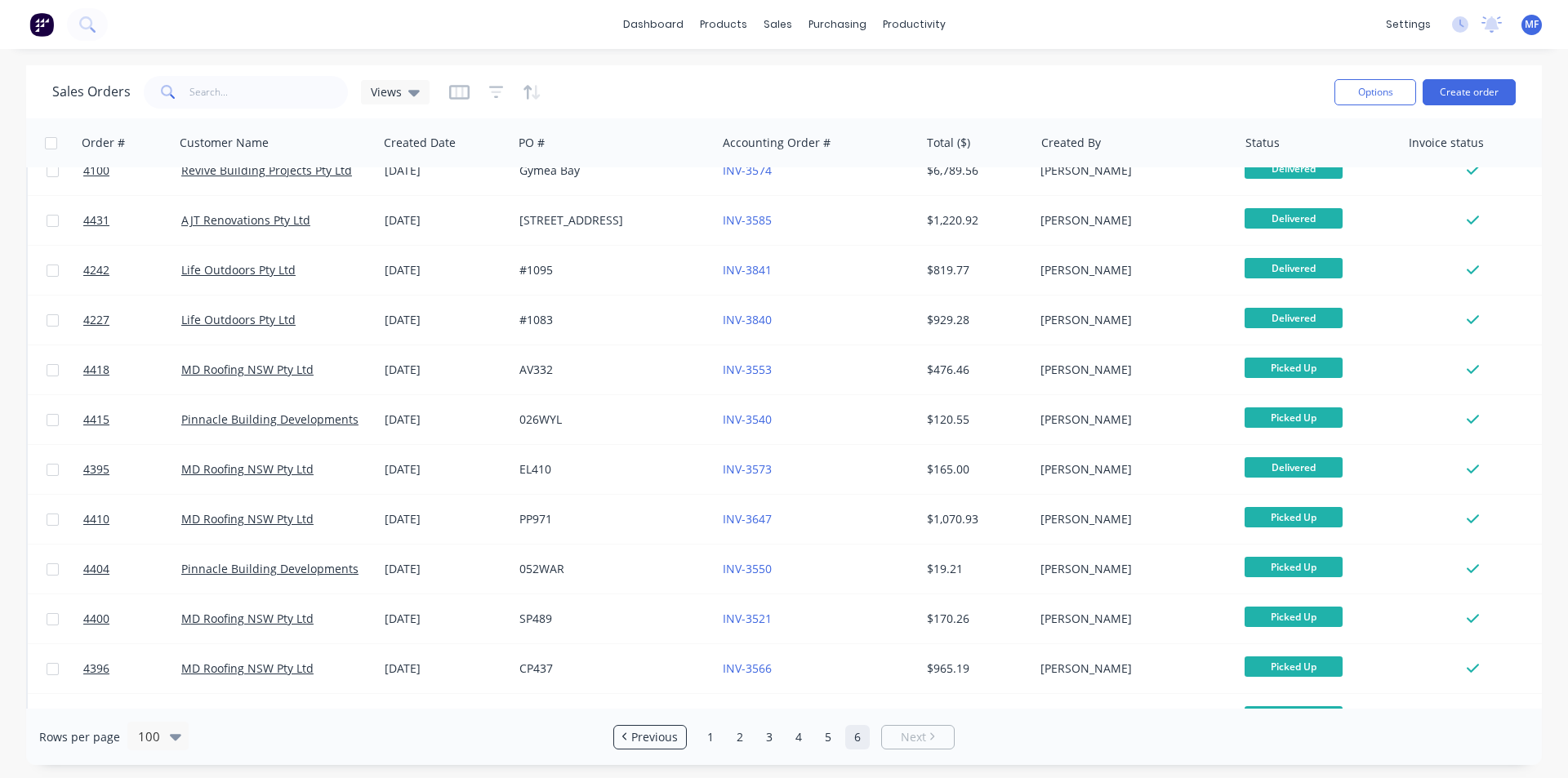
scroll to position [1117, 0]
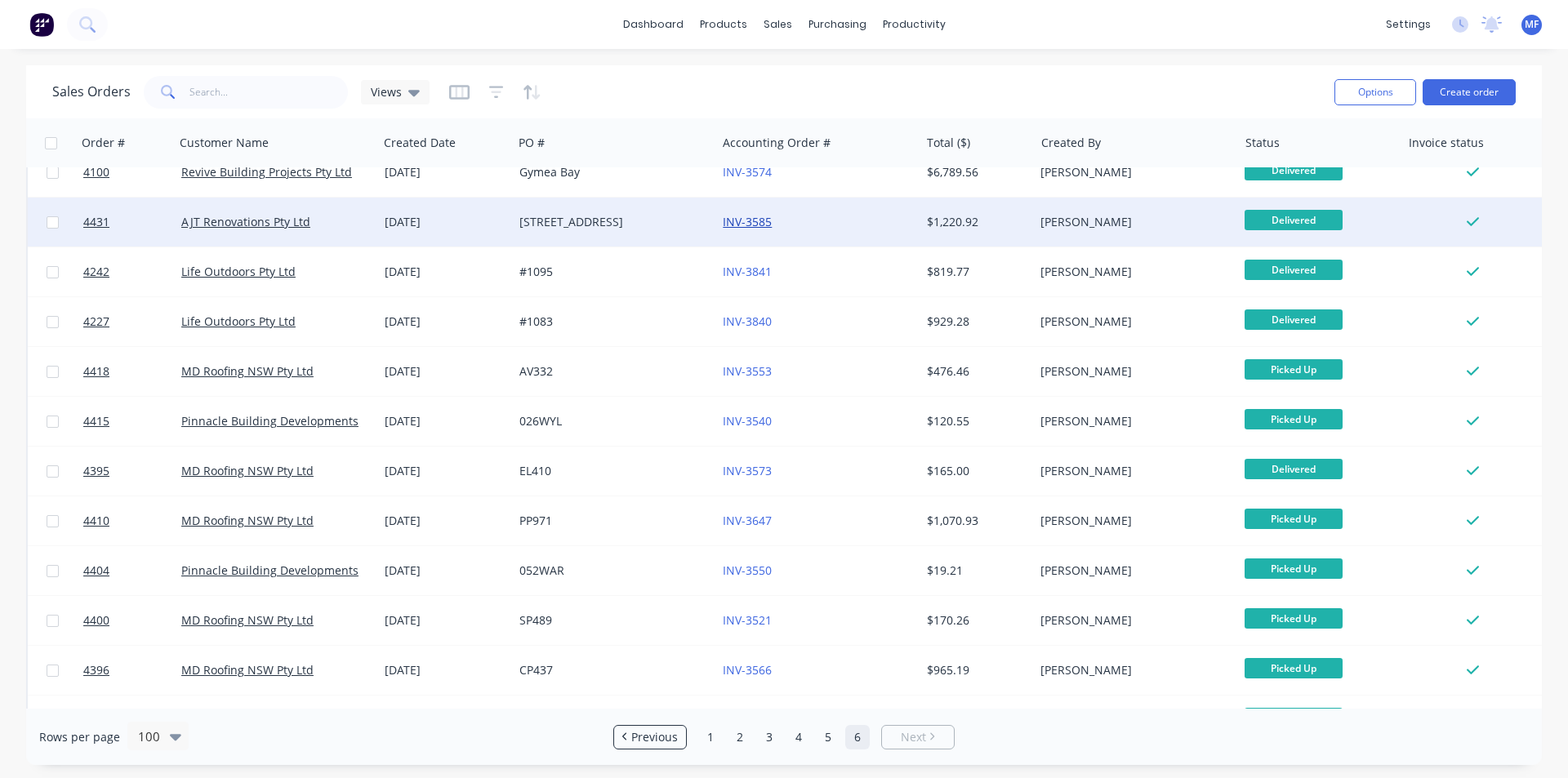
click at [753, 222] on link "INV-3585" at bounding box center [747, 221] width 49 height 15
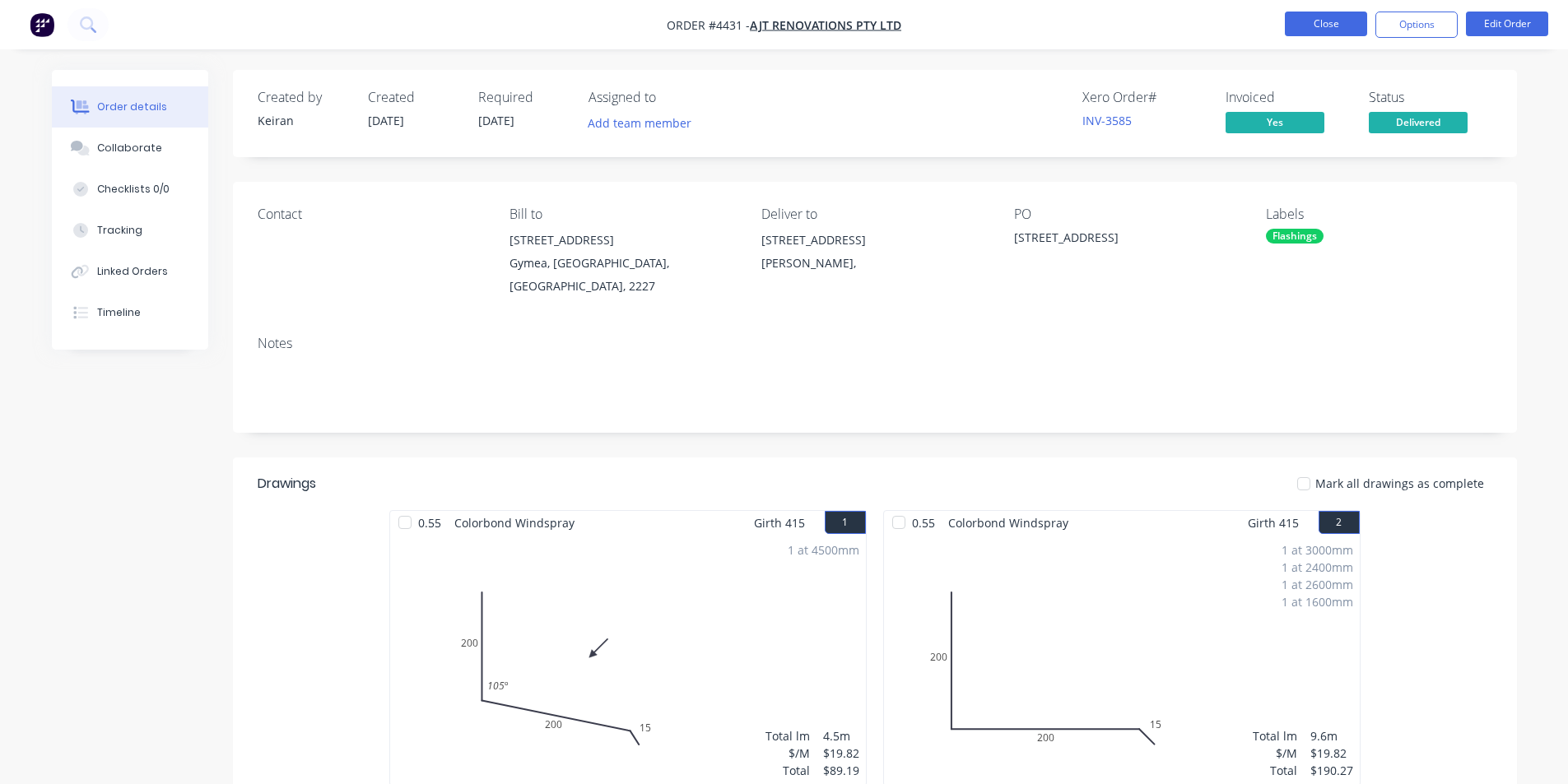
click at [1328, 25] on button "Close" at bounding box center [1326, 24] width 82 height 25
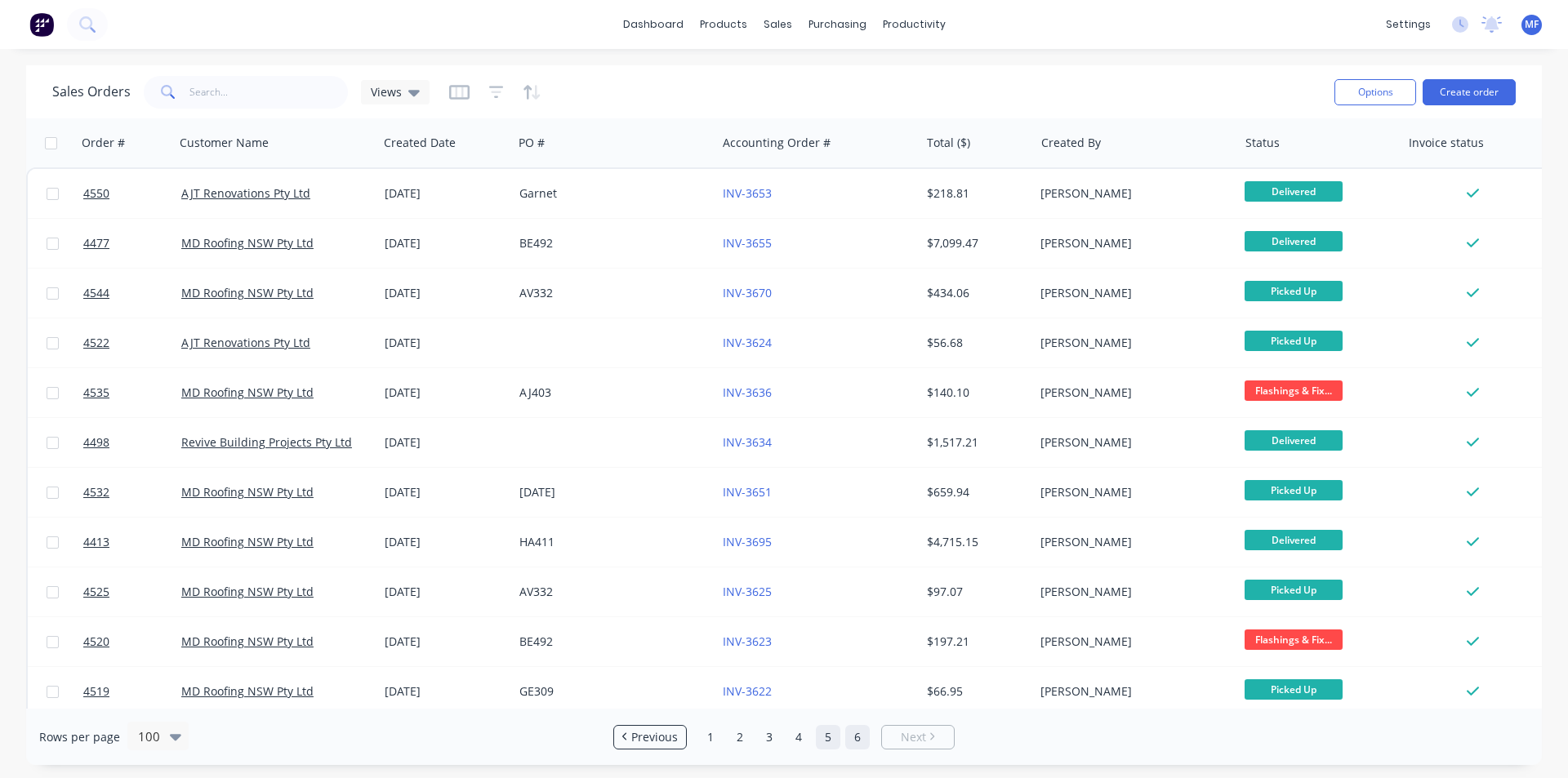
click at [826, 736] on link "5" at bounding box center [828, 737] width 24 height 24
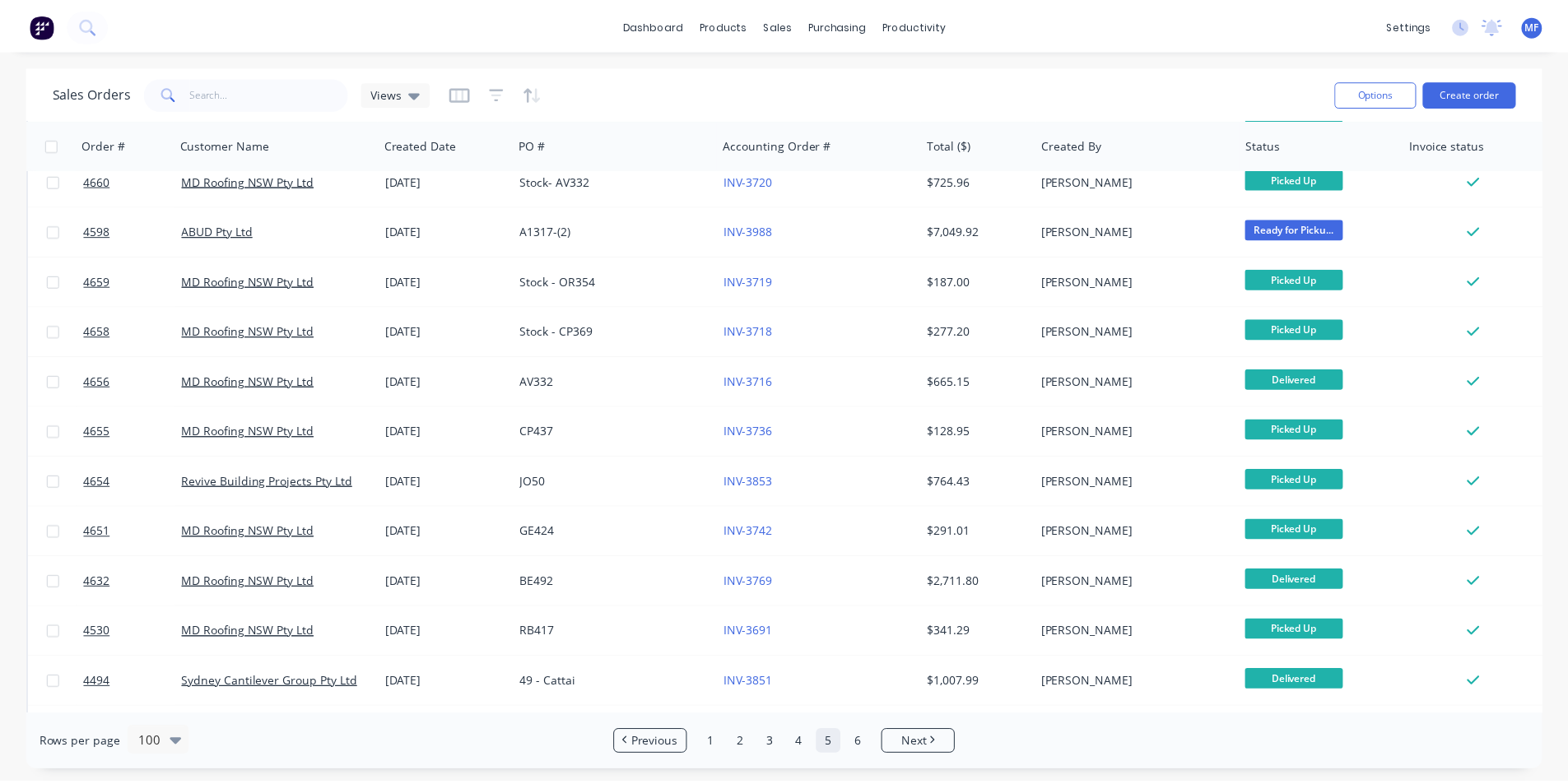
scroll to position [4483, 0]
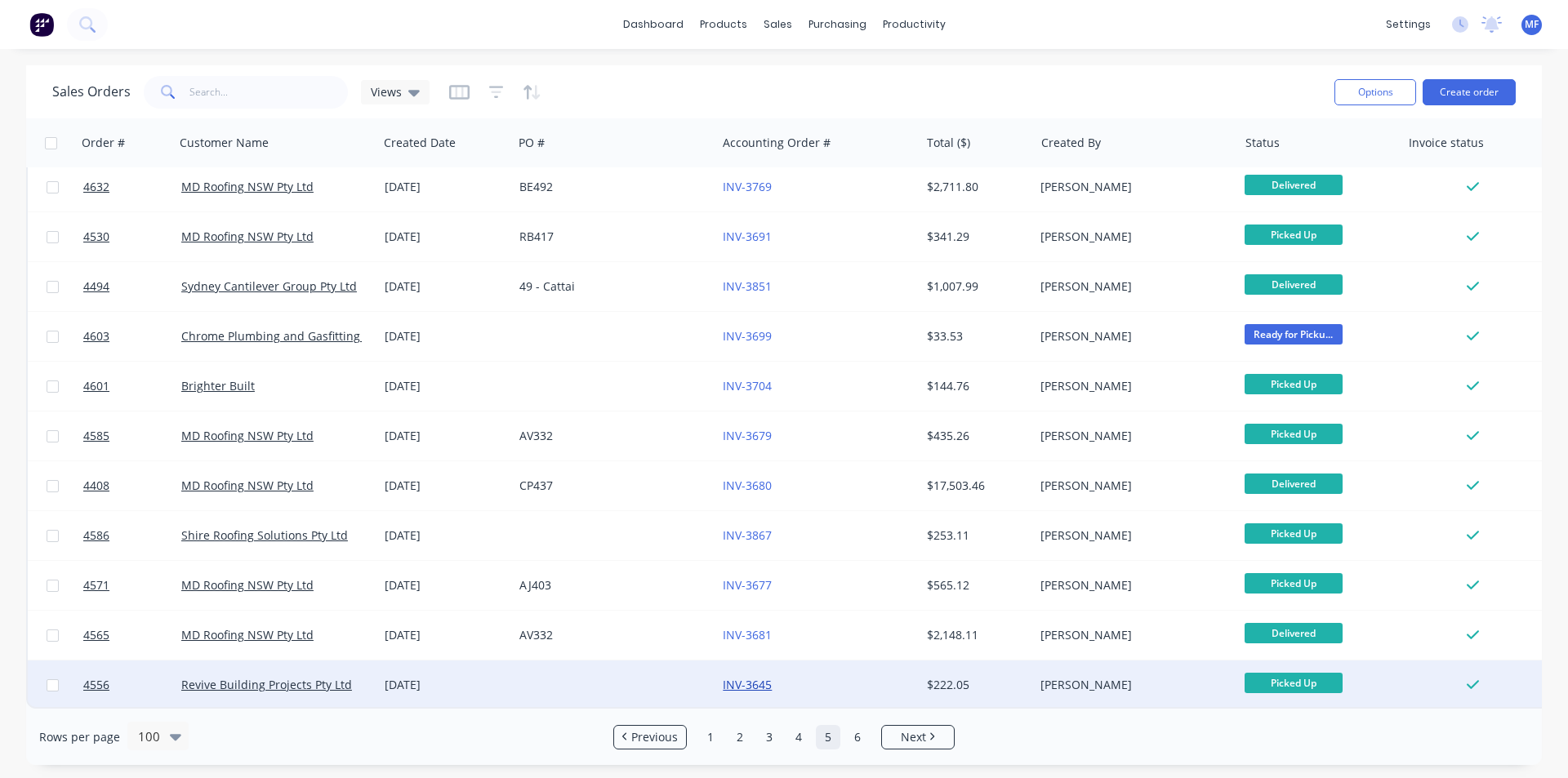
click at [760, 677] on link "INV-3645" at bounding box center [747, 685] width 49 height 15
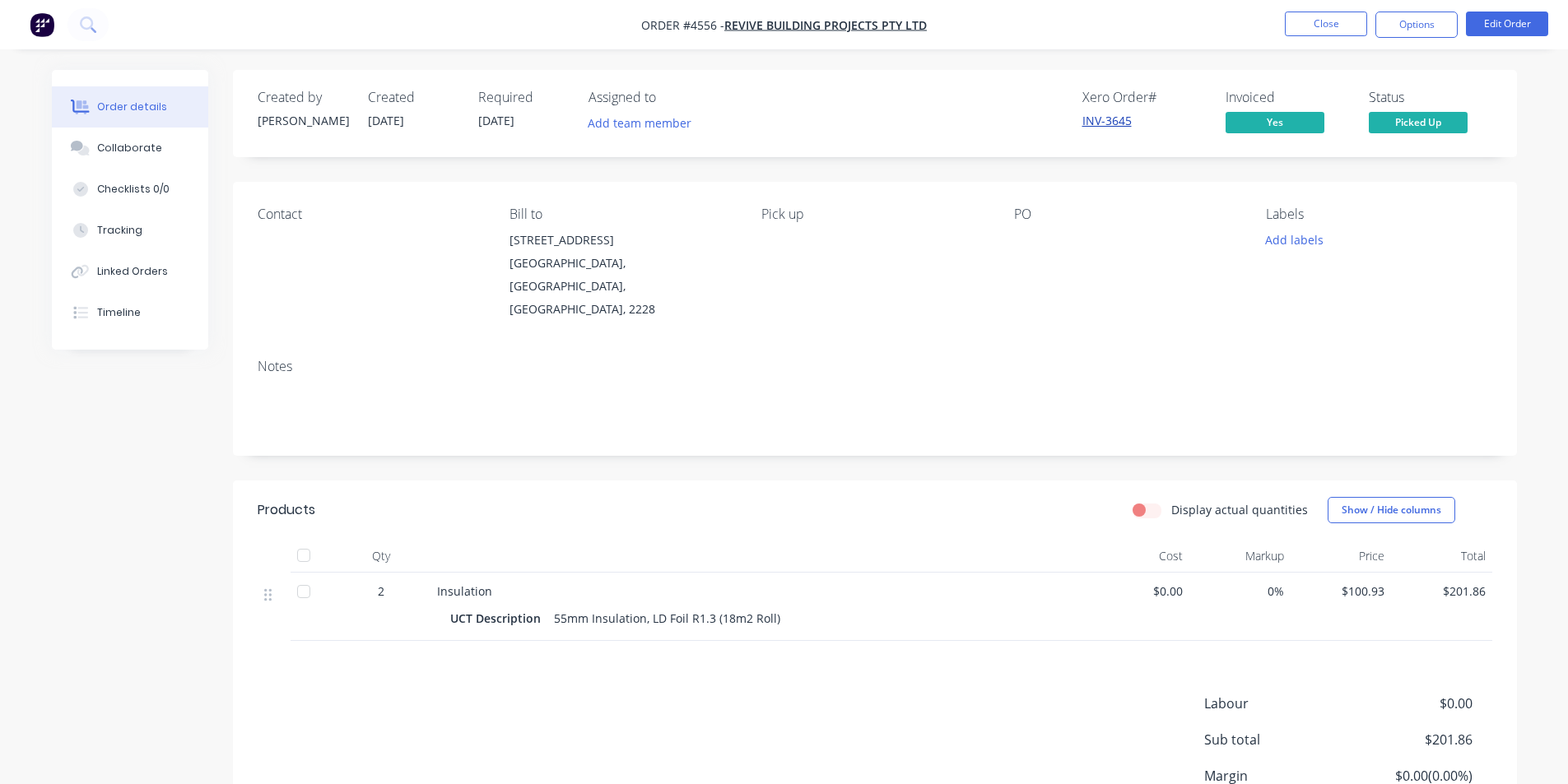
click at [1109, 121] on link "INV-3645" at bounding box center [1107, 120] width 49 height 16
click at [1405, 34] on button "Options" at bounding box center [1416, 25] width 82 height 26
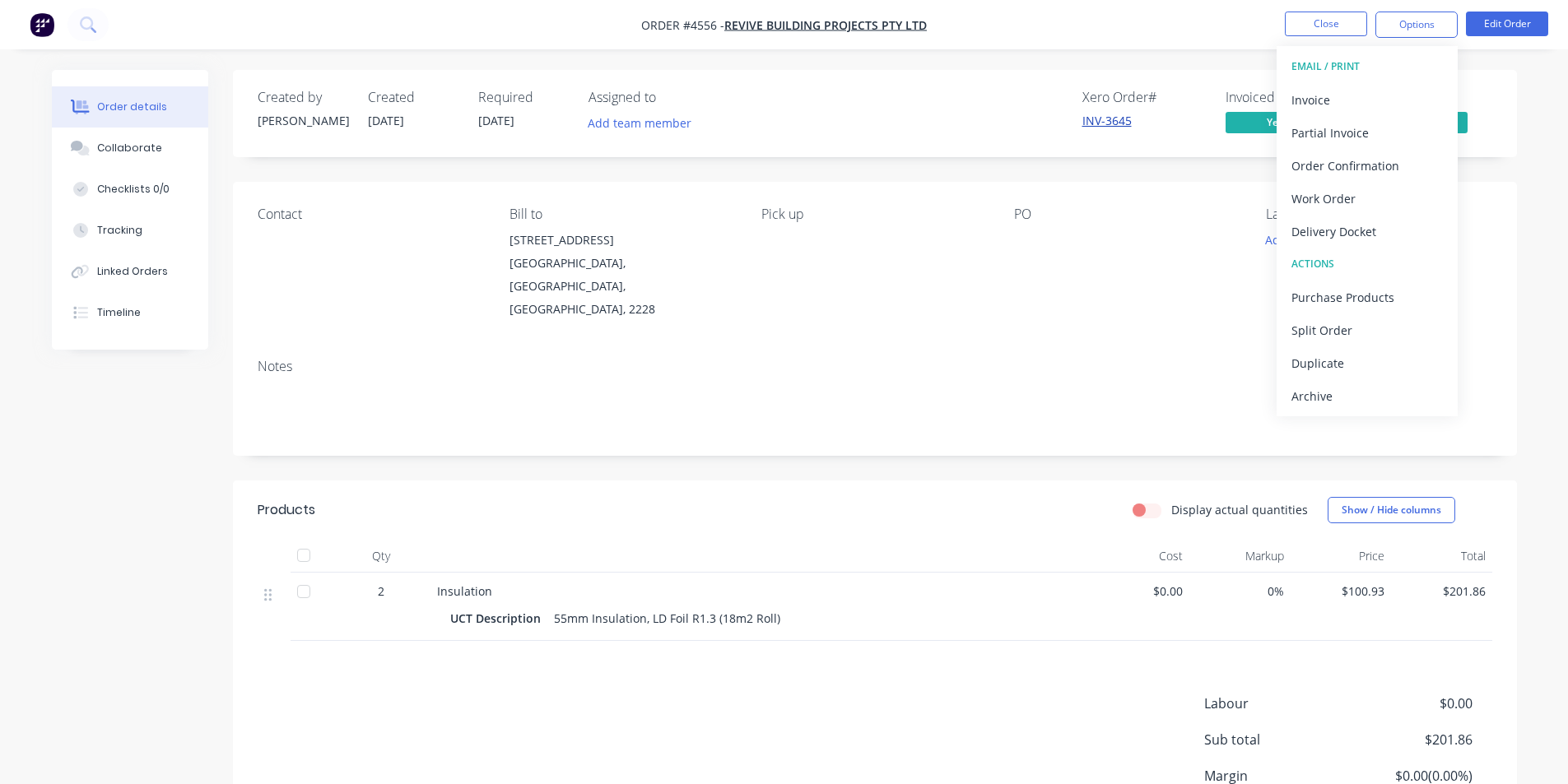
click at [1110, 126] on link "INV-3645" at bounding box center [1107, 120] width 49 height 16
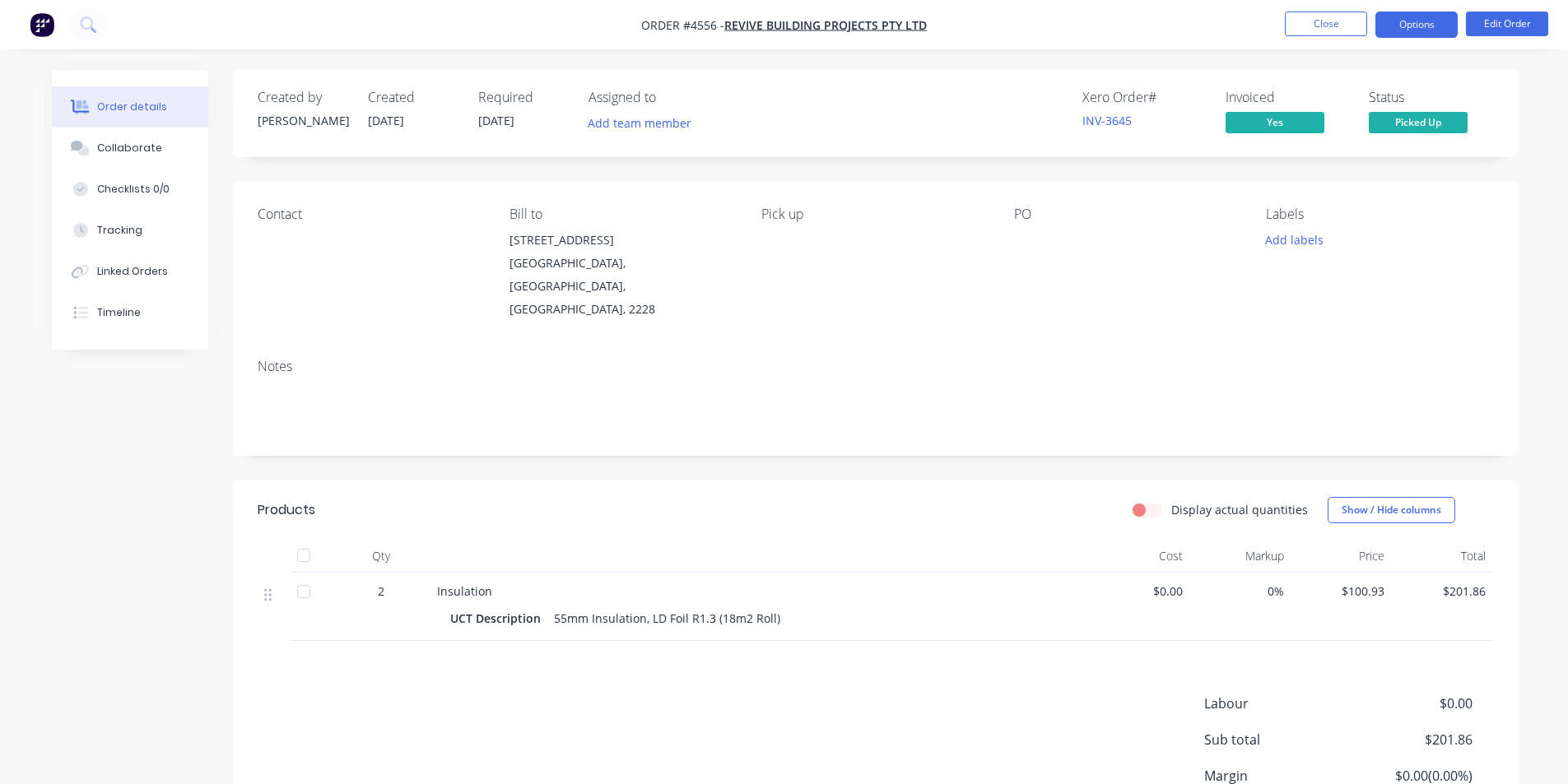
click at [1430, 24] on button "Options" at bounding box center [1416, 25] width 82 height 26
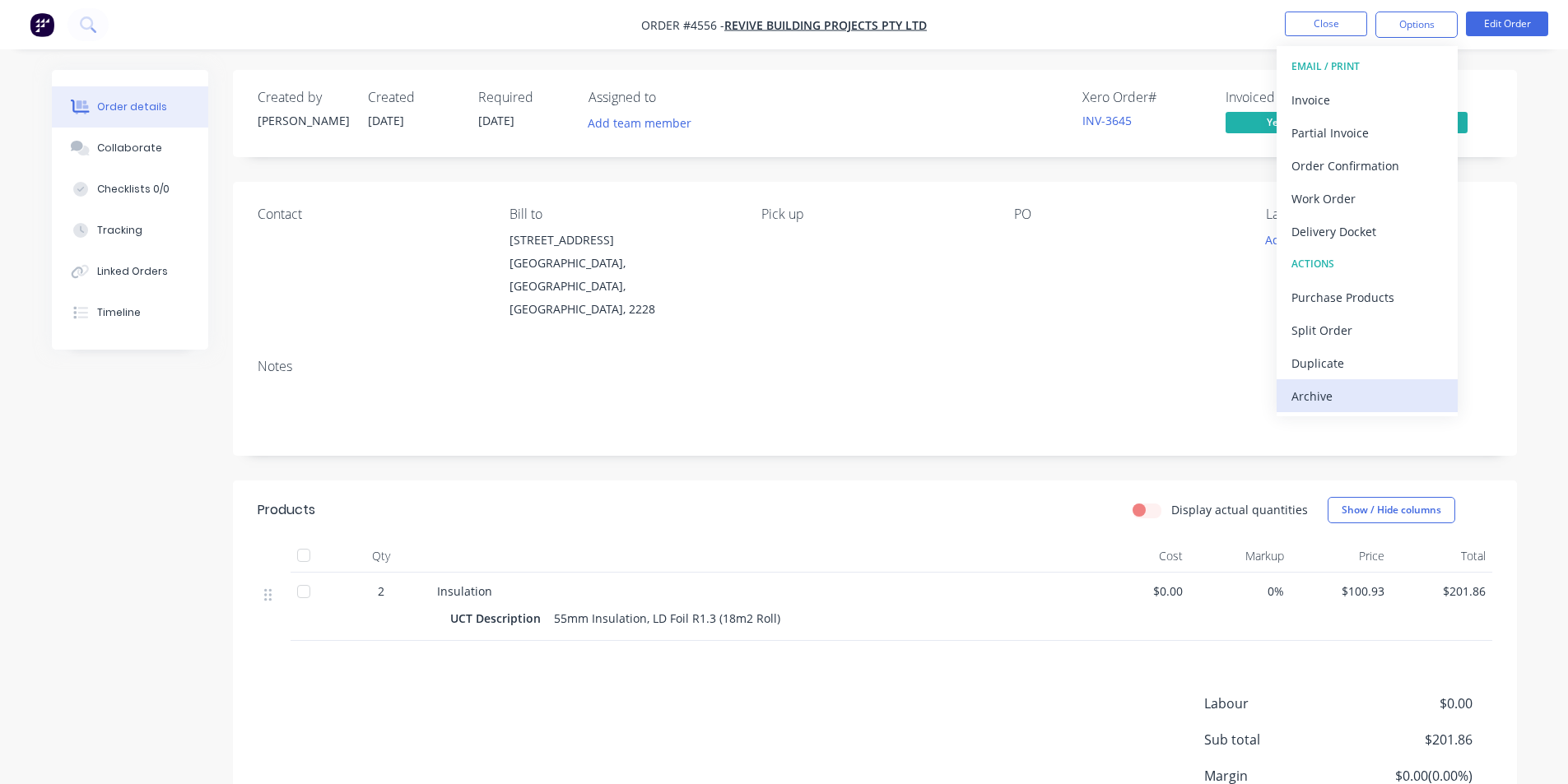
click at [1389, 386] on div "Archive" at bounding box center [1367, 397] width 152 height 24
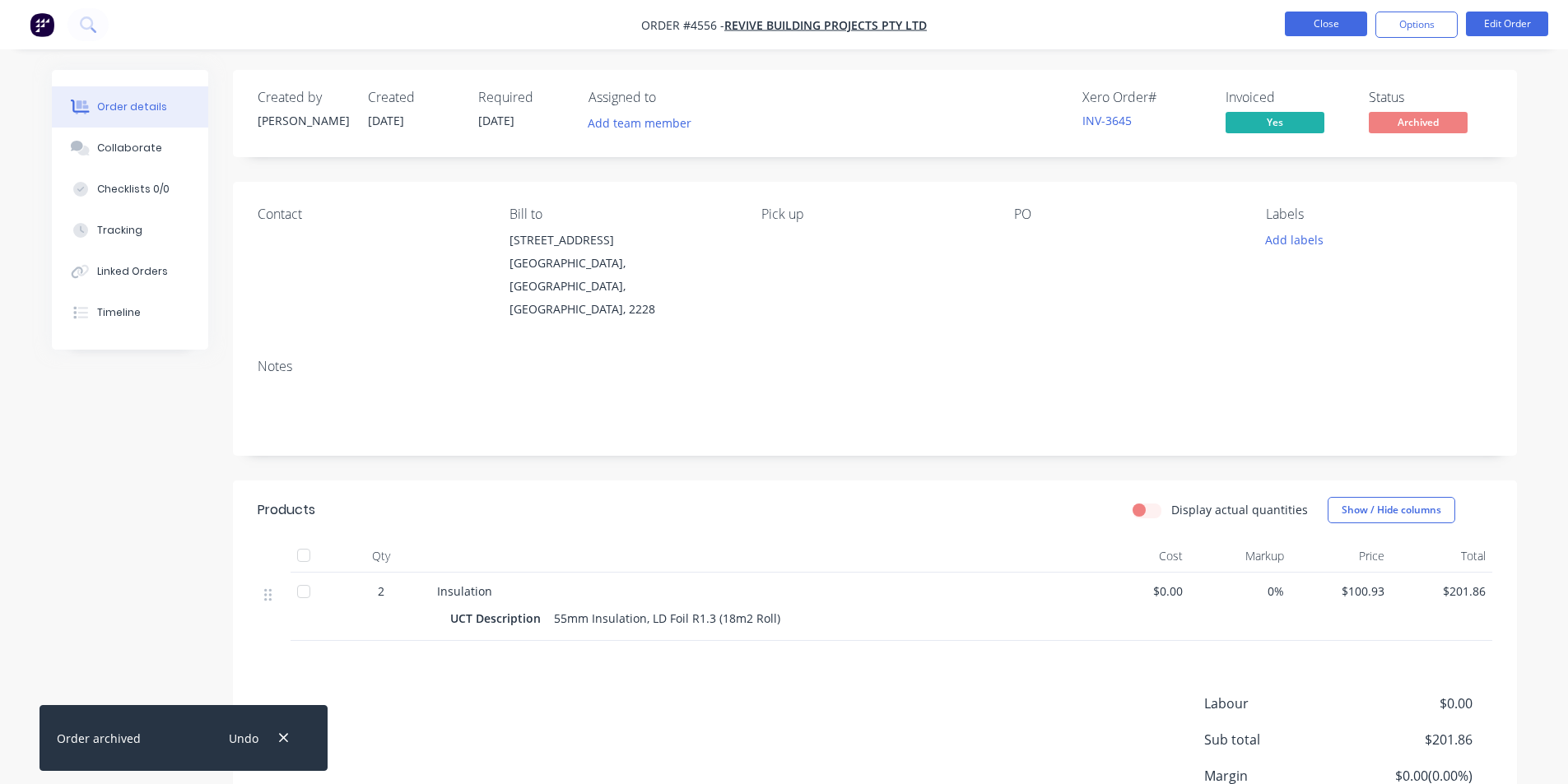
click at [1330, 16] on button "Close" at bounding box center [1326, 24] width 82 height 25
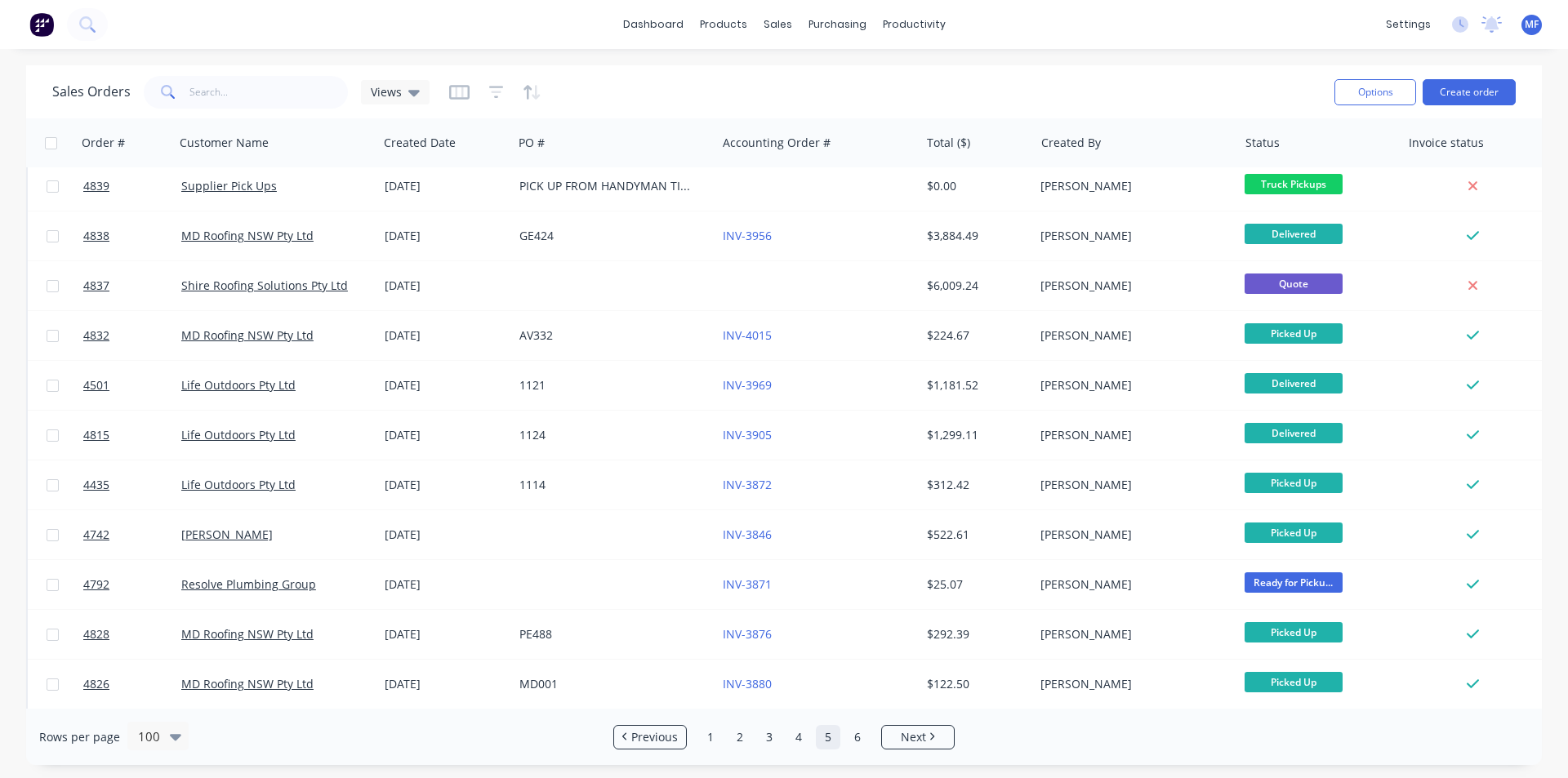
scroll to position [980, 0]
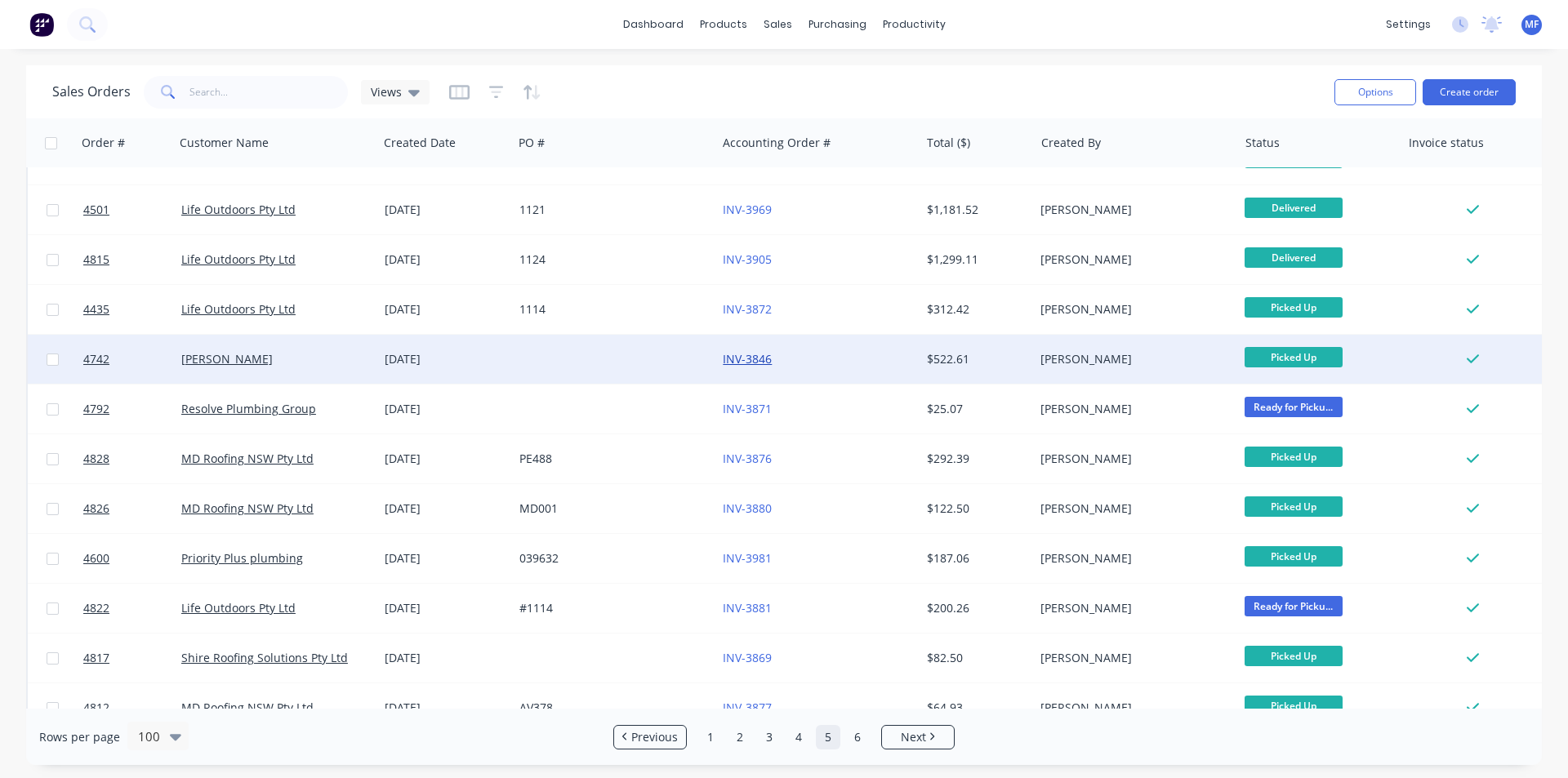
click at [765, 365] on link "INV-3846" at bounding box center [747, 358] width 49 height 15
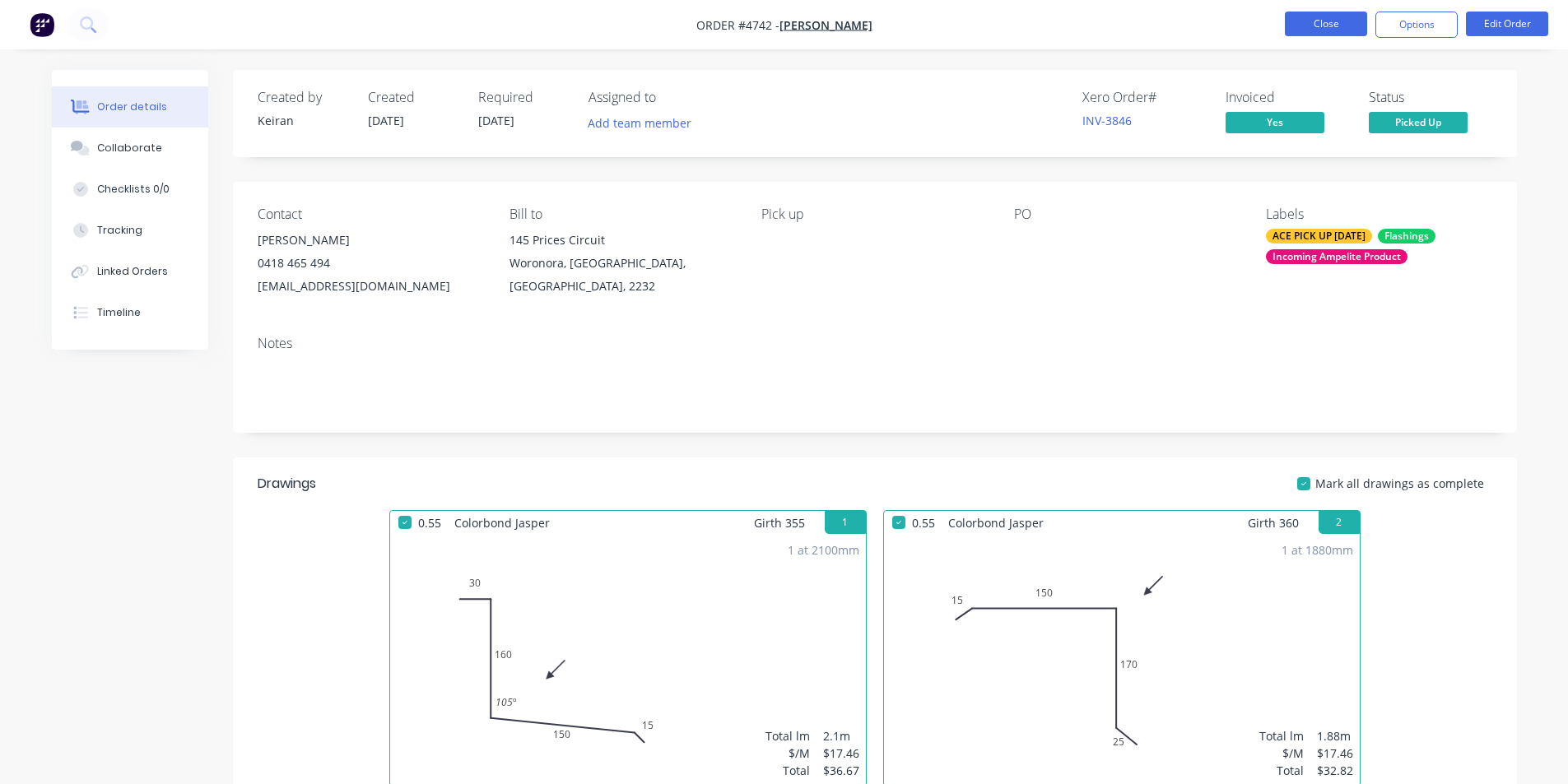
click at [1335, 29] on button "Close" at bounding box center [1326, 24] width 82 height 25
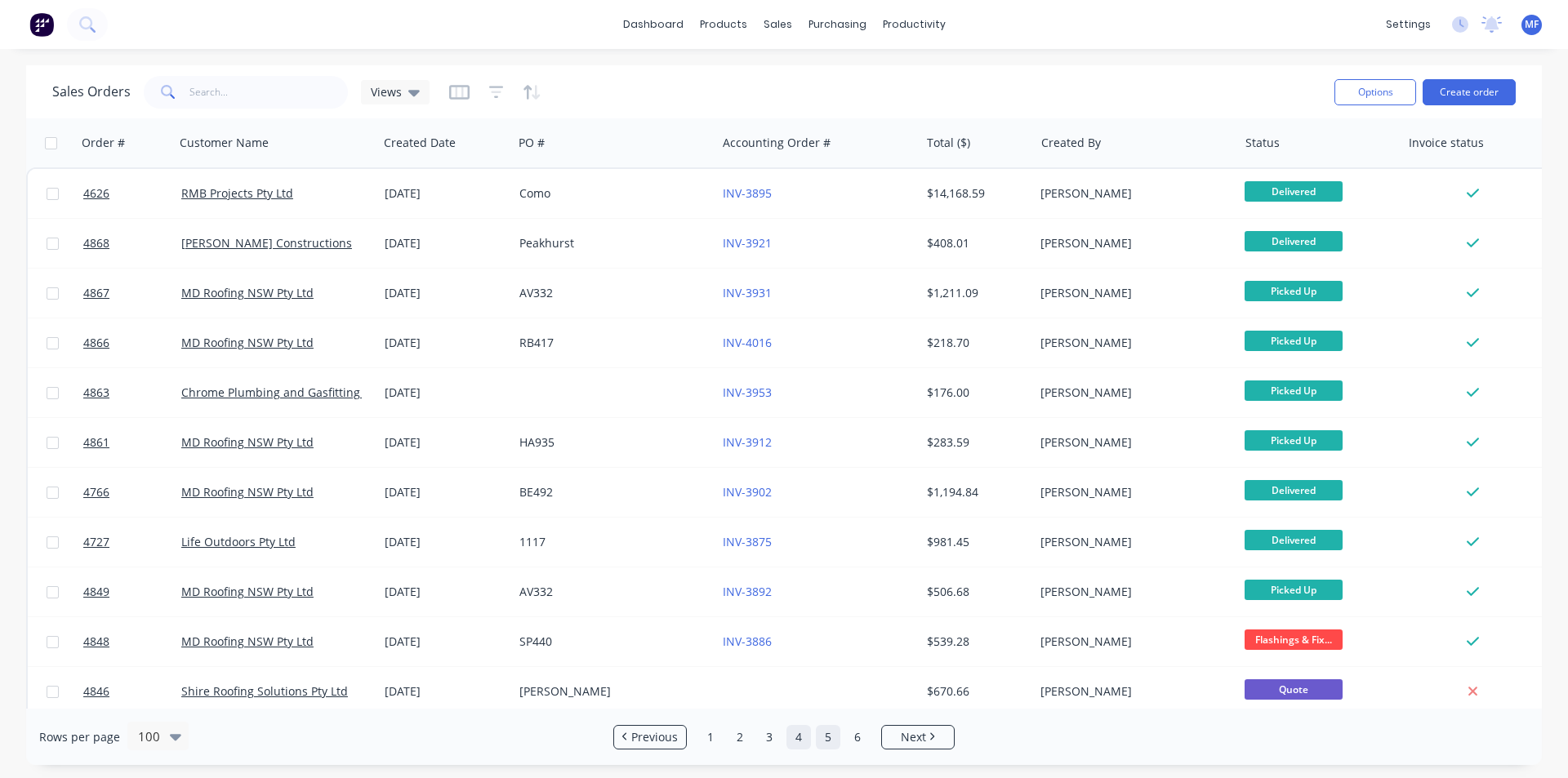
click at [796, 734] on link "4" at bounding box center [798, 737] width 24 height 24
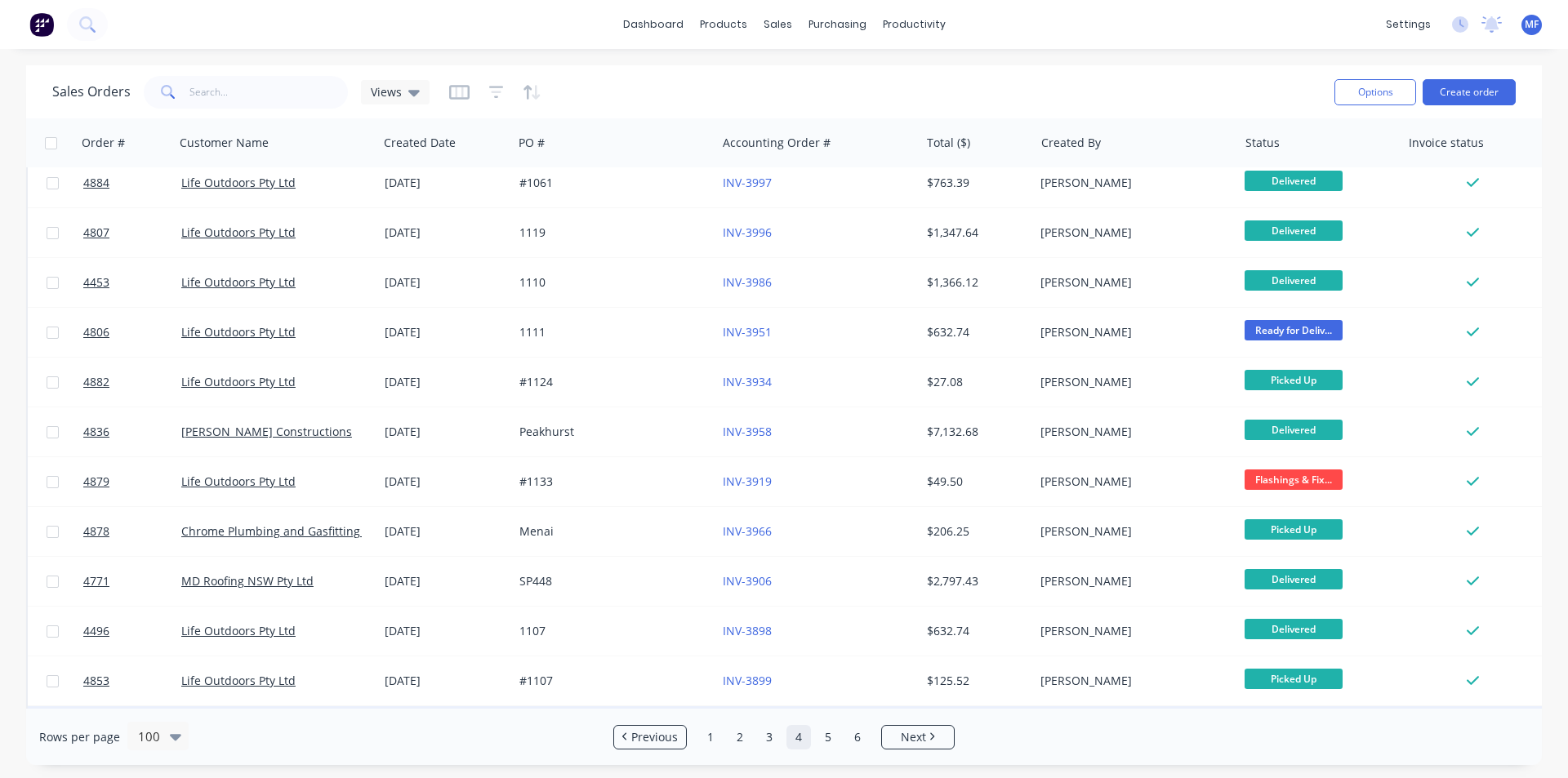
scroll to position [4449, 0]
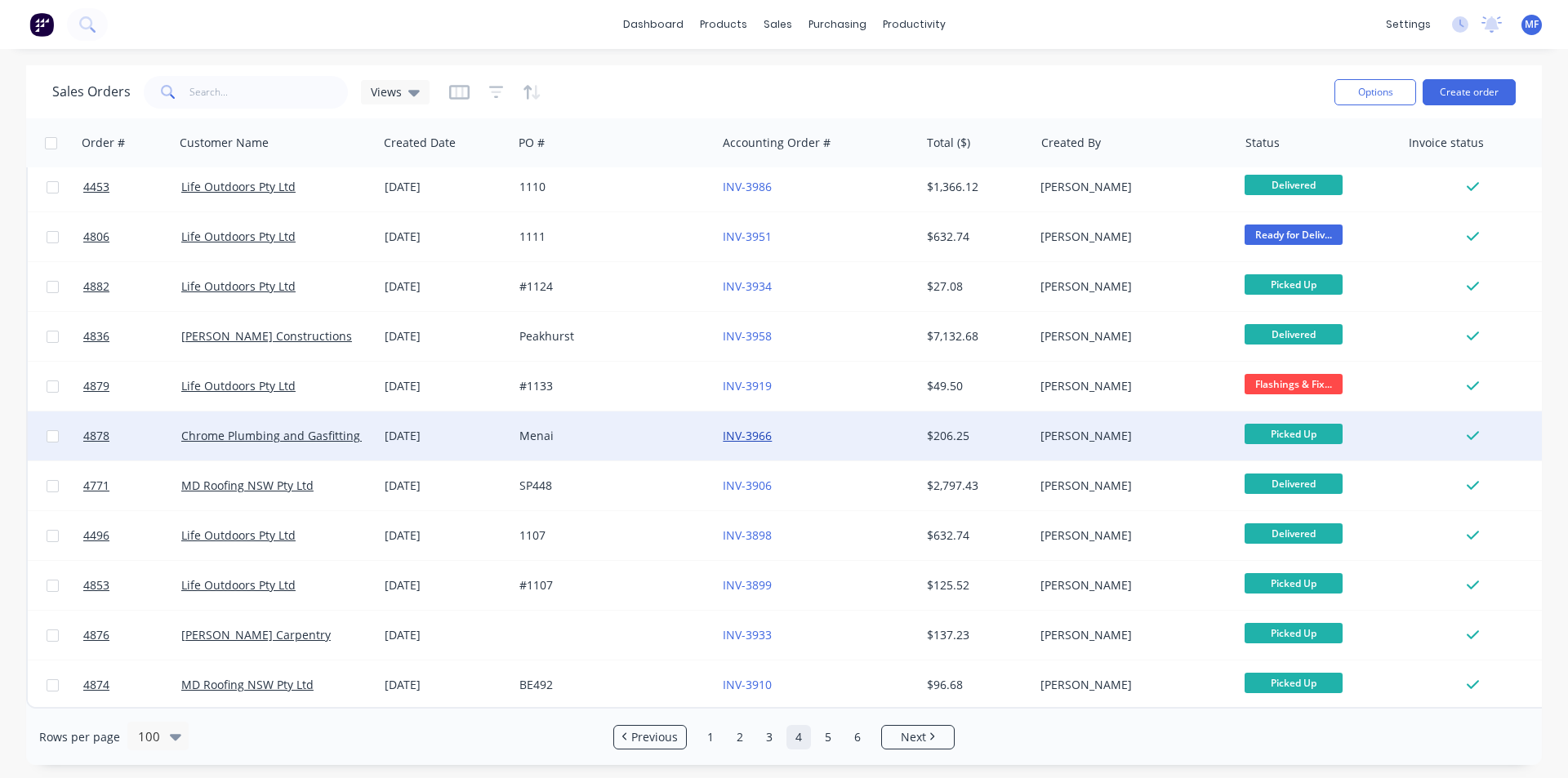
click at [757, 428] on link "INV-3966" at bounding box center [747, 435] width 49 height 15
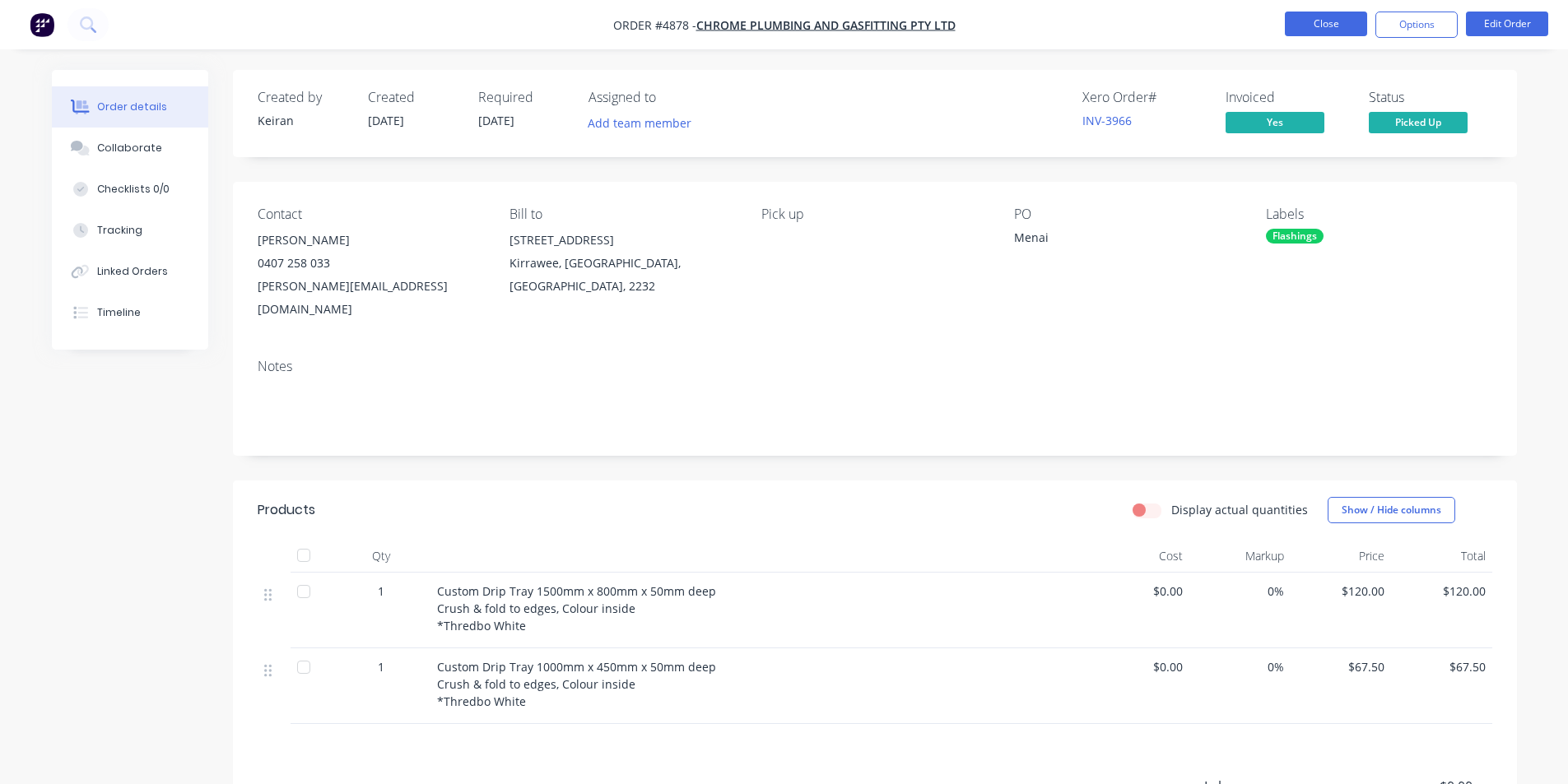
click at [1323, 25] on button "Close" at bounding box center [1326, 24] width 82 height 25
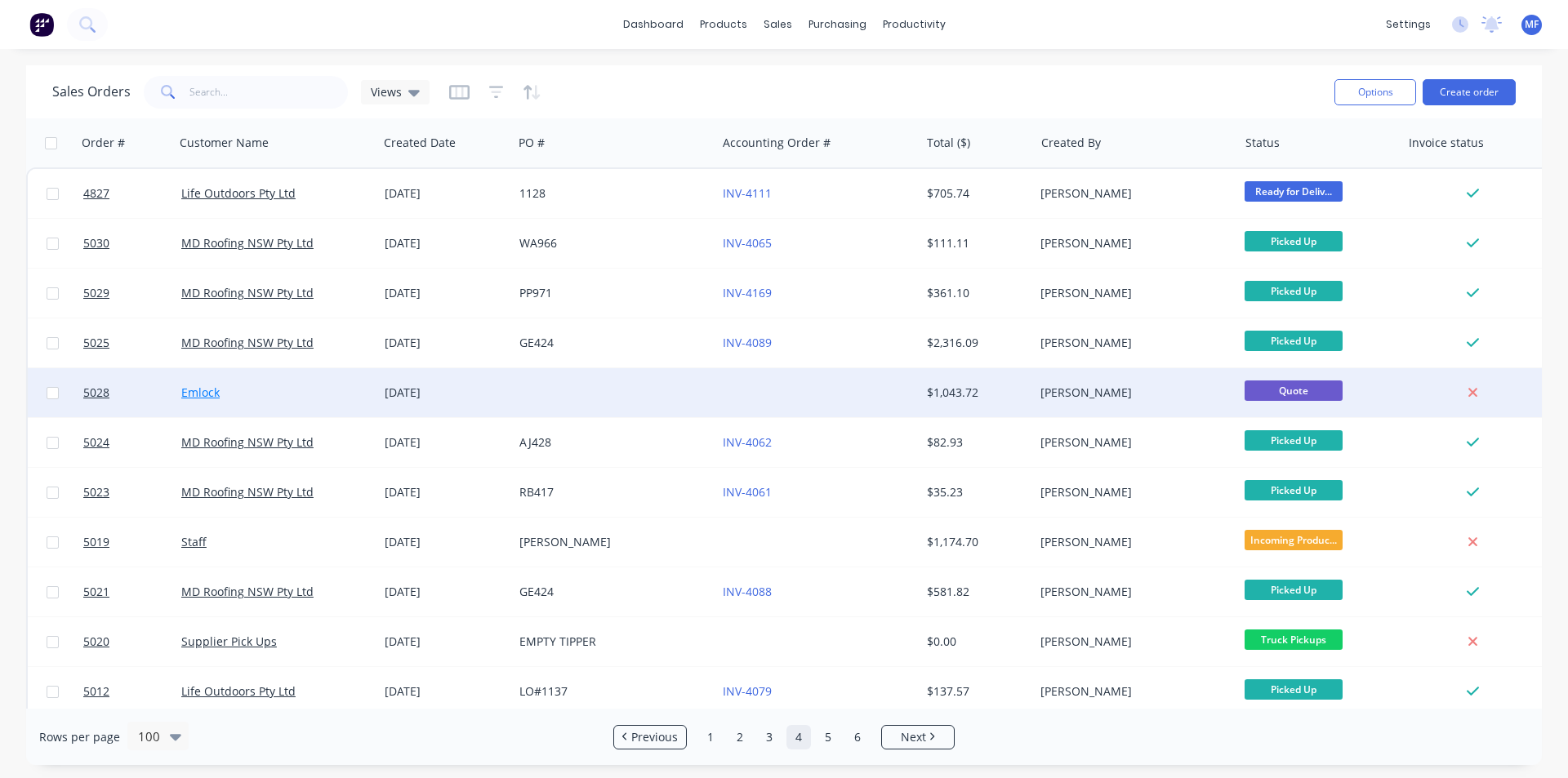
click at [218, 394] on link "Emlock" at bounding box center [200, 392] width 38 height 15
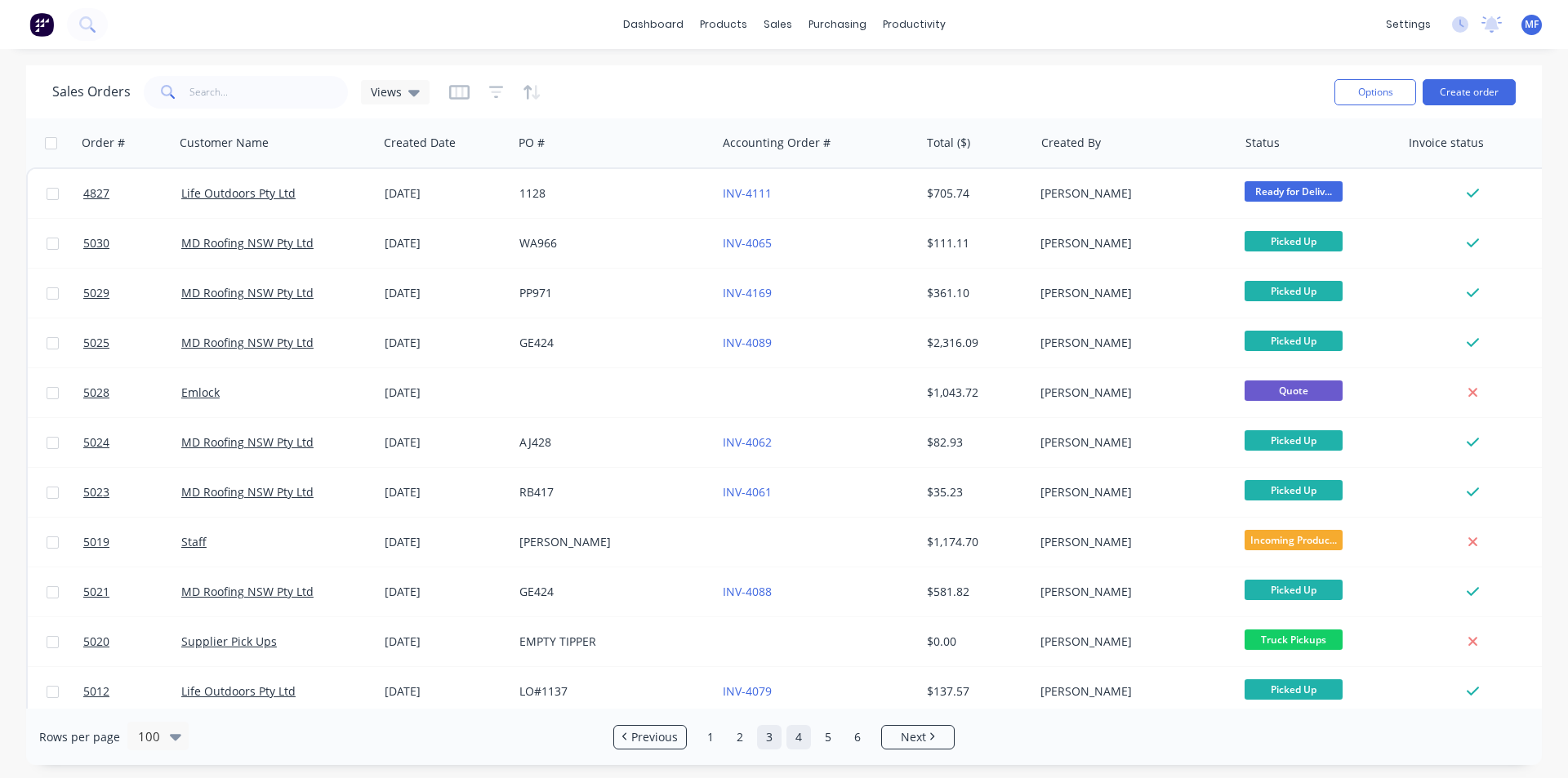
click at [771, 735] on link "3" at bounding box center [769, 737] width 24 height 24
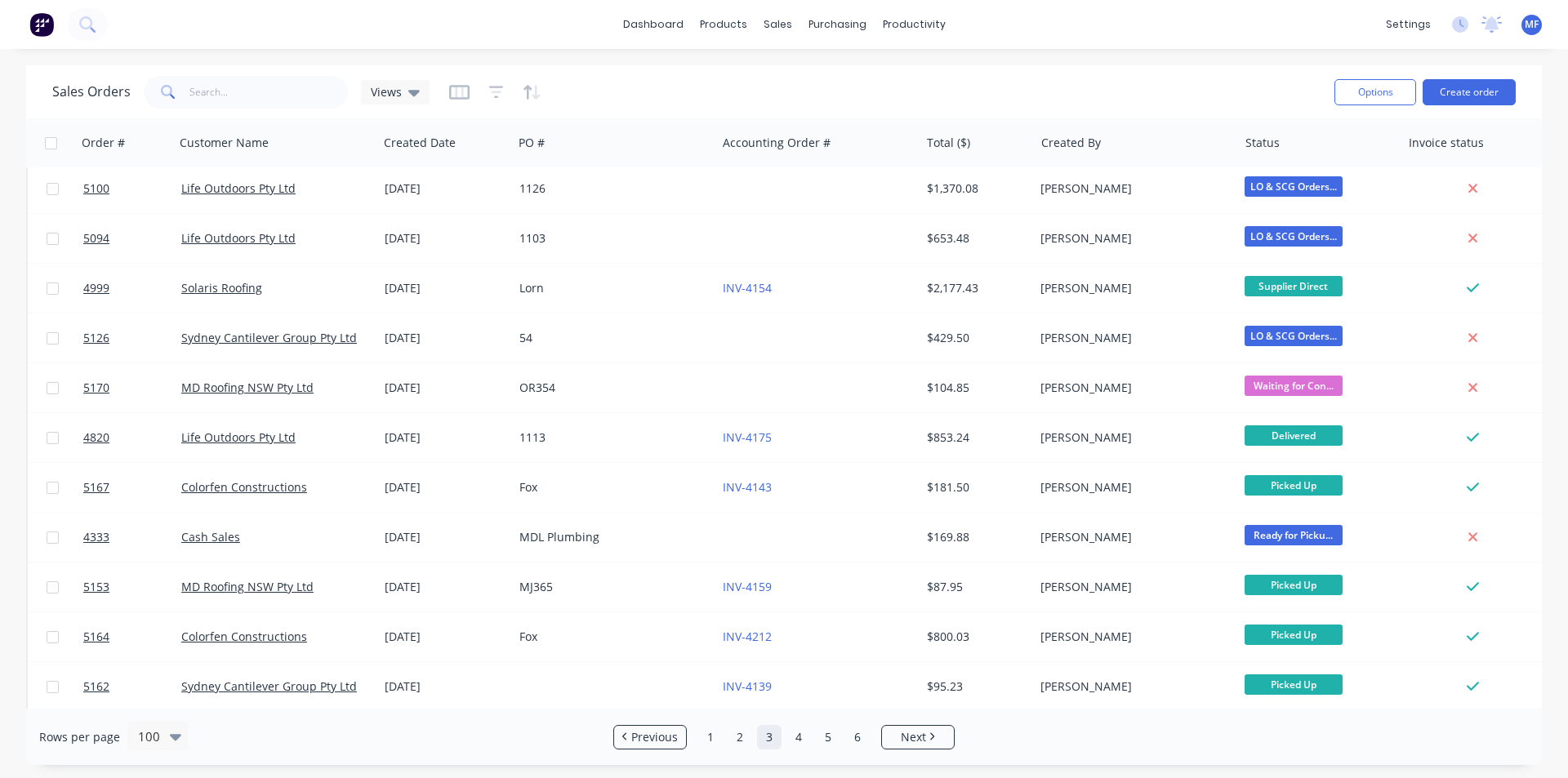
scroll to position [610, 0]
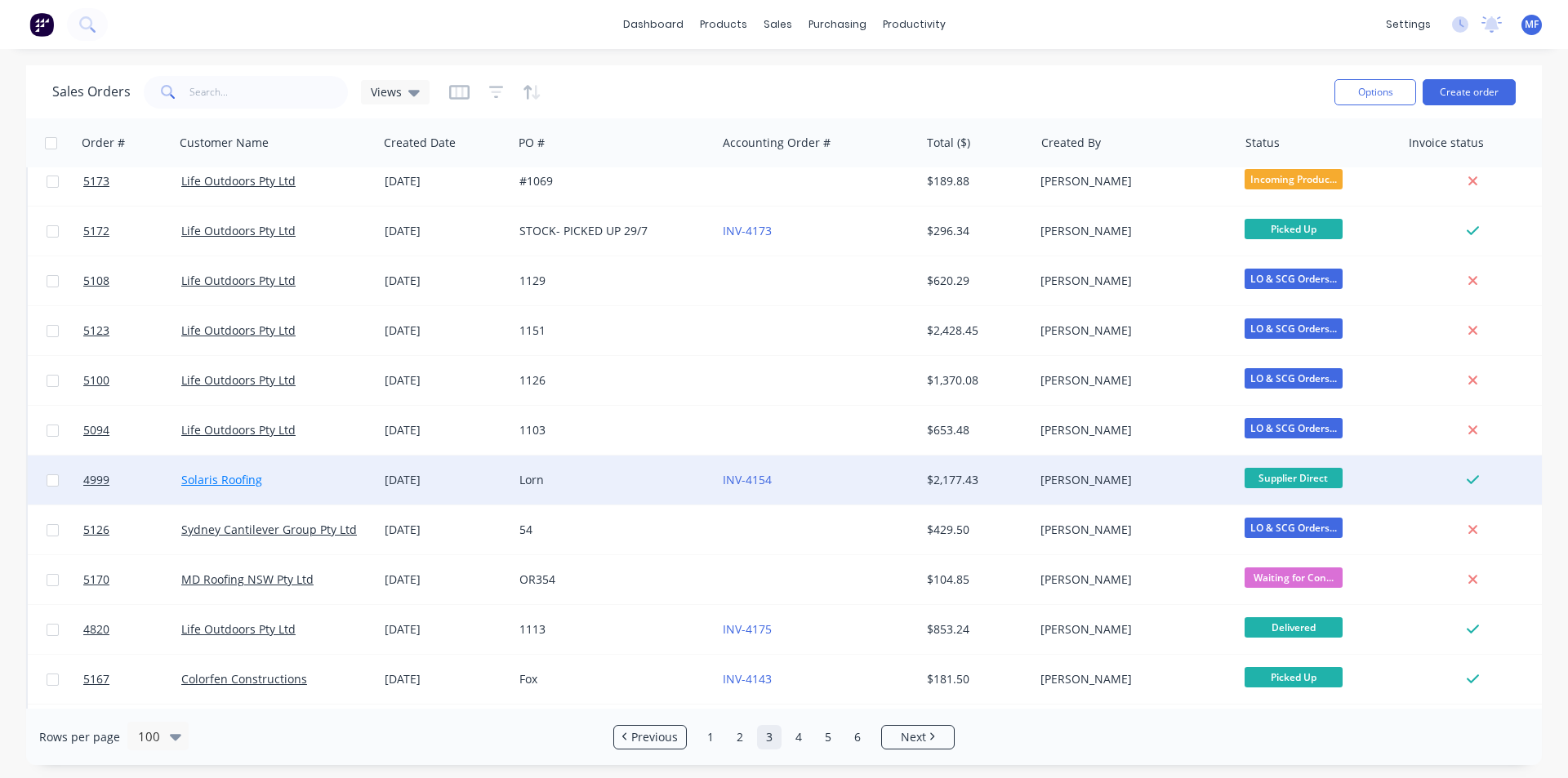
click at [248, 474] on link "Solaris Roofing" at bounding box center [221, 480] width 81 height 15
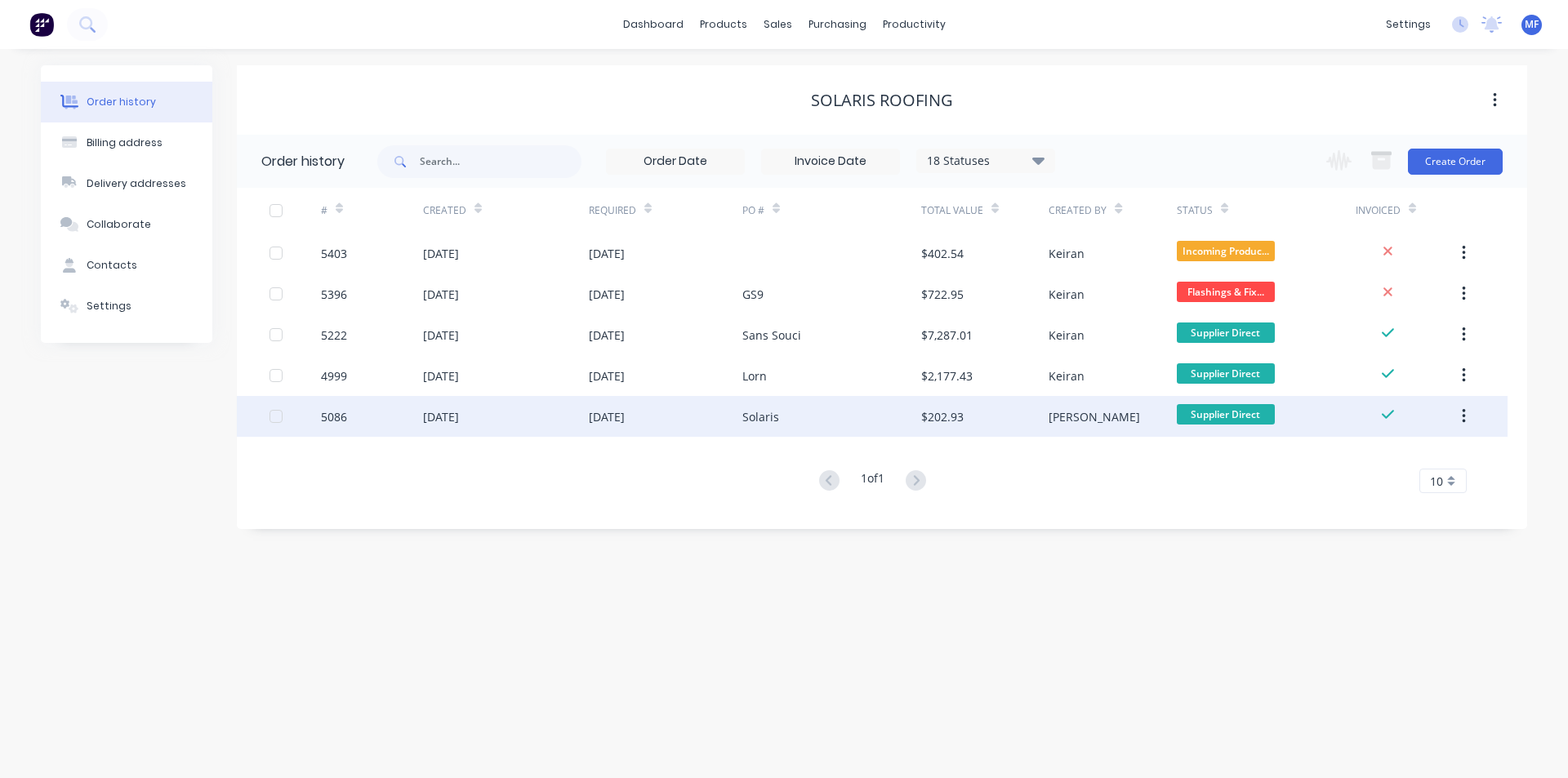
click at [969, 420] on div "$202.93" at bounding box center [985, 416] width 128 height 41
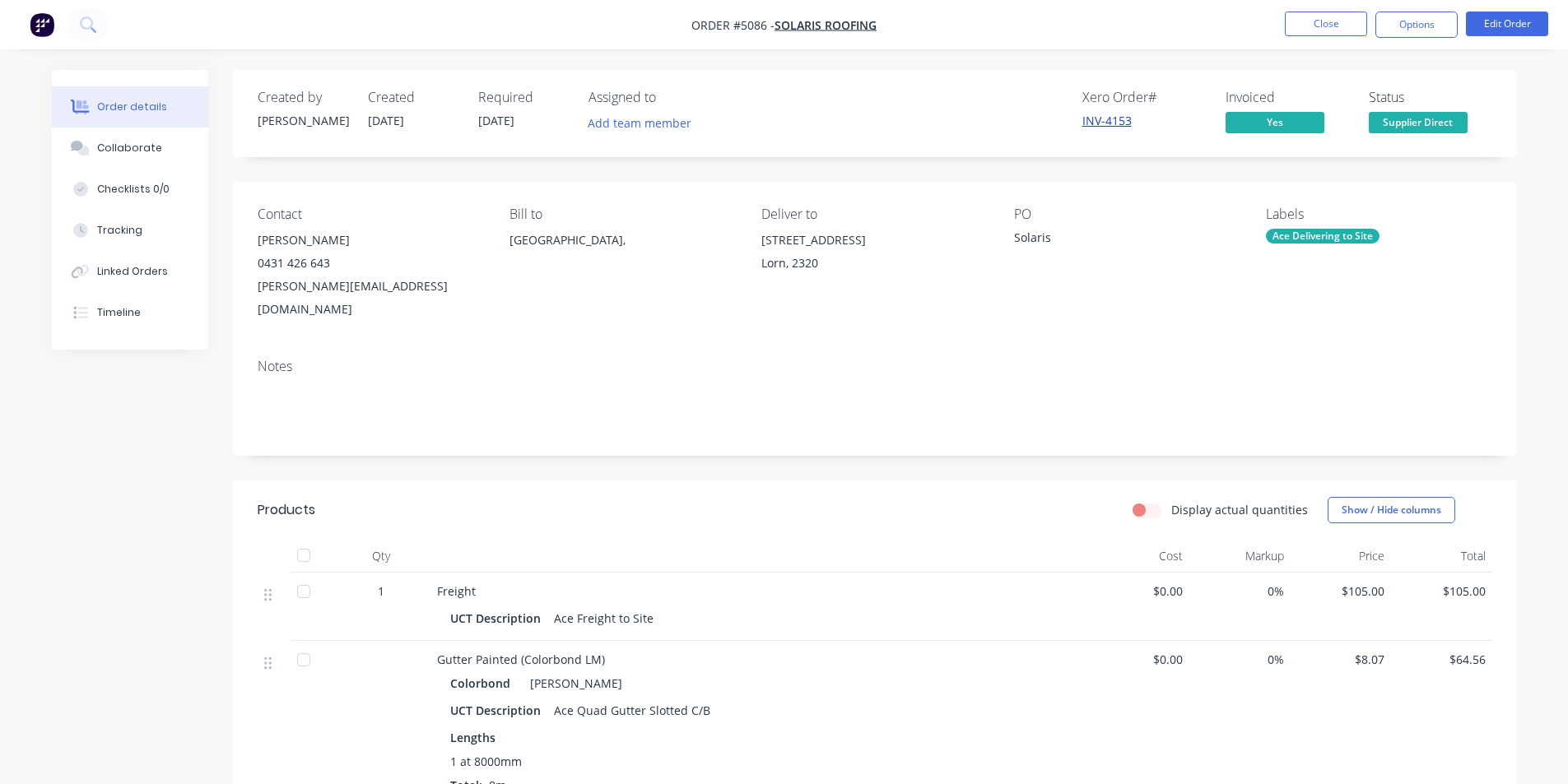
click at [1111, 116] on link "INV-4153" at bounding box center [1107, 120] width 49 height 16
click at [1421, 26] on button "Options" at bounding box center [1416, 25] width 82 height 26
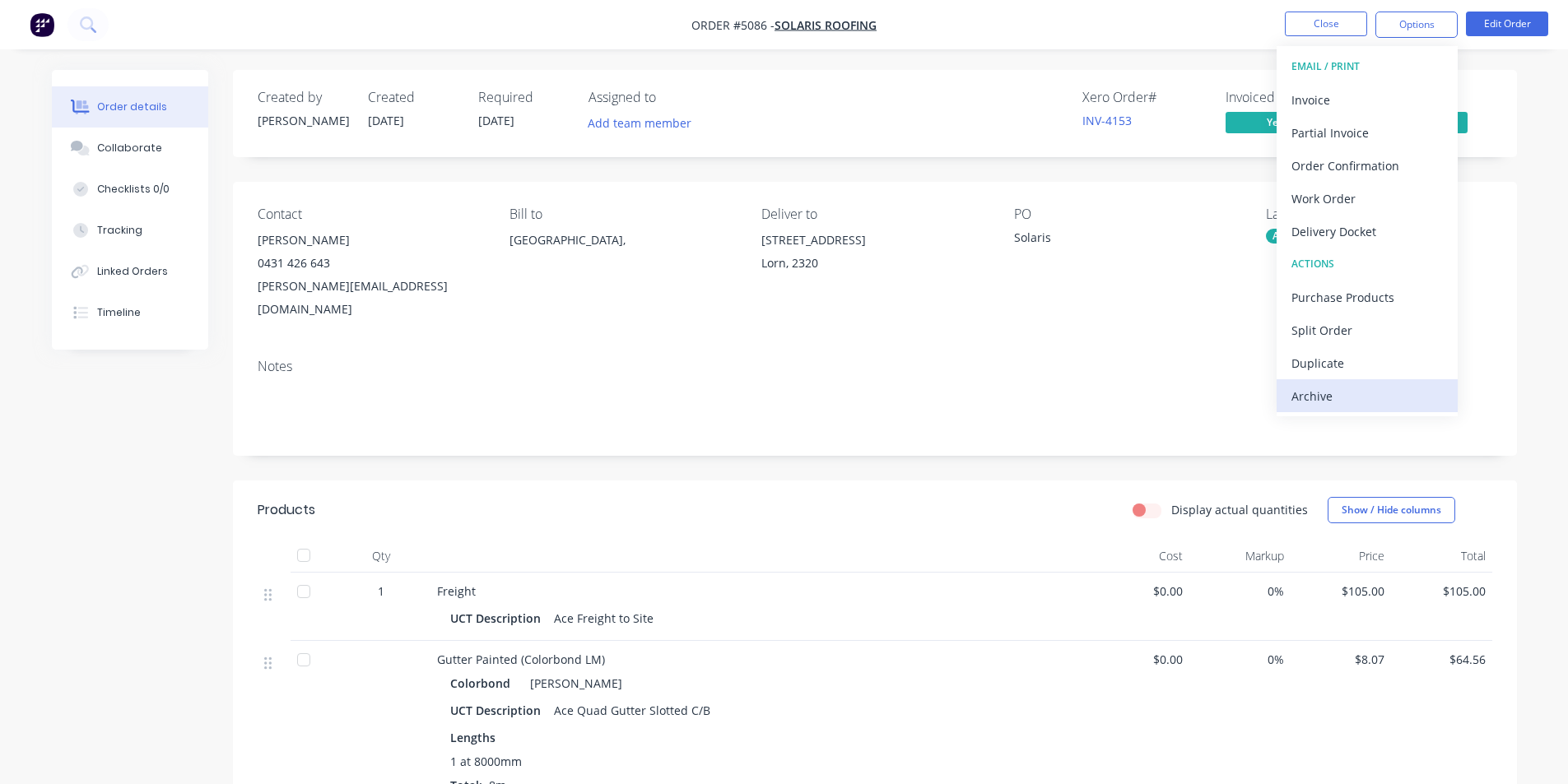
click at [1334, 397] on div "Archive" at bounding box center [1367, 397] width 152 height 24
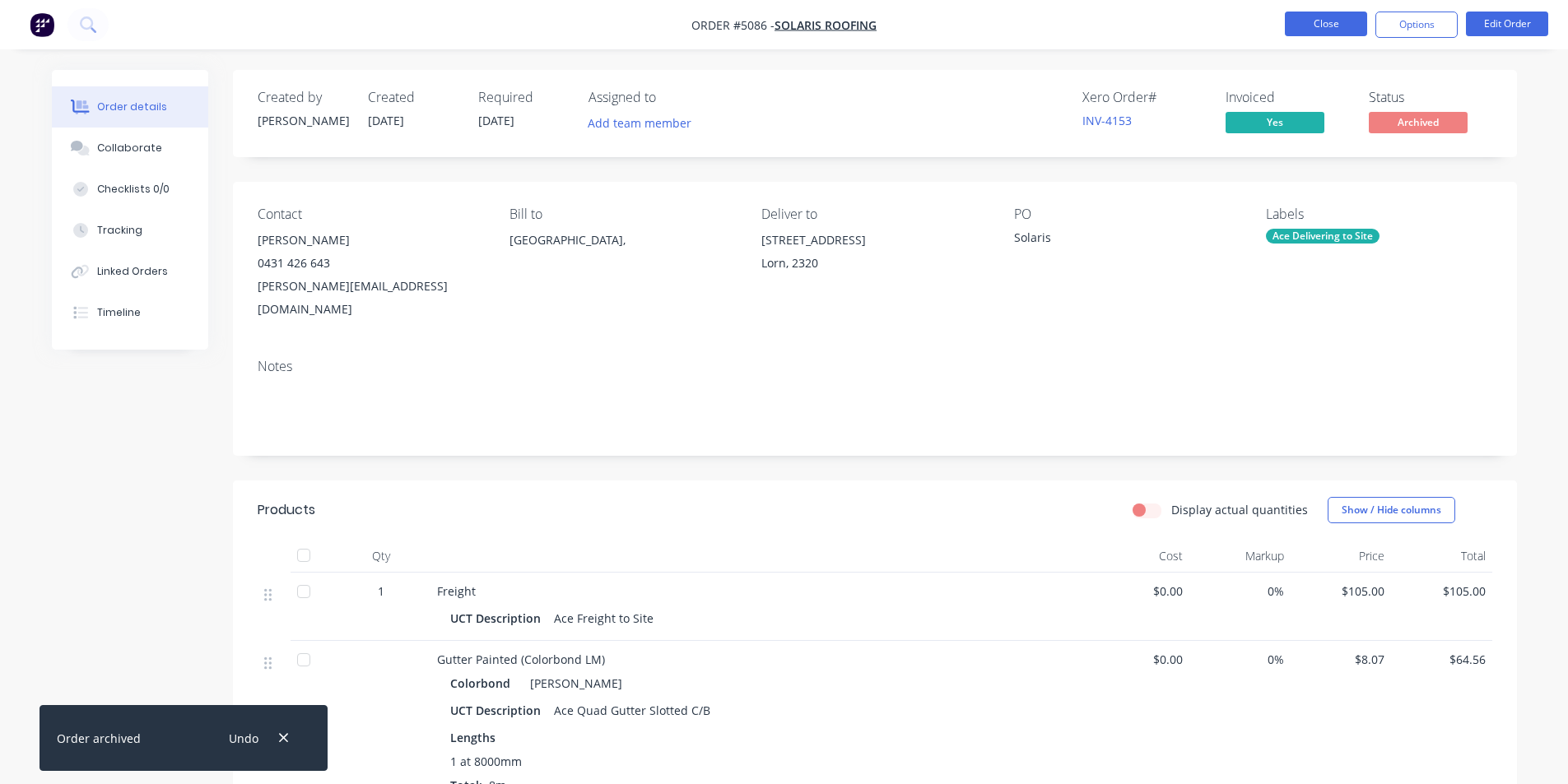
click at [1308, 21] on button "Close" at bounding box center [1326, 24] width 82 height 25
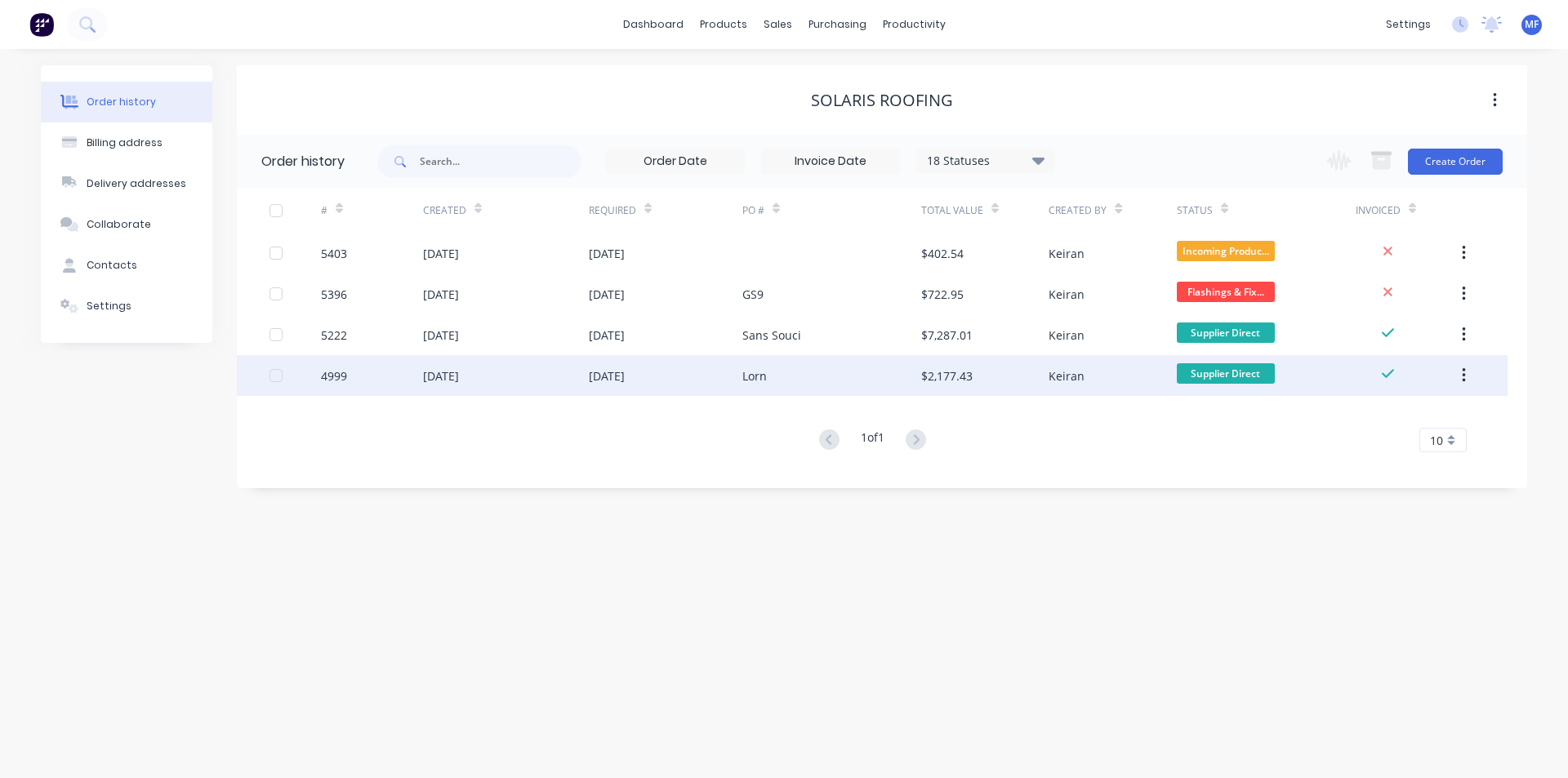
click at [944, 370] on div "$2,177.43" at bounding box center [947, 375] width 52 height 17
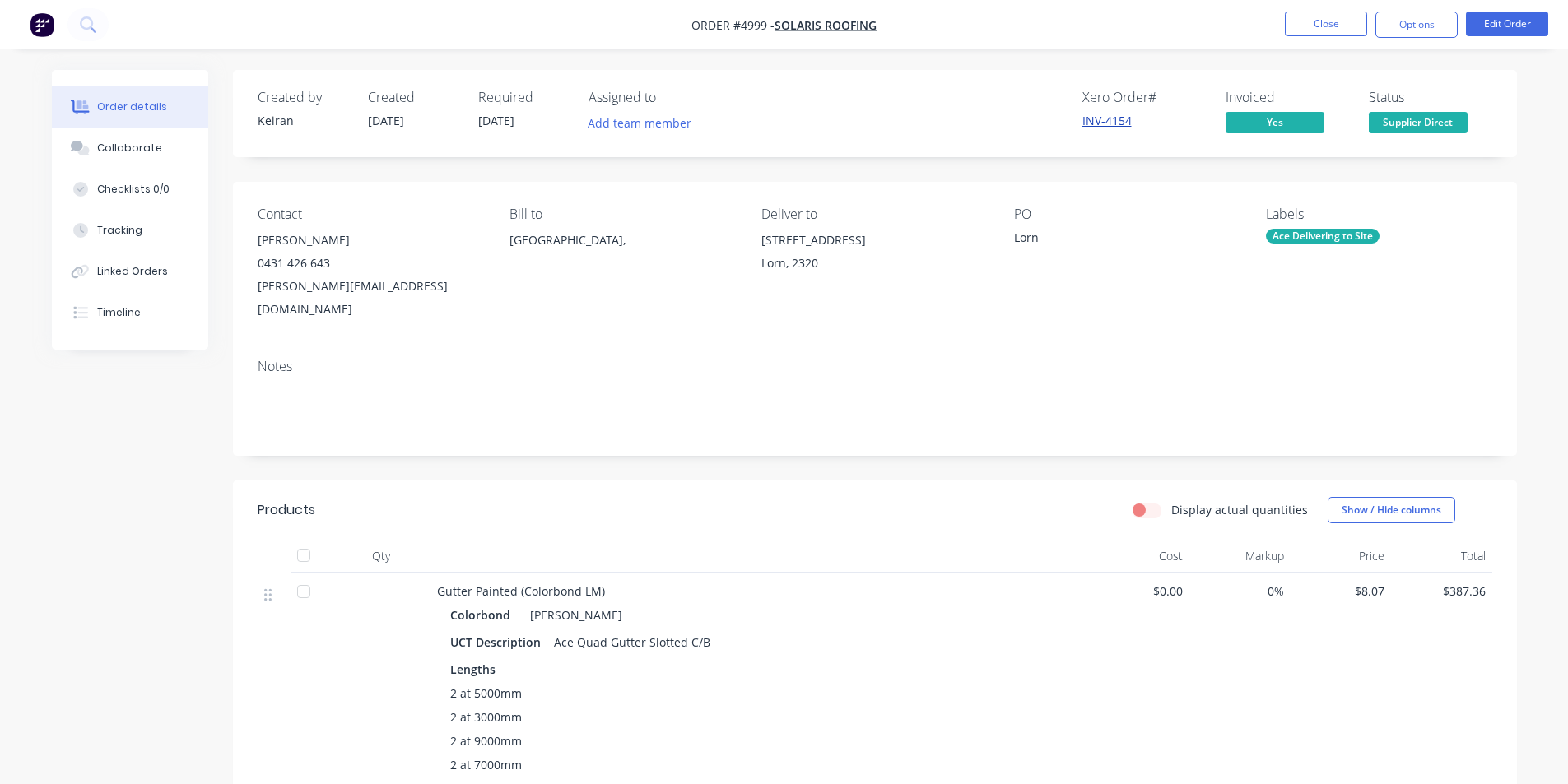
click at [1108, 120] on link "INV-4154" at bounding box center [1107, 120] width 49 height 16
click at [1411, 33] on button "Options" at bounding box center [1416, 25] width 82 height 26
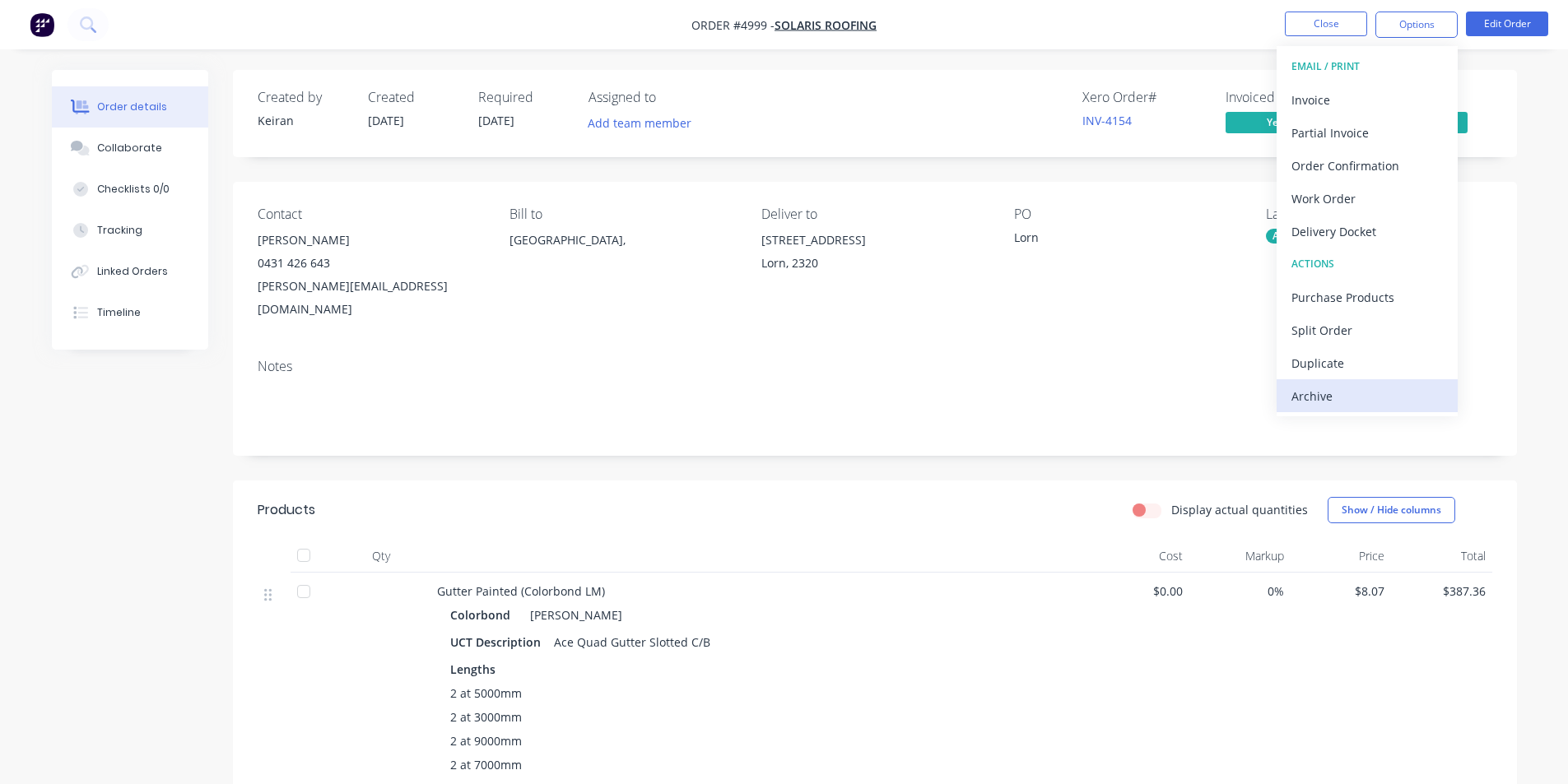
click at [1315, 387] on div "Archive" at bounding box center [1367, 397] width 152 height 24
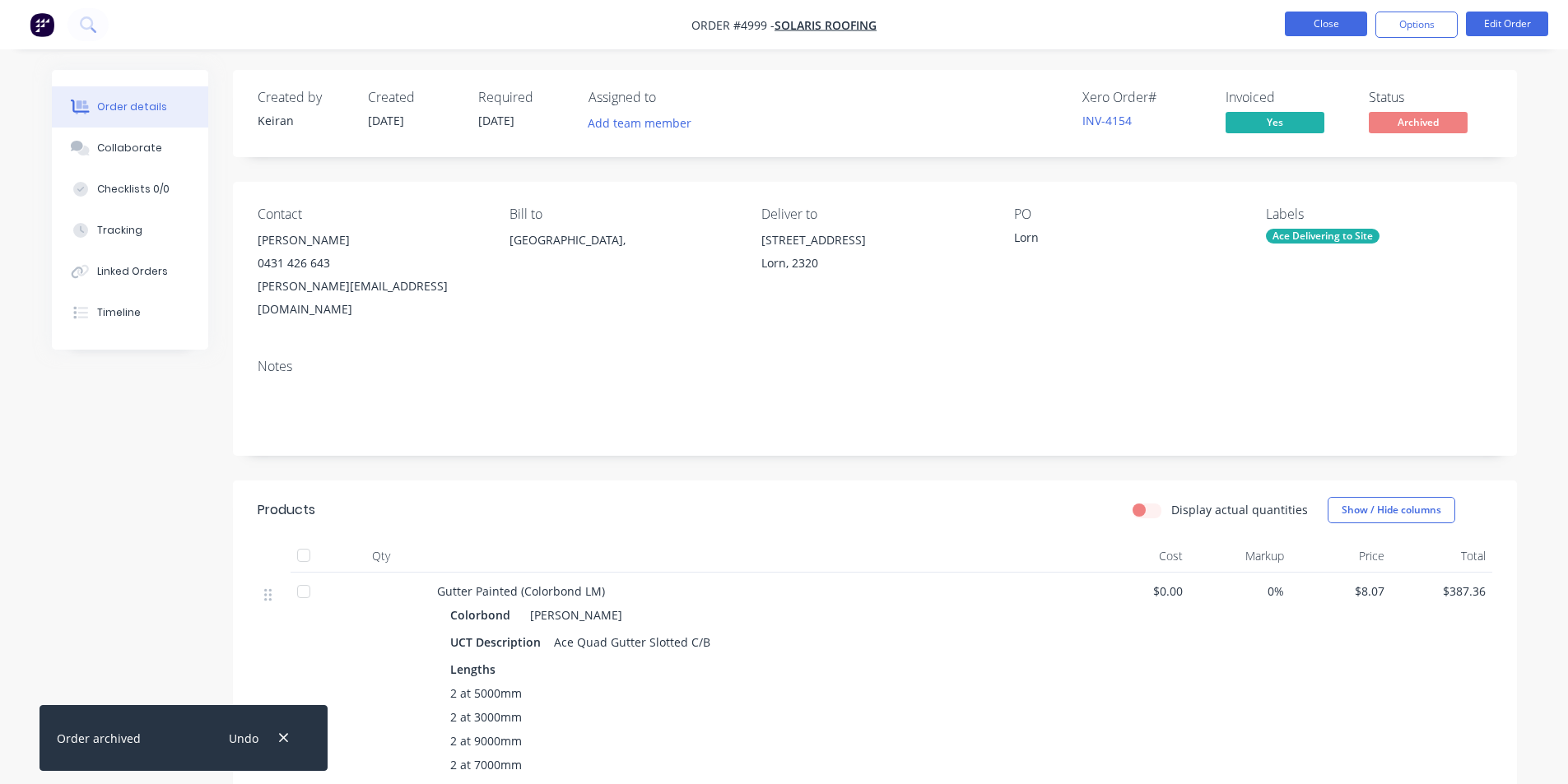
click at [1319, 23] on button "Close" at bounding box center [1326, 24] width 82 height 25
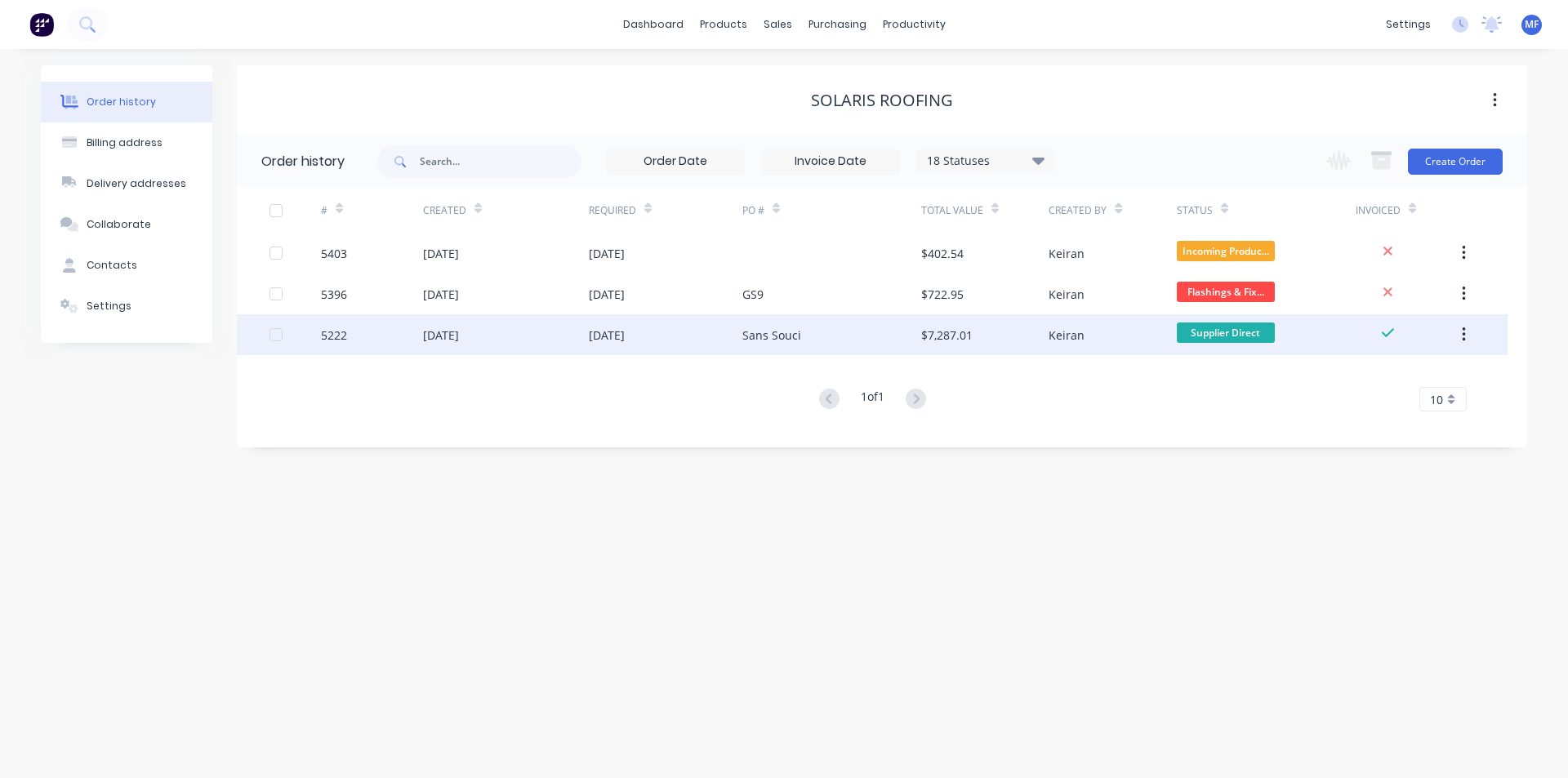
click at [969, 334] on div "$7,287.01" at bounding box center [947, 335] width 52 height 17
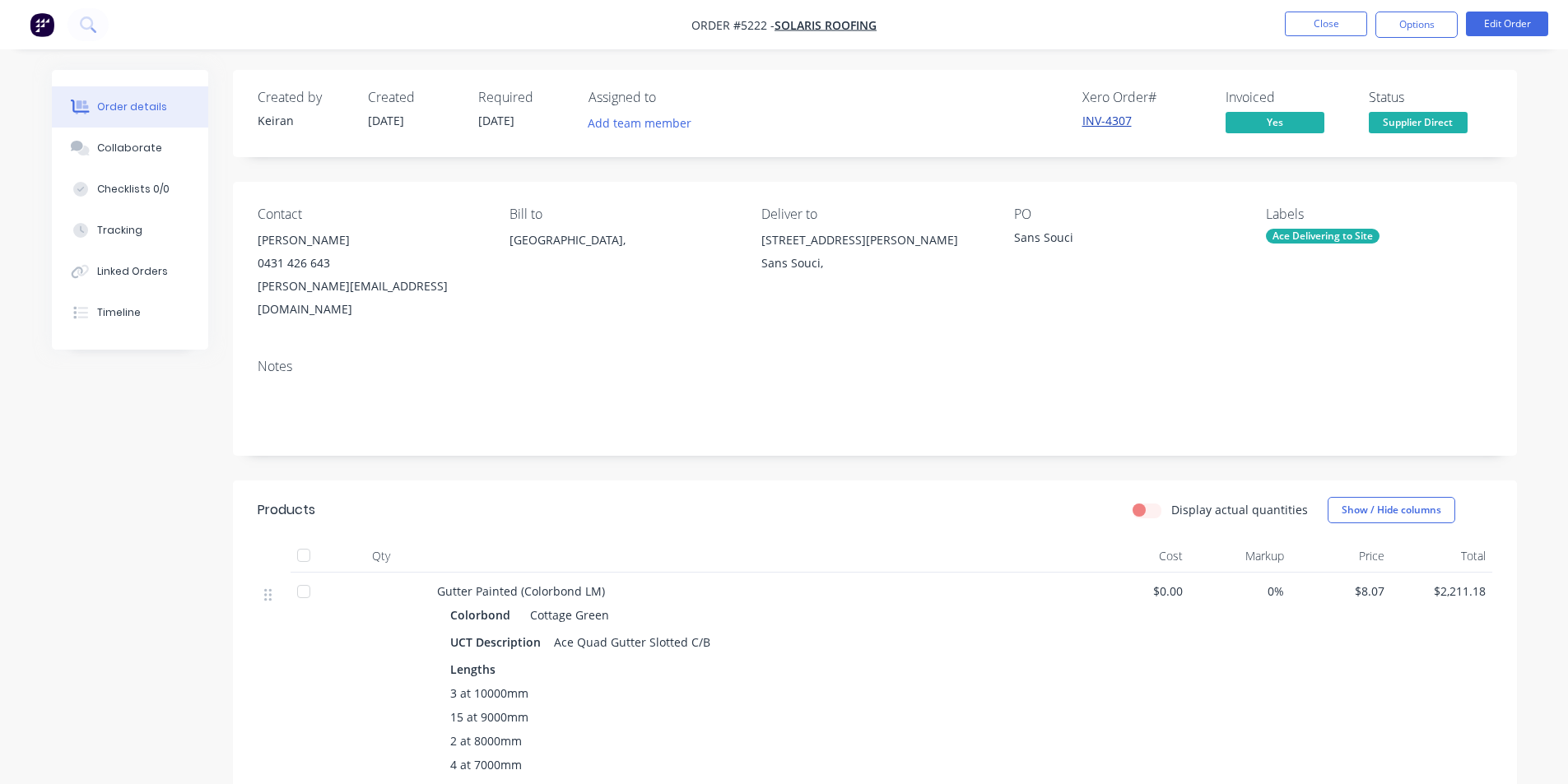
click at [1107, 117] on link "INV-4307" at bounding box center [1107, 120] width 49 height 16
click at [1413, 17] on button "Options" at bounding box center [1416, 25] width 82 height 26
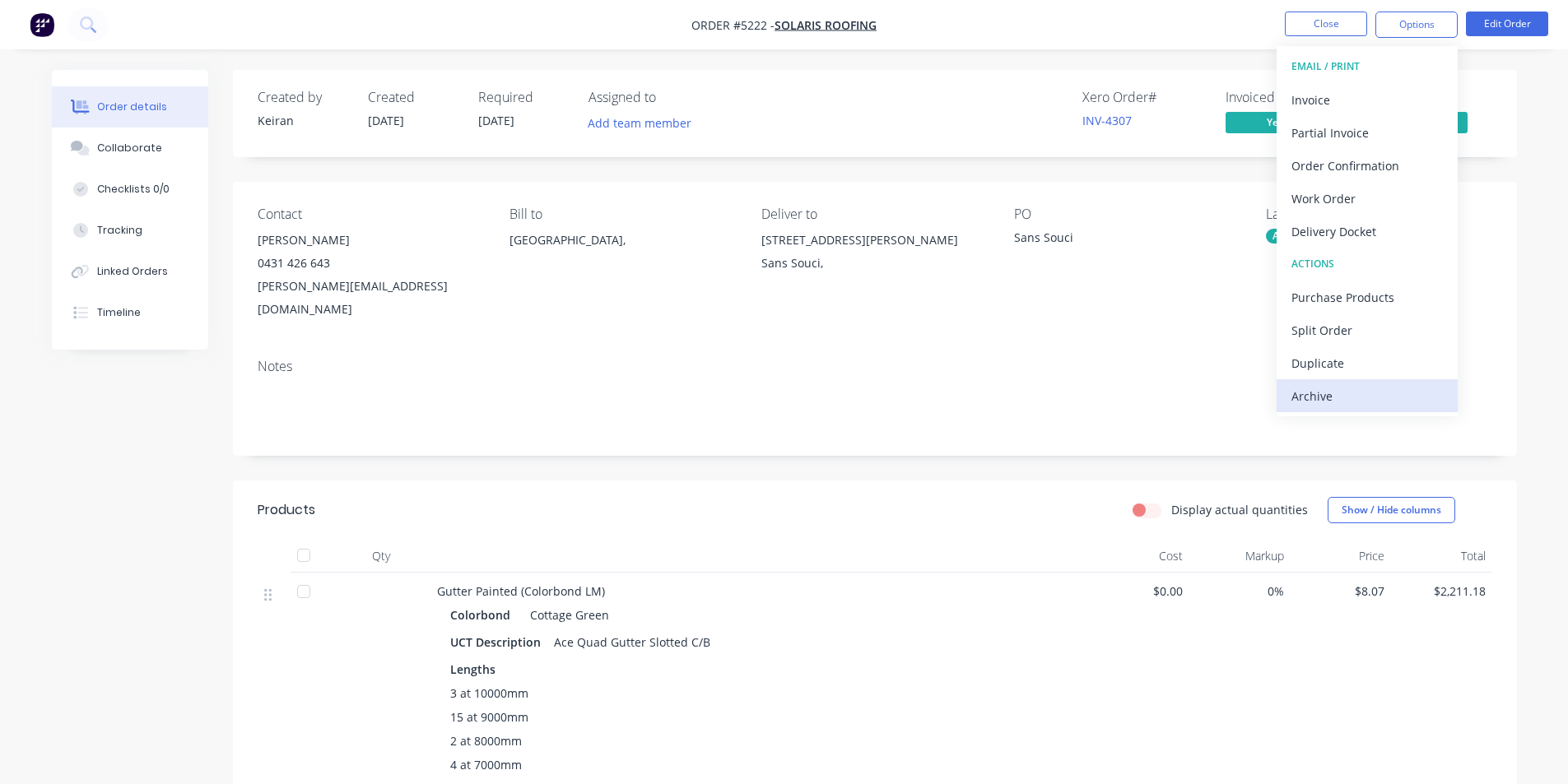
click at [1340, 392] on div "Archive" at bounding box center [1367, 397] width 152 height 24
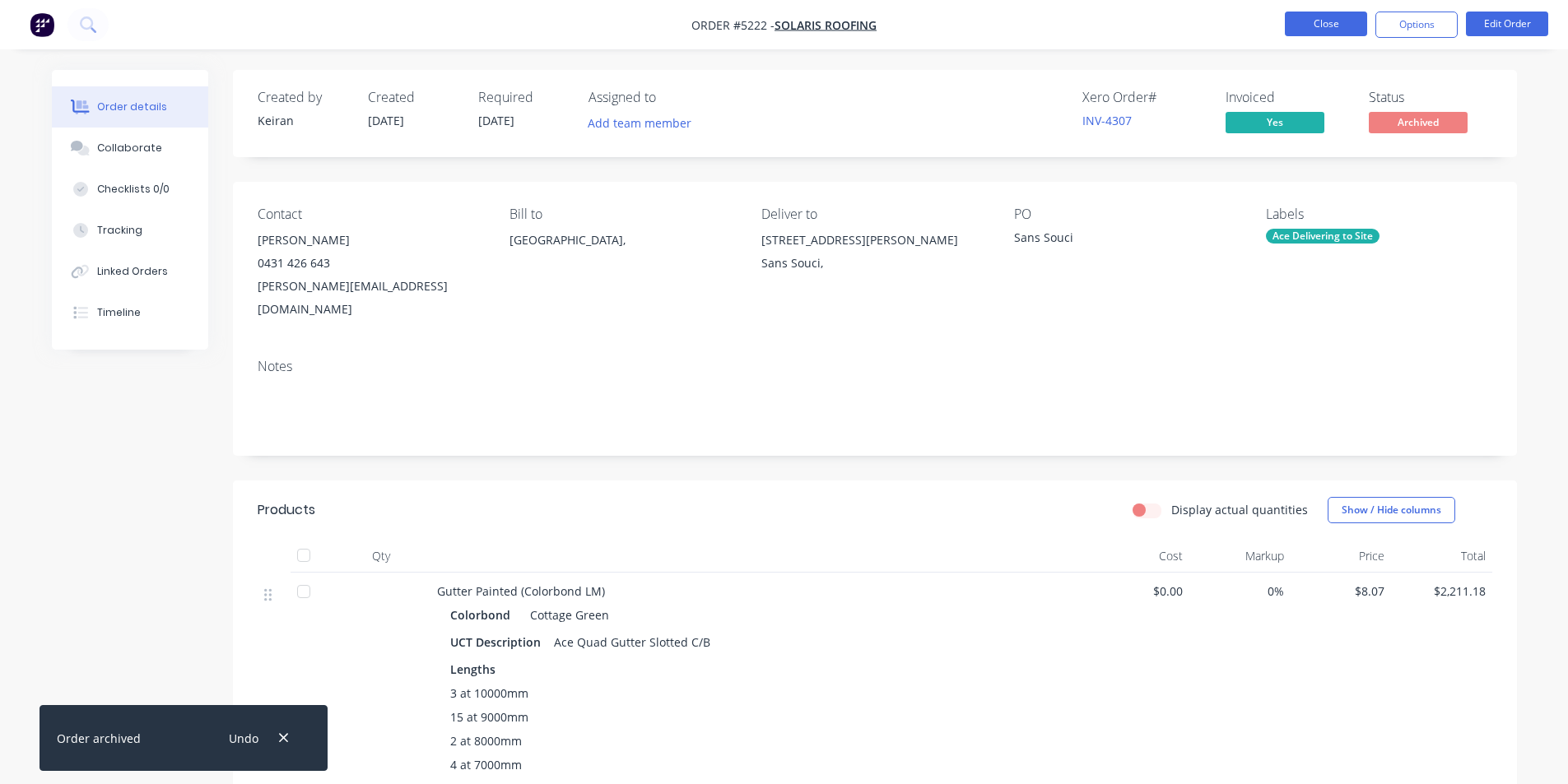
click at [1331, 25] on button "Close" at bounding box center [1326, 24] width 82 height 25
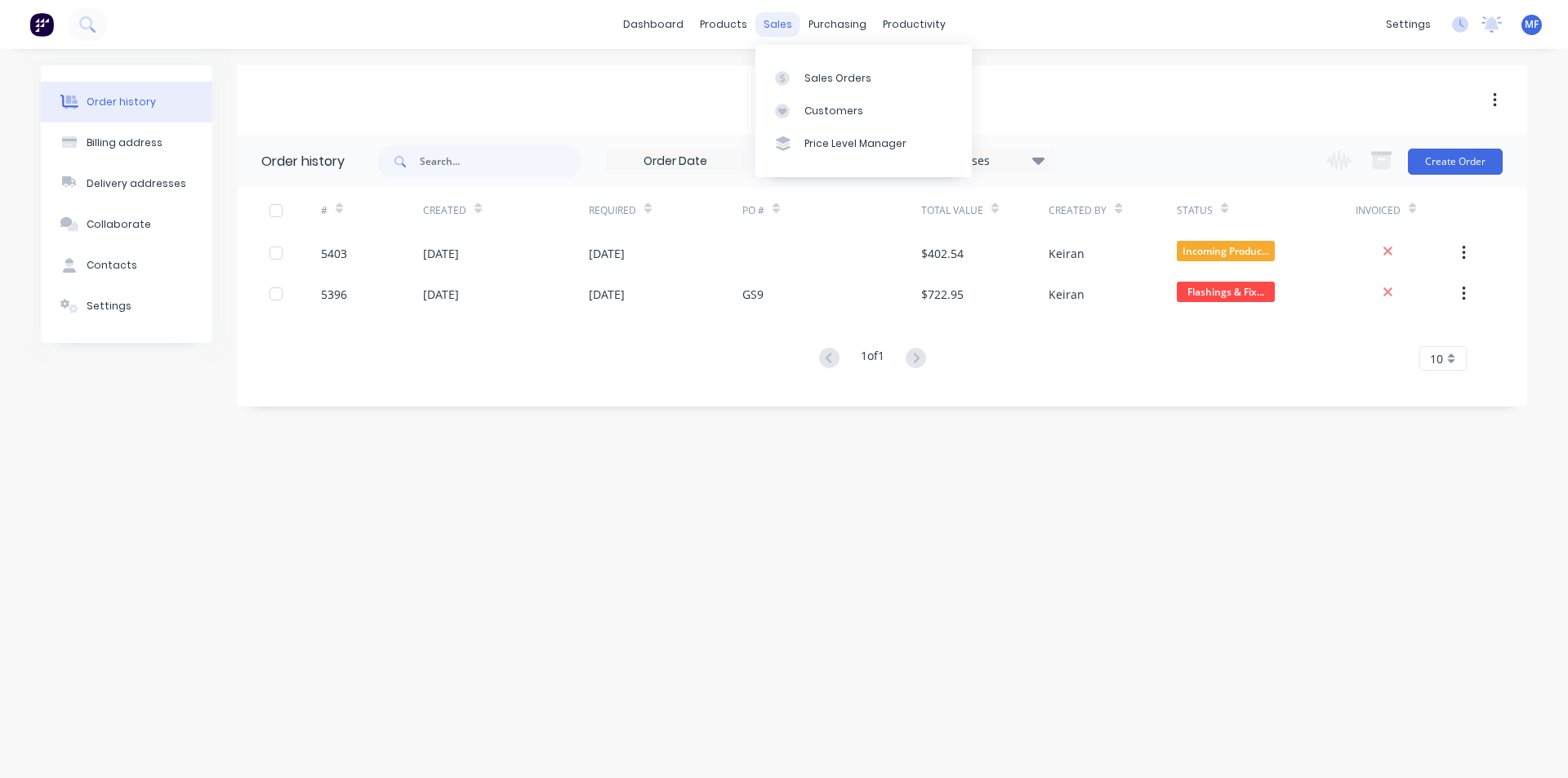
click at [771, 19] on div "sales" at bounding box center [778, 24] width 45 height 24
click at [857, 67] on link "Purchase Orders" at bounding box center [906, 78] width 217 height 33
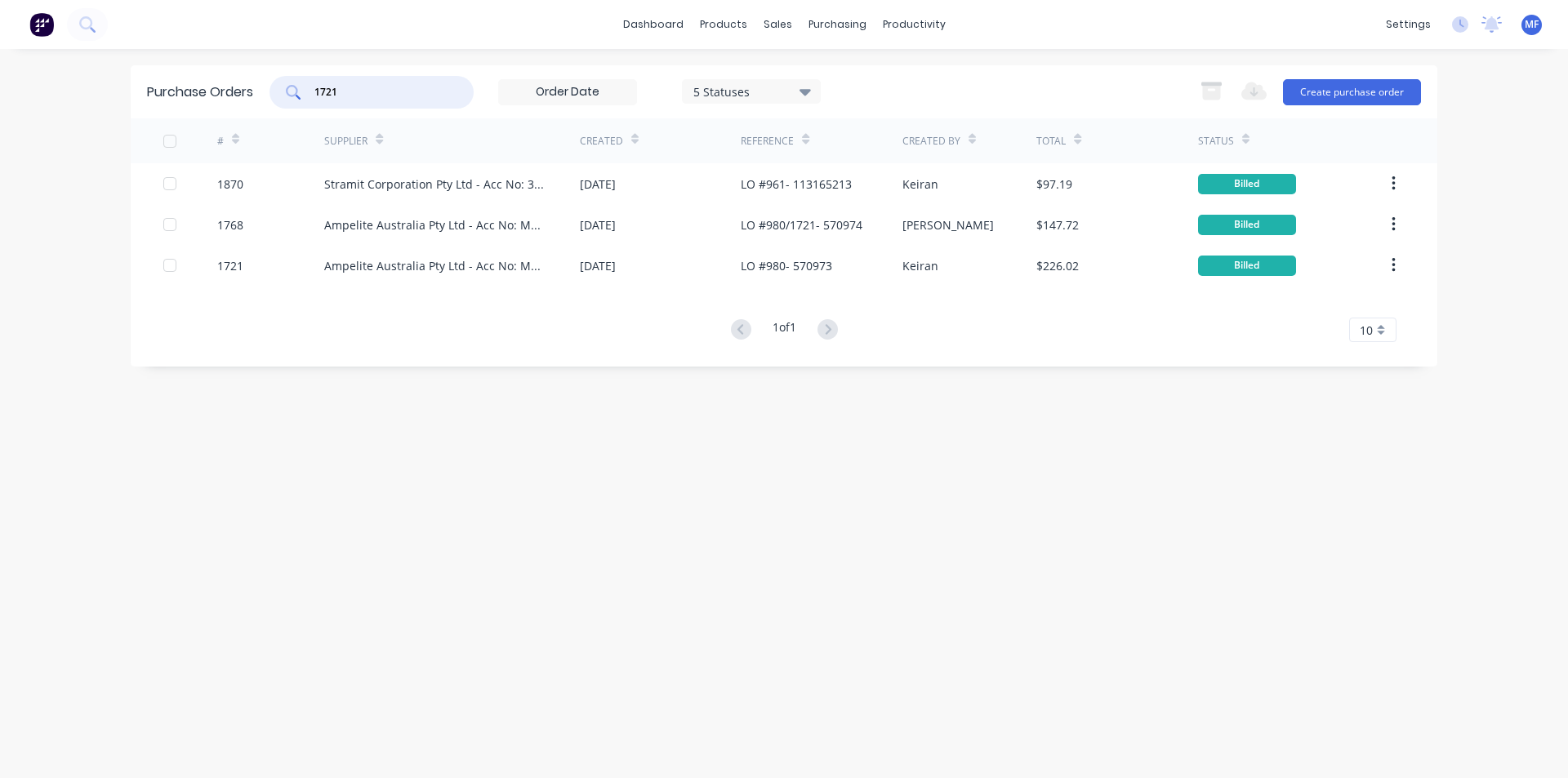
click at [399, 95] on input "1721" at bounding box center [381, 92] width 136 height 16
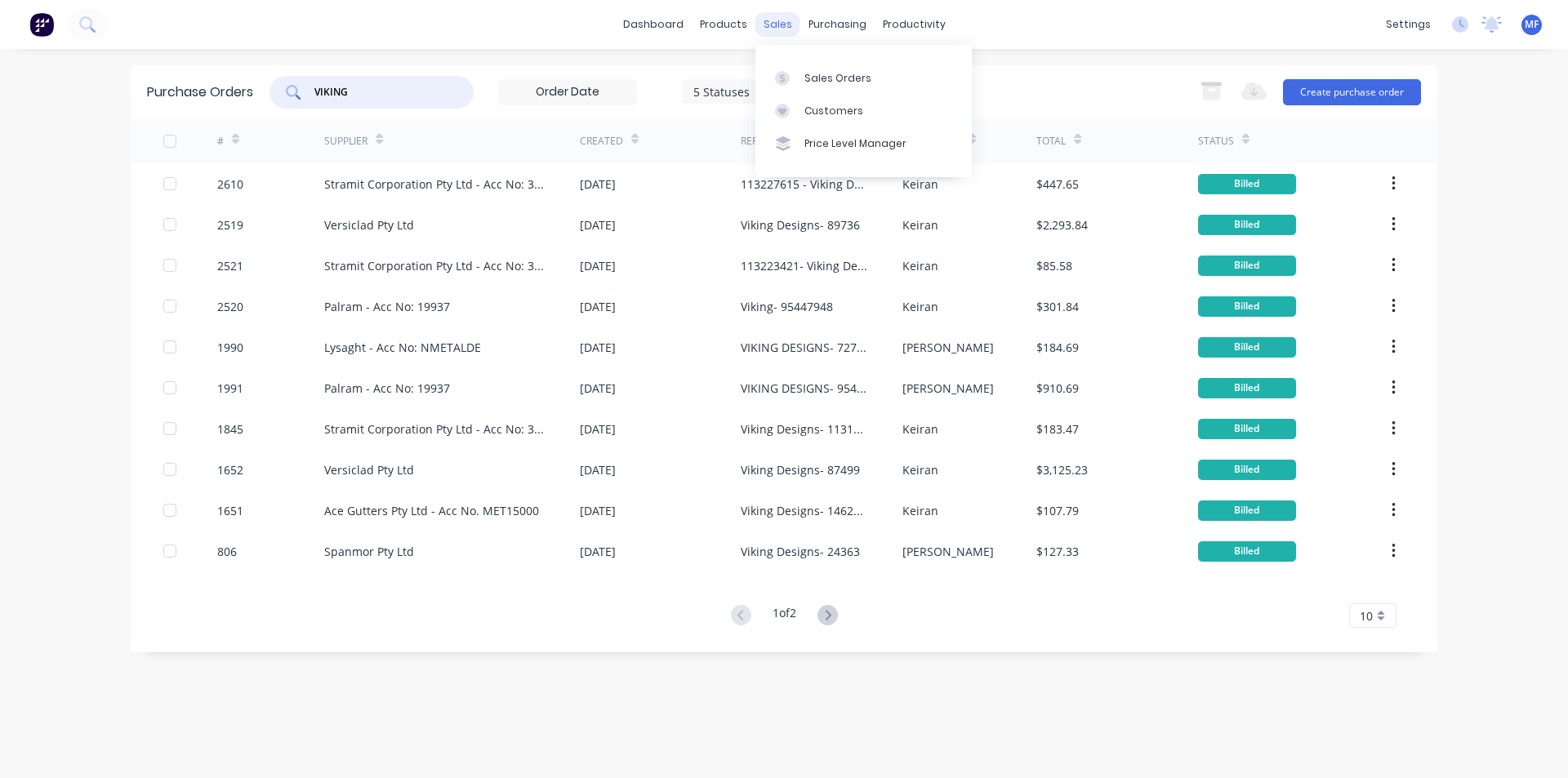
click at [780, 24] on div "sales" at bounding box center [778, 24] width 45 height 24
click at [836, 116] on div "Customers" at bounding box center [833, 111] width 59 height 15
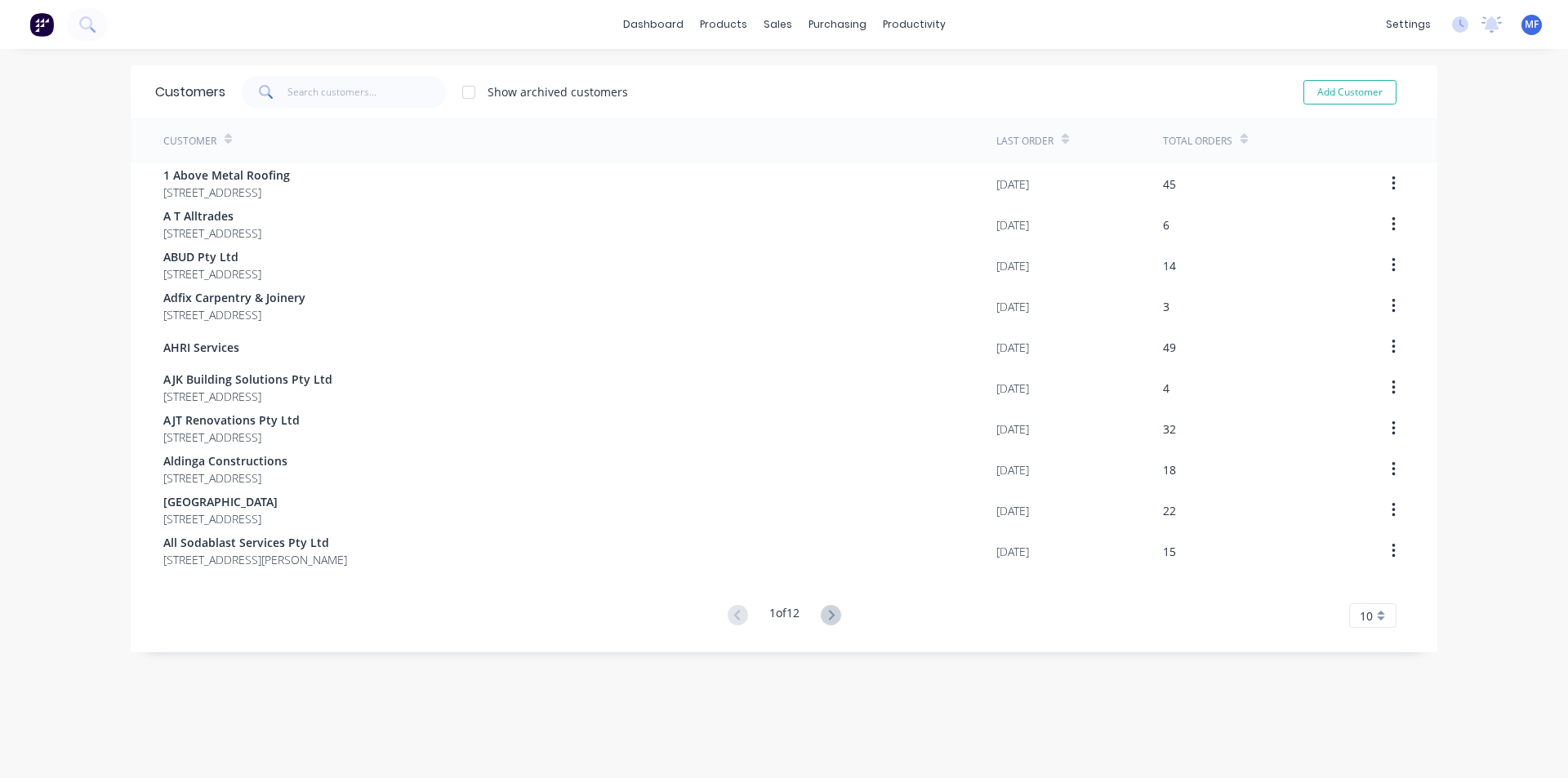
click at [1373, 615] on div "10" at bounding box center [1373, 616] width 47 height 24
click at [1369, 589] on div "35" at bounding box center [1373, 588] width 45 height 29
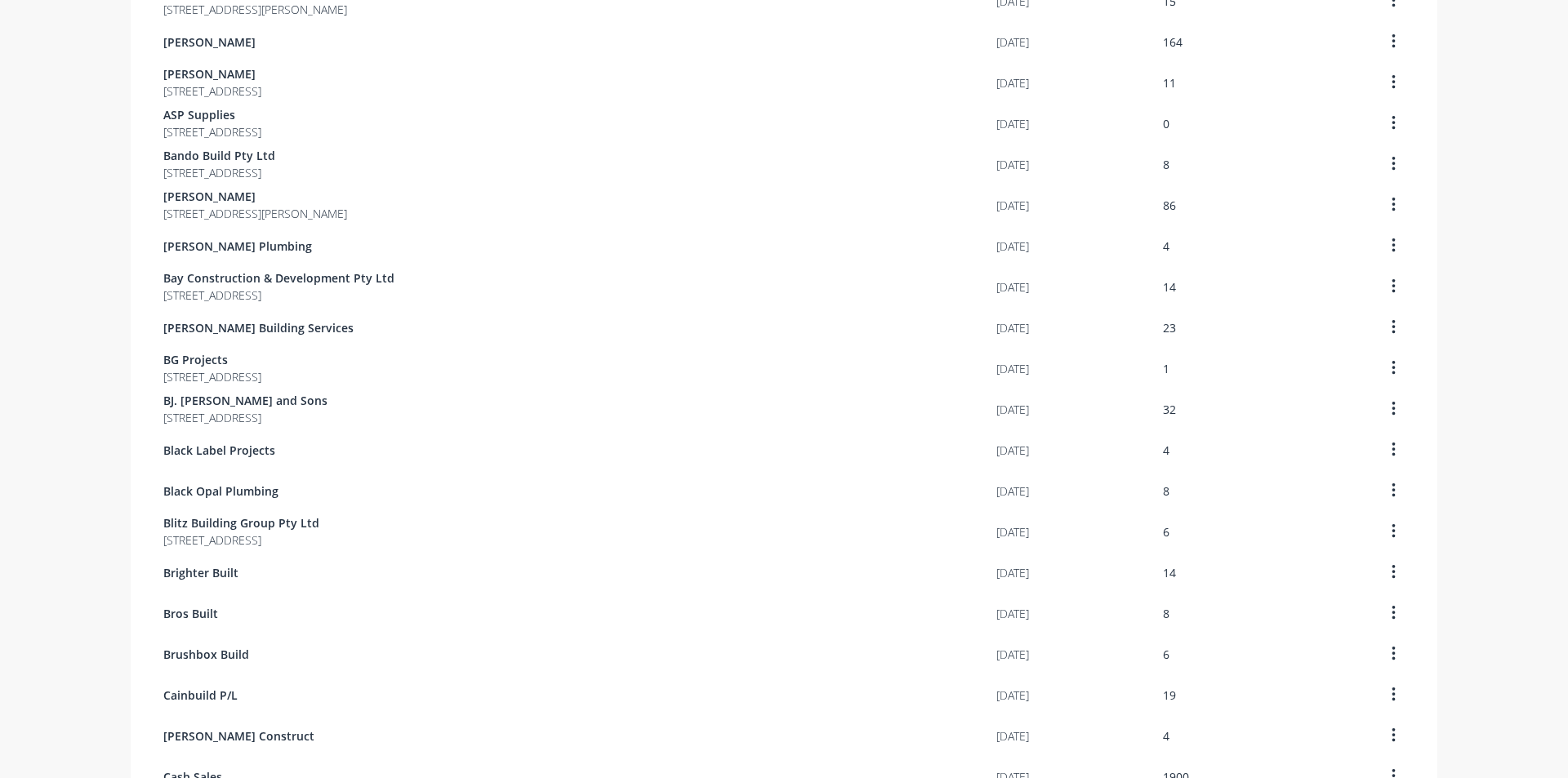
scroll to position [952, 0]
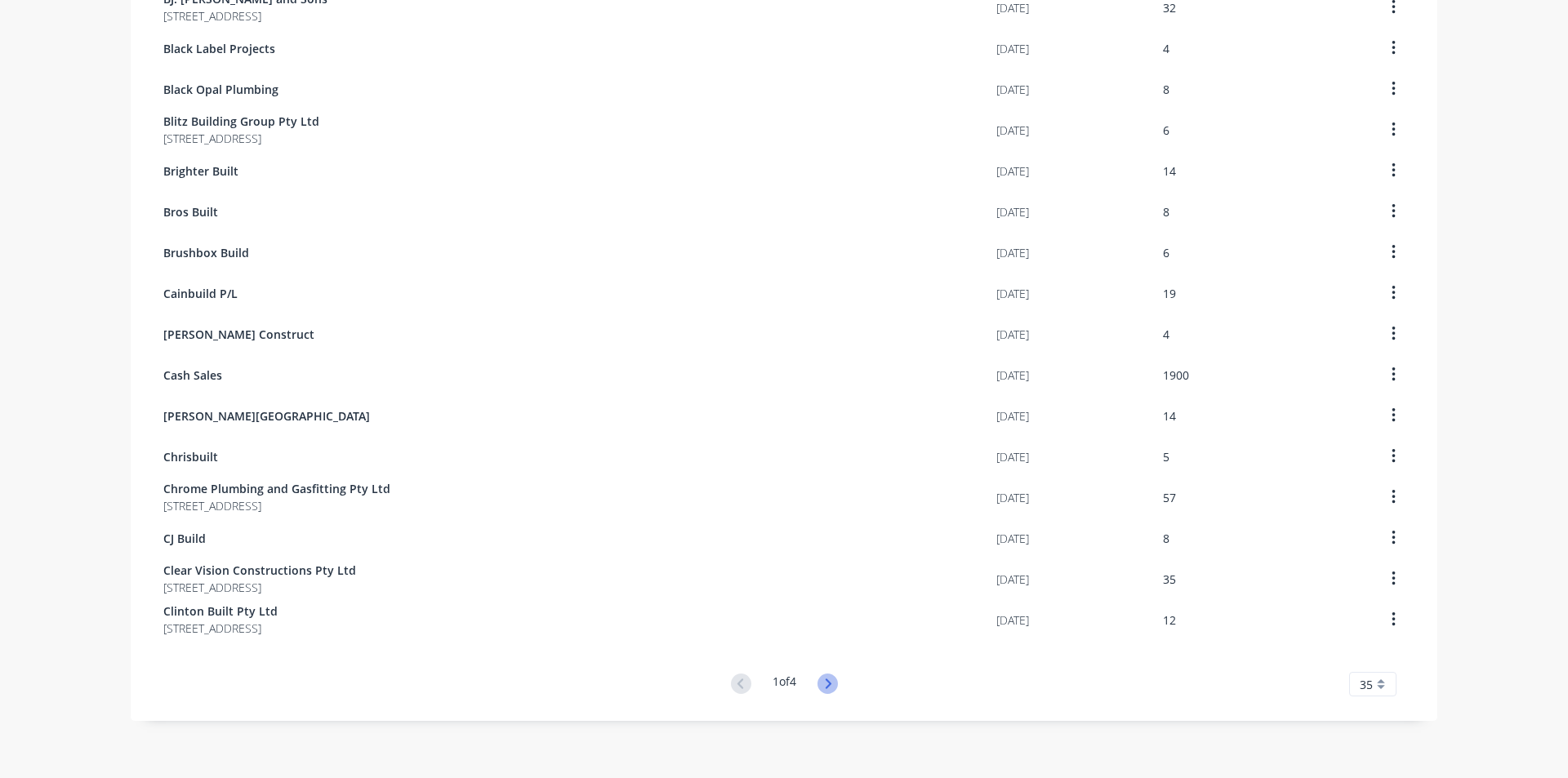
click at [825, 686] on icon at bounding box center [828, 684] width 5 height 10
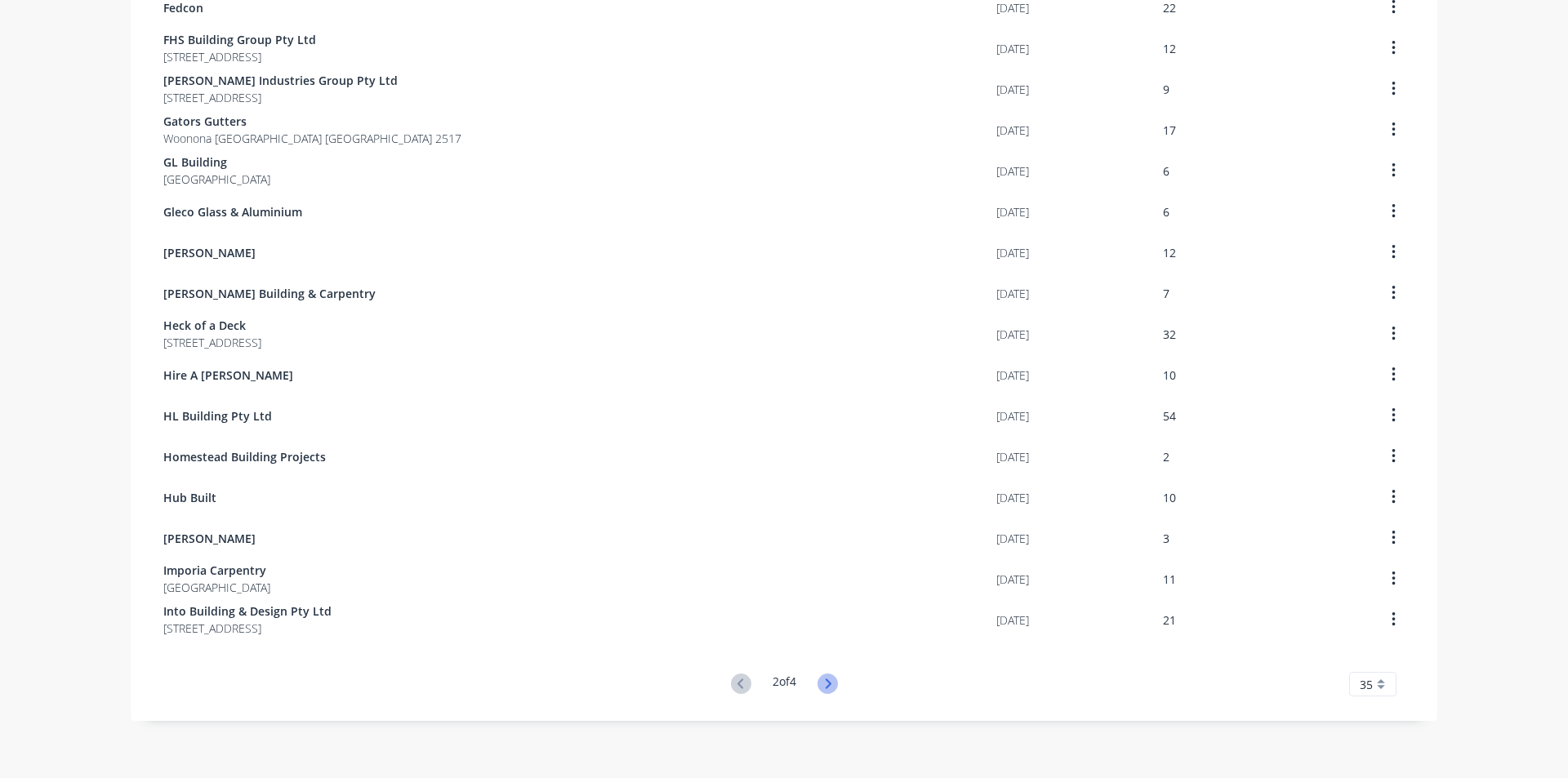
click at [821, 691] on icon at bounding box center [828, 684] width 21 height 21
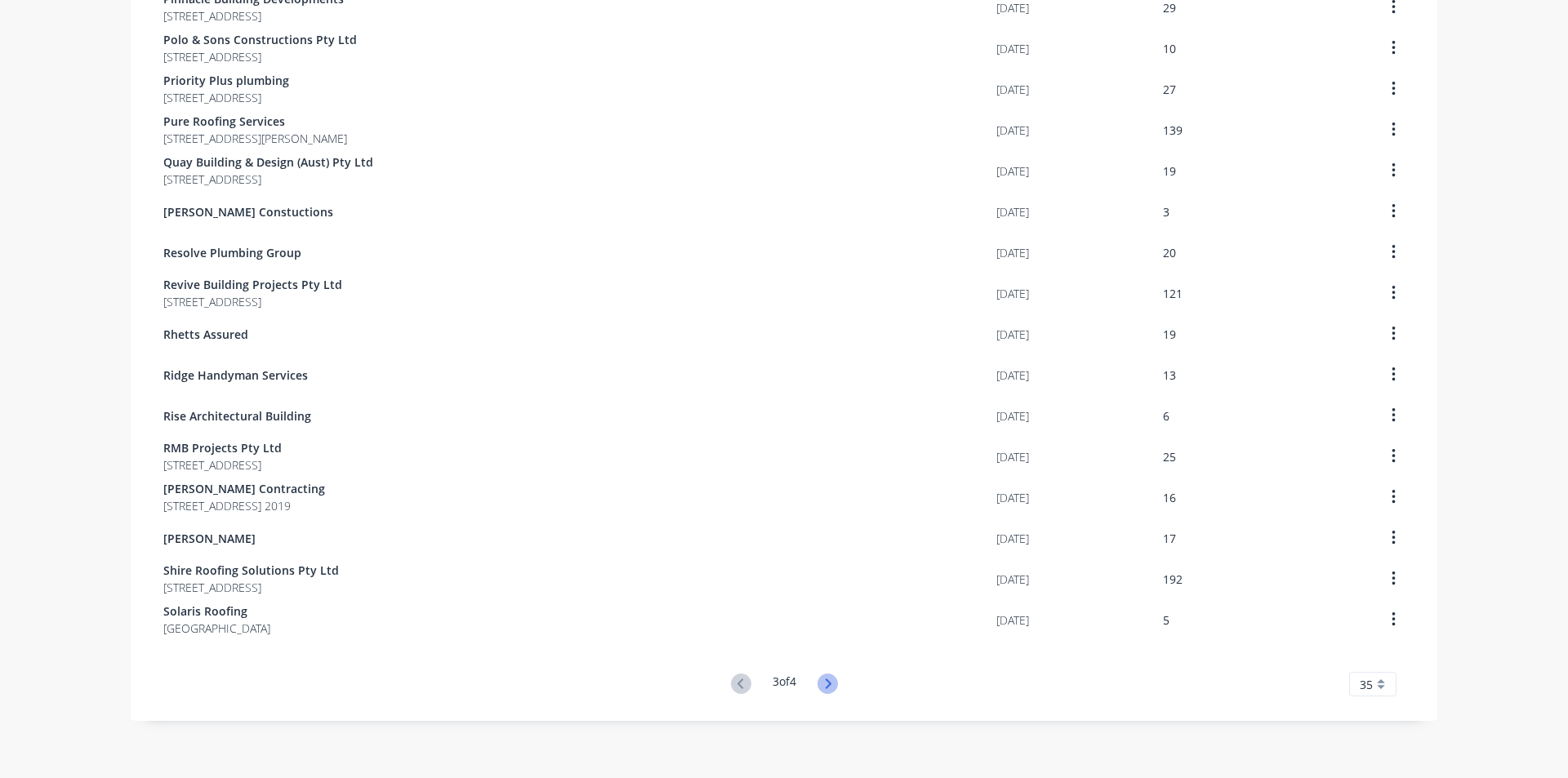
click at [819, 686] on icon at bounding box center [828, 684] width 21 height 21
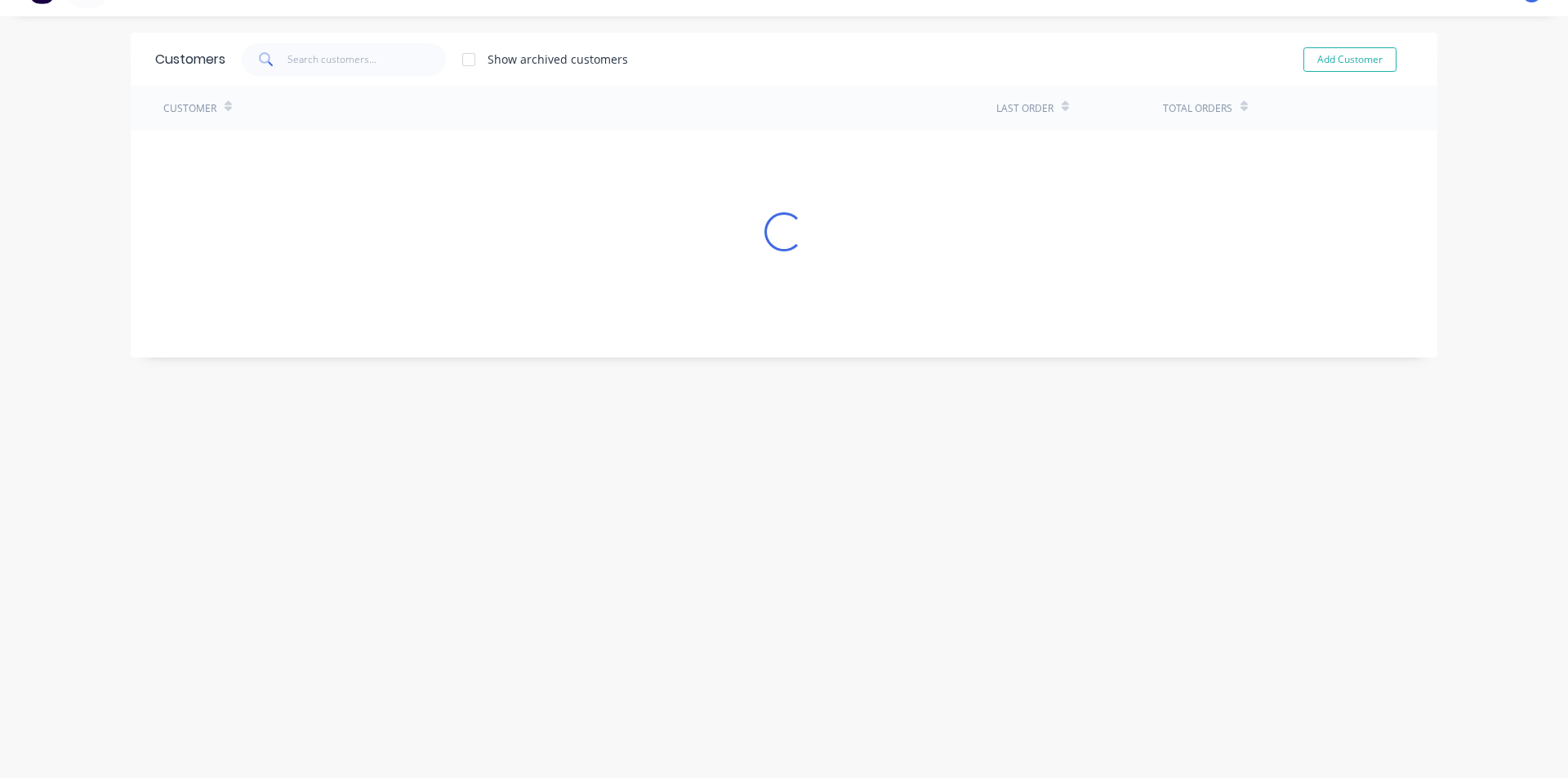
scroll to position [53, 0]
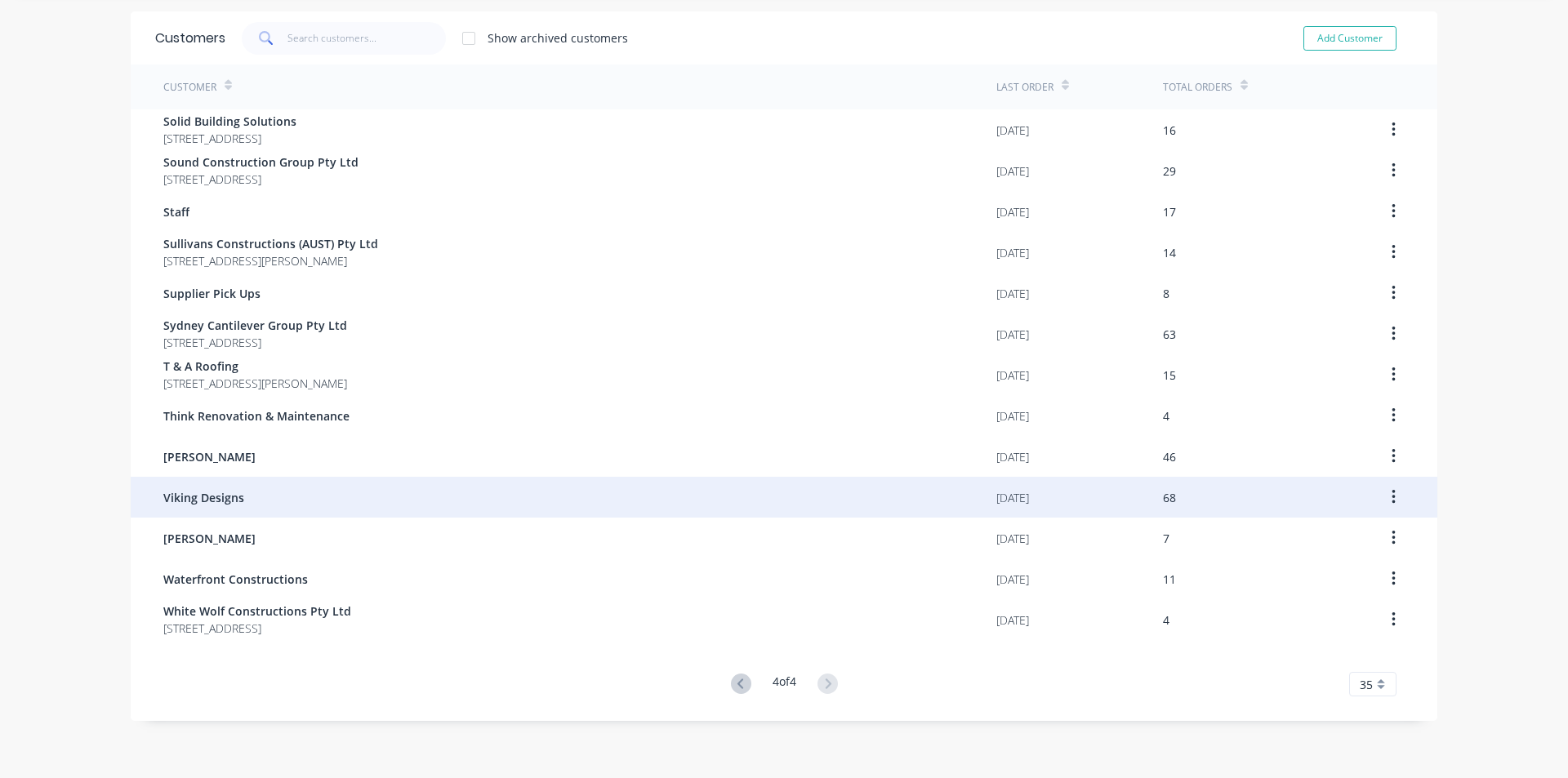
click at [178, 496] on span "Viking Designs" at bounding box center [203, 498] width 81 height 17
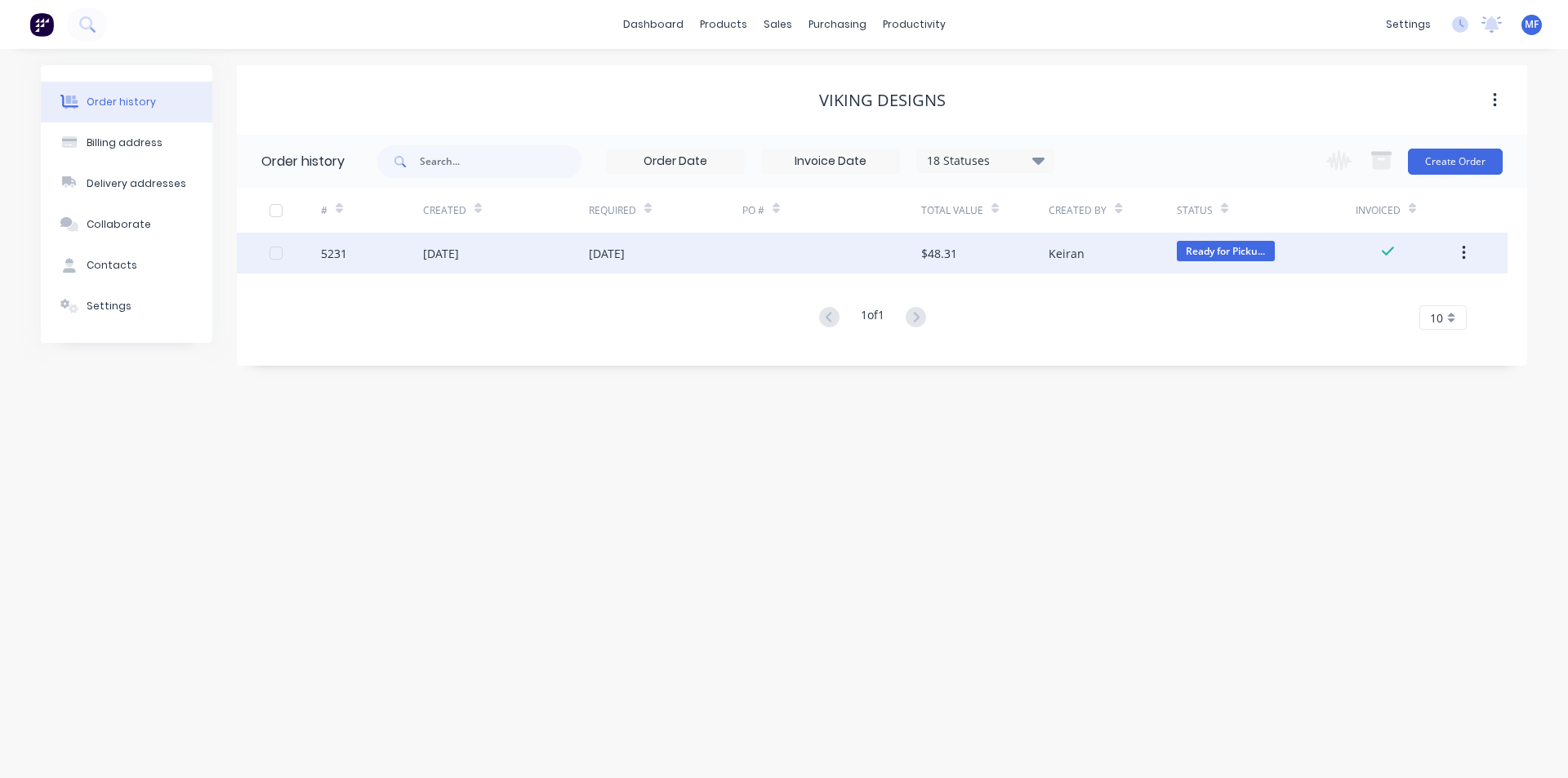
click at [625, 257] on div "[DATE]" at bounding box center [607, 253] width 36 height 17
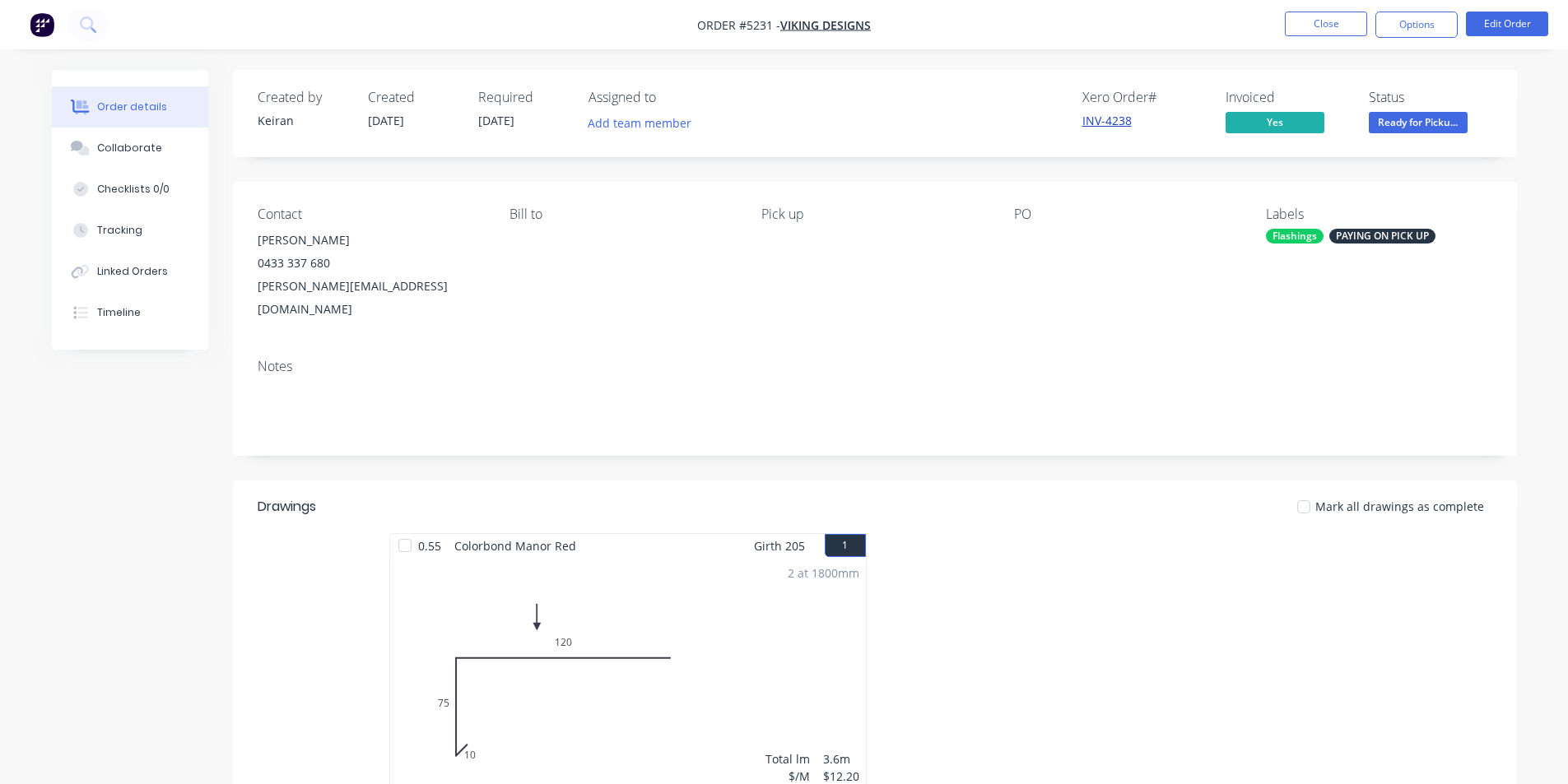
click at [1112, 115] on link "INV-4238" at bounding box center [1107, 120] width 49 height 16
click at [1340, 17] on button "Close" at bounding box center [1326, 24] width 82 height 25
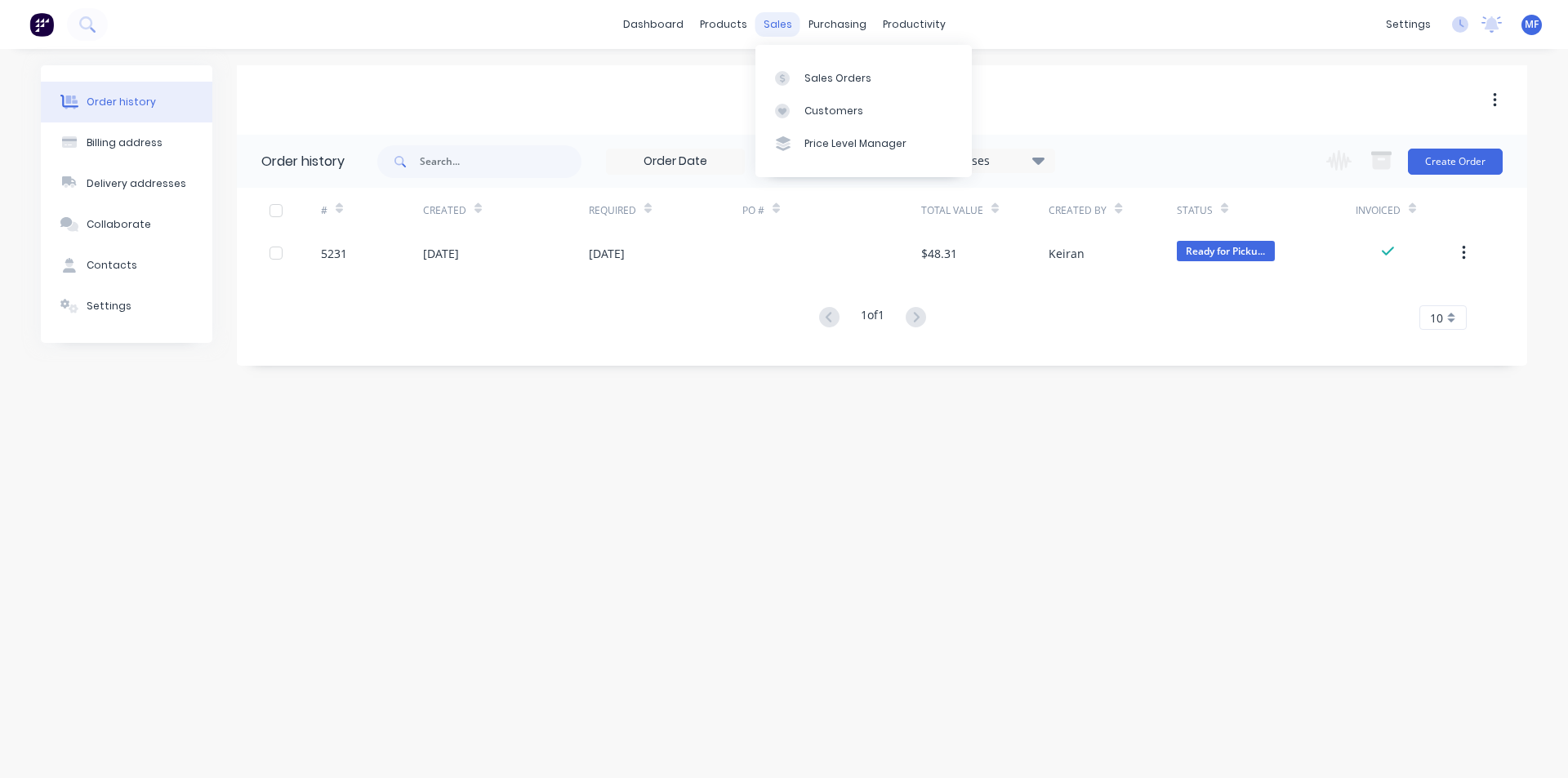
click at [777, 22] on div "sales" at bounding box center [778, 24] width 45 height 24
click at [813, 107] on div "Customers" at bounding box center [833, 111] width 59 height 15
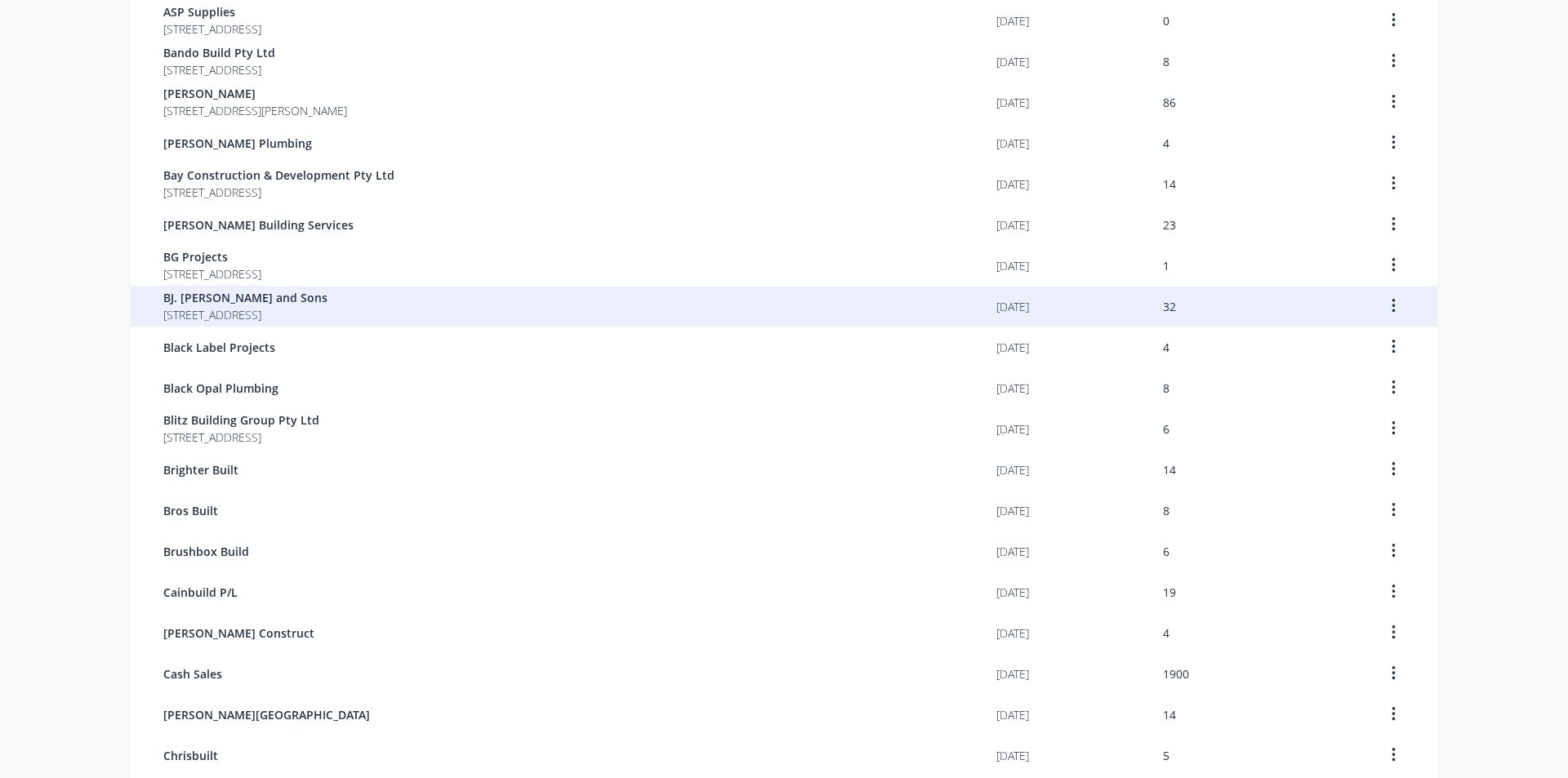
scroll to position [952, 0]
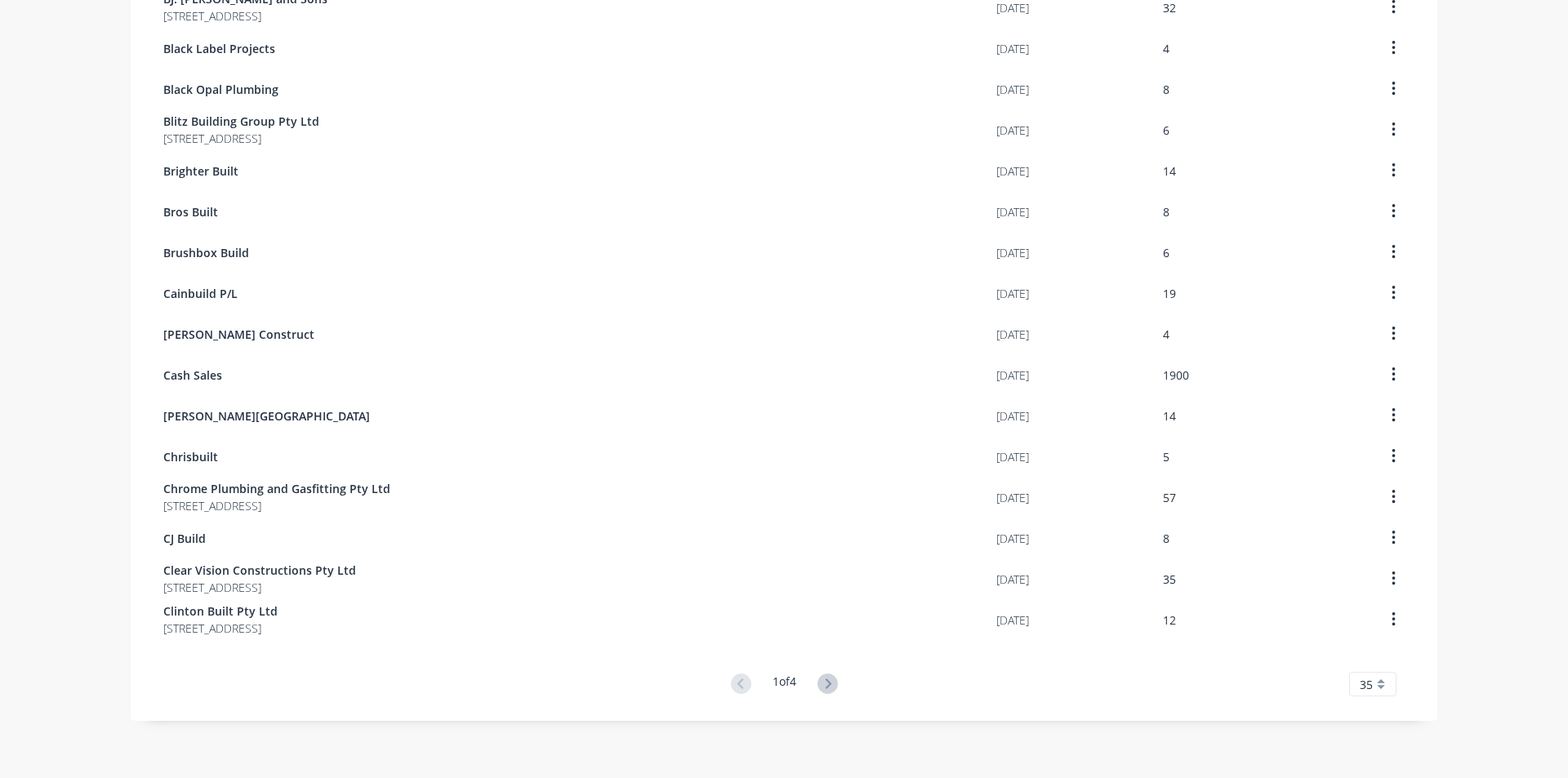
click at [827, 686] on icon at bounding box center [828, 684] width 21 height 21
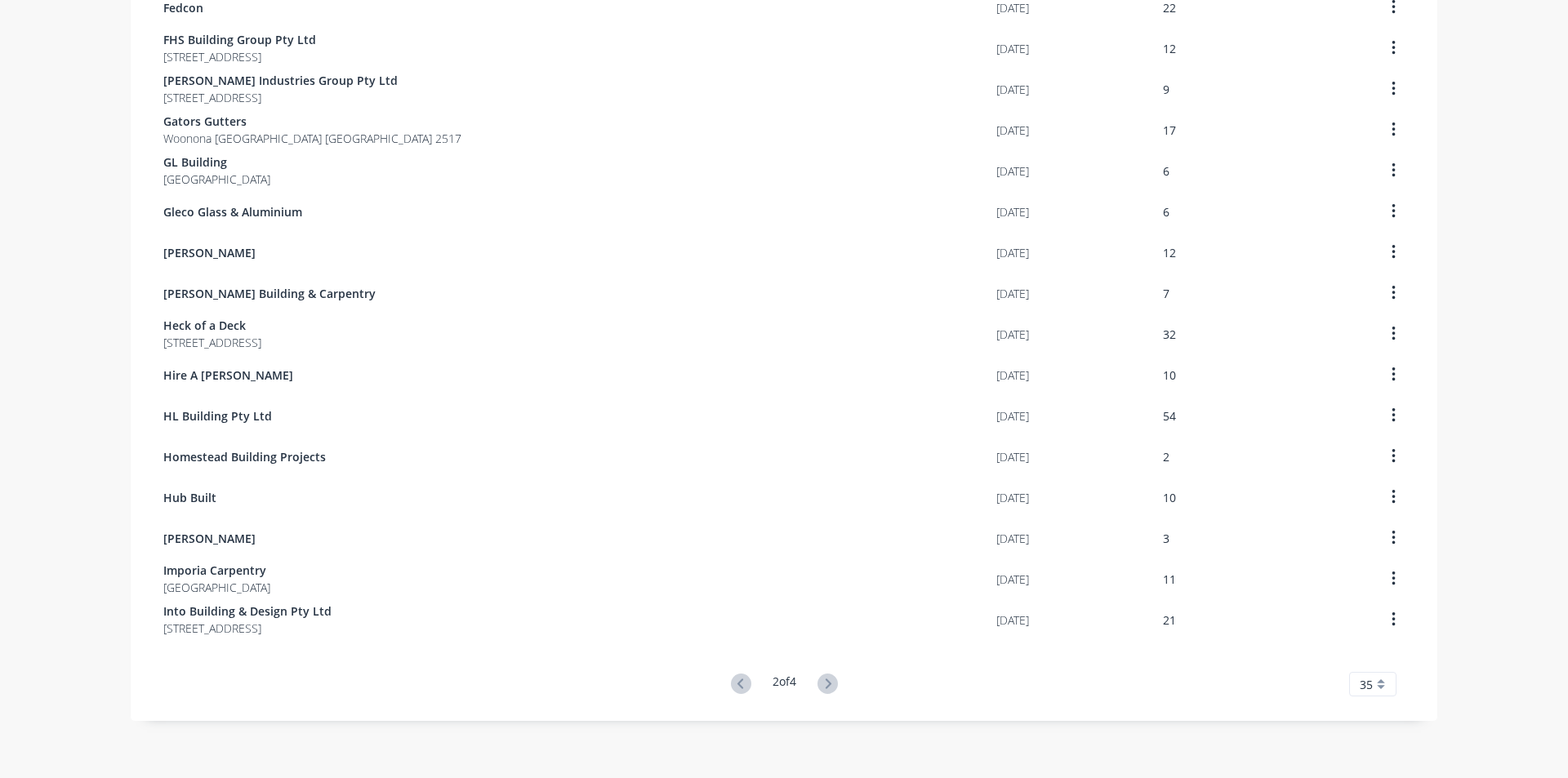
click at [827, 686] on icon at bounding box center [828, 684] width 21 height 21
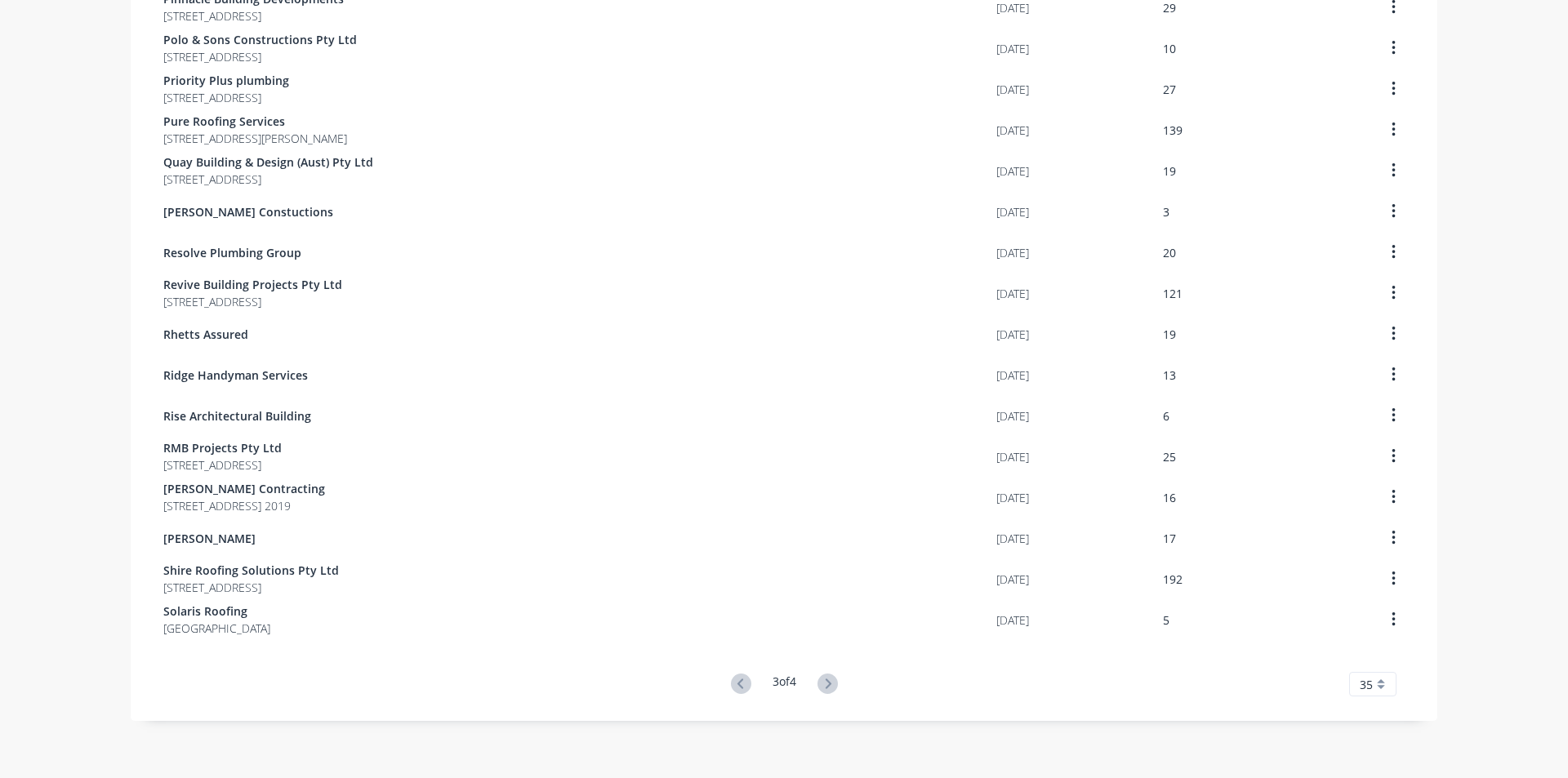
click at [827, 686] on icon at bounding box center [828, 684] width 21 height 21
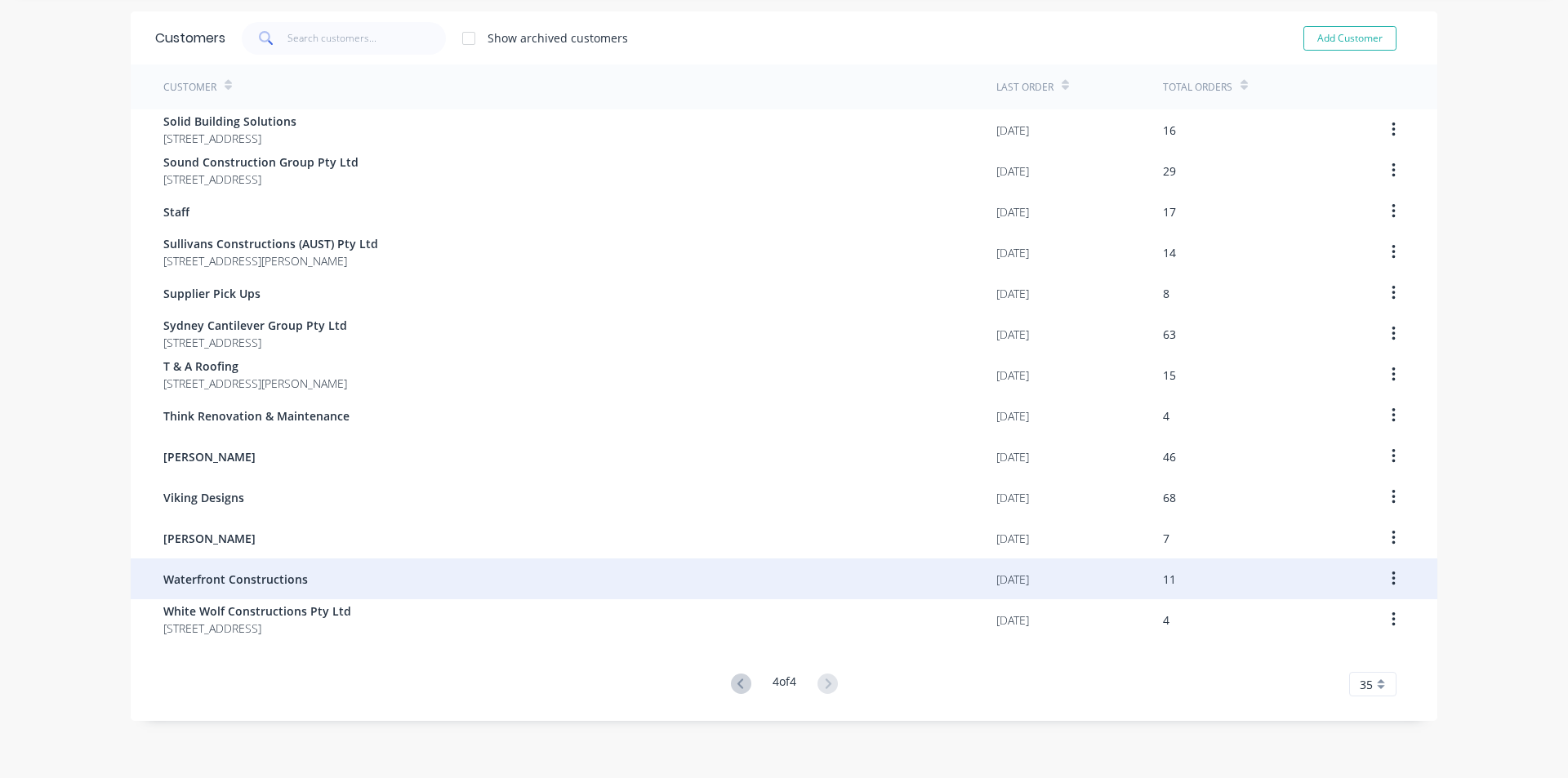
click at [398, 577] on div "Waterfront Constructions" at bounding box center [579, 579] width 833 height 41
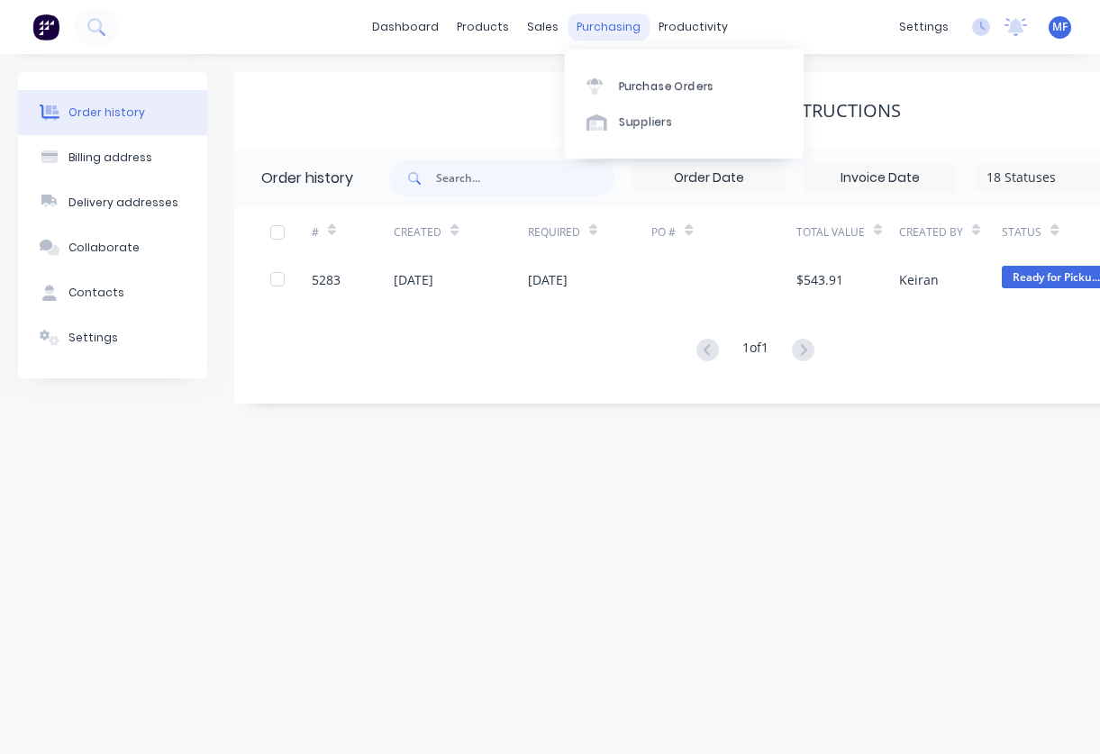
click at [607, 18] on div "purchasing" at bounding box center [608, 27] width 82 height 27
click at [655, 81] on div "Purchase Orders" at bounding box center [666, 86] width 95 height 16
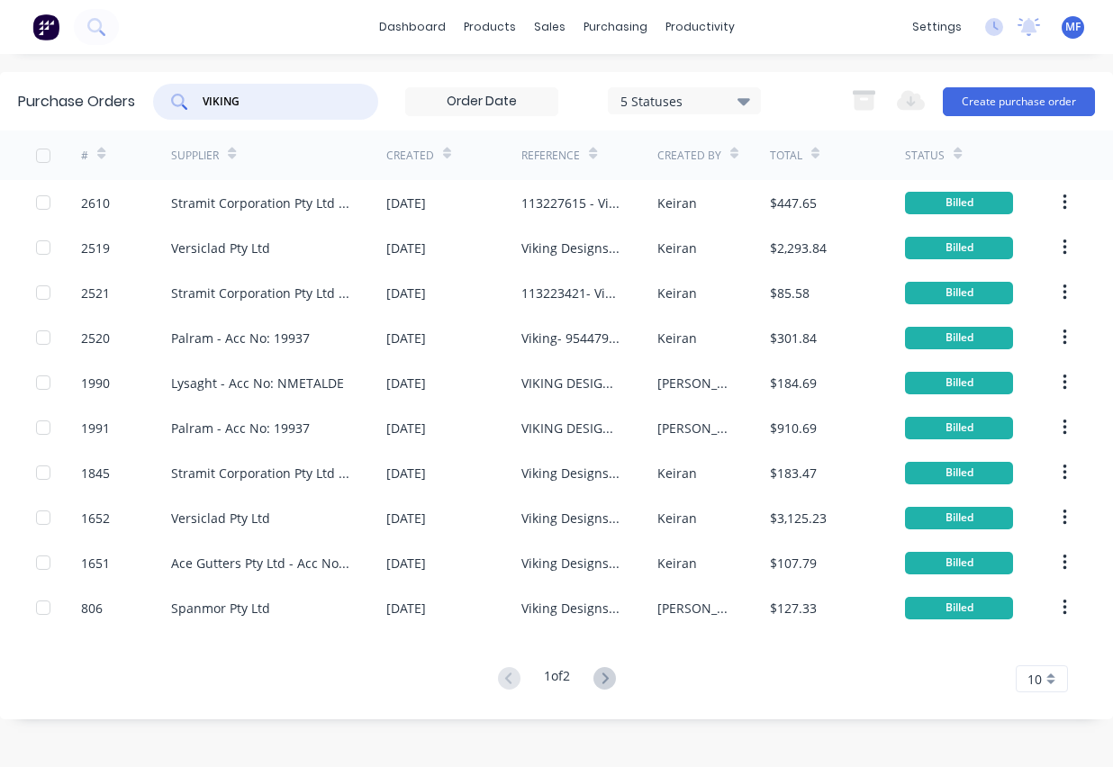
click at [268, 98] on input "VIKING" at bounding box center [276, 102] width 150 height 18
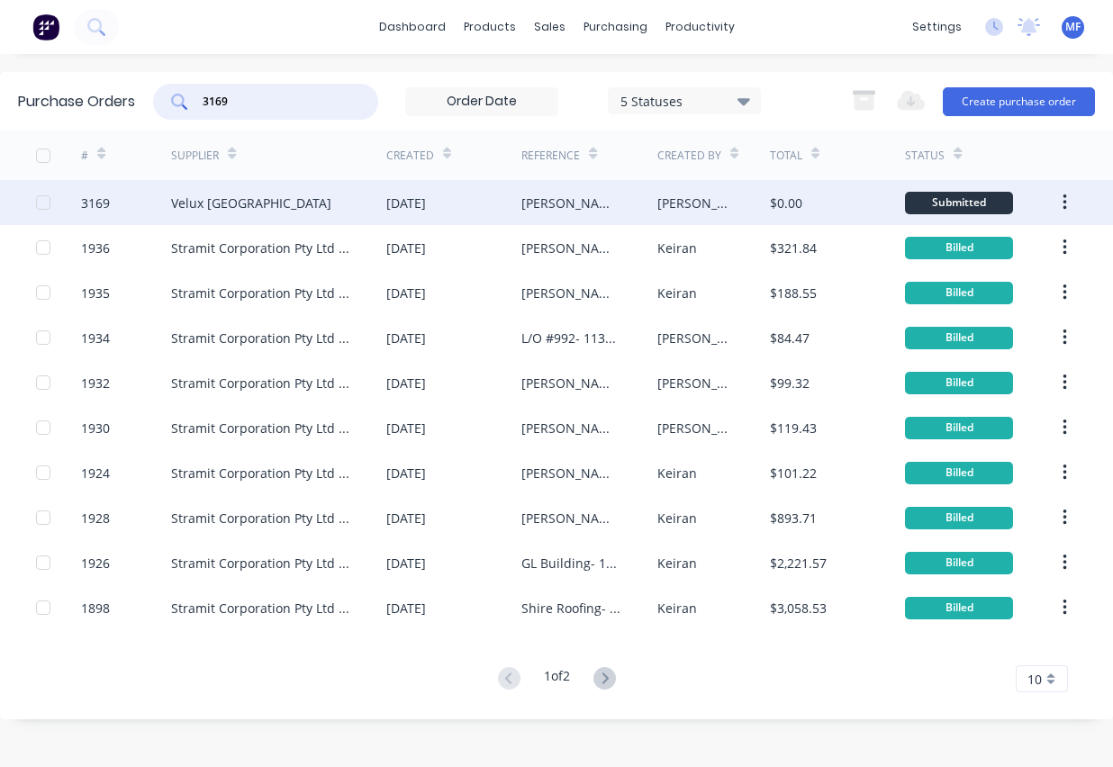
click at [250, 199] on div "Velux [GEOGRAPHIC_DATA]" at bounding box center [251, 203] width 160 height 19
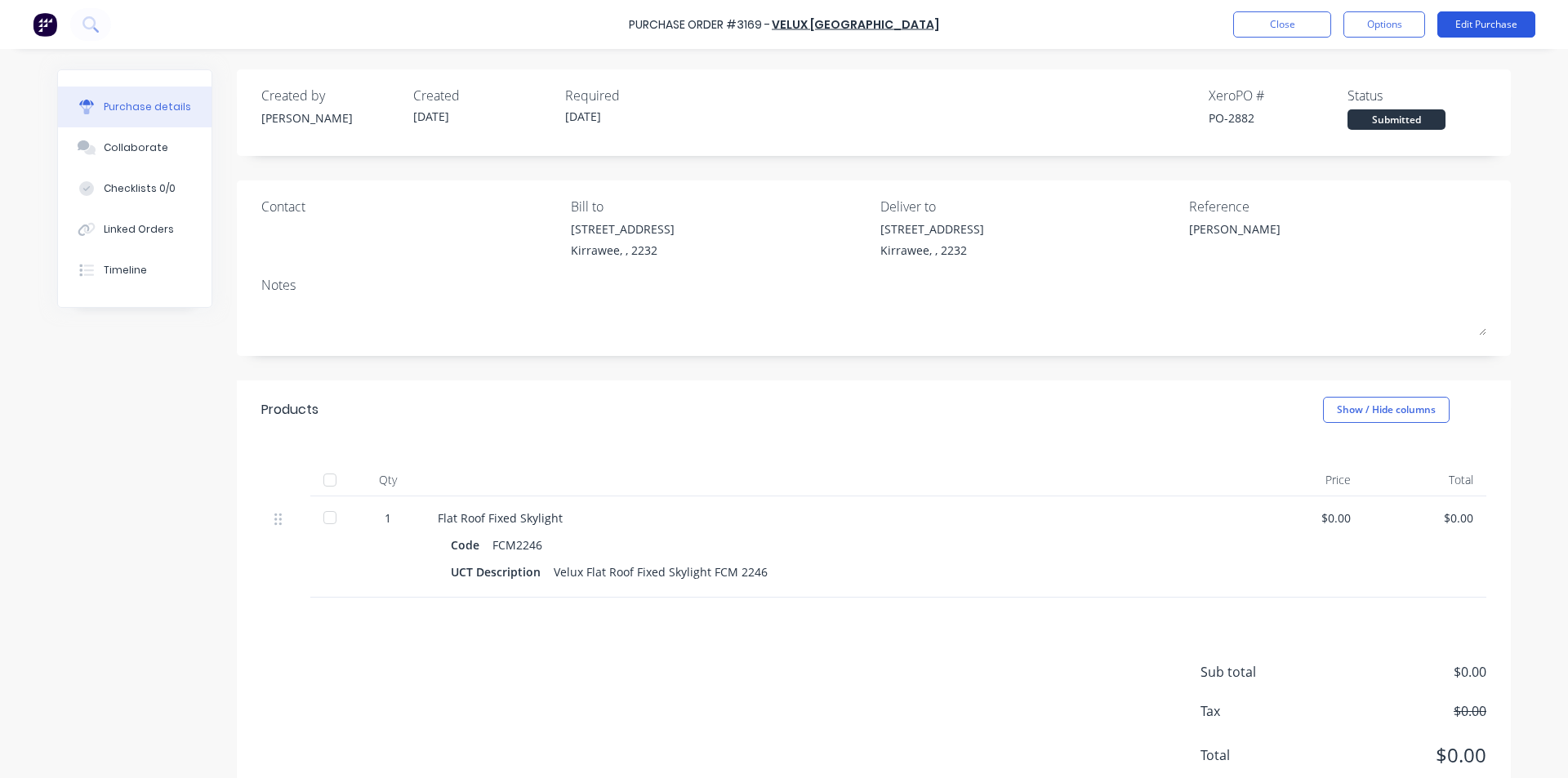
click at [1469, 26] on button "Edit Purchase" at bounding box center [1486, 24] width 98 height 26
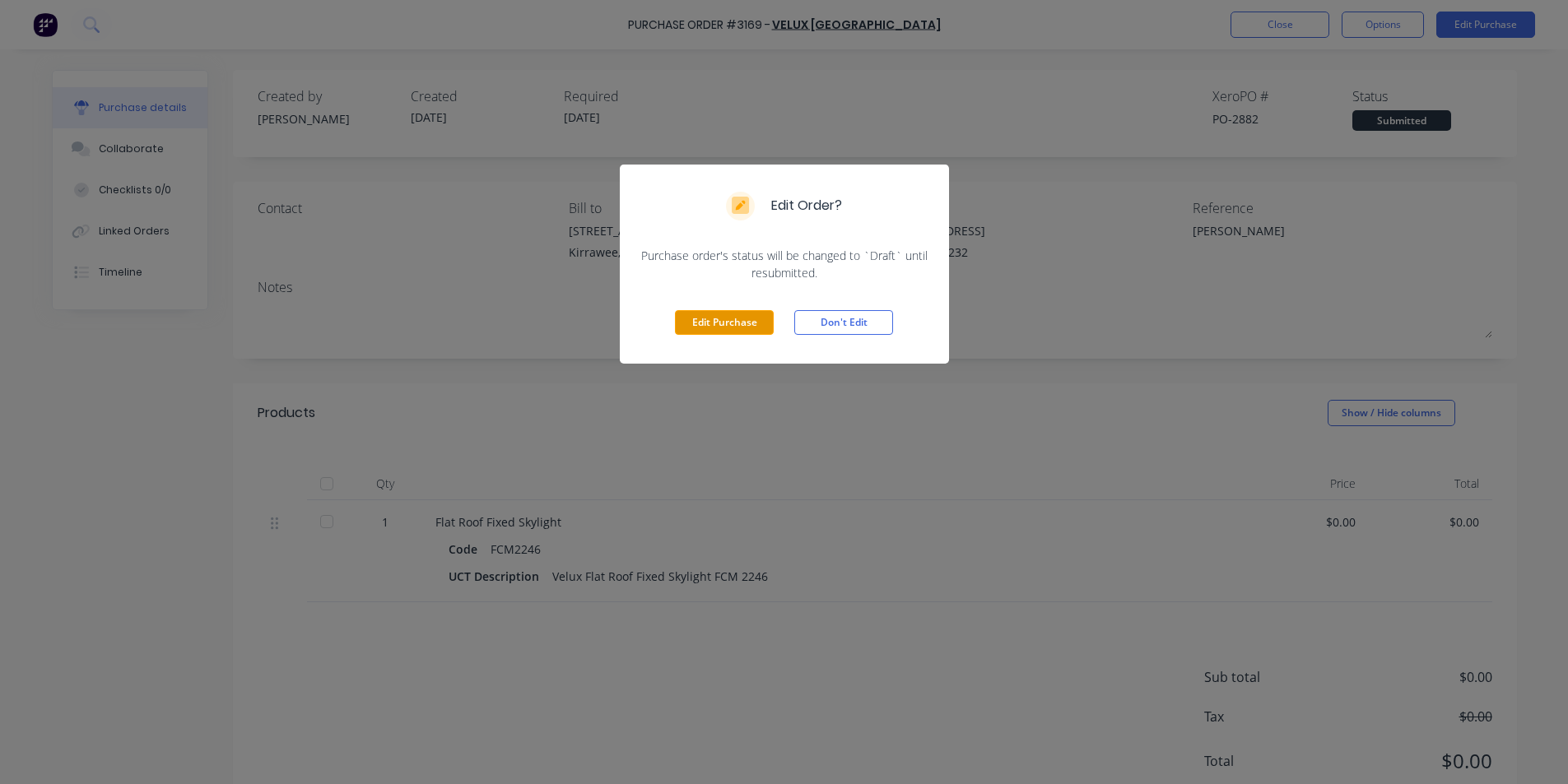
click at [729, 326] on button "Edit Purchase" at bounding box center [725, 323] width 99 height 25
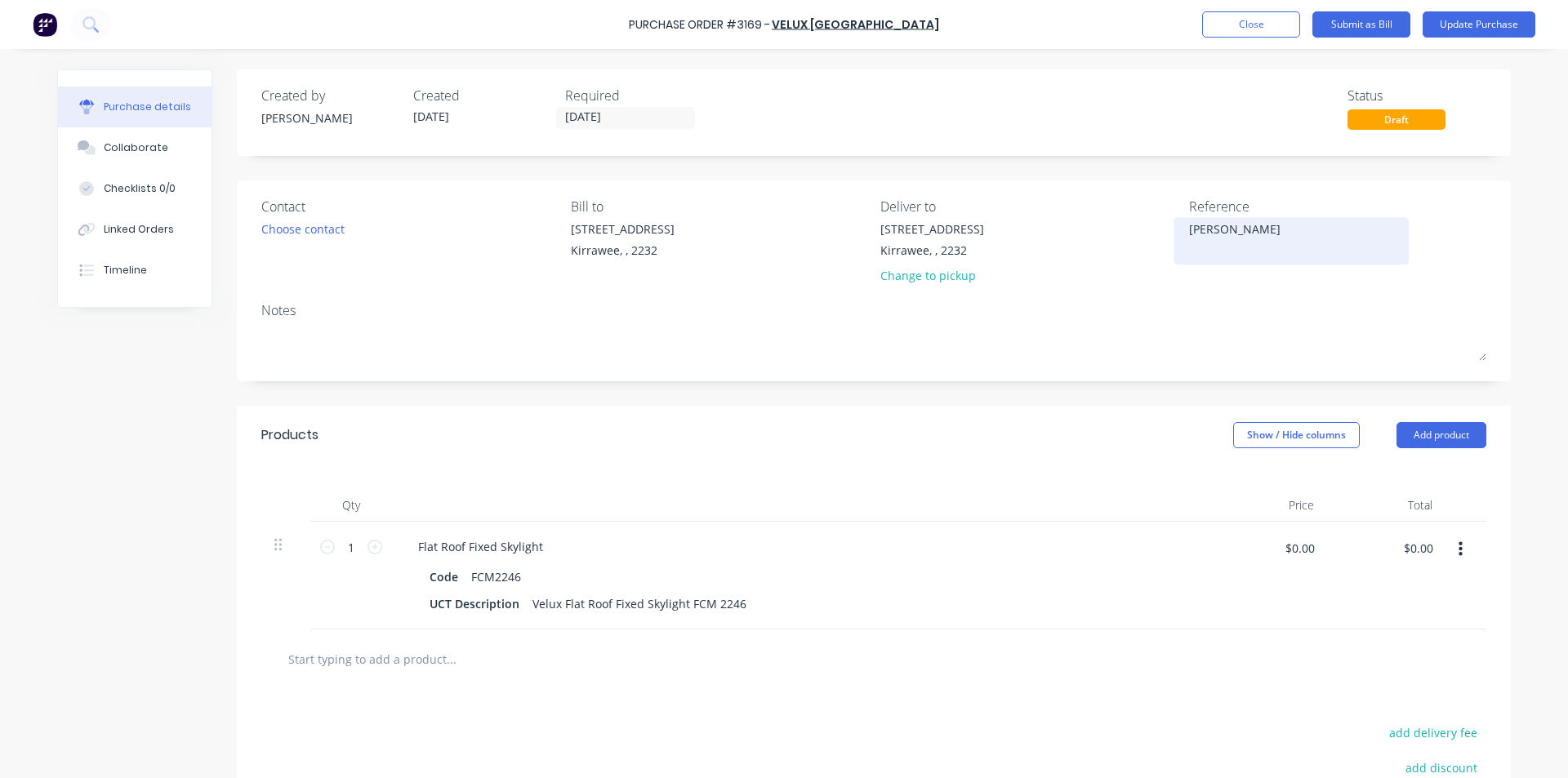
click at [1233, 242] on textarea "[PERSON_NAME]" at bounding box center [1290, 238] width 204 height 37
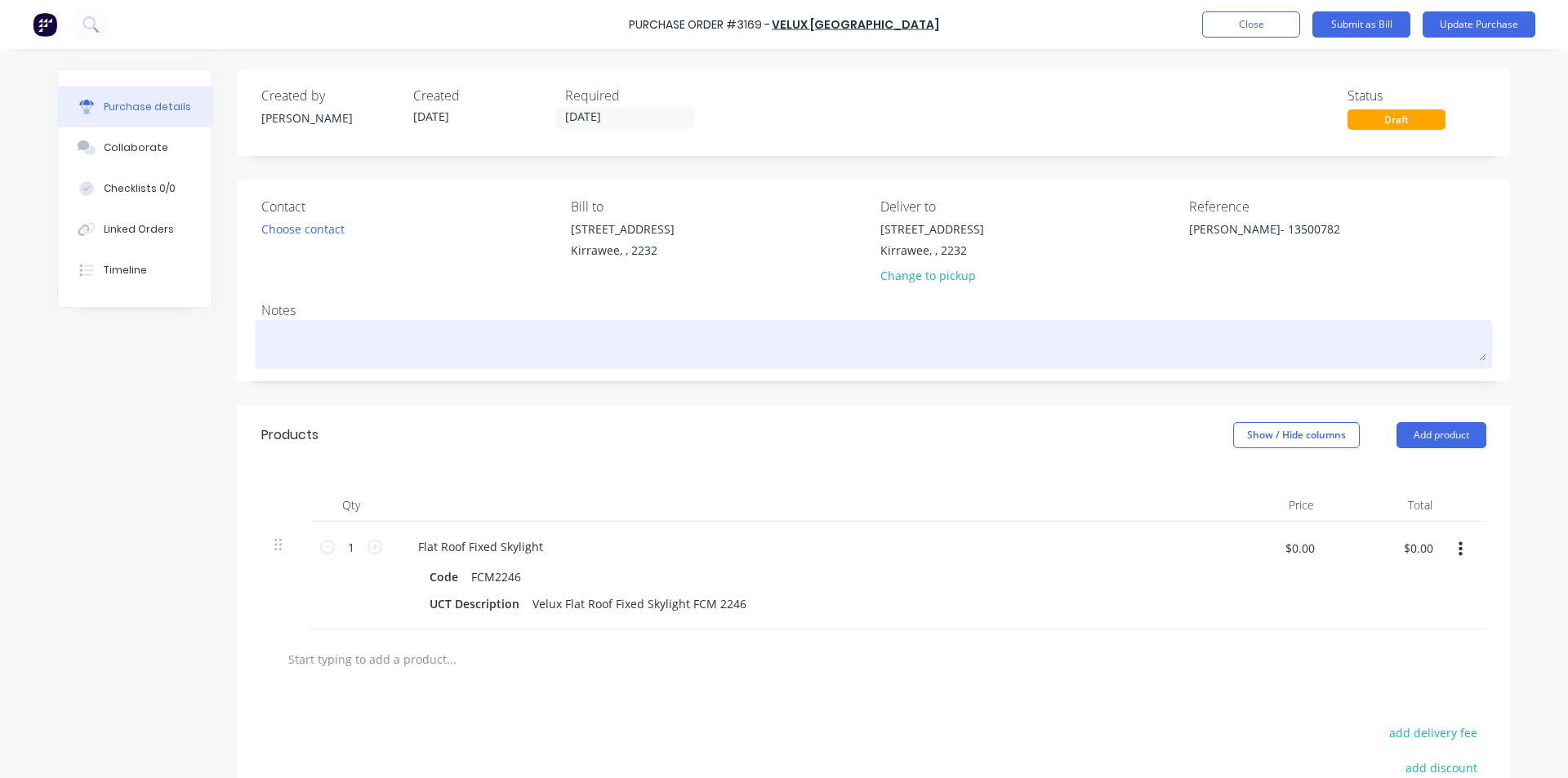
drag, startPoint x: 1213, startPoint y: 280, endPoint x: 1180, endPoint y: 358, distance: 84.7
click at [1215, 278] on div "Reference [PERSON_NAME]- 13500782" at bounding box center [1338, 244] width 297 height 95
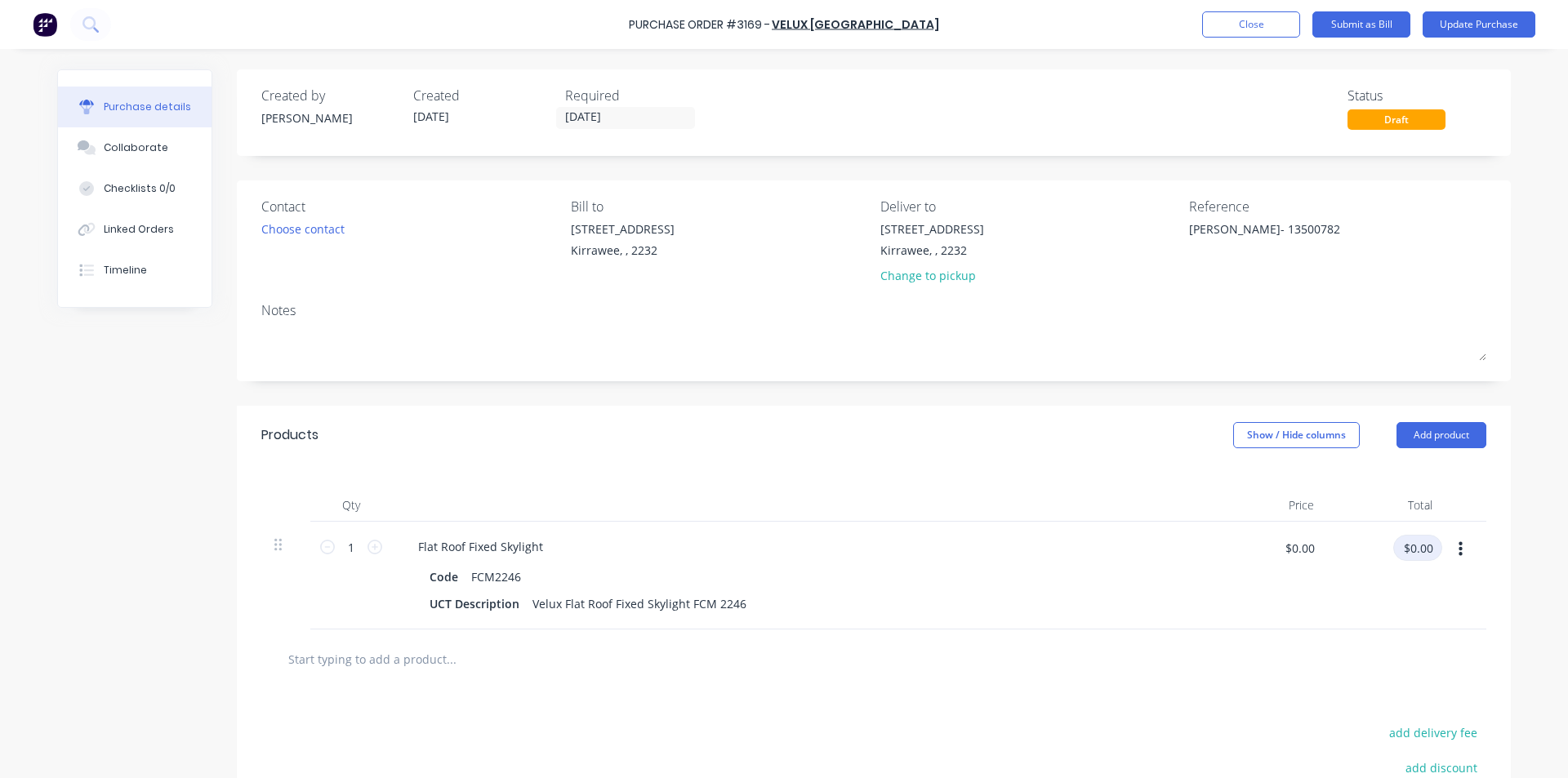
drag, startPoint x: 1410, startPoint y: 559, endPoint x: 1369, endPoint y: 579, distance: 45.6
click at [1410, 558] on input "$0.00" at bounding box center [1418, 548] width 49 height 26
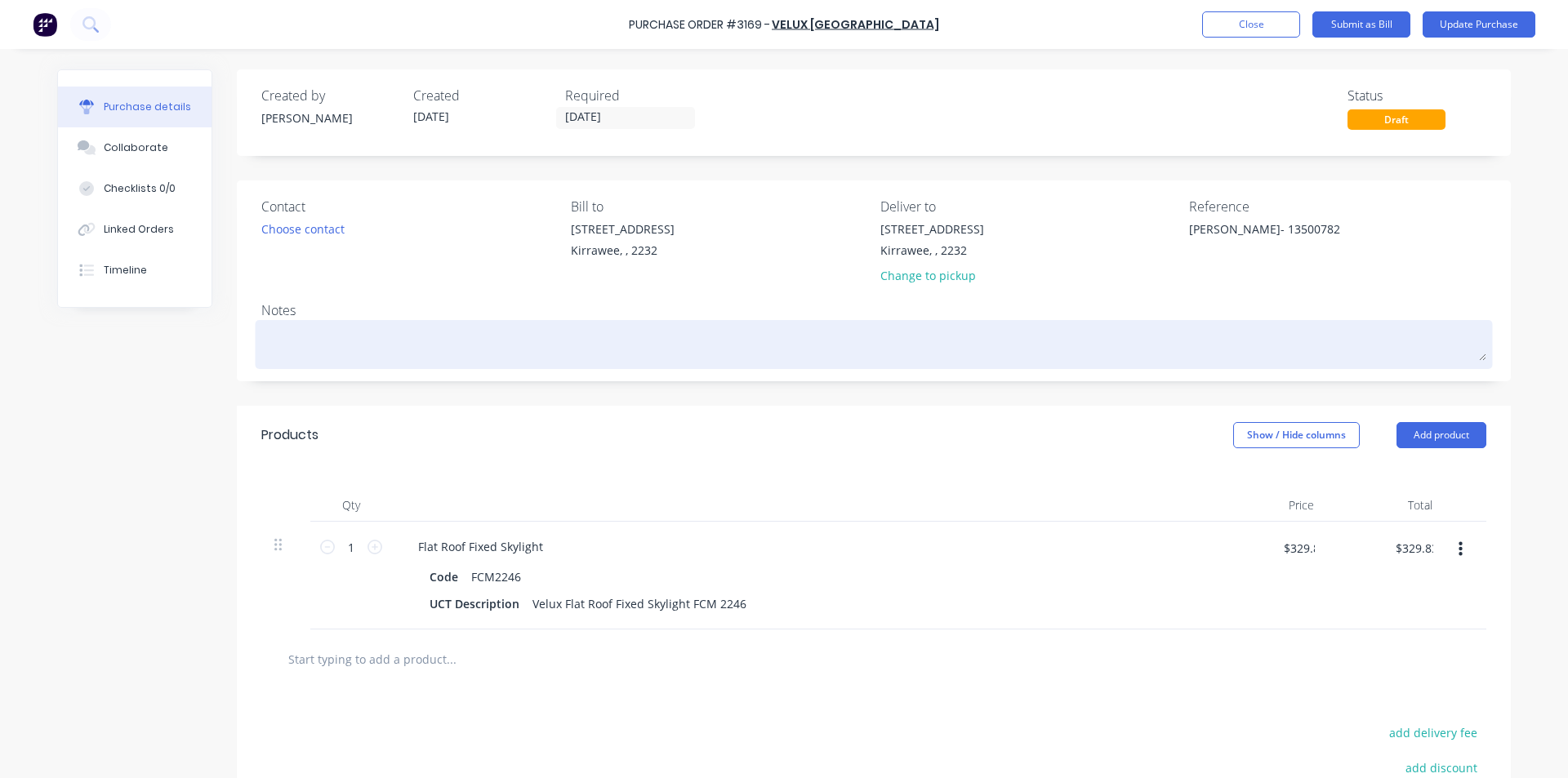
click at [897, 338] on textarea at bounding box center [873, 343] width 1225 height 37
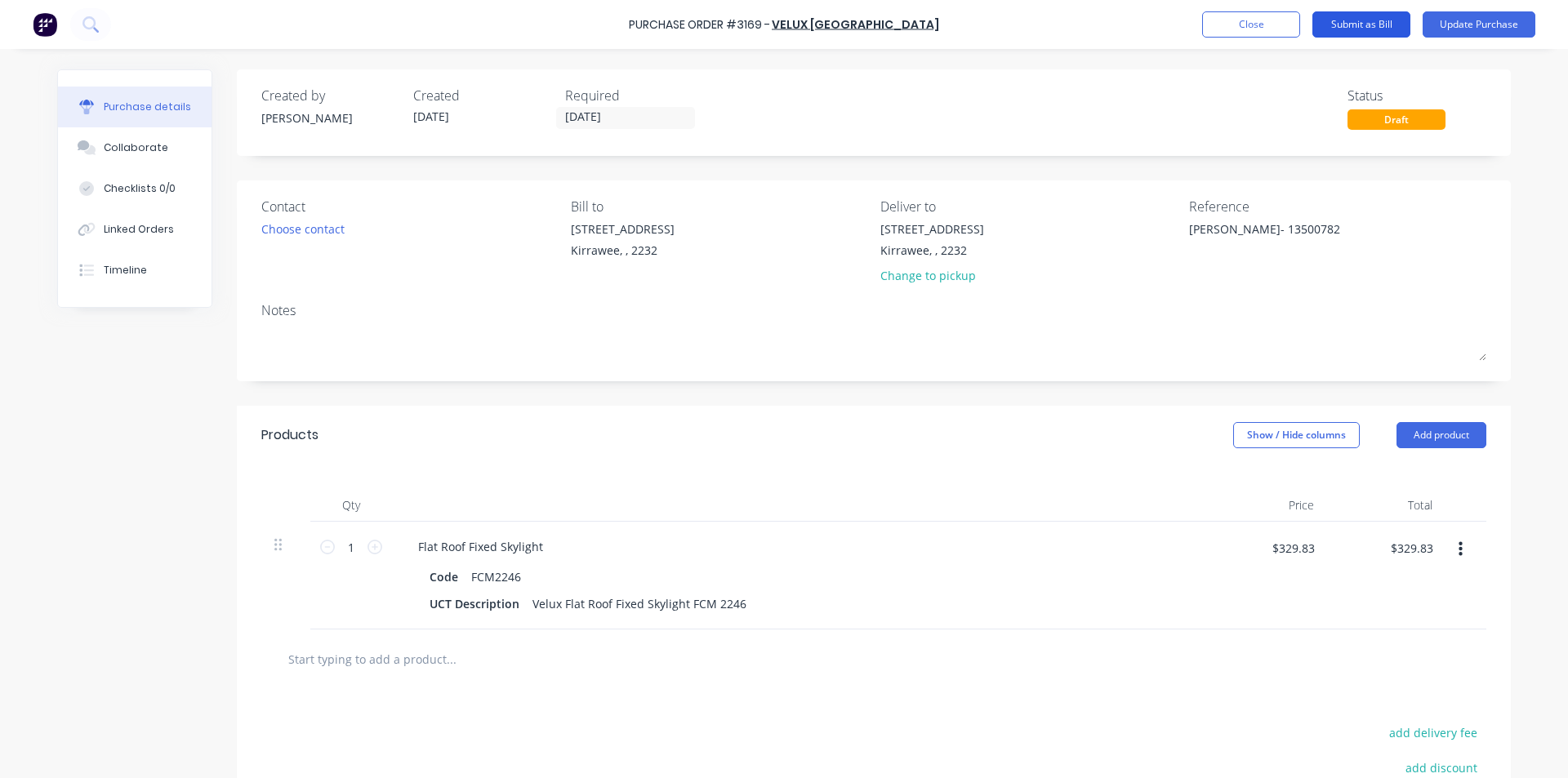
click at [1367, 20] on button "Submit as Bill" at bounding box center [1361, 24] width 98 height 26
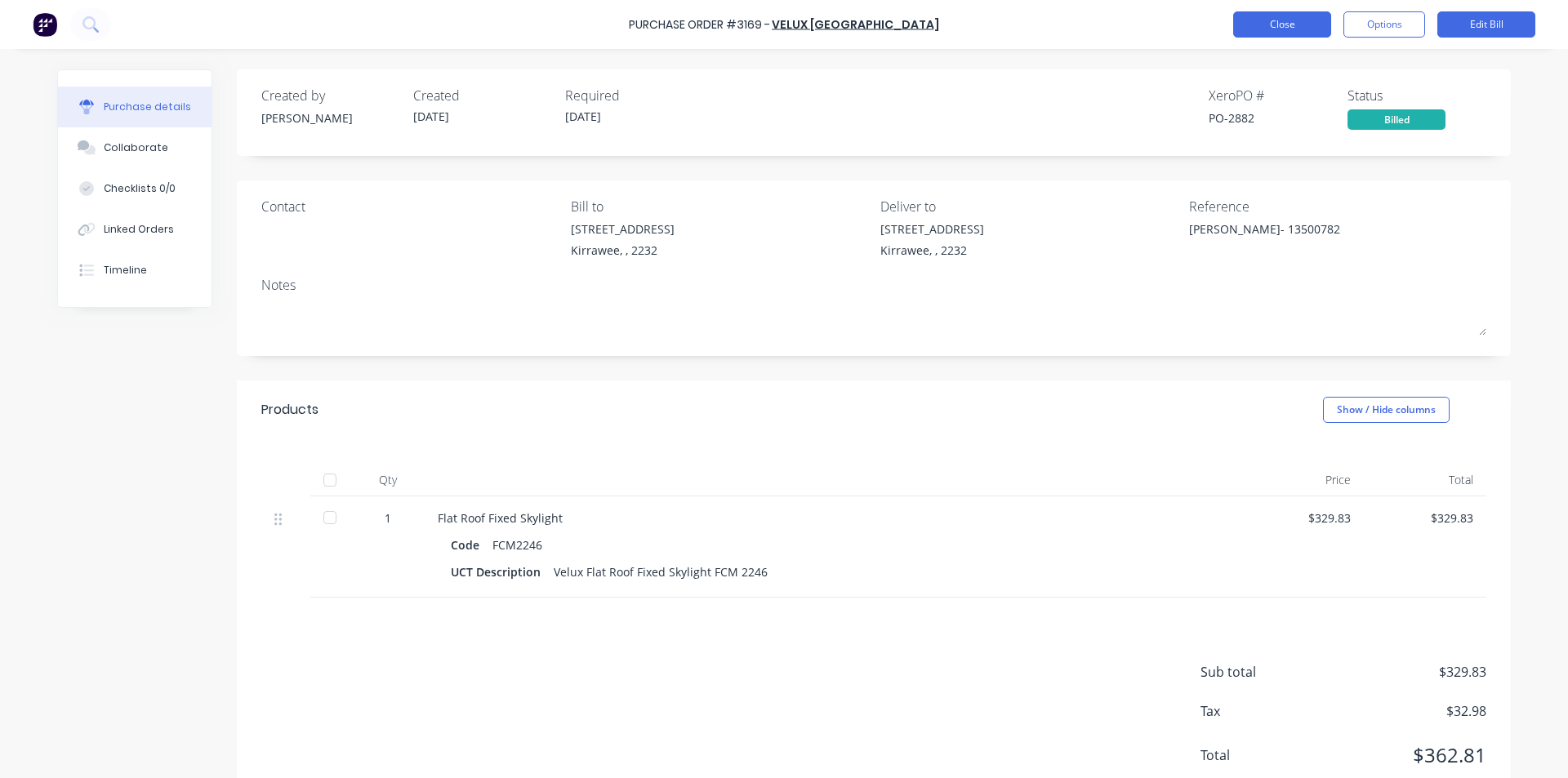
click at [1310, 21] on button "Close" at bounding box center [1282, 24] width 98 height 26
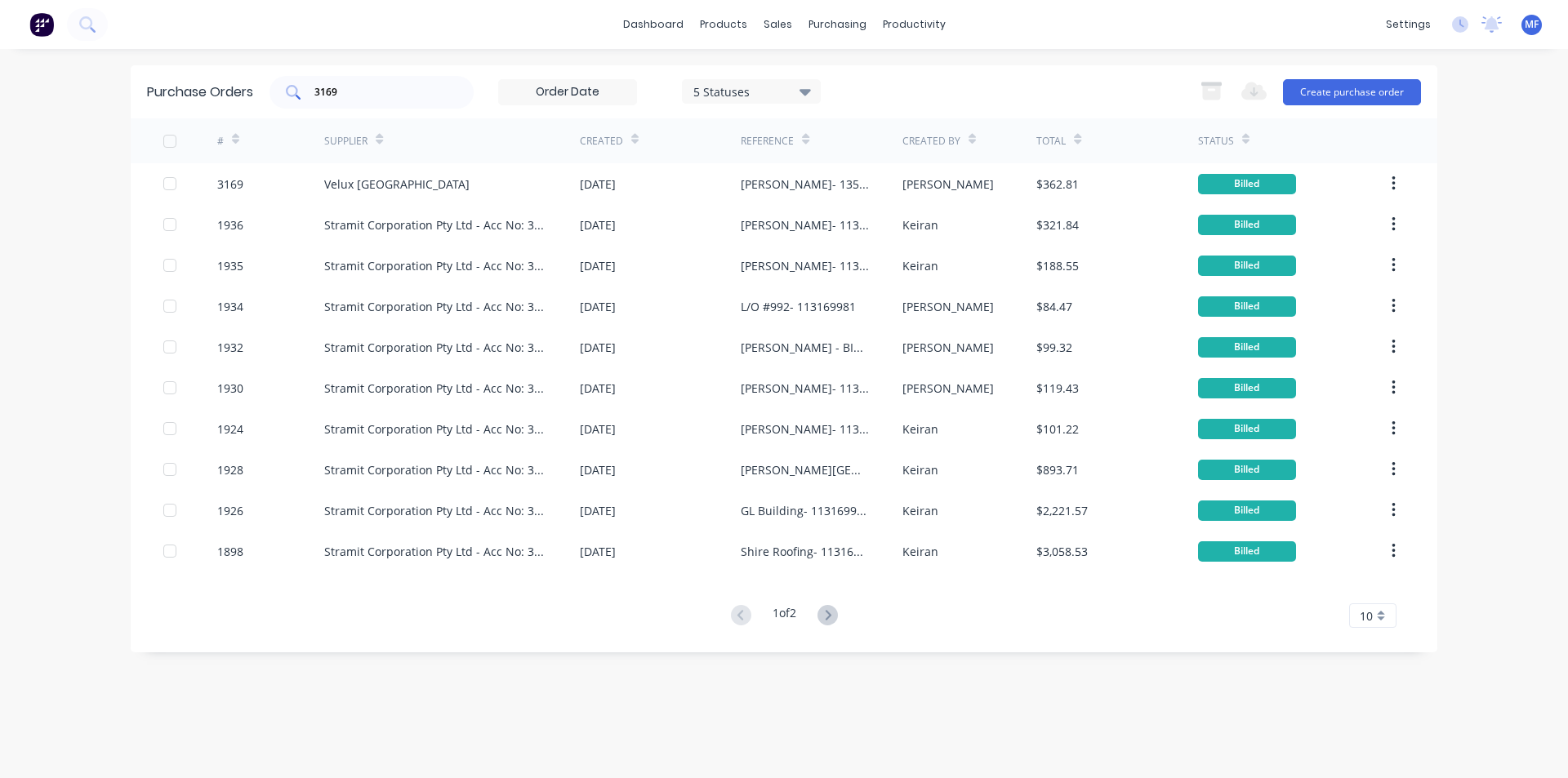
click at [394, 96] on input "3169" at bounding box center [381, 92] width 136 height 16
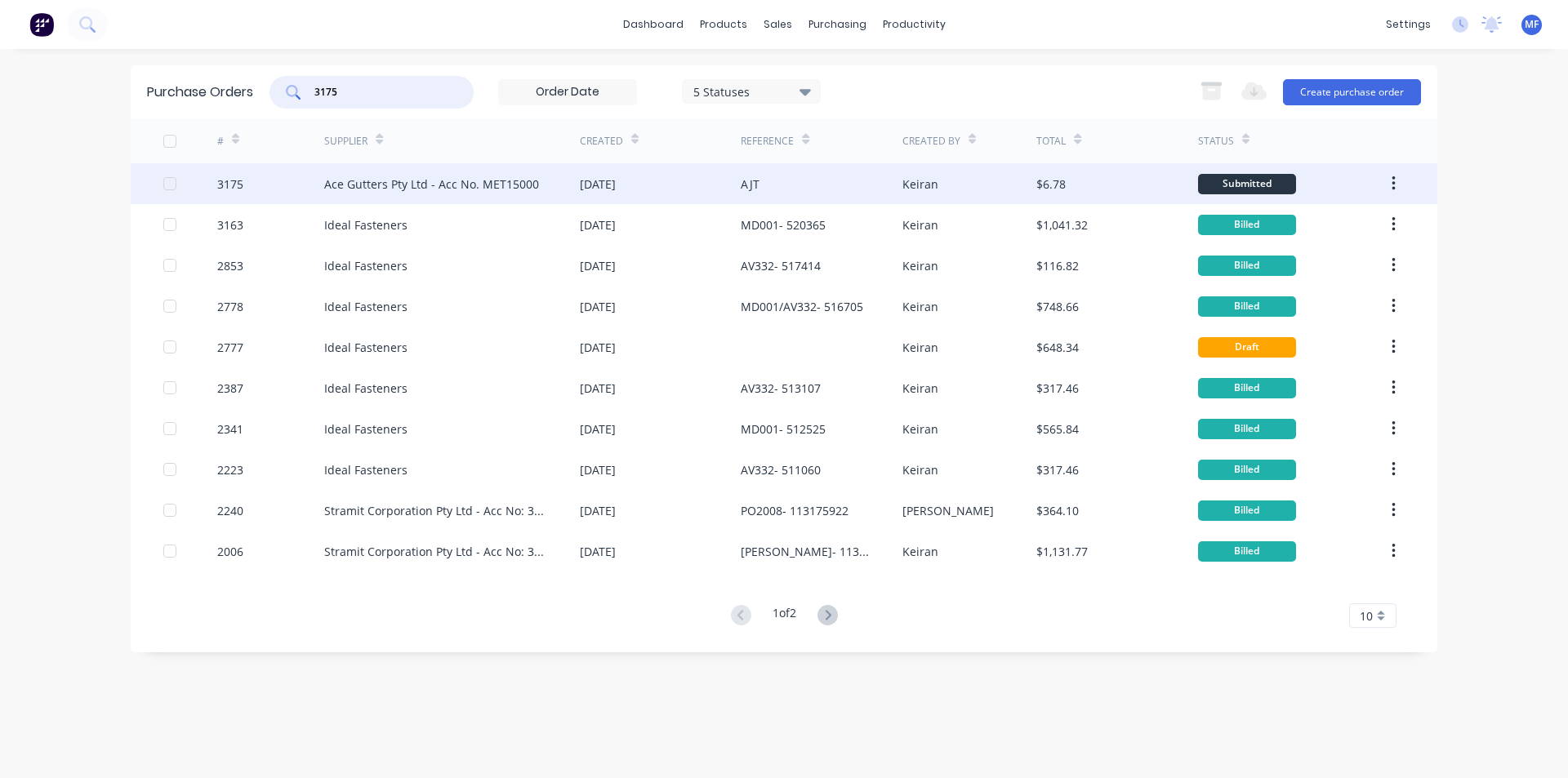
type input "3175"
click at [441, 178] on div "Ace Gutters Pty Ltd - Acc No. MET15000" at bounding box center [432, 184] width 215 height 17
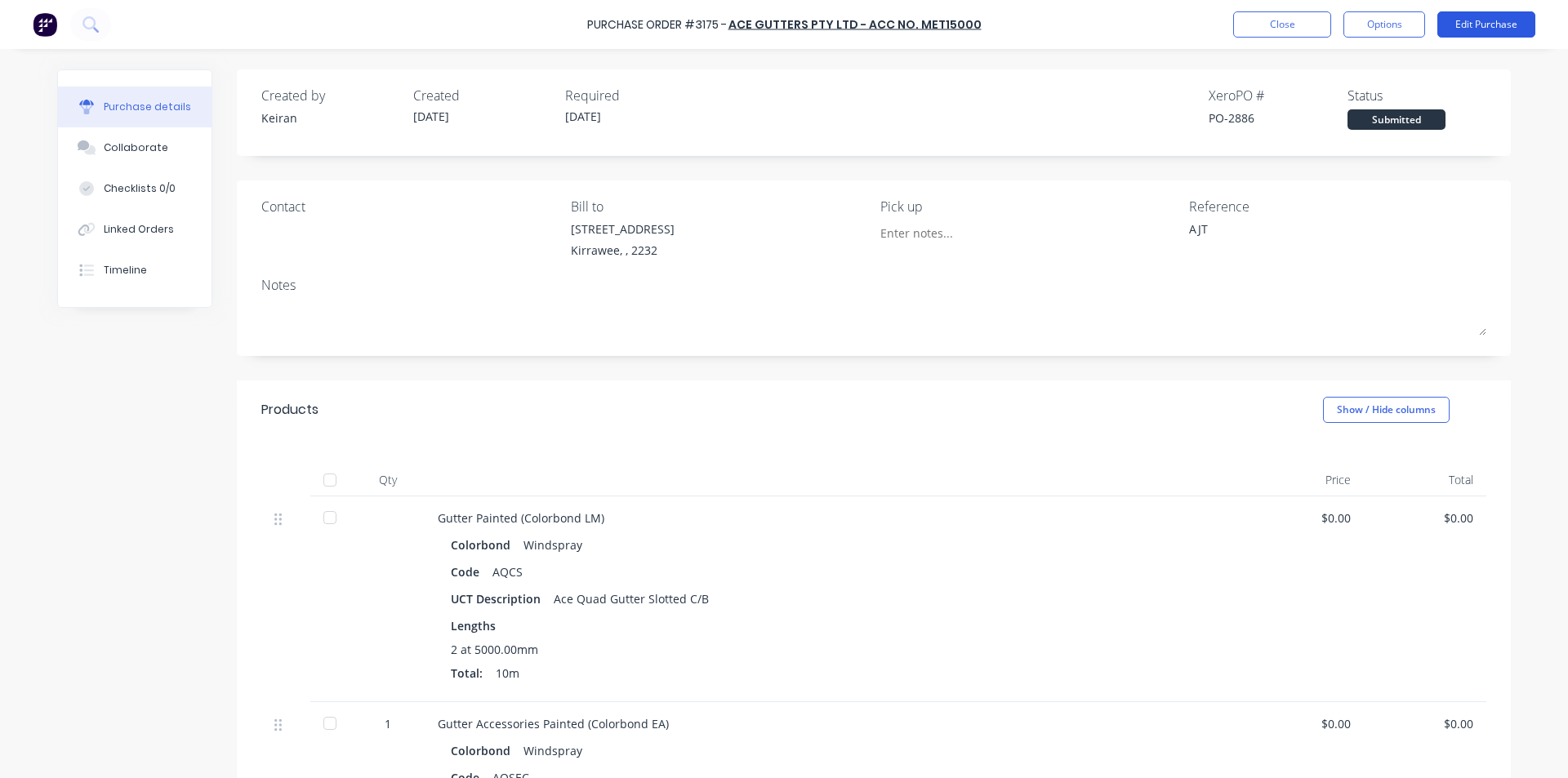
click at [1490, 21] on button "Edit Purchase" at bounding box center [1486, 24] width 98 height 26
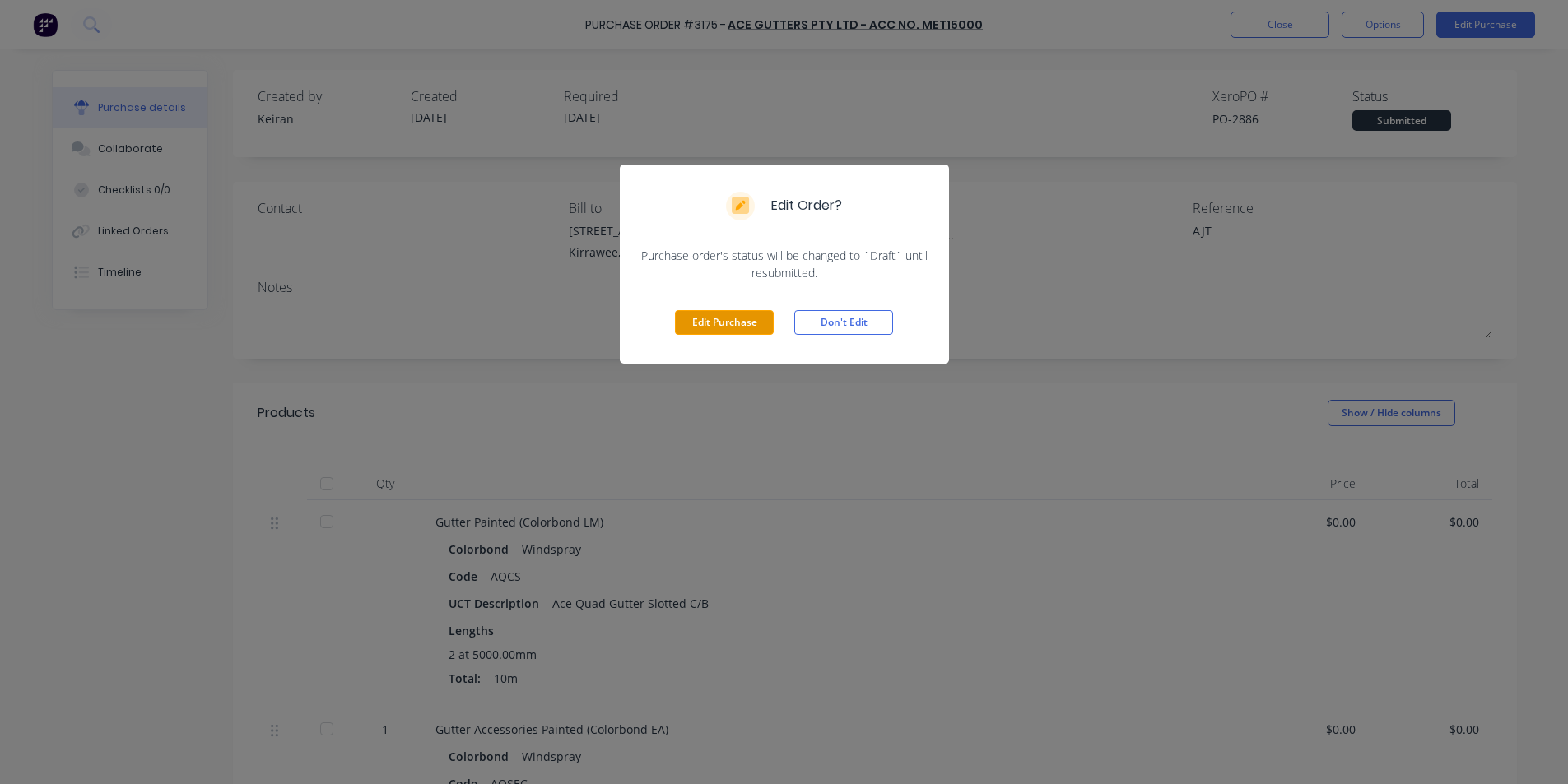
click at [708, 316] on button "Edit Purchase" at bounding box center [725, 323] width 99 height 25
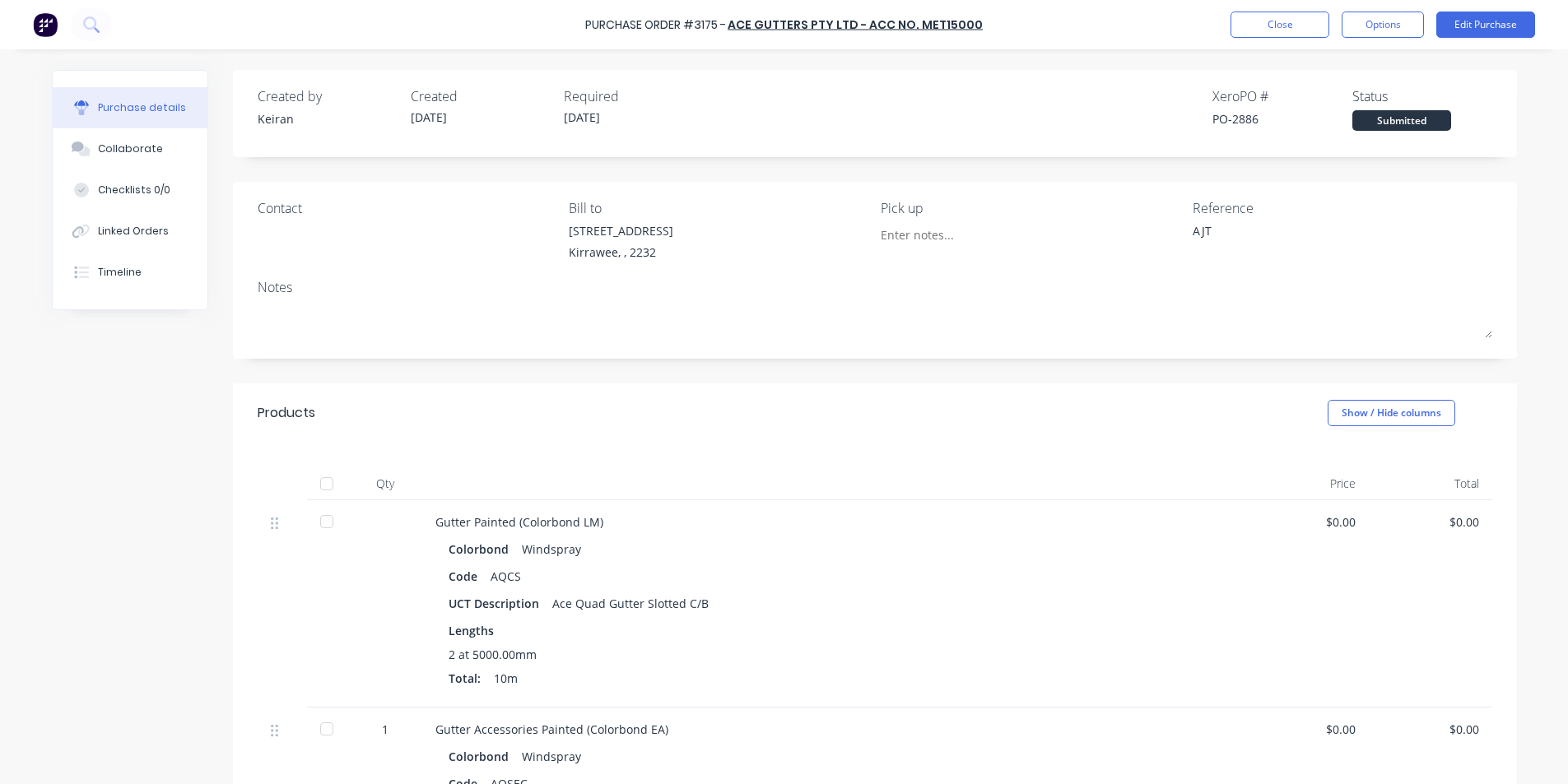
type textarea "x"
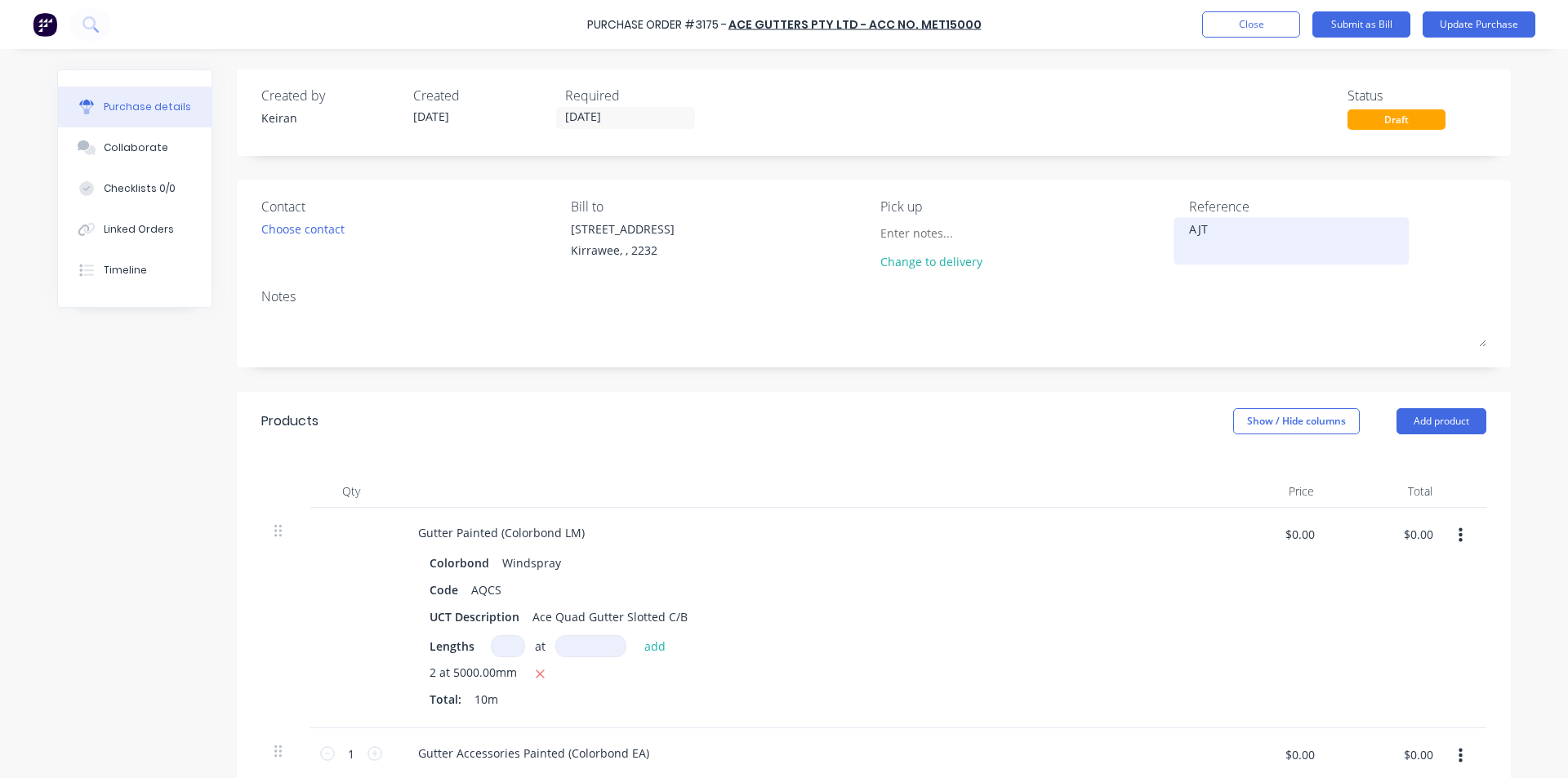
click at [1238, 227] on textarea "AJT" at bounding box center [1290, 238] width 204 height 37
type textarea "AJT- 1548494"
type textarea "x"
type textarea "AJT- 1548494"
click at [1404, 533] on input "$0.00" at bounding box center [1418, 534] width 49 height 26
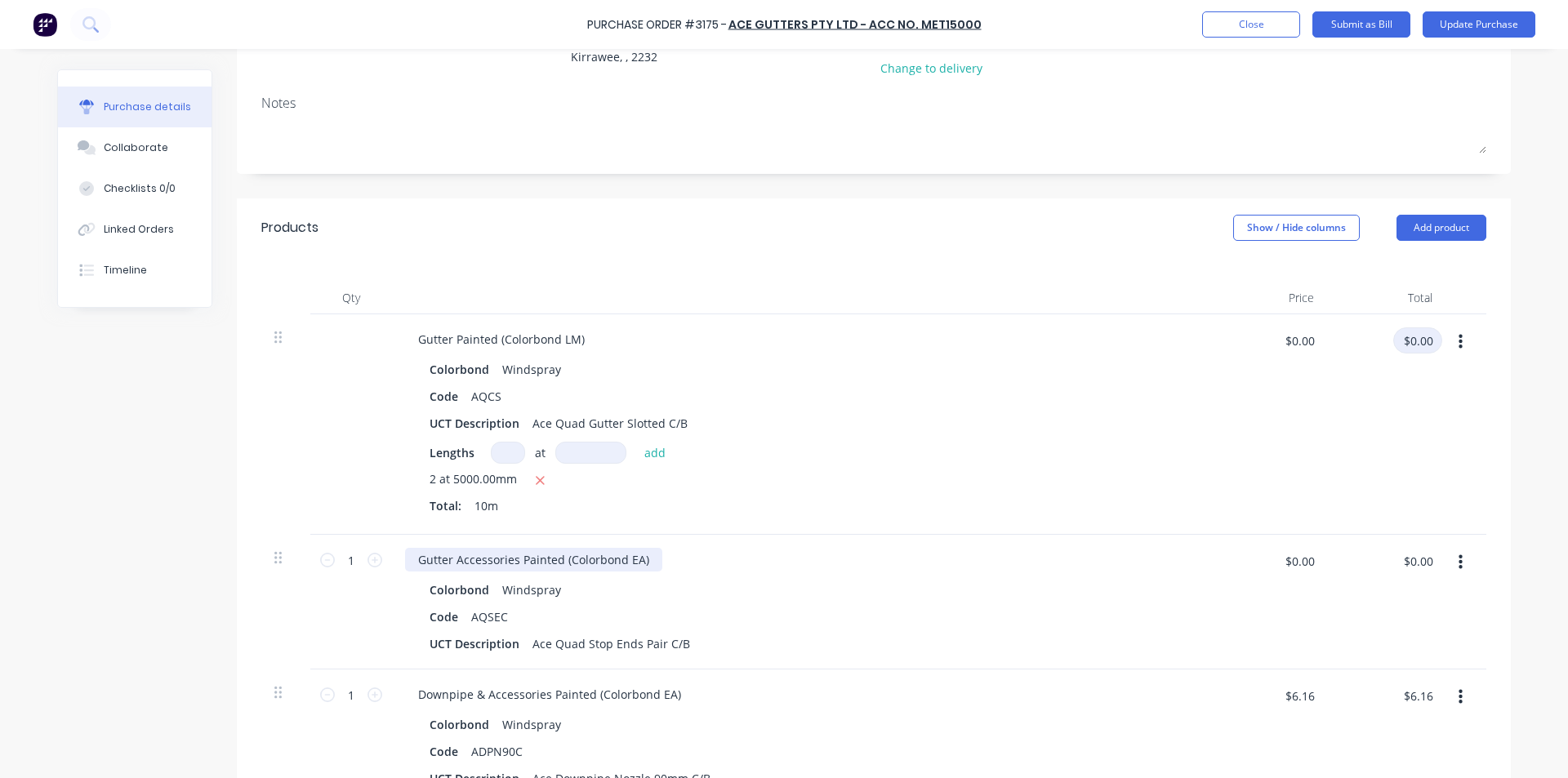
scroll to position [245, 0]
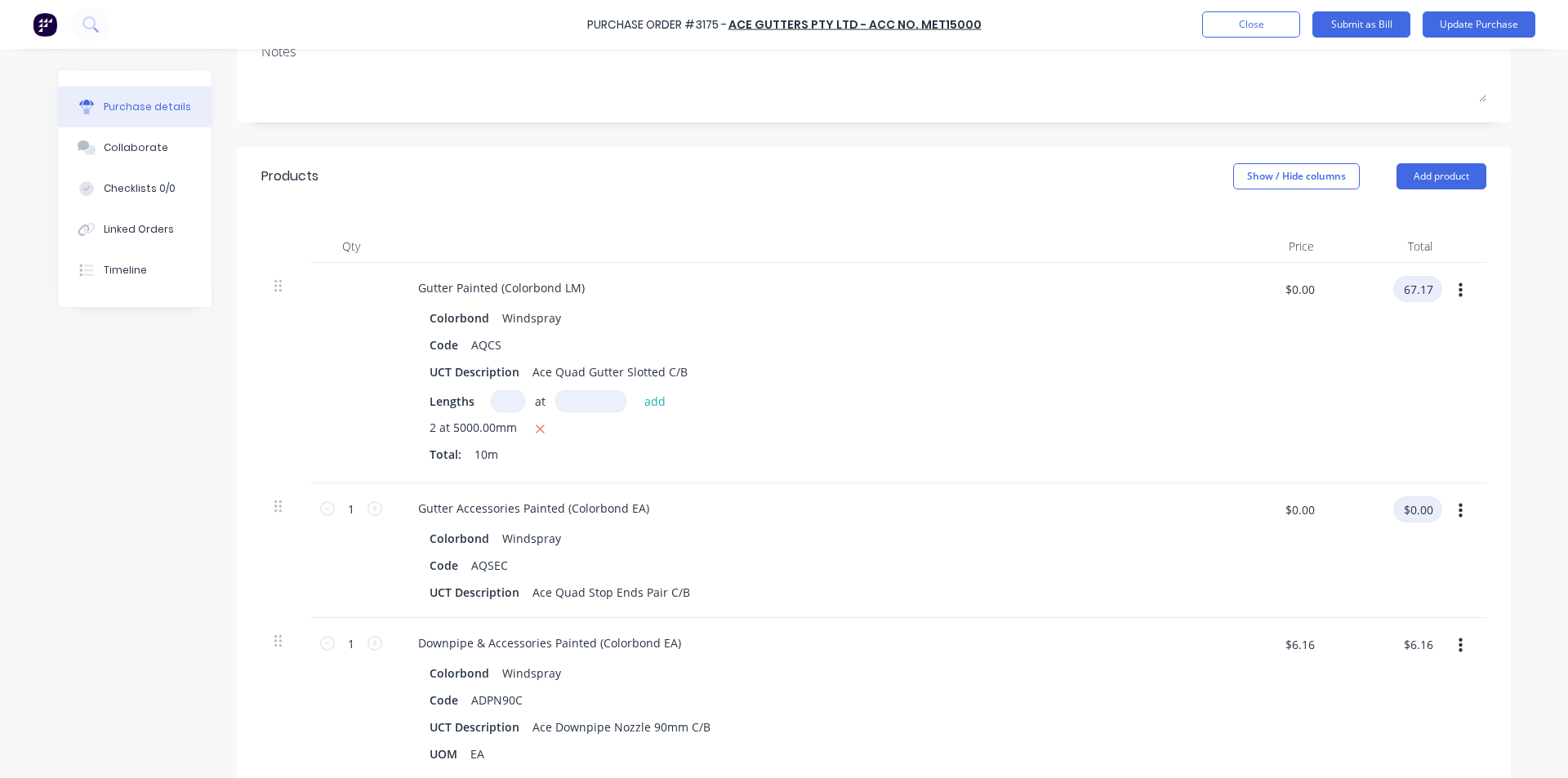
type input "67.17"
type textarea "x"
type input "$6.717"
type input "$67.17"
click at [1413, 514] on input "$0.00" at bounding box center [1418, 510] width 49 height 26
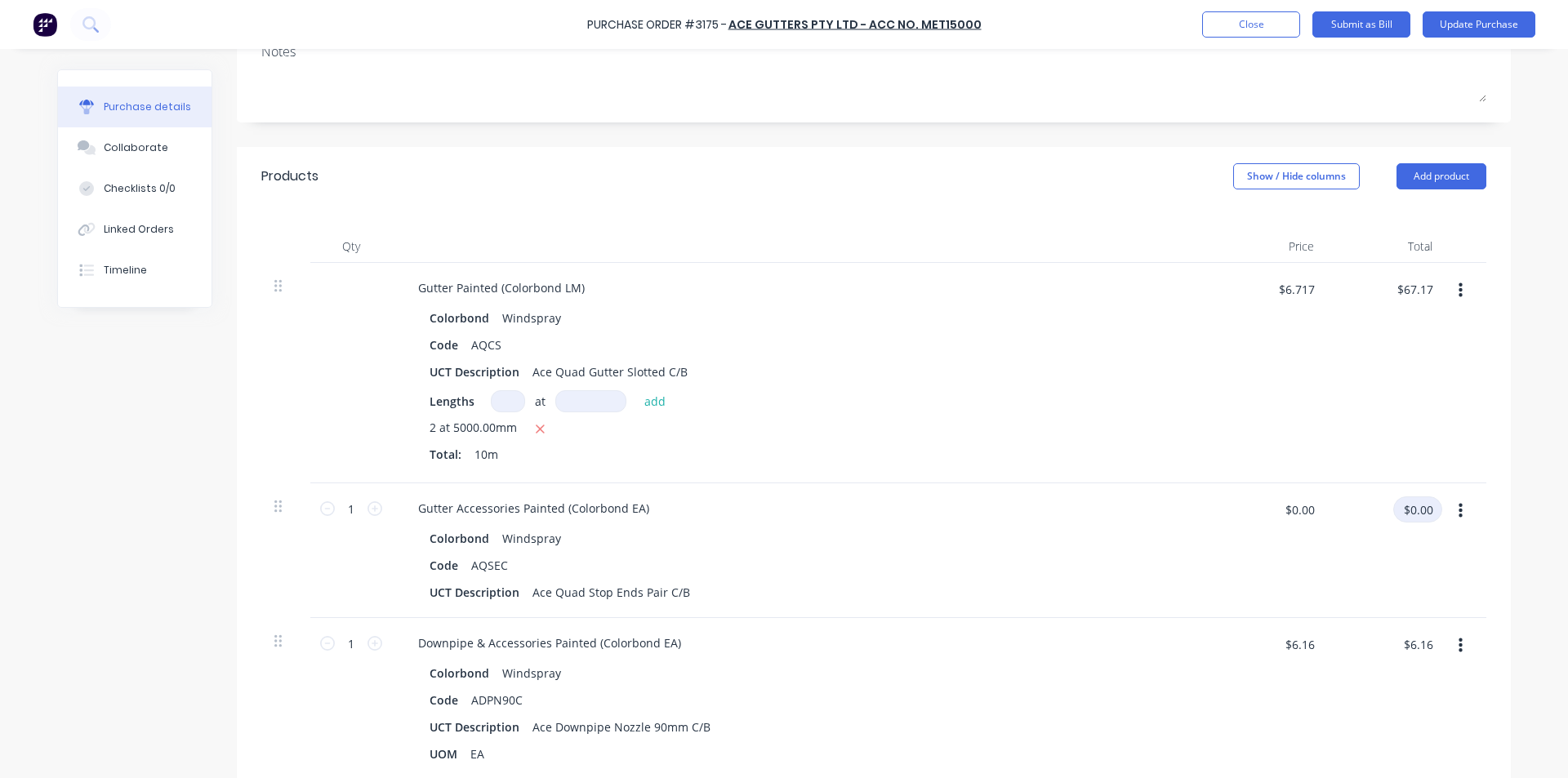
scroll to position [490, 0]
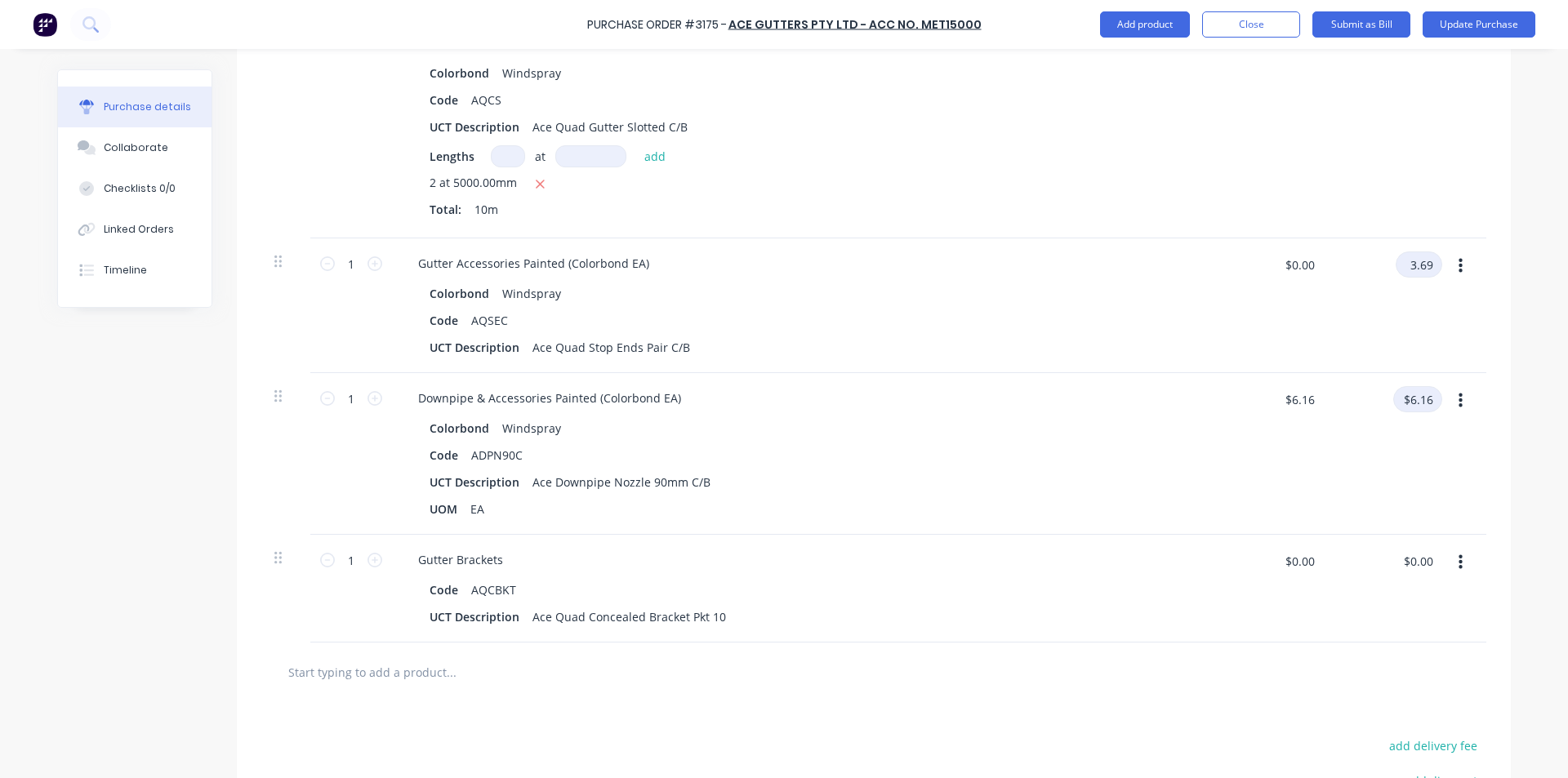
type input "3.69"
type textarea "x"
type input "$3.69"
click at [1411, 394] on input "$6.16" at bounding box center [1418, 399] width 49 height 26
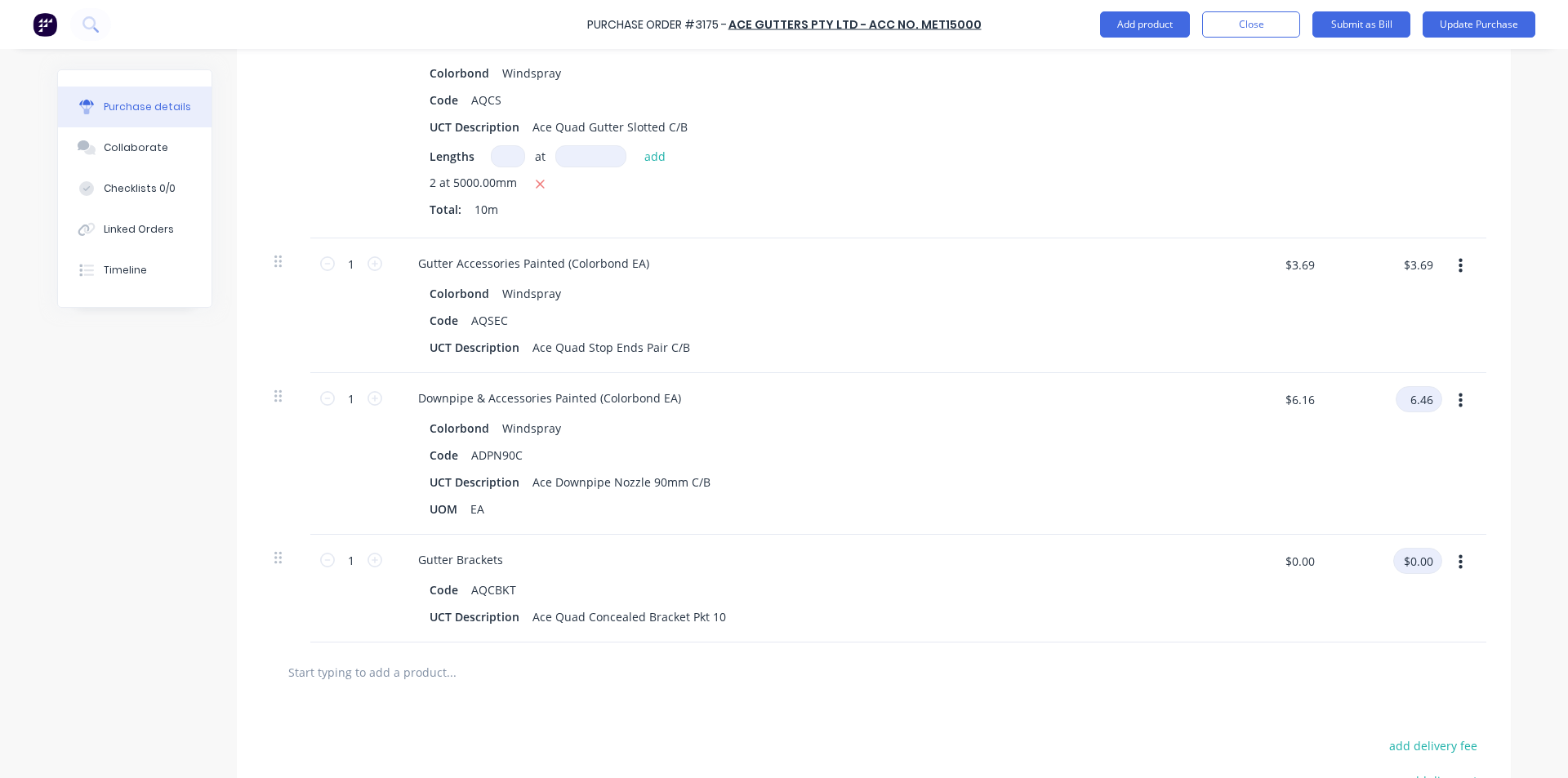
type input "6.46"
type textarea "x"
type input "$6.46"
click at [1418, 567] on input "$0.00" at bounding box center [1418, 560] width 49 height 26
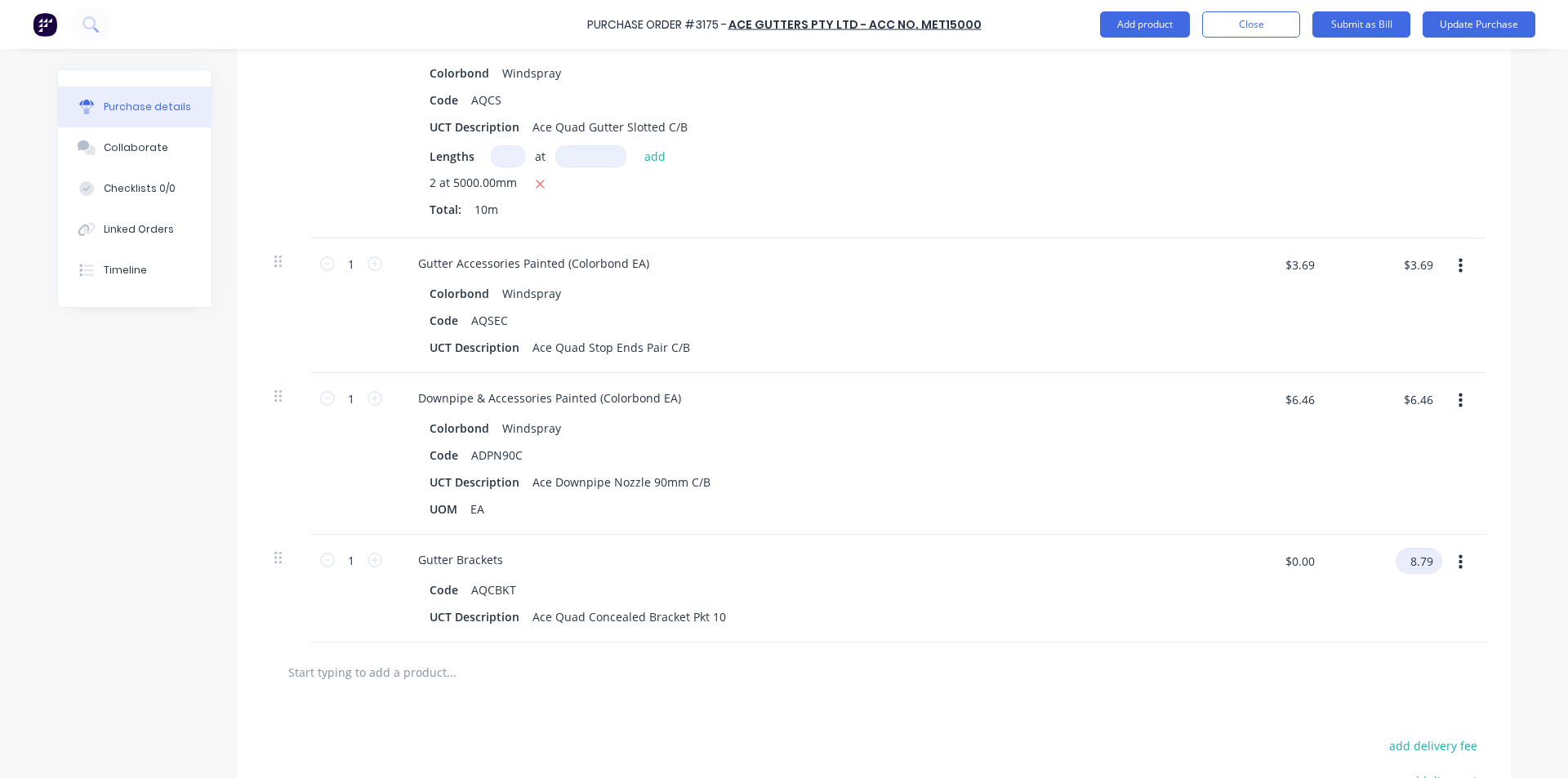
type input "8.79"
type textarea "x"
type input "$8.79"
click at [1049, 209] on div "Total: 10m" at bounding box center [801, 209] width 742 height 17
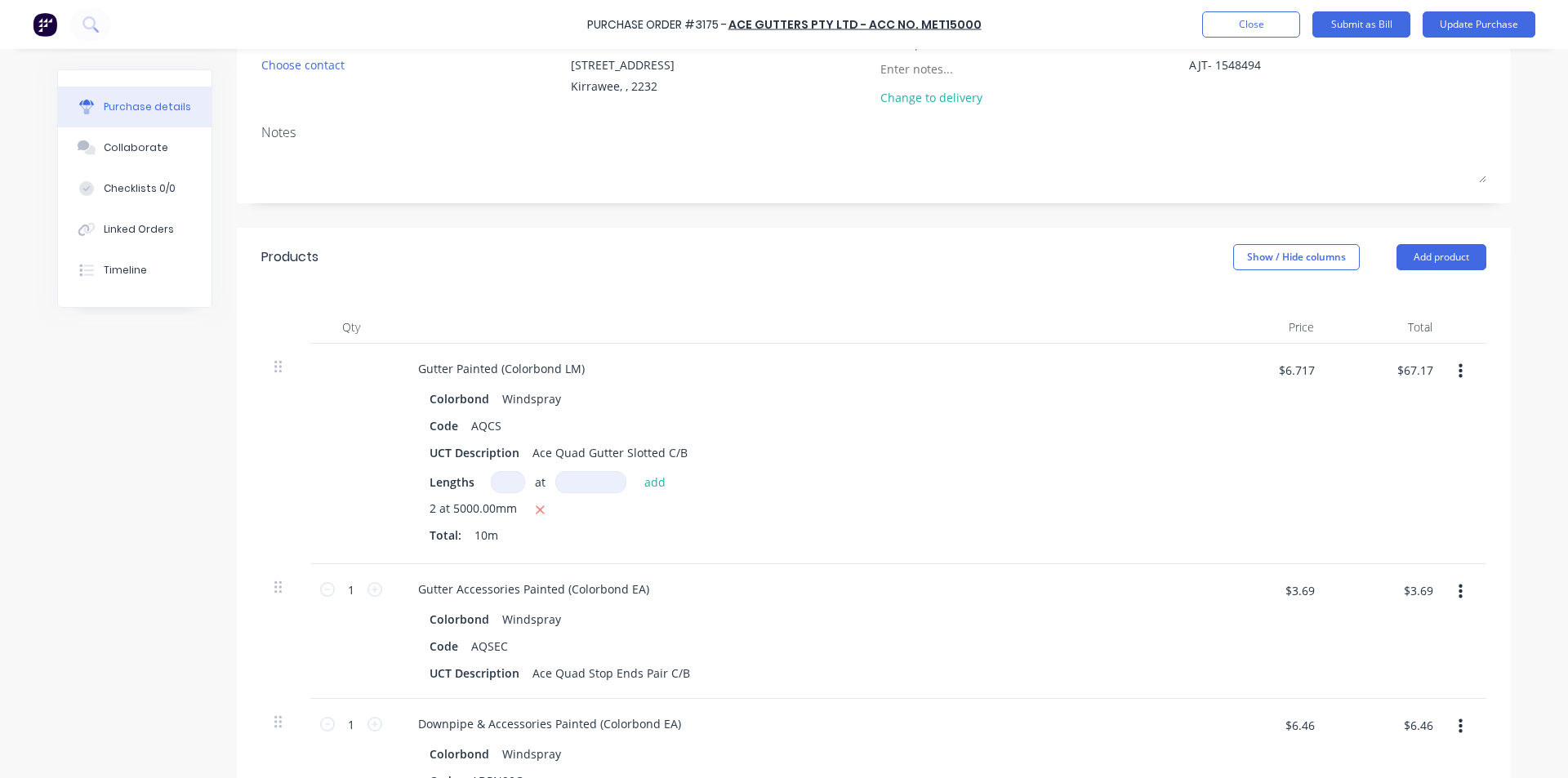
scroll to position [128, 0]
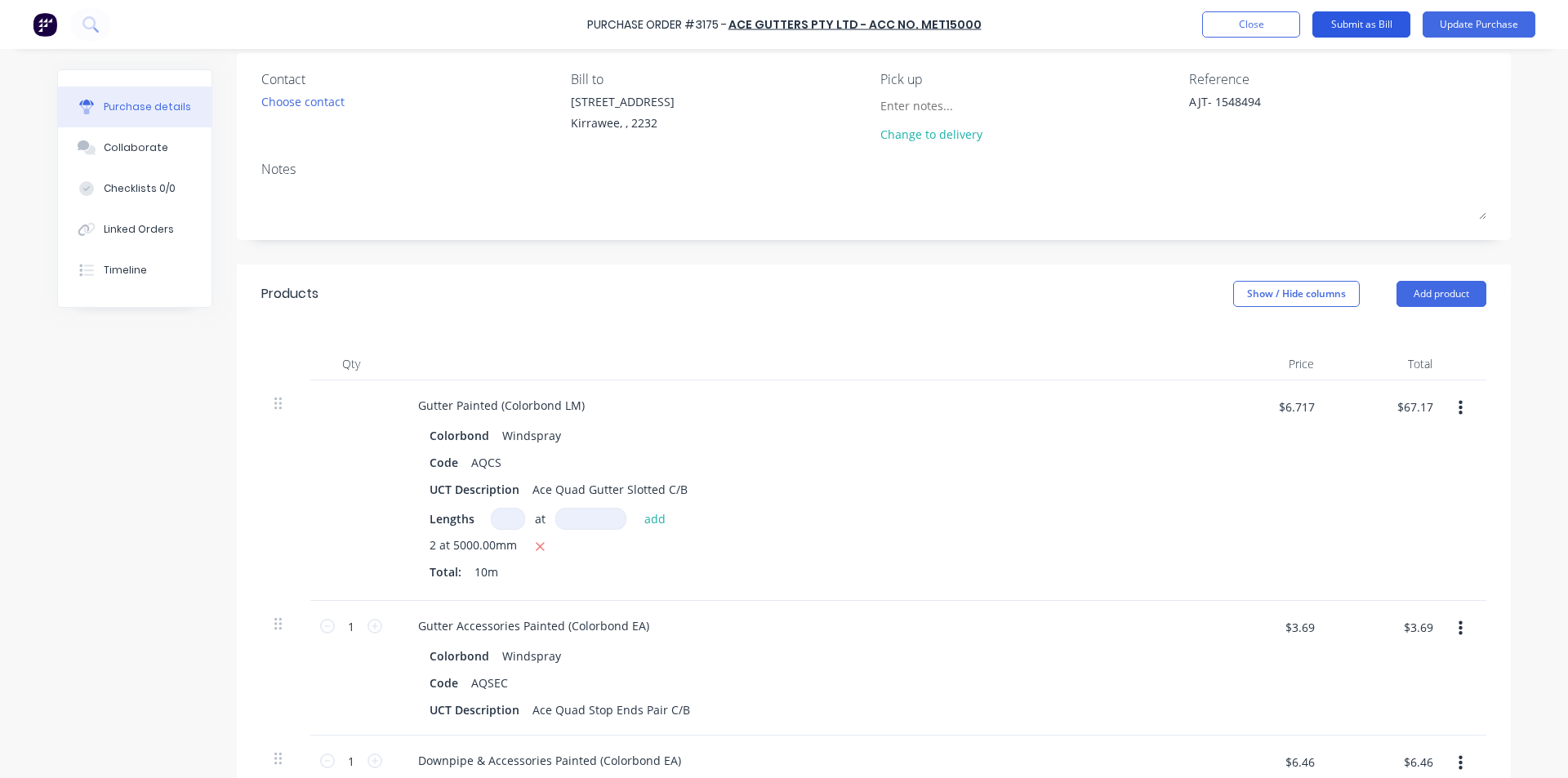
click at [1399, 21] on button "Submit as Bill" at bounding box center [1361, 24] width 98 height 26
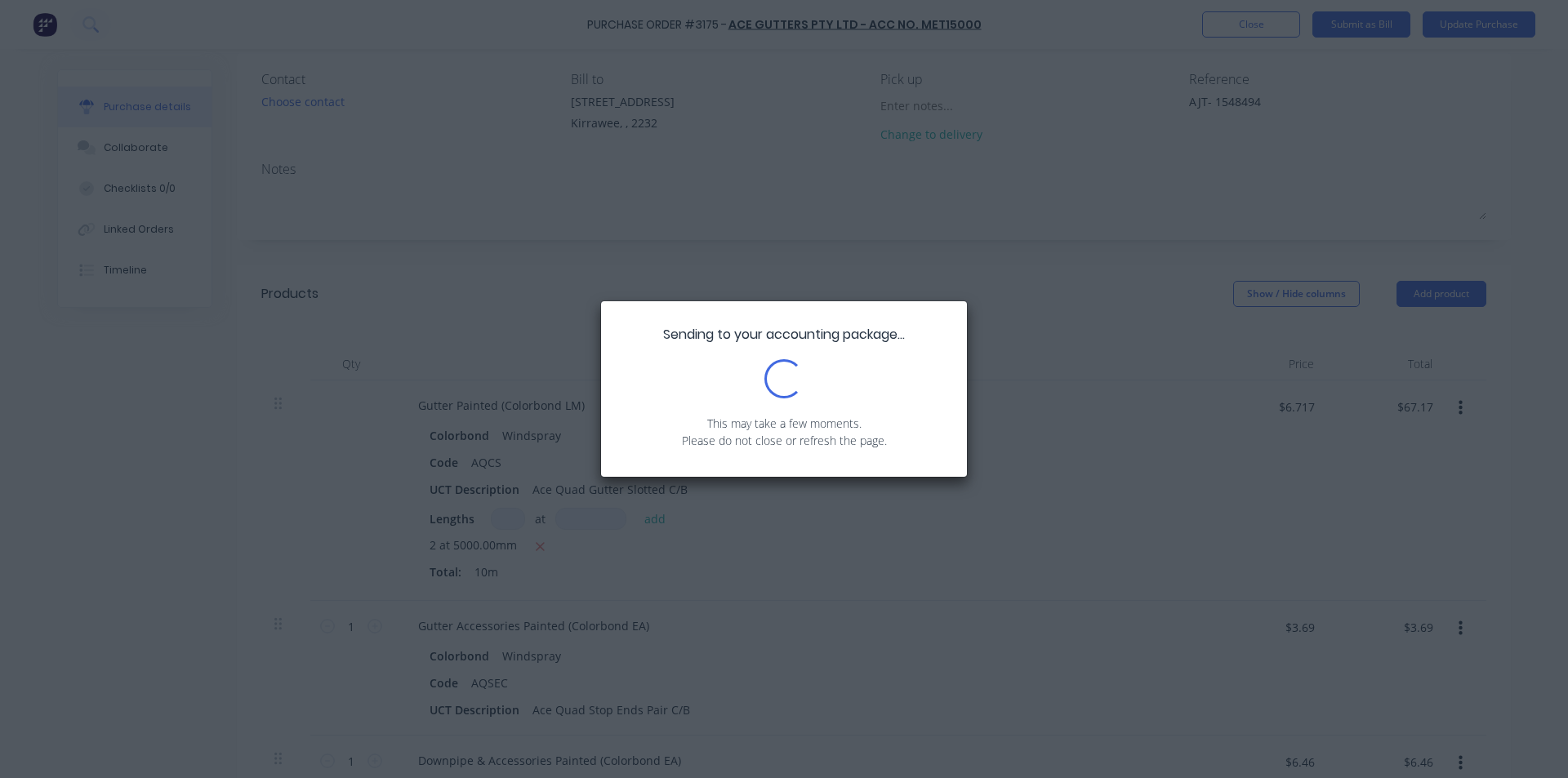
scroll to position [0, 0]
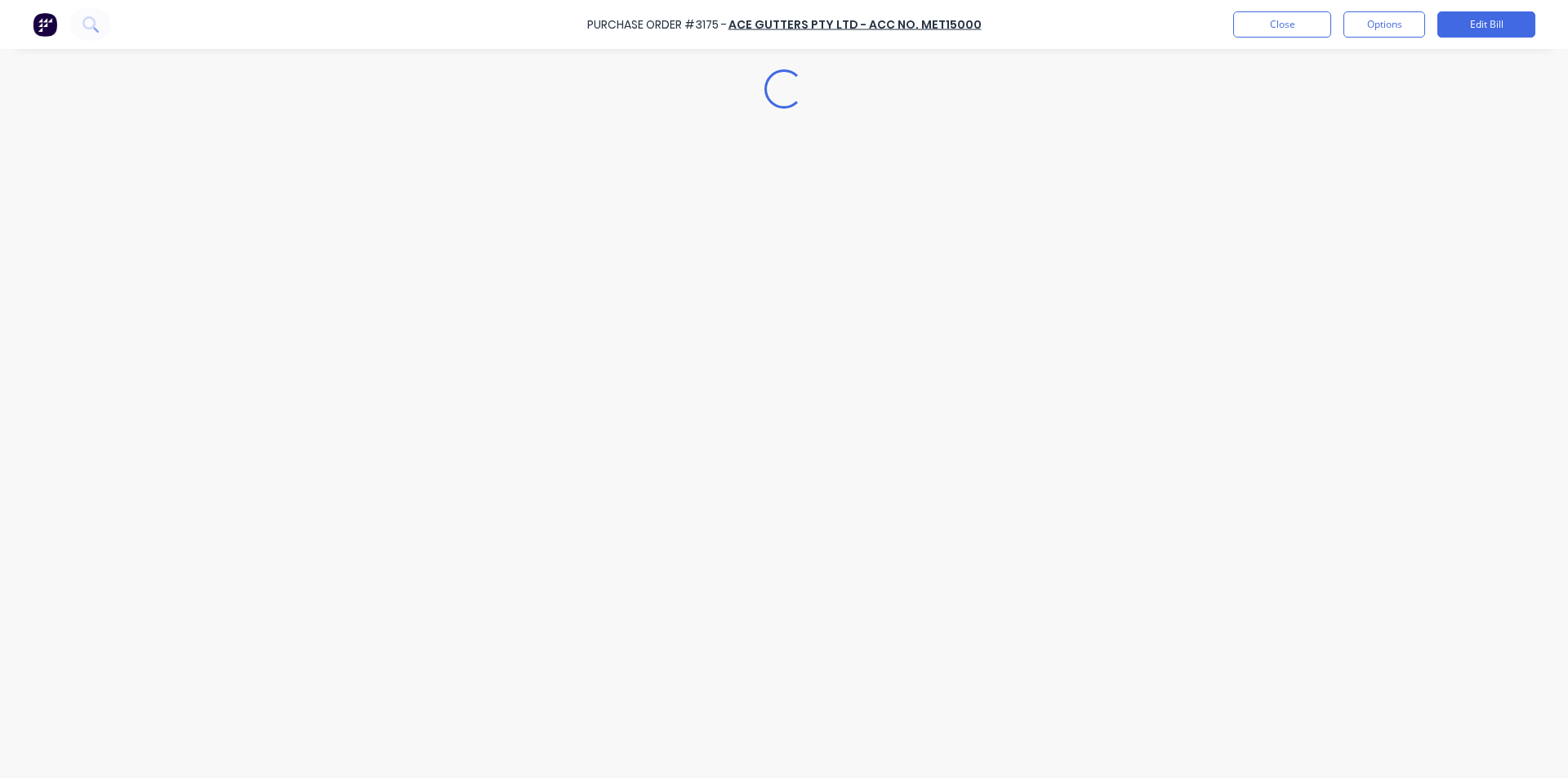
type textarea "x"
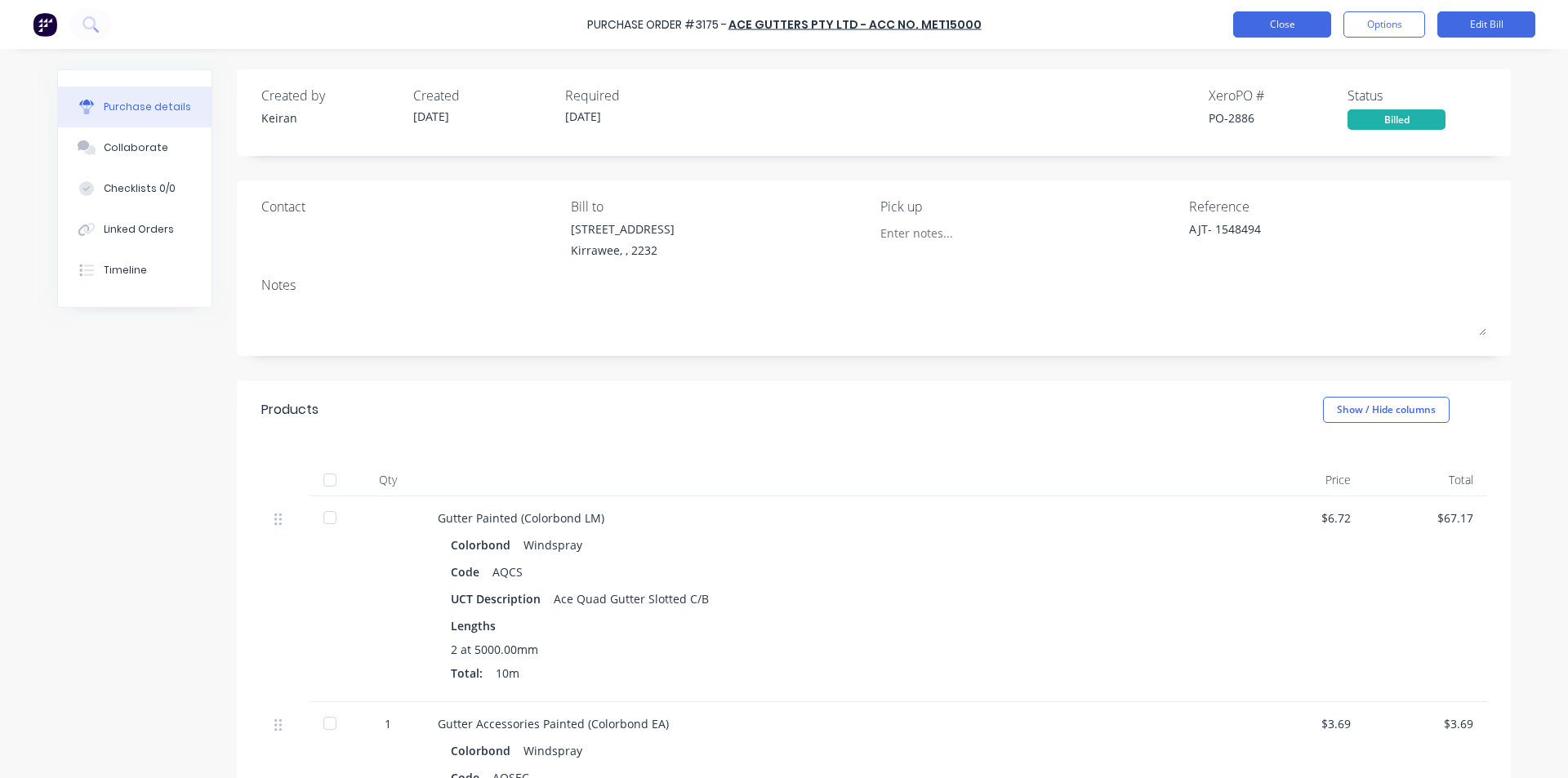
click at [1254, 17] on button "Close" at bounding box center [1282, 24] width 98 height 26
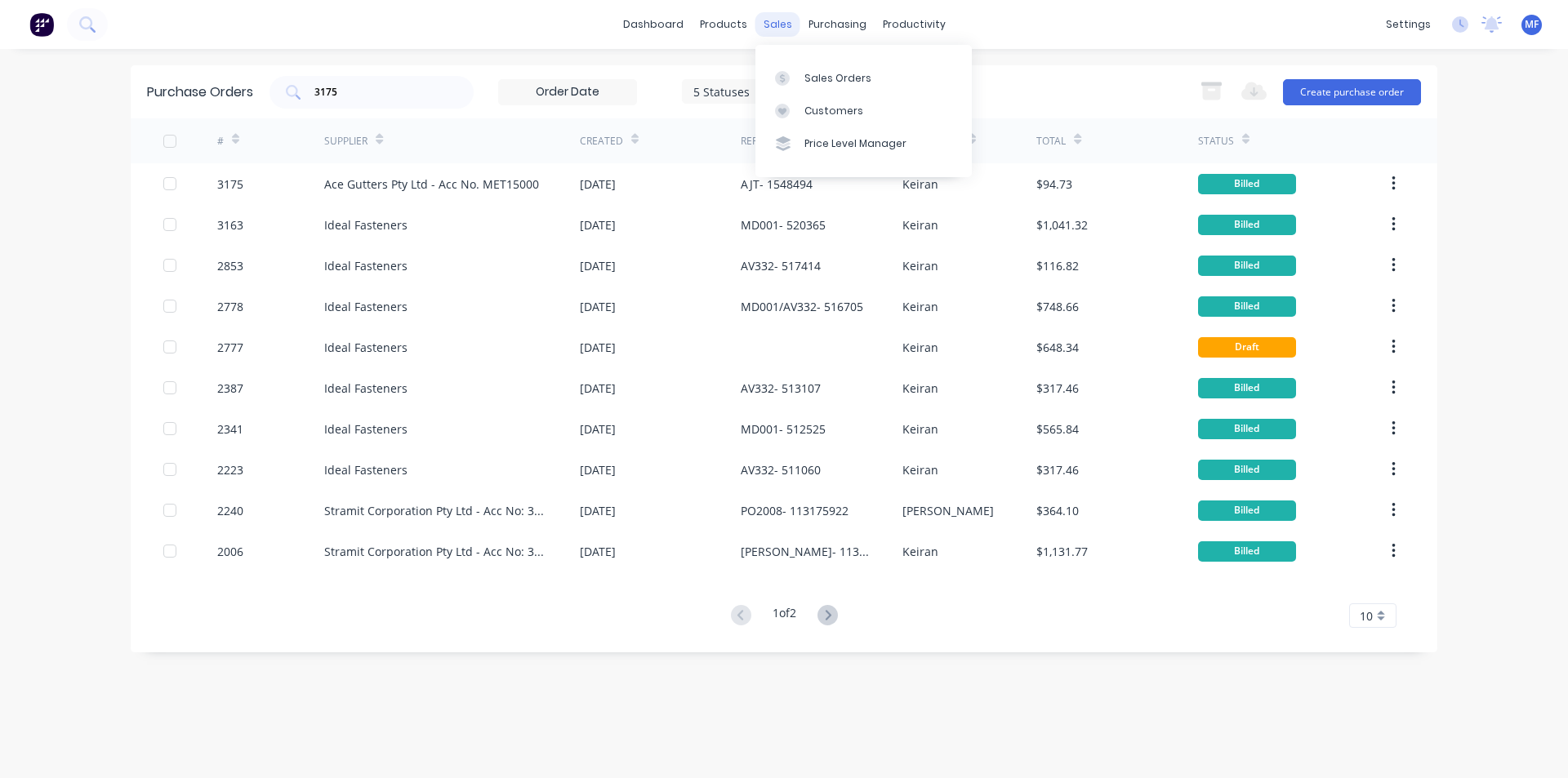
click at [771, 27] on div "sales" at bounding box center [778, 24] width 45 height 24
click at [833, 99] on link "Customers" at bounding box center [863, 111] width 217 height 33
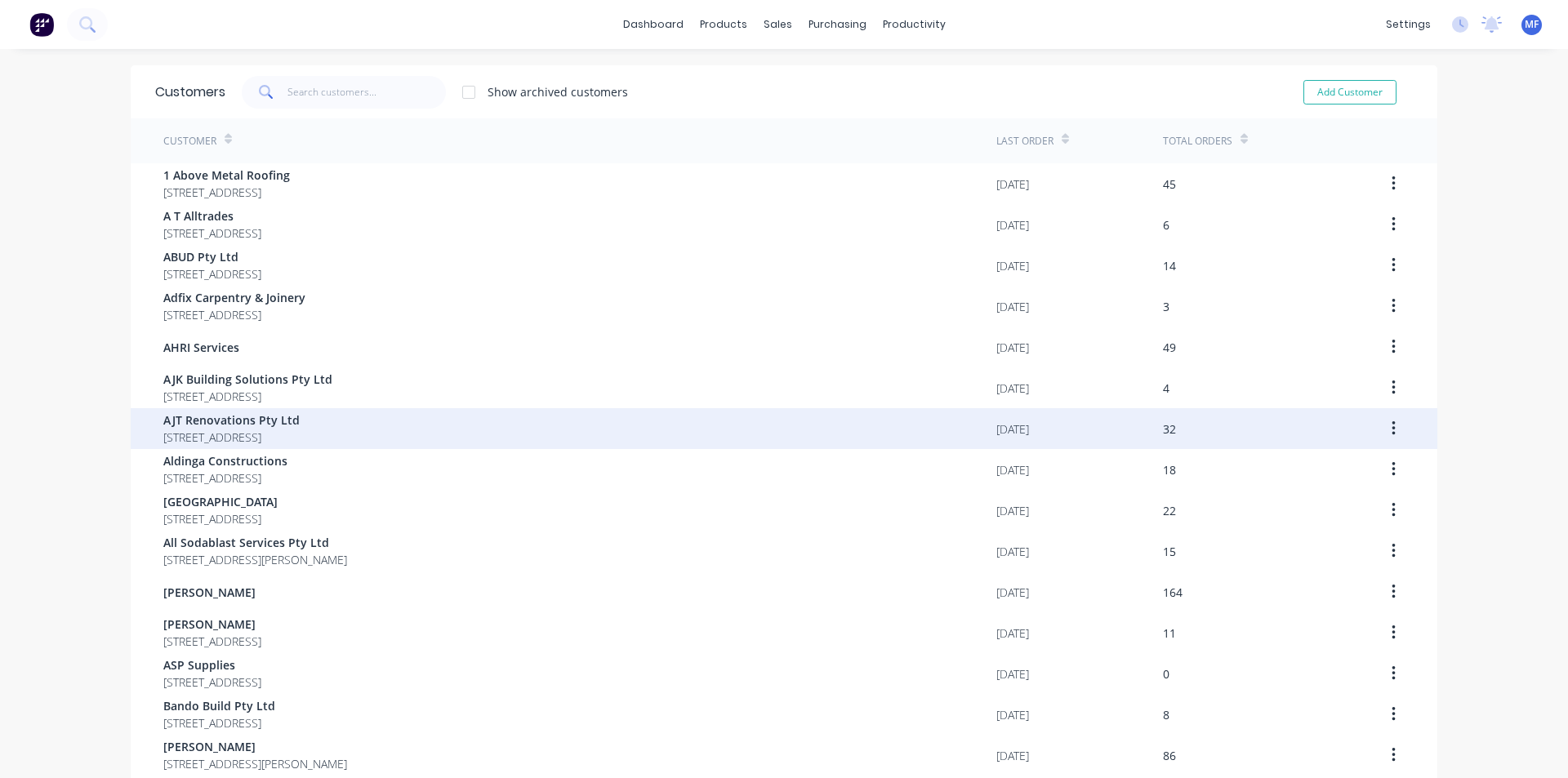
click at [214, 423] on span "AJT Renovations Pty Ltd" at bounding box center [231, 420] width 136 height 17
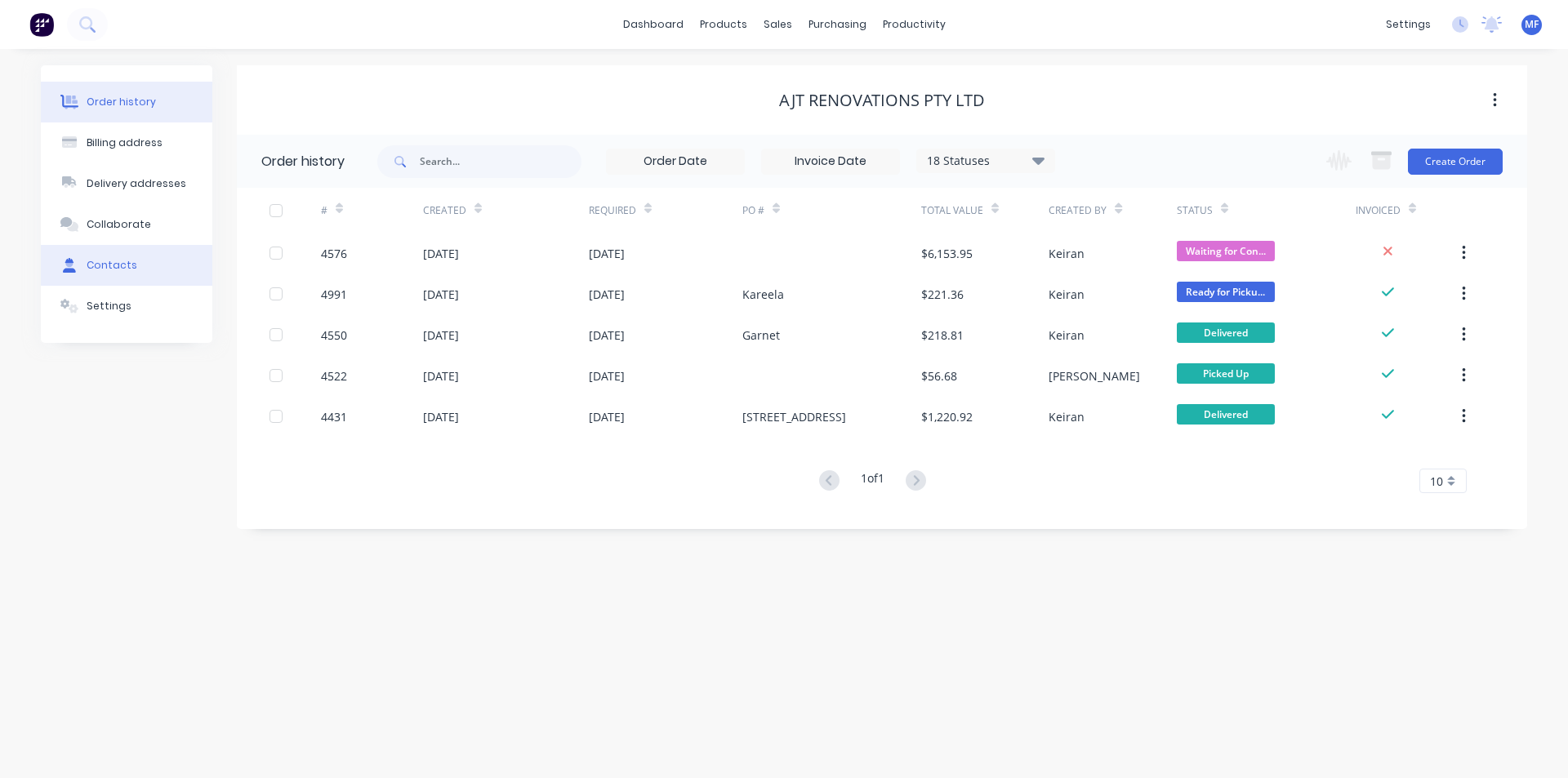
click at [134, 267] on button "Contacts" at bounding box center [126, 265] width 171 height 41
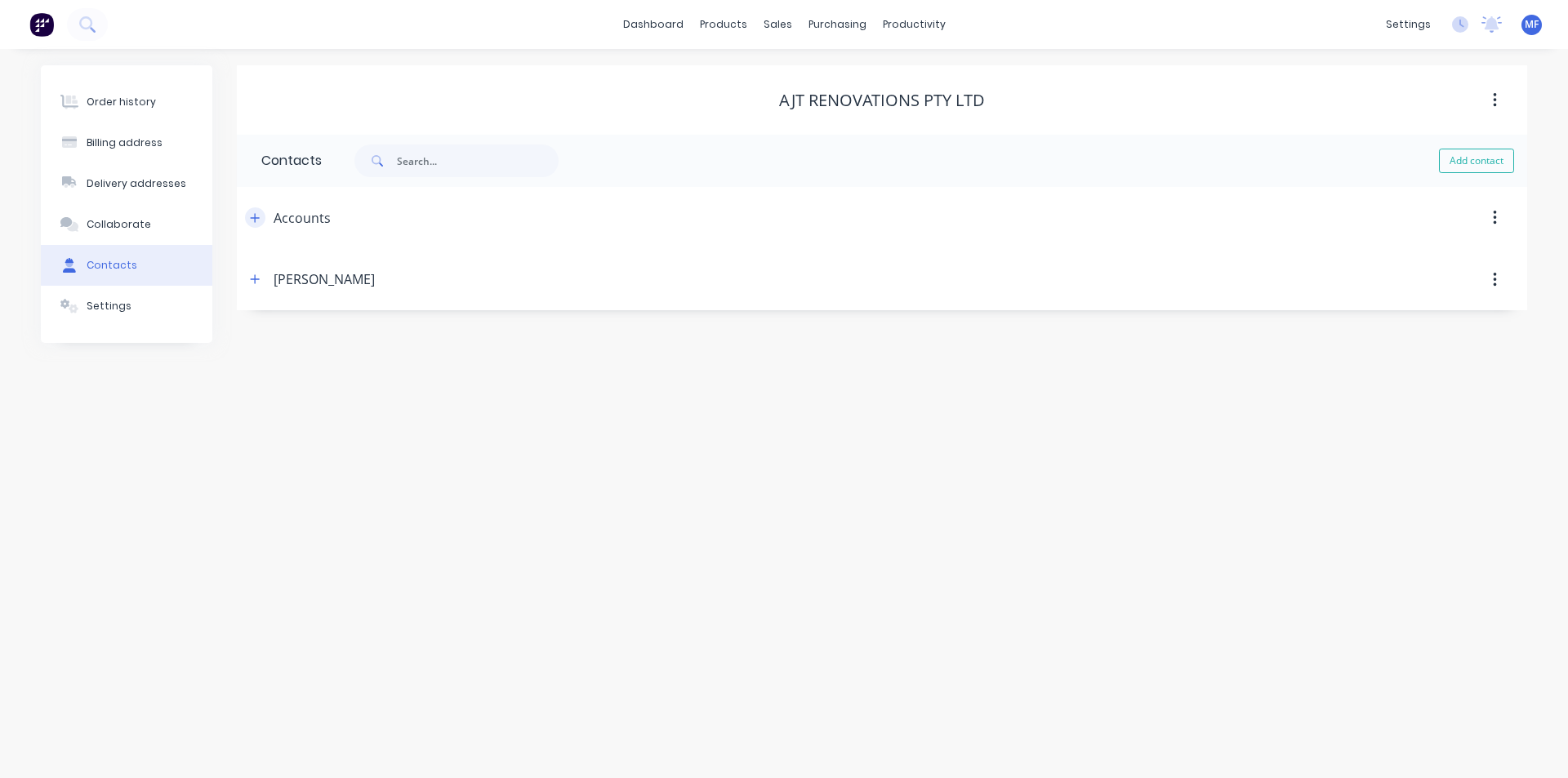
click at [259, 222] on icon "button" at bounding box center [255, 218] width 10 height 12
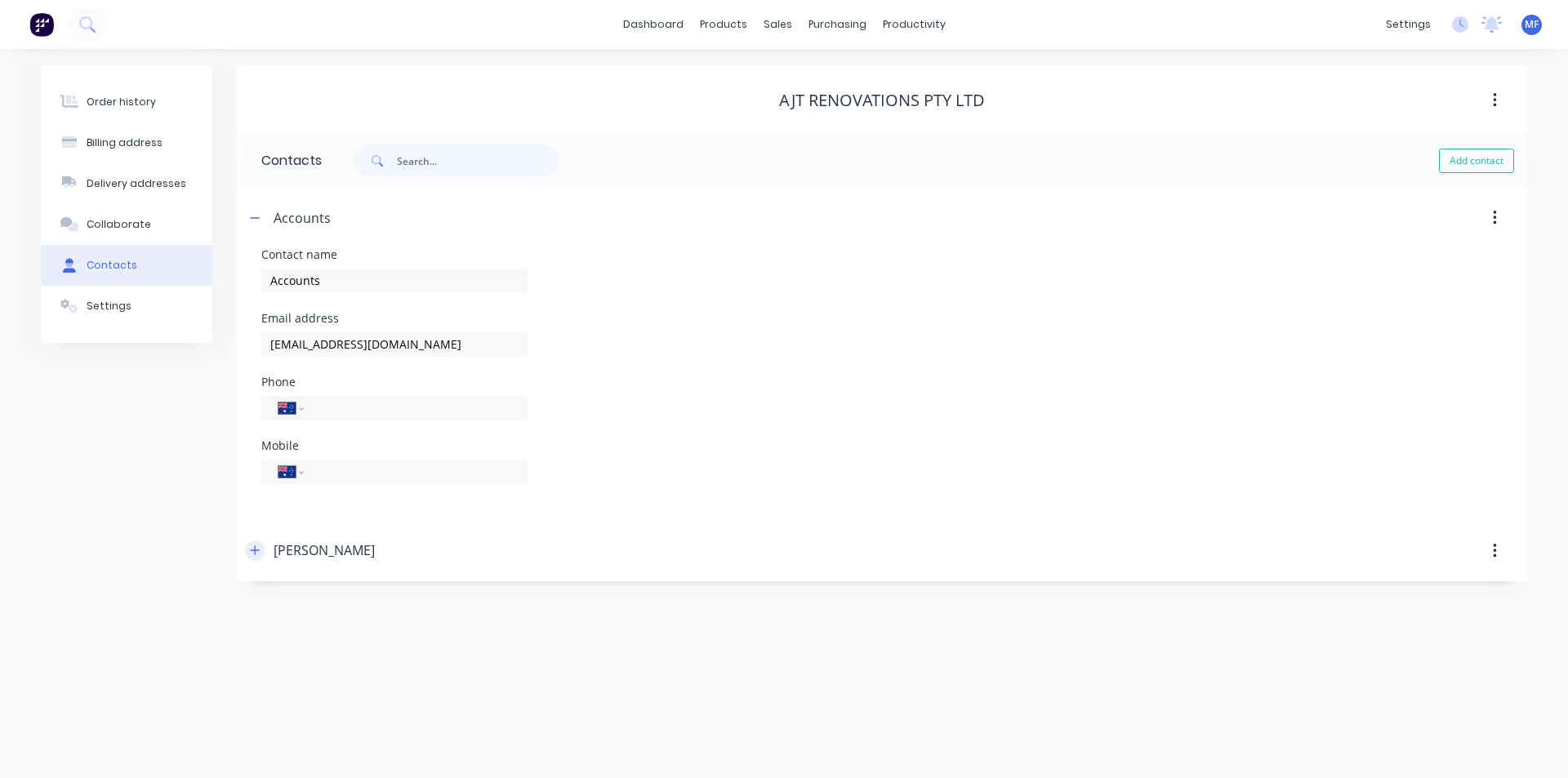
click at [256, 548] on icon "button" at bounding box center [256, 551] width 9 height 9
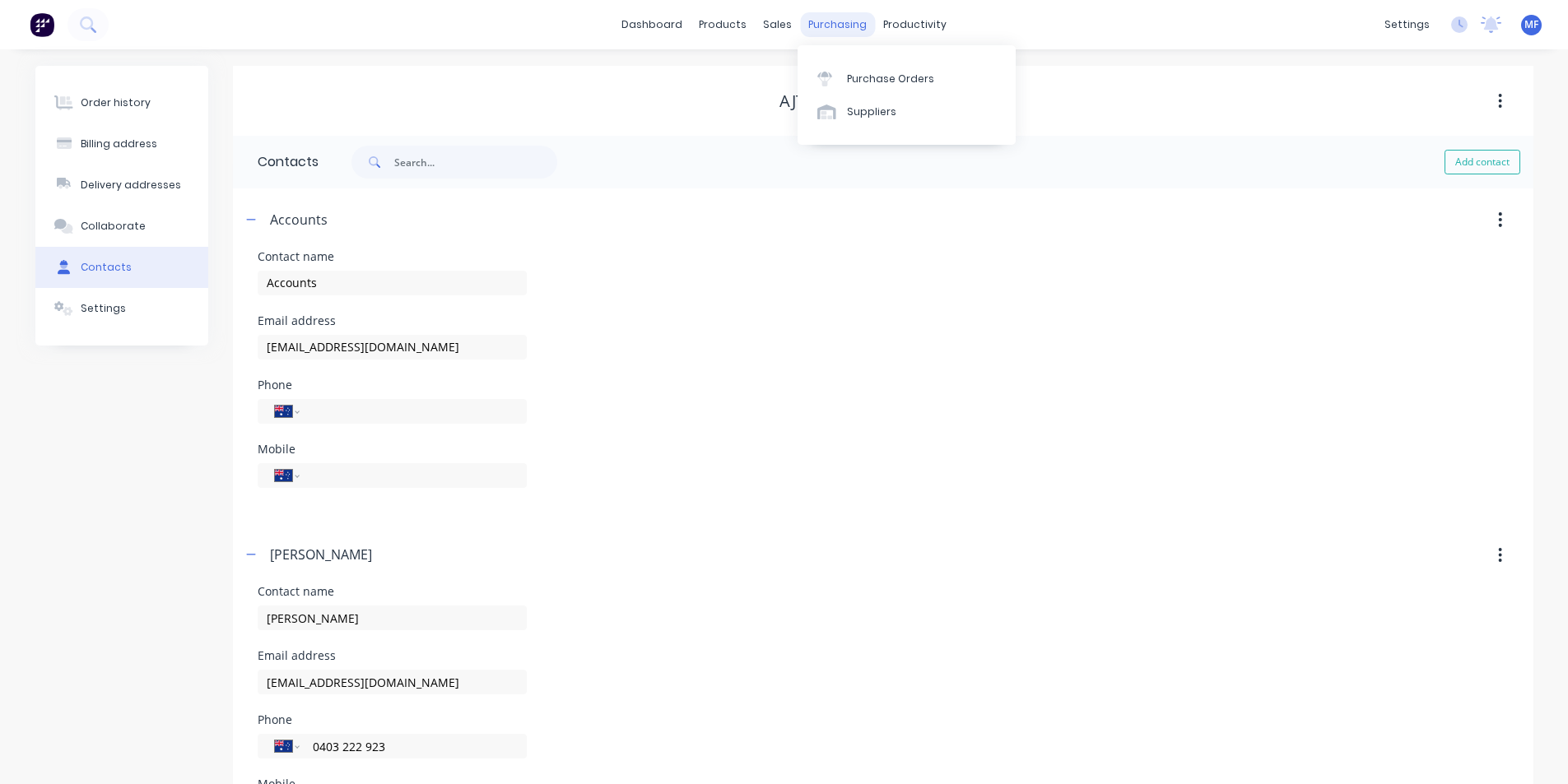
click at [825, 13] on div "purchasing" at bounding box center [838, 25] width 75 height 25
click at [783, 16] on div "sales" at bounding box center [778, 25] width 46 height 25
click at [825, 121] on link "Customers" at bounding box center [864, 111] width 218 height 33
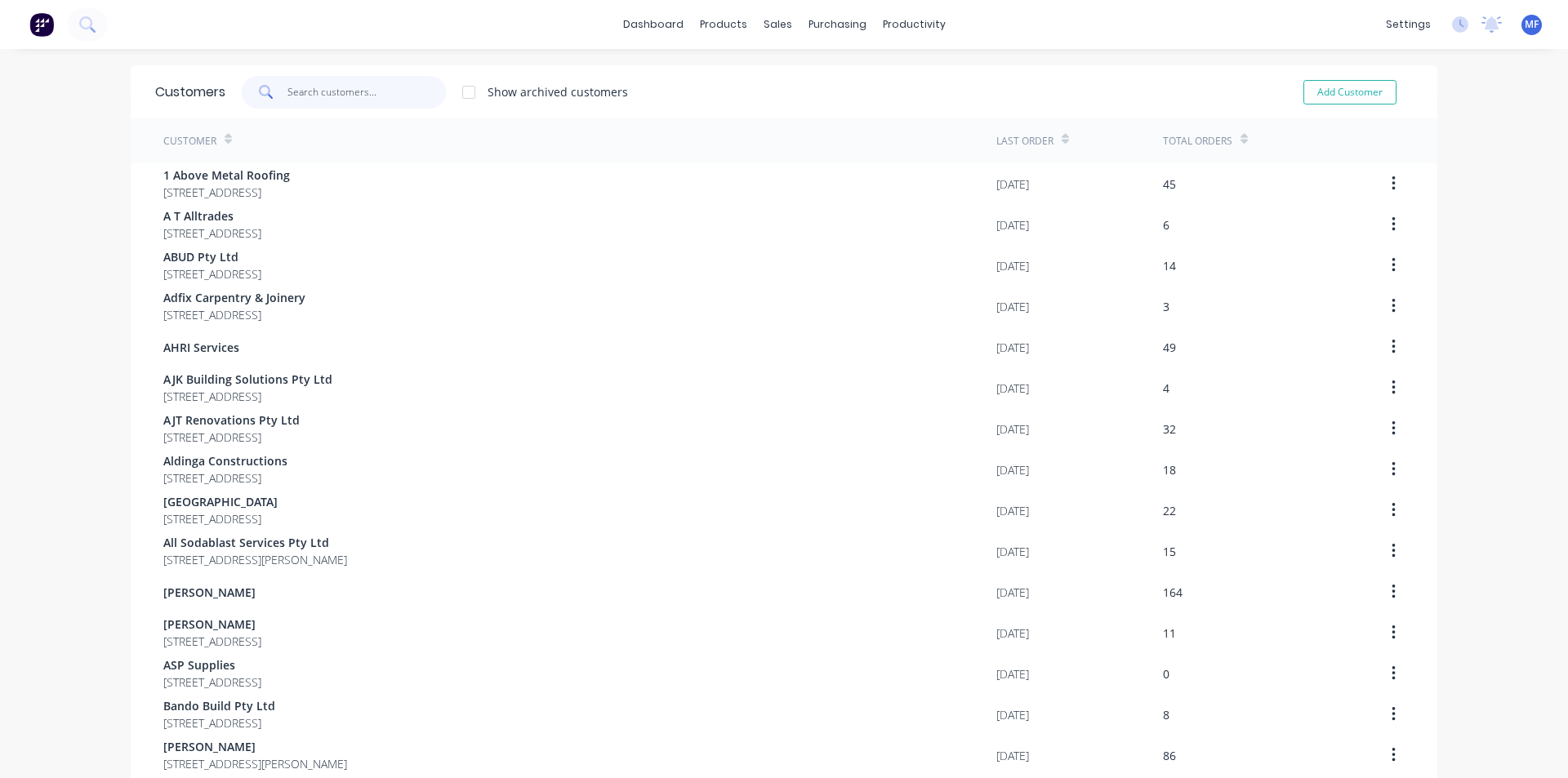
click at [330, 91] on input "text" at bounding box center [367, 92] width 160 height 33
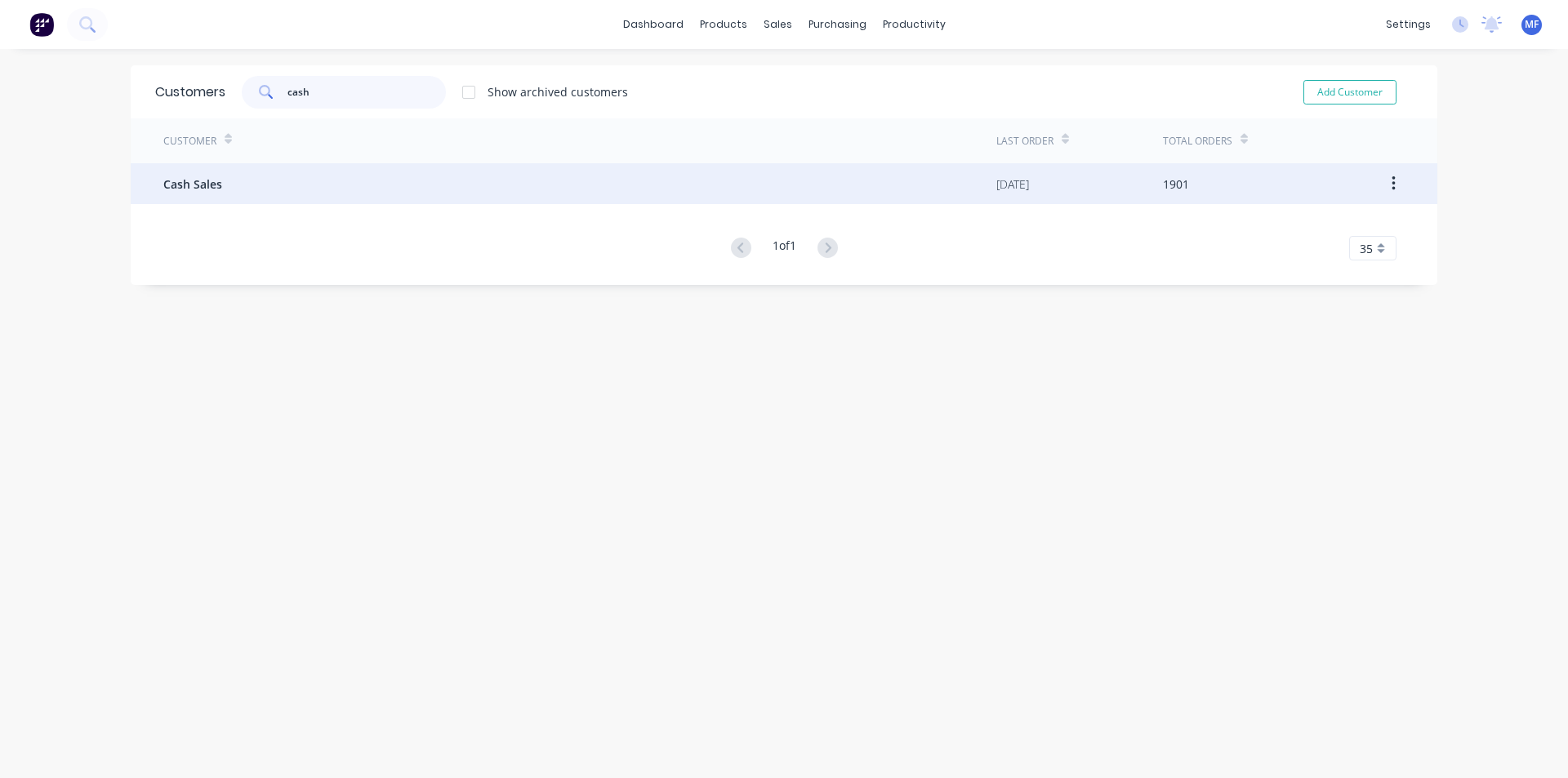
type input "cash"
click at [173, 182] on span "Cash Sales" at bounding box center [192, 184] width 59 height 17
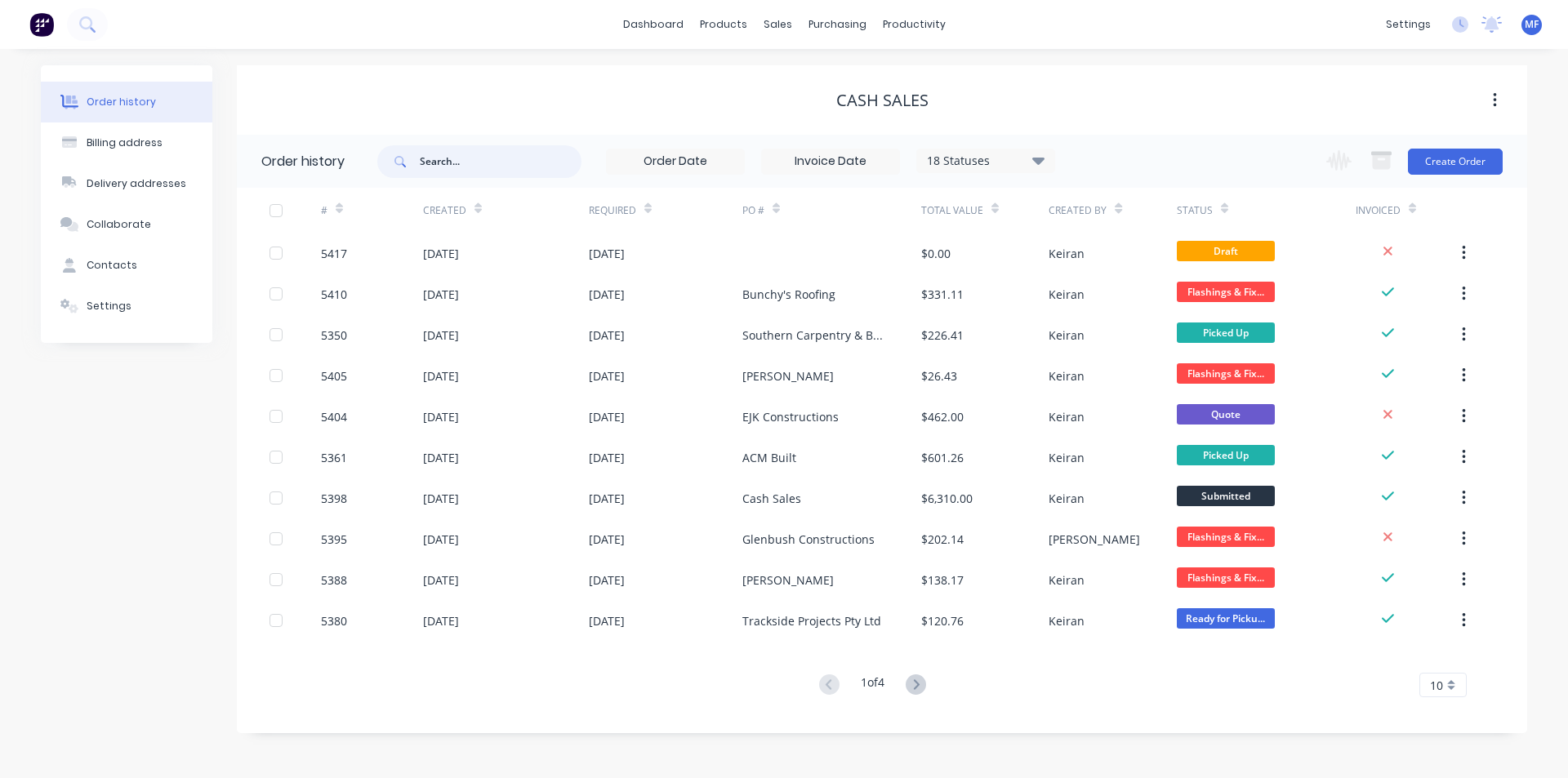
click at [446, 159] on input "text" at bounding box center [501, 161] width 161 height 33
type input "hub"
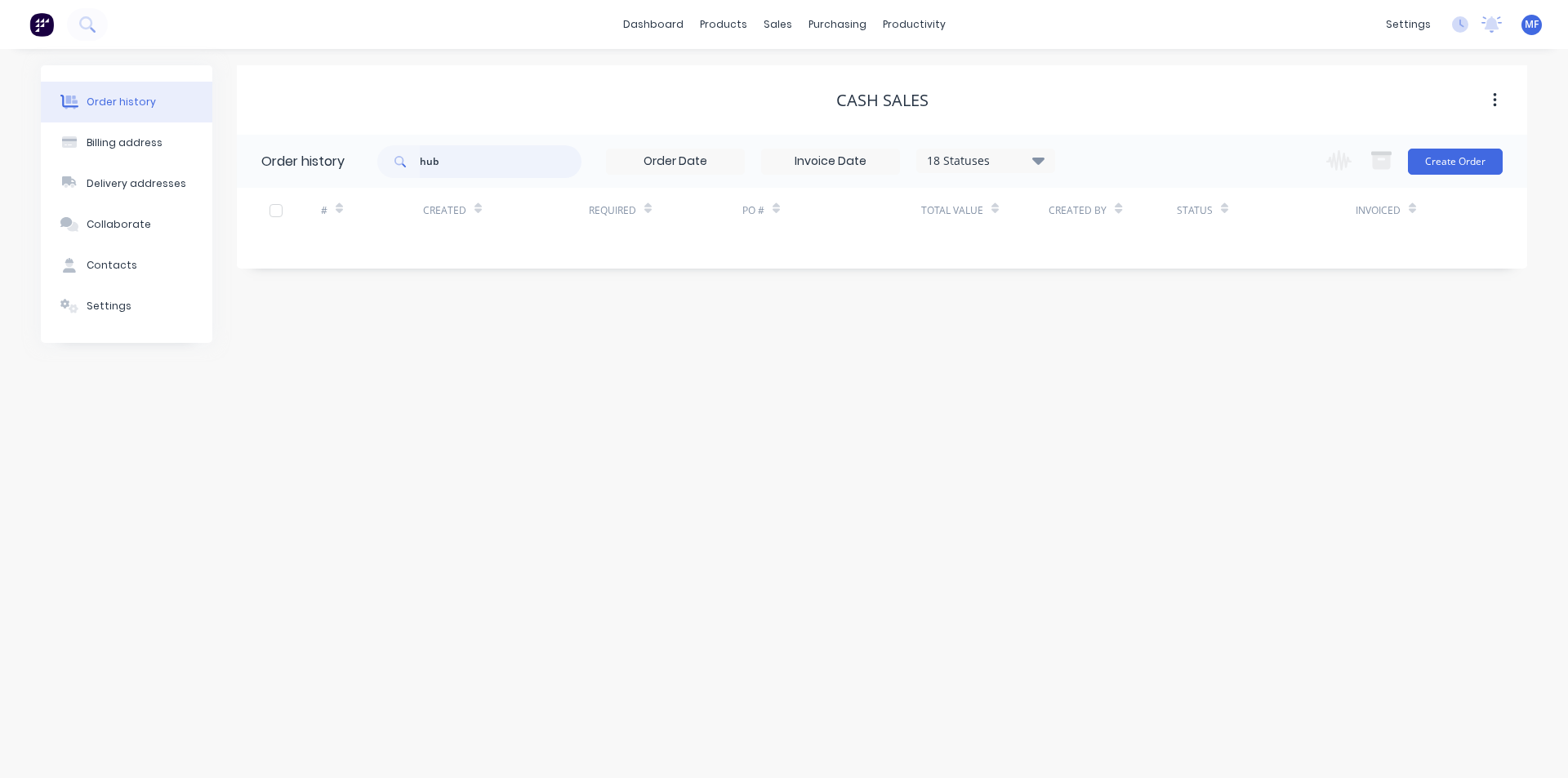
click at [482, 169] on input "hub" at bounding box center [501, 161] width 161 height 33
click at [777, 22] on div "sales" at bounding box center [778, 24] width 45 height 24
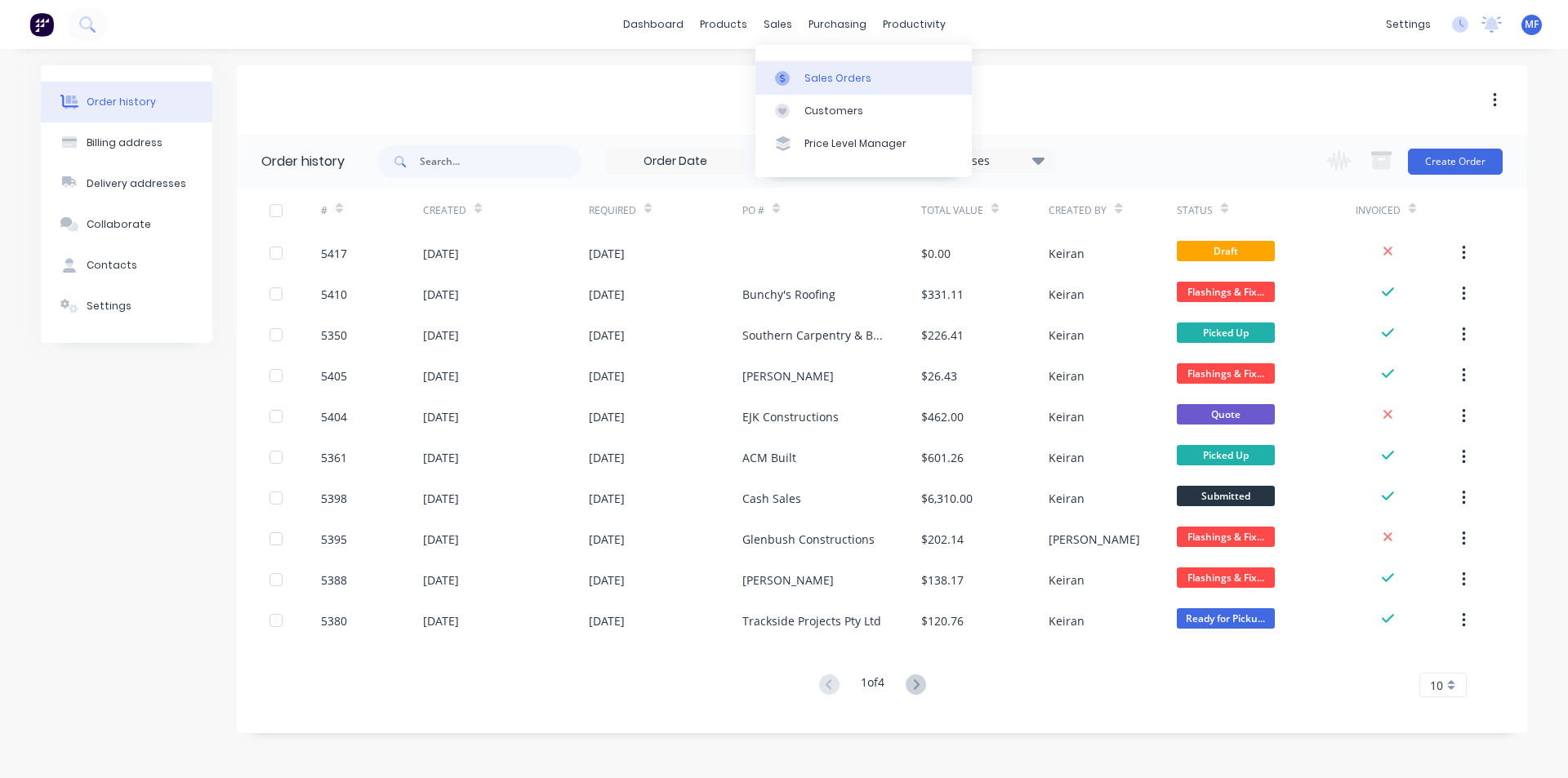
click at [806, 75] on div "Sales Orders" at bounding box center [838, 78] width 67 height 15
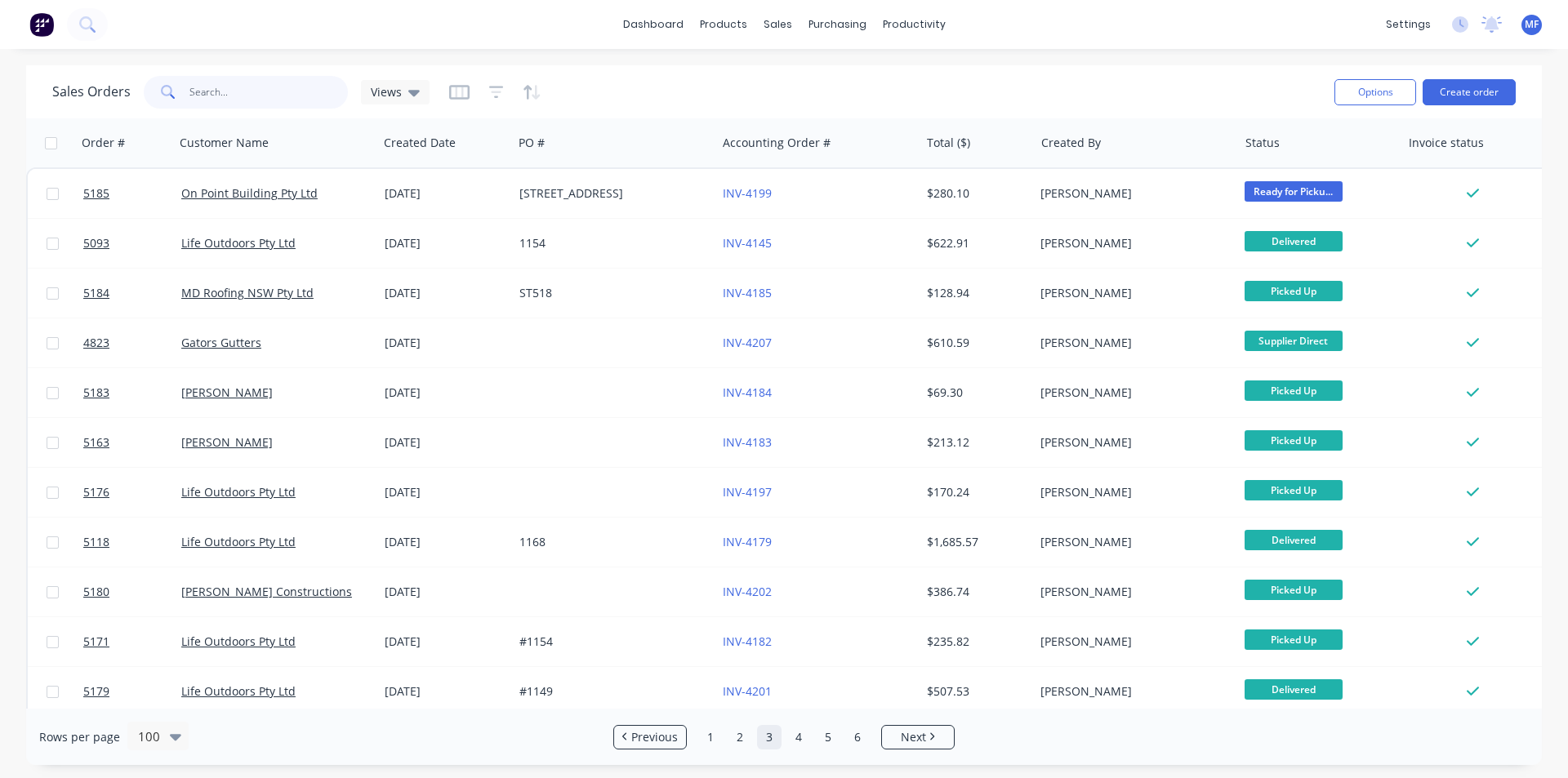
click at [229, 86] on input "text" at bounding box center [269, 92] width 160 height 33
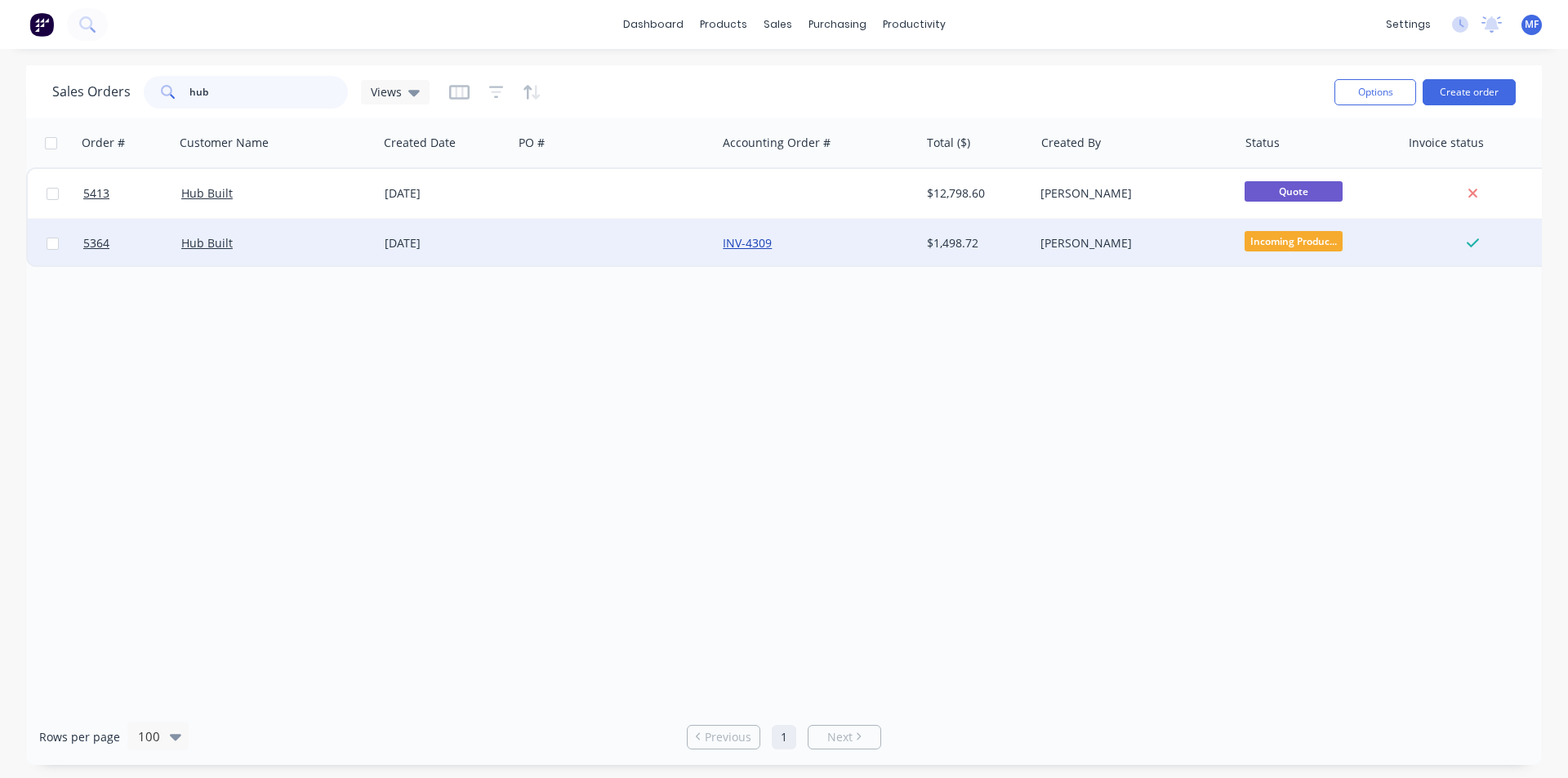
type input "hub"
click at [753, 239] on link "INV-4309" at bounding box center [747, 242] width 49 height 15
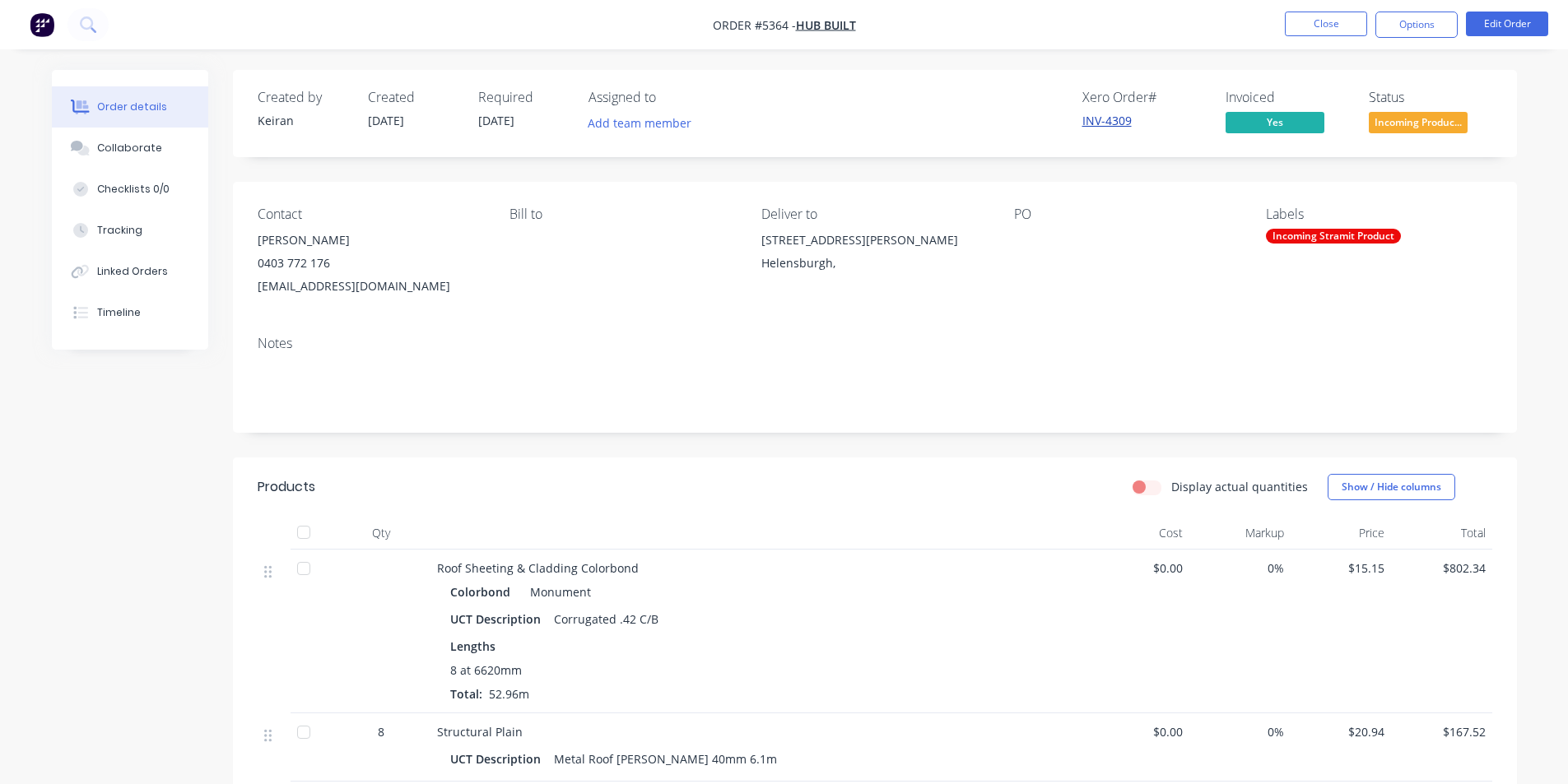
click at [1098, 121] on link "INV-4309" at bounding box center [1107, 120] width 49 height 16
click at [1322, 26] on button "Close" at bounding box center [1326, 24] width 82 height 25
